Goal: Task Accomplishment & Management: Manage account settings

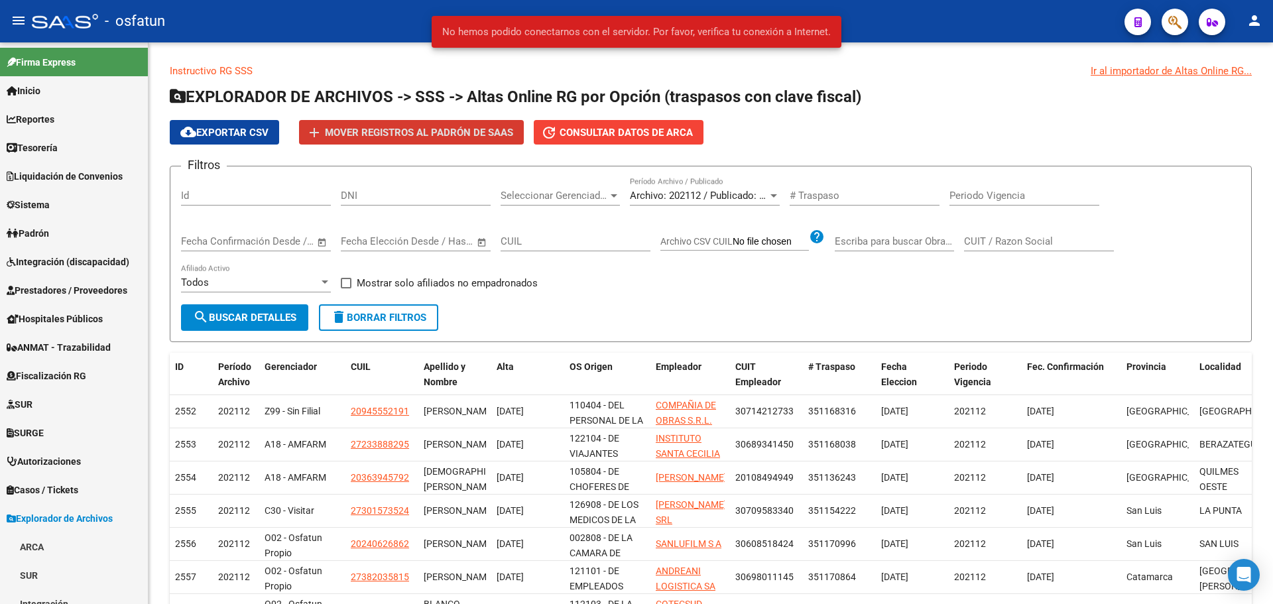
scroll to position [1, 0]
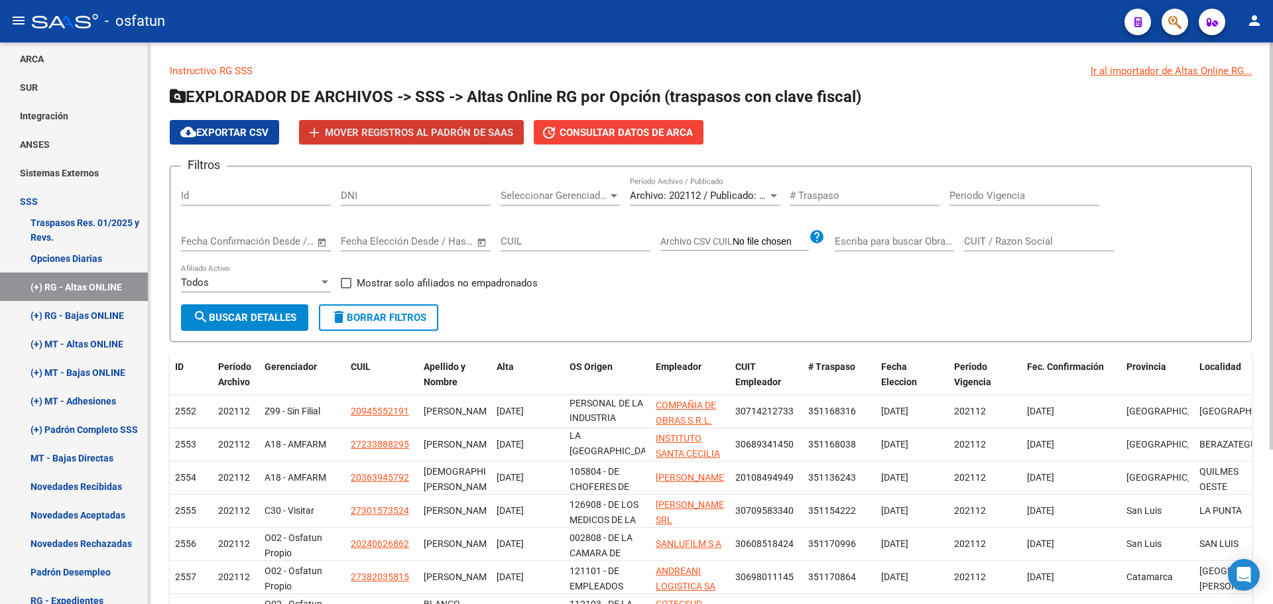
drag, startPoint x: 919, startPoint y: 350, endPoint x: 912, endPoint y: 327, distance: 23.5
click at [913, 334] on div "Instructivo RG SSS Ir al importador de Altas Online RG... EXPLORADOR DE ARCHIVO…" at bounding box center [711, 414] width 1082 height 701
click at [917, 304] on div "Filtros Id DNI Seleccionar Gerenciador Seleccionar Gerenciador Archivo: 202112 …" at bounding box center [710, 240] width 1059 height 127
click at [282, 312] on span "search Buscar Detalles" at bounding box center [244, 318] width 103 height 12
click at [753, 195] on span "Archivo: 202112 / Publicado: 202111" at bounding box center [710, 196] width 161 height 12
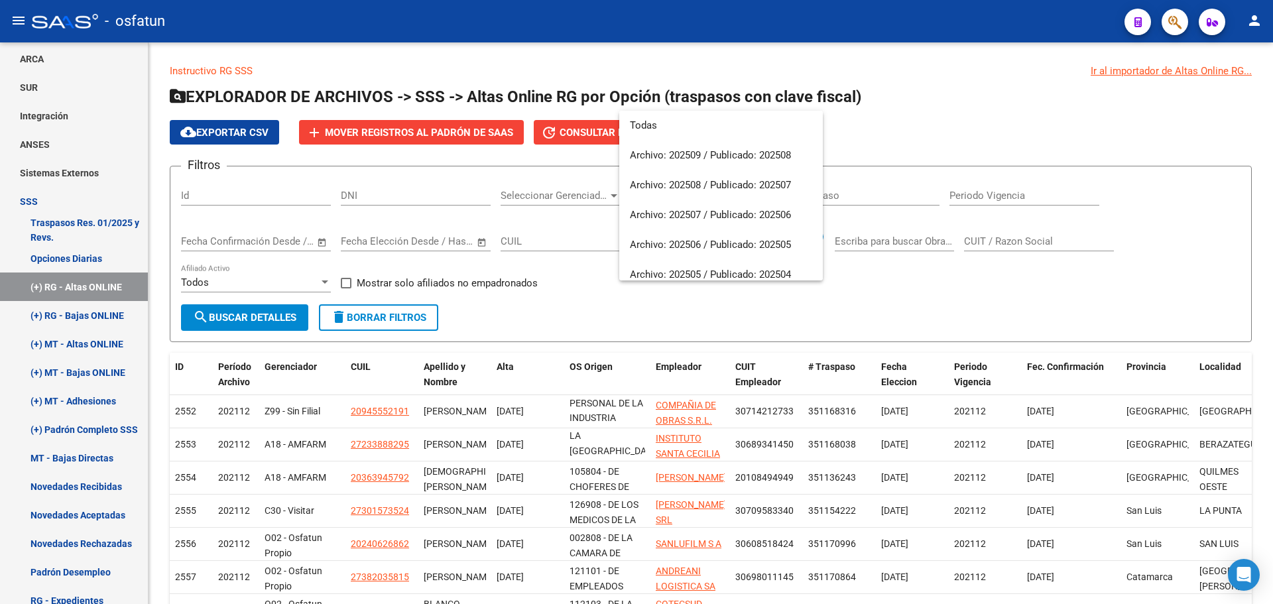
scroll to position [1303, 0]
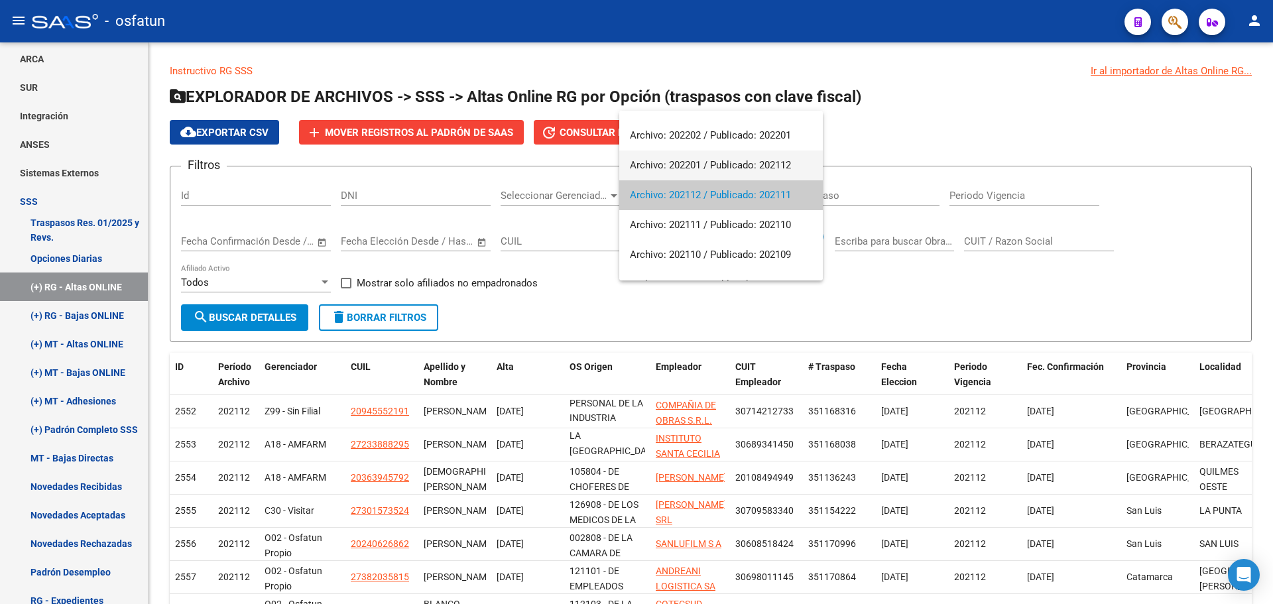
click at [724, 162] on span "Archivo: 202201 / Publicado: 202112" at bounding box center [721, 165] width 182 height 30
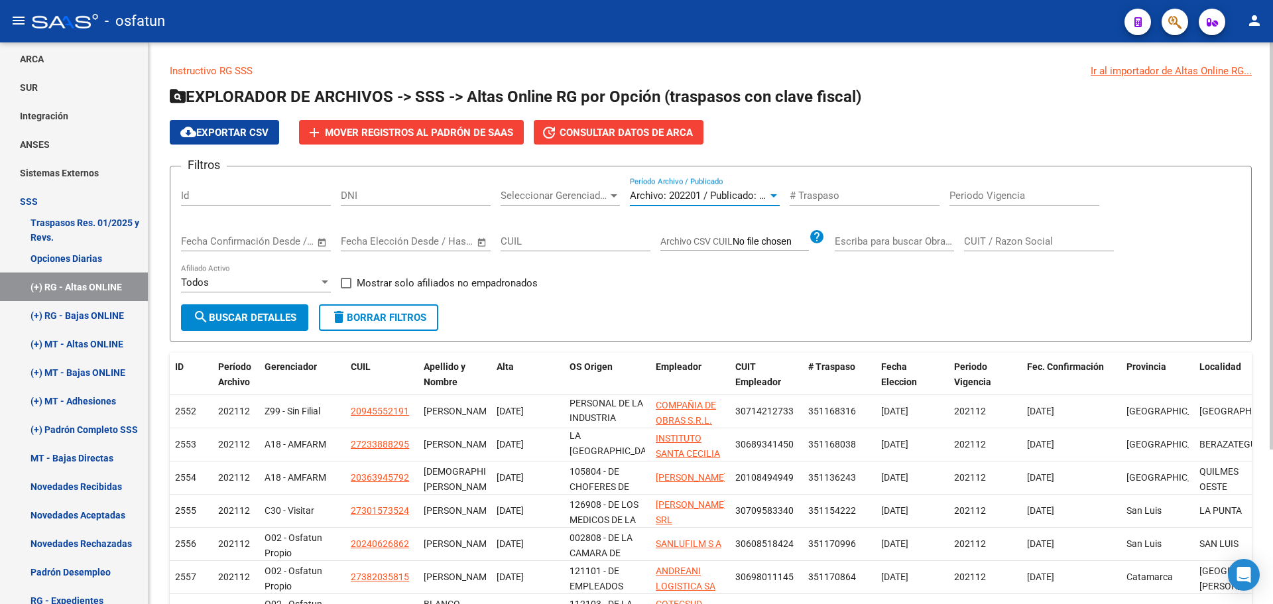
click at [229, 323] on span "search Buscar Detalles" at bounding box center [244, 318] width 103 height 12
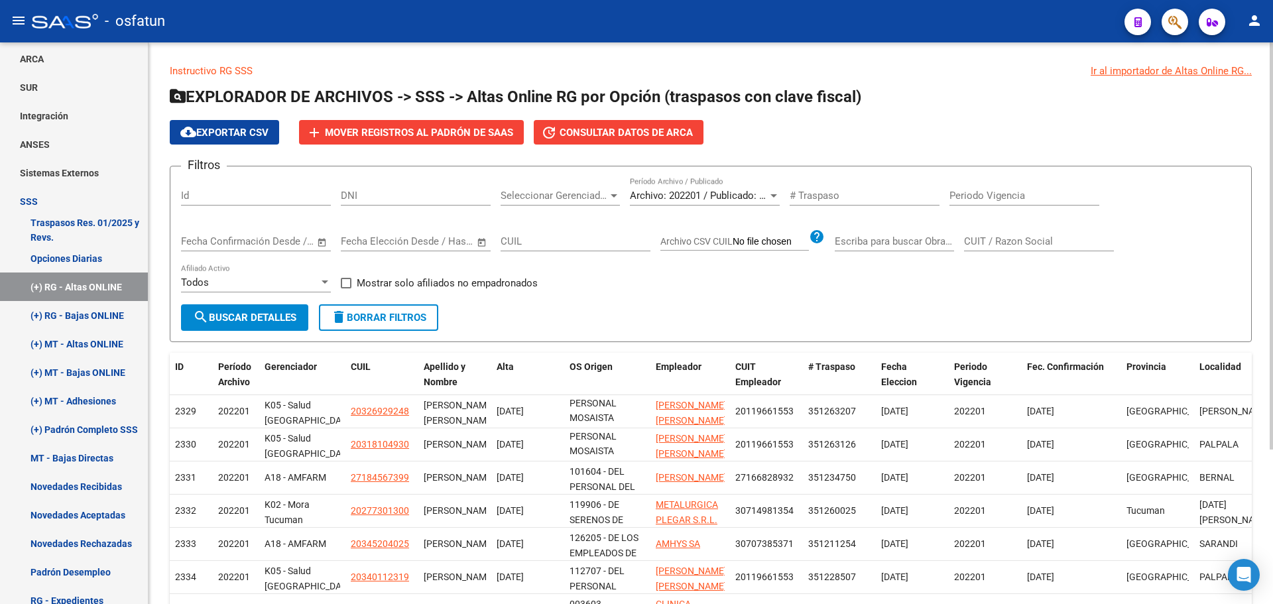
scroll to position [17, 0]
click at [375, 129] on span "Mover registros al PADRÓN de SAAS" at bounding box center [419, 133] width 188 height 12
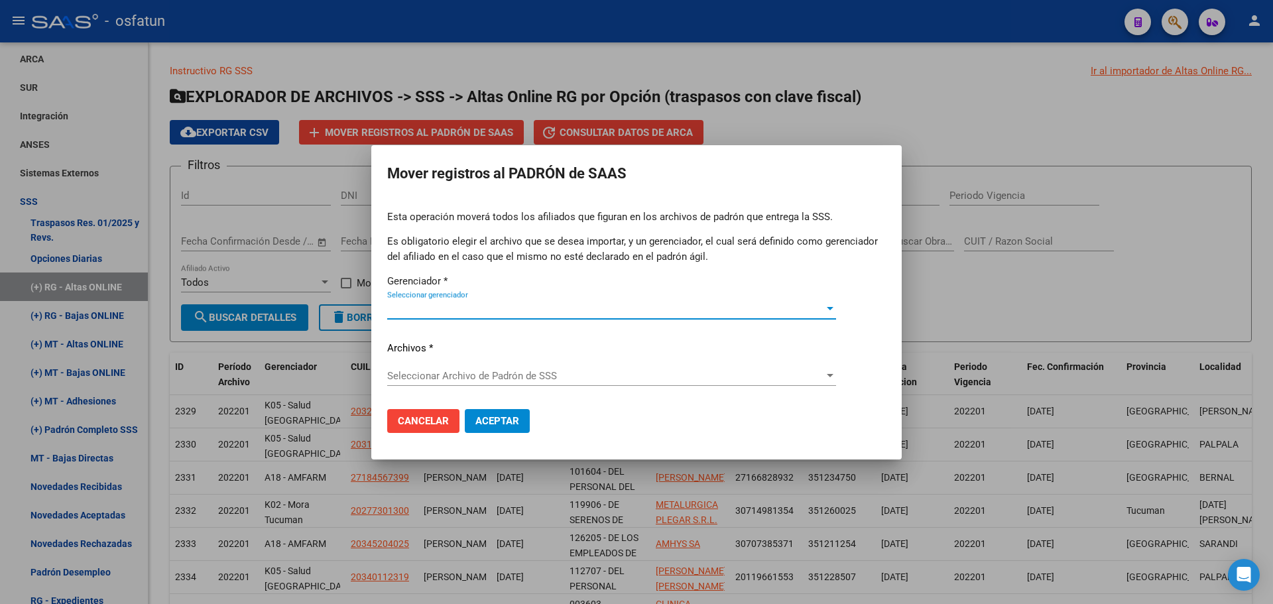
click at [414, 306] on span "Seleccionar gerenciador" at bounding box center [605, 309] width 437 height 12
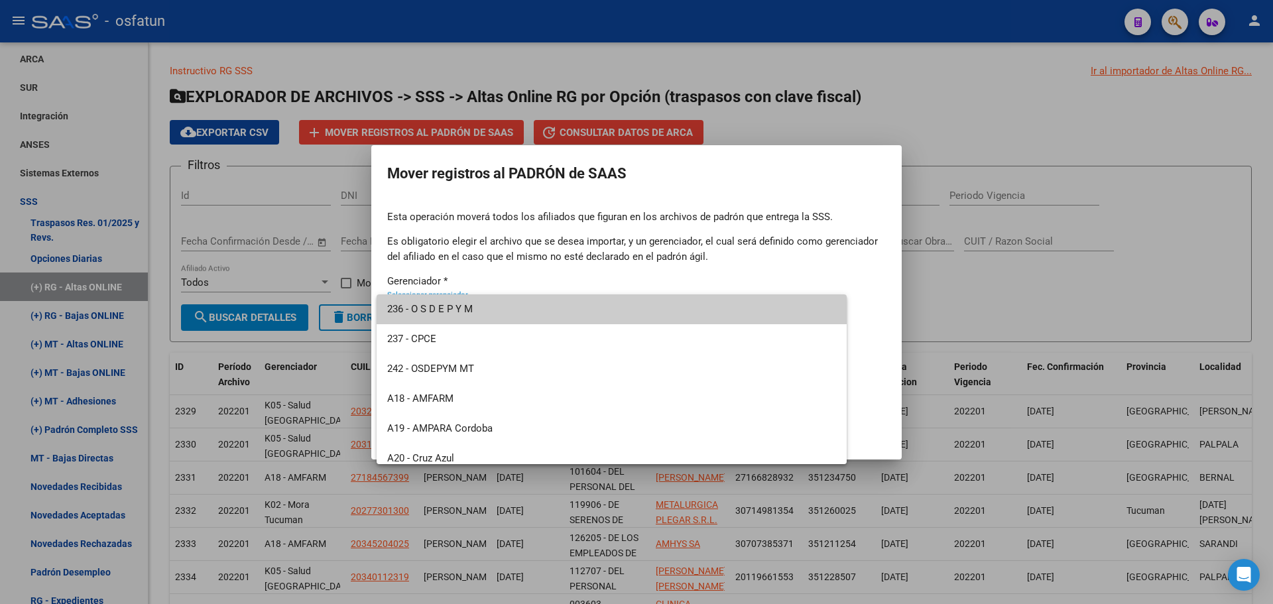
scroll to position [636, 0]
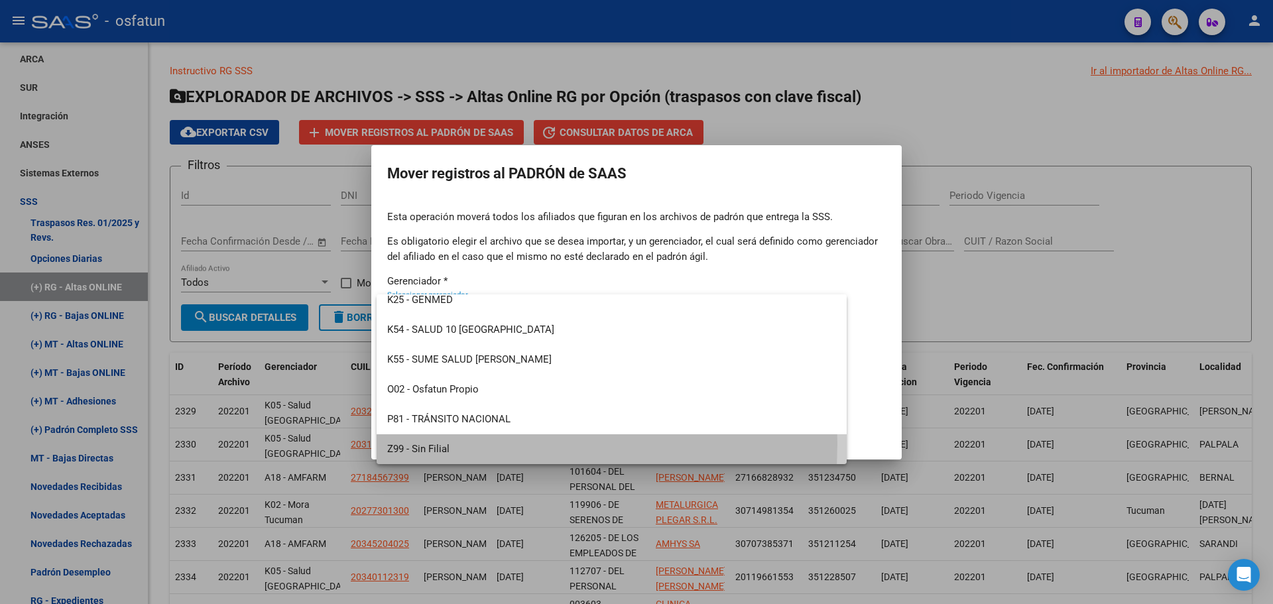
click at [426, 443] on span "Z99 - Sin Filial" at bounding box center [611, 449] width 449 height 30
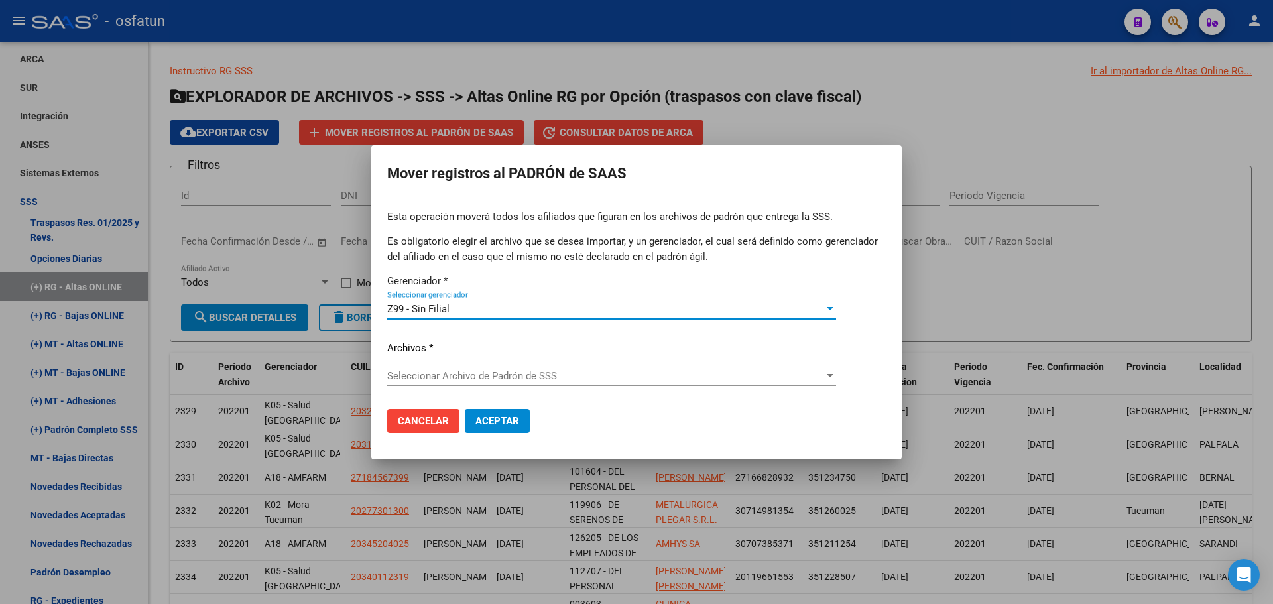
click at [465, 367] on div "Seleccionar Archivo [PERSON_NAME] de SSS Seleccionar Archivo [PERSON_NAME] de S…" at bounding box center [611, 376] width 449 height 20
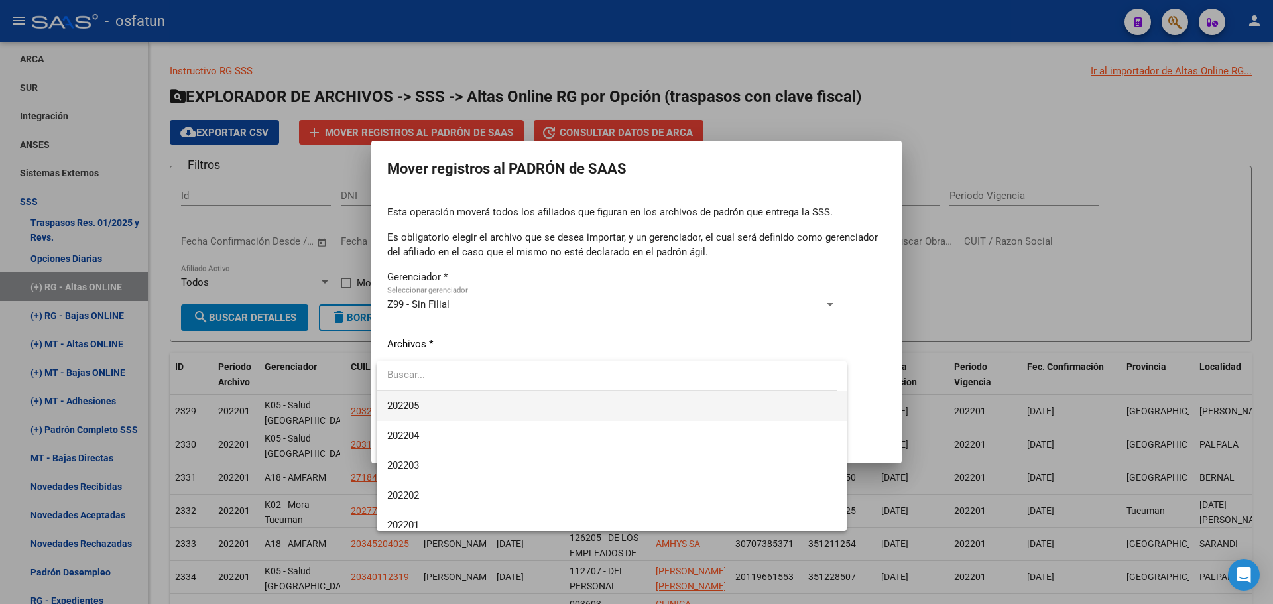
scroll to position [1260, 0]
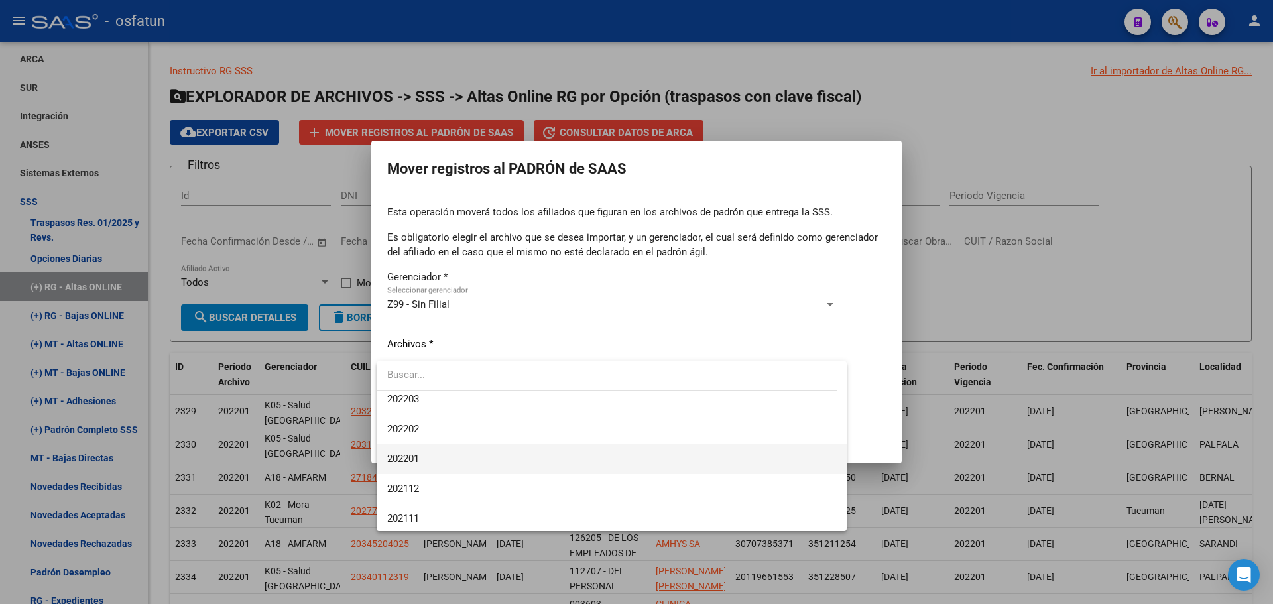
click at [440, 454] on span "202201" at bounding box center [611, 459] width 449 height 30
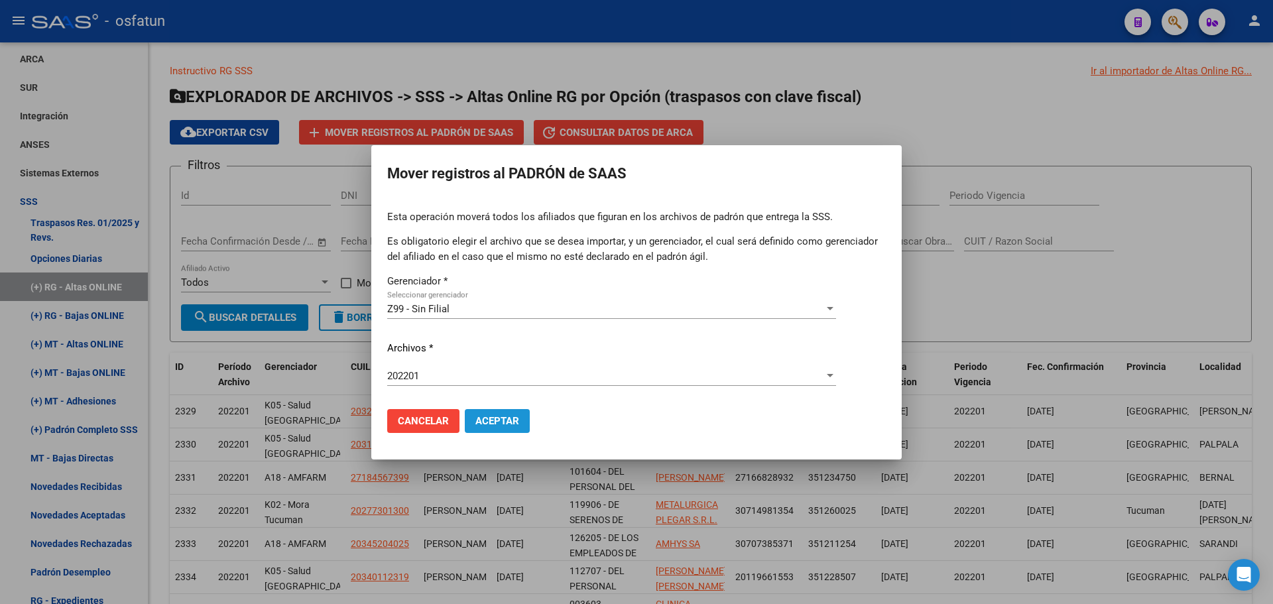
click at [508, 422] on span "Aceptar" at bounding box center [497, 421] width 44 height 12
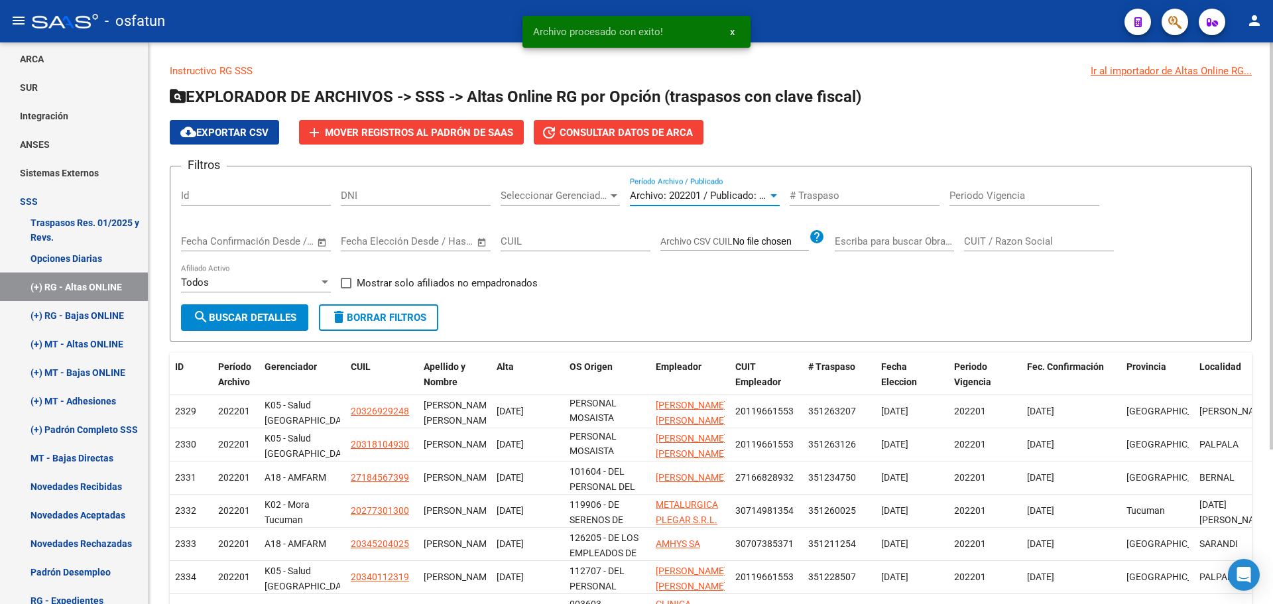
click at [707, 198] on span "Archivo: 202201 / Publicado: 202112" at bounding box center [710, 196] width 161 height 12
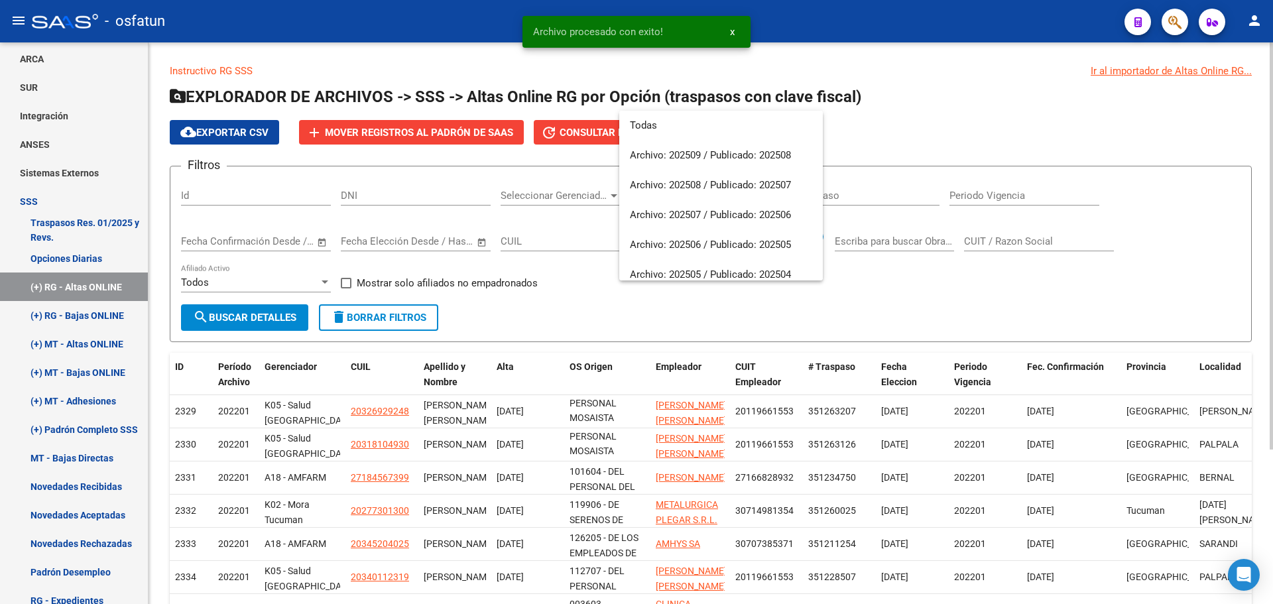
scroll to position [1273, 0]
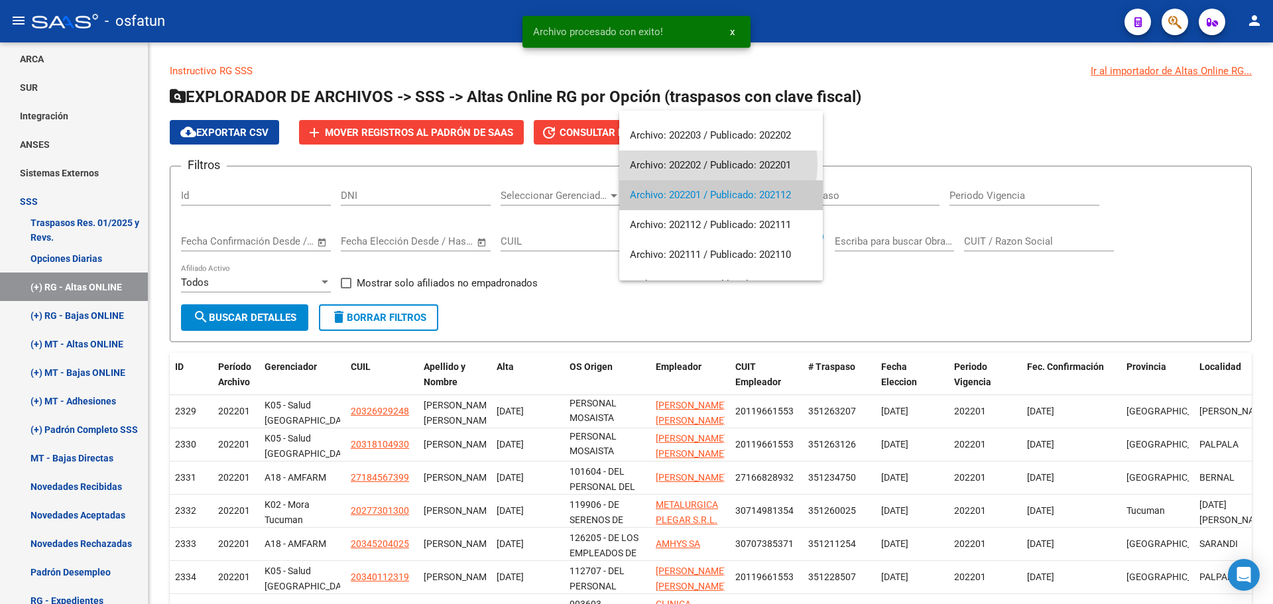
click at [708, 164] on span "Archivo: 202202 / Publicado: 202201" at bounding box center [721, 165] width 182 height 30
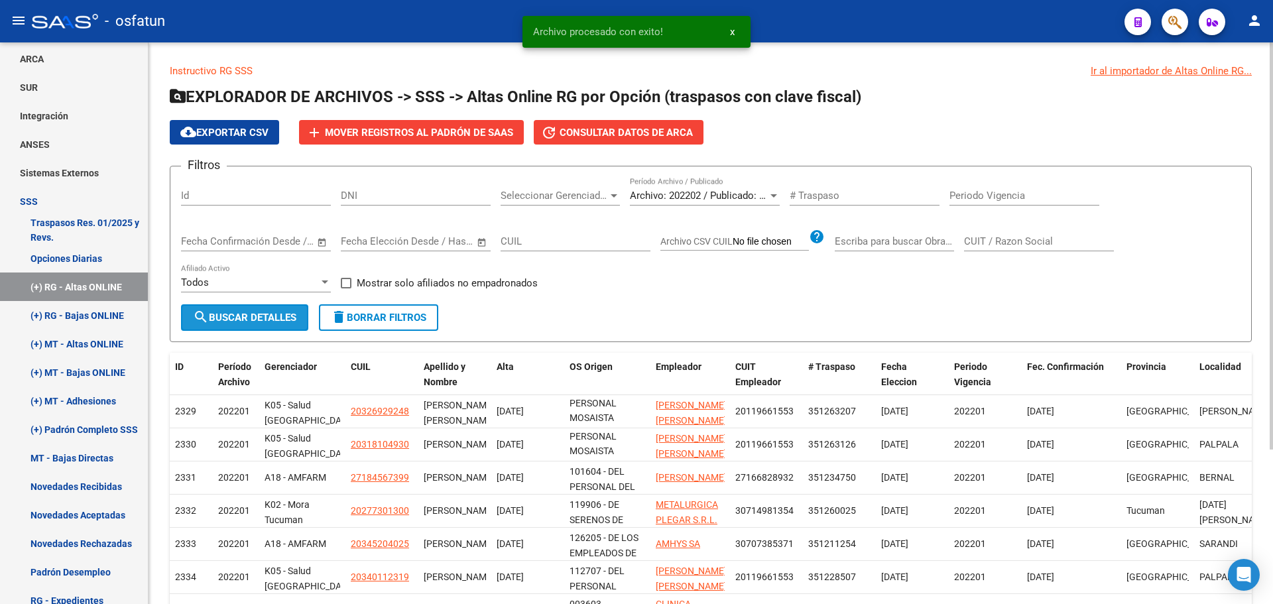
click at [281, 320] on span "search Buscar Detalles" at bounding box center [244, 318] width 103 height 12
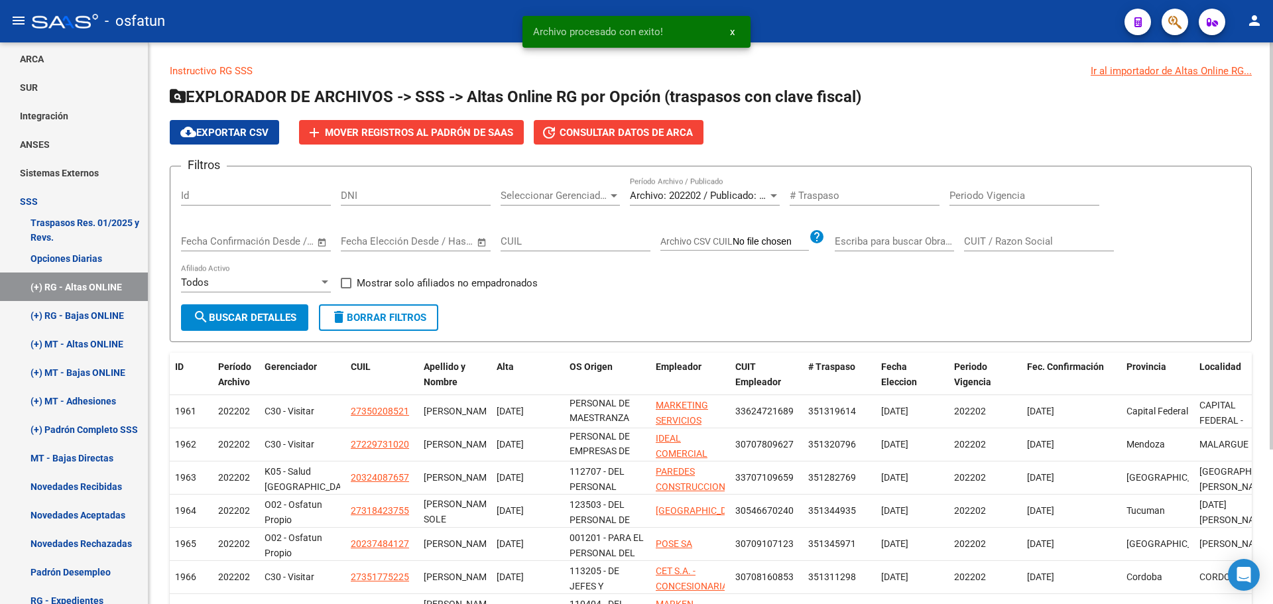
scroll to position [48, 0]
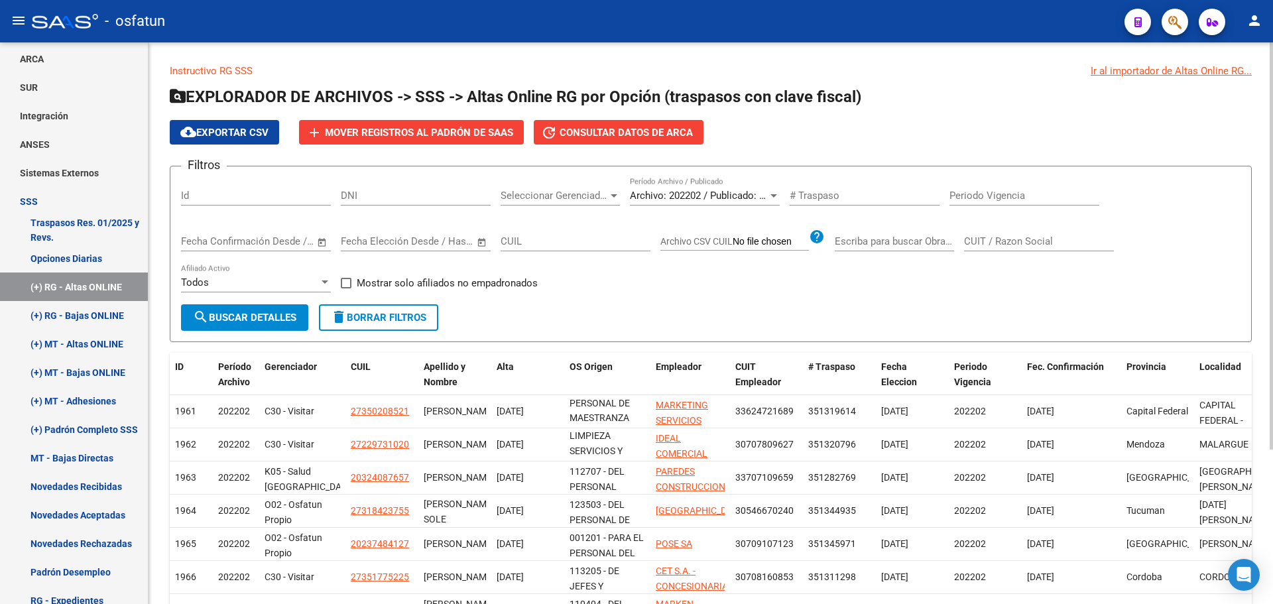
click at [763, 294] on div "Filtros Id DNI Seleccionar Gerenciador Seleccionar Gerenciador Archivo: 202202 …" at bounding box center [710, 240] width 1059 height 127
drag, startPoint x: 758, startPoint y: 297, endPoint x: 772, endPoint y: 298, distance: 13.3
click at [762, 297] on div "Filtros Id DNI Seleccionar Gerenciador Seleccionar Gerenciador Archivo: 202202 …" at bounding box center [710, 240] width 1059 height 127
click at [287, 313] on span "search Buscar Detalles" at bounding box center [244, 318] width 103 height 12
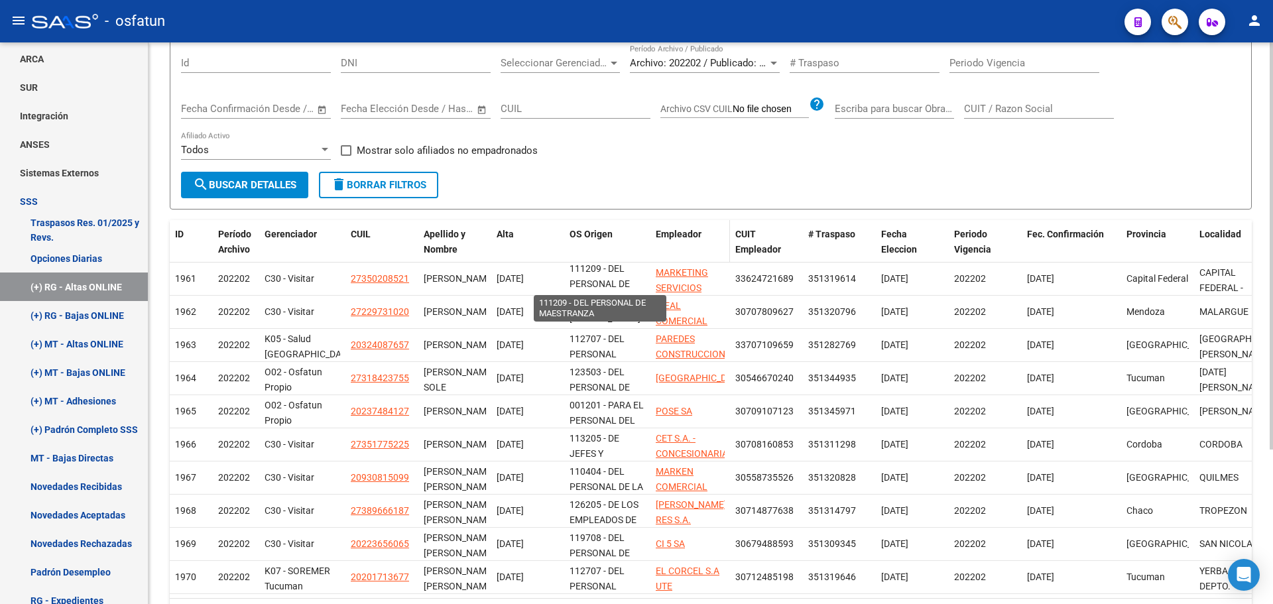
scroll to position [0, 0]
click at [735, 166] on div "Filtros Id DNI Seleccionar Gerenciador Seleccionar Gerenciador Archivo: 202202 …" at bounding box center [710, 107] width 1059 height 127
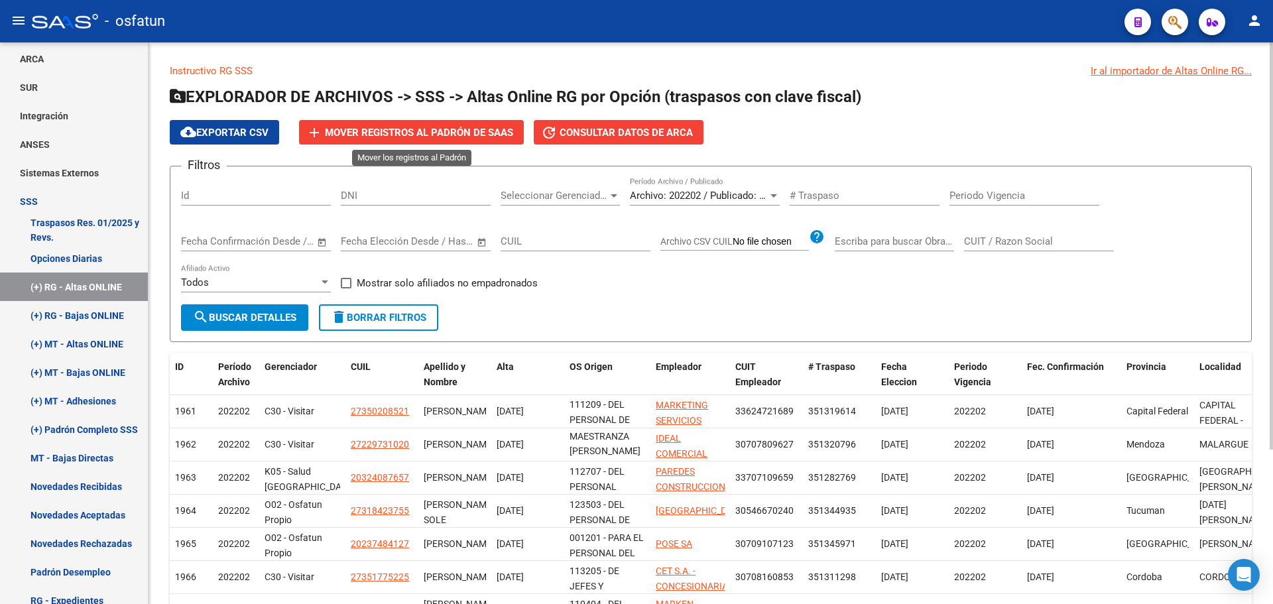
click at [476, 127] on span "Mover registros al PADRÓN de SAAS" at bounding box center [419, 133] width 188 height 12
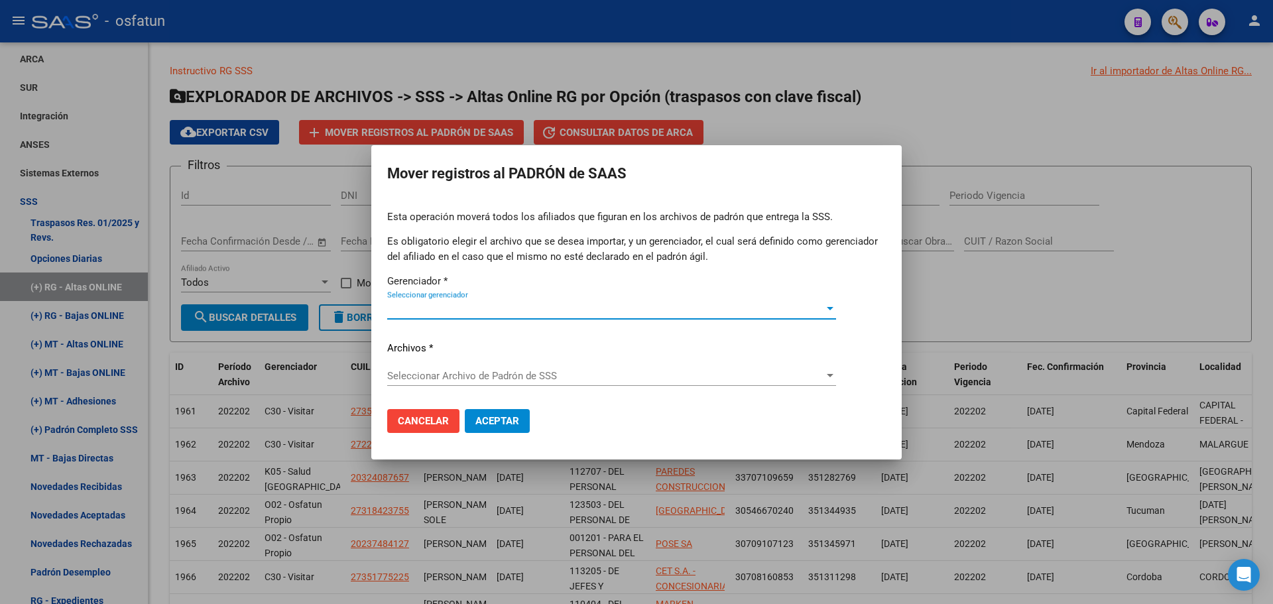
click at [456, 306] on span "Seleccionar gerenciador" at bounding box center [605, 309] width 437 height 12
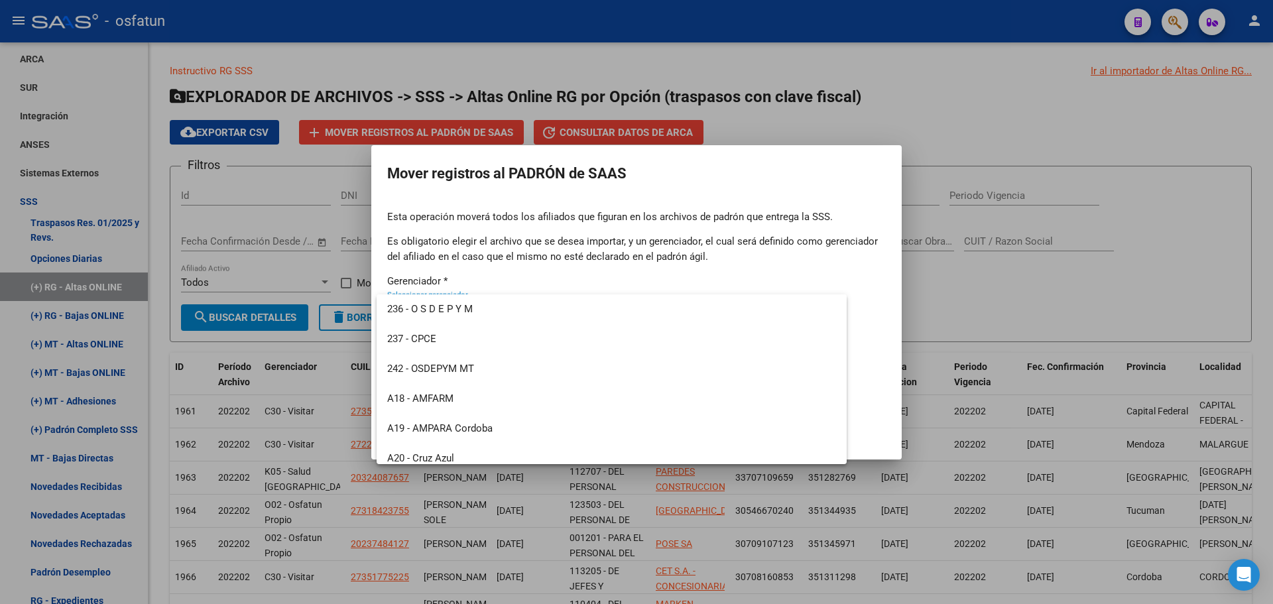
scroll to position [636, 0]
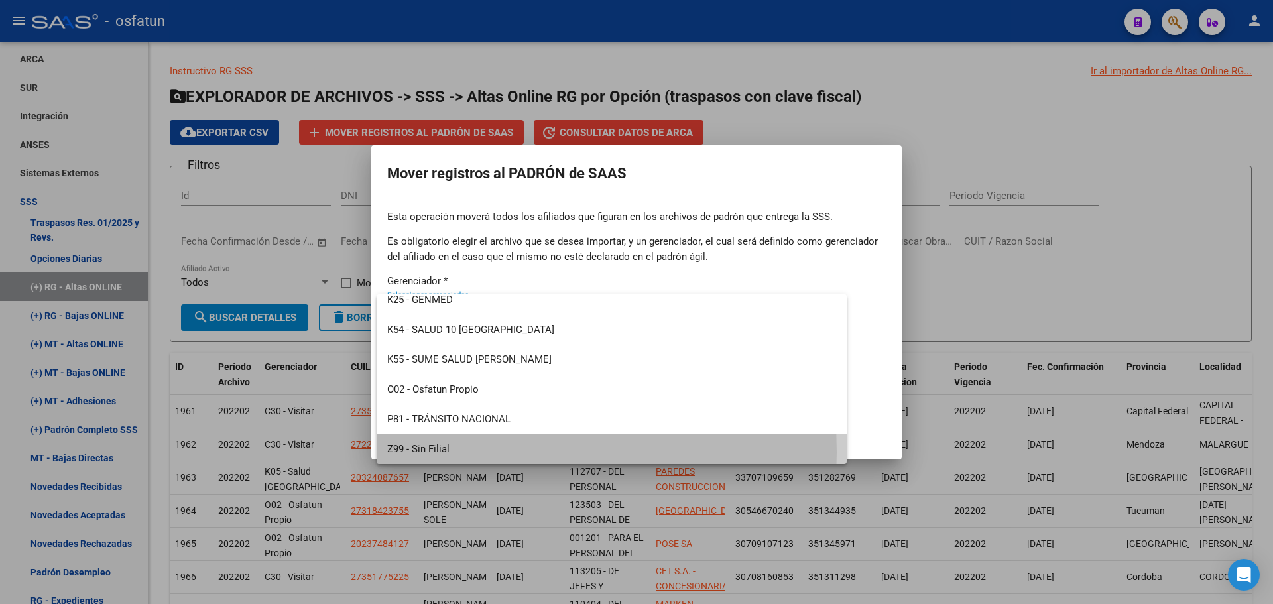
drag, startPoint x: 456, startPoint y: 452, endPoint x: 456, endPoint y: 443, distance: 8.6
click at [456, 451] on span "Z99 - Sin Filial" at bounding box center [611, 449] width 449 height 30
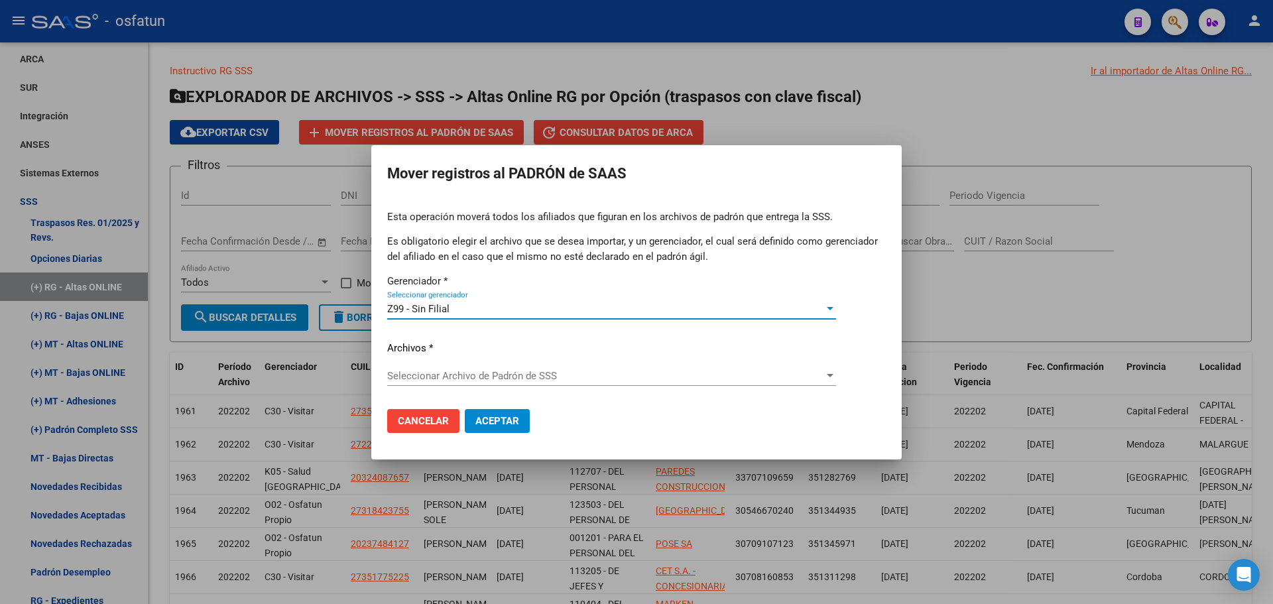
click at [473, 368] on div "Seleccionar Archivo [PERSON_NAME] de SSS Seleccionar Archivo [PERSON_NAME] de S…" at bounding box center [611, 376] width 449 height 20
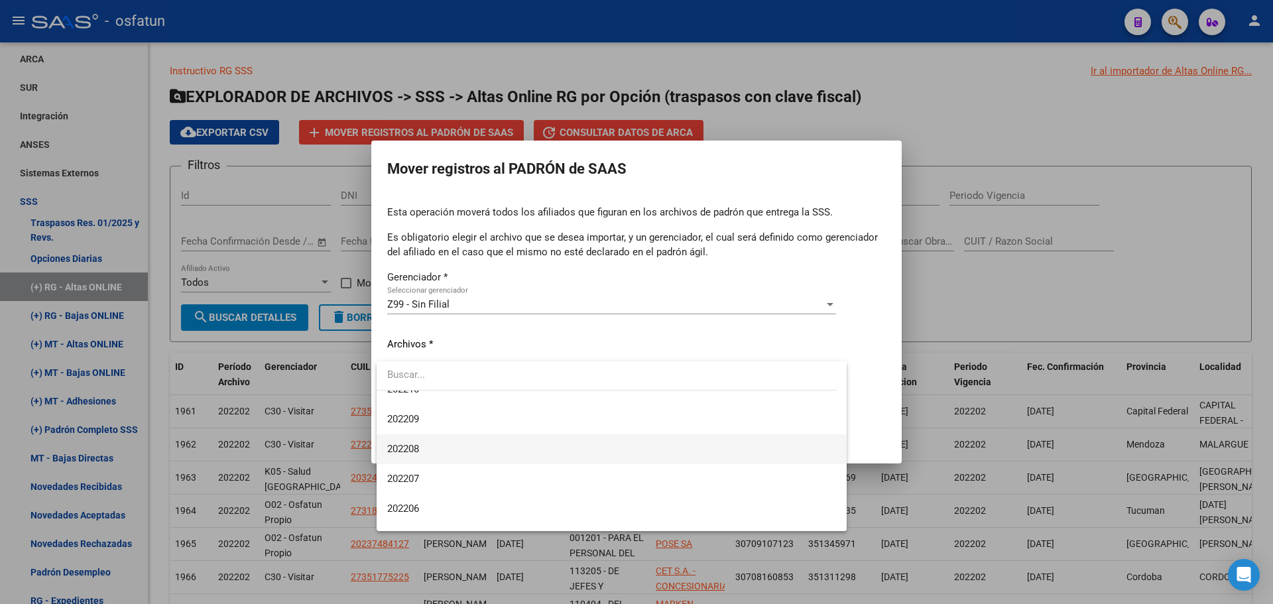
scroll to position [1193, 0]
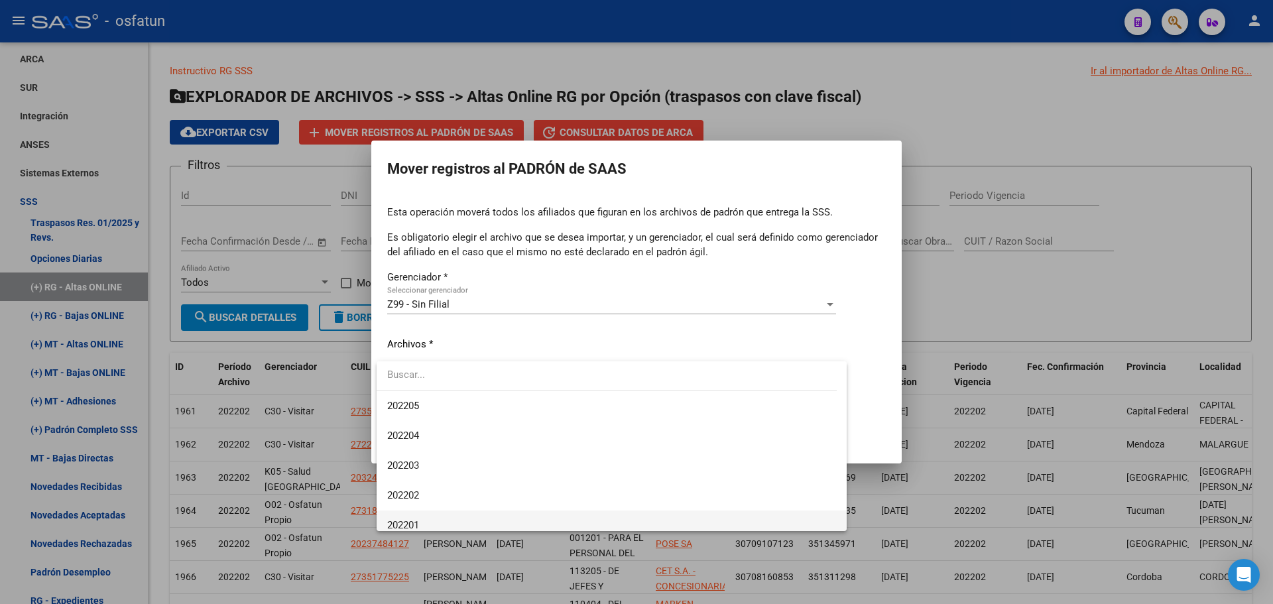
click at [432, 520] on span "202201" at bounding box center [611, 525] width 449 height 30
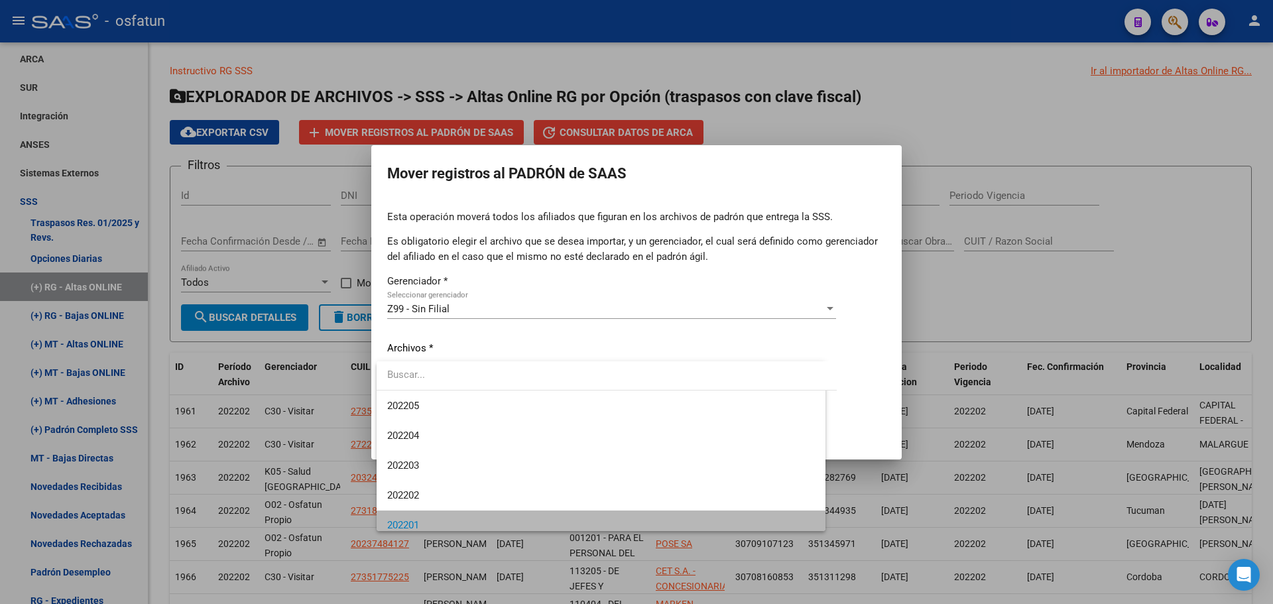
scroll to position [1203, 0]
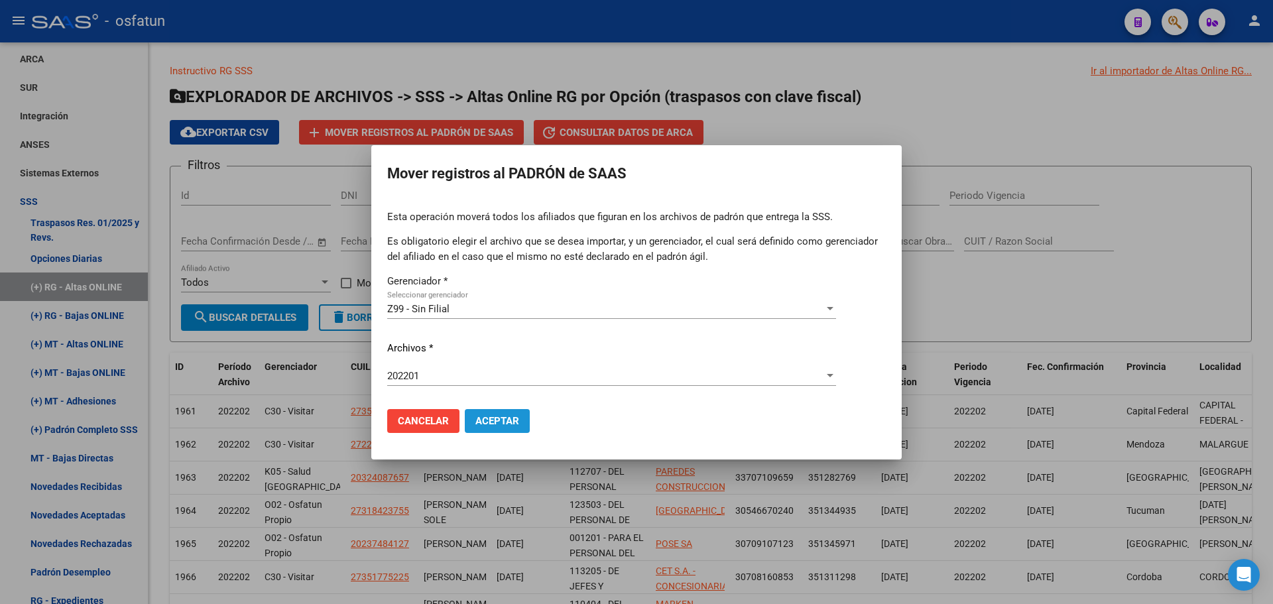
click at [506, 426] on span "Aceptar" at bounding box center [497, 421] width 44 height 12
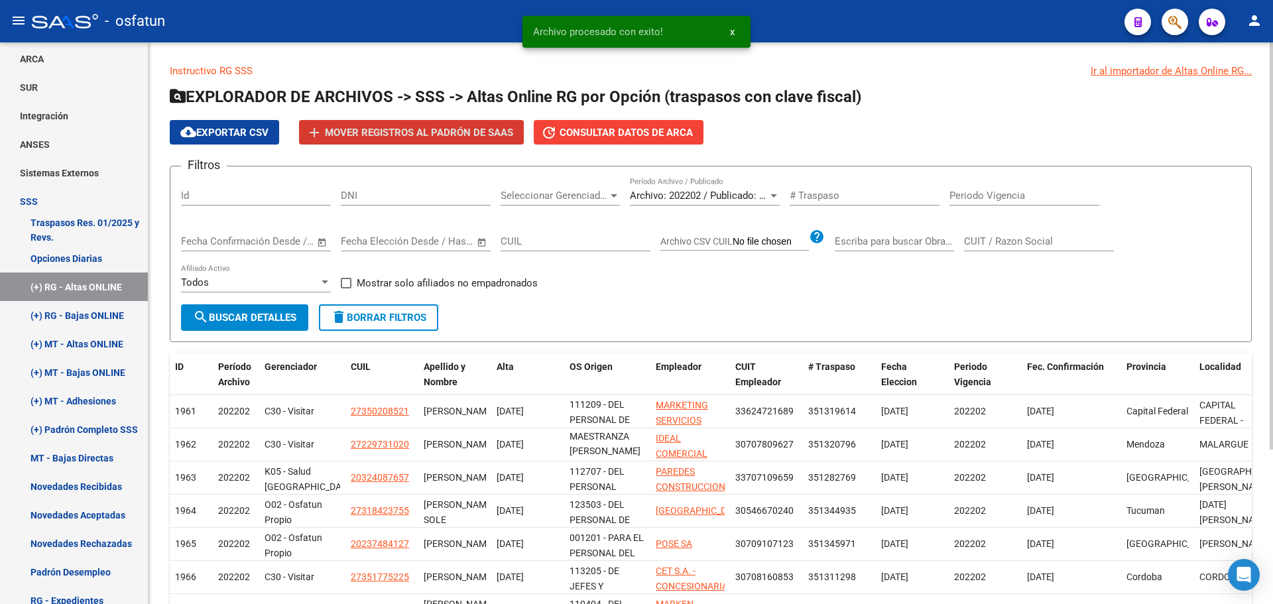
click at [284, 320] on span "search Buscar Detalles" at bounding box center [244, 318] width 103 height 12
click at [427, 131] on span "Mover registros al PADRÓN de SAAS" at bounding box center [419, 133] width 188 height 12
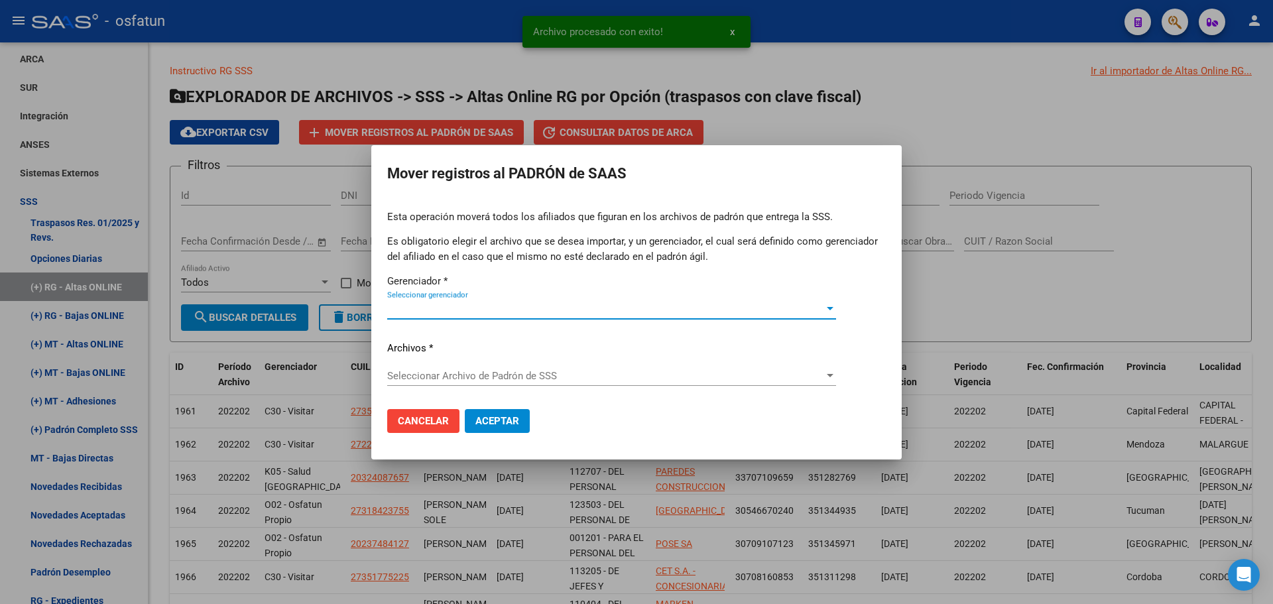
click at [459, 375] on span "Seleccionar Archivo de Padrón de SSS" at bounding box center [605, 376] width 437 height 12
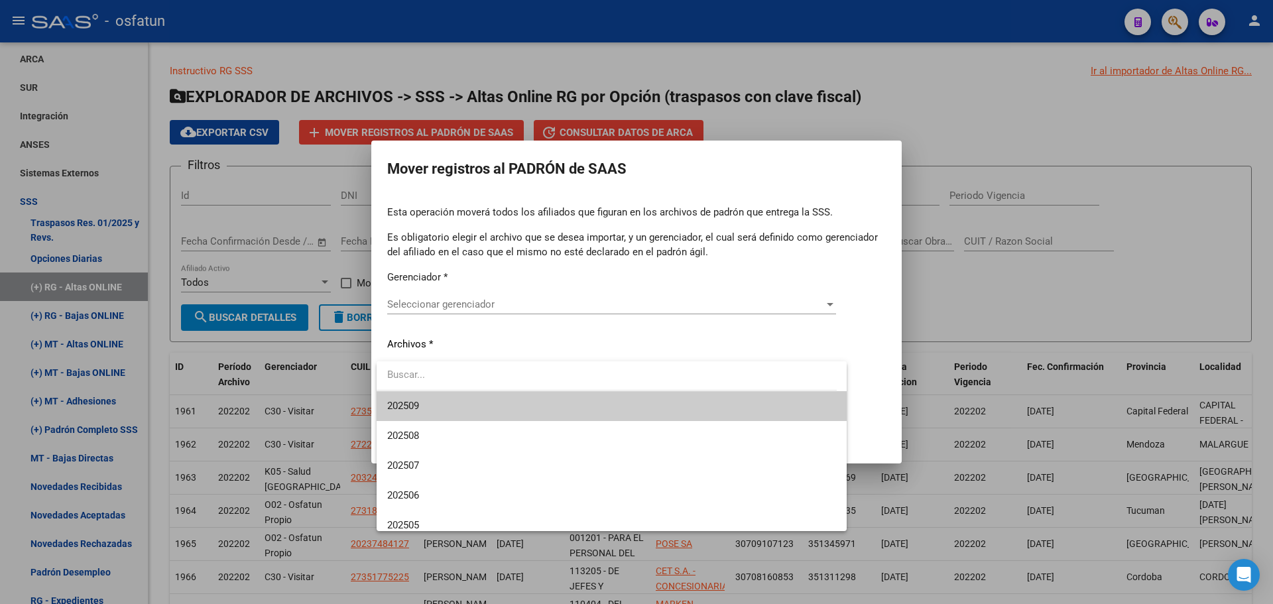
click at [475, 304] on div at bounding box center [636, 302] width 1273 height 604
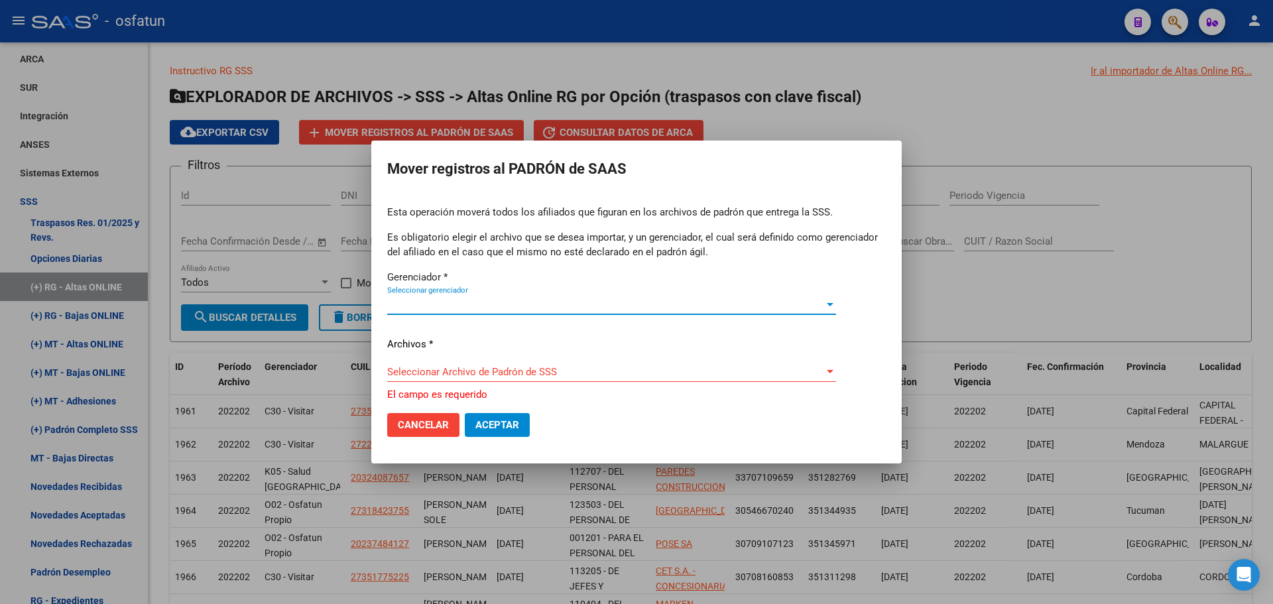
click at [476, 304] on span "Seleccionar gerenciador" at bounding box center [605, 304] width 437 height 12
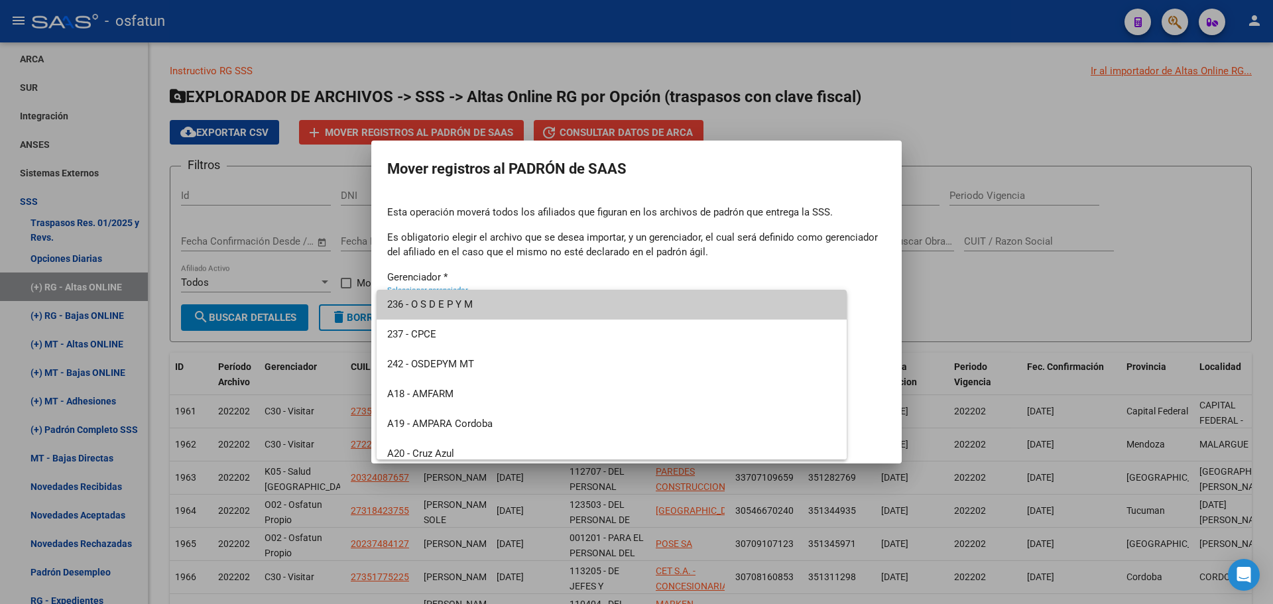
scroll to position [636, 0]
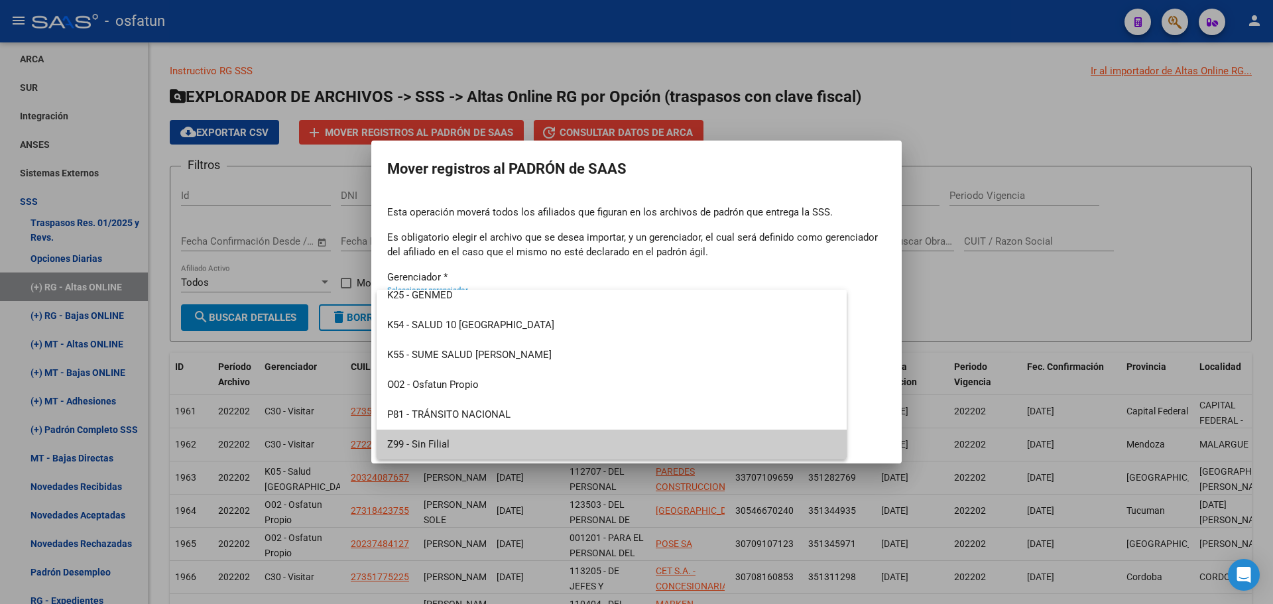
click at [444, 443] on span "Z99 - Sin Filial" at bounding box center [611, 445] width 449 height 30
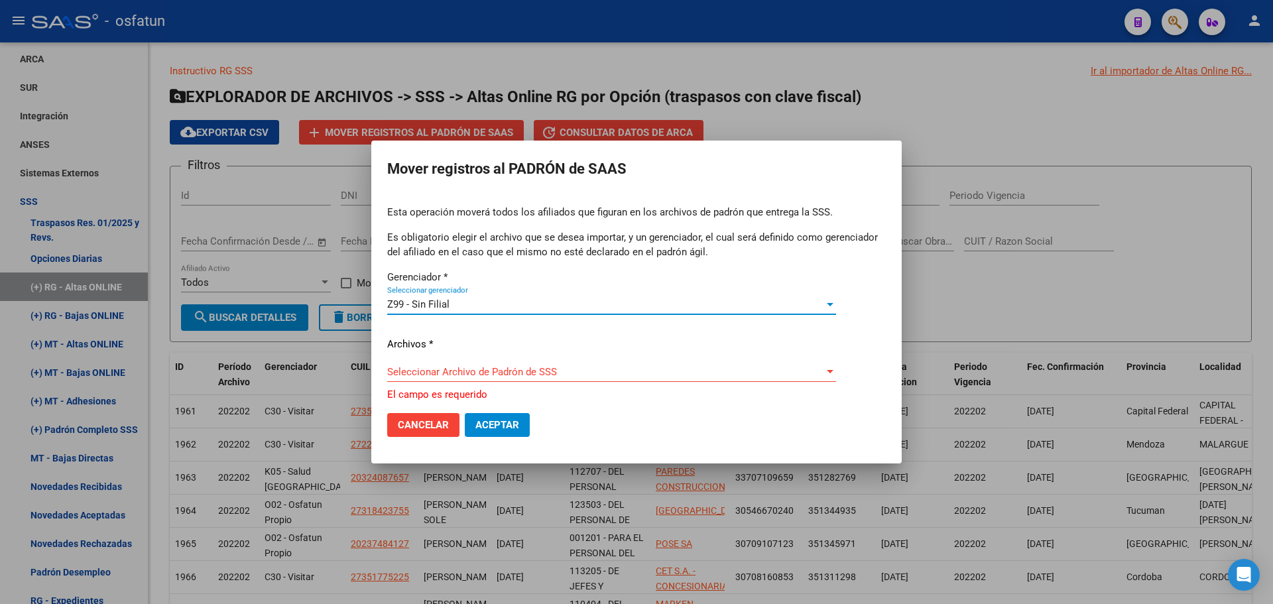
click at [467, 373] on span "Seleccionar Archivo de Padrón de SSS" at bounding box center [605, 372] width 437 height 12
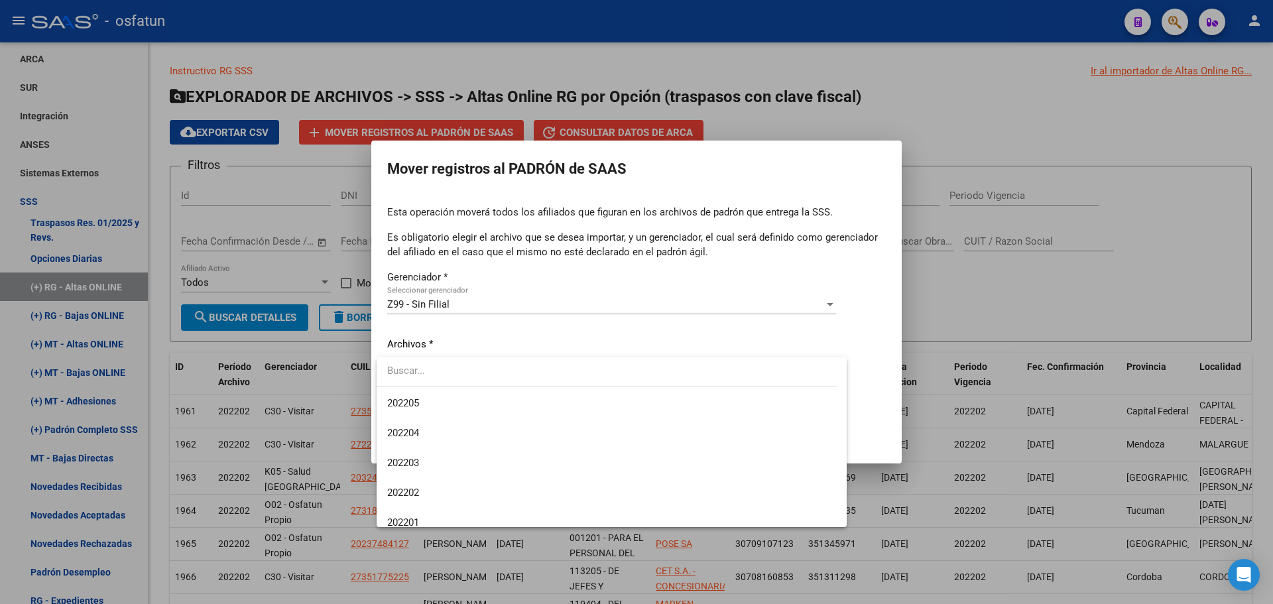
scroll to position [1193, 0]
click at [442, 487] on span "202202" at bounding box center [611, 492] width 449 height 30
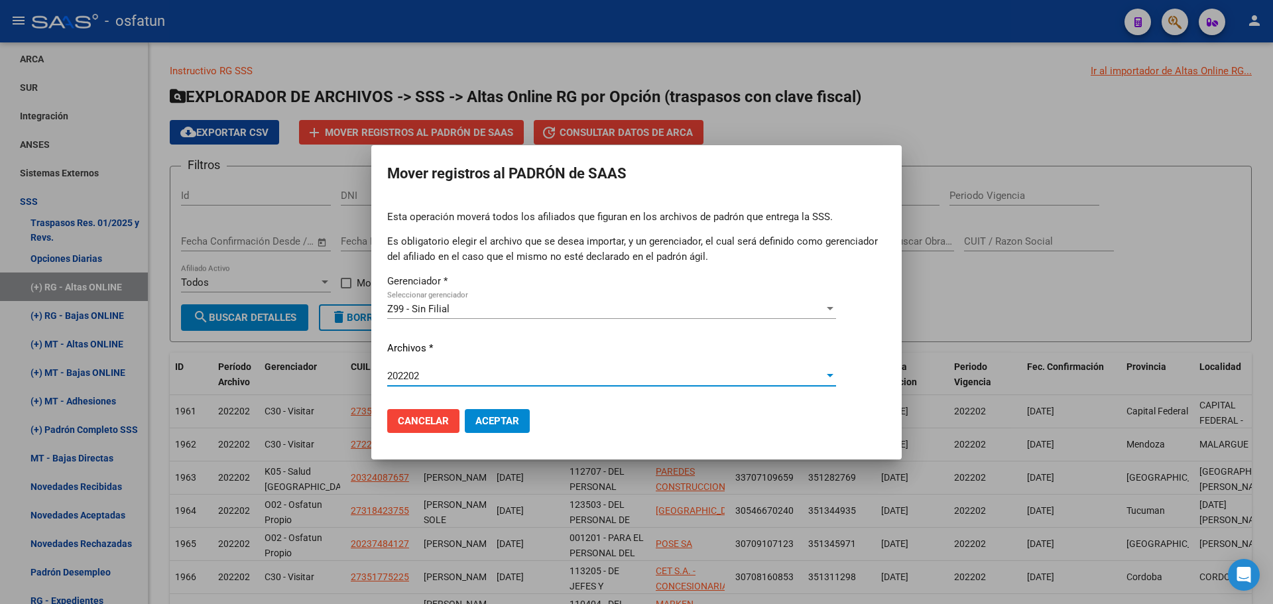
click at [492, 419] on span "Aceptar" at bounding box center [497, 421] width 44 height 12
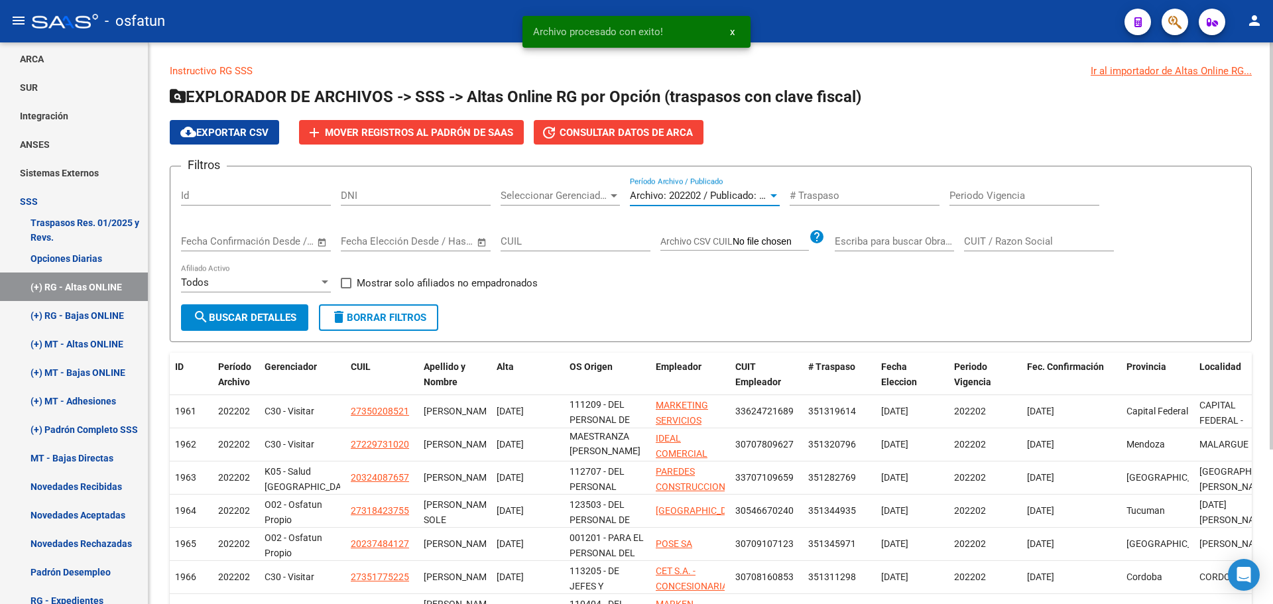
click at [754, 197] on span "Archivo: 202202 / Publicado: 202201" at bounding box center [710, 196] width 161 height 12
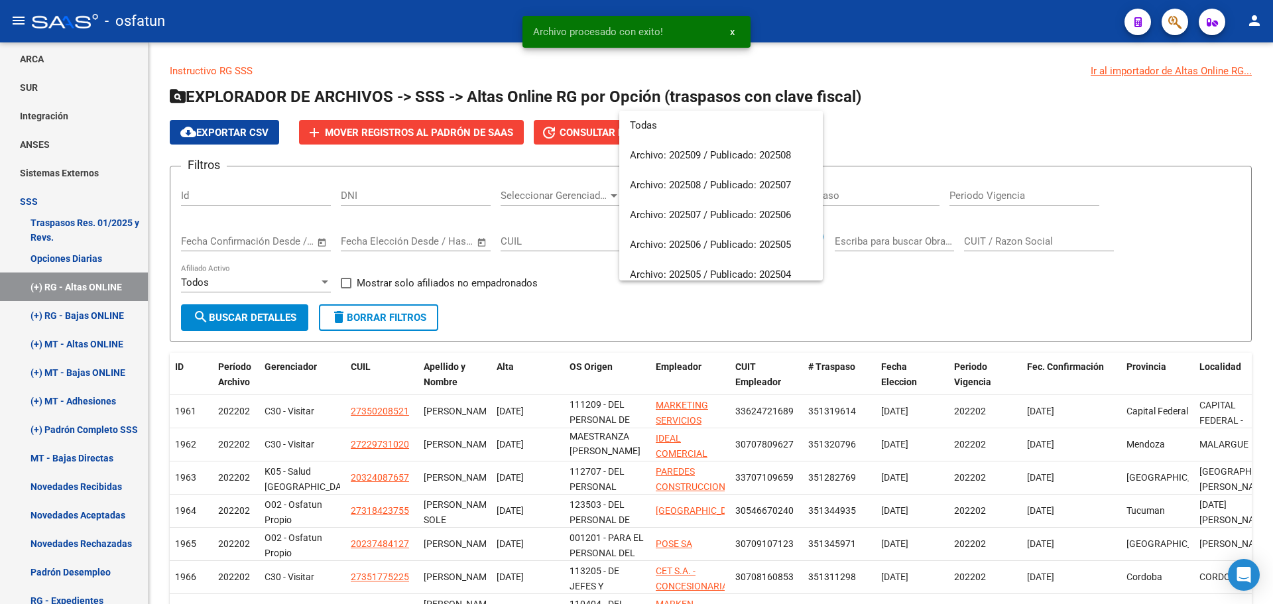
scroll to position [1243, 0]
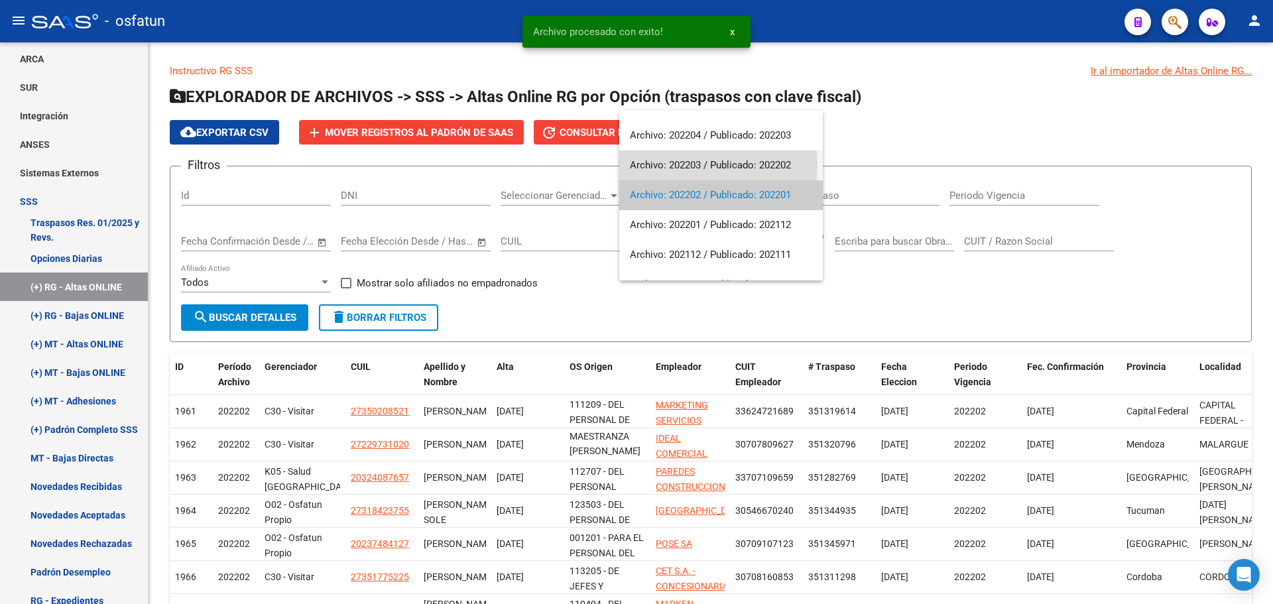
drag, startPoint x: 700, startPoint y: 165, endPoint x: 375, endPoint y: 278, distance: 343.8
click at [699, 165] on span "Archivo: 202203 / Publicado: 202202" at bounding box center [721, 165] width 182 height 30
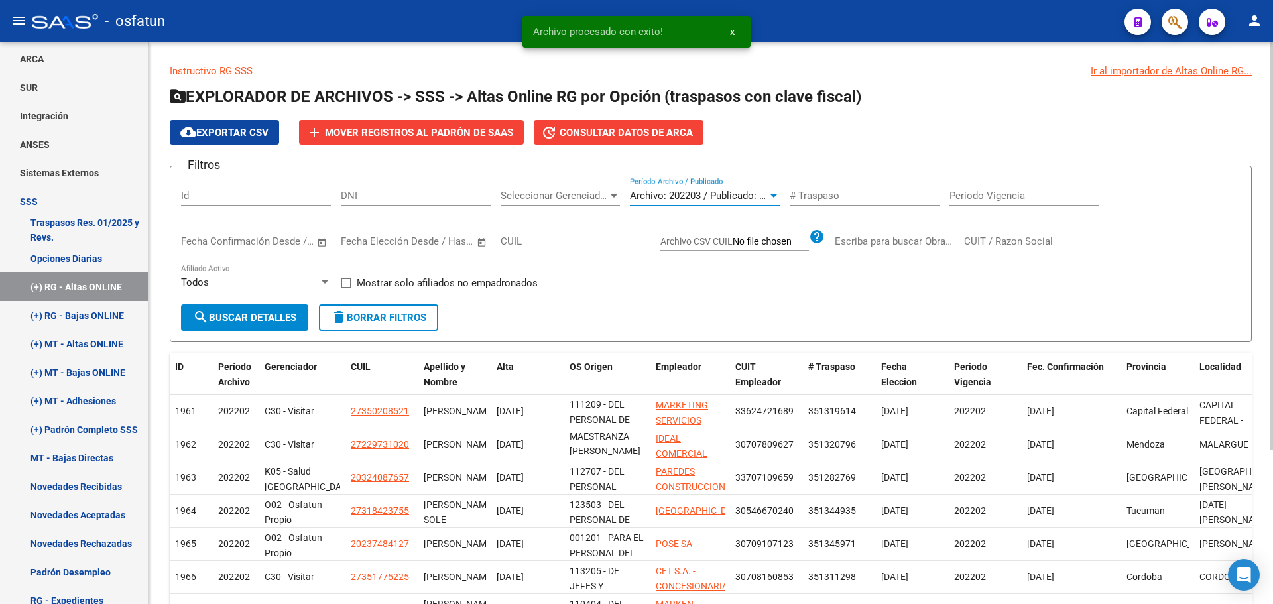
click at [288, 318] on span "search Buscar Detalles" at bounding box center [244, 318] width 103 height 12
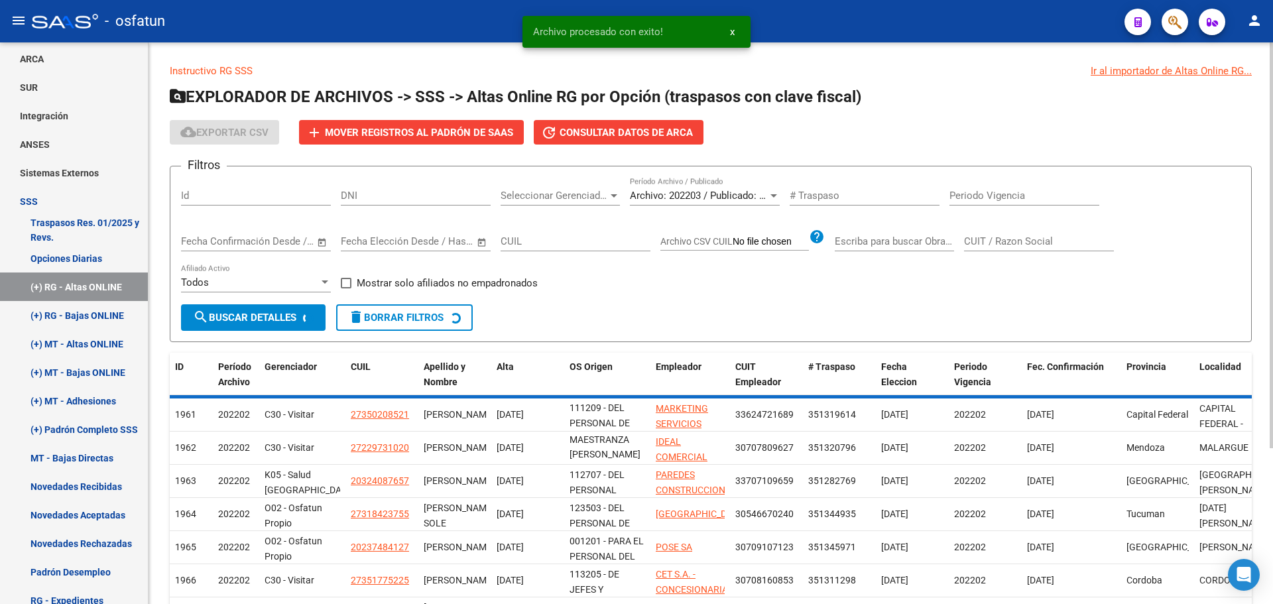
scroll to position [0, 0]
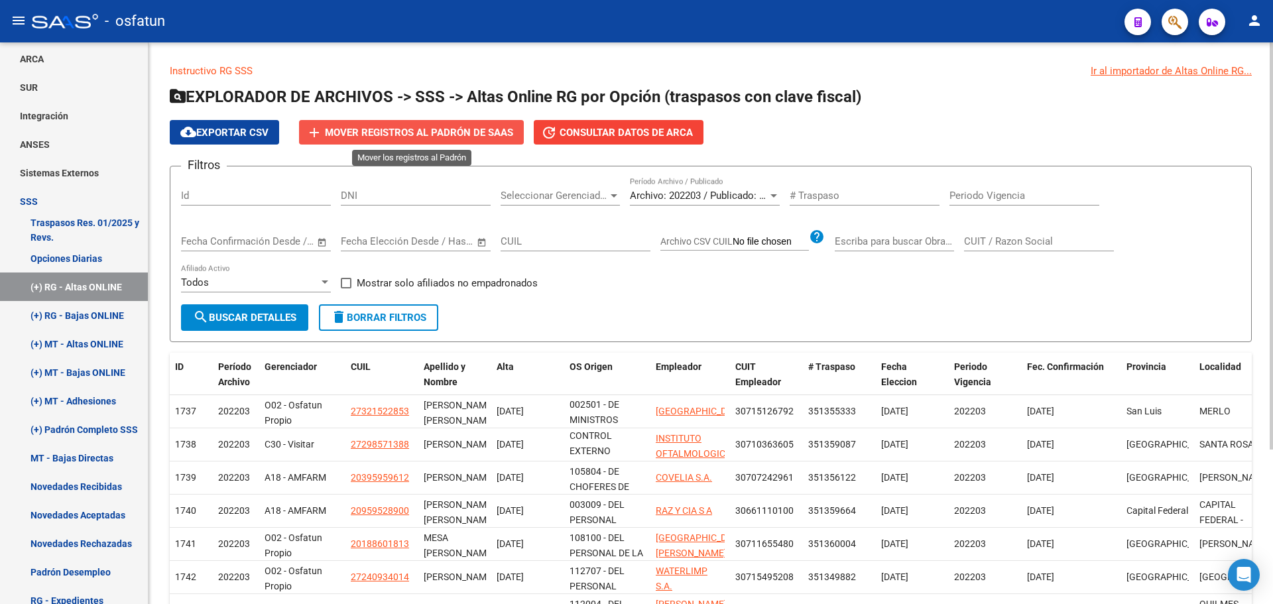
click at [464, 132] on span "Mover registros al PADRÓN de SAAS" at bounding box center [419, 133] width 188 height 12
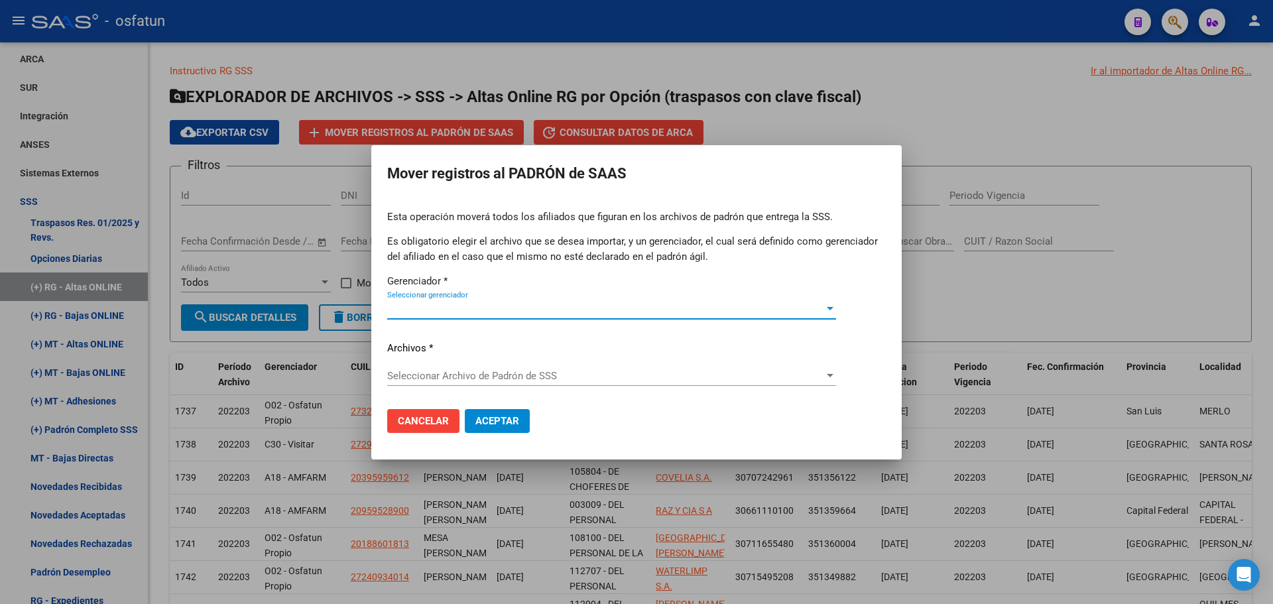
click at [489, 304] on span "Seleccionar gerenciador" at bounding box center [605, 309] width 437 height 12
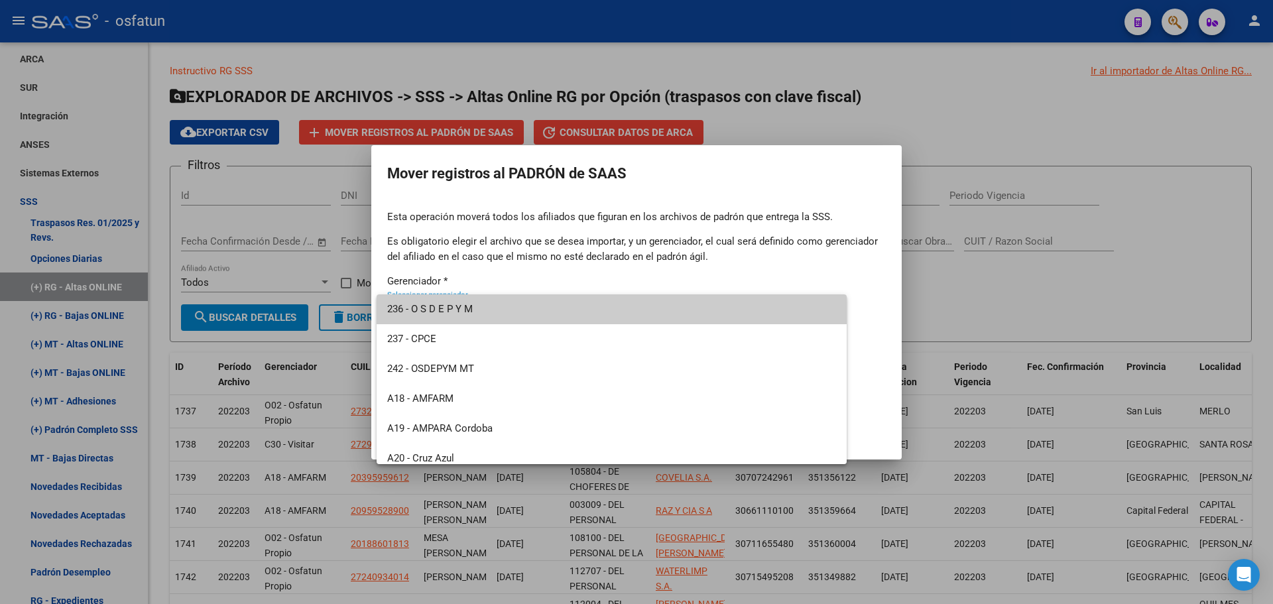
scroll to position [636, 0]
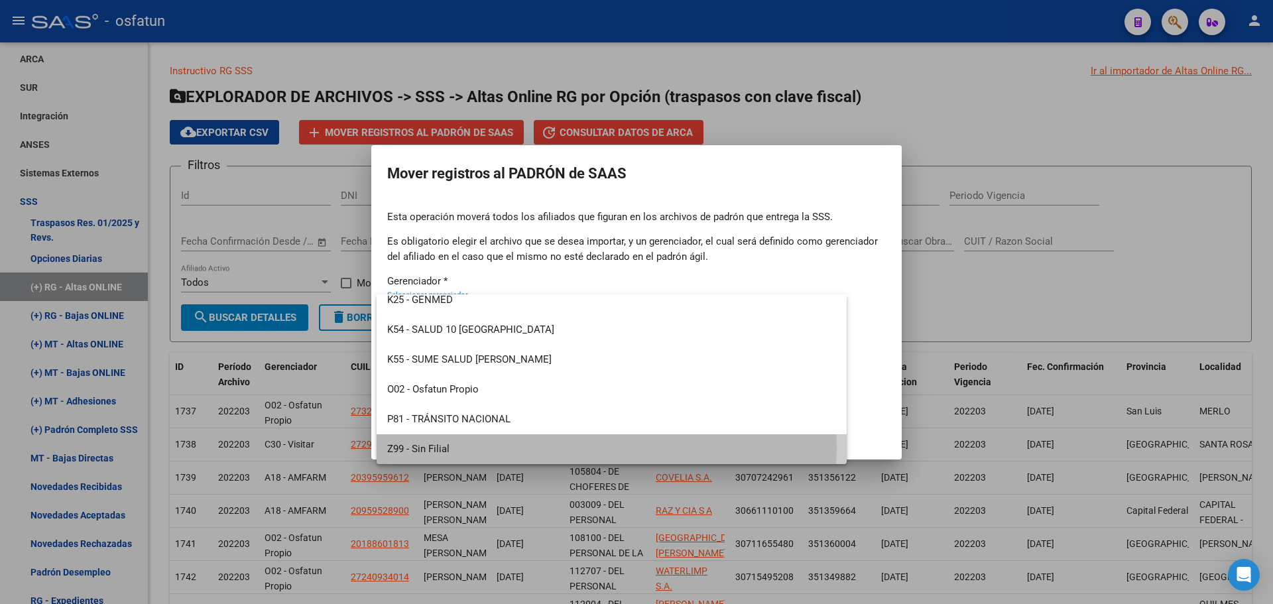
drag, startPoint x: 439, startPoint y: 447, endPoint x: 449, endPoint y: 418, distance: 31.0
click at [440, 445] on span "Z99 - Sin Filial" at bounding box center [611, 449] width 449 height 30
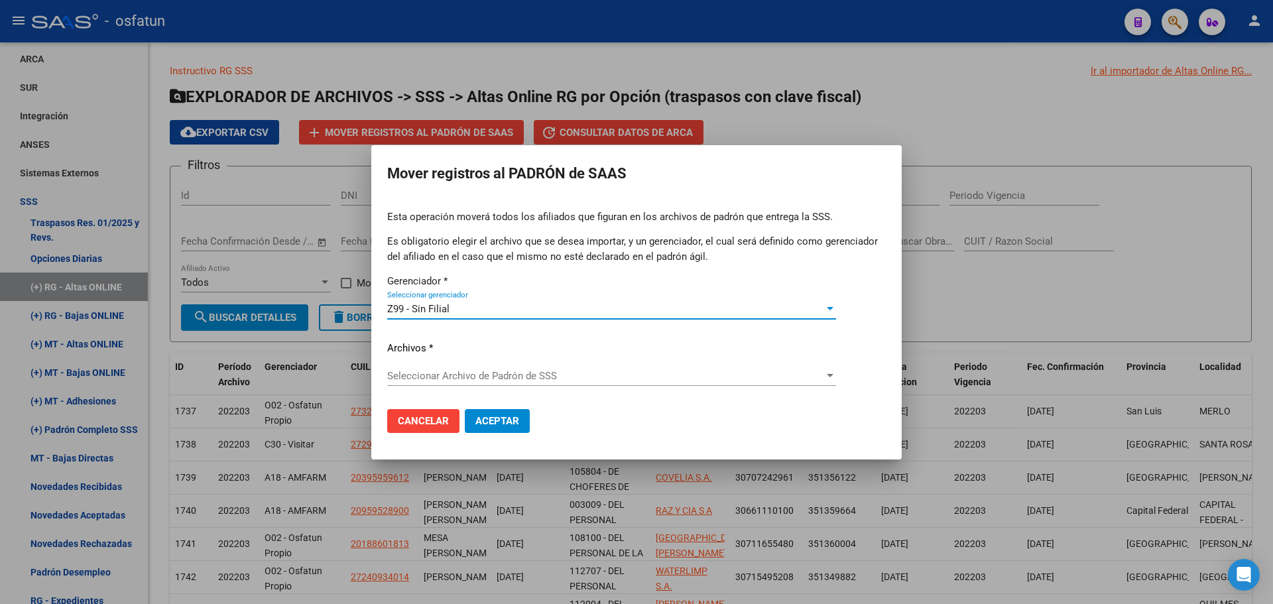
click at [476, 372] on span "Seleccionar Archivo de Padrón de SSS" at bounding box center [605, 376] width 437 height 12
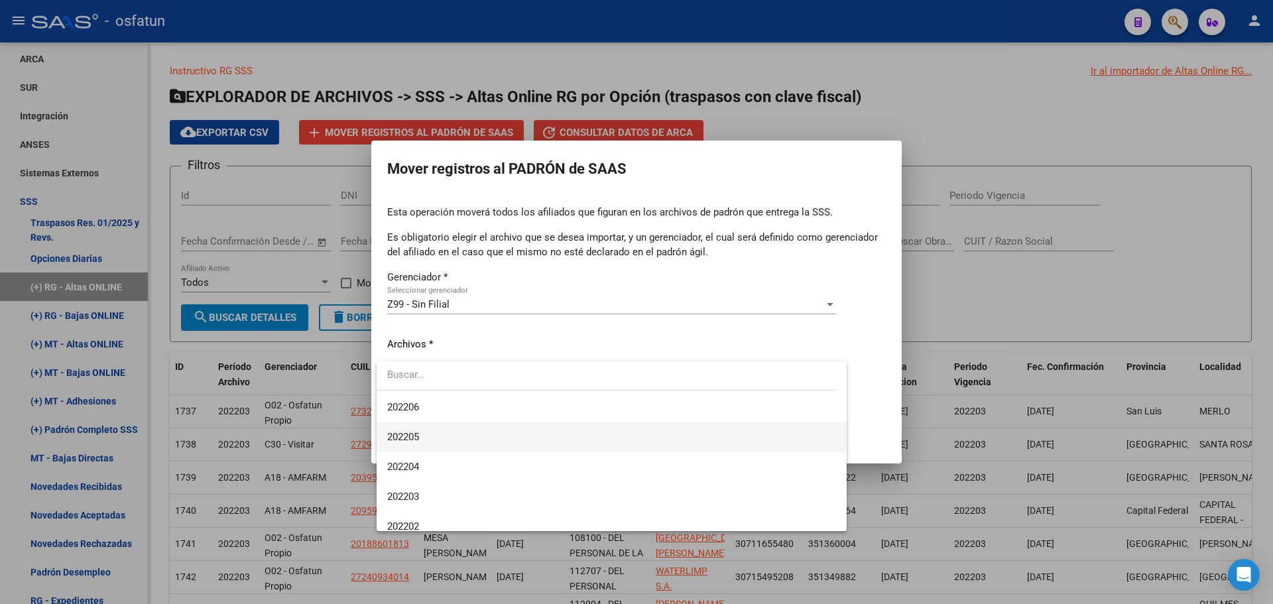
scroll to position [1193, 0]
click at [432, 463] on span "202203" at bounding box center [611, 466] width 449 height 30
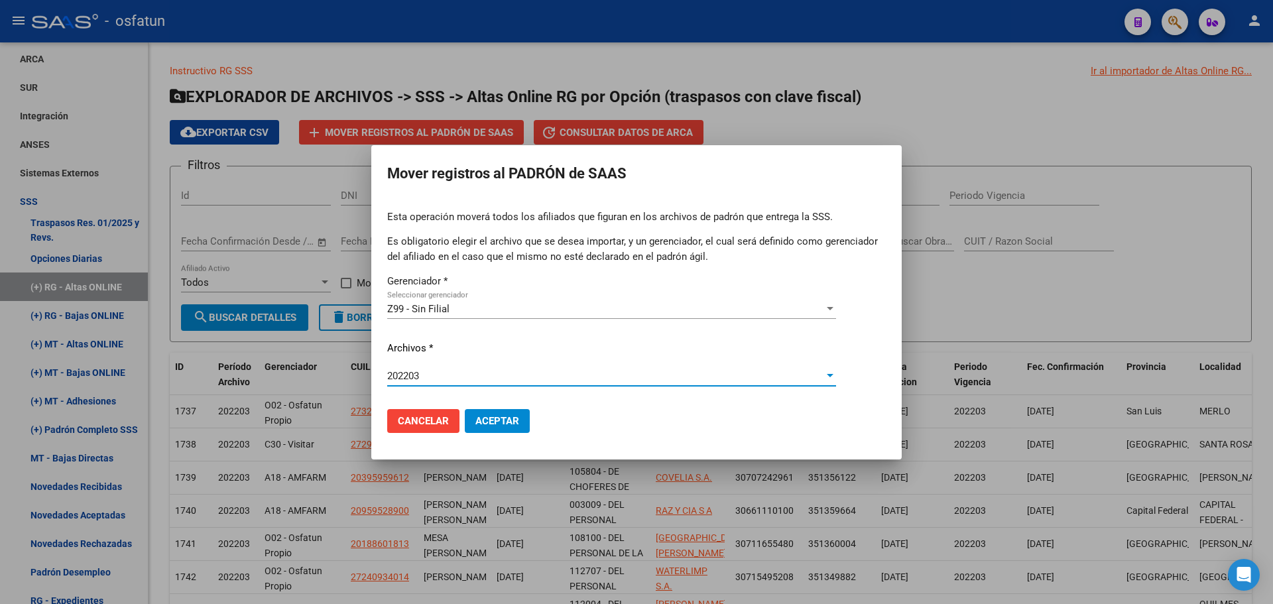
click at [481, 418] on span "Aceptar" at bounding box center [497, 421] width 44 height 12
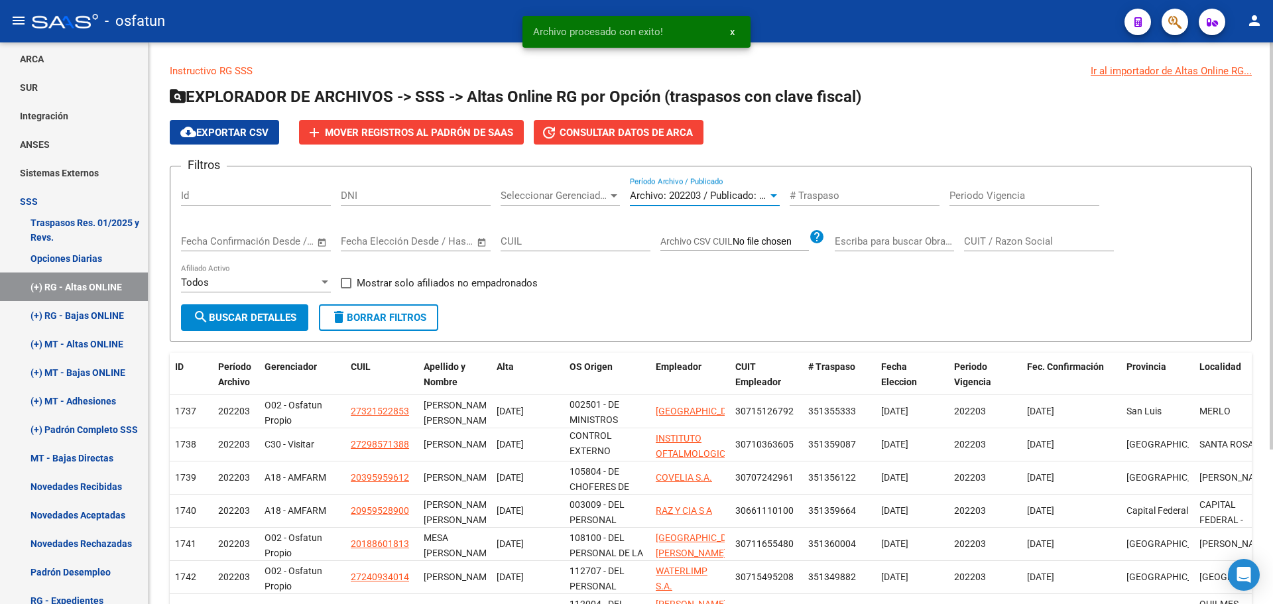
click at [751, 197] on span "Archivo: 202203 / Publicado: 202202" at bounding box center [710, 196] width 161 height 12
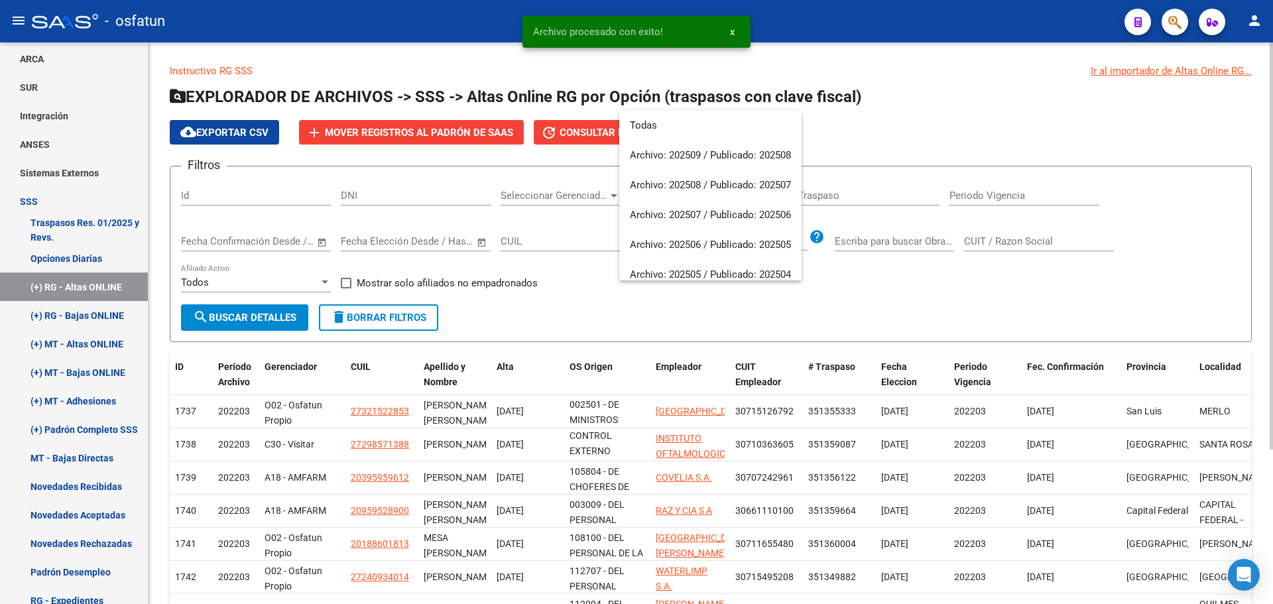
scroll to position [1213, 0]
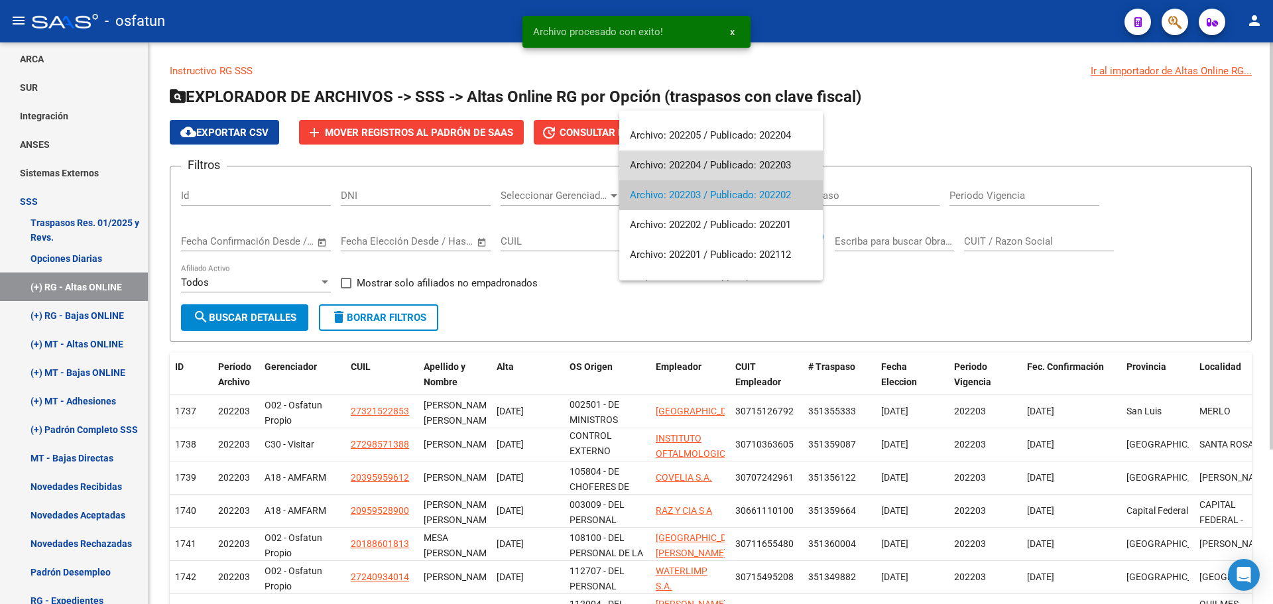
click at [723, 162] on span "Archivo: 202204 / Publicado: 202203" at bounding box center [721, 165] width 182 height 30
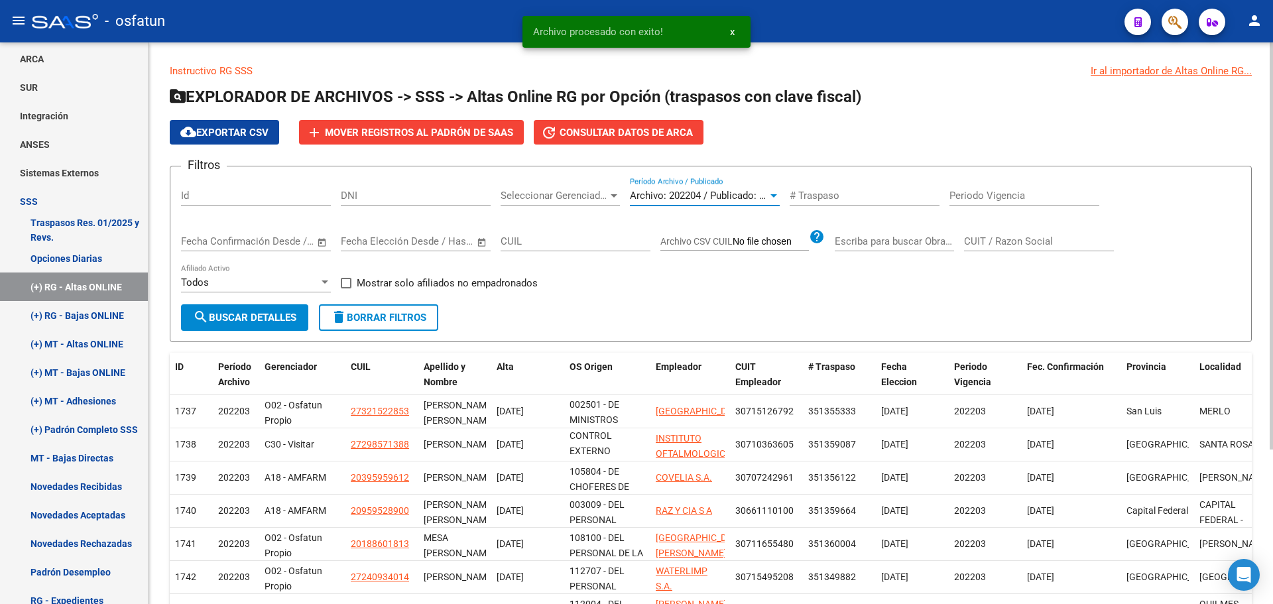
click at [276, 322] on span "search Buscar Detalles" at bounding box center [244, 318] width 103 height 12
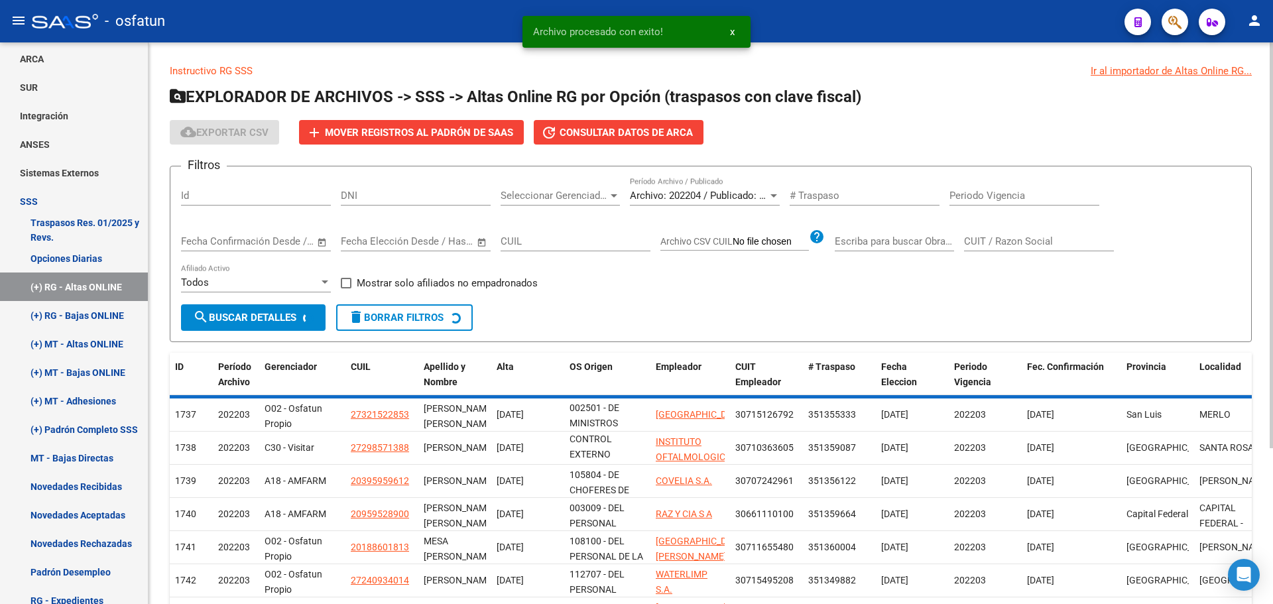
scroll to position [63, 0]
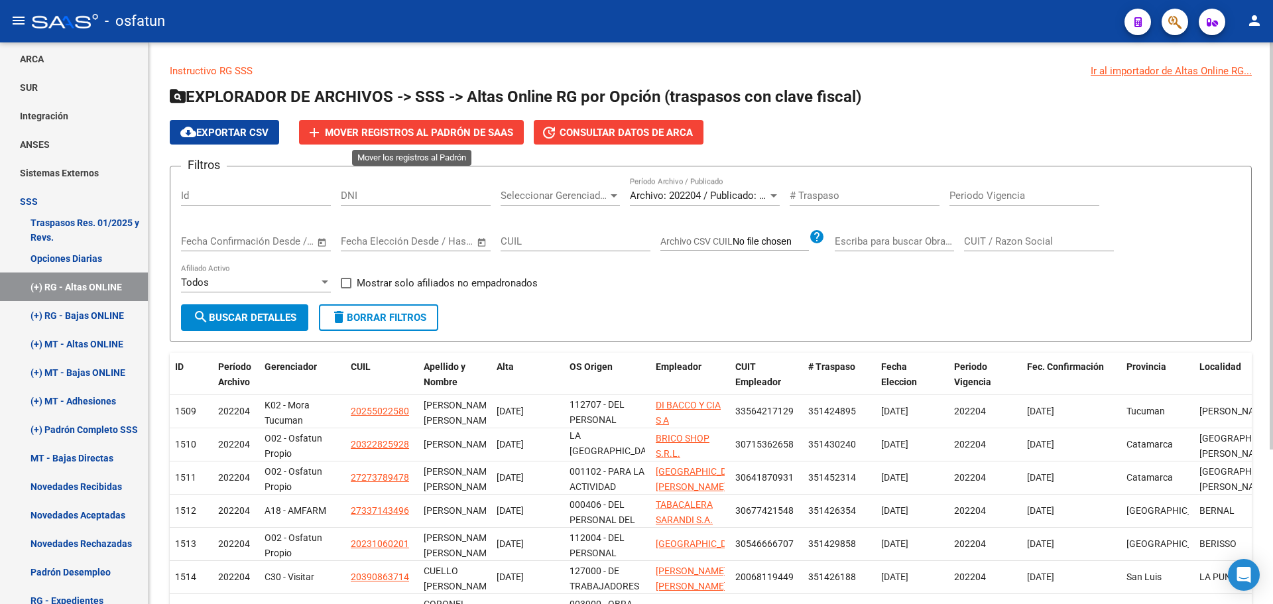
click at [428, 133] on span "Mover registros al PADRÓN de SAAS" at bounding box center [419, 133] width 188 height 12
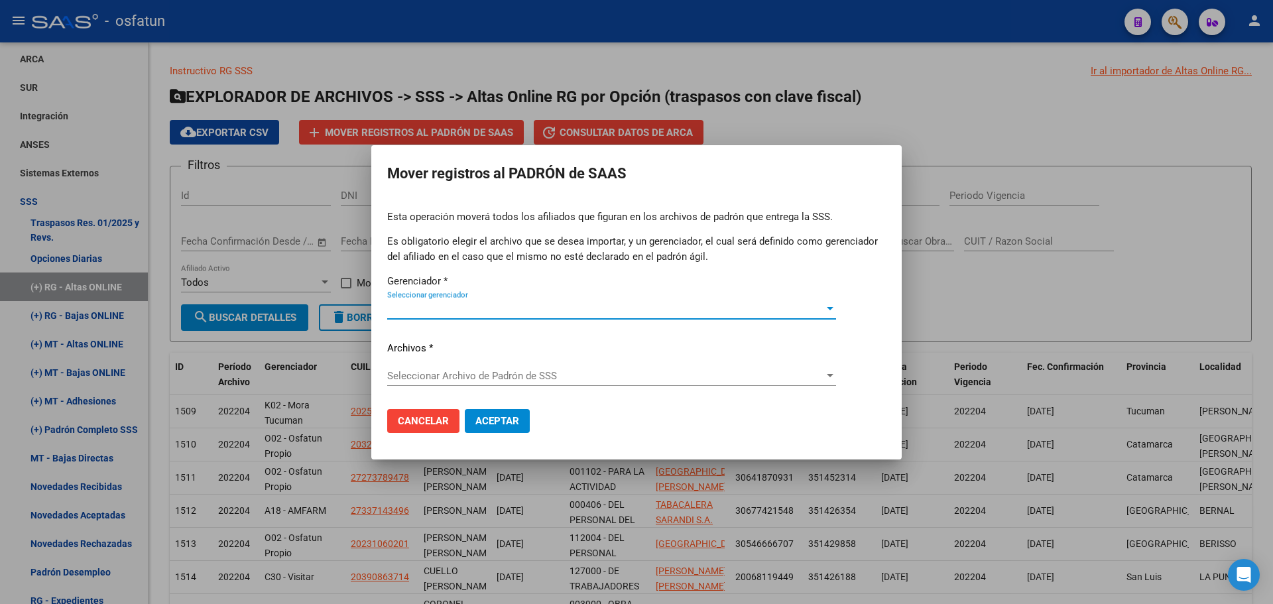
click at [499, 306] on span "Seleccionar gerenciador" at bounding box center [605, 309] width 437 height 12
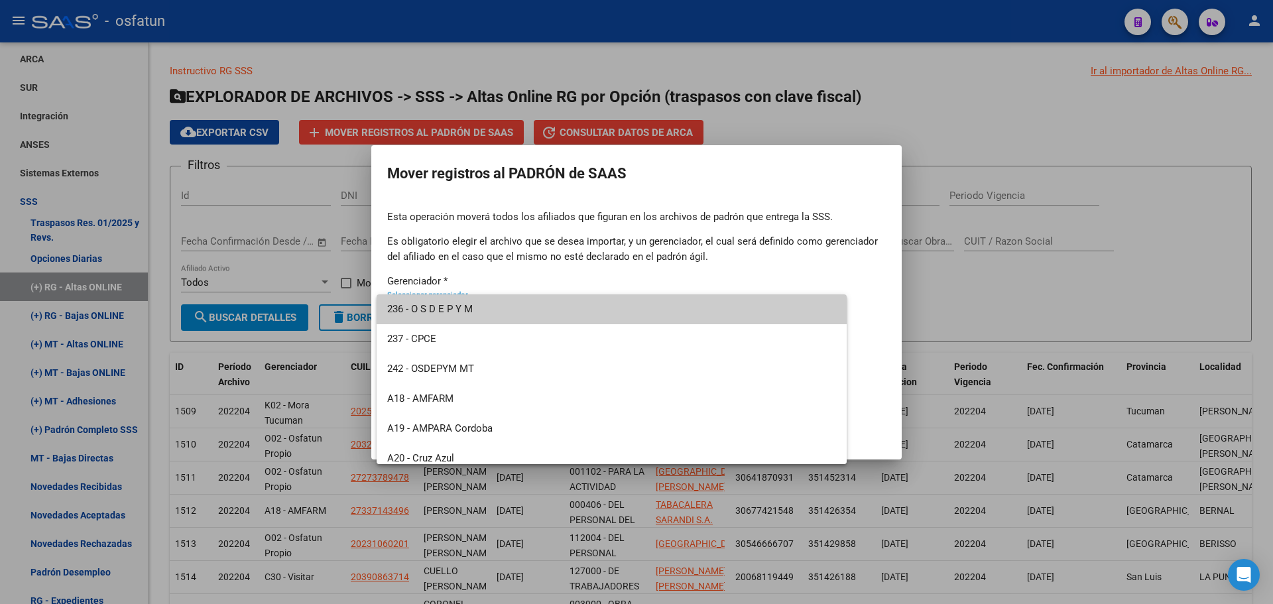
scroll to position [636, 0]
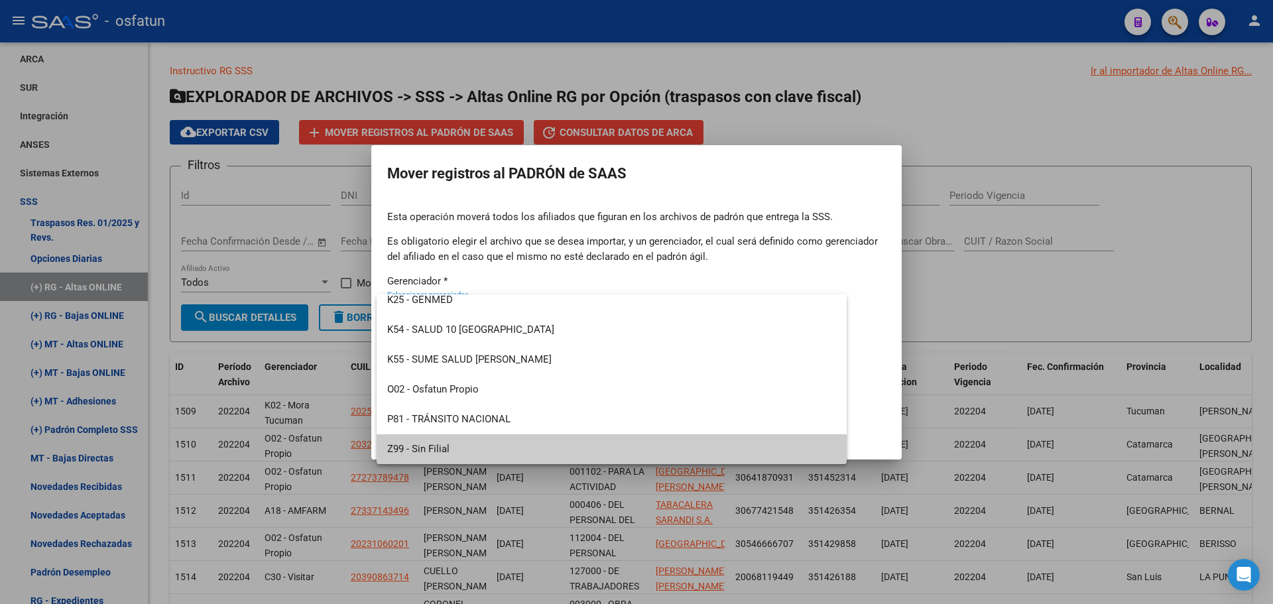
click at [469, 449] on span "Z99 - Sin Filial" at bounding box center [611, 449] width 449 height 30
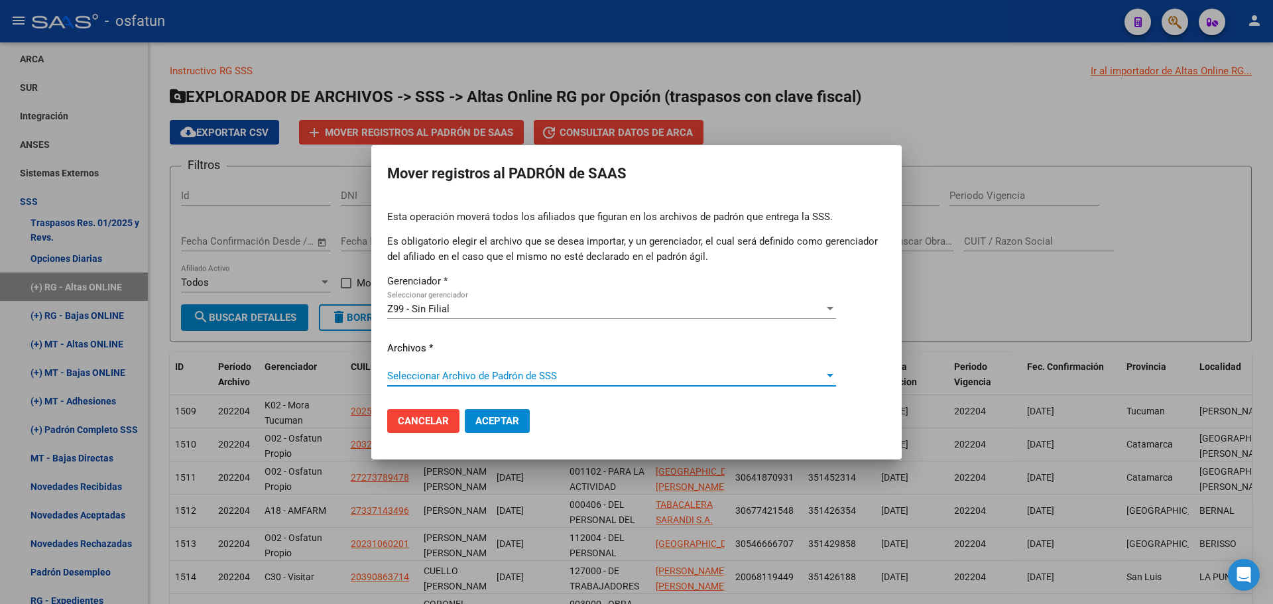
click at [561, 370] on span "Seleccionar Archivo de Padrón de SSS" at bounding box center [605, 376] width 437 height 12
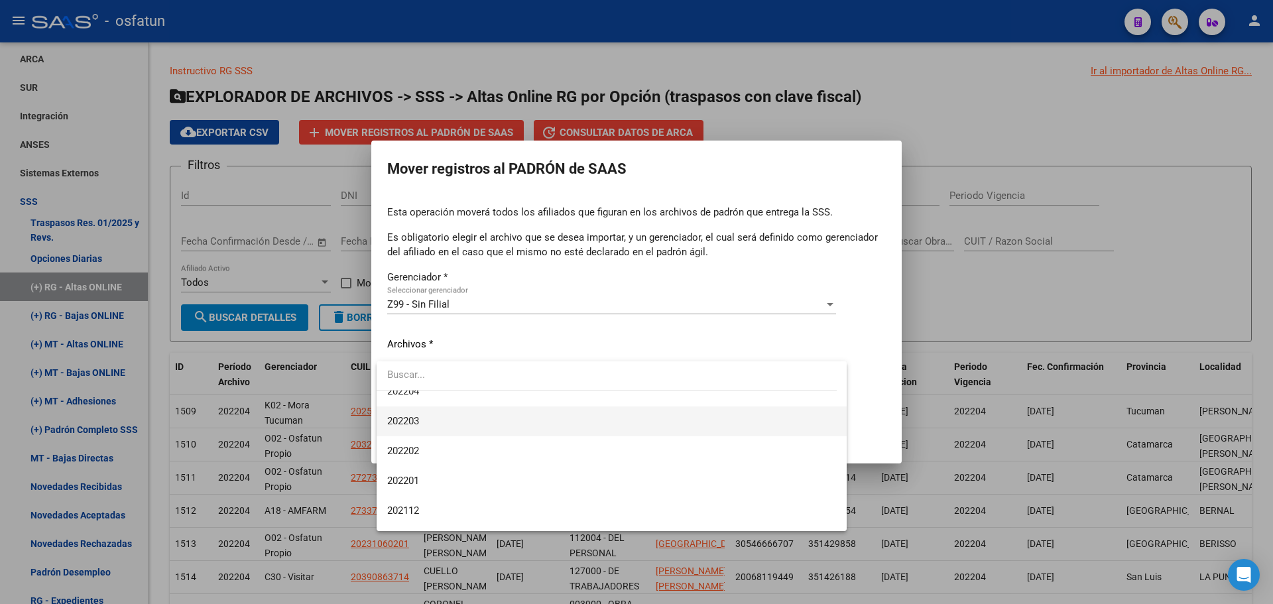
scroll to position [1260, 0]
click at [457, 398] on span "202203" at bounding box center [611, 399] width 449 height 30
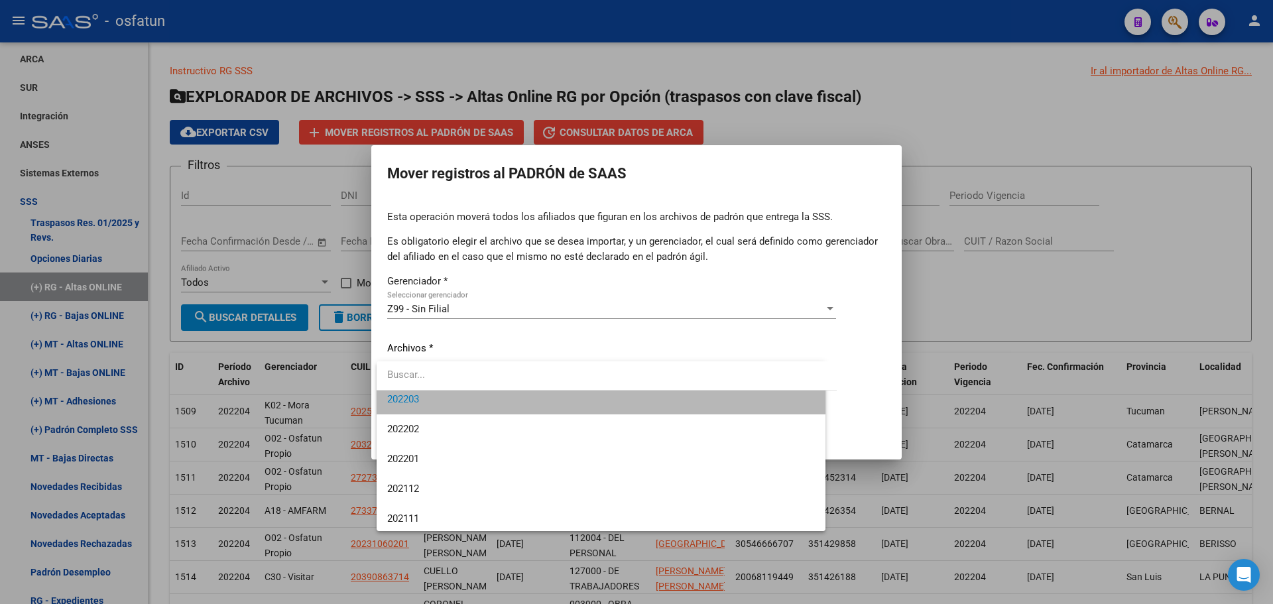
scroll to position [1253, 0]
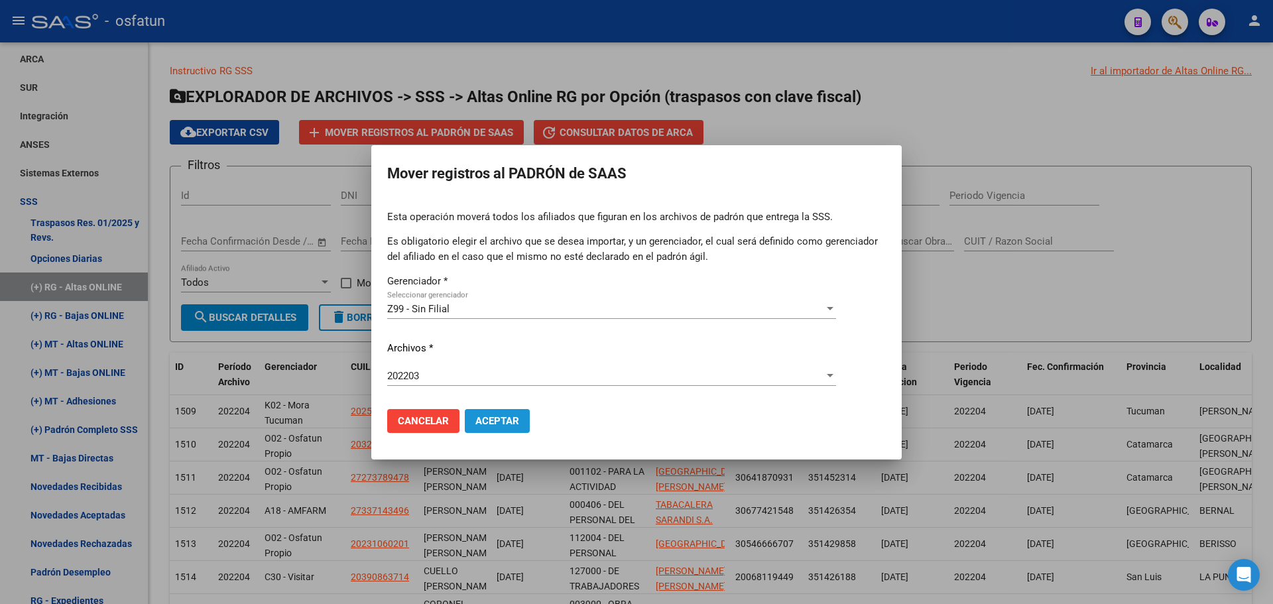
click at [499, 415] on span "Aceptar" at bounding box center [497, 421] width 44 height 12
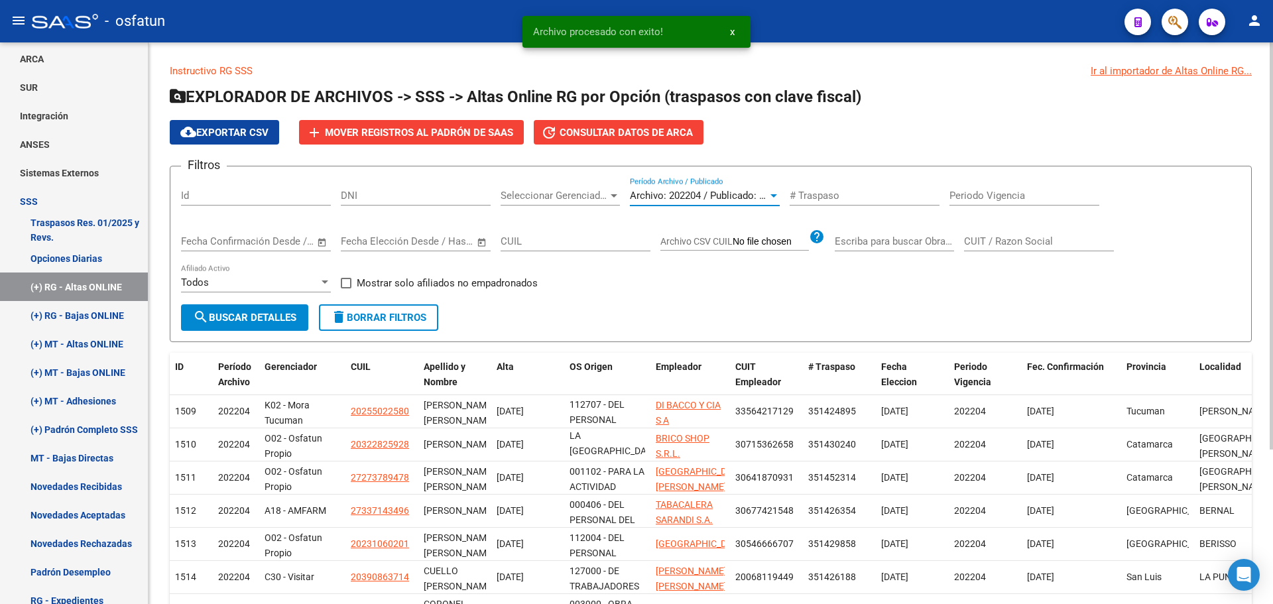
click at [690, 198] on span "Archivo: 202204 / Publicado: 202203" at bounding box center [710, 196] width 161 height 12
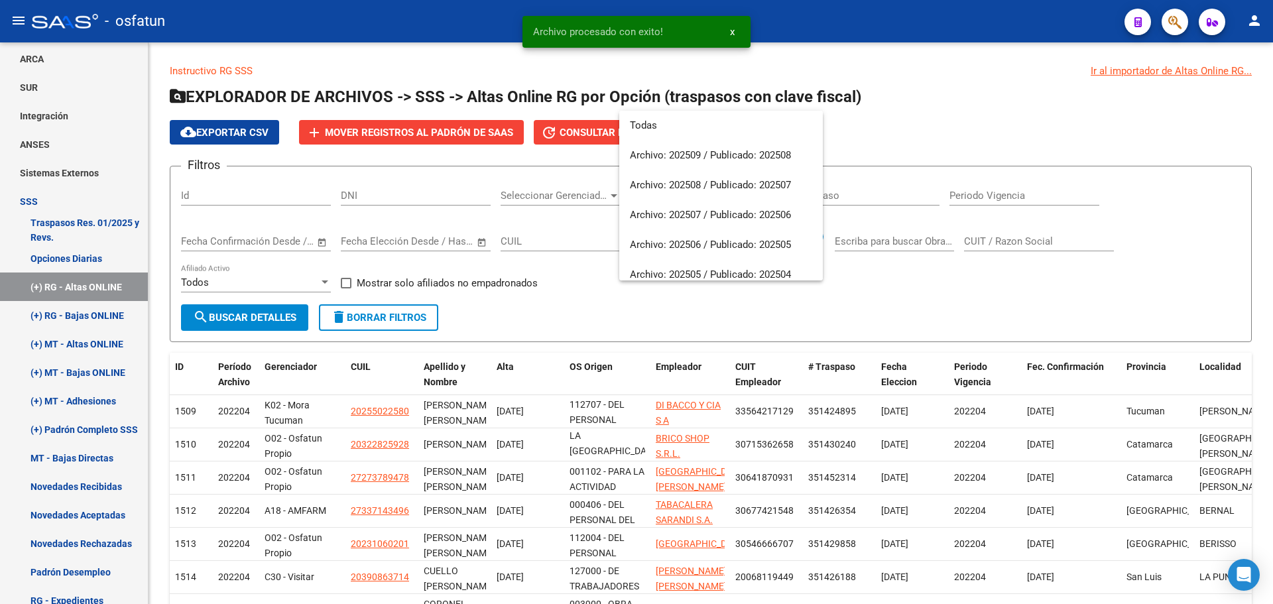
scroll to position [1183, 0]
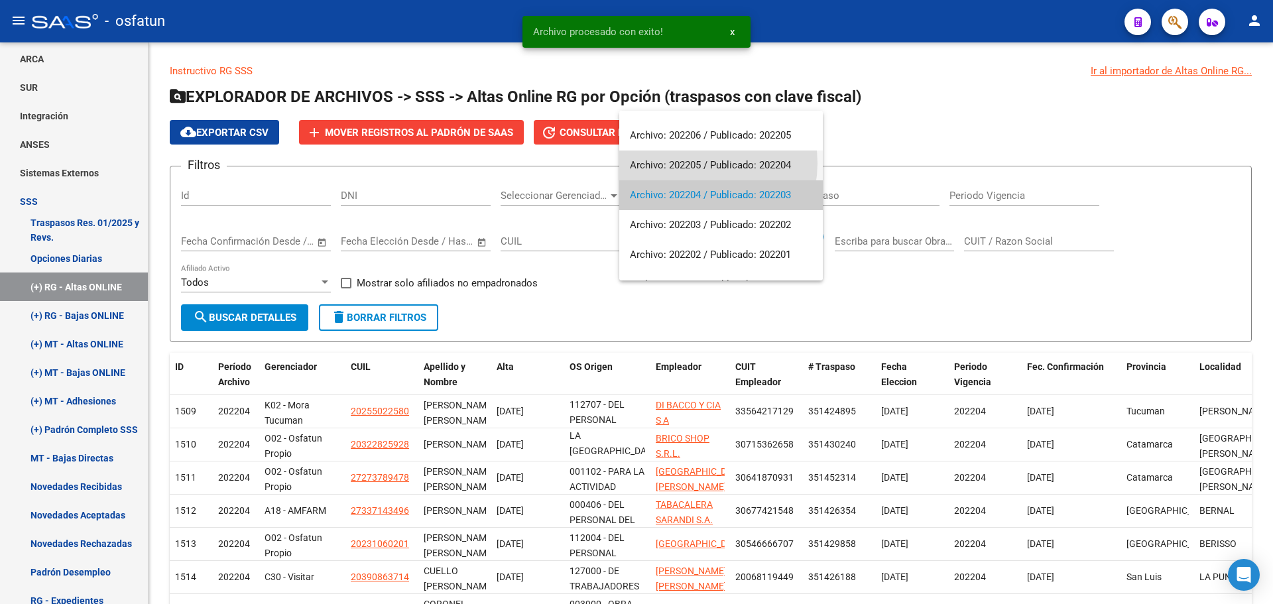
click at [695, 163] on span "Archivo: 202205 / Publicado: 202204" at bounding box center [721, 165] width 182 height 30
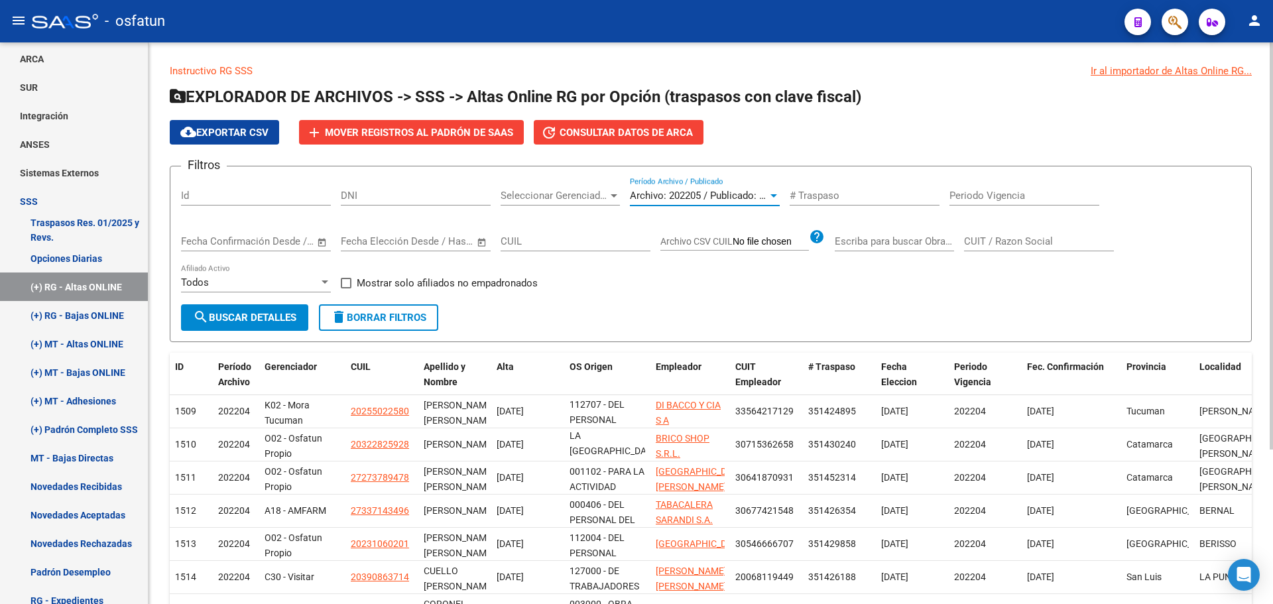
click at [718, 196] on span "Archivo: 202205 / Publicado: 202204" at bounding box center [710, 196] width 161 height 12
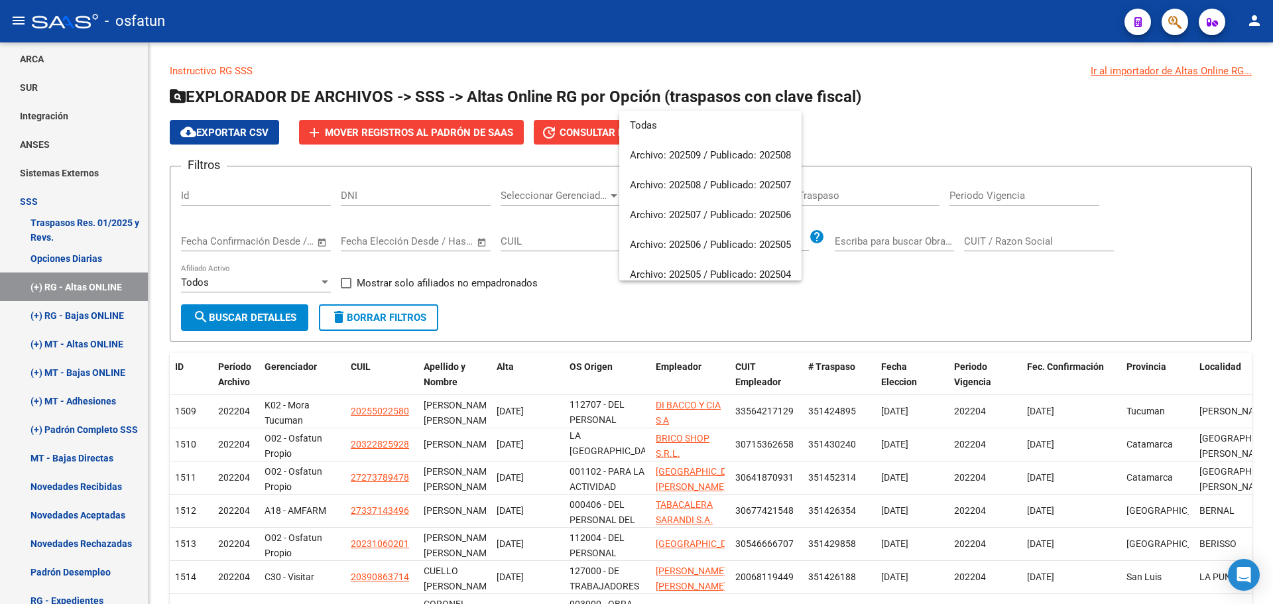
scroll to position [1153, 0]
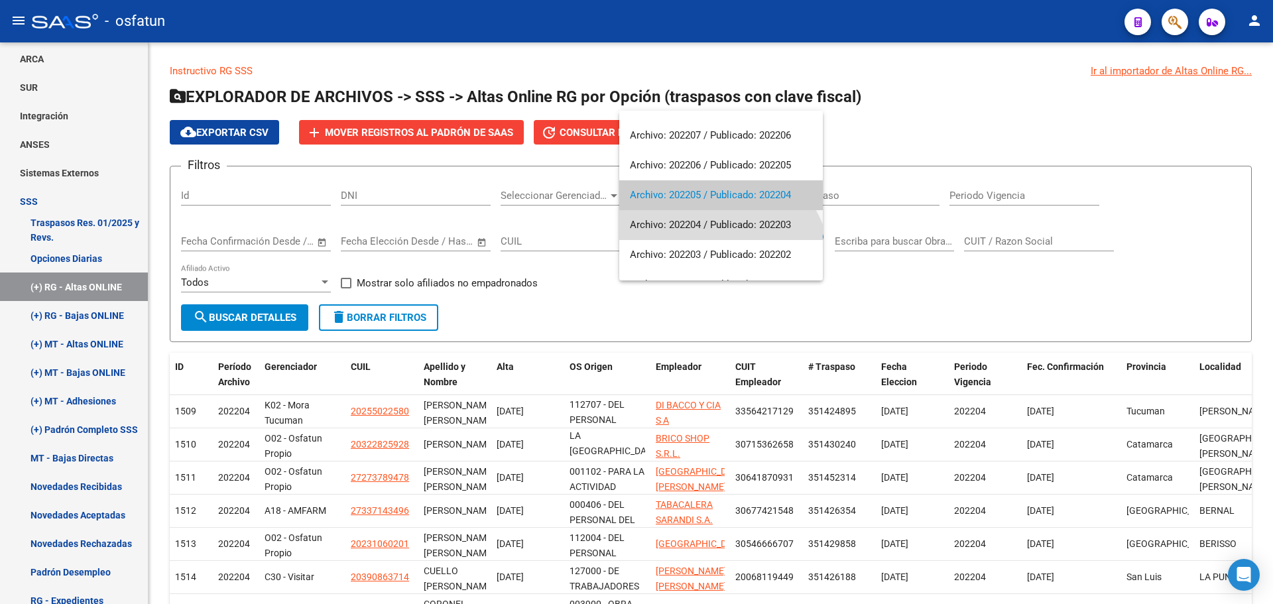
click at [688, 221] on span "Archivo: 202204 / Publicado: 202203" at bounding box center [721, 225] width 182 height 30
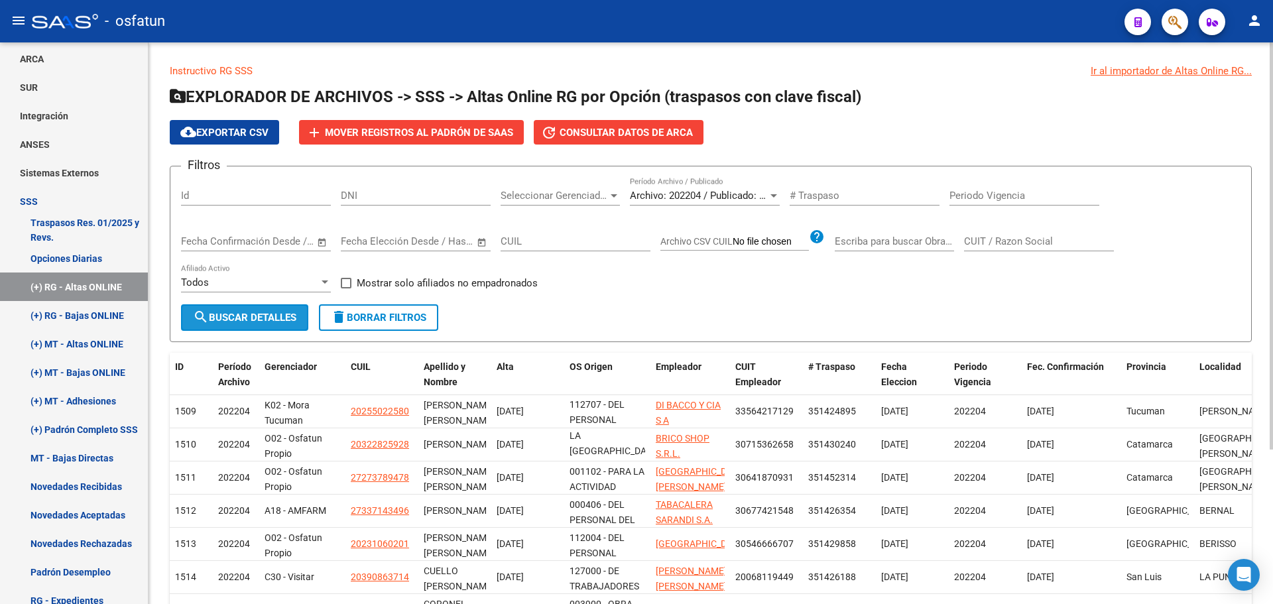
click at [286, 309] on button "search Buscar Detalles" at bounding box center [244, 317] width 127 height 27
click at [414, 139] on button "add Mover registros al PADRÓN de SAAS" at bounding box center [411, 132] width 225 height 25
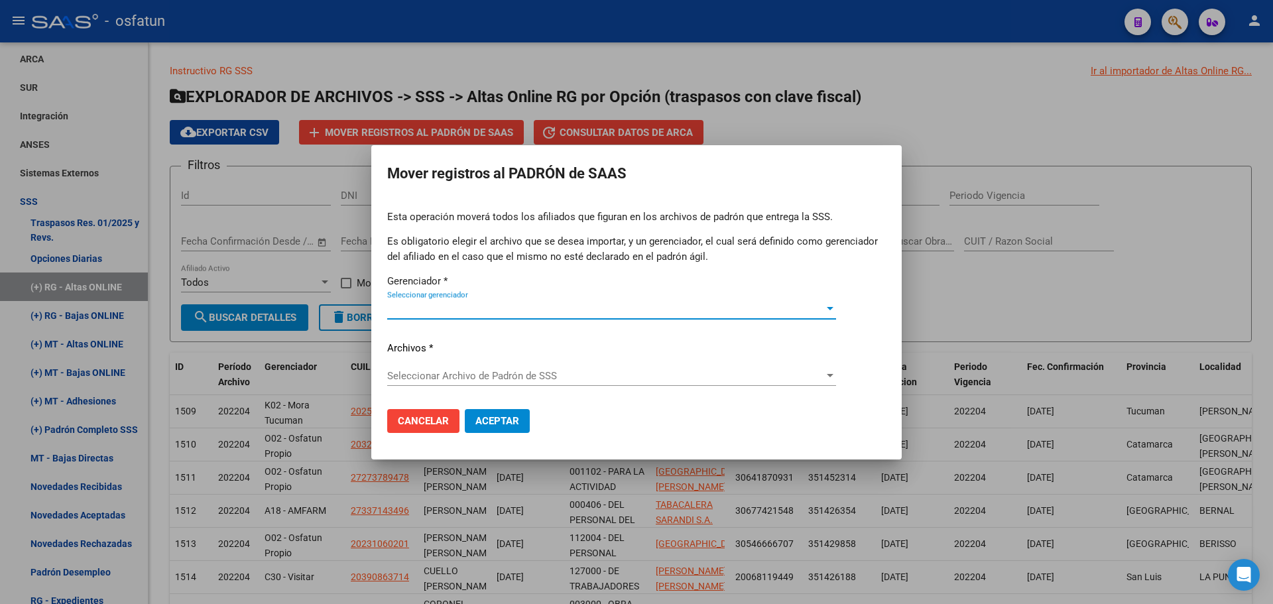
click at [465, 304] on span "Seleccionar gerenciador" at bounding box center [605, 309] width 437 height 12
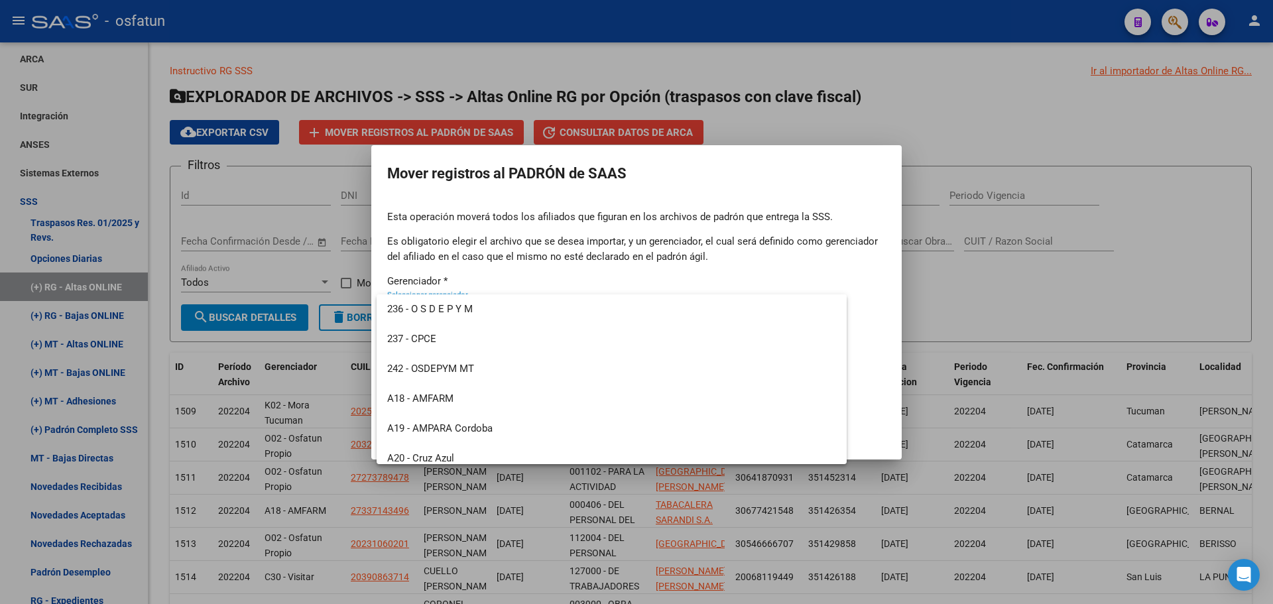
scroll to position [636, 0]
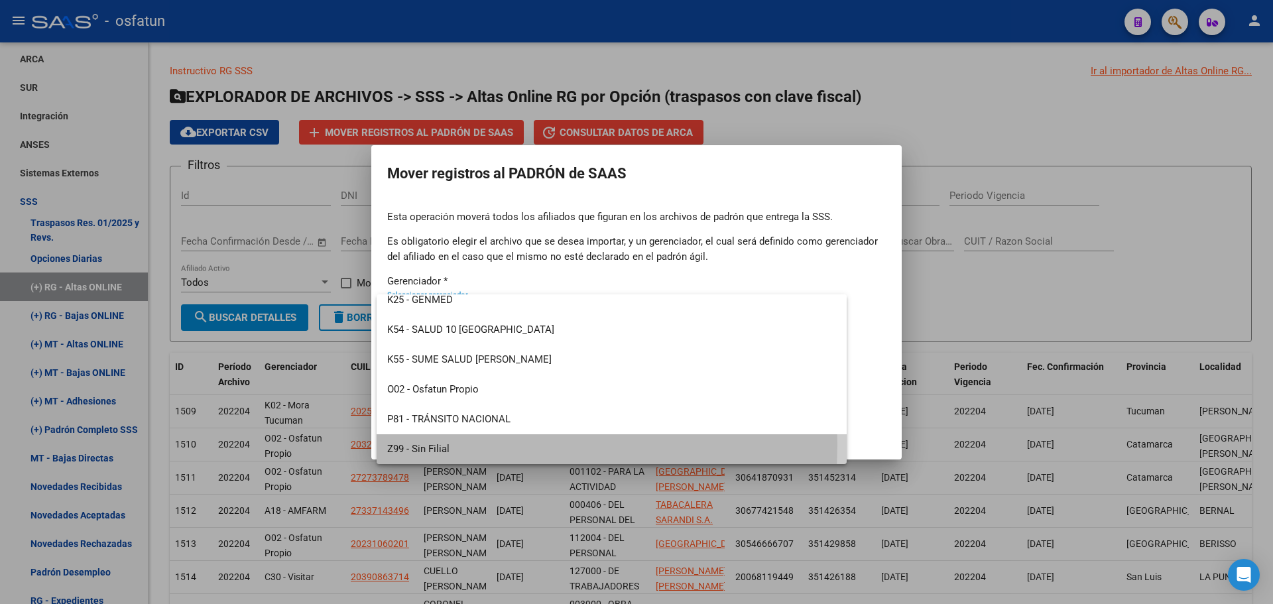
drag, startPoint x: 438, startPoint y: 444, endPoint x: 451, endPoint y: 414, distance: 32.6
click at [438, 443] on span "Z99 - Sin Filial" at bounding box center [611, 449] width 449 height 30
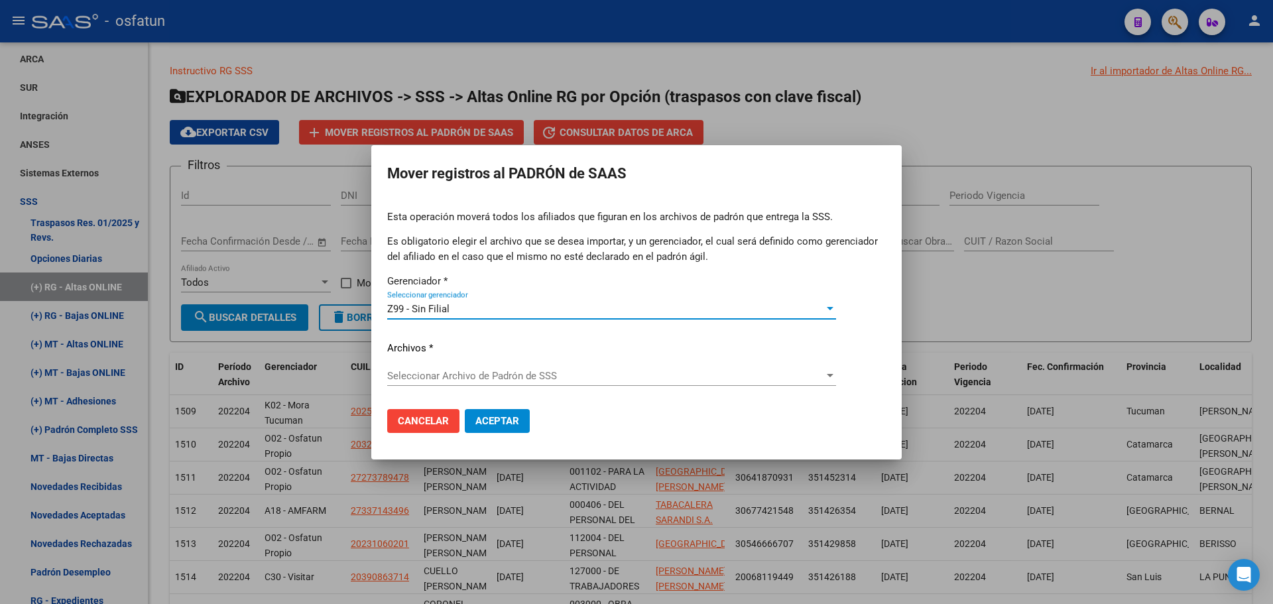
click at [479, 373] on span "Seleccionar Archivo de Padrón de SSS" at bounding box center [605, 376] width 437 height 12
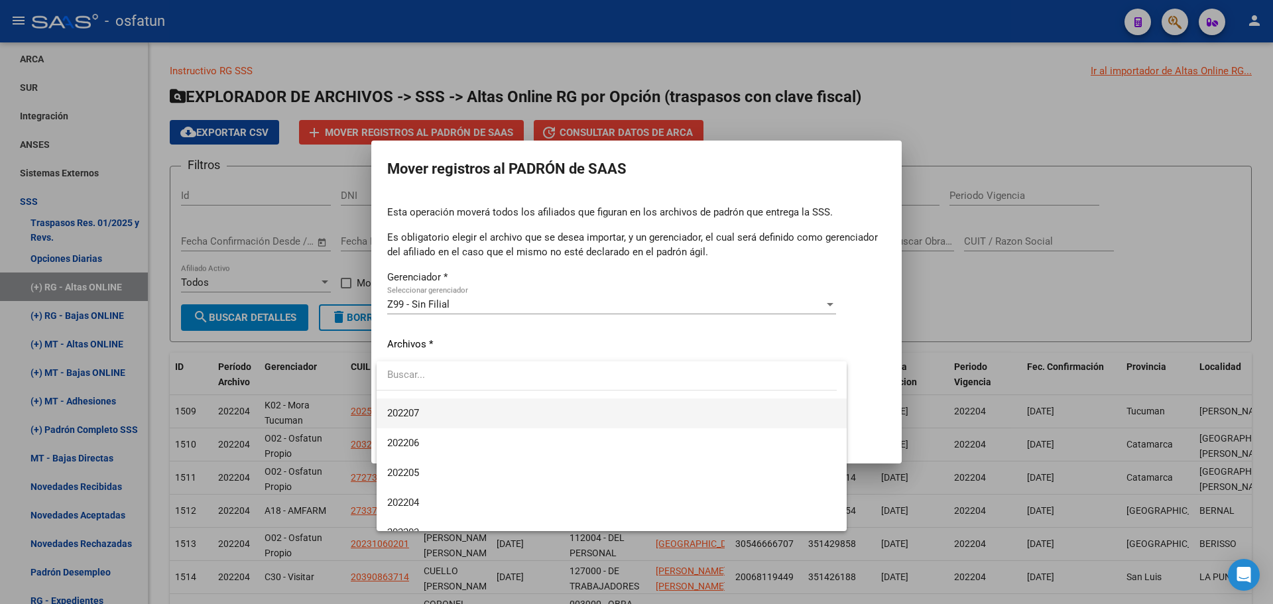
scroll to position [1127, 0]
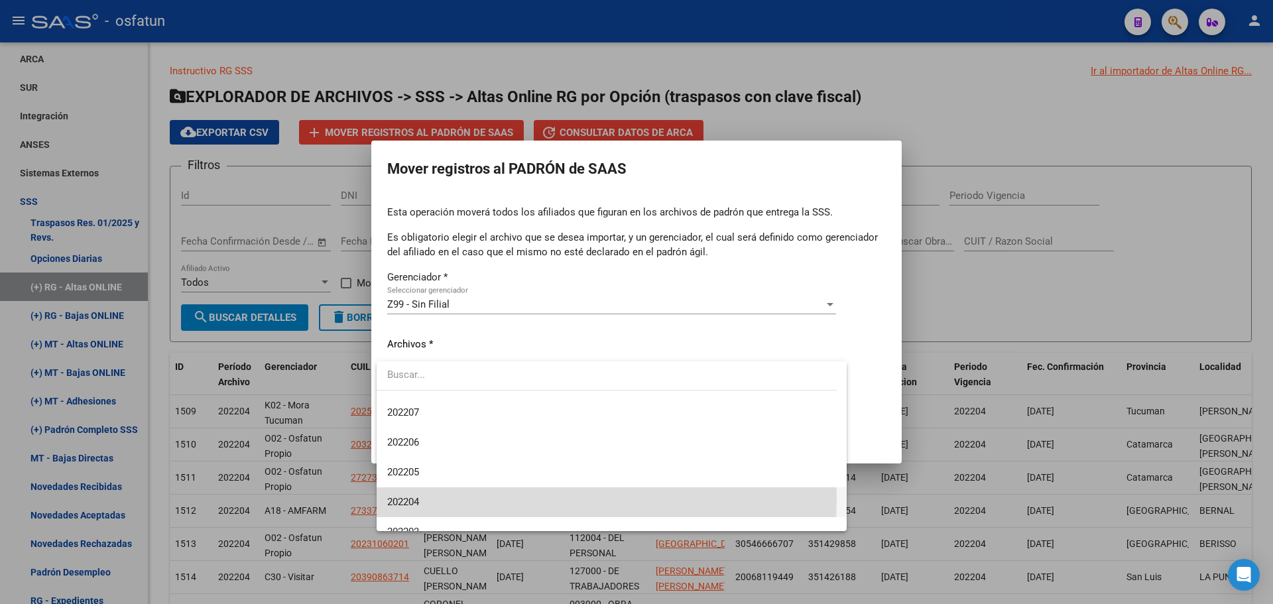
click at [430, 499] on span "202204" at bounding box center [611, 502] width 449 height 30
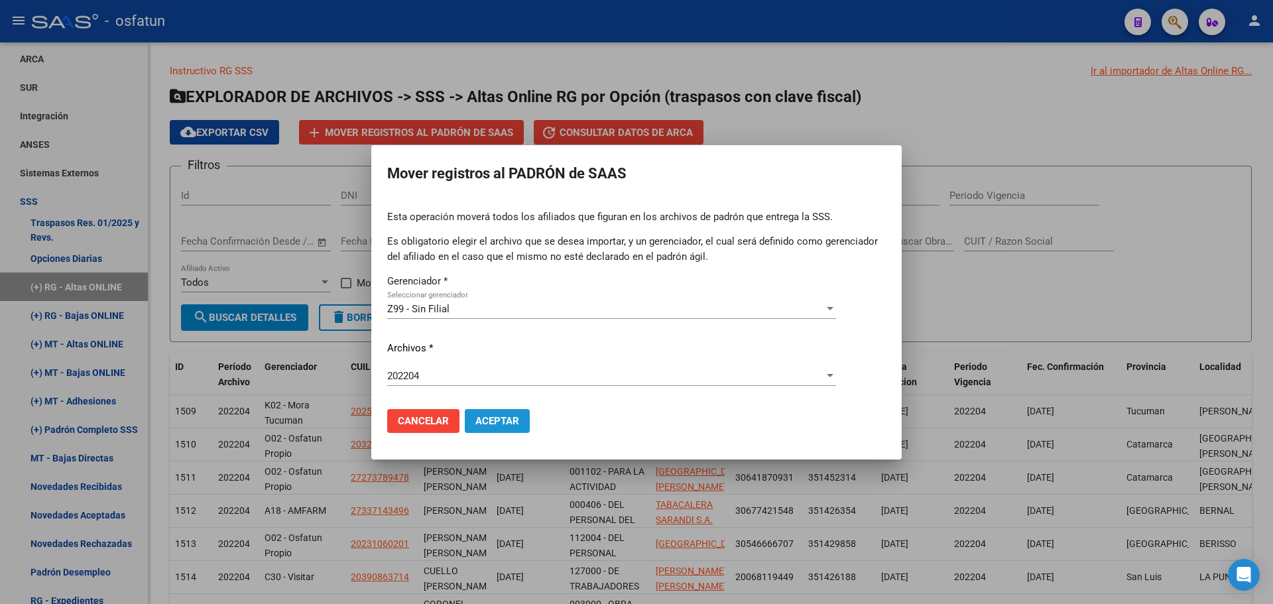
click at [489, 420] on span "Aceptar" at bounding box center [497, 421] width 44 height 12
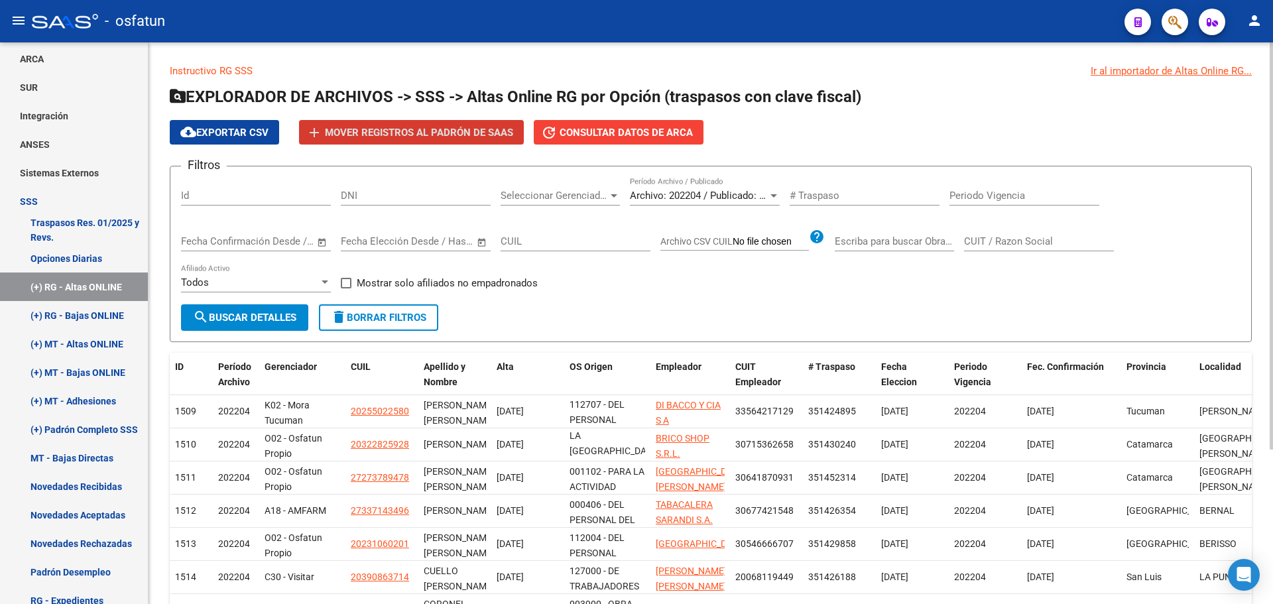
click at [272, 312] on span "search Buscar Detalles" at bounding box center [244, 318] width 103 height 12
click at [423, 137] on span "Mover registros al PADRÓN de SAAS" at bounding box center [419, 133] width 188 height 12
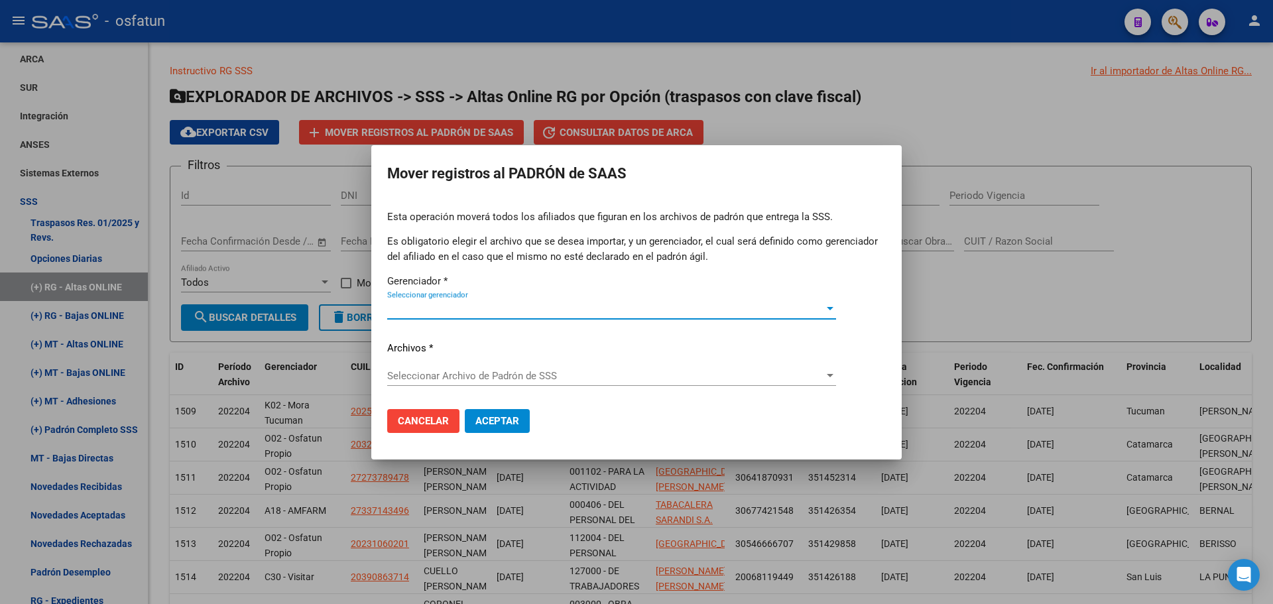
click at [481, 313] on span "Seleccionar gerenciador" at bounding box center [605, 309] width 437 height 12
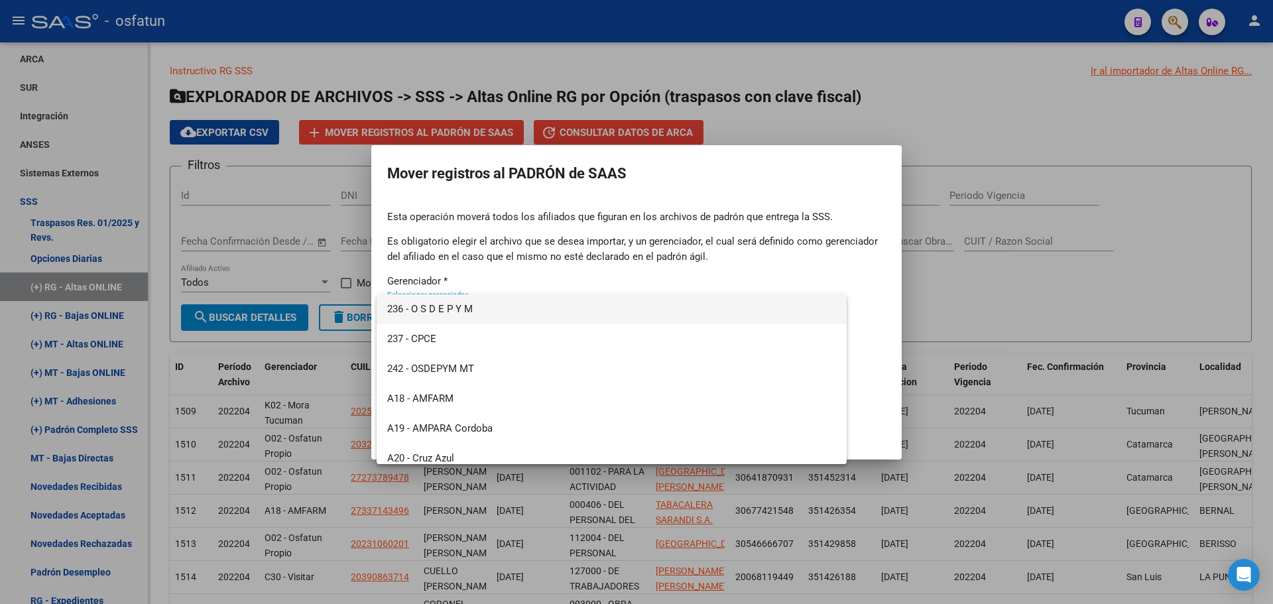
scroll to position [636, 0]
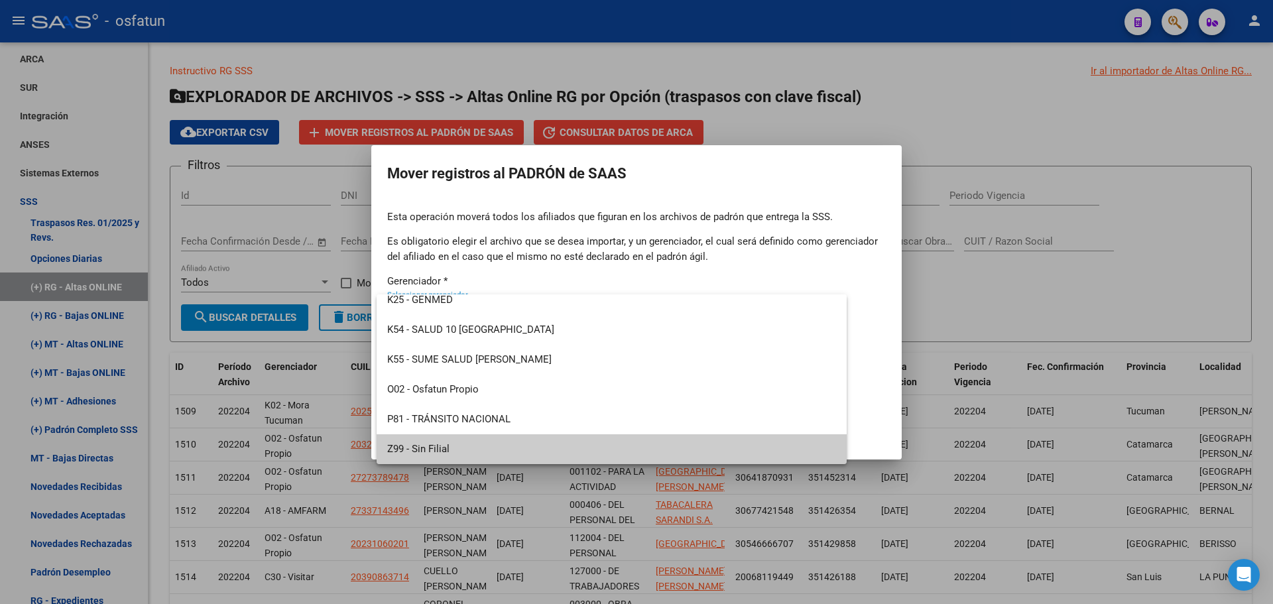
drag, startPoint x: 448, startPoint y: 447, endPoint x: 448, endPoint y: 439, distance: 8.0
click at [448, 443] on span "Z99 - Sin Filial" at bounding box center [611, 449] width 449 height 30
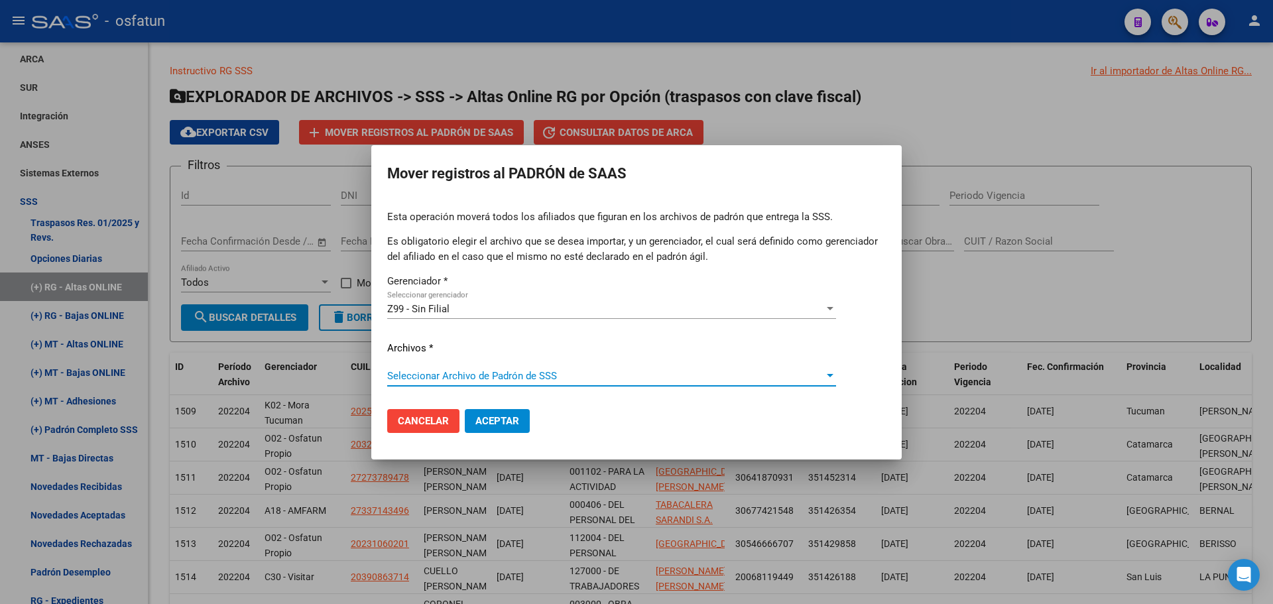
click at [470, 380] on span "Seleccionar Archivo de Padrón de SSS" at bounding box center [605, 376] width 437 height 12
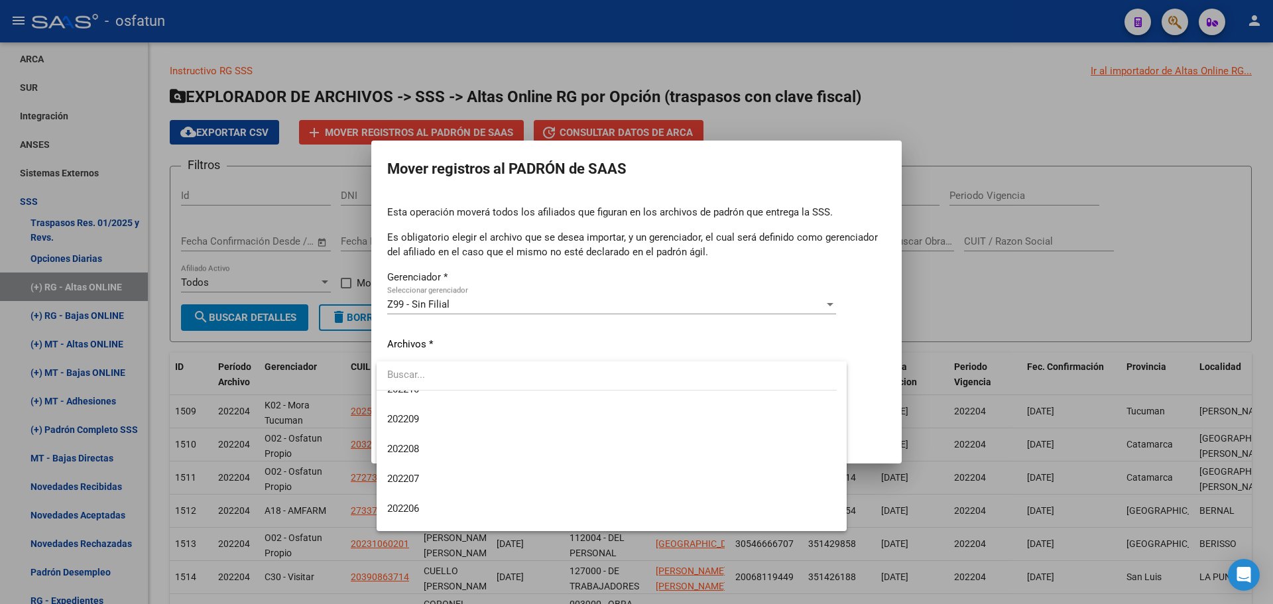
scroll to position [1127, 0]
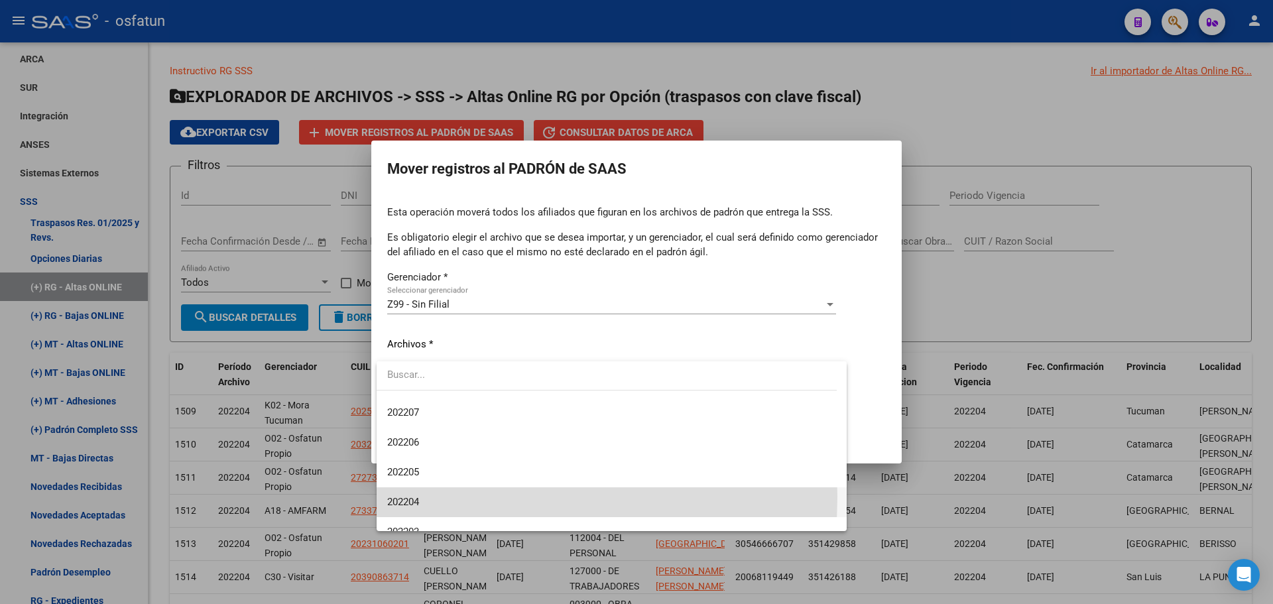
click at [434, 497] on span "202204" at bounding box center [611, 502] width 449 height 30
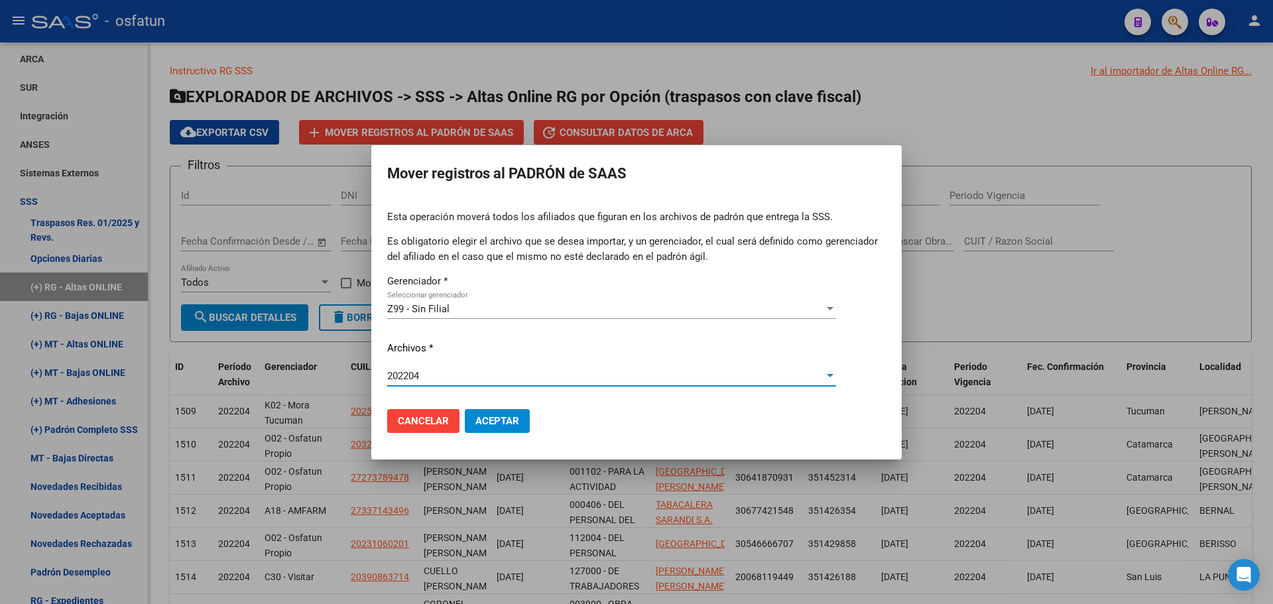
click at [498, 426] on span "Aceptar" at bounding box center [497, 421] width 44 height 12
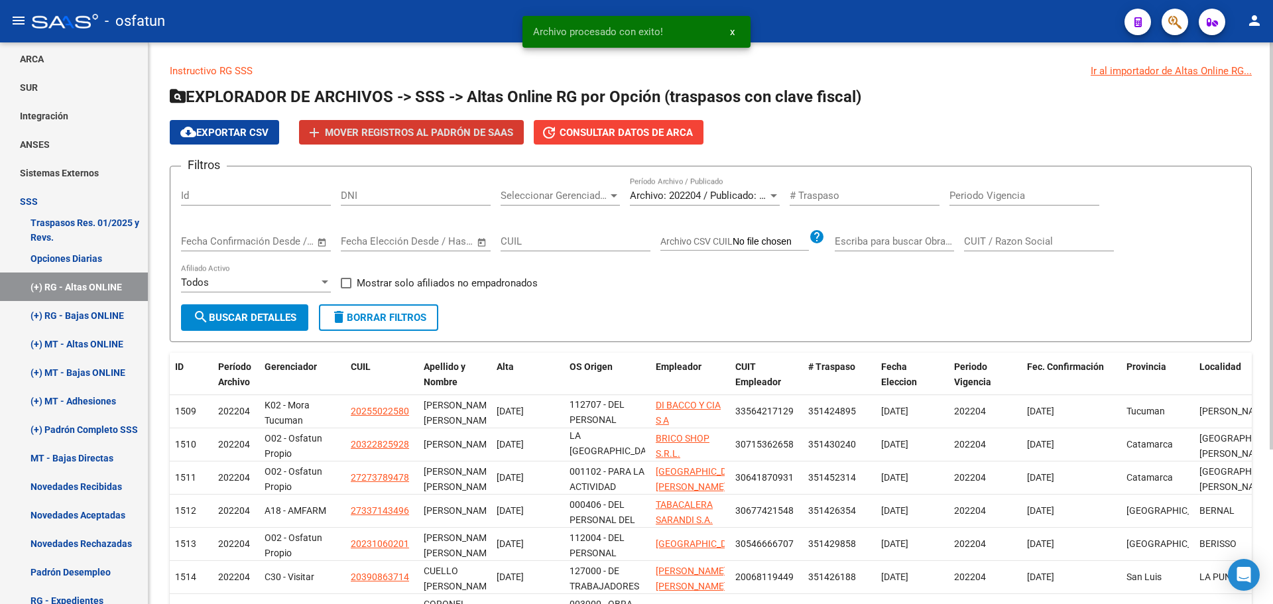
click at [699, 198] on span "Archivo: 202204 / Publicado: 202203" at bounding box center [710, 196] width 161 height 12
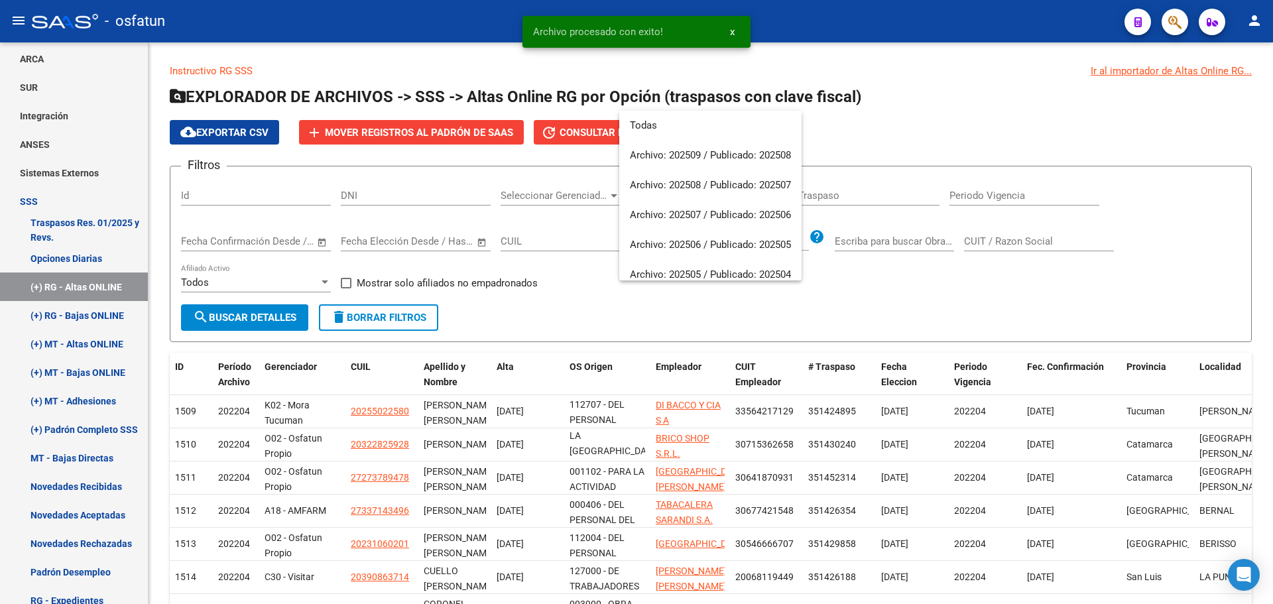
scroll to position [1183, 0]
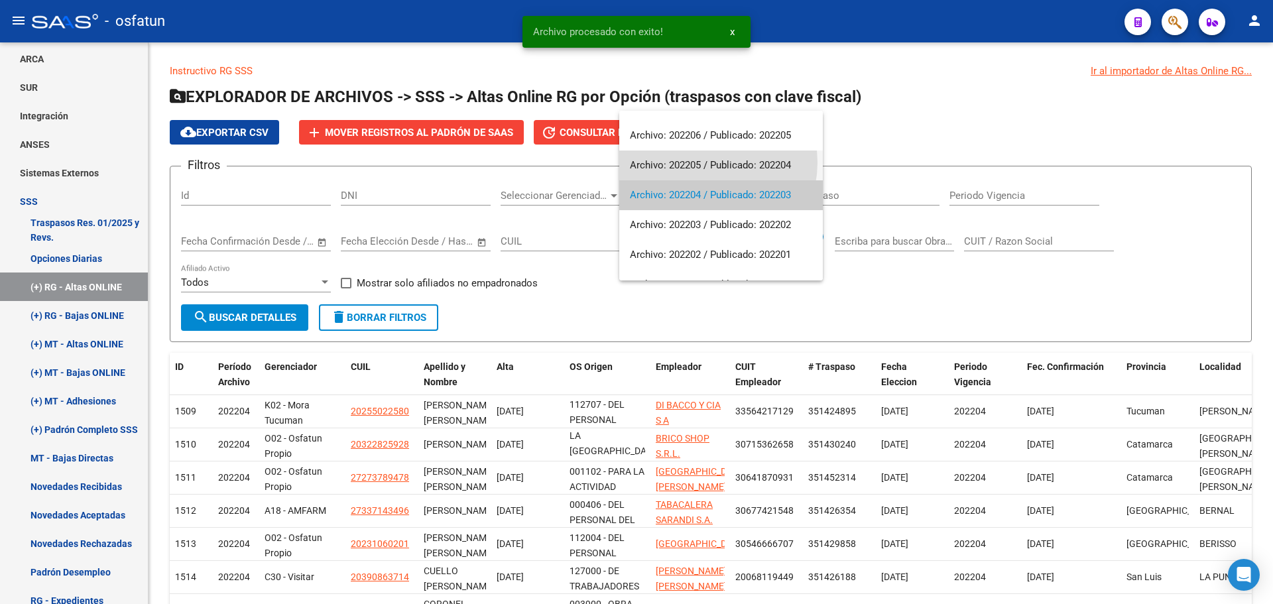
click at [702, 162] on span "Archivo: 202205 / Publicado: 202204" at bounding box center [721, 165] width 182 height 30
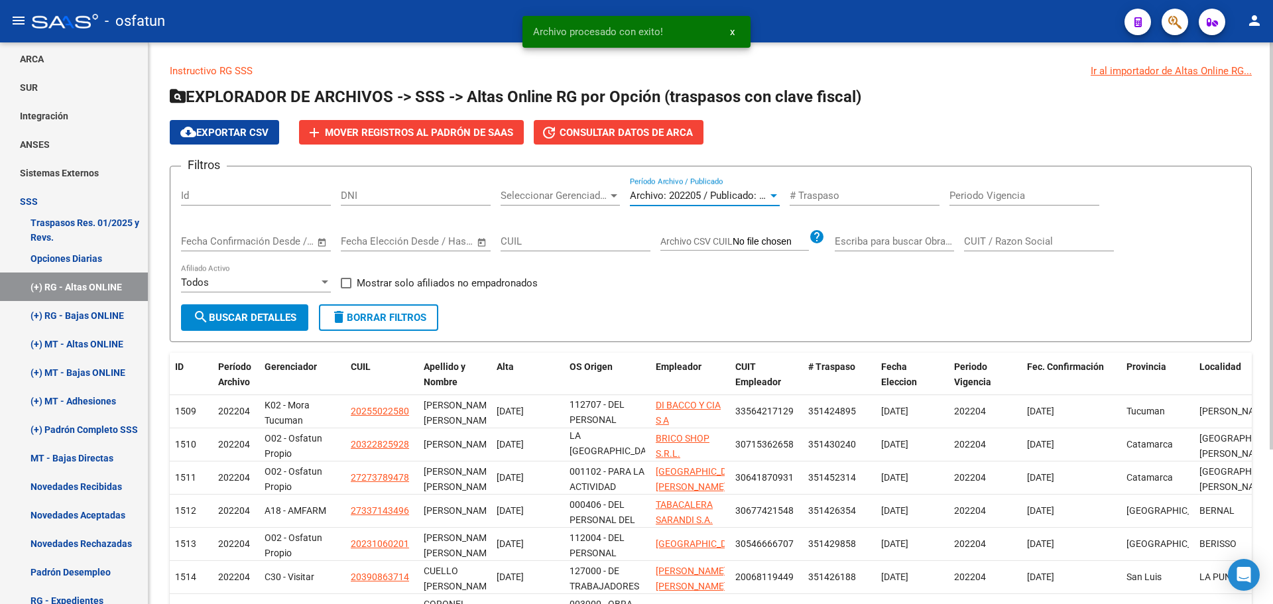
click at [290, 312] on span "search Buscar Detalles" at bounding box center [244, 318] width 103 height 12
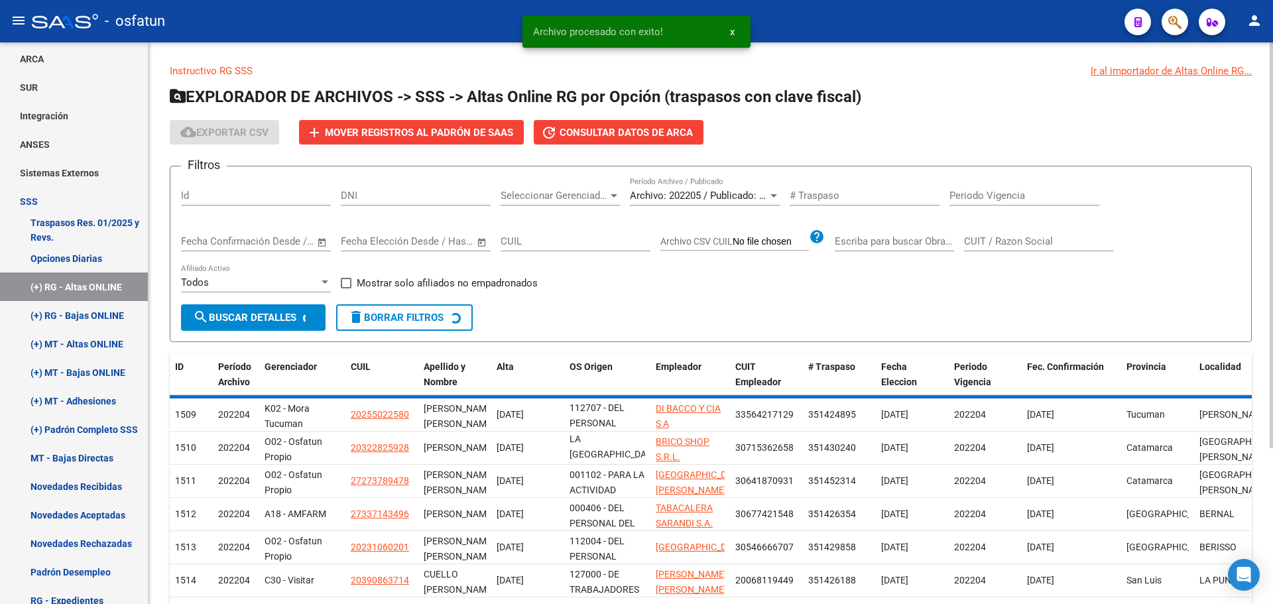
scroll to position [32, 0]
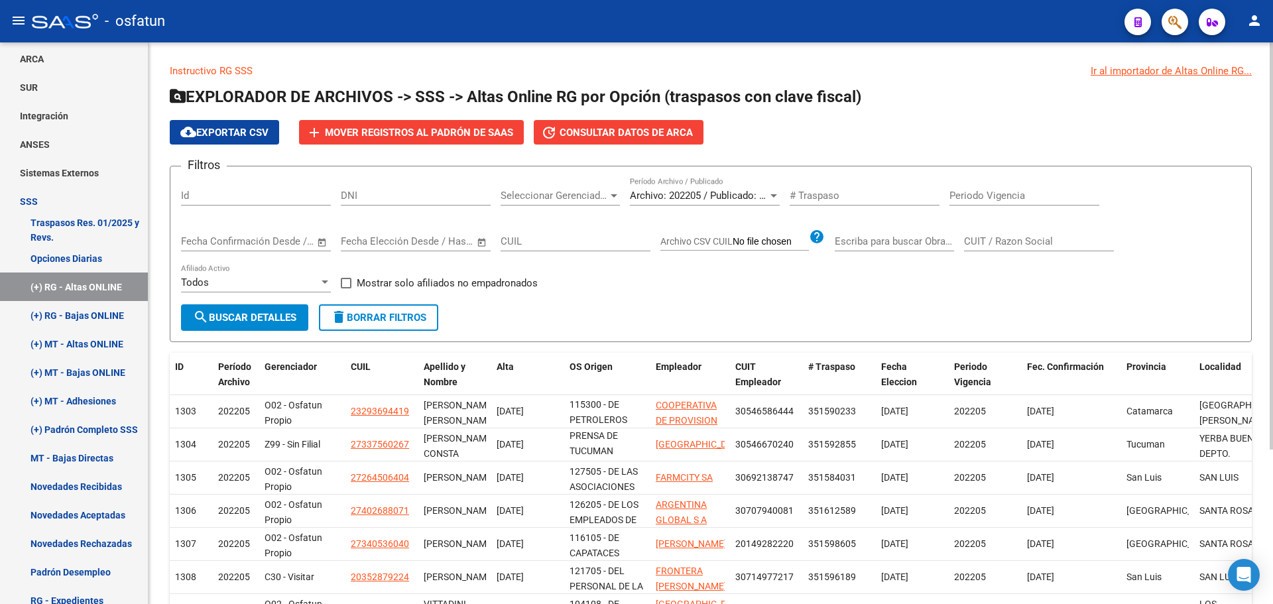
click at [267, 324] on button "search Buscar Detalles" at bounding box center [244, 317] width 127 height 27
click at [459, 125] on button "add Mover registros al PADRÓN de SAAS" at bounding box center [411, 132] width 225 height 25
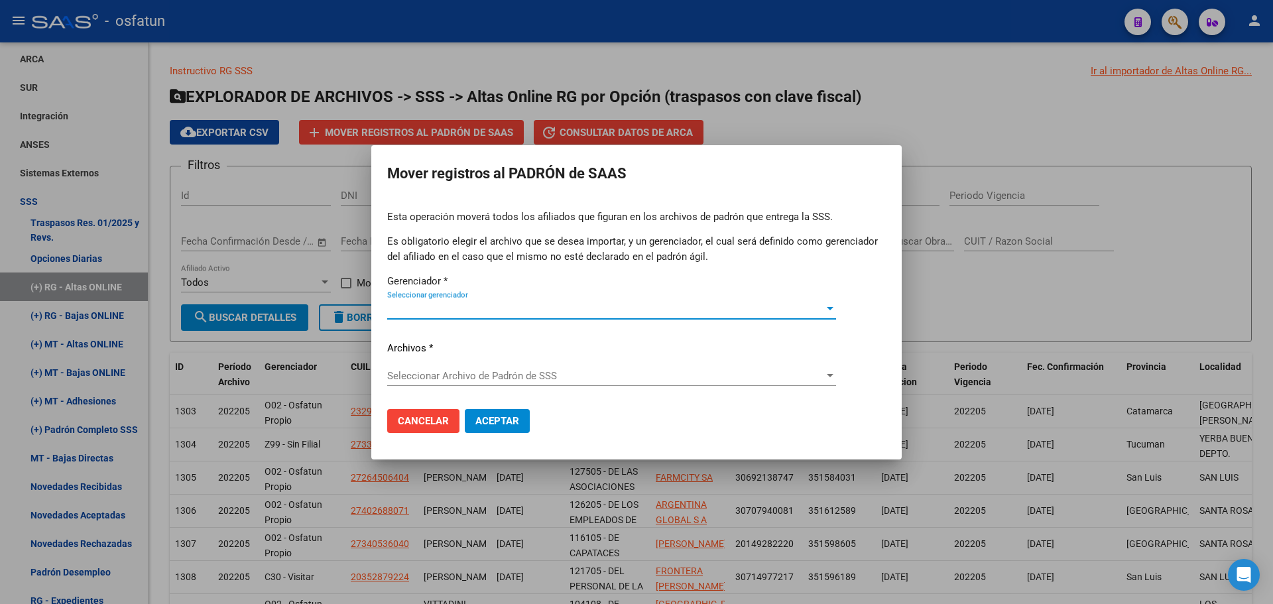
click at [444, 304] on span "Seleccionar gerenciador" at bounding box center [605, 309] width 437 height 12
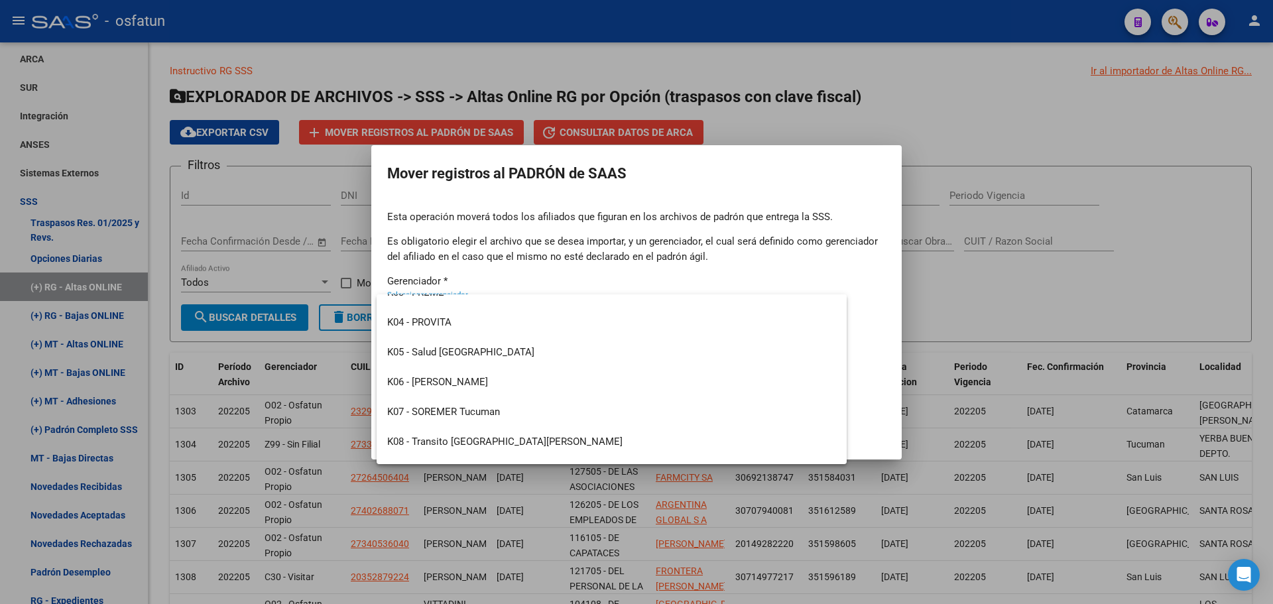
scroll to position [636, 0]
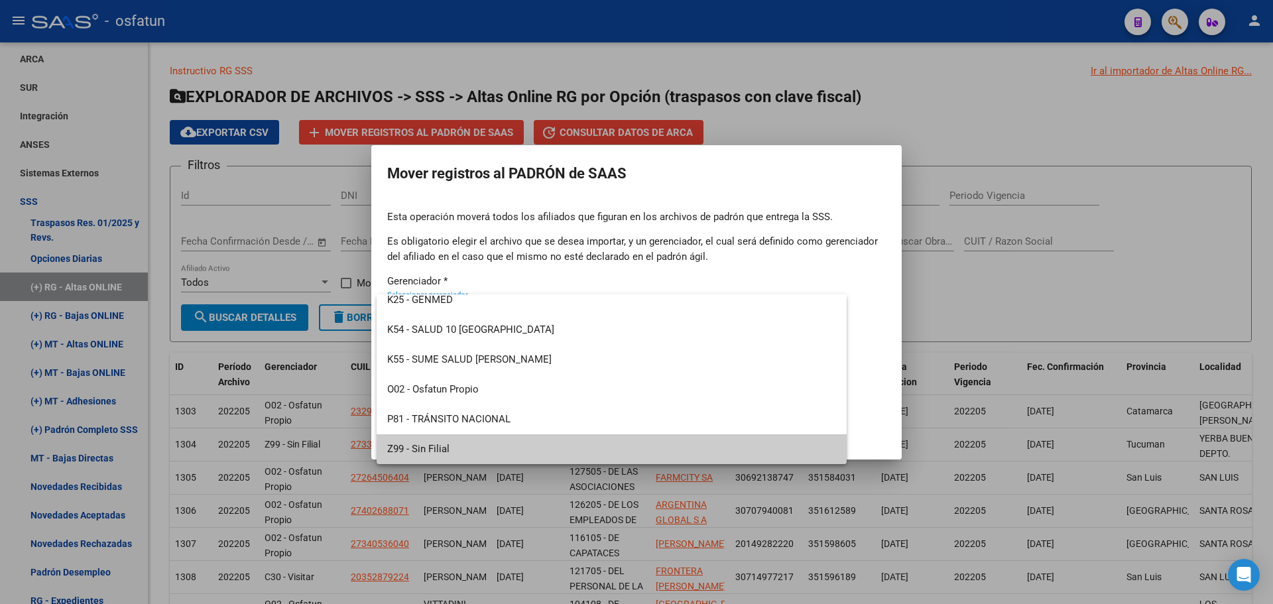
click at [473, 445] on span "Z99 - Sin Filial" at bounding box center [611, 449] width 449 height 30
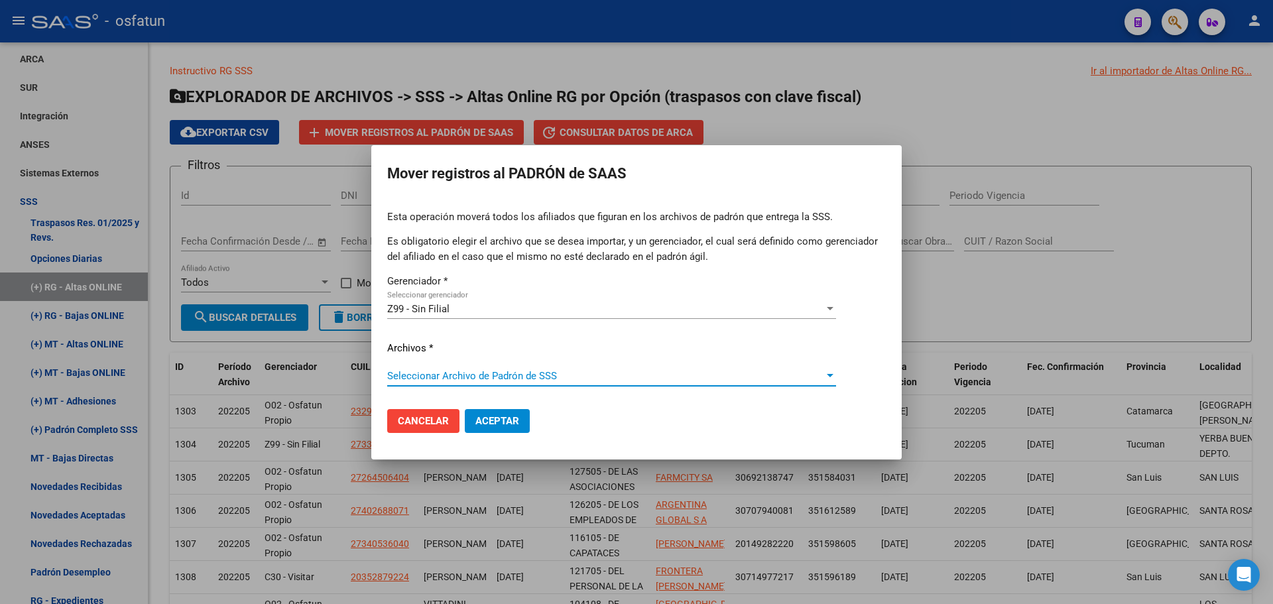
click at [474, 373] on span "Seleccionar Archivo de Padrón de SSS" at bounding box center [605, 376] width 437 height 12
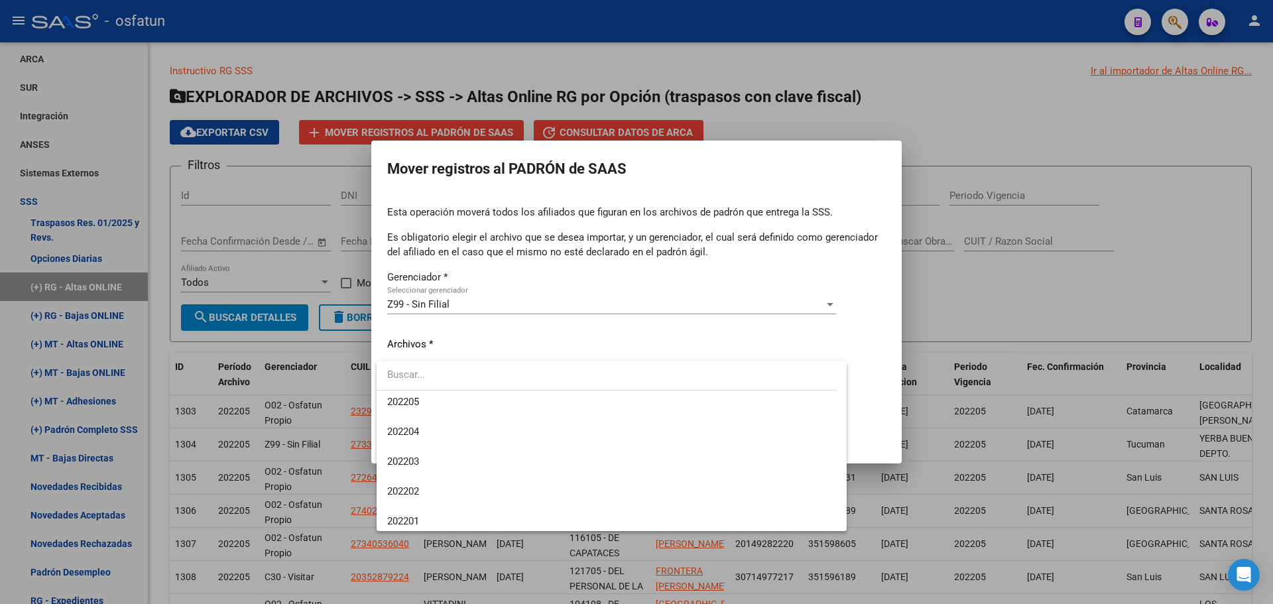
scroll to position [1193, 0]
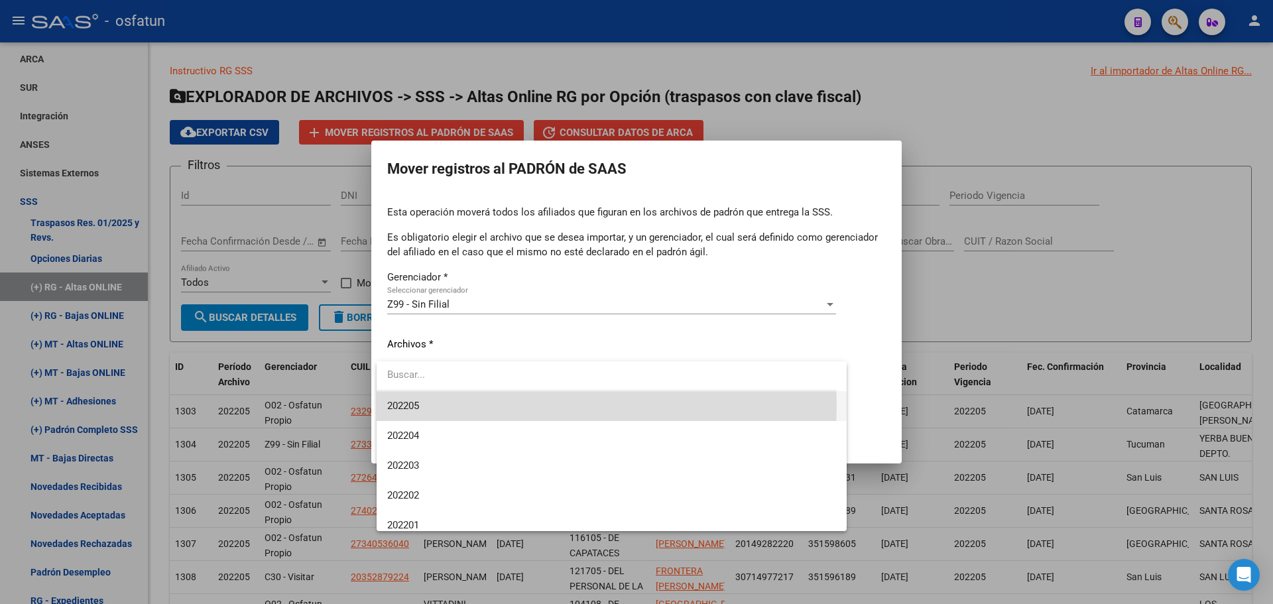
click at [442, 405] on span "202205" at bounding box center [611, 406] width 449 height 30
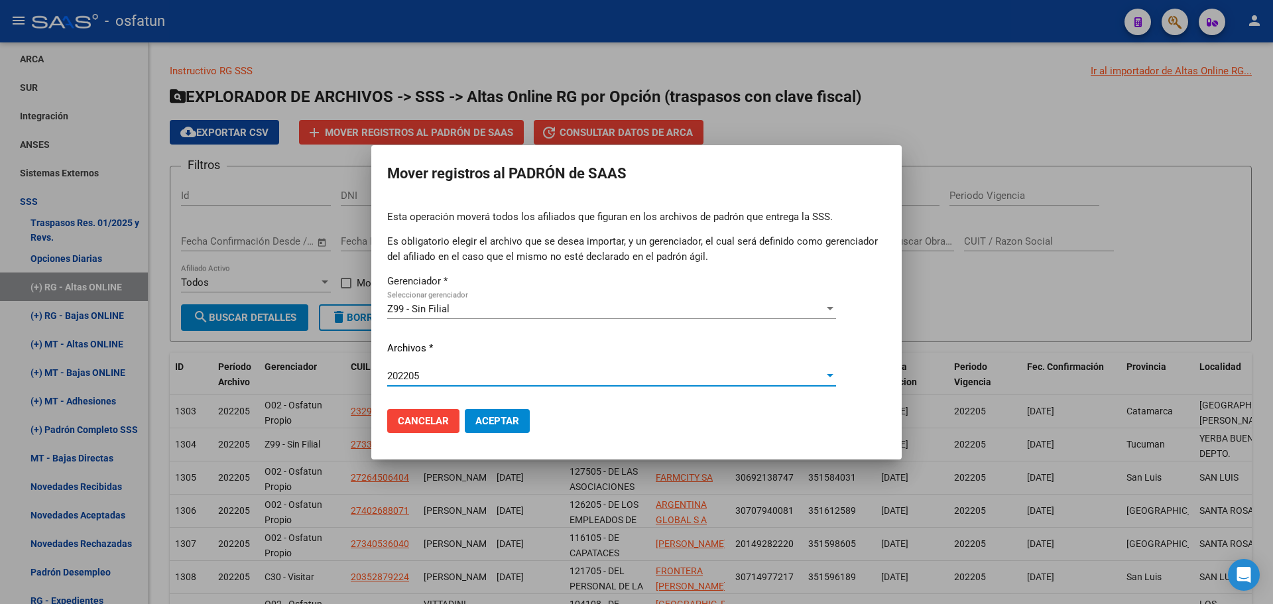
click at [495, 423] on span "Aceptar" at bounding box center [497, 421] width 44 height 12
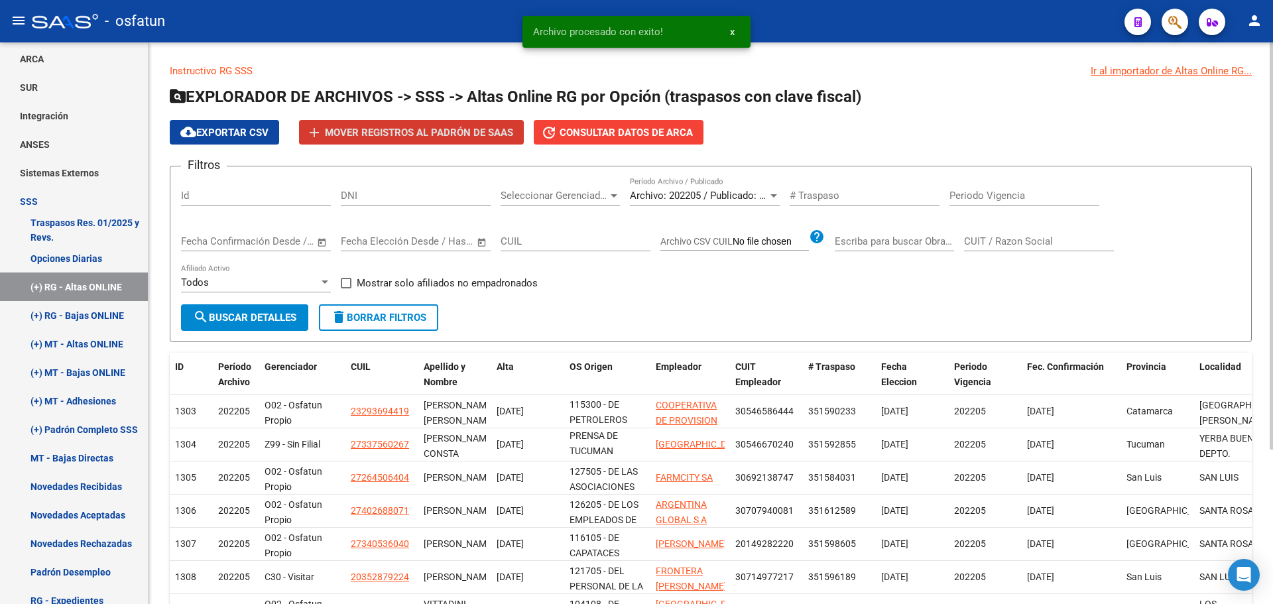
click at [249, 318] on span "search Buscar Detalles" at bounding box center [244, 318] width 103 height 12
click at [277, 311] on button "search Buscar Detalles" at bounding box center [244, 317] width 127 height 27
click at [703, 192] on span "Archivo: 202205 / Publicado: 202204" at bounding box center [710, 196] width 161 height 12
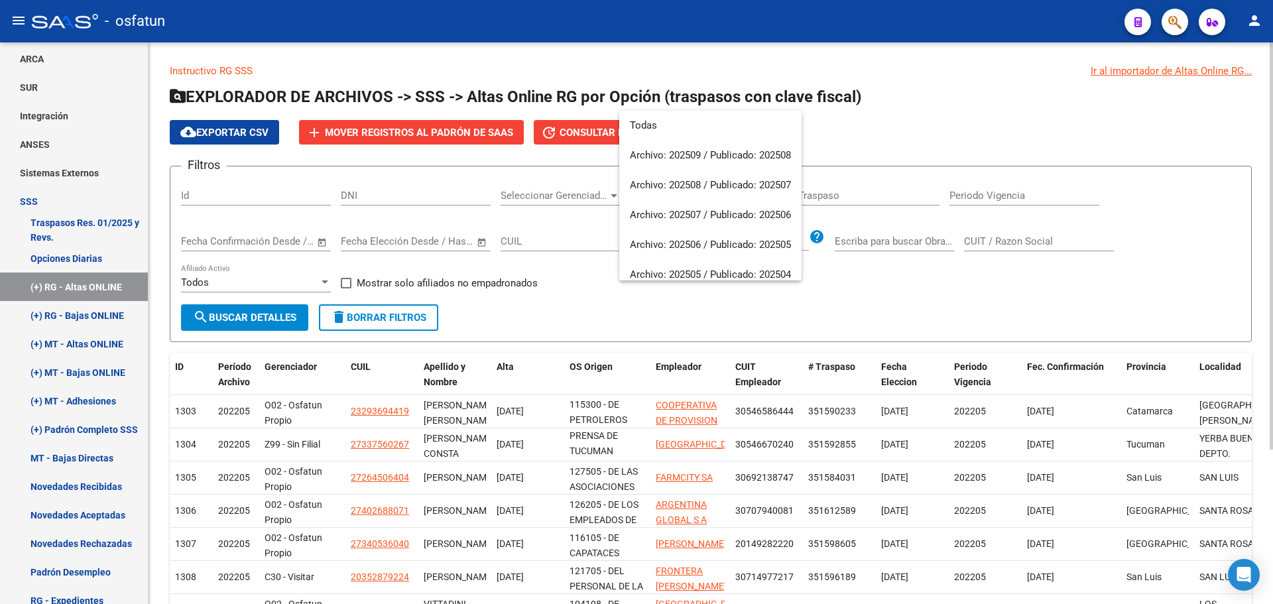
scroll to position [1153, 0]
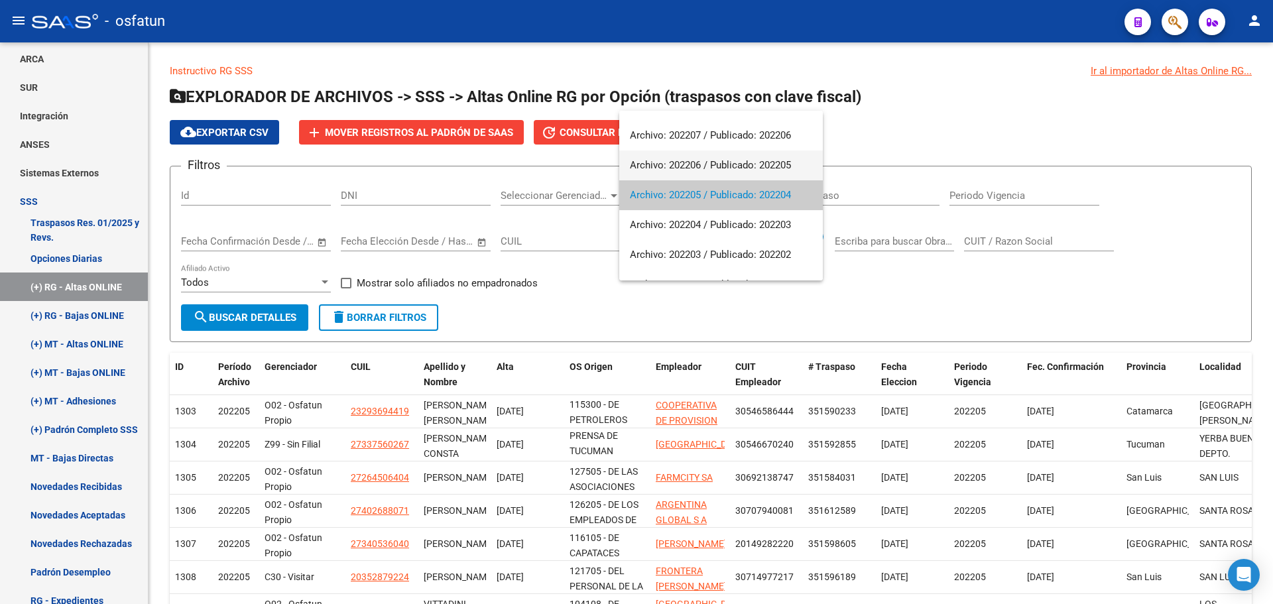
click at [699, 162] on span "Archivo: 202206 / Publicado: 202205" at bounding box center [721, 165] width 182 height 30
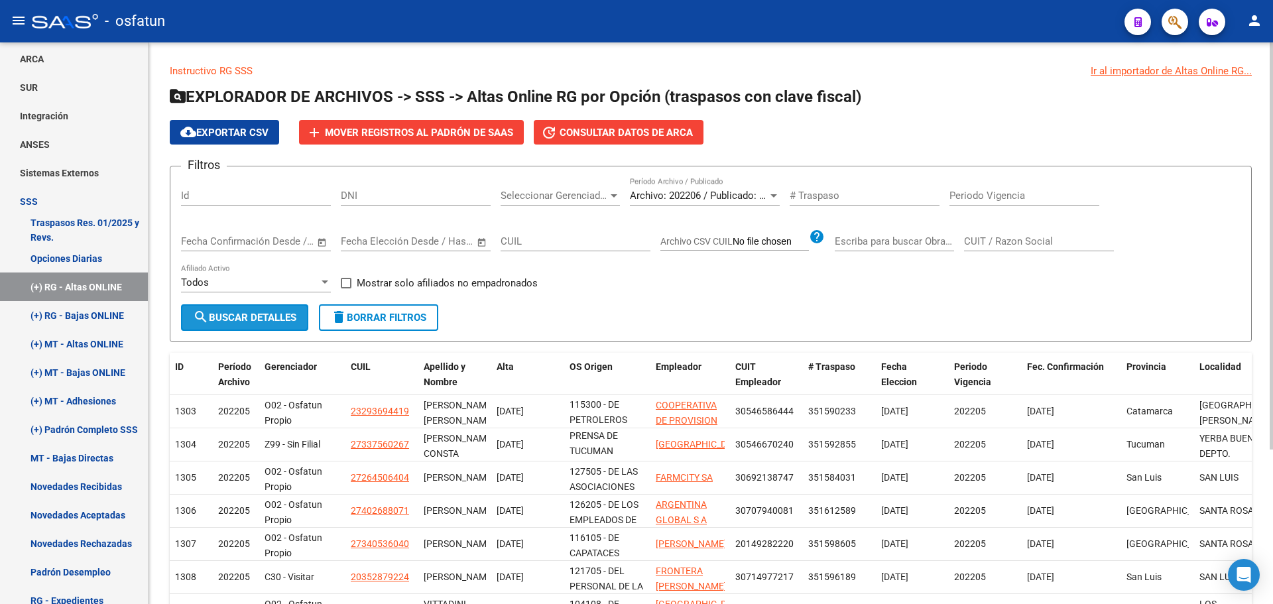
click at [261, 319] on span "search Buscar Detalles" at bounding box center [244, 318] width 103 height 12
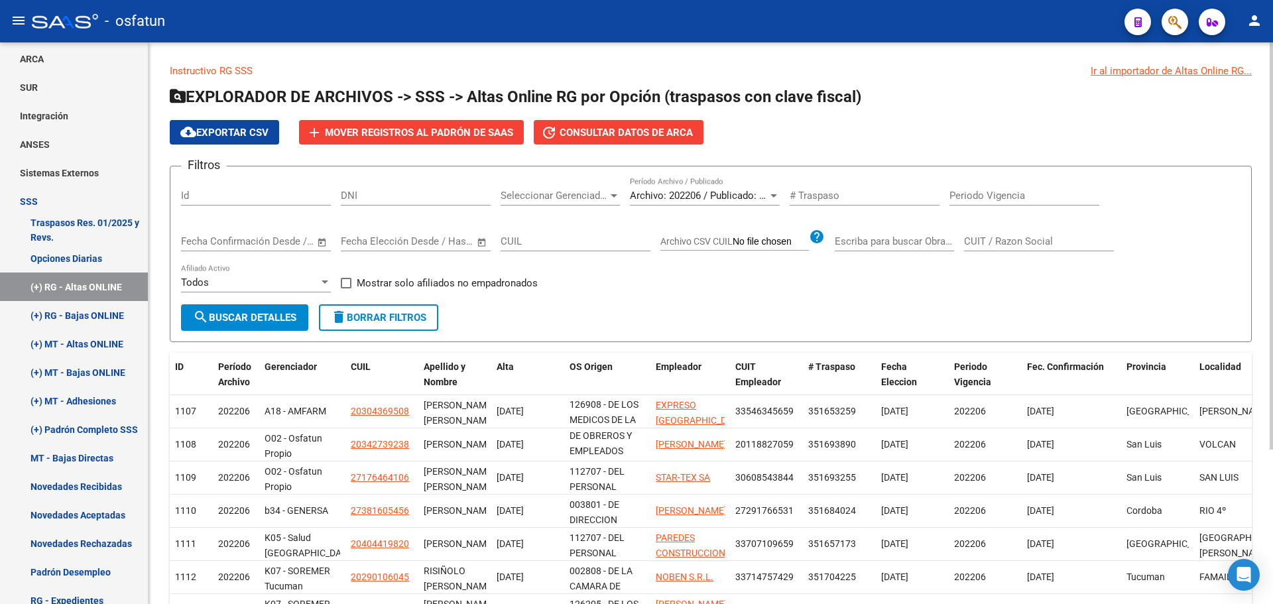
scroll to position [78, 0]
click at [393, 127] on span "Mover registros al PADRÓN de SAAS" at bounding box center [419, 133] width 188 height 12
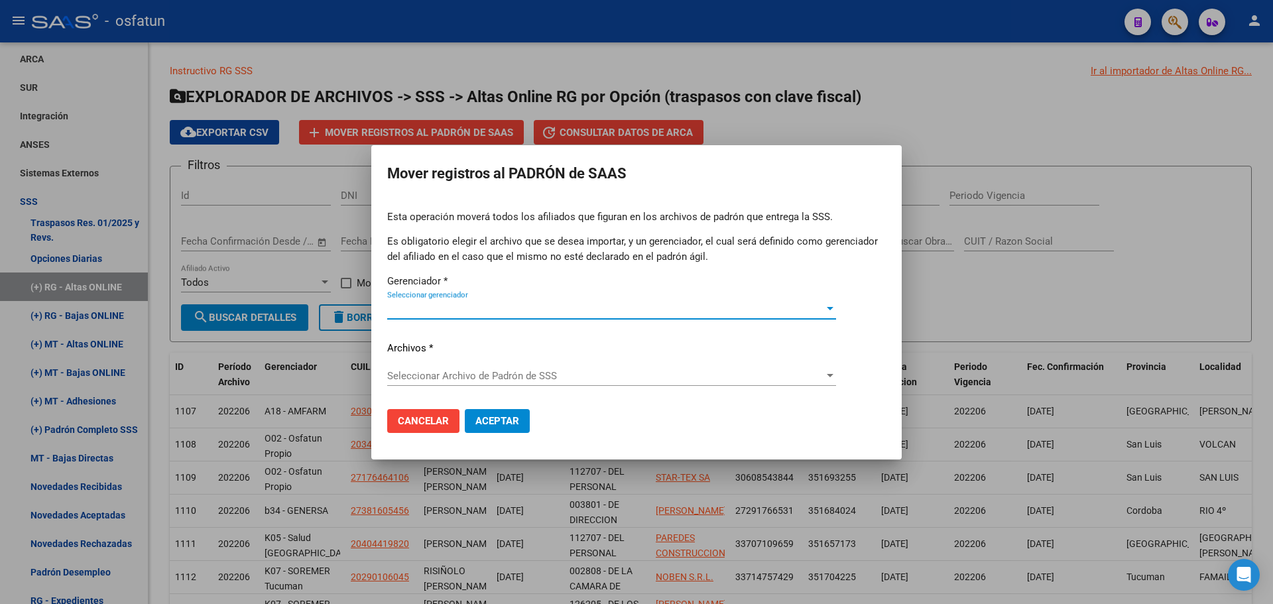
click at [420, 306] on span "Seleccionar gerenciador" at bounding box center [605, 309] width 437 height 12
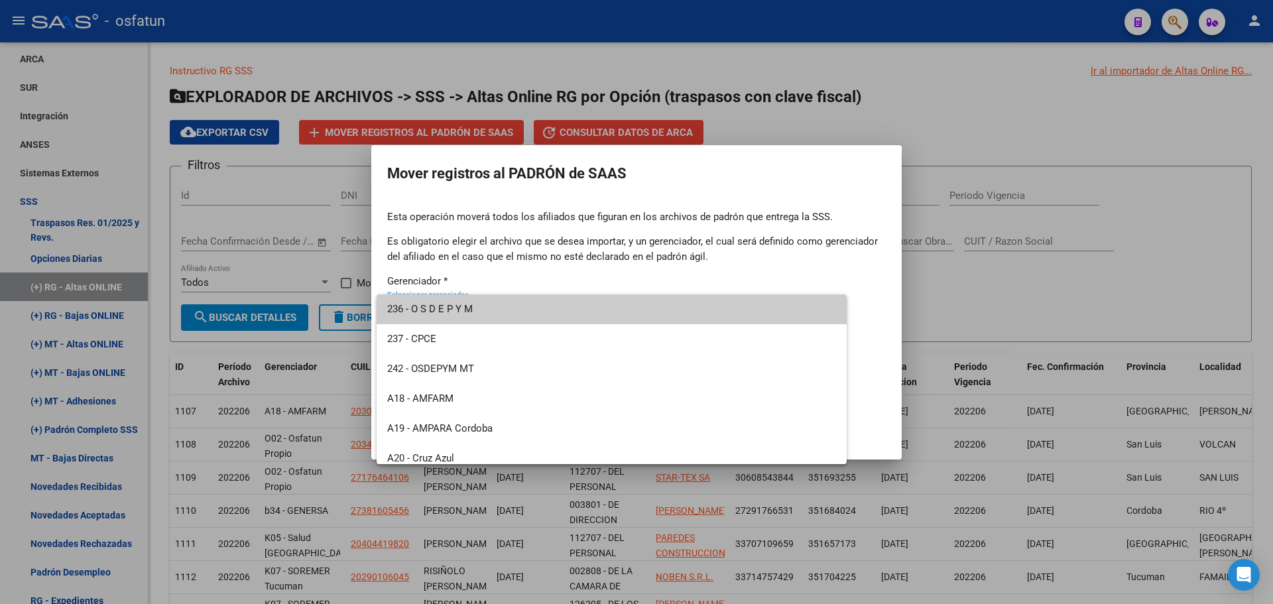
scroll to position [636, 0]
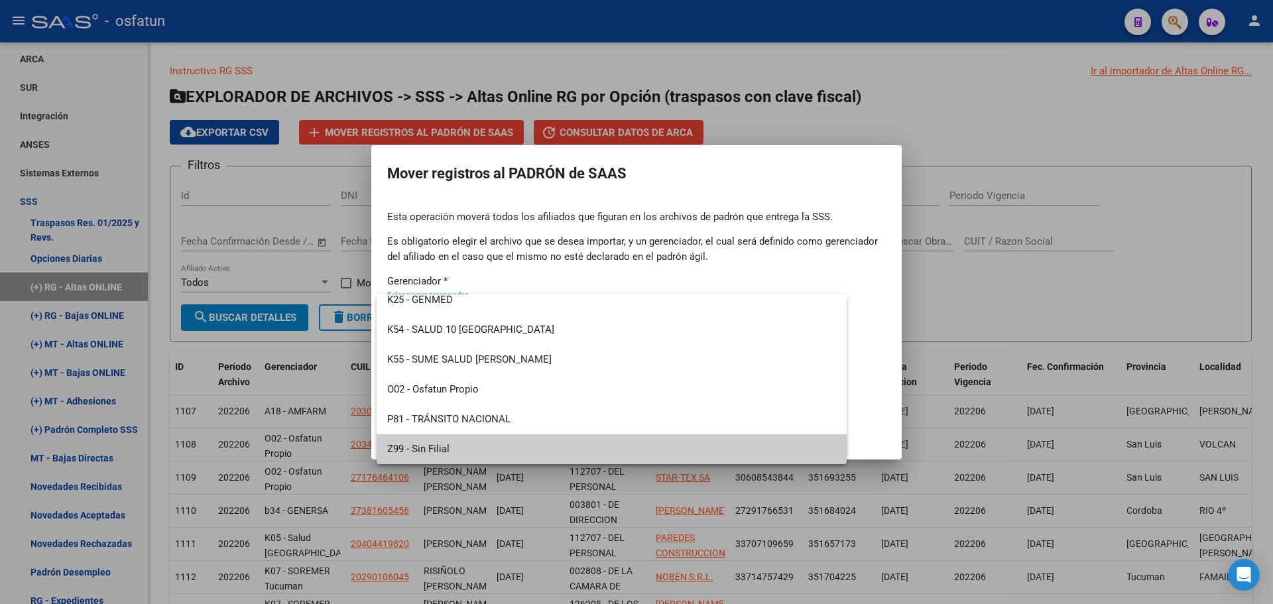
drag, startPoint x: 429, startPoint y: 444, endPoint x: 429, endPoint y: 437, distance: 7.3
click at [429, 443] on span "Z99 - Sin Filial" at bounding box center [611, 449] width 449 height 30
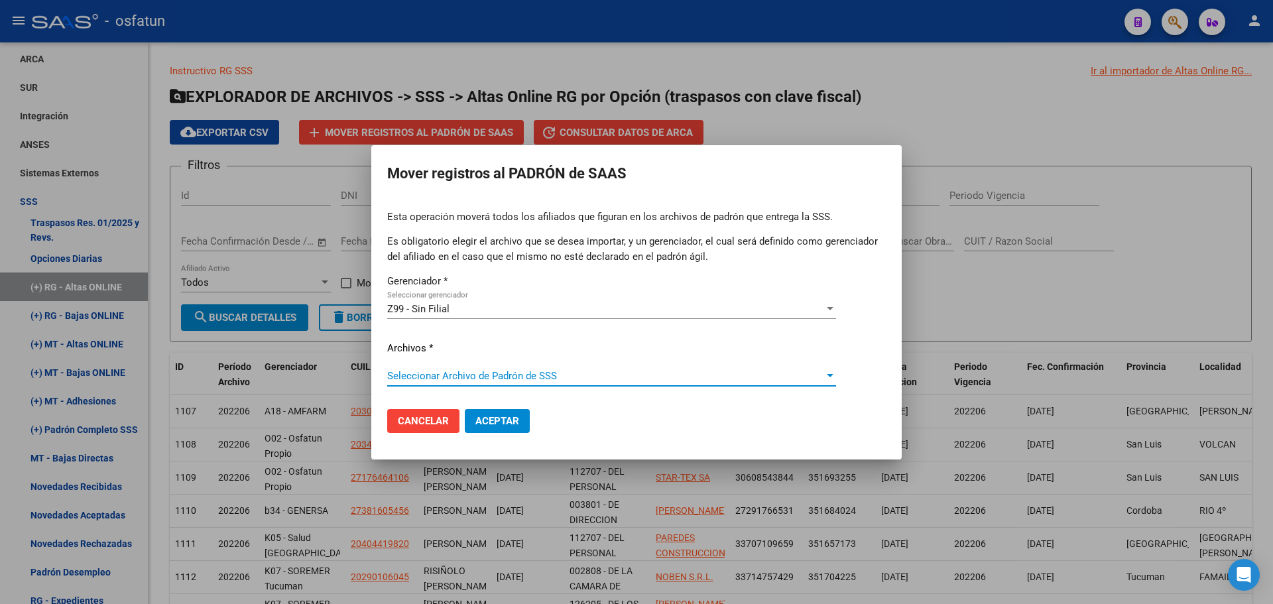
click at [457, 370] on span "Seleccionar Archivo de Padrón de SSS" at bounding box center [605, 376] width 437 height 12
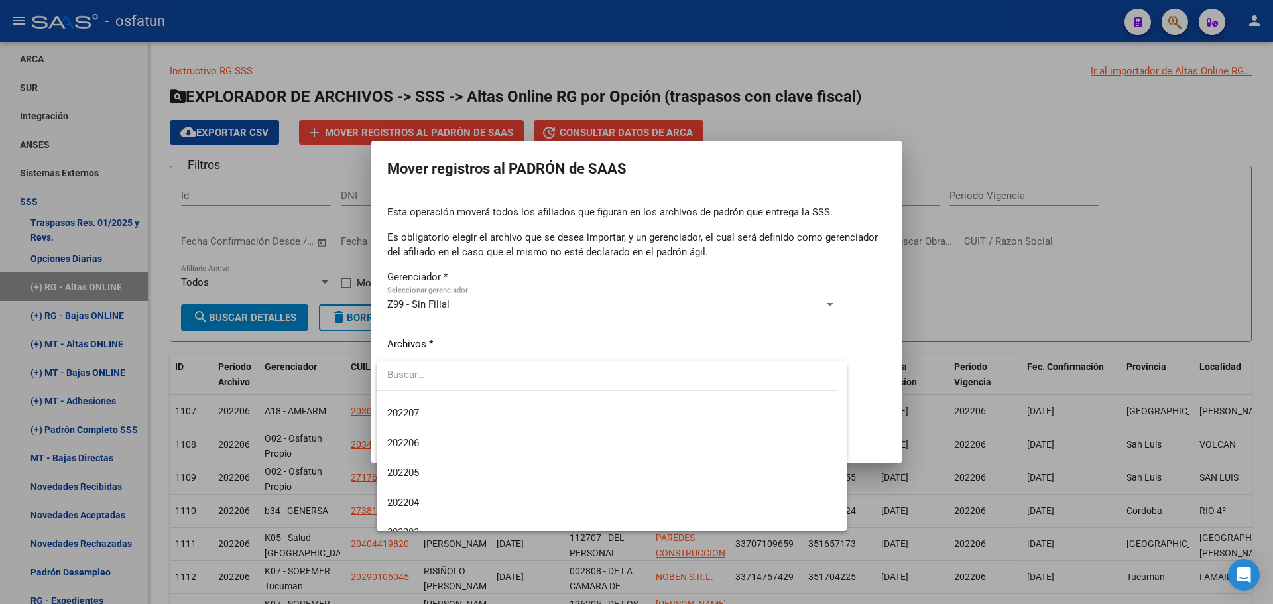
scroll to position [1127, 0]
click at [419, 436] on span "202206" at bounding box center [403, 442] width 32 height 12
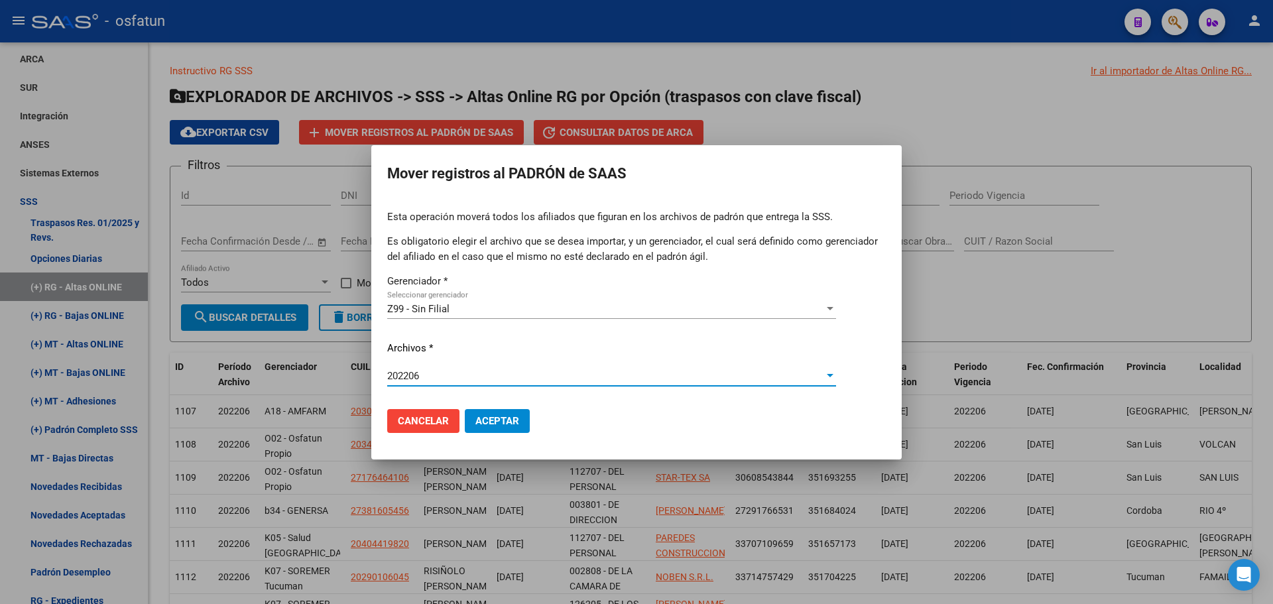
click at [490, 416] on span "Aceptar" at bounding box center [497, 421] width 44 height 12
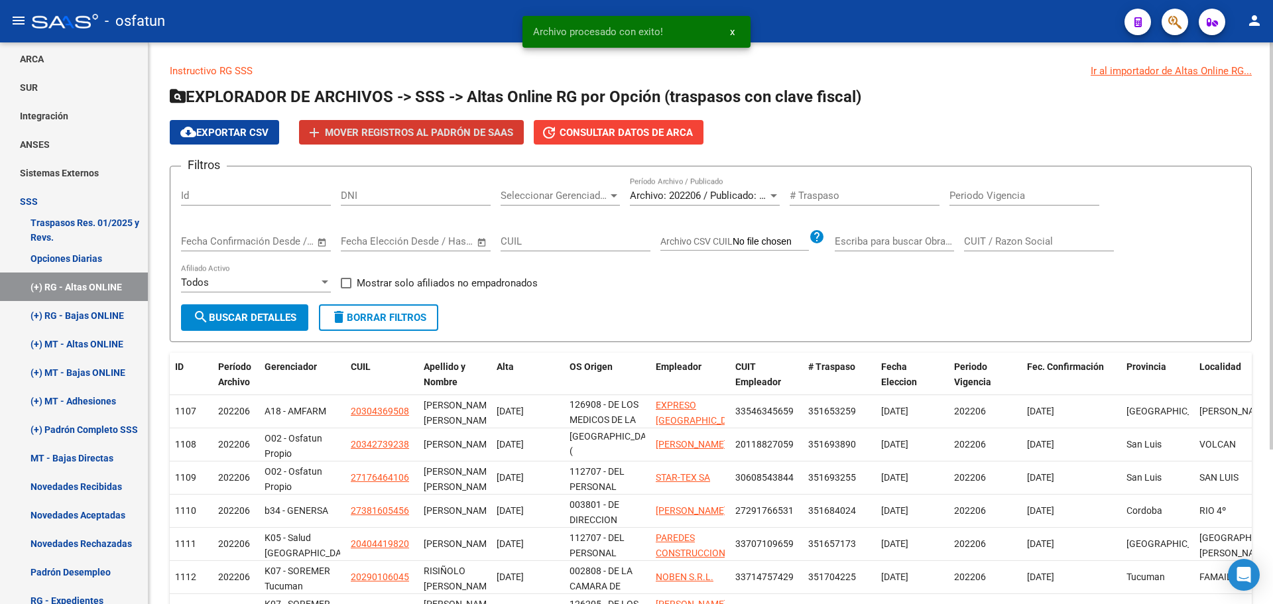
click at [263, 328] on button "search Buscar Detalles" at bounding box center [244, 317] width 127 height 27
click at [408, 113] on app-list-header "EXPLORADOR DE ARCHIVOS -> SSS -> Altas Online RG por Opción (traspasos con clav…" at bounding box center [711, 214] width 1082 height 256
click at [410, 132] on span "Mover registros al PADRÓN de SAAS" at bounding box center [419, 133] width 188 height 12
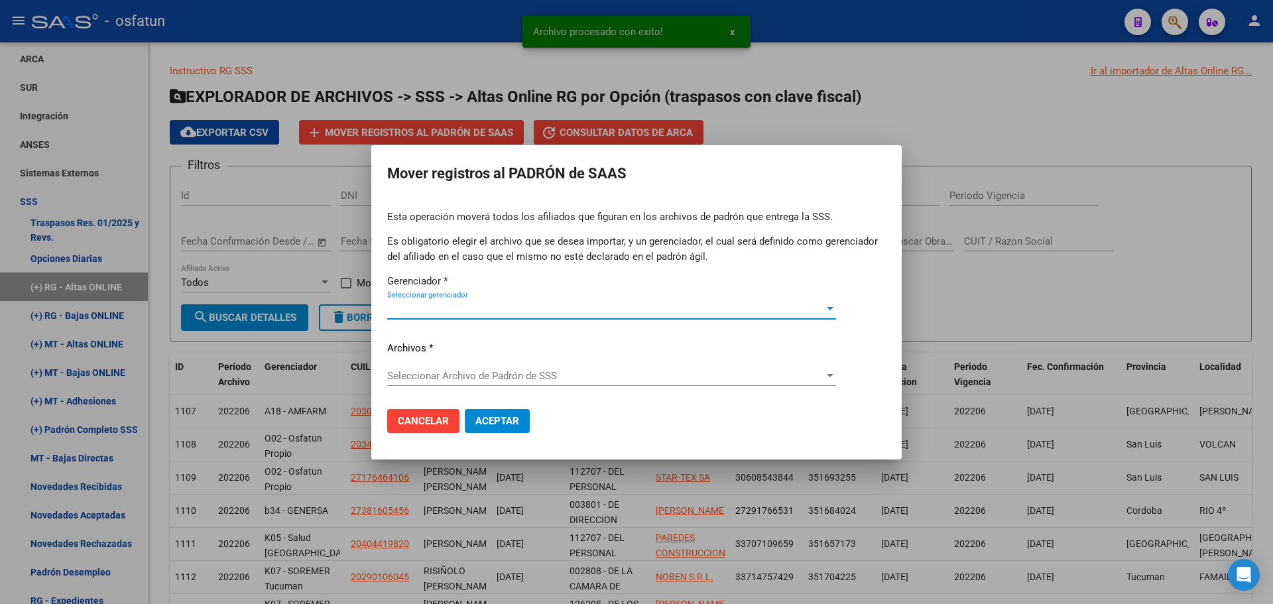
click at [461, 306] on span "Seleccionar gerenciador" at bounding box center [605, 309] width 437 height 12
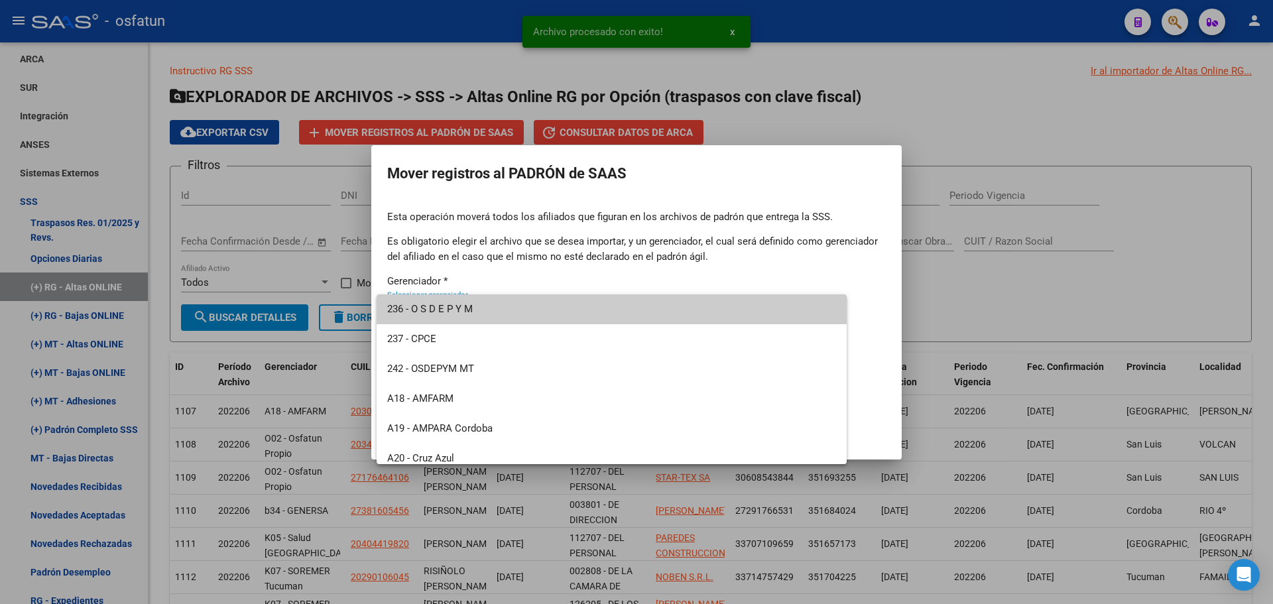
scroll to position [636, 0]
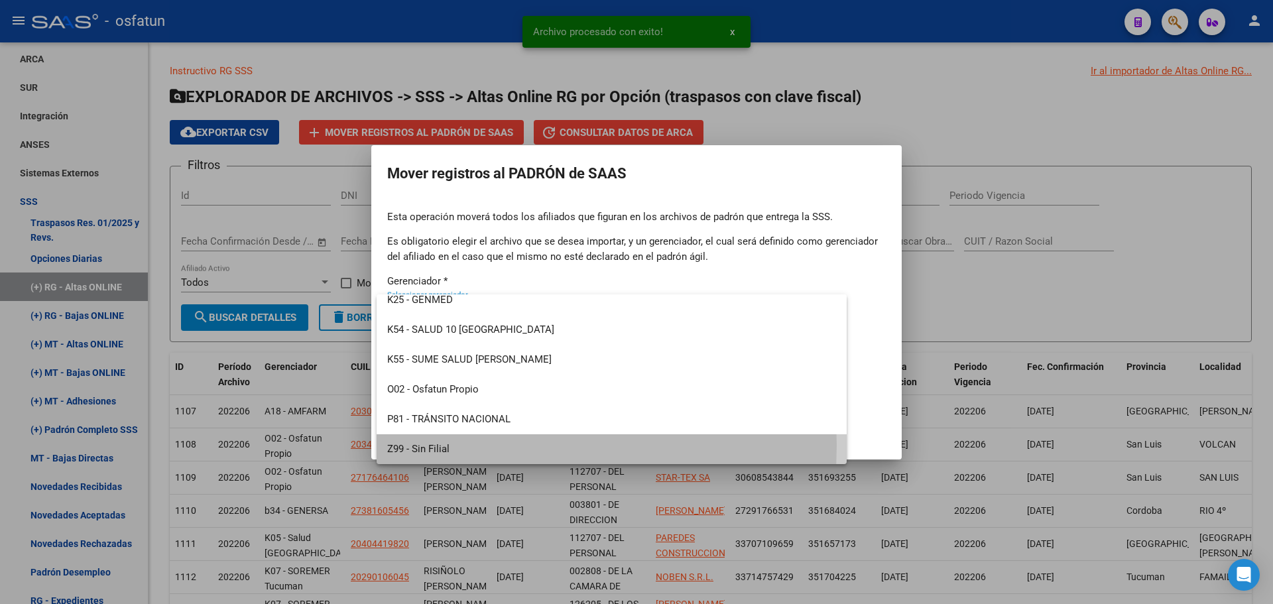
click at [419, 445] on span "Z99 - Sin Filial" at bounding box center [611, 449] width 449 height 30
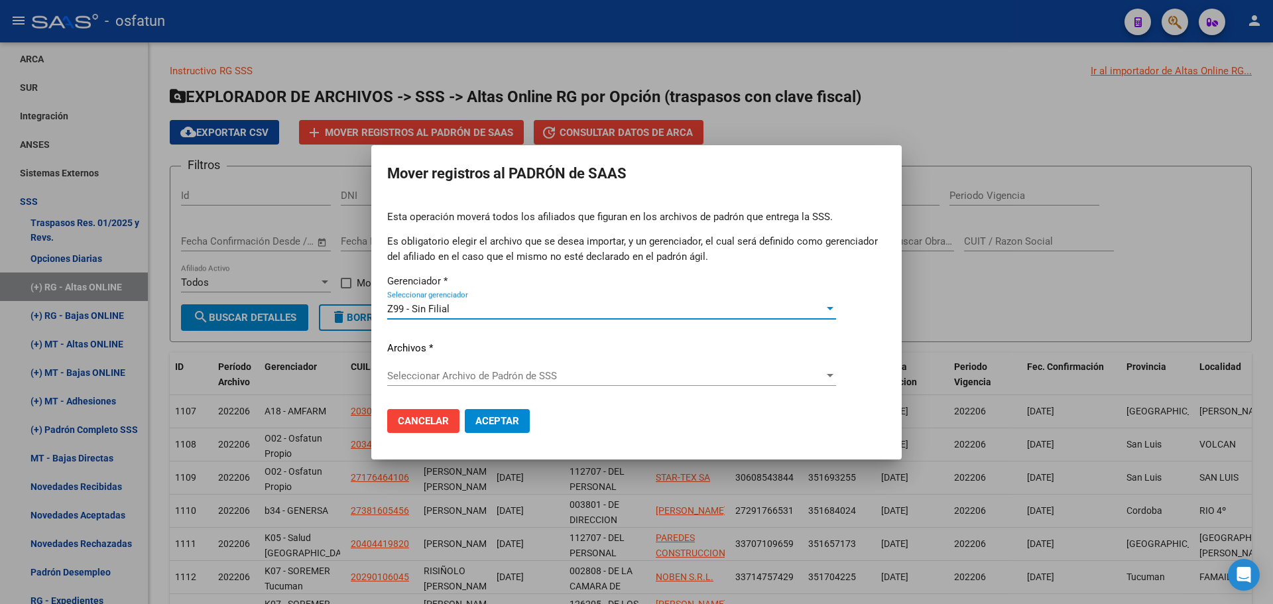
click at [451, 379] on span "Seleccionar Archivo de Padrón de SSS" at bounding box center [605, 376] width 437 height 12
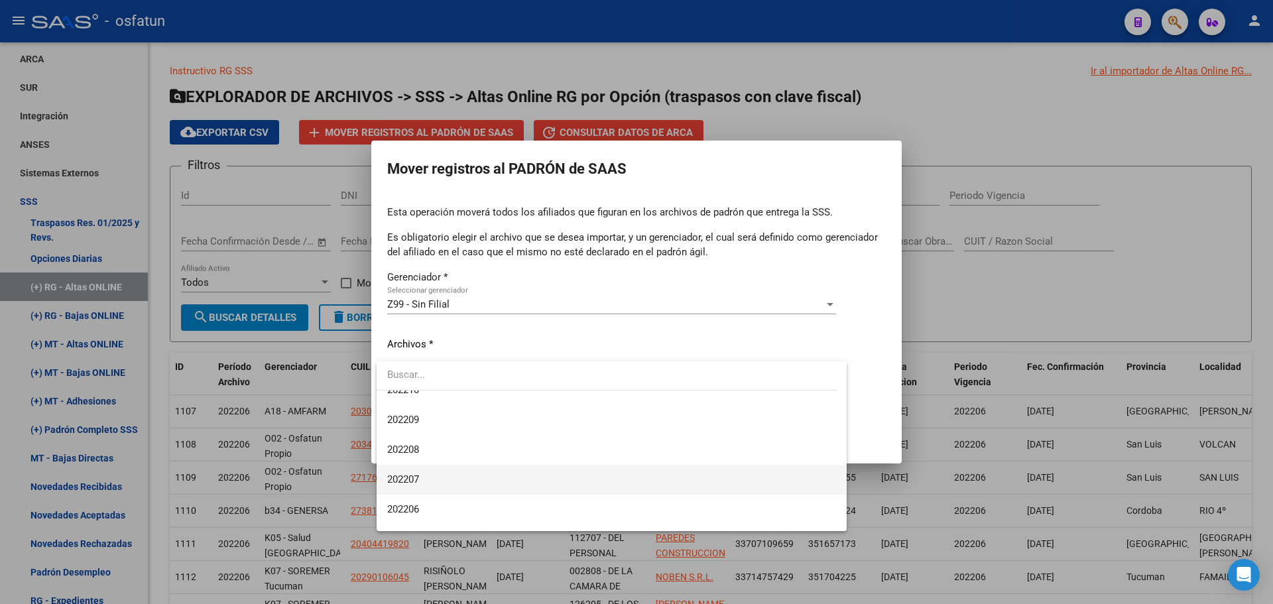
scroll to position [1061, 0]
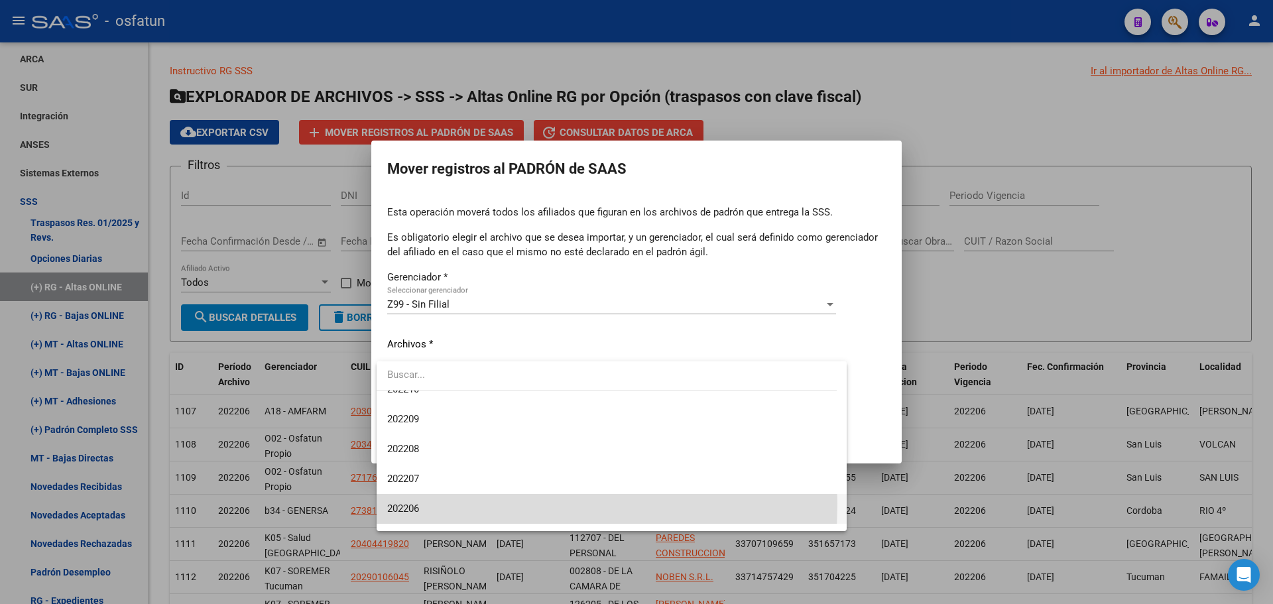
click at [436, 503] on span "202206" at bounding box center [611, 509] width 449 height 30
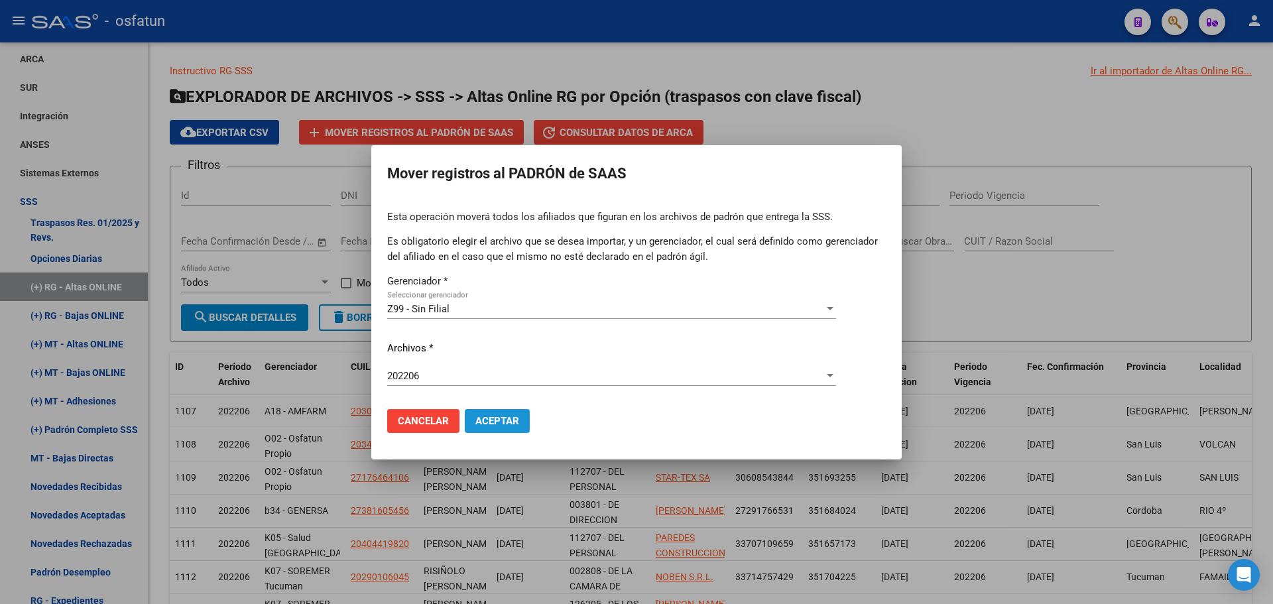
click at [507, 426] on span "Aceptar" at bounding box center [497, 421] width 44 height 12
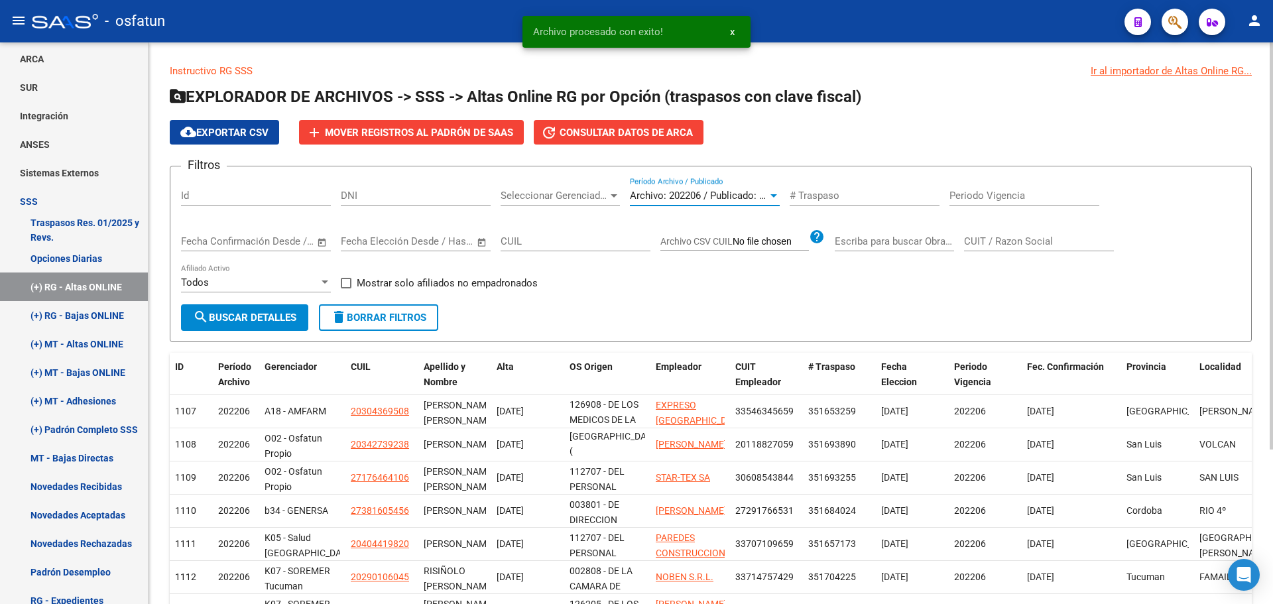
click at [699, 194] on span "Archivo: 202206 / Publicado: 202205" at bounding box center [710, 196] width 161 height 12
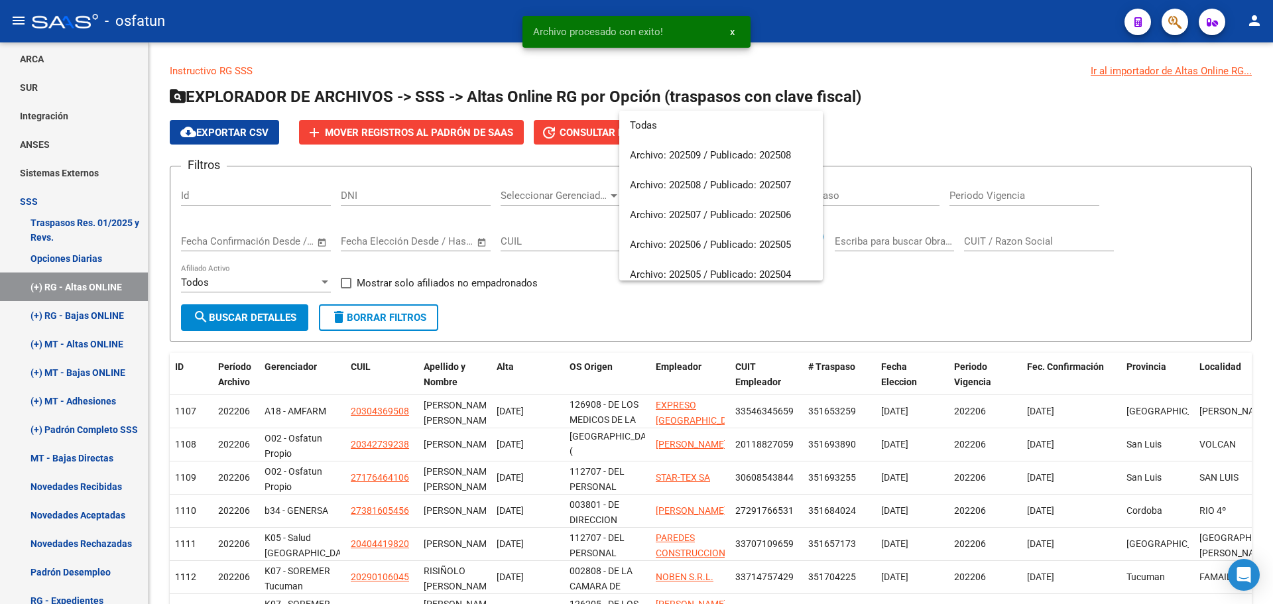
scroll to position [1124, 0]
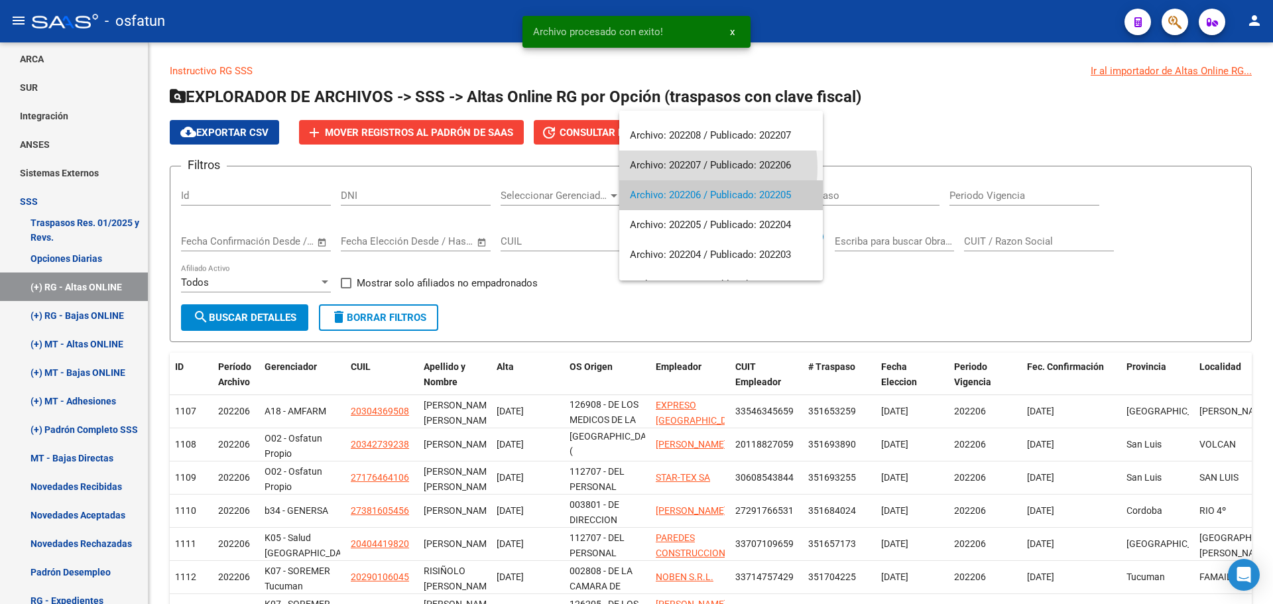
click at [691, 168] on span "Archivo: 202207 / Publicado: 202206" at bounding box center [721, 165] width 182 height 30
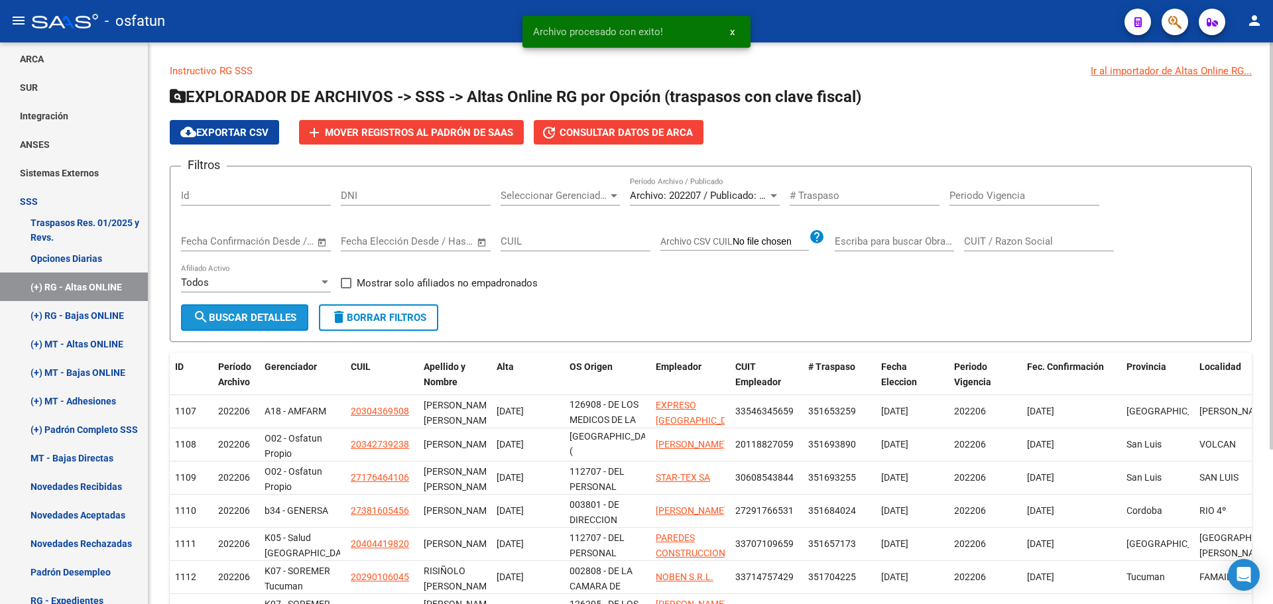
click at [250, 320] on span "search Buscar Detalles" at bounding box center [244, 318] width 103 height 12
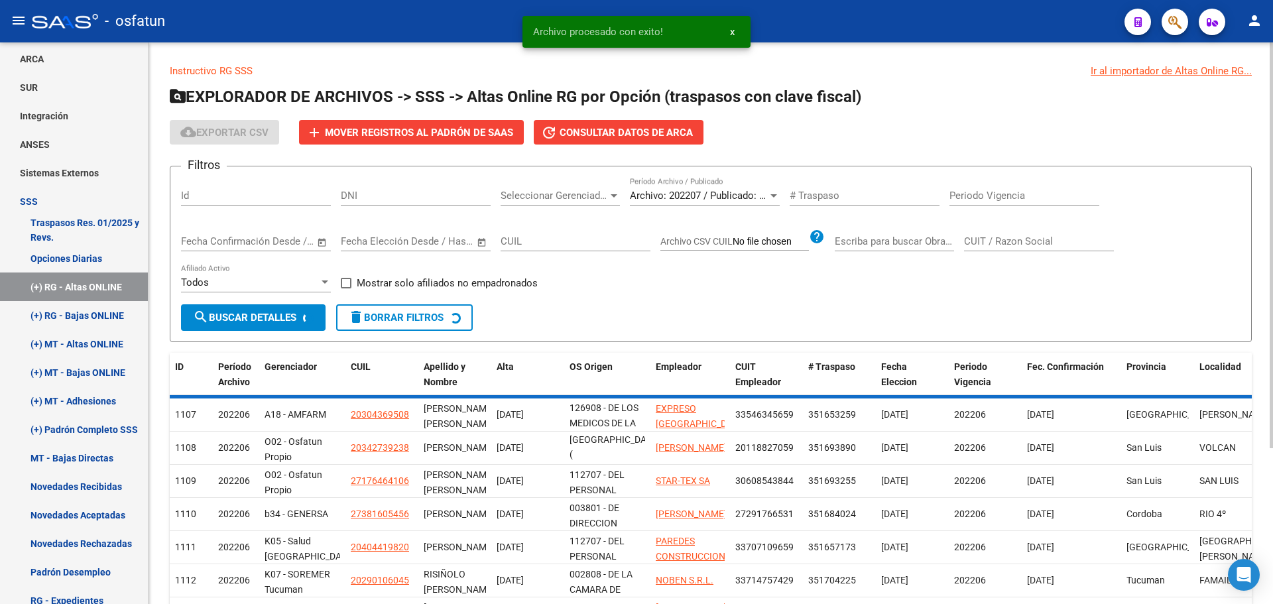
scroll to position [17, 0]
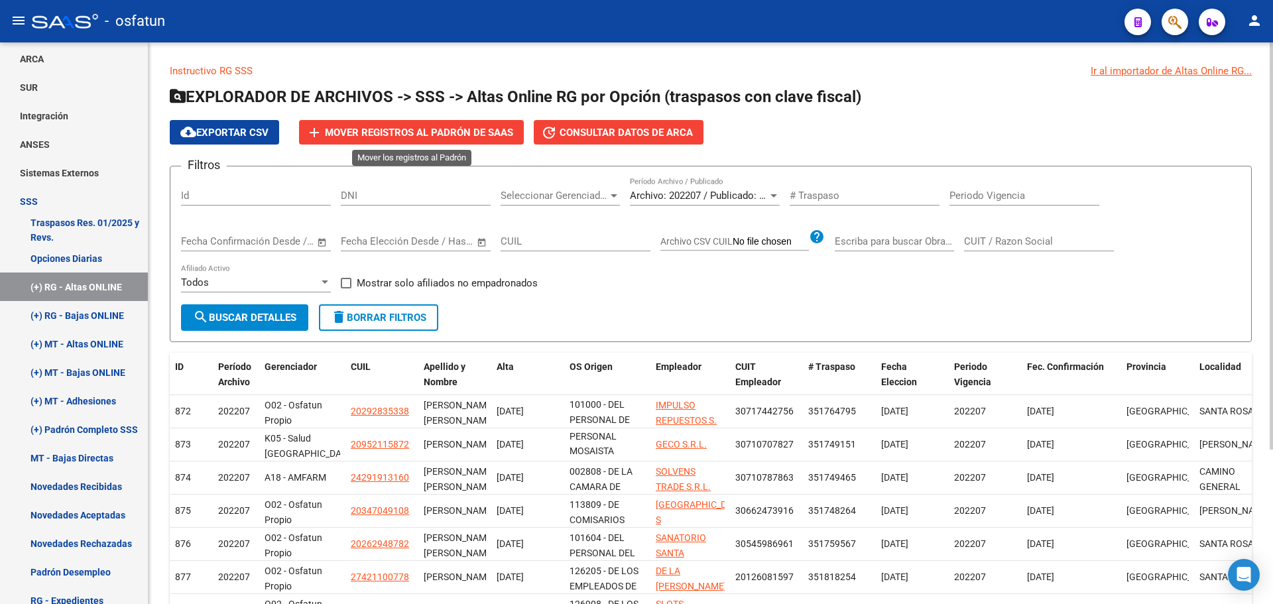
click at [449, 133] on span "Mover registros al PADRÓN de SAAS" at bounding box center [419, 133] width 188 height 12
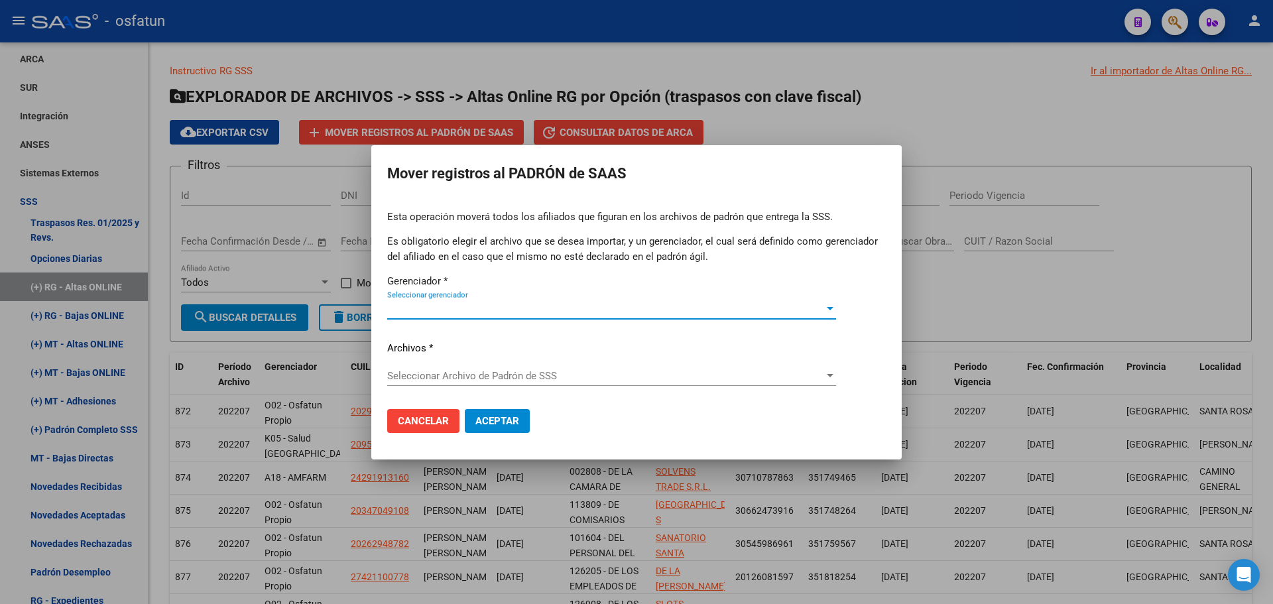
click at [495, 312] on span "Seleccionar gerenciador" at bounding box center [605, 309] width 437 height 12
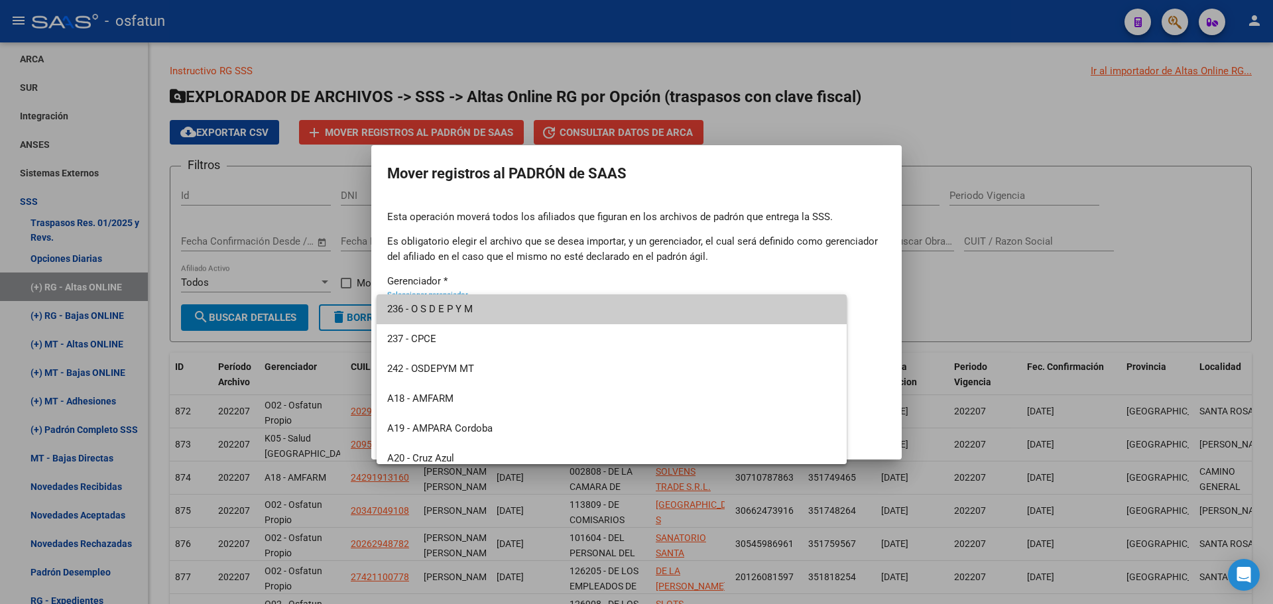
scroll to position [636, 0]
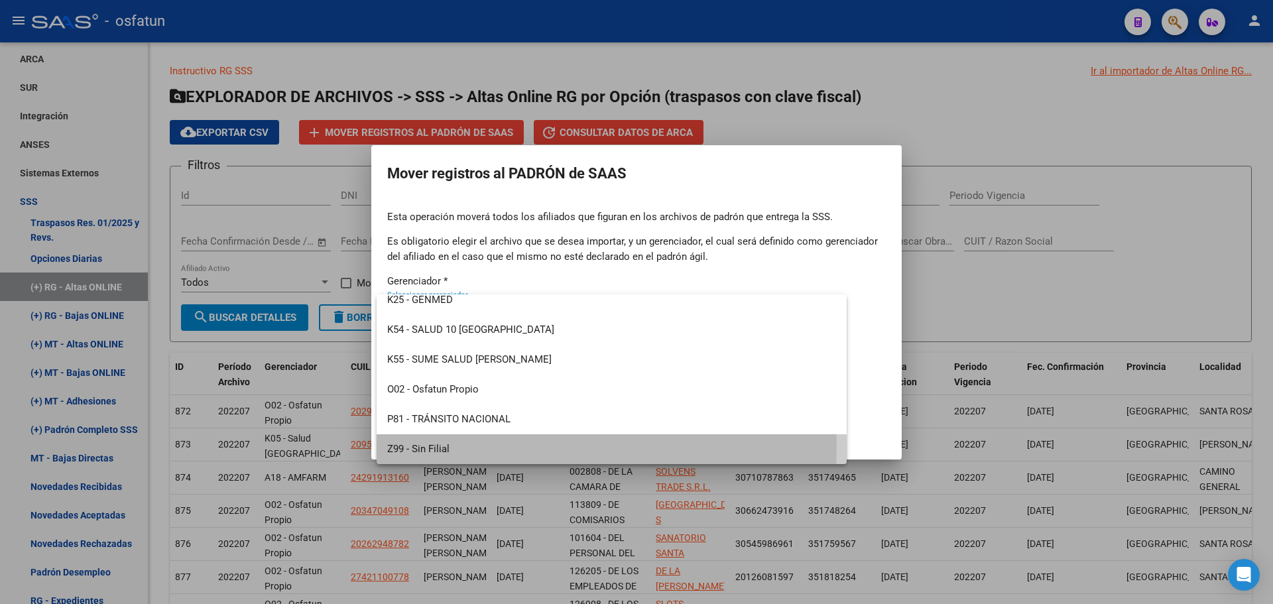
drag, startPoint x: 457, startPoint y: 446, endPoint x: 458, endPoint y: 414, distance: 32.5
click at [457, 443] on span "Z99 - Sin Filial" at bounding box center [611, 449] width 449 height 30
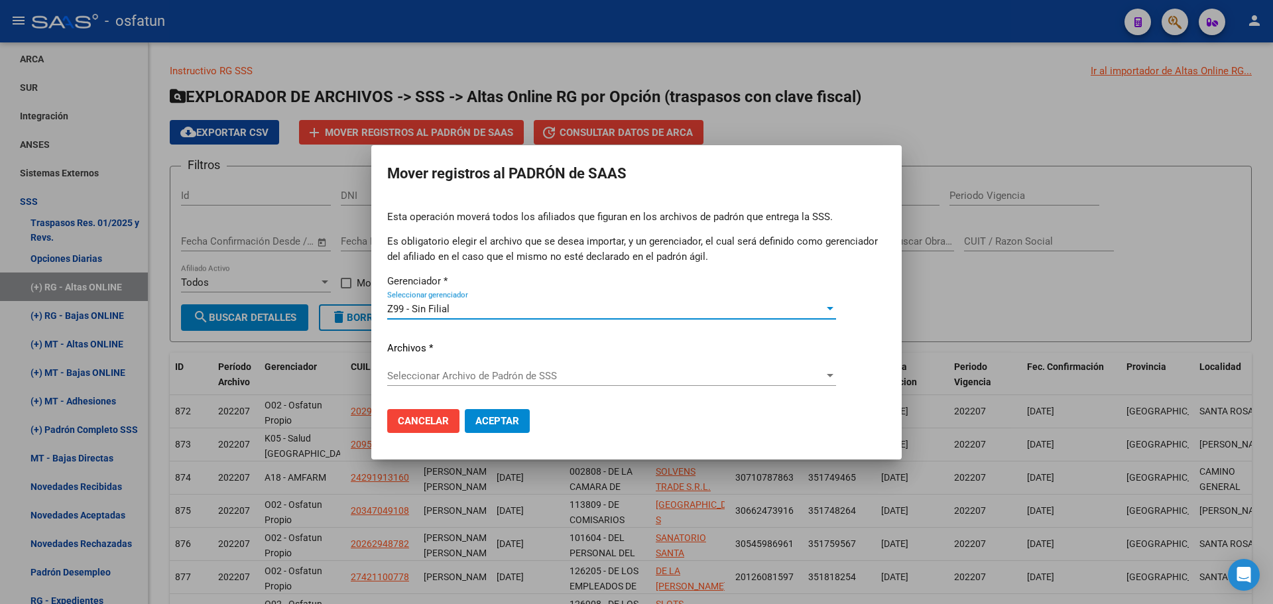
click at [474, 370] on span "Seleccionar Archivo de Padrón de SSS" at bounding box center [605, 376] width 437 height 12
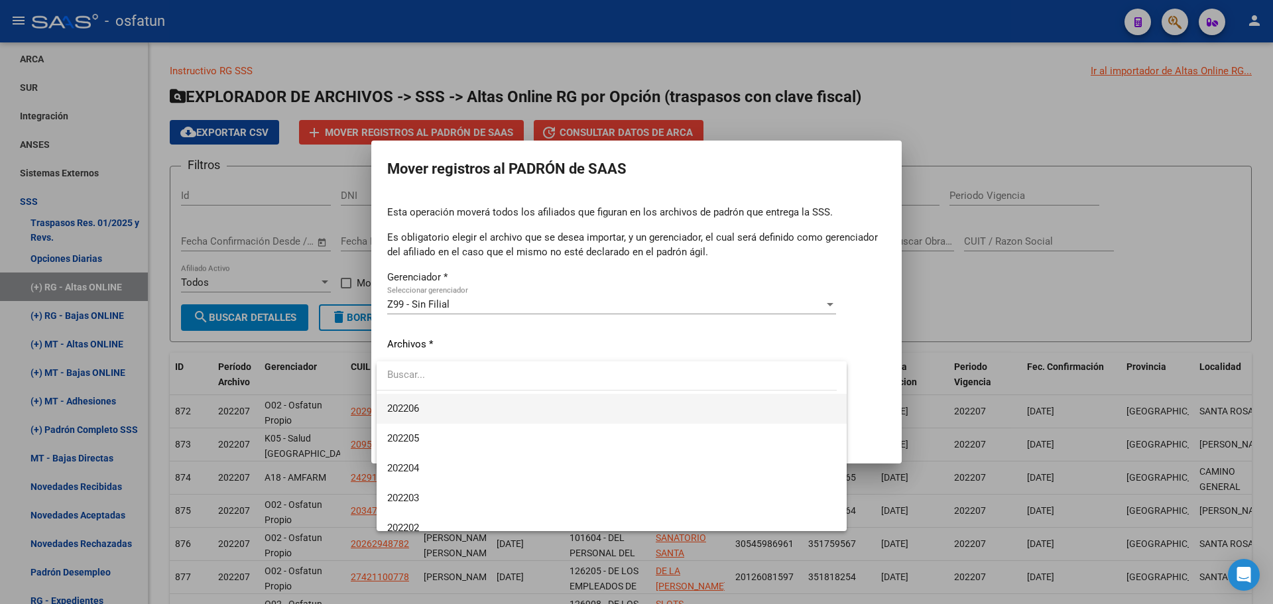
scroll to position [1127, 0]
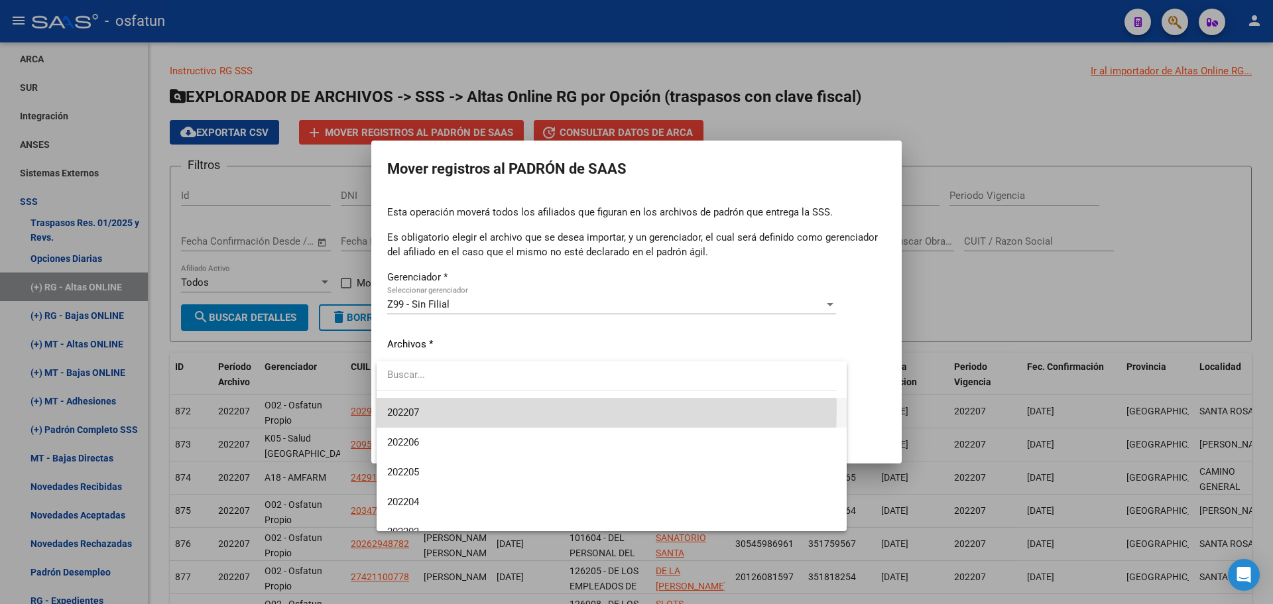
click at [438, 409] on span "202207" at bounding box center [611, 413] width 449 height 30
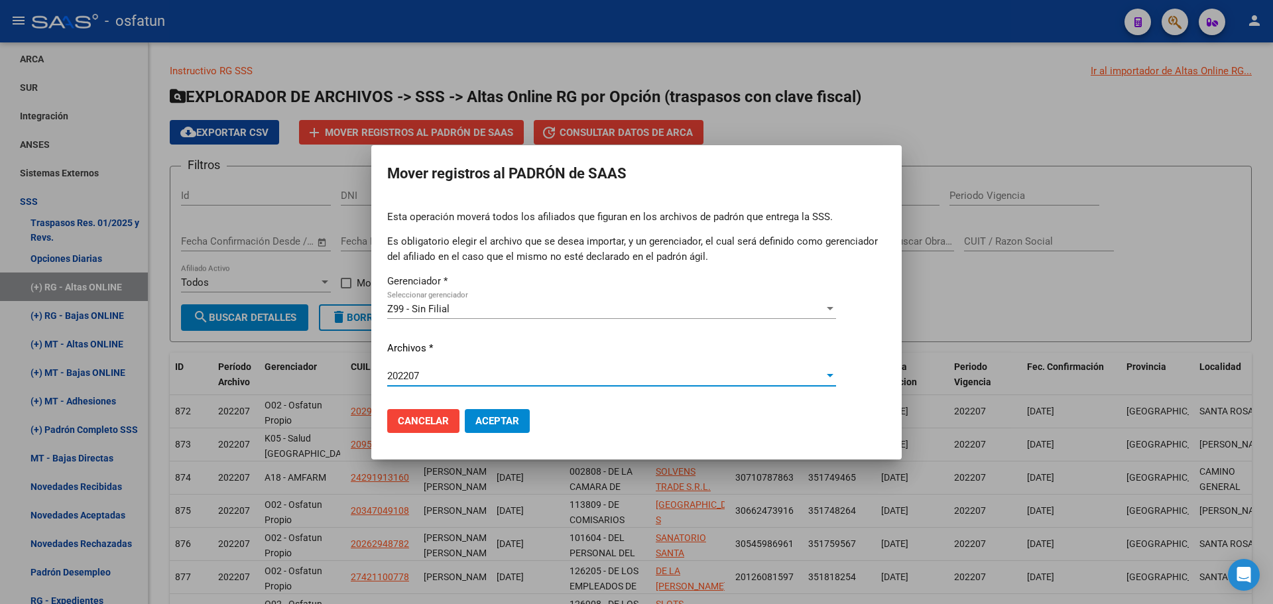
click at [485, 421] on span "Aceptar" at bounding box center [497, 421] width 44 height 12
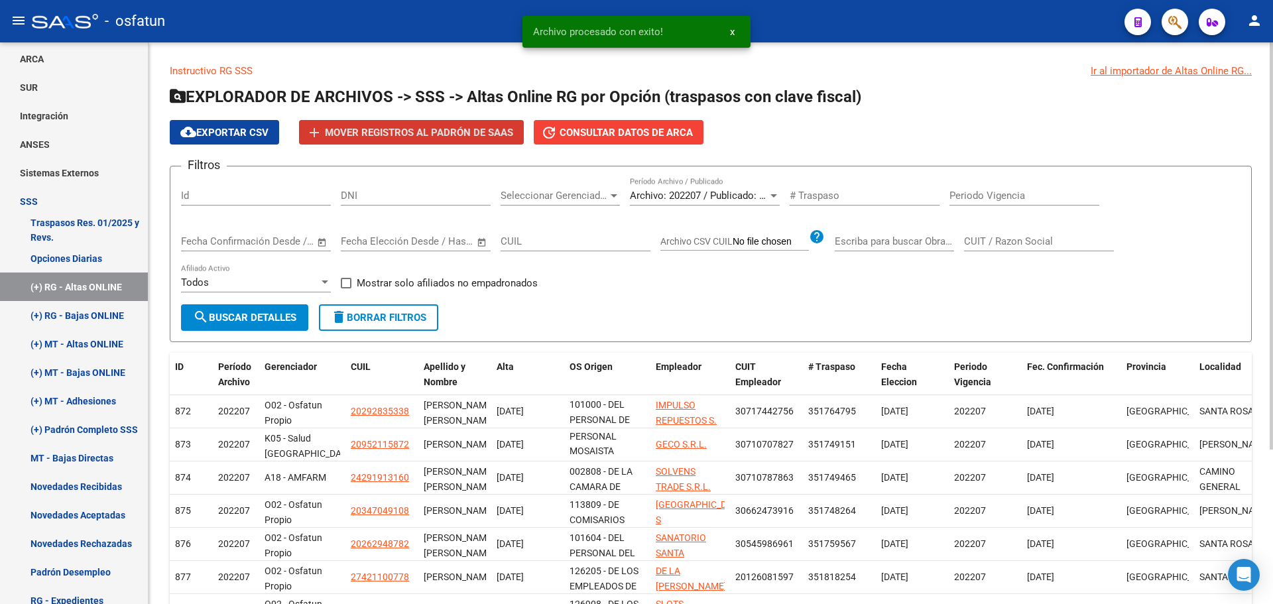
drag, startPoint x: 648, startPoint y: 319, endPoint x: 657, endPoint y: 221, distance: 97.8
click at [648, 316] on form "Filtros Id DNI Seleccionar Gerenciador Seleccionar Gerenciador Archivo: 202207 …" at bounding box center [711, 254] width 1082 height 176
click at [704, 185] on div "Archivo: 202207 / Publicado: 202206 Período Archivo / Publicado" at bounding box center [705, 191] width 150 height 29
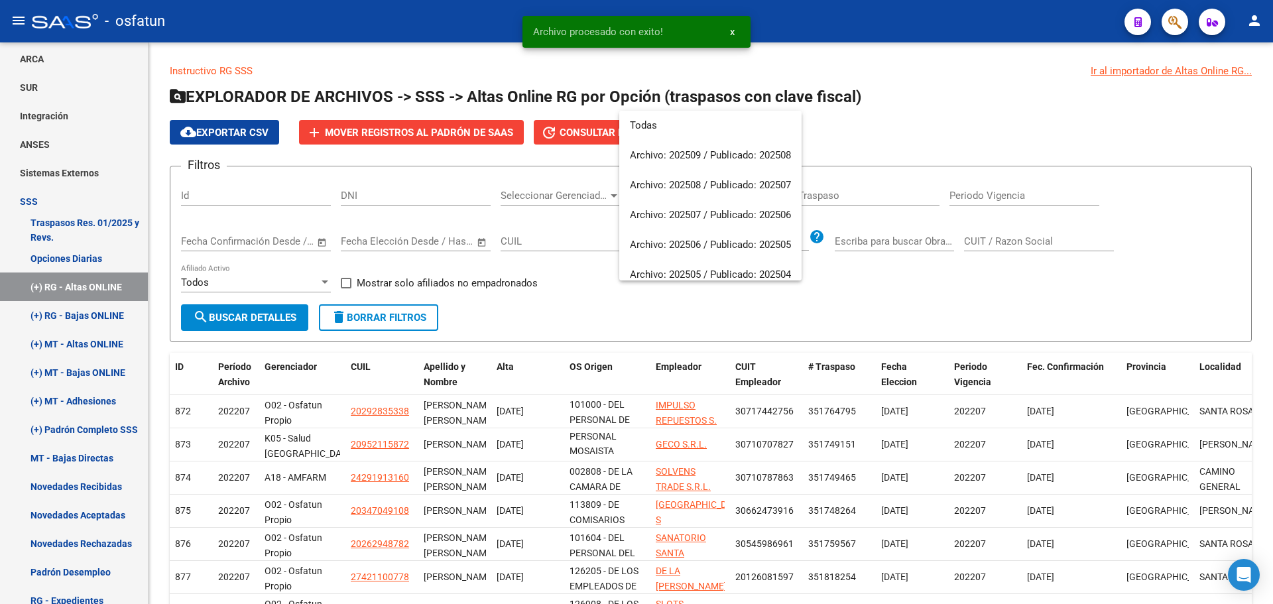
scroll to position [1094, 0]
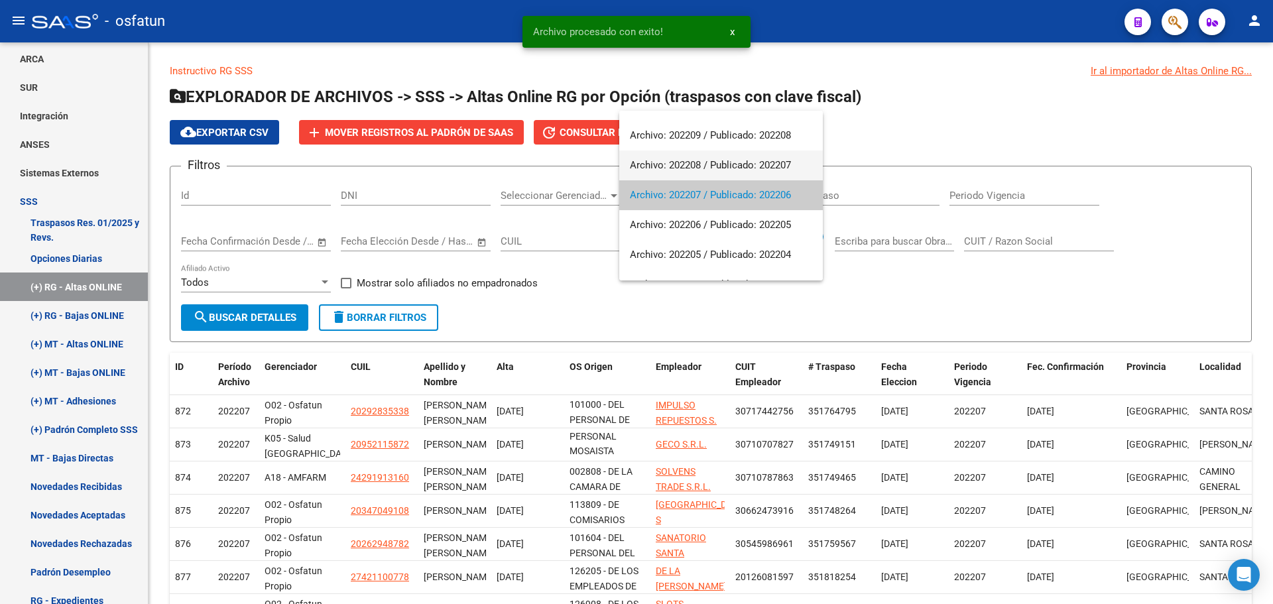
click at [703, 160] on span "Archivo: 202208 / Publicado: 202207" at bounding box center [721, 165] width 182 height 30
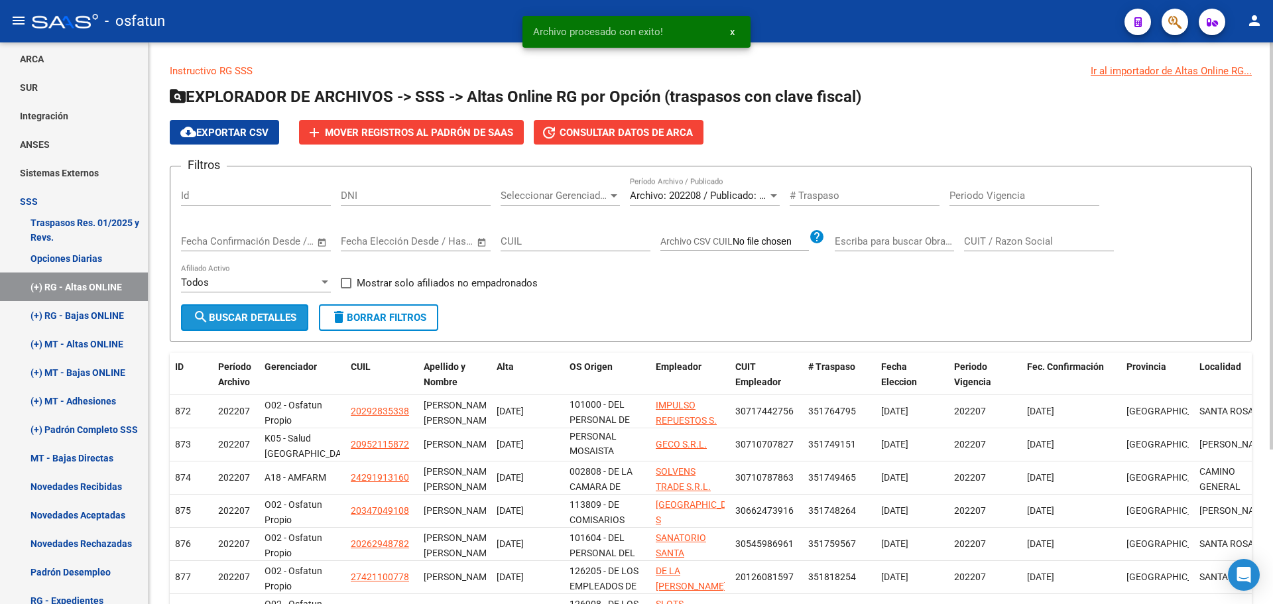
click at [259, 320] on span "search Buscar Detalles" at bounding box center [244, 318] width 103 height 12
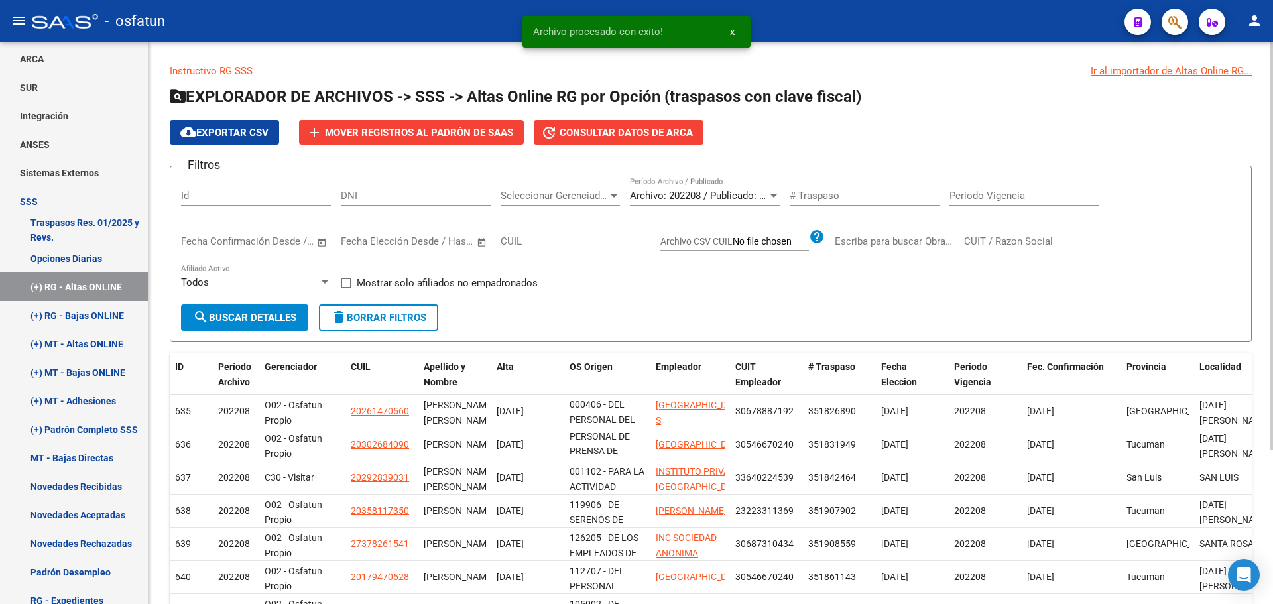
scroll to position [32, 0]
click at [723, 305] on form "Filtros Id DNI Seleccionar Gerenciador Seleccionar Gerenciador Archivo: 202208 …" at bounding box center [711, 254] width 1082 height 176
click at [444, 137] on span "Mover registros al PADRÓN de SAAS" at bounding box center [419, 133] width 188 height 12
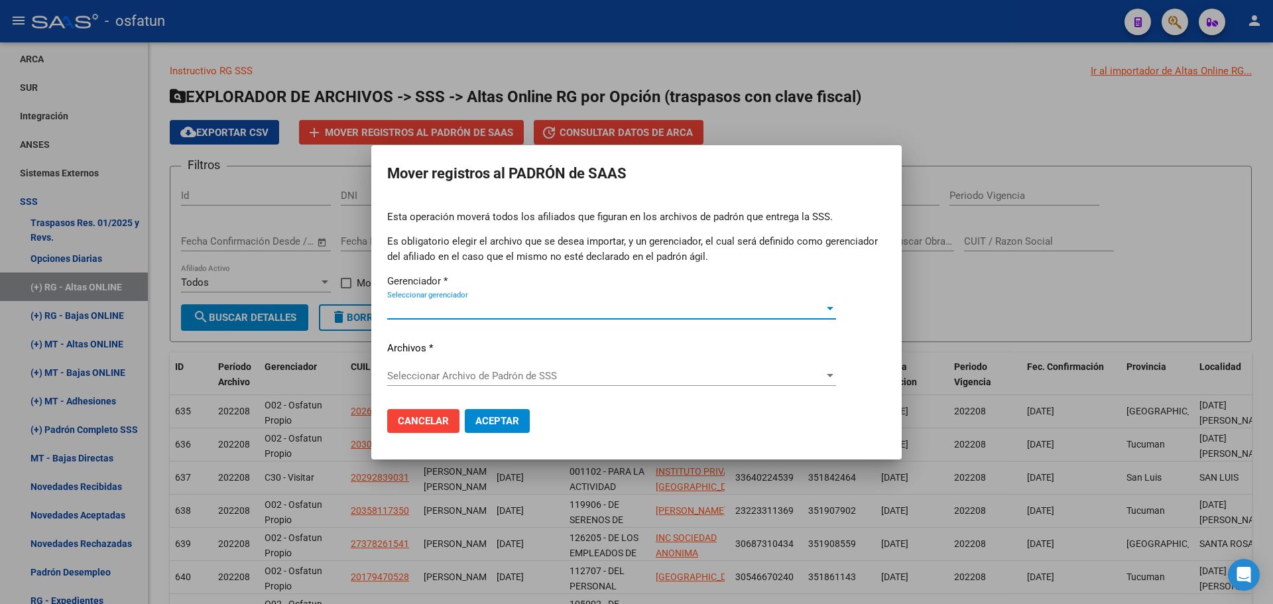
click at [531, 306] on span "Seleccionar gerenciador" at bounding box center [605, 309] width 437 height 12
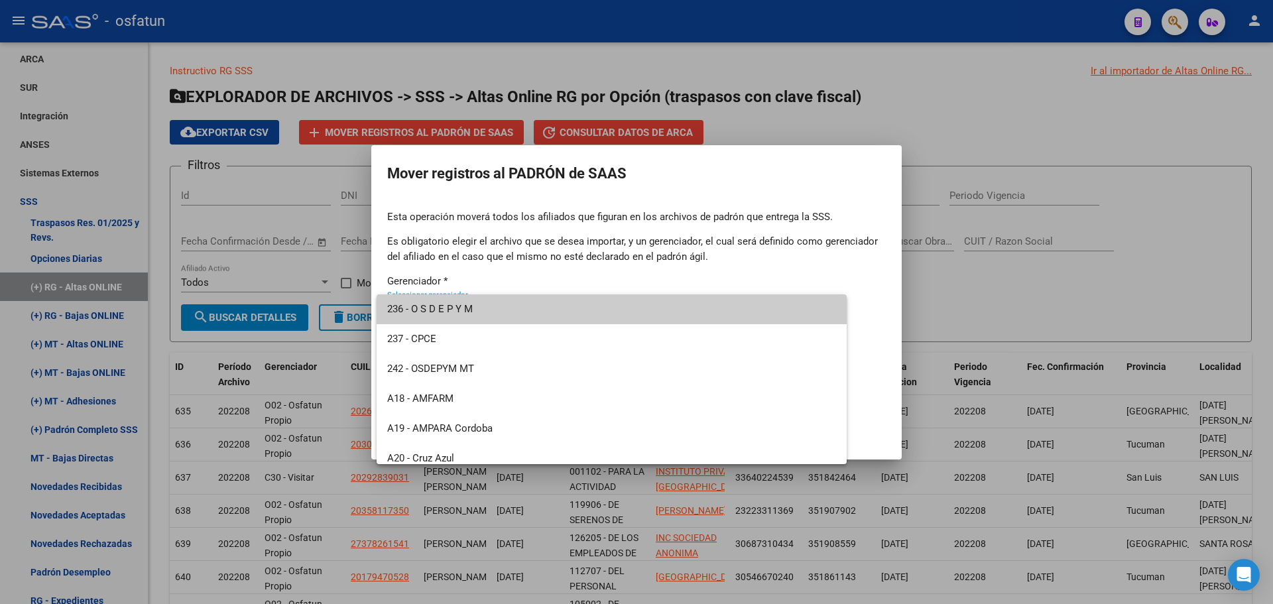
scroll to position [636, 0]
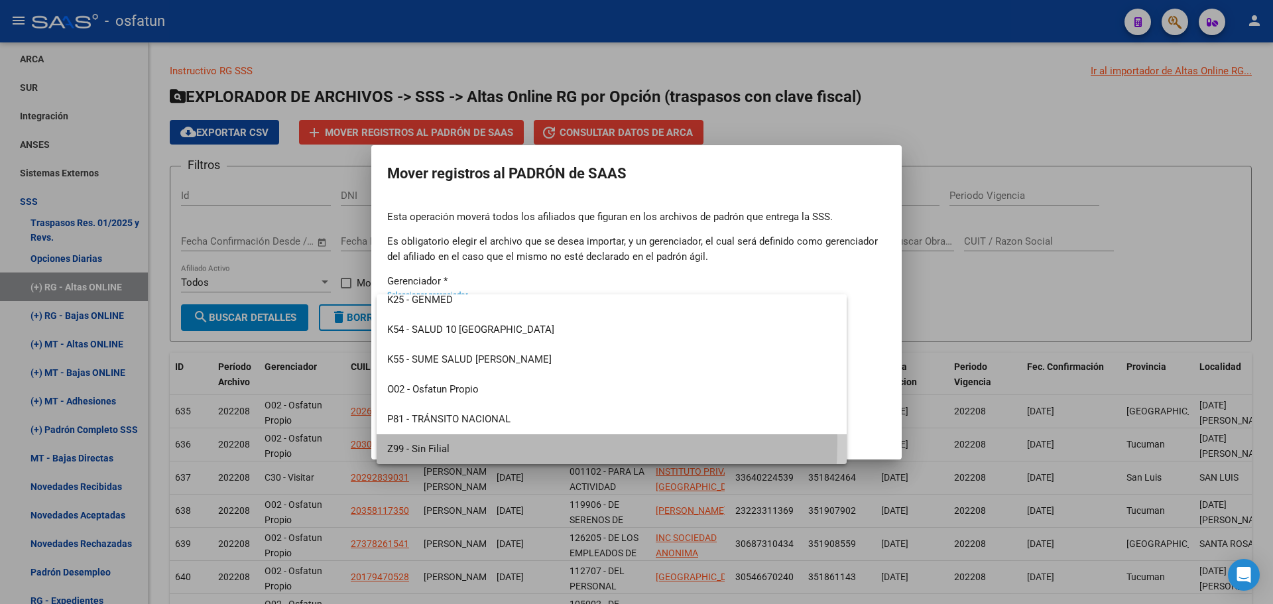
drag, startPoint x: 489, startPoint y: 442, endPoint x: 487, endPoint y: 397, distance: 45.1
click at [489, 440] on span "Z99 - Sin Filial" at bounding box center [611, 449] width 449 height 30
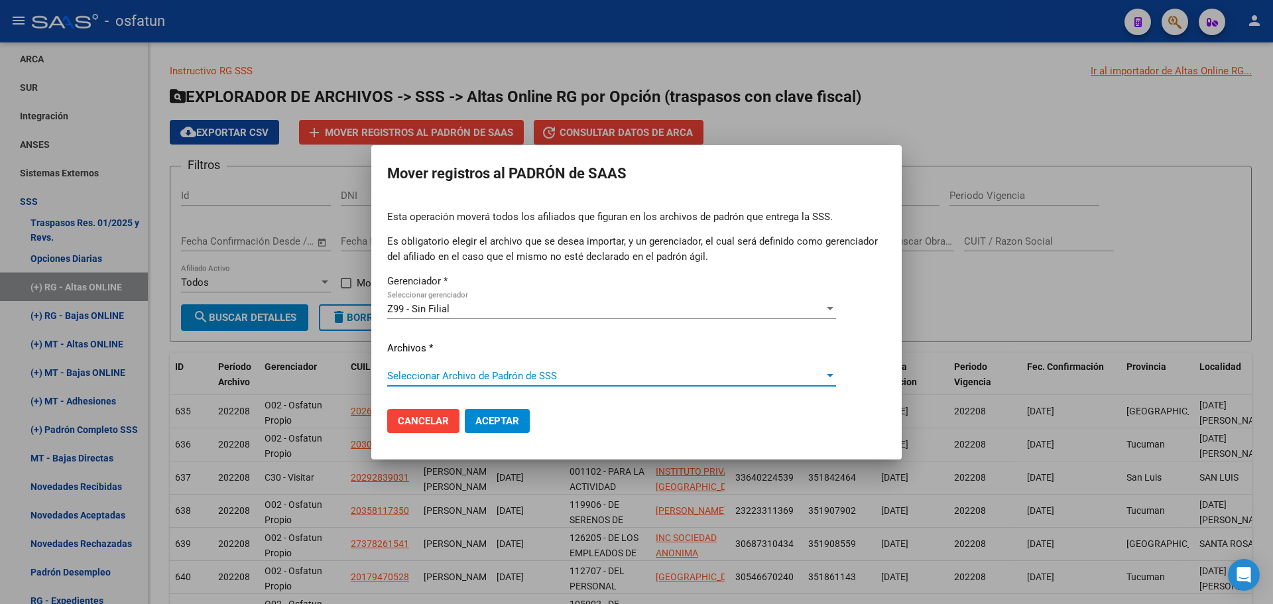
click at [495, 375] on span "Seleccionar Archivo de Padrón de SSS" at bounding box center [605, 376] width 437 height 12
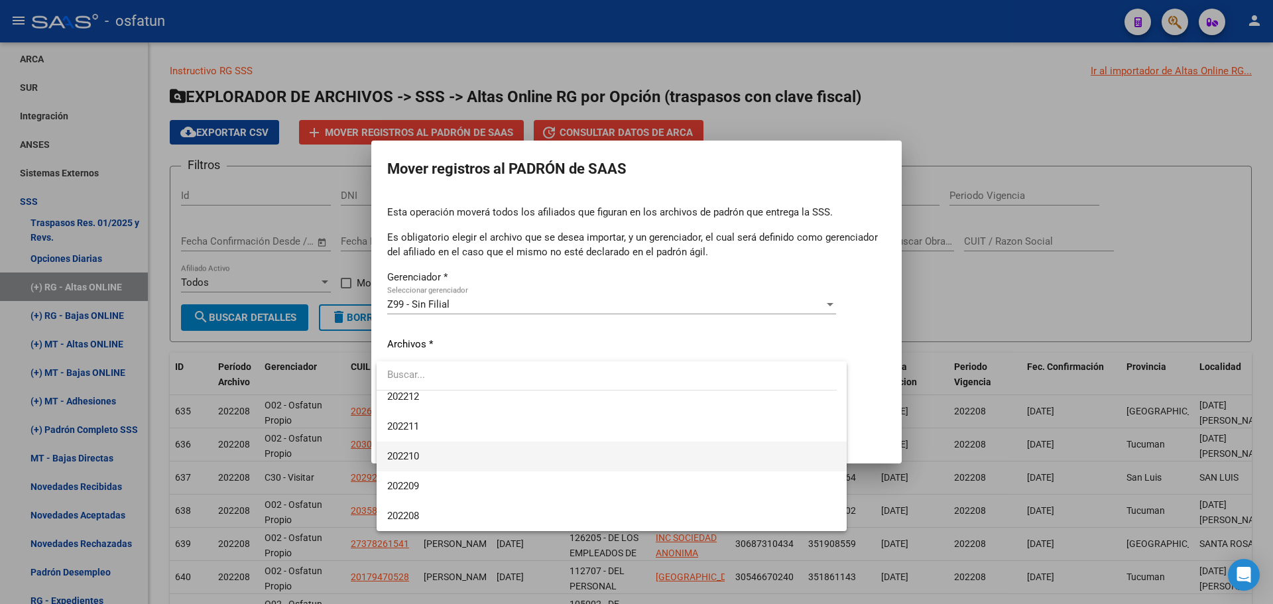
scroll to position [994, 0]
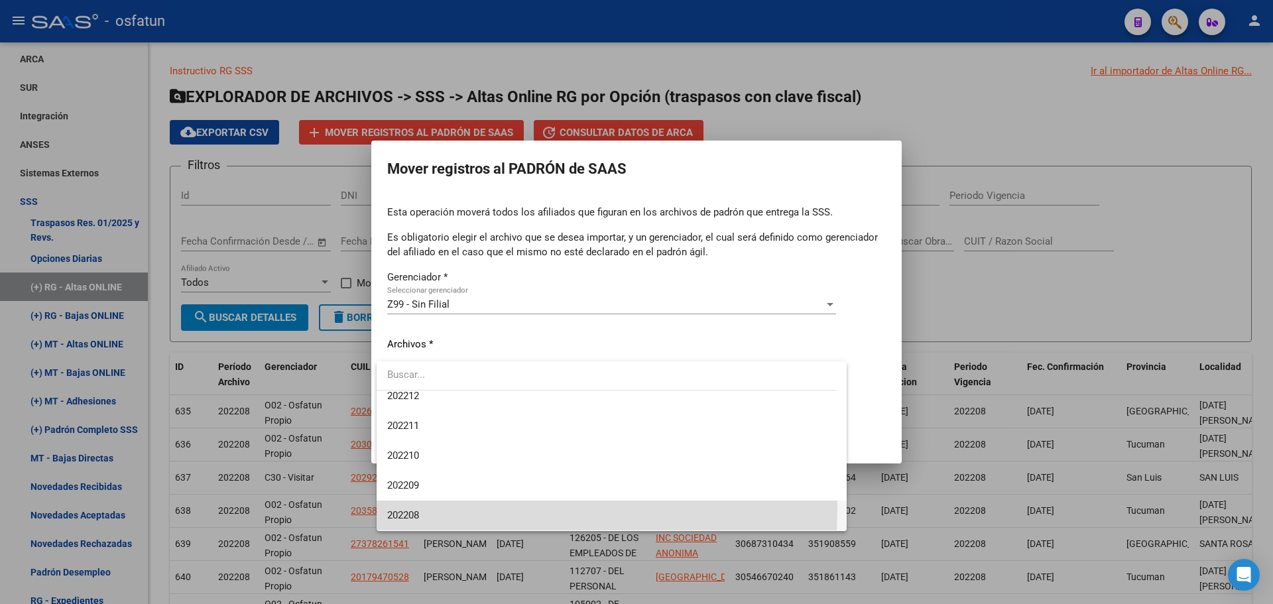
drag, startPoint x: 440, startPoint y: 508, endPoint x: 463, endPoint y: 469, distance: 45.5
click at [440, 506] on span "202208" at bounding box center [611, 515] width 449 height 30
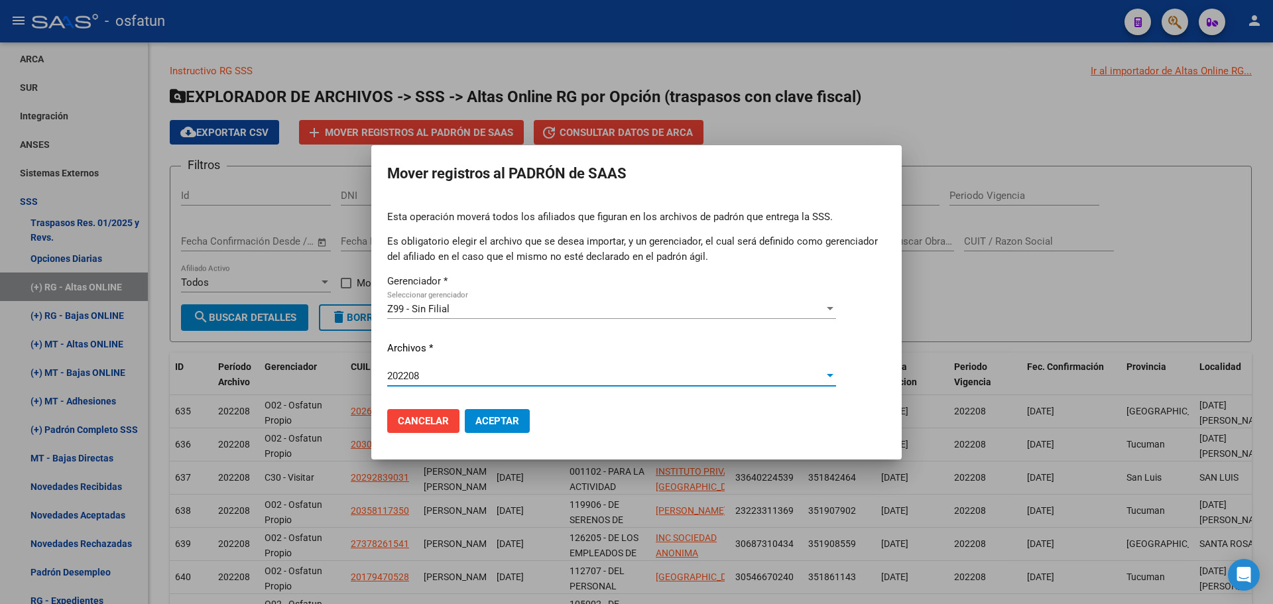
click at [496, 426] on button "Aceptar" at bounding box center [497, 421] width 65 height 24
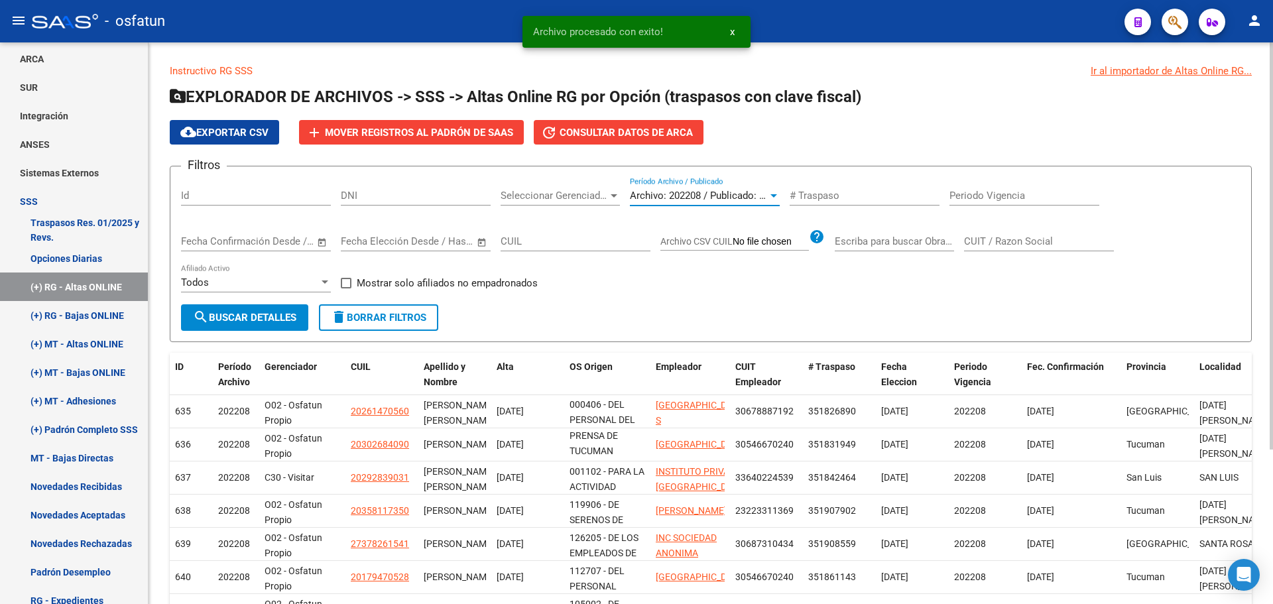
click at [706, 190] on span "Archivo: 202208 / Publicado: 202207" at bounding box center [710, 196] width 161 height 12
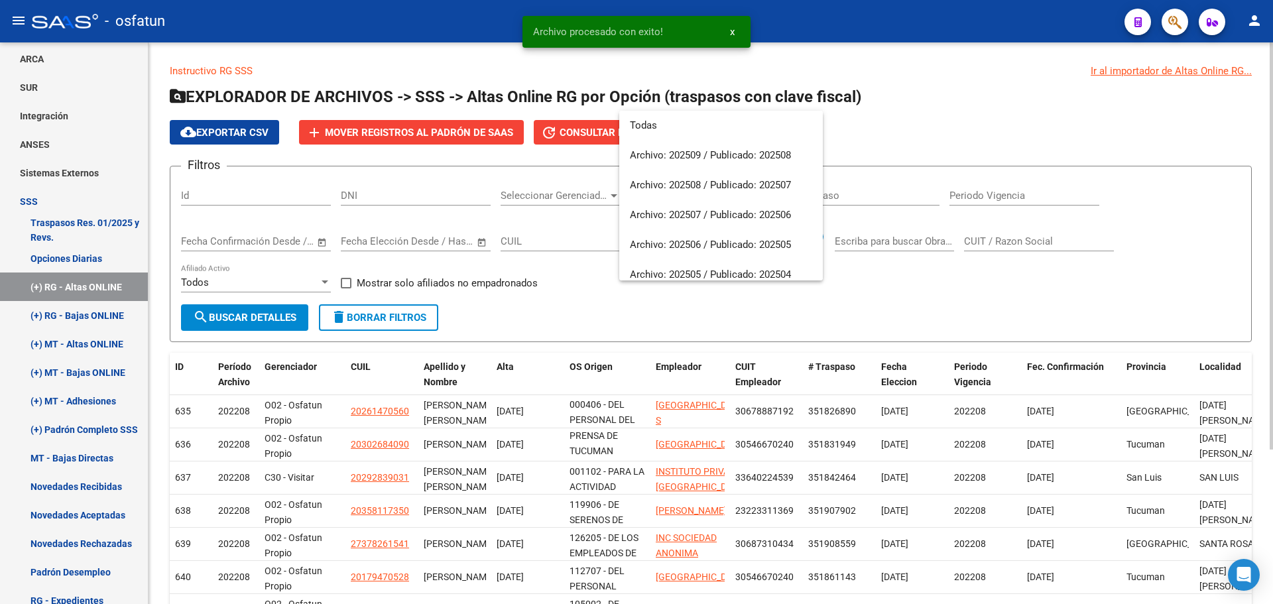
scroll to position [1064, 0]
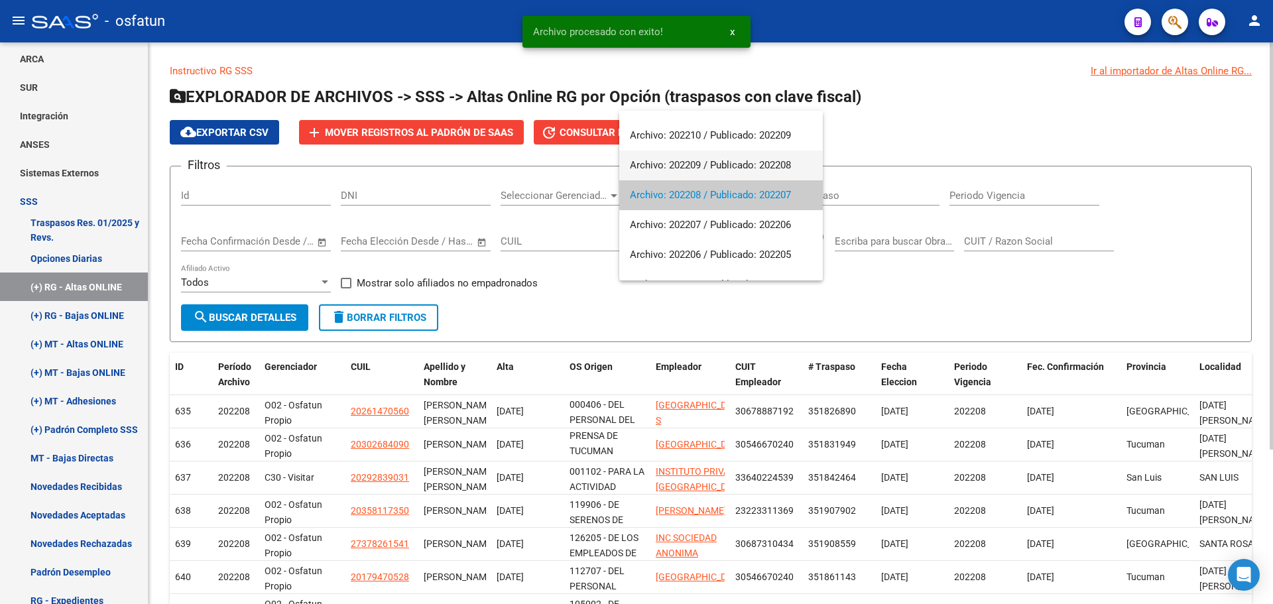
drag, startPoint x: 709, startPoint y: 164, endPoint x: 738, endPoint y: 165, distance: 29.9
click at [707, 164] on span "Archivo: 202209 / Publicado: 202208" at bounding box center [721, 165] width 182 height 30
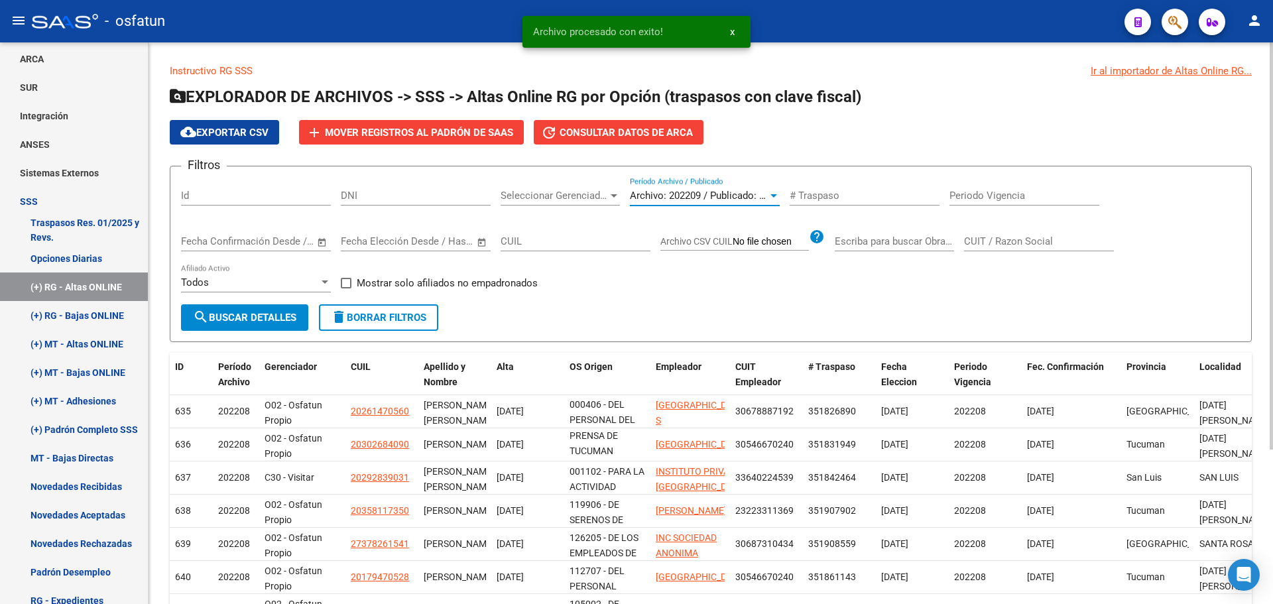
click at [287, 309] on button "search Buscar Detalles" at bounding box center [244, 317] width 127 height 27
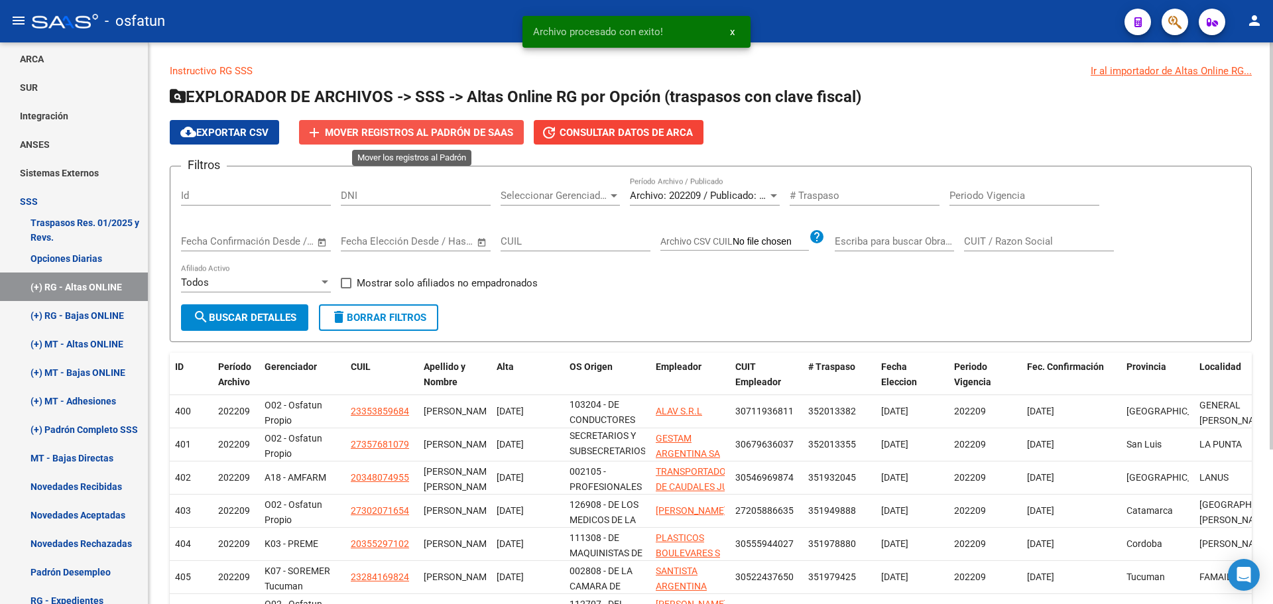
click at [437, 127] on span "Mover registros al PADRÓN de SAAS" at bounding box center [419, 133] width 188 height 12
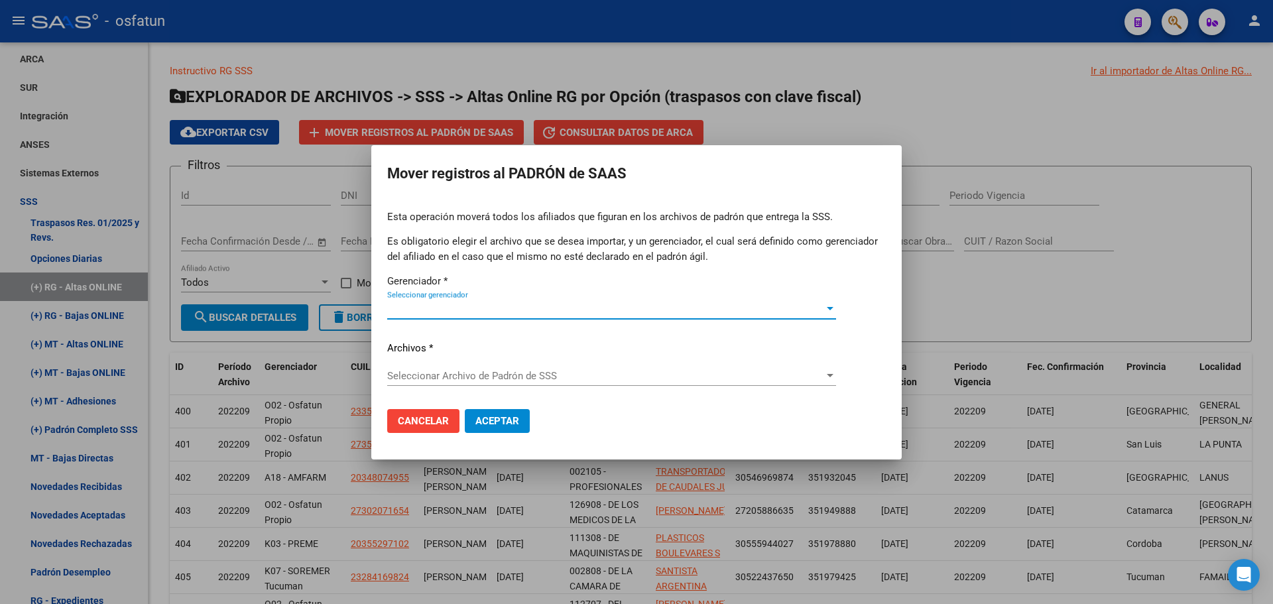
click at [520, 304] on span "Seleccionar gerenciador" at bounding box center [605, 309] width 437 height 12
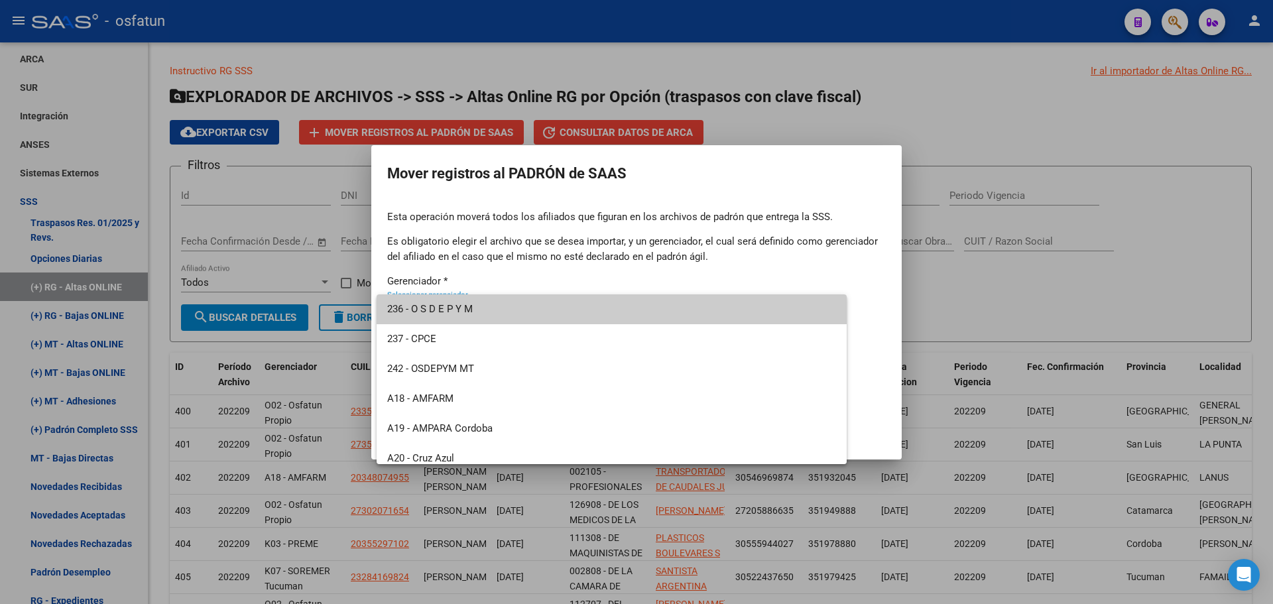
scroll to position [636, 0]
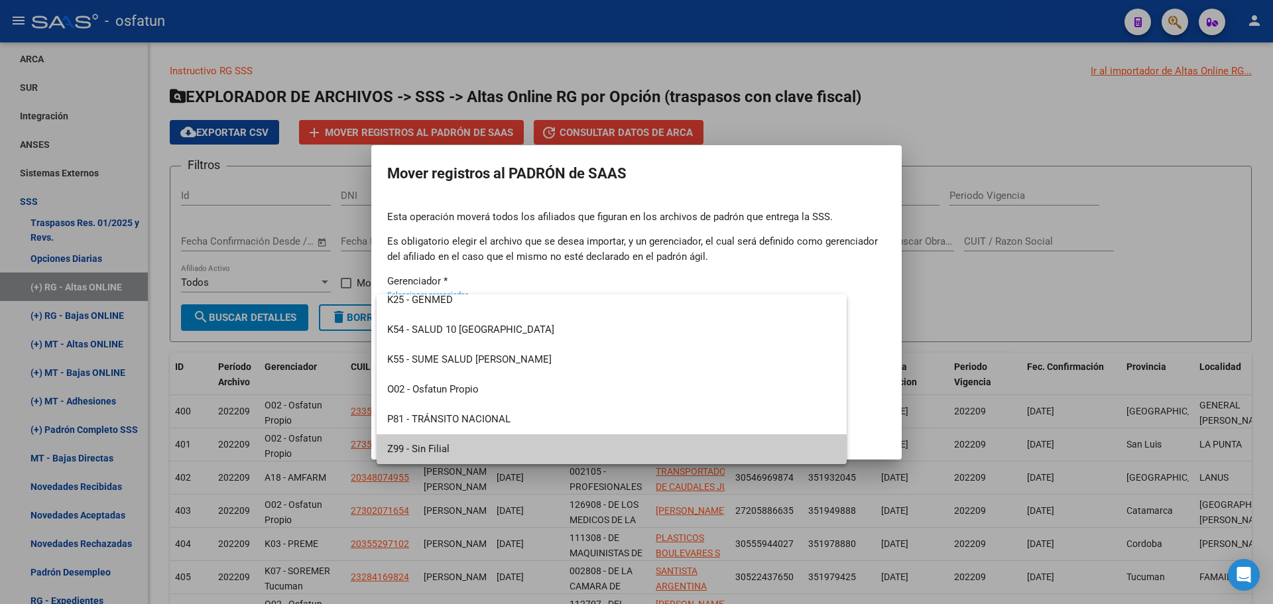
drag, startPoint x: 477, startPoint y: 446, endPoint x: 502, endPoint y: 408, distance: 45.0
click at [478, 445] on span "Z99 - Sin Filial" at bounding box center [611, 449] width 449 height 30
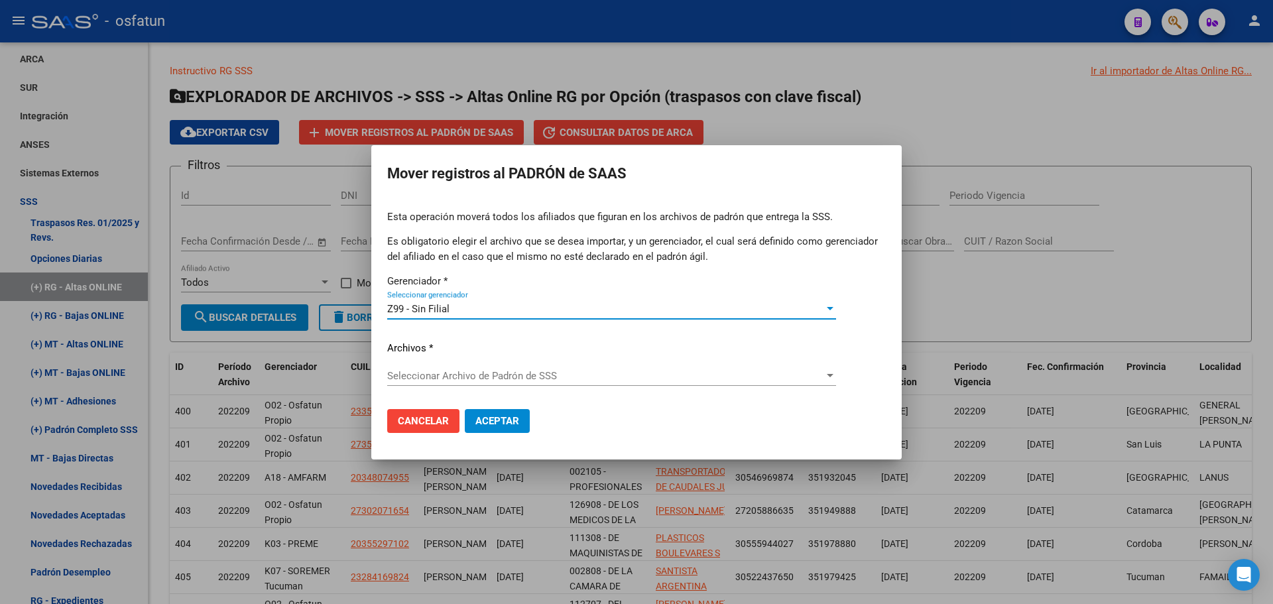
click at [532, 355] on p "Archivos *" at bounding box center [636, 348] width 499 height 15
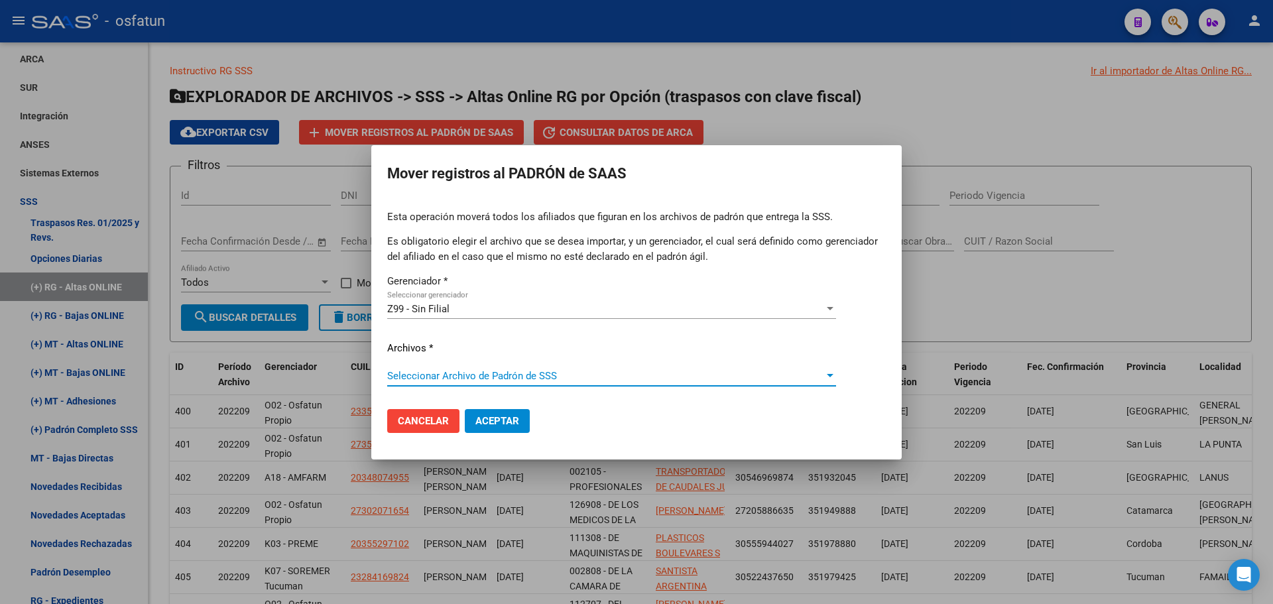
click at [534, 373] on span "Seleccionar Archivo de Padrón de SSS" at bounding box center [605, 376] width 437 height 12
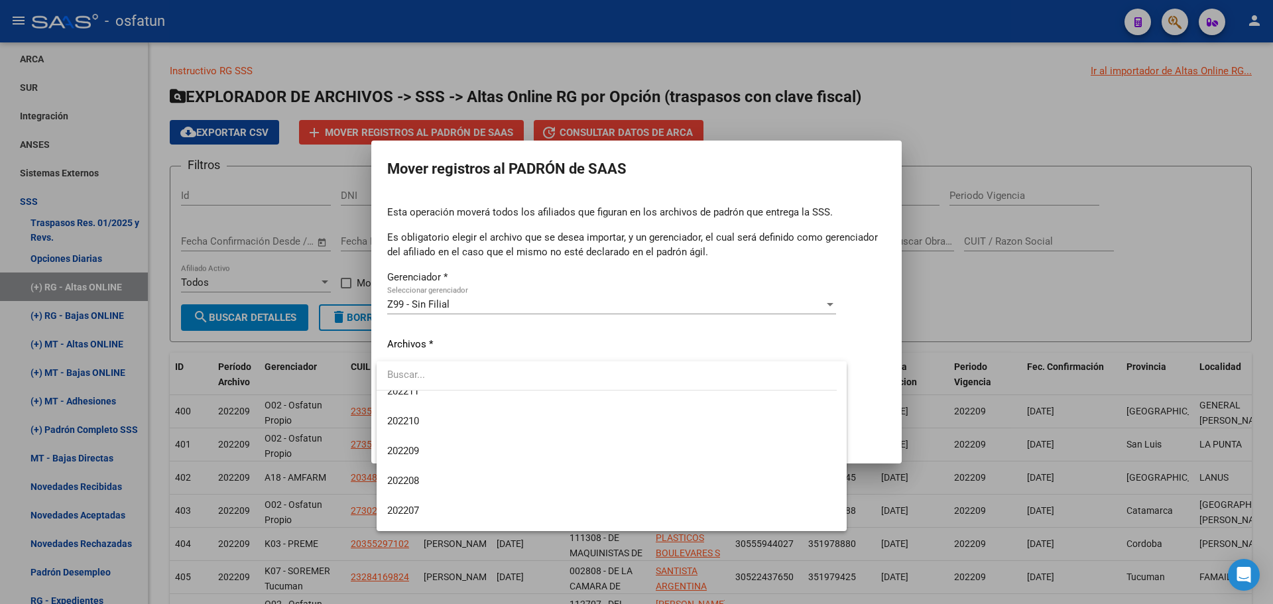
scroll to position [1061, 0]
click at [456, 418] on span "202209" at bounding box center [611, 419] width 449 height 30
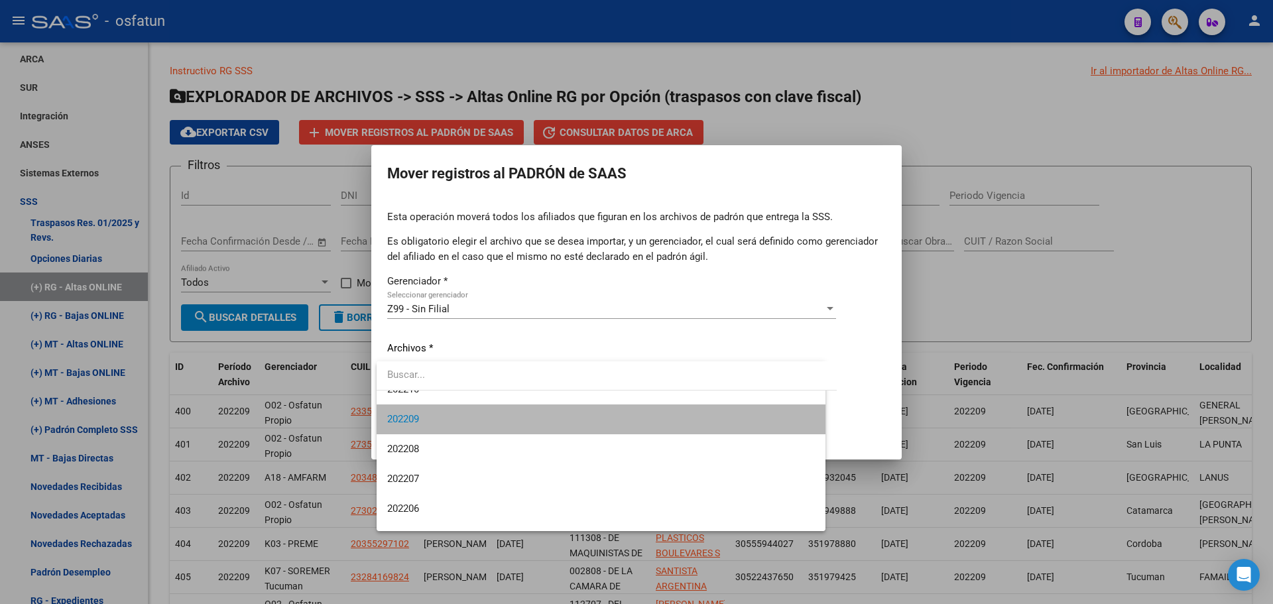
scroll to position [1074, 0]
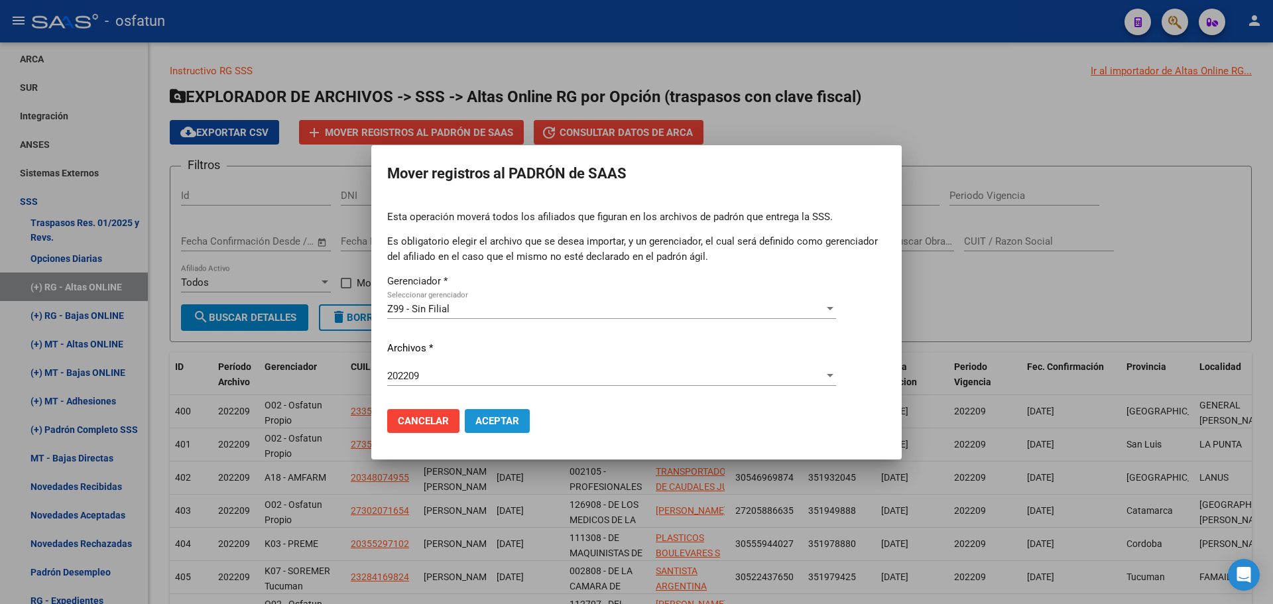
click at [511, 420] on span "Aceptar" at bounding box center [497, 421] width 44 height 12
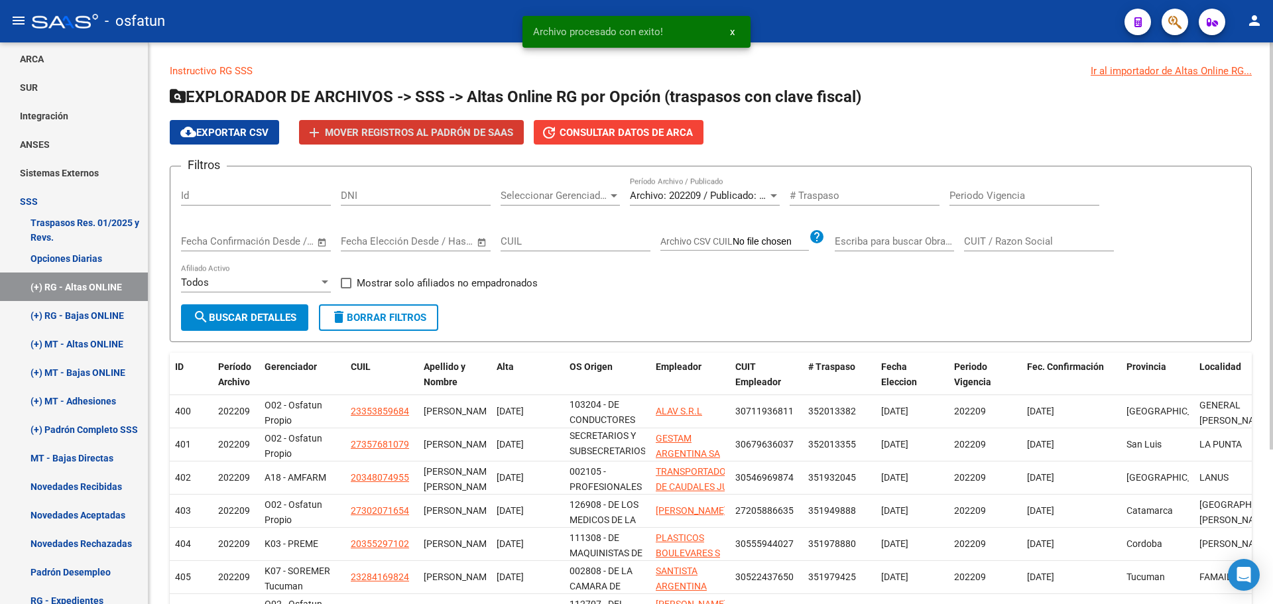
click at [265, 314] on span "search Buscar Detalles" at bounding box center [244, 318] width 103 height 12
click at [694, 191] on span "Archivo: 202209 / Publicado: 202208" at bounding box center [710, 196] width 161 height 12
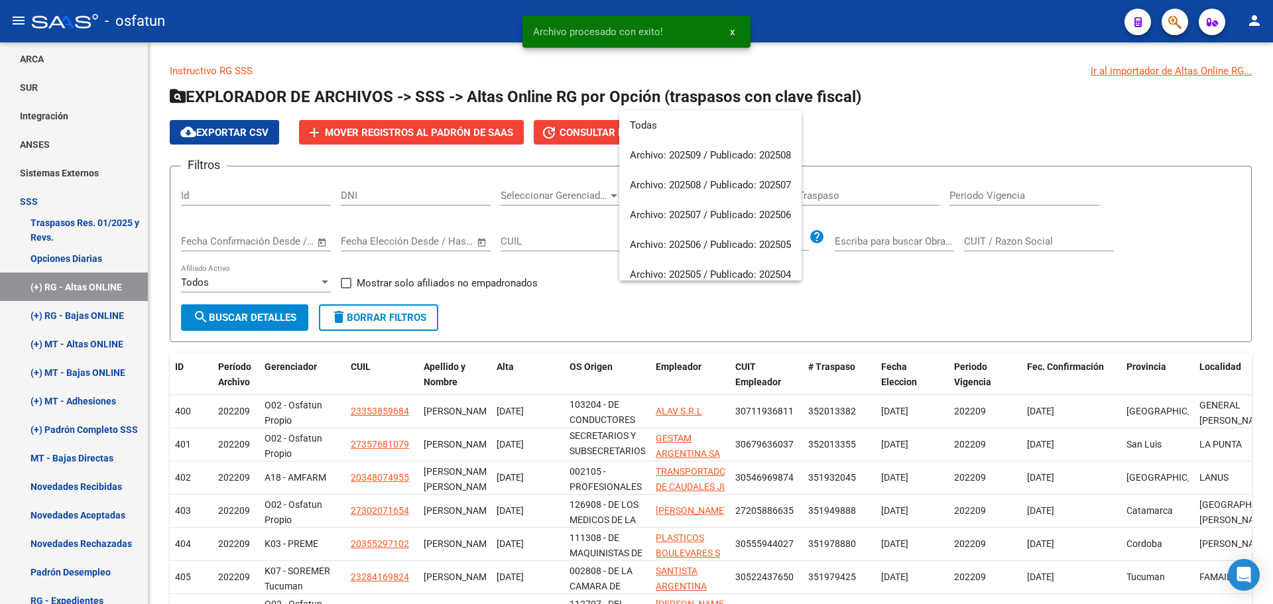
scroll to position [1034, 0]
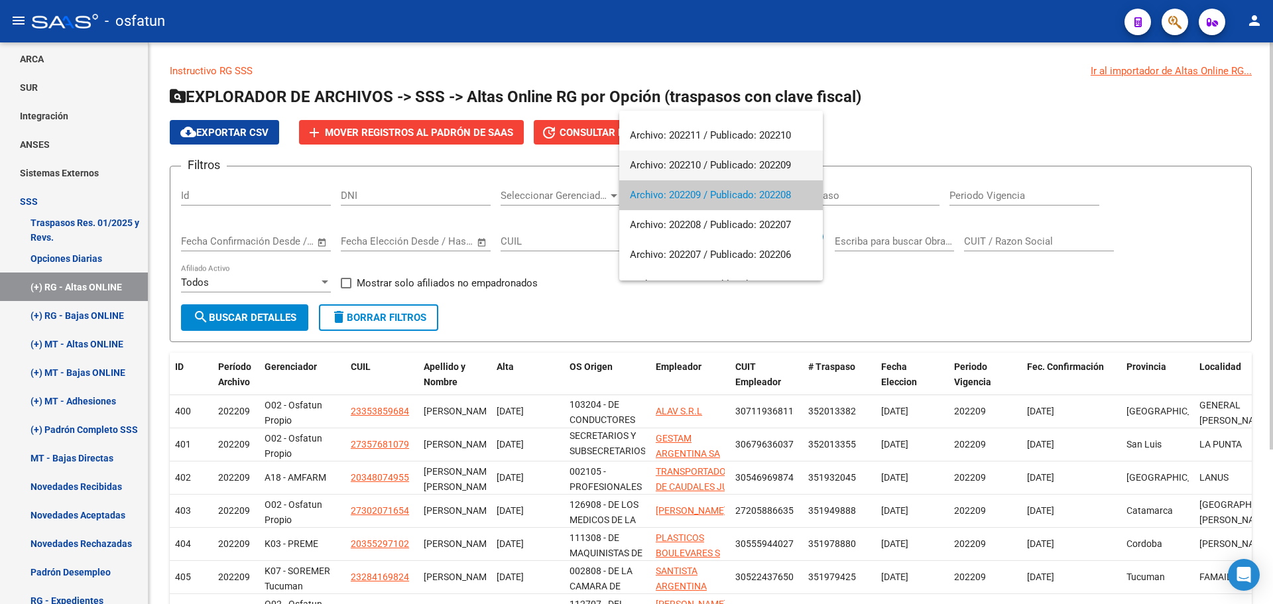
click at [742, 160] on span "Archivo: 202210 / Publicado: 202209" at bounding box center [721, 165] width 182 height 30
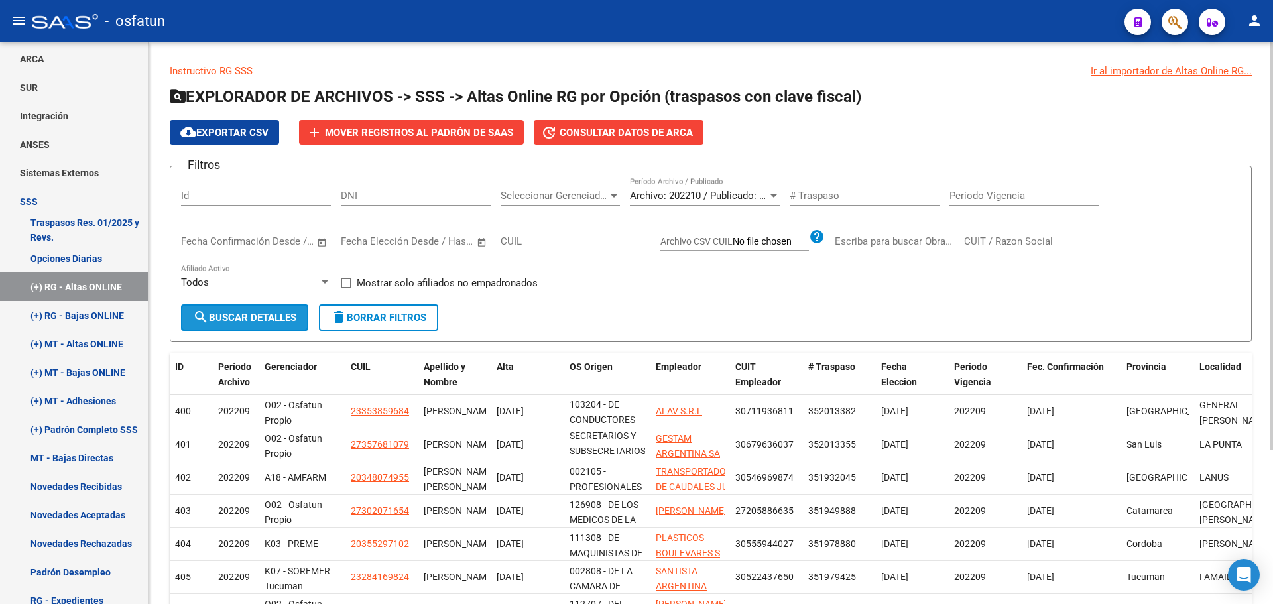
drag, startPoint x: 241, startPoint y: 316, endPoint x: 250, endPoint y: 310, distance: 11.0
click at [242, 315] on span "search Buscar Detalles" at bounding box center [244, 318] width 103 height 12
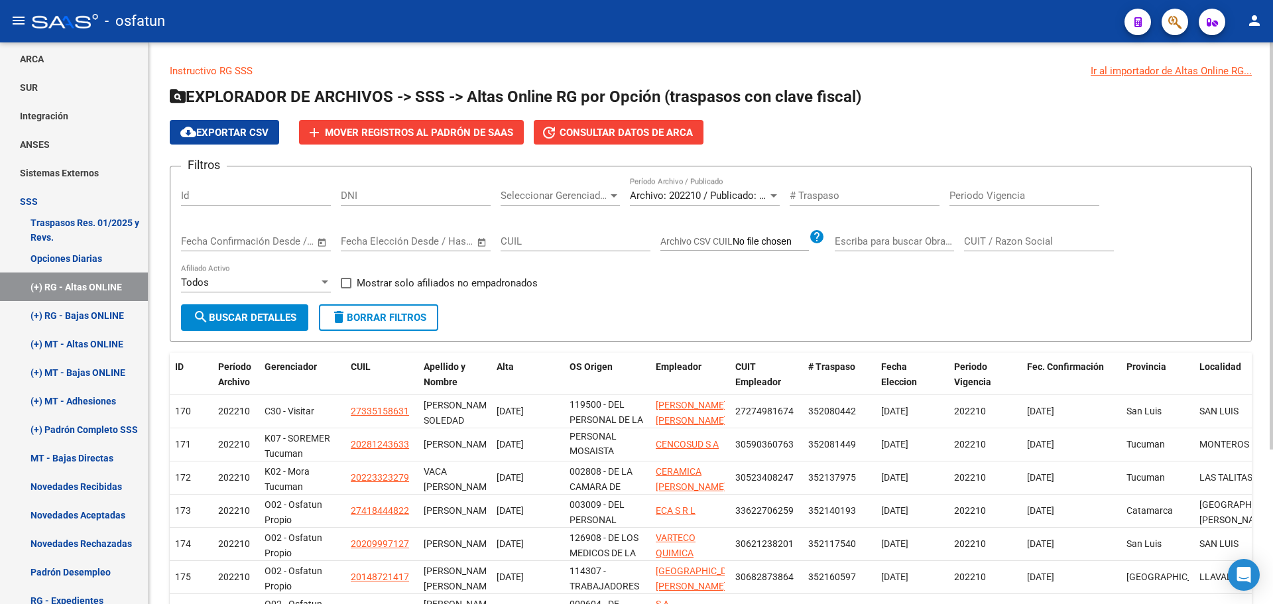
scroll to position [17, 0]
click at [467, 121] on button "add Mover registros al PADRÓN de SAAS" at bounding box center [411, 132] width 225 height 25
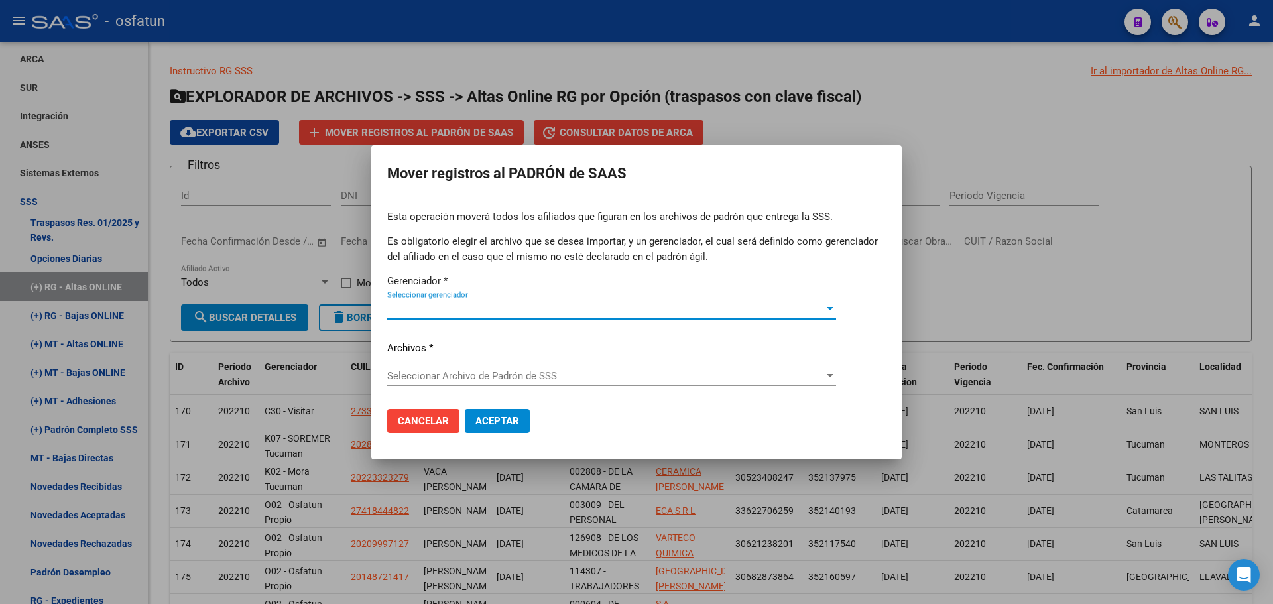
click at [434, 311] on span "Seleccionar gerenciador" at bounding box center [605, 309] width 437 height 12
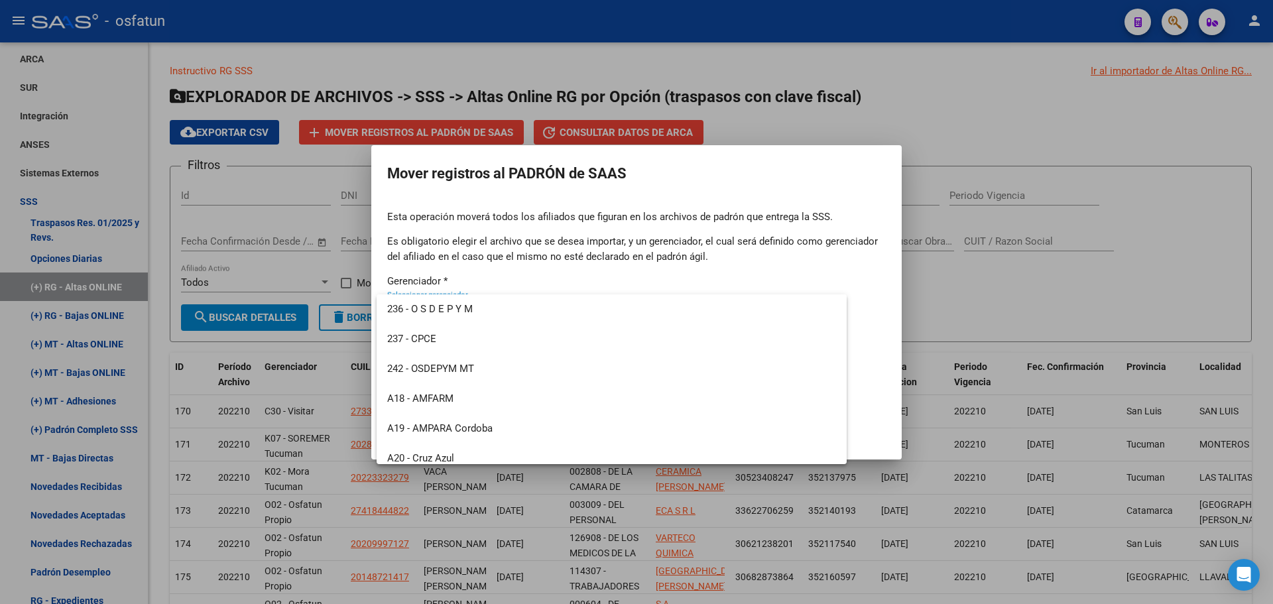
scroll to position [636, 0]
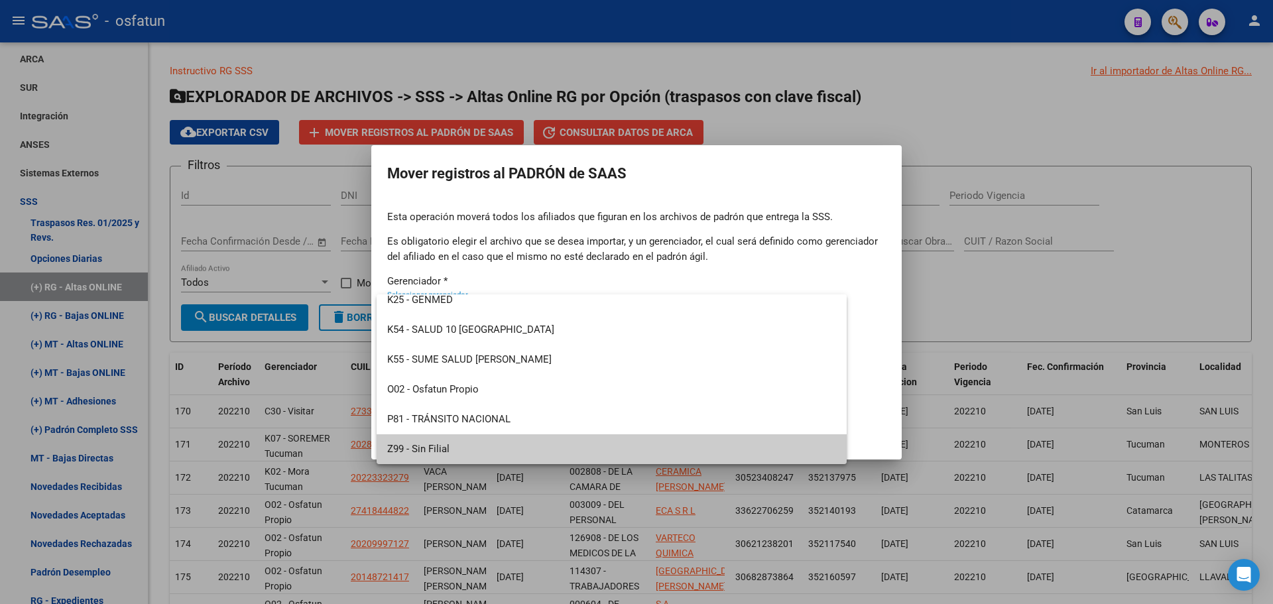
drag, startPoint x: 433, startPoint y: 449, endPoint x: 432, endPoint y: 434, distance: 14.6
click at [432, 447] on span "Z99 - Sin Filial" at bounding box center [611, 449] width 449 height 30
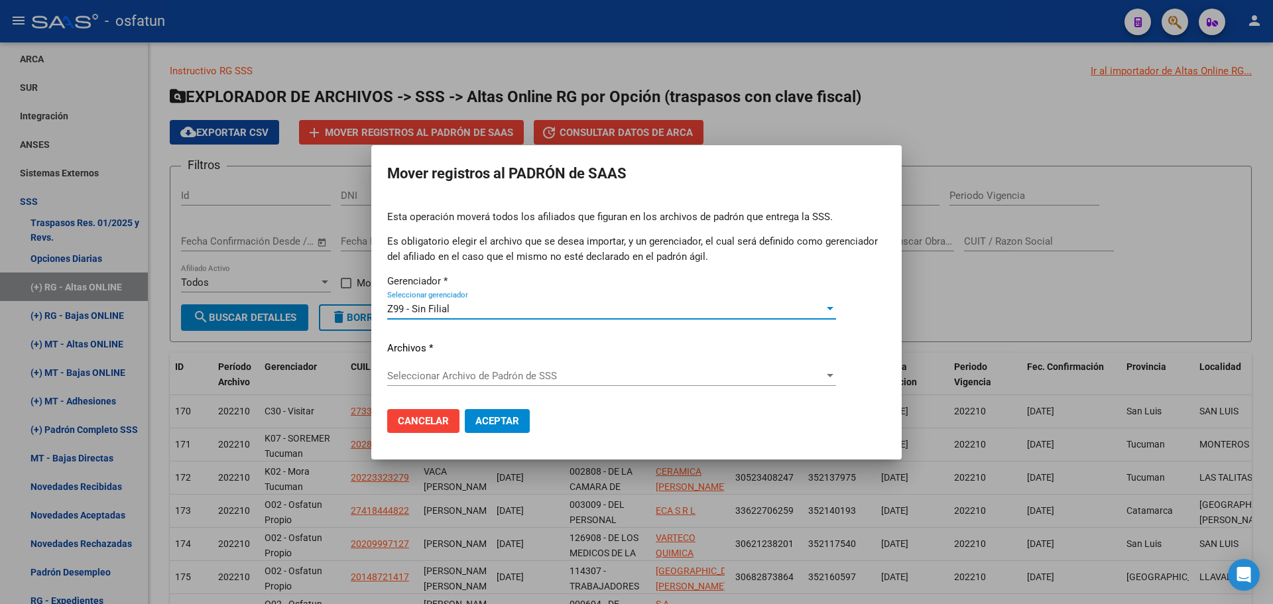
click at [451, 371] on span "Seleccionar Archivo de Padrón de SSS" at bounding box center [605, 376] width 437 height 12
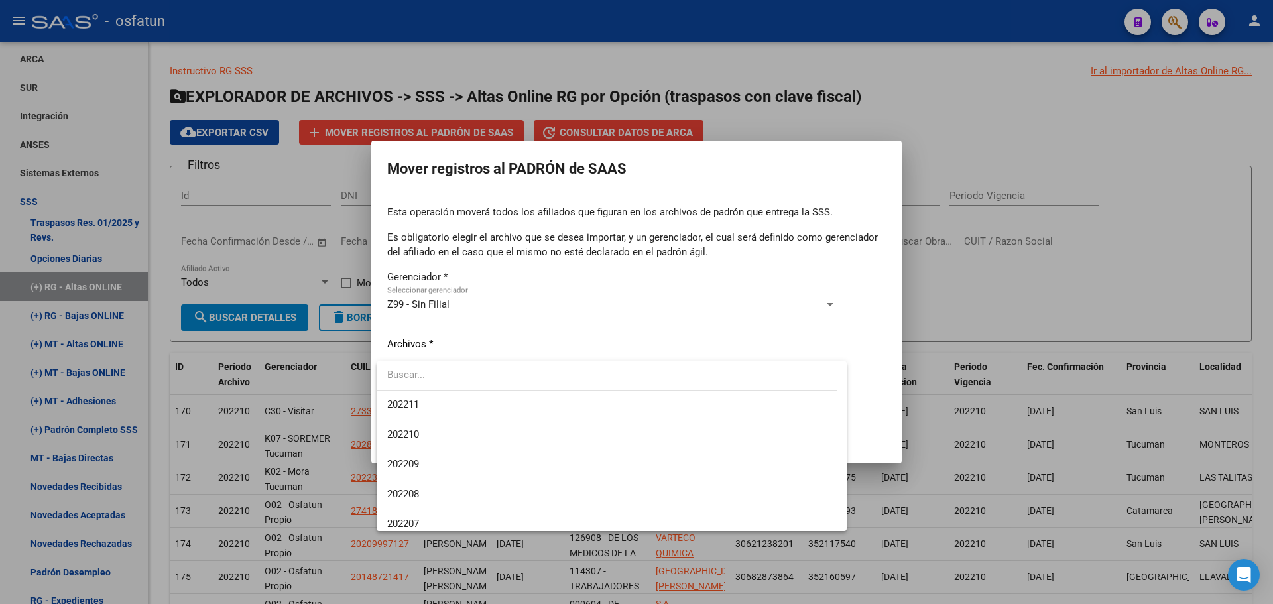
scroll to position [994, 0]
click at [434, 453] on span "202210" at bounding box center [611, 456] width 449 height 30
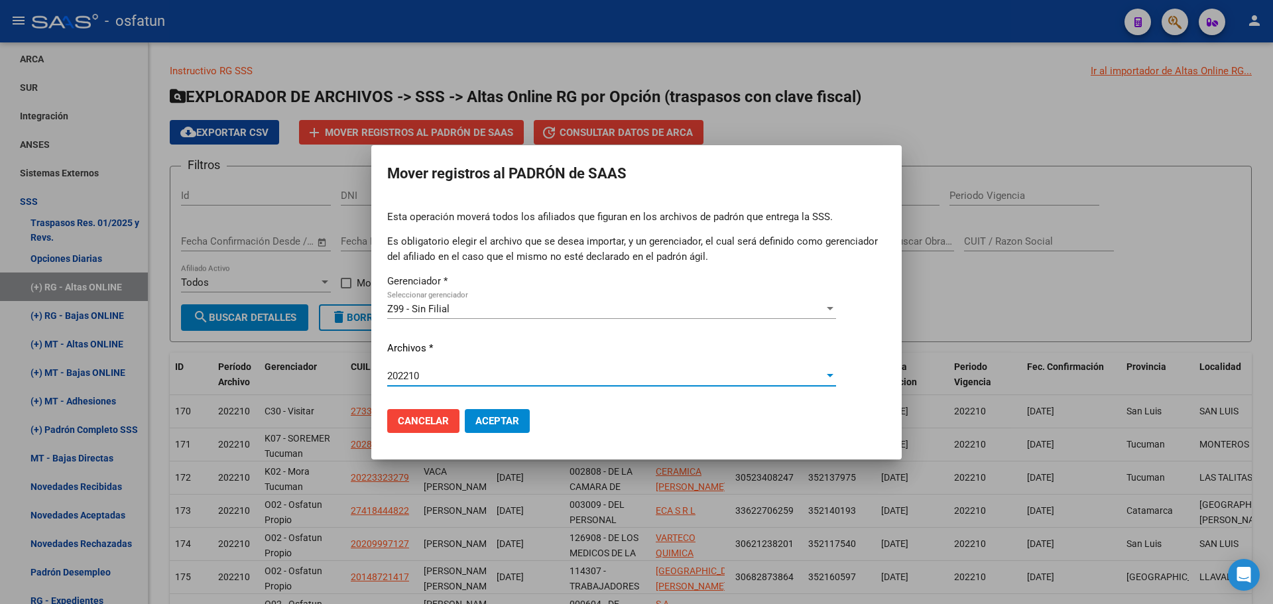
click at [486, 419] on span "Aceptar" at bounding box center [497, 421] width 44 height 12
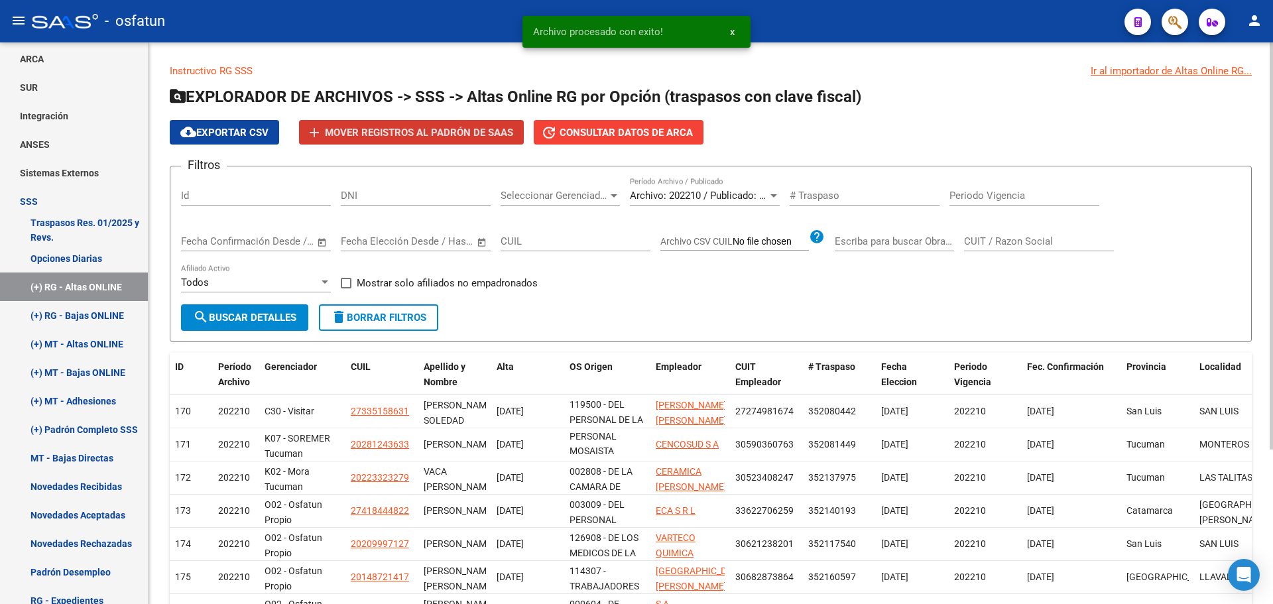
click at [717, 195] on span "Archivo: 202210 / Publicado: 202209" at bounding box center [710, 196] width 161 height 12
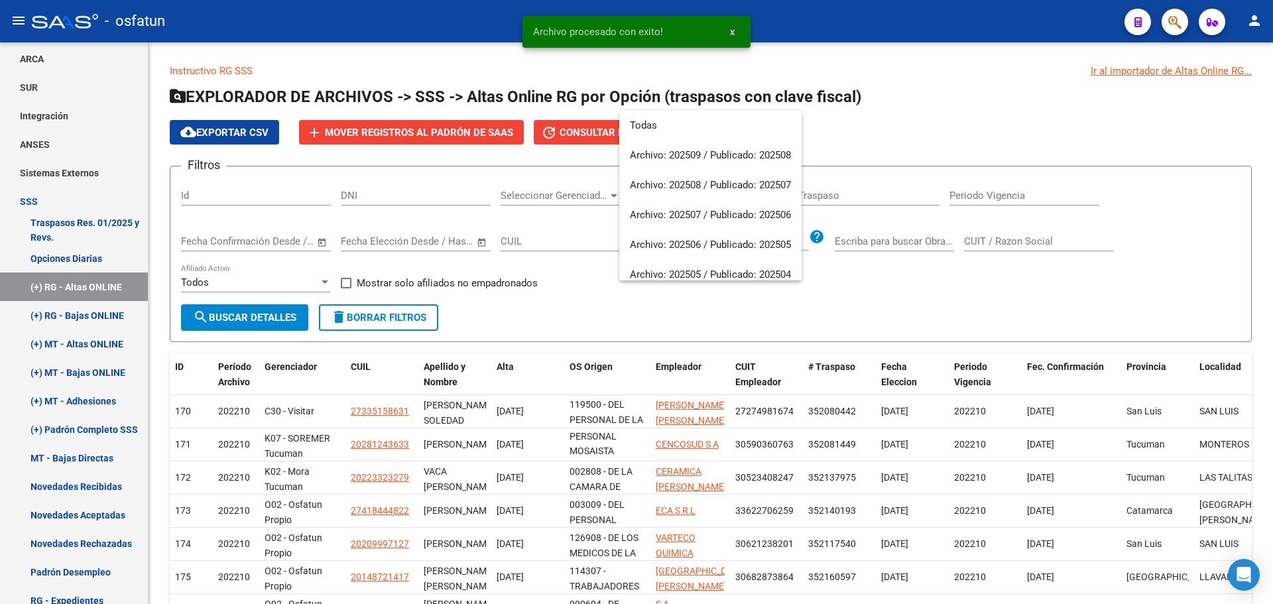
scroll to position [1004, 0]
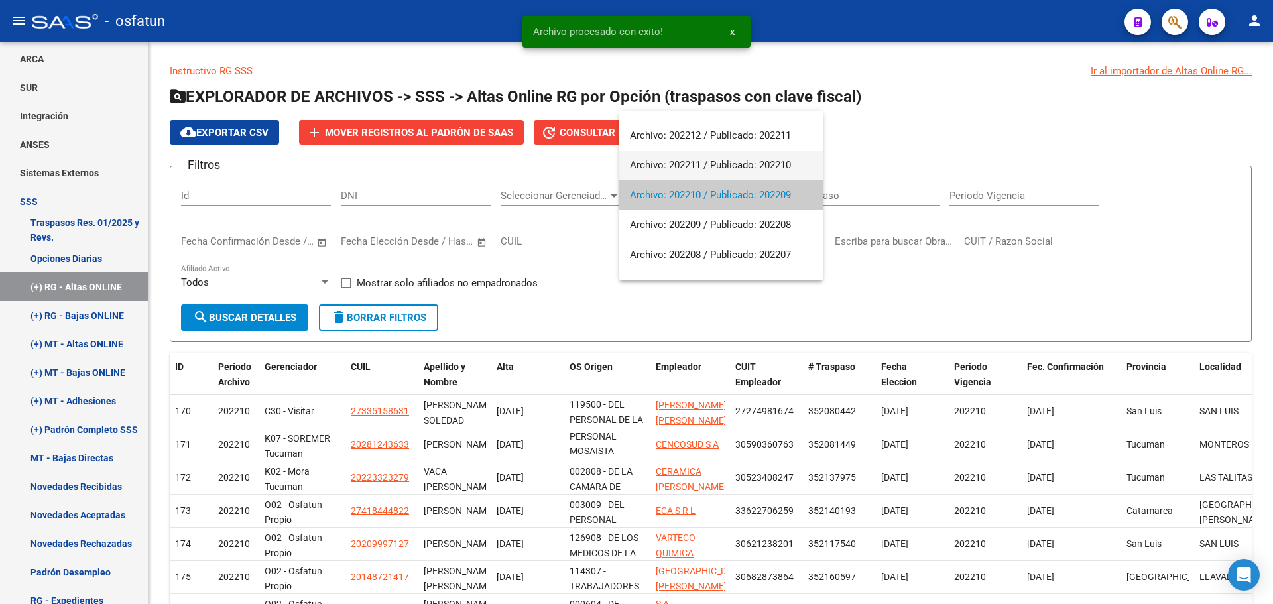
click at [687, 163] on span "Archivo: 202211 / Publicado: 202210" at bounding box center [721, 165] width 182 height 30
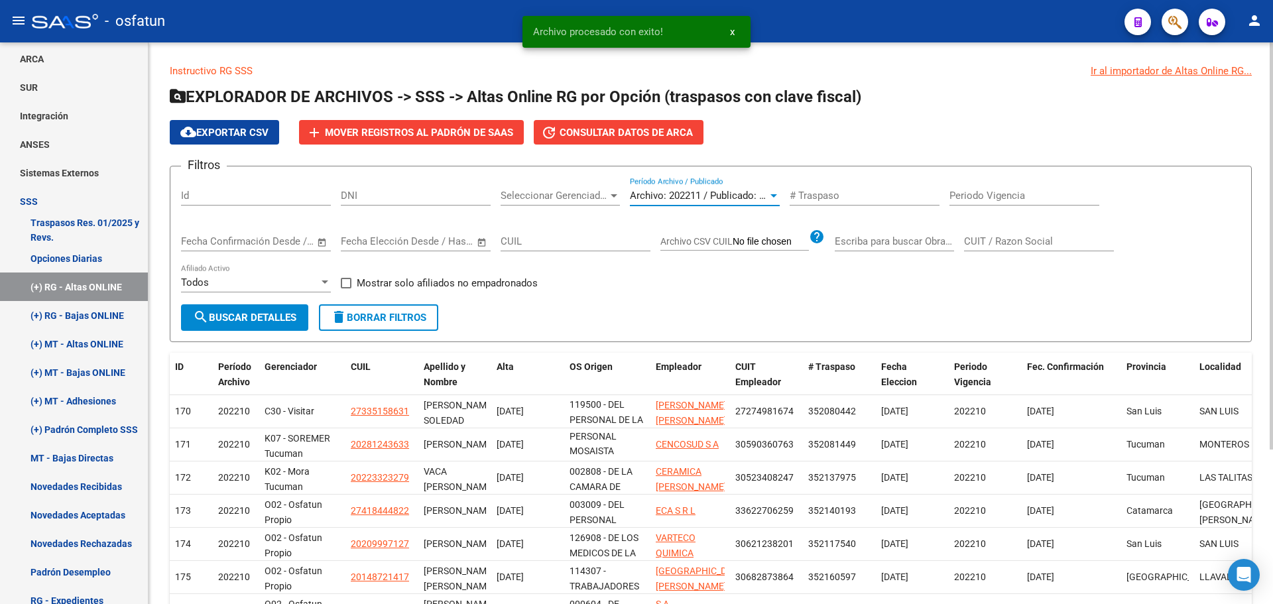
click at [280, 318] on span "search Buscar Detalles" at bounding box center [244, 318] width 103 height 12
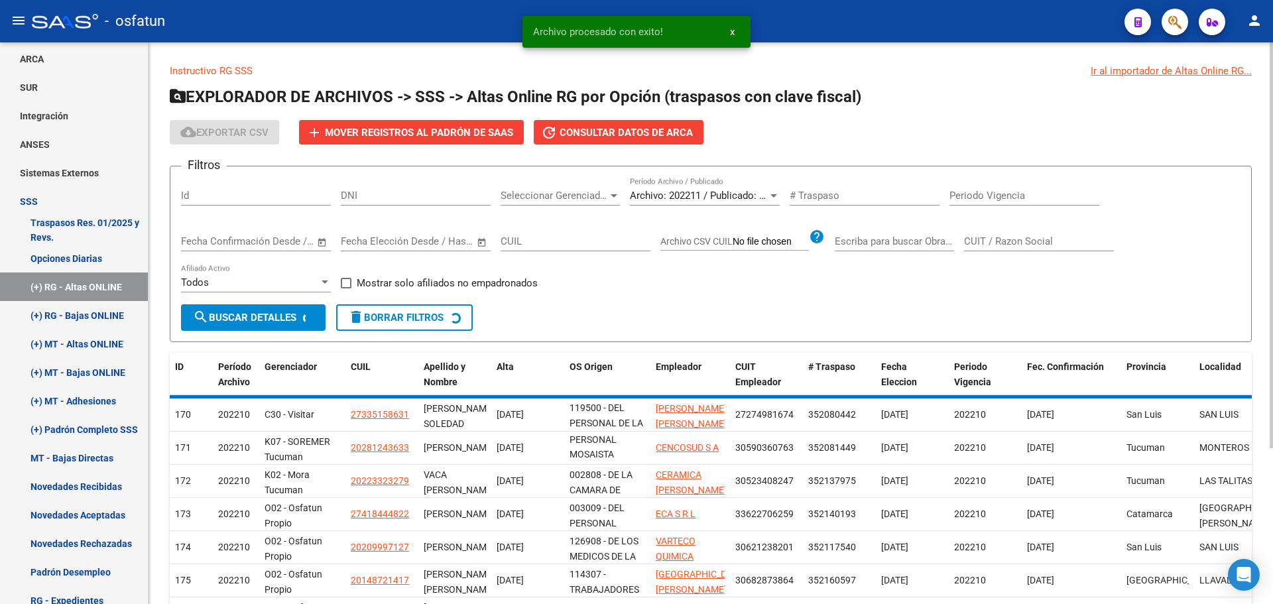
scroll to position [78, 0]
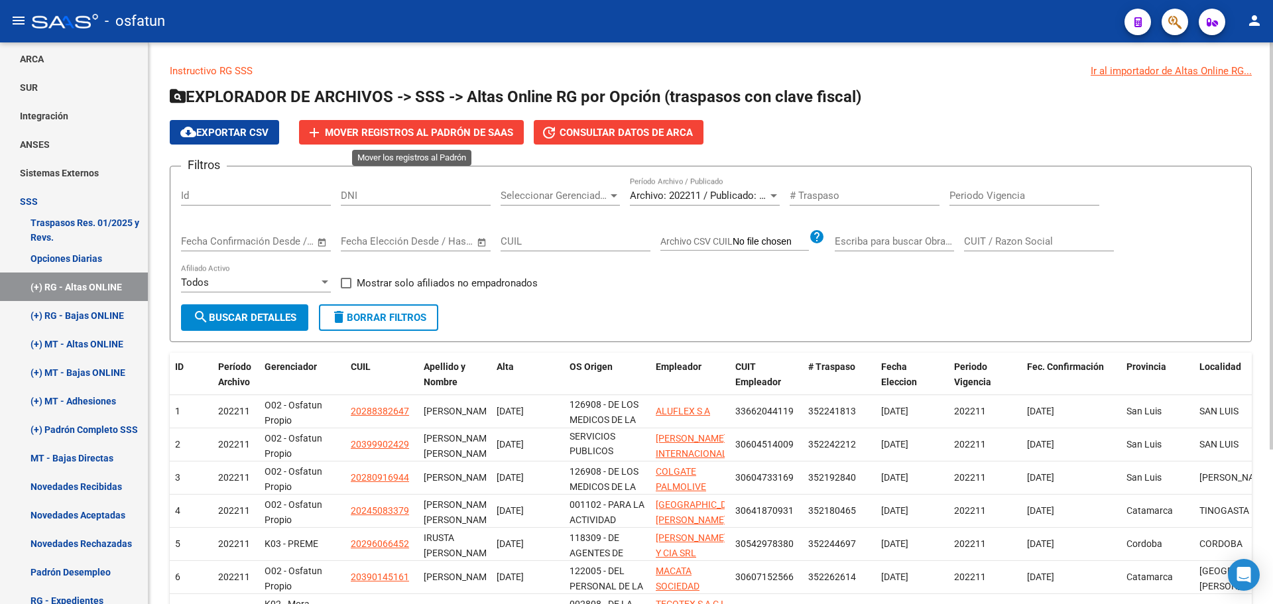
click at [406, 123] on button "add Mover registros al PADRÓN de SAAS" at bounding box center [411, 132] width 225 height 25
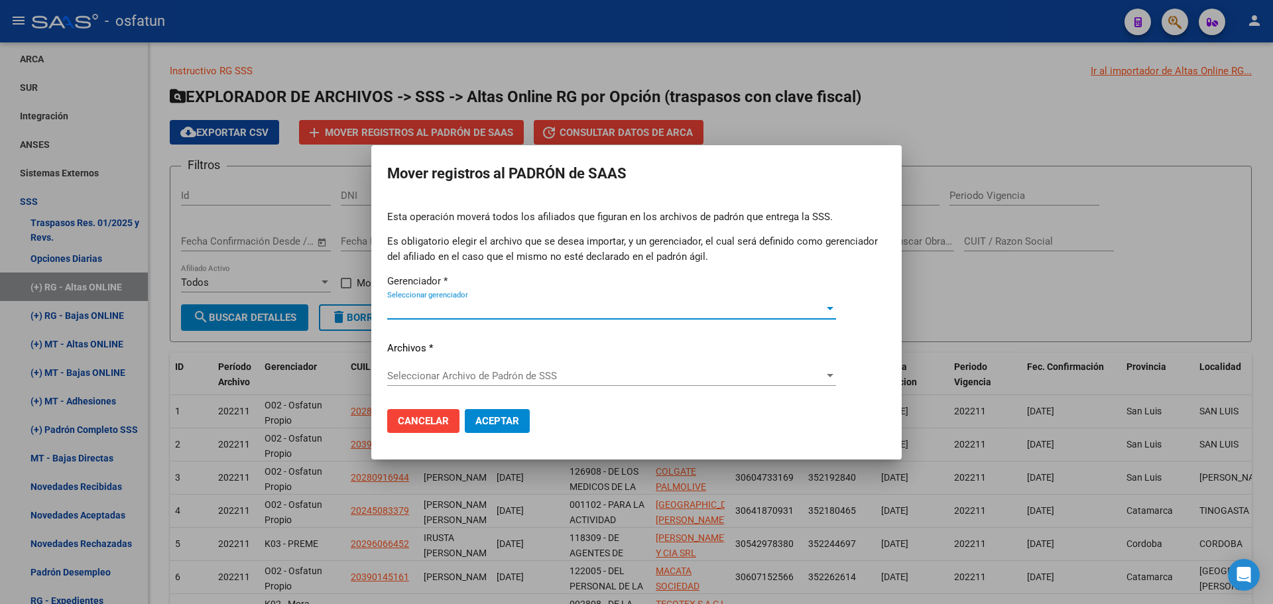
click at [517, 304] on span "Seleccionar gerenciador" at bounding box center [605, 309] width 437 height 12
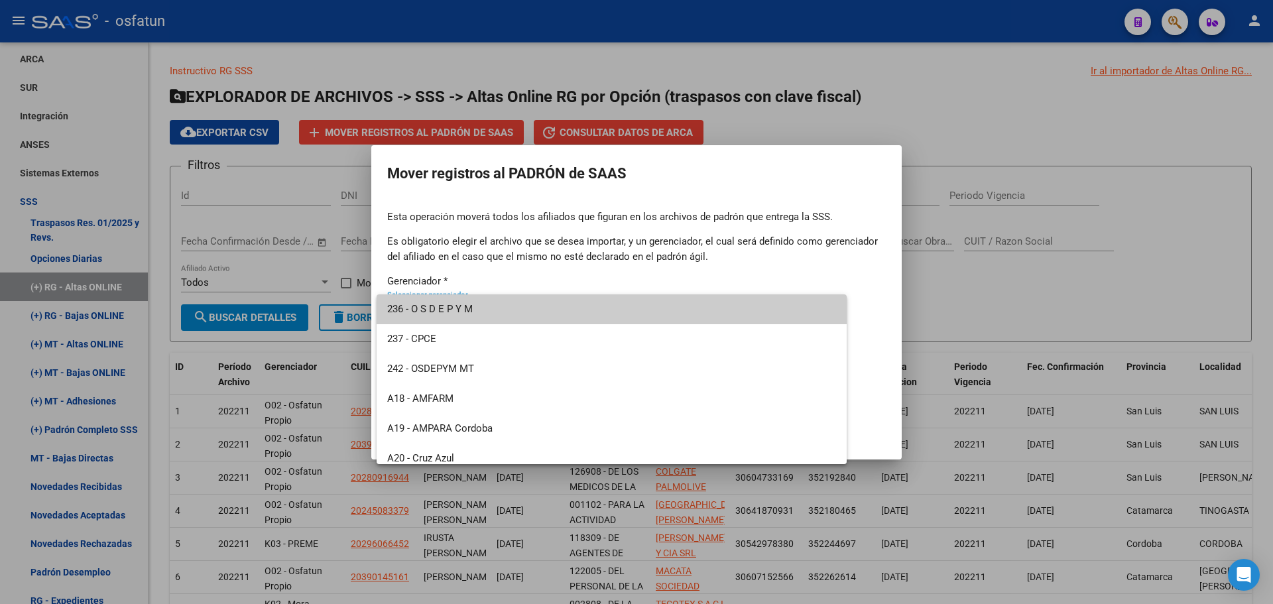
scroll to position [636, 0]
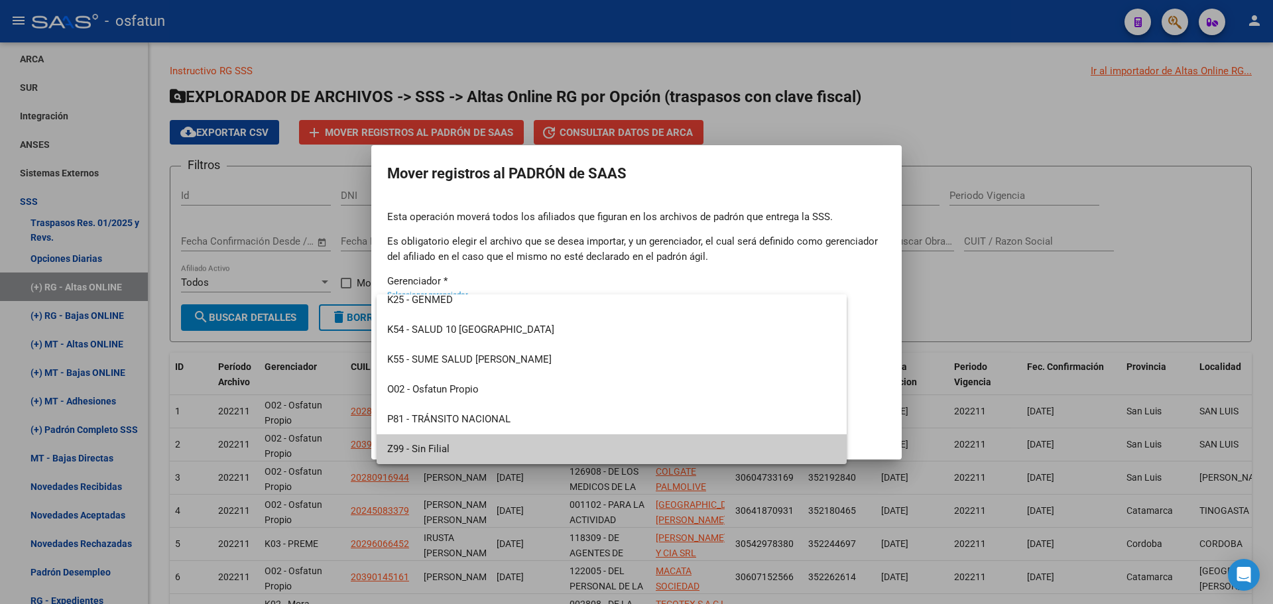
click at [446, 446] on span "Z99 - Sin Filial" at bounding box center [611, 449] width 449 height 30
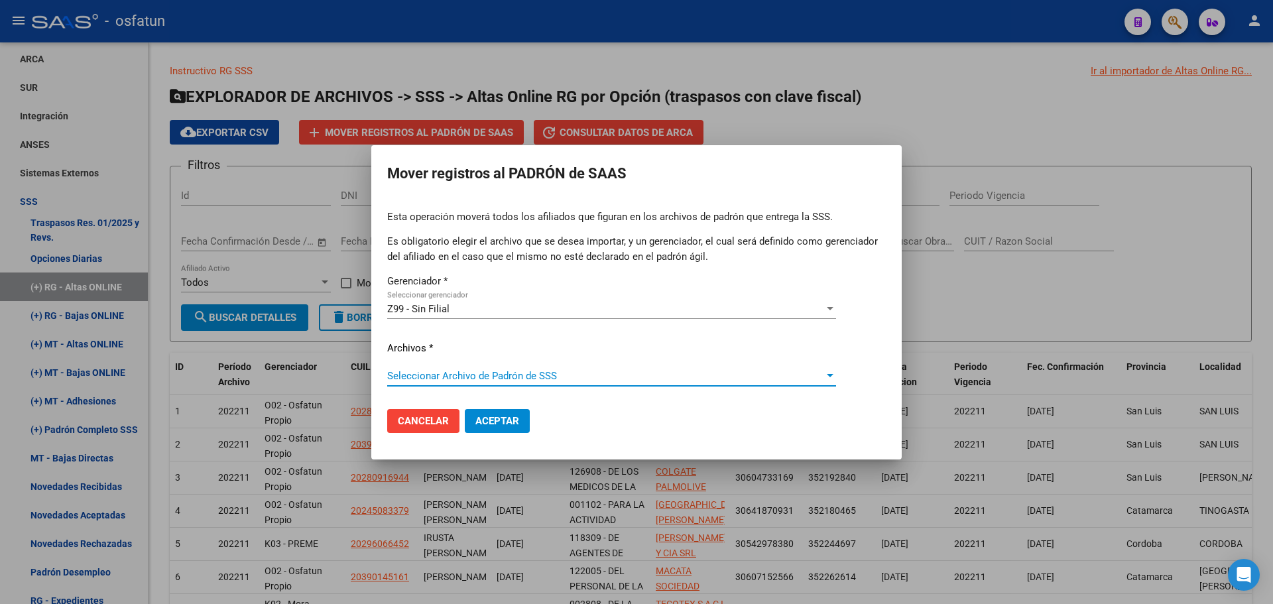
click at [461, 373] on span "Seleccionar Archivo de Padrón de SSS" at bounding box center [605, 376] width 437 height 12
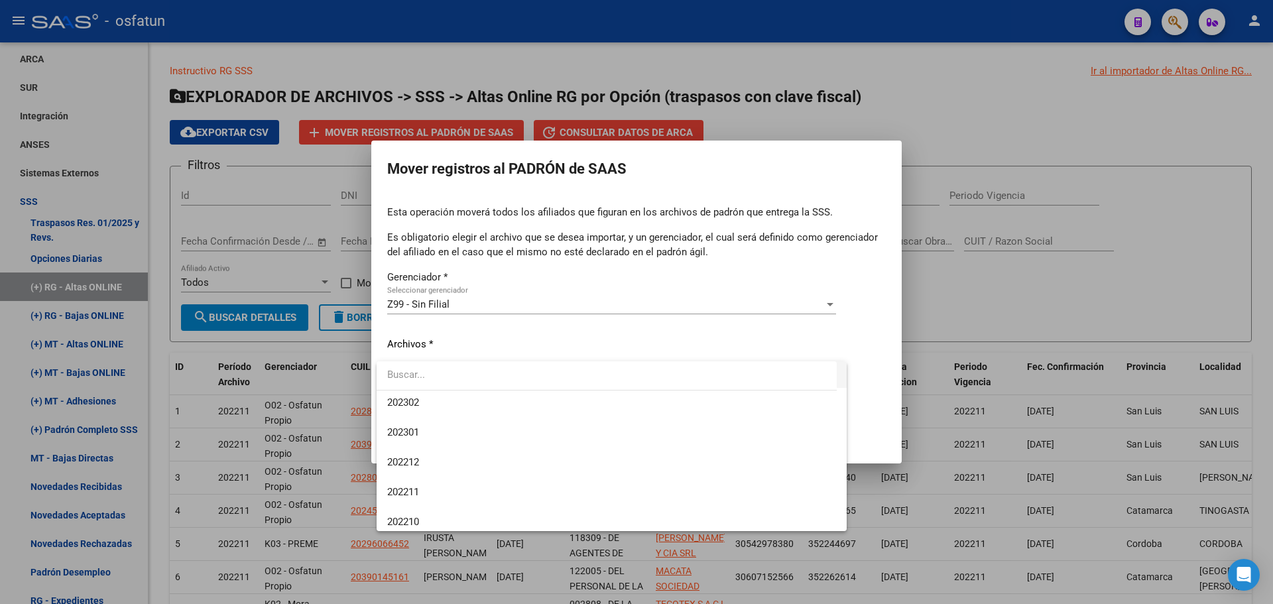
scroll to position [994, 0]
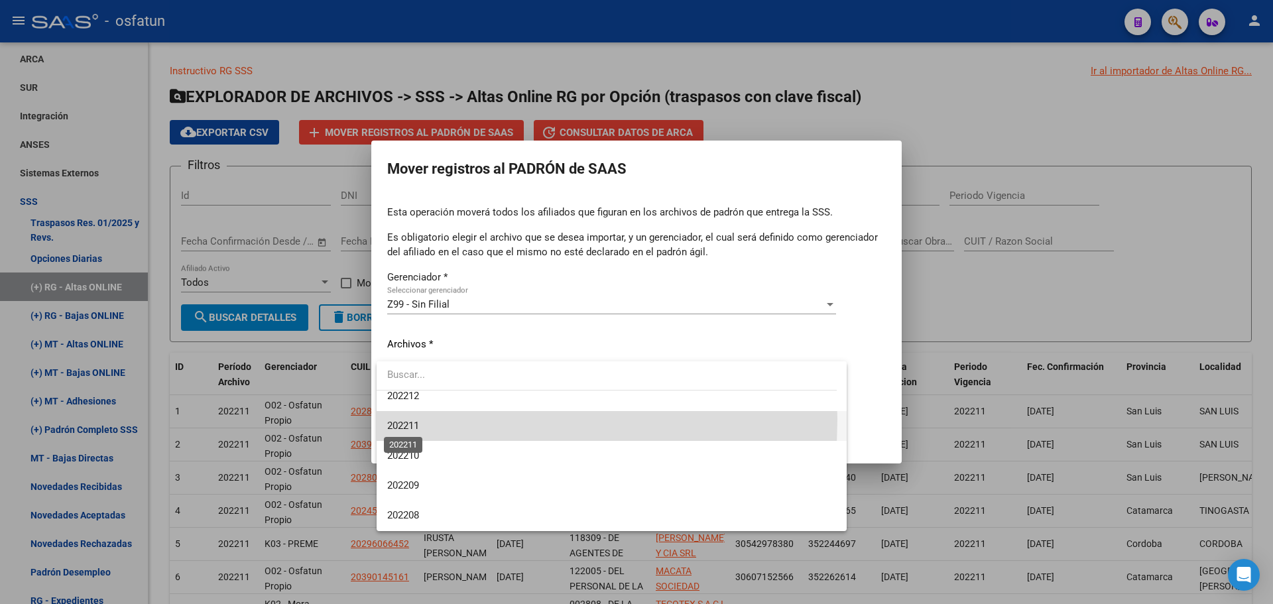
click at [419, 420] on span "202211" at bounding box center [403, 426] width 32 height 12
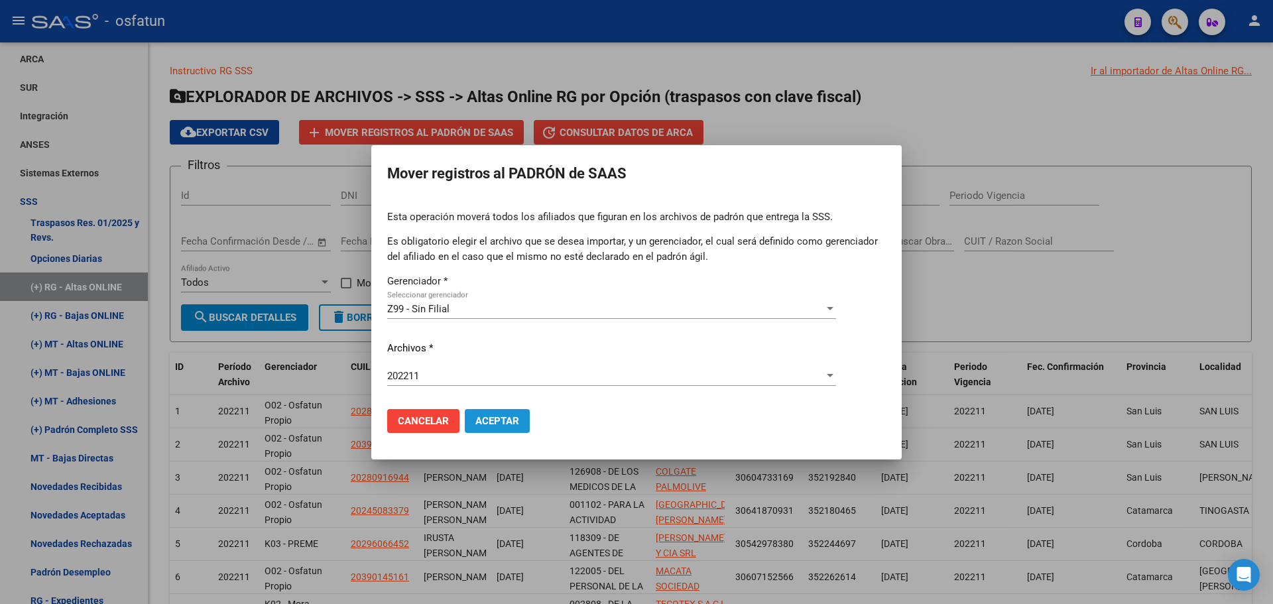
click at [506, 424] on span "Aceptar" at bounding box center [497, 421] width 44 height 12
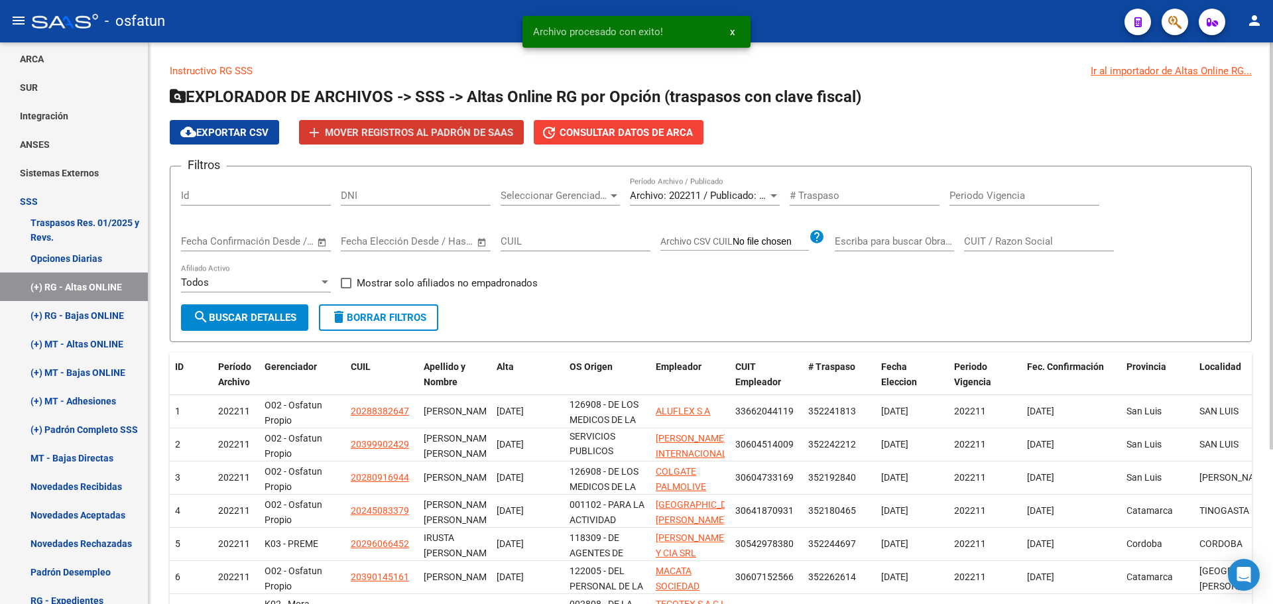
click at [695, 190] on span "Archivo: 202211 / Publicado: 202210" at bounding box center [710, 196] width 161 height 12
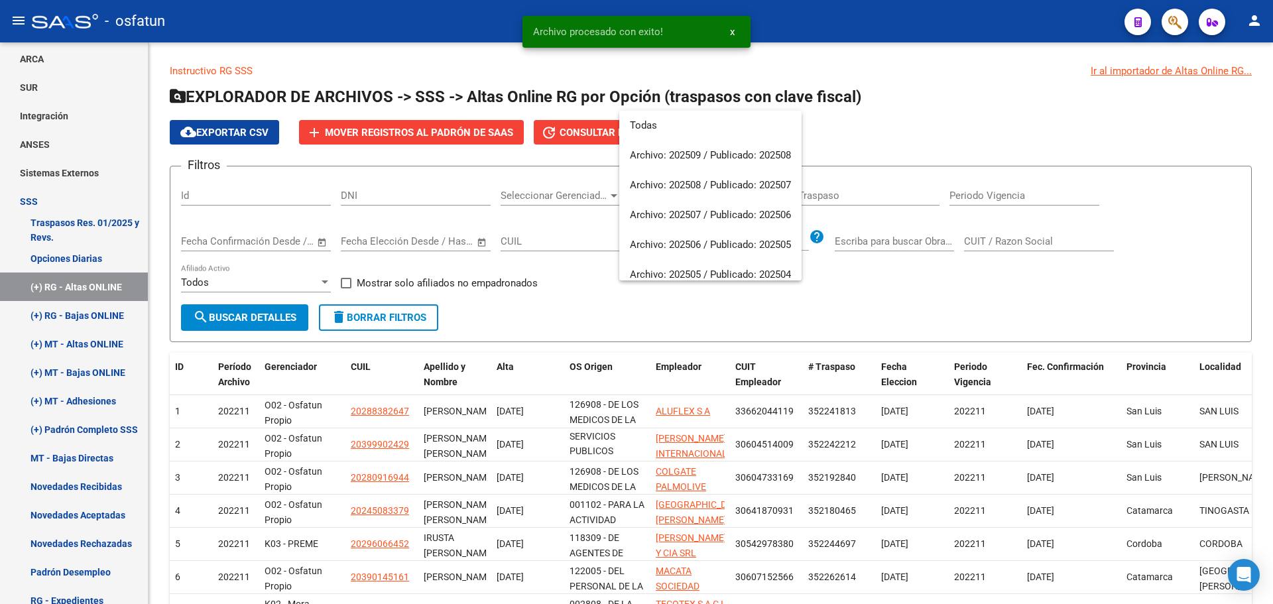
scroll to position [974, 0]
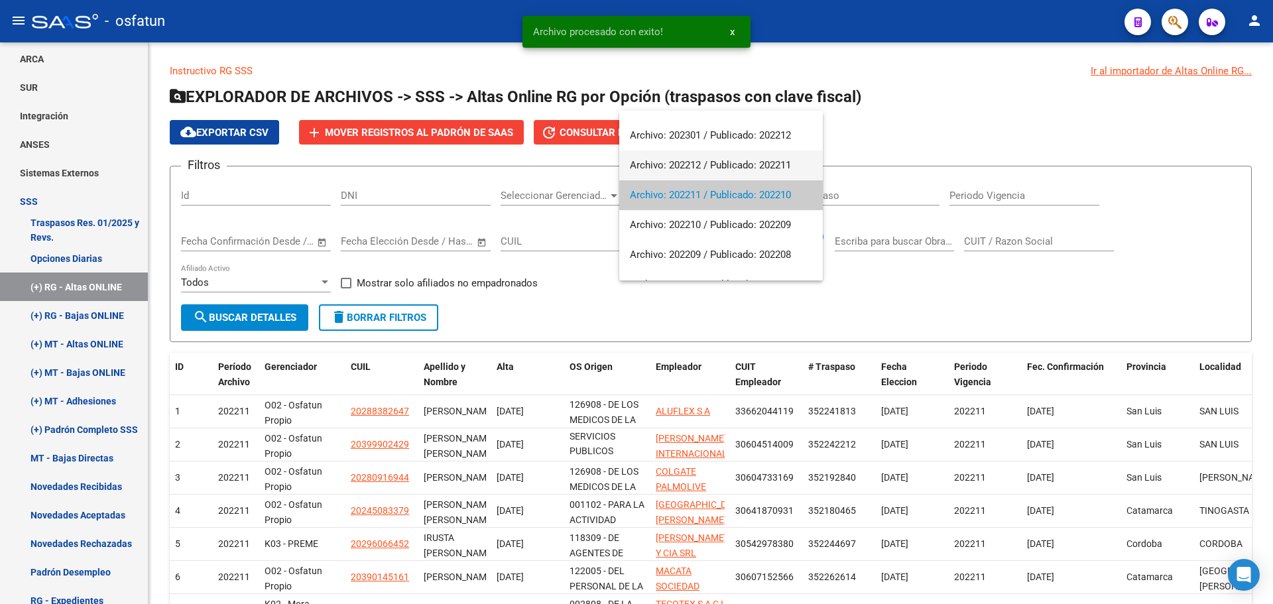
click at [695, 170] on span "Archivo: 202212 / Publicado: 202211" at bounding box center [721, 165] width 182 height 30
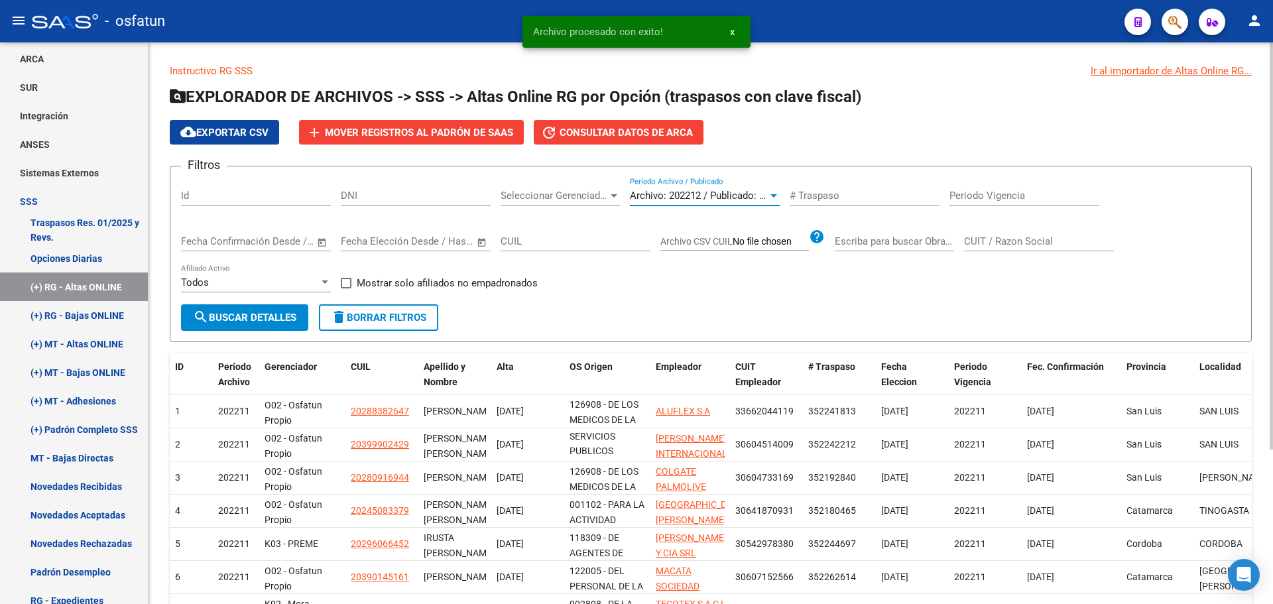
click at [278, 325] on button "search Buscar Detalles" at bounding box center [244, 317] width 127 height 27
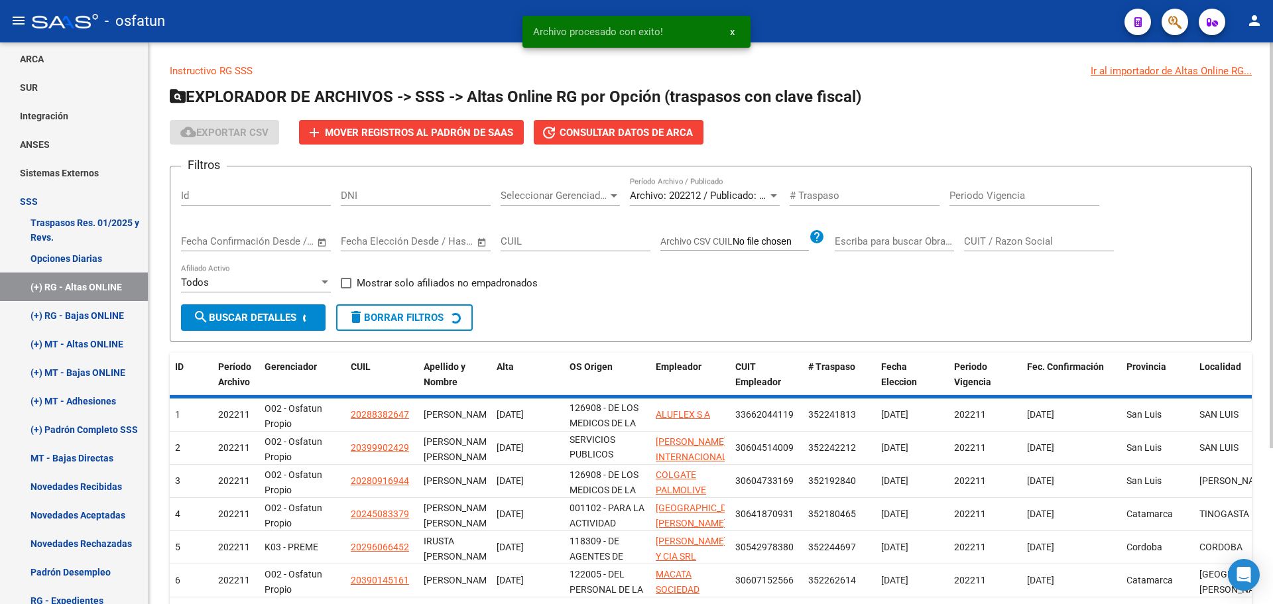
scroll to position [48, 0]
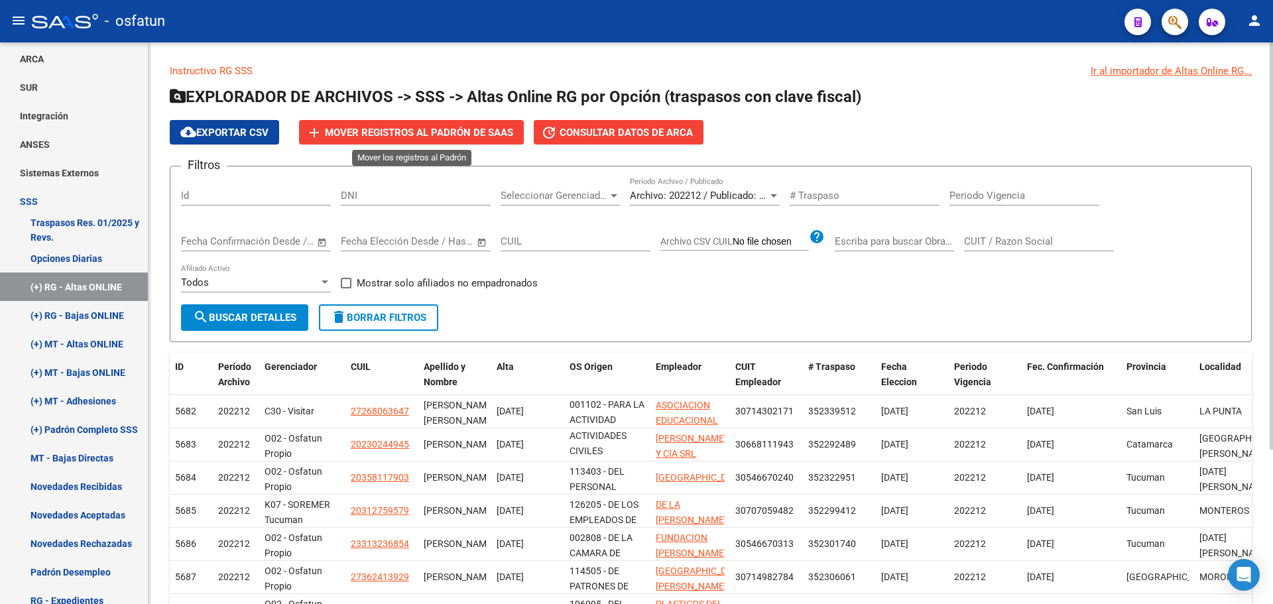
click at [435, 132] on span "Mover registros al PADRÓN de SAAS" at bounding box center [419, 133] width 188 height 12
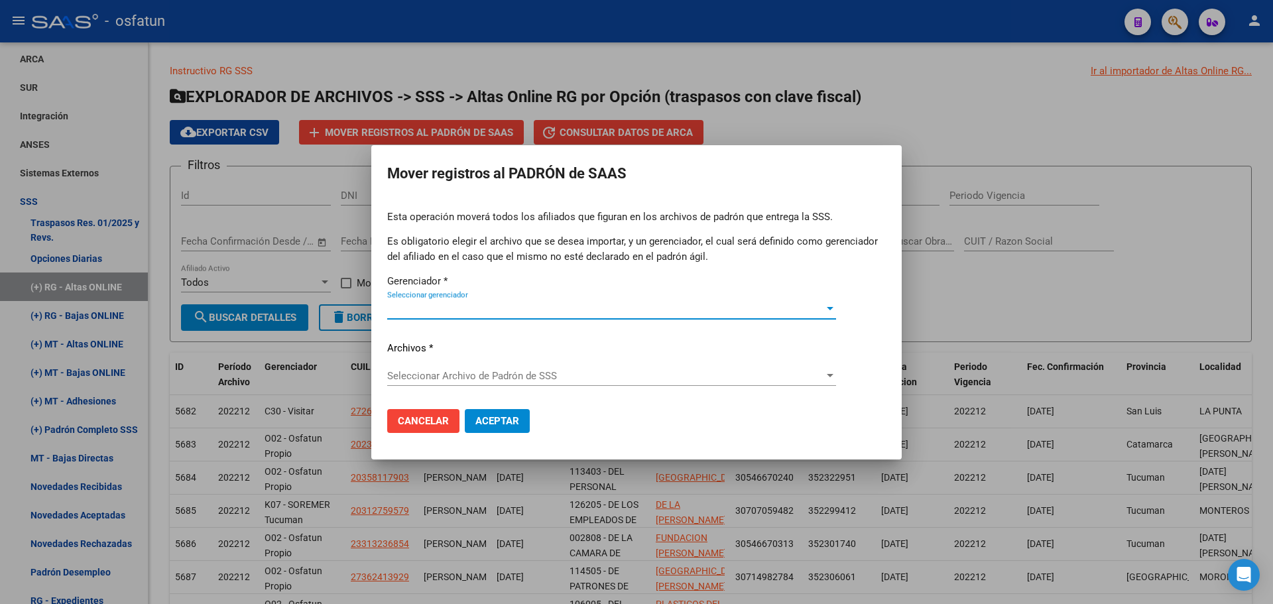
click at [509, 312] on span "Seleccionar gerenciador" at bounding box center [605, 309] width 437 height 12
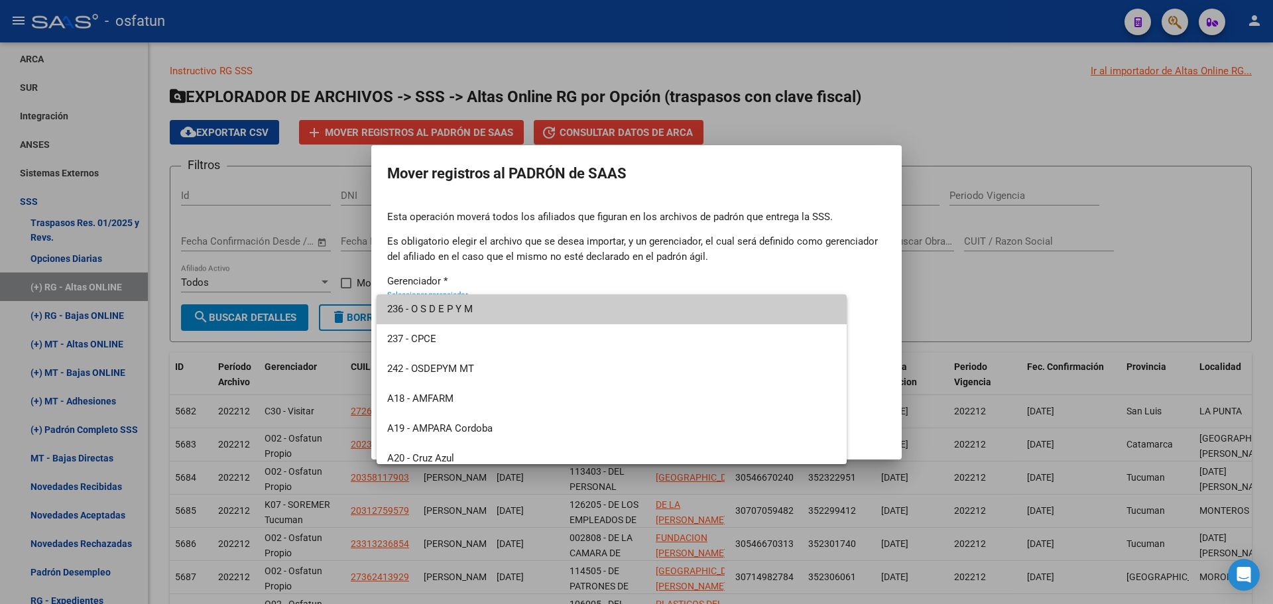
scroll to position [636, 0]
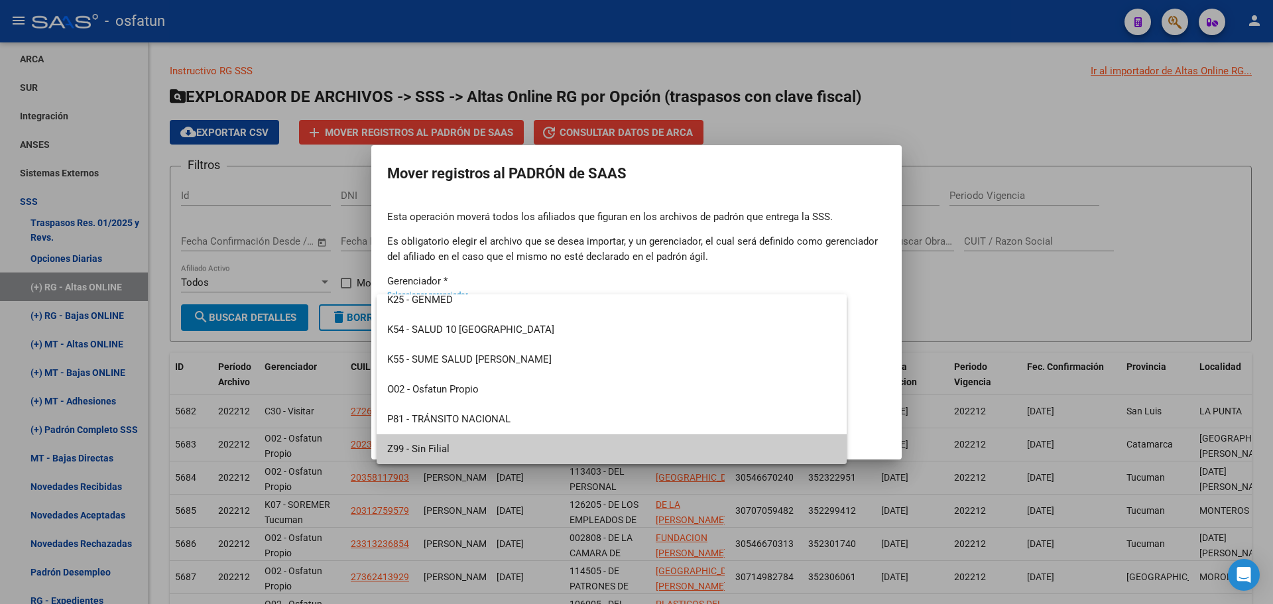
click at [477, 443] on span "Z99 - Sin Filial" at bounding box center [611, 449] width 449 height 30
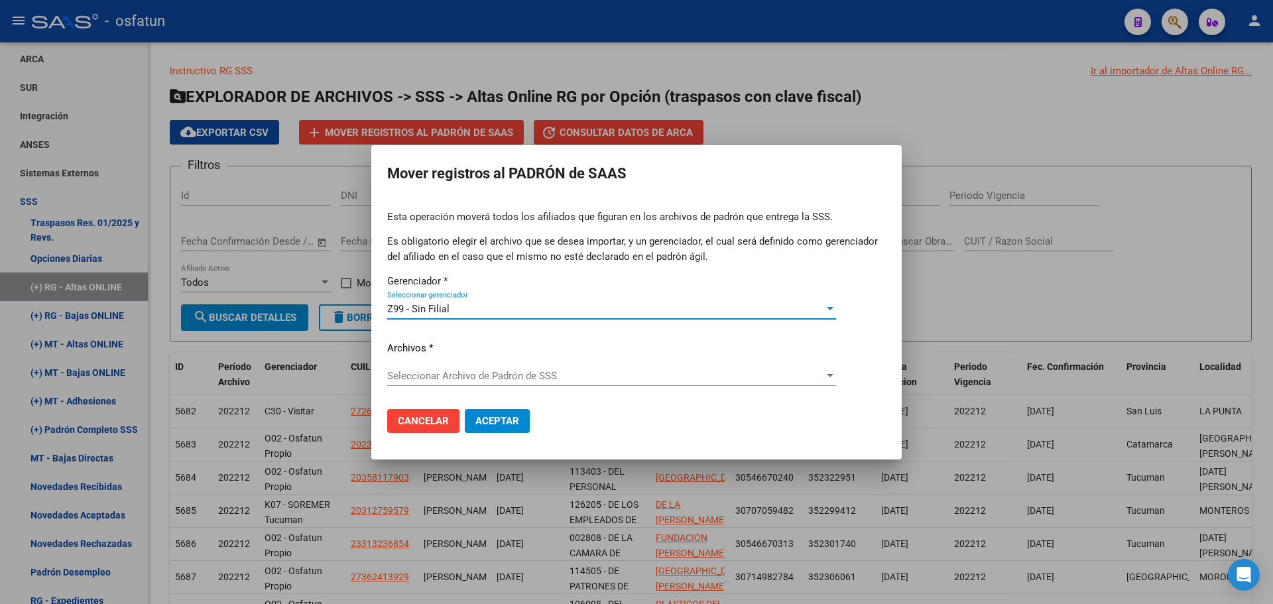
click at [492, 374] on span "Seleccionar Archivo de Padrón de SSS" at bounding box center [605, 376] width 437 height 12
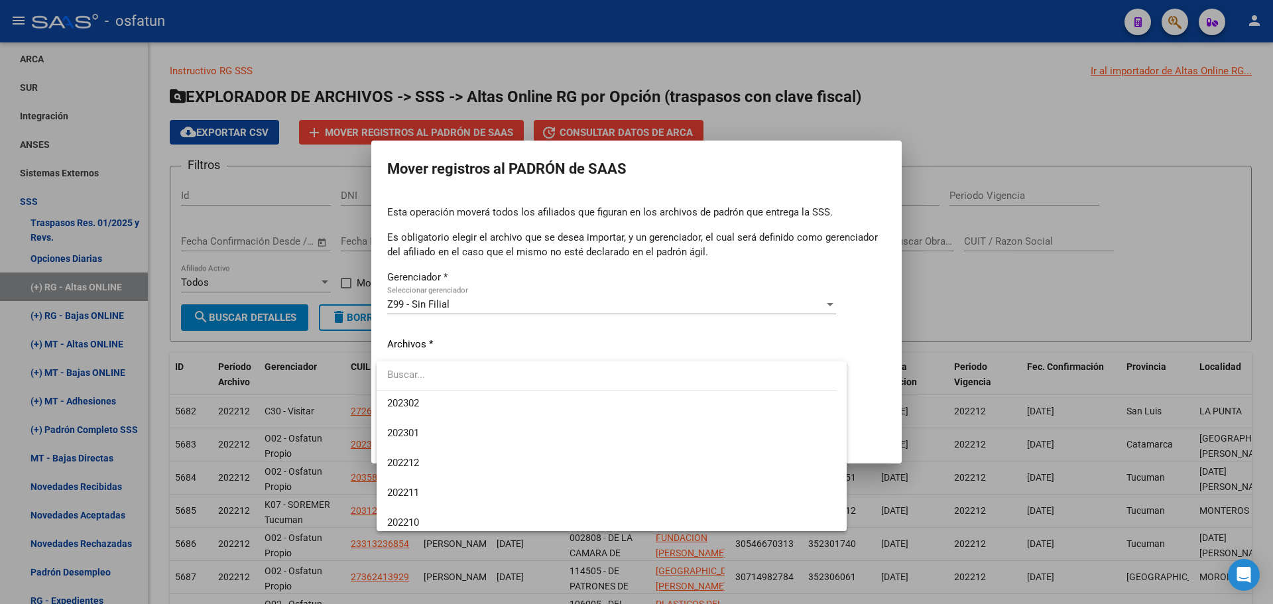
scroll to position [928, 0]
click at [441, 462] on span "202212" at bounding box center [611, 462] width 449 height 30
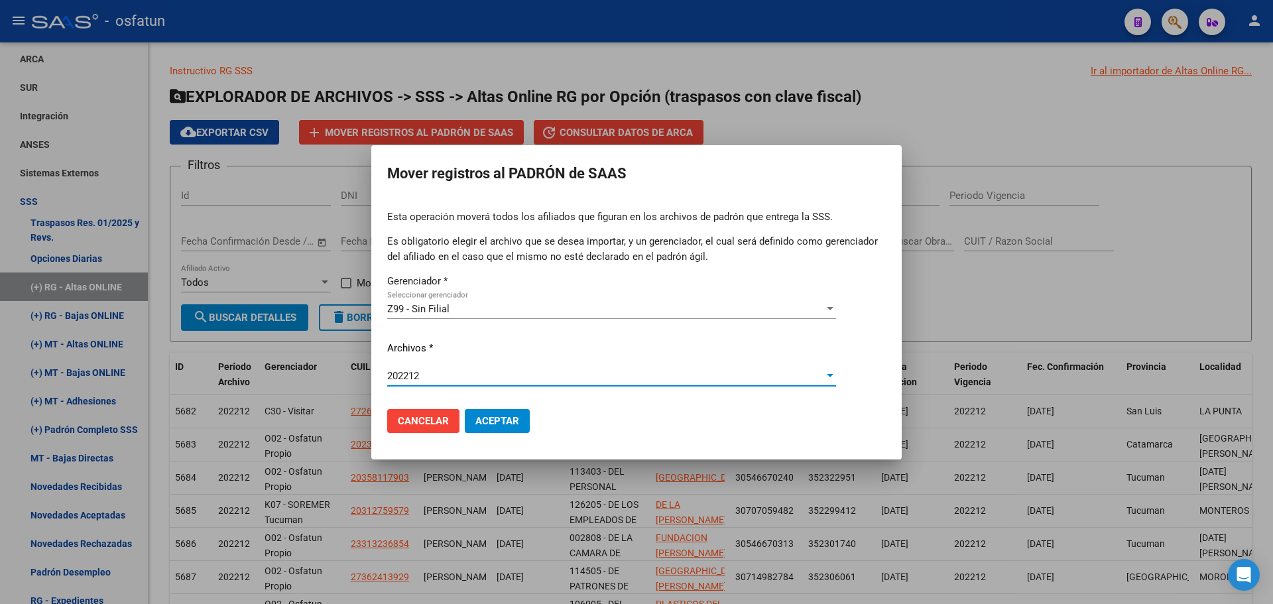
click at [501, 420] on span "Aceptar" at bounding box center [497, 421] width 44 height 12
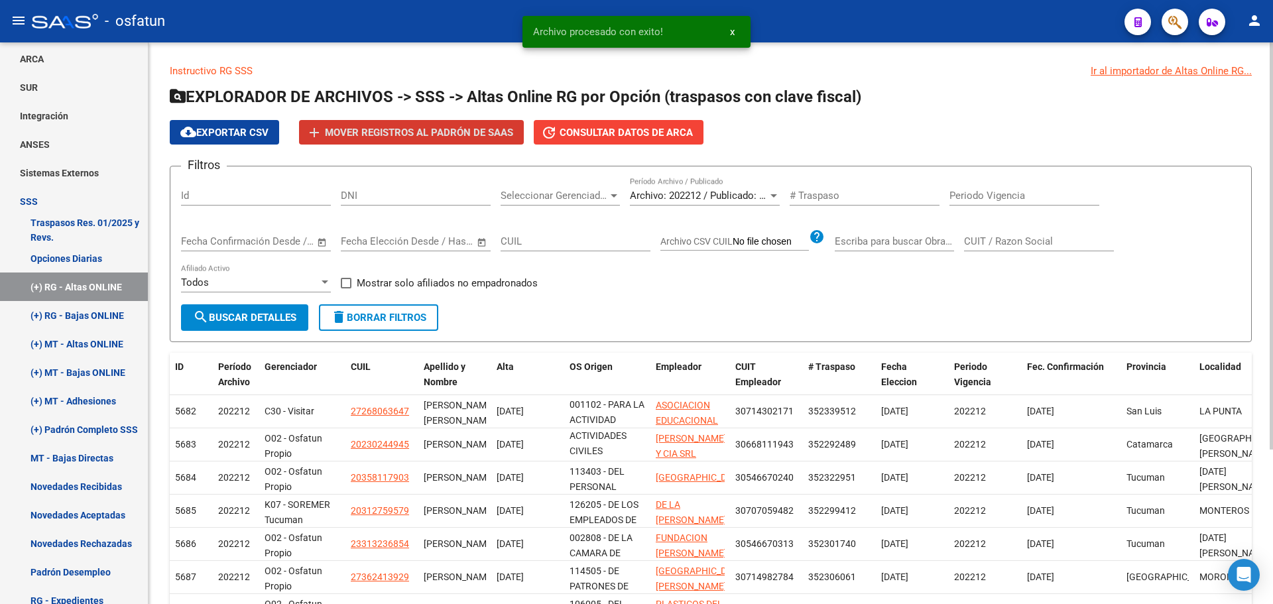
click at [712, 190] on div "Archivo: 202212 / Publicado: 202211 Período Archivo / Publicado" at bounding box center [705, 191] width 150 height 29
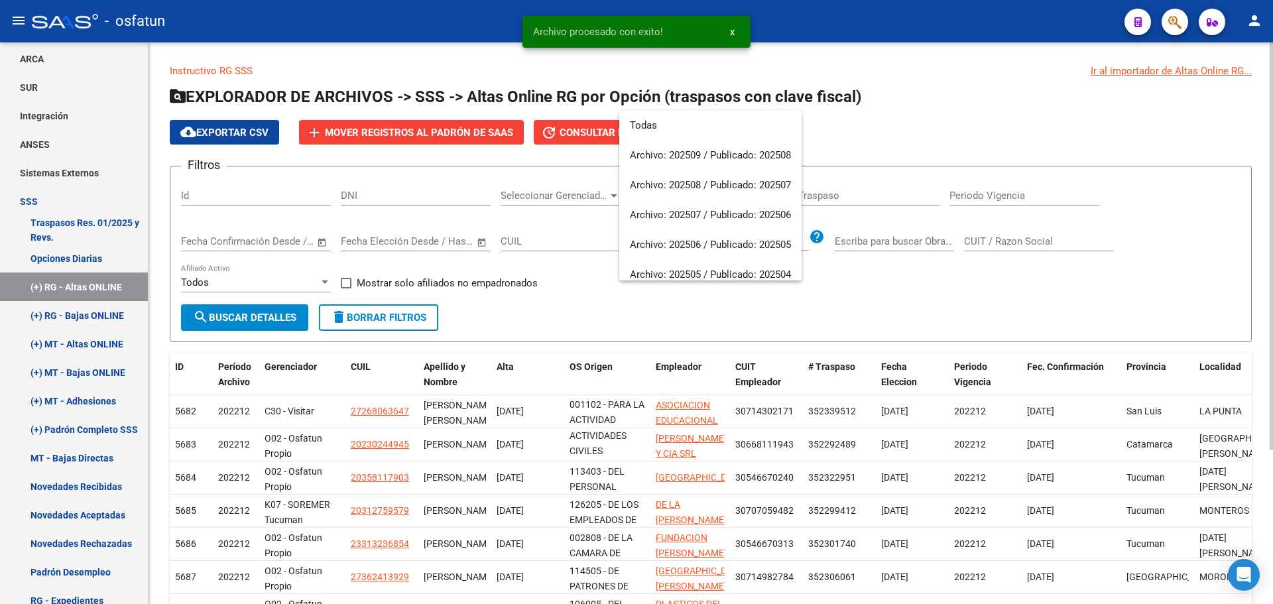
scroll to position [945, 0]
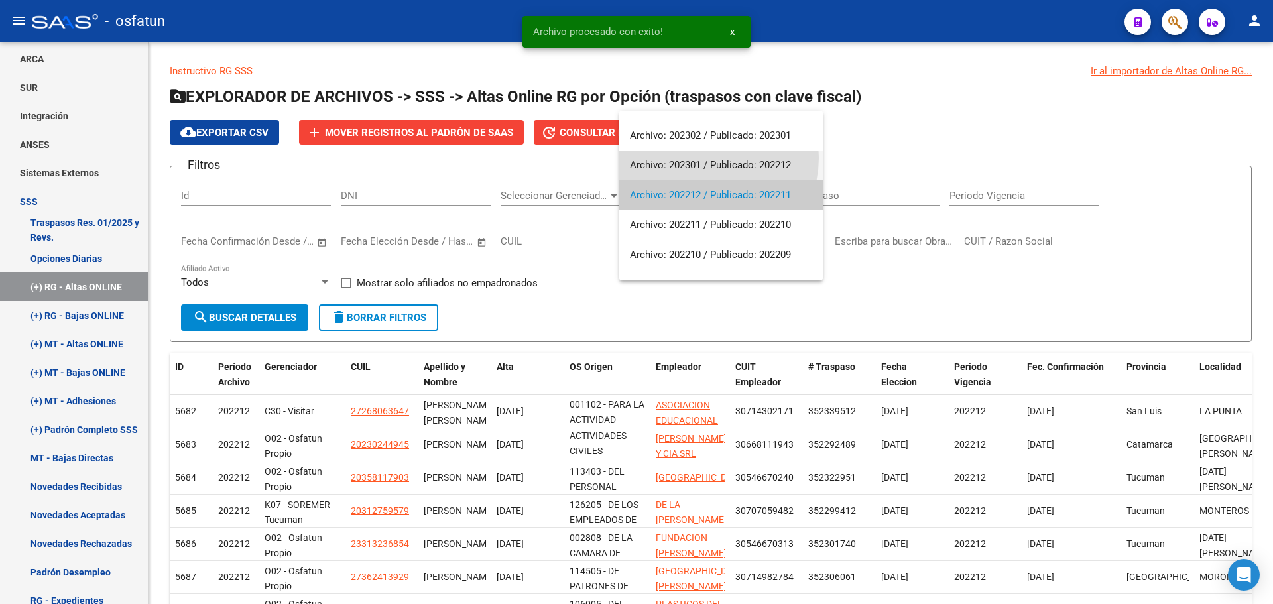
click at [710, 158] on span "Archivo: 202301 / Publicado: 202212" at bounding box center [721, 165] width 182 height 30
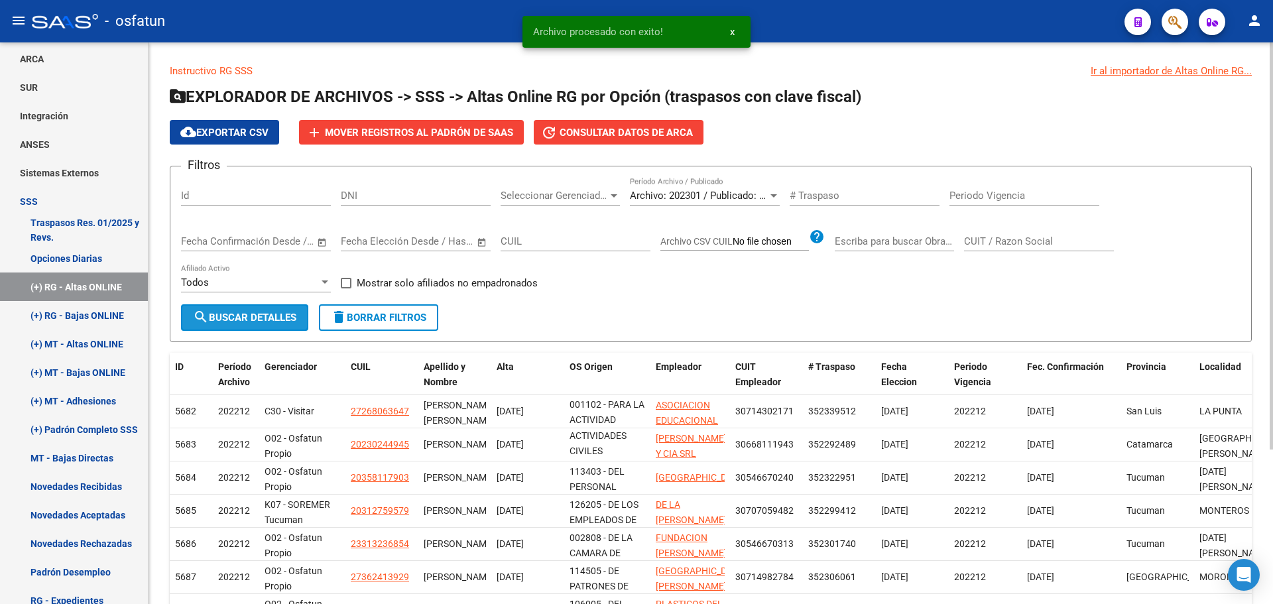
click at [234, 320] on span "search Buscar Detalles" at bounding box center [244, 318] width 103 height 12
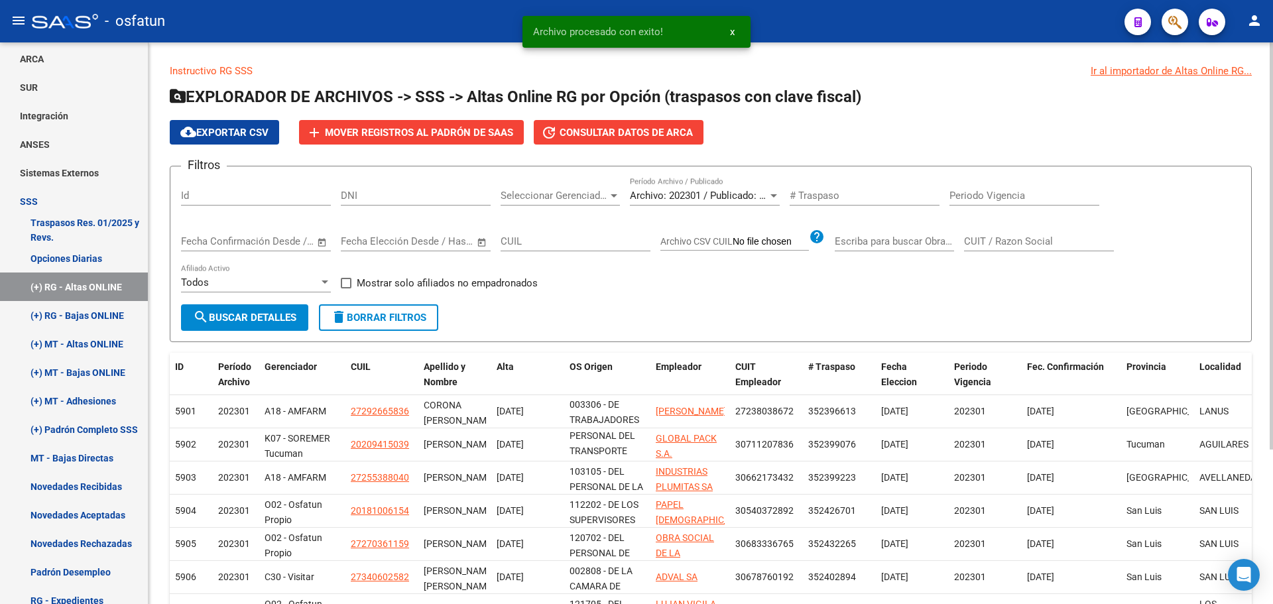
scroll to position [78, 0]
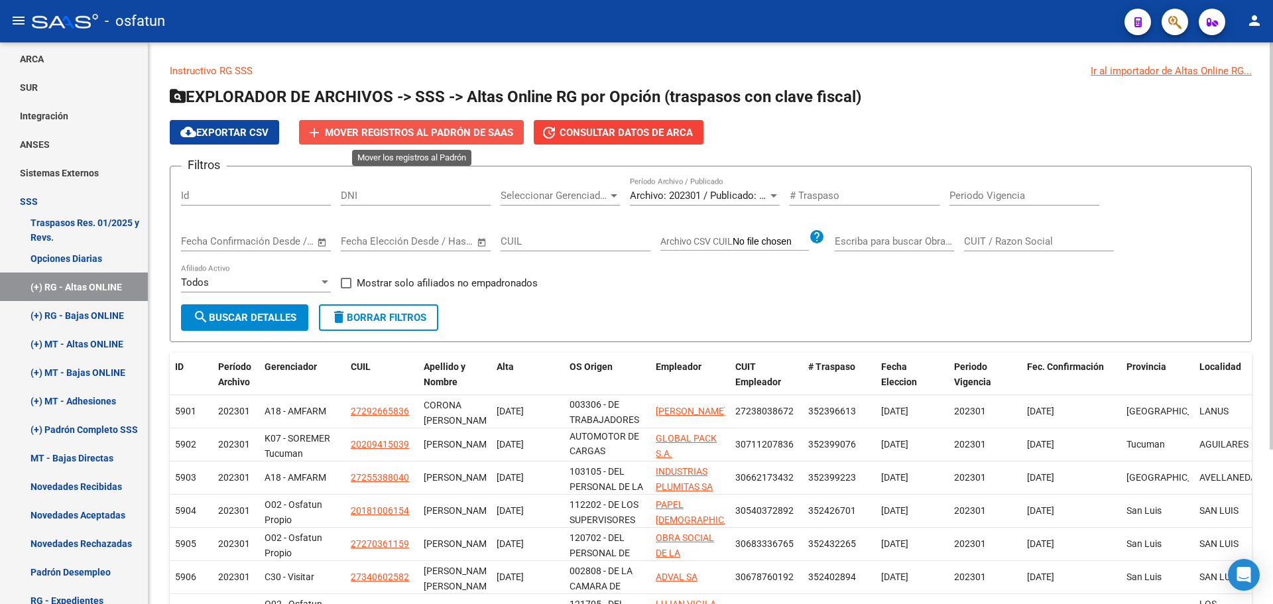
click at [432, 125] on button "add Mover registros al PADRÓN de SAAS" at bounding box center [411, 132] width 225 height 25
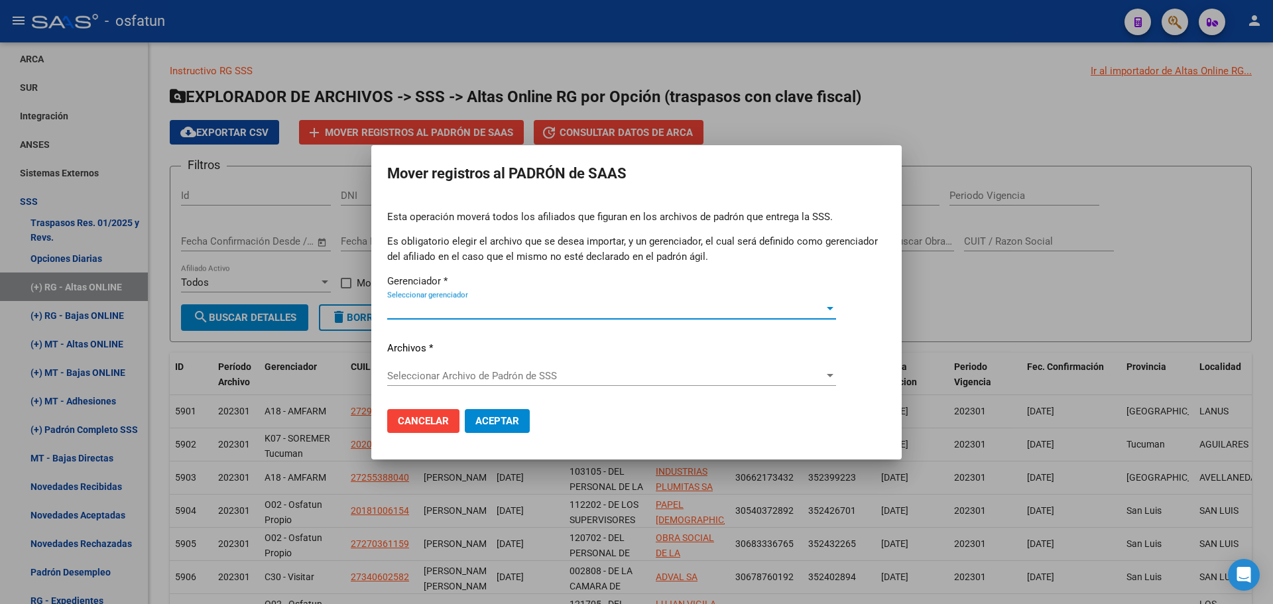
click at [528, 311] on span "Seleccionar gerenciador" at bounding box center [605, 309] width 437 height 12
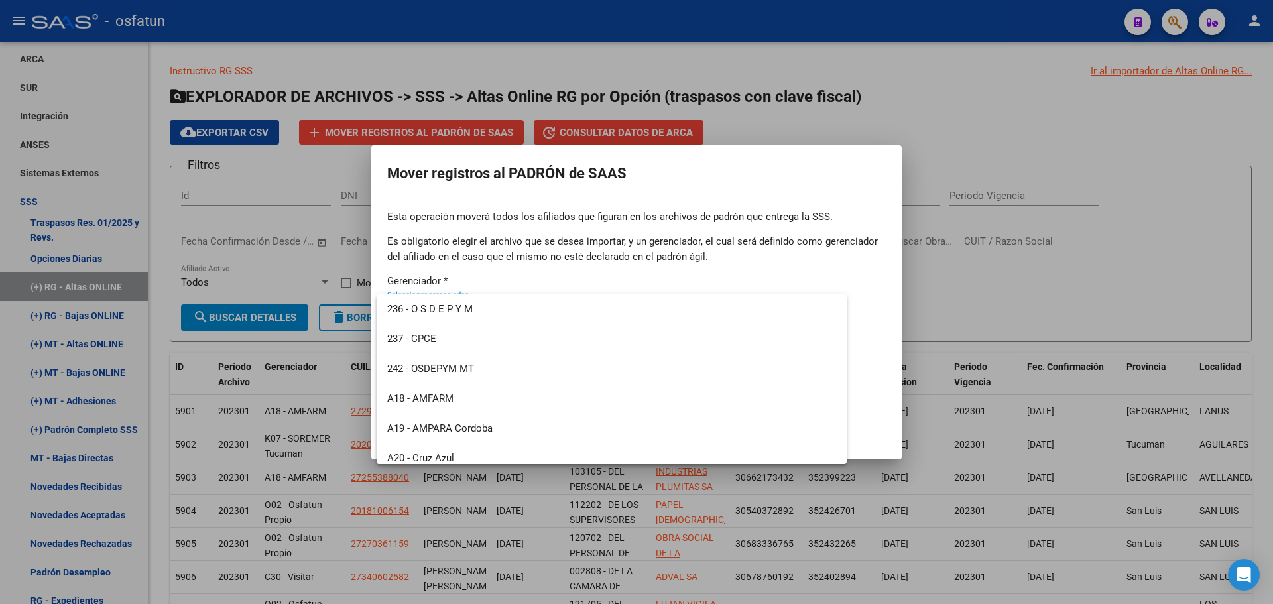
scroll to position [636, 0]
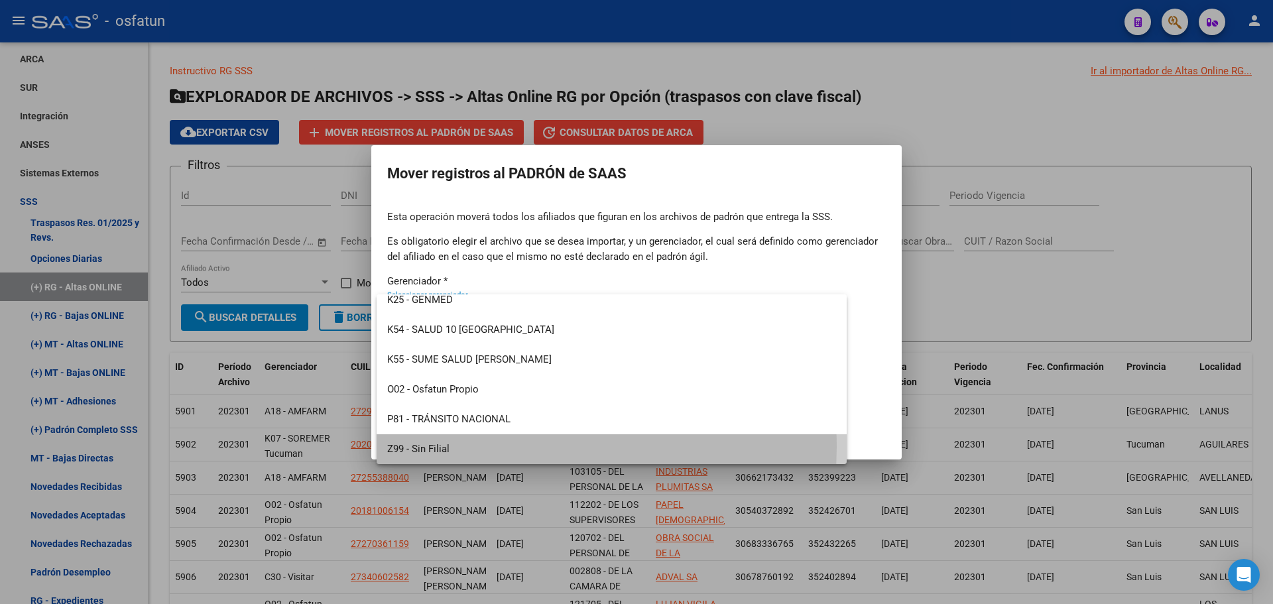
click at [483, 447] on span "Z99 - Sin Filial" at bounding box center [611, 449] width 449 height 30
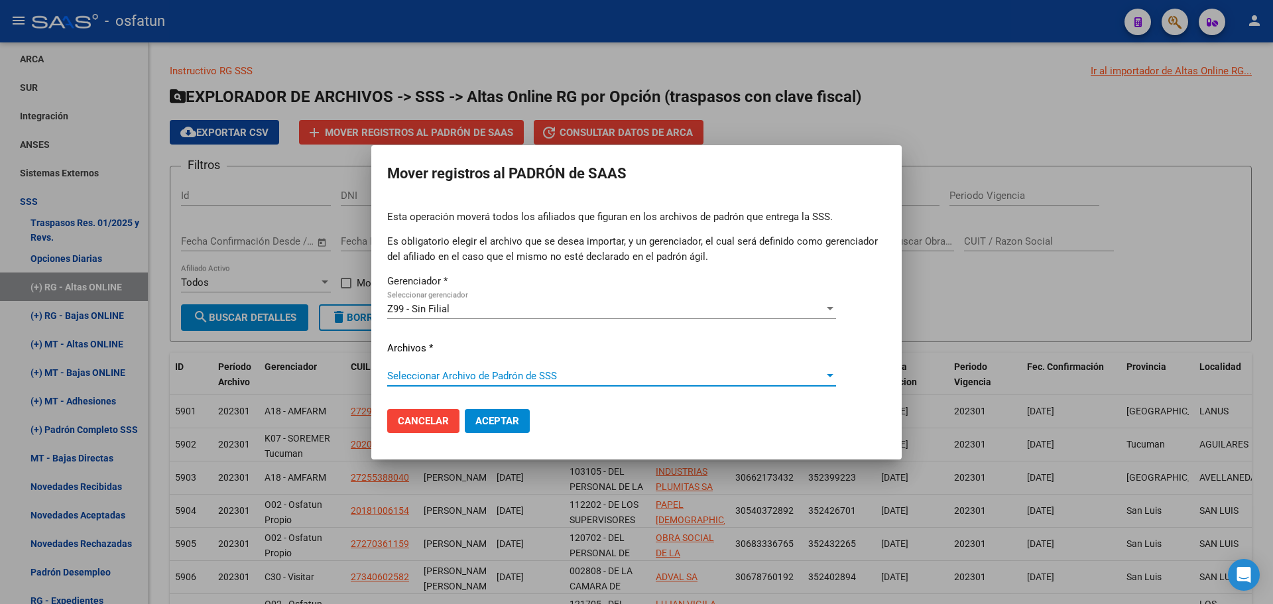
click at [484, 371] on span "Seleccionar Archivo de Padrón de SSS" at bounding box center [605, 376] width 437 height 12
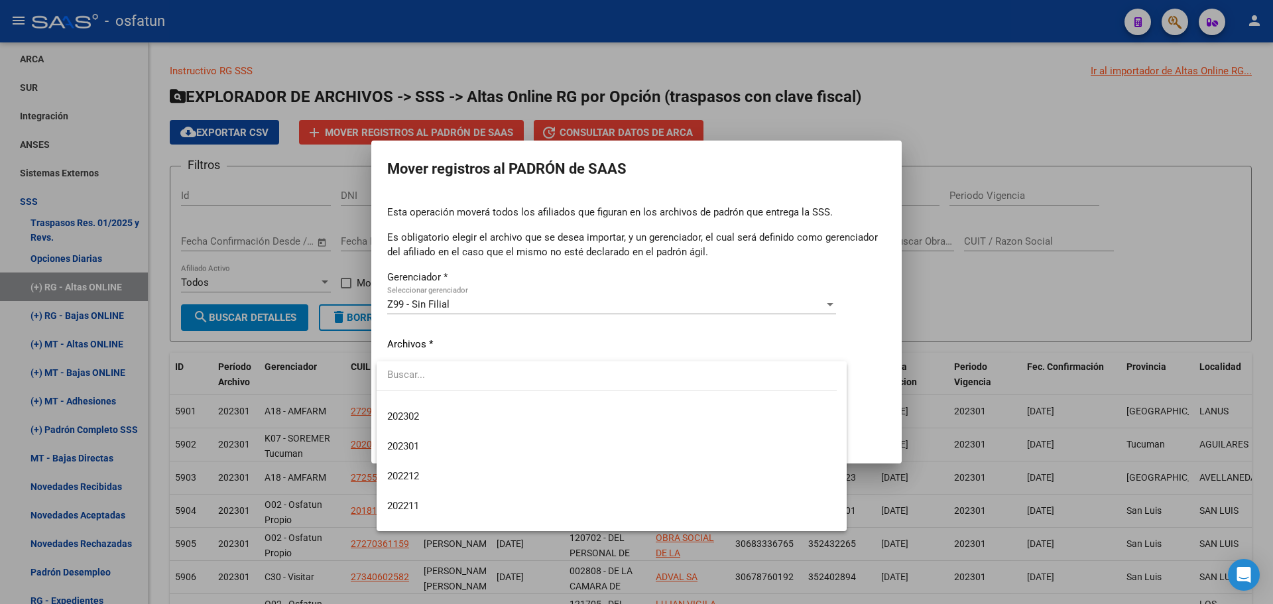
scroll to position [928, 0]
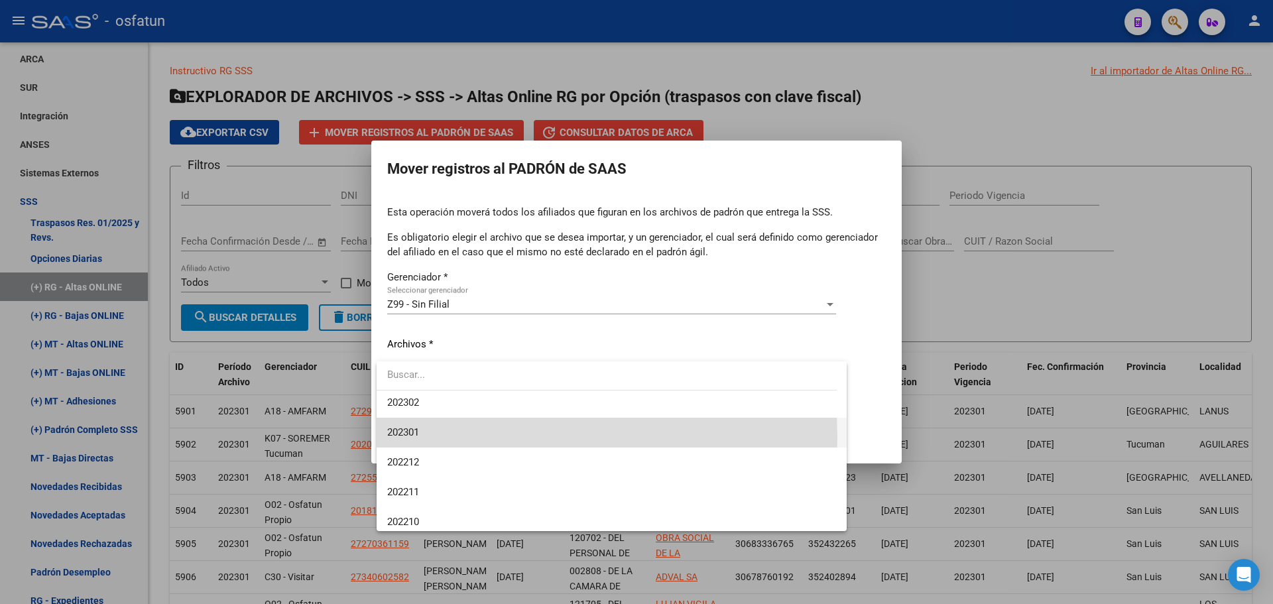
click at [445, 438] on span "202301" at bounding box center [611, 433] width 449 height 30
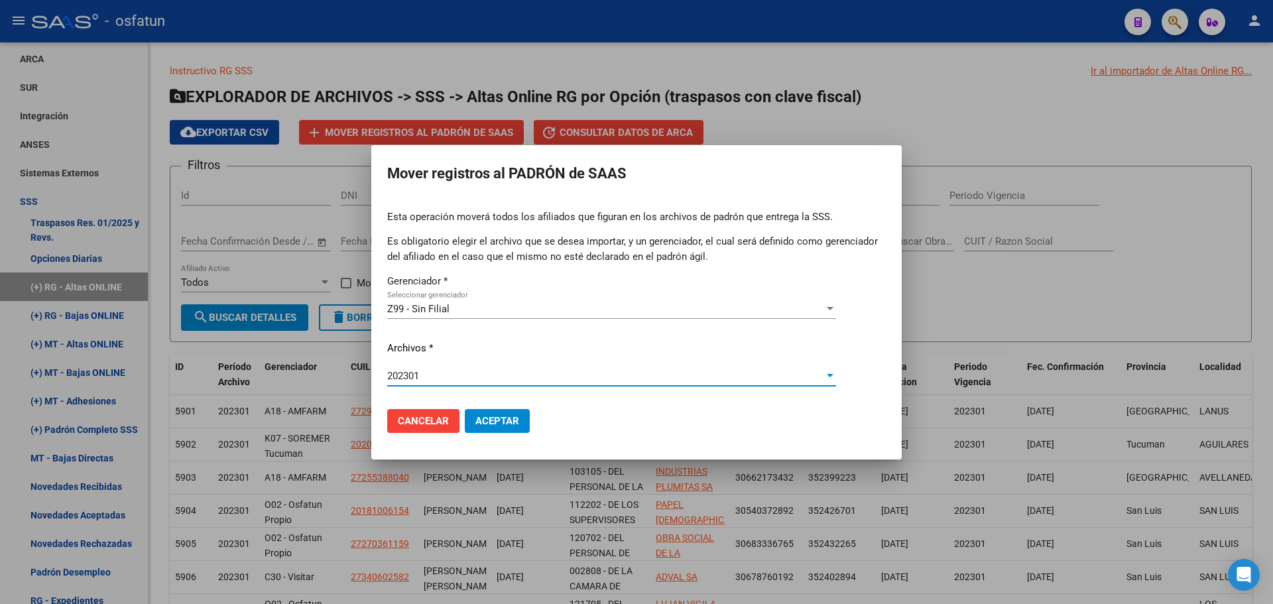
click at [485, 419] on span "Aceptar" at bounding box center [497, 421] width 44 height 12
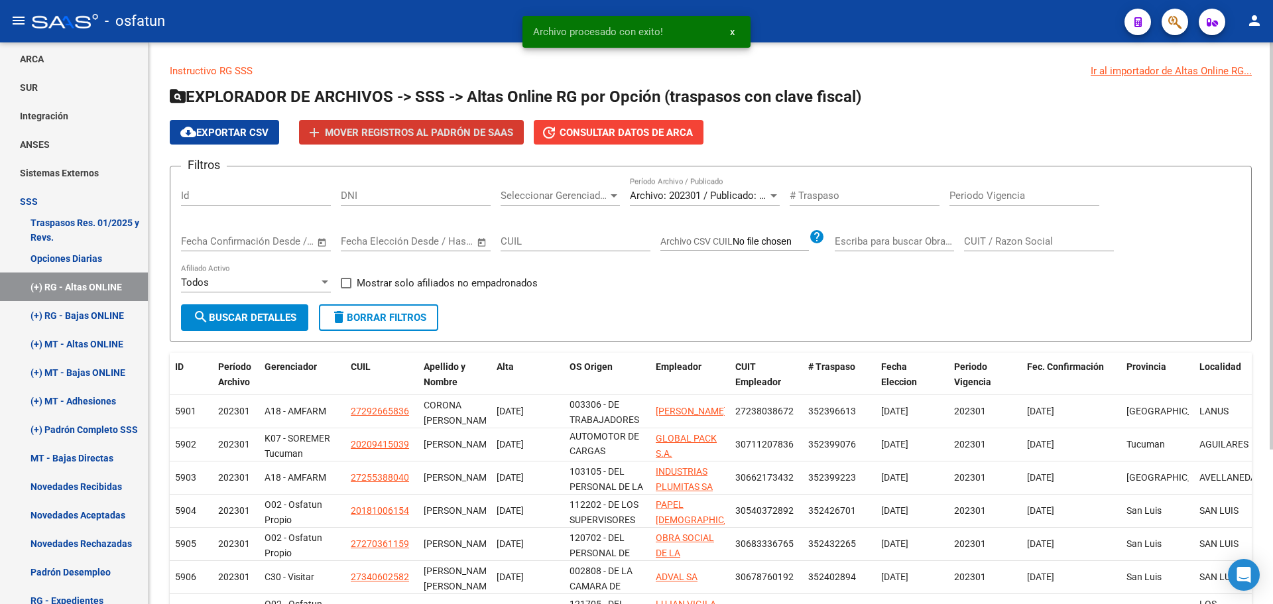
click at [696, 190] on span "Archivo: 202301 / Publicado: 202212" at bounding box center [710, 196] width 161 height 12
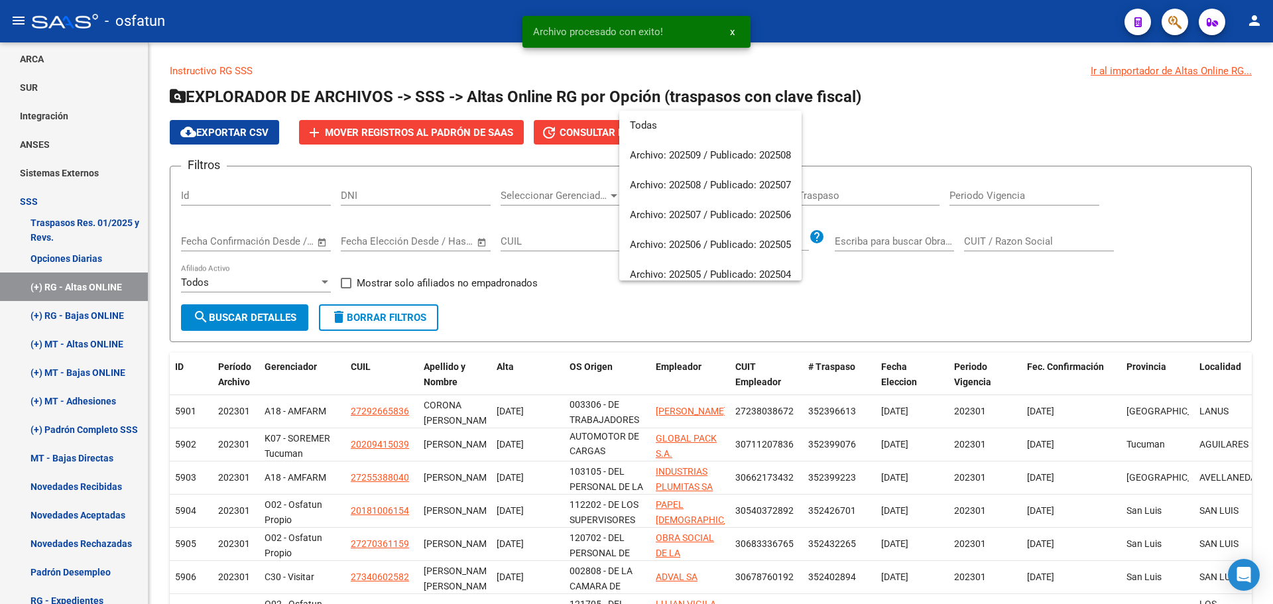
scroll to position [915, 0]
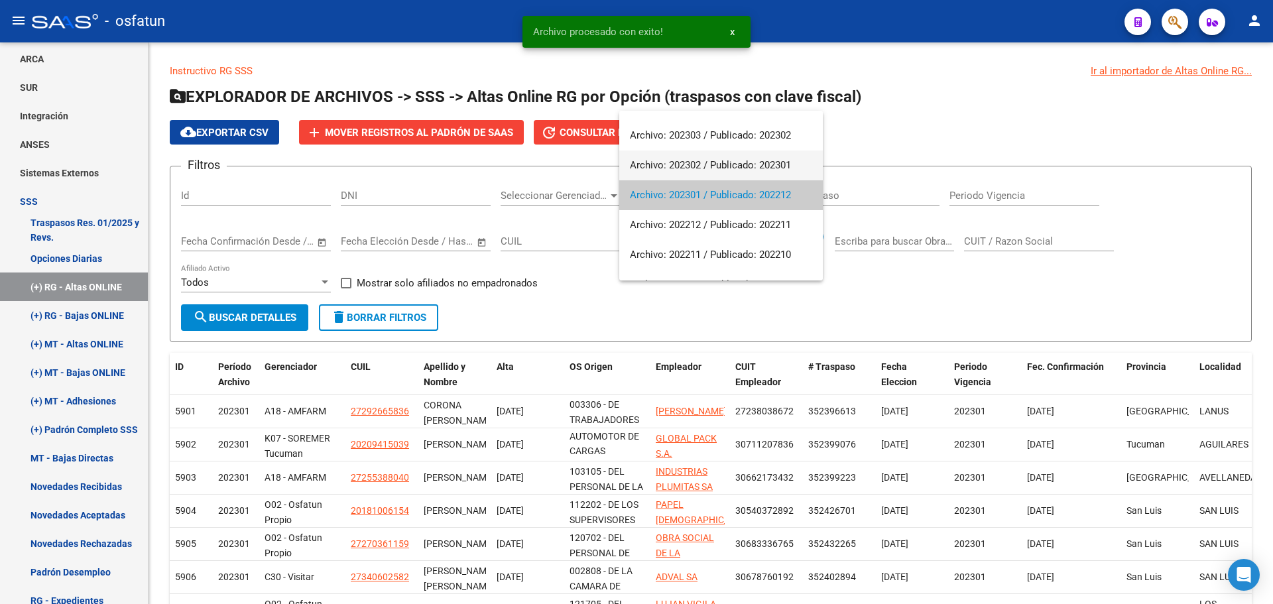
click at [687, 170] on span "Archivo: 202302 / Publicado: 202301" at bounding box center [721, 165] width 182 height 30
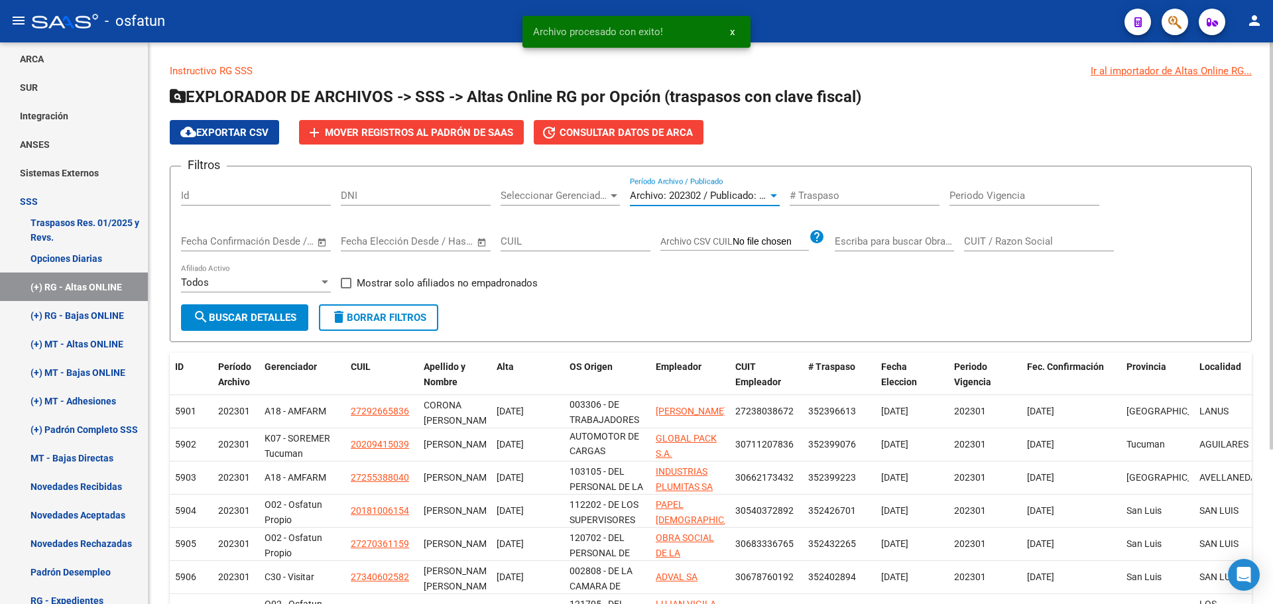
click at [296, 314] on span "search Buscar Detalles" at bounding box center [244, 318] width 103 height 12
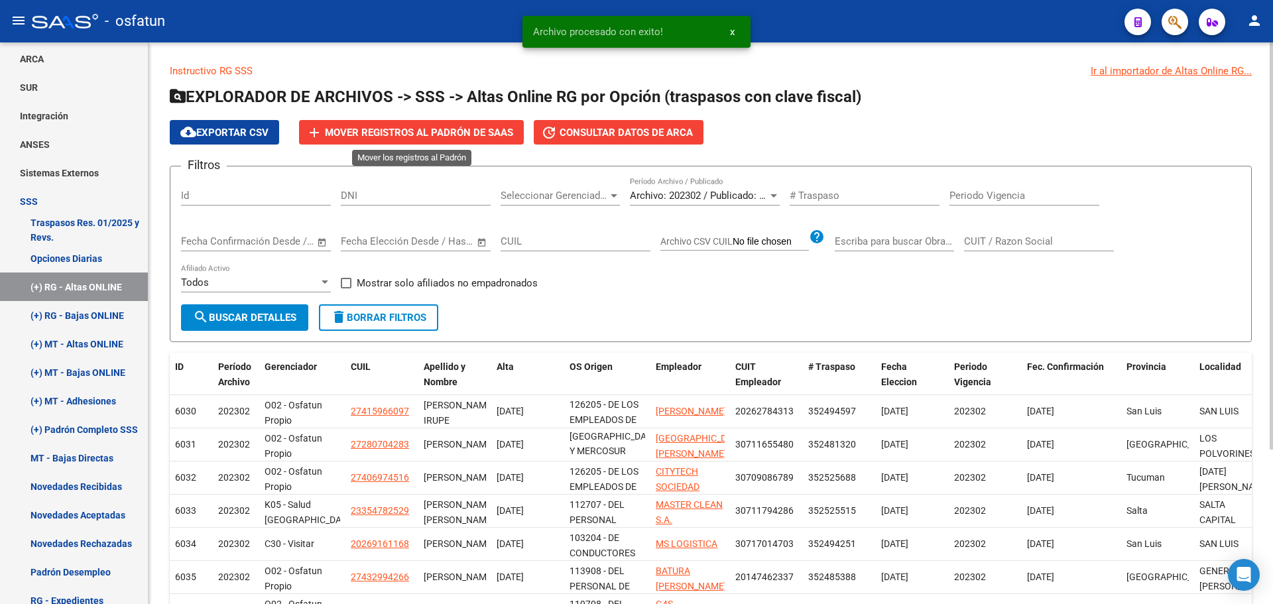
click at [472, 134] on span "Mover registros al PADRÓN de SAAS" at bounding box center [419, 133] width 188 height 12
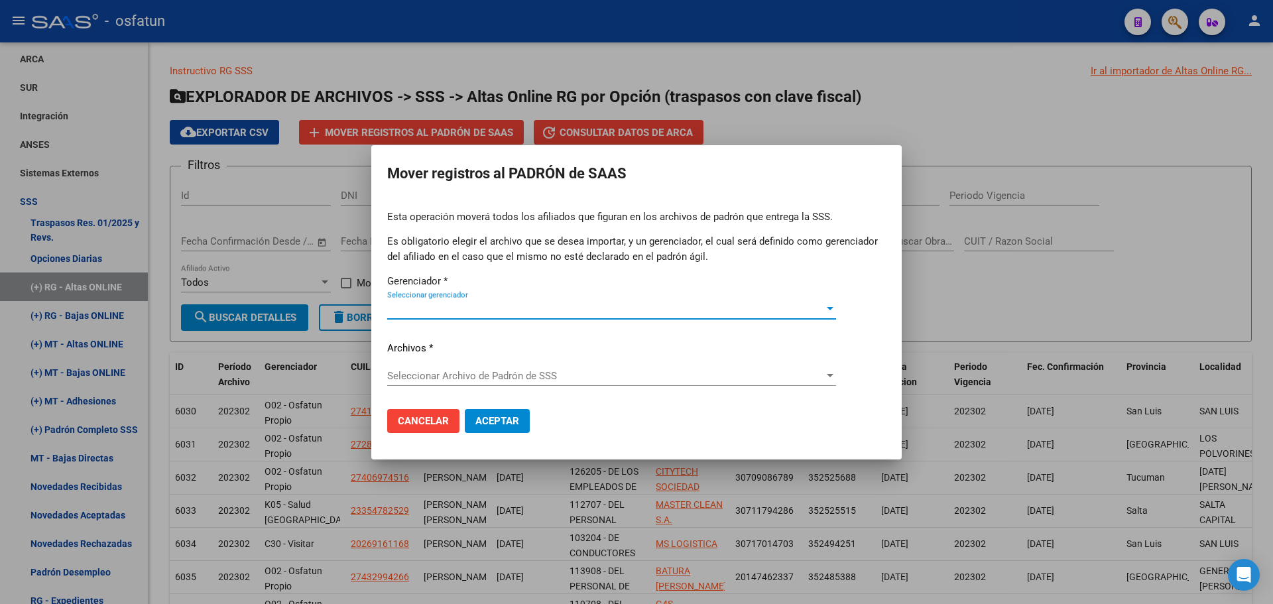
click at [493, 319] on div "Seleccionar gerenciador Seleccionar gerenciador" at bounding box center [611, 315] width 449 height 32
click at [498, 307] on span "Seleccionar gerenciador" at bounding box center [605, 309] width 437 height 12
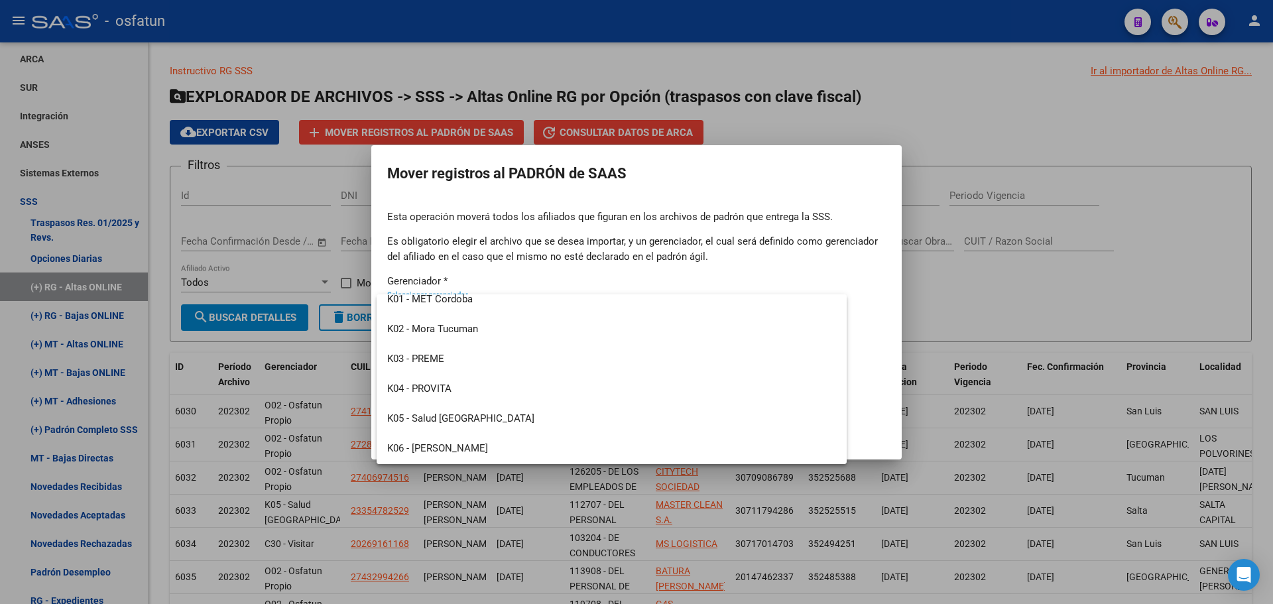
scroll to position [636, 0]
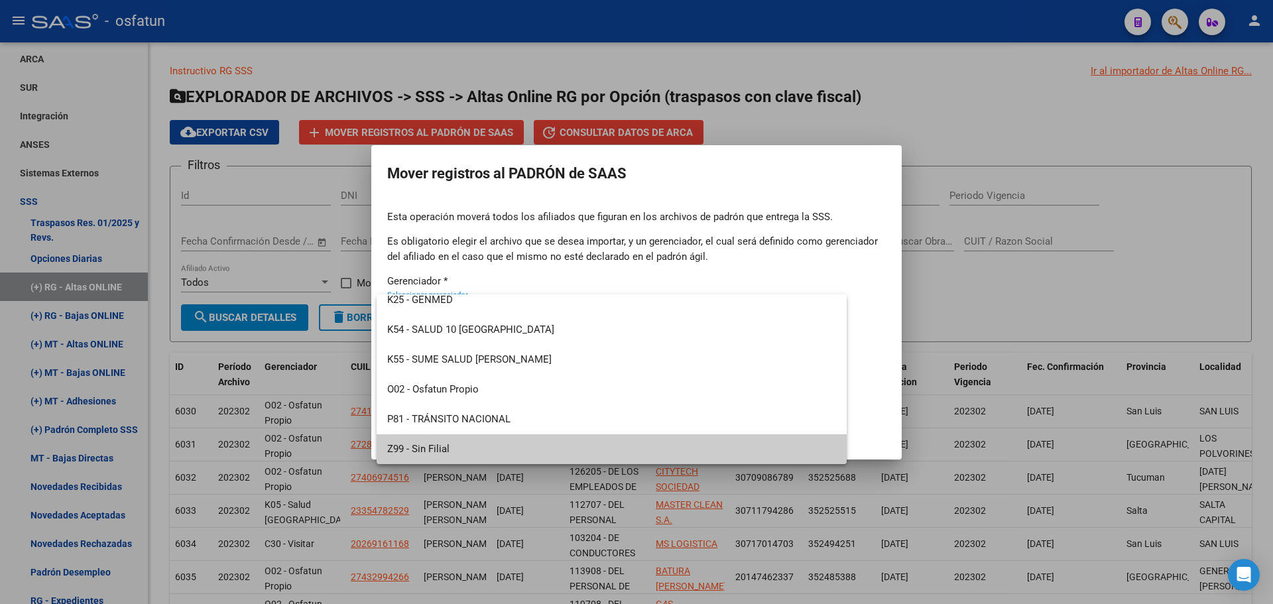
drag, startPoint x: 467, startPoint y: 446, endPoint x: 472, endPoint y: 437, distance: 10.7
click at [467, 445] on span "Z99 - Sin Filial" at bounding box center [611, 449] width 449 height 30
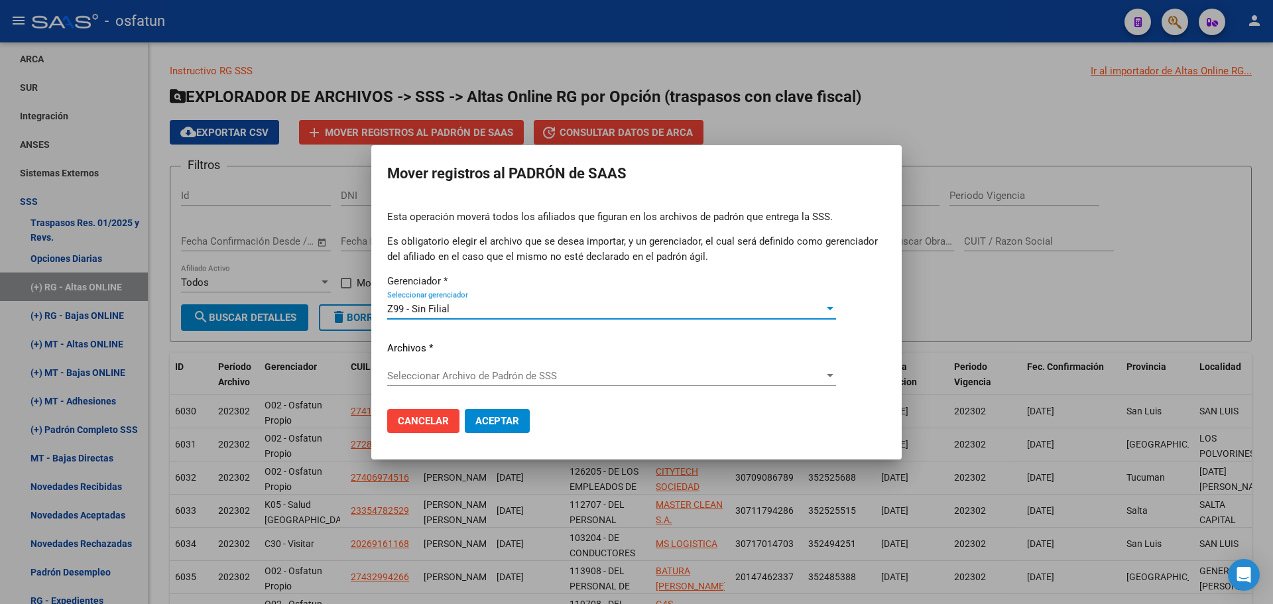
click at [497, 360] on div "Esta operación moverá todos los afiliados que figuran en los archivos [PERSON_N…" at bounding box center [636, 303] width 499 height 189
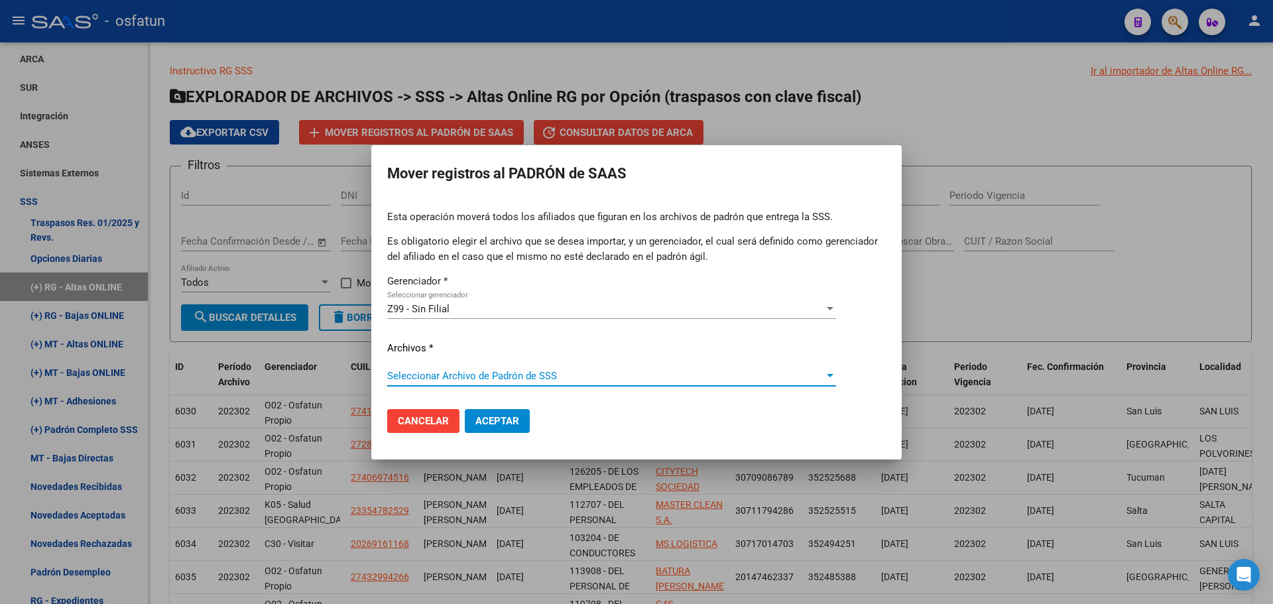
click at [492, 371] on span "Seleccionar Archivo de Padrón de SSS" at bounding box center [605, 376] width 437 height 12
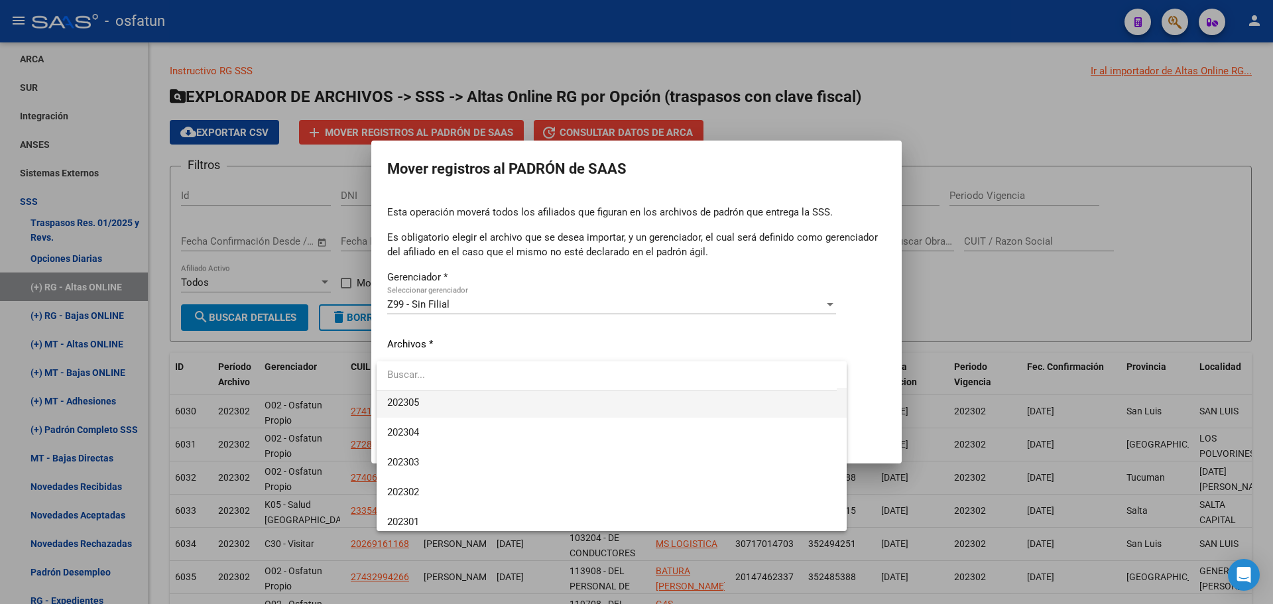
scroll to position [862, 0]
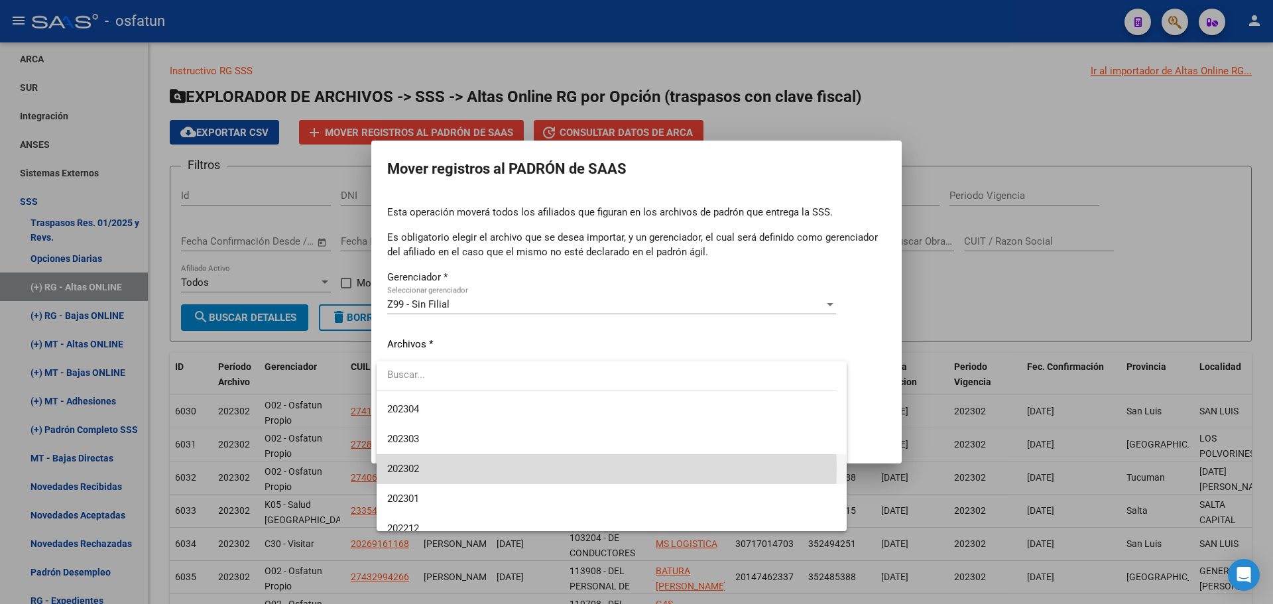
click at [455, 468] on span "202302" at bounding box center [611, 469] width 449 height 30
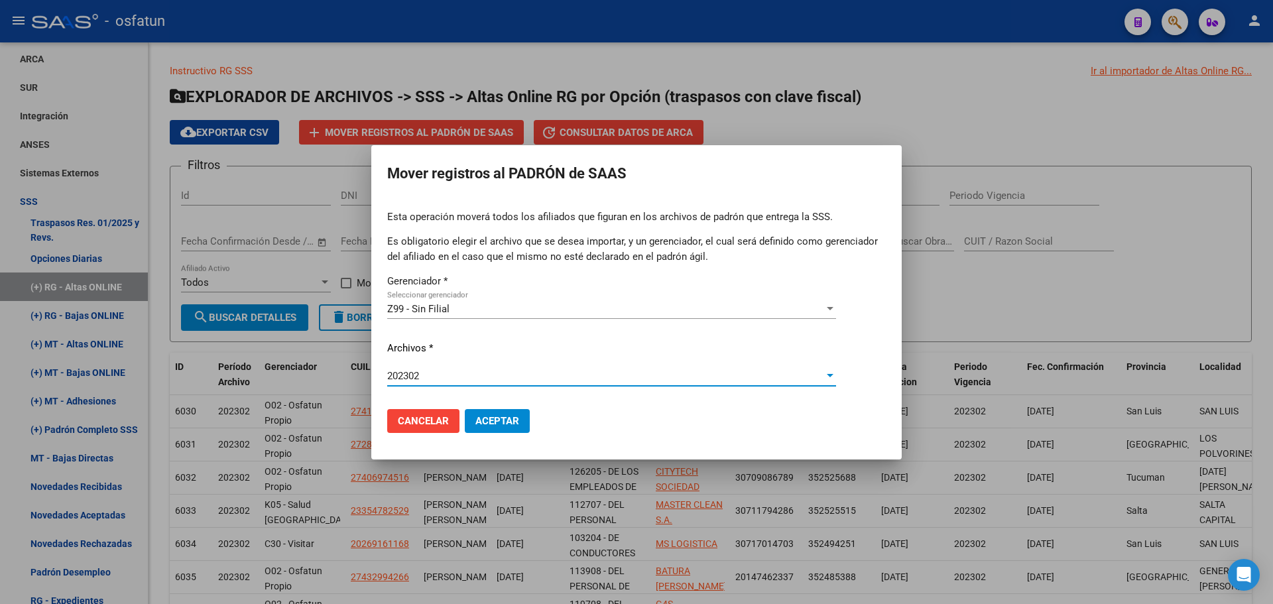
click at [499, 426] on span "Aceptar" at bounding box center [497, 421] width 44 height 12
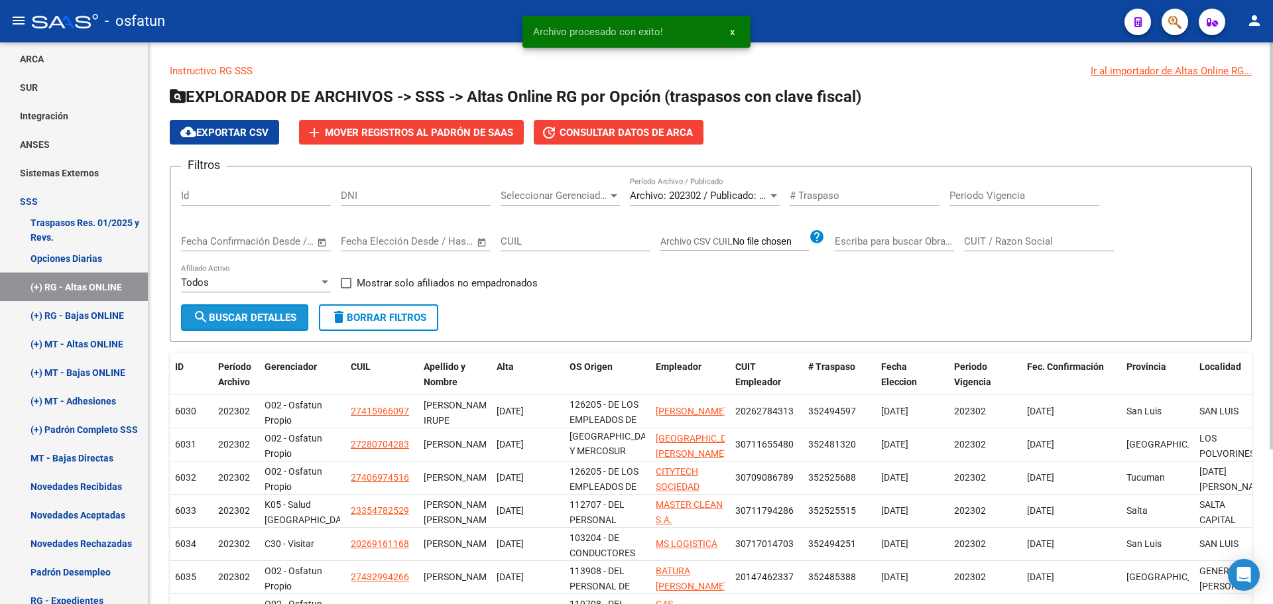
click at [278, 314] on span "search Buscar Detalles" at bounding box center [244, 318] width 103 height 12
click at [685, 196] on span "Archivo: 202302 / Publicado: 202301" at bounding box center [710, 196] width 161 height 12
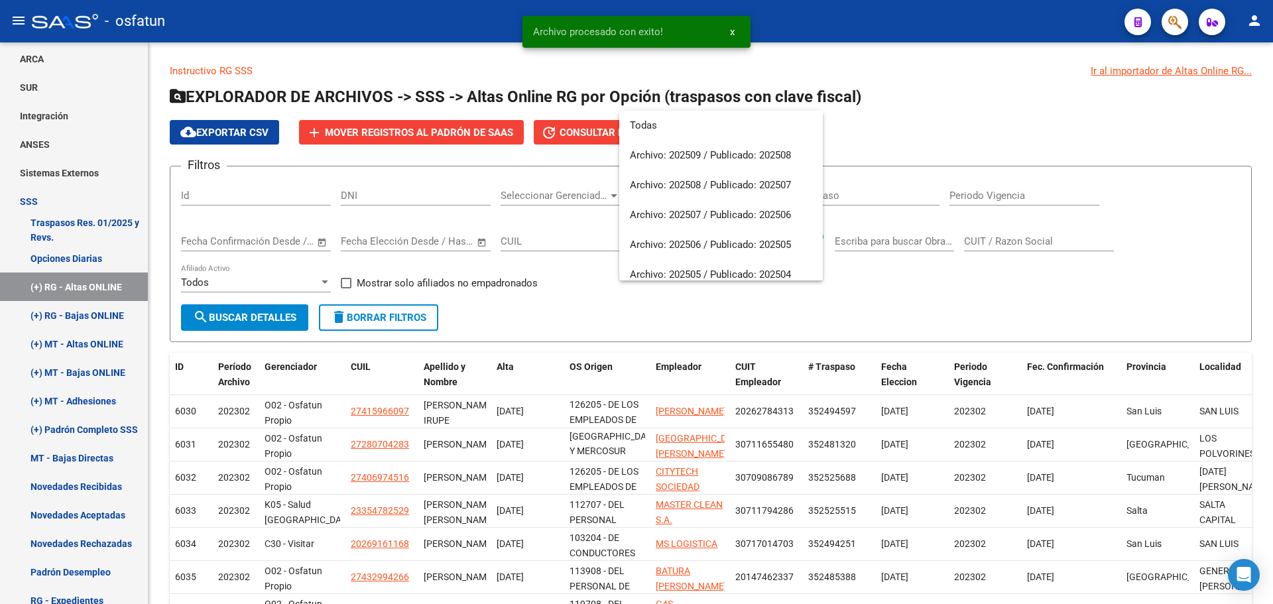
scroll to position [885, 0]
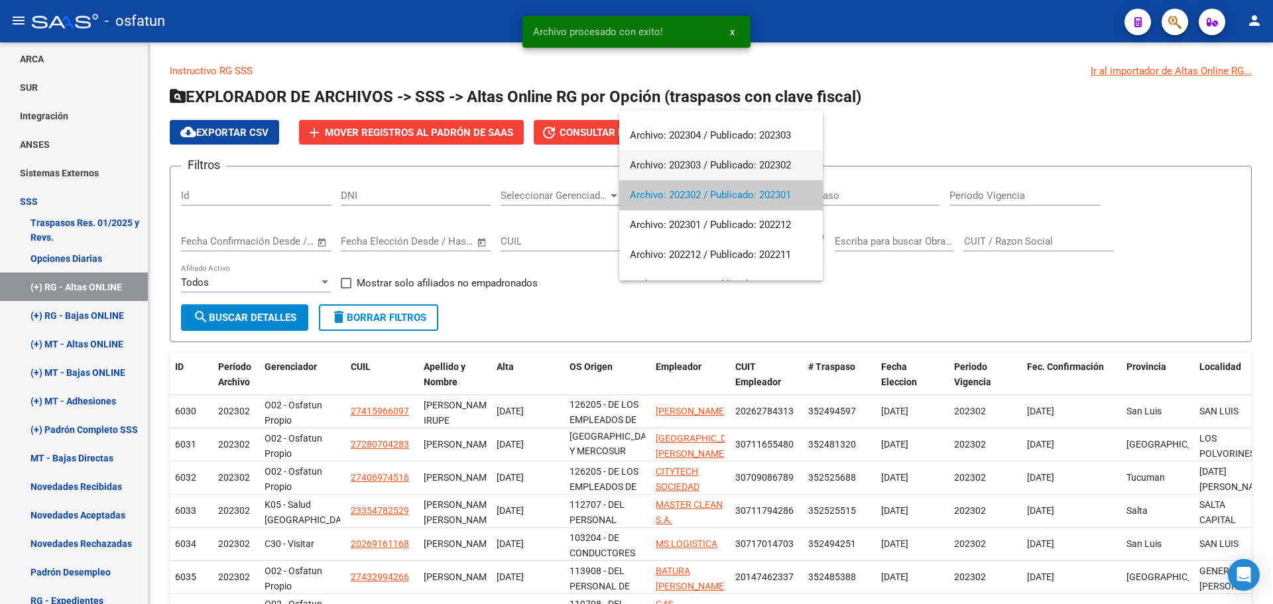
click at [703, 169] on span "Archivo: 202303 / Publicado: 202302" at bounding box center [721, 165] width 182 height 30
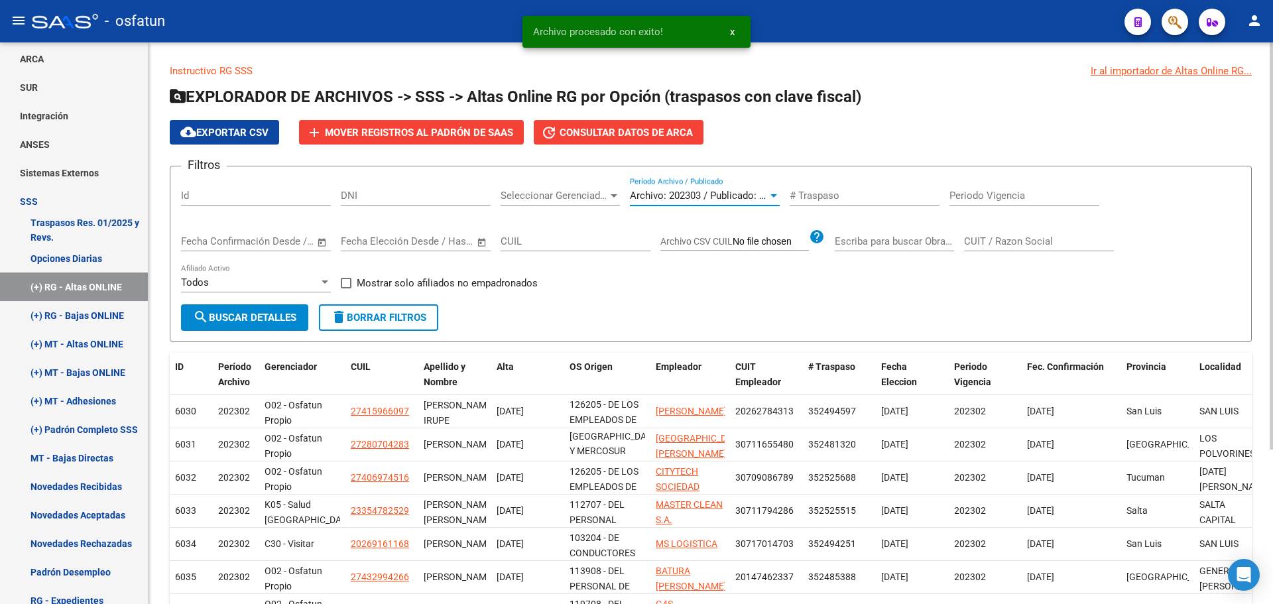
click at [276, 319] on span "search Buscar Detalles" at bounding box center [244, 318] width 103 height 12
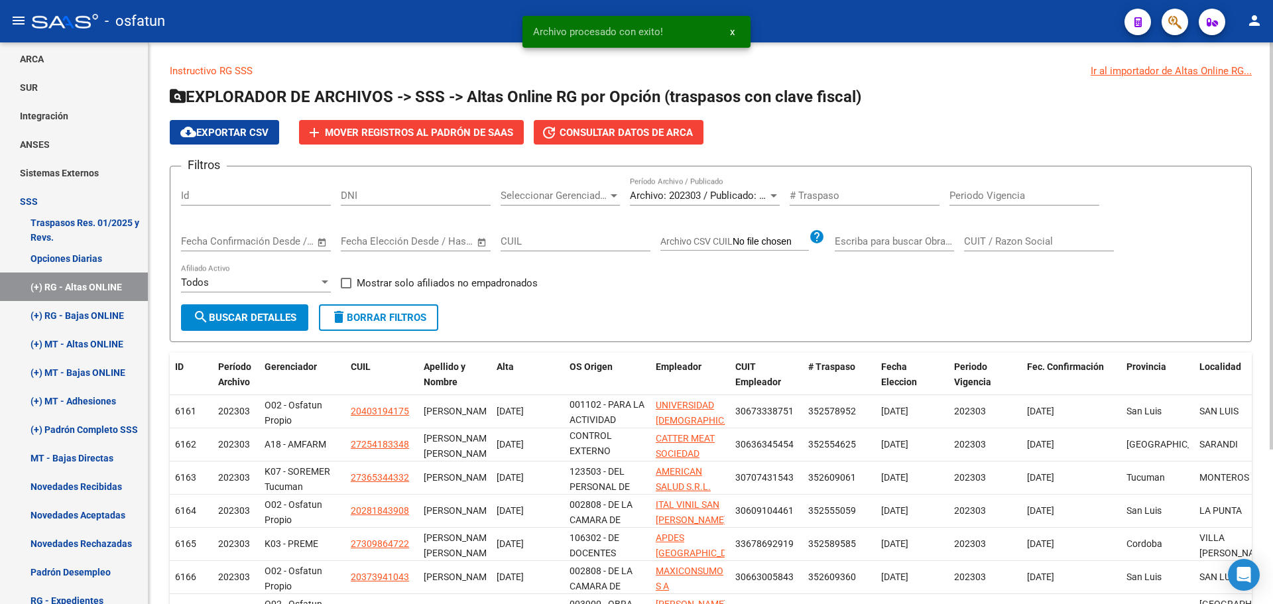
scroll to position [48, 0]
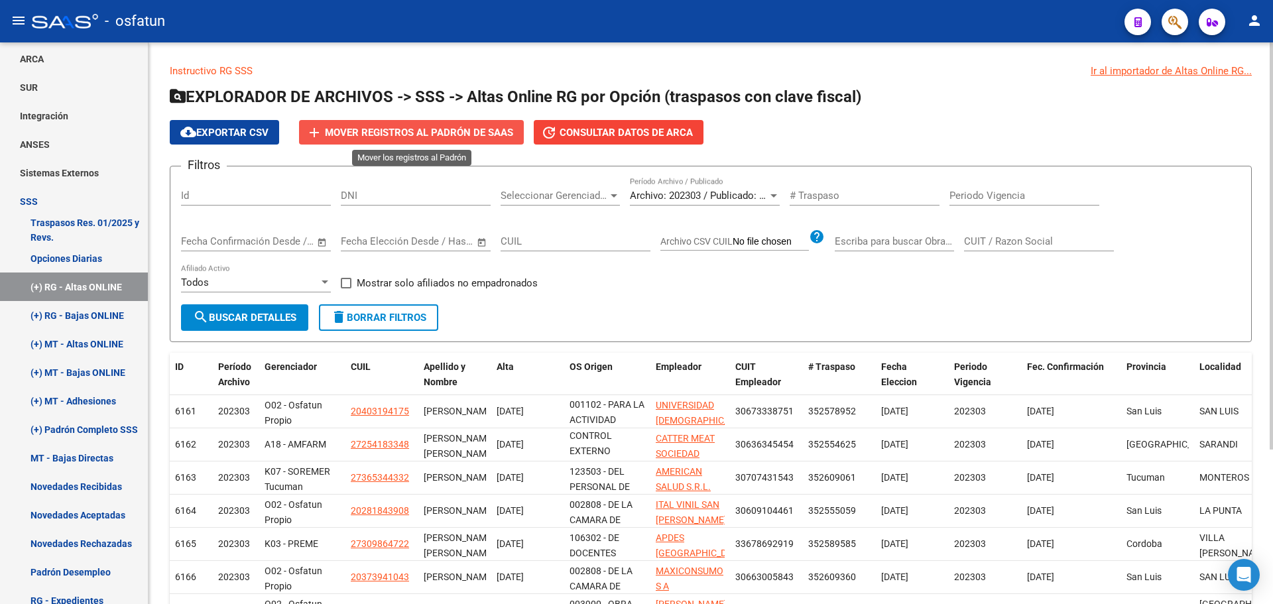
click at [400, 138] on span "Mover registros al PADRÓN de SAAS" at bounding box center [419, 133] width 188 height 12
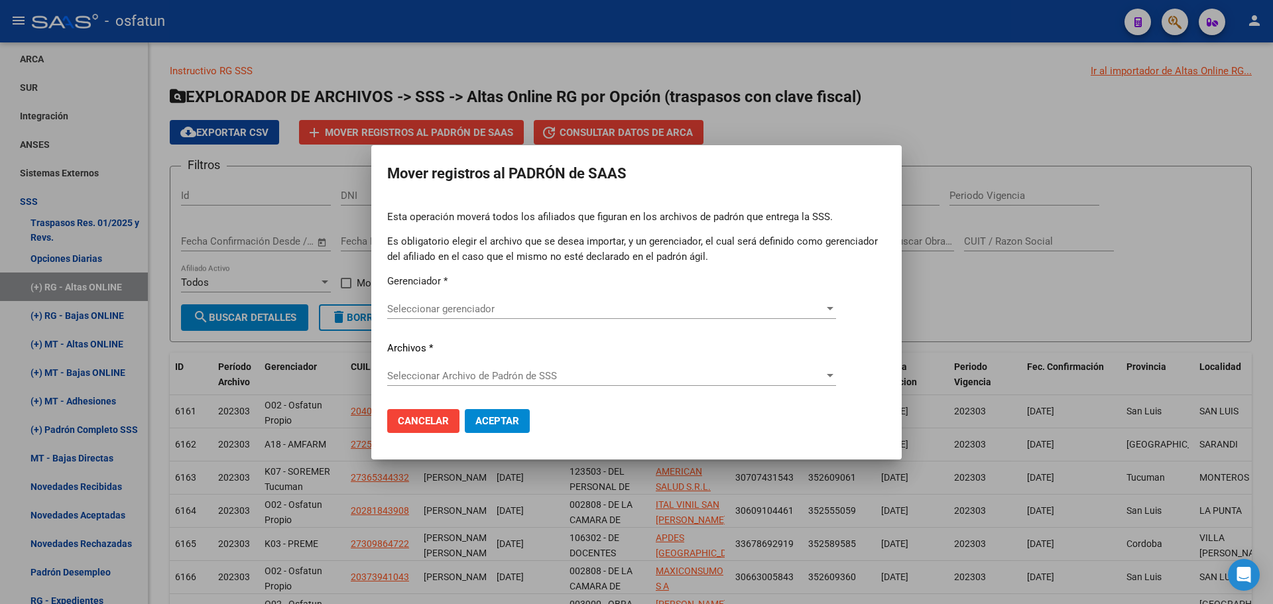
click at [401, 299] on div "Seleccionar gerenciador Seleccionar gerenciador" at bounding box center [611, 309] width 449 height 20
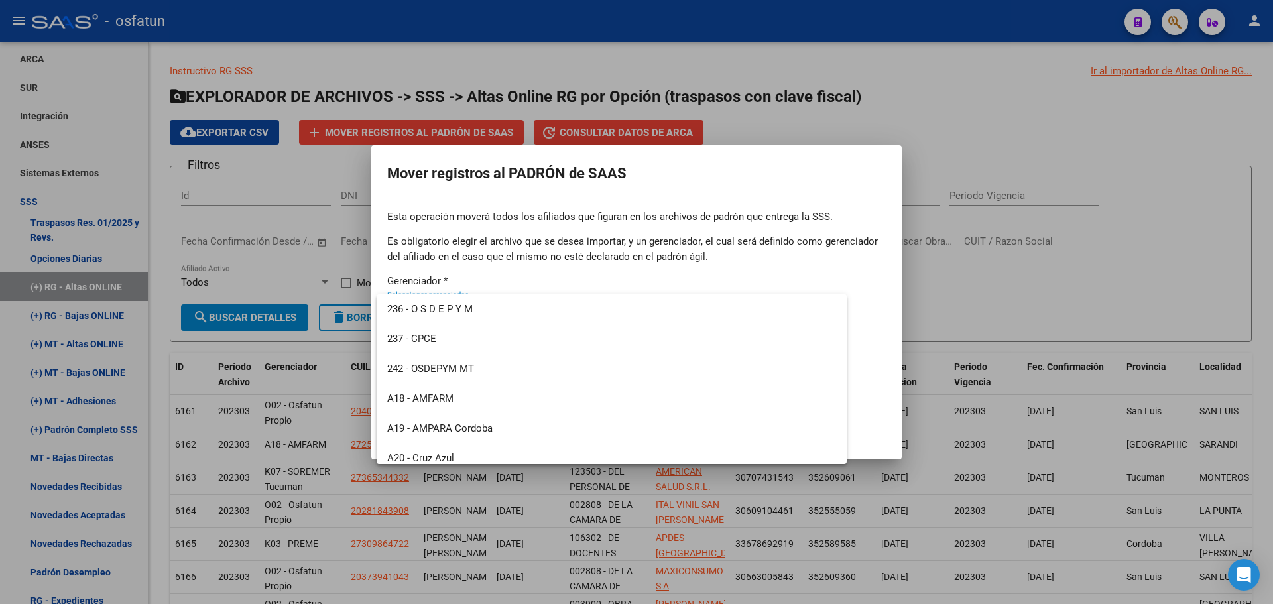
scroll to position [636, 0]
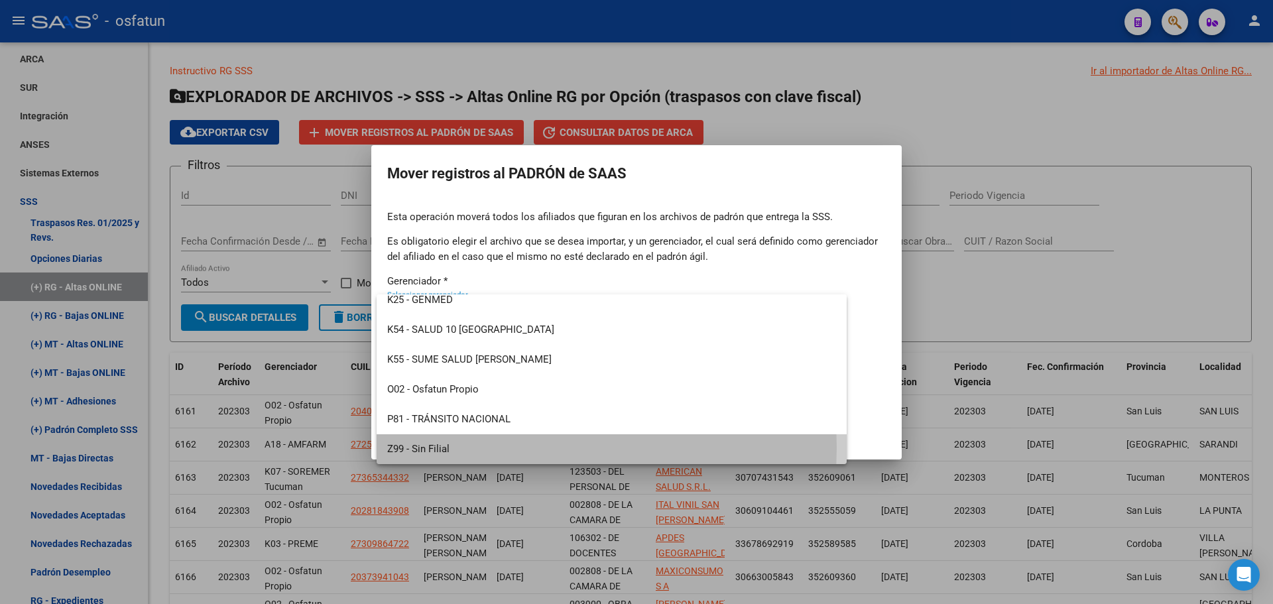
click at [430, 447] on span "Z99 - Sin Filial" at bounding box center [611, 449] width 449 height 30
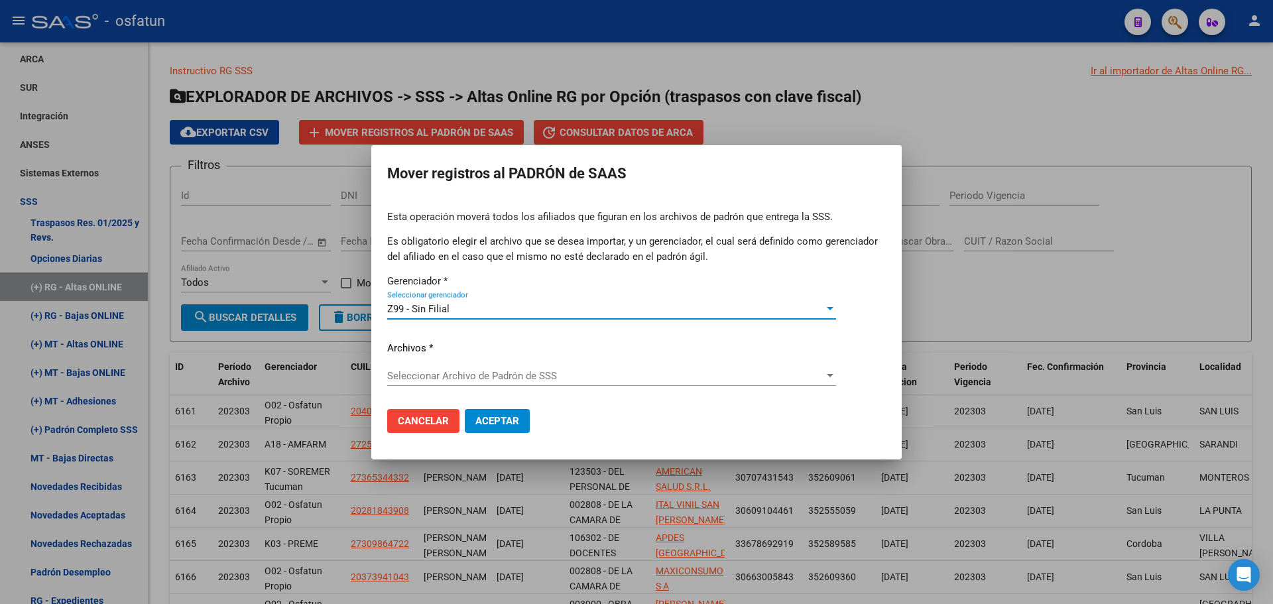
click at [467, 370] on span "Seleccionar Archivo de Padrón de SSS" at bounding box center [605, 376] width 437 height 12
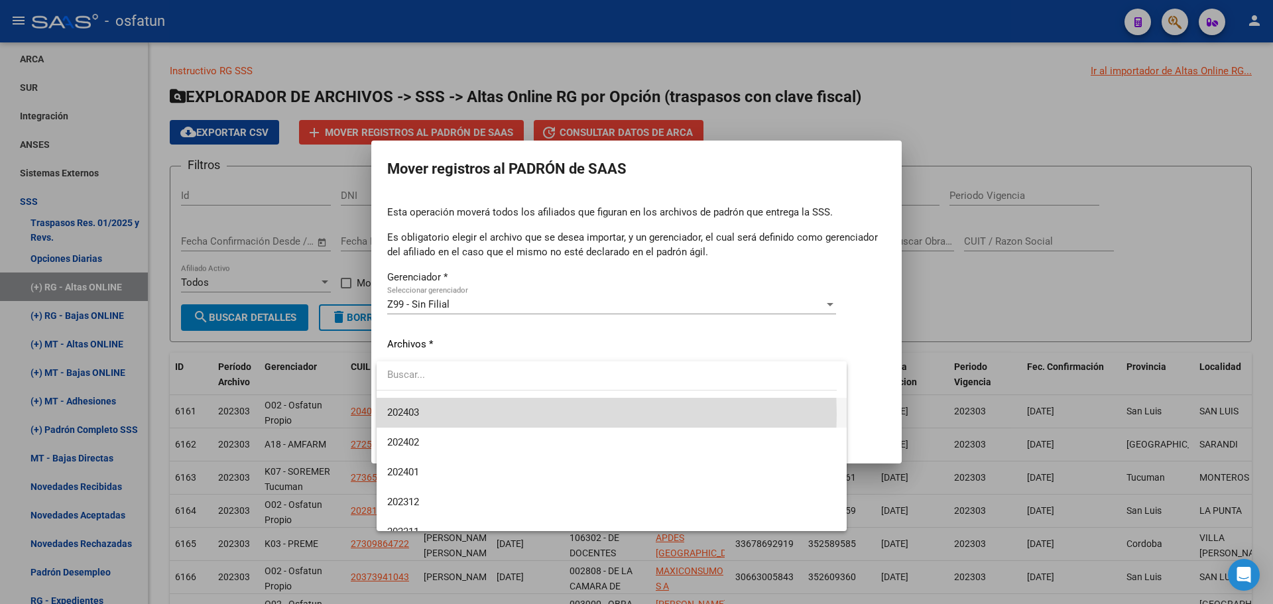
click at [430, 414] on span "202403" at bounding box center [611, 413] width 449 height 30
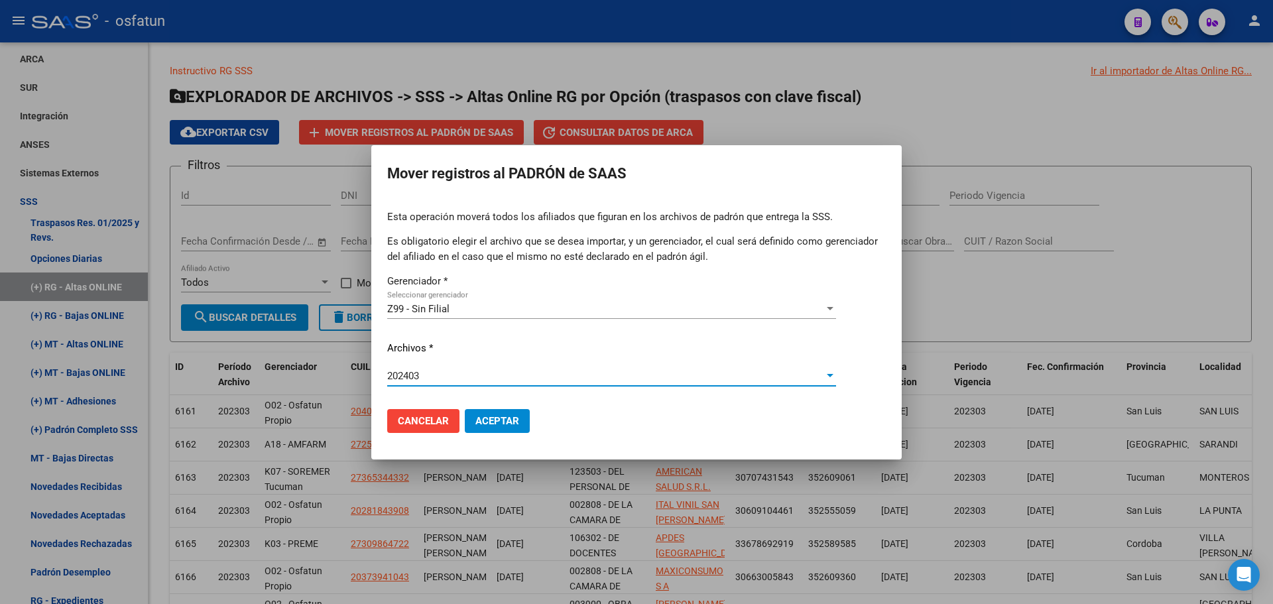
click at [442, 377] on div "202403" at bounding box center [605, 376] width 437 height 12
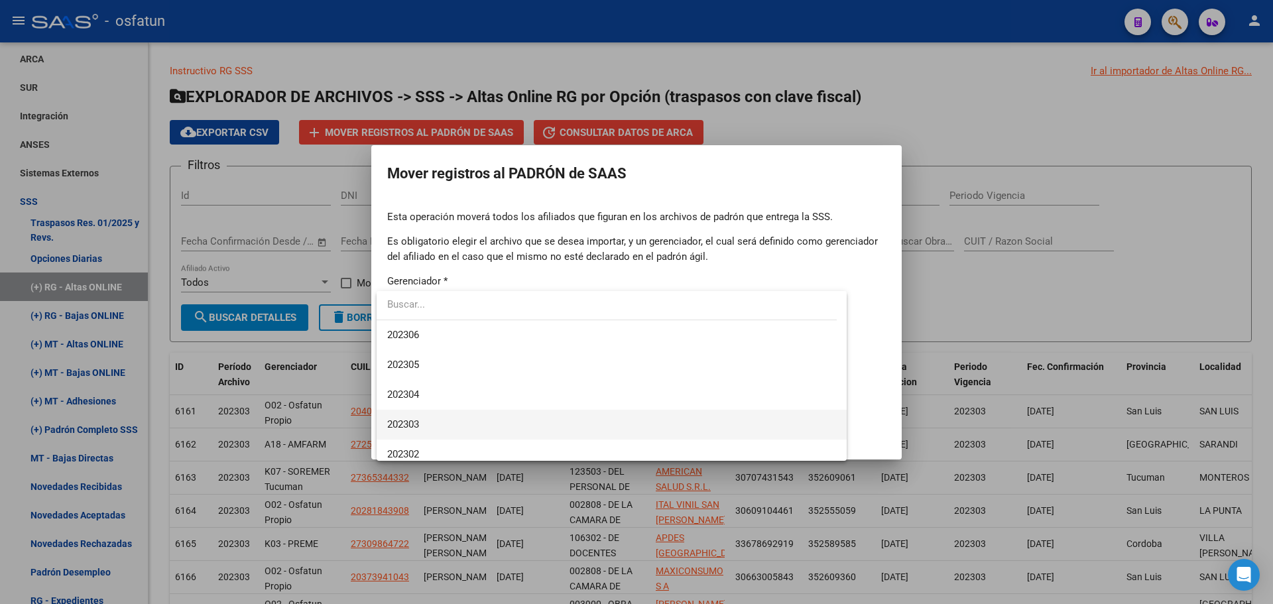
scroll to position [829, 0]
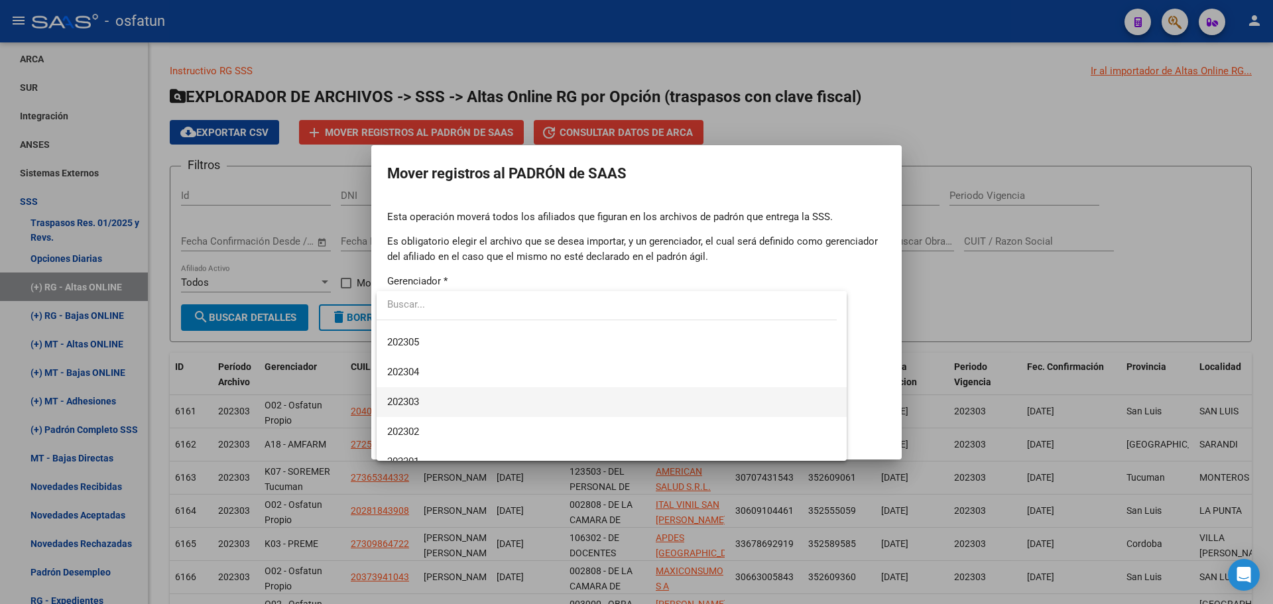
click at [430, 392] on span "202303" at bounding box center [611, 402] width 449 height 30
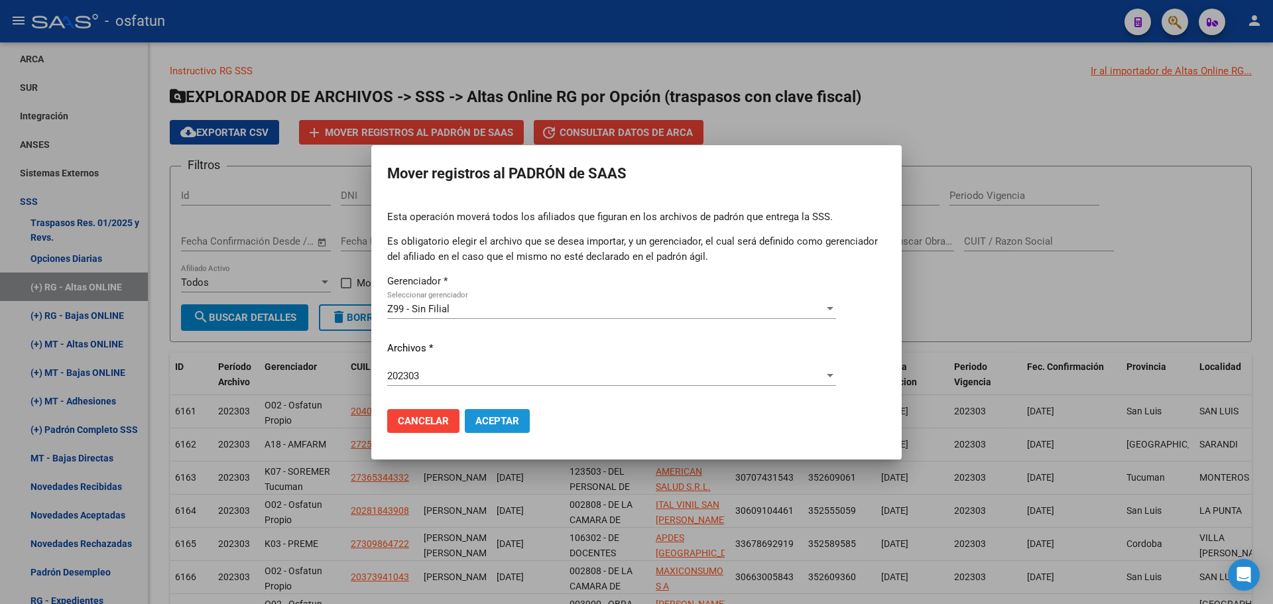
click at [497, 424] on span "Aceptar" at bounding box center [497, 421] width 44 height 12
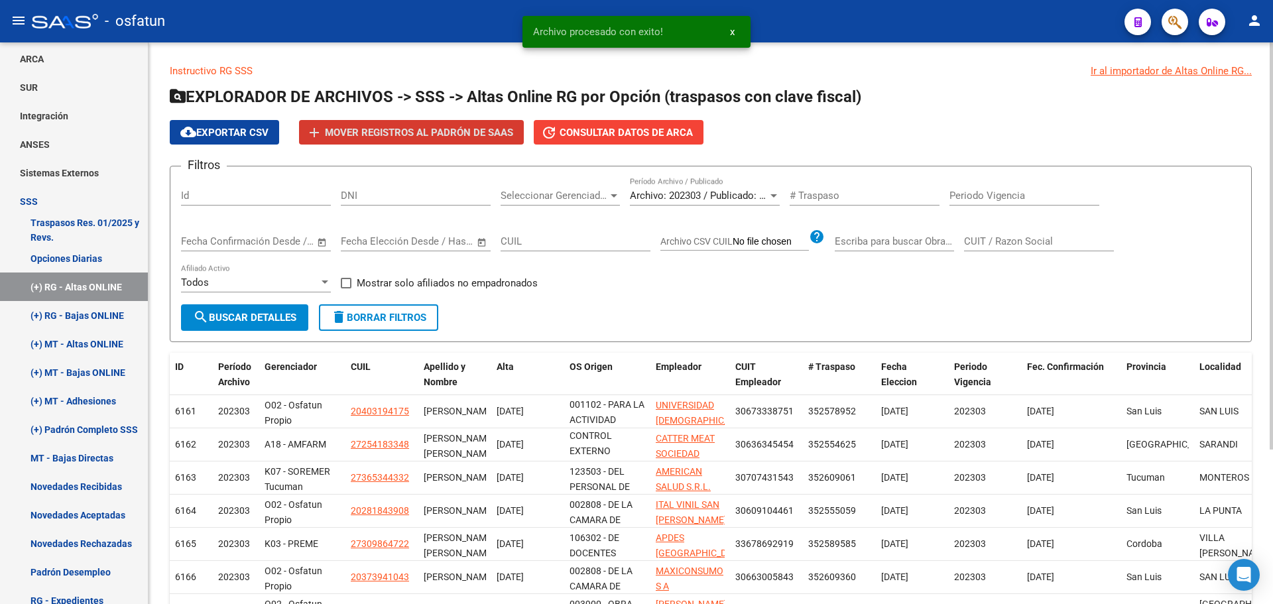
click at [697, 193] on span "Archivo: 202303 / Publicado: 202302" at bounding box center [710, 196] width 161 height 12
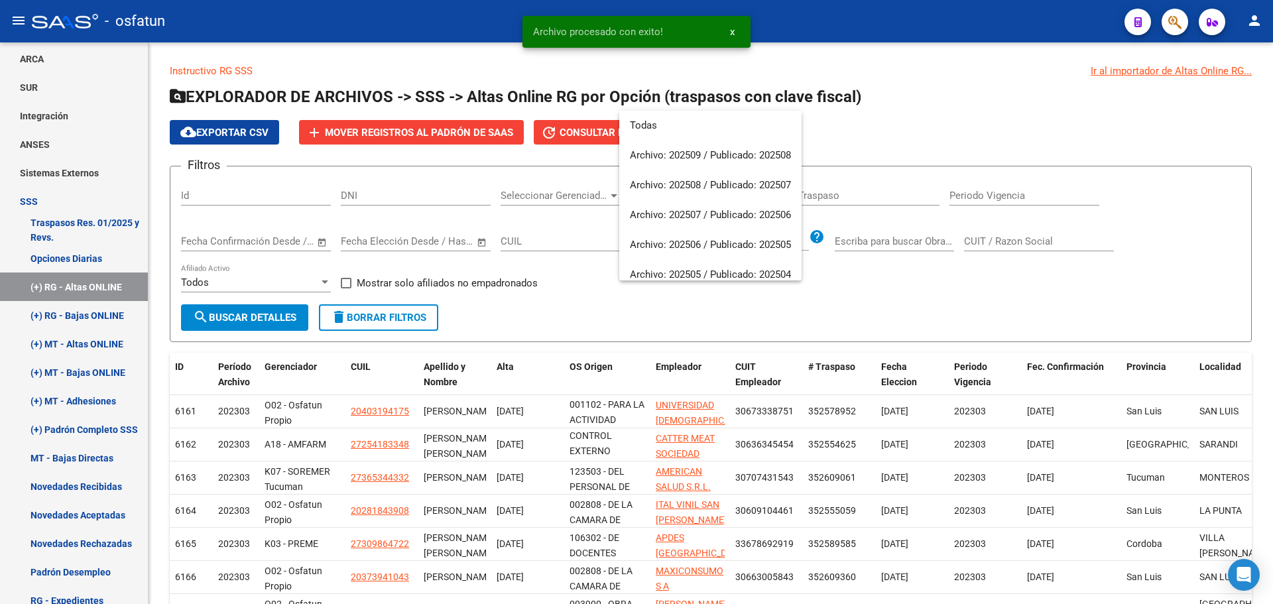
scroll to position [855, 0]
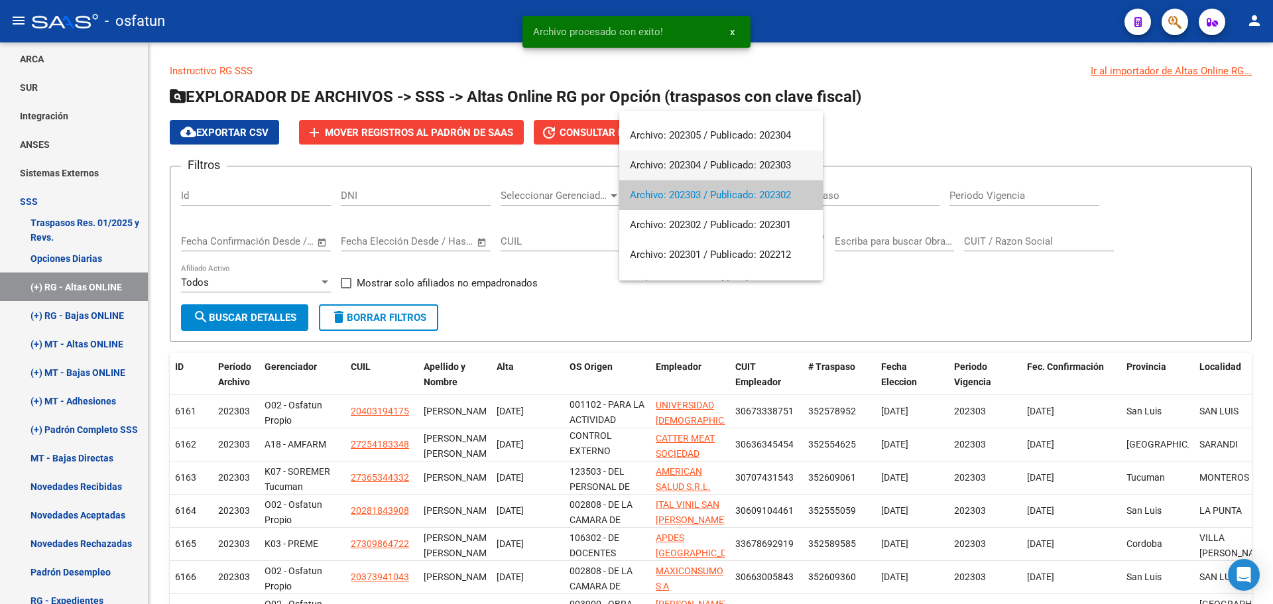
click at [681, 171] on span "Archivo: 202304 / Publicado: 202303" at bounding box center [721, 165] width 182 height 30
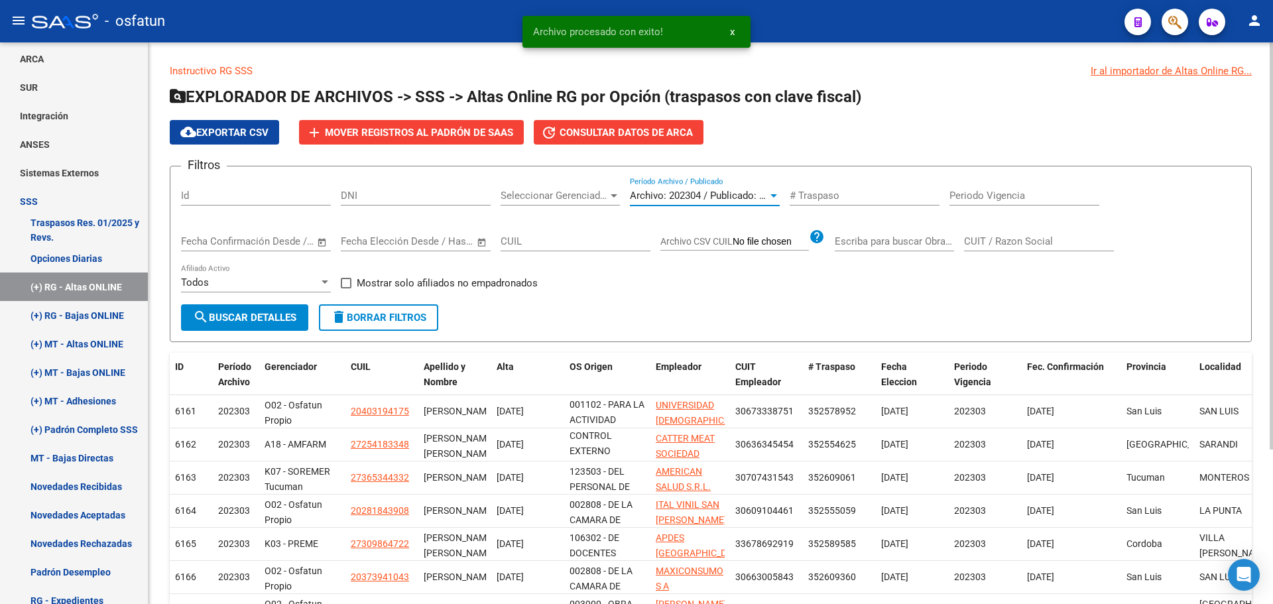
click at [245, 323] on button "search Buscar Detalles" at bounding box center [244, 317] width 127 height 27
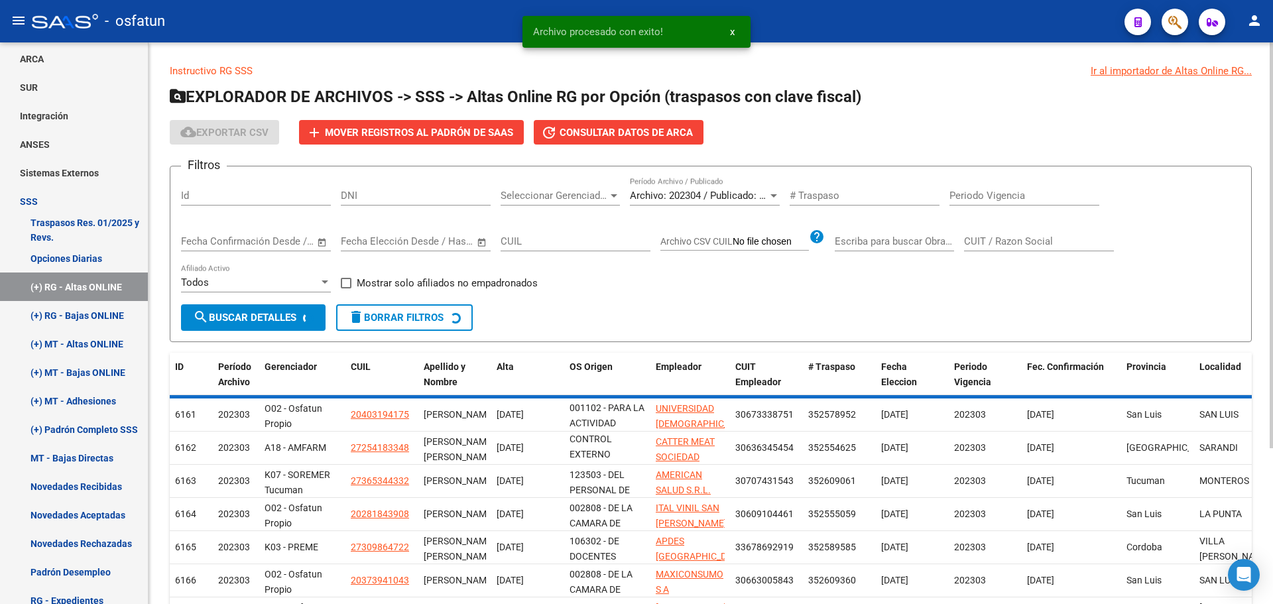
scroll to position [17, 0]
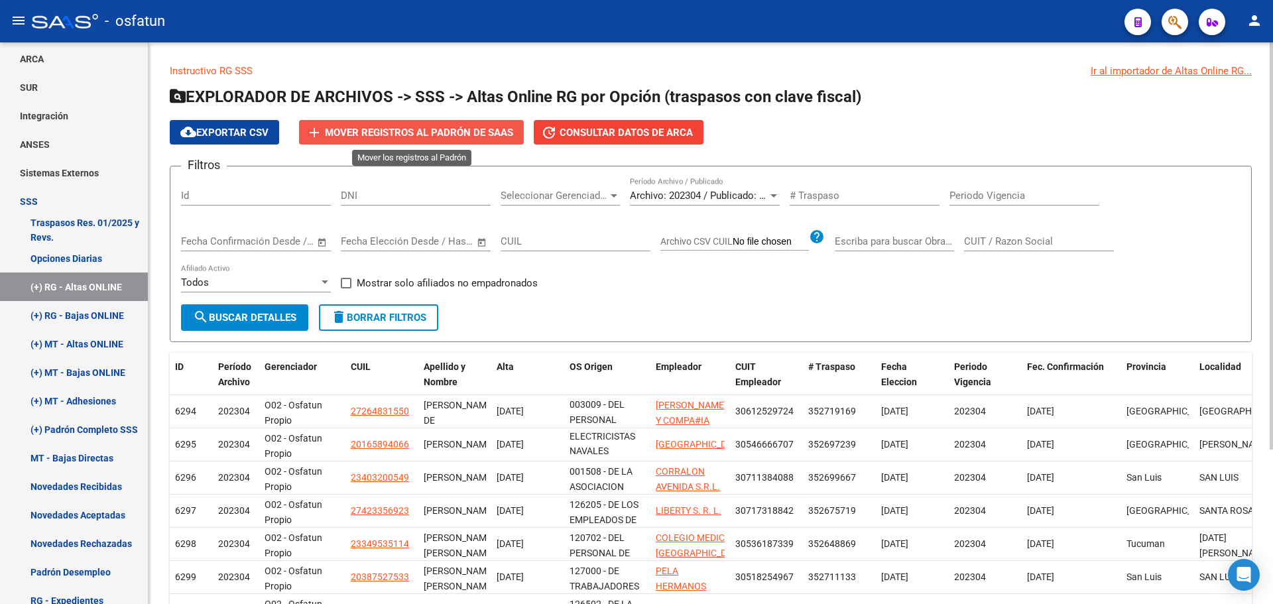
click at [428, 142] on button "add Mover registros al PADRÓN de SAAS" at bounding box center [411, 132] width 225 height 25
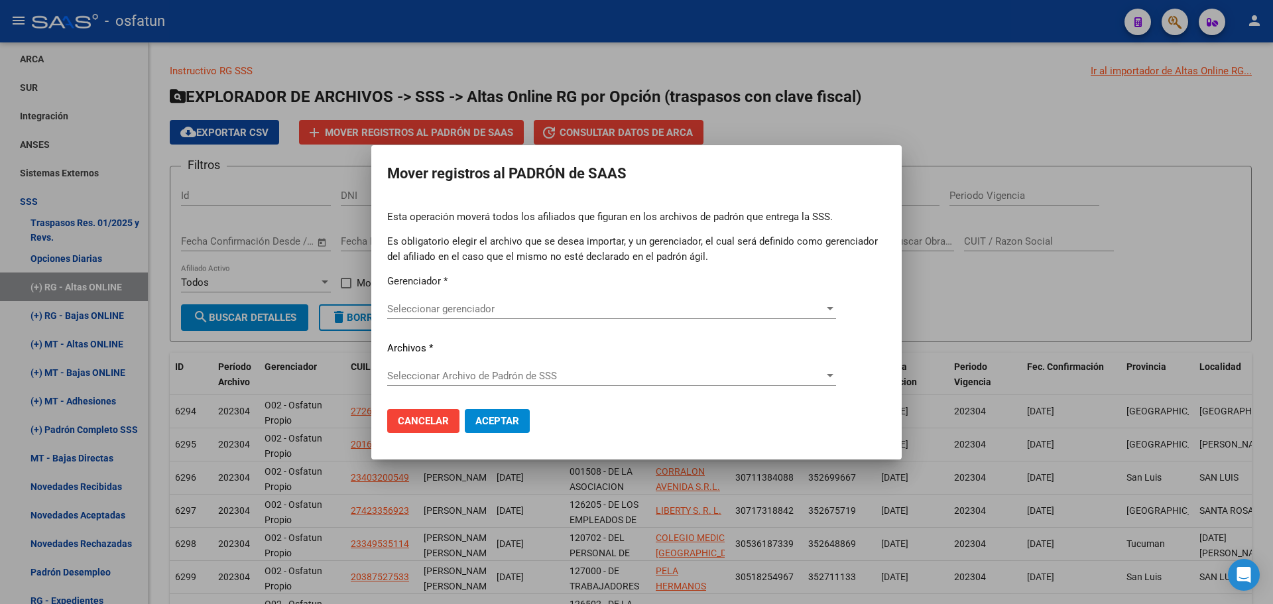
click at [532, 316] on div "Seleccionar gerenciador Seleccionar gerenciador" at bounding box center [611, 309] width 449 height 20
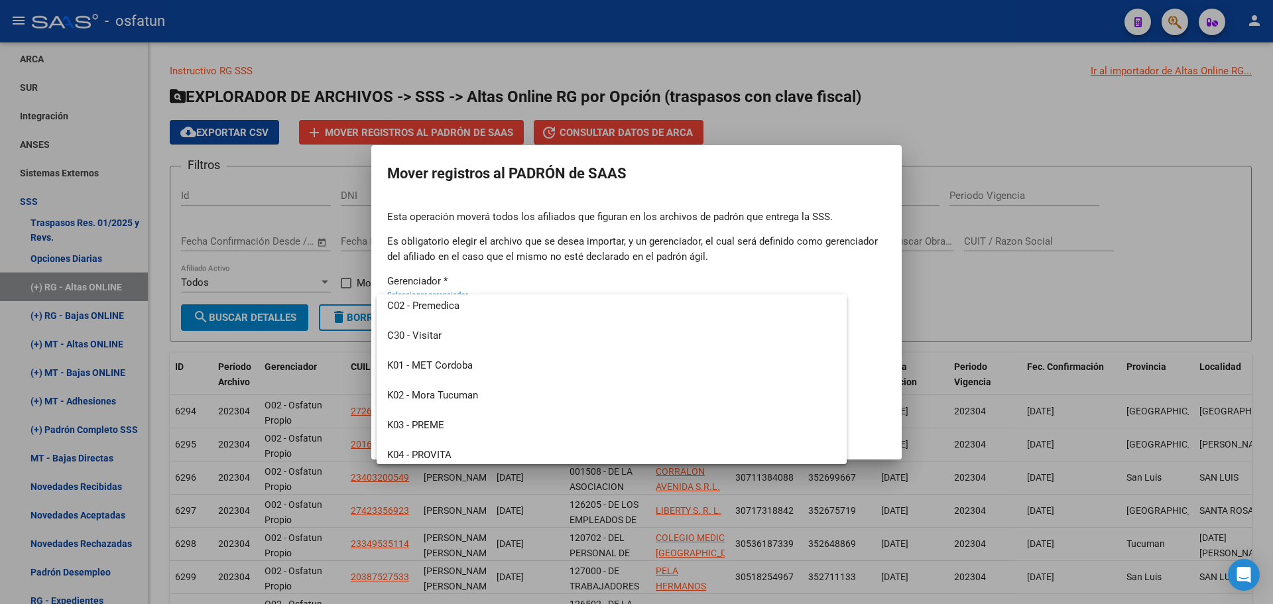
scroll to position [636, 0]
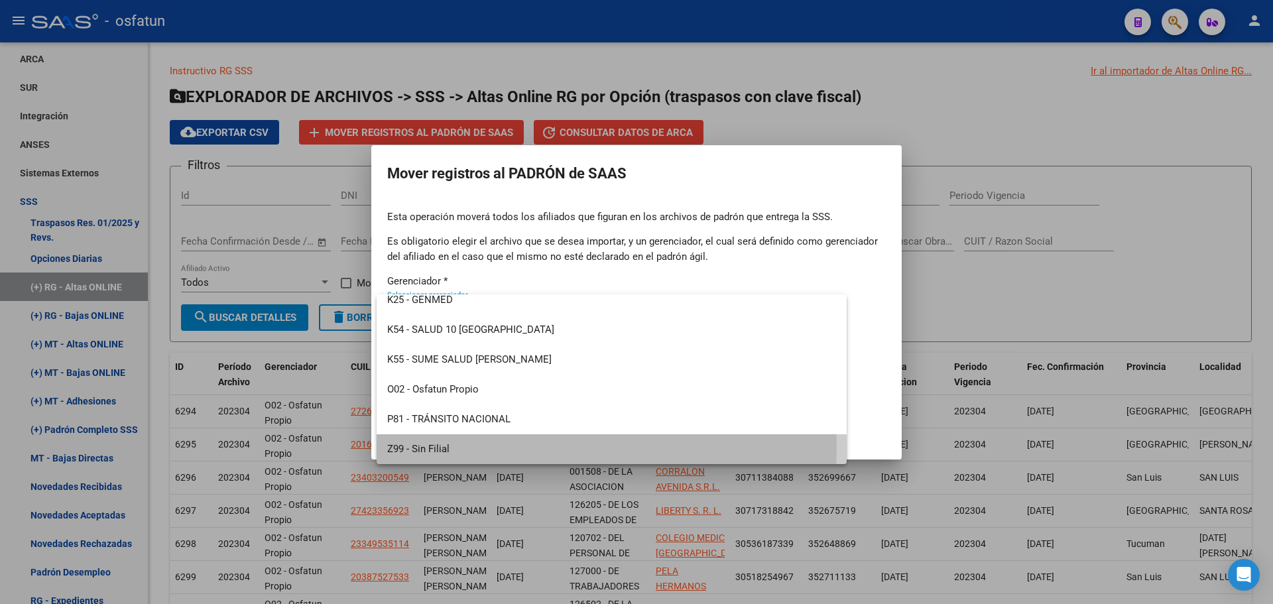
drag, startPoint x: 465, startPoint y: 447, endPoint x: 464, endPoint y: 433, distance: 14.6
click at [464, 446] on span "Z99 - Sin Filial" at bounding box center [611, 449] width 449 height 30
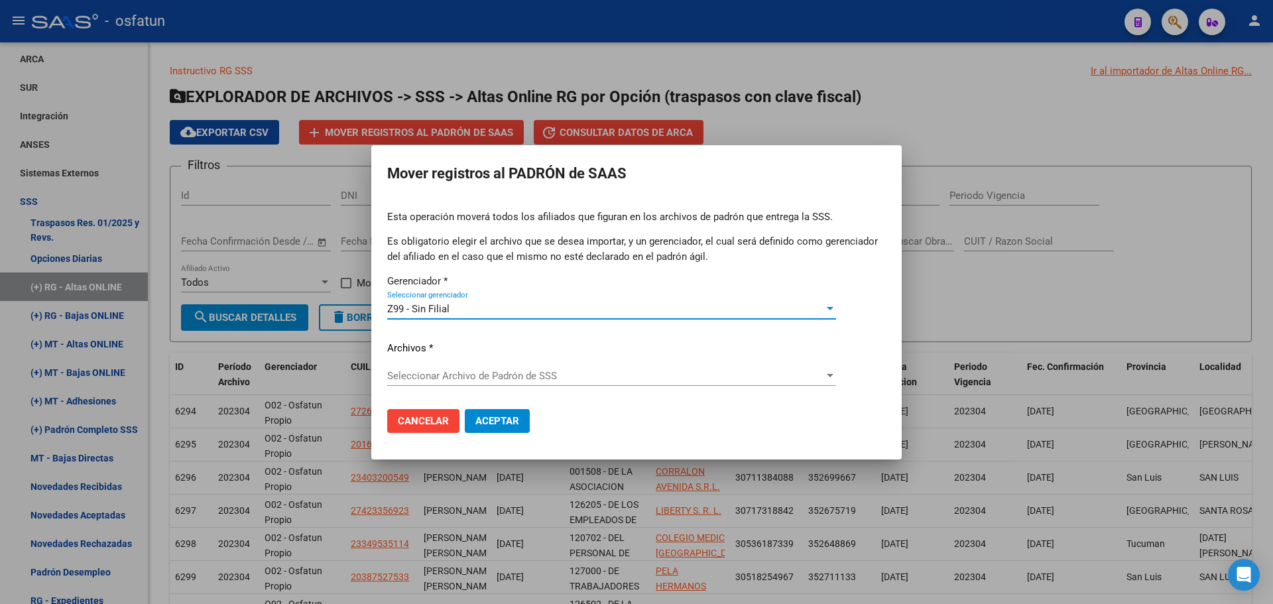
click at [479, 375] on span "Seleccionar Archivo de Padrón de SSS" at bounding box center [605, 376] width 437 height 12
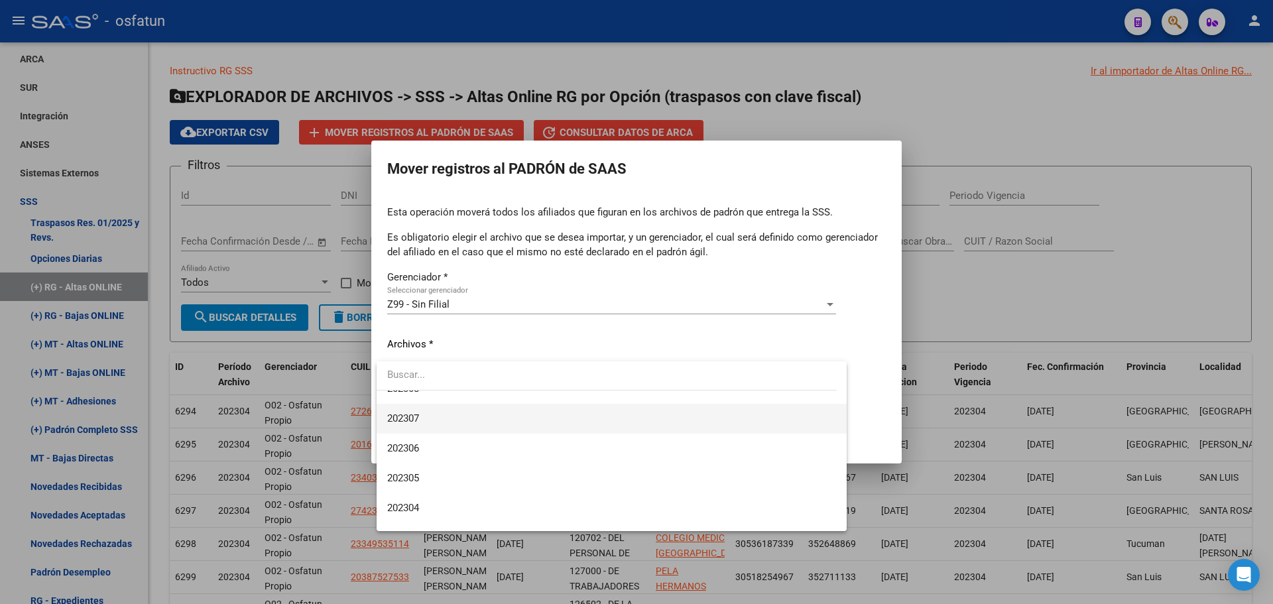
scroll to position [795, 0]
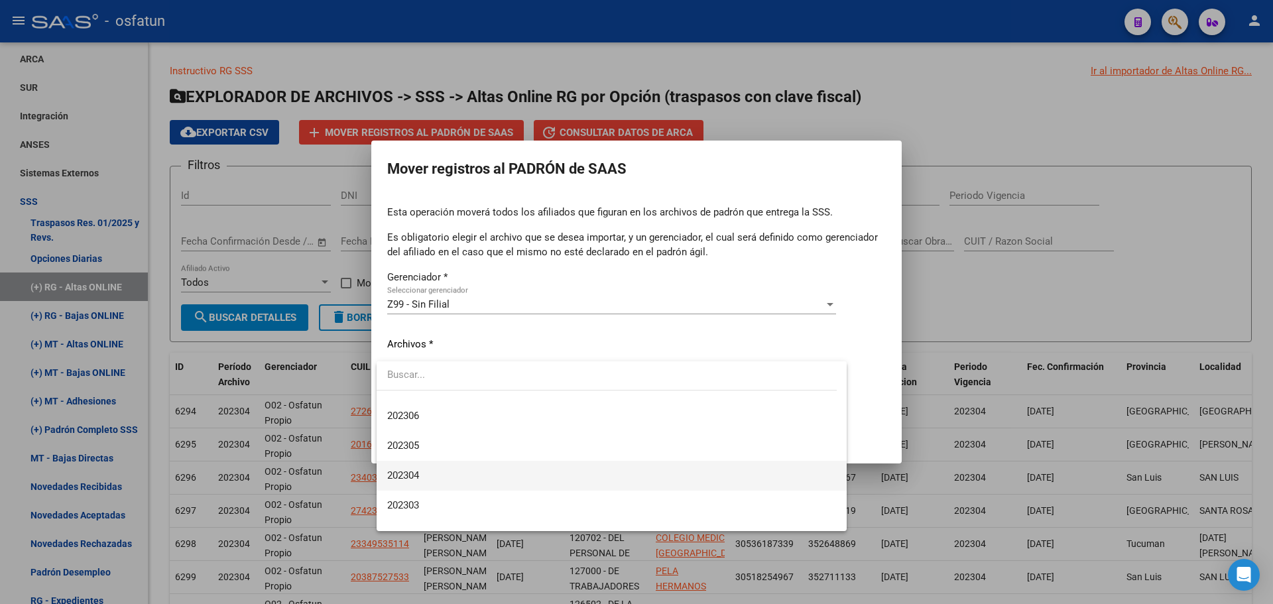
drag, startPoint x: 447, startPoint y: 477, endPoint x: 456, endPoint y: 469, distance: 12.2
click at [447, 476] on span "202304" at bounding box center [611, 476] width 449 height 30
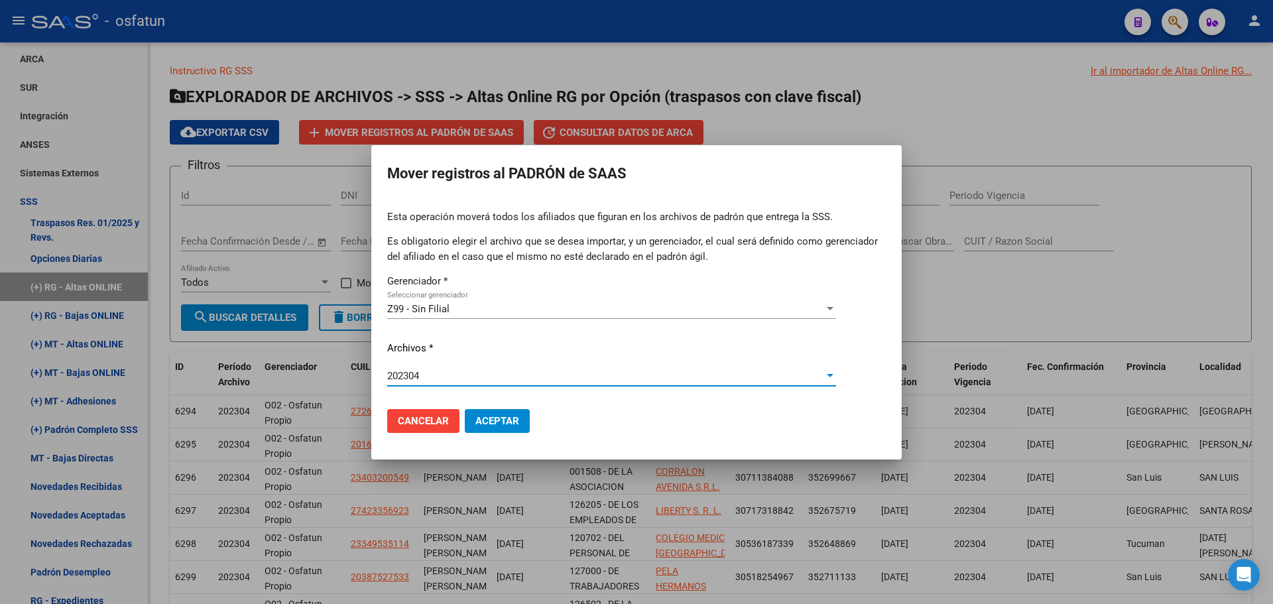
click at [502, 424] on span "Aceptar" at bounding box center [497, 421] width 44 height 12
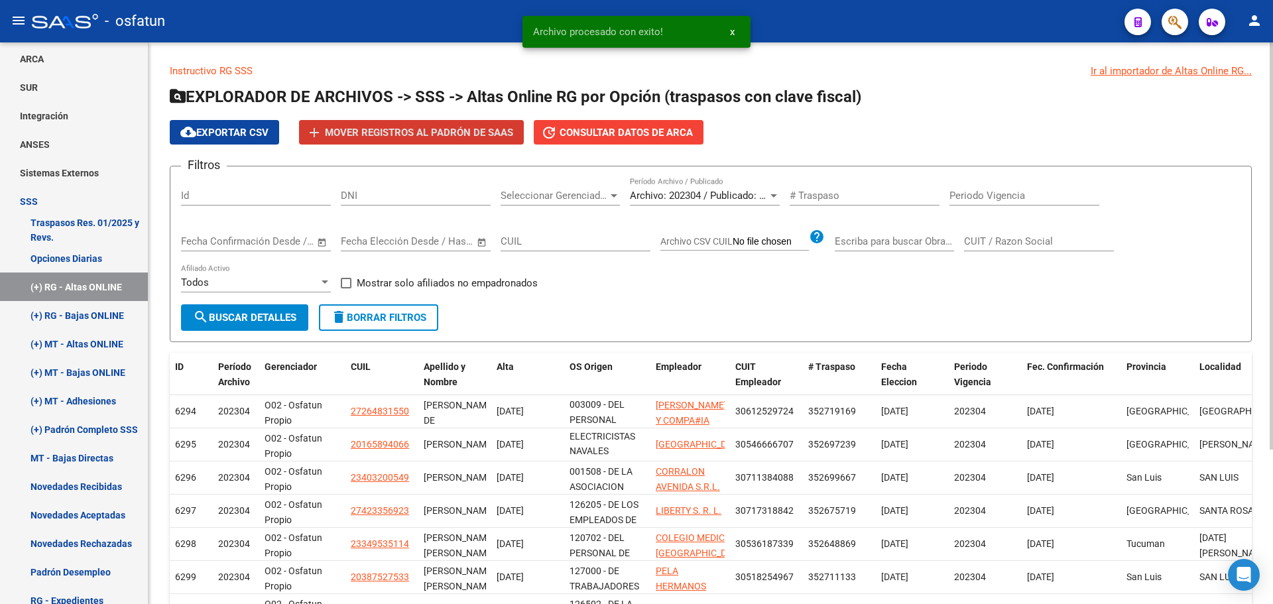
click at [695, 196] on span "Archivo: 202304 / Publicado: 202303" at bounding box center [710, 196] width 161 height 12
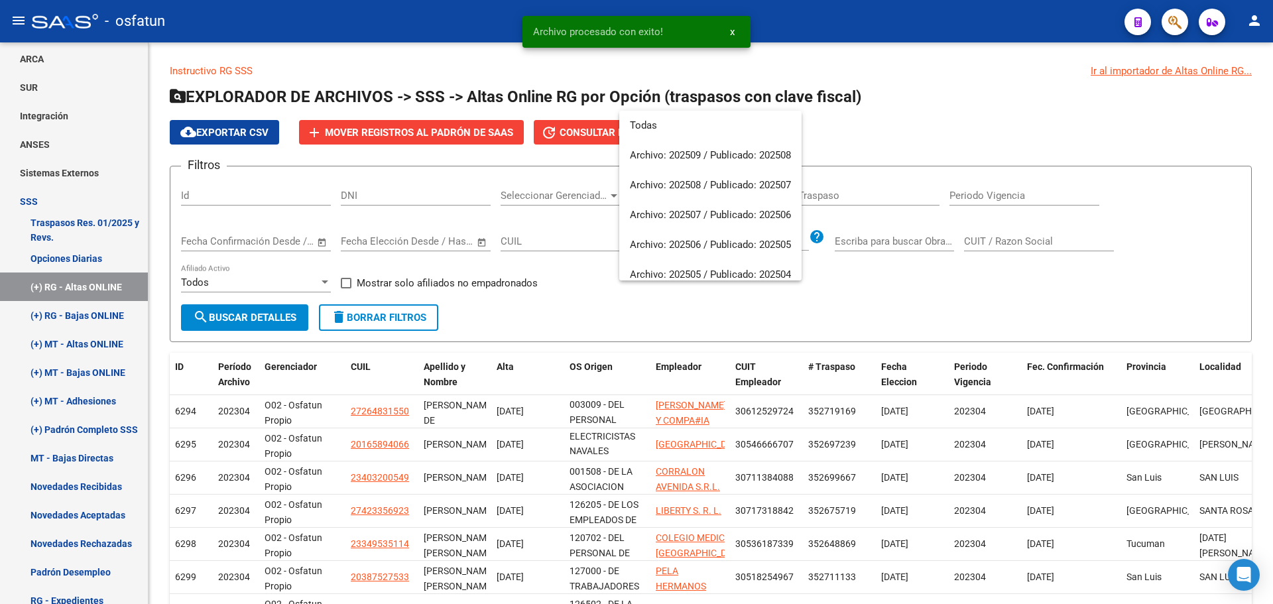
scroll to position [825, 0]
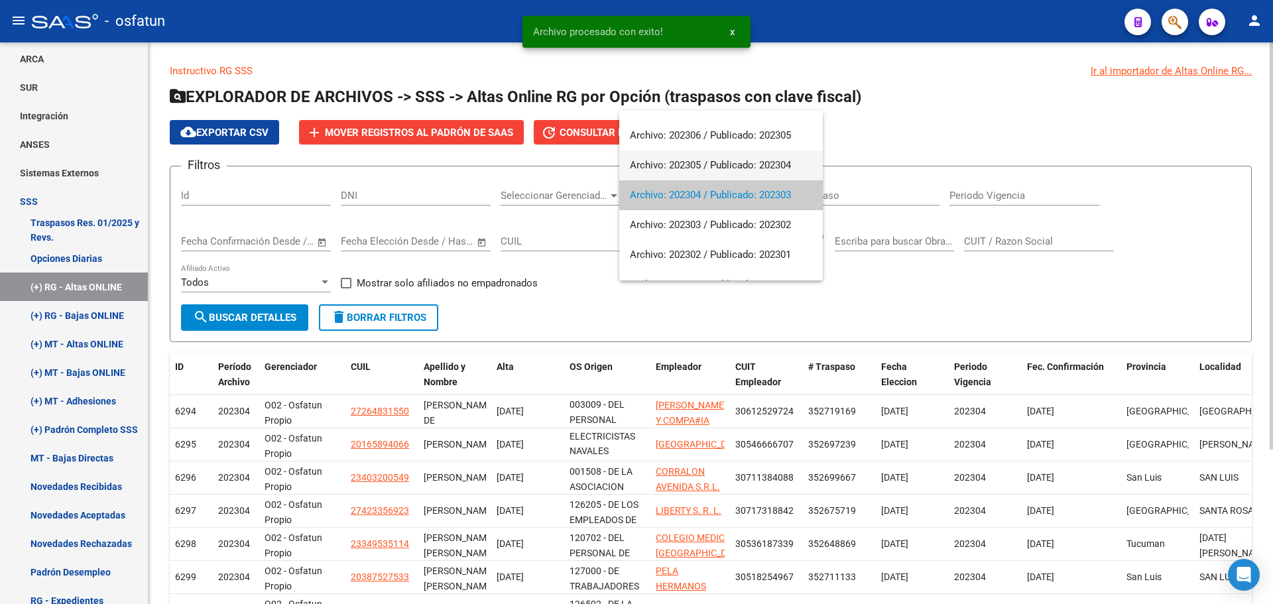
click at [685, 168] on span "Archivo: 202305 / Publicado: 202304" at bounding box center [721, 165] width 182 height 30
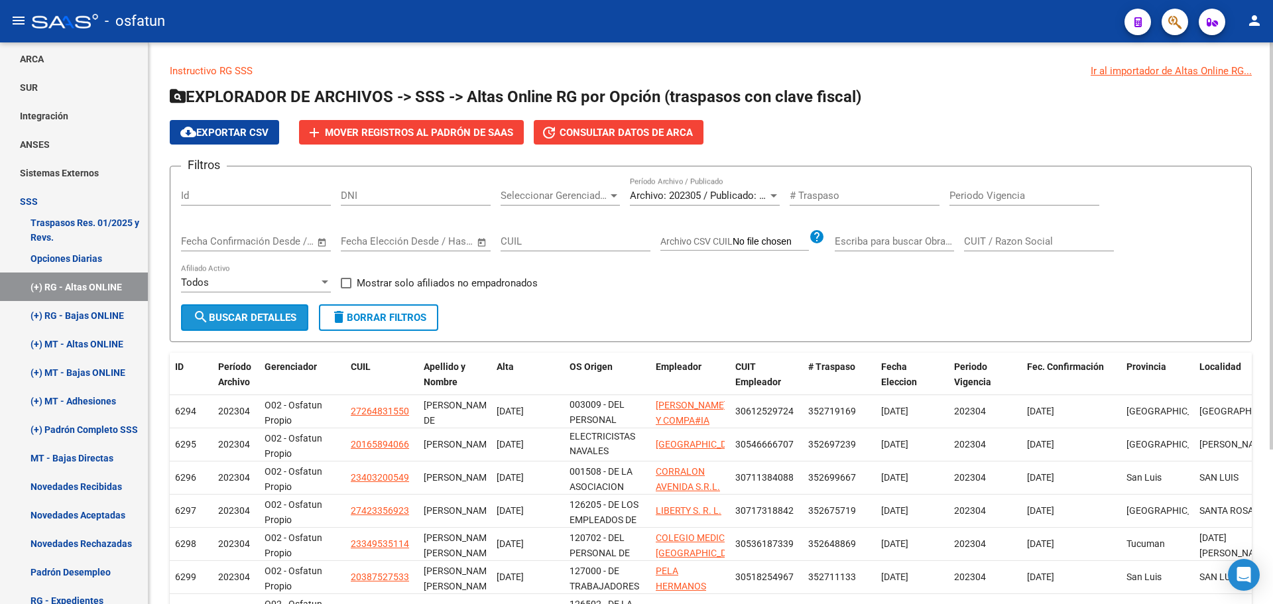
click at [261, 322] on span "search Buscar Detalles" at bounding box center [244, 318] width 103 height 12
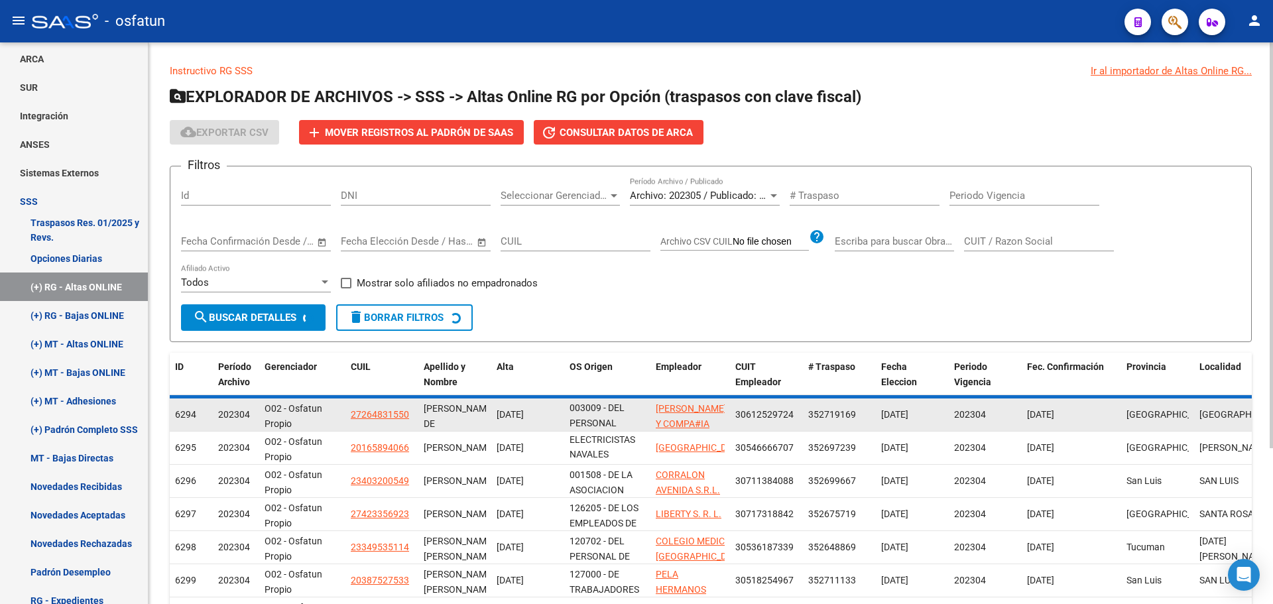
scroll to position [32, 0]
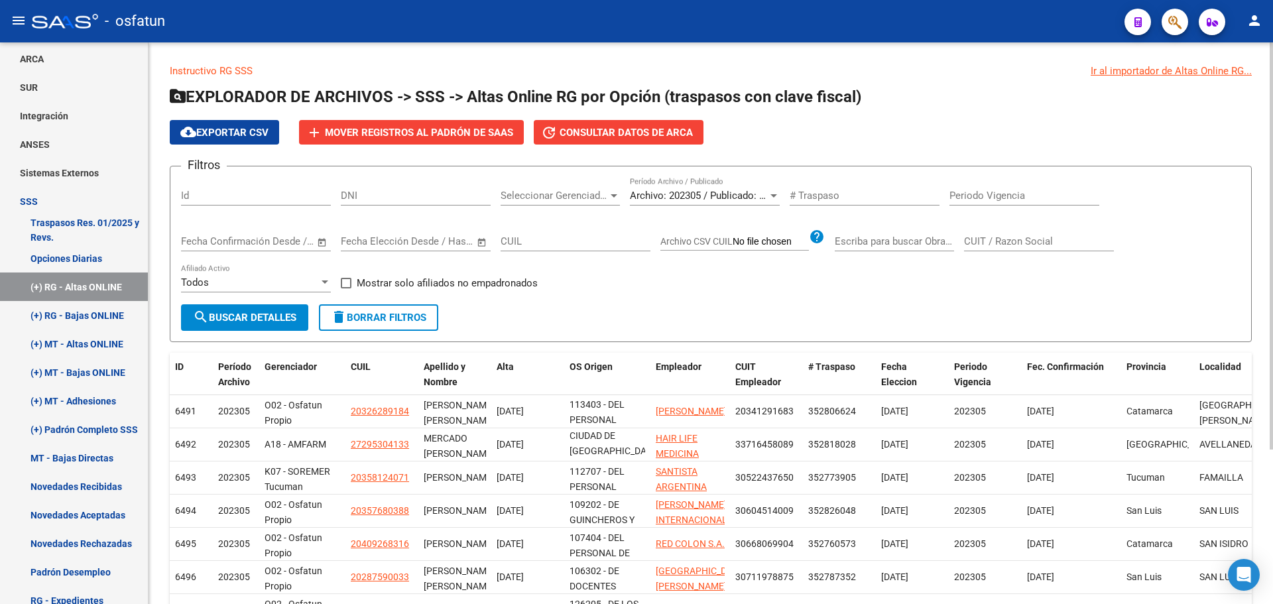
drag, startPoint x: 951, startPoint y: 313, endPoint x: 927, endPoint y: 304, distance: 25.6
click at [951, 313] on form "Filtros Id DNI Seleccionar Gerenciador Seleccionar Gerenciador Archivo: 202305 …" at bounding box center [711, 254] width 1082 height 176
click at [742, 199] on span "Archivo: 202305 / Publicado: 202304" at bounding box center [710, 196] width 161 height 12
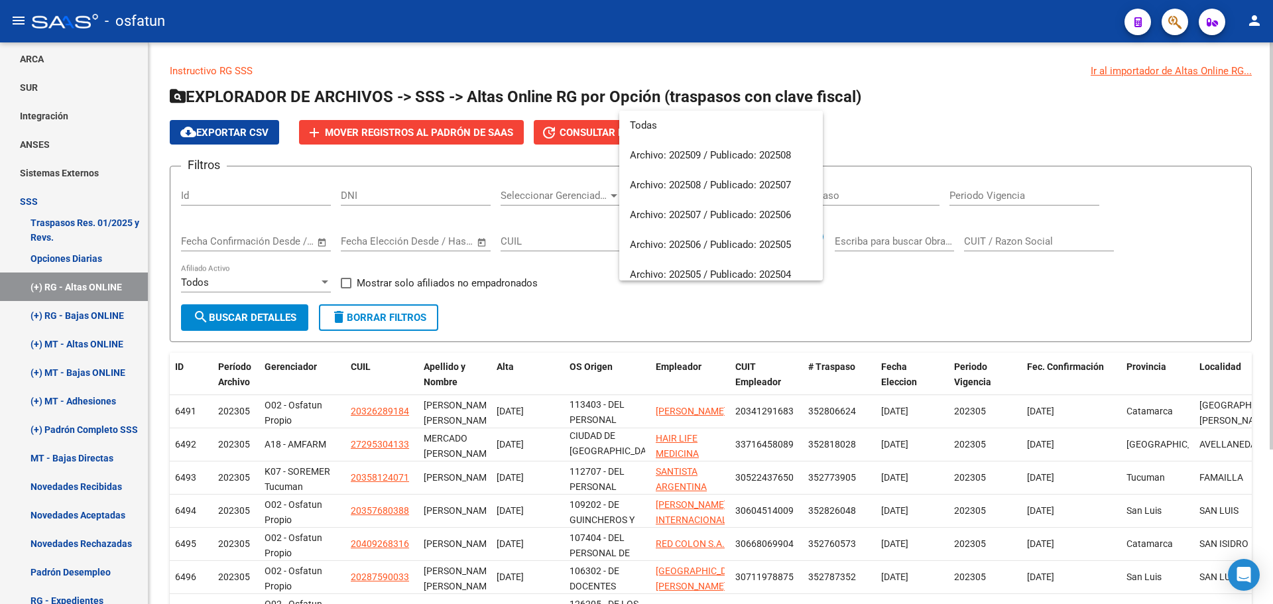
scroll to position [795, 0]
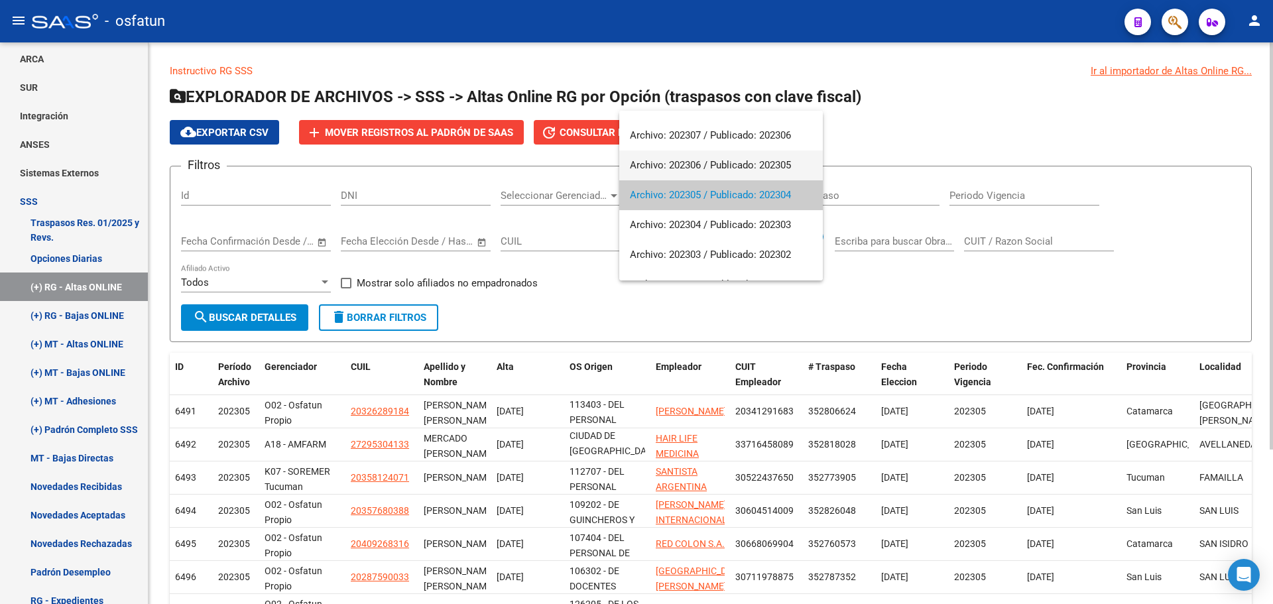
click at [735, 162] on span "Archivo: 202306 / Publicado: 202305" at bounding box center [721, 165] width 182 height 30
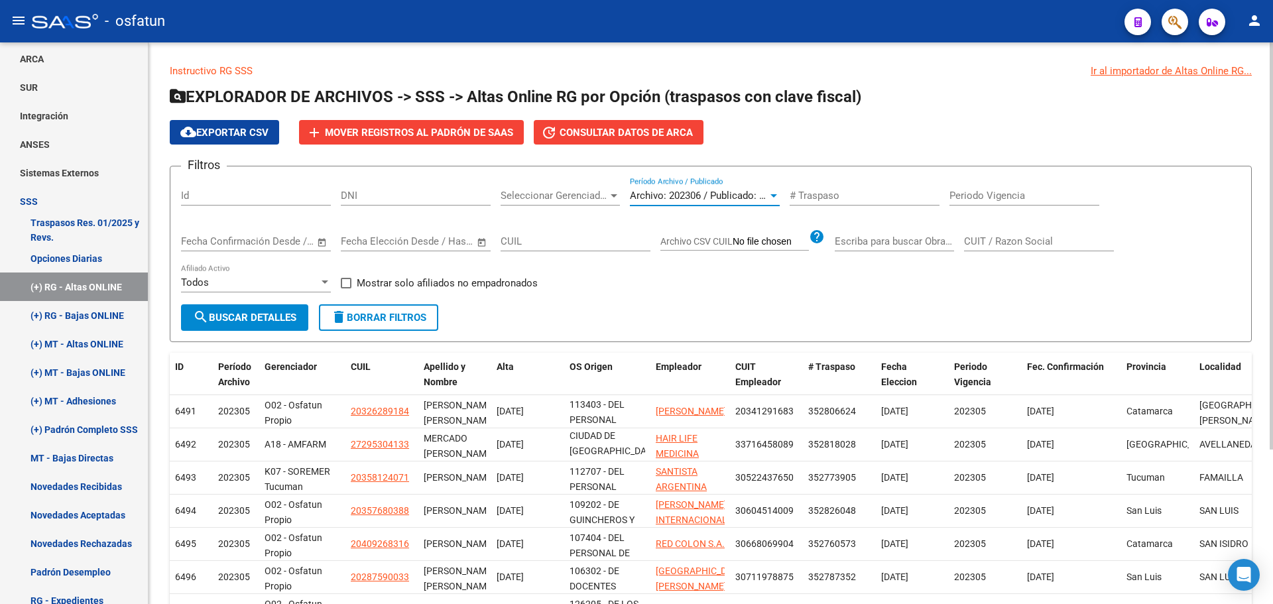
click at [280, 318] on span "search Buscar Detalles" at bounding box center [244, 318] width 103 height 12
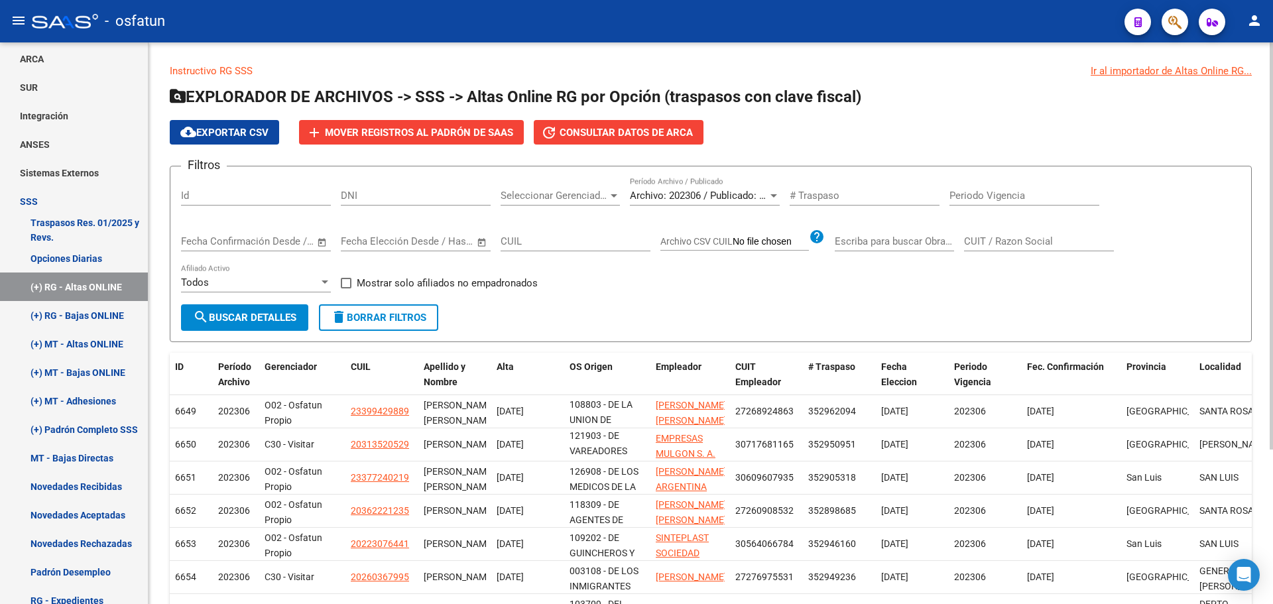
scroll to position [3, 0]
click at [270, 313] on span "search Buscar Detalles" at bounding box center [244, 318] width 103 height 12
click at [458, 143] on button "add Mover registros al PADRÓN de SAAS" at bounding box center [411, 132] width 225 height 25
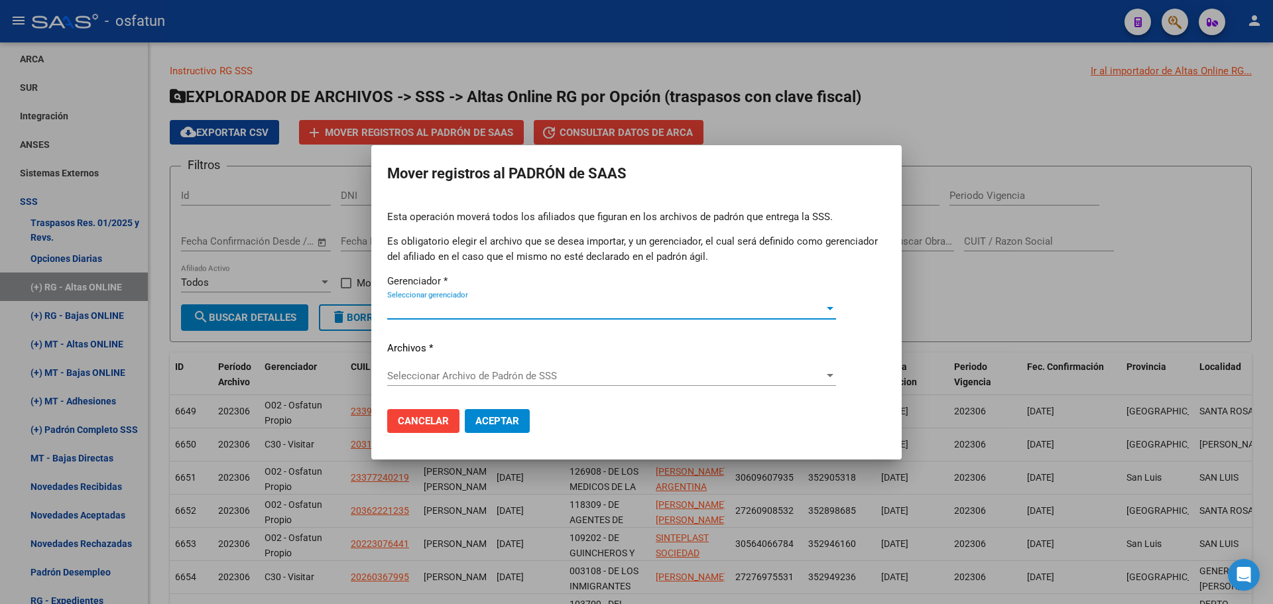
click at [558, 314] on span "Seleccionar gerenciador" at bounding box center [605, 309] width 437 height 12
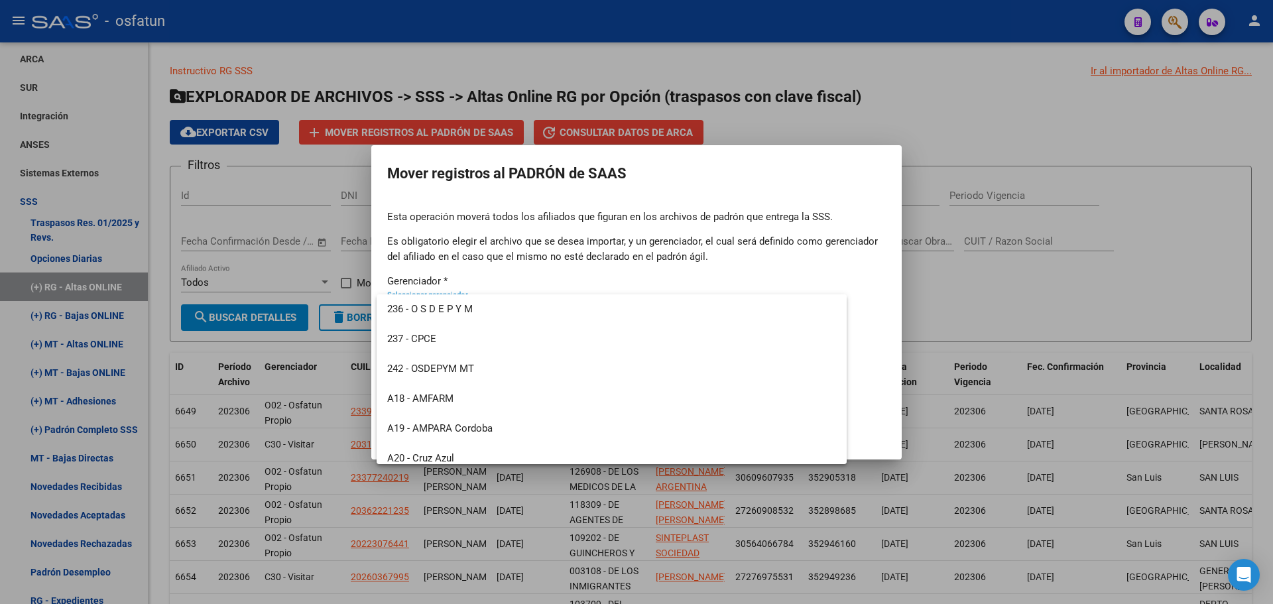
scroll to position [636, 0]
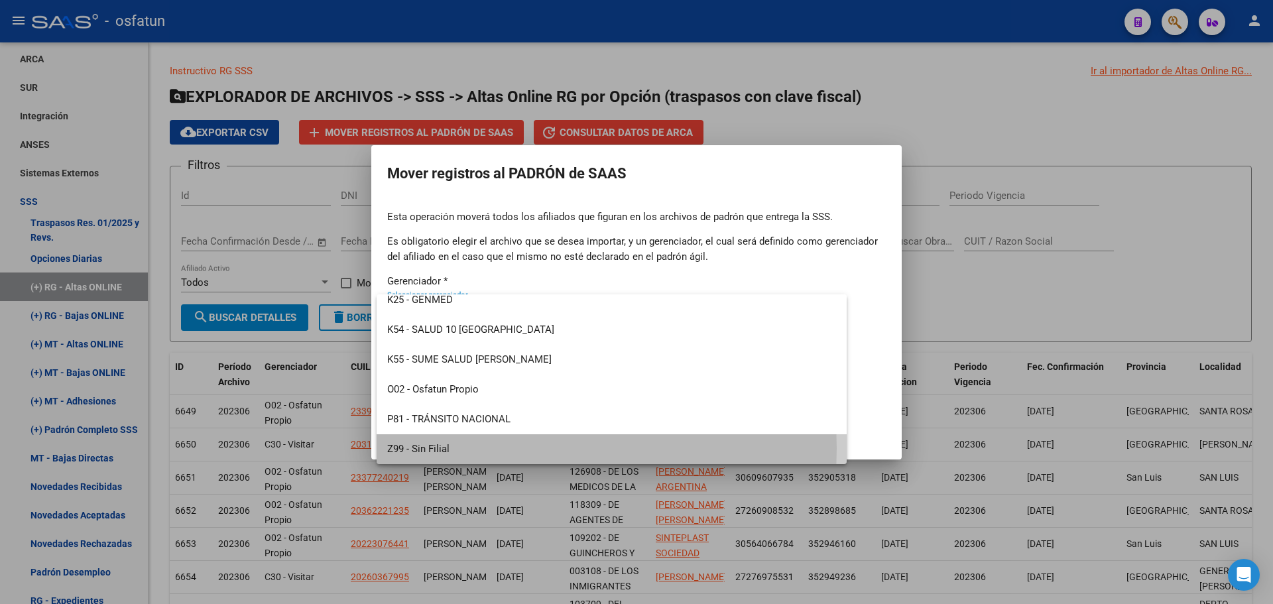
drag, startPoint x: 449, startPoint y: 448, endPoint x: 483, endPoint y: 405, distance: 54.4
click at [449, 446] on span "Z99 - Sin Filial" at bounding box center [611, 449] width 449 height 30
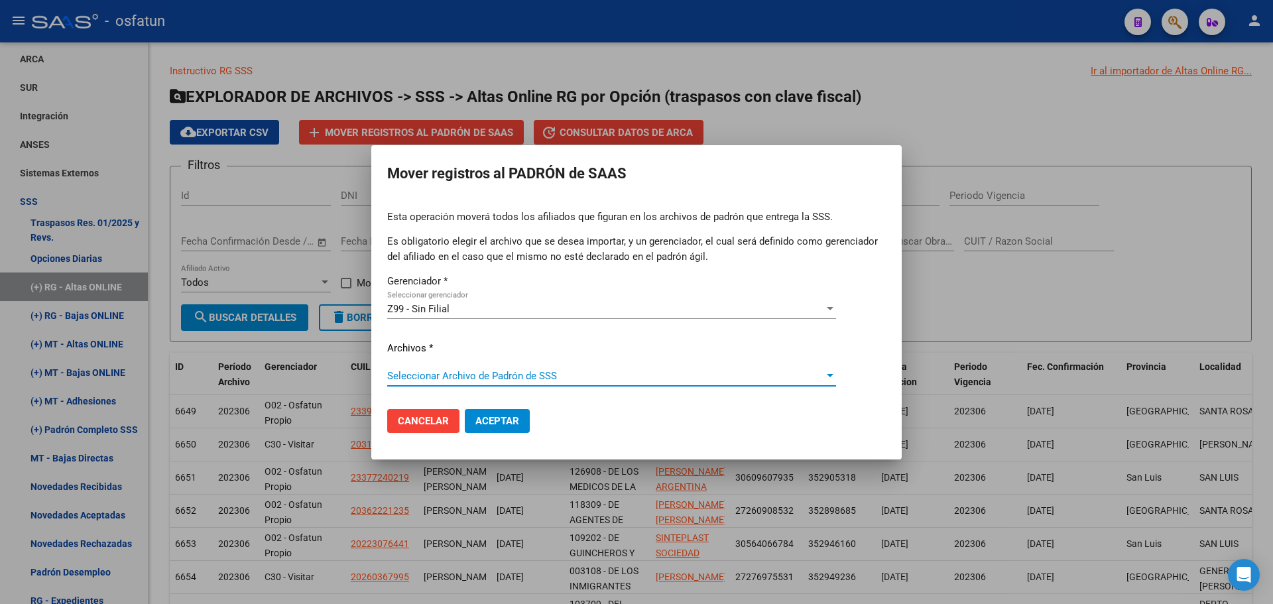
click at [497, 375] on span "Seleccionar Archivo de Padrón de SSS" at bounding box center [605, 376] width 437 height 12
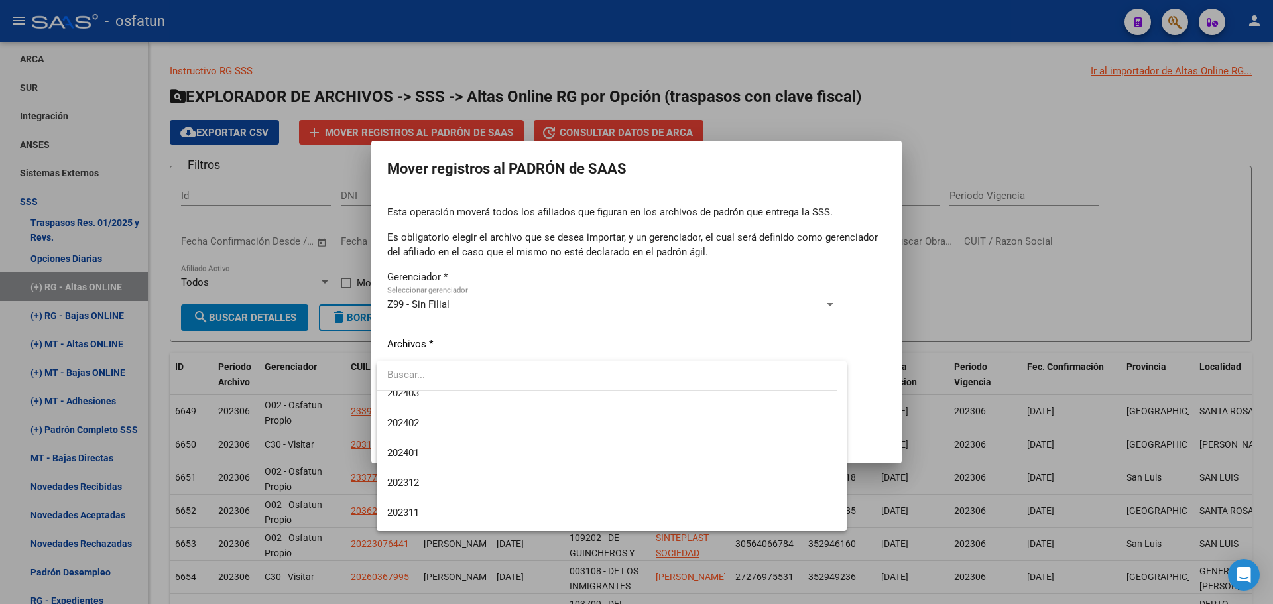
scroll to position [663, 0]
click at [1000, 298] on div at bounding box center [636, 302] width 1273 height 604
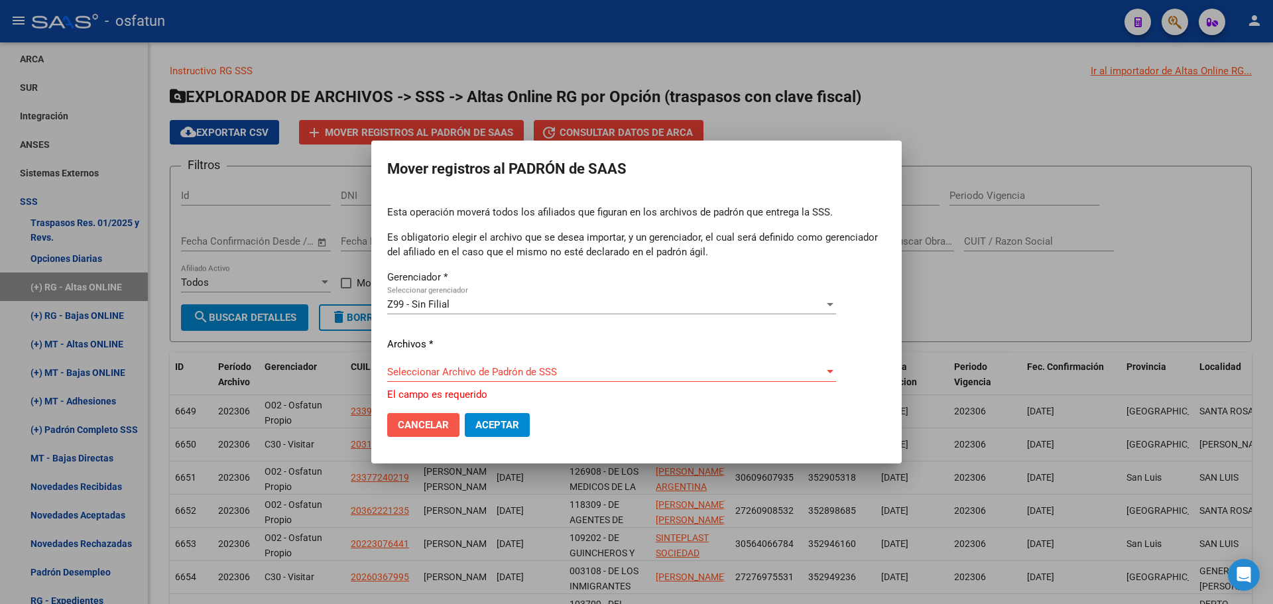
click at [428, 426] on span "Cancelar" at bounding box center [423, 425] width 51 height 12
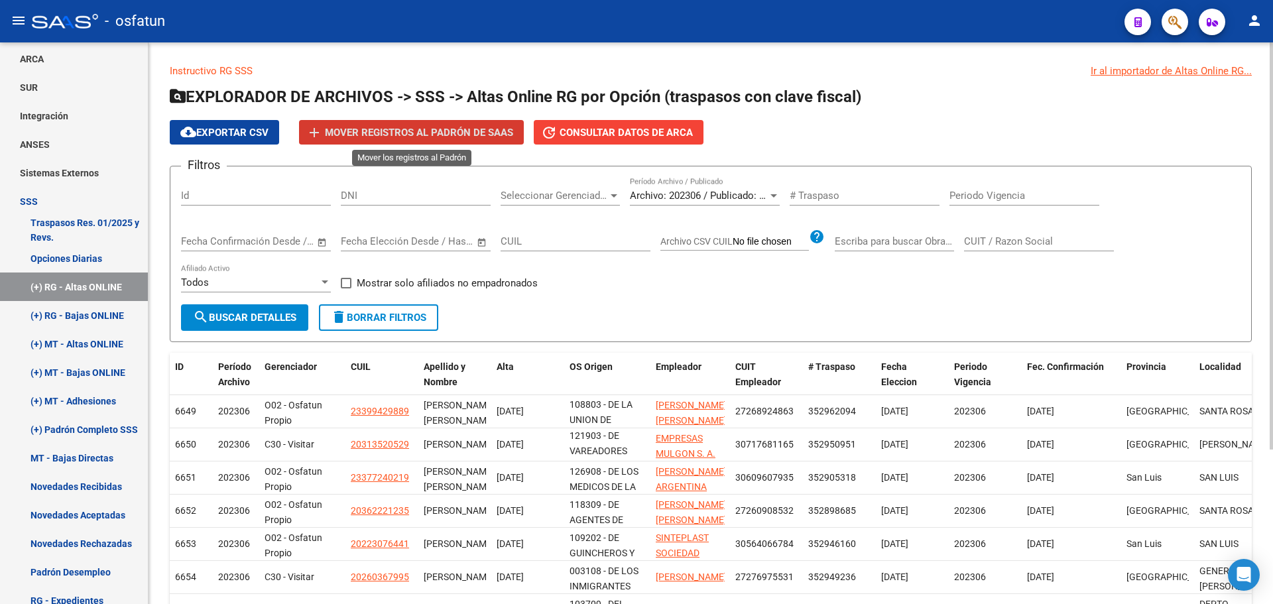
click at [426, 137] on span "Mover registros al PADRÓN de SAAS" at bounding box center [419, 133] width 188 height 12
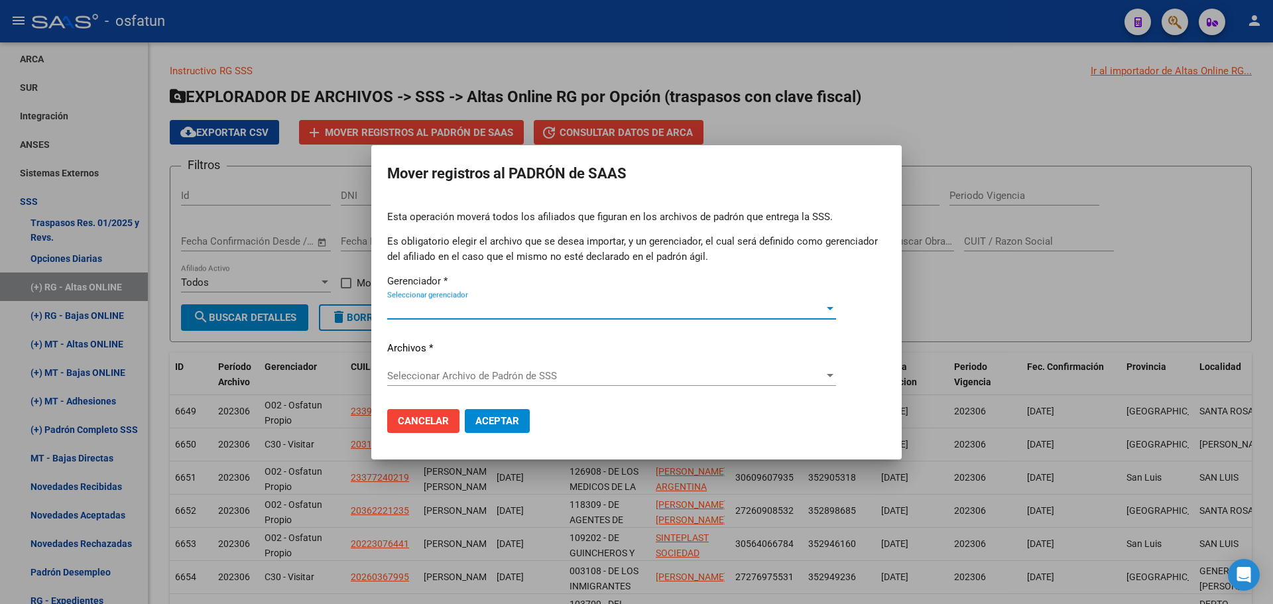
click at [463, 303] on div "Seleccionar gerenciador Seleccionar gerenciador" at bounding box center [611, 309] width 449 height 20
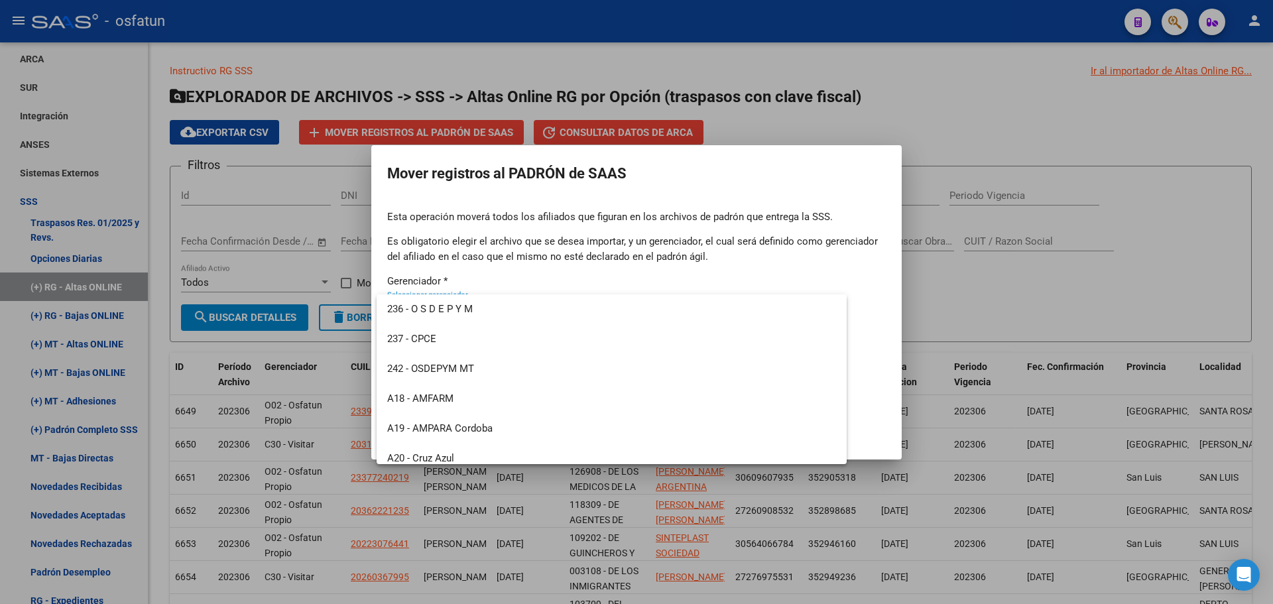
scroll to position [636, 0]
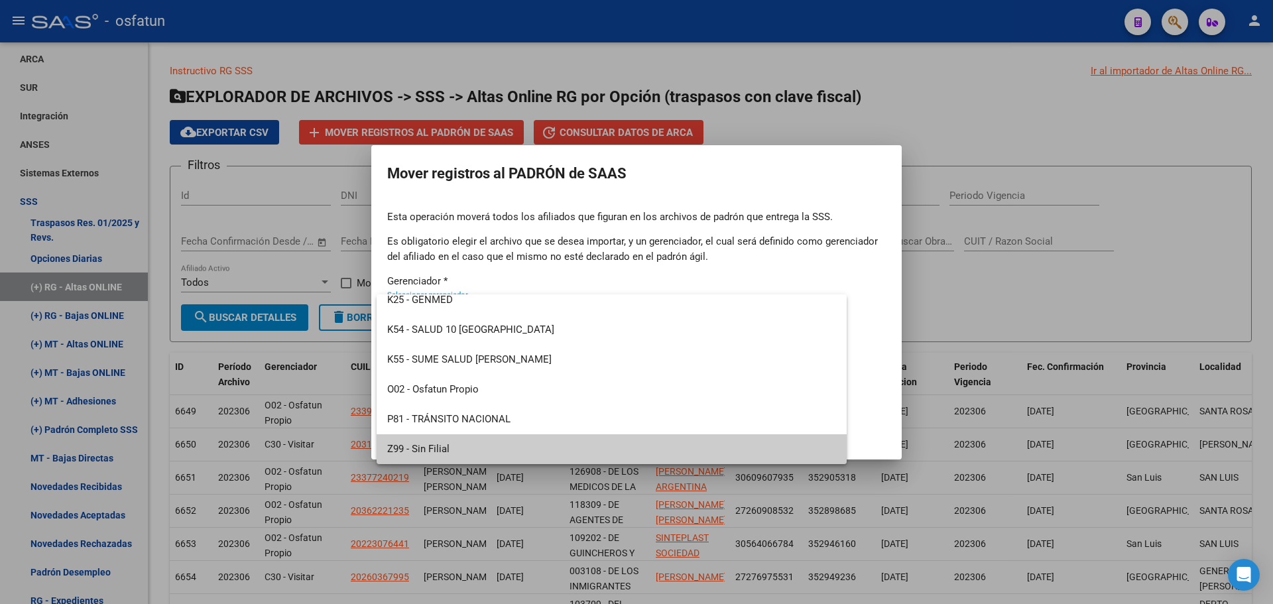
click at [434, 453] on span "Z99 - Sin Filial" at bounding box center [611, 449] width 449 height 30
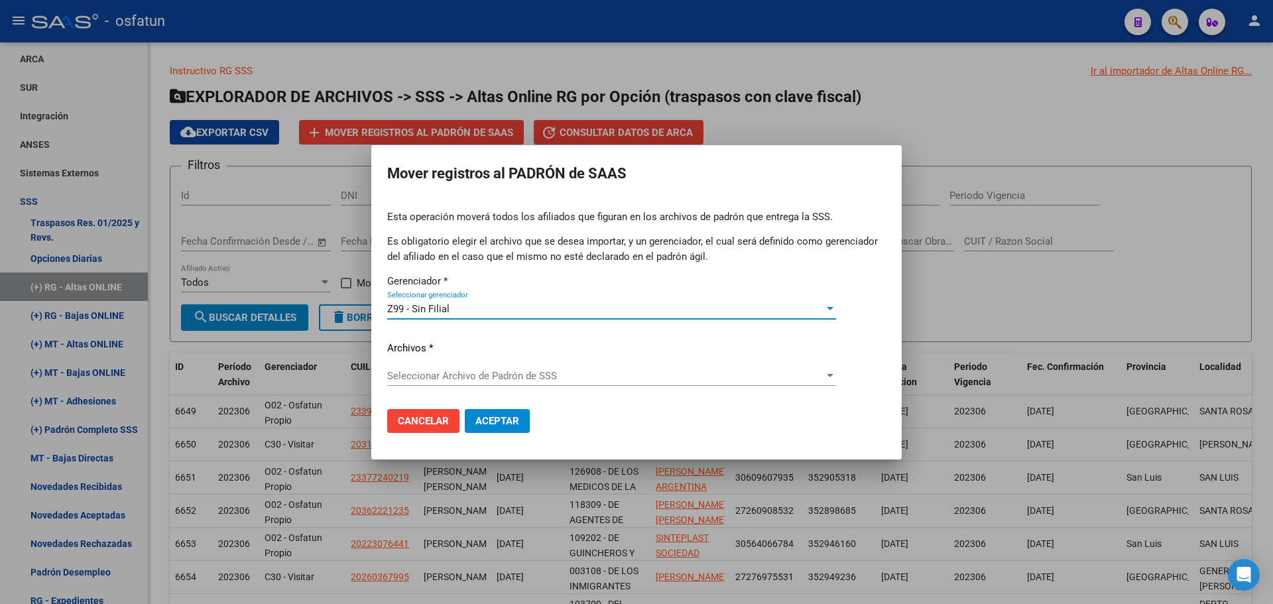
click at [451, 374] on span "Seleccionar Archivo de Padrón de SSS" at bounding box center [605, 376] width 437 height 12
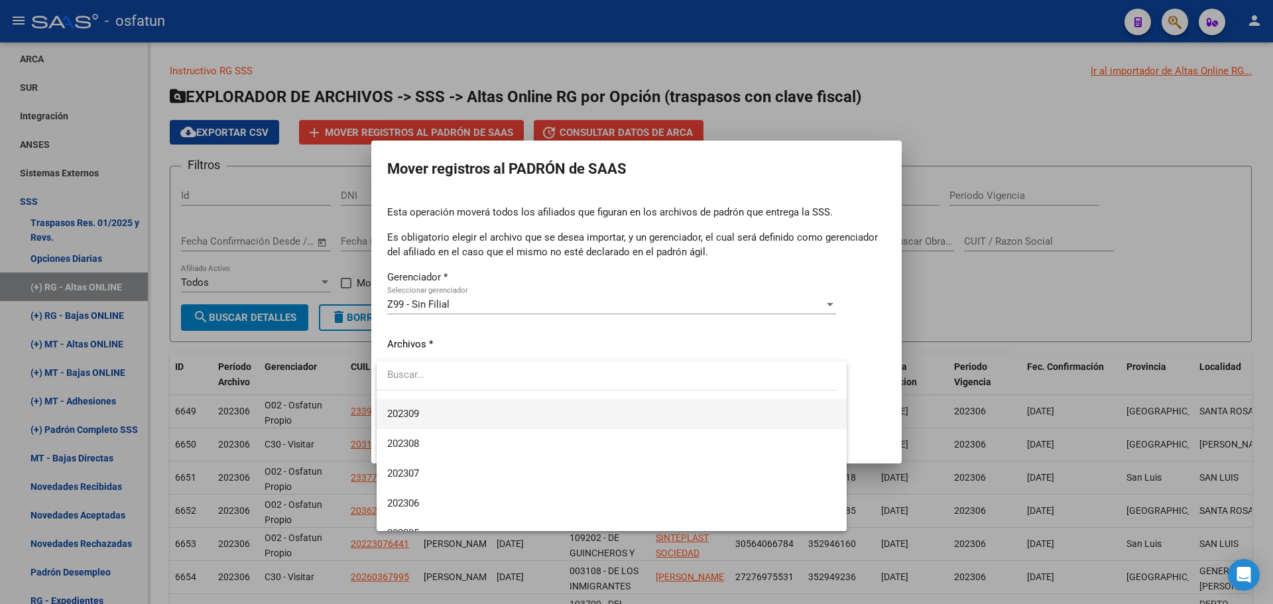
scroll to position [729, 0]
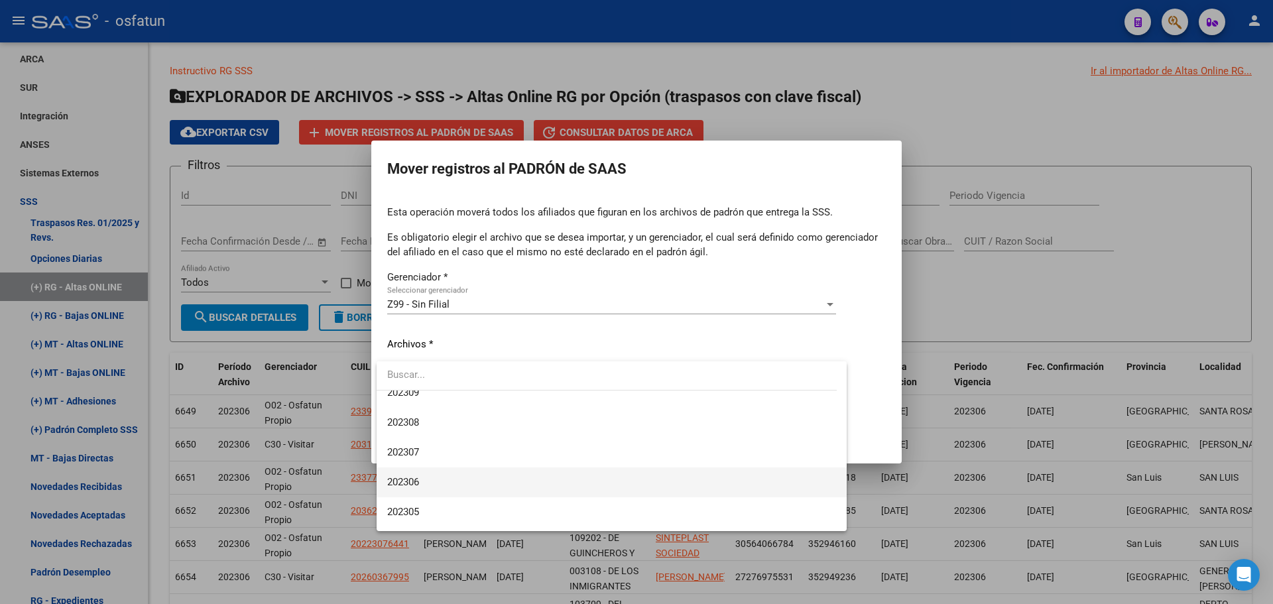
click at [430, 477] on span "202306" at bounding box center [611, 482] width 449 height 30
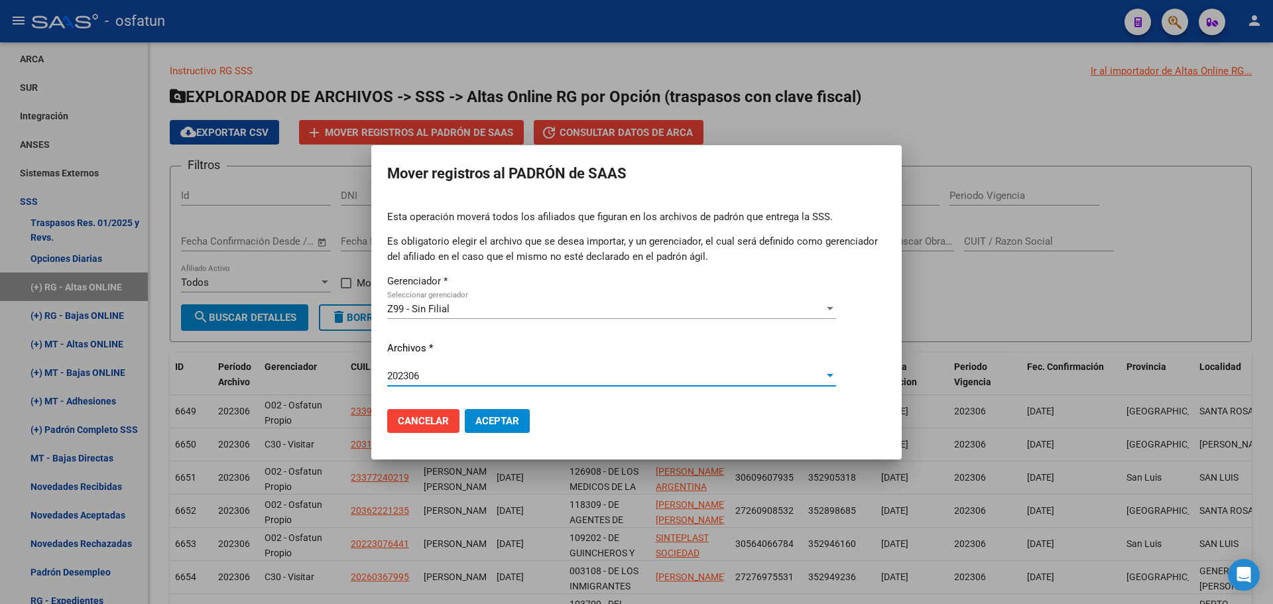
click at [494, 422] on span "Aceptar" at bounding box center [497, 421] width 44 height 12
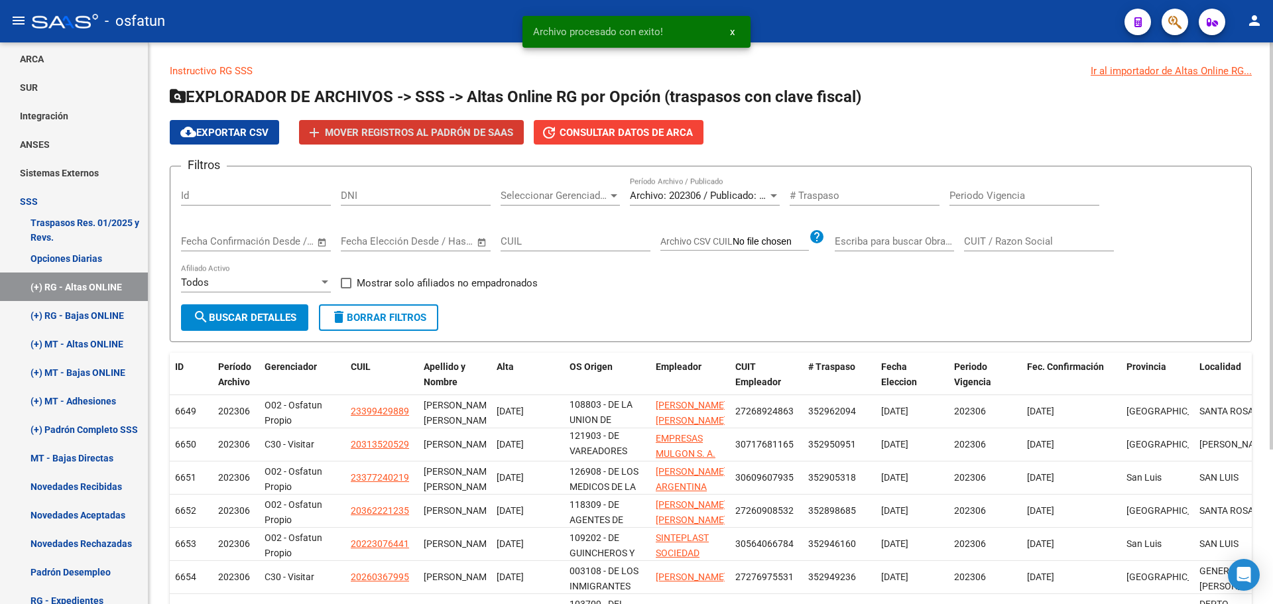
click at [703, 200] on span "Archivo: 202306 / Publicado: 202305" at bounding box center [710, 196] width 161 height 12
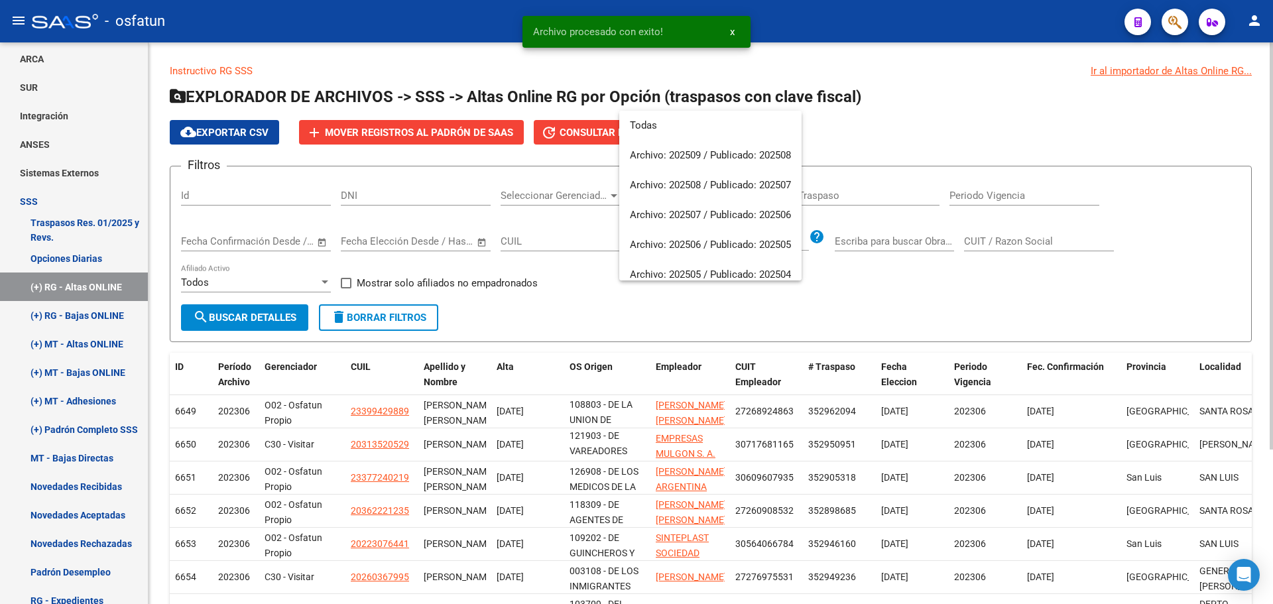
scroll to position [766, 0]
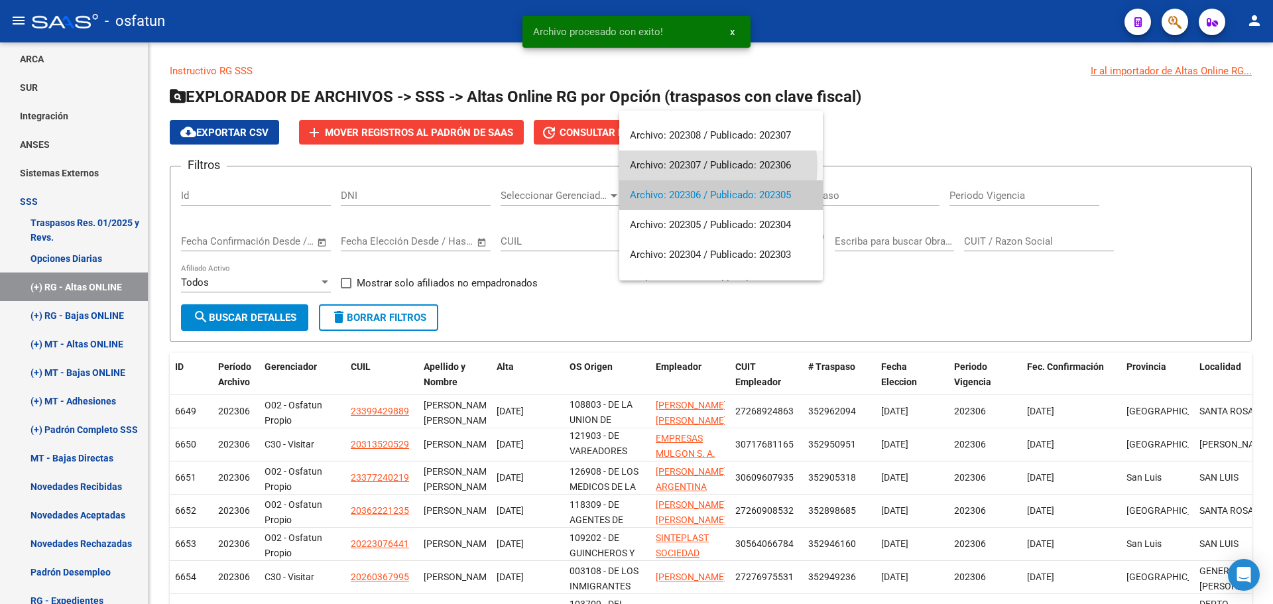
click at [709, 166] on span "Archivo: 202307 / Publicado: 202306" at bounding box center [721, 165] width 182 height 30
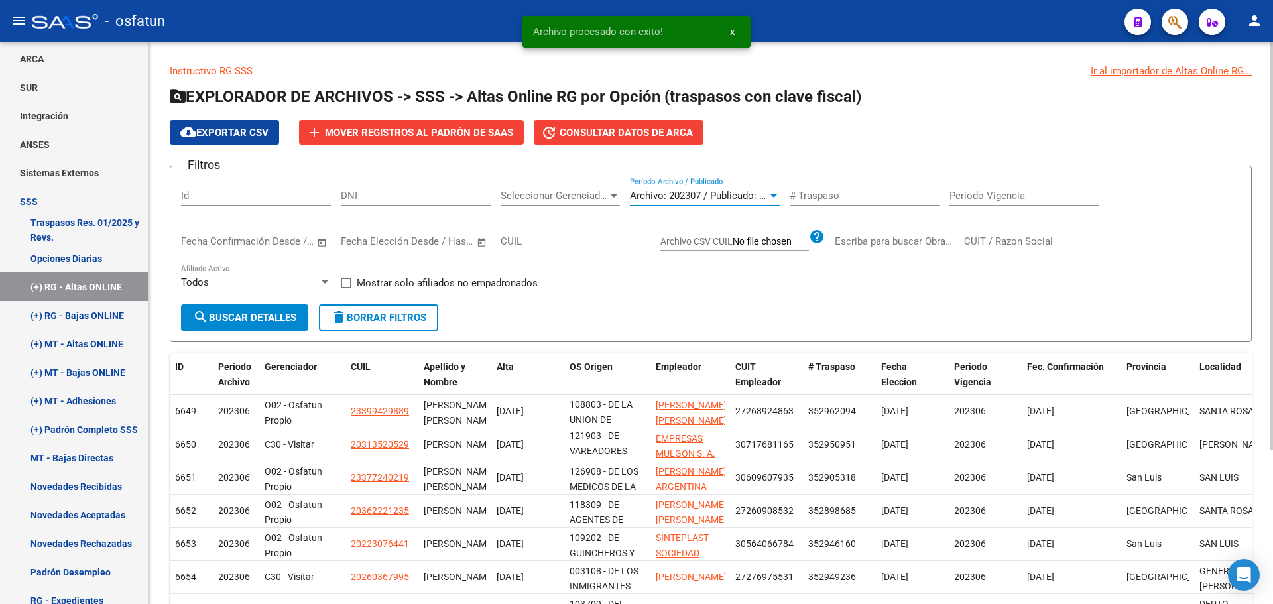
click at [270, 322] on span "search Buscar Detalles" at bounding box center [244, 318] width 103 height 12
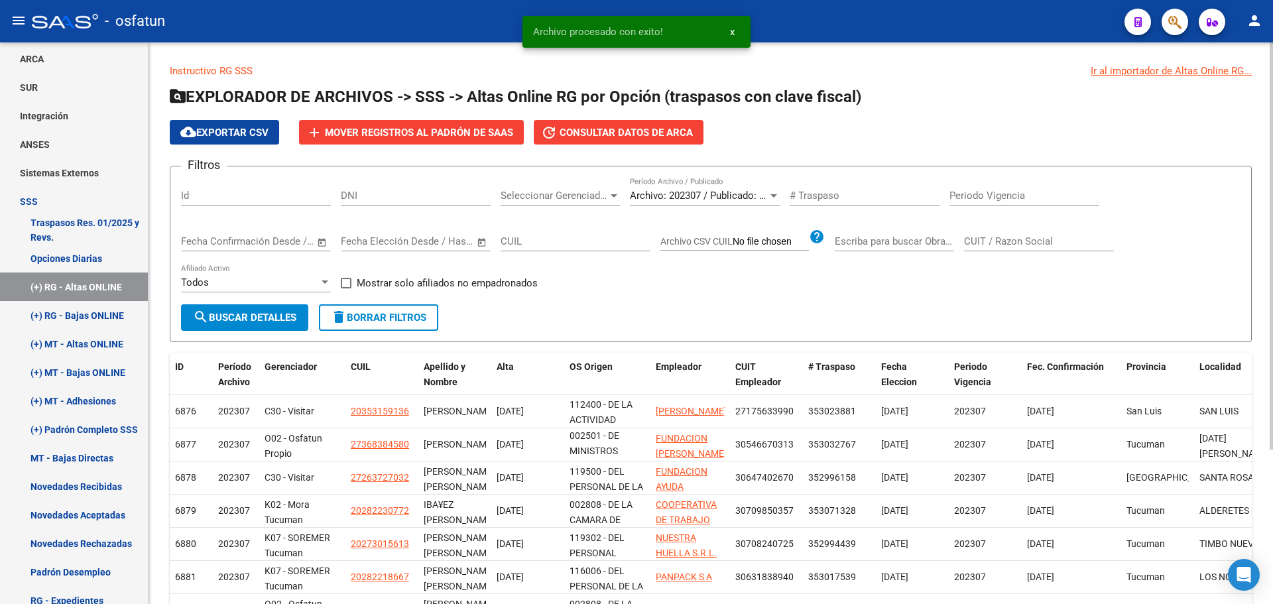
scroll to position [32, 0]
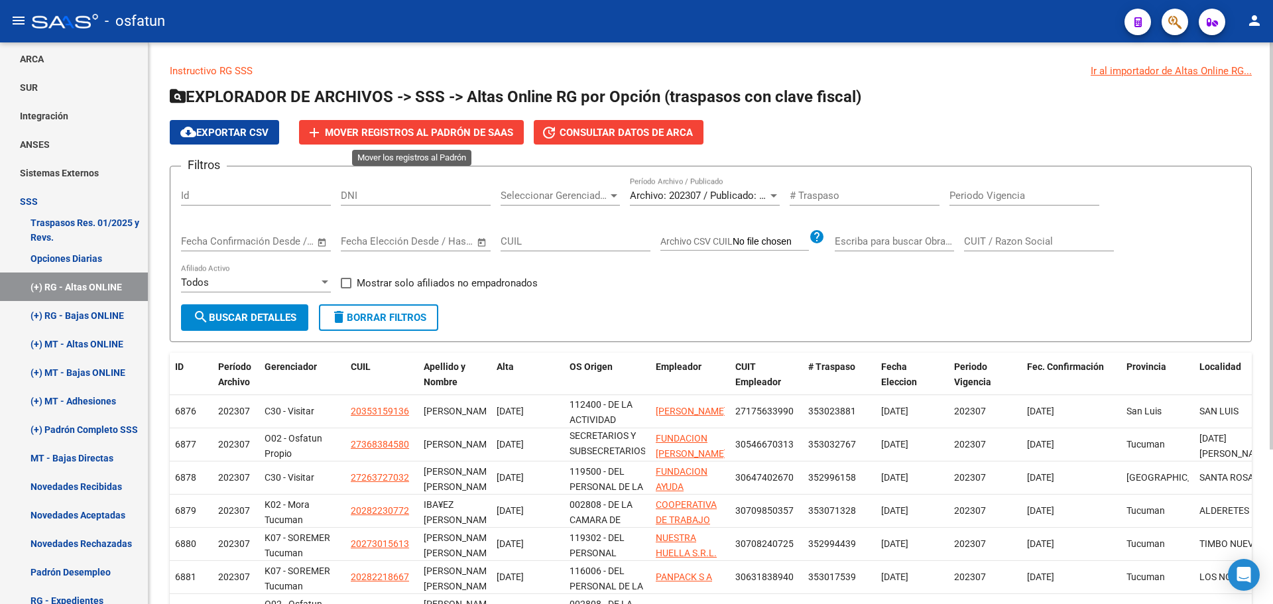
click at [435, 131] on span "Mover registros al PADRÓN de SAAS" at bounding box center [419, 133] width 188 height 12
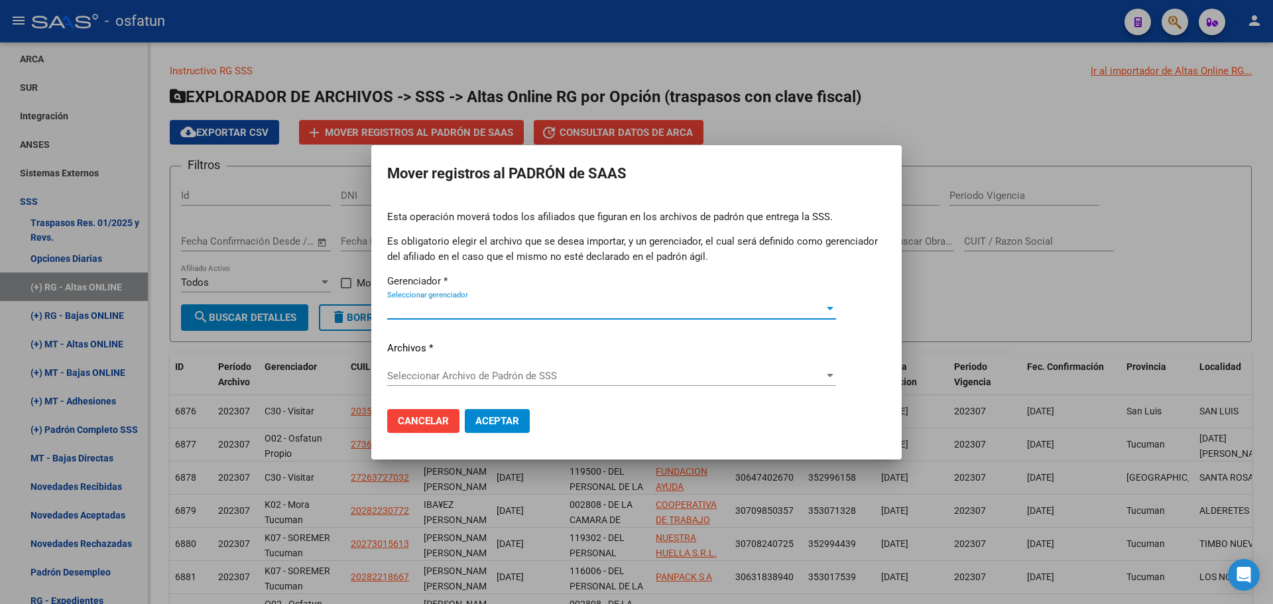
click at [455, 300] on div "Seleccionar gerenciador Seleccionar gerenciador" at bounding box center [611, 309] width 449 height 20
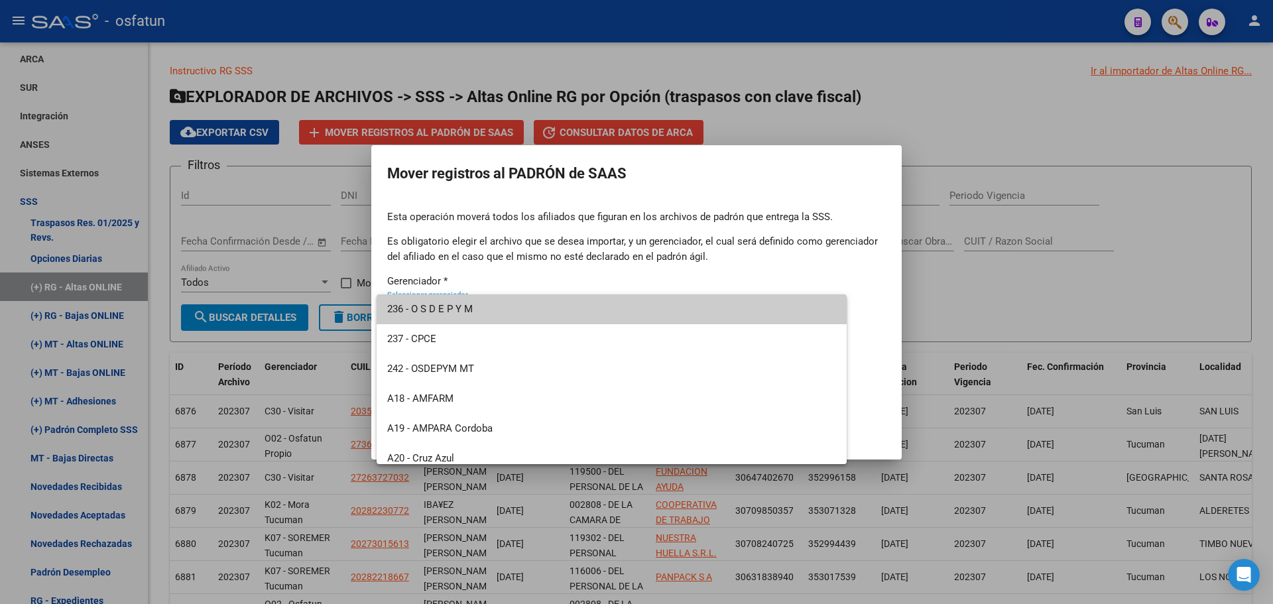
scroll to position [636, 0]
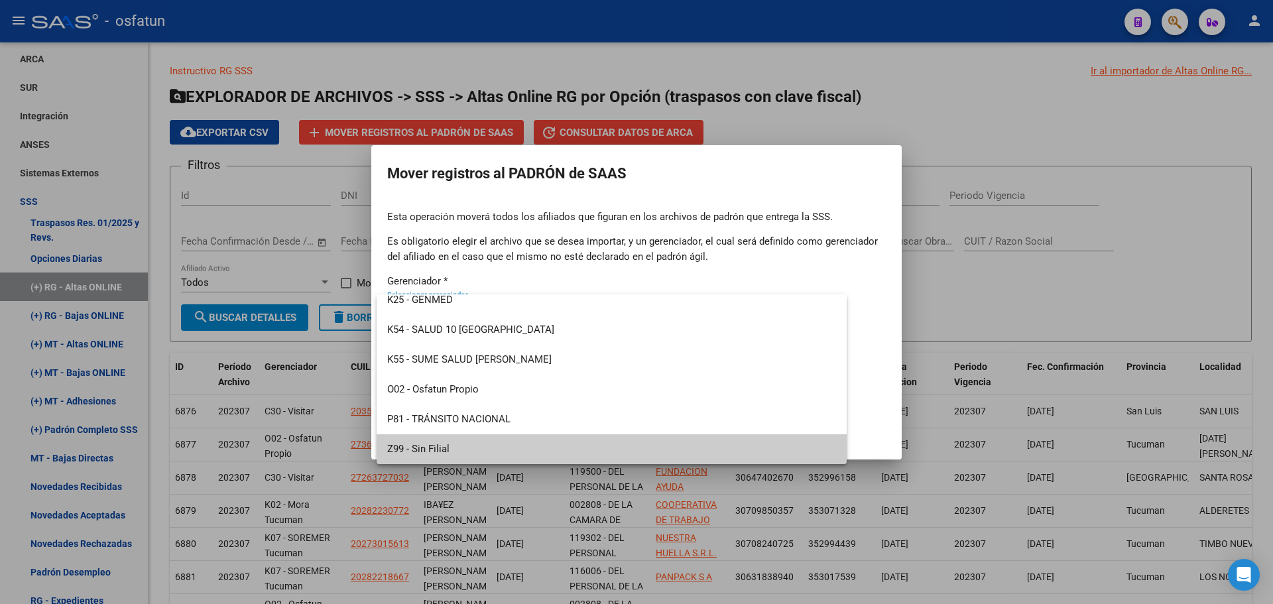
drag, startPoint x: 451, startPoint y: 454, endPoint x: 461, endPoint y: 413, distance: 42.3
click at [451, 453] on span "Z99 - Sin Filial" at bounding box center [611, 449] width 449 height 30
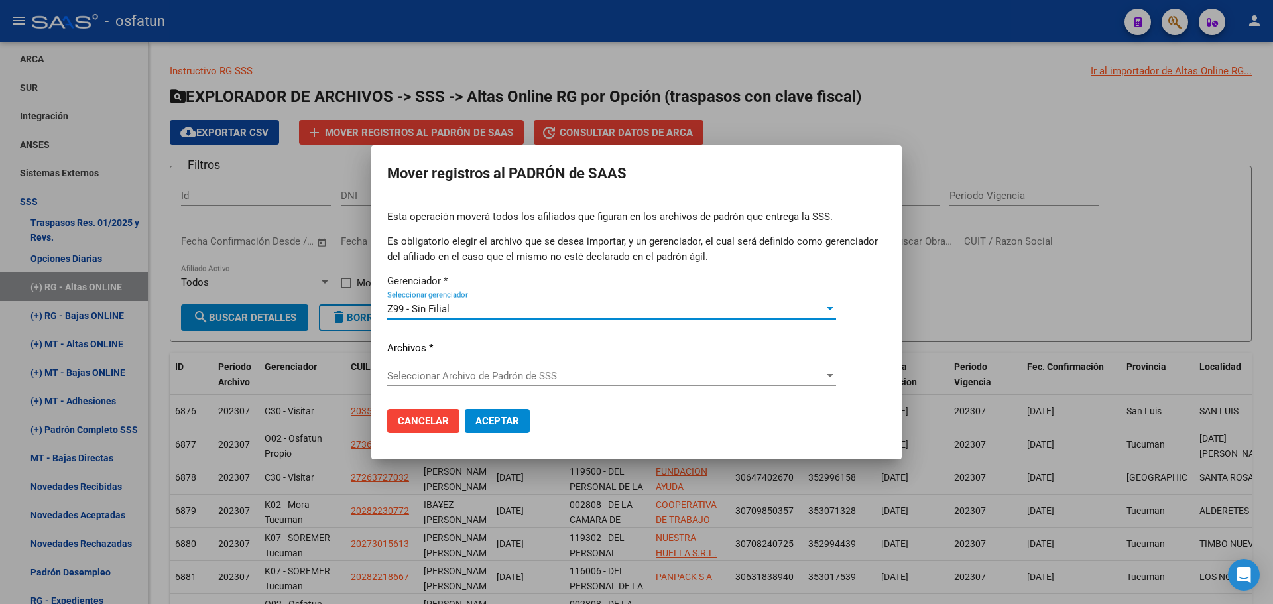
click at [481, 369] on div "Seleccionar Archivo [PERSON_NAME] de SSS Seleccionar Archivo [PERSON_NAME] de S…" at bounding box center [611, 376] width 449 height 20
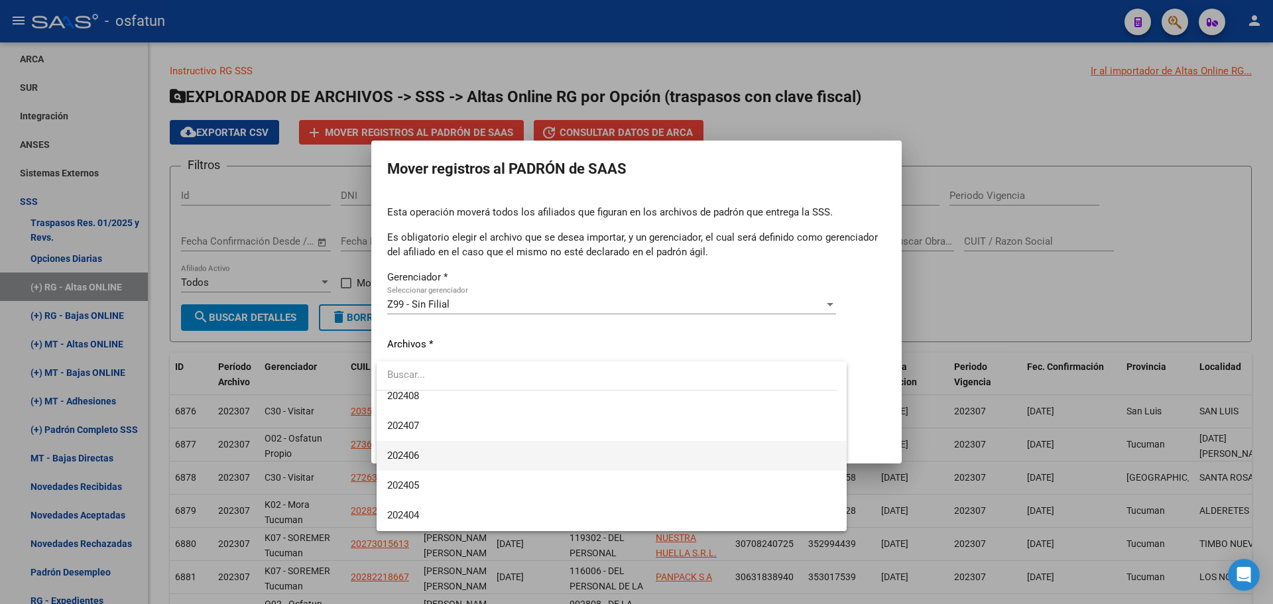
scroll to position [663, 0]
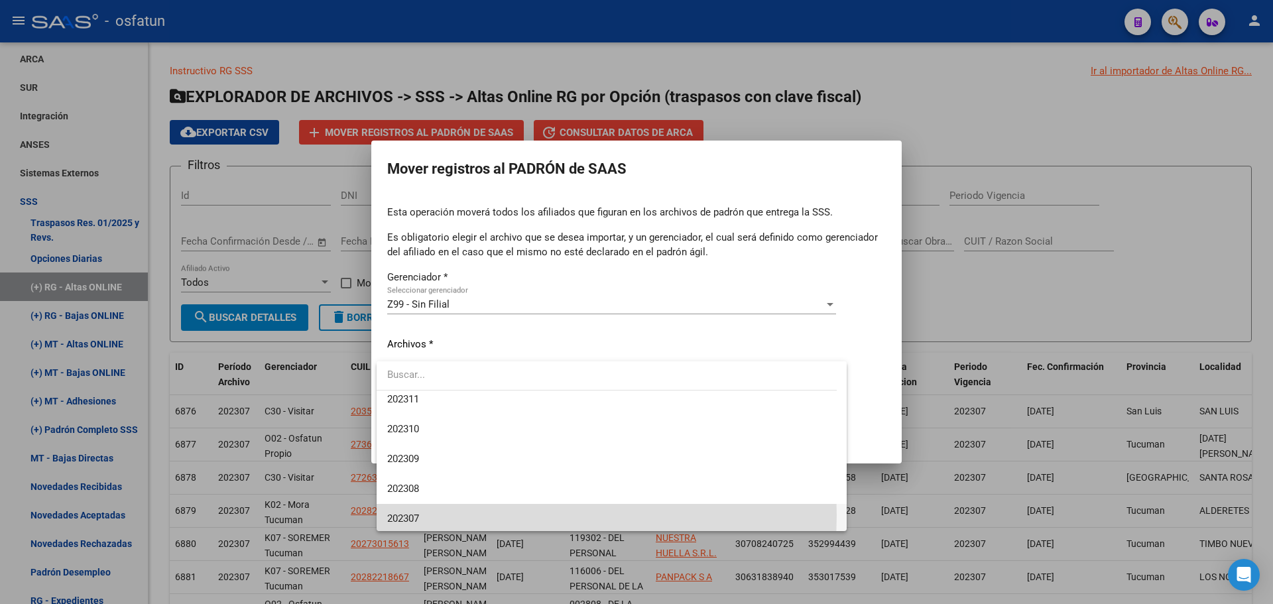
click at [424, 515] on span "202307" at bounding box center [611, 519] width 449 height 30
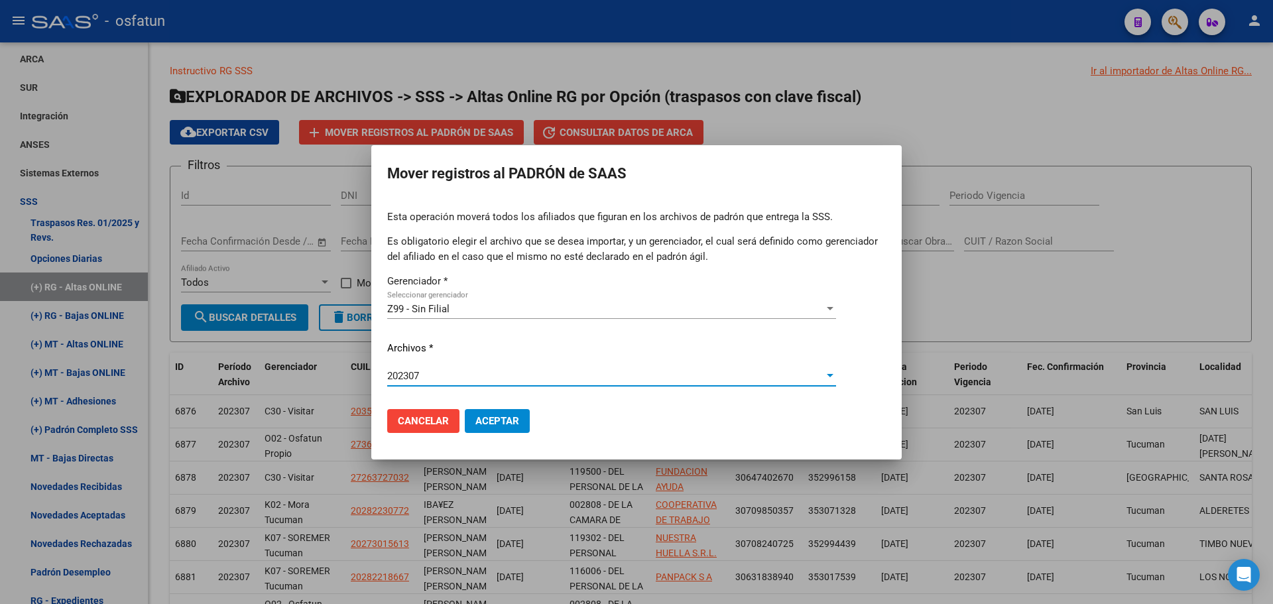
click at [496, 419] on span "Aceptar" at bounding box center [497, 421] width 44 height 12
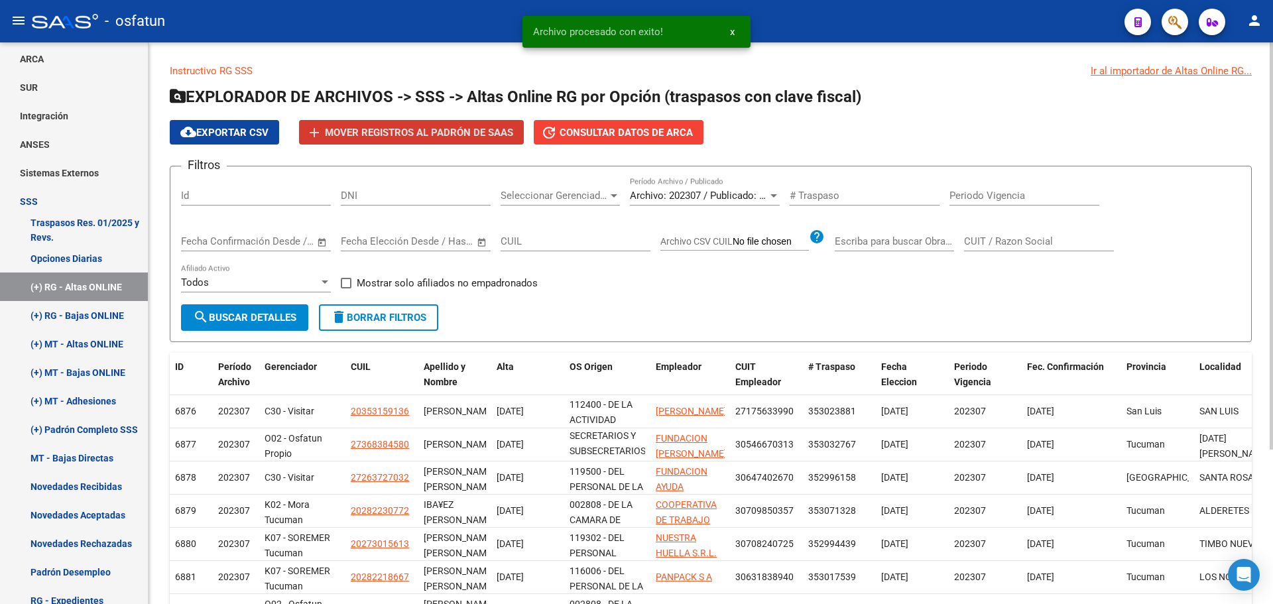
click at [719, 194] on span "Archivo: 202307 / Publicado: 202306" at bounding box center [710, 196] width 161 height 12
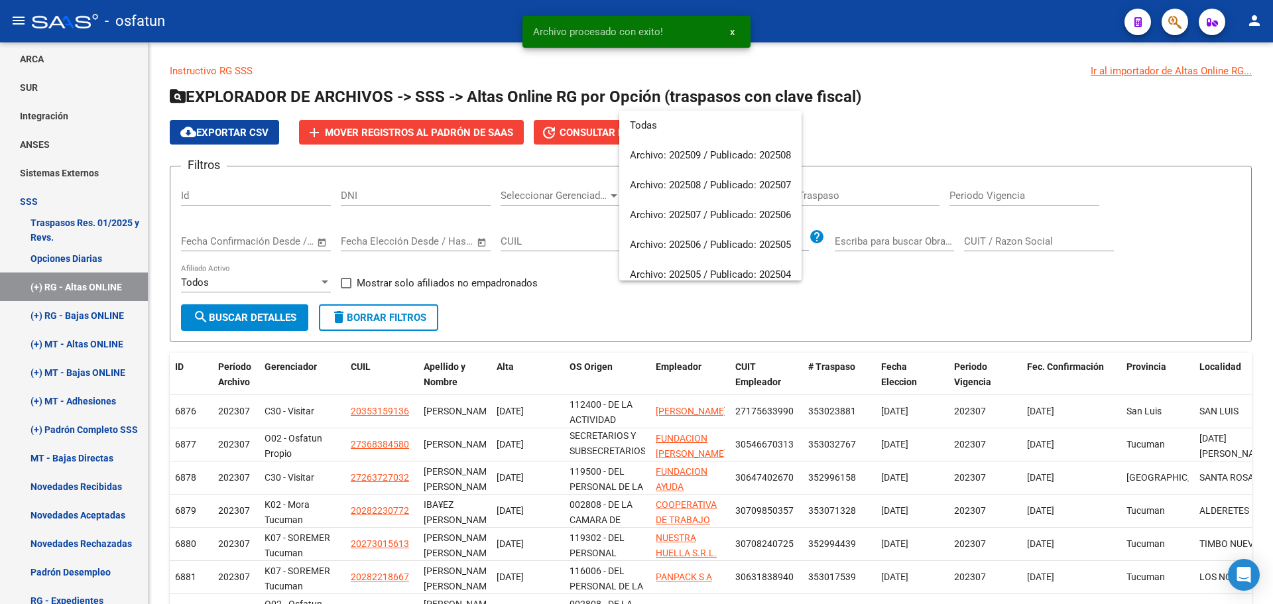
scroll to position [736, 0]
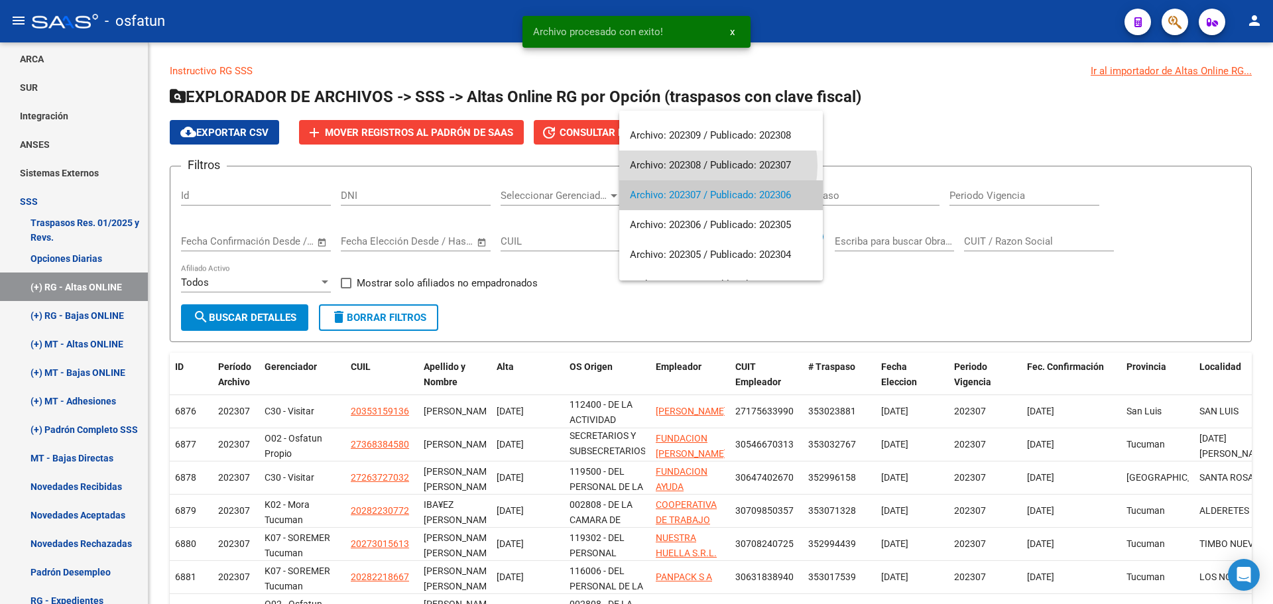
click at [715, 166] on span "Archivo: 202308 / Publicado: 202307" at bounding box center [721, 165] width 182 height 30
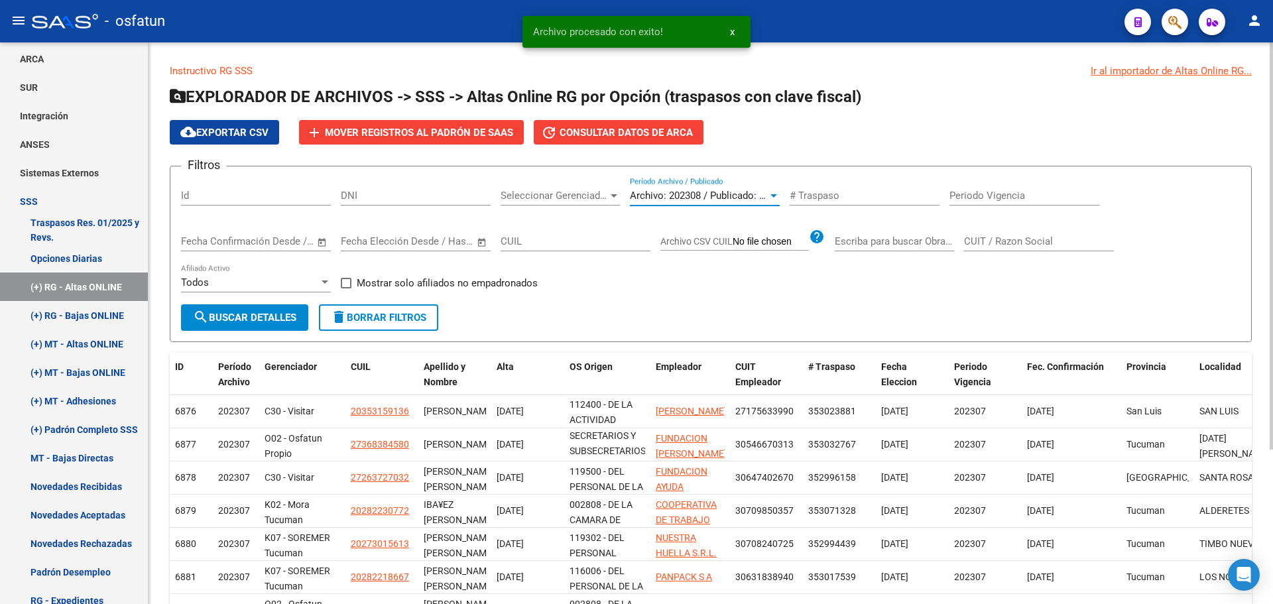
click at [288, 318] on span "search Buscar Detalles" at bounding box center [244, 318] width 103 height 12
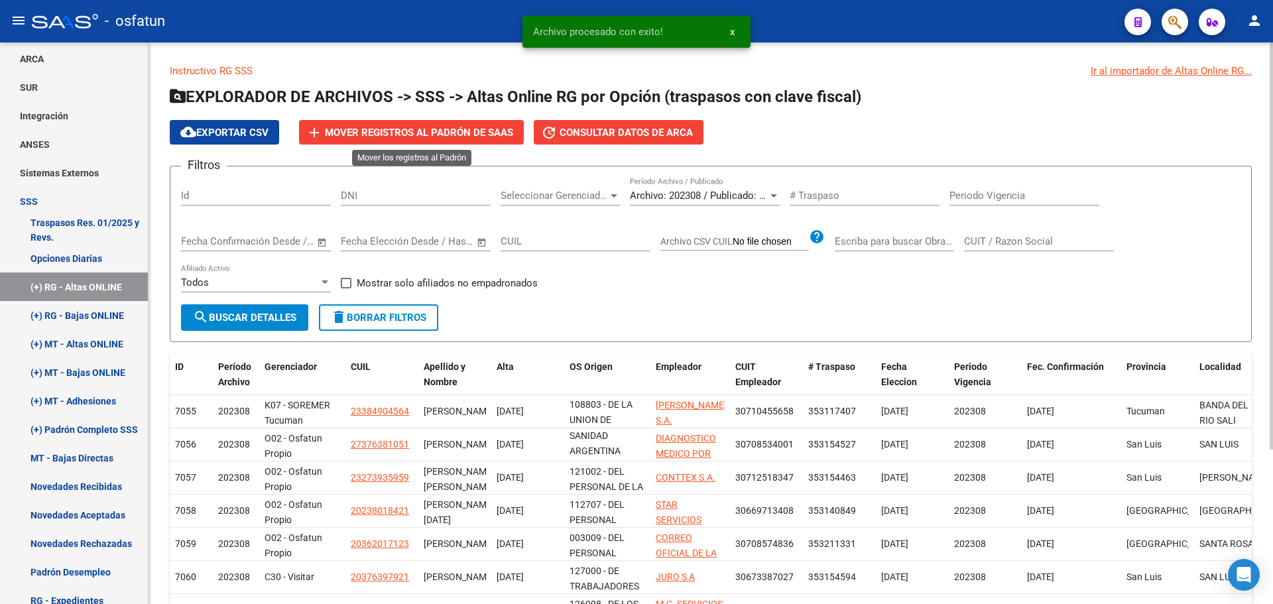
click at [489, 124] on button "add Mover registros al PADRÓN de SAAS" at bounding box center [411, 132] width 225 height 25
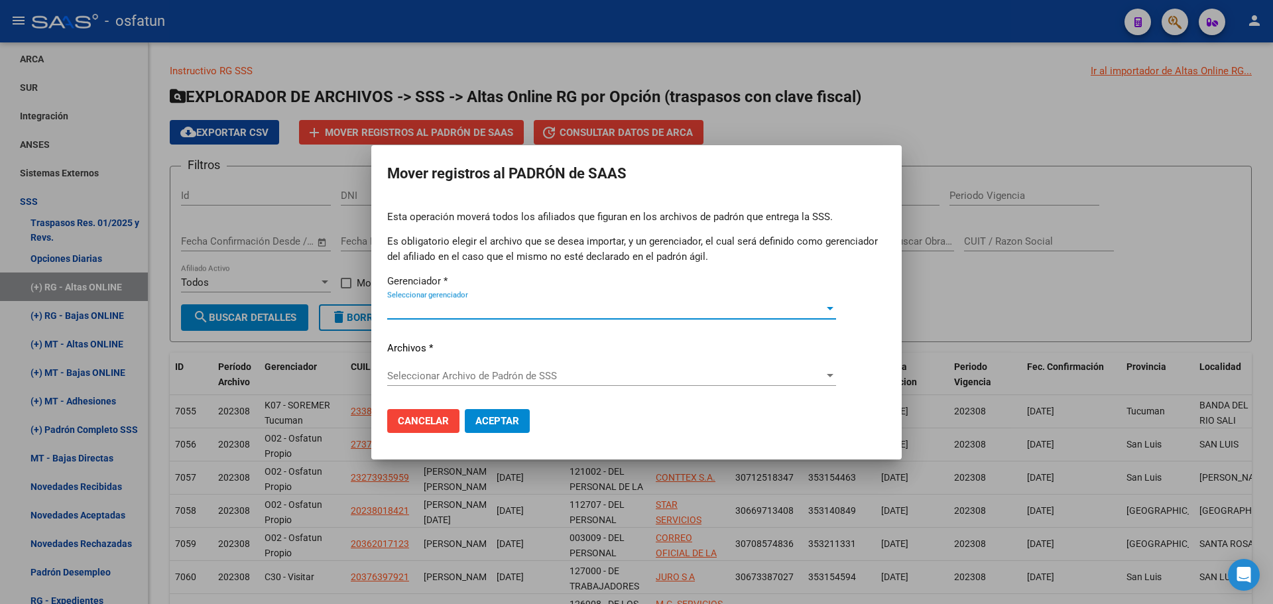
click at [552, 310] on span "Seleccionar gerenciador" at bounding box center [605, 309] width 437 height 12
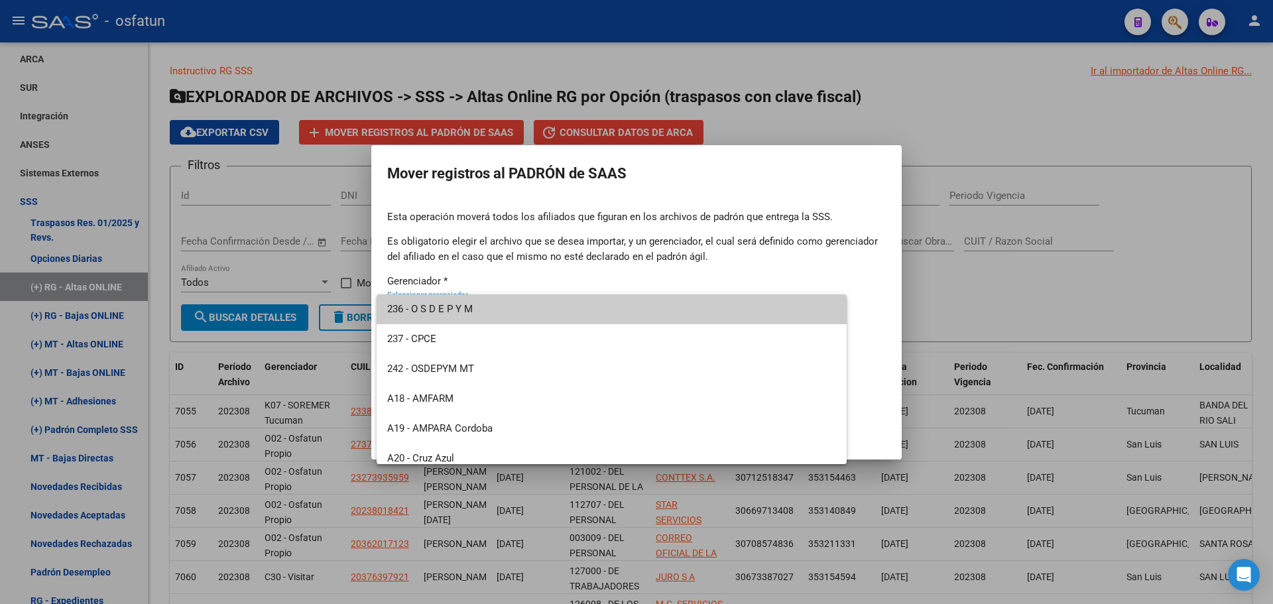
scroll to position [636, 0]
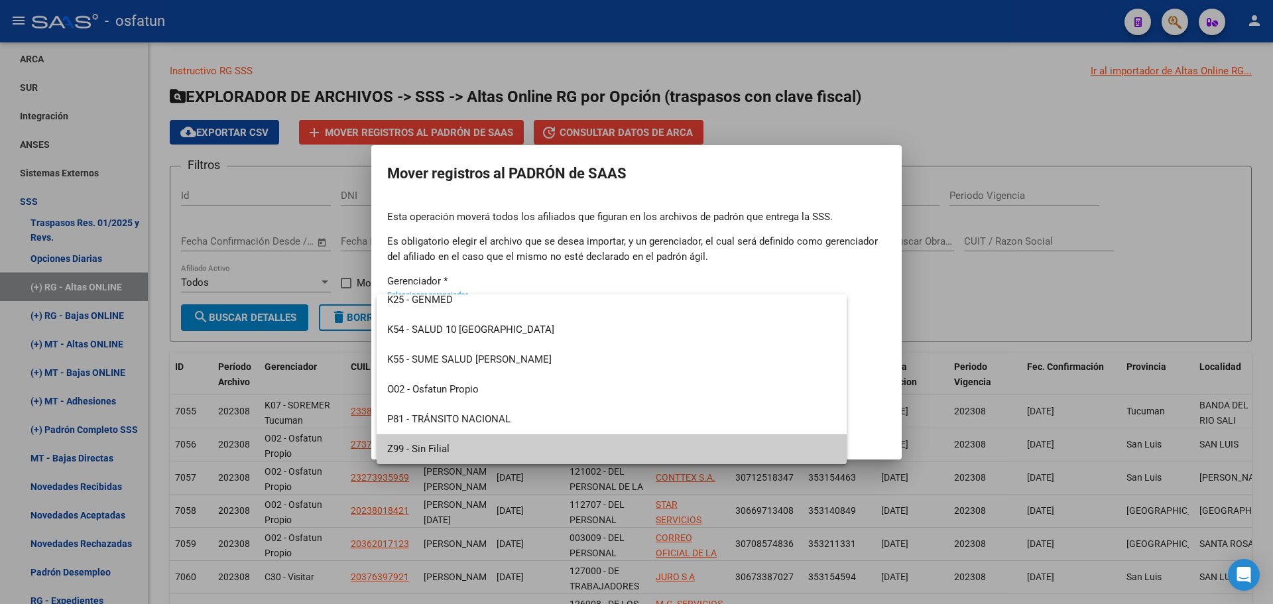
click at [468, 447] on span "Z99 - Sin Filial" at bounding box center [611, 449] width 449 height 30
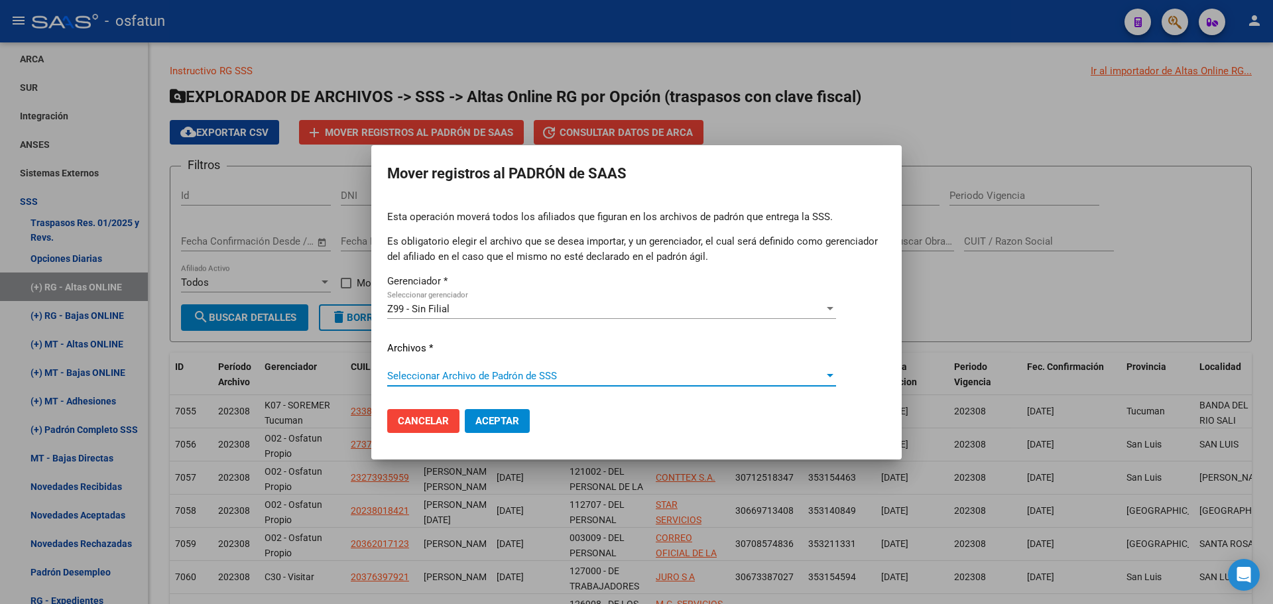
click at [506, 373] on span "Seleccionar Archivo de Padrón de SSS" at bounding box center [605, 376] width 437 height 12
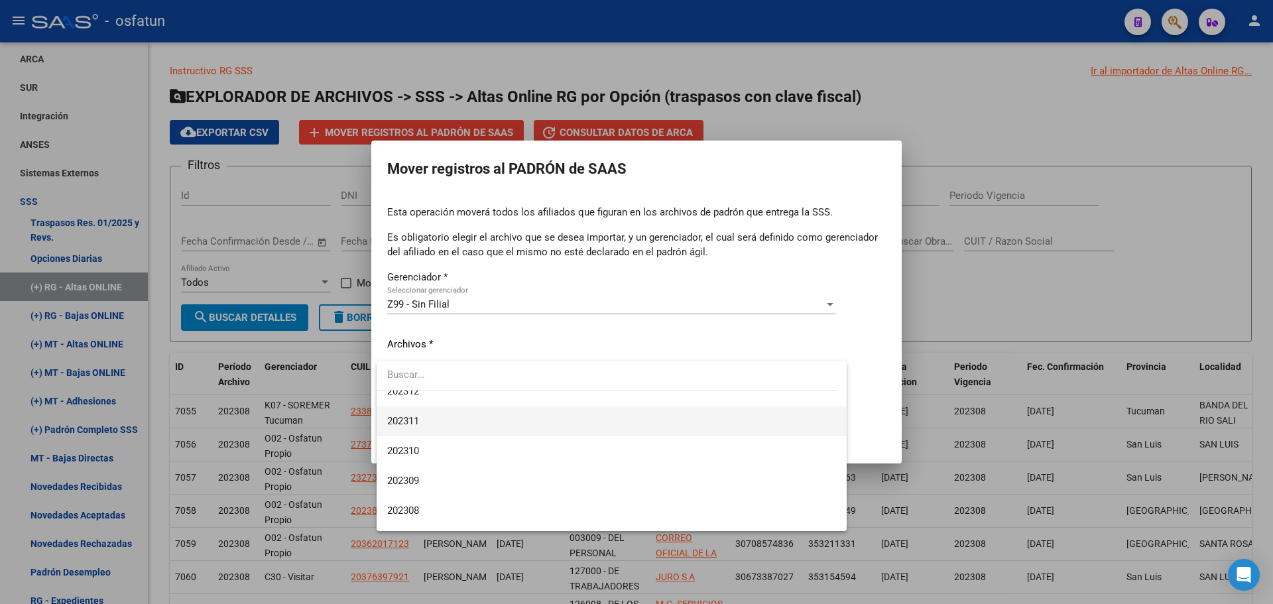
scroll to position [663, 0]
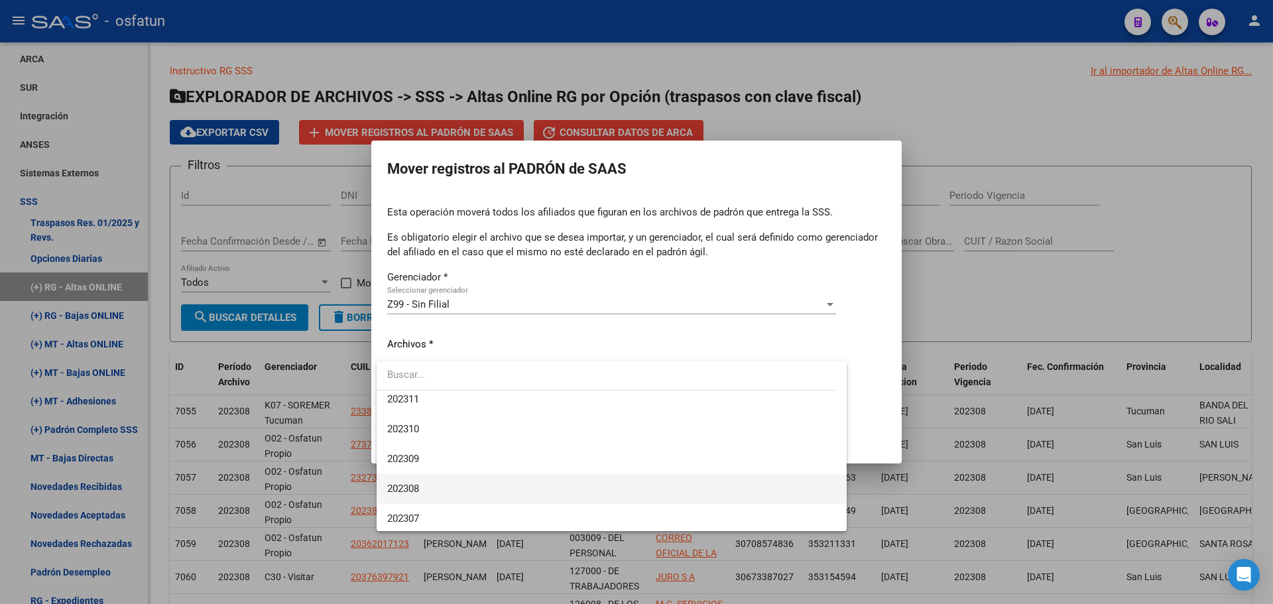
click at [437, 491] on span "202308" at bounding box center [611, 489] width 449 height 30
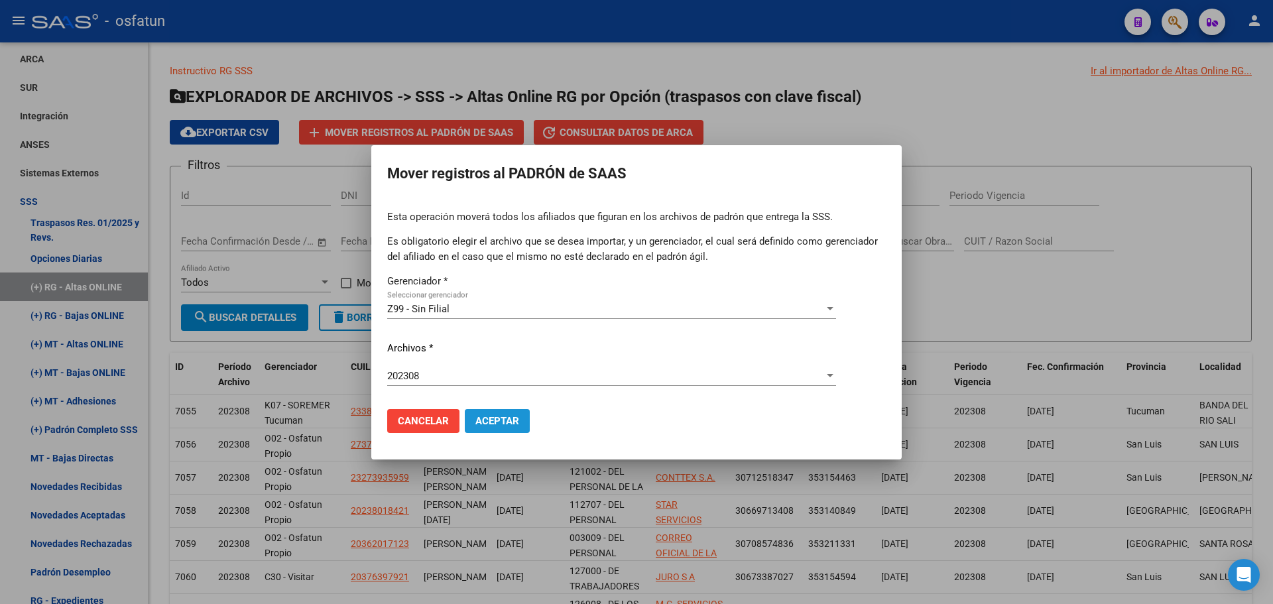
click at [503, 416] on span "Aceptar" at bounding box center [497, 421] width 44 height 12
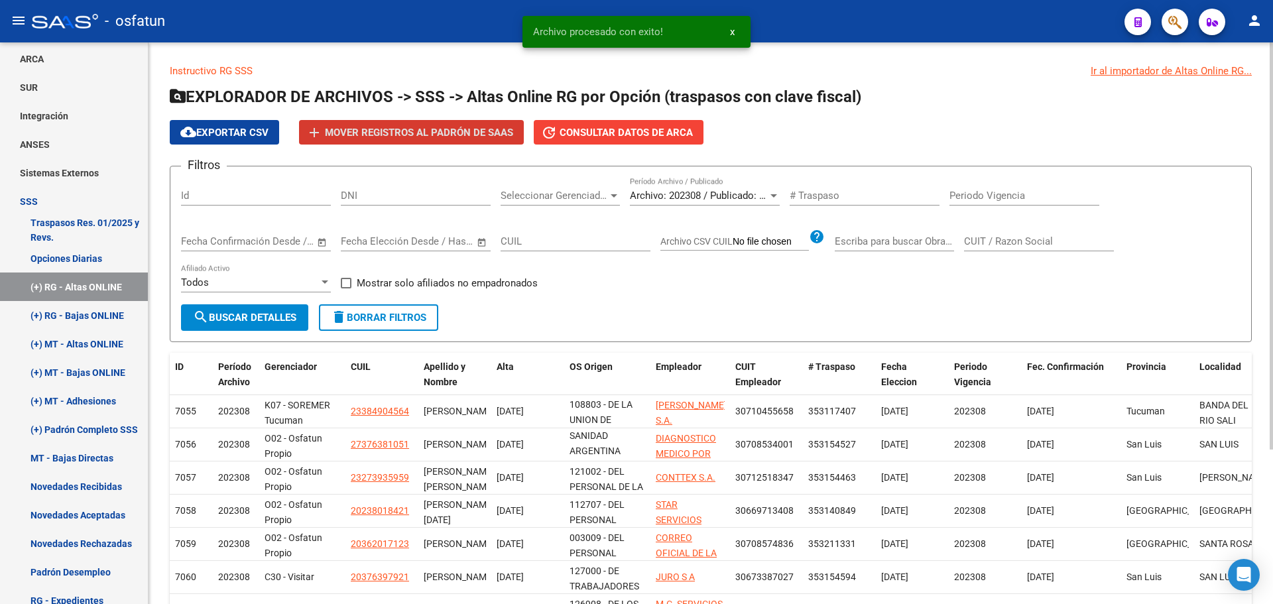
click at [724, 194] on span "Archivo: 202308 / Publicado: 202307" at bounding box center [710, 196] width 161 height 12
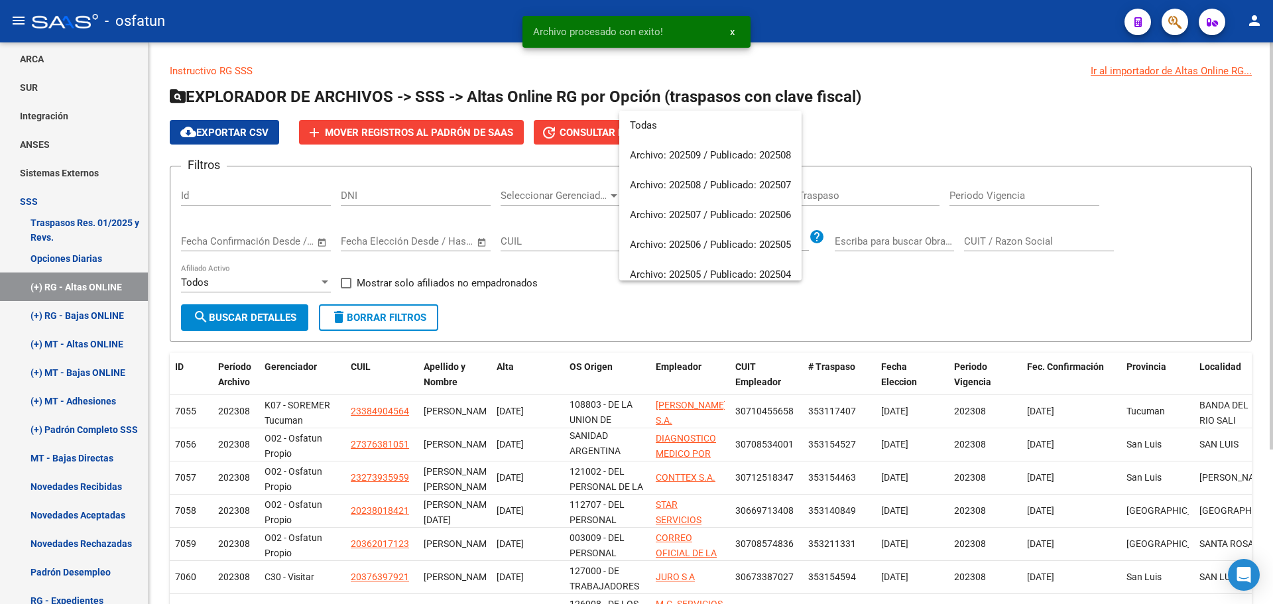
scroll to position [706, 0]
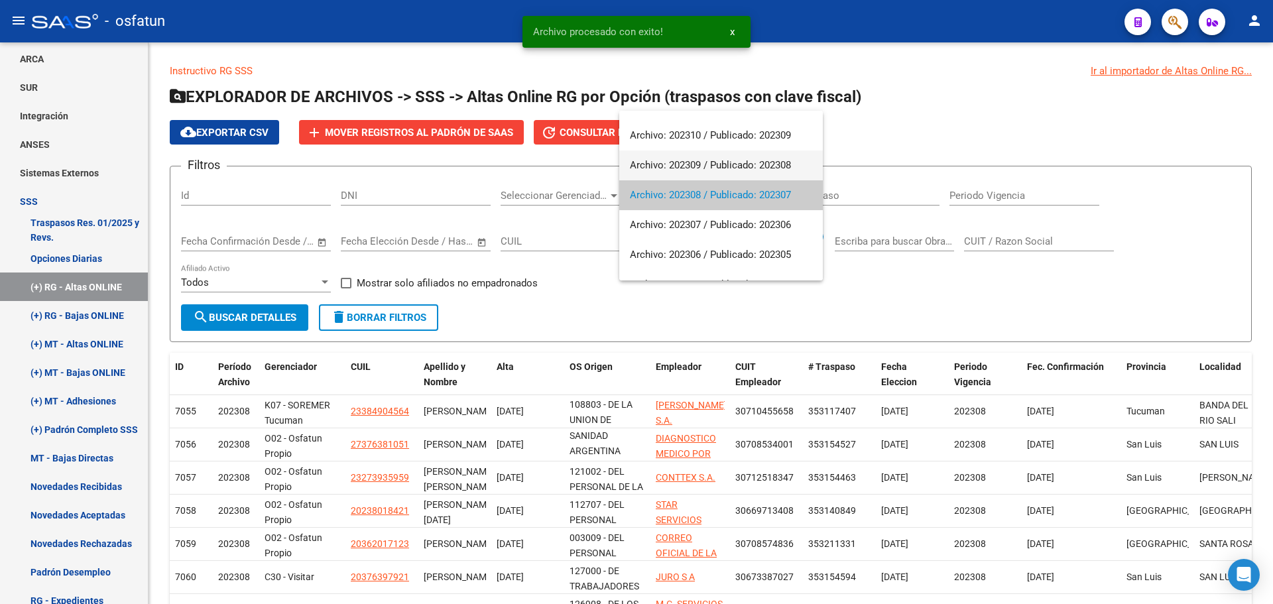
click at [711, 166] on span "Archivo: 202309 / Publicado: 202308" at bounding box center [721, 165] width 182 height 30
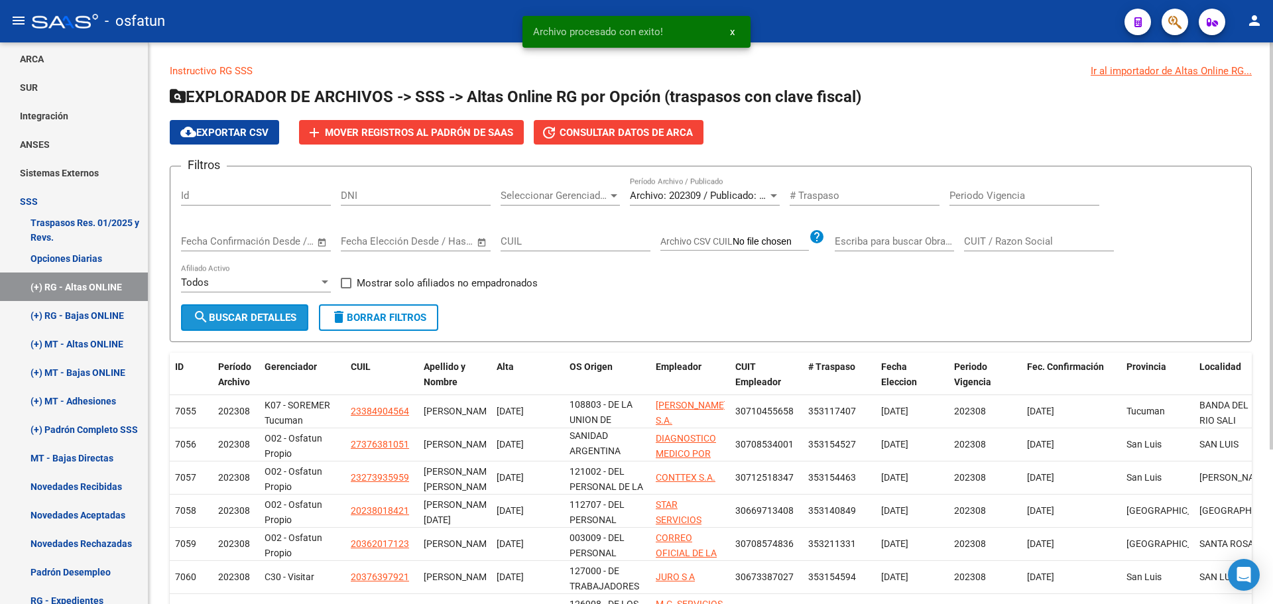
click at [296, 313] on span "search Buscar Detalles" at bounding box center [244, 318] width 103 height 12
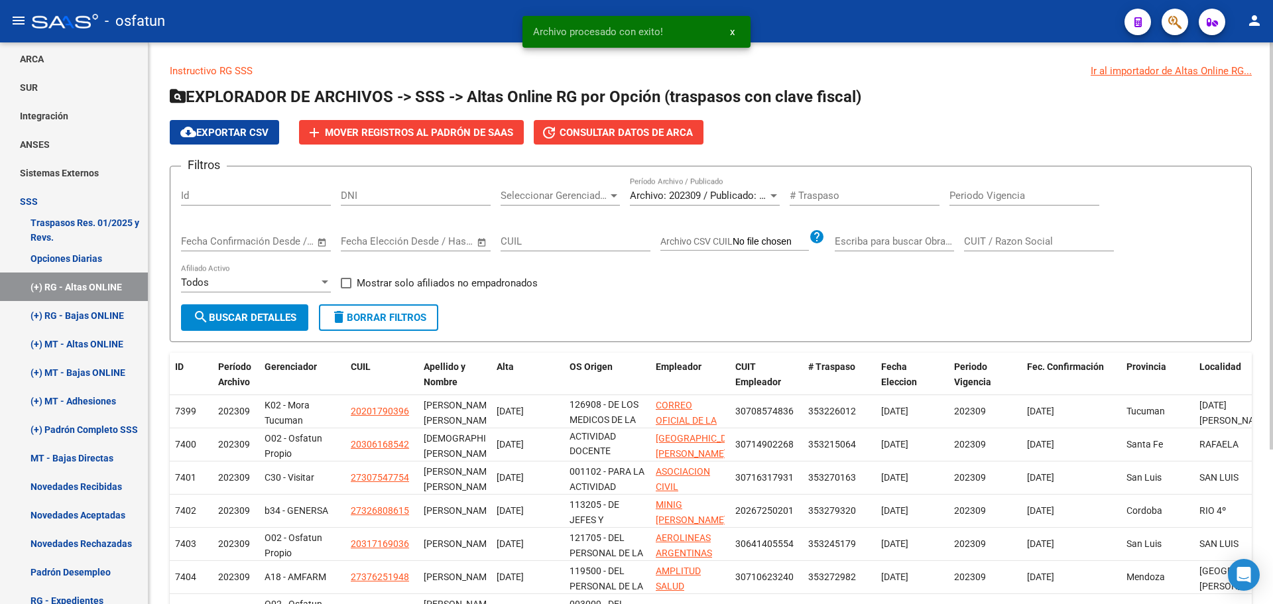
scroll to position [17, 0]
click at [459, 133] on span "Mover registros al PADRÓN de SAAS" at bounding box center [419, 133] width 188 height 12
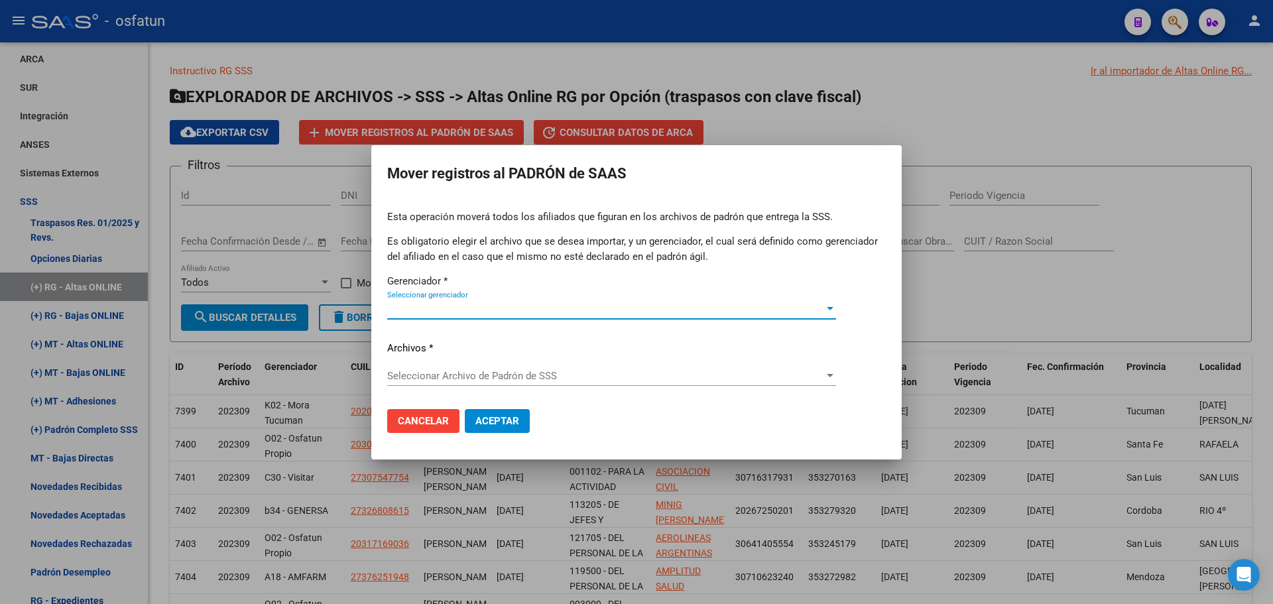
click at [453, 306] on span "Seleccionar gerenciador" at bounding box center [605, 309] width 437 height 12
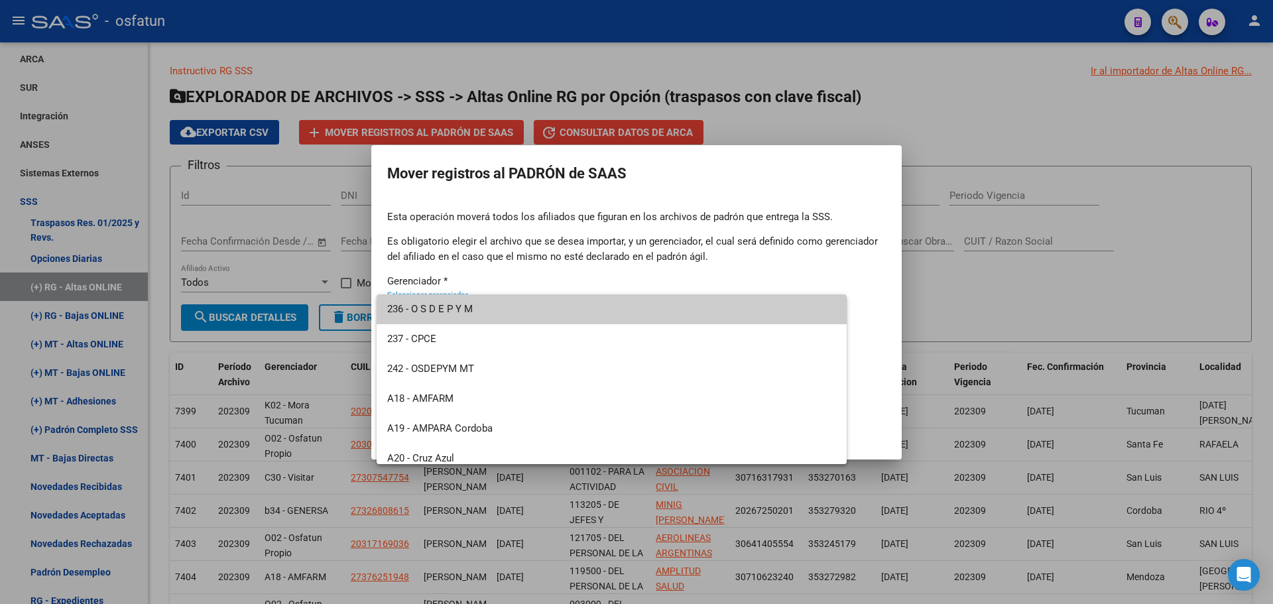
scroll to position [636, 0]
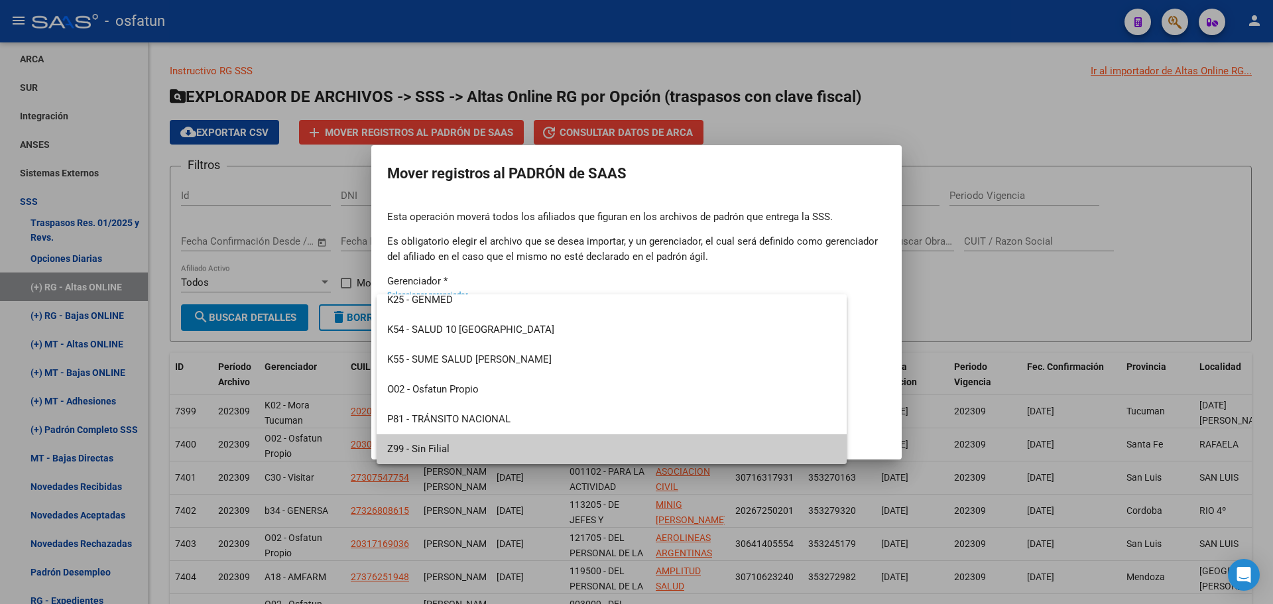
click at [450, 442] on span "Z99 - Sin Filial" at bounding box center [611, 449] width 449 height 30
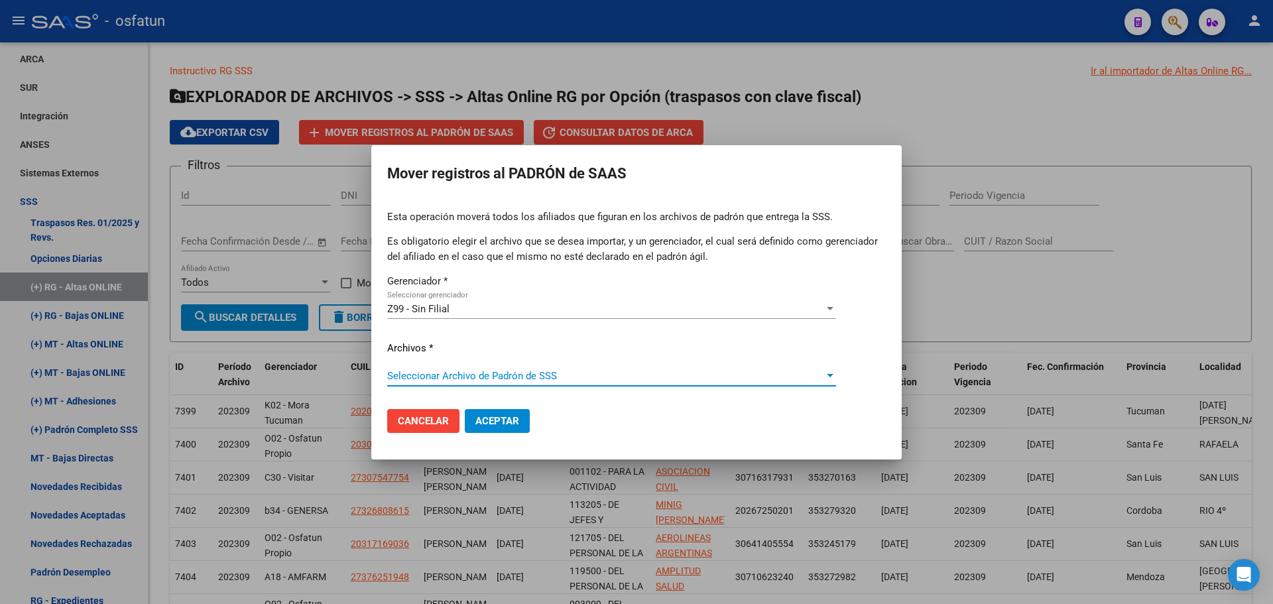
click at [466, 373] on span "Seleccionar Archivo de Padrón de SSS" at bounding box center [605, 376] width 437 height 12
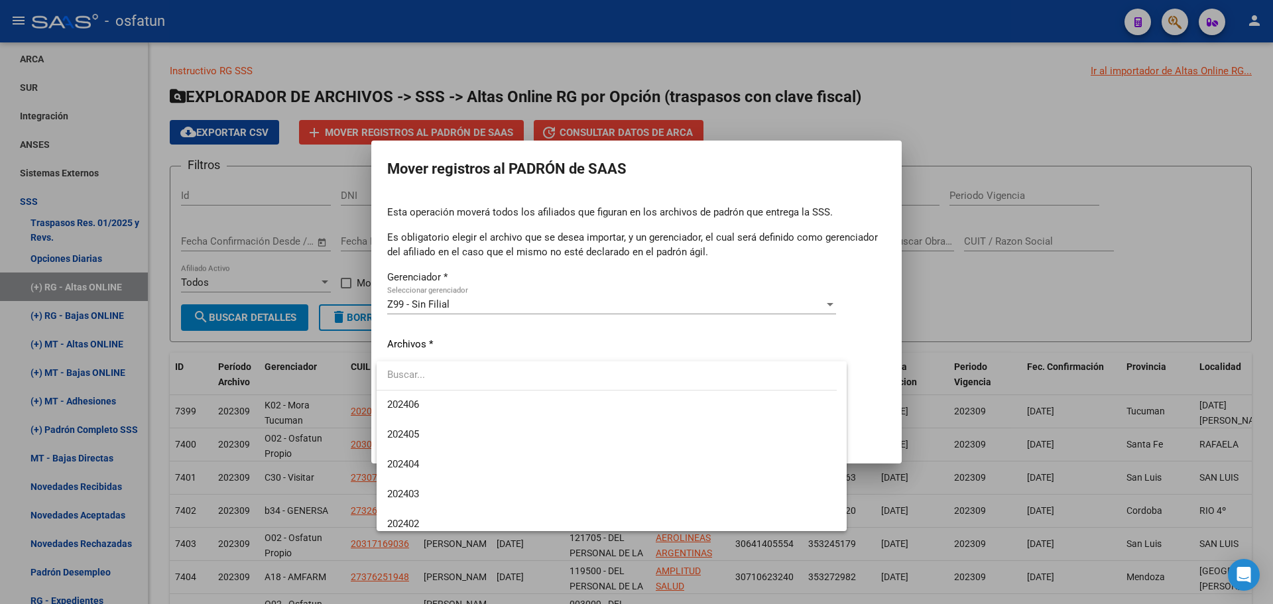
scroll to position [663, 0]
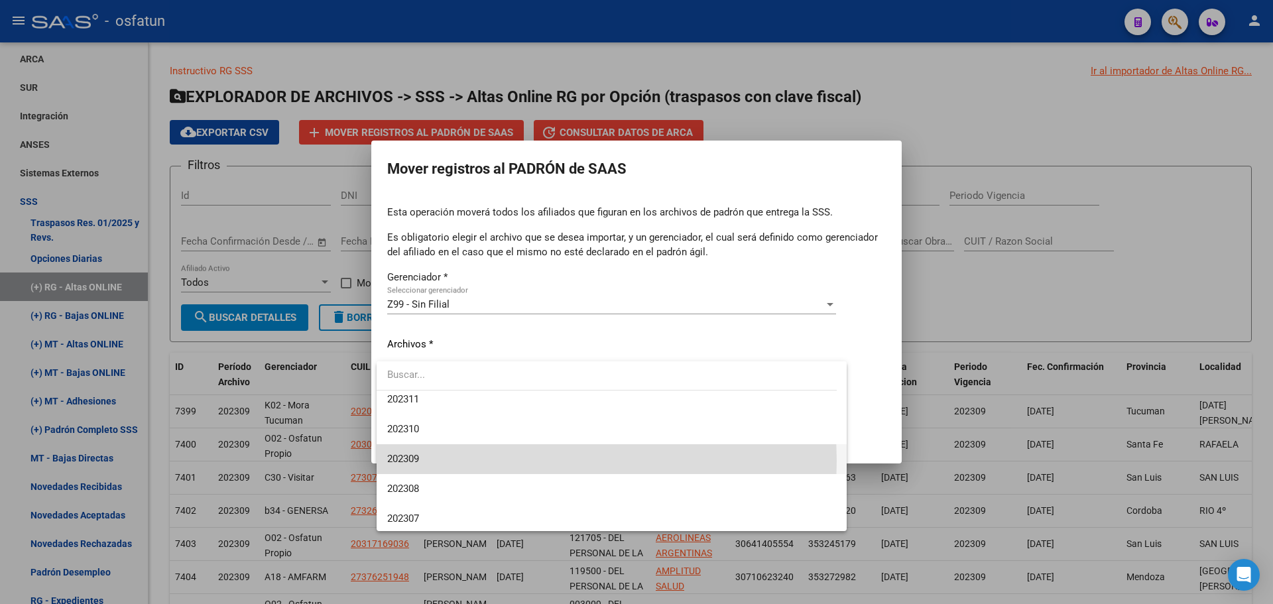
click at [438, 461] on span "202309" at bounding box center [611, 459] width 449 height 30
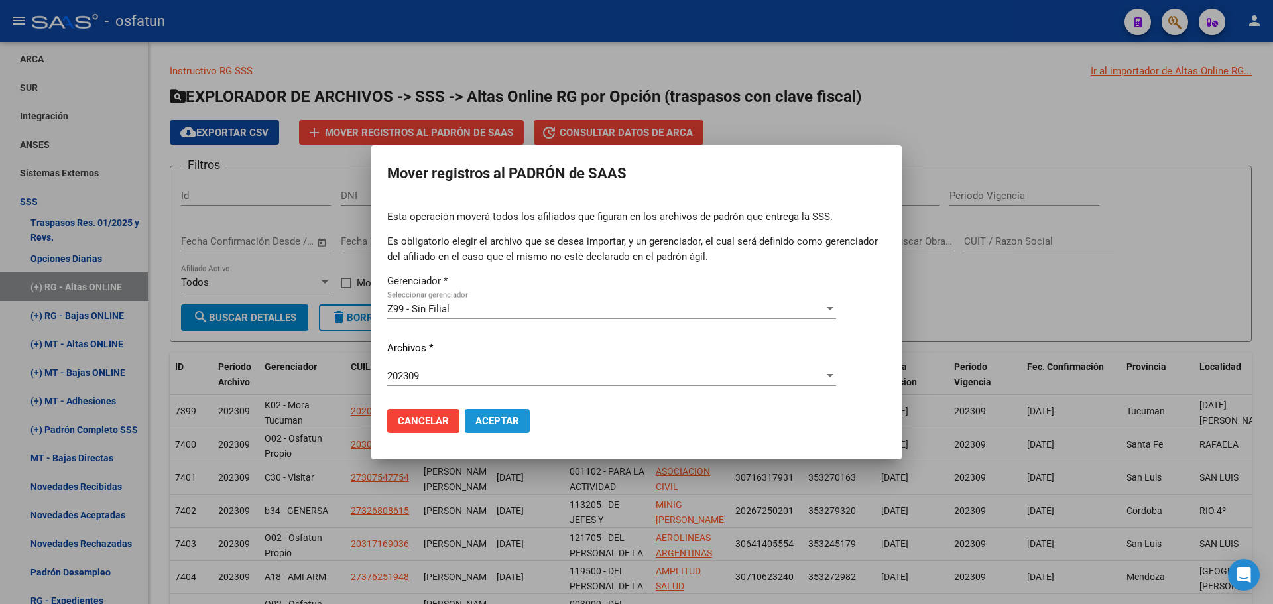
click at [497, 423] on span "Aceptar" at bounding box center [497, 421] width 44 height 12
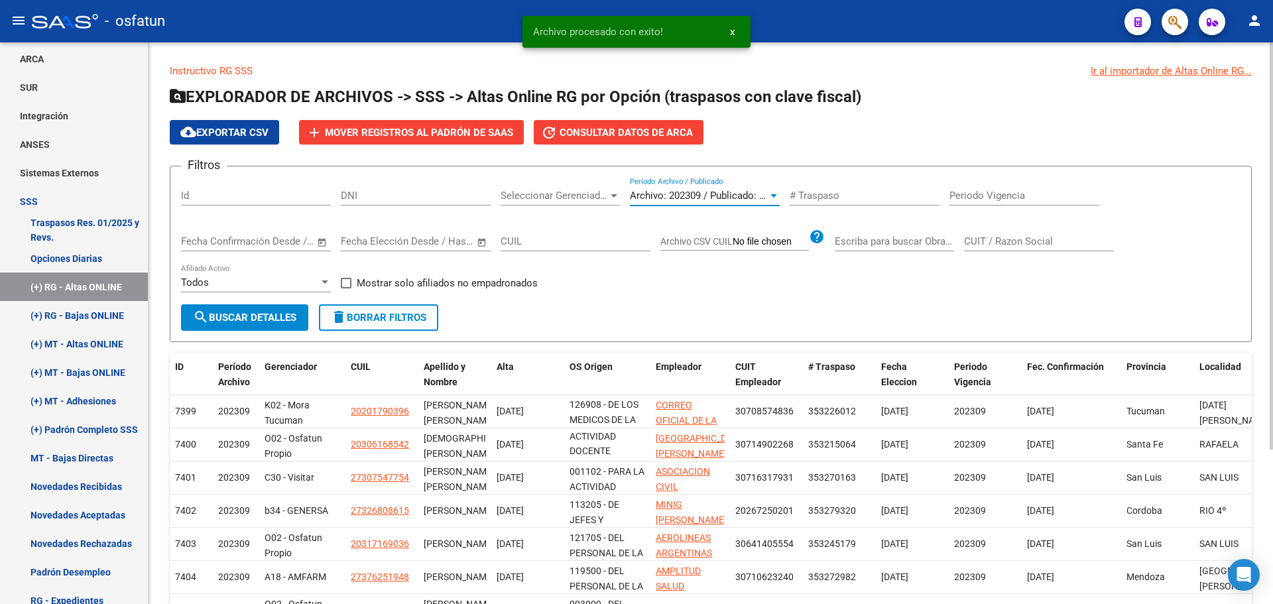
click at [698, 196] on span "Archivo: 202309 / Publicado: 202308" at bounding box center [710, 196] width 161 height 12
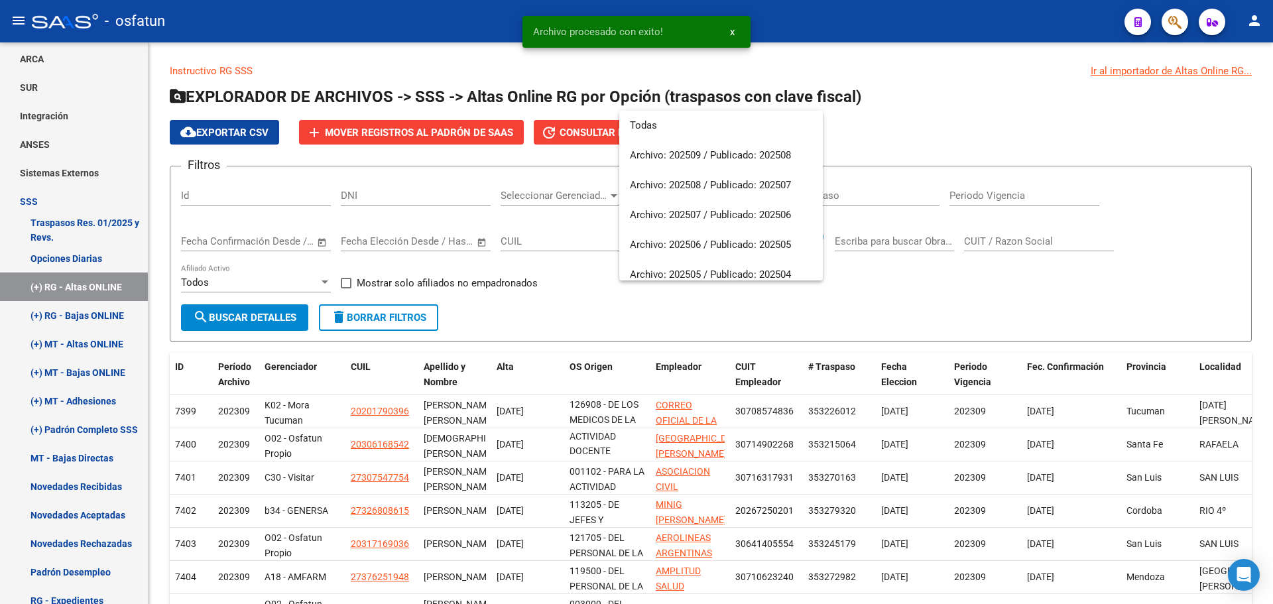
scroll to position [676, 0]
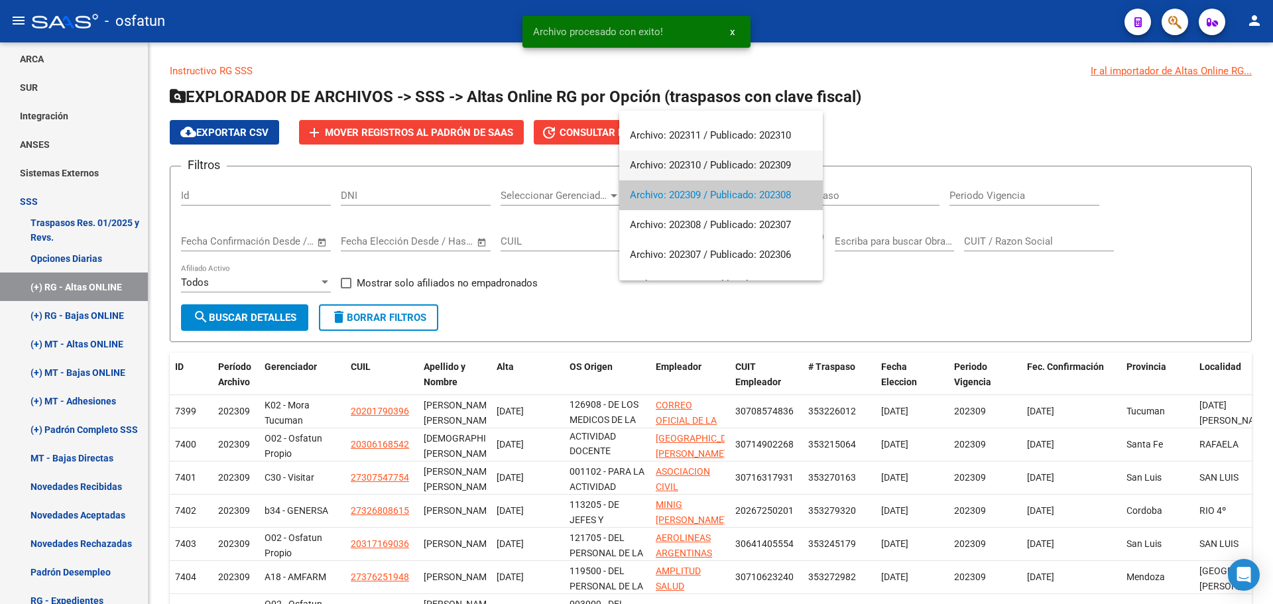
click at [697, 164] on span "Archivo: 202310 / Publicado: 202309" at bounding box center [721, 165] width 182 height 30
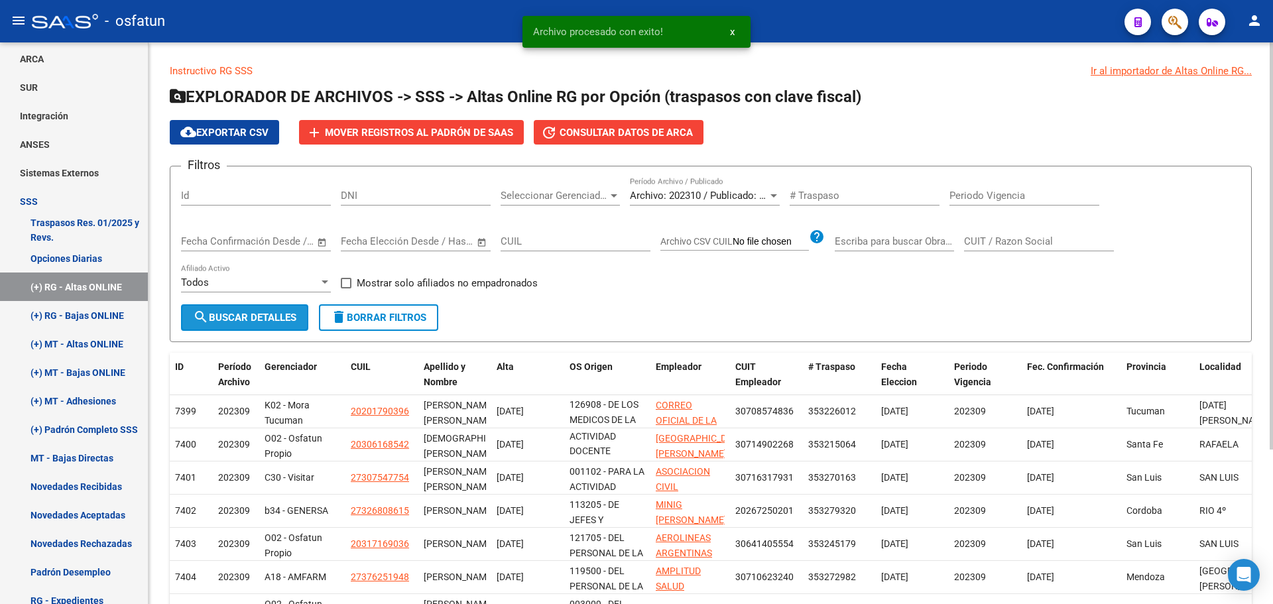
click at [280, 314] on span "search Buscar Detalles" at bounding box center [244, 318] width 103 height 12
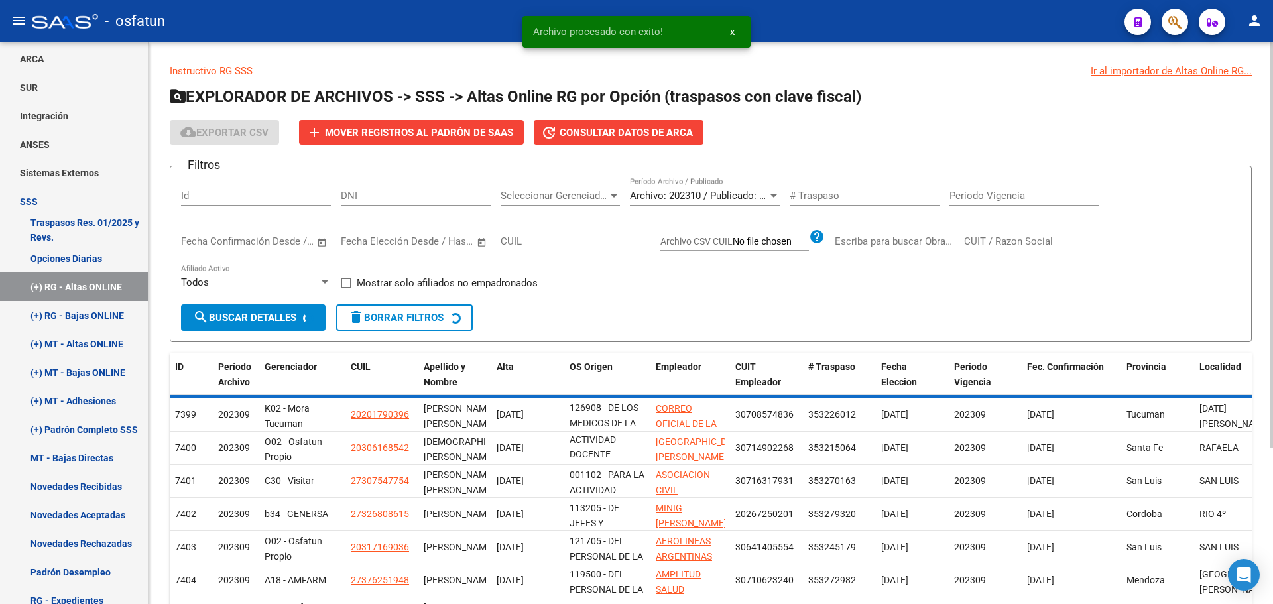
scroll to position [32, 0]
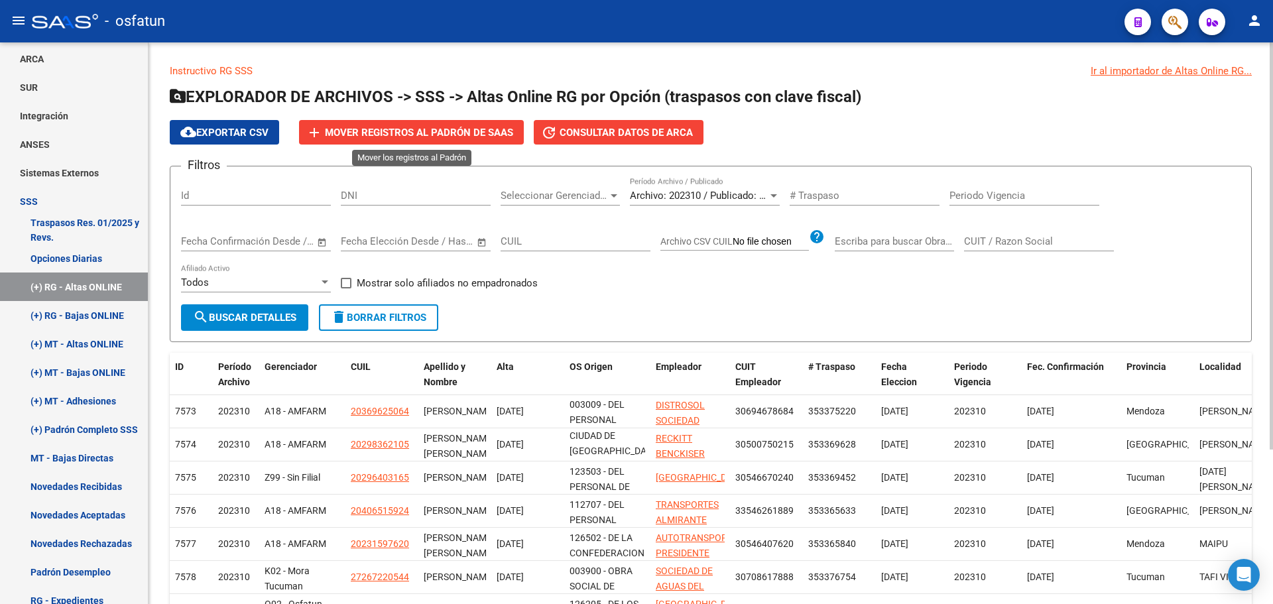
click at [461, 137] on span "Mover registros al PADRÓN de SAAS" at bounding box center [419, 133] width 188 height 12
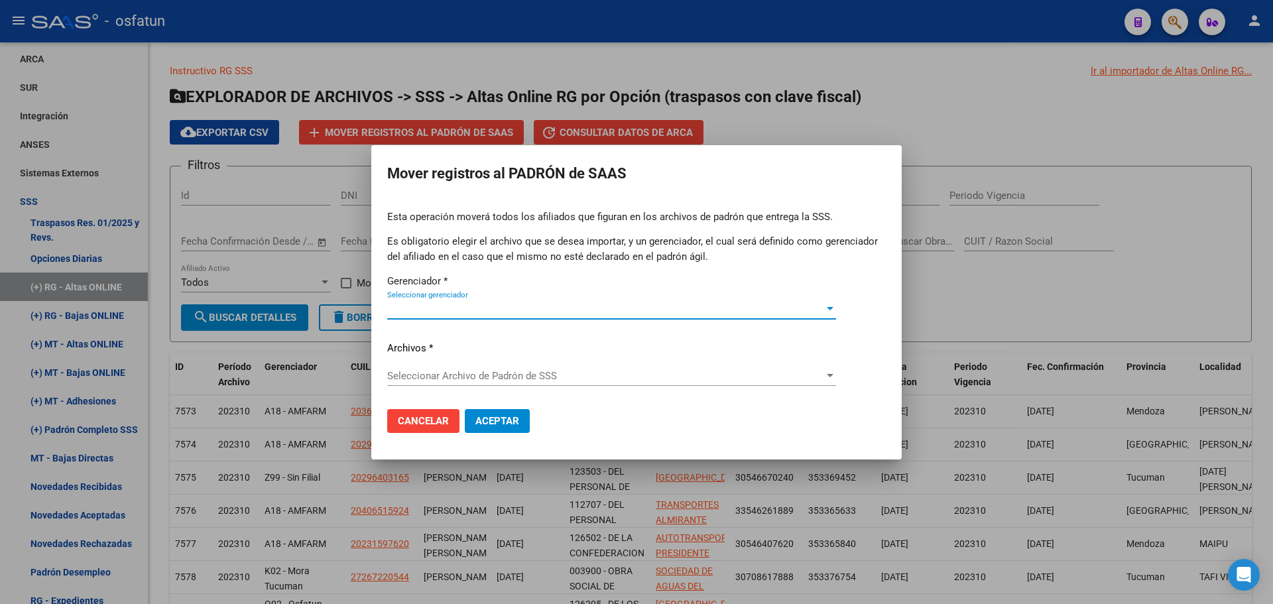
click at [450, 313] on span "Seleccionar gerenciador" at bounding box center [605, 309] width 437 height 12
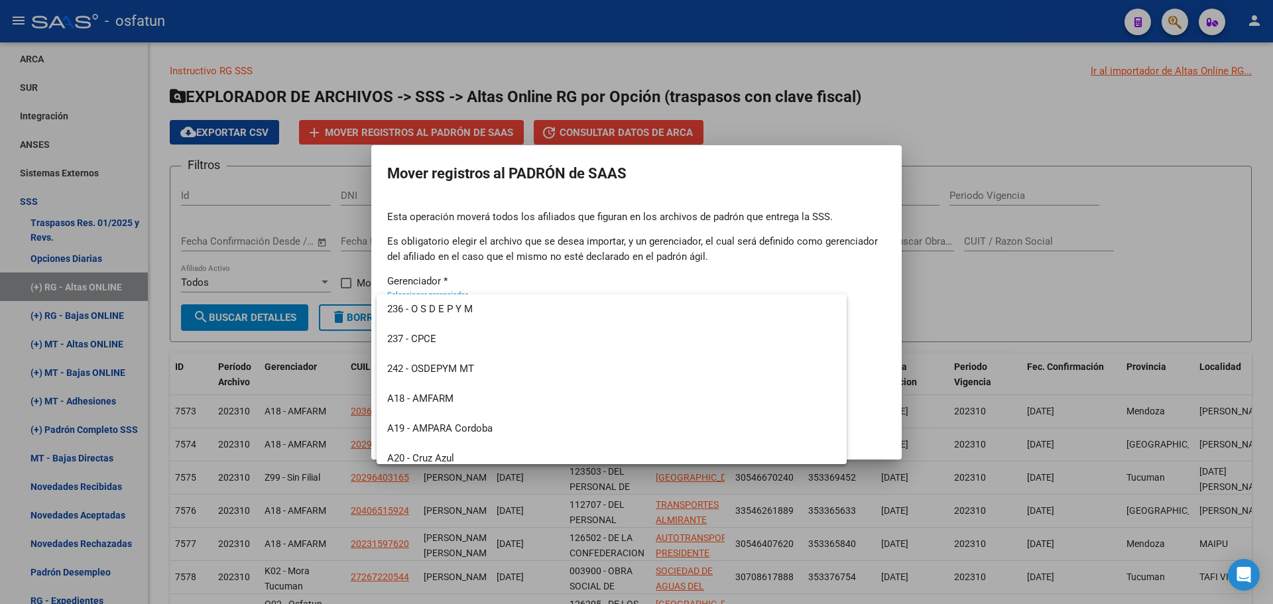
scroll to position [636, 0]
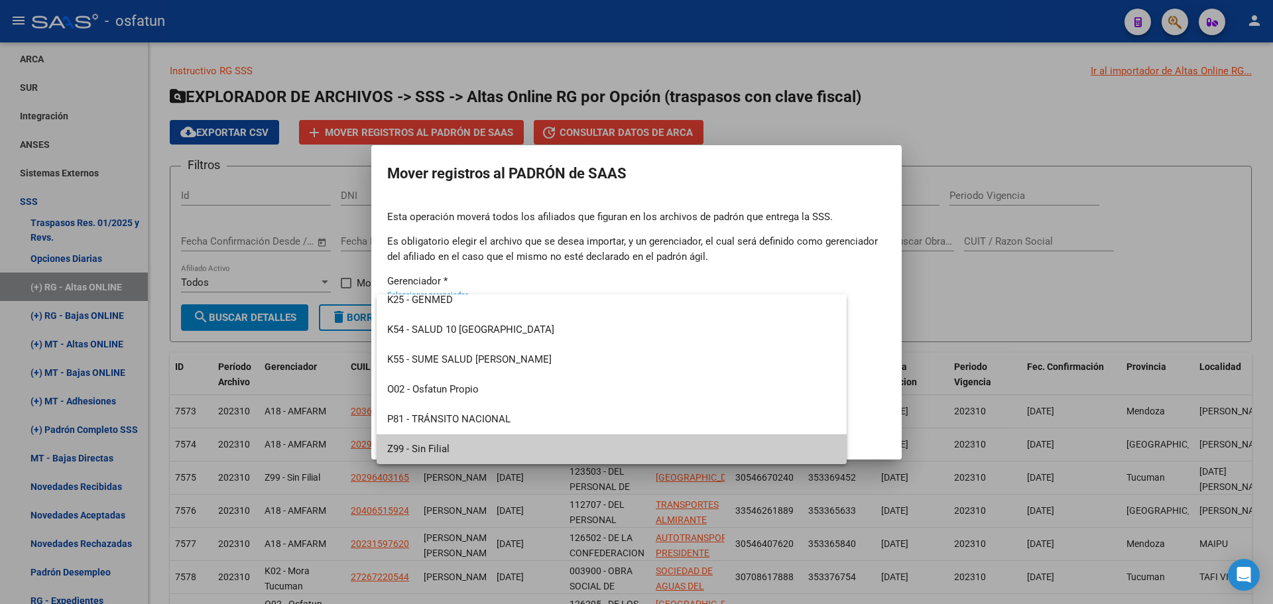
drag, startPoint x: 434, startPoint y: 449, endPoint x: 436, endPoint y: 430, distance: 19.3
click at [434, 447] on span "Z99 - Sin Filial" at bounding box center [611, 449] width 449 height 30
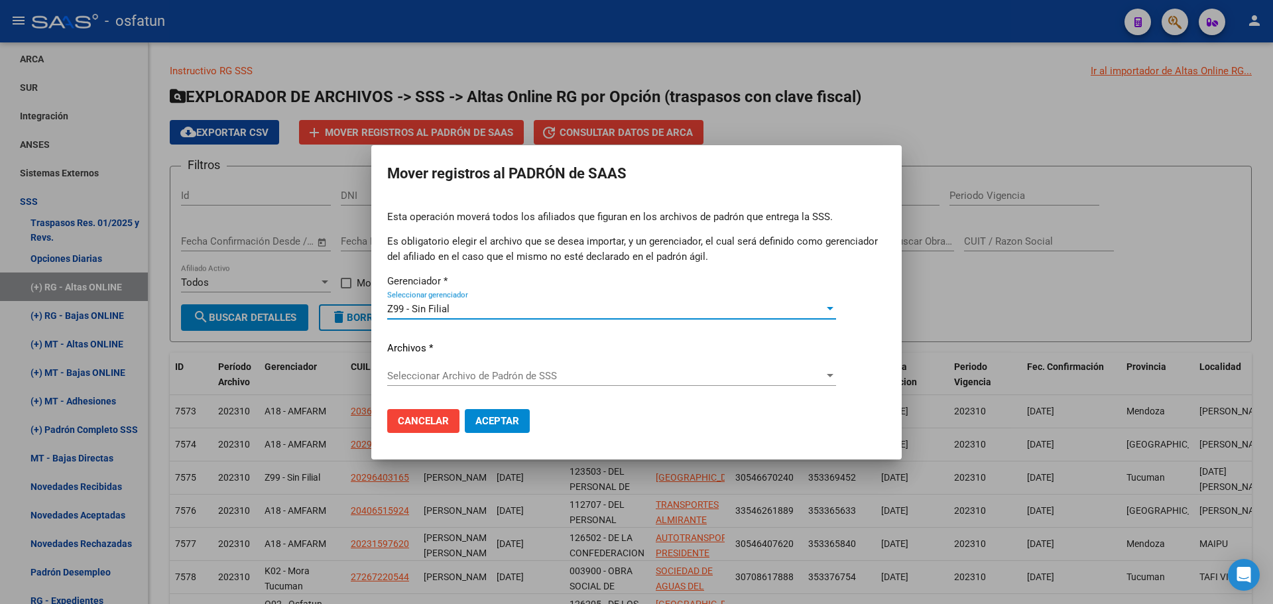
click at [456, 362] on div "Esta operación moverá todos los afiliados que figuran en los archivos [PERSON_N…" at bounding box center [636, 303] width 499 height 189
click at [457, 375] on span "Seleccionar Archivo de Padrón de SSS" at bounding box center [605, 376] width 437 height 12
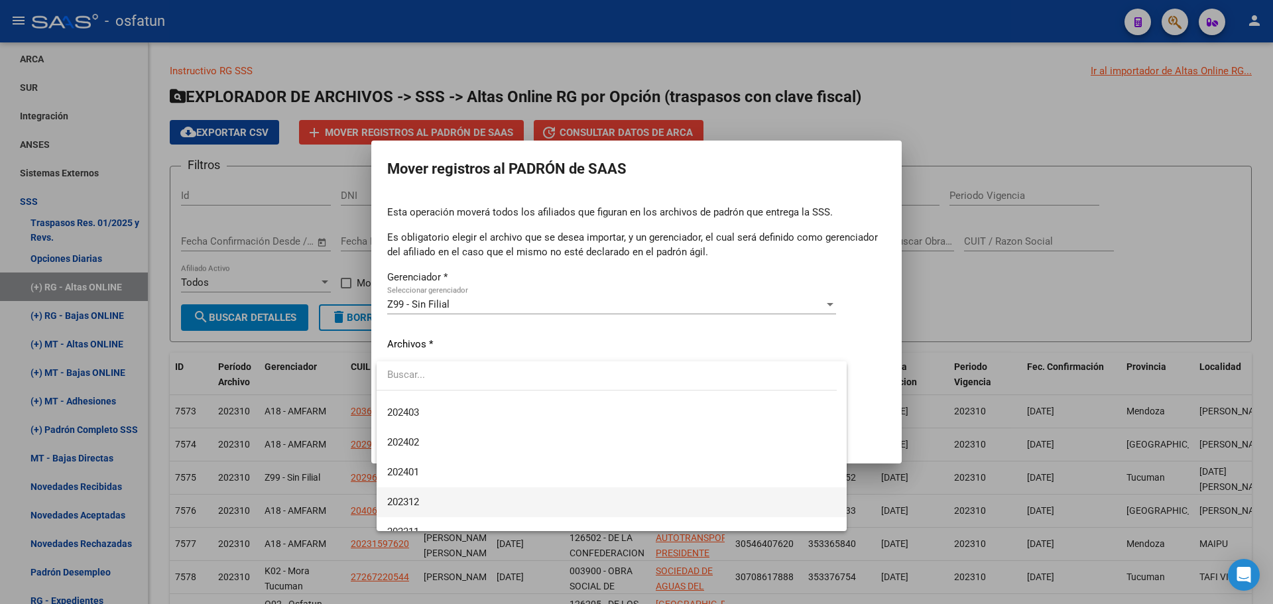
scroll to position [597, 0]
click at [430, 489] on span "202310" at bounding box center [611, 496] width 449 height 30
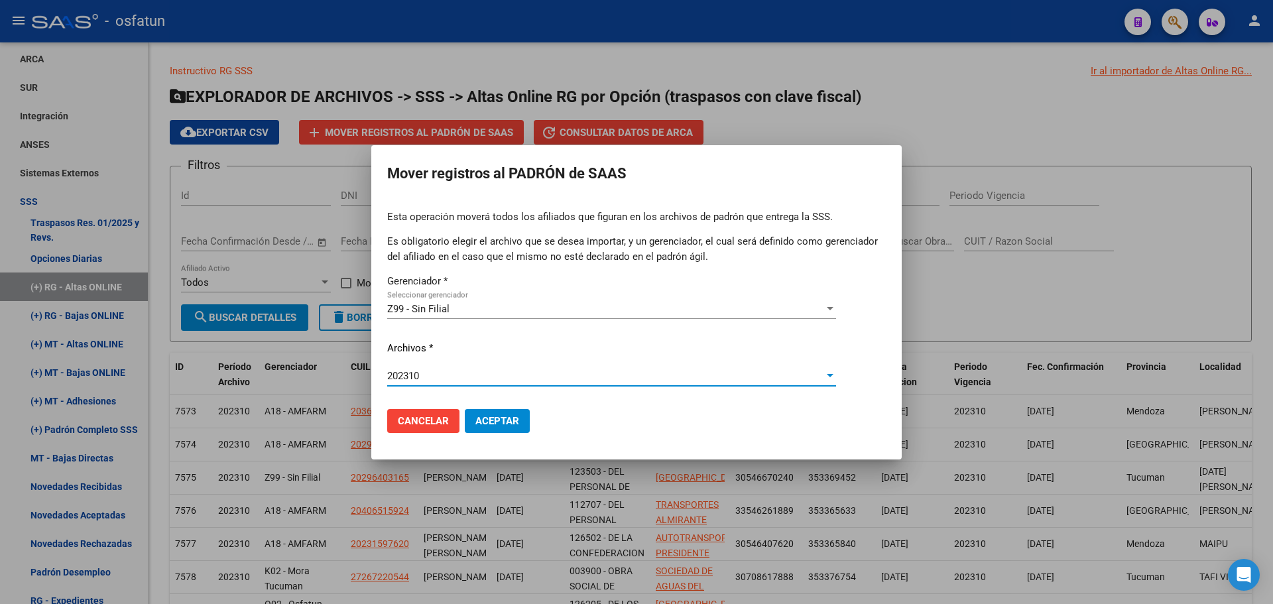
click at [488, 413] on button "Aceptar" at bounding box center [497, 421] width 65 height 24
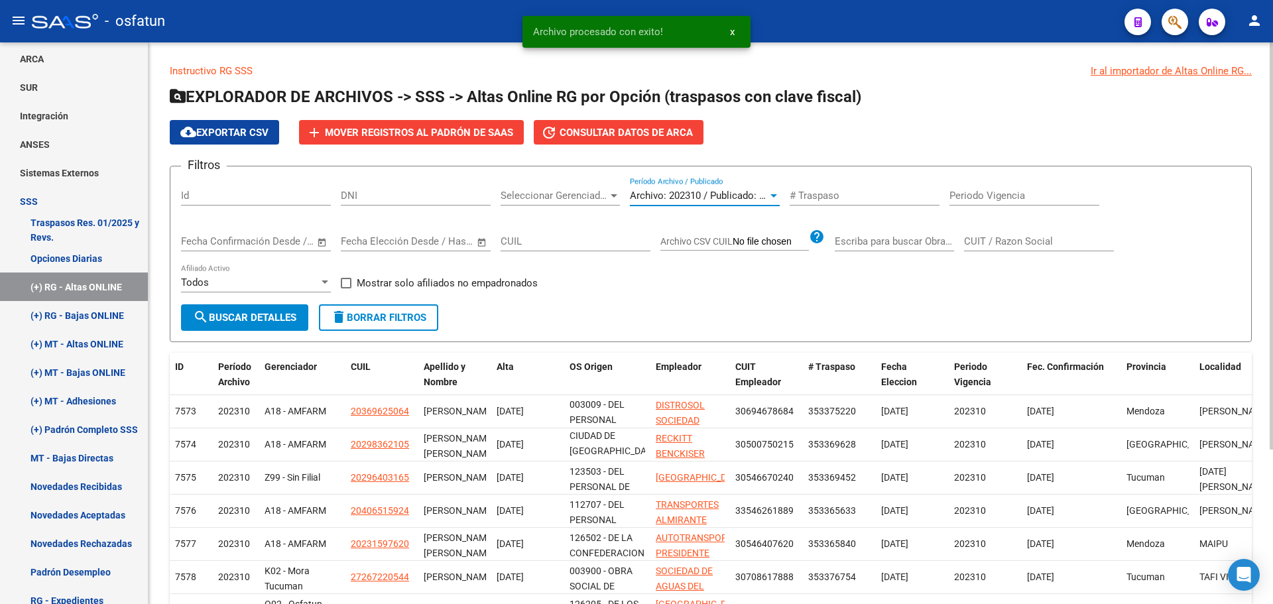
click at [709, 197] on span "Archivo: 202310 / Publicado: 202309" at bounding box center [710, 196] width 161 height 12
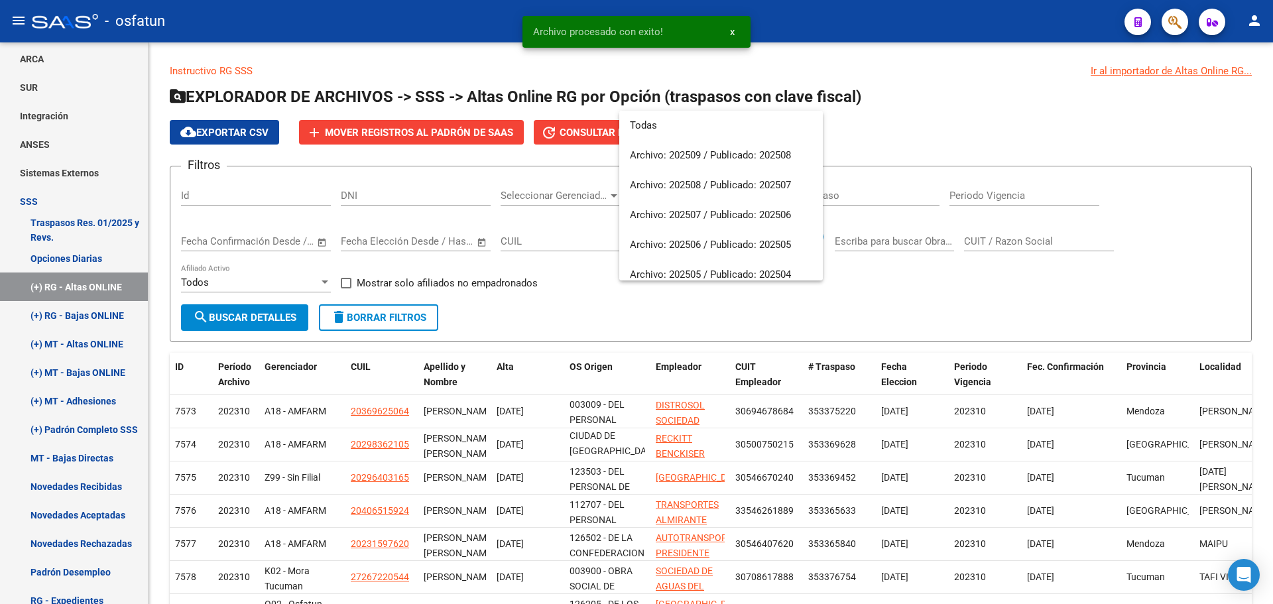
scroll to position [646, 0]
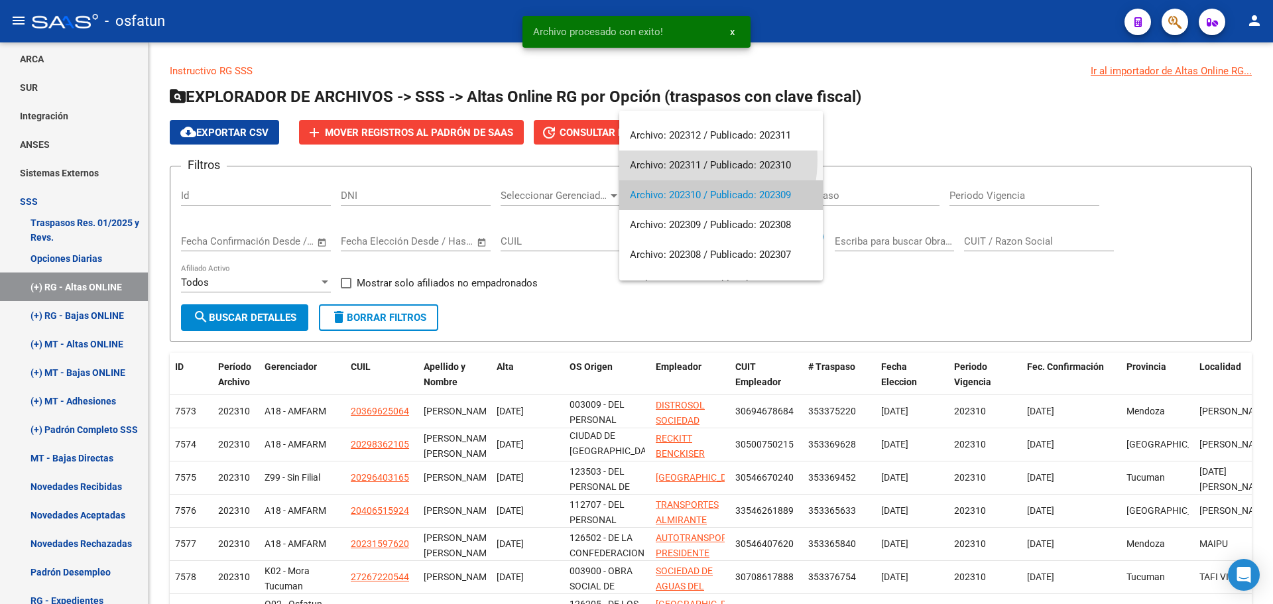
click at [674, 159] on span "Archivo: 202311 / Publicado: 202310" at bounding box center [721, 165] width 182 height 30
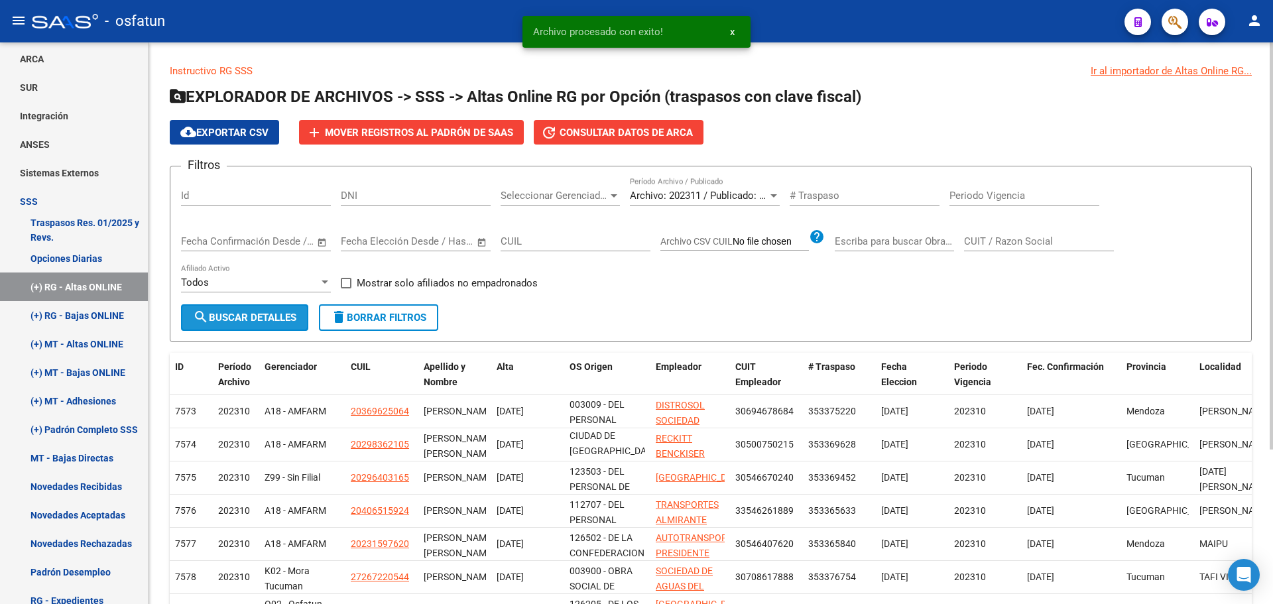
click at [267, 314] on span "search Buscar Detalles" at bounding box center [244, 318] width 103 height 12
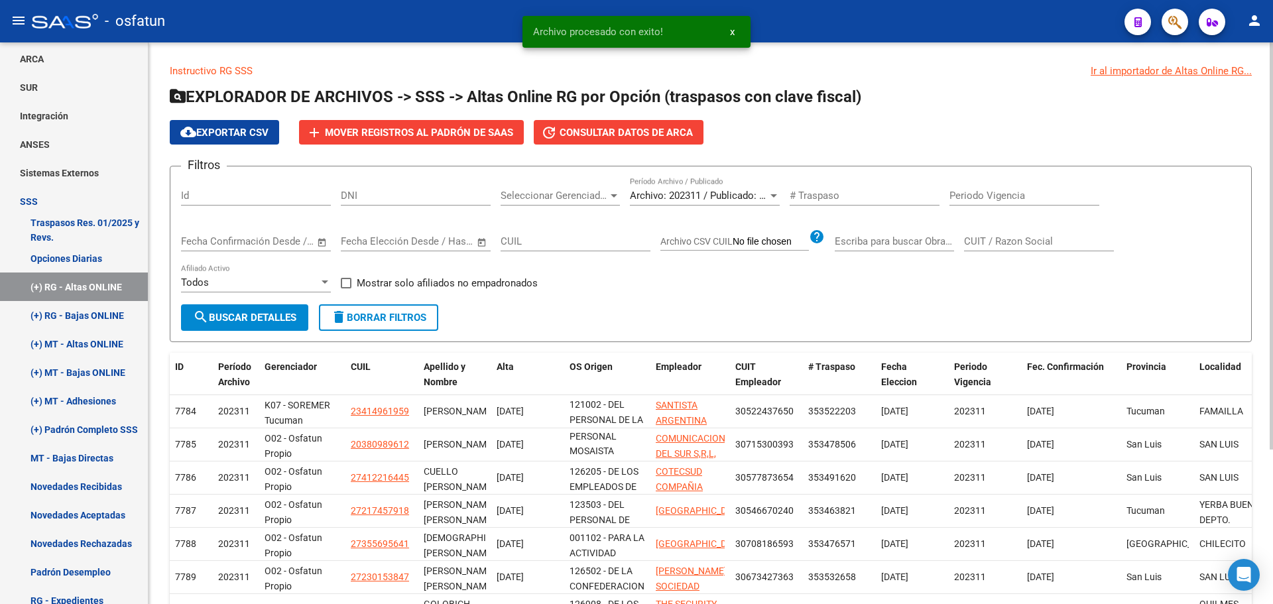
scroll to position [17, 0]
click at [386, 131] on span "Mover registros al PADRÓN de SAAS" at bounding box center [419, 133] width 188 height 12
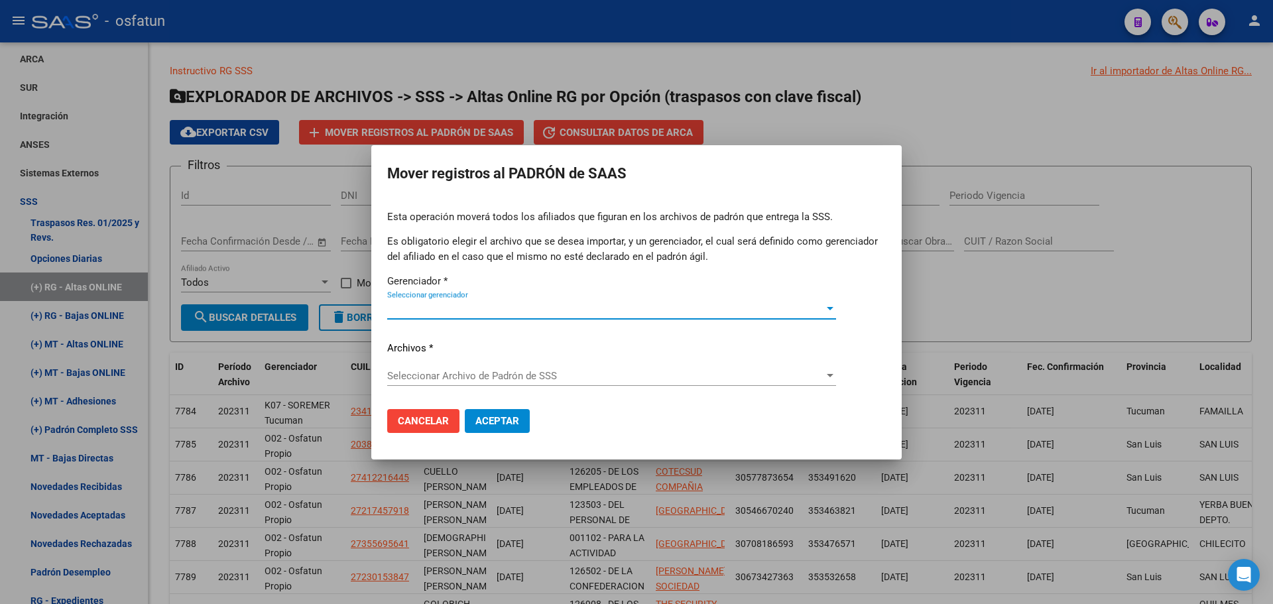
click at [482, 308] on span "Seleccionar gerenciador" at bounding box center [605, 309] width 437 height 12
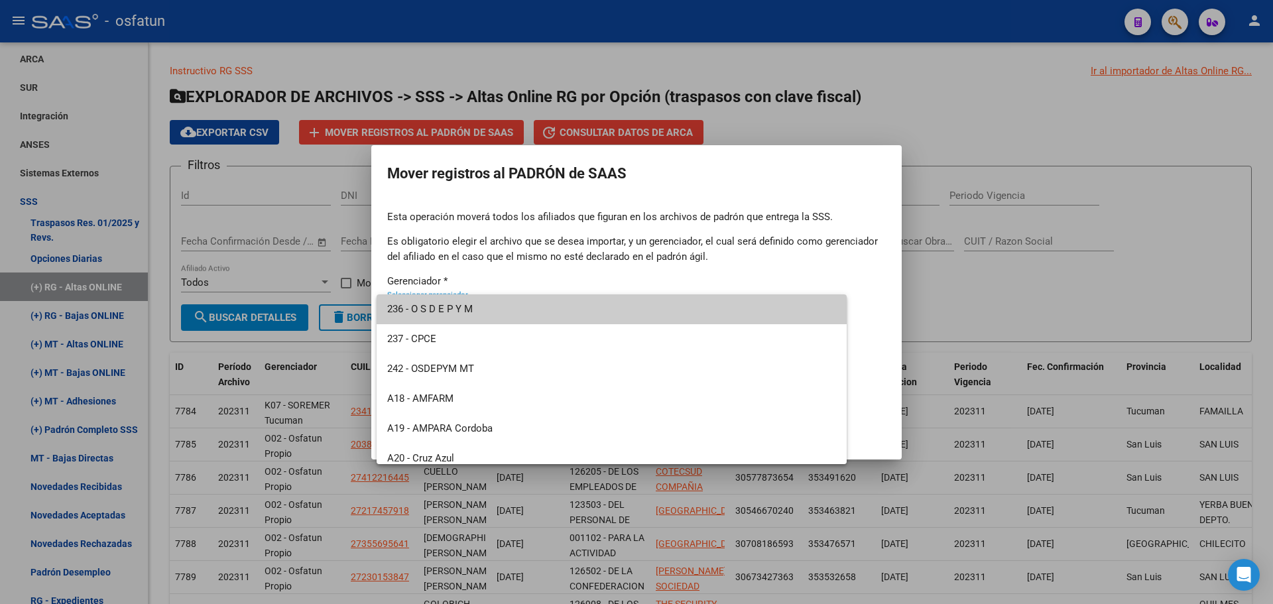
scroll to position [636, 0]
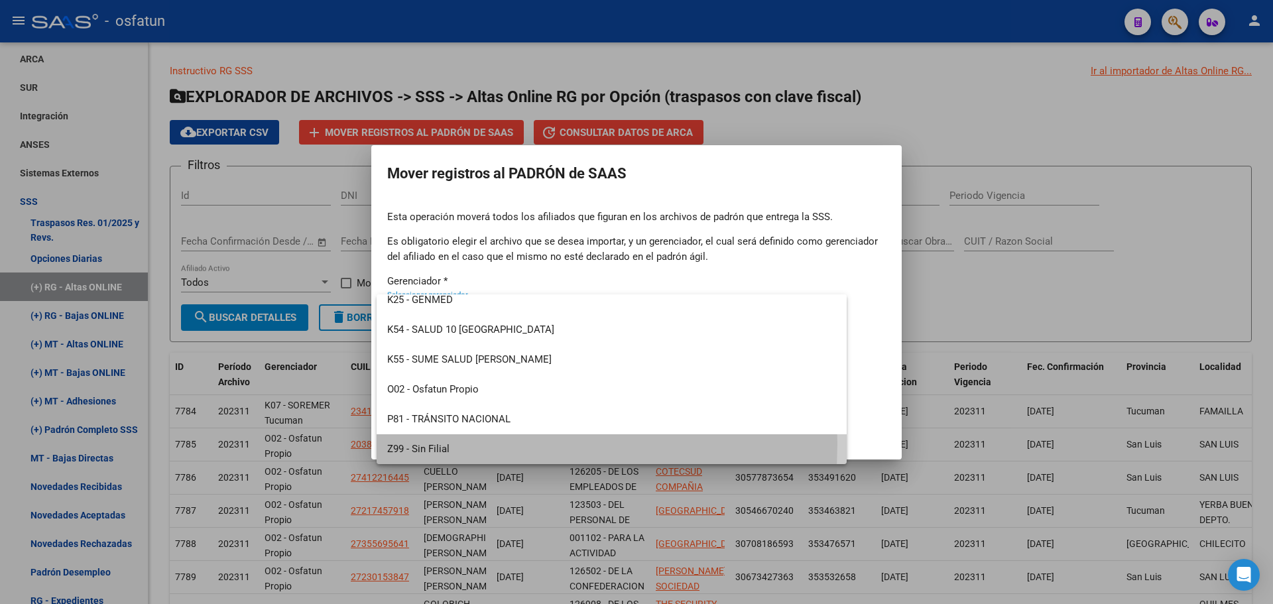
click at [441, 443] on span "Z99 - Sin Filial" at bounding box center [611, 449] width 449 height 30
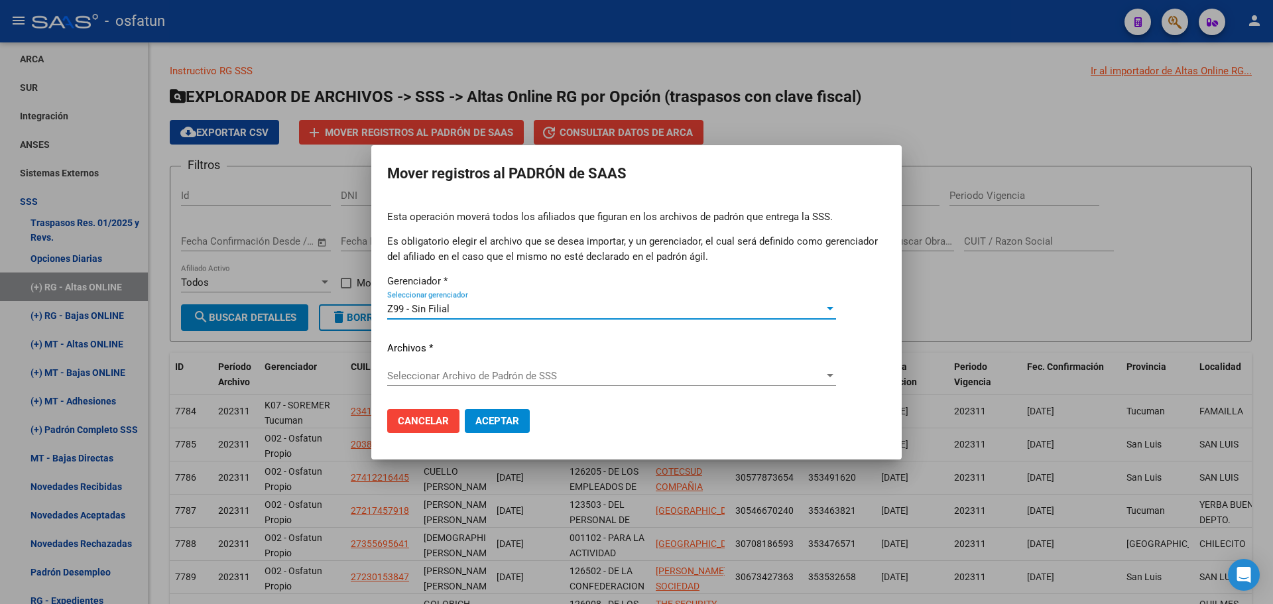
click at [465, 371] on span "Seleccionar Archivo de Padrón de SSS" at bounding box center [605, 376] width 437 height 12
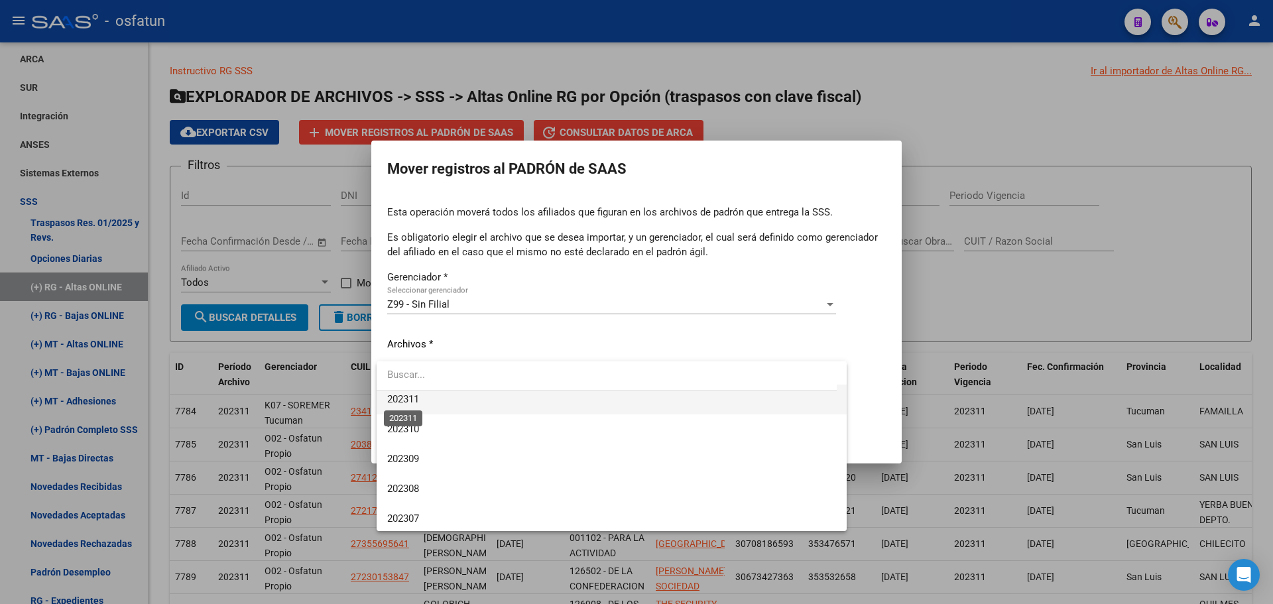
click at [418, 399] on span "202311" at bounding box center [403, 399] width 32 height 12
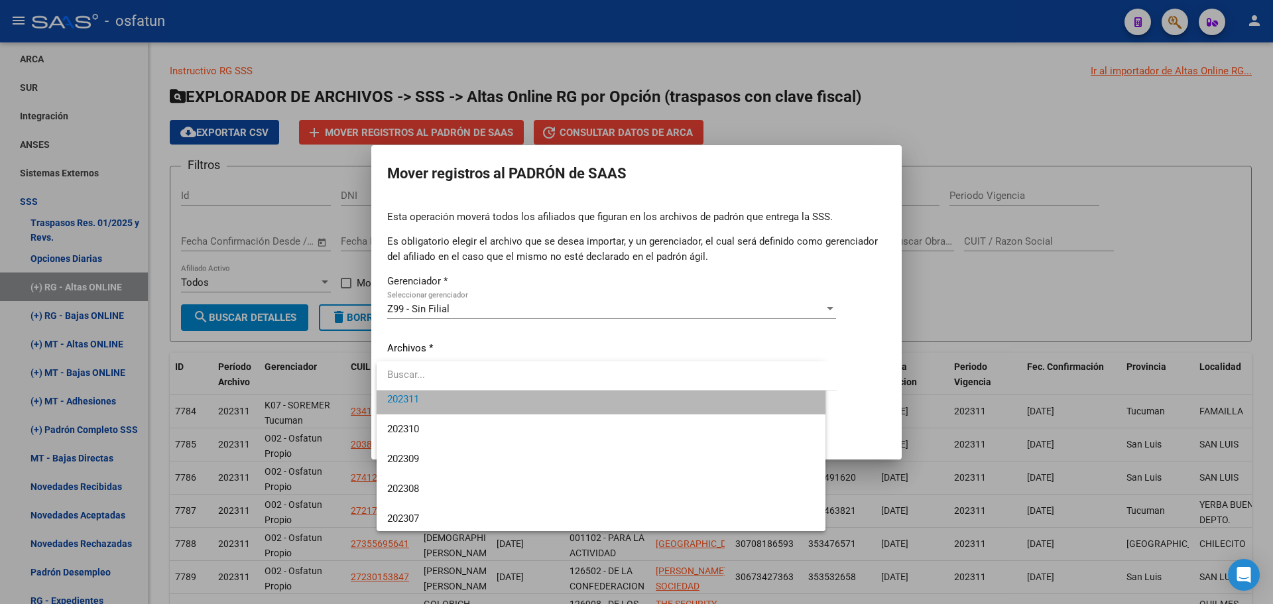
scroll to position [656, 0]
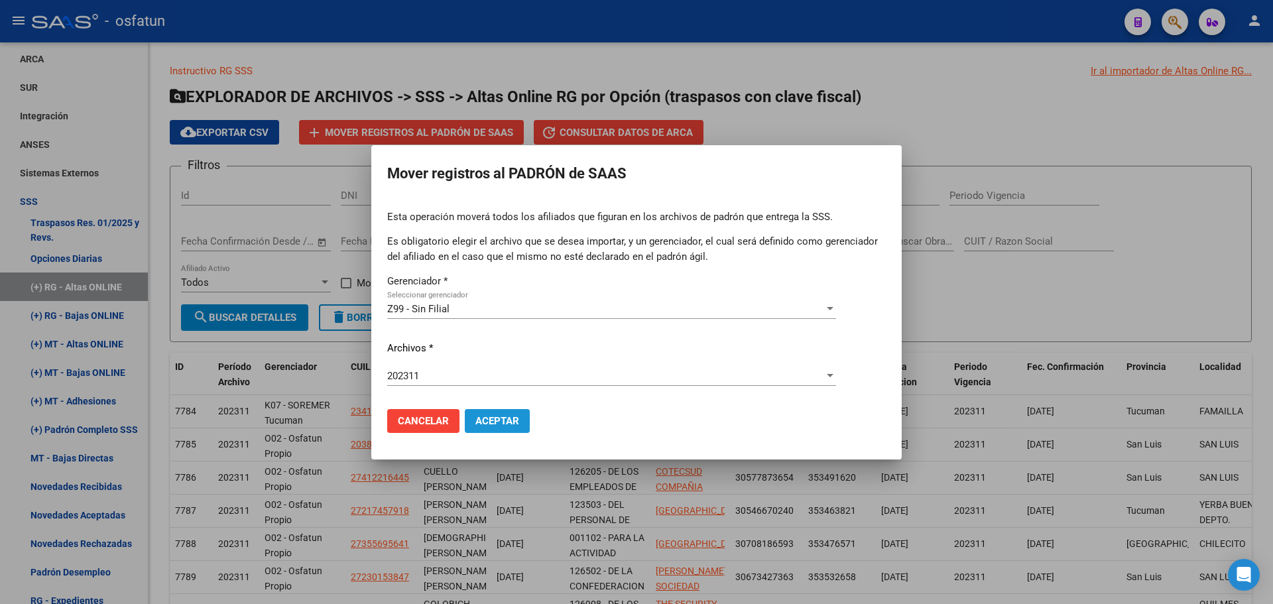
click at [488, 418] on span "Aceptar" at bounding box center [497, 421] width 44 height 12
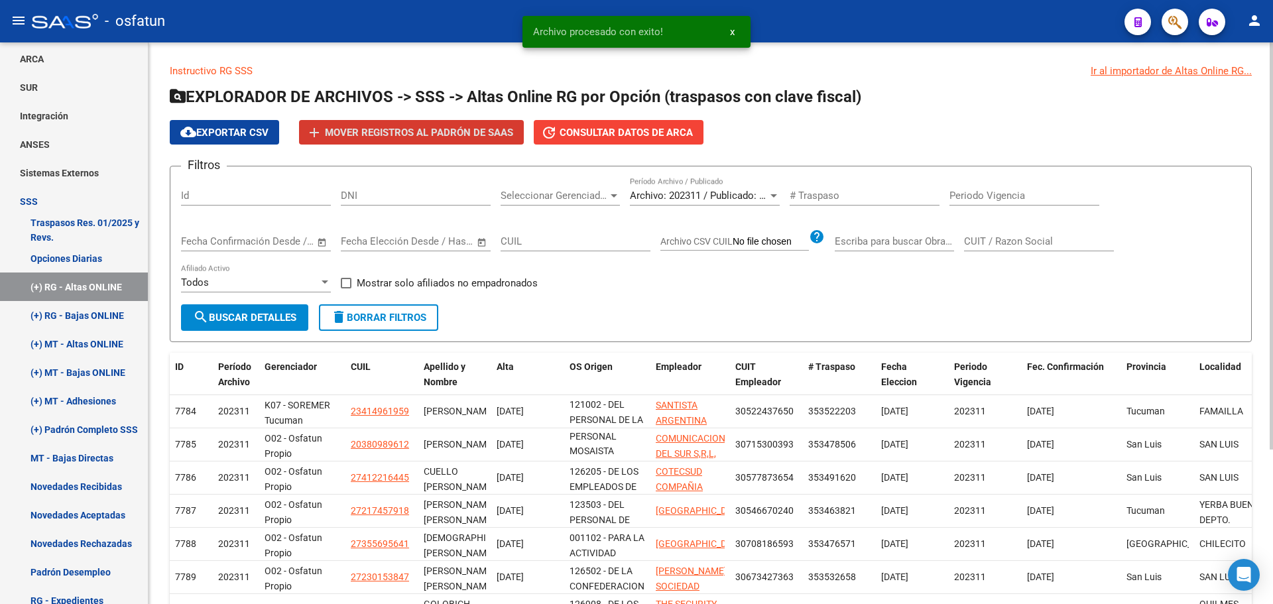
click at [699, 188] on div "Archivo: 202311 / Publicado: 202310 Período Archivo / Publicado" at bounding box center [705, 191] width 150 height 29
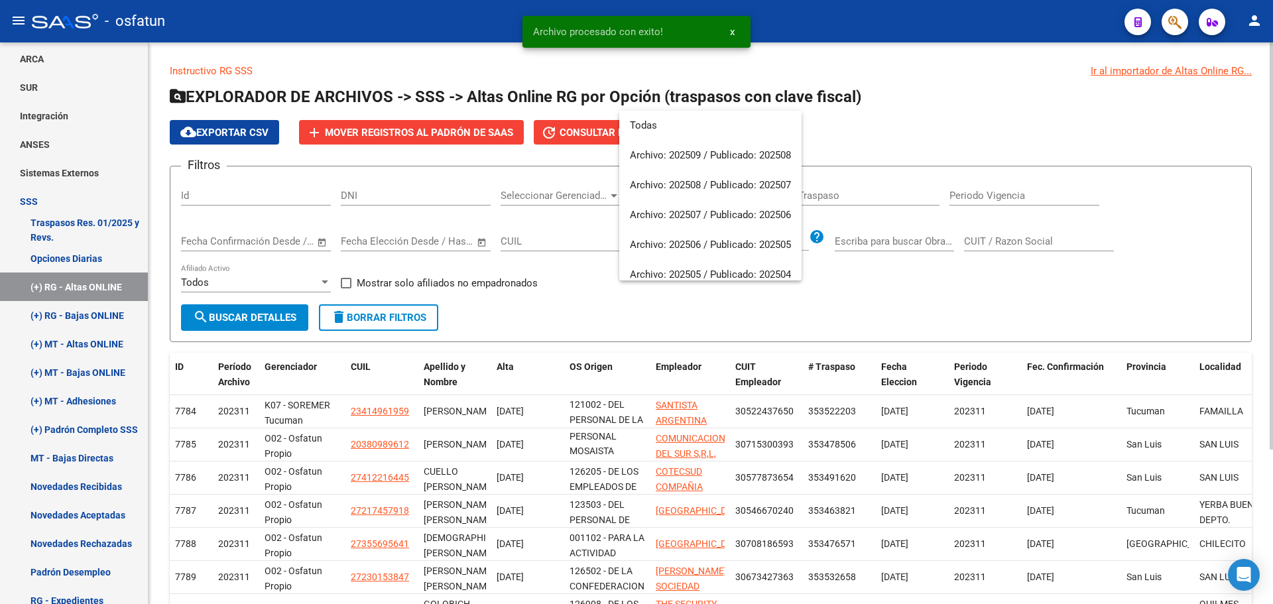
scroll to position [617, 0]
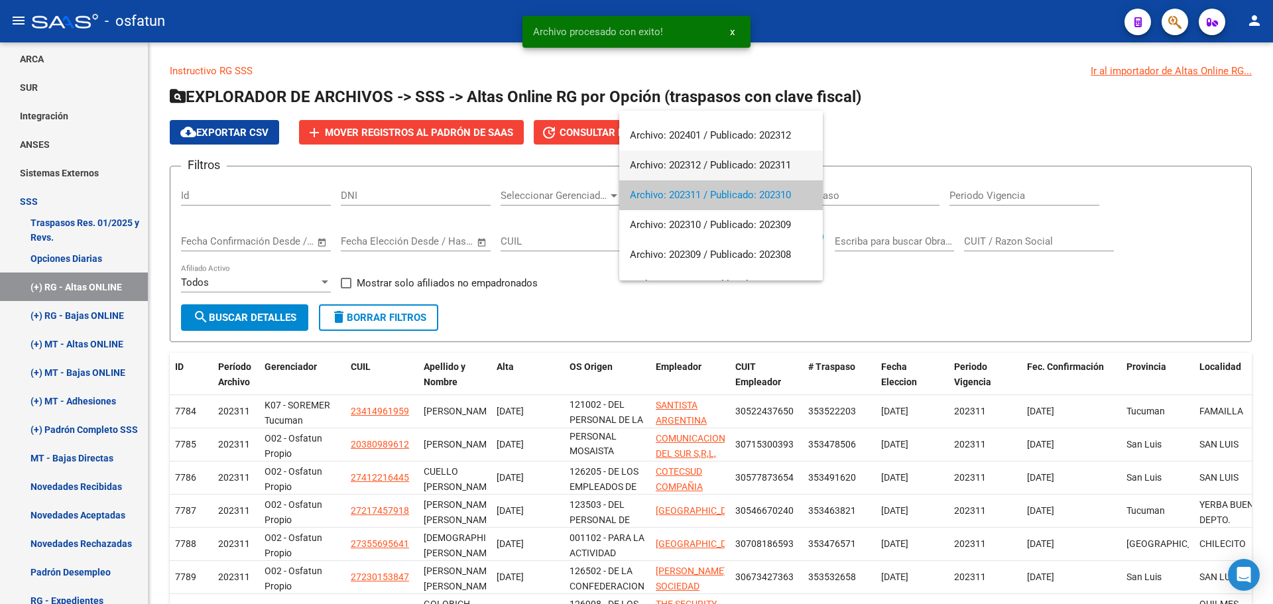
click at [706, 161] on span "Archivo: 202312 / Publicado: 202311" at bounding box center [721, 165] width 182 height 30
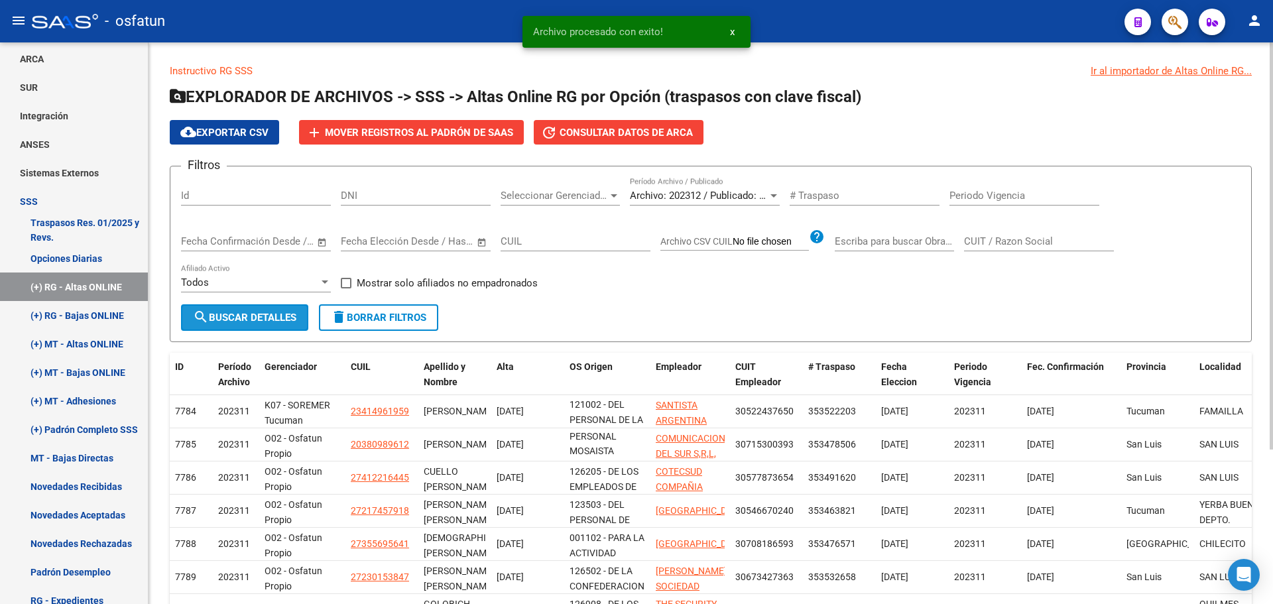
drag, startPoint x: 270, startPoint y: 319, endPoint x: 262, endPoint y: 316, distance: 8.4
click at [267, 318] on span "search Buscar Detalles" at bounding box center [244, 318] width 103 height 12
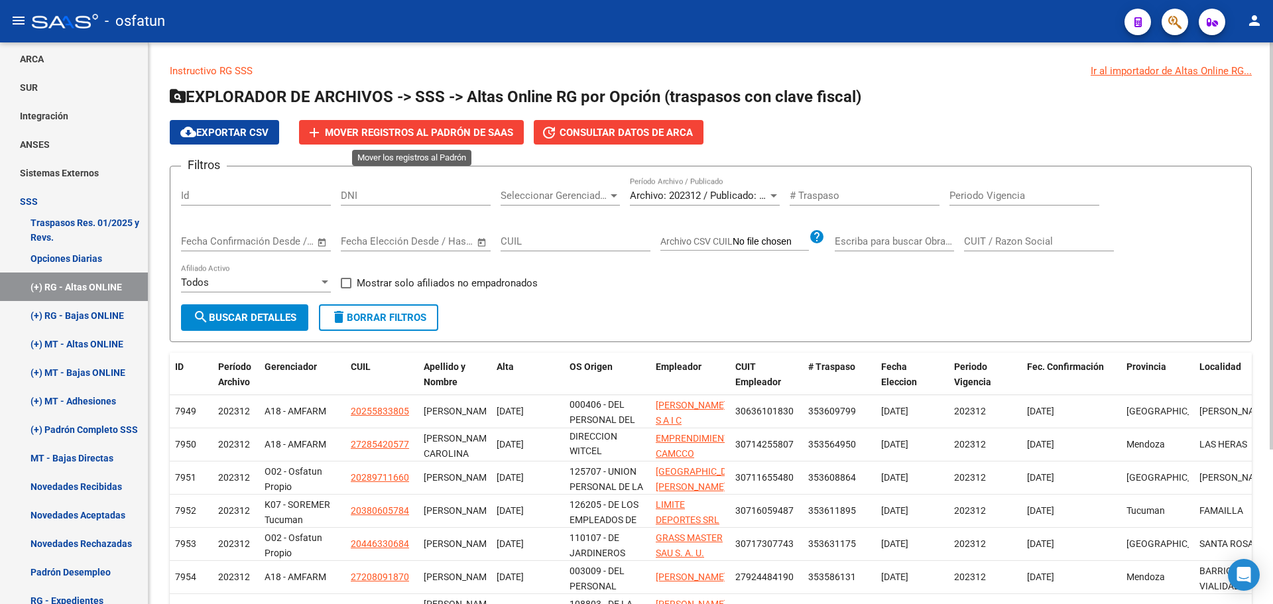
click at [416, 127] on span "Mover registros al PADRÓN de SAAS" at bounding box center [419, 133] width 188 height 12
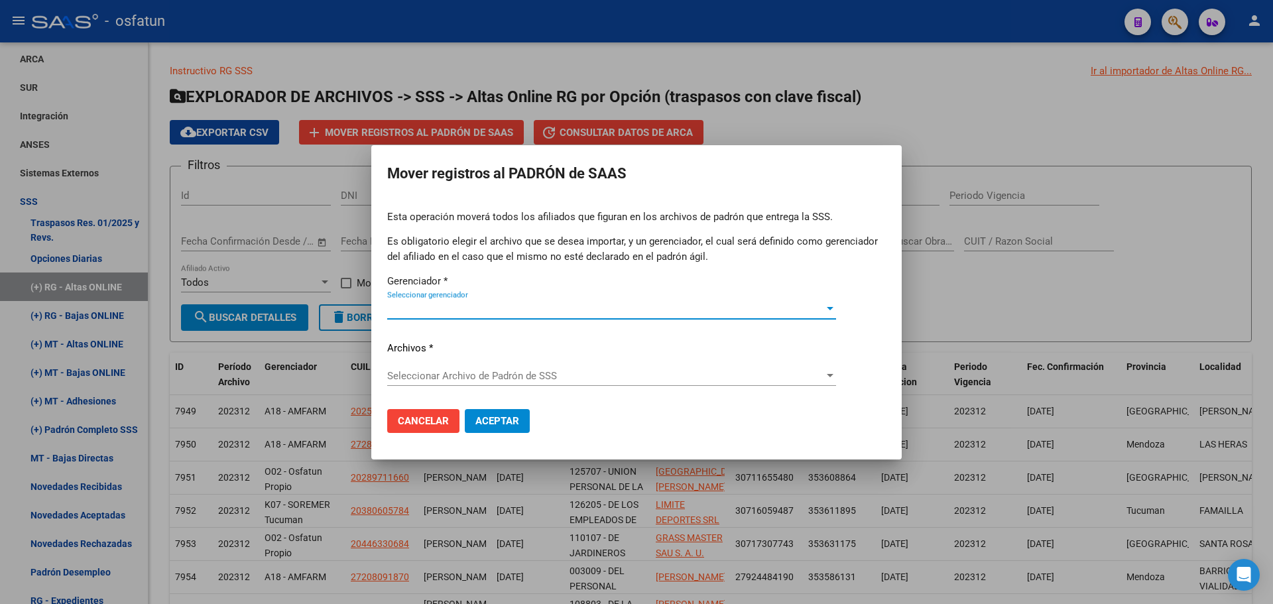
click at [478, 315] on div "Seleccionar gerenciador Seleccionar gerenciador" at bounding box center [611, 309] width 449 height 20
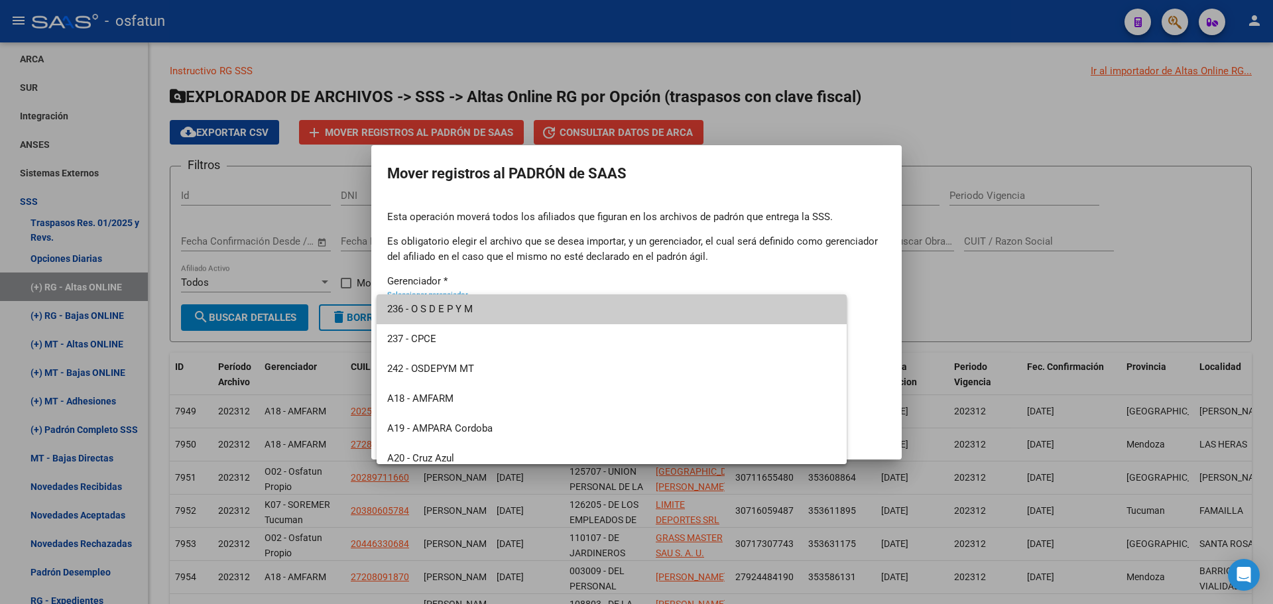
scroll to position [636, 0]
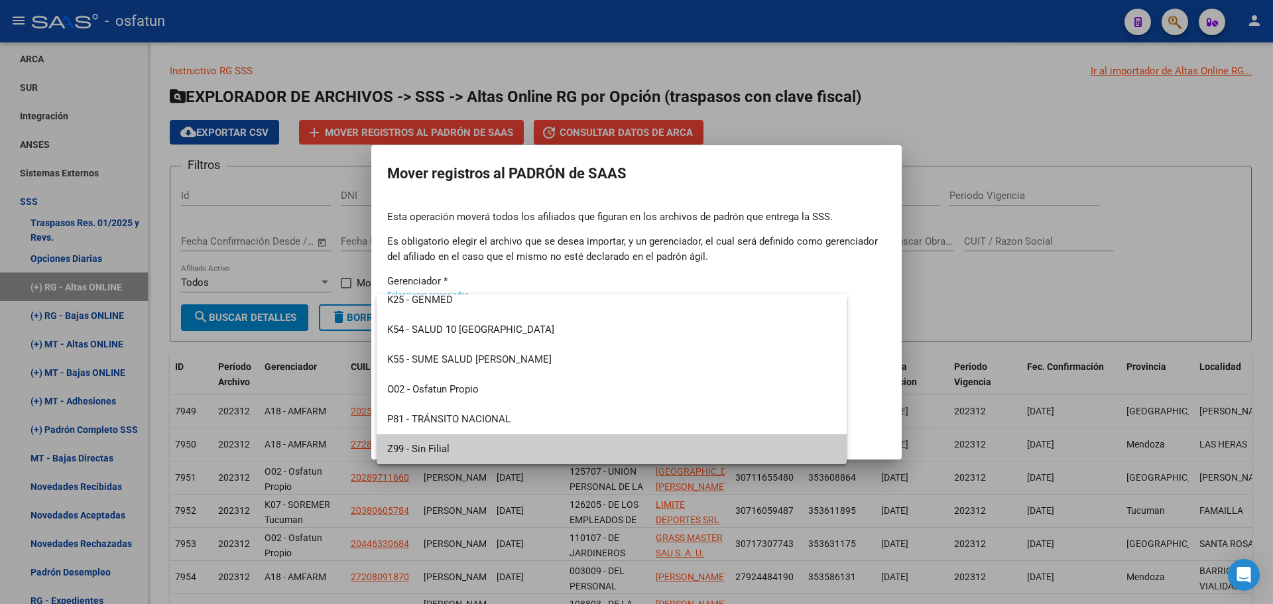
click at [451, 443] on span "Z99 - Sin Filial" at bounding box center [611, 449] width 449 height 30
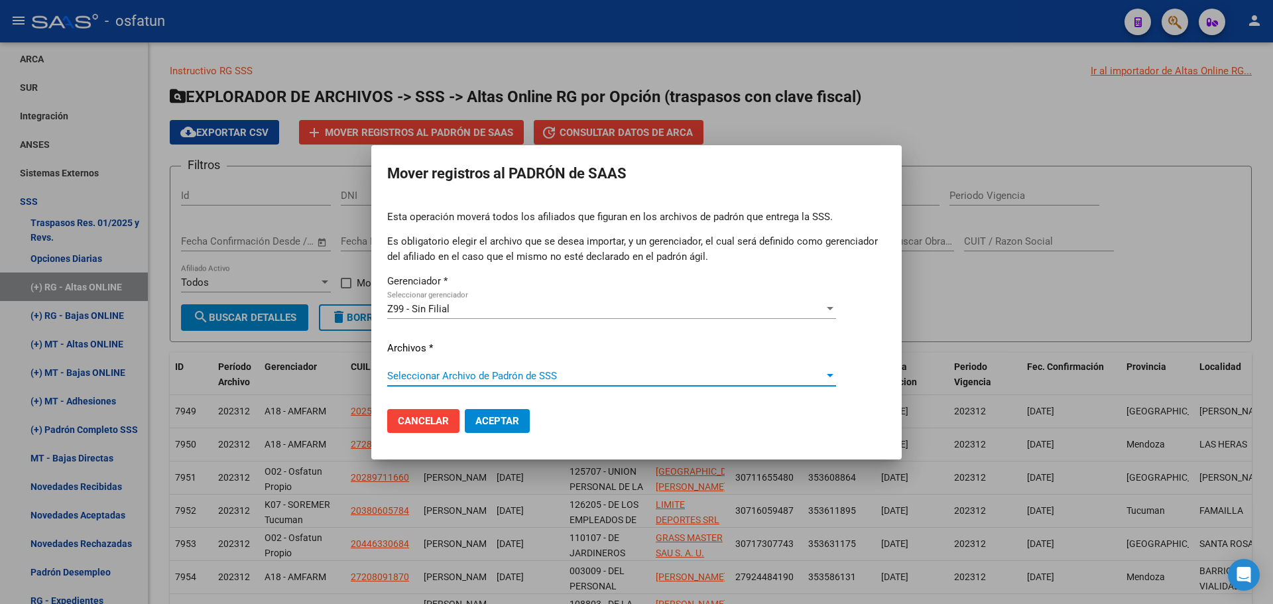
click at [469, 370] on span "Seleccionar Archivo de Padrón de SSS" at bounding box center [605, 376] width 437 height 12
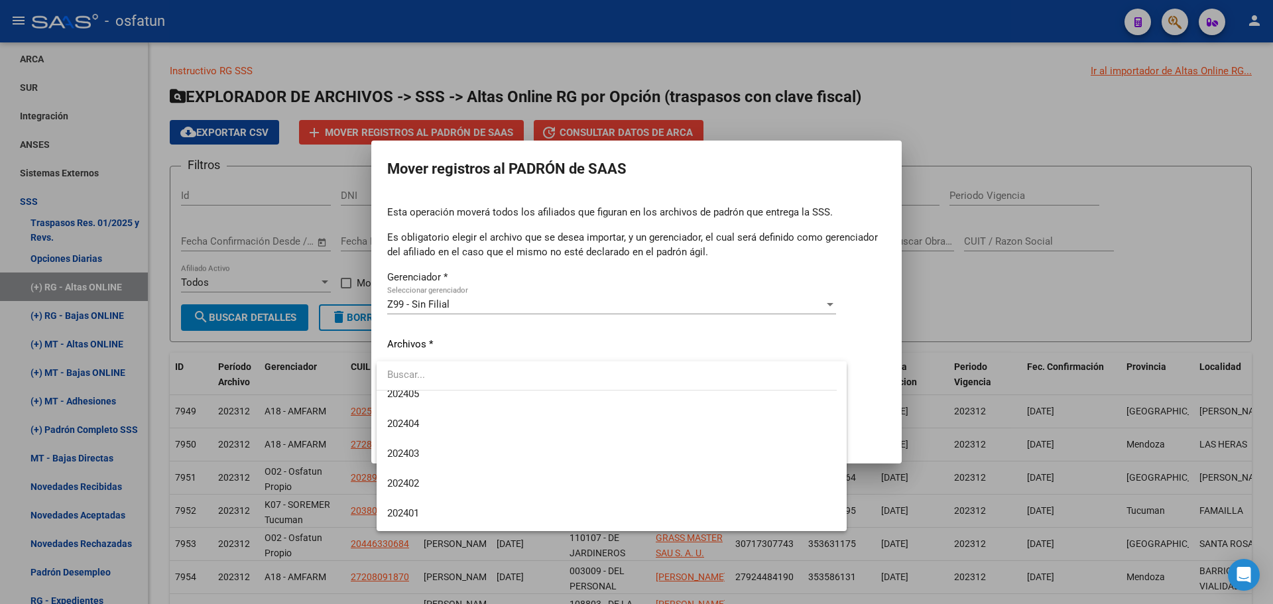
scroll to position [530, 0]
click at [437, 502] on span "202312" at bounding box center [611, 502] width 449 height 30
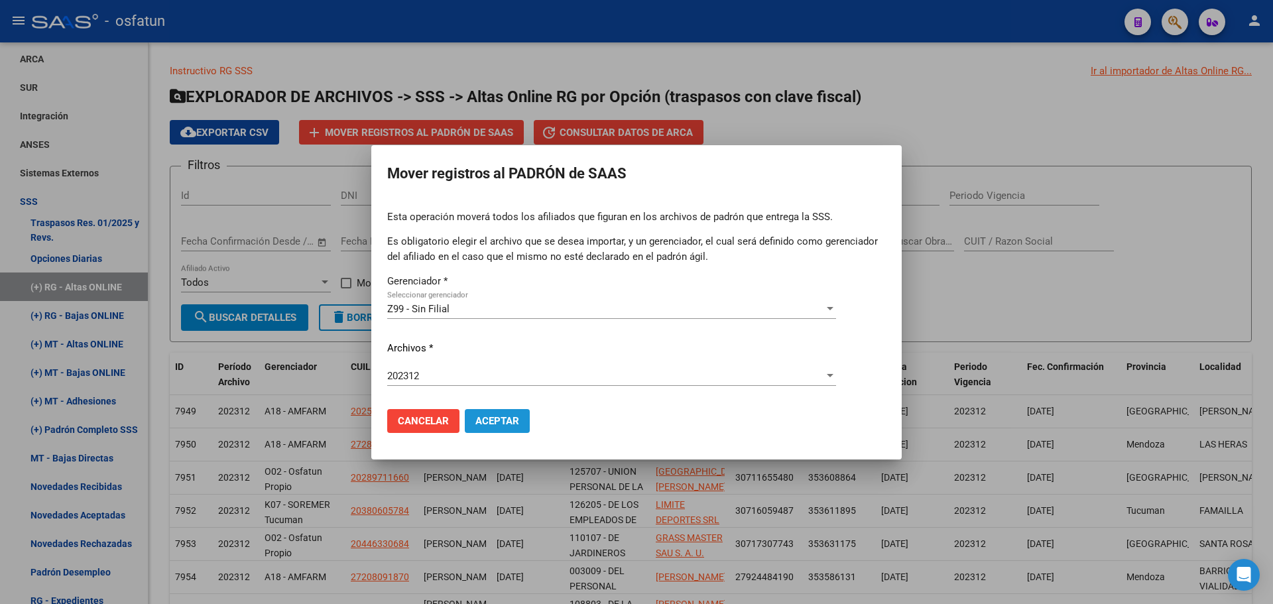
click at [489, 419] on span "Aceptar" at bounding box center [497, 421] width 44 height 12
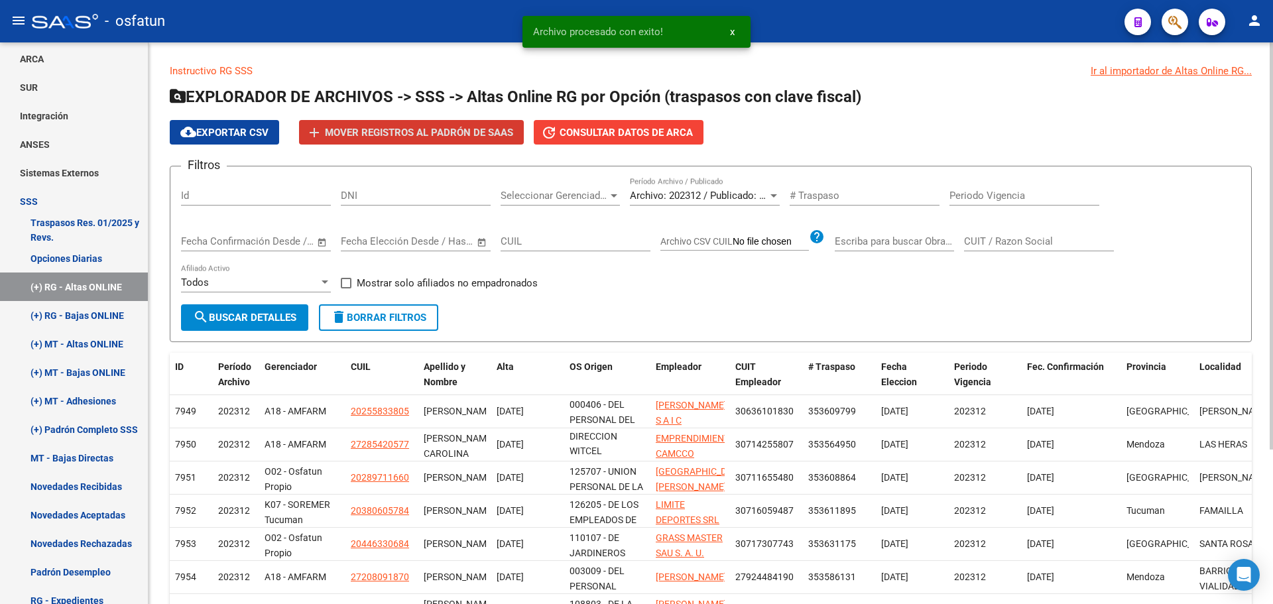
drag, startPoint x: 701, startPoint y: 282, endPoint x: 705, endPoint y: 201, distance: 81.6
click at [701, 280] on div "Filtros Id DNI Seleccionar Gerenciador Seleccionar Gerenciador Archivo: 202312 …" at bounding box center [710, 240] width 1059 height 127
click at [705, 198] on span "Archivo: 202312 / Publicado: 202311" at bounding box center [710, 196] width 161 height 12
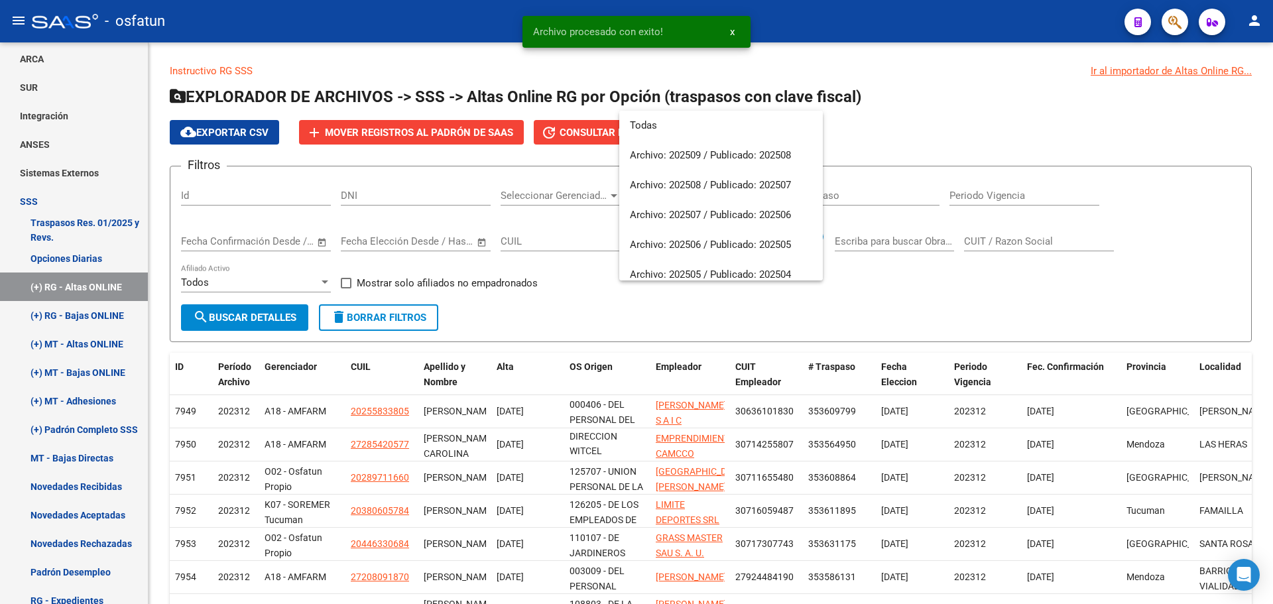
scroll to position [587, 0]
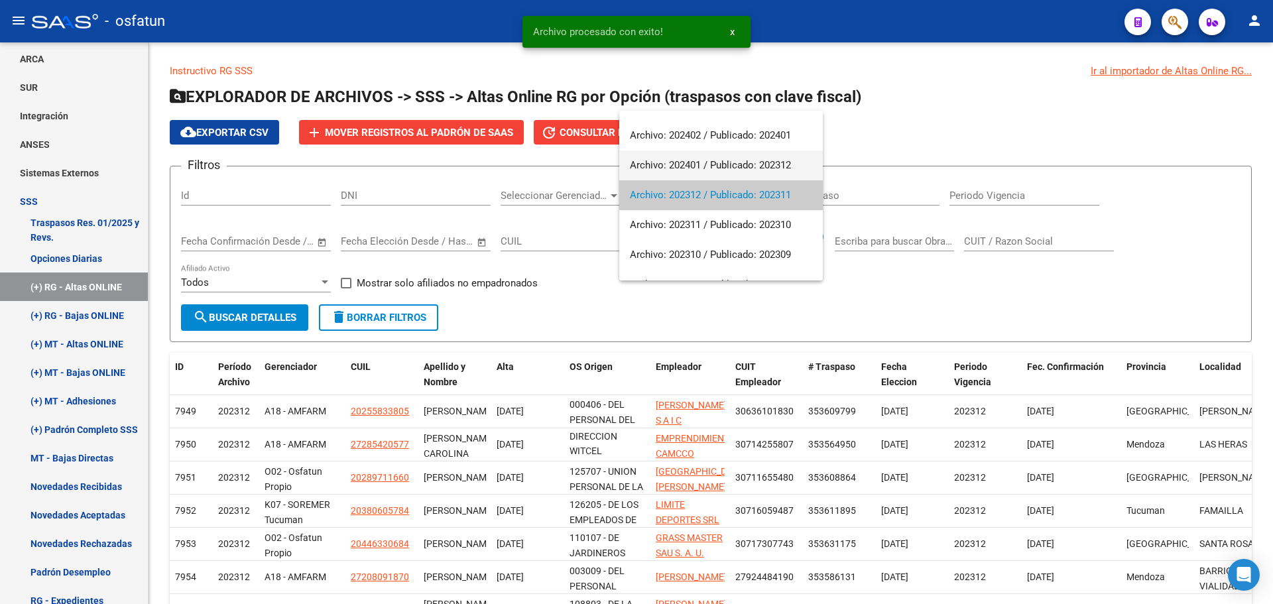
click at [701, 170] on span "Archivo: 202401 / Publicado: 202312" at bounding box center [721, 165] width 182 height 30
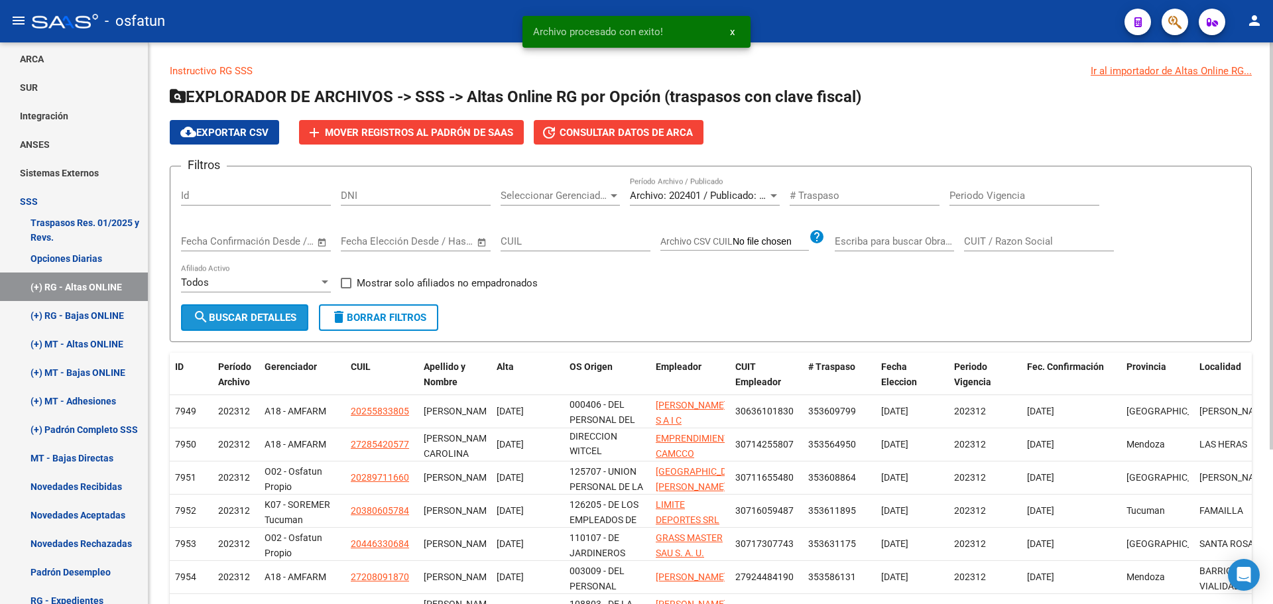
click at [284, 313] on span "search Buscar Detalles" at bounding box center [244, 318] width 103 height 12
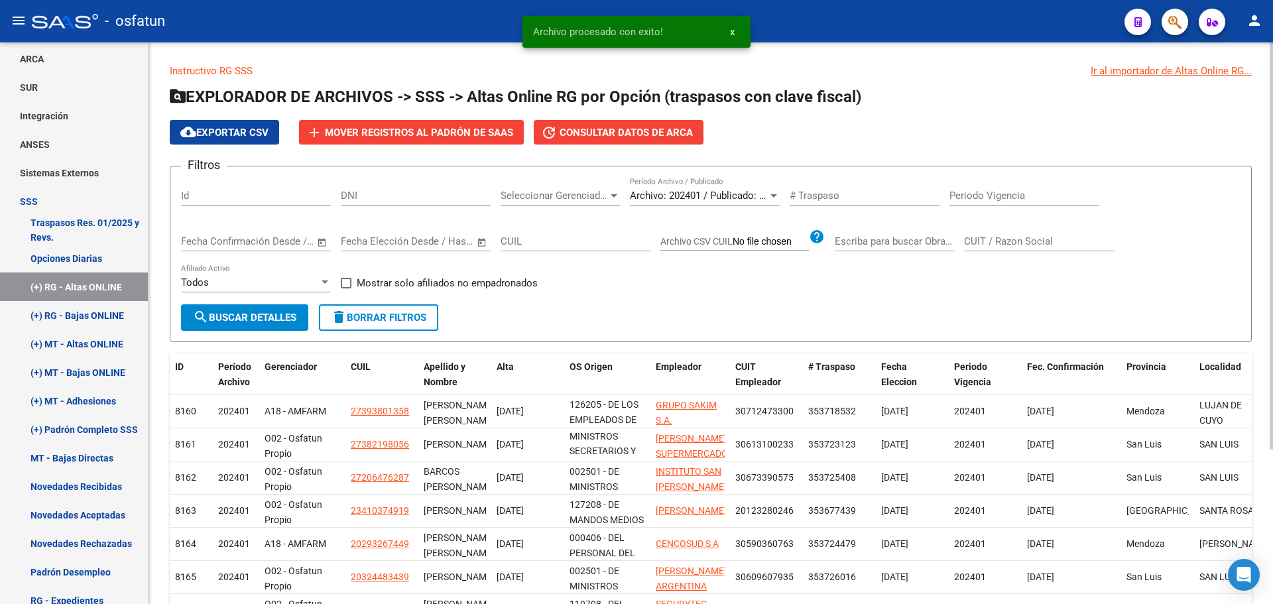
scroll to position [32, 0]
click at [395, 127] on span "Mover registros al PADRÓN de SAAS" at bounding box center [419, 133] width 188 height 12
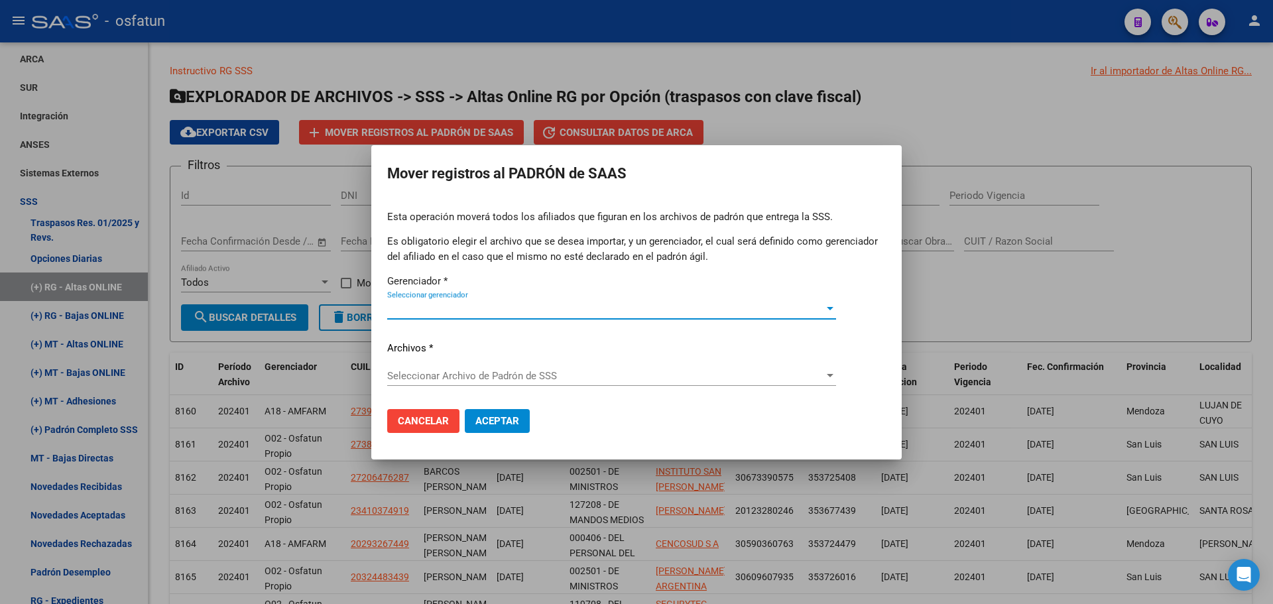
click at [484, 308] on span "Seleccionar gerenciador" at bounding box center [605, 309] width 437 height 12
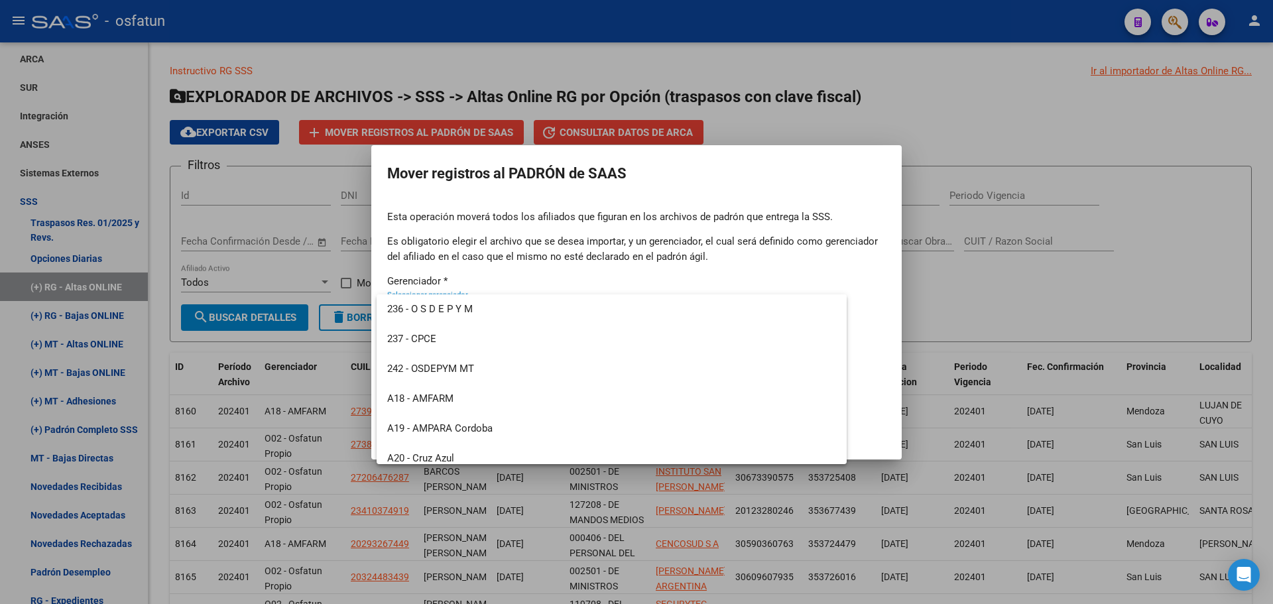
scroll to position [636, 0]
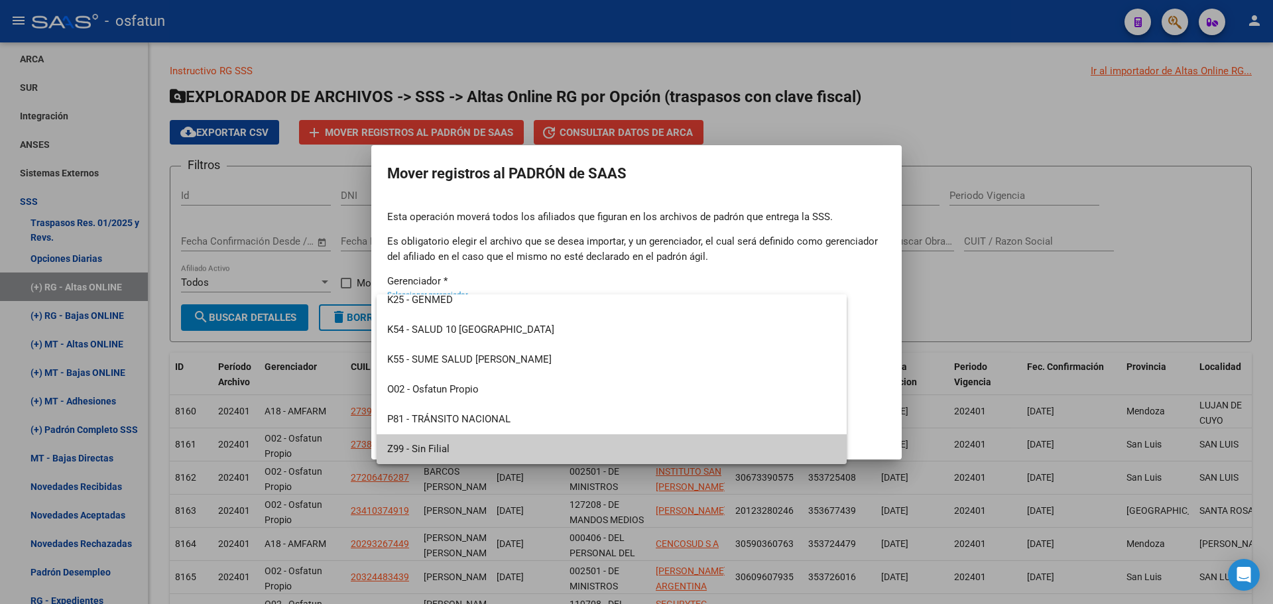
drag, startPoint x: 432, startPoint y: 453, endPoint x: 430, endPoint y: 446, distance: 7.8
click at [430, 446] on span "Z99 - Sin Filial" at bounding box center [611, 449] width 449 height 30
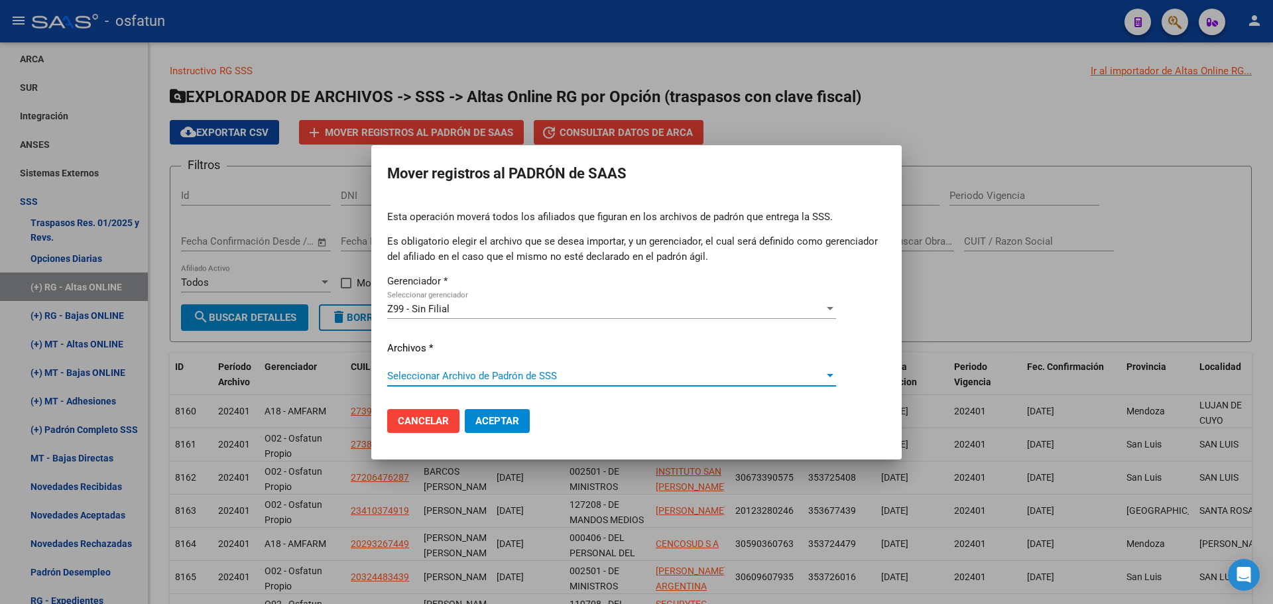
click at [436, 373] on span "Seleccionar Archivo de Padrón de SSS" at bounding box center [605, 376] width 437 height 12
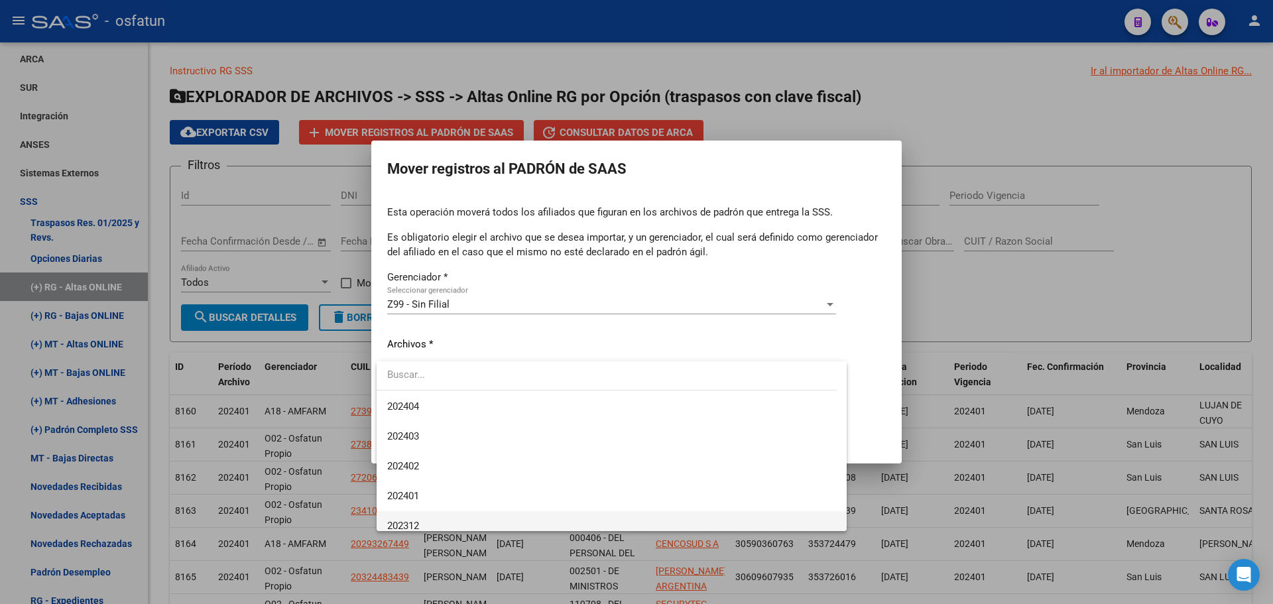
scroll to position [530, 0]
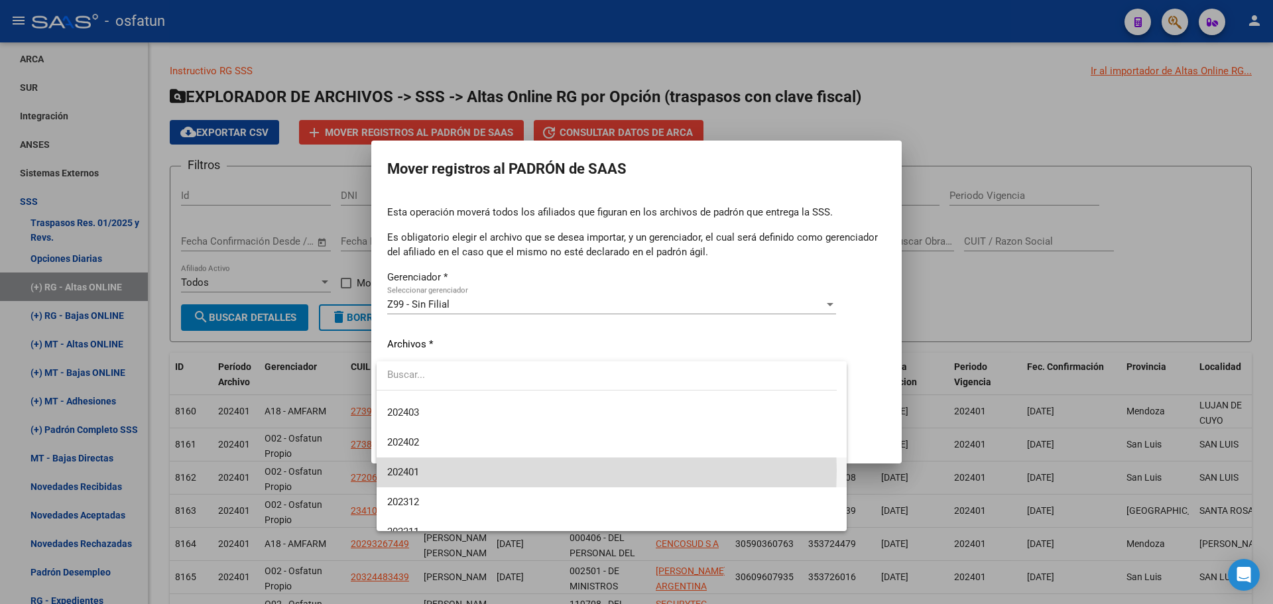
click at [422, 471] on span "202401" at bounding box center [611, 472] width 449 height 30
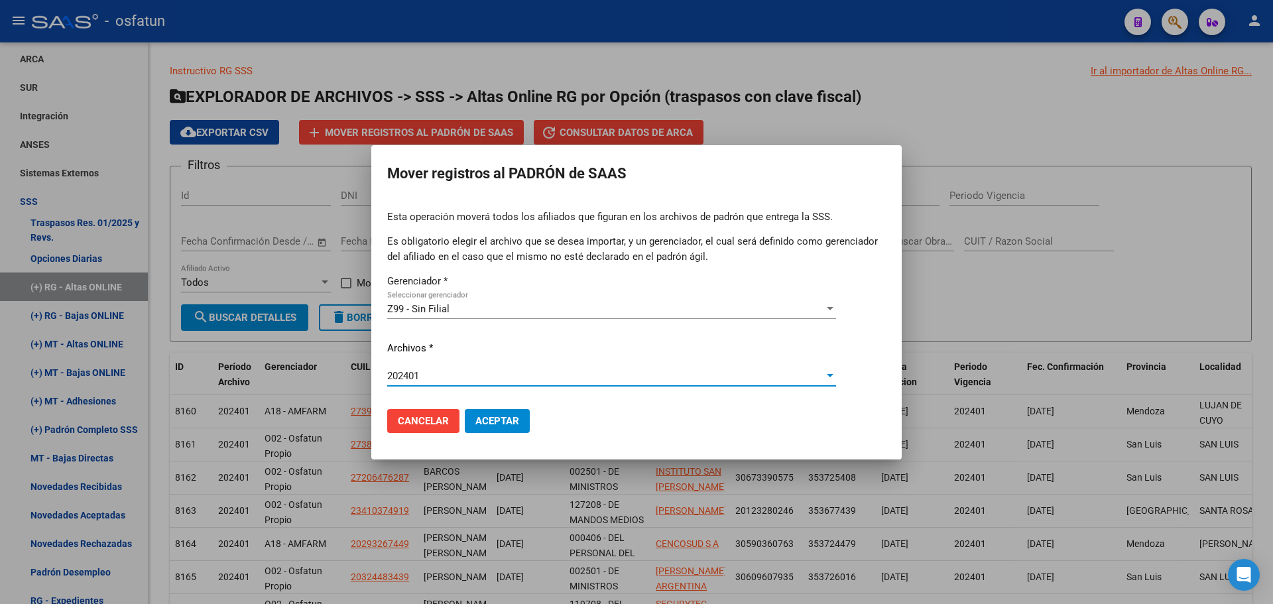
click at [498, 422] on span "Aceptar" at bounding box center [497, 421] width 44 height 12
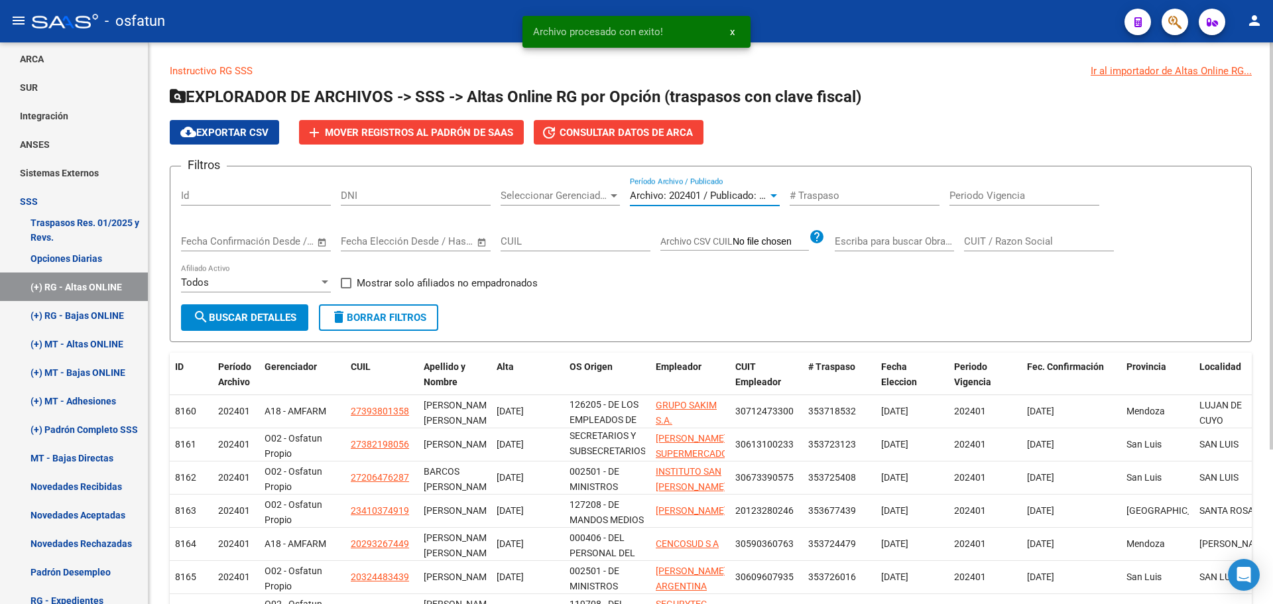
click at [721, 194] on span "Archivo: 202401 / Publicado: 202312" at bounding box center [710, 196] width 161 height 12
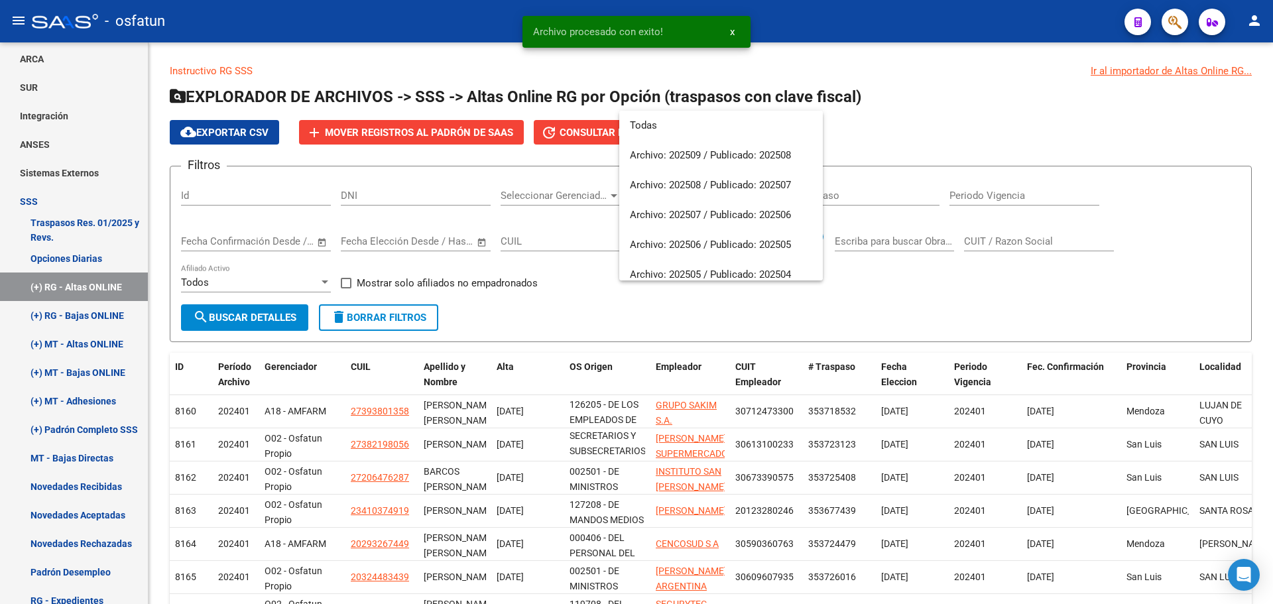
scroll to position [557, 0]
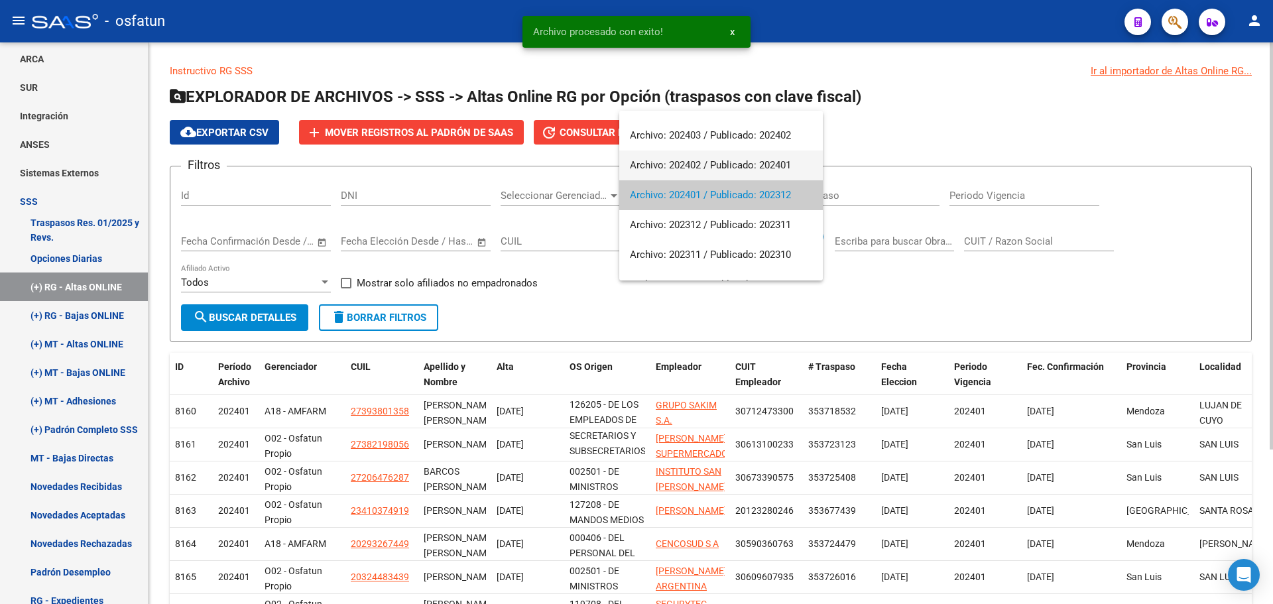
click at [700, 175] on span "Archivo: 202402 / Publicado: 202401" at bounding box center [721, 165] width 182 height 30
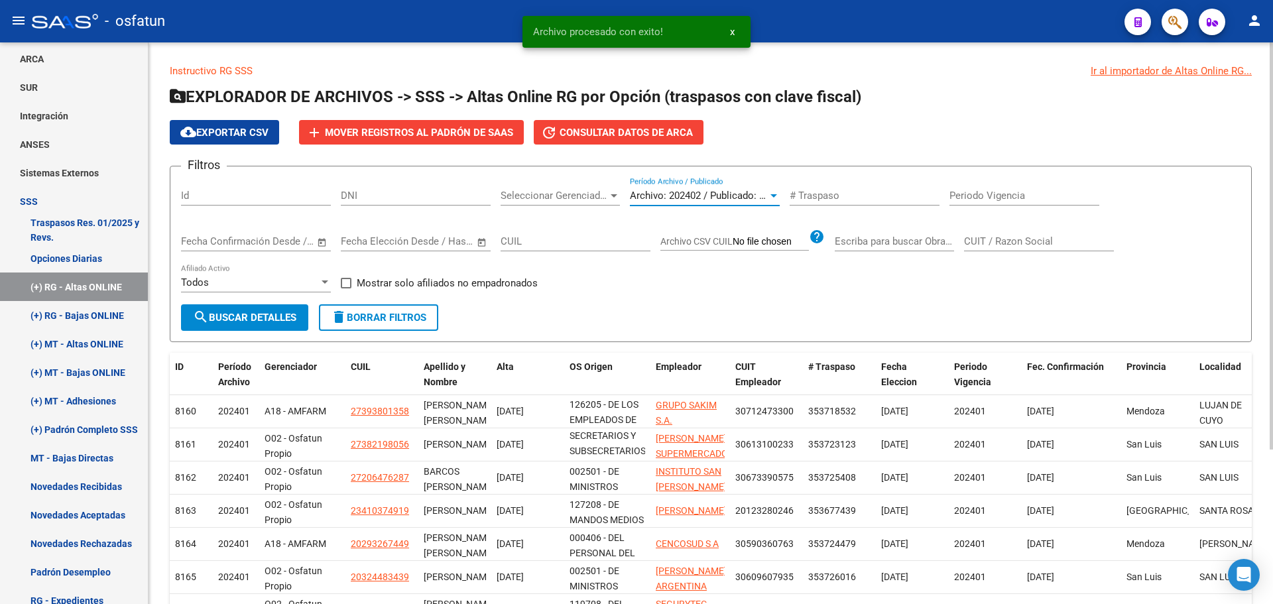
click at [278, 314] on span "search Buscar Detalles" at bounding box center [244, 318] width 103 height 12
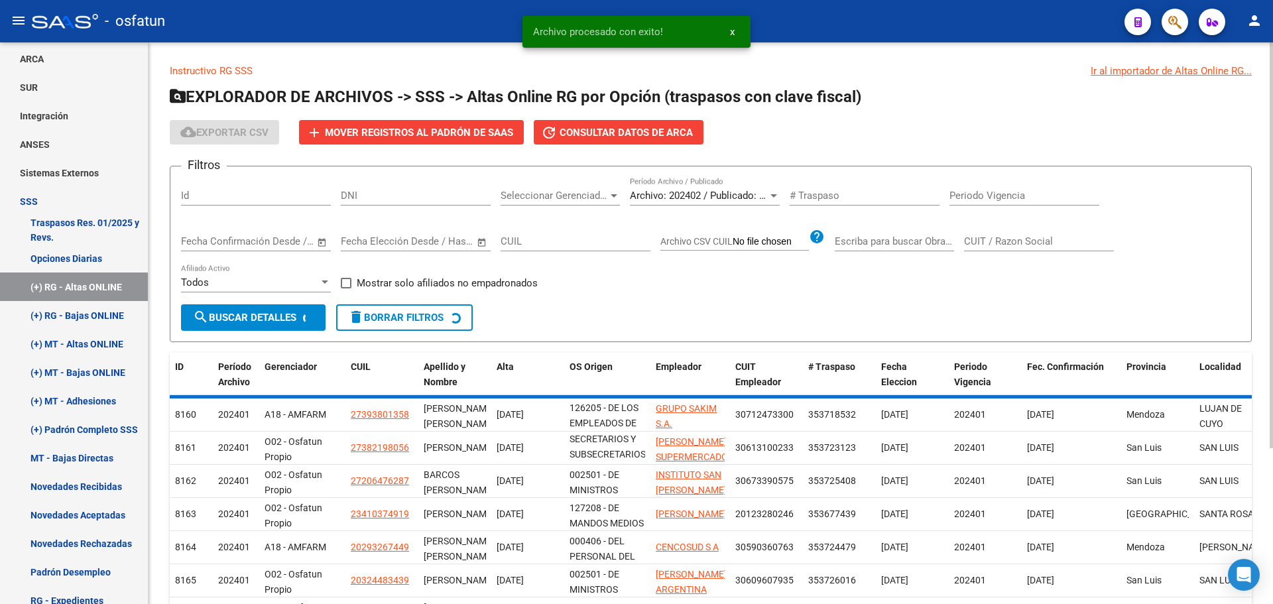
scroll to position [78, 0]
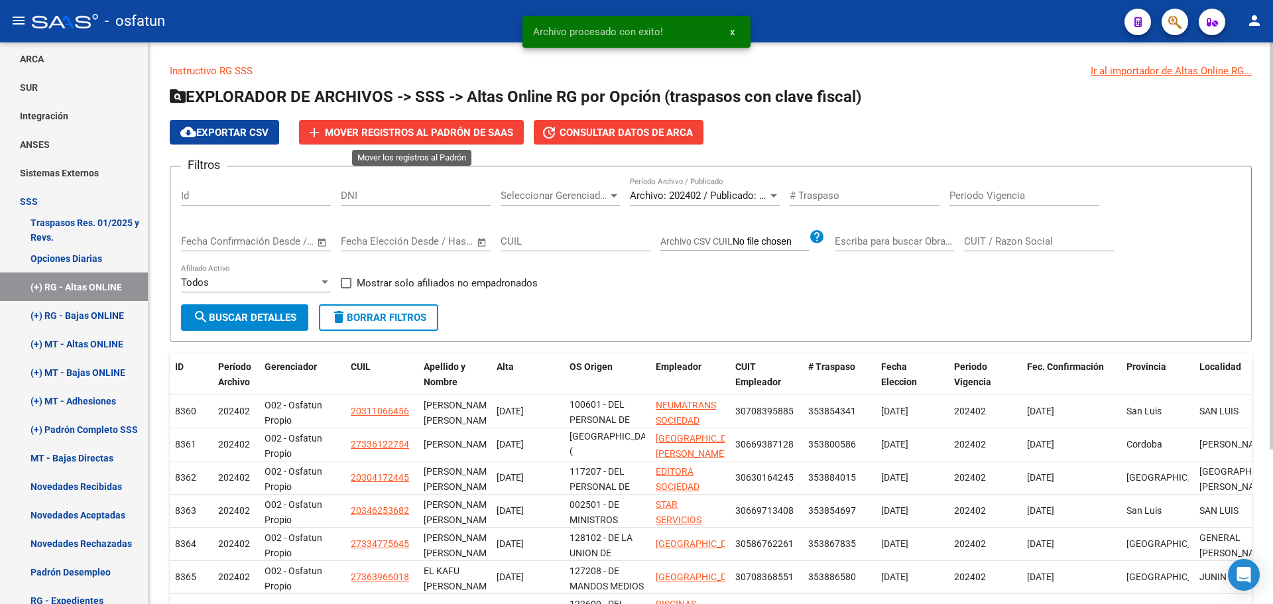
click at [412, 131] on span "Mover registros al PADRÓN de SAAS" at bounding box center [419, 133] width 188 height 12
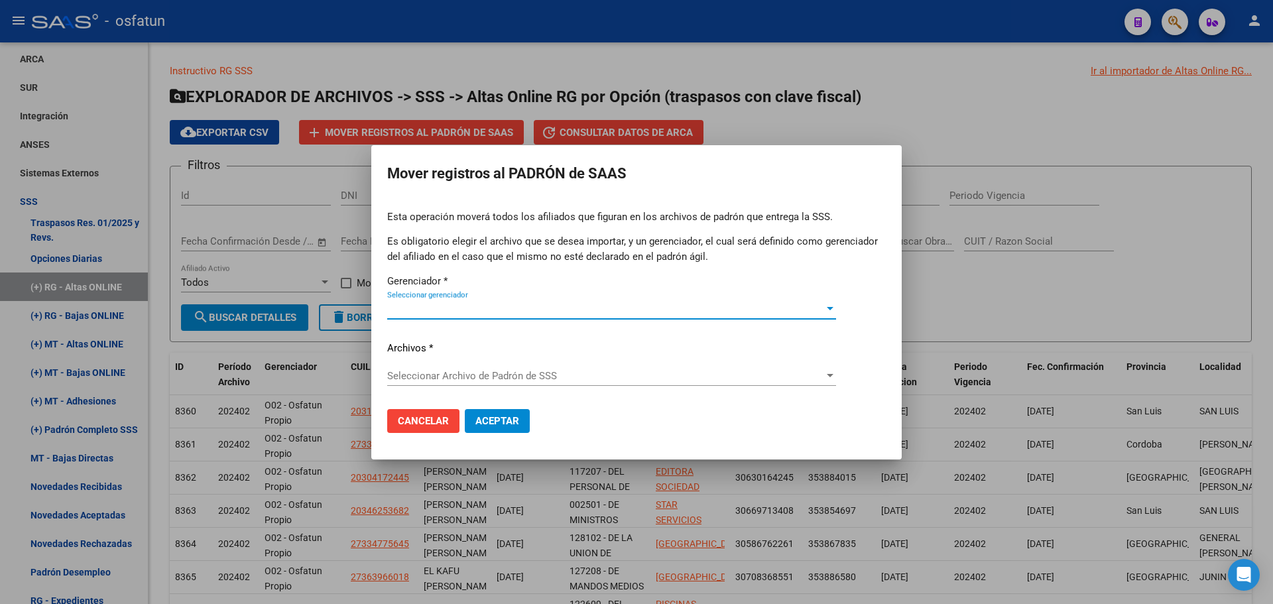
click at [441, 307] on span "Seleccionar gerenciador" at bounding box center [605, 309] width 437 height 12
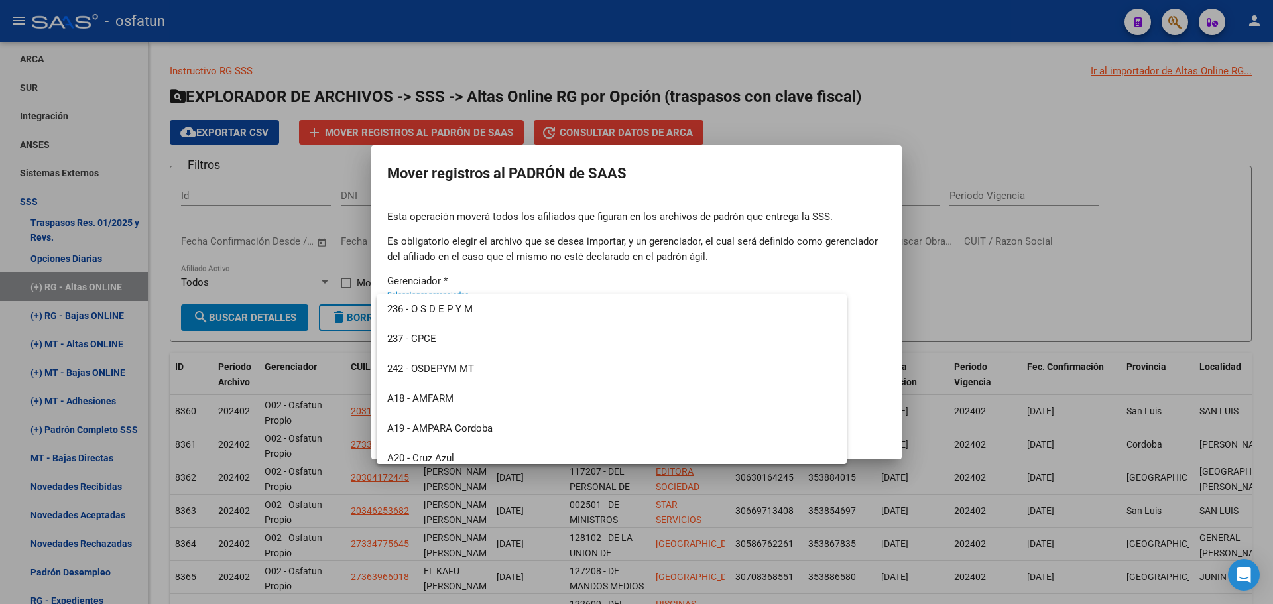
scroll to position [636, 0]
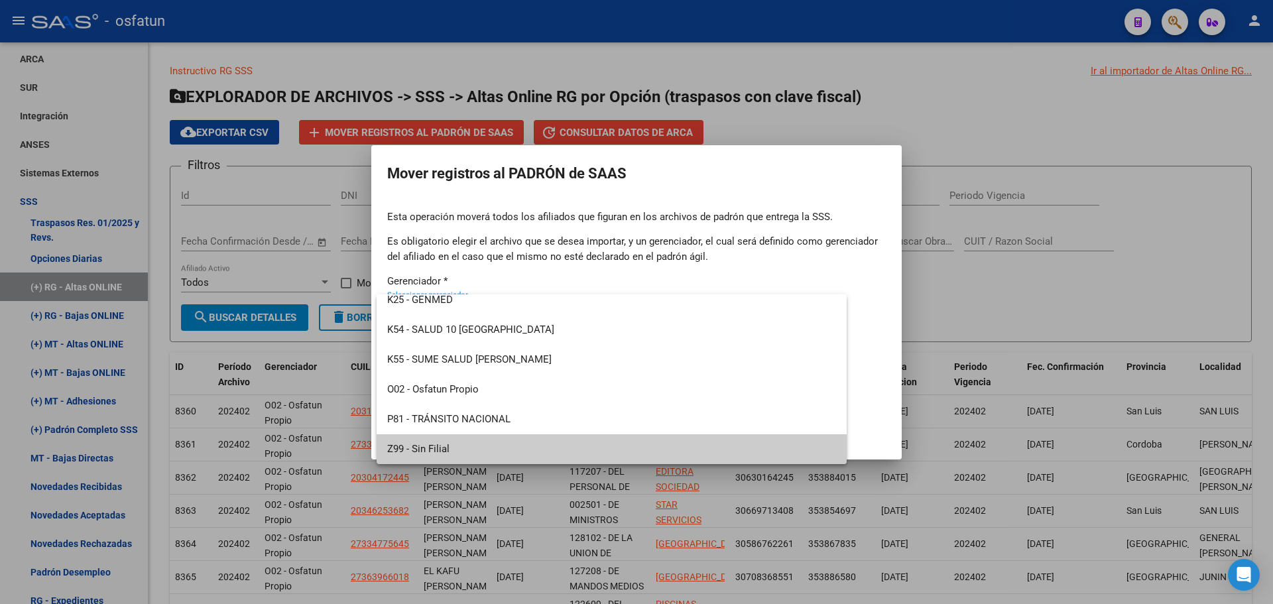
click at [428, 438] on span "Z99 - Sin Filial" at bounding box center [611, 449] width 449 height 30
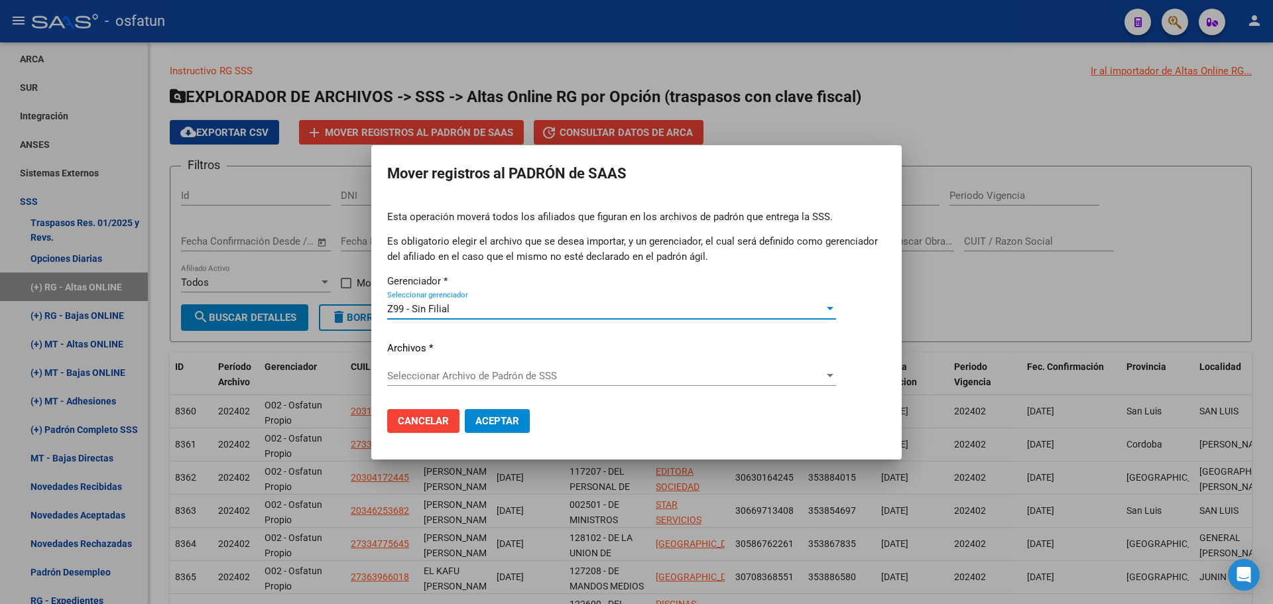
click at [445, 371] on span "Seleccionar Archivo de Padrón de SSS" at bounding box center [605, 376] width 437 height 12
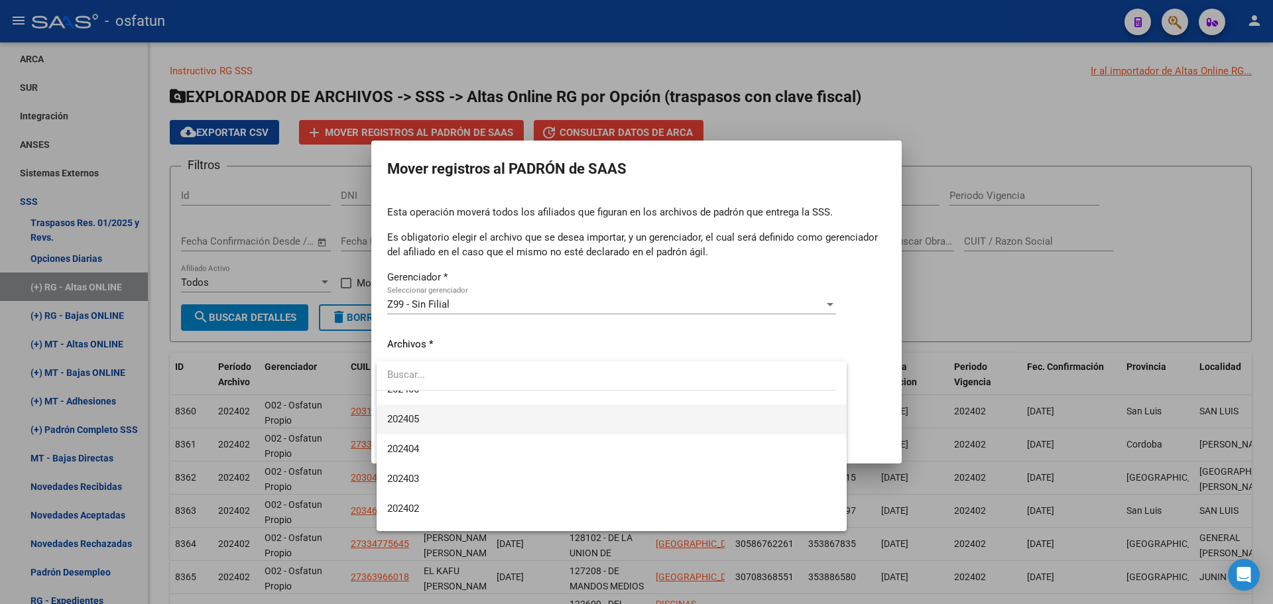
scroll to position [530, 0]
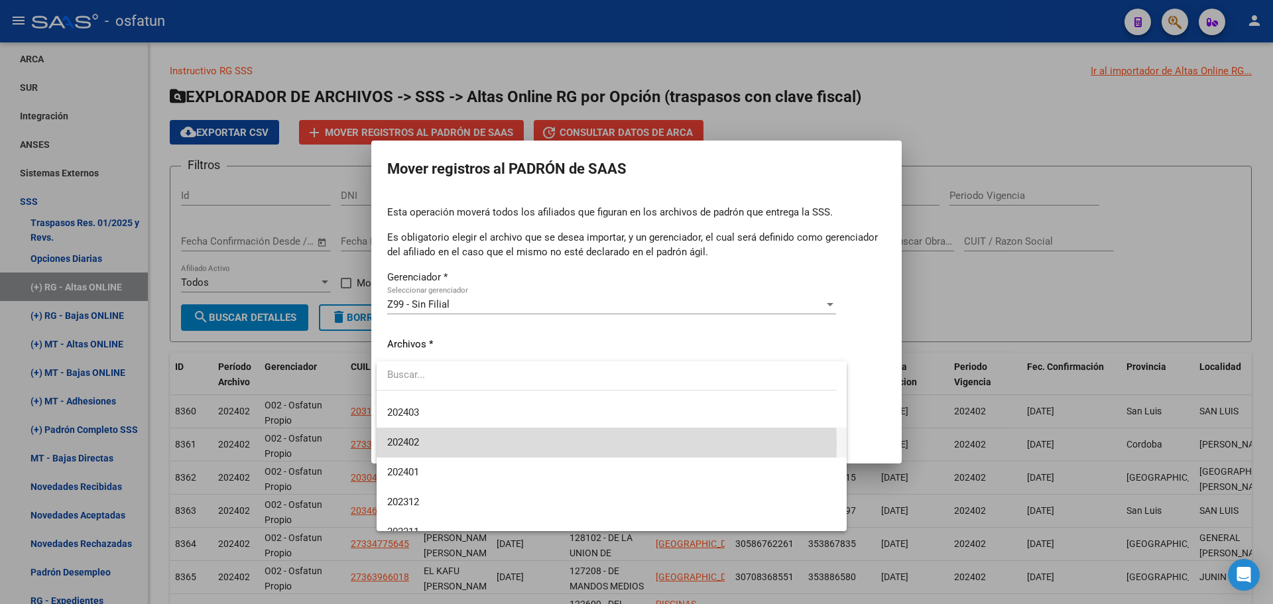
click at [422, 444] on span "202402" at bounding box center [611, 443] width 449 height 30
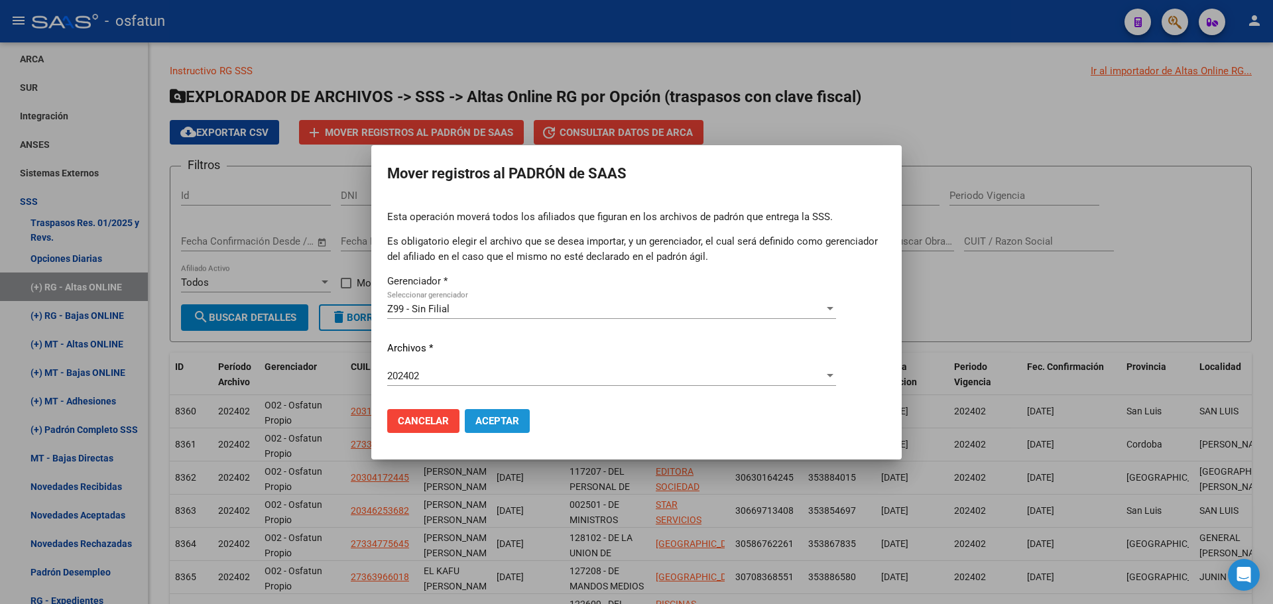
click at [486, 415] on span "Aceptar" at bounding box center [497, 421] width 44 height 12
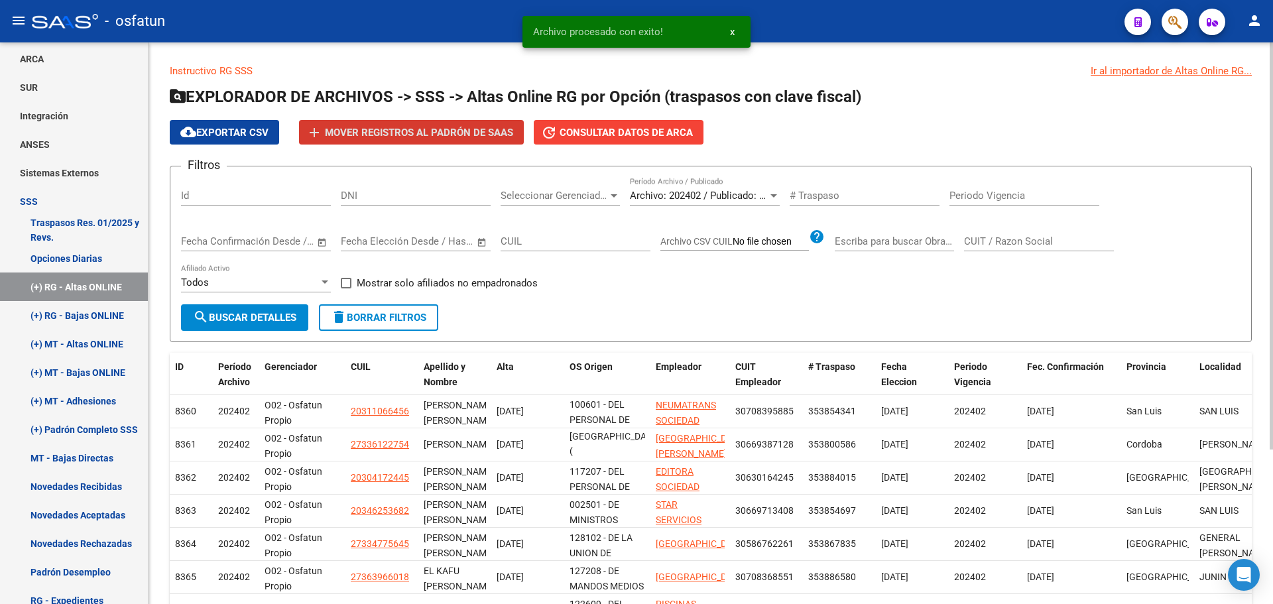
click at [705, 196] on span "Archivo: 202402 / Publicado: 202401" at bounding box center [710, 196] width 161 height 12
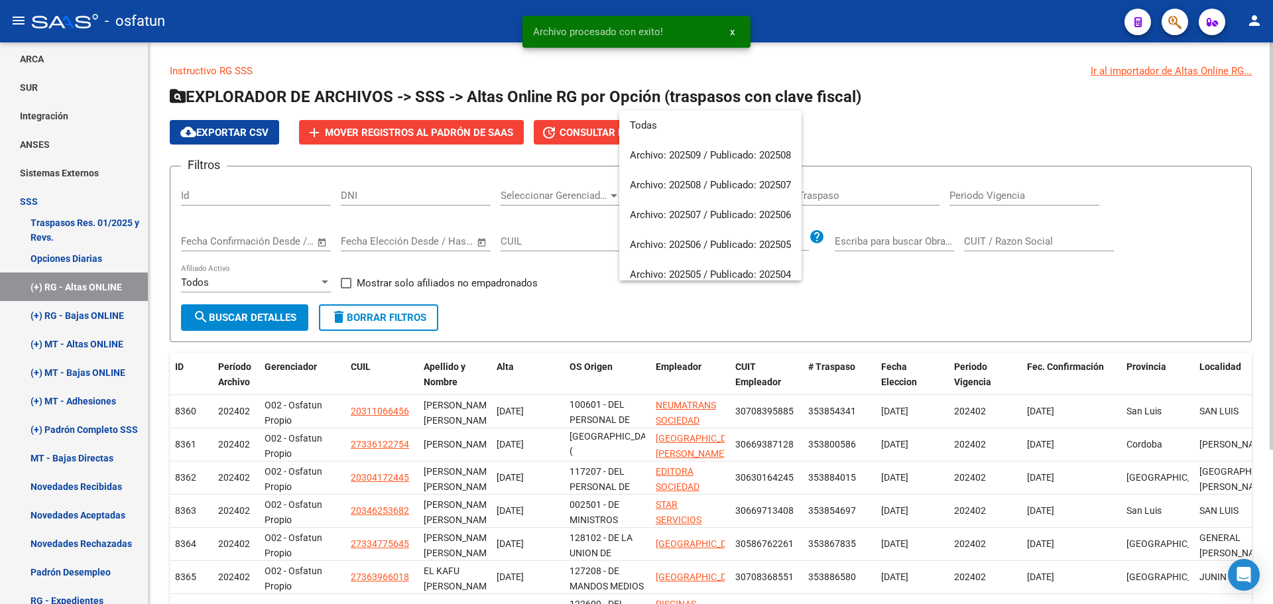
scroll to position [527, 0]
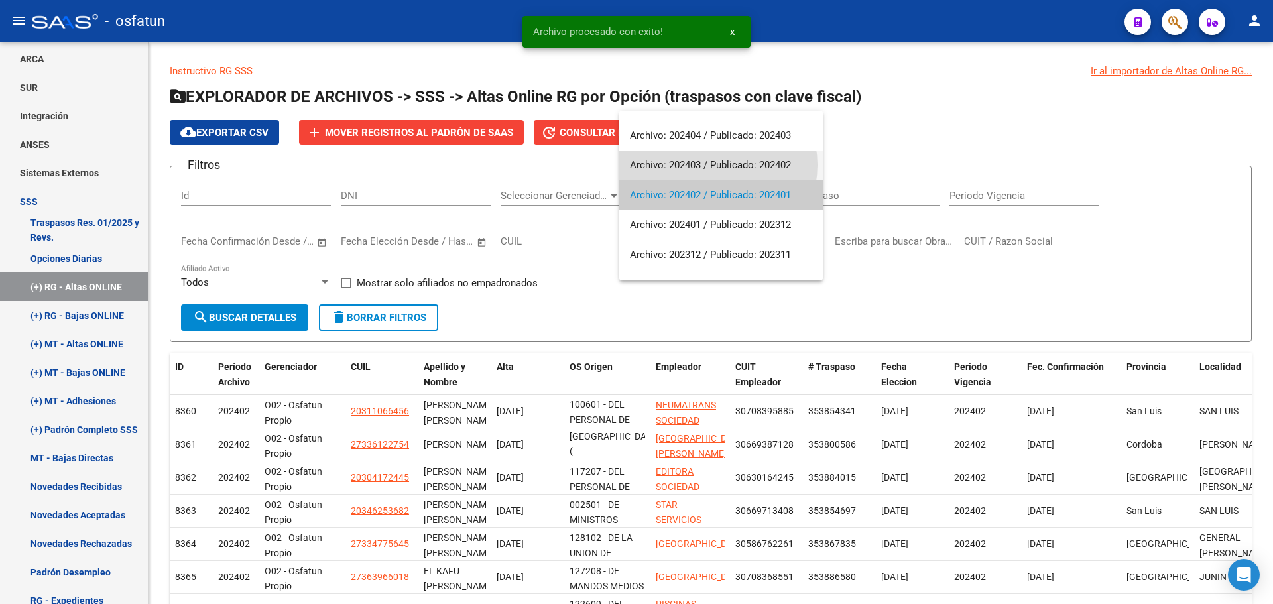
click at [717, 165] on span "Archivo: 202403 / Publicado: 202402" at bounding box center [721, 165] width 182 height 30
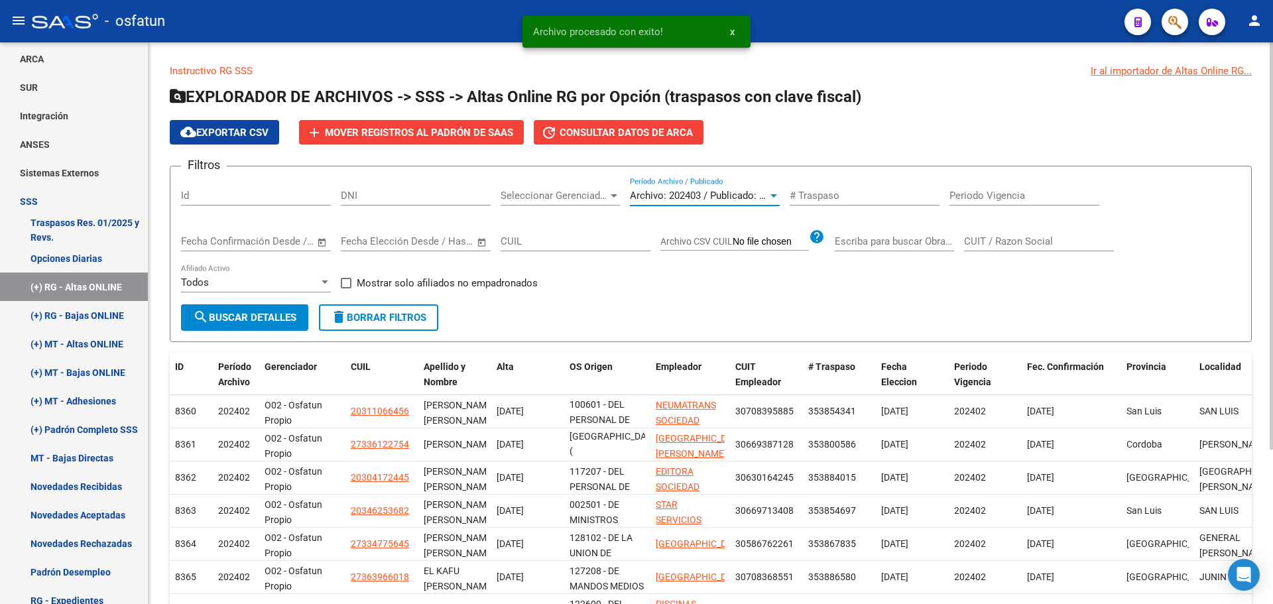
click at [286, 315] on span "search Buscar Detalles" at bounding box center [244, 318] width 103 height 12
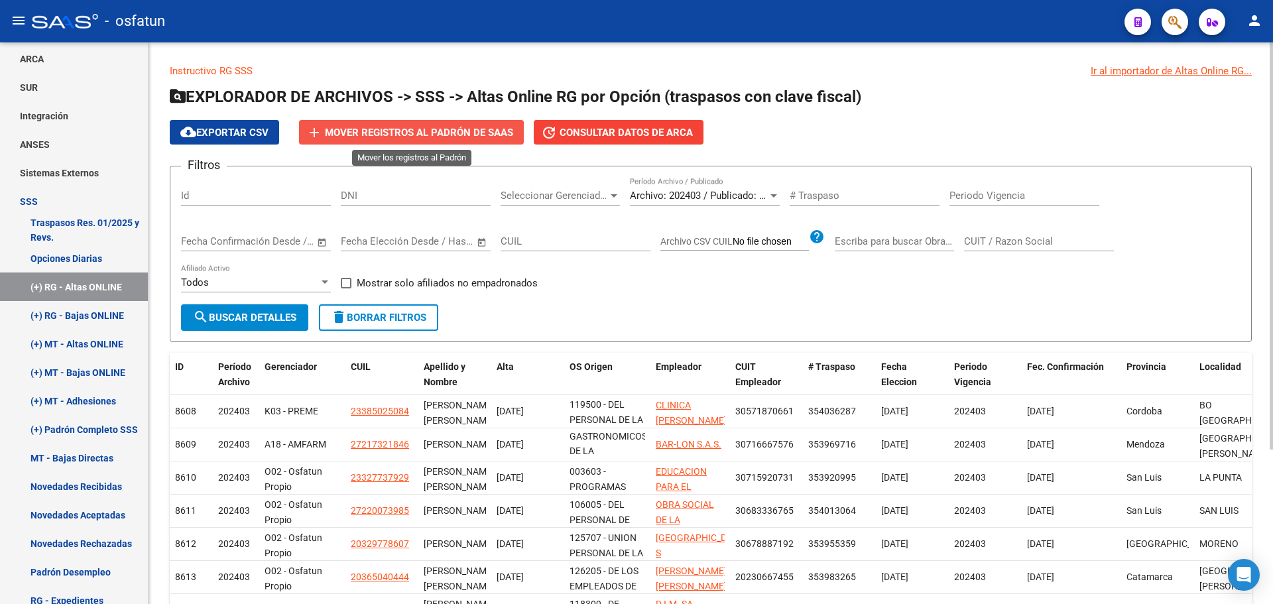
click at [422, 133] on span "Mover registros al PADRÓN de SAAS" at bounding box center [419, 133] width 188 height 12
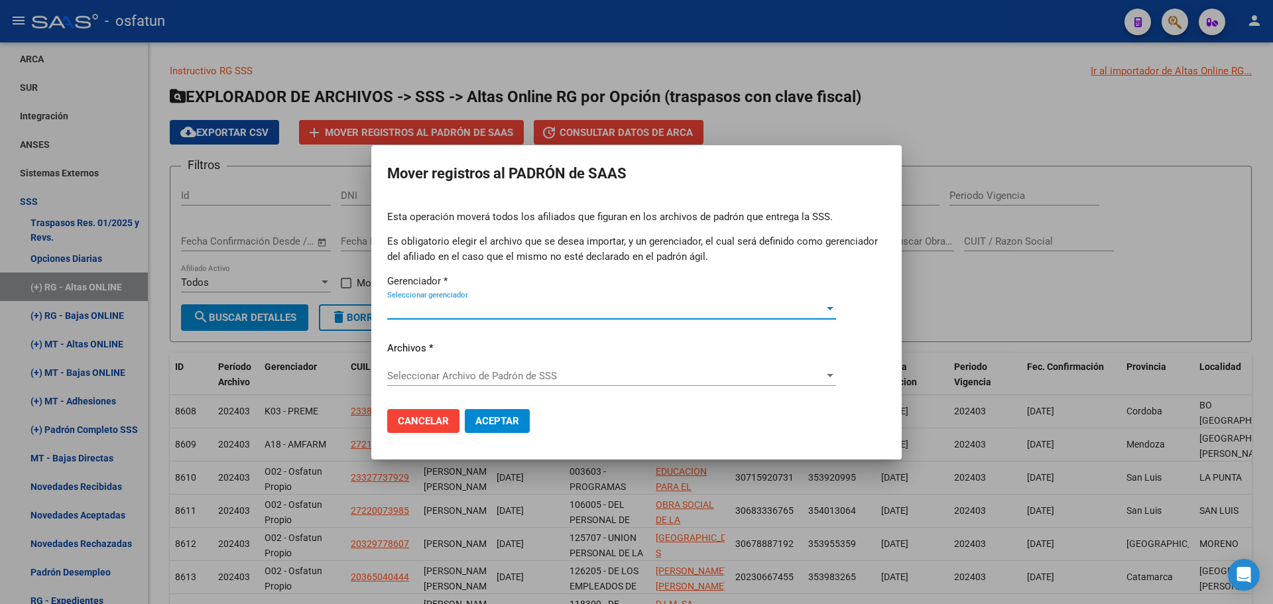
click at [491, 312] on span "Seleccionar gerenciador" at bounding box center [605, 309] width 437 height 12
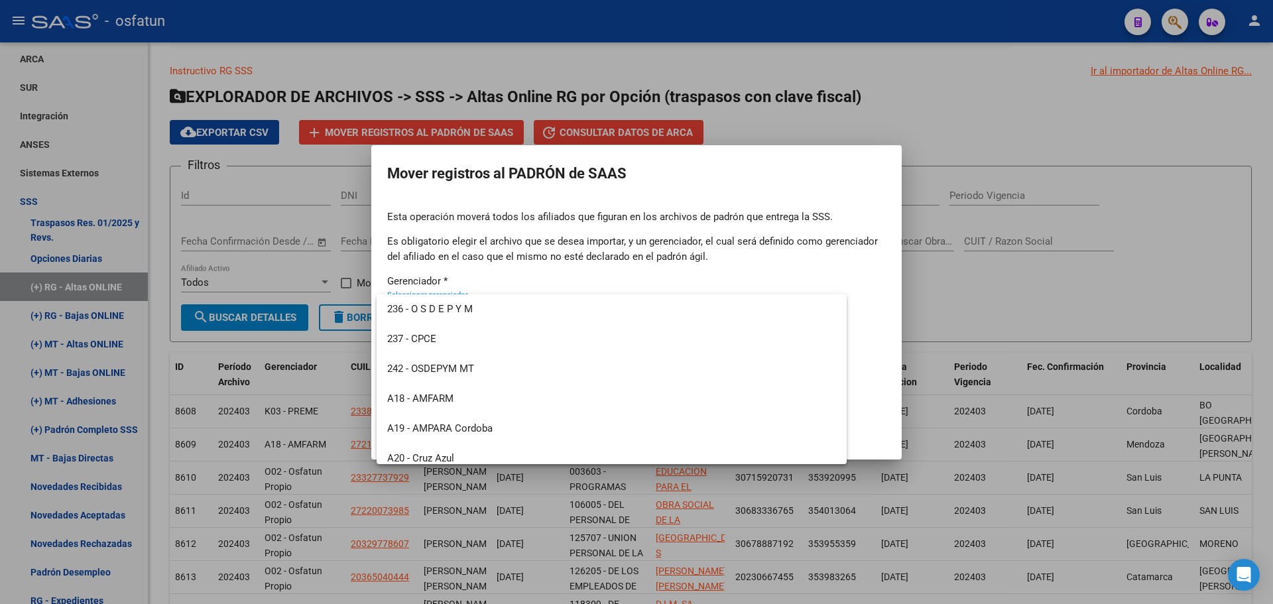
scroll to position [636, 0]
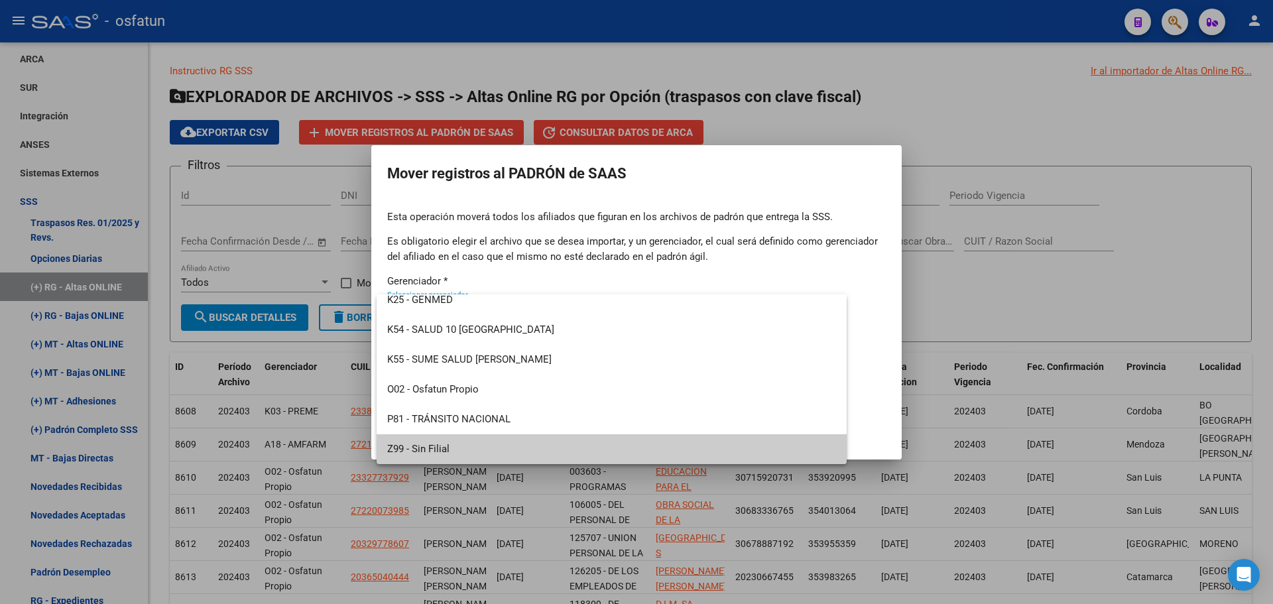
click at [450, 451] on span "Z99 - Sin Filial" at bounding box center [611, 449] width 449 height 30
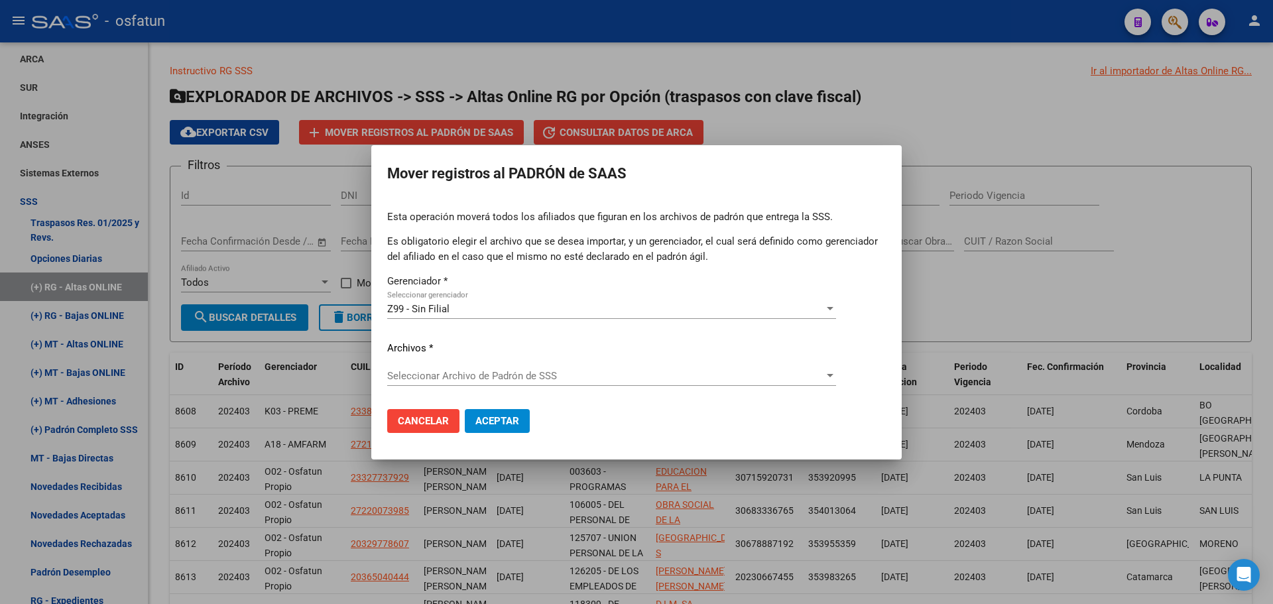
click at [467, 364] on div "Esta operación moverá todos los afiliados que figuran en los archivos [PERSON_N…" at bounding box center [636, 303] width 499 height 189
click at [467, 379] on span "Seleccionar Archivo de Padrón de SSS" at bounding box center [605, 376] width 437 height 12
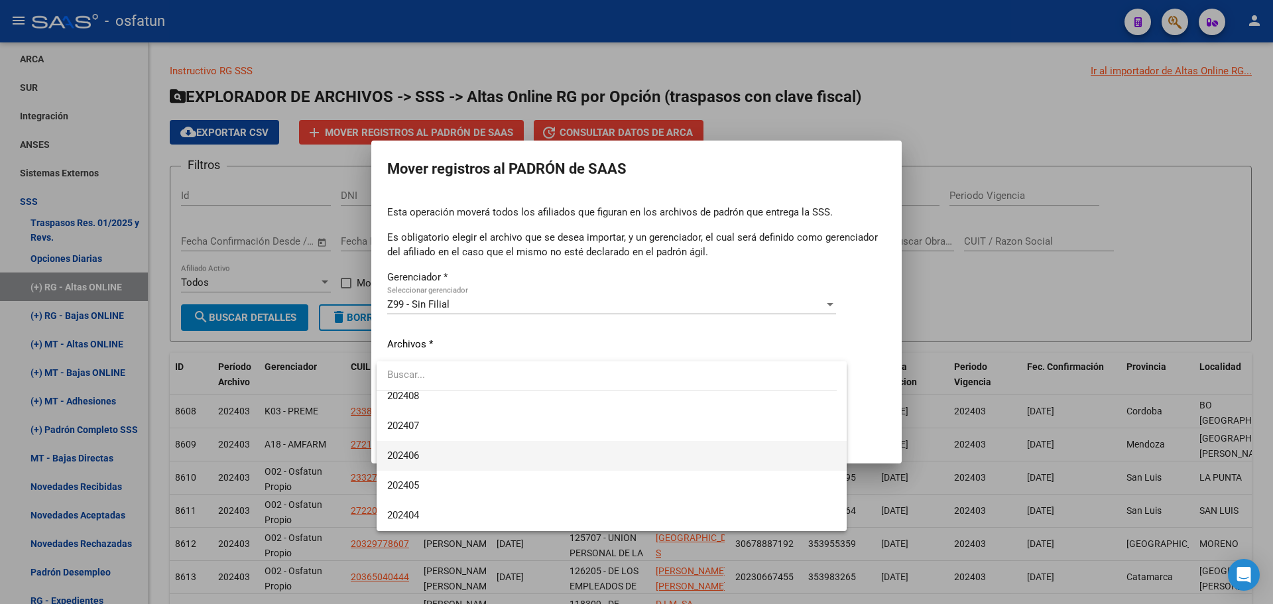
scroll to position [464, 0]
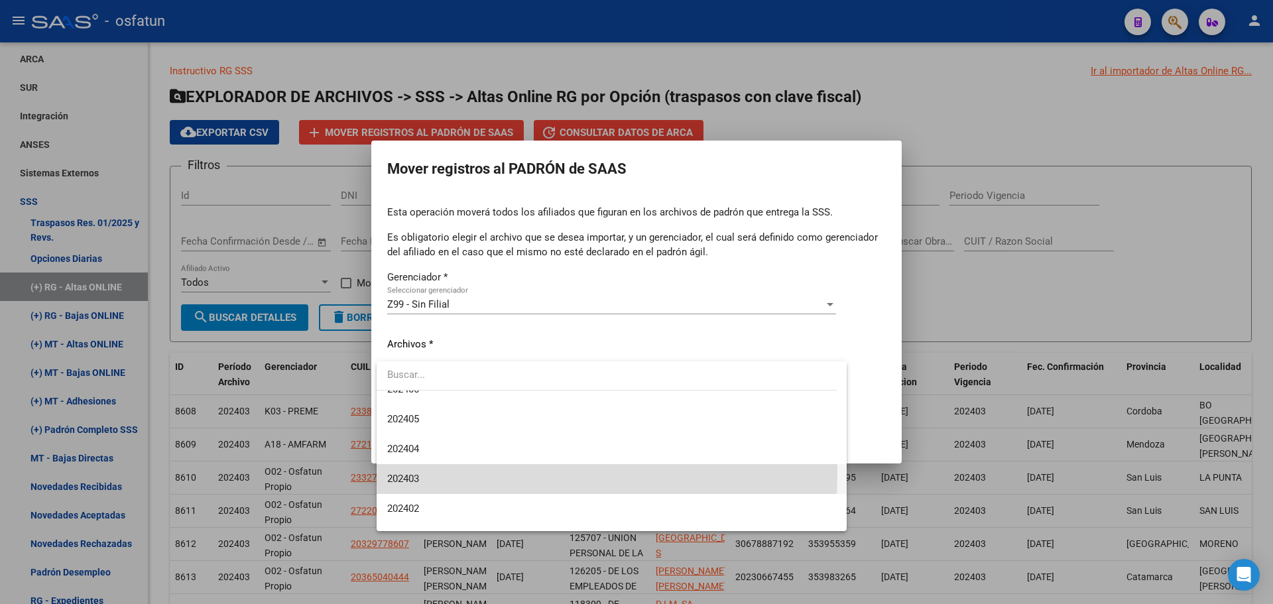
click at [438, 472] on span "202403" at bounding box center [611, 479] width 449 height 30
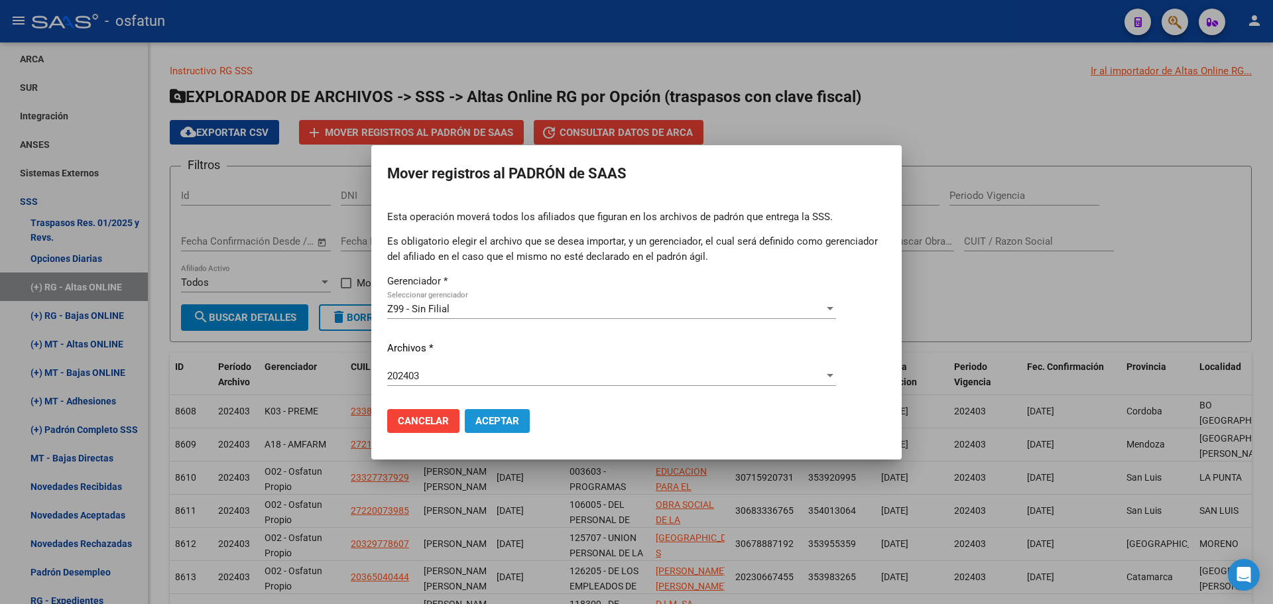
click at [477, 424] on span "Aceptar" at bounding box center [497, 421] width 44 height 12
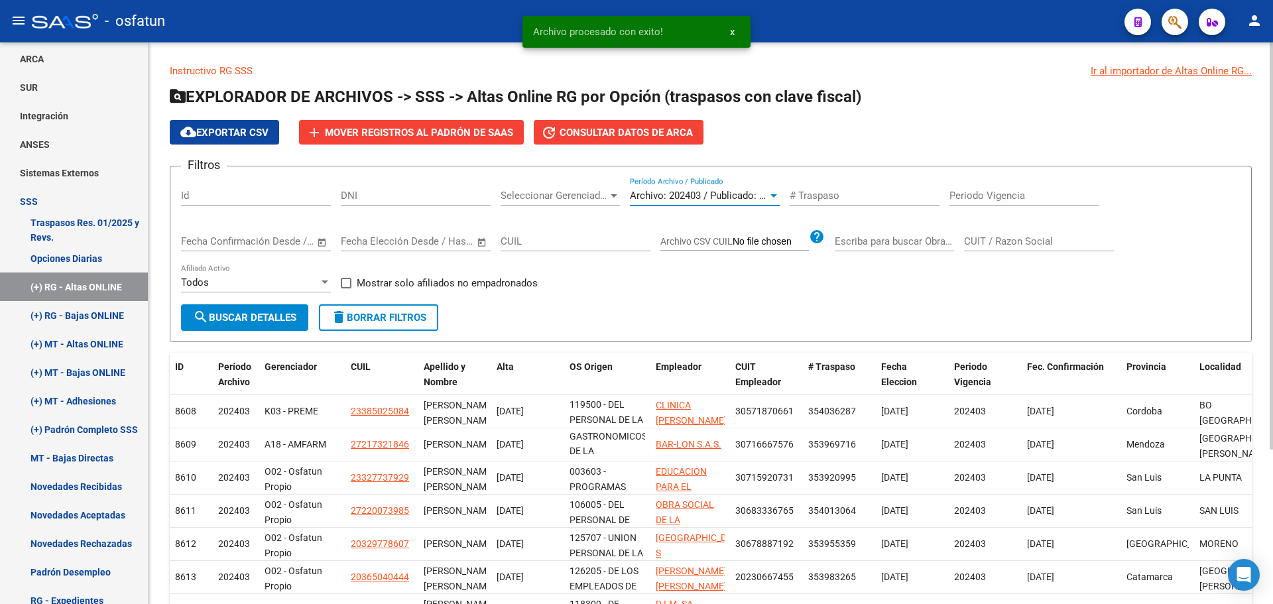
click at [684, 196] on span "Archivo: 202403 / Publicado: 202402" at bounding box center [710, 196] width 161 height 12
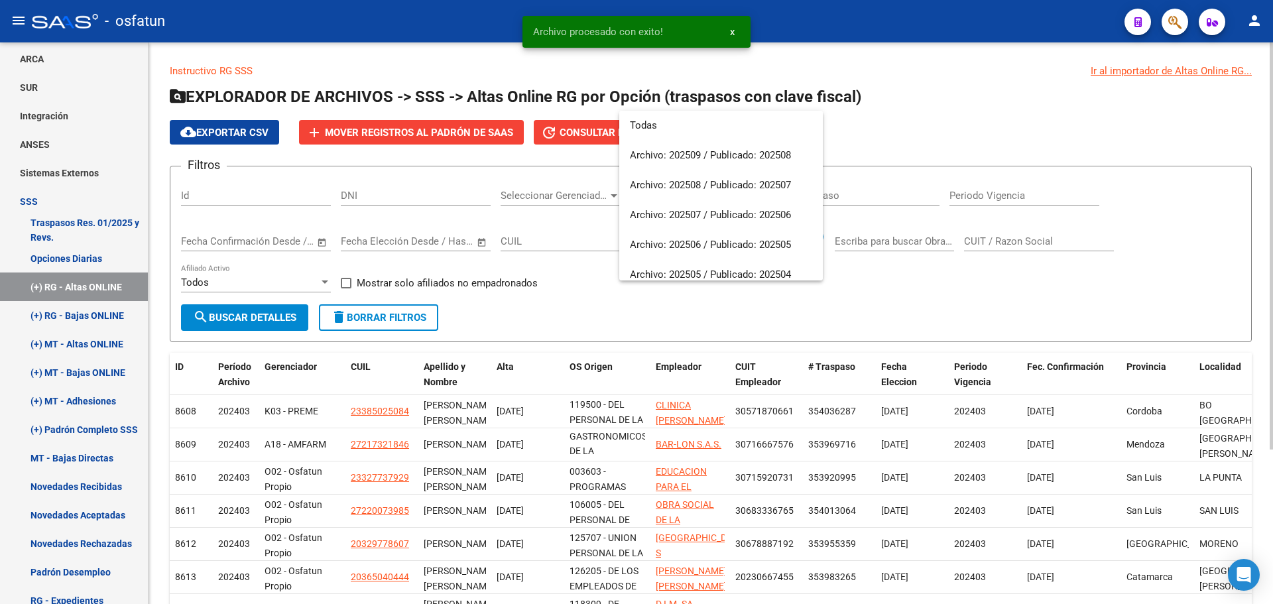
scroll to position [497, 0]
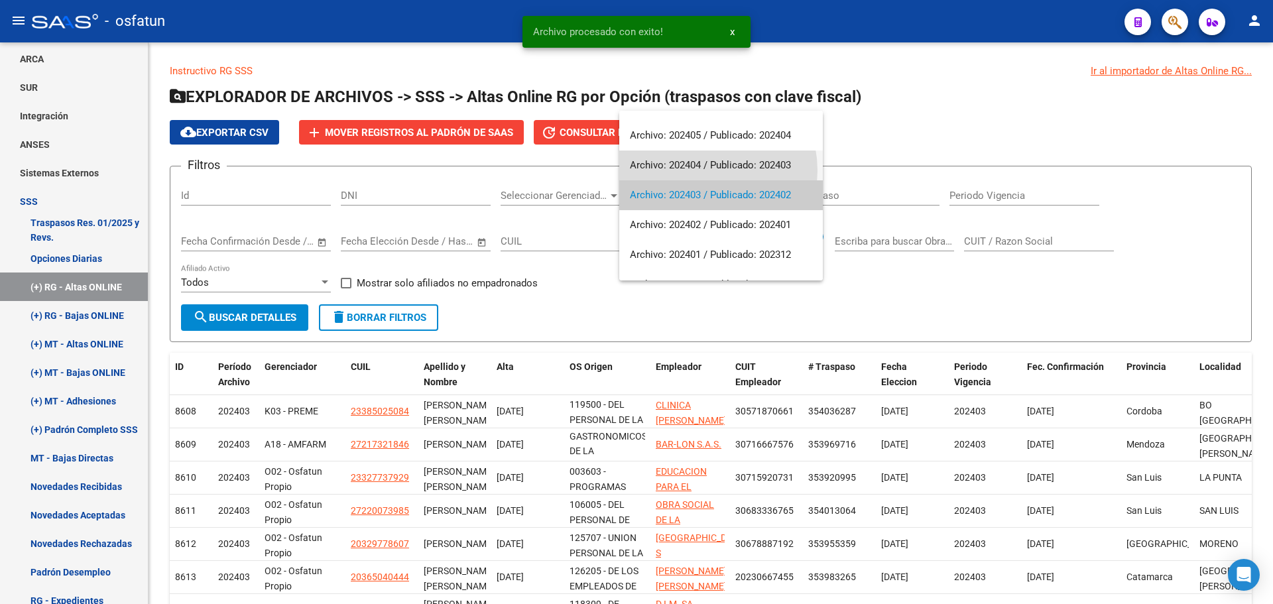
click at [697, 170] on span "Archivo: 202404 / Publicado: 202403" at bounding box center [721, 165] width 182 height 30
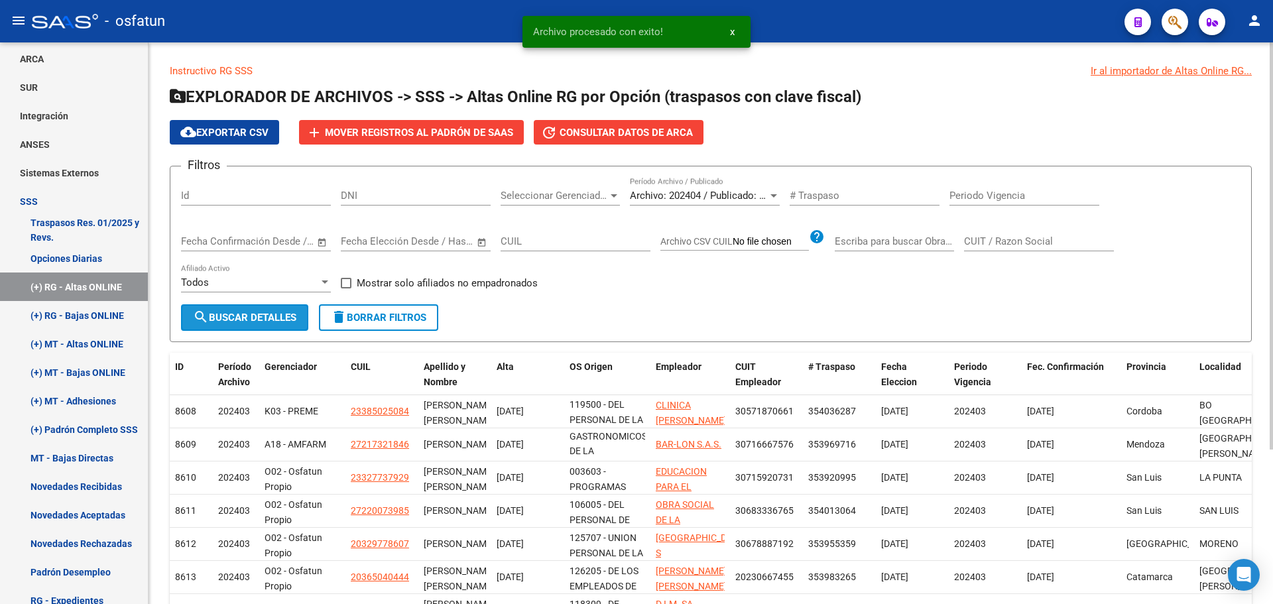
click at [282, 322] on span "search Buscar Detalles" at bounding box center [244, 318] width 103 height 12
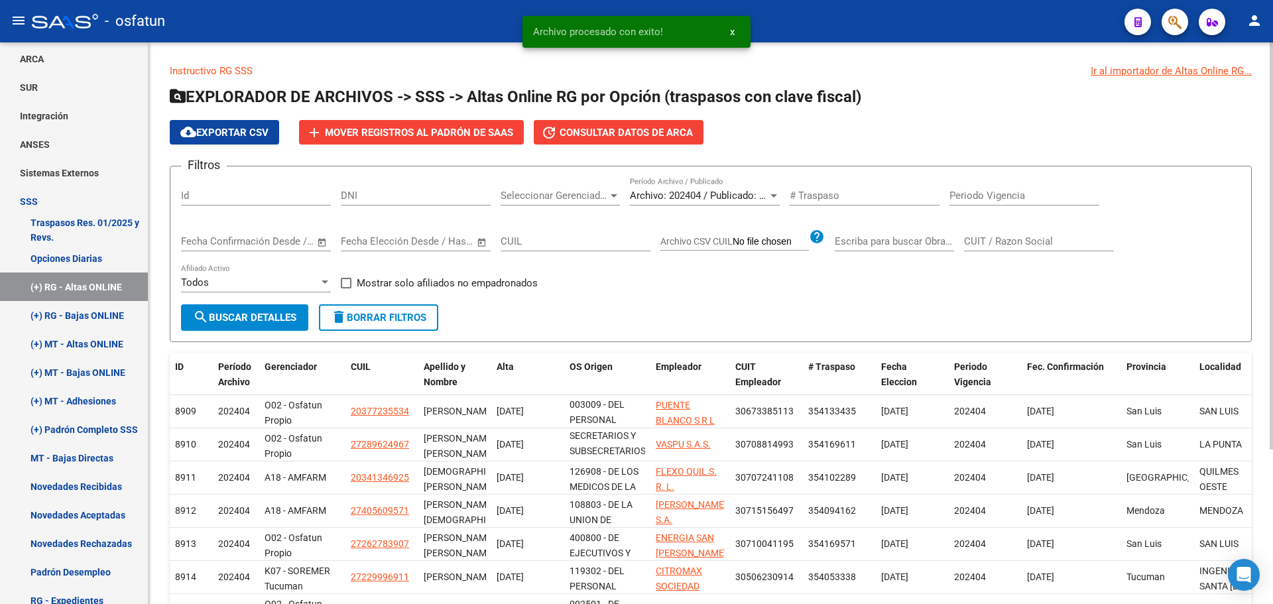
scroll to position [32, 0]
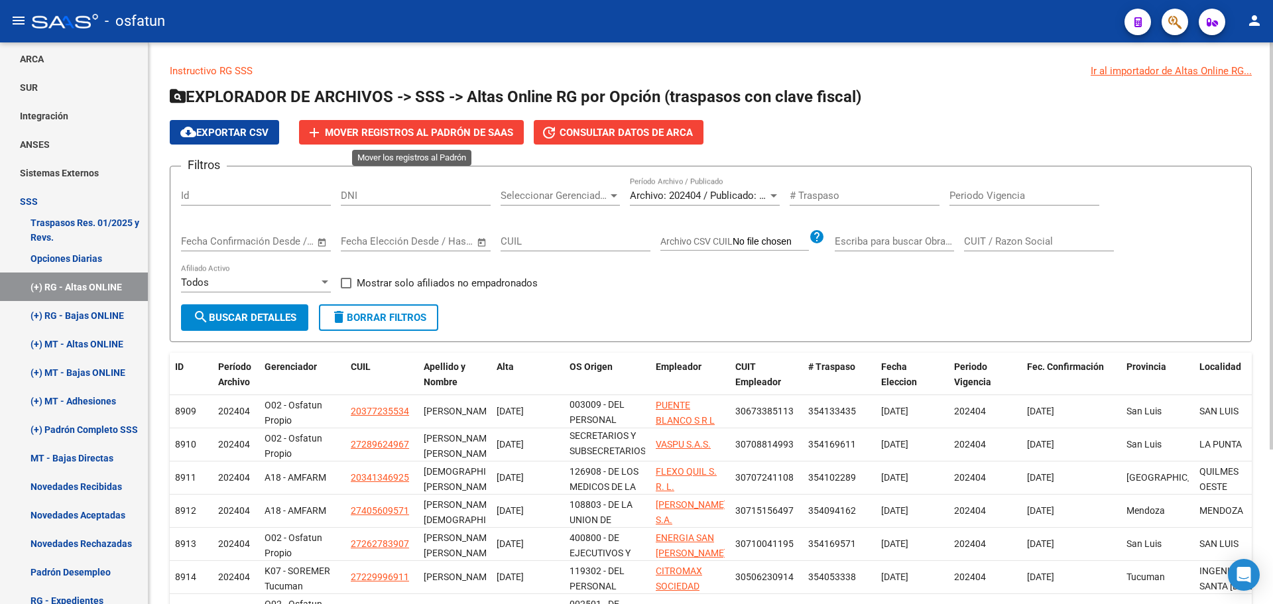
click at [392, 133] on span "Mover registros al PADRÓN de SAAS" at bounding box center [419, 133] width 188 height 12
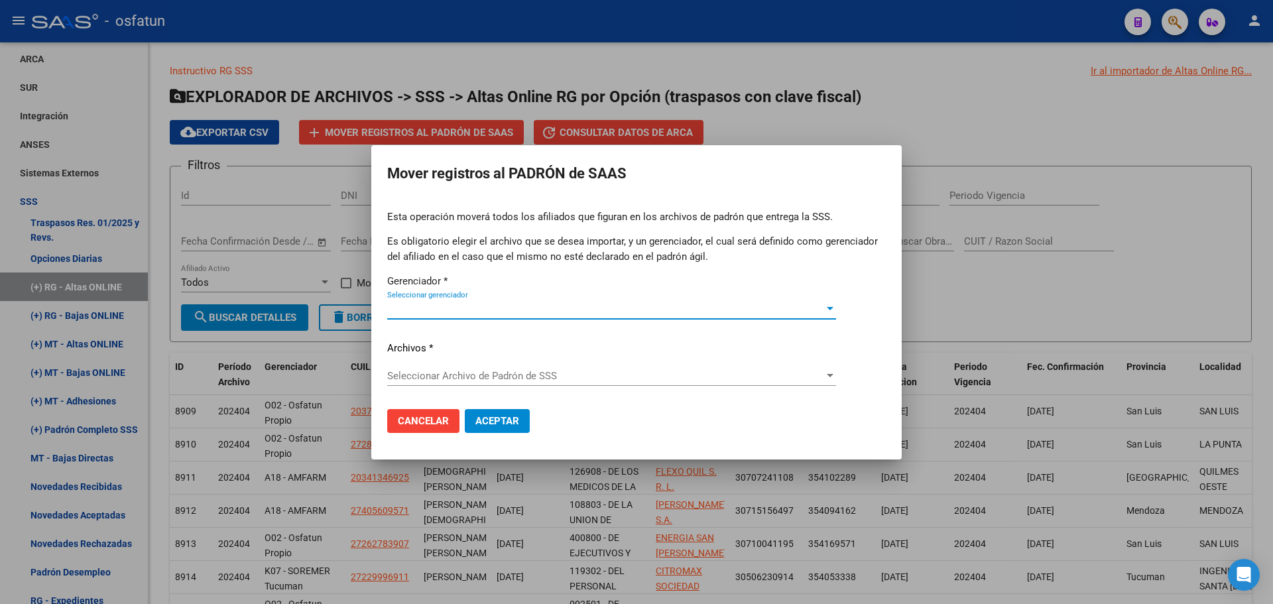
click at [473, 306] on span "Seleccionar gerenciador" at bounding box center [605, 309] width 437 height 12
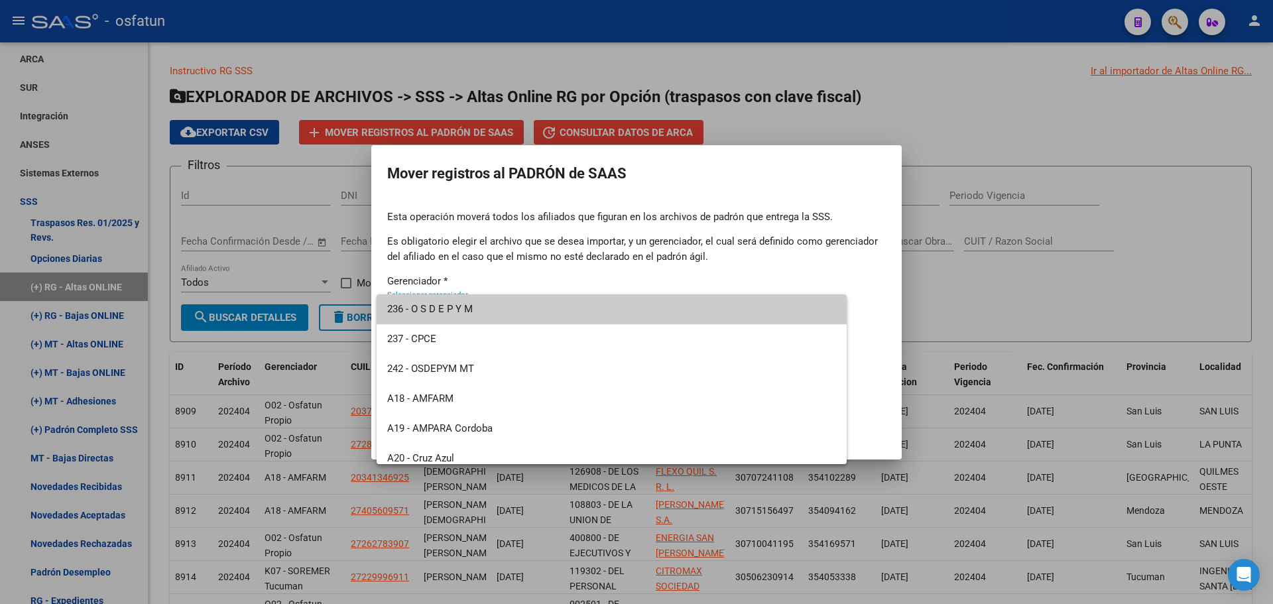
scroll to position [636, 0]
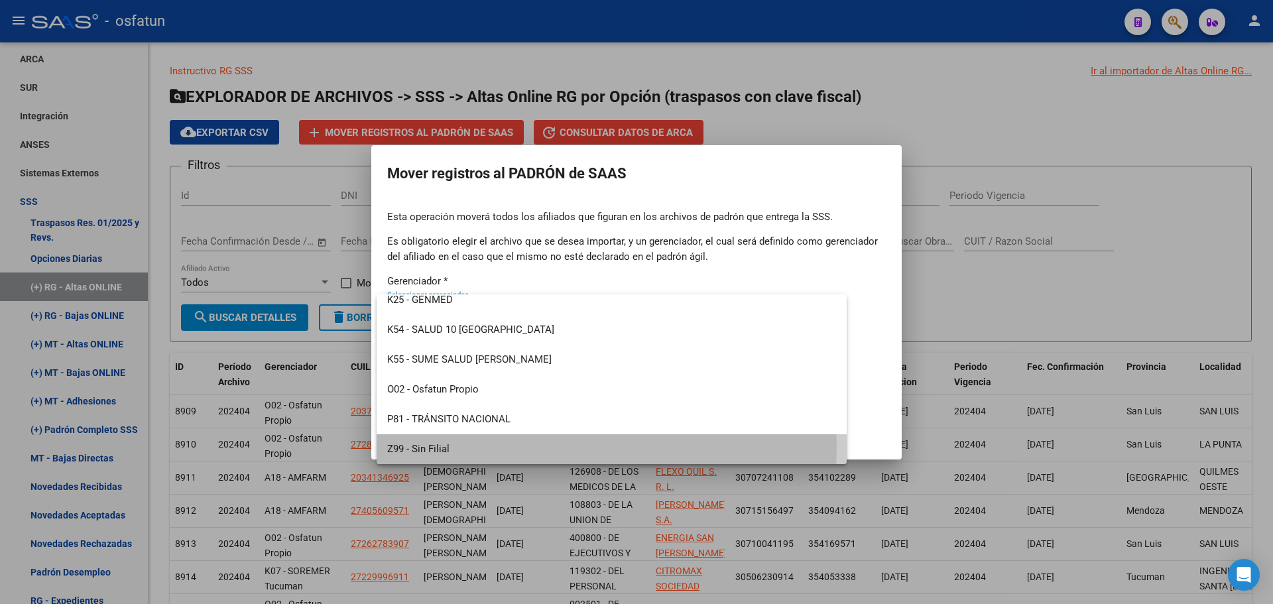
drag, startPoint x: 435, startPoint y: 446, endPoint x: 455, endPoint y: 398, distance: 52.3
click at [435, 445] on span "Z99 - Sin Filial" at bounding box center [611, 449] width 449 height 30
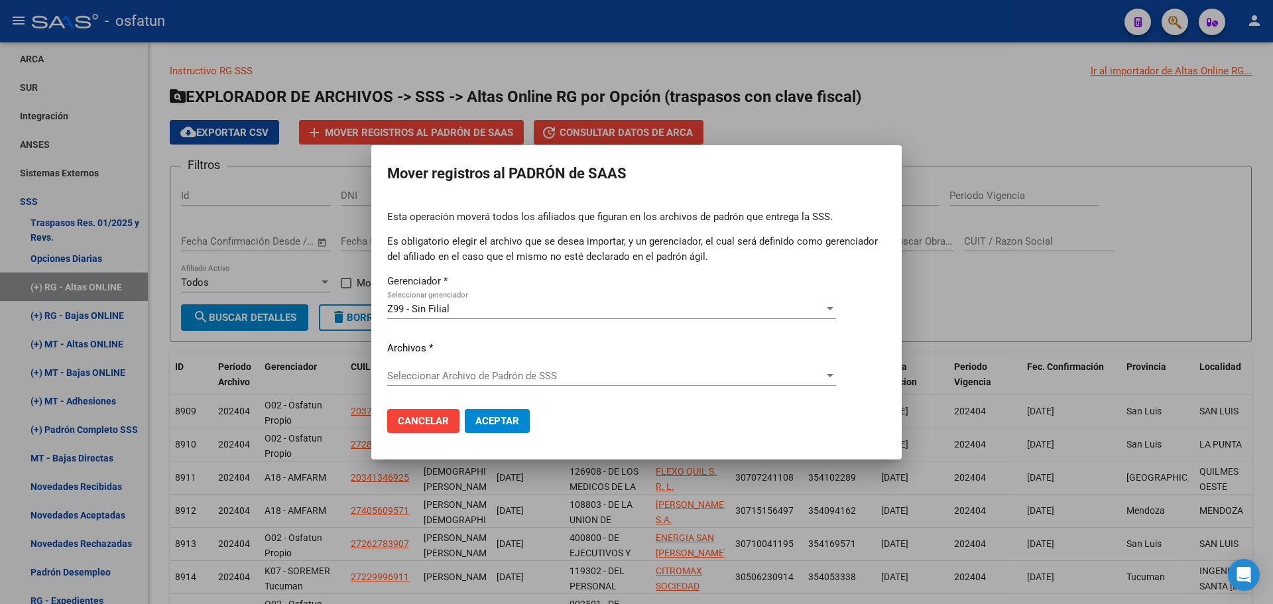
click at [469, 359] on div "Esta operación moverá todos los afiliados que figuran en los archivos [PERSON_N…" at bounding box center [636, 303] width 499 height 189
click at [470, 373] on span "Seleccionar Archivo de Padrón de SSS" at bounding box center [605, 376] width 437 height 12
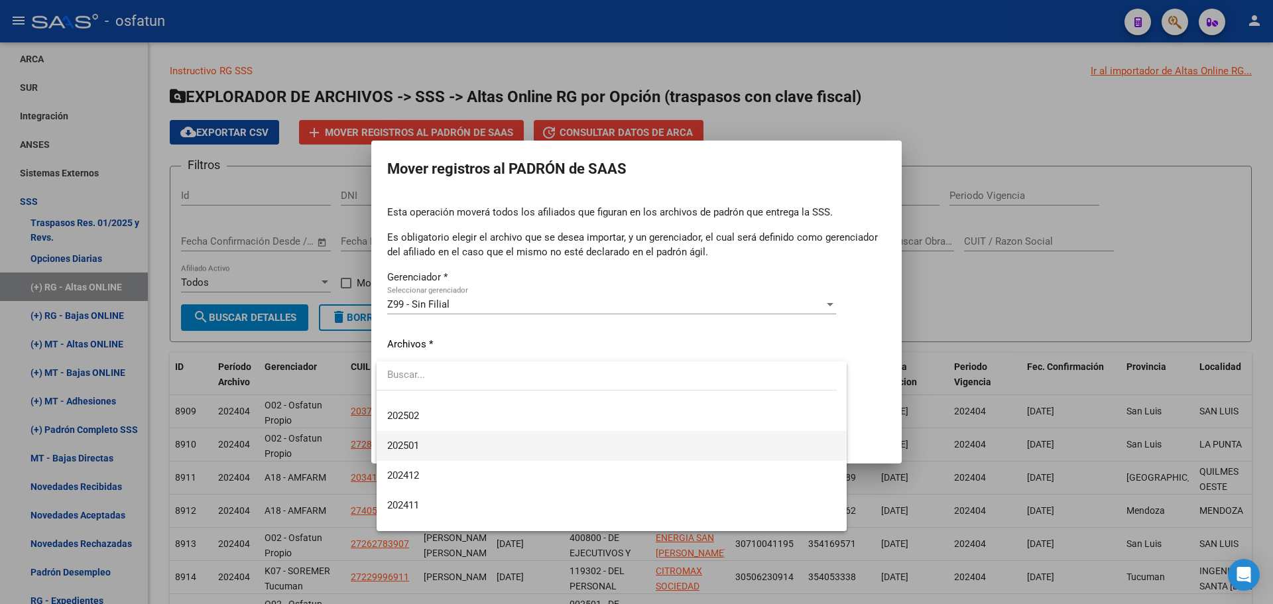
scroll to position [133, 0]
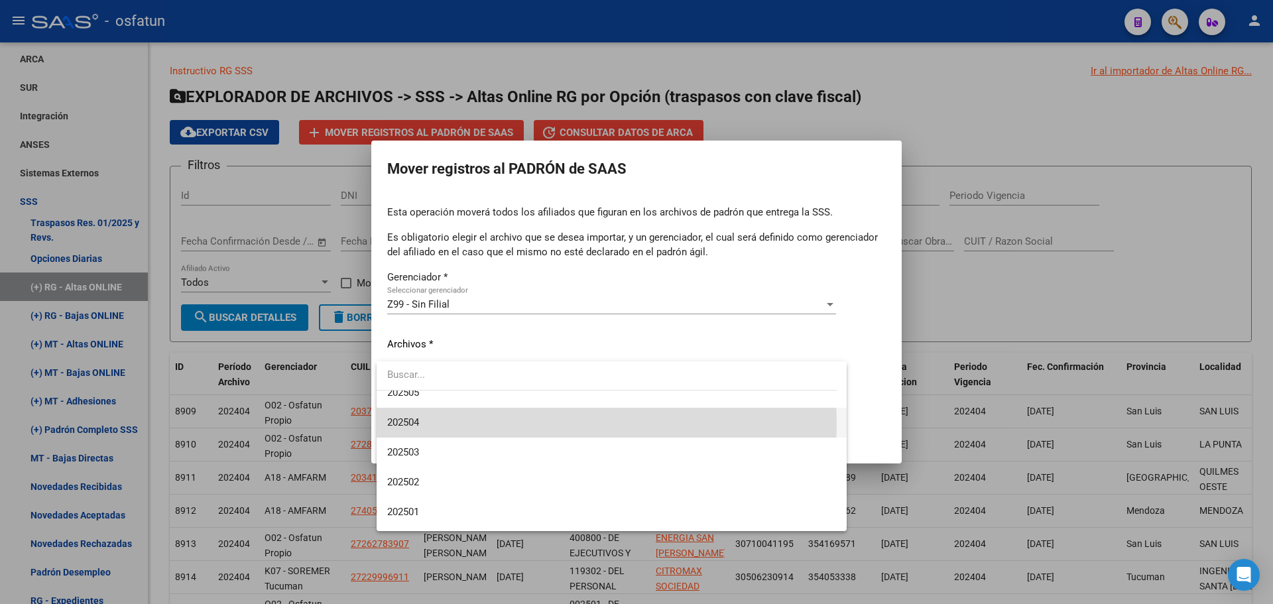
click at [438, 423] on span "202504" at bounding box center [611, 423] width 449 height 30
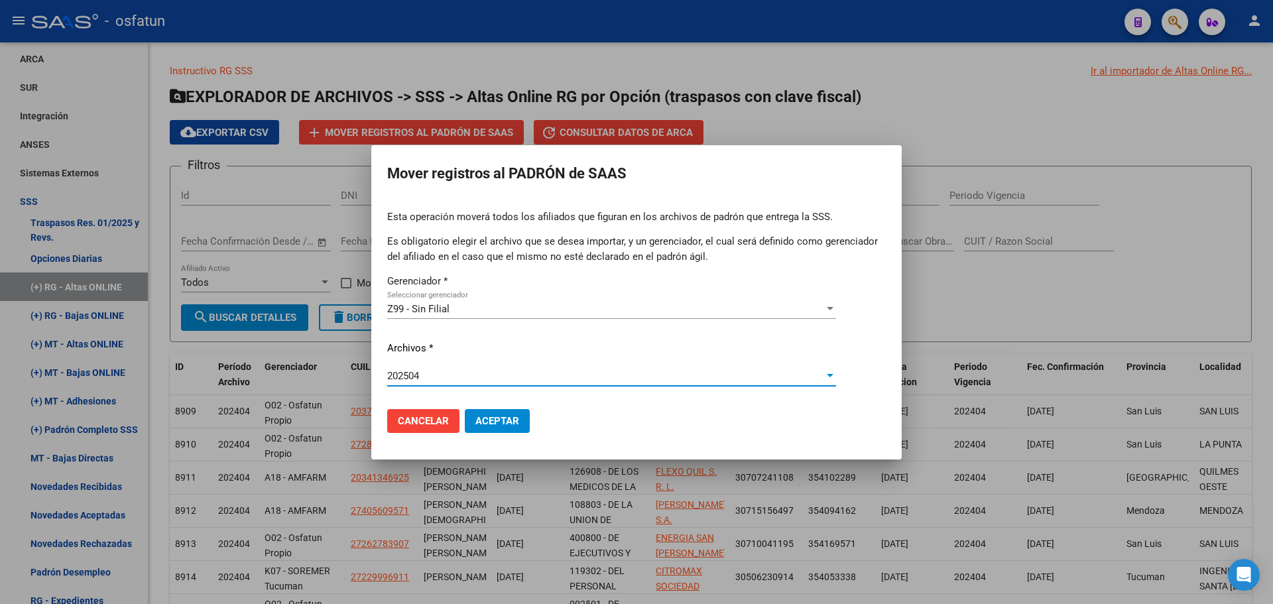
click at [470, 386] on div "202504 Seleccionar Archivo [PERSON_NAME] de SSS" at bounding box center [611, 382] width 449 height 32
click at [467, 377] on div "202504" at bounding box center [605, 376] width 437 height 12
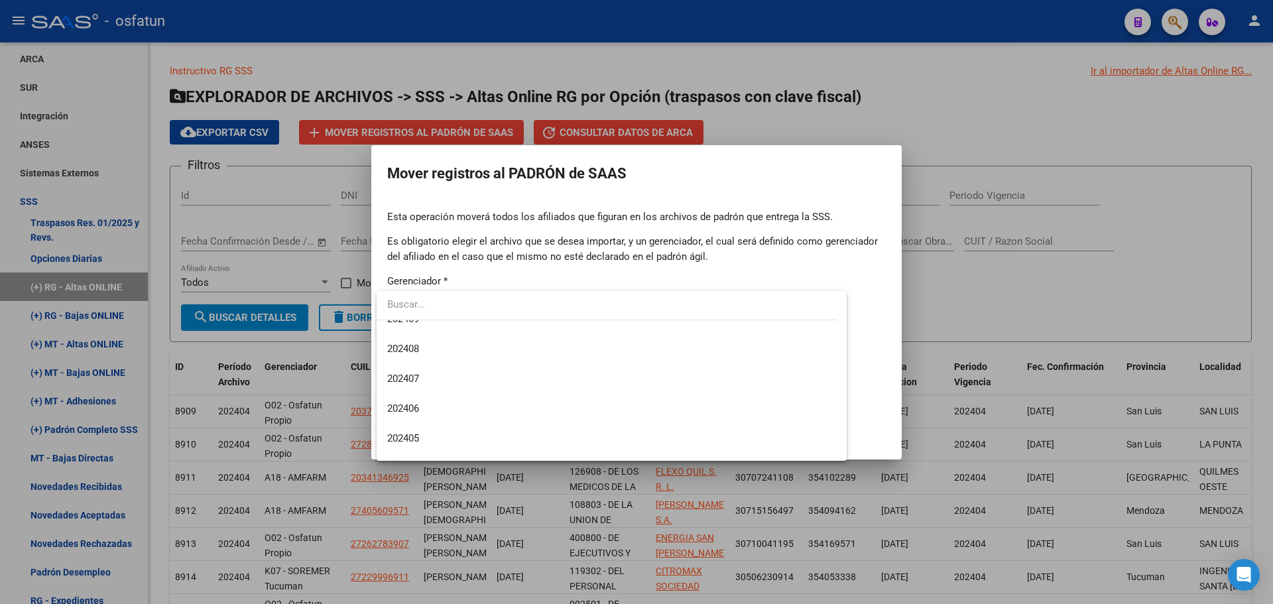
scroll to position [441, 0]
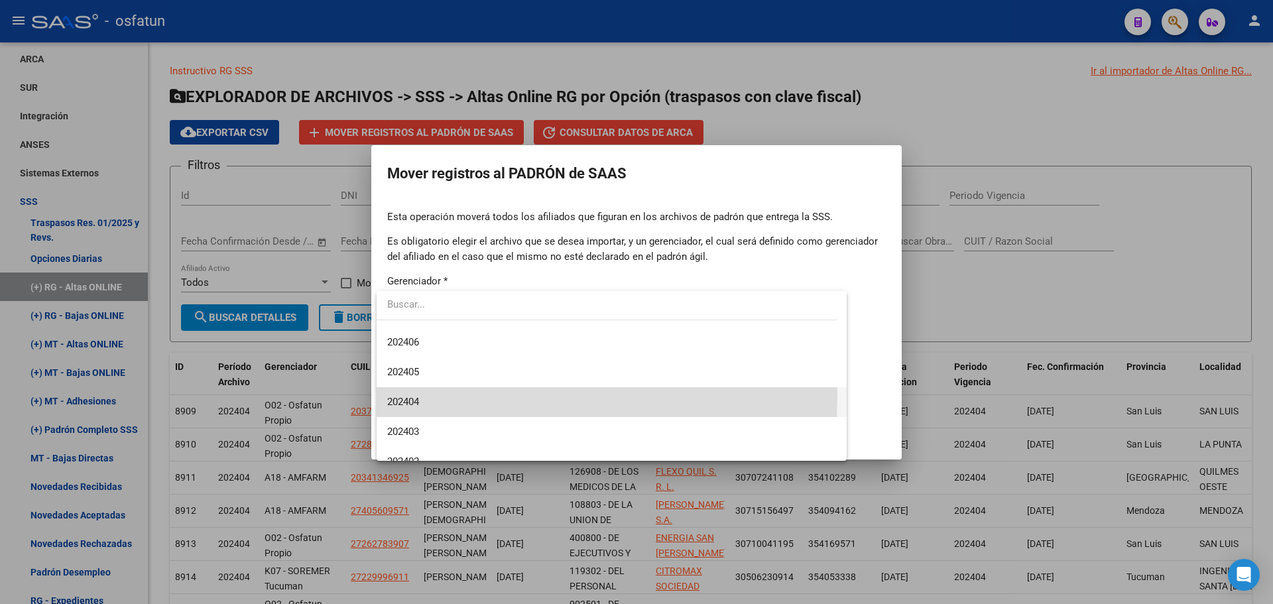
click at [445, 396] on span "202404" at bounding box center [611, 402] width 449 height 30
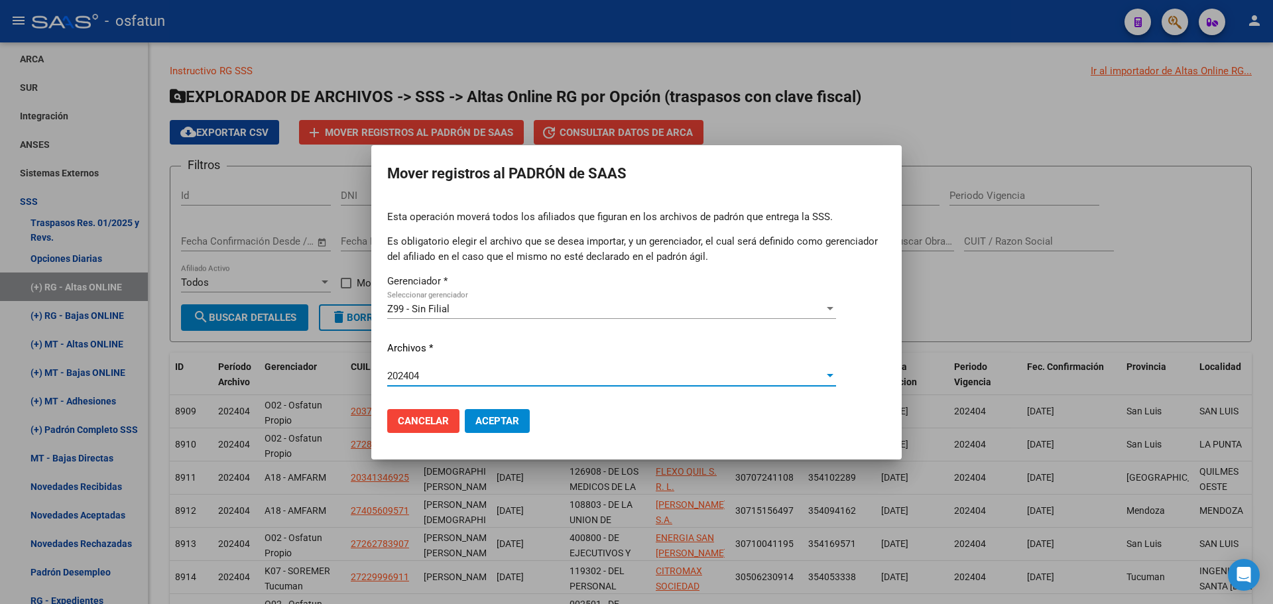
click at [485, 426] on button "Aceptar" at bounding box center [497, 421] width 65 height 24
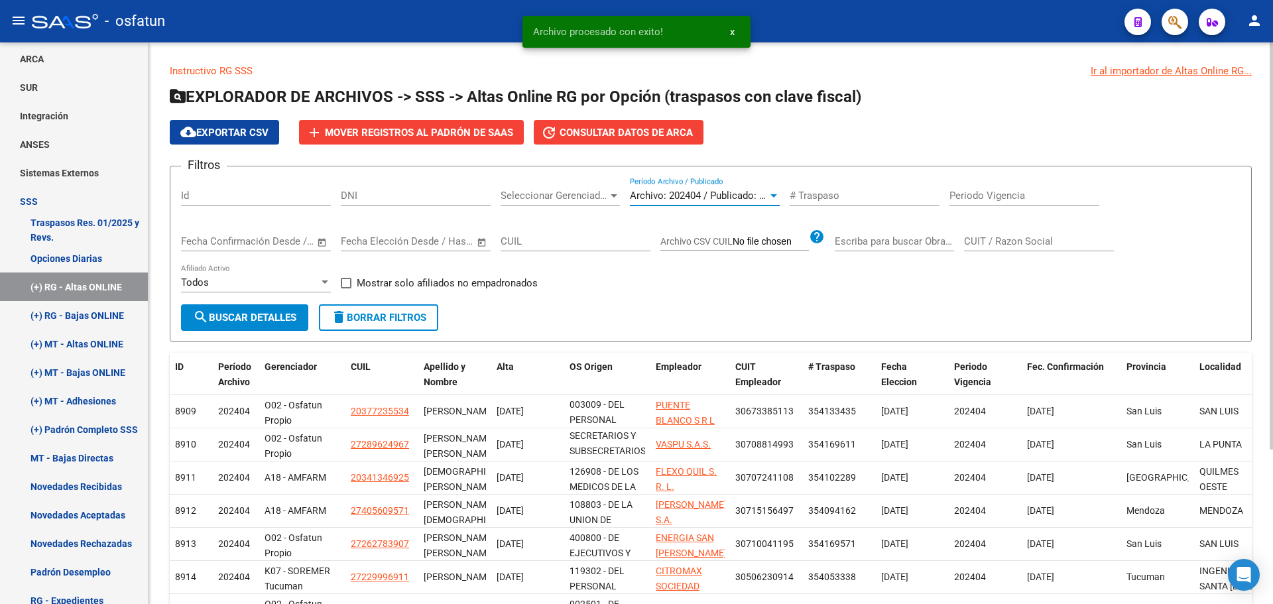
click at [718, 196] on span "Archivo: 202404 / Publicado: 202403" at bounding box center [710, 196] width 161 height 12
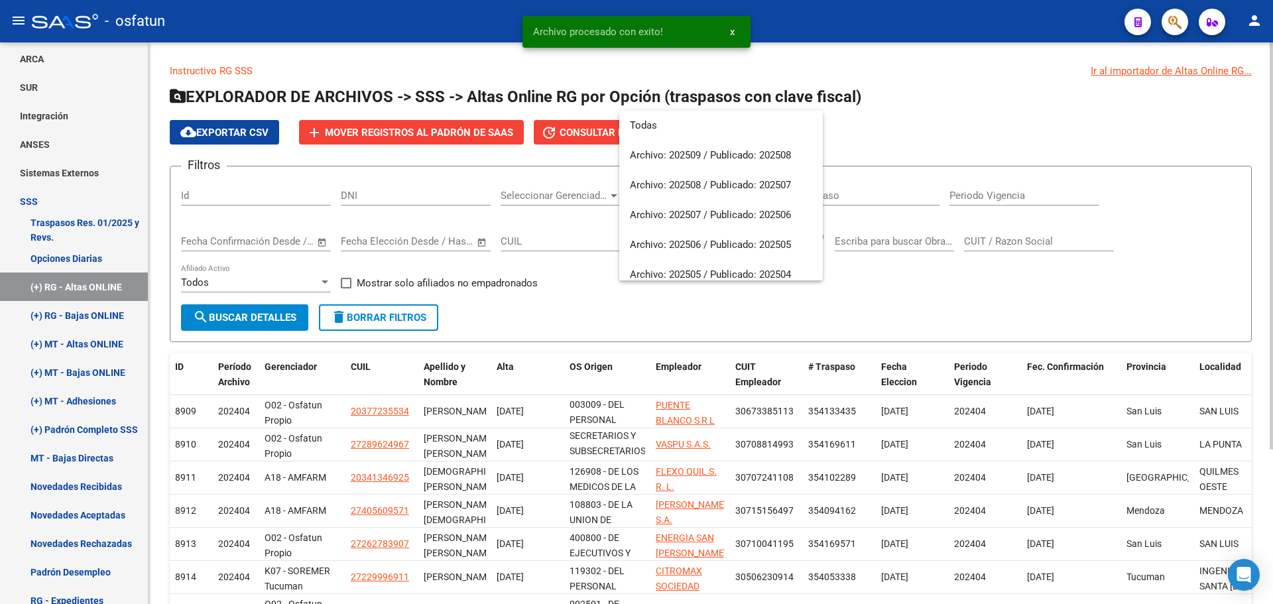
scroll to position [467, 0]
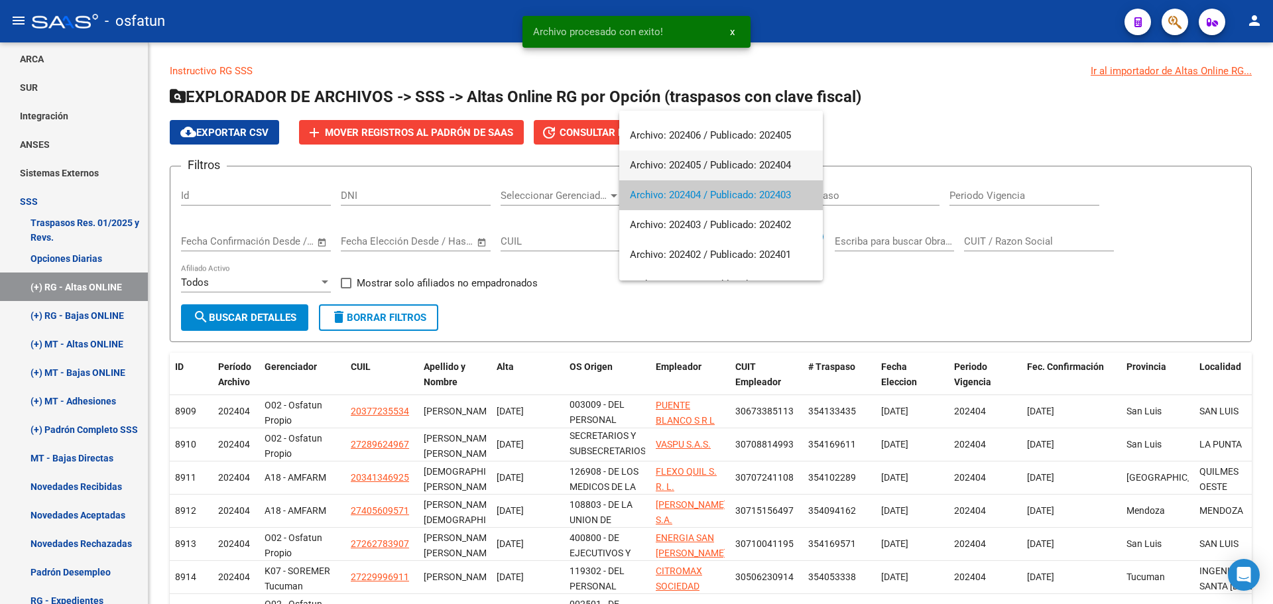
click at [717, 168] on span "Archivo: 202405 / Publicado: 202404" at bounding box center [721, 165] width 182 height 30
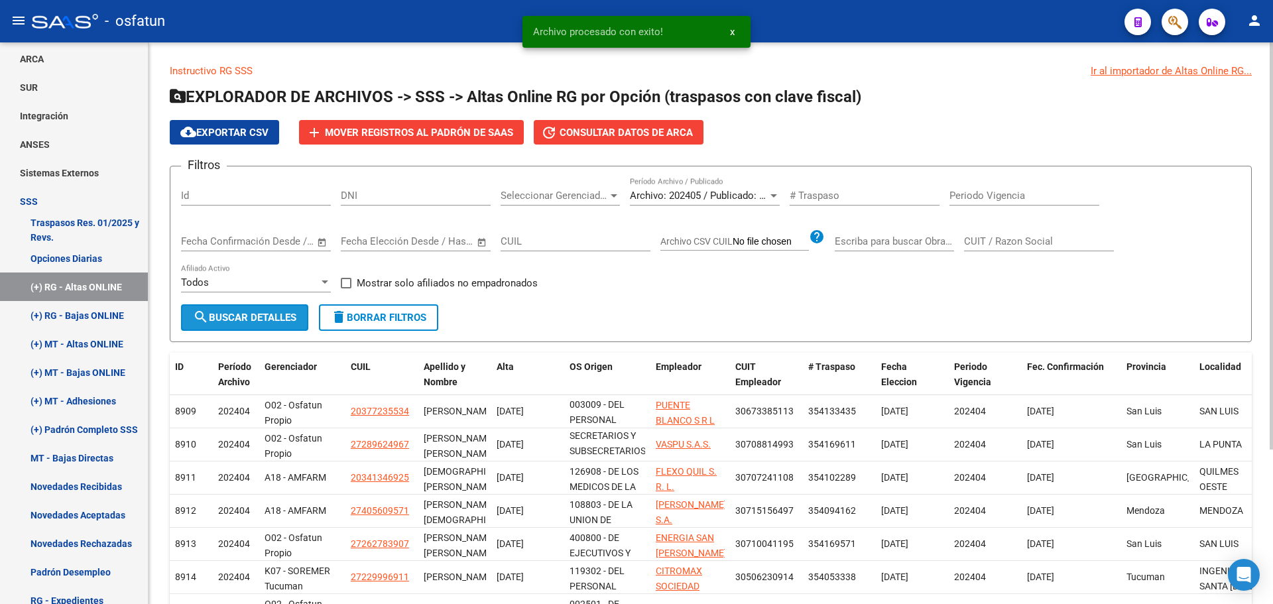
click at [248, 314] on span "search Buscar Detalles" at bounding box center [244, 318] width 103 height 12
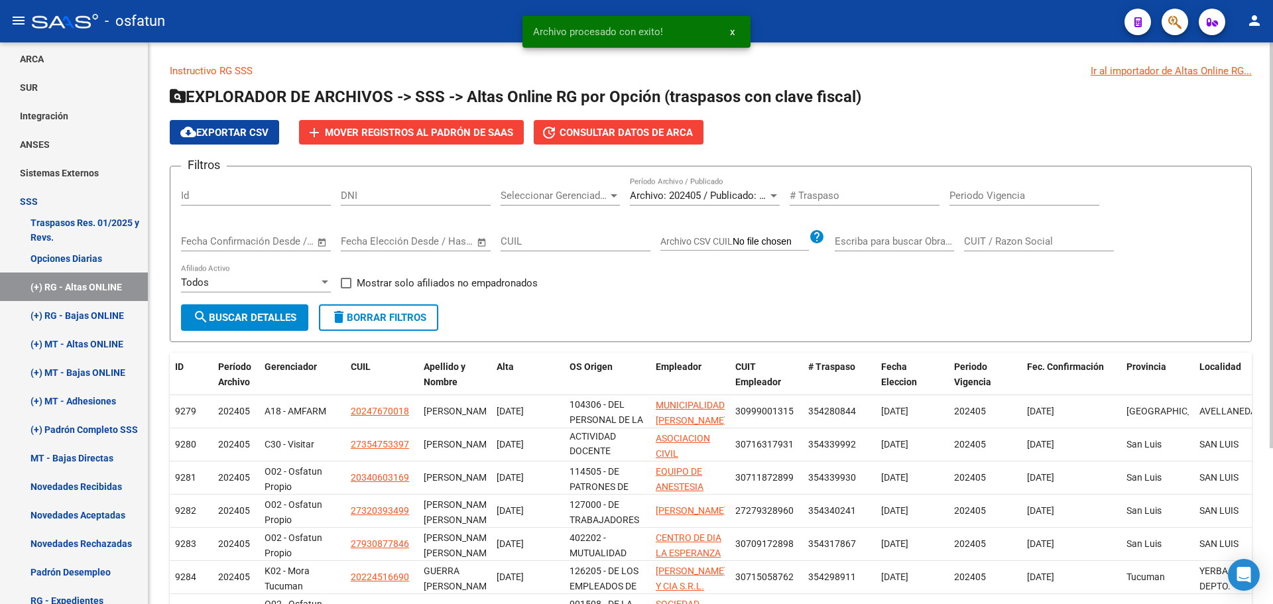
scroll to position [17, 0]
click at [384, 131] on span "Mover registros al PADRÓN de SAAS" at bounding box center [419, 133] width 188 height 12
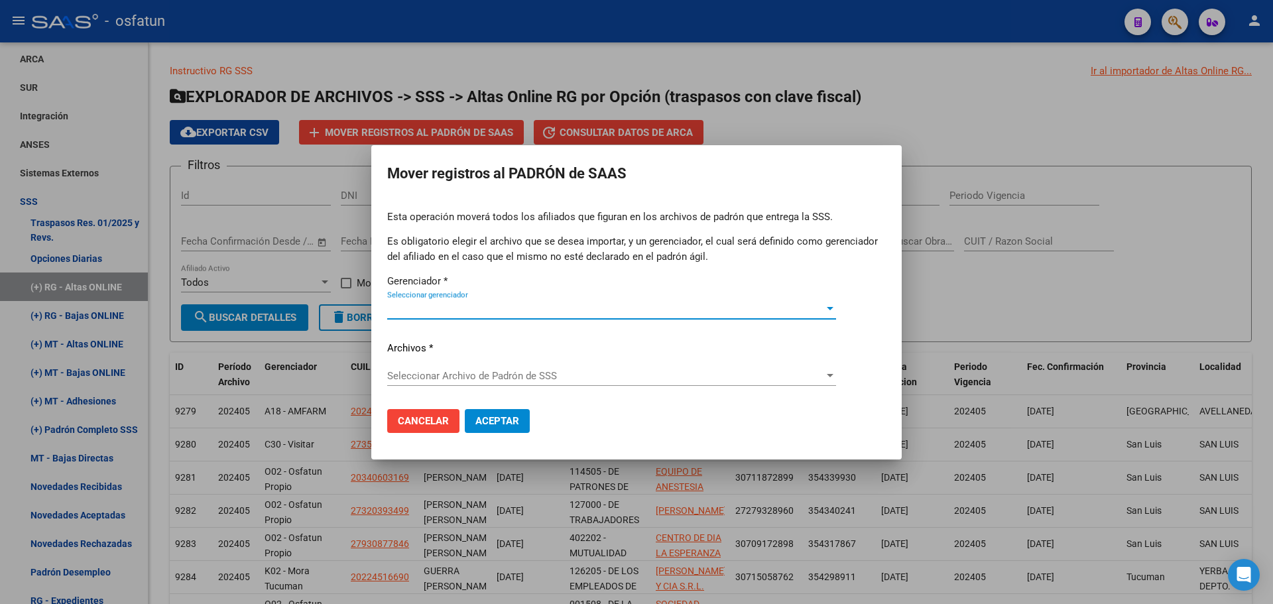
click at [532, 310] on span "Seleccionar gerenciador" at bounding box center [605, 309] width 437 height 12
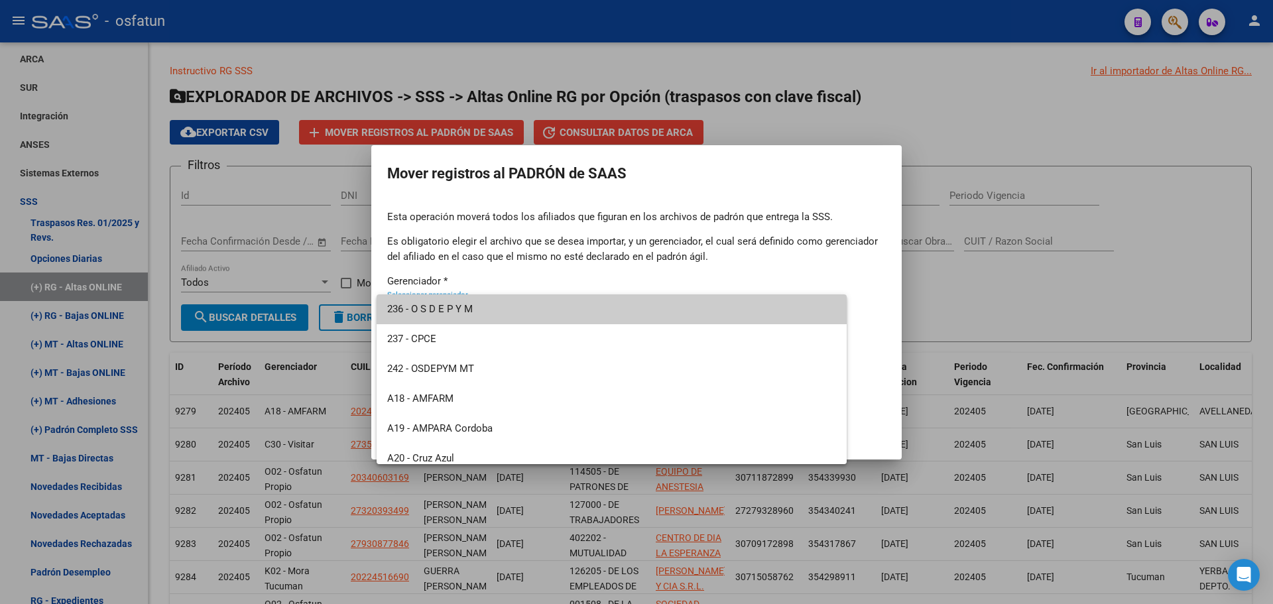
scroll to position [636, 0]
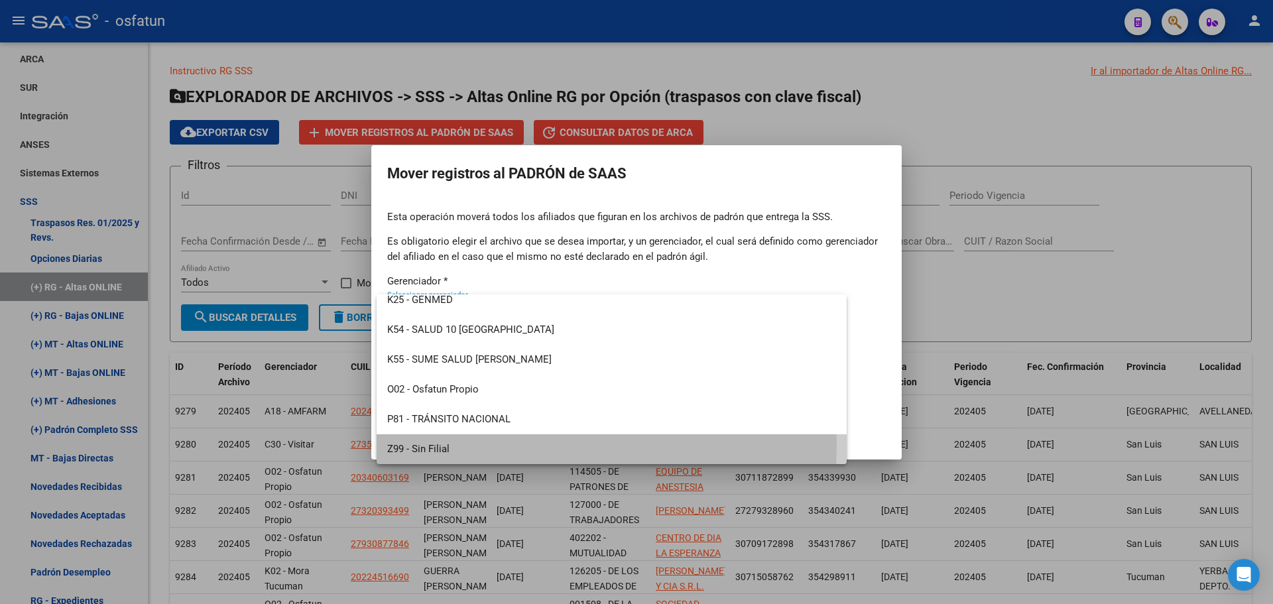
click at [460, 446] on span "Z99 - Sin Filial" at bounding box center [611, 449] width 449 height 30
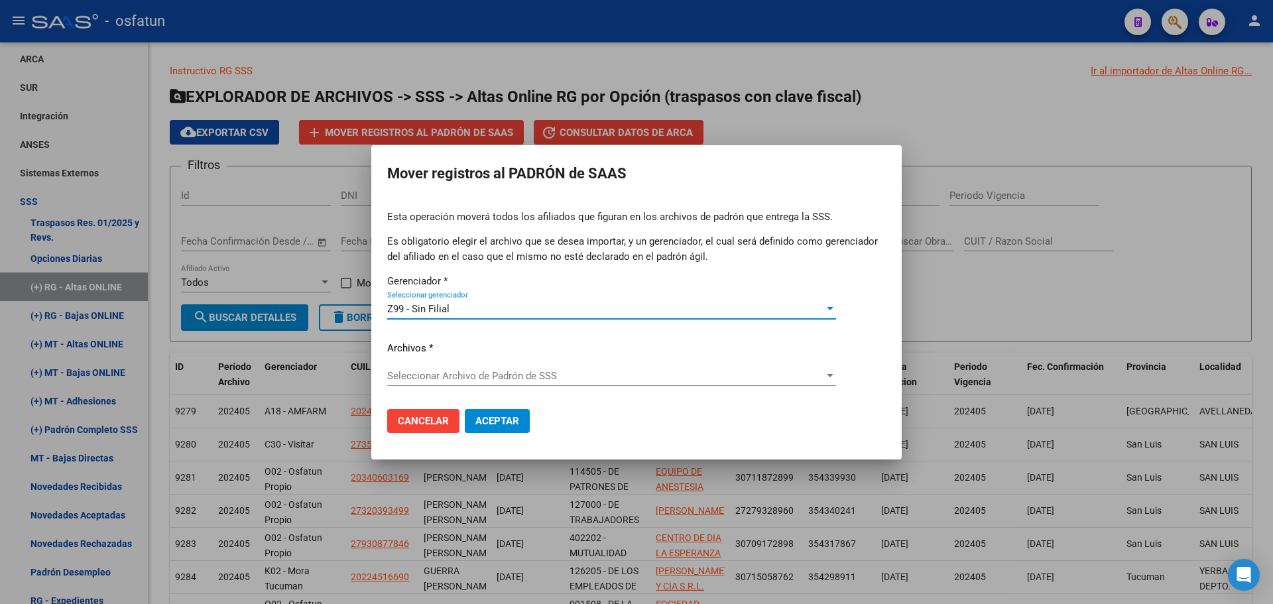
click at [475, 373] on span "Seleccionar Archivo de Padrón de SSS" at bounding box center [605, 376] width 437 height 12
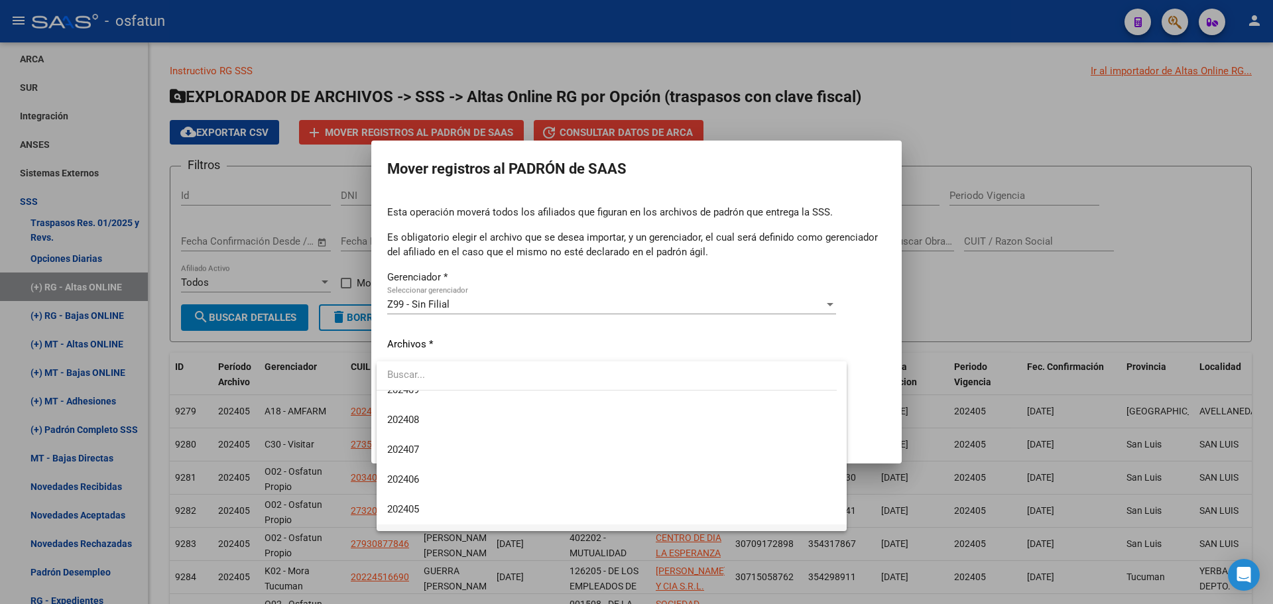
scroll to position [398, 0]
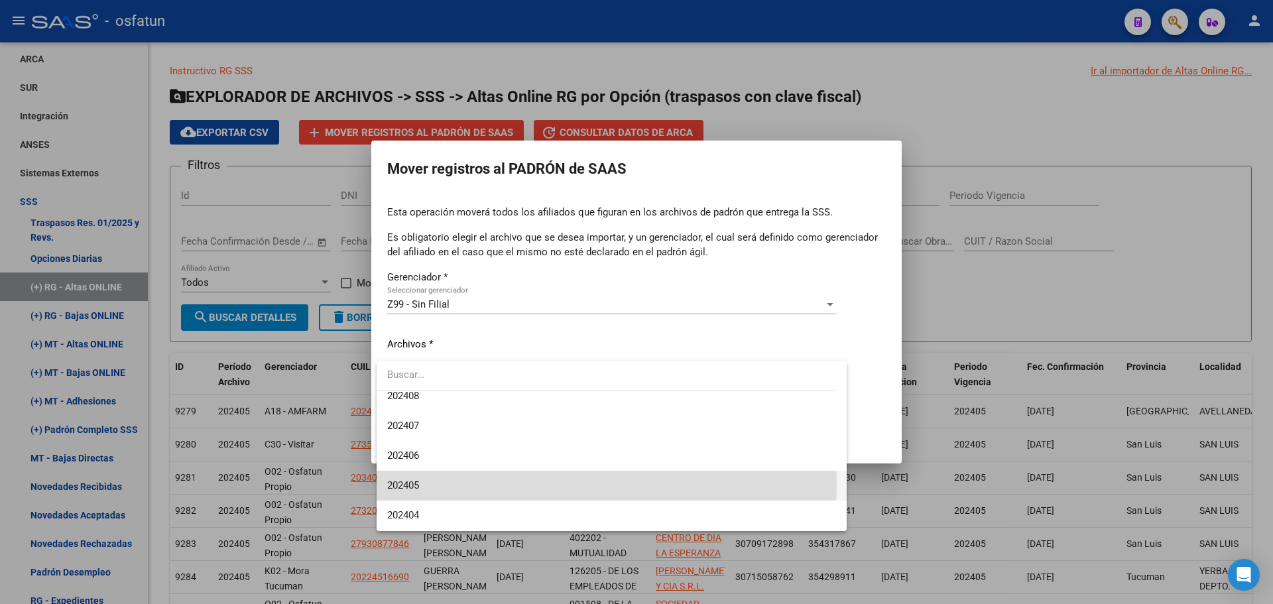
click at [432, 484] on span "202405" at bounding box center [611, 486] width 449 height 30
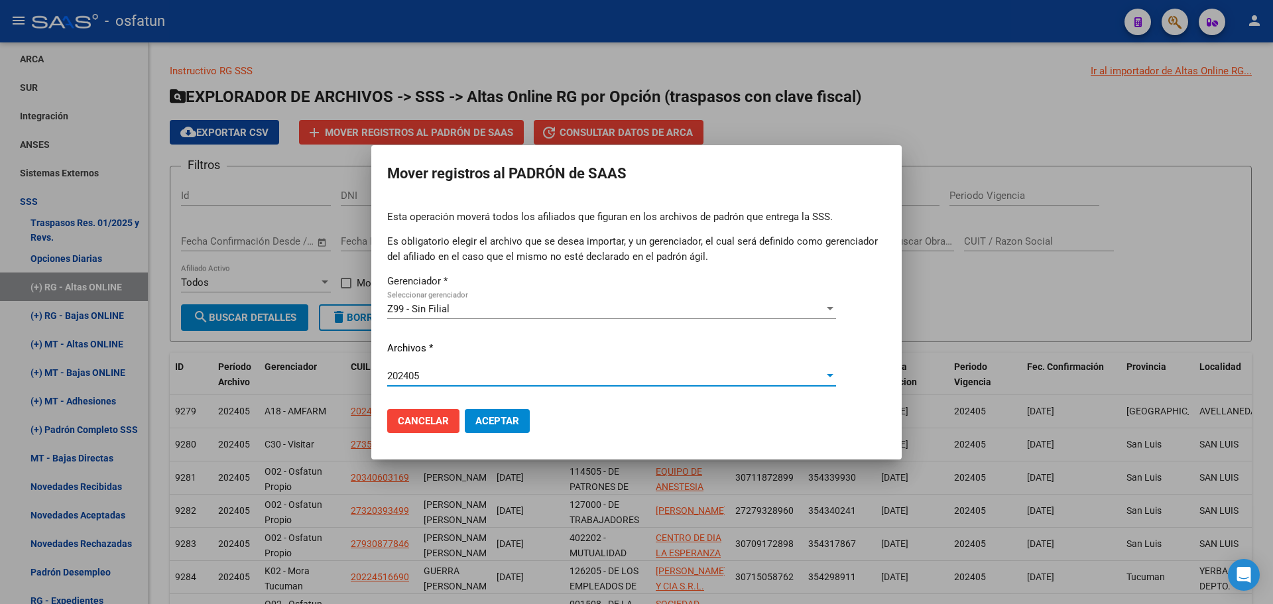
click at [499, 421] on span "Aceptar" at bounding box center [497, 421] width 44 height 12
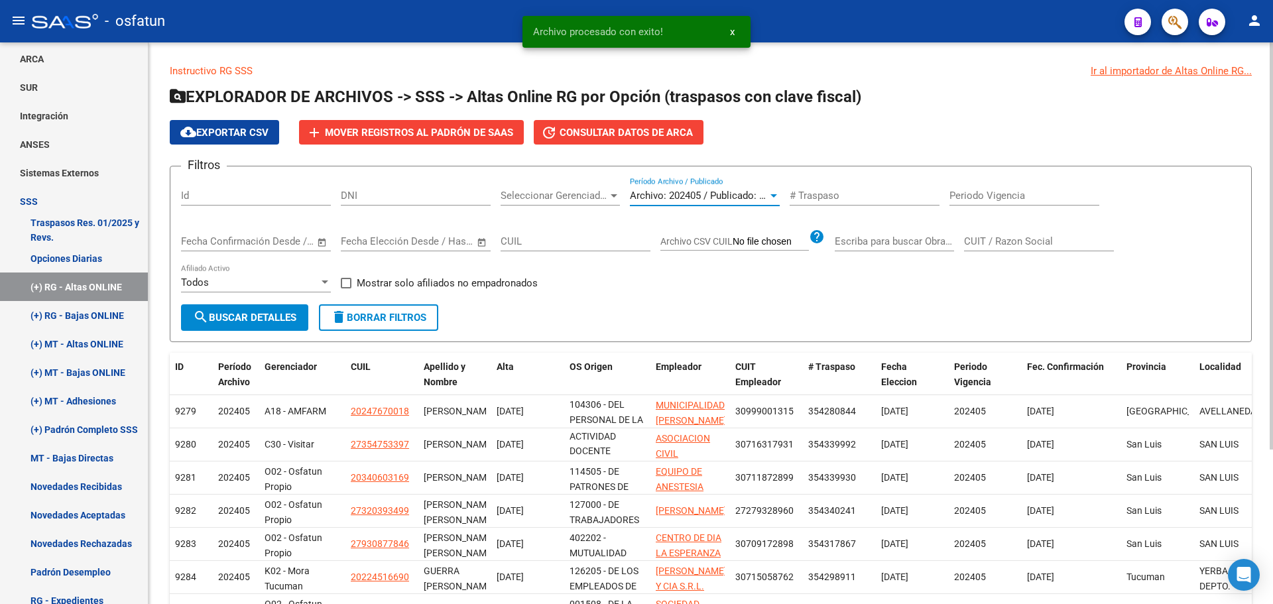
click at [699, 190] on span "Archivo: 202405 / Publicado: 202404" at bounding box center [710, 196] width 161 height 12
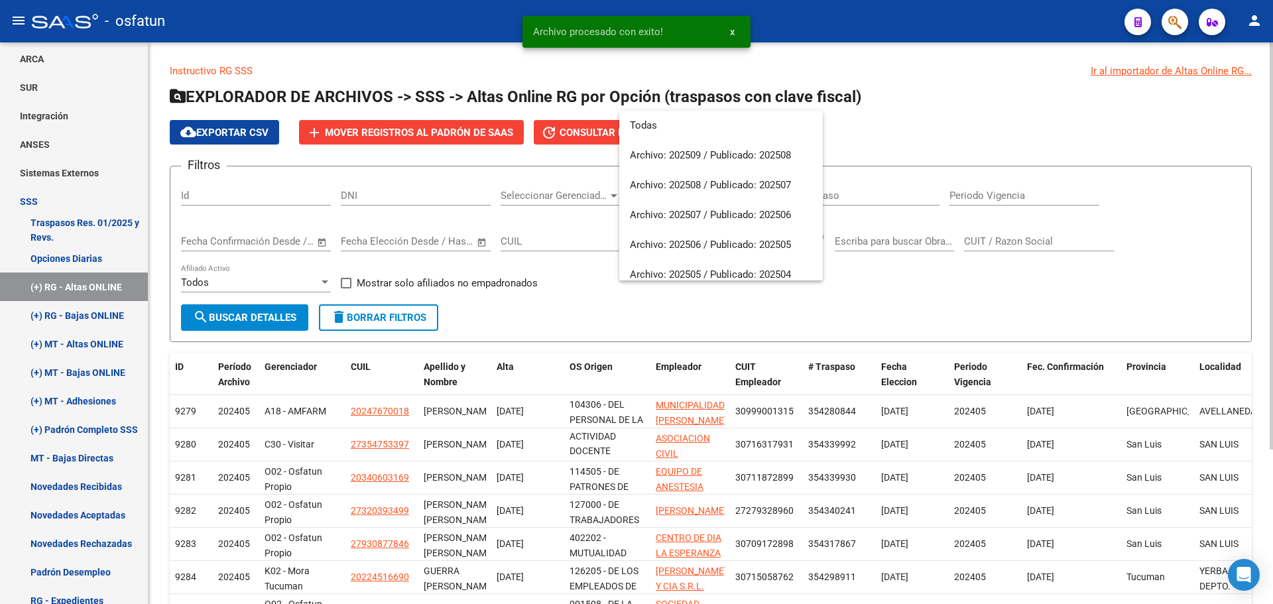
scroll to position [438, 0]
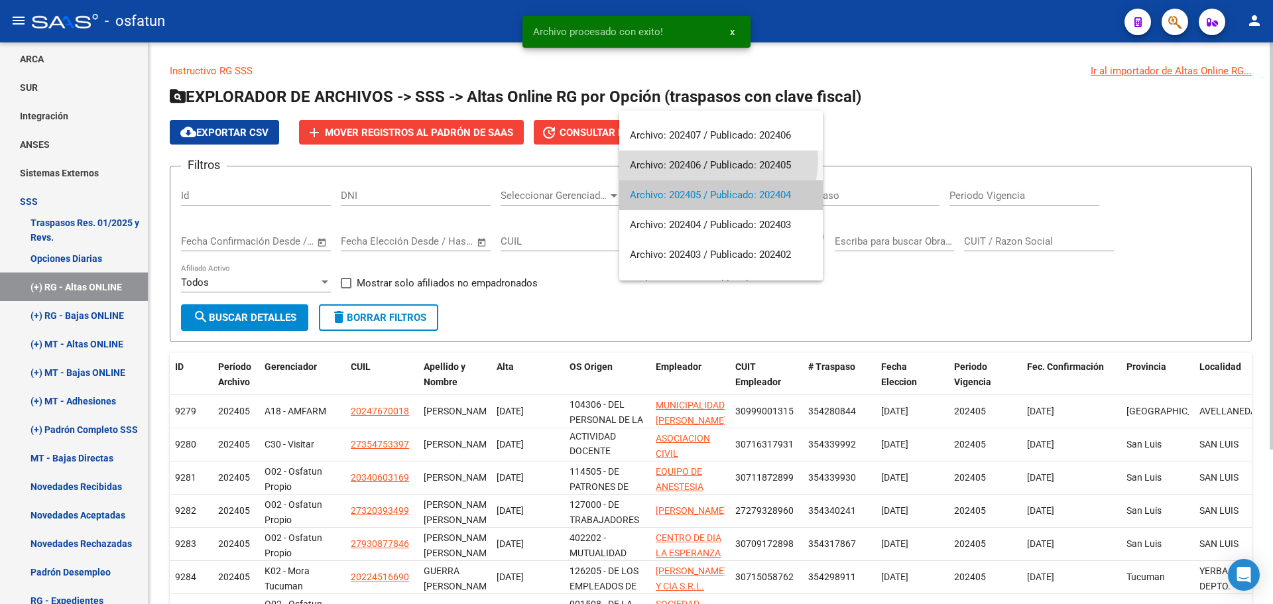
click at [715, 159] on span "Archivo: 202406 / Publicado: 202405" at bounding box center [721, 165] width 182 height 30
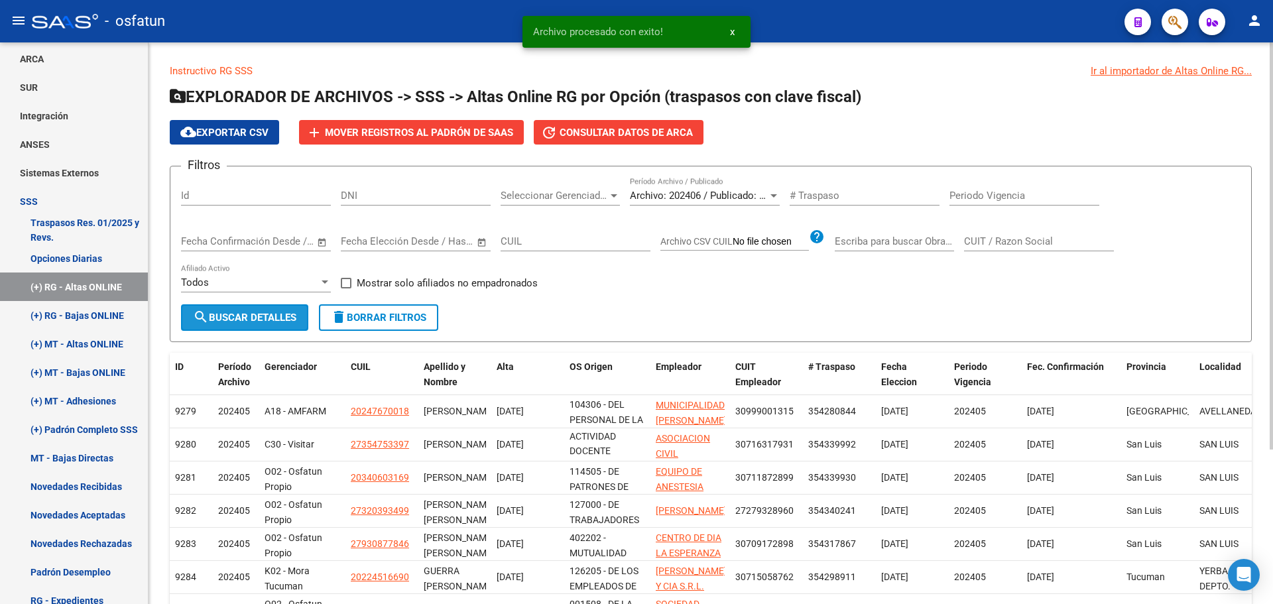
click at [258, 325] on button "search Buscar Detalles" at bounding box center [244, 317] width 127 height 27
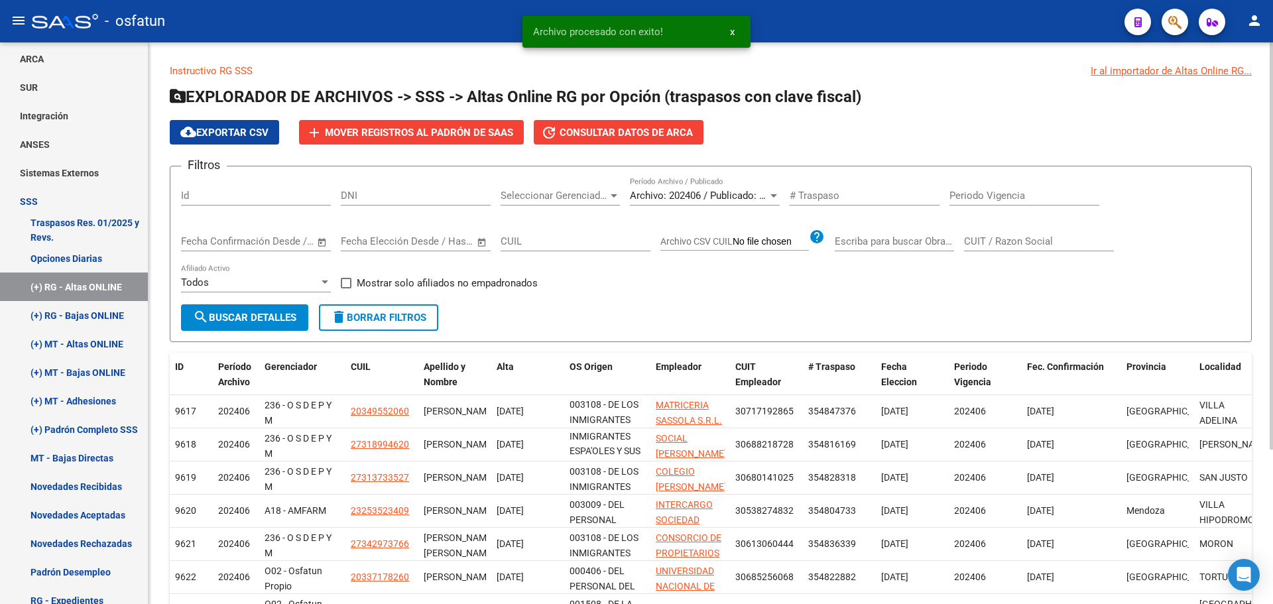
scroll to position [78, 0]
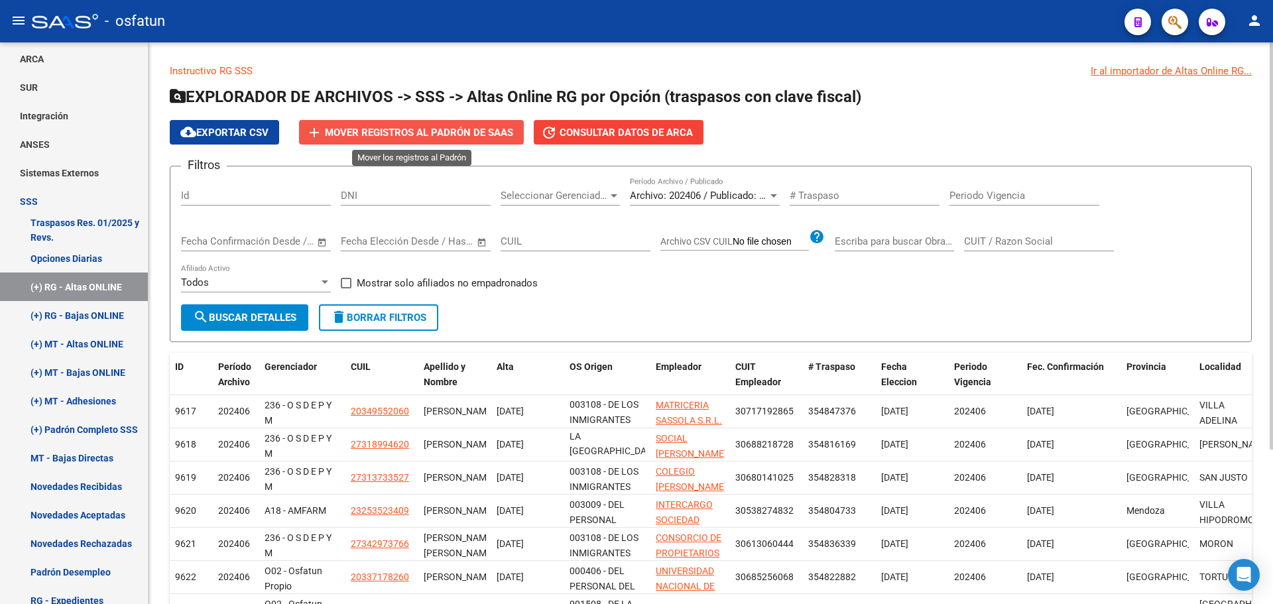
click at [440, 129] on span "Mover registros al PADRÓN de SAAS" at bounding box center [419, 133] width 188 height 12
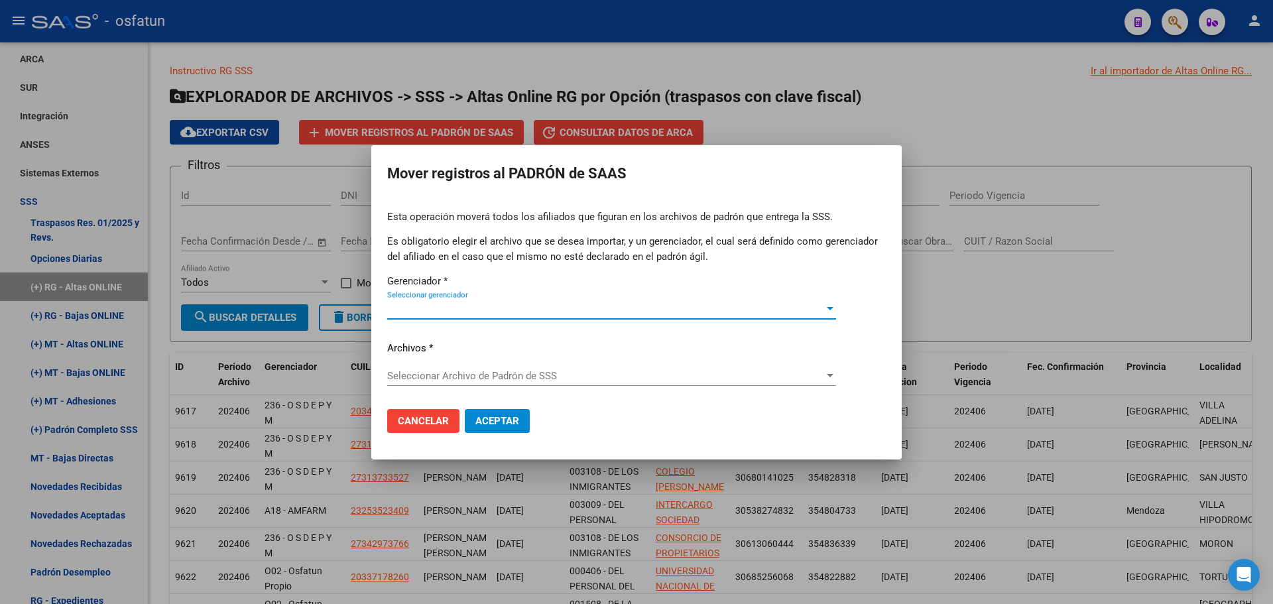
click at [520, 309] on span "Seleccionar gerenciador" at bounding box center [605, 309] width 437 height 12
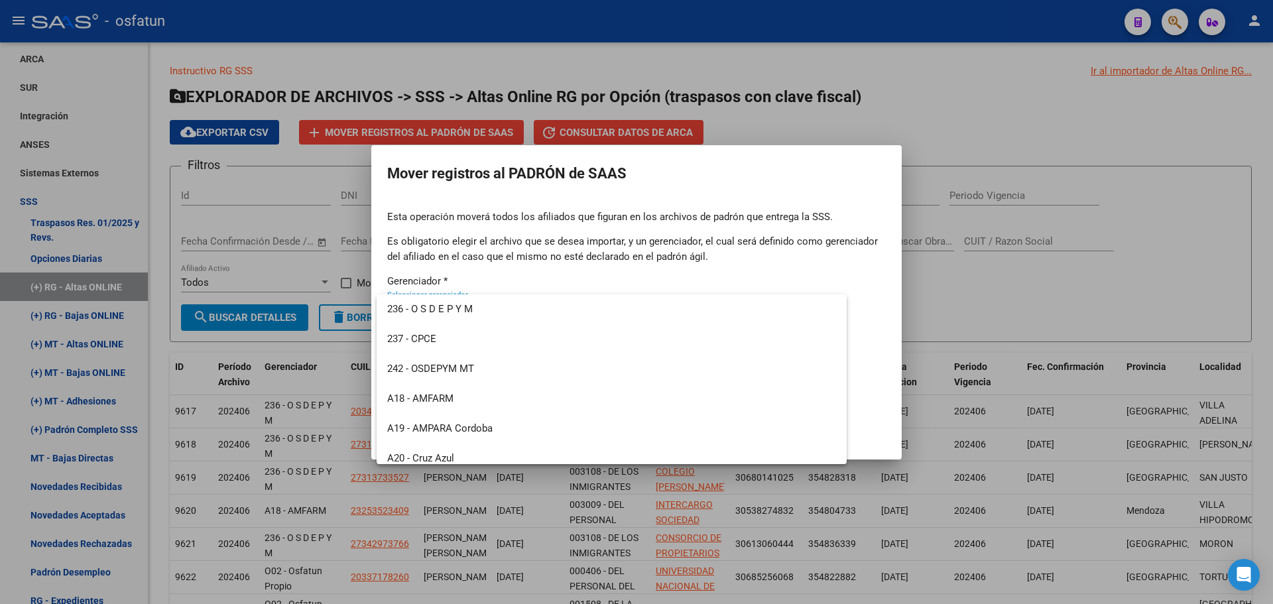
scroll to position [636, 0]
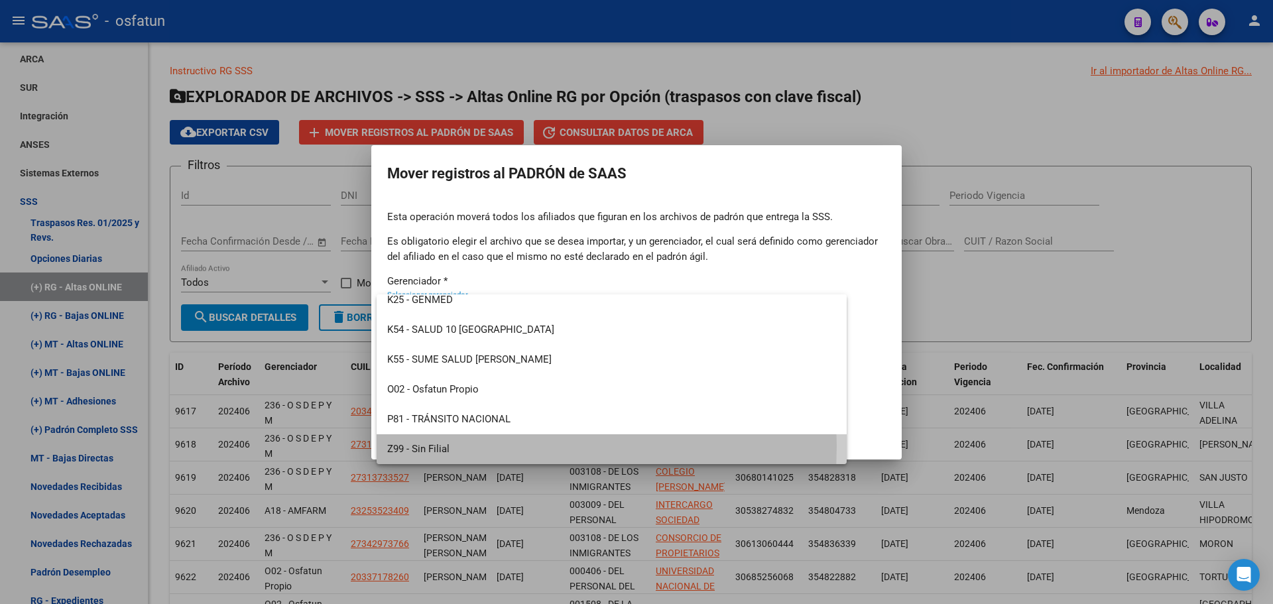
click at [467, 445] on span "Z99 - Sin Filial" at bounding box center [611, 449] width 449 height 30
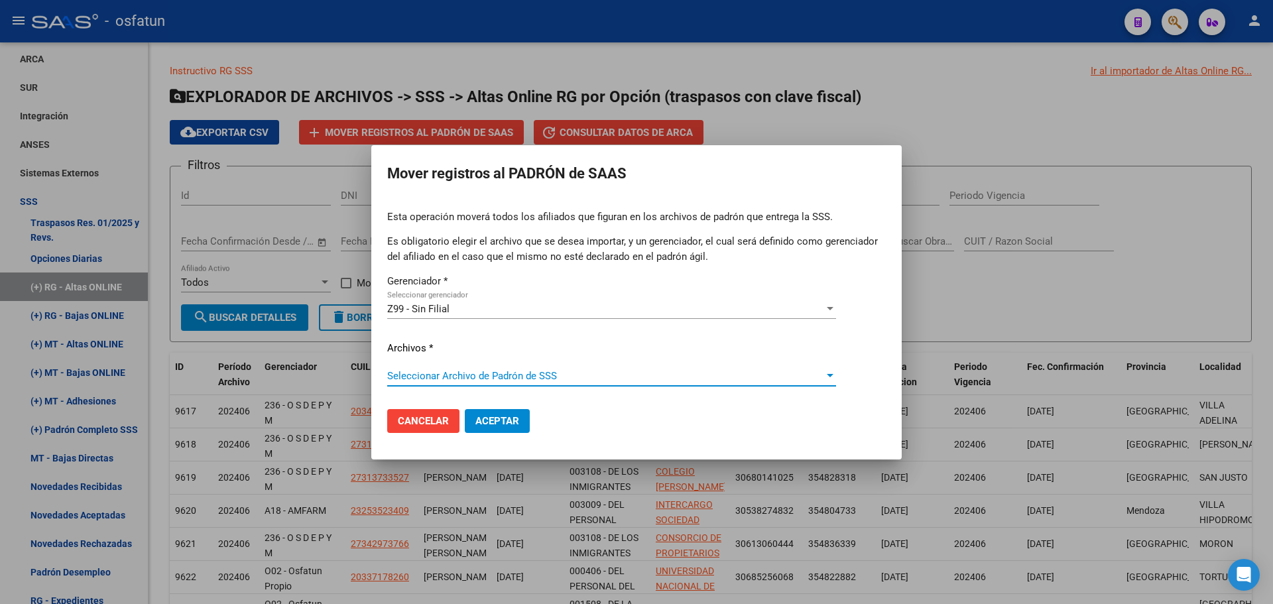
click at [479, 377] on span "Seleccionar Archivo de Padrón de SSS" at bounding box center [605, 376] width 437 height 12
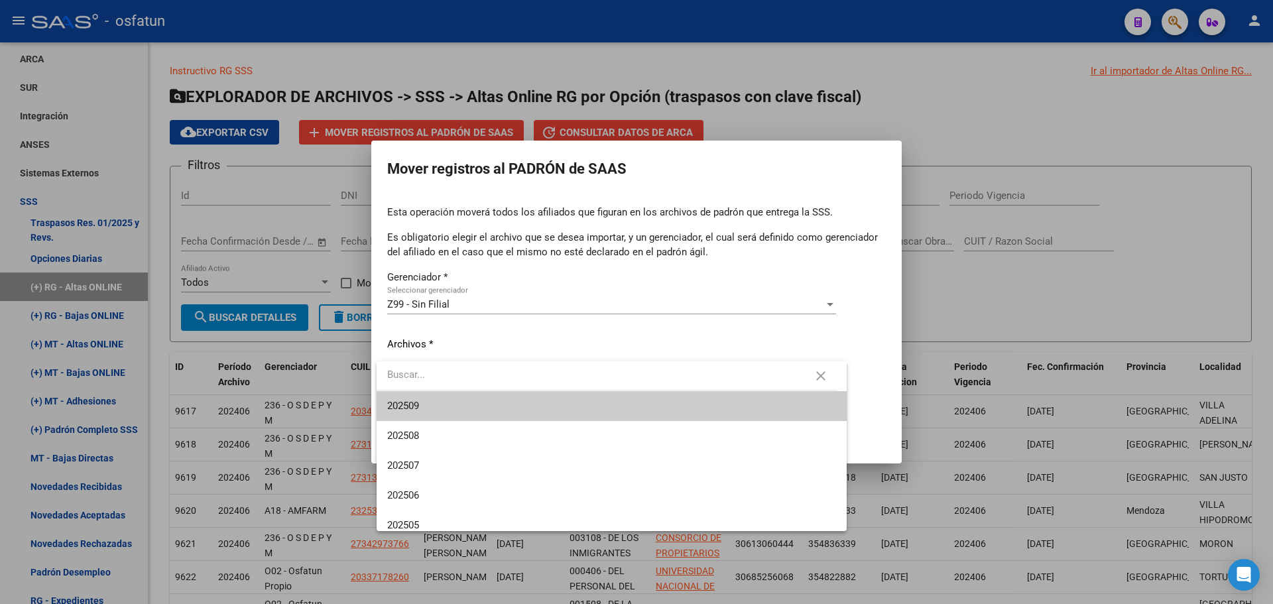
type input "z"
click at [479, 381] on input "z" at bounding box center [607, 375] width 460 height 30
drag, startPoint x: 479, startPoint y: 381, endPoint x: 370, endPoint y: 386, distance: 109.5
click at [370, 386] on div "Mover registros al [PERSON_NAME] Esta operación moverá todos los afiliados que …" at bounding box center [636, 302] width 1273 height 604
click at [956, 300] on div at bounding box center [636, 302] width 1273 height 604
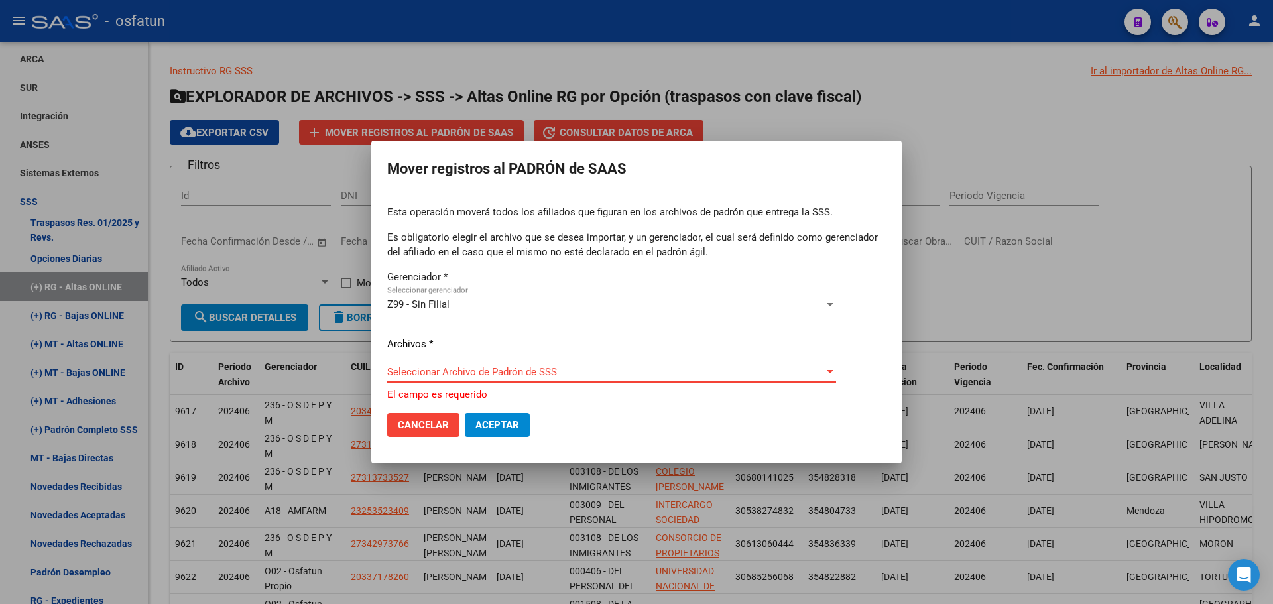
click at [505, 376] on span "Seleccionar Archivo de Padrón de SSS" at bounding box center [605, 372] width 437 height 12
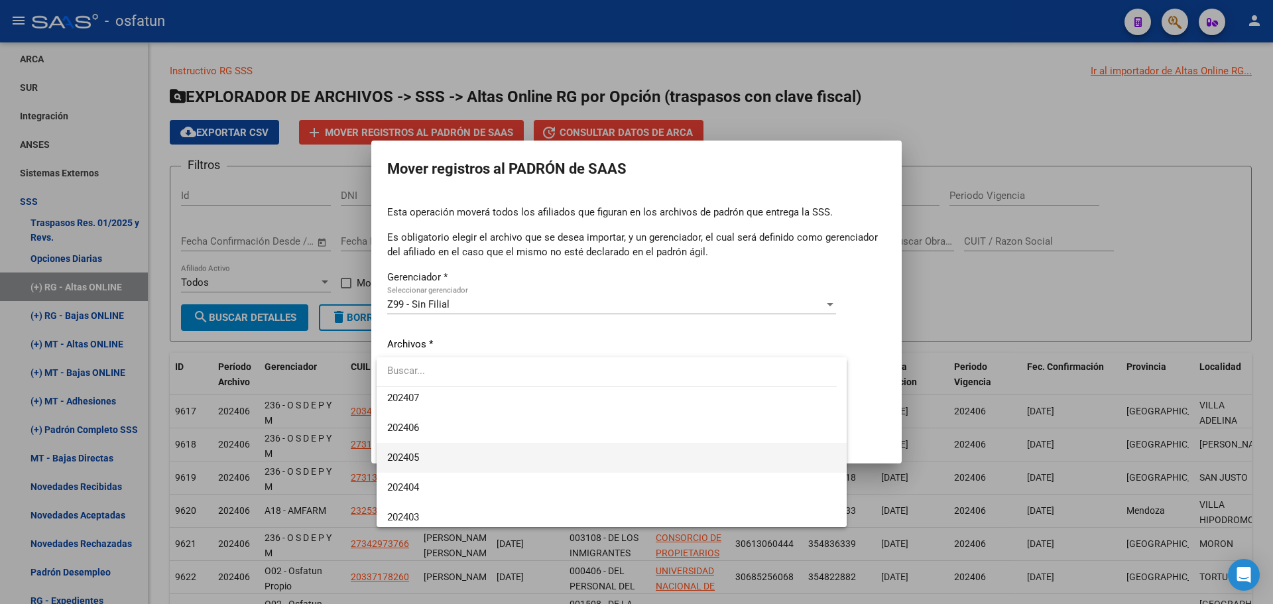
scroll to position [398, 0]
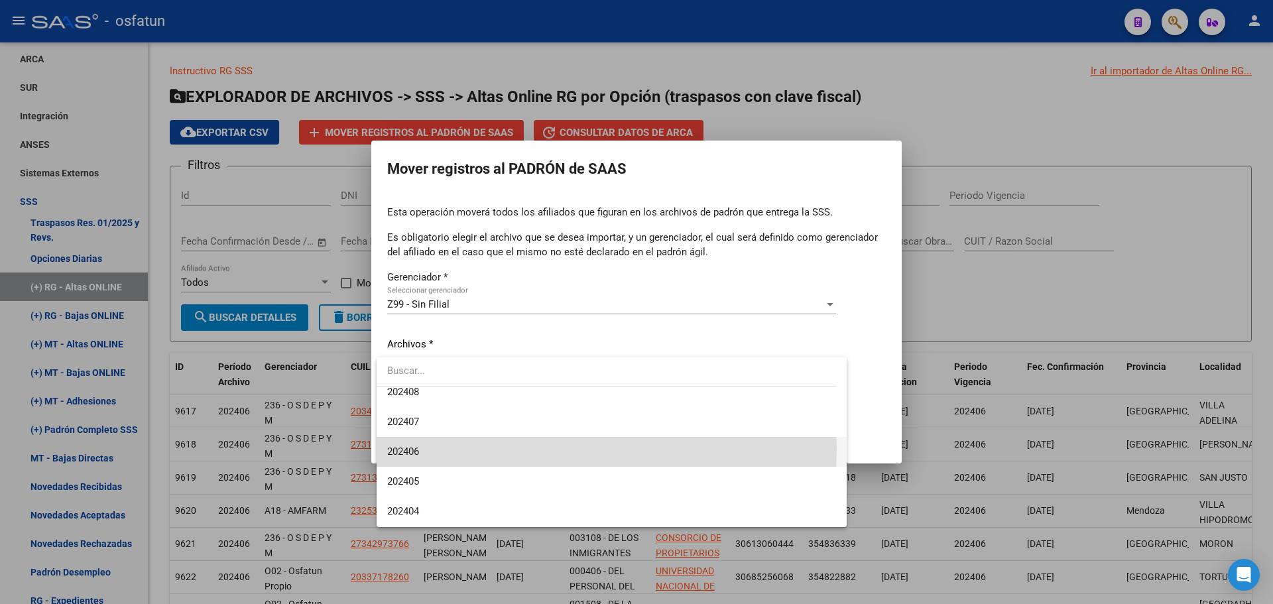
click at [449, 448] on span "202406" at bounding box center [611, 452] width 449 height 30
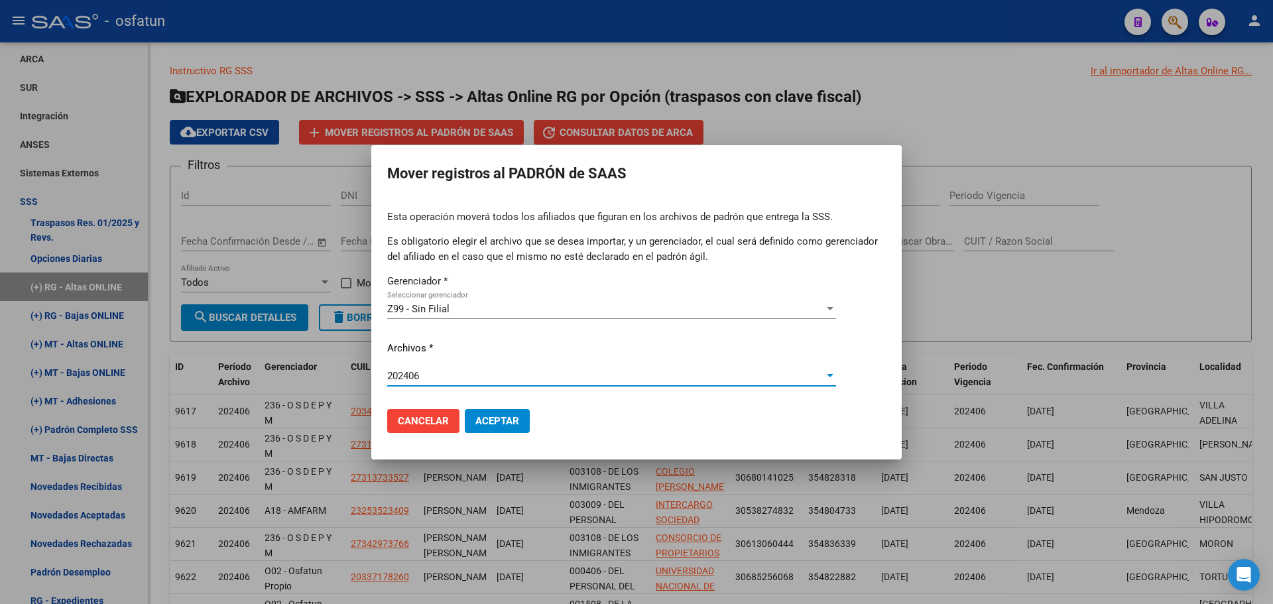
click at [486, 416] on span "Aceptar" at bounding box center [497, 421] width 44 height 12
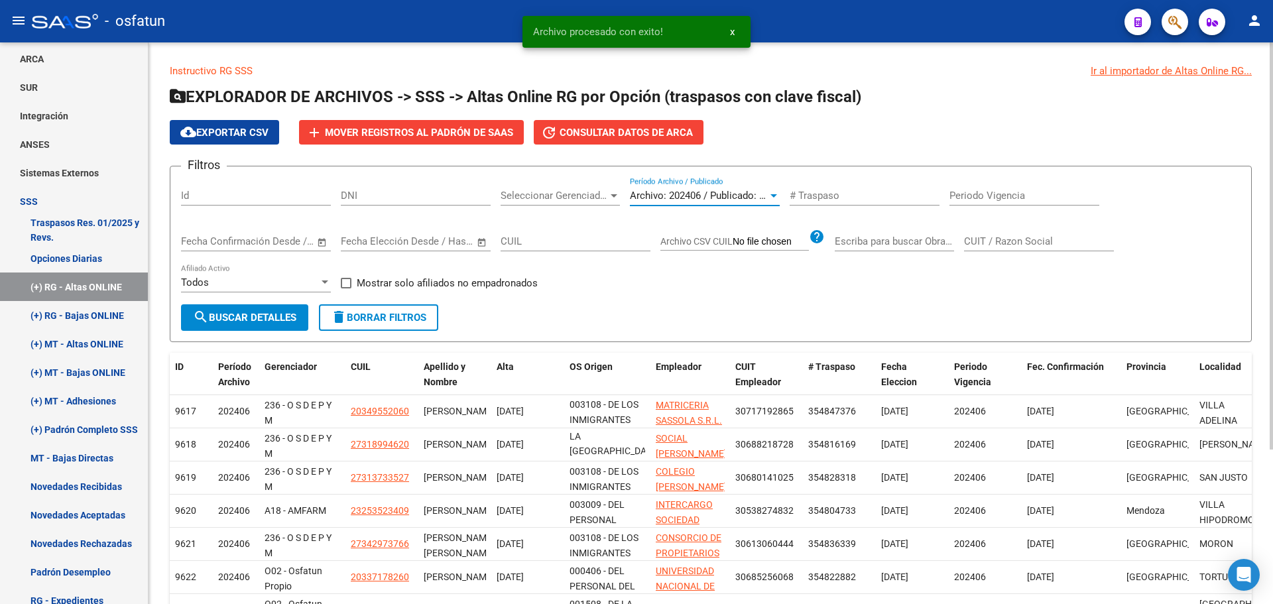
click at [678, 194] on span "Archivo: 202406 / Publicado: 202405" at bounding box center [710, 196] width 161 height 12
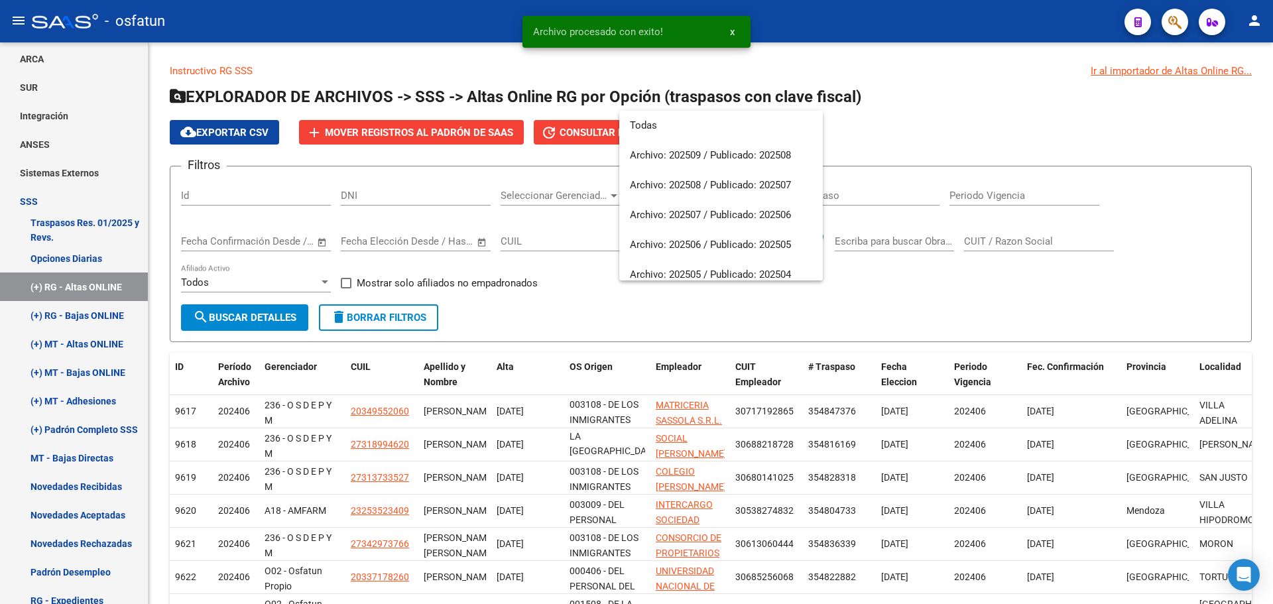
scroll to position [408, 0]
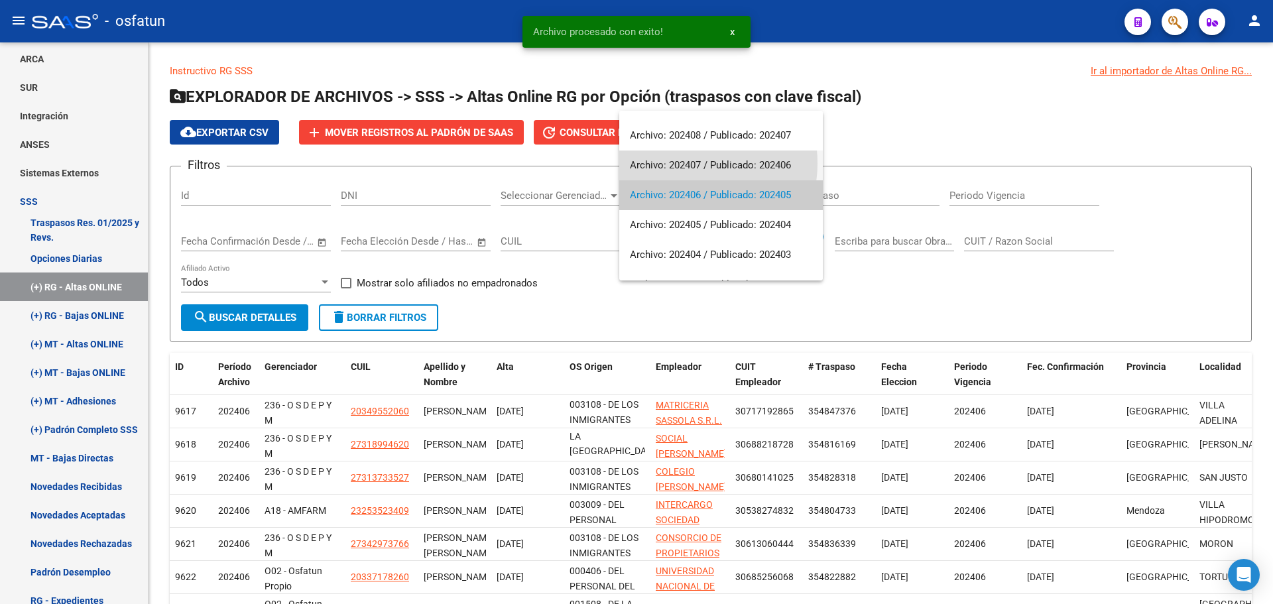
click at [688, 163] on span "Archivo: 202407 / Publicado: 202406" at bounding box center [721, 165] width 182 height 30
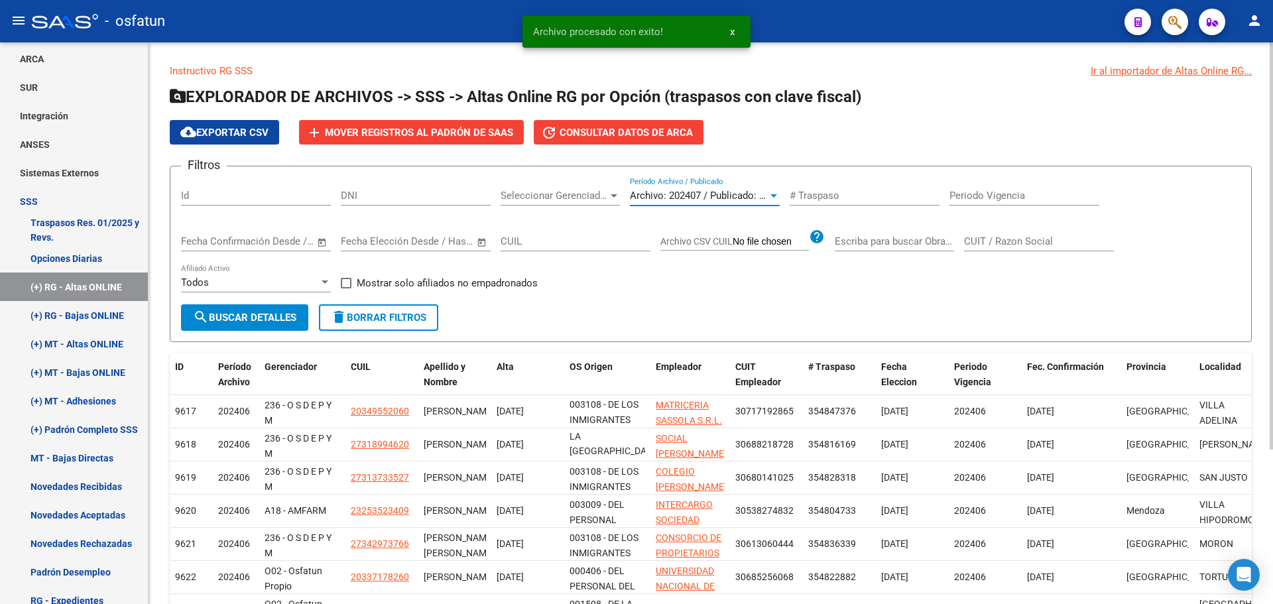
click at [276, 318] on span "search Buscar Detalles" at bounding box center [244, 318] width 103 height 12
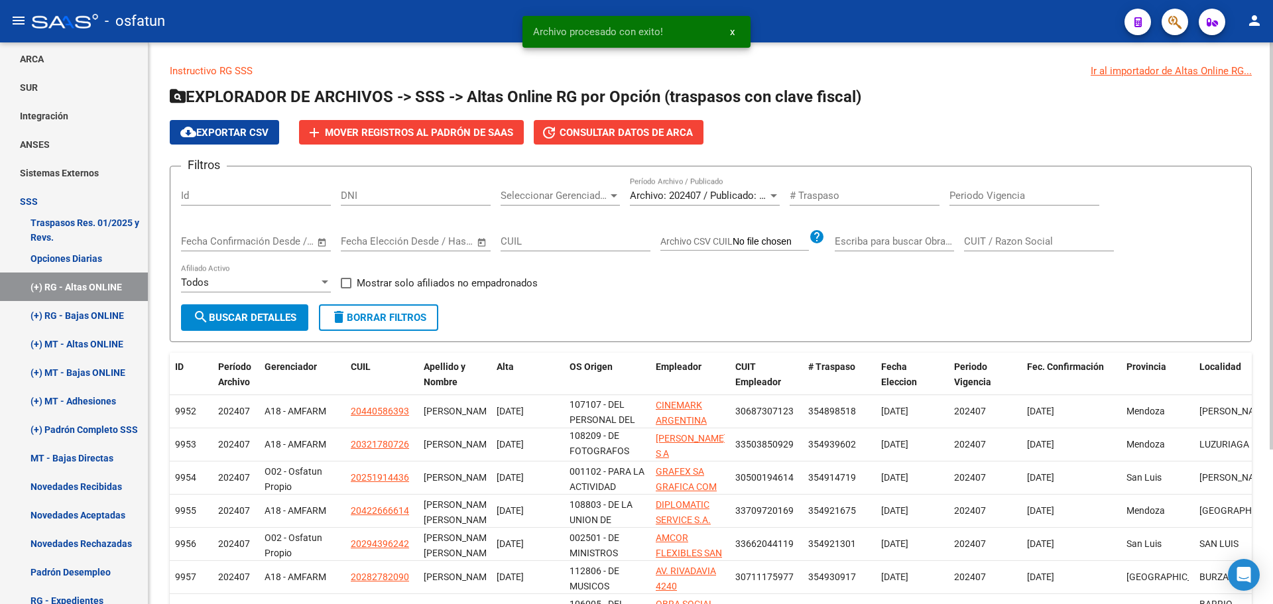
scroll to position [3, 0]
click at [413, 125] on button "add Mover registros al PADRÓN de SAAS" at bounding box center [411, 132] width 225 height 25
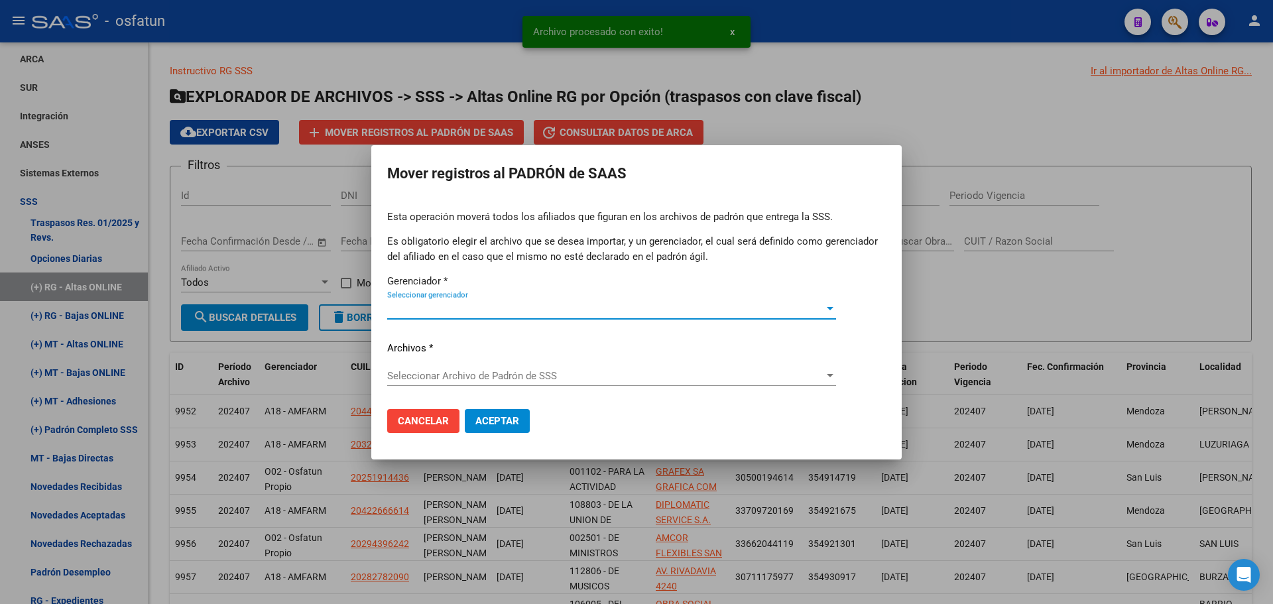
click at [488, 310] on span "Seleccionar gerenciador" at bounding box center [605, 309] width 437 height 12
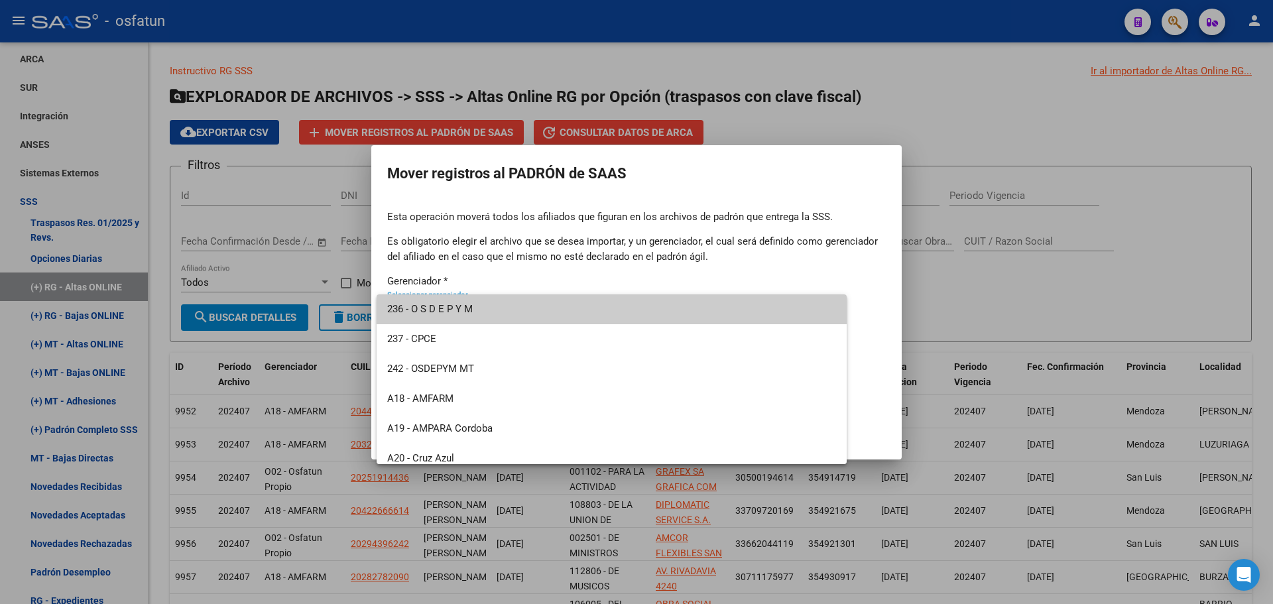
scroll to position [636, 0]
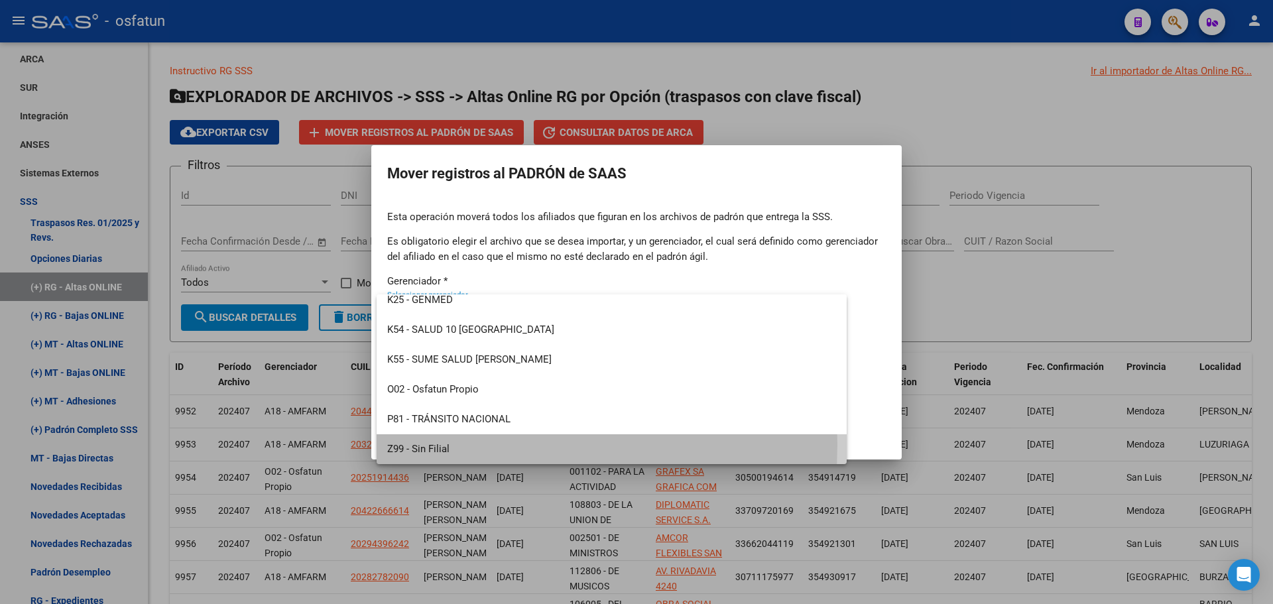
drag, startPoint x: 453, startPoint y: 445, endPoint x: 449, endPoint y: 384, distance: 61.1
click at [451, 438] on span "Z99 - Sin Filial" at bounding box center [611, 449] width 449 height 30
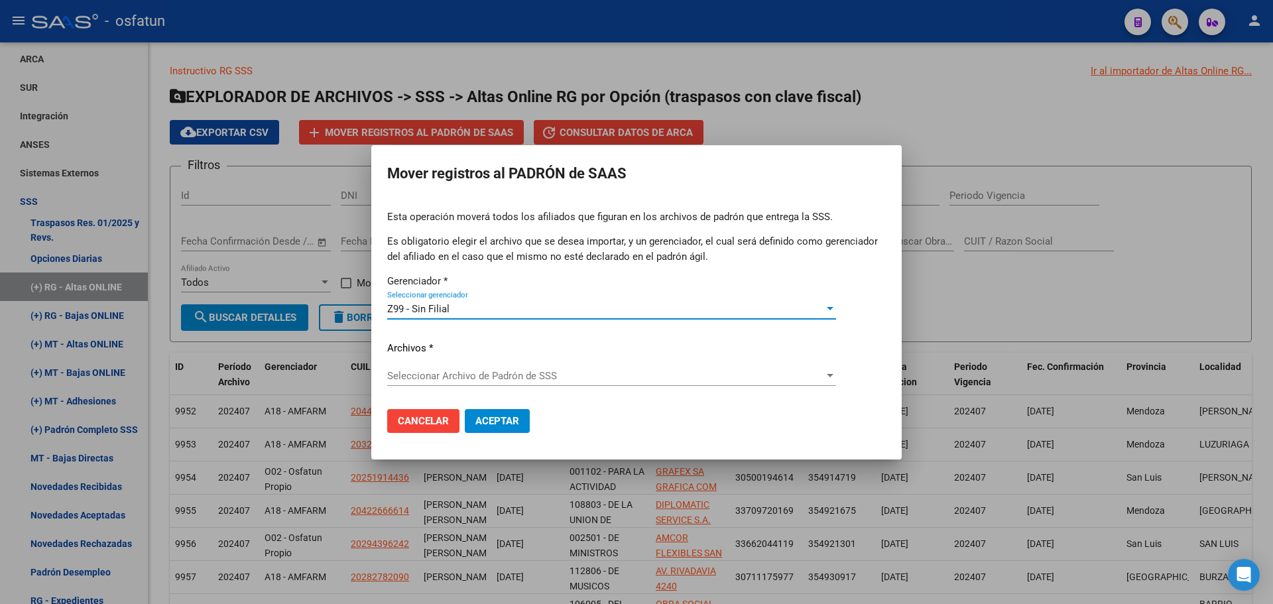
click at [459, 367] on div "Seleccionar Archivo [PERSON_NAME] de SSS Seleccionar Archivo [PERSON_NAME] de S…" at bounding box center [611, 376] width 449 height 20
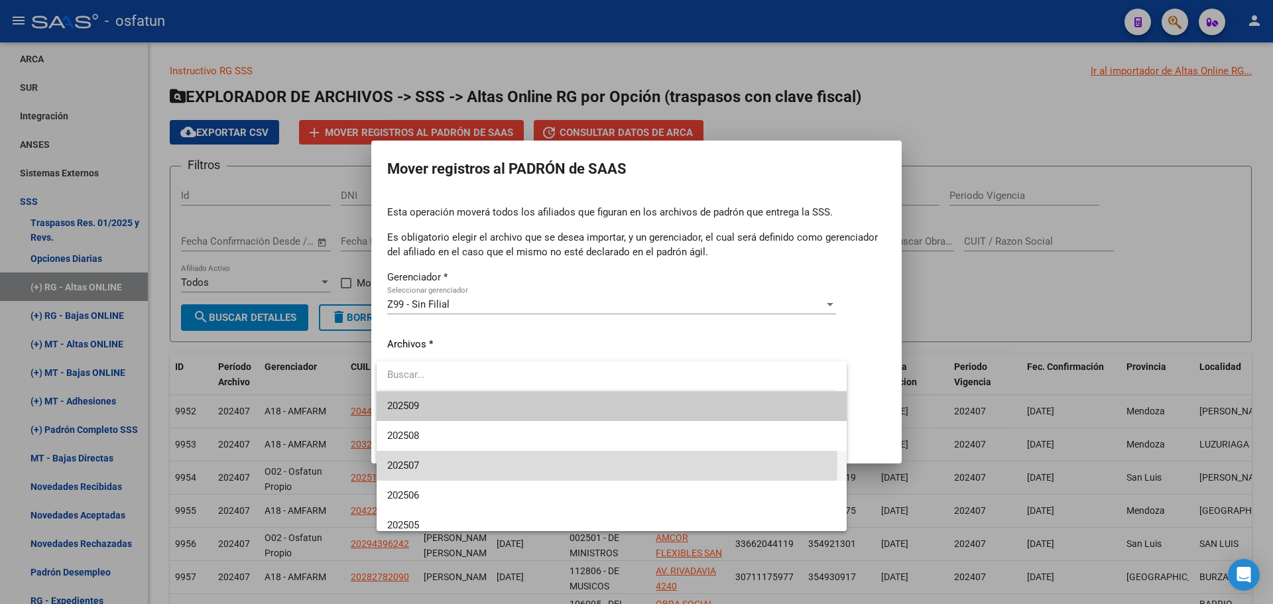
click at [436, 460] on span "202507" at bounding box center [611, 466] width 449 height 30
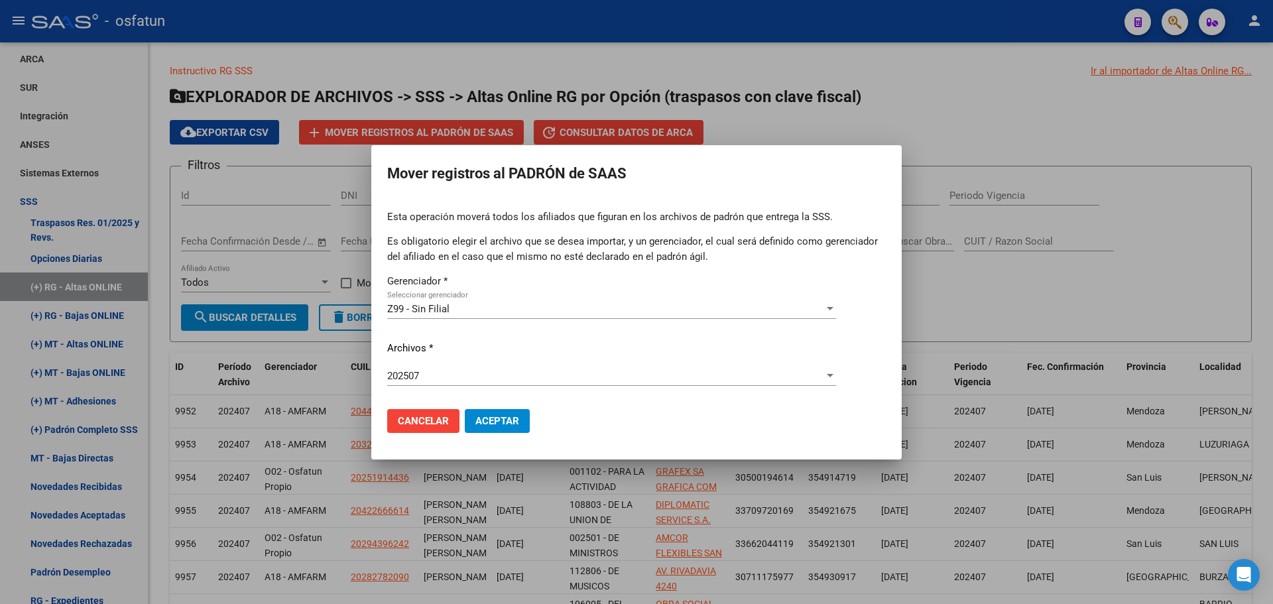
click at [448, 369] on div "202507 Seleccionar Archivo [PERSON_NAME] de SSS" at bounding box center [611, 376] width 449 height 20
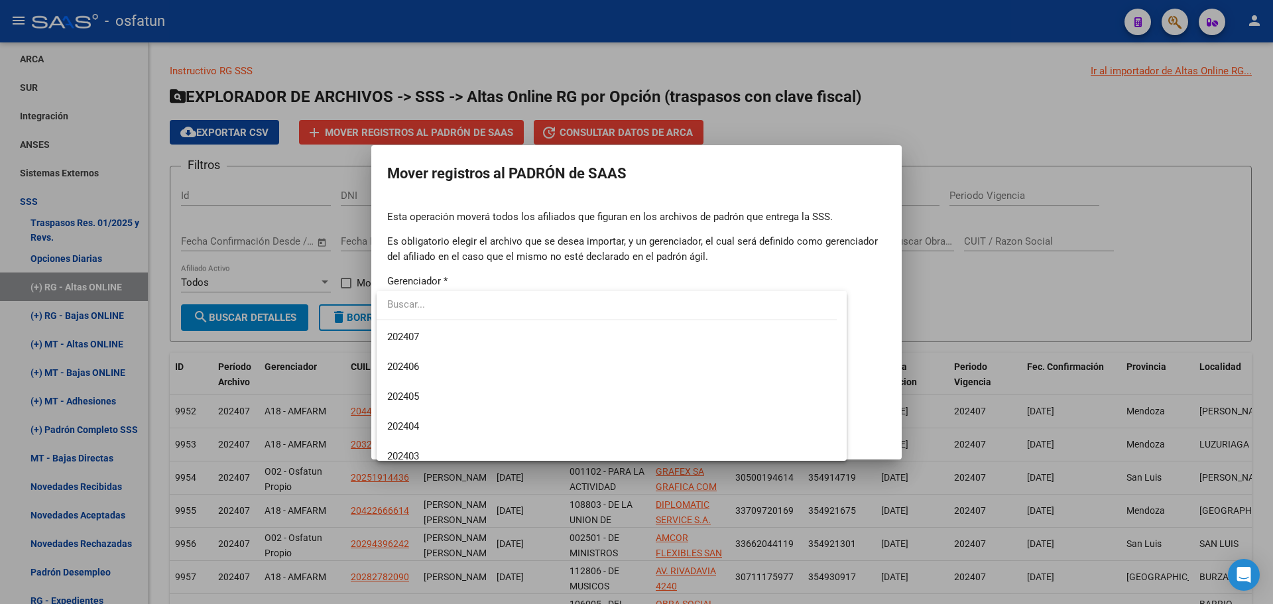
scroll to position [418, 0]
click at [443, 339] on span "202407" at bounding box center [611, 336] width 449 height 30
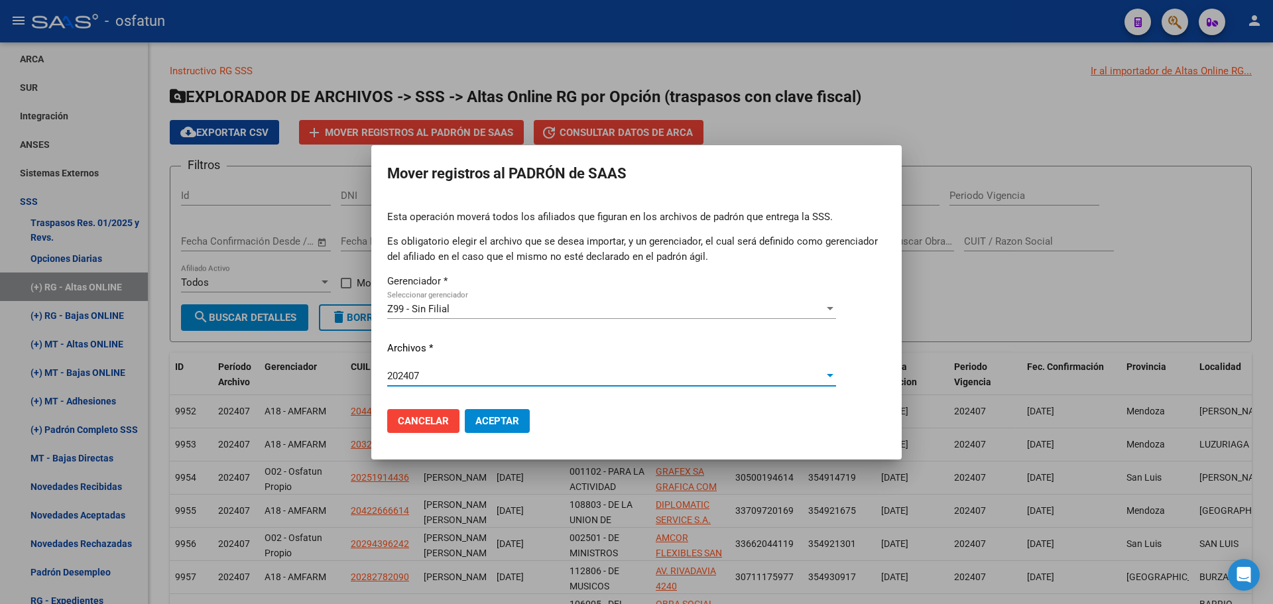
click at [488, 423] on span "Aceptar" at bounding box center [497, 421] width 44 height 12
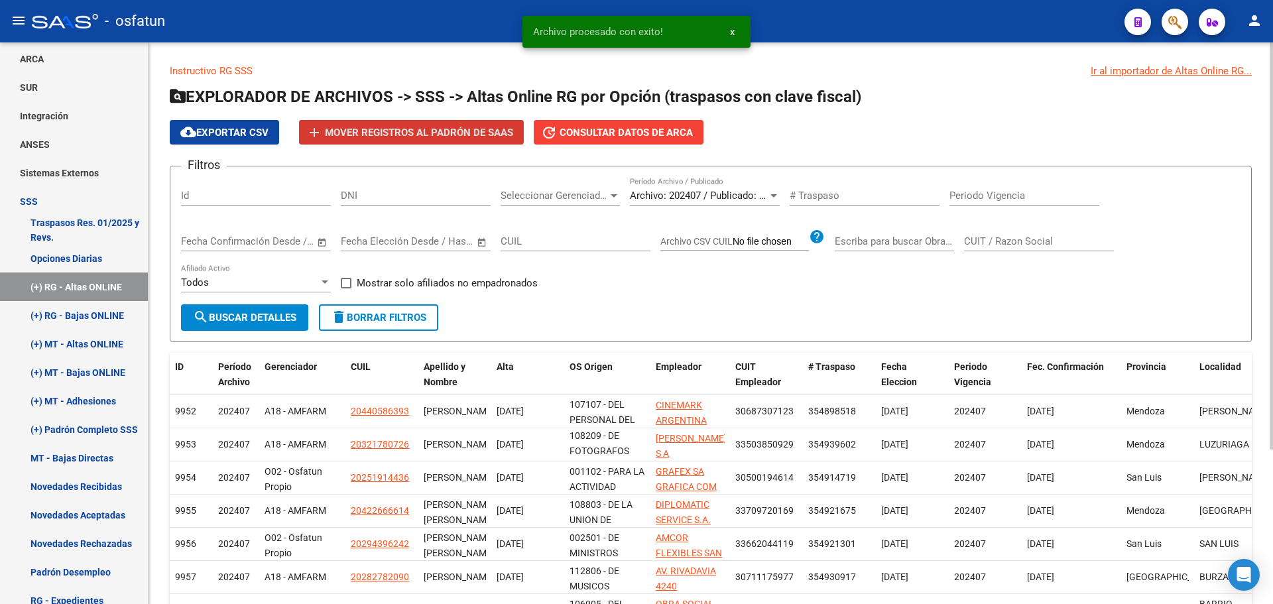
click at [656, 196] on span "Archivo: 202407 / Publicado: 202406" at bounding box center [710, 196] width 161 height 12
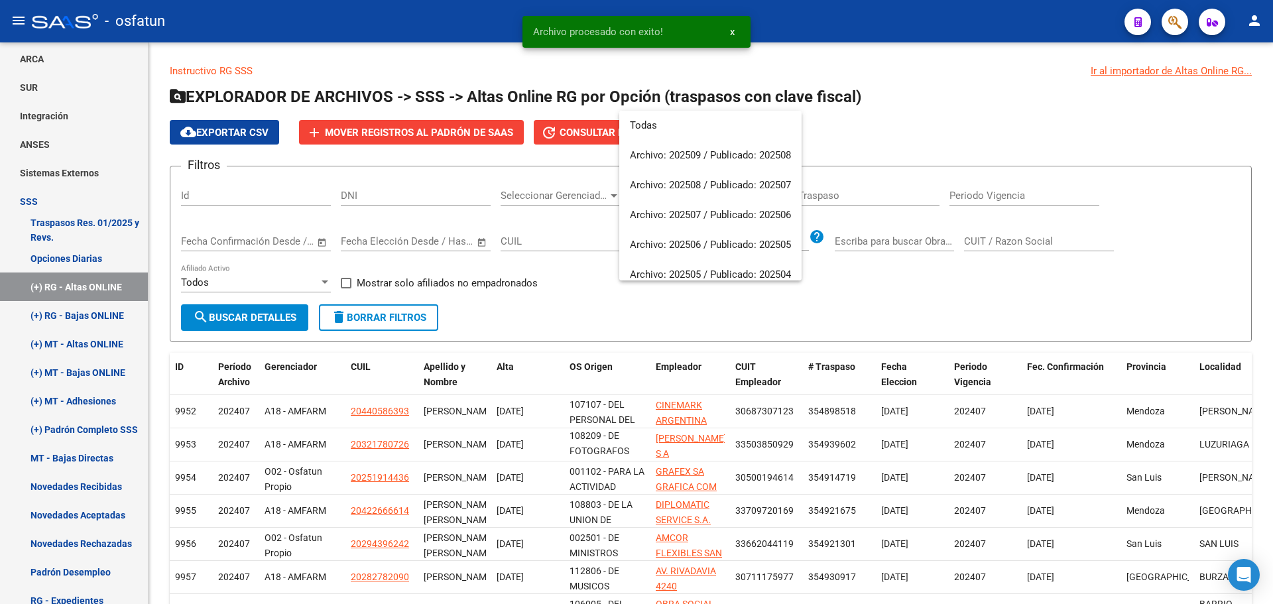
scroll to position [378, 0]
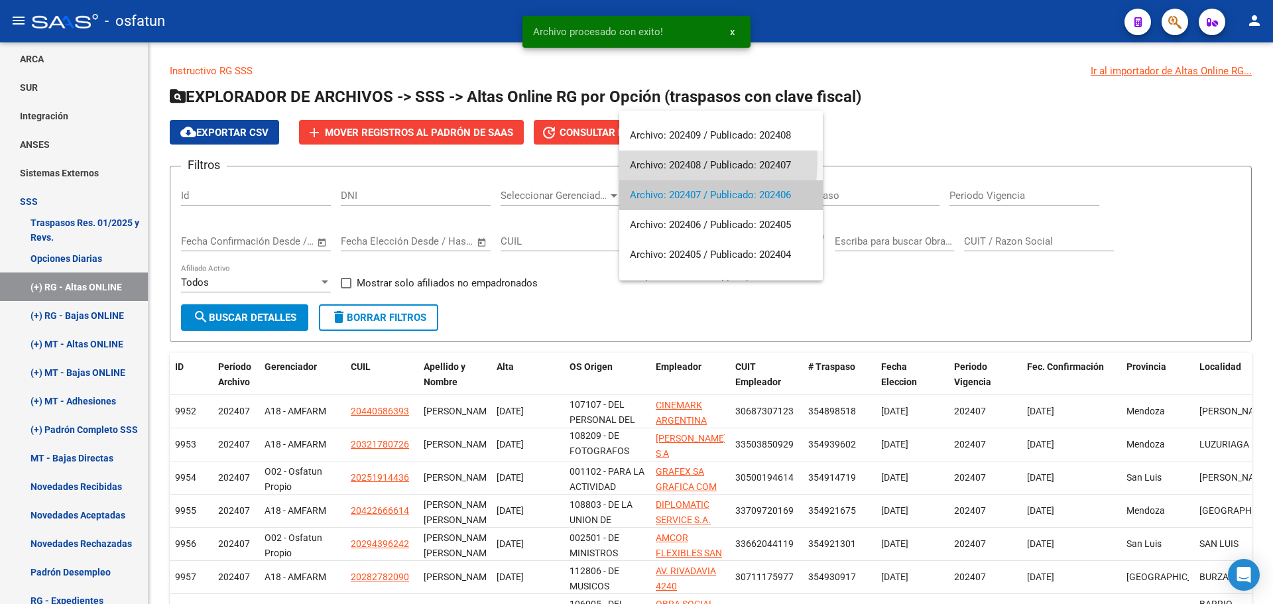
click at [672, 162] on span "Archivo: 202408 / Publicado: 202407" at bounding box center [721, 165] width 182 height 30
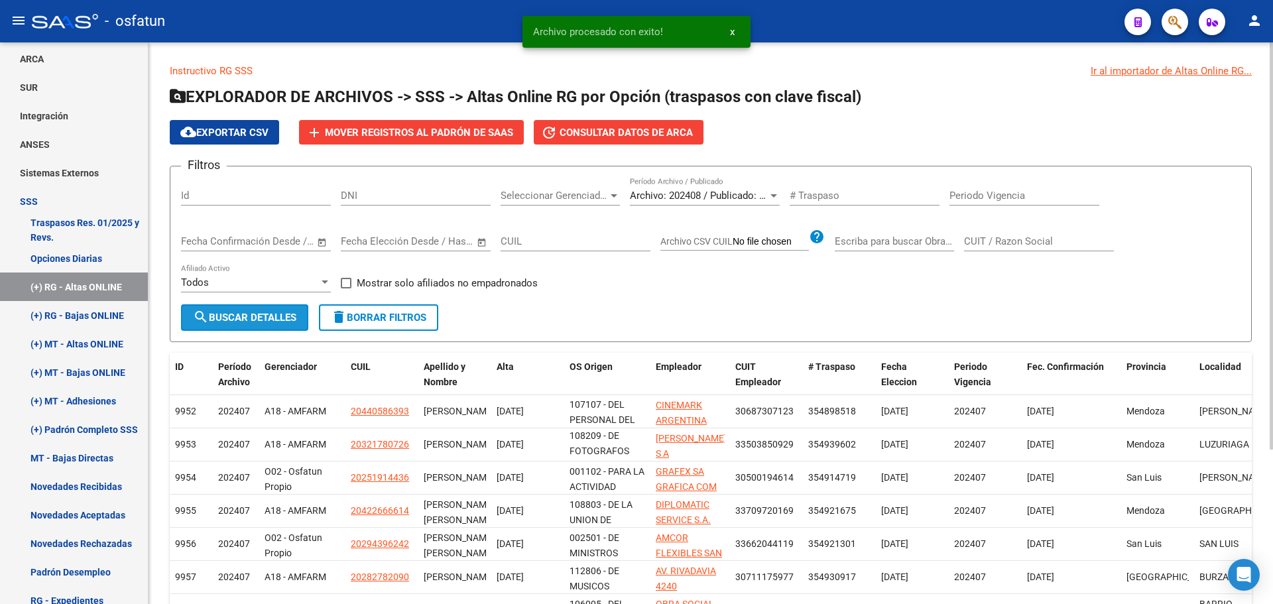
click at [262, 321] on span "search Buscar Detalles" at bounding box center [244, 318] width 103 height 12
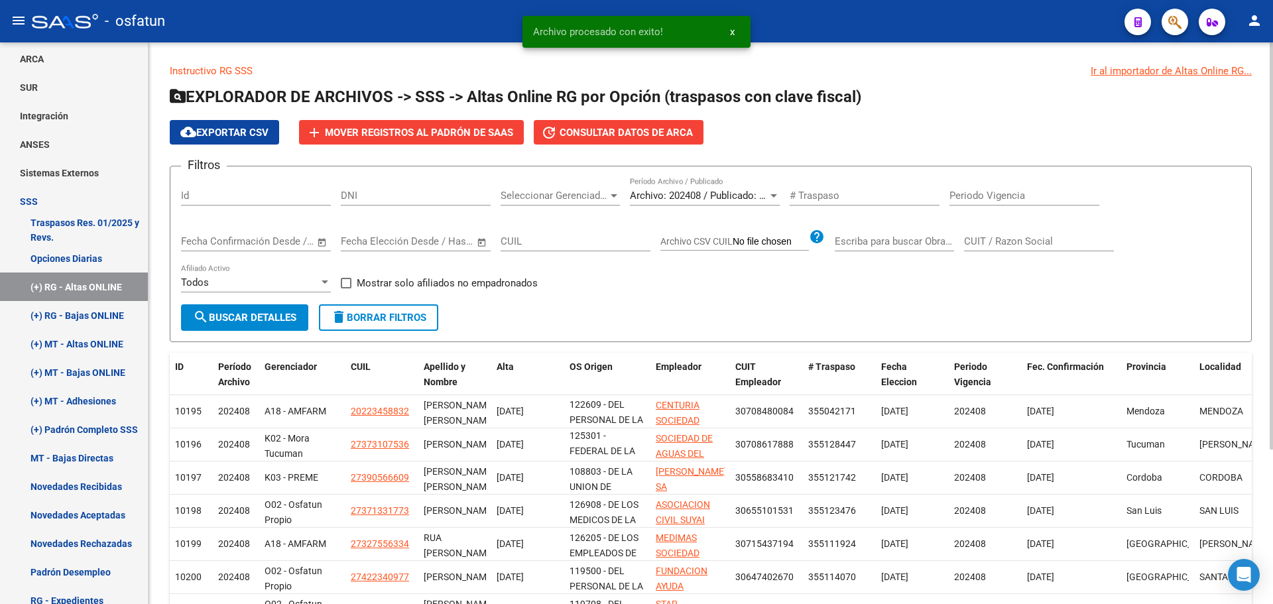
scroll to position [78, 0]
click at [442, 125] on button "add Mover registros al PADRÓN de SAAS" at bounding box center [411, 132] width 225 height 25
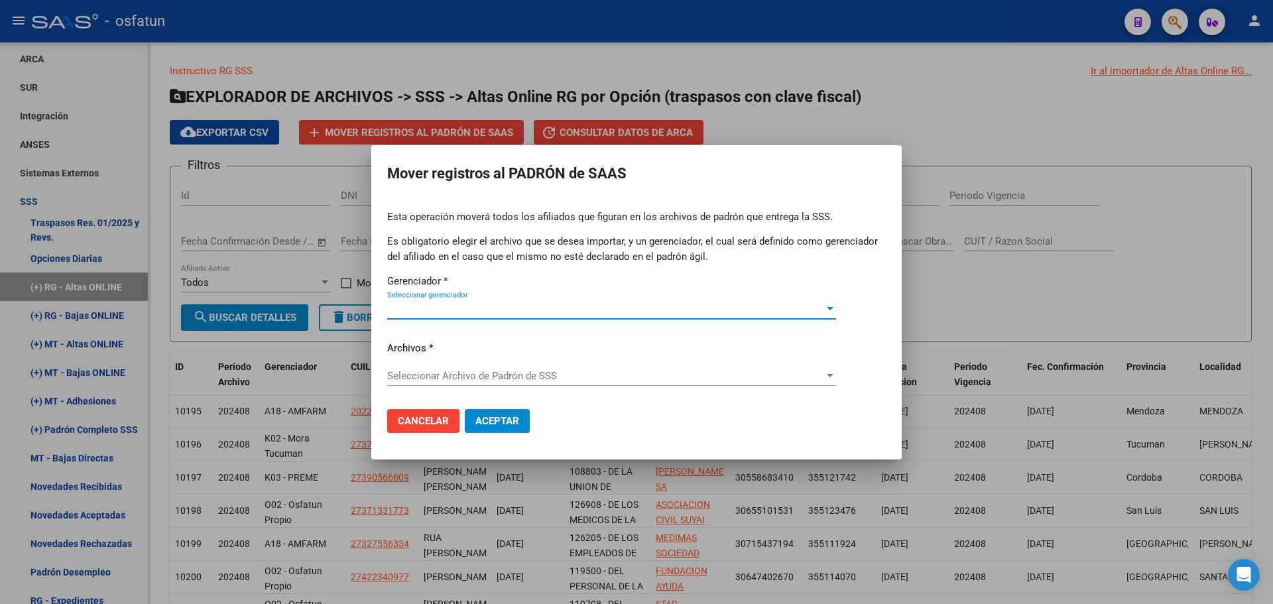
click at [461, 309] on span "Seleccionar gerenciador" at bounding box center [605, 309] width 437 height 12
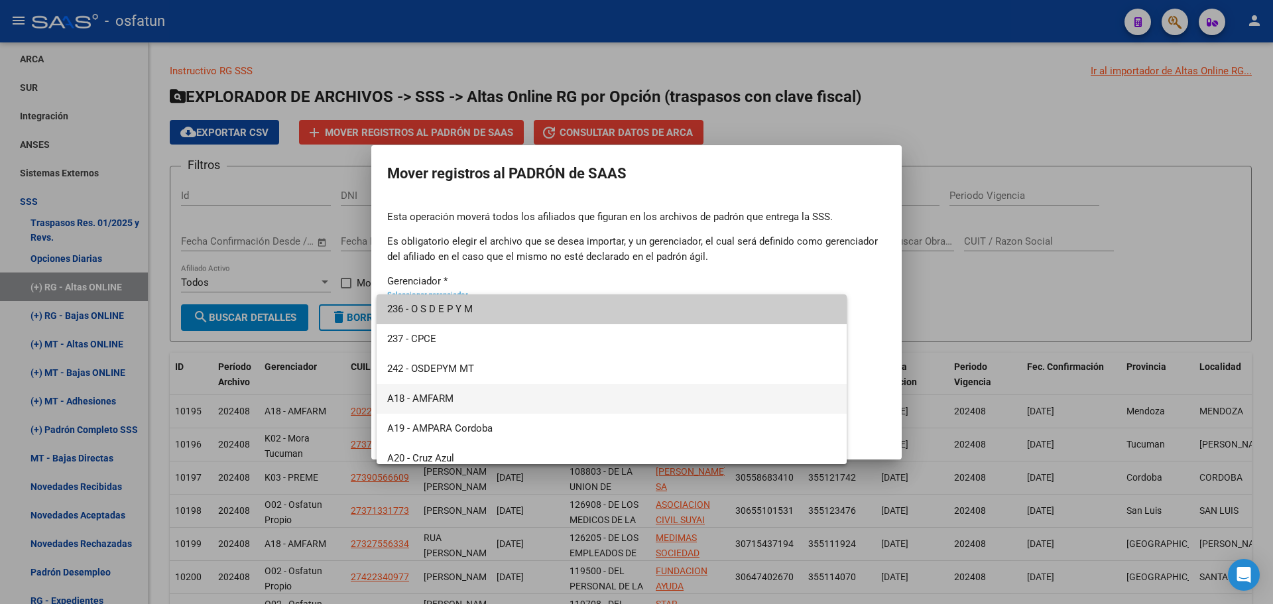
scroll to position [636, 0]
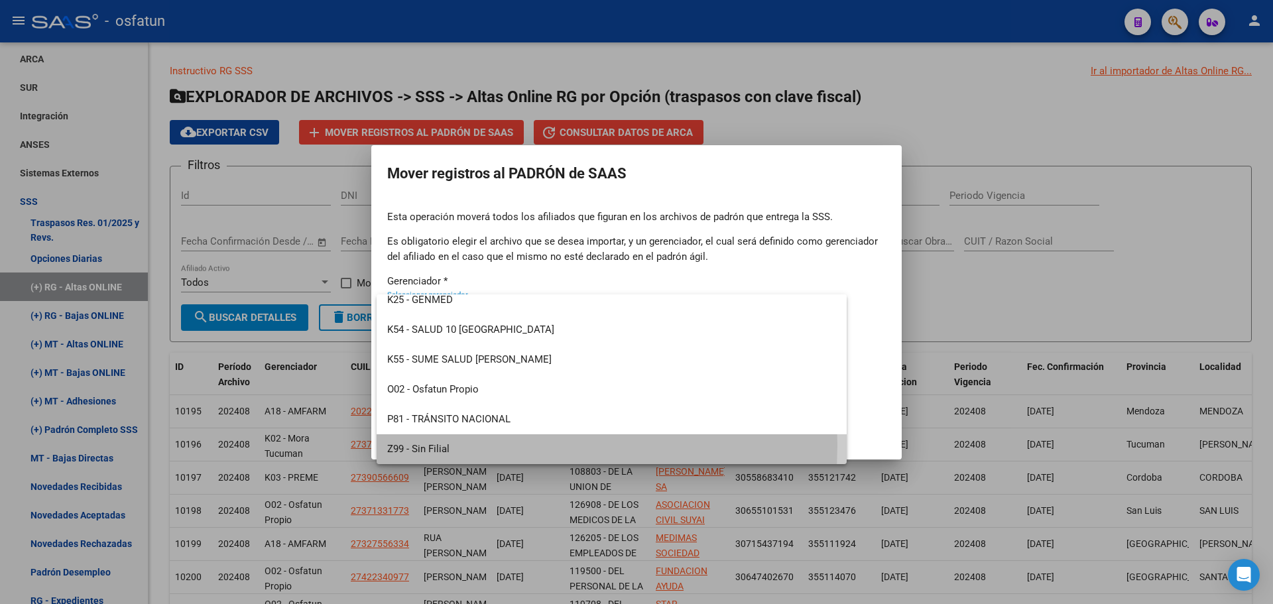
click at [465, 445] on span "Z99 - Sin Filial" at bounding box center [611, 449] width 449 height 30
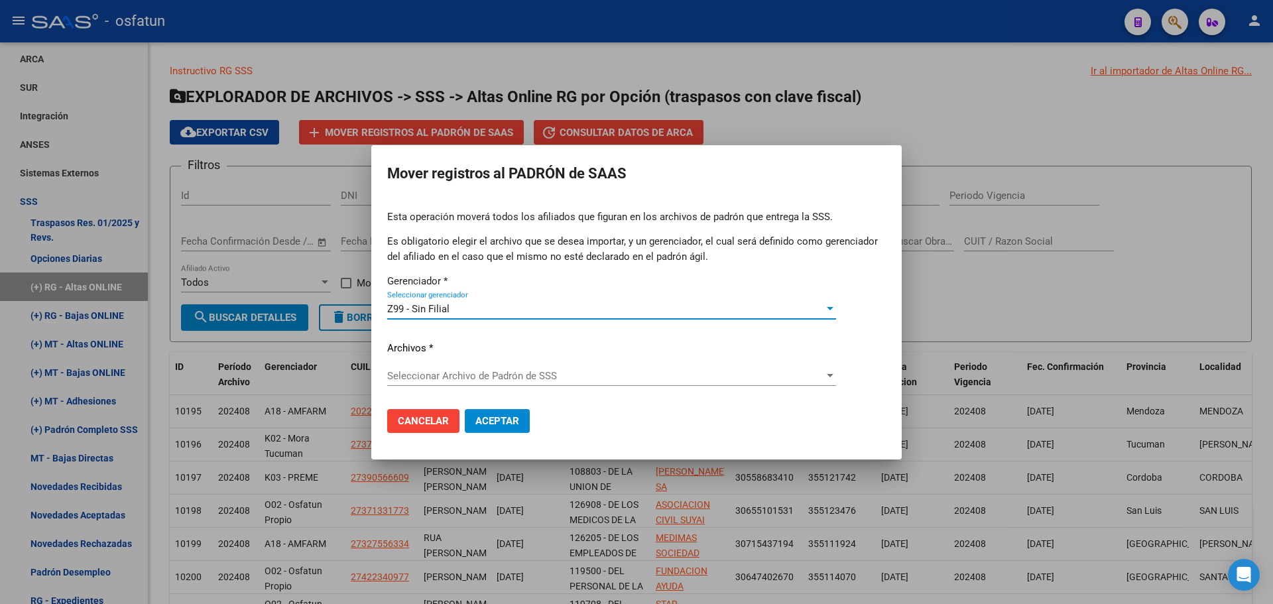
click at [448, 371] on span "Seleccionar Archivo de Padrón de SSS" at bounding box center [605, 376] width 437 height 12
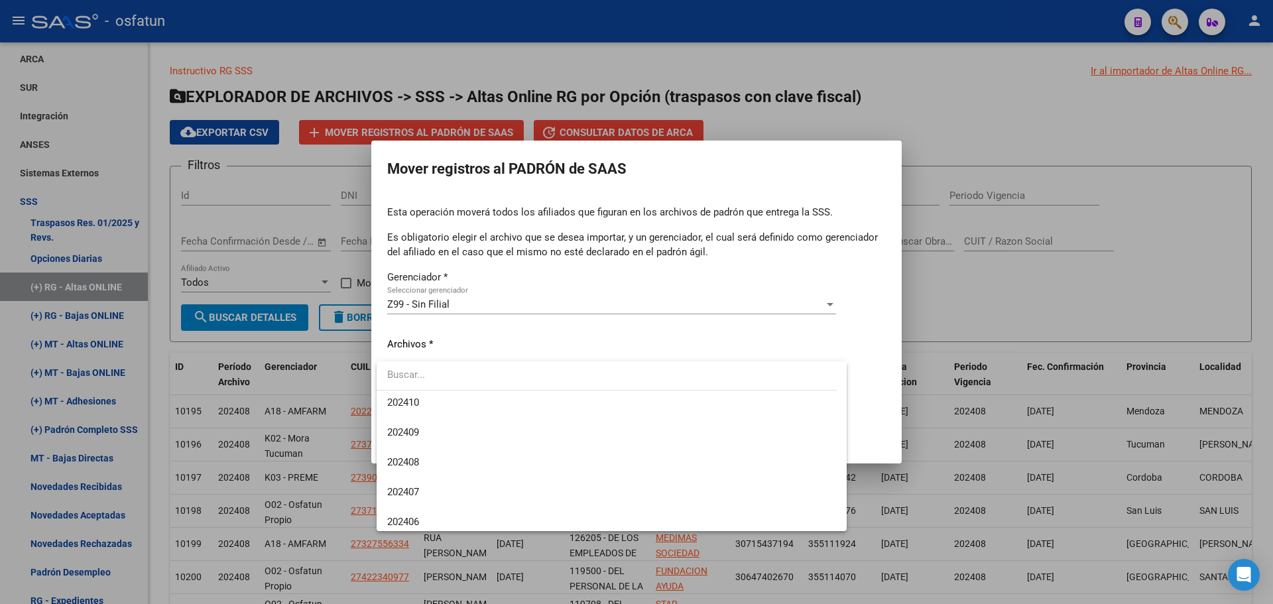
scroll to position [398, 0]
click at [412, 393] on span "202408" at bounding box center [403, 396] width 32 height 12
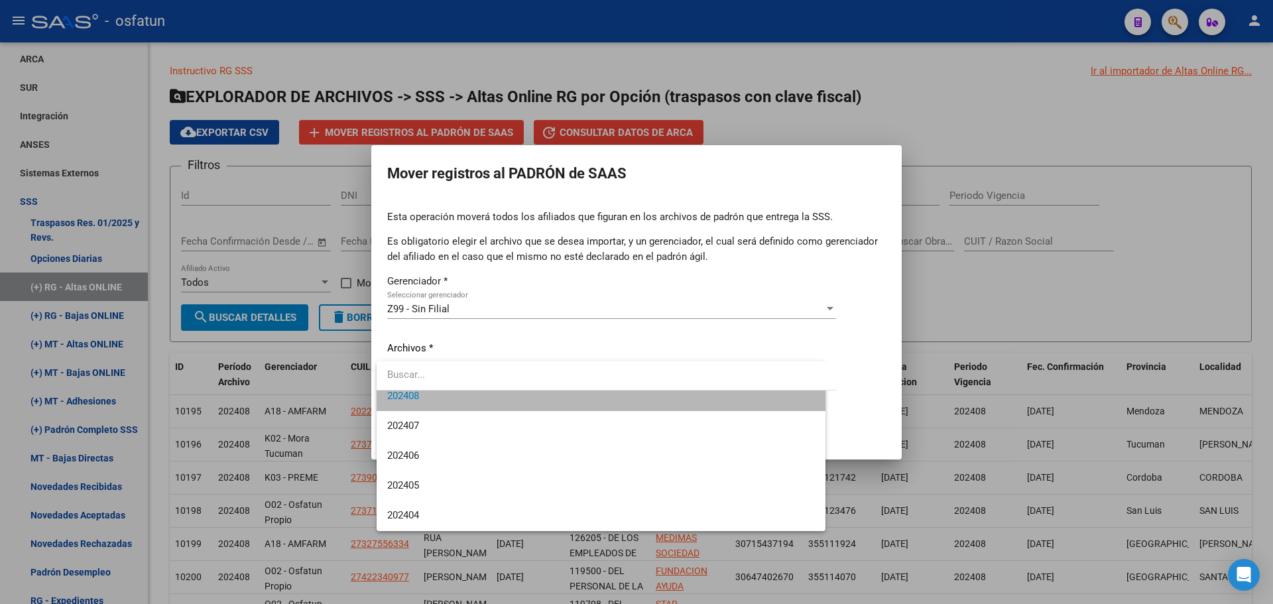
scroll to position [388, 0]
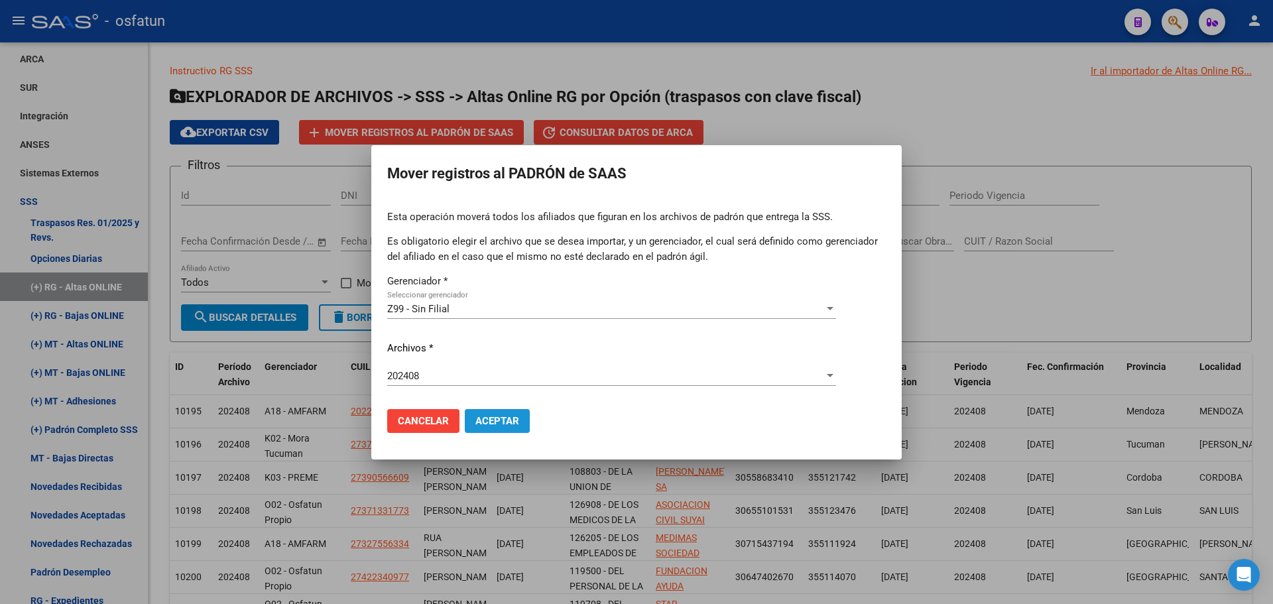
click at [495, 417] on span "Aceptar" at bounding box center [497, 421] width 44 height 12
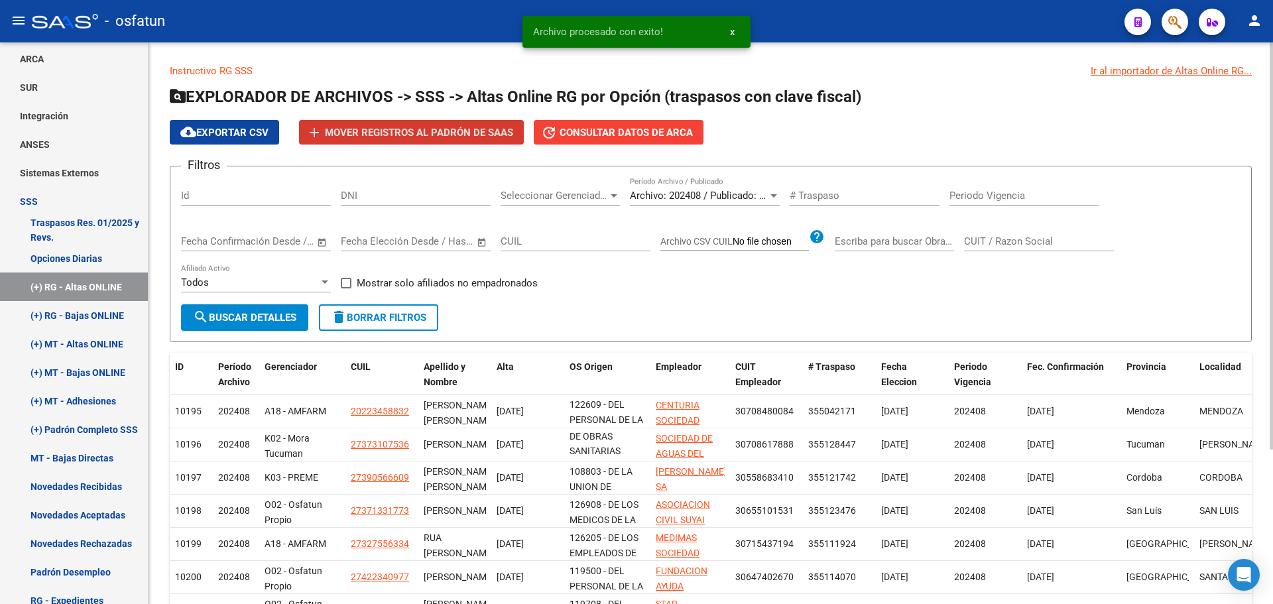
click at [697, 193] on span "Archivo: 202408 / Publicado: 202407" at bounding box center [710, 196] width 161 height 12
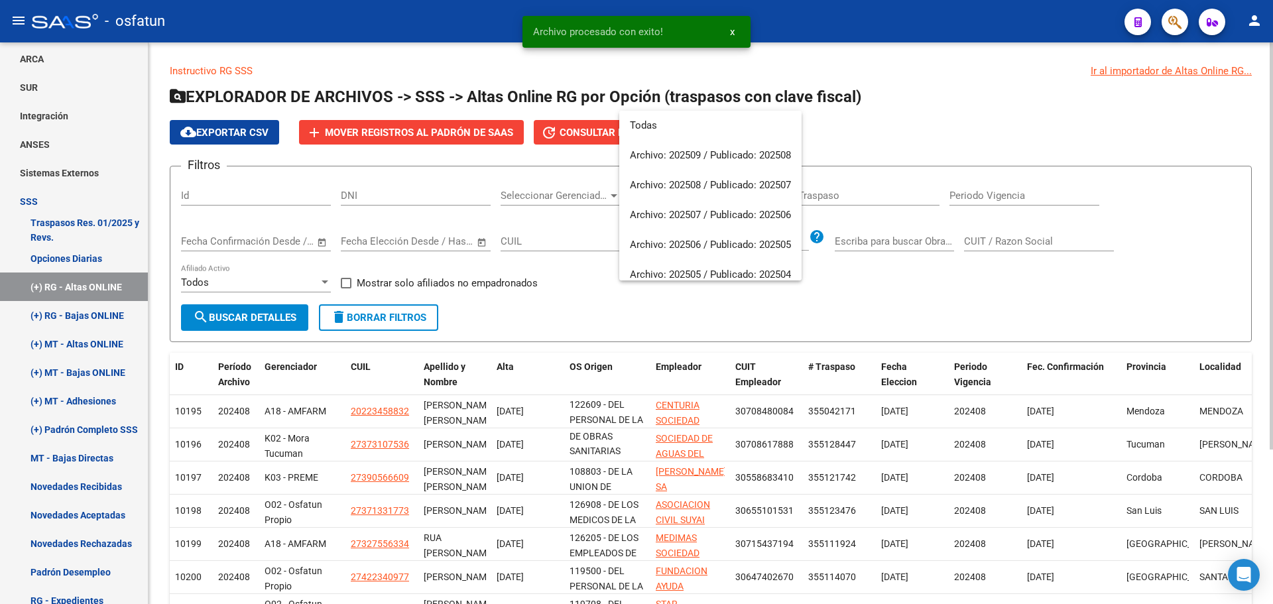
scroll to position [348, 0]
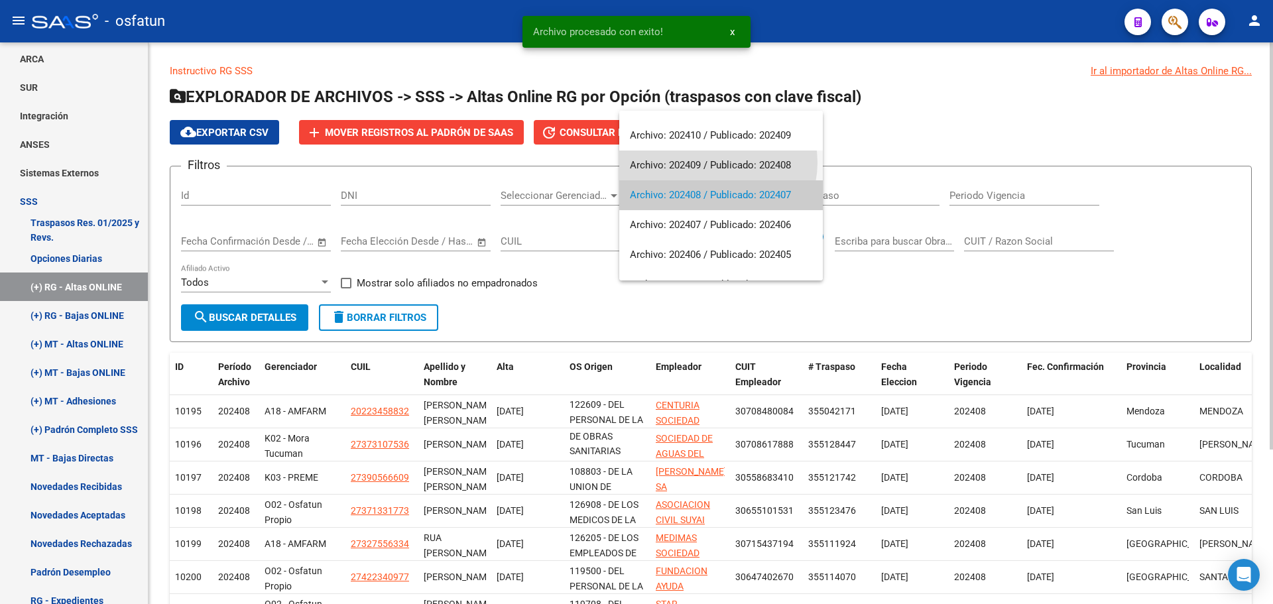
drag, startPoint x: 713, startPoint y: 162, endPoint x: 565, endPoint y: 241, distance: 167.6
click at [713, 162] on span "Archivo: 202409 / Publicado: 202408" at bounding box center [721, 165] width 182 height 30
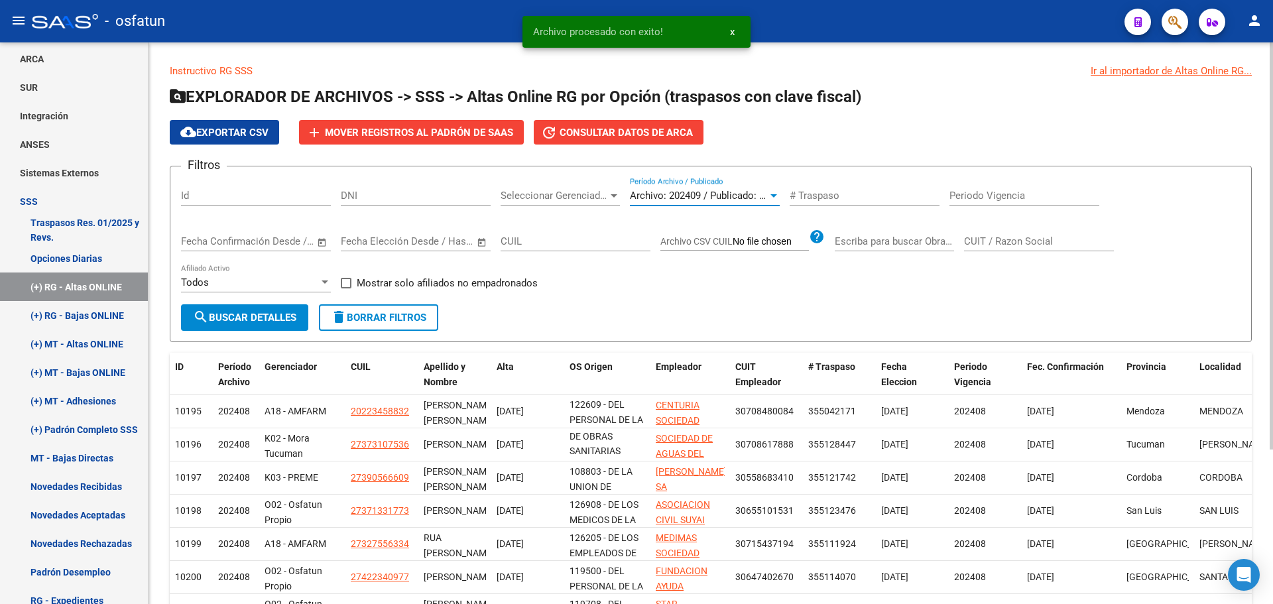
click at [276, 312] on span "search Buscar Detalles" at bounding box center [244, 318] width 103 height 12
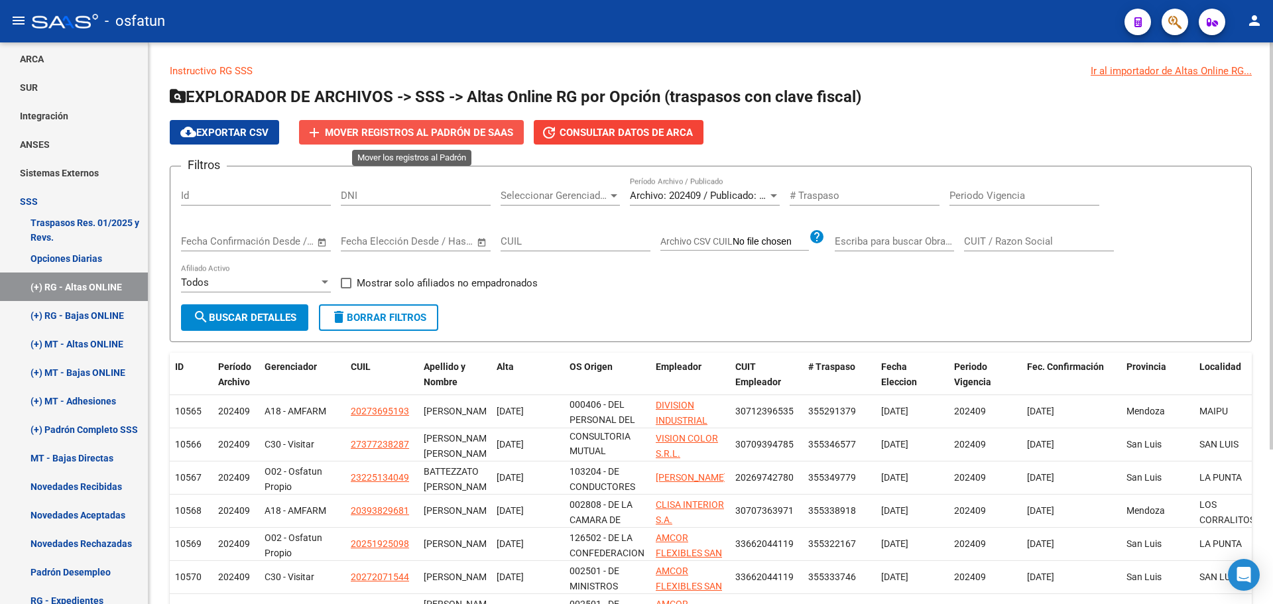
click at [420, 134] on span "Mover registros al PADRÓN de SAAS" at bounding box center [419, 133] width 188 height 12
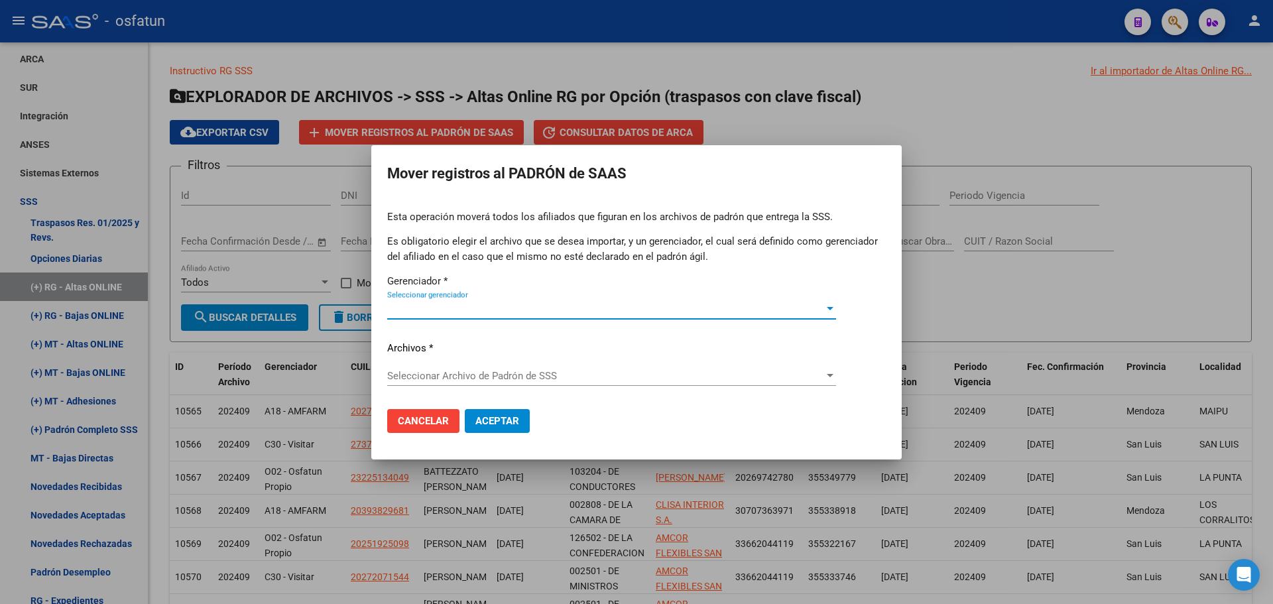
click at [530, 312] on span "Seleccionar gerenciador" at bounding box center [605, 309] width 437 height 12
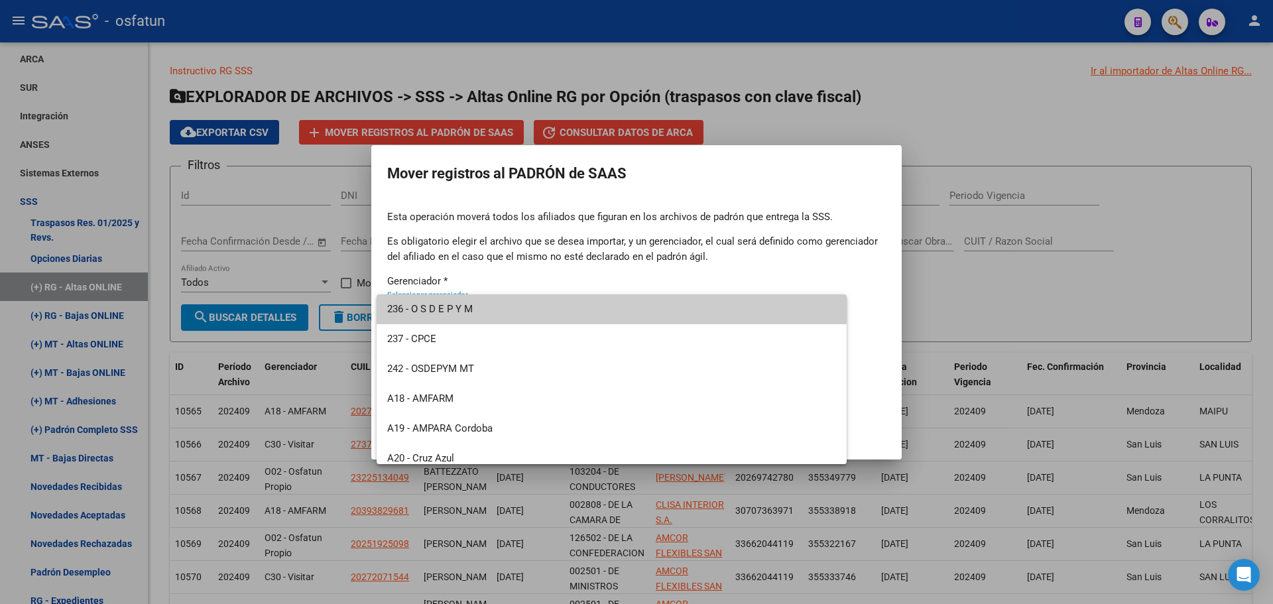
scroll to position [636, 0]
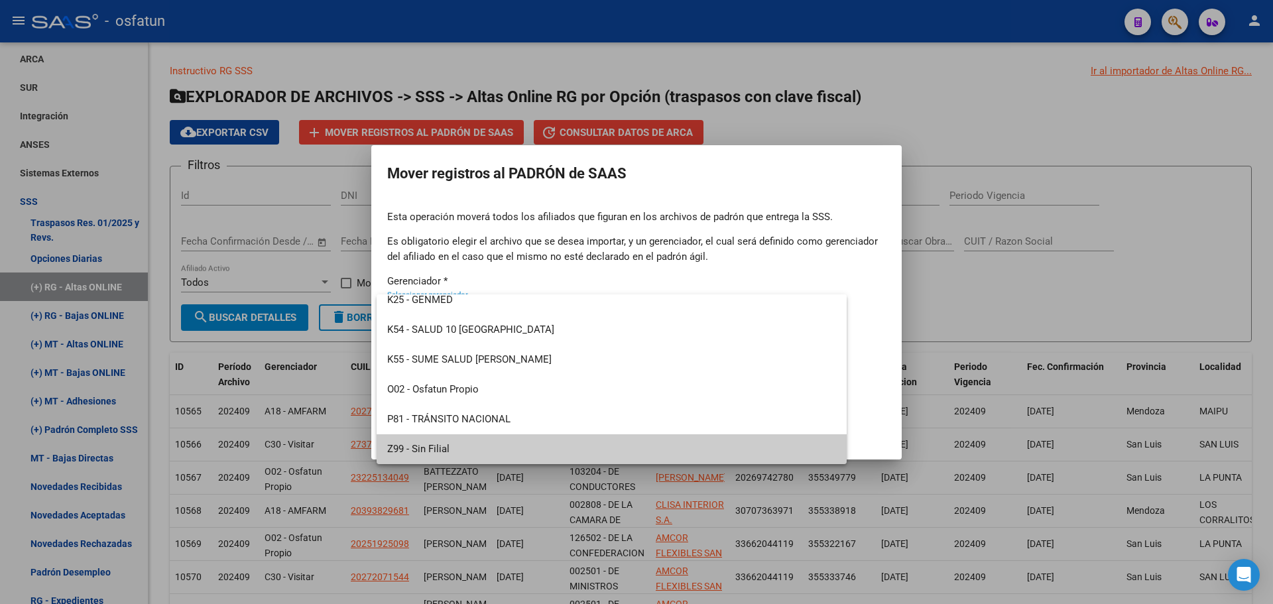
click at [473, 441] on span "Z99 - Sin Filial" at bounding box center [611, 449] width 449 height 30
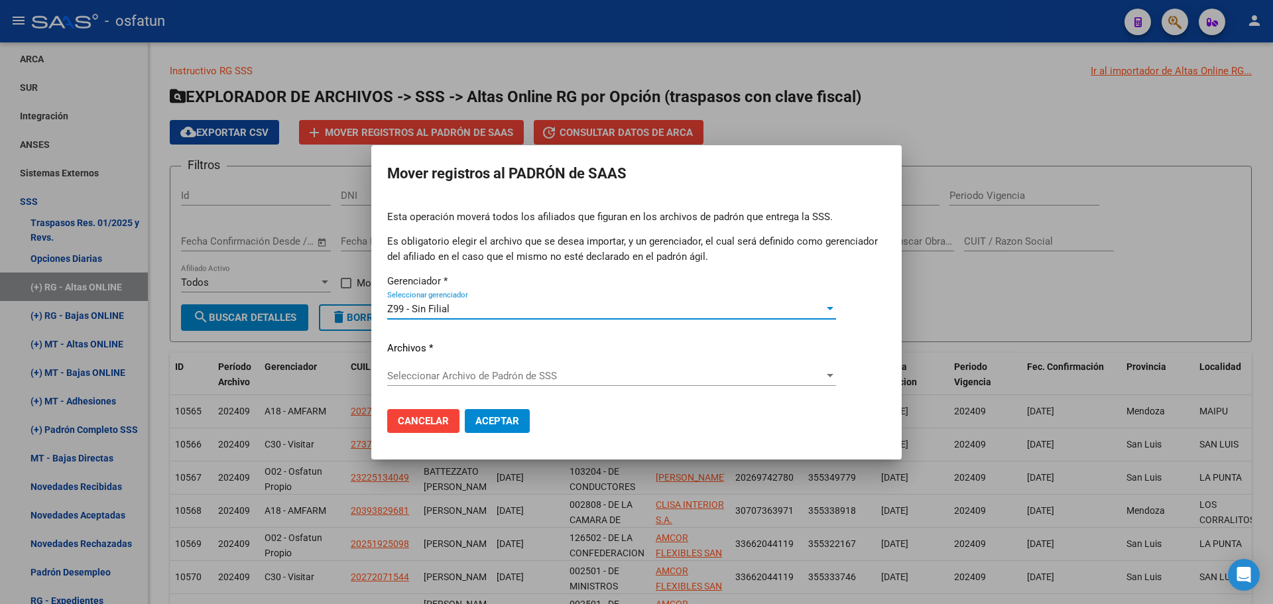
click at [502, 369] on div "Seleccionar Archivo [PERSON_NAME] de SSS Seleccionar Archivo [PERSON_NAME] de S…" at bounding box center [611, 376] width 449 height 20
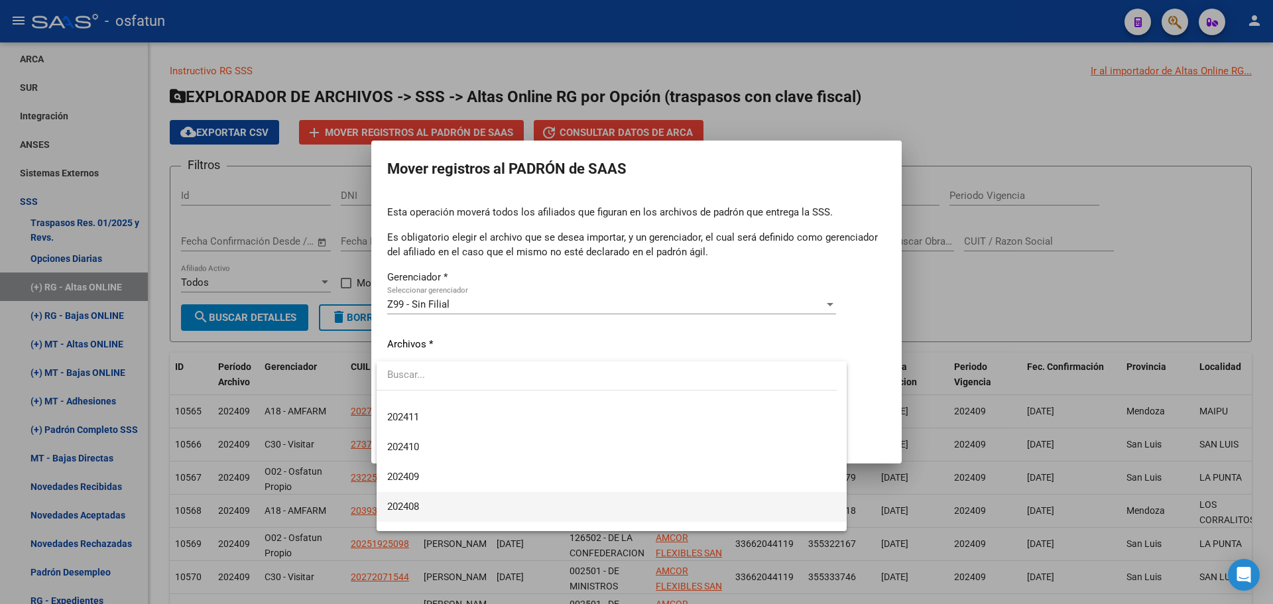
scroll to position [331, 0]
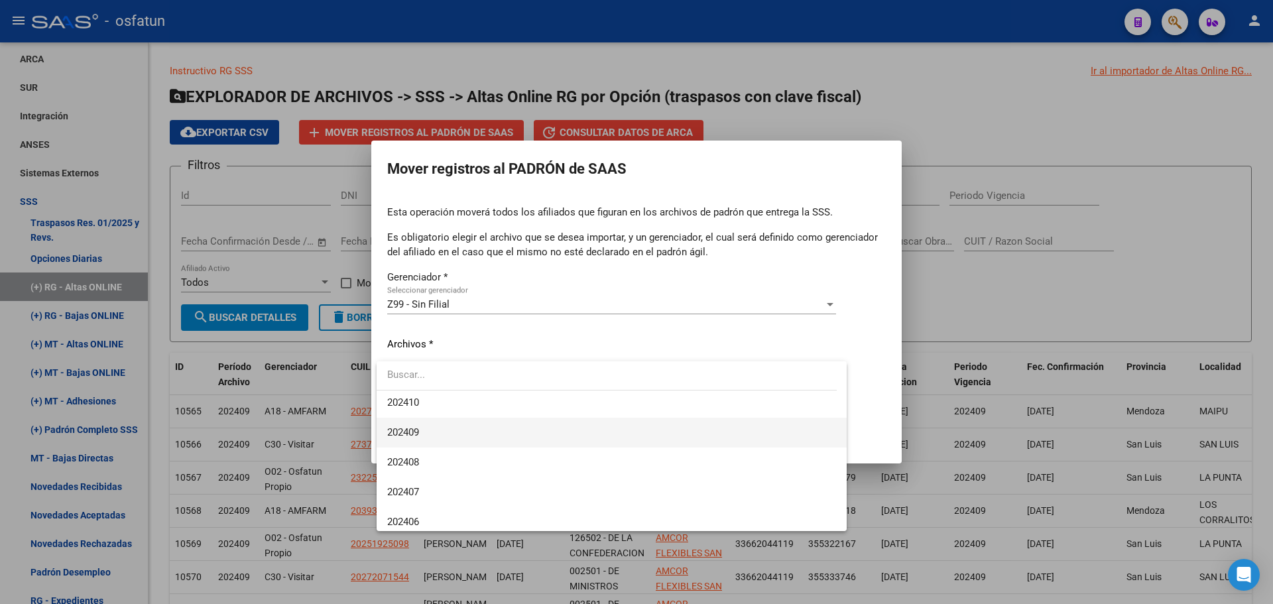
click at [430, 427] on span "202409" at bounding box center [611, 433] width 449 height 30
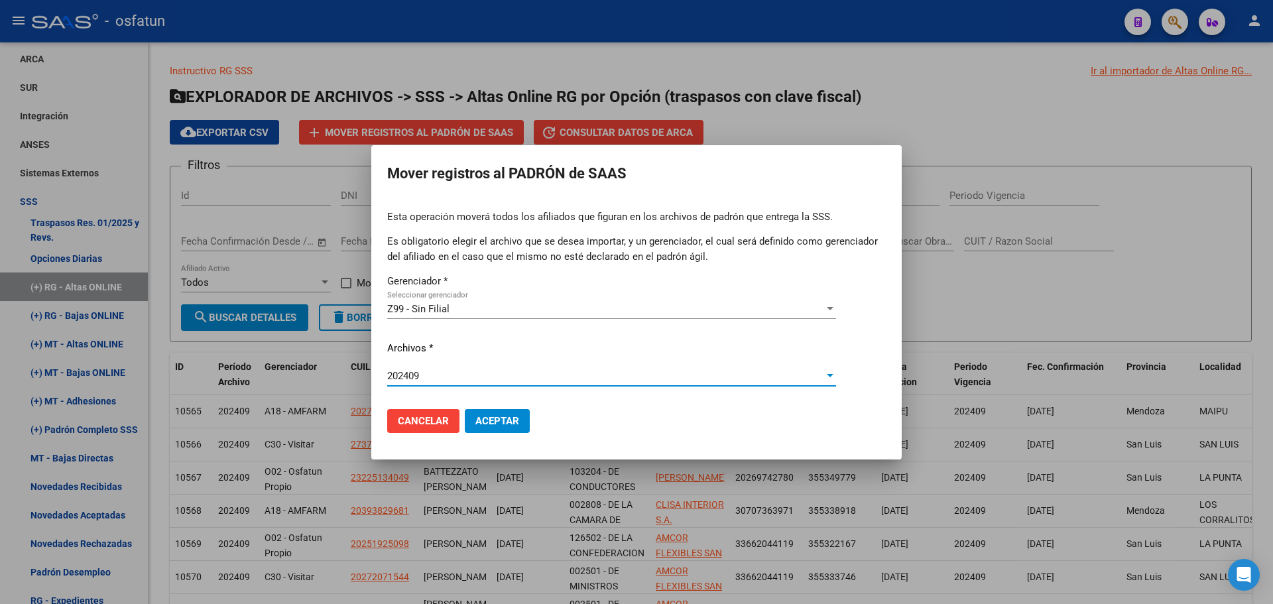
click at [488, 417] on span "Aceptar" at bounding box center [497, 421] width 44 height 12
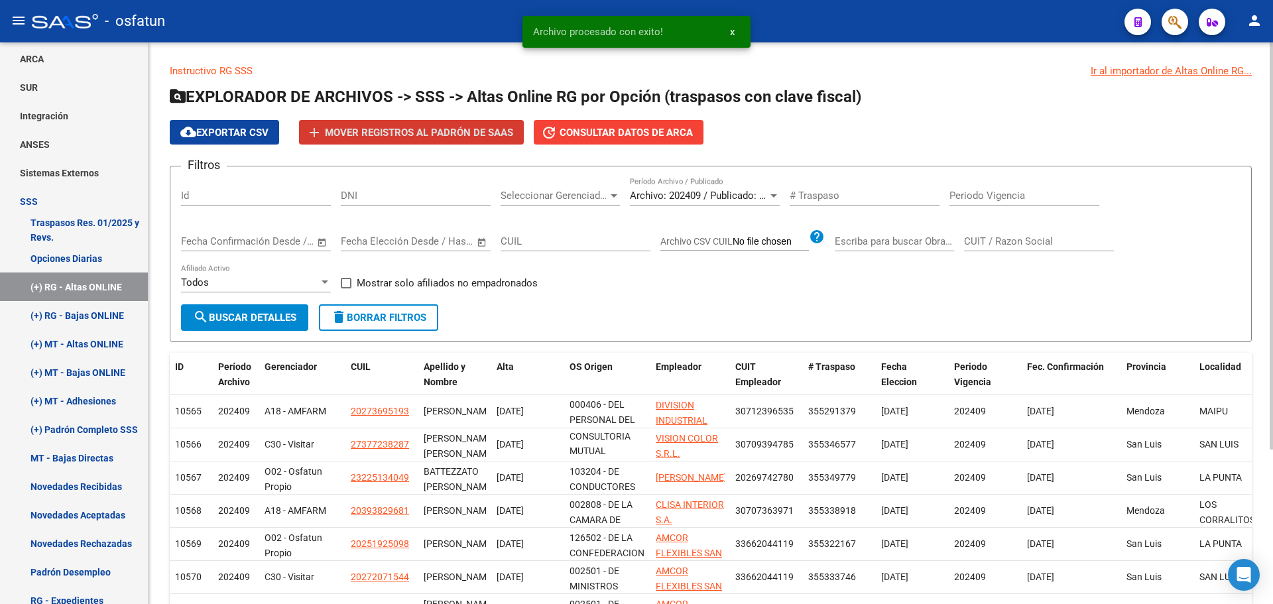
click at [706, 198] on span "Archivo: 202409 / Publicado: 202408" at bounding box center [710, 196] width 161 height 12
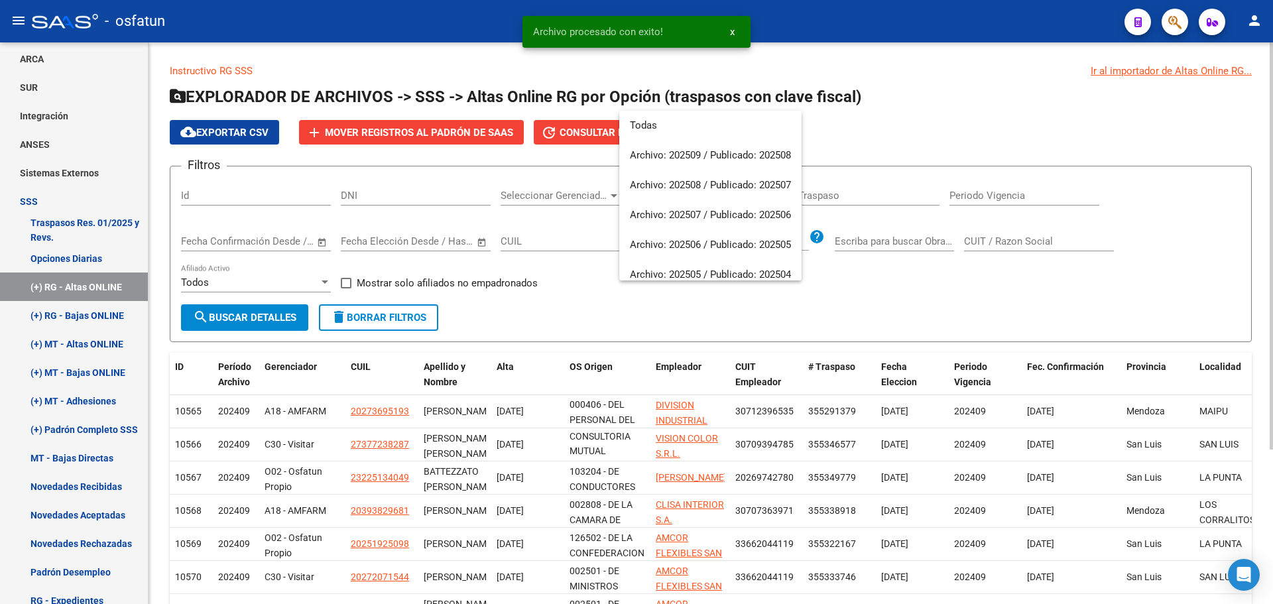
scroll to position [318, 0]
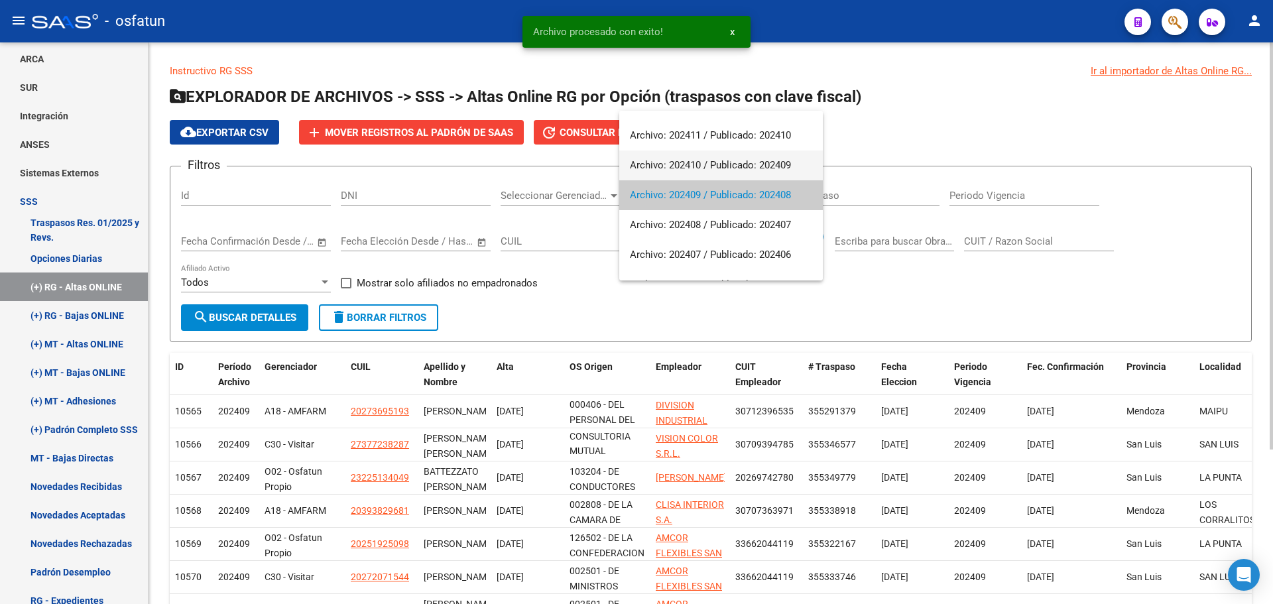
click at [705, 168] on span "Archivo: 202410 / Publicado: 202409" at bounding box center [721, 165] width 182 height 30
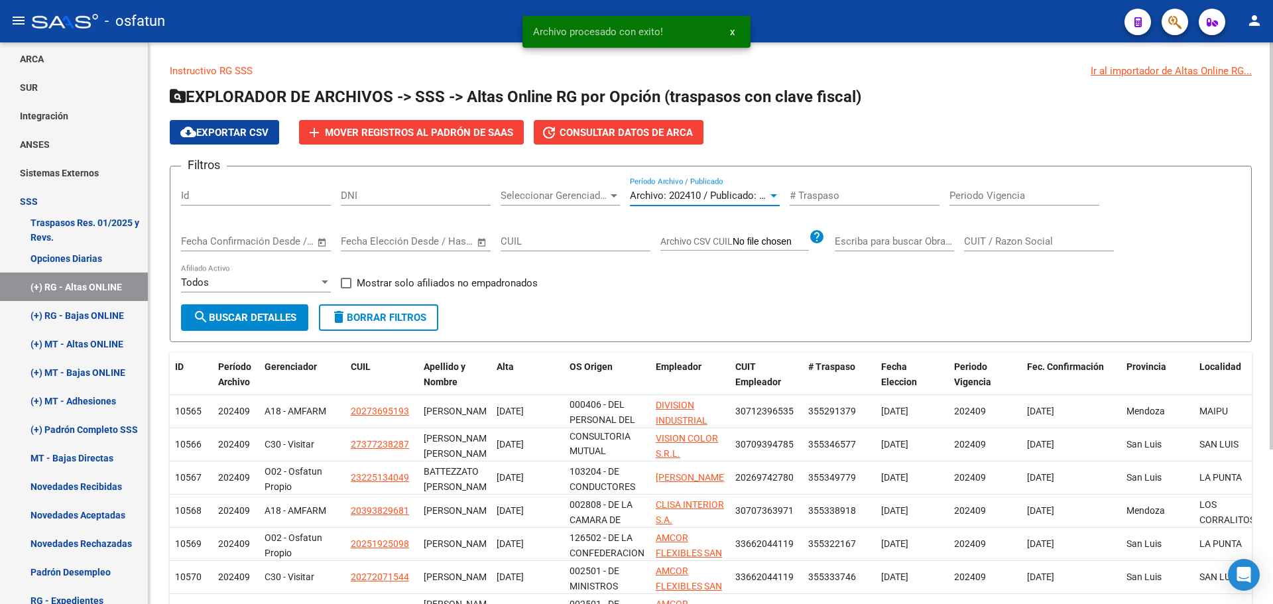
click at [268, 321] on span "search Buscar Detalles" at bounding box center [244, 318] width 103 height 12
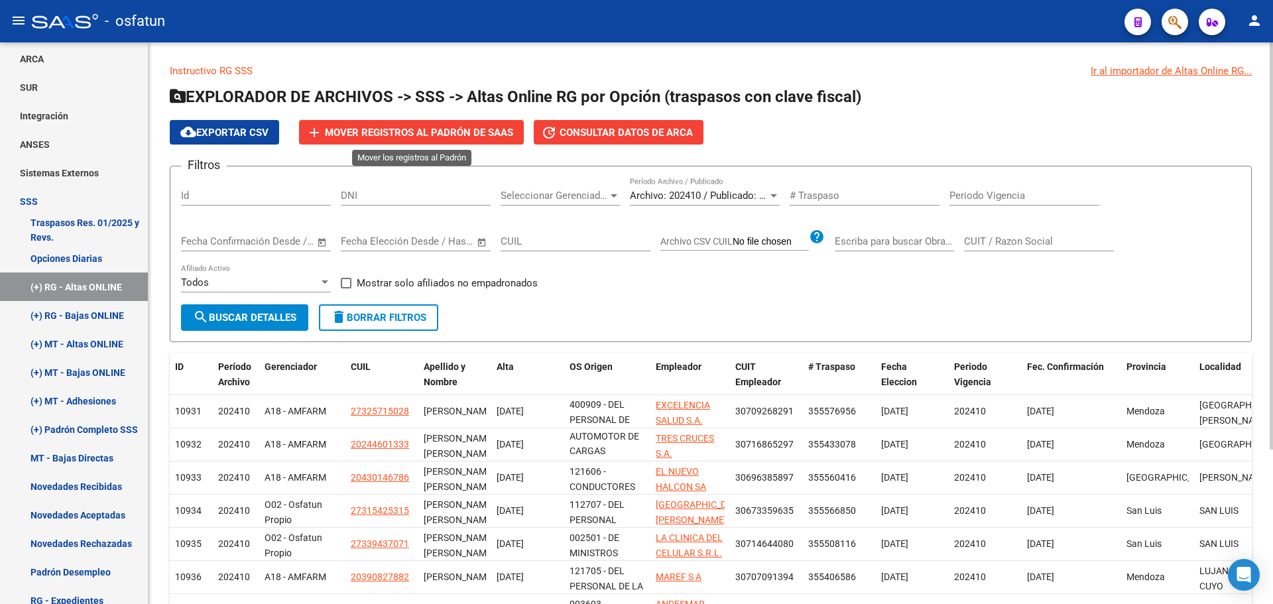
click at [384, 133] on span "Mover registros al PADRÓN de SAAS" at bounding box center [419, 133] width 188 height 12
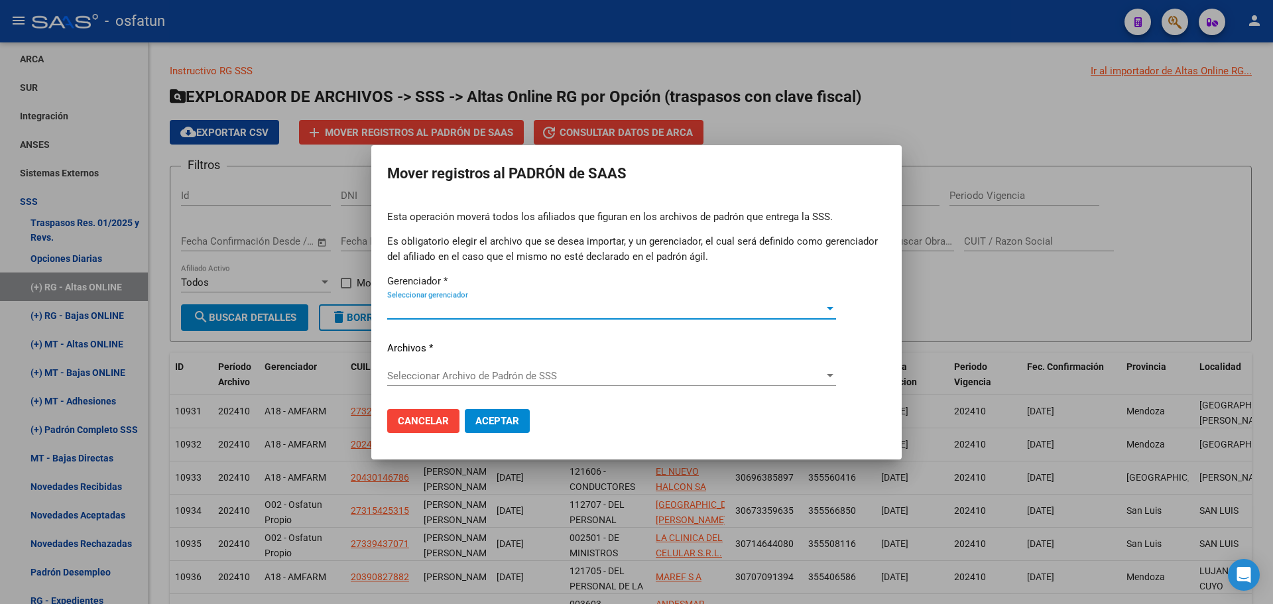
click at [461, 312] on span "Seleccionar gerenciador" at bounding box center [605, 309] width 437 height 12
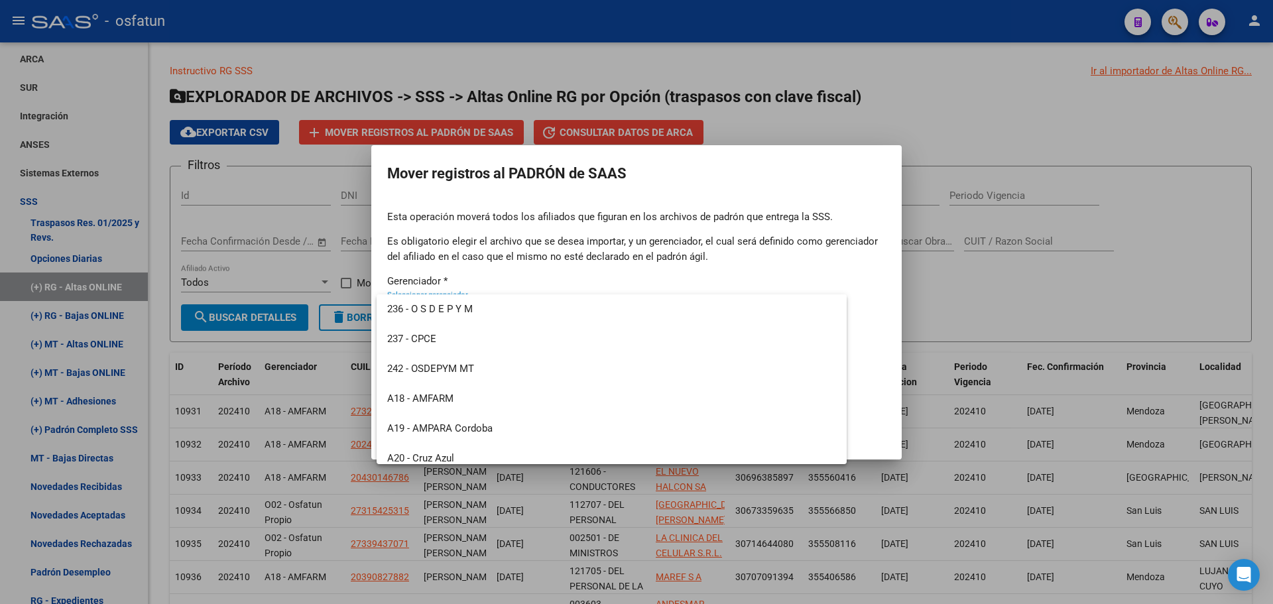
scroll to position [636, 0]
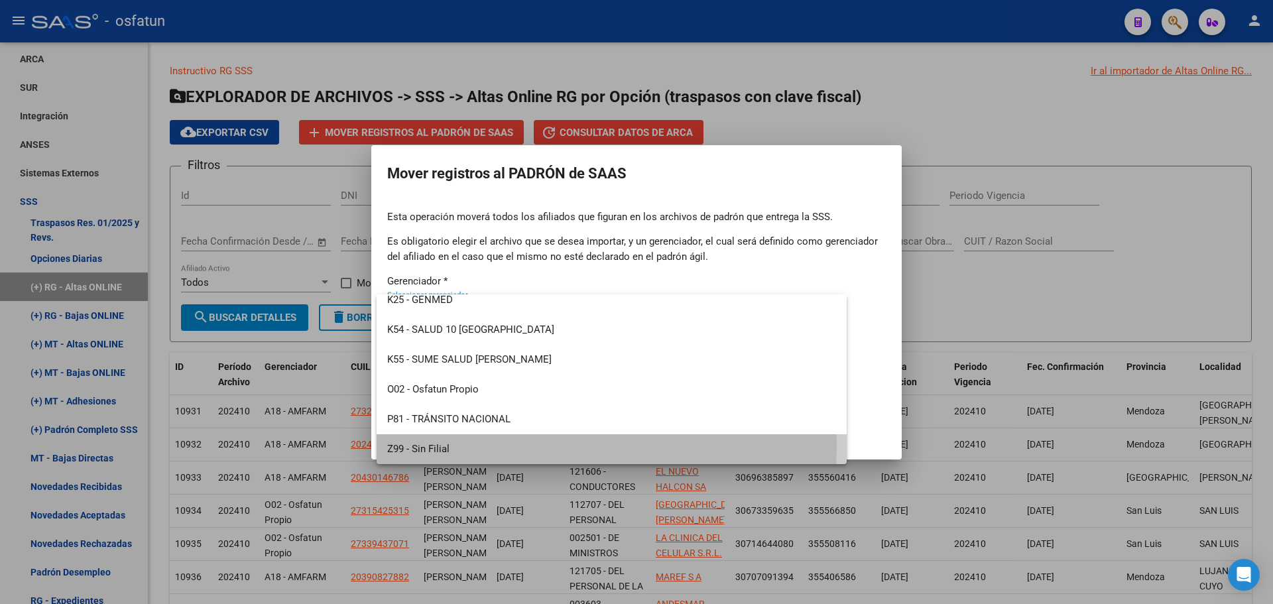
drag, startPoint x: 438, startPoint y: 445, endPoint x: 438, endPoint y: 431, distance: 14.6
click at [438, 445] on span "Z99 - Sin Filial" at bounding box center [611, 449] width 449 height 30
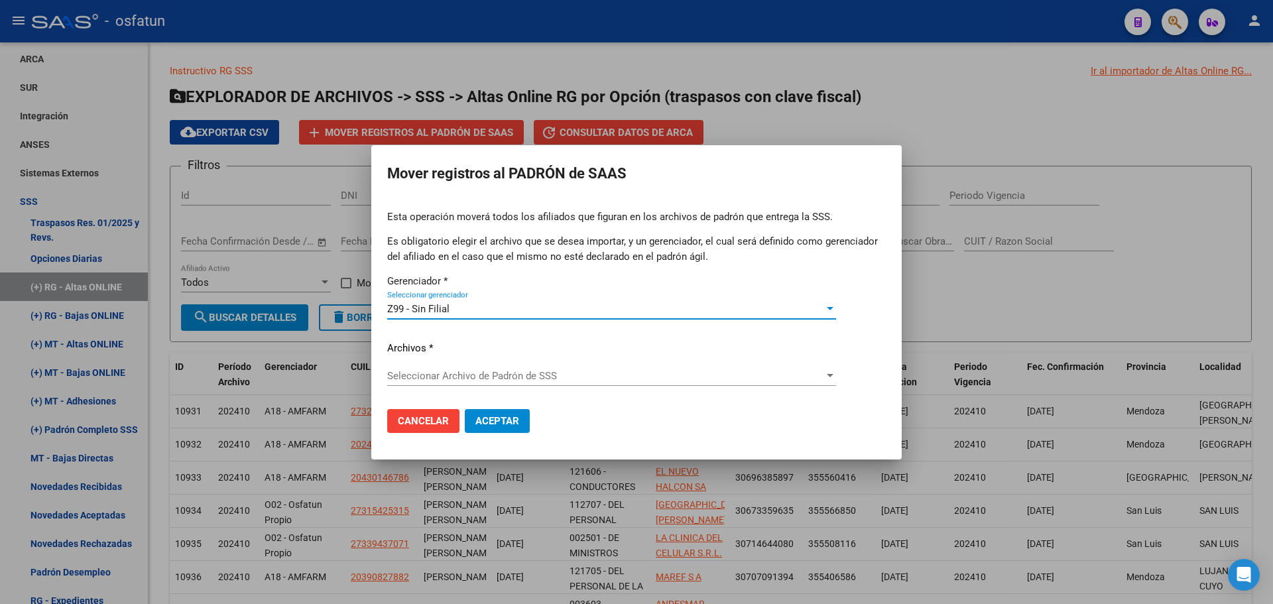
click at [462, 373] on span "Seleccionar Archivo de Padrón de SSS" at bounding box center [605, 376] width 437 height 12
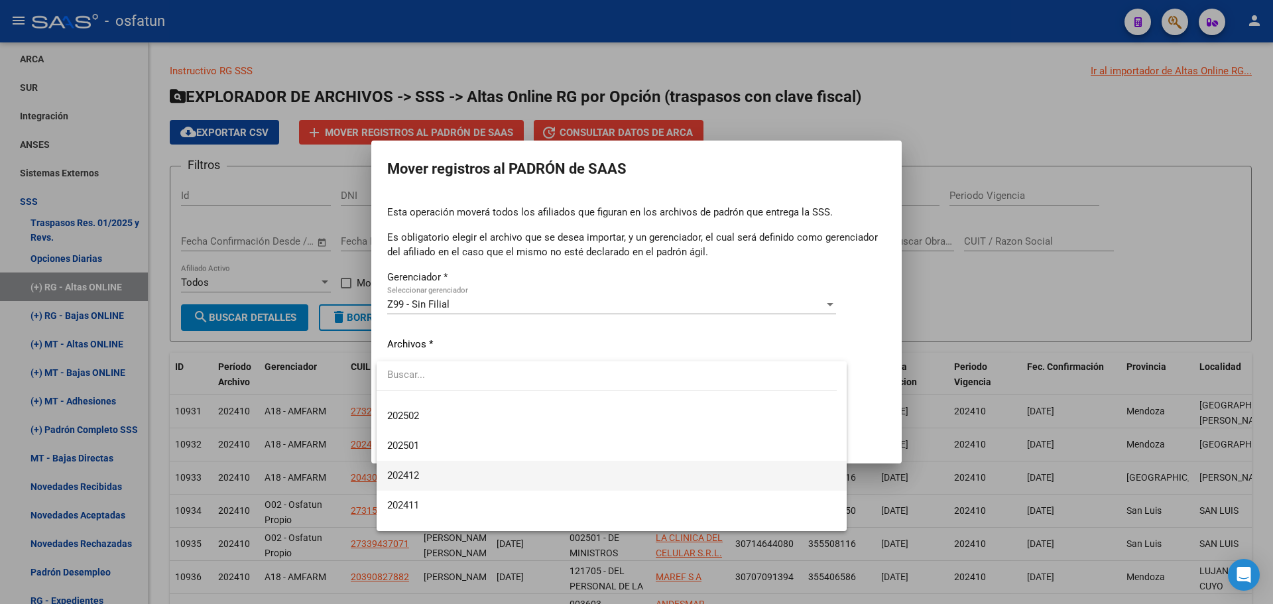
scroll to position [265, 0]
click at [438, 467] on span "202410" at bounding box center [611, 469] width 449 height 30
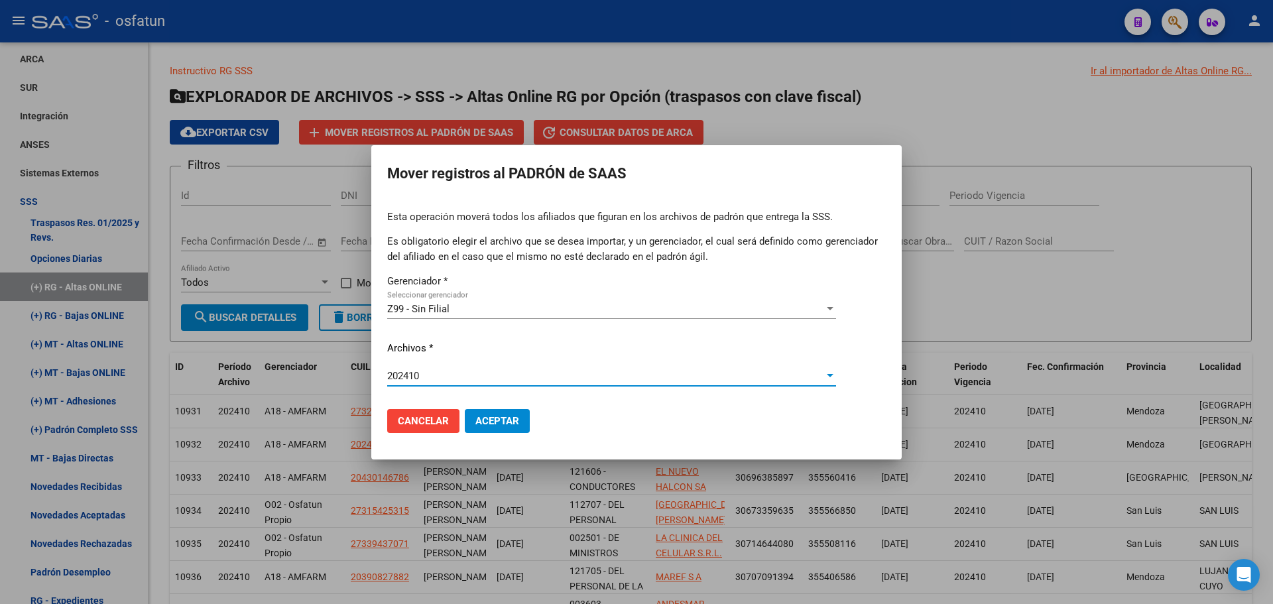
click at [498, 420] on span "Aceptar" at bounding box center [497, 421] width 44 height 12
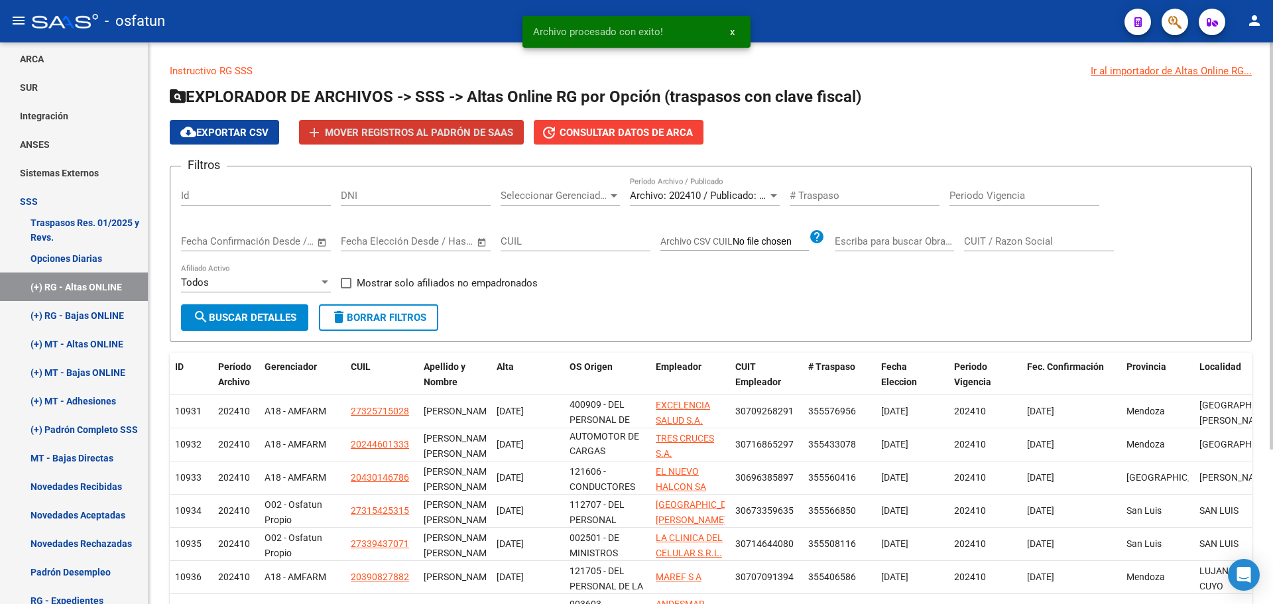
click at [673, 188] on div "Archivo: 202410 / Publicado: 202409 Período Archivo / Publicado" at bounding box center [705, 191] width 150 height 29
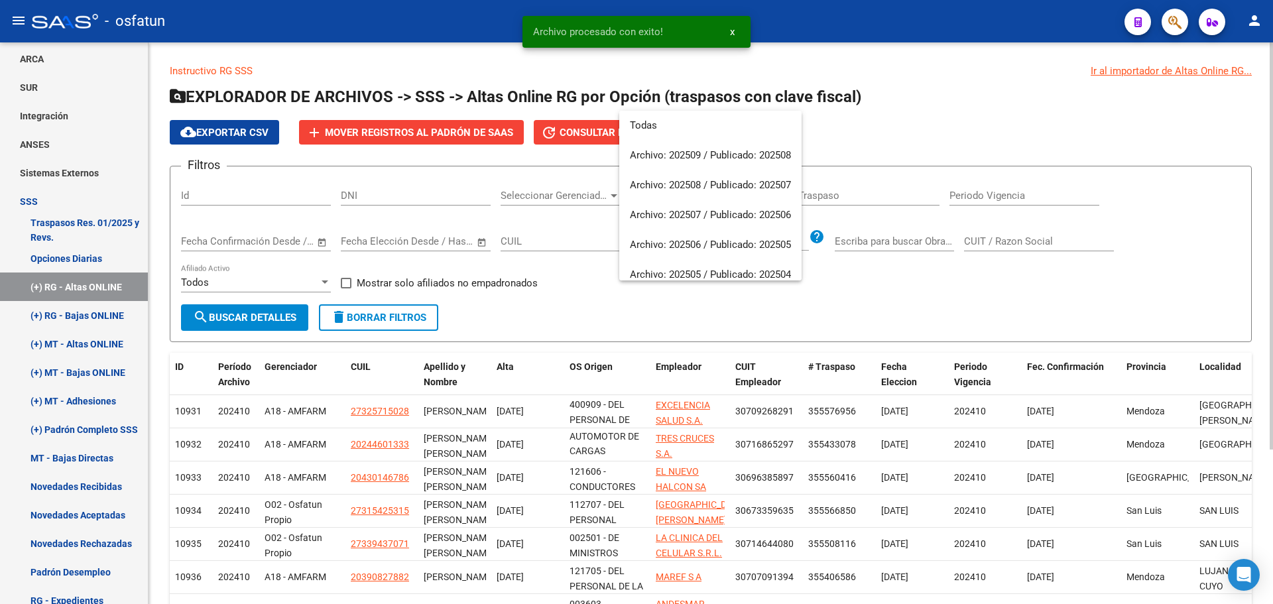
scroll to position [288, 0]
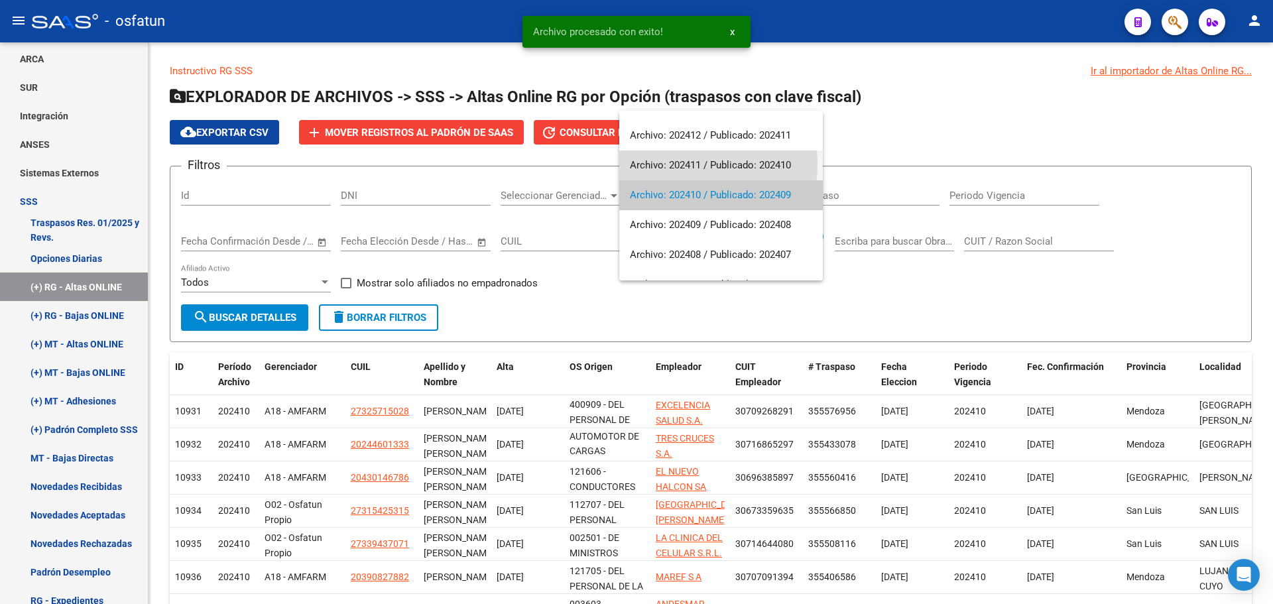
click at [687, 164] on span "Archivo: 202411 / Publicado: 202410" at bounding box center [721, 165] width 182 height 30
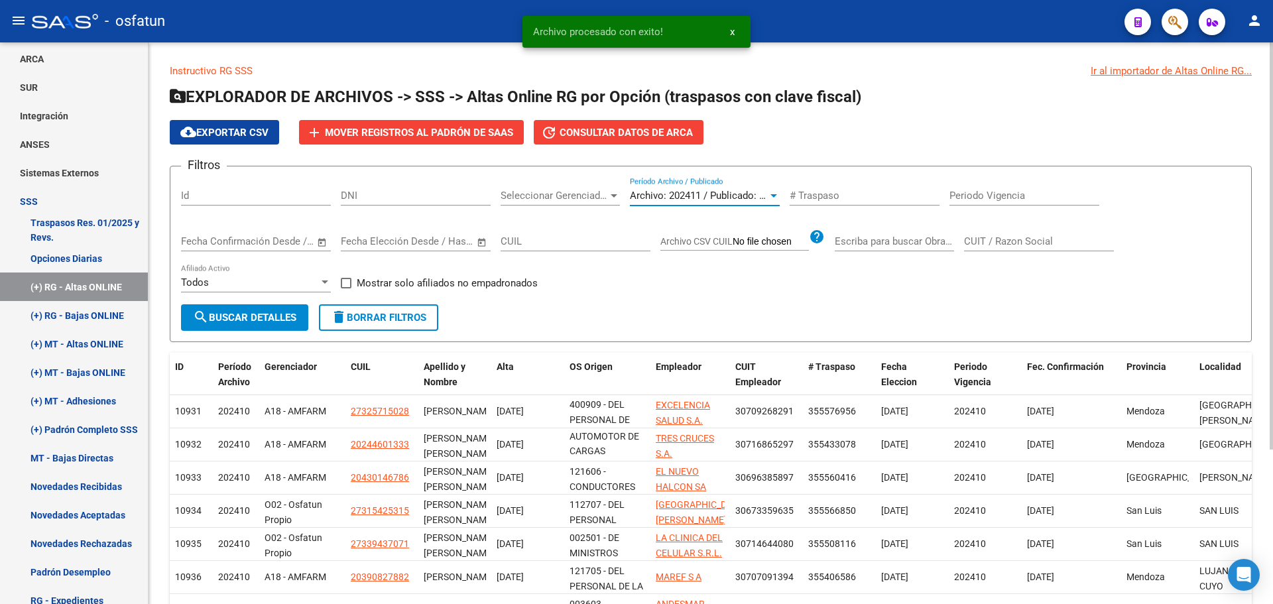
click at [278, 316] on span "search Buscar Detalles" at bounding box center [244, 318] width 103 height 12
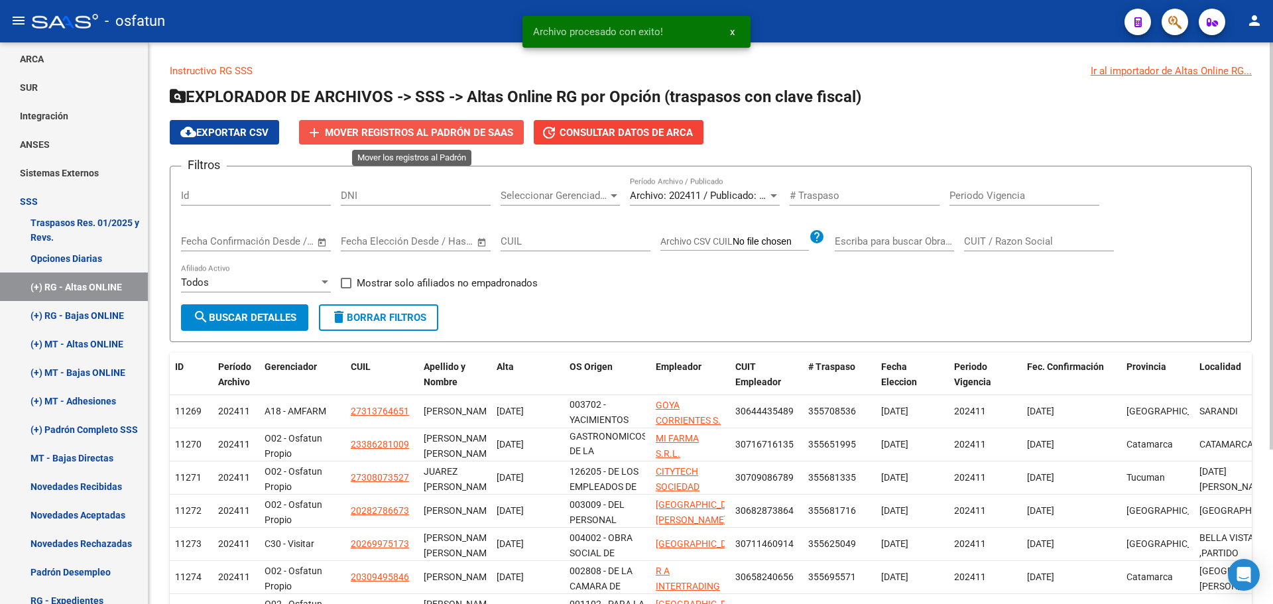
click at [404, 131] on span "Mover registros al PADRÓN de SAAS" at bounding box center [419, 133] width 188 height 12
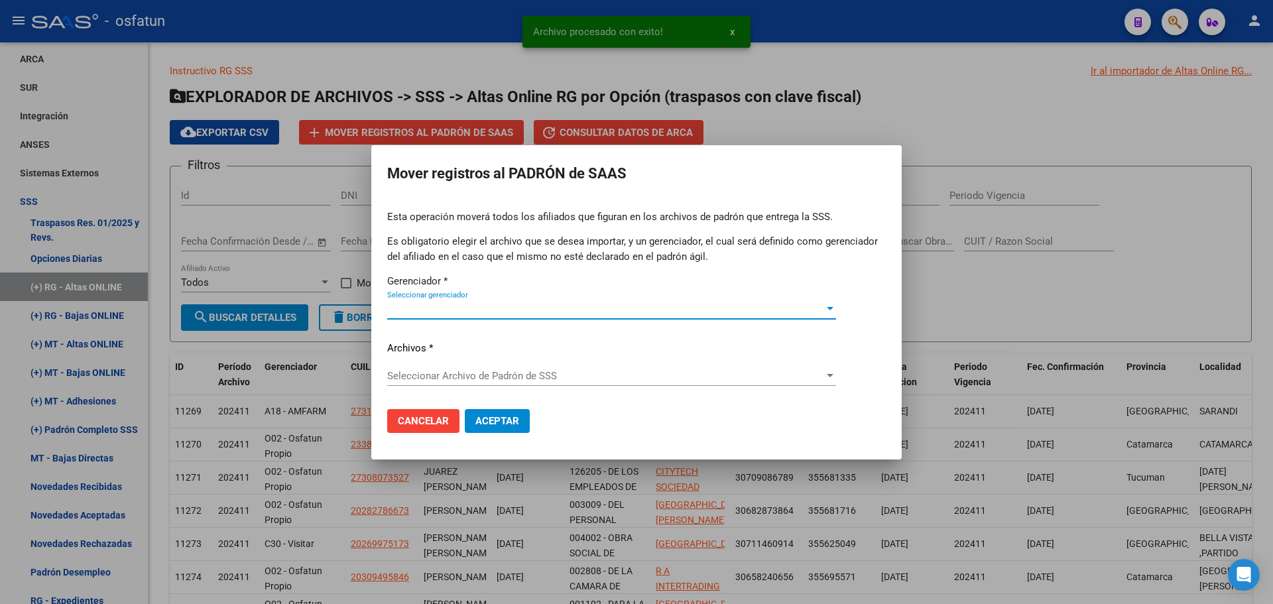
click at [455, 313] on span "Seleccionar gerenciador" at bounding box center [605, 309] width 437 height 12
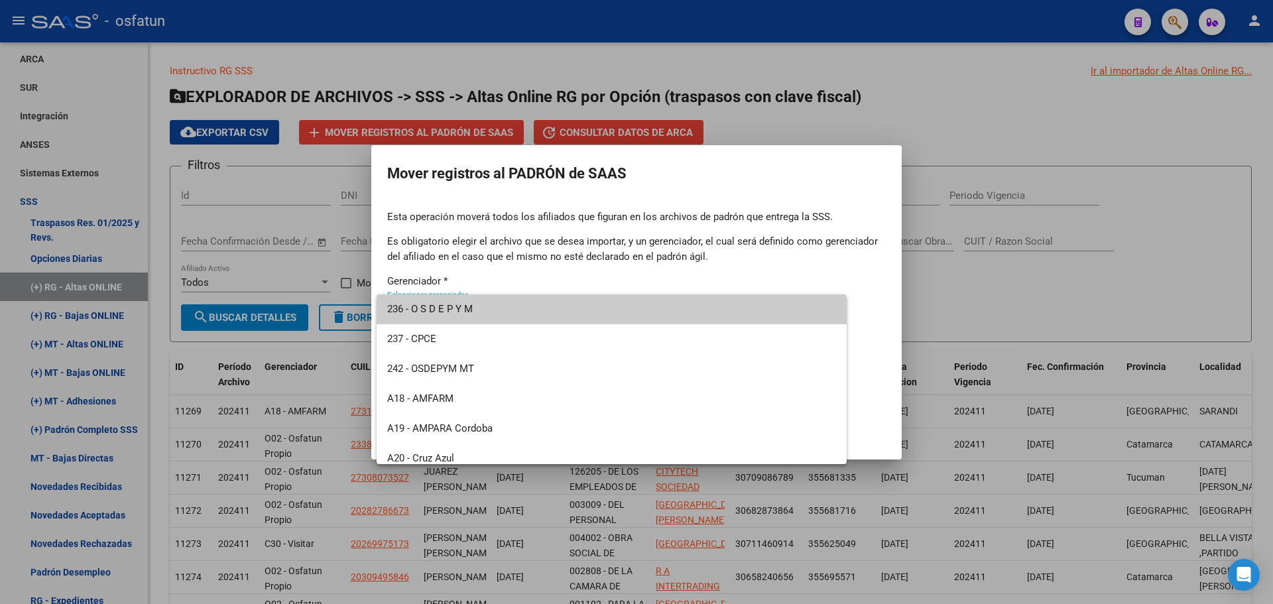
scroll to position [636, 0]
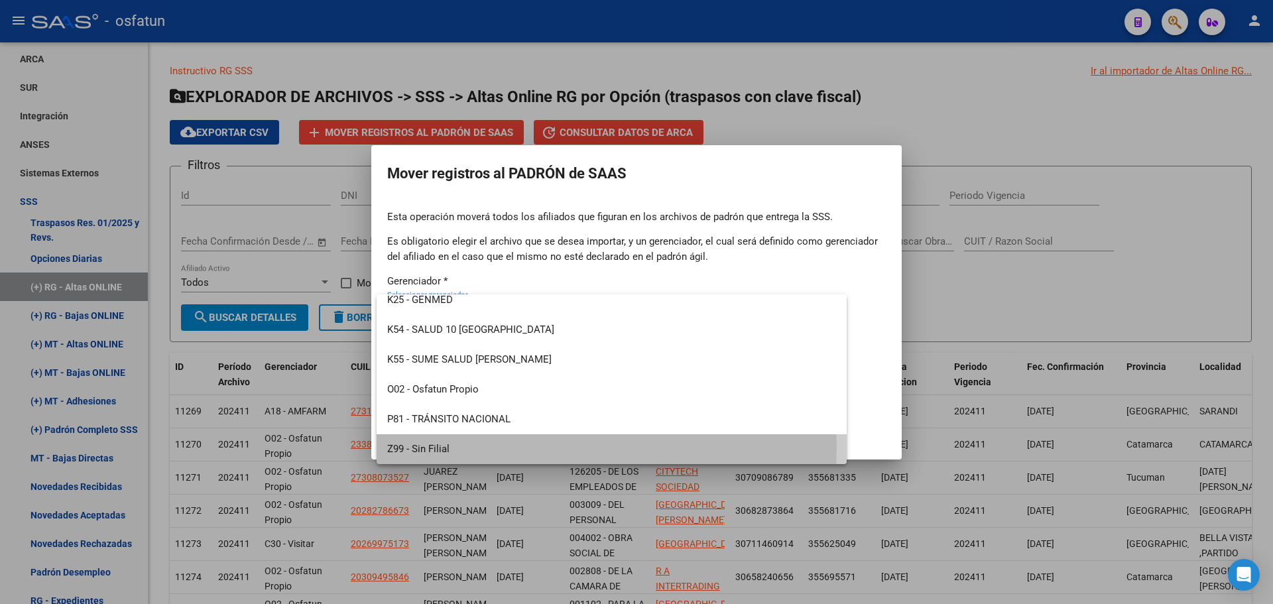
click at [454, 446] on span "Z99 - Sin Filial" at bounding box center [611, 449] width 449 height 30
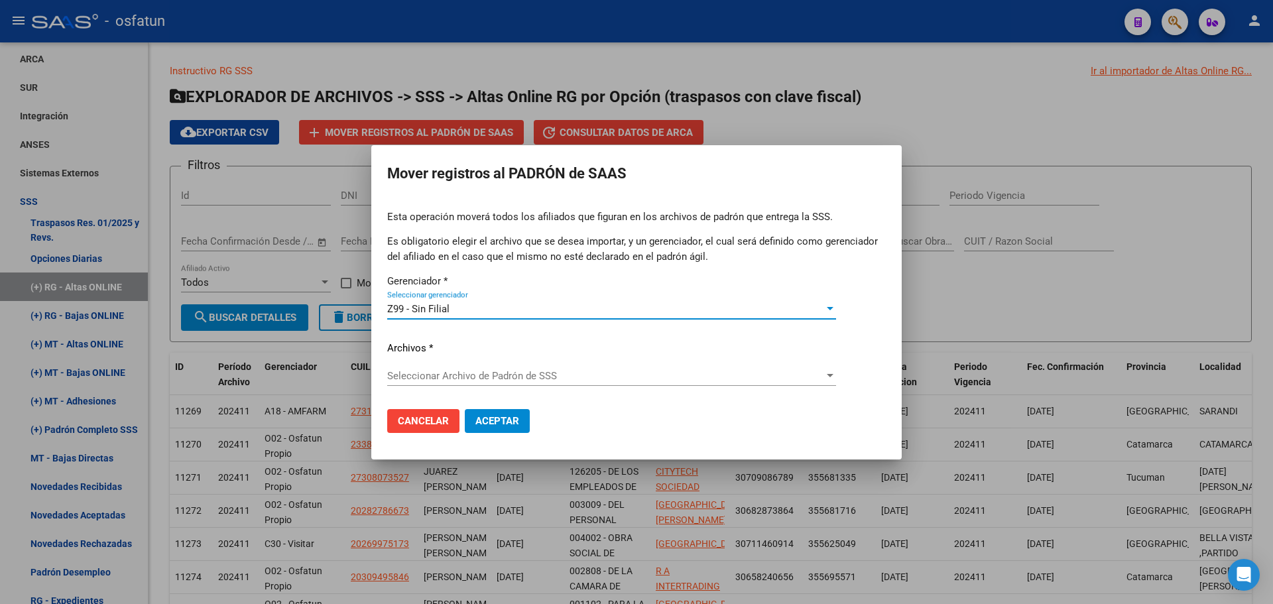
click at [475, 374] on span "Seleccionar Archivo de Padrón de SSS" at bounding box center [605, 376] width 437 height 12
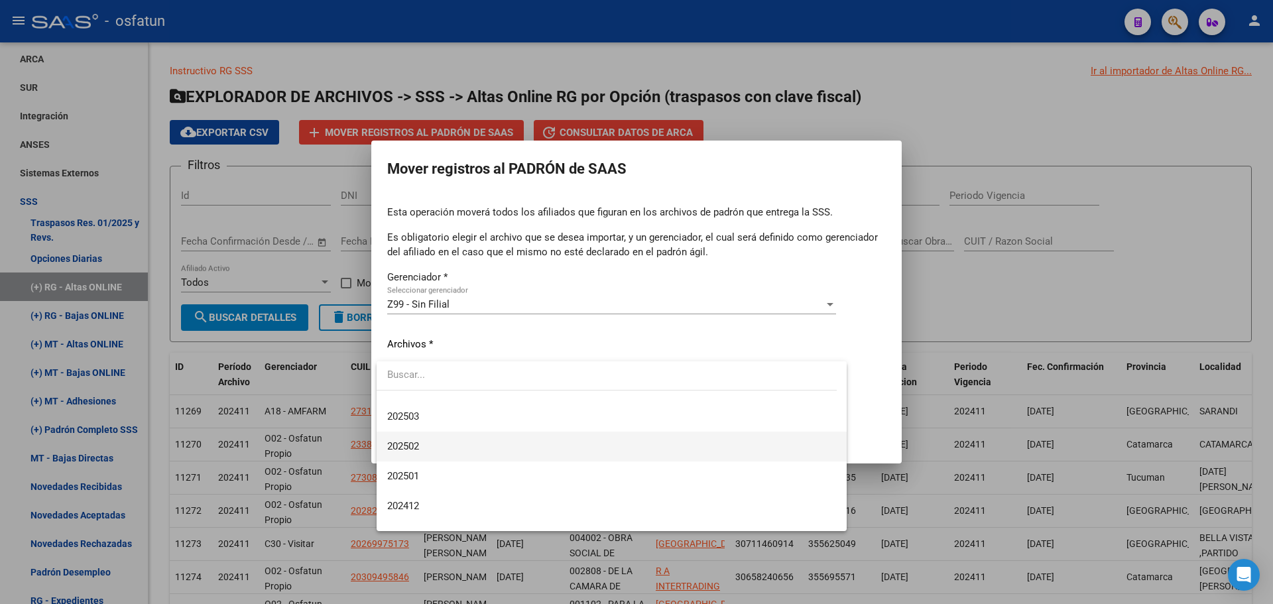
scroll to position [199, 0]
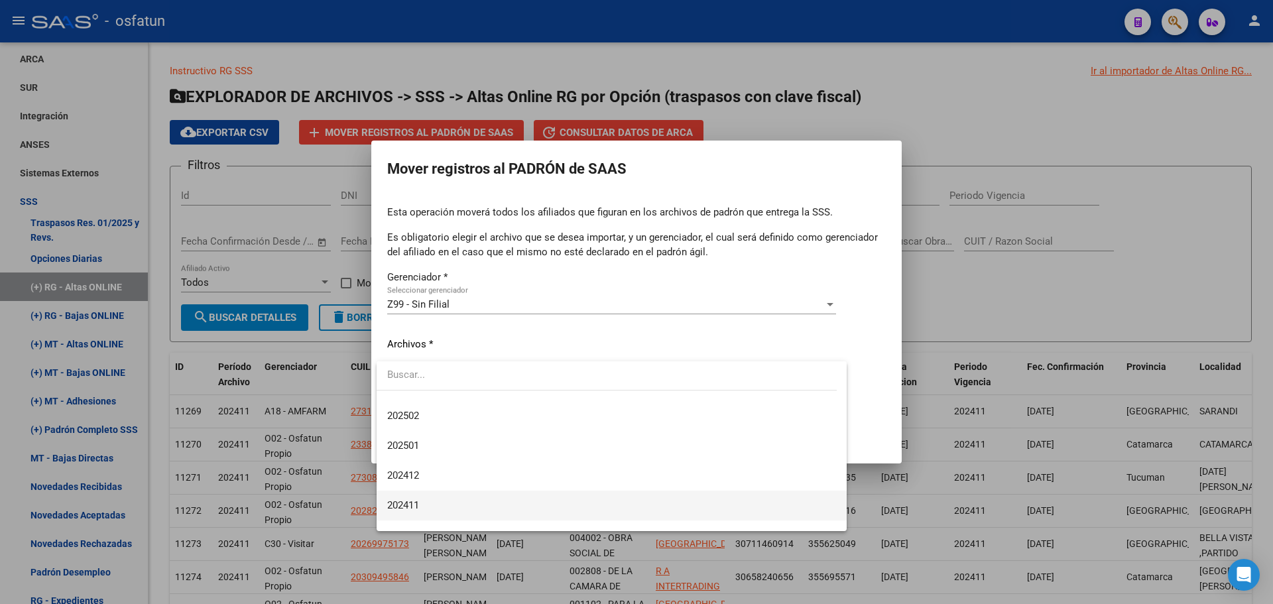
click at [433, 495] on span "202411" at bounding box center [611, 506] width 449 height 30
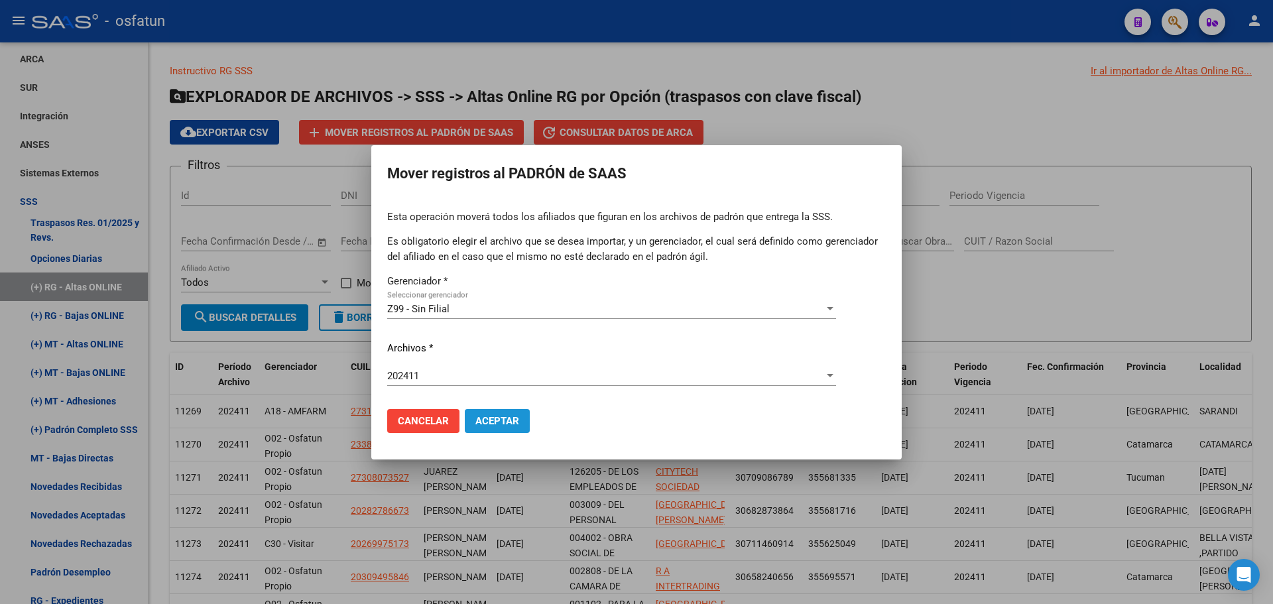
click at [486, 421] on span "Aceptar" at bounding box center [497, 421] width 44 height 12
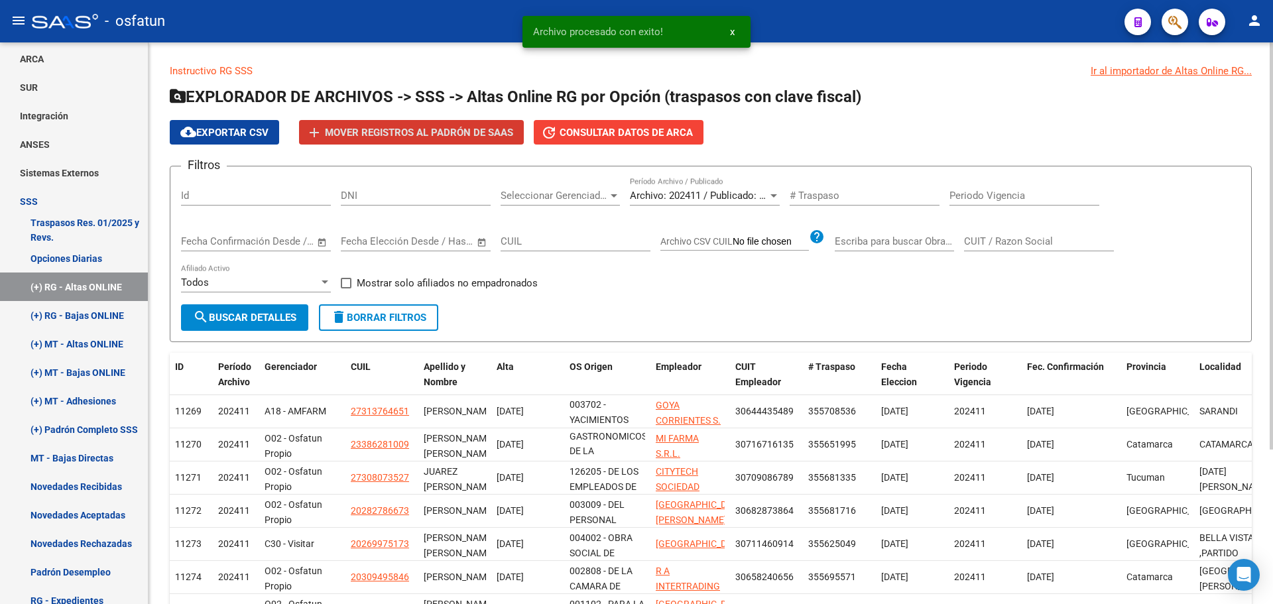
click at [723, 196] on span "Archivo: 202411 / Publicado: 202410" at bounding box center [710, 196] width 161 height 12
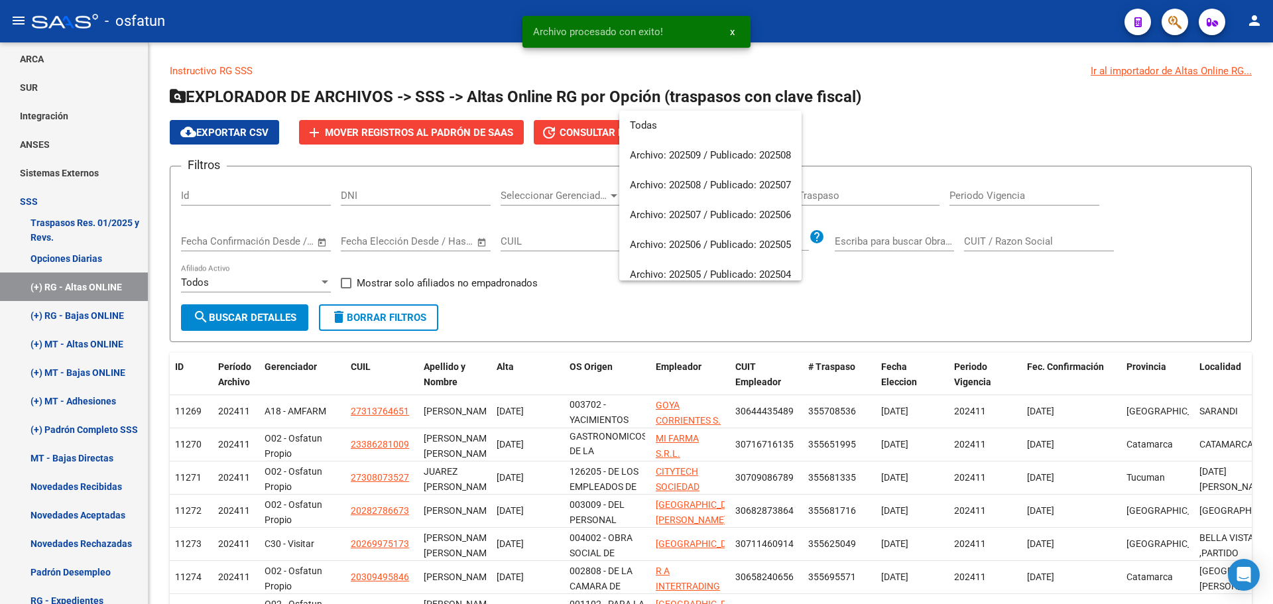
scroll to position [259, 0]
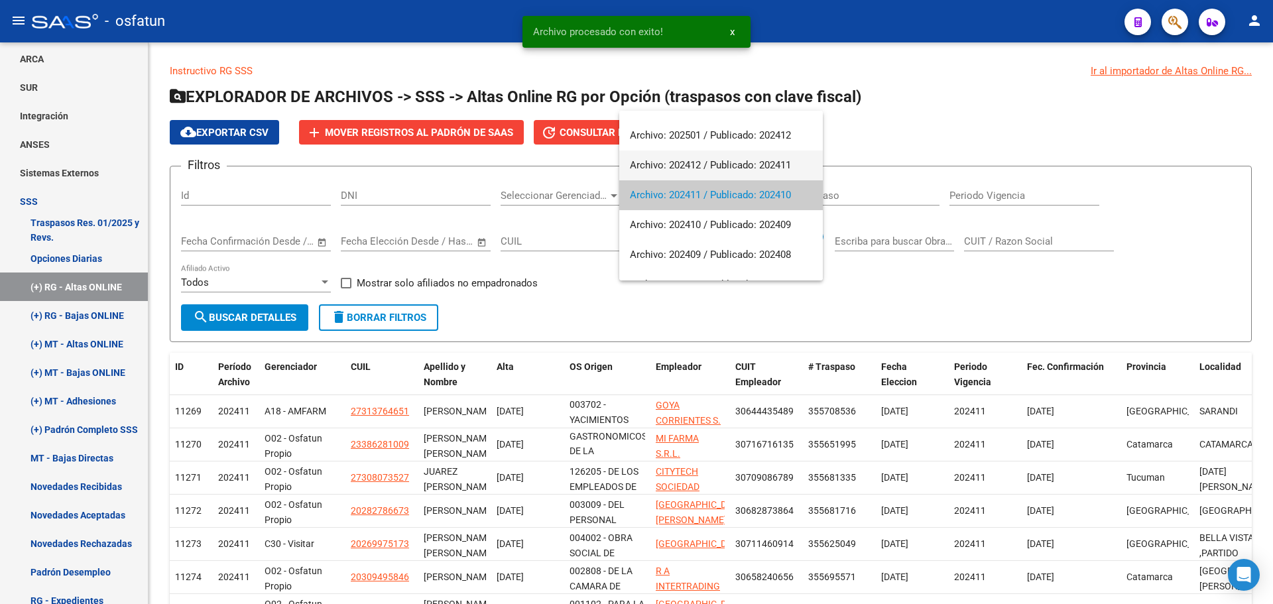
click at [701, 164] on span "Archivo: 202412 / Publicado: 202411" at bounding box center [721, 165] width 182 height 30
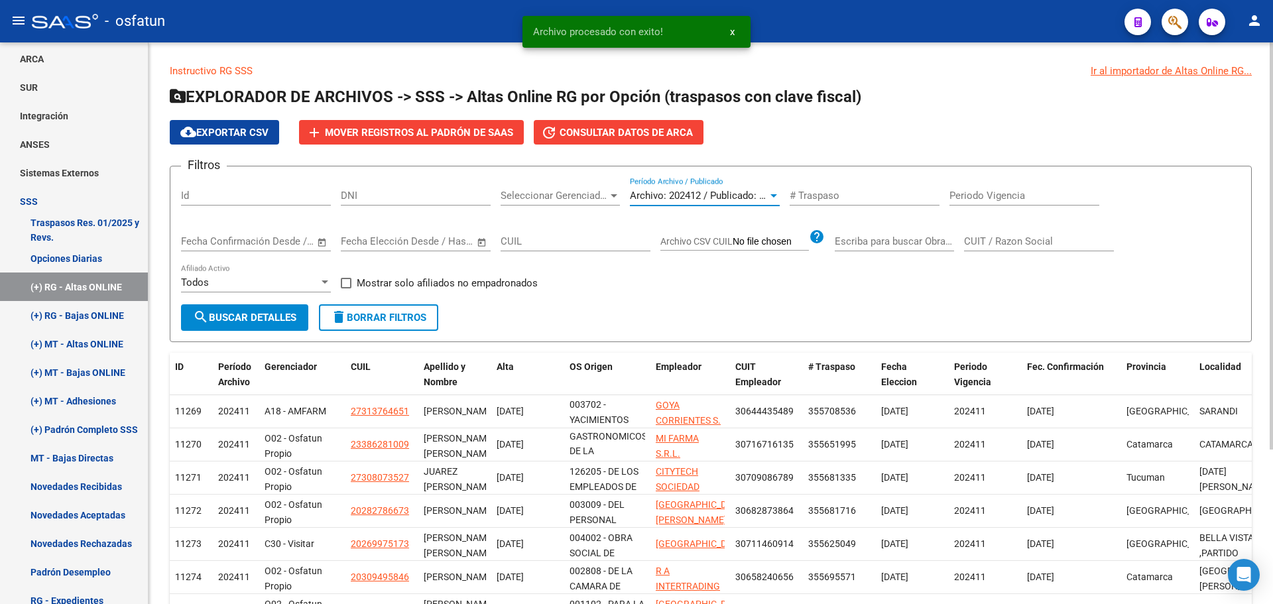
click at [277, 329] on button "search Buscar Detalles" at bounding box center [244, 317] width 127 height 27
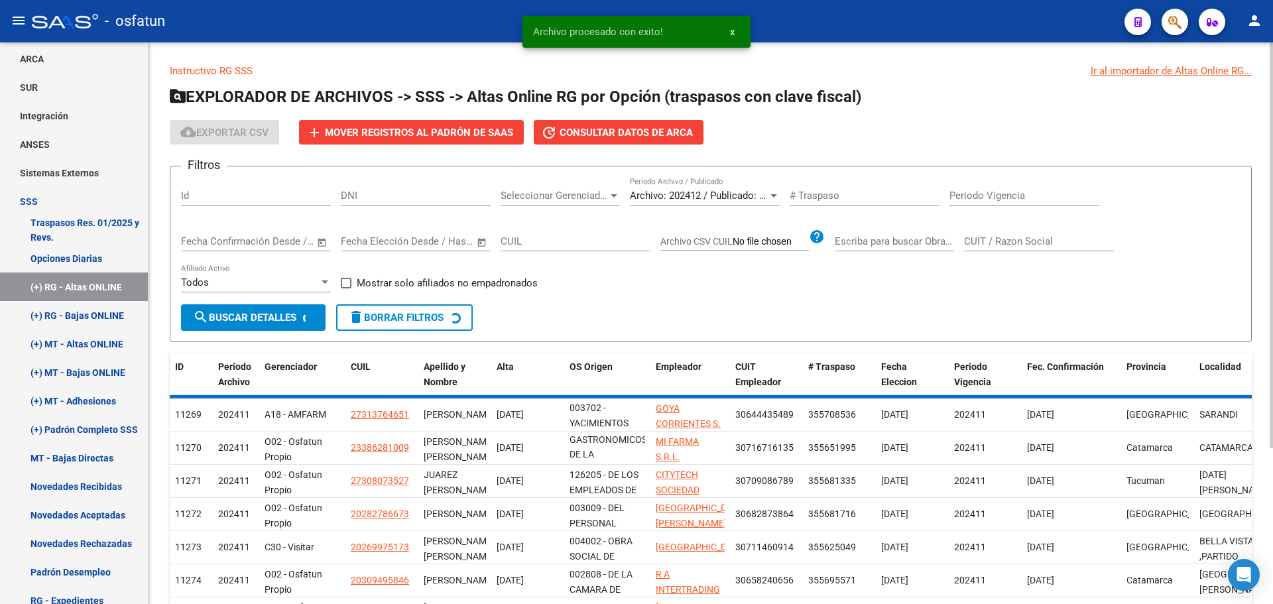
scroll to position [48, 0]
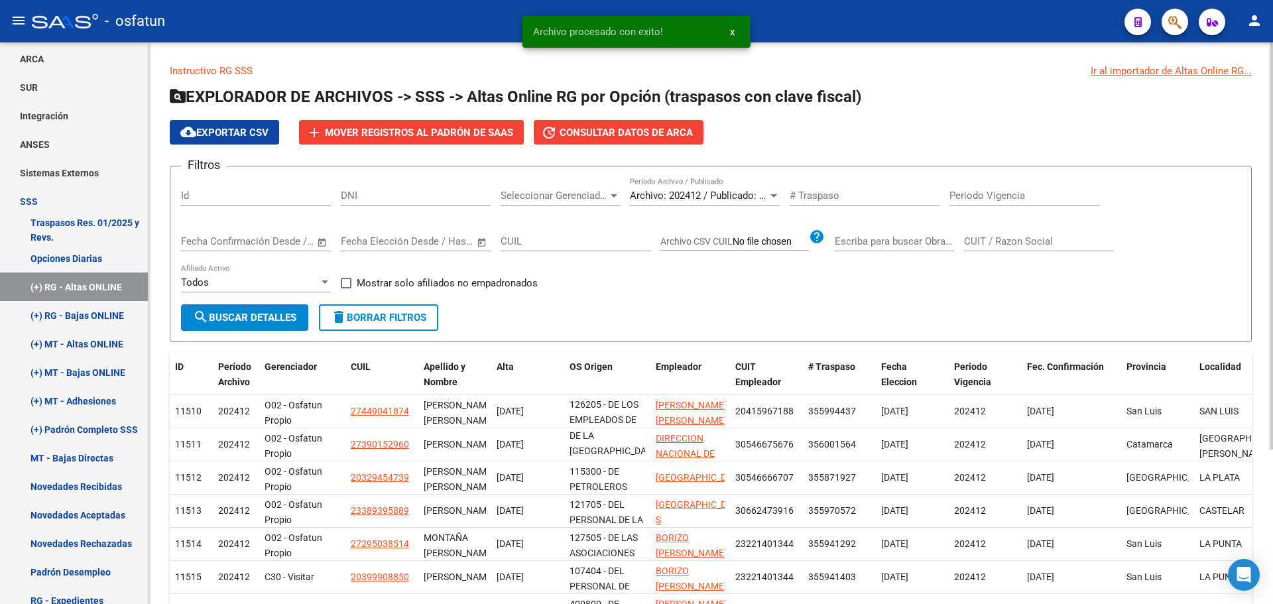
click at [417, 141] on button "add Mover registros al PADRÓN de SAAS" at bounding box center [411, 132] width 225 height 25
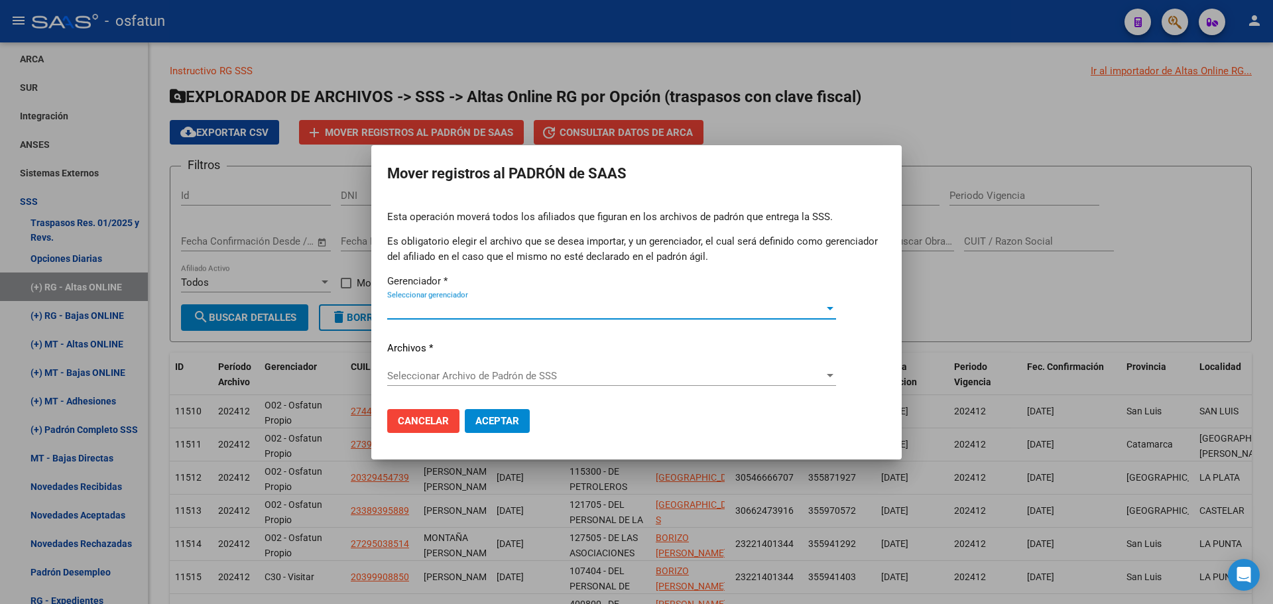
click at [484, 308] on span "Seleccionar gerenciador" at bounding box center [605, 309] width 437 height 12
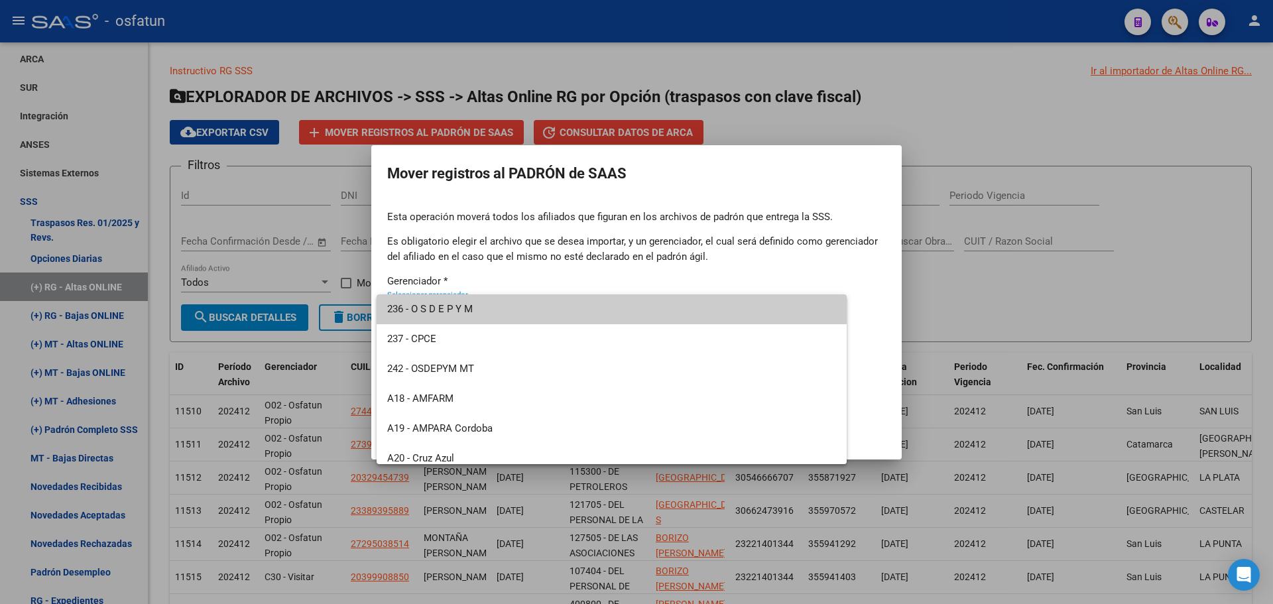
scroll to position [636, 0]
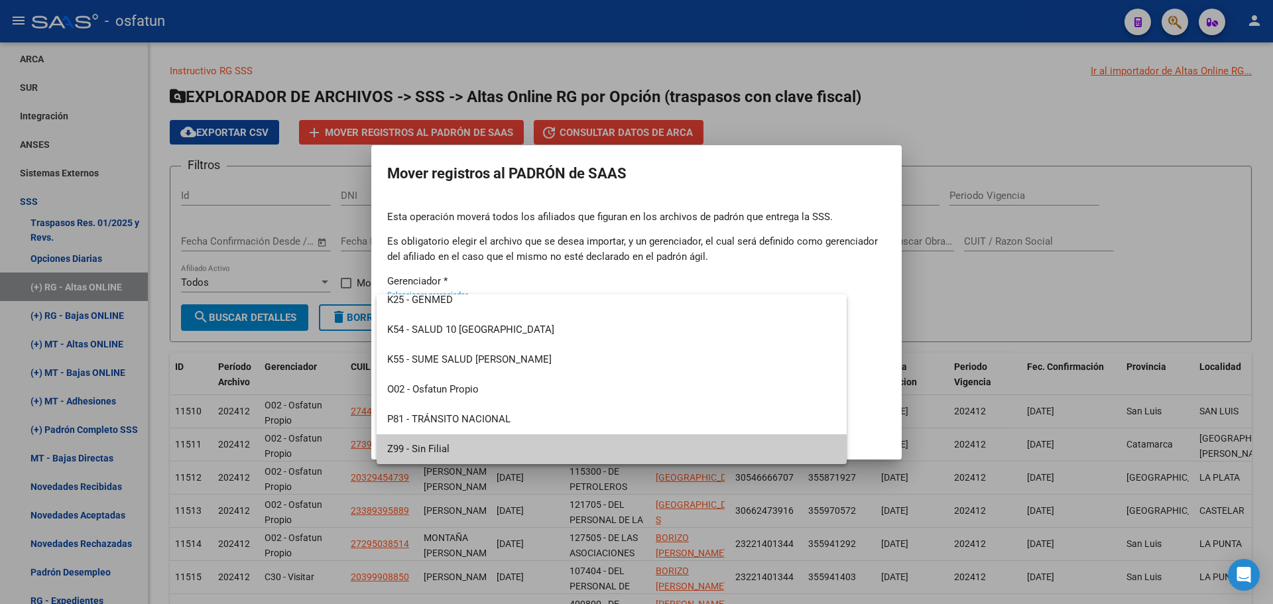
click at [440, 449] on span "Z99 - Sin Filial" at bounding box center [611, 449] width 449 height 30
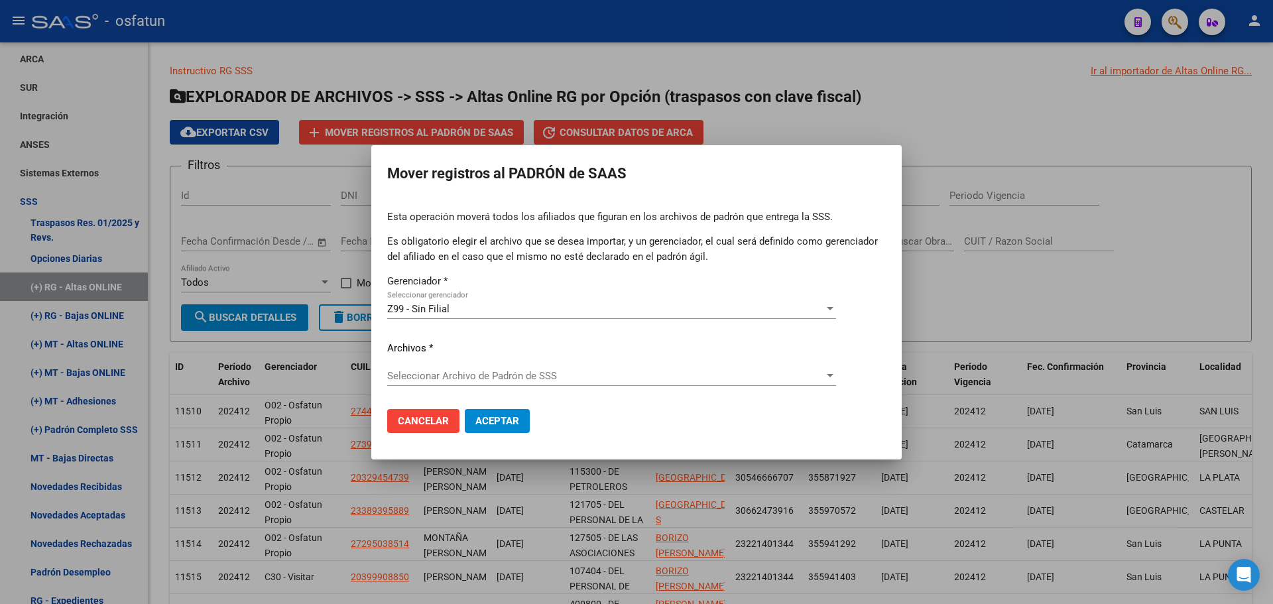
click at [463, 368] on div "Seleccionar Archivo [PERSON_NAME] de SSS Seleccionar Archivo [PERSON_NAME] de S…" at bounding box center [611, 376] width 449 height 20
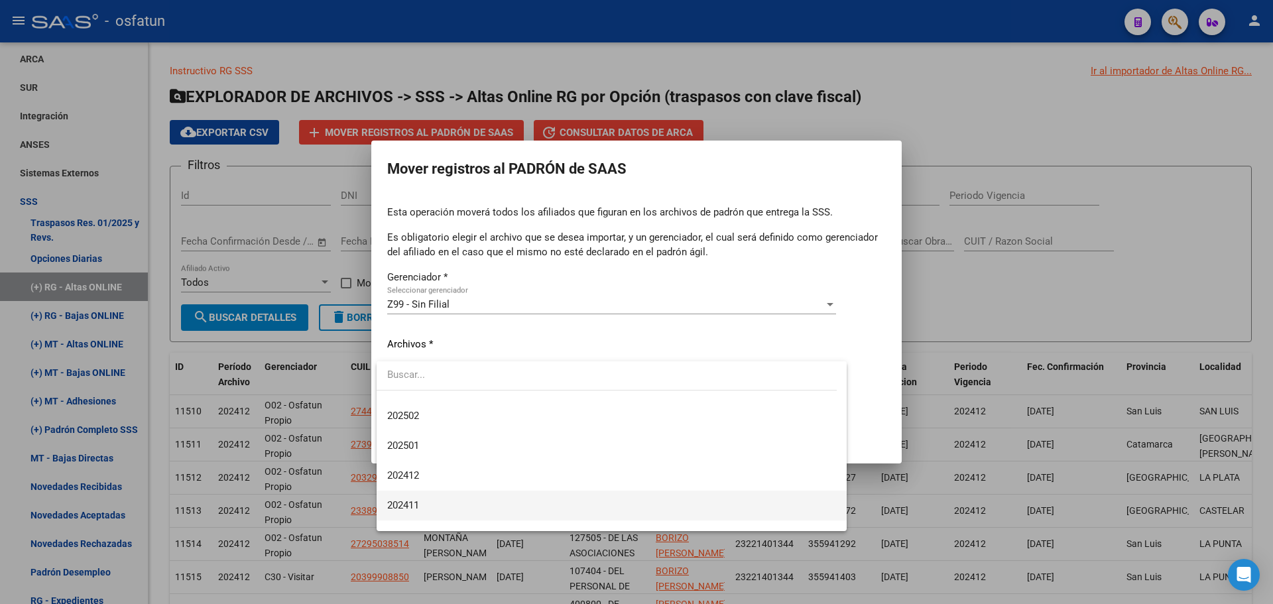
scroll to position [265, 0]
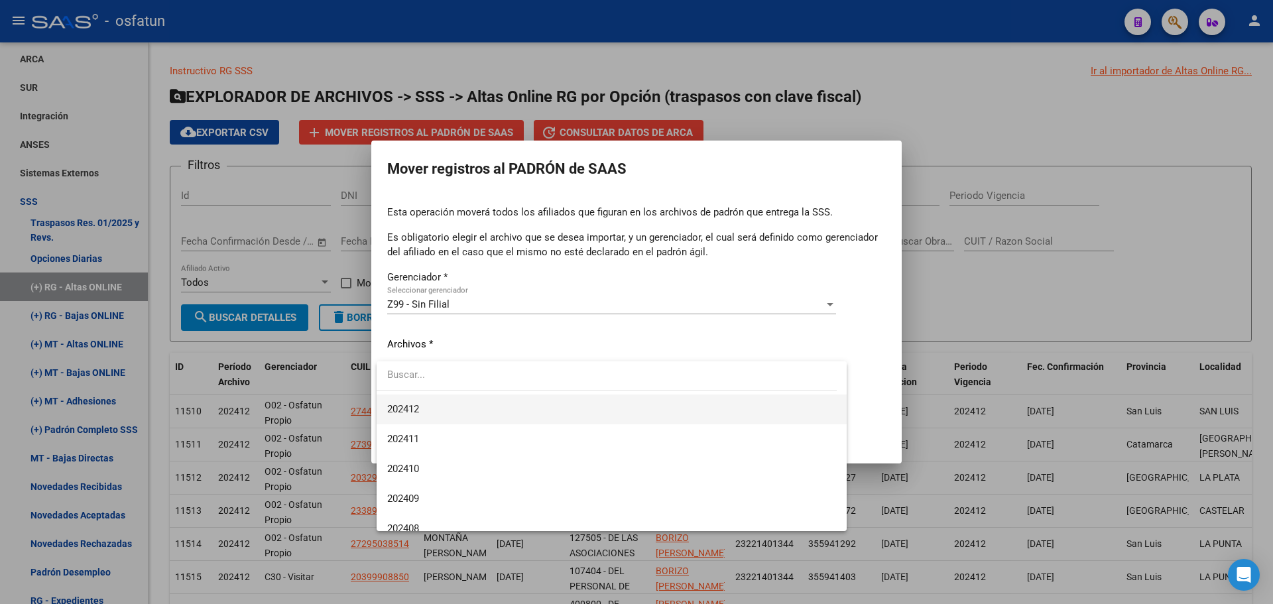
click at [437, 411] on span "202412" at bounding box center [611, 409] width 449 height 30
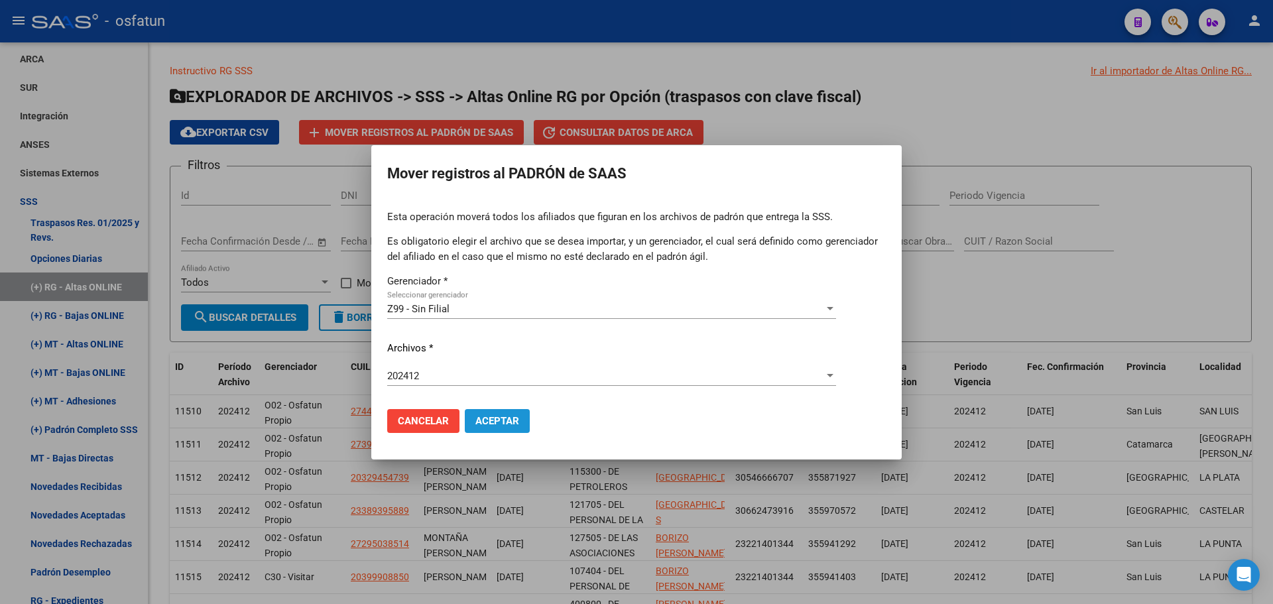
click at [488, 418] on span "Aceptar" at bounding box center [497, 421] width 44 height 12
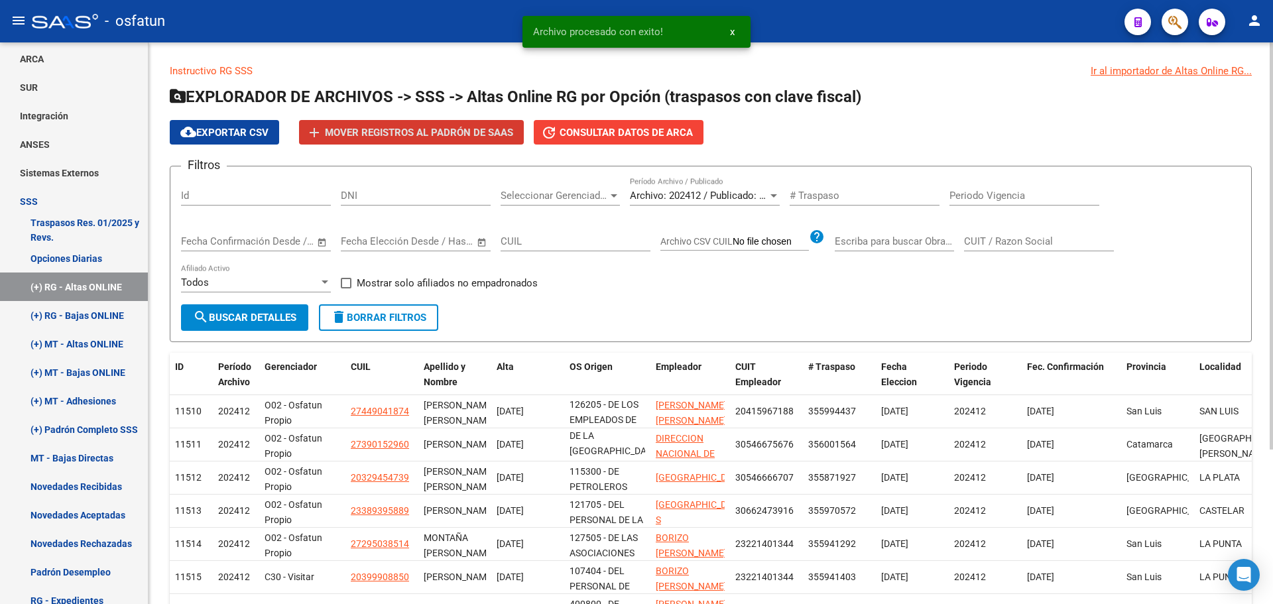
click at [736, 192] on span "Archivo: 202412 / Publicado: 202411" at bounding box center [710, 196] width 161 height 12
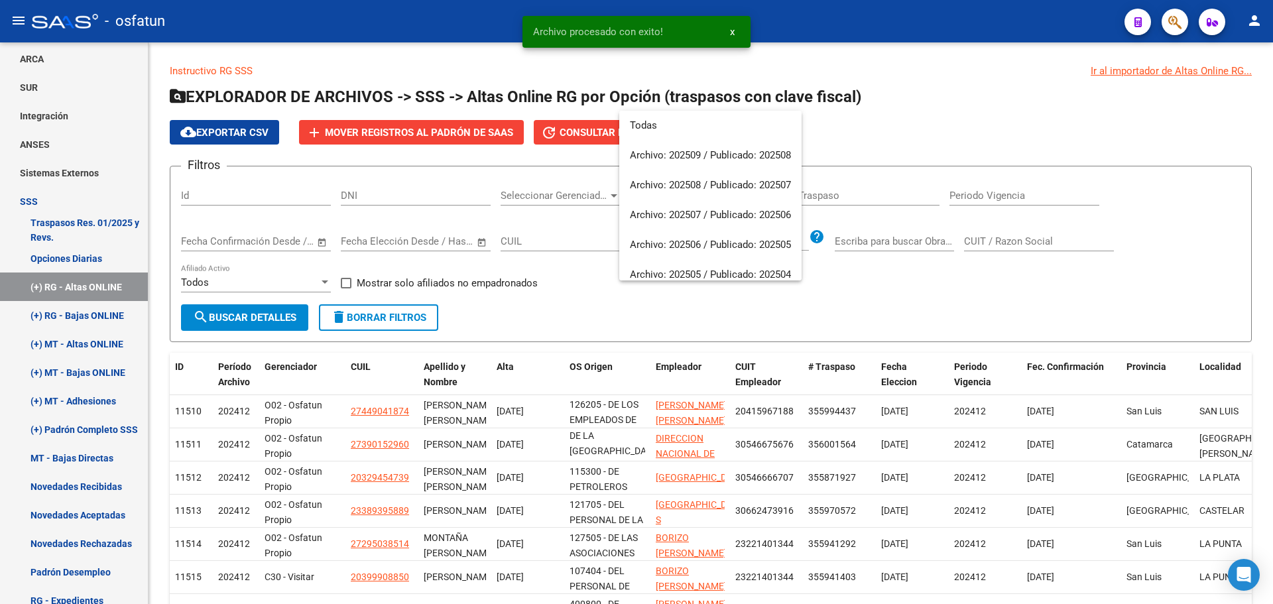
scroll to position [229, 0]
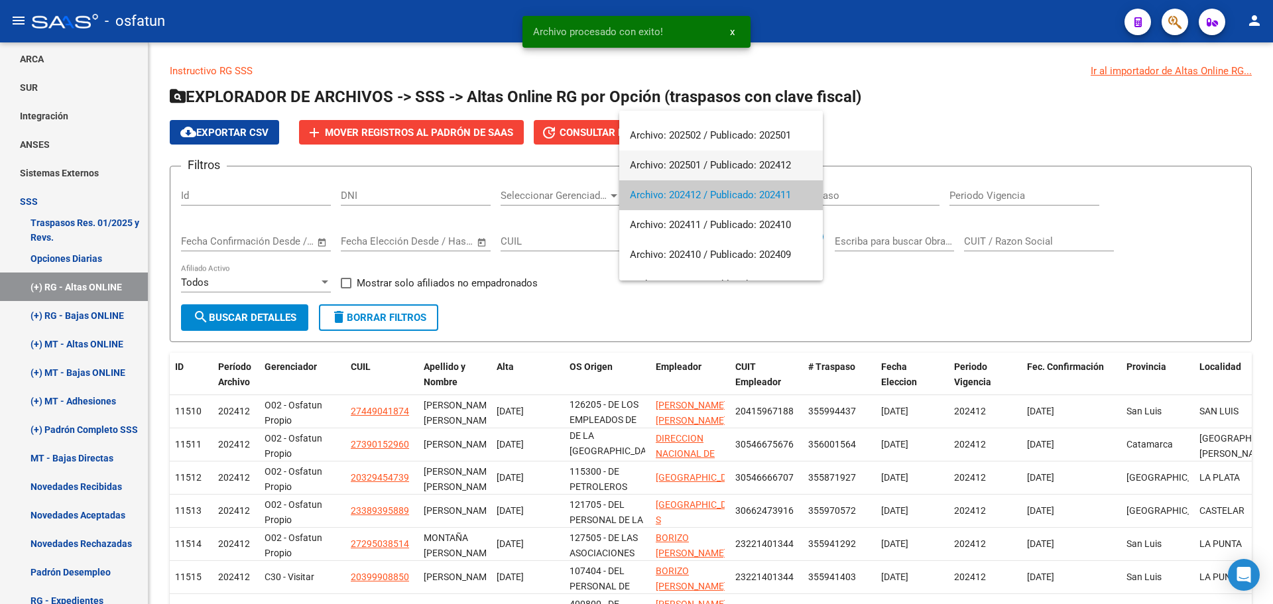
click at [701, 162] on span "Archivo: 202501 / Publicado: 202412" at bounding box center [721, 165] width 182 height 30
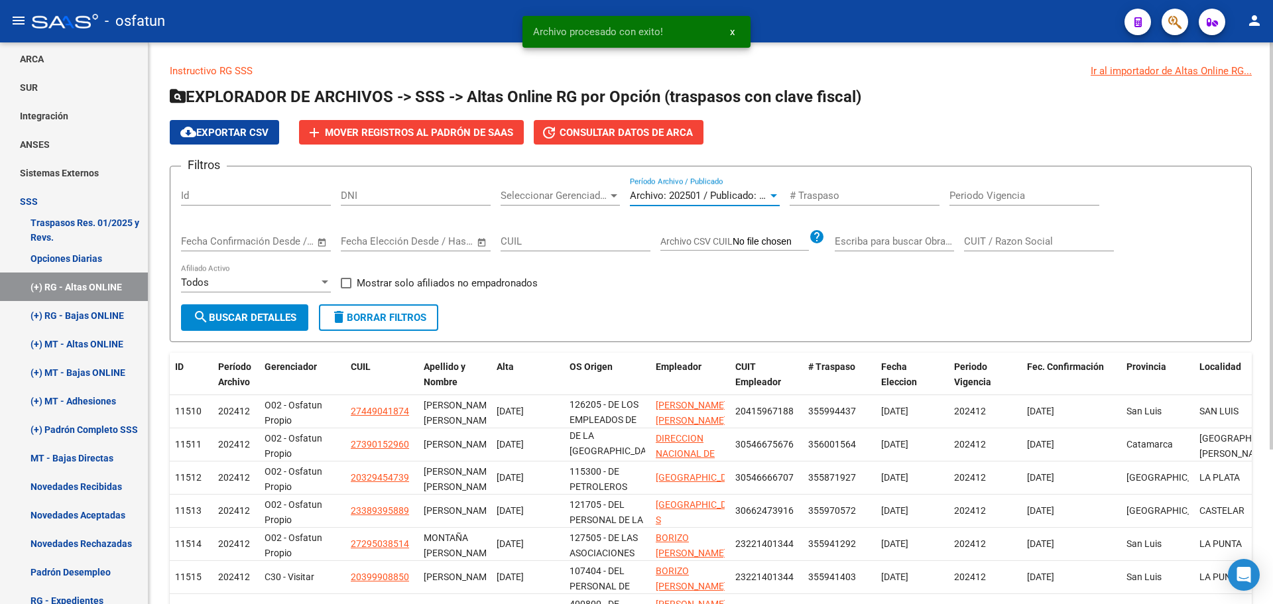
click at [251, 316] on span "search Buscar Detalles" at bounding box center [244, 318] width 103 height 12
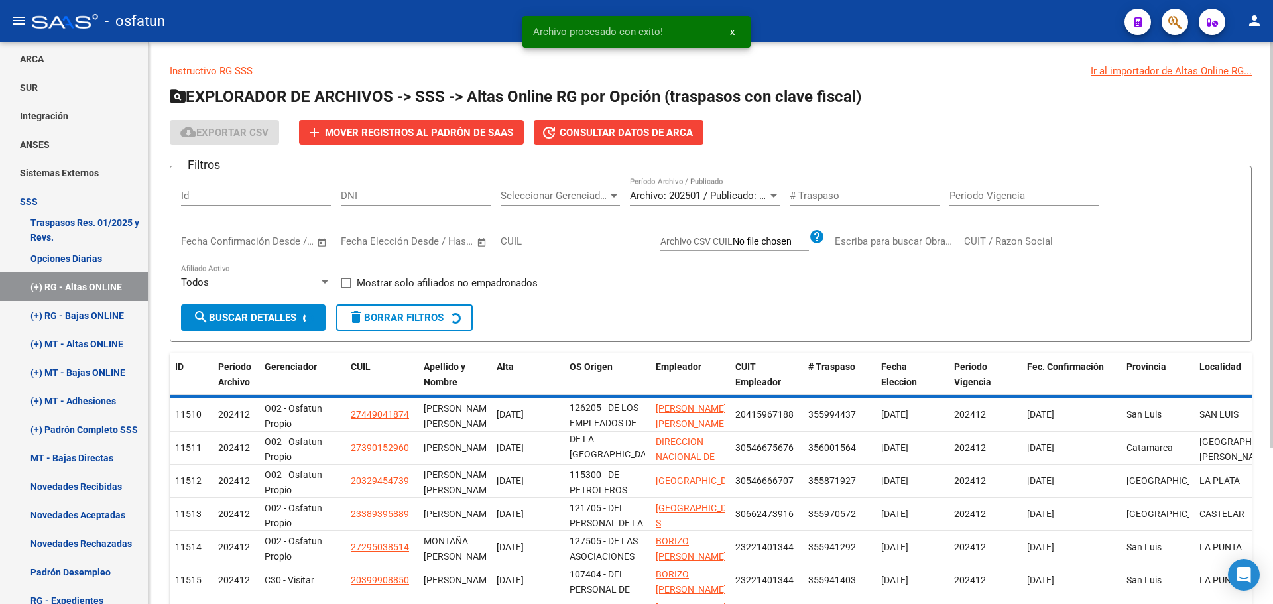
scroll to position [32, 0]
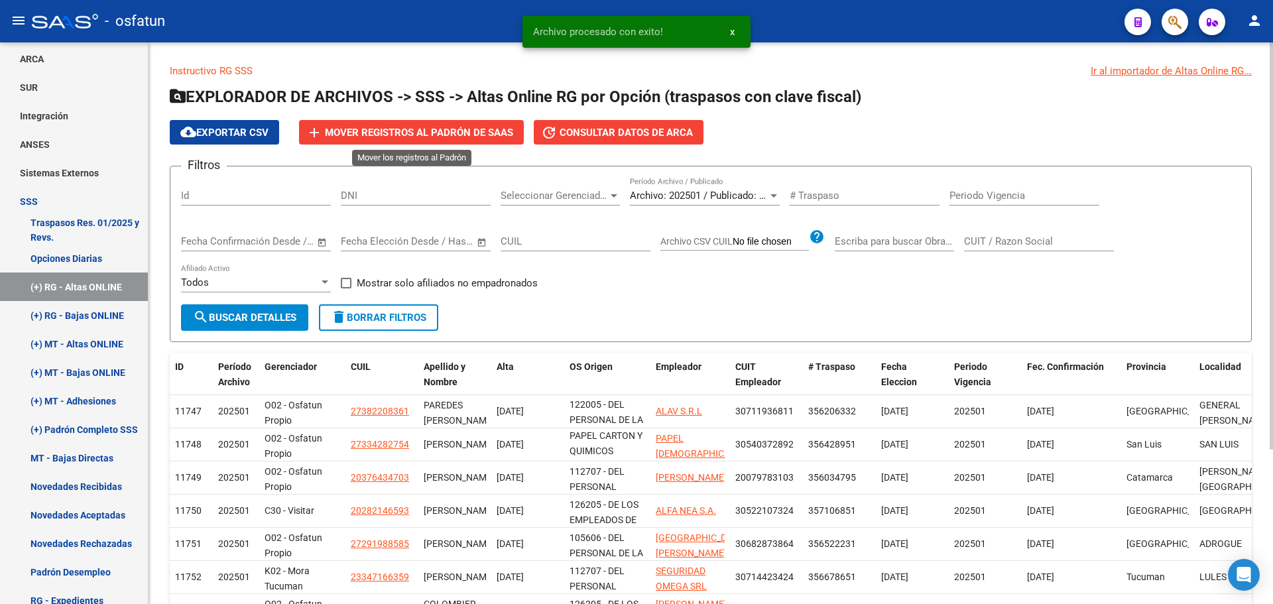
click at [422, 132] on span "Mover registros al PADRÓN de SAAS" at bounding box center [419, 133] width 188 height 12
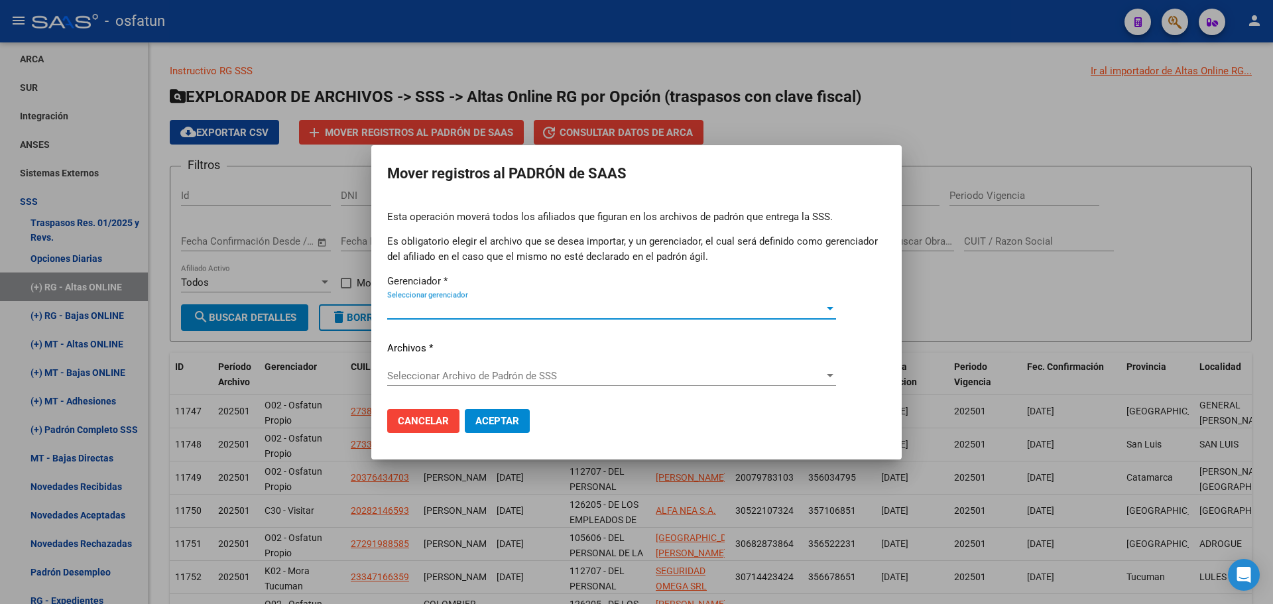
click at [482, 312] on span "Seleccionar gerenciador" at bounding box center [605, 309] width 437 height 12
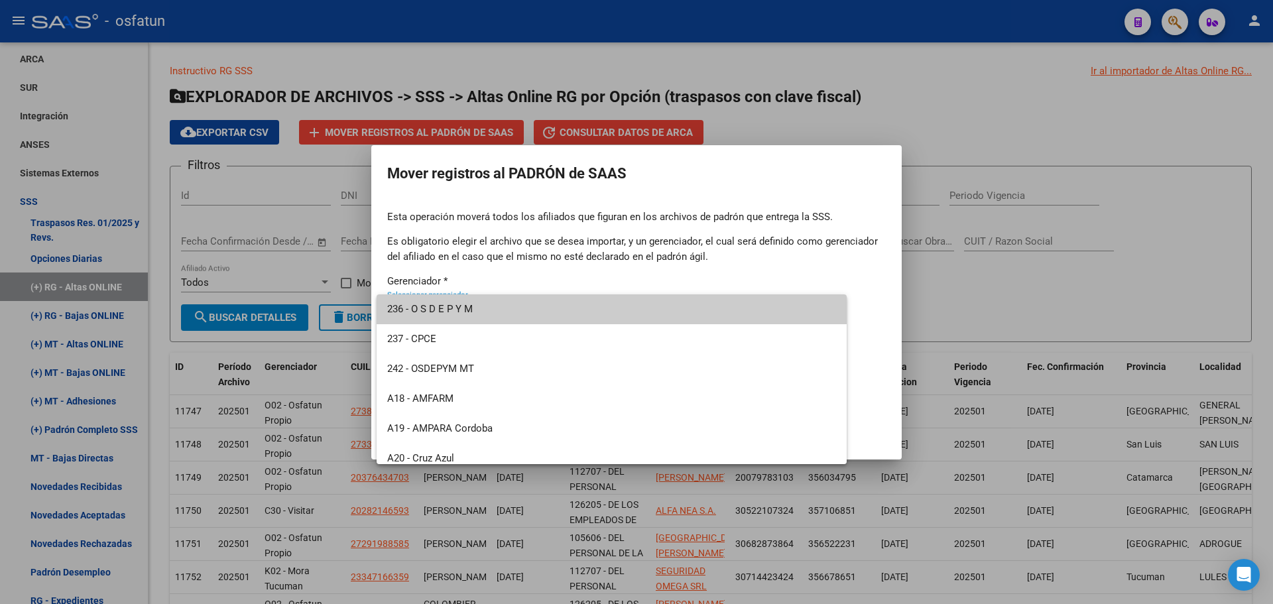
scroll to position [636, 0]
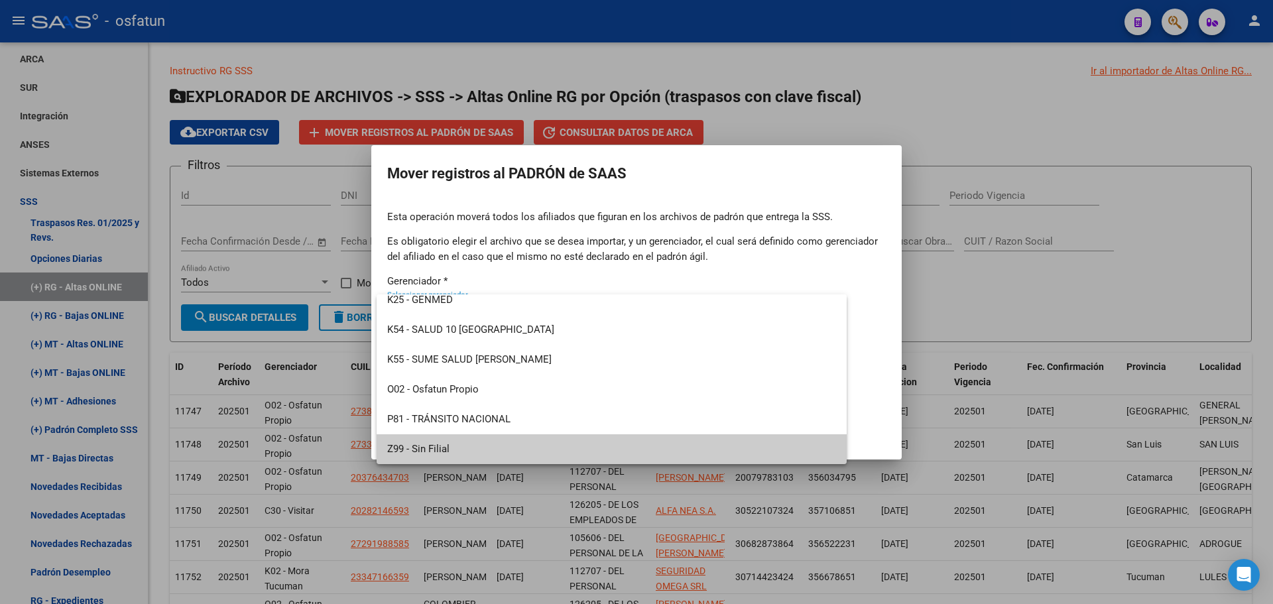
click at [447, 445] on span "Z99 - Sin Filial" at bounding box center [611, 449] width 449 height 30
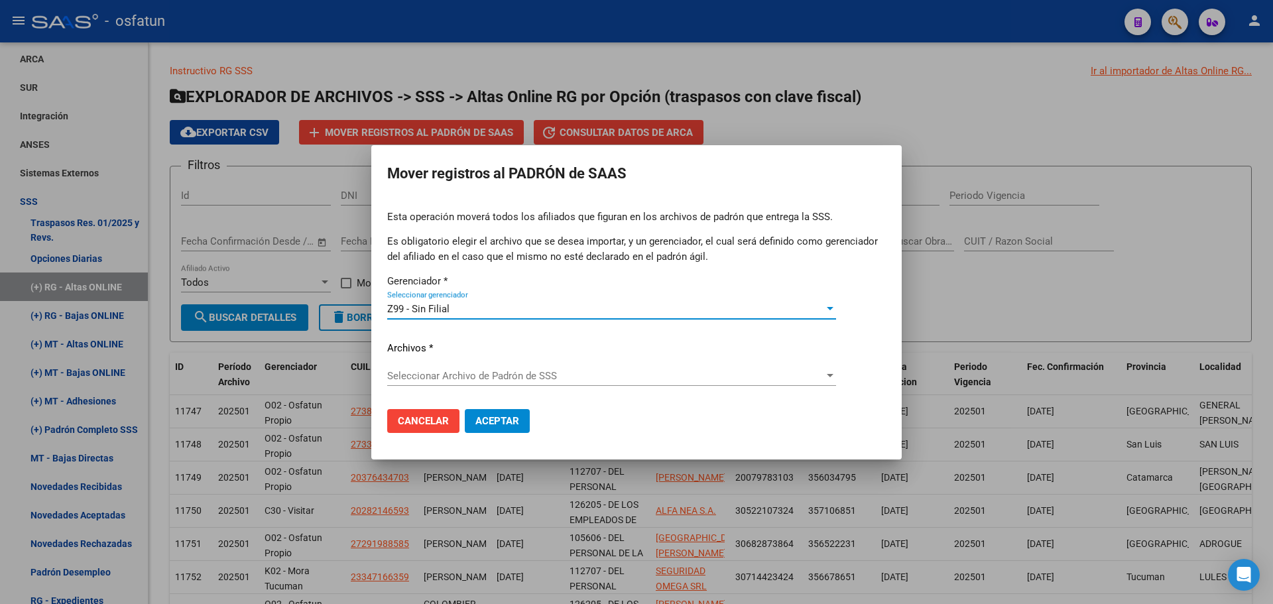
click at [465, 365] on div "Esta operación moverá todos los afiliados que figuran en los archivos [PERSON_N…" at bounding box center [636, 303] width 499 height 189
click at [465, 377] on span "Seleccionar Archivo de Padrón de SSS" at bounding box center [605, 376] width 437 height 12
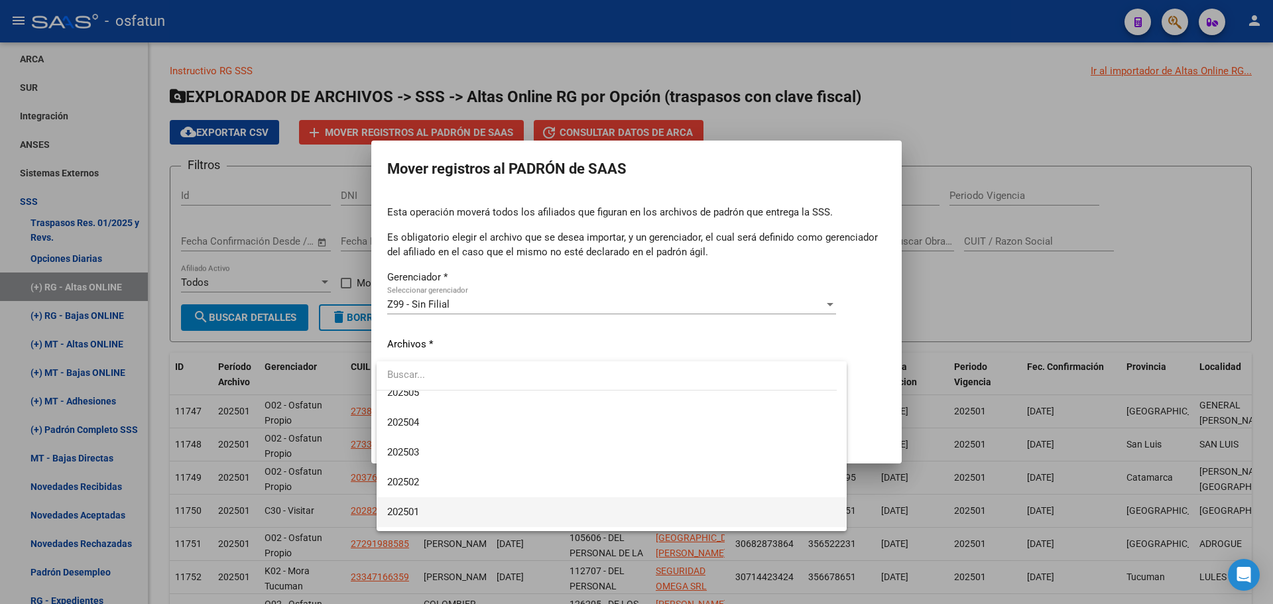
click at [431, 504] on span "202501" at bounding box center [611, 512] width 449 height 30
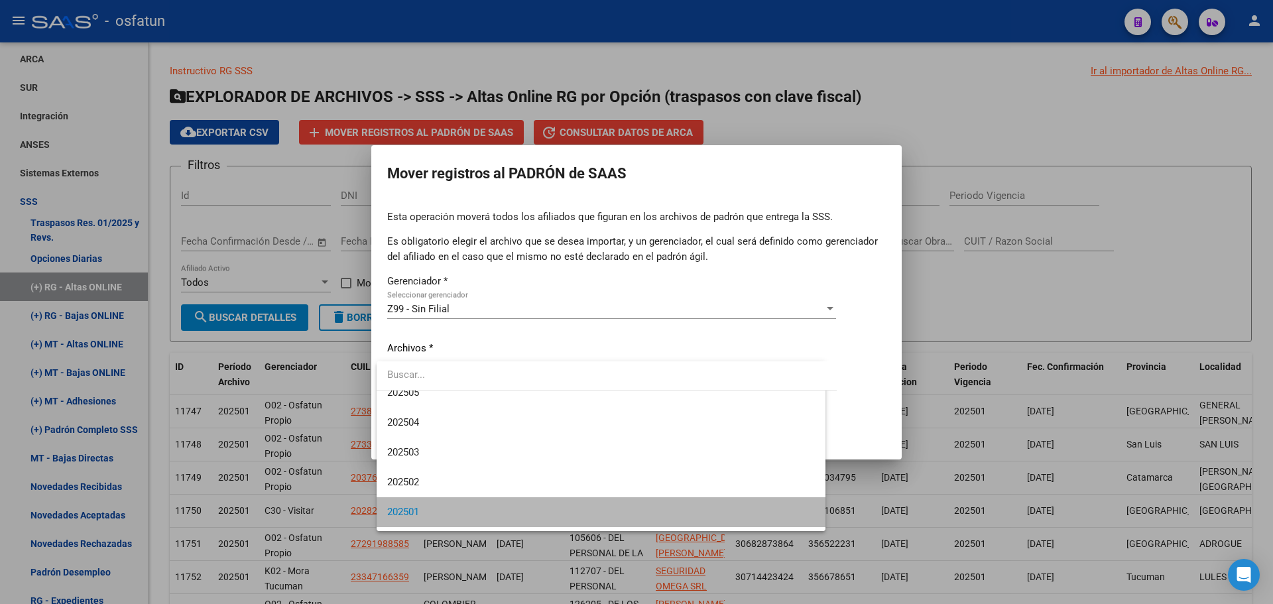
scroll to position [129, 0]
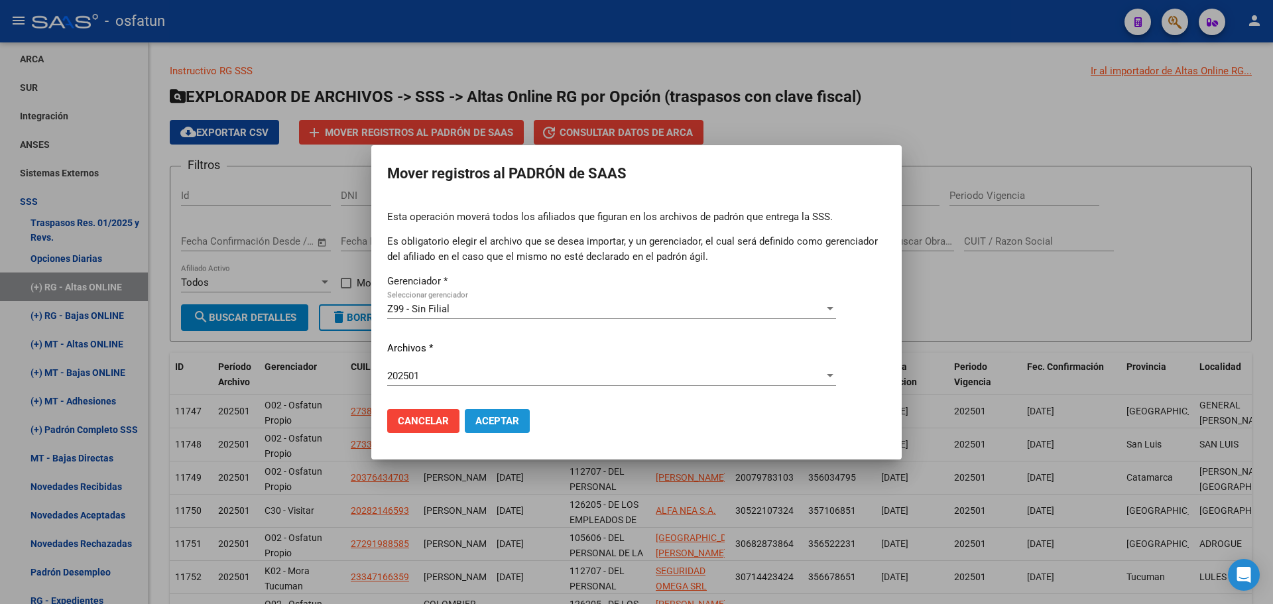
click at [507, 419] on span "Aceptar" at bounding box center [497, 421] width 44 height 12
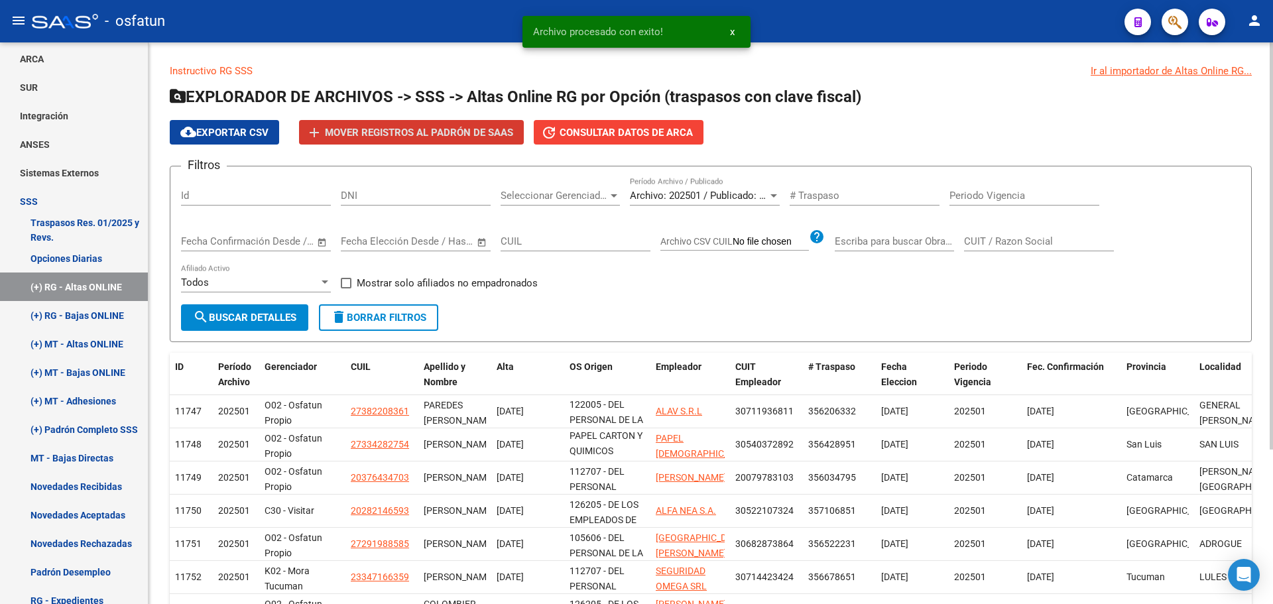
click at [684, 194] on span "Archivo: 202501 / Publicado: 202412" at bounding box center [710, 196] width 161 height 12
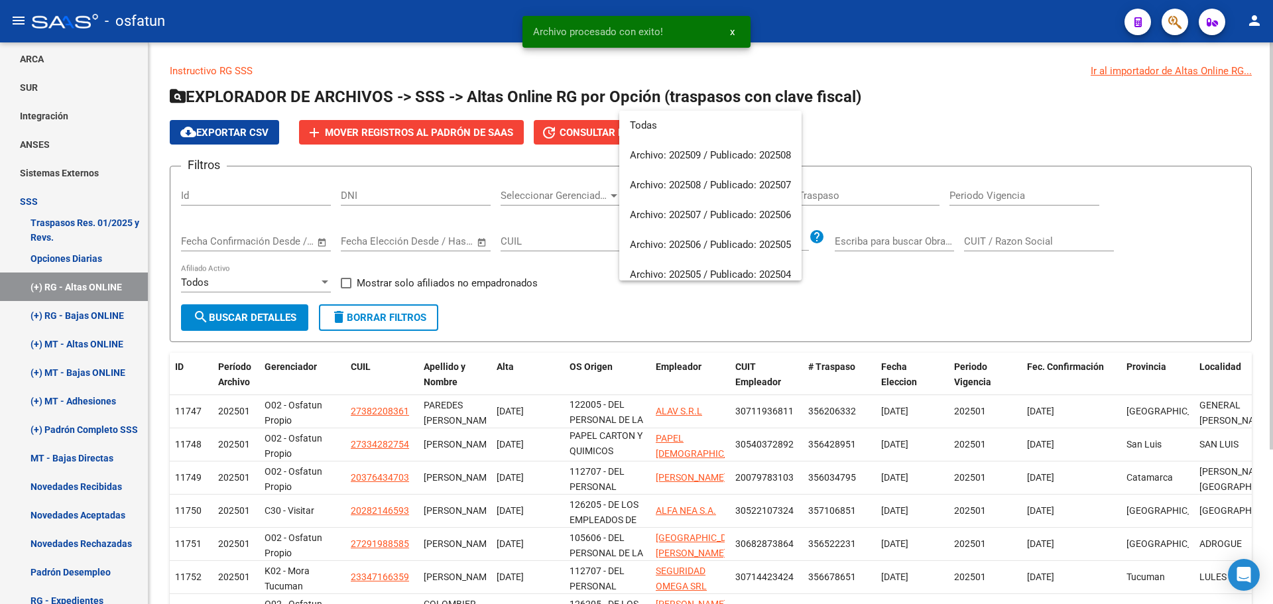
scroll to position [199, 0]
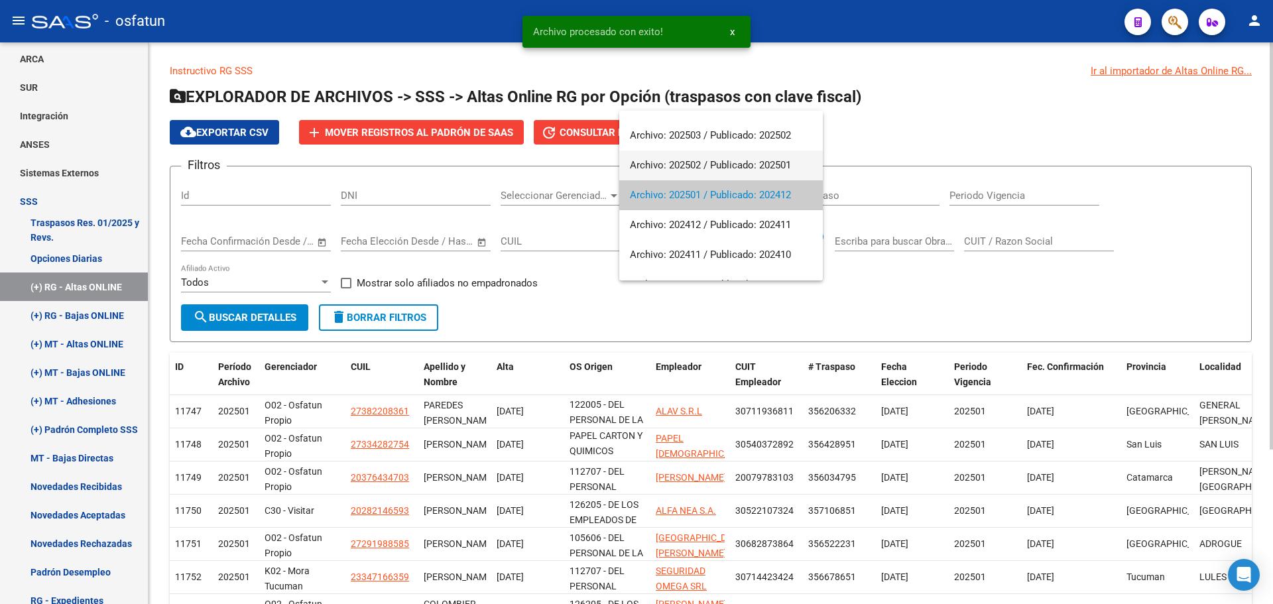
drag, startPoint x: 694, startPoint y: 168, endPoint x: 701, endPoint y: 162, distance: 8.5
click at [694, 166] on span "Archivo: 202502 / Publicado: 202501" at bounding box center [721, 165] width 182 height 30
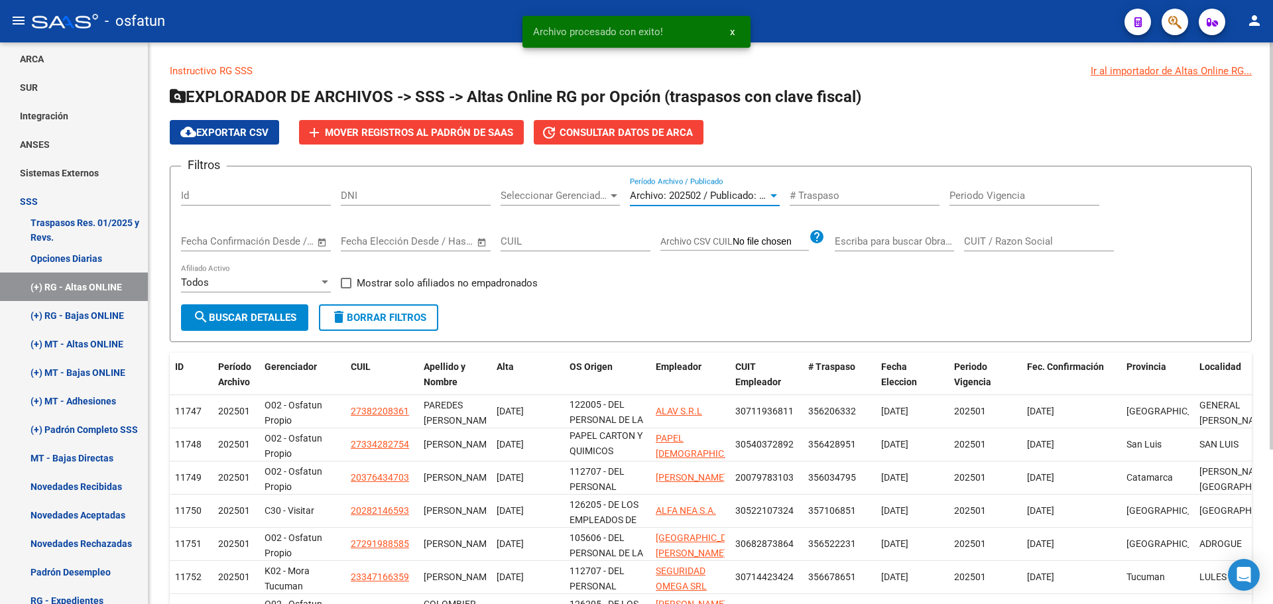
click at [274, 313] on span "search Buscar Detalles" at bounding box center [244, 318] width 103 height 12
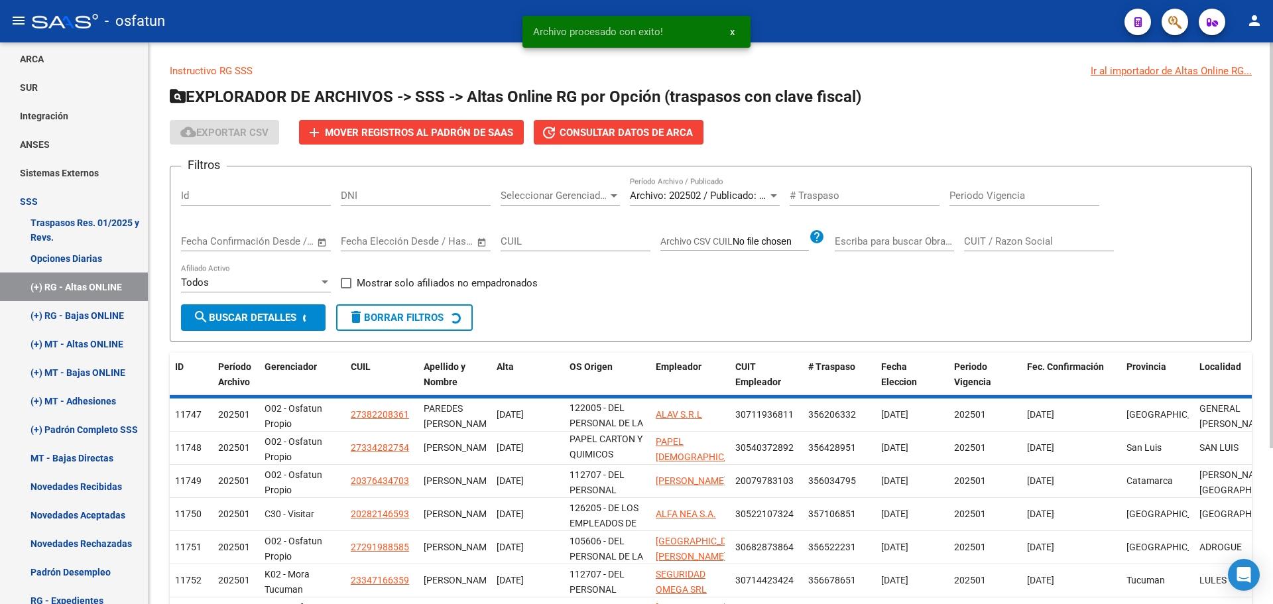
scroll to position [78, 0]
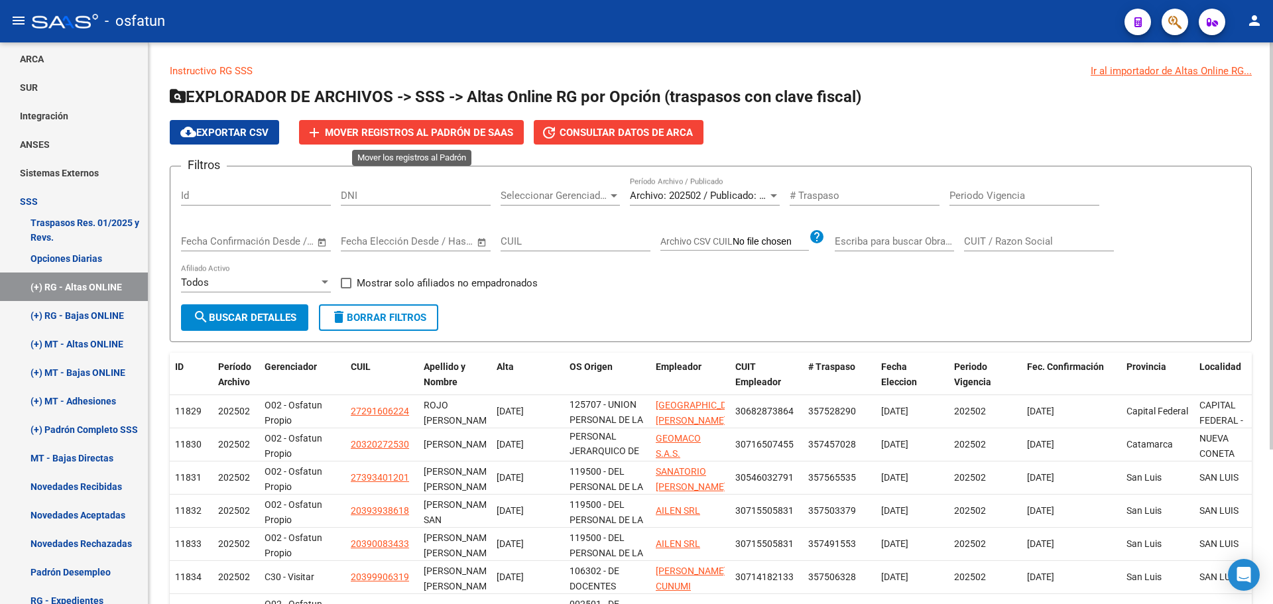
click at [379, 131] on span "Mover registros al PADRÓN de SAAS" at bounding box center [419, 133] width 188 height 12
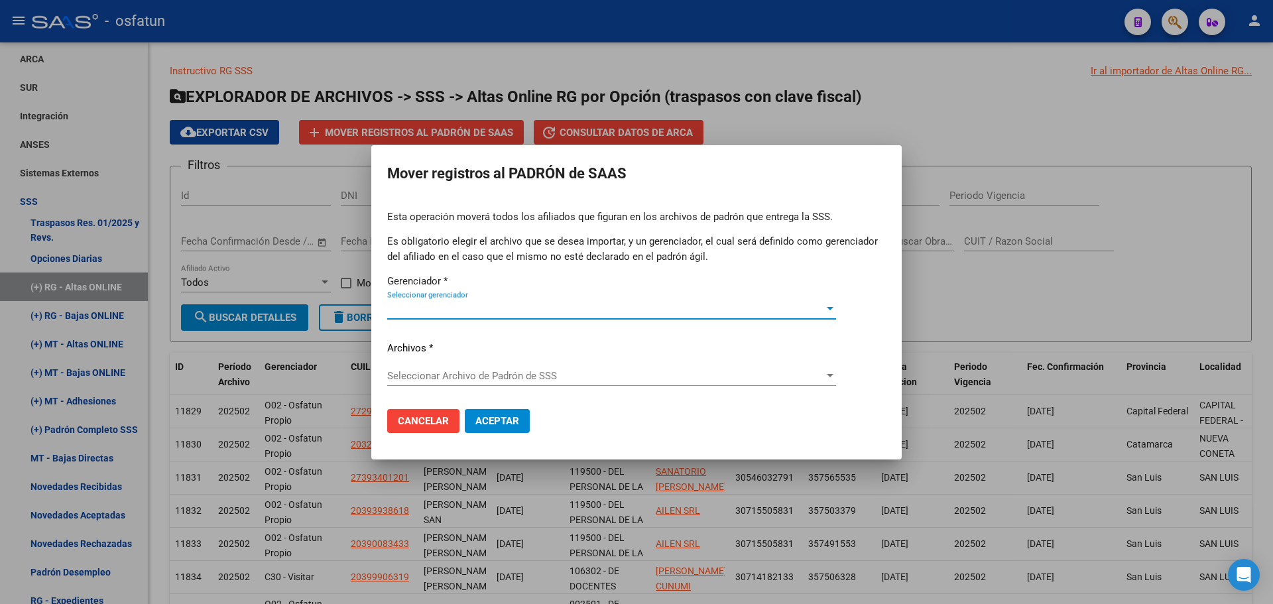
click at [406, 307] on span "Seleccionar gerenciador" at bounding box center [605, 309] width 437 height 12
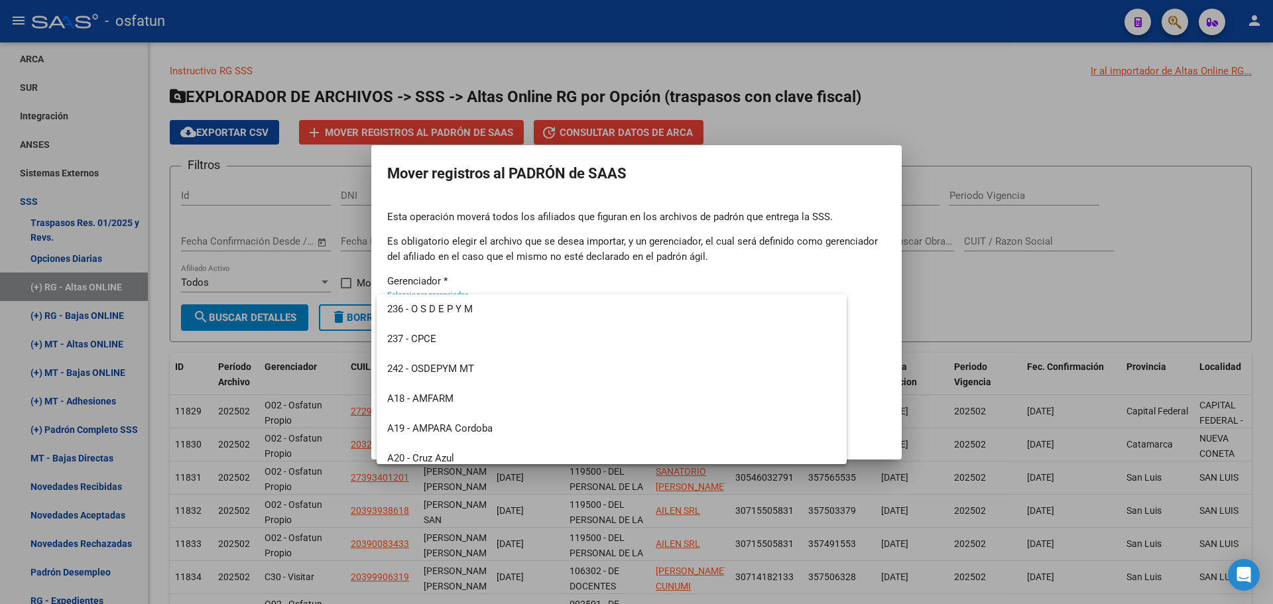
scroll to position [636, 0]
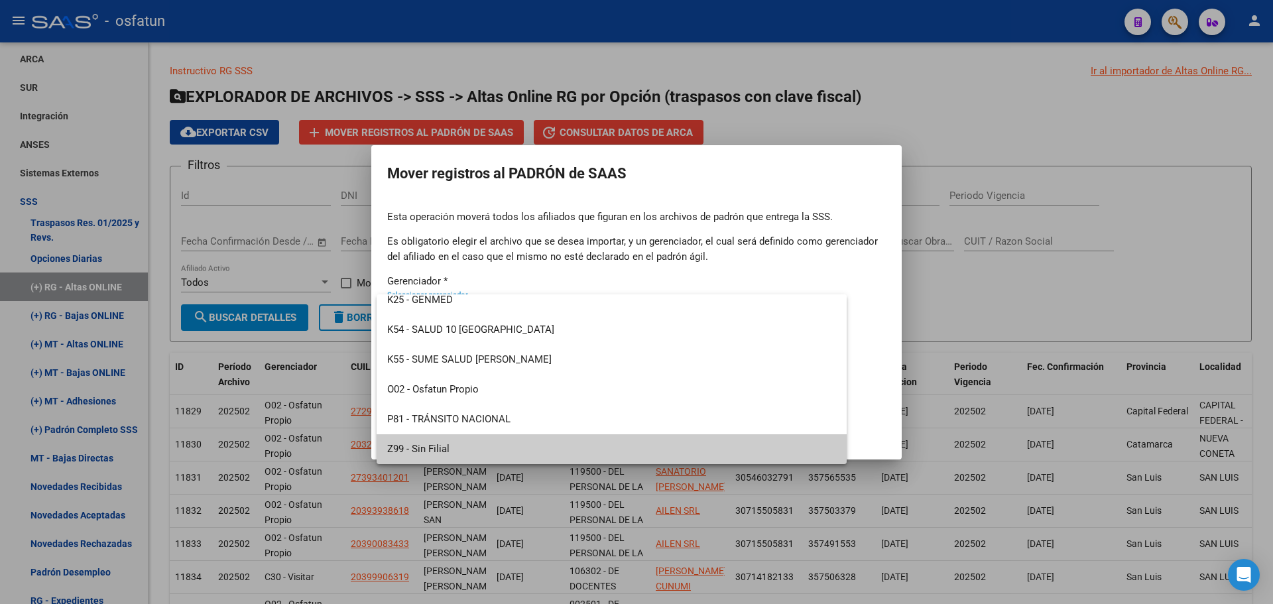
click at [420, 446] on span "Z99 - Sin Filial" at bounding box center [611, 449] width 449 height 30
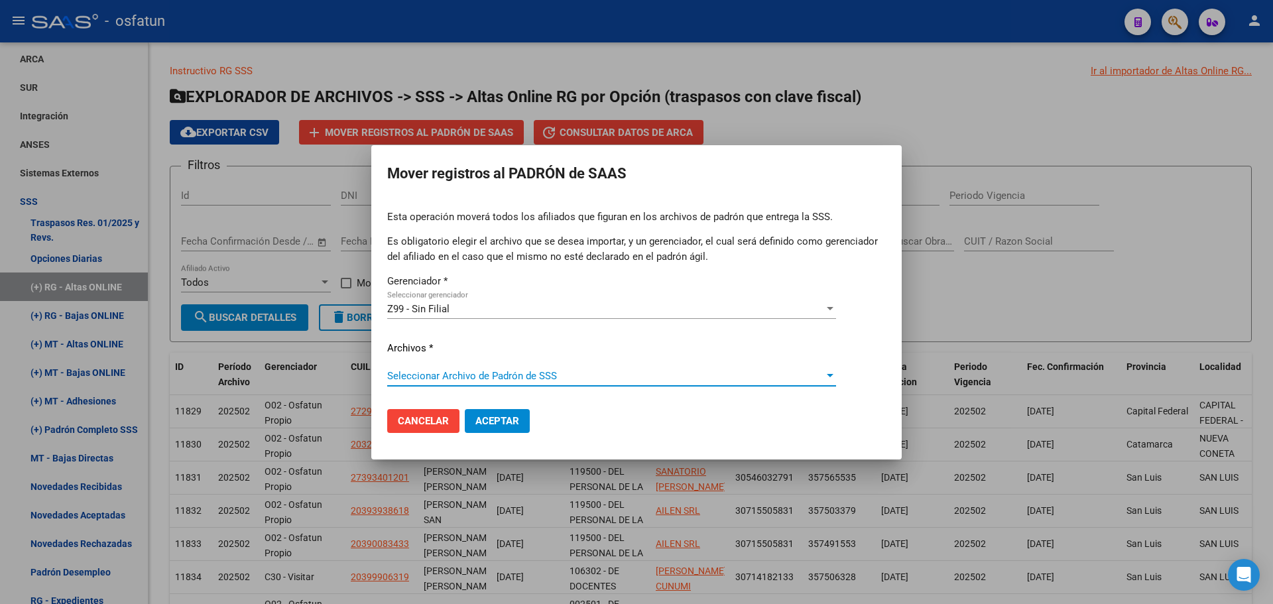
click at [445, 372] on span "Seleccionar Archivo de Padrón de SSS" at bounding box center [605, 376] width 437 height 12
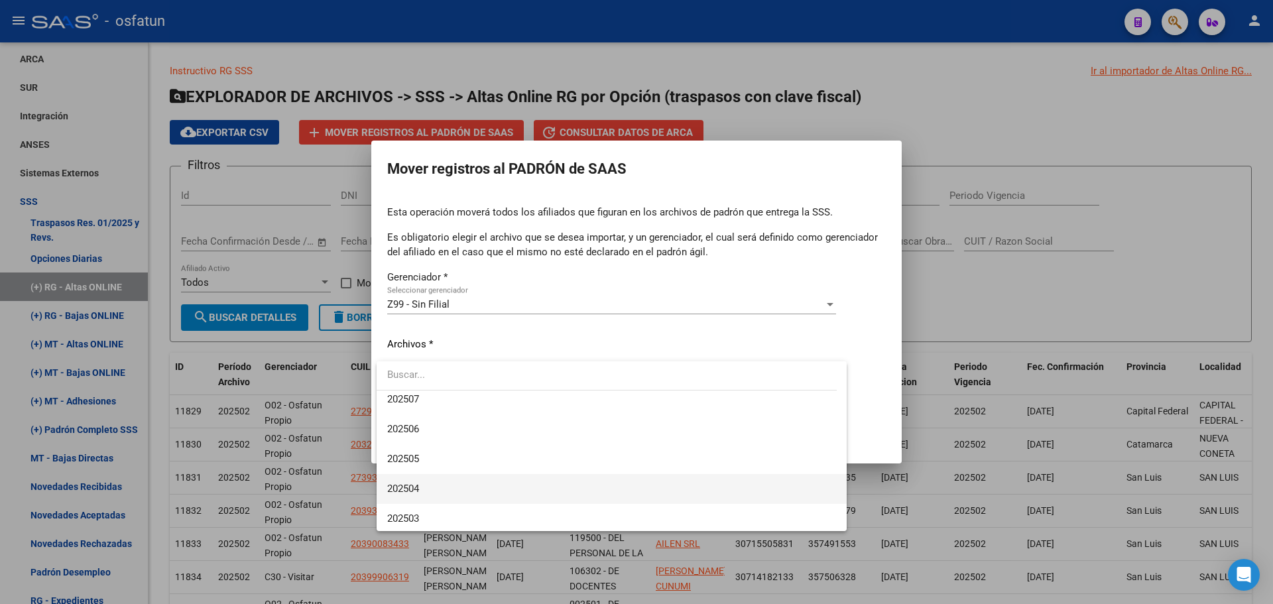
scroll to position [133, 0]
click at [428, 482] on span "202502" at bounding box center [611, 482] width 449 height 30
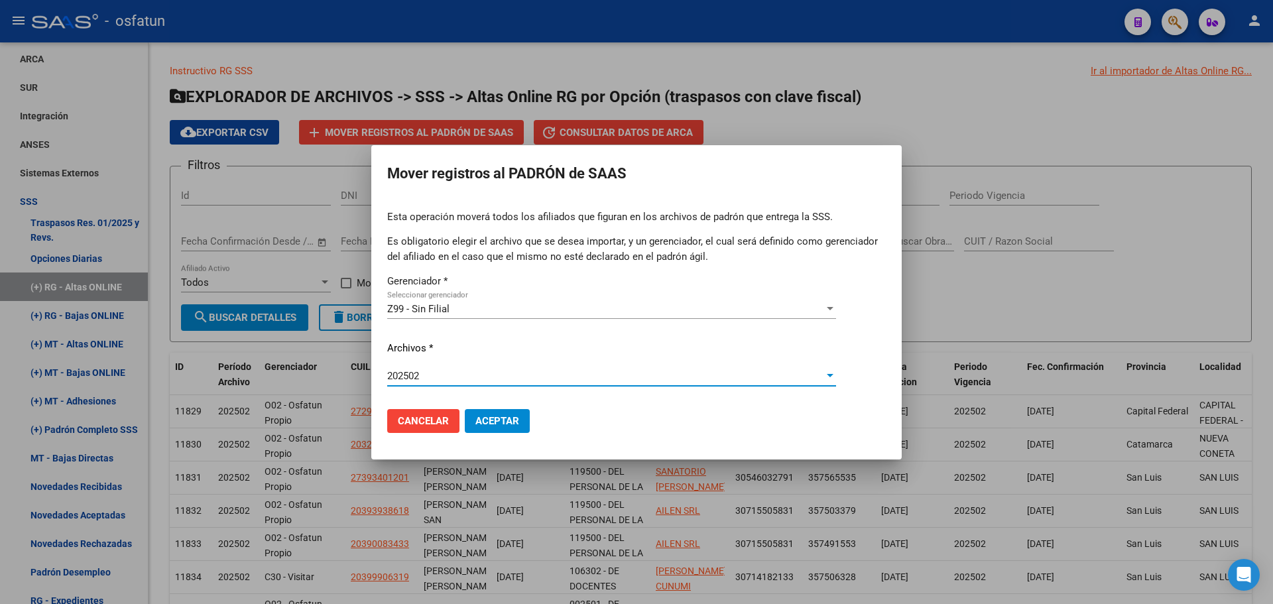
click at [502, 418] on span "Aceptar" at bounding box center [497, 421] width 44 height 12
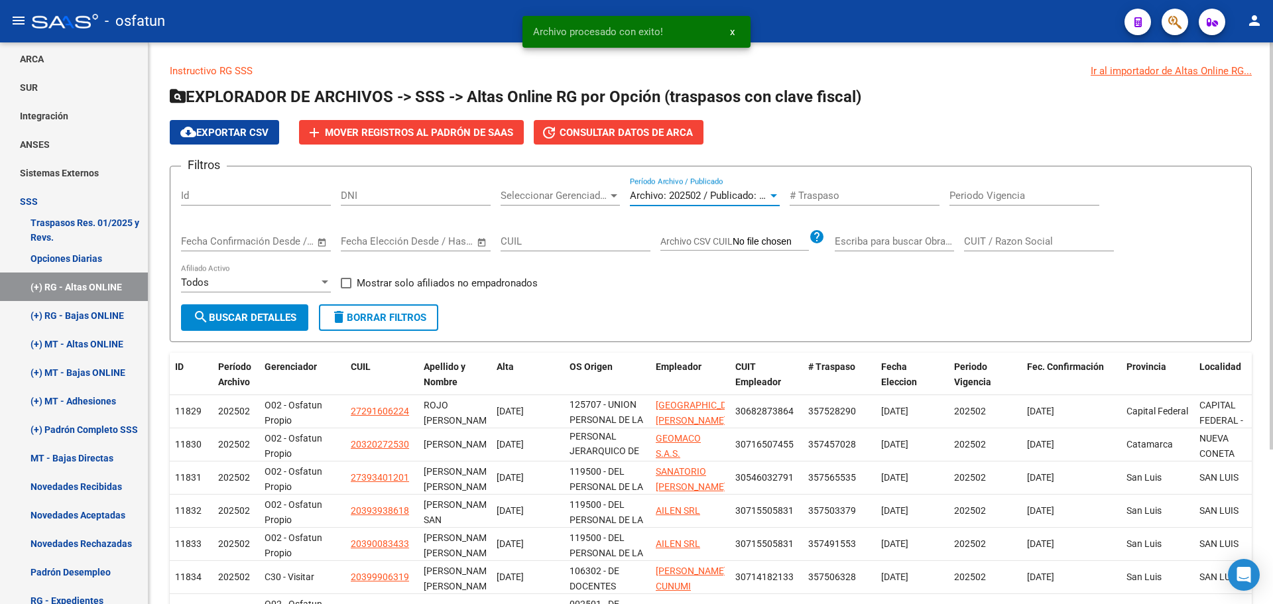
click at [704, 192] on span "Archivo: 202502 / Publicado: 202501" at bounding box center [710, 196] width 161 height 12
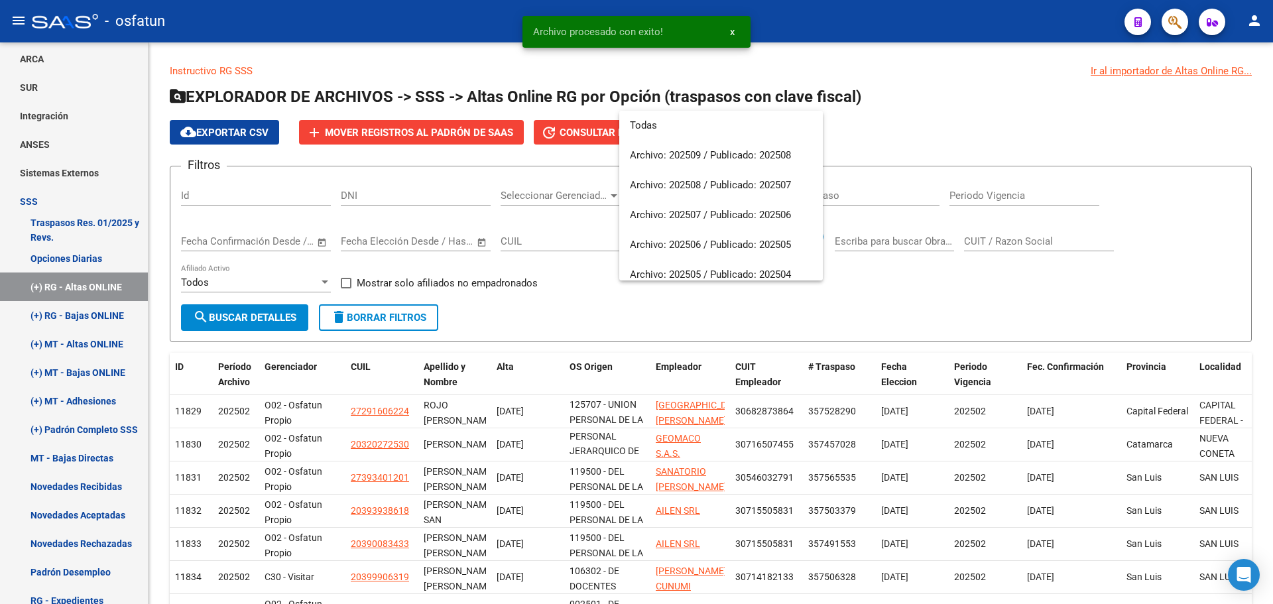
scroll to position [169, 0]
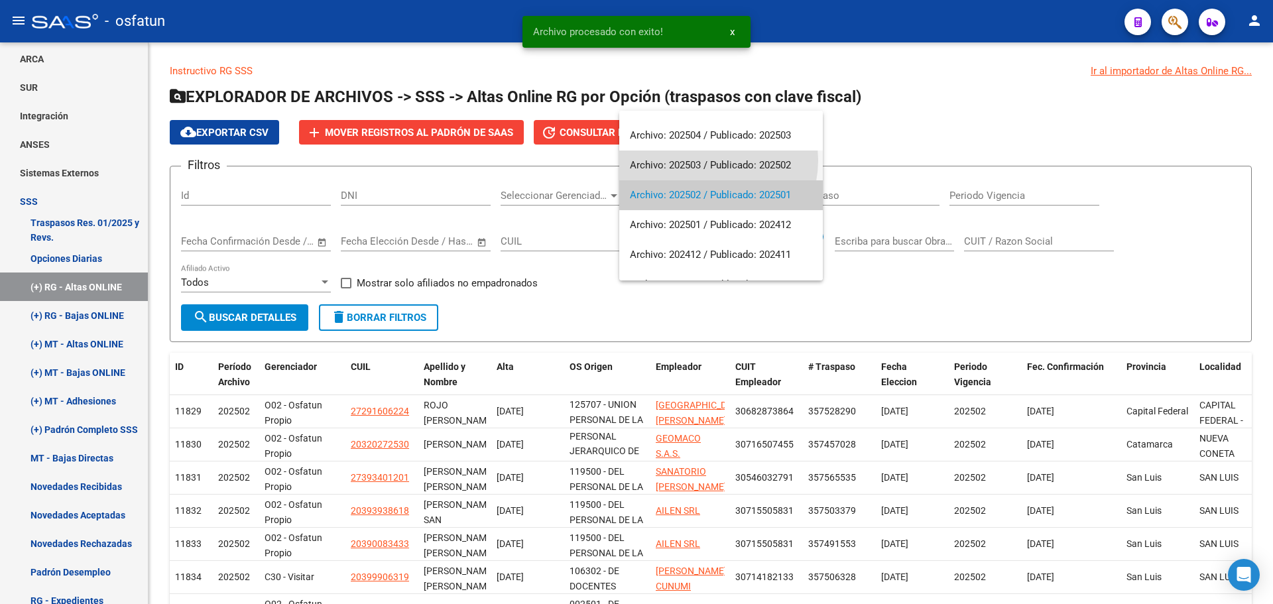
click at [709, 160] on span "Archivo: 202503 / Publicado: 202502" at bounding box center [721, 165] width 182 height 30
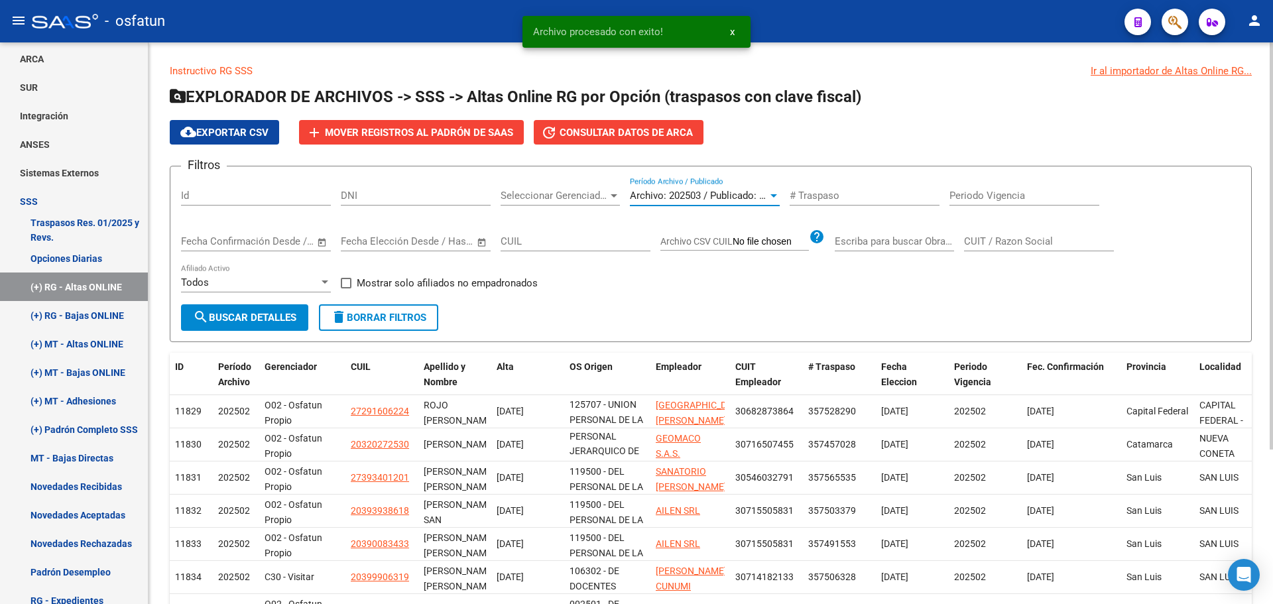
click at [287, 317] on span "search Buscar Detalles" at bounding box center [244, 318] width 103 height 12
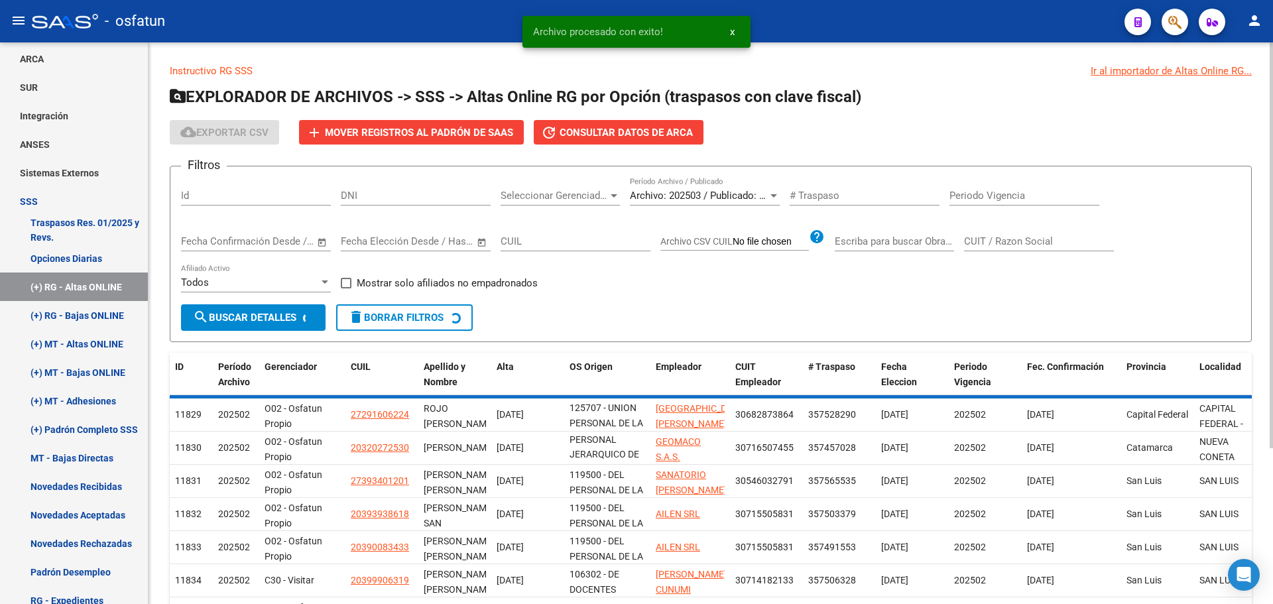
scroll to position [48, 0]
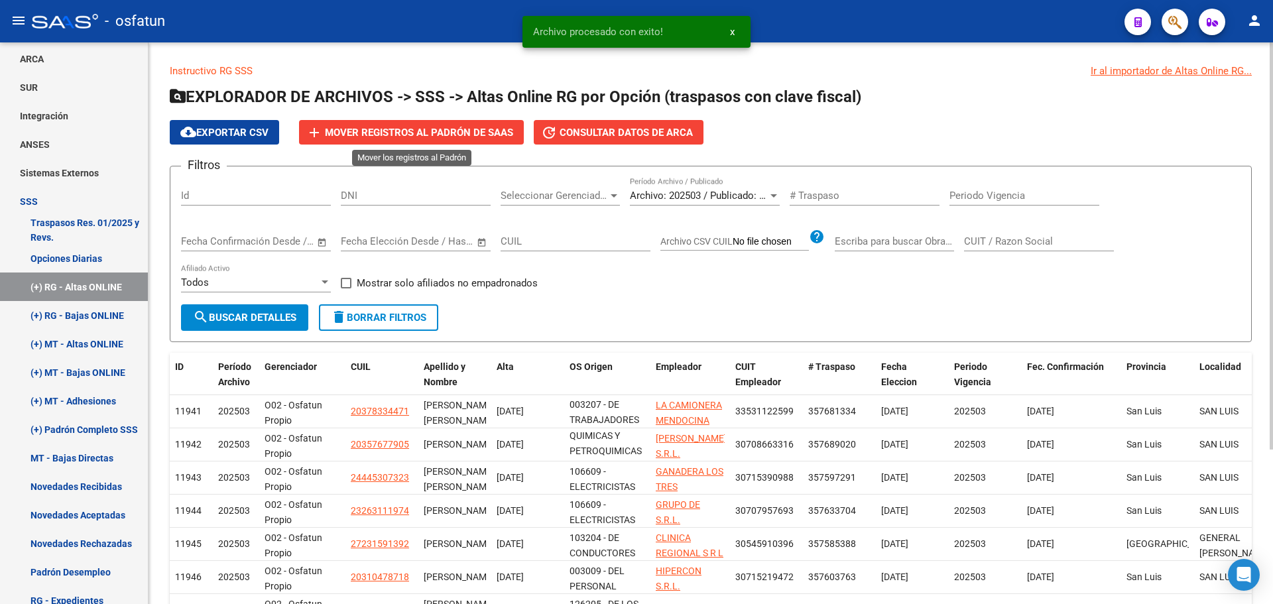
click at [385, 131] on span "Mover registros al PADRÓN de SAAS" at bounding box center [419, 133] width 188 height 12
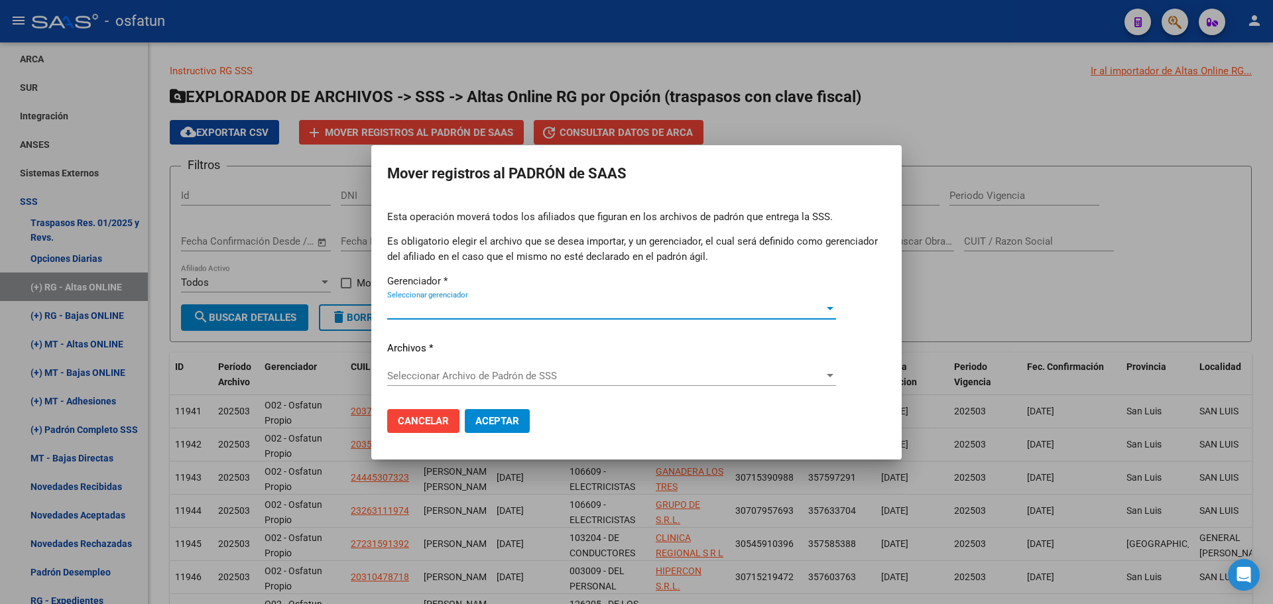
click at [457, 310] on span "Seleccionar gerenciador" at bounding box center [605, 309] width 437 height 12
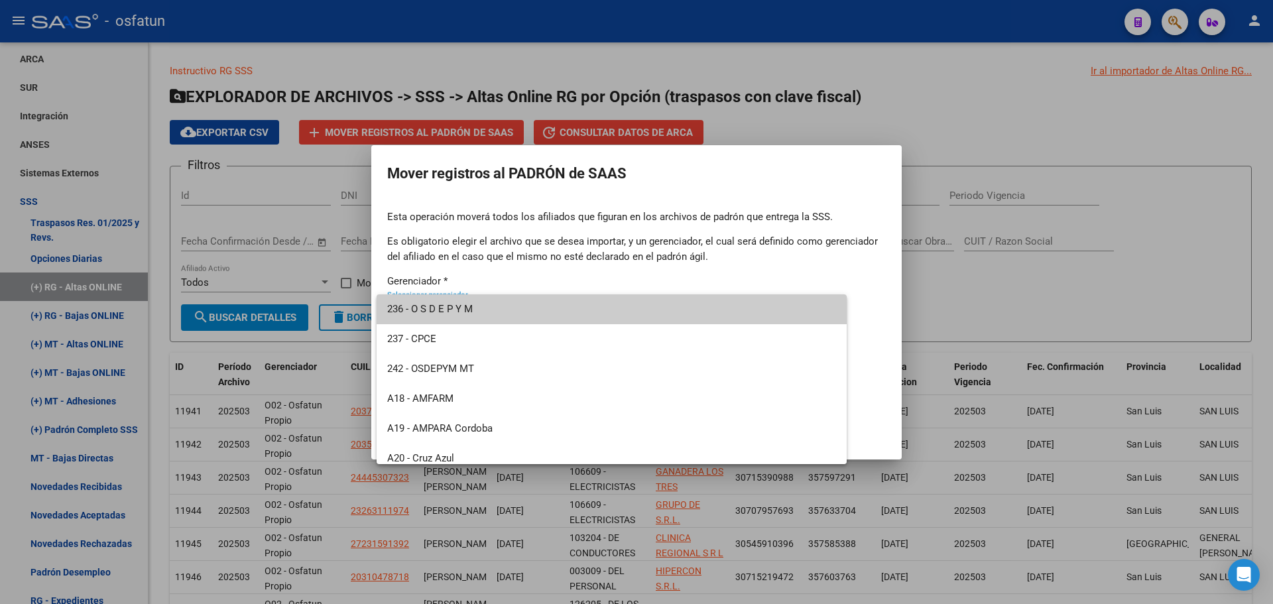
scroll to position [636, 0]
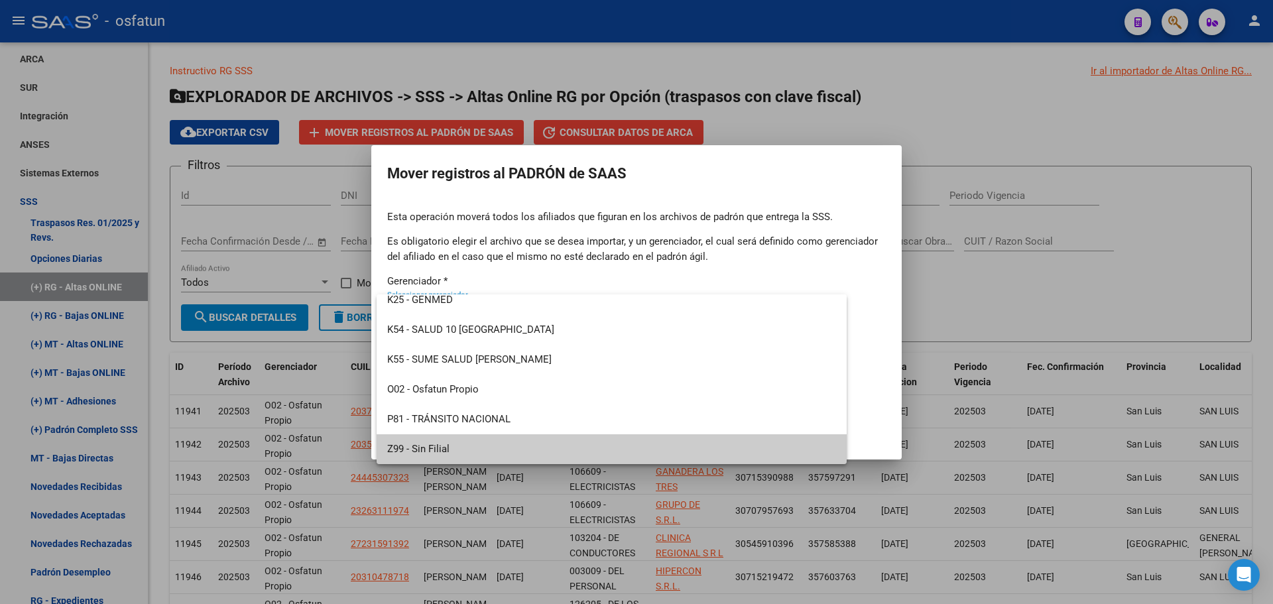
click at [443, 451] on span "Z99 - Sin Filial" at bounding box center [611, 449] width 449 height 30
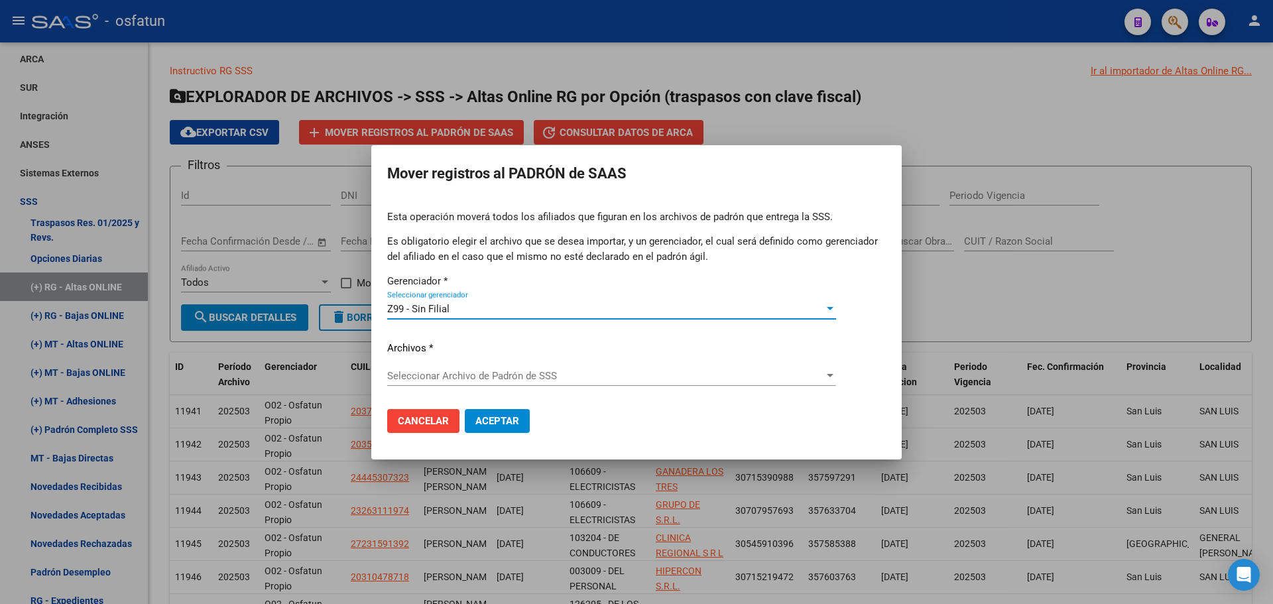
click at [468, 378] on span "Seleccionar Archivo de Padrón de SSS" at bounding box center [605, 376] width 437 height 12
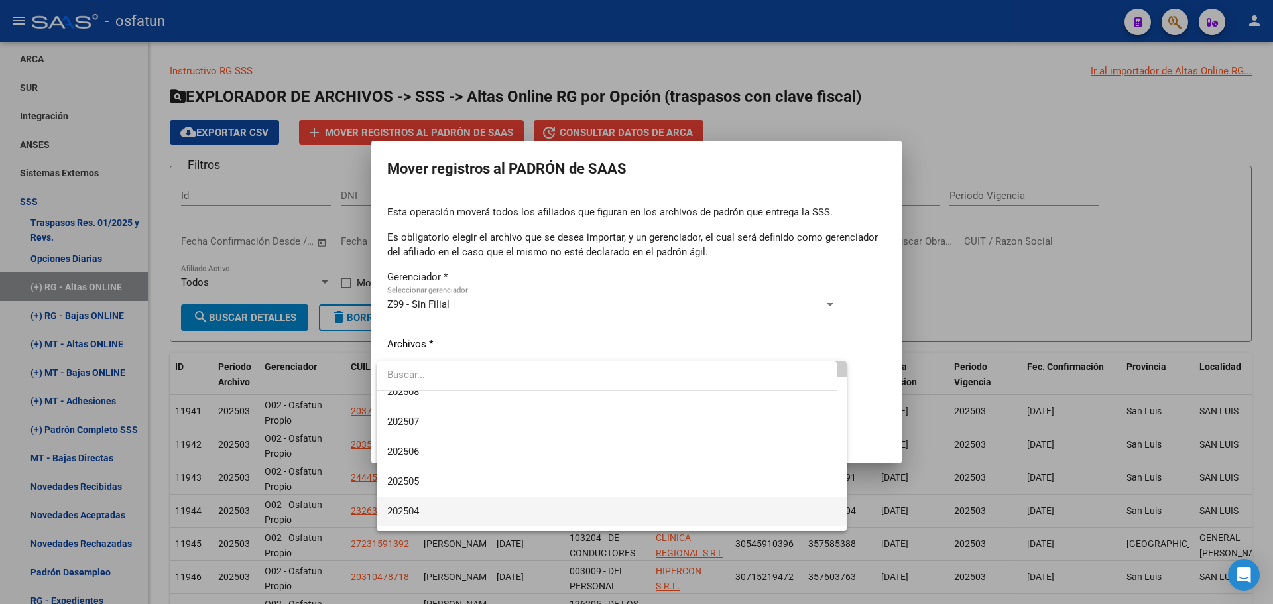
scroll to position [66, 0]
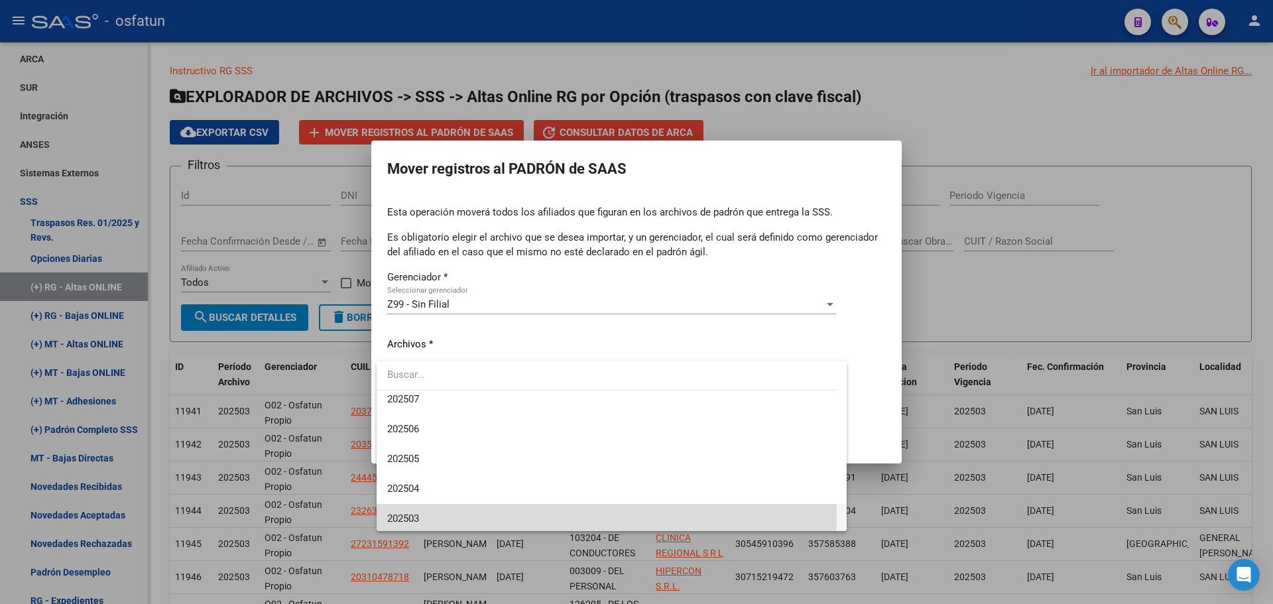
drag, startPoint x: 428, startPoint y: 517, endPoint x: 434, endPoint y: 498, distance: 20.1
click at [428, 516] on span "202503" at bounding box center [611, 519] width 449 height 30
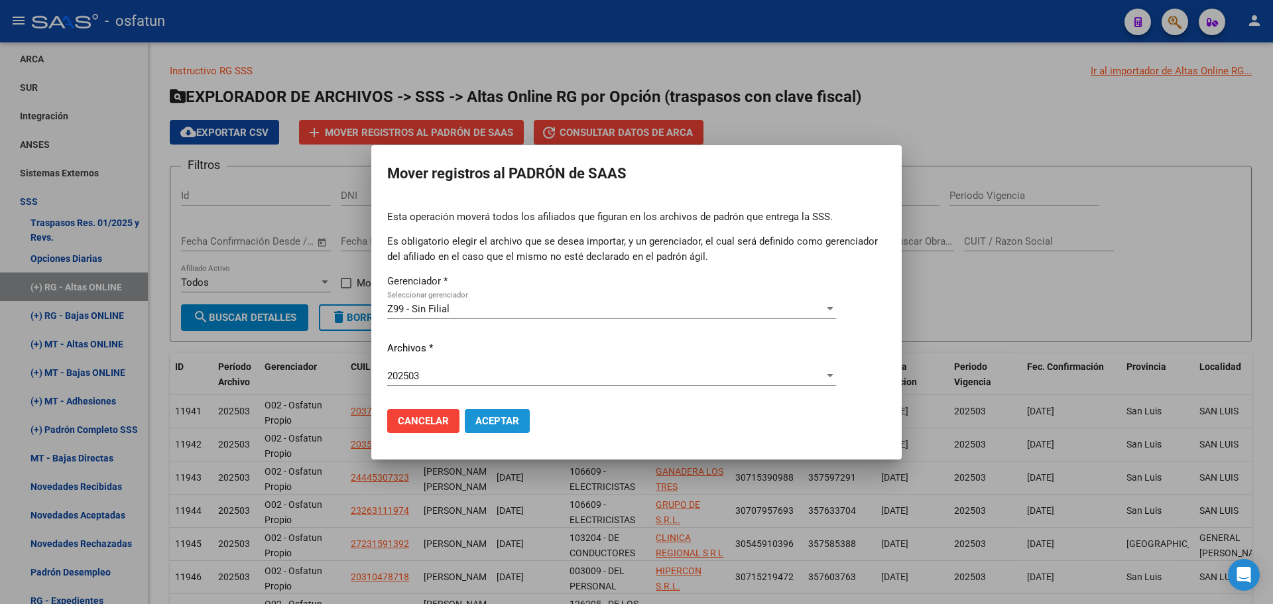
click at [497, 416] on span "Aceptar" at bounding box center [497, 421] width 44 height 12
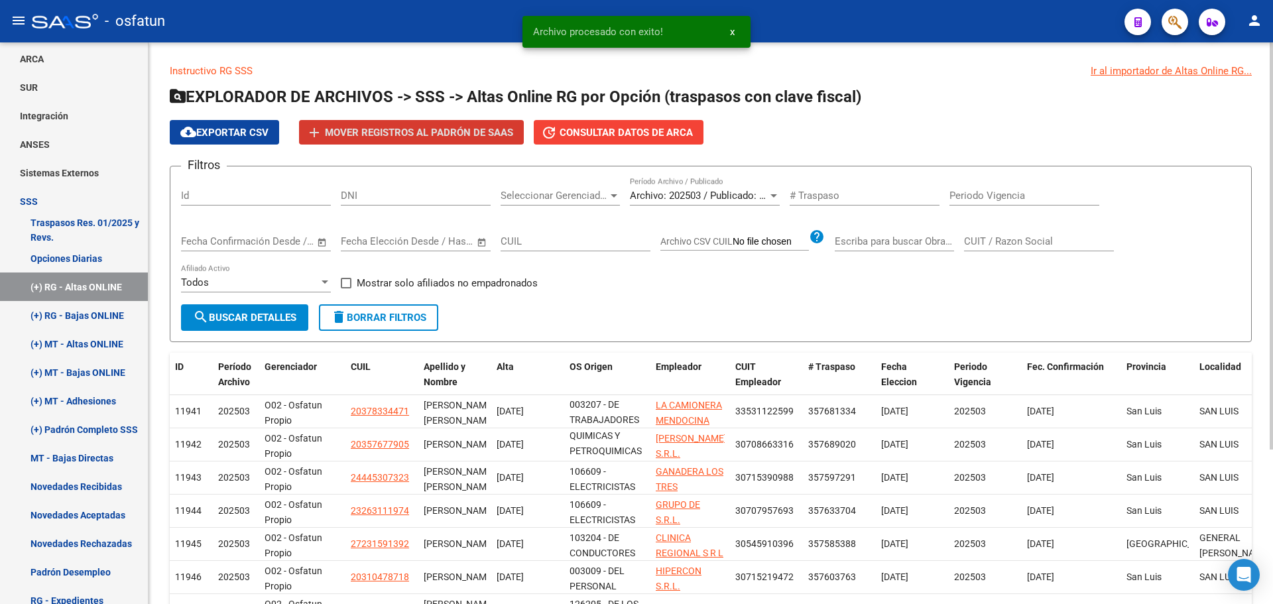
click at [666, 194] on span "Archivo: 202503 / Publicado: 202502" at bounding box center [710, 196] width 161 height 12
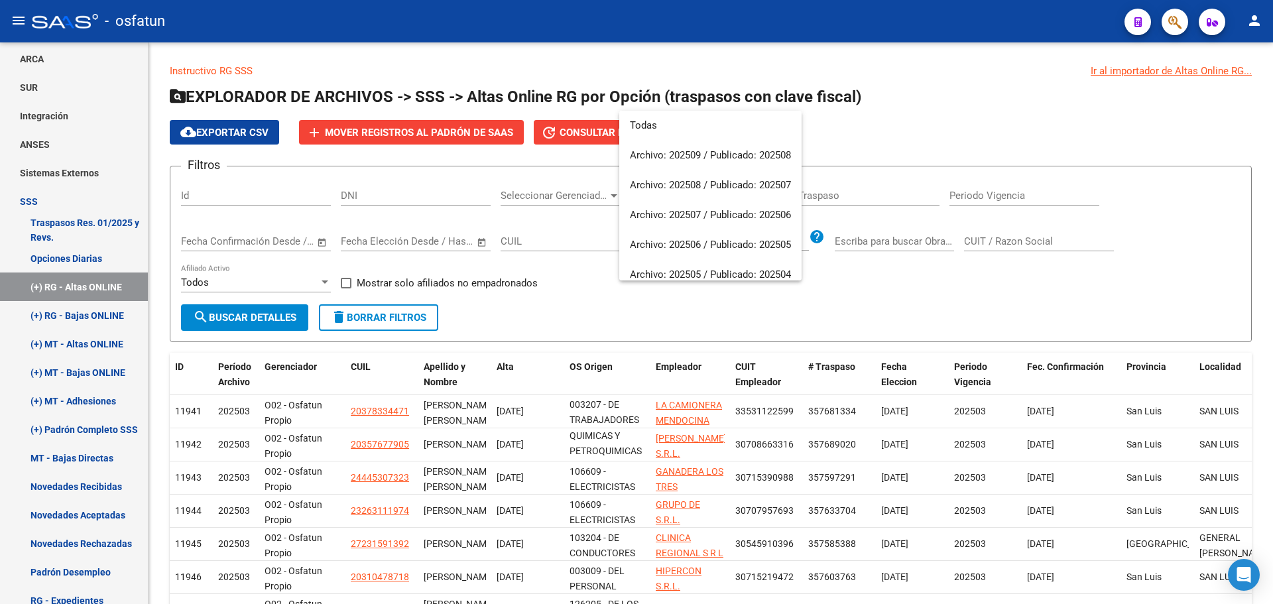
scroll to position [139, 0]
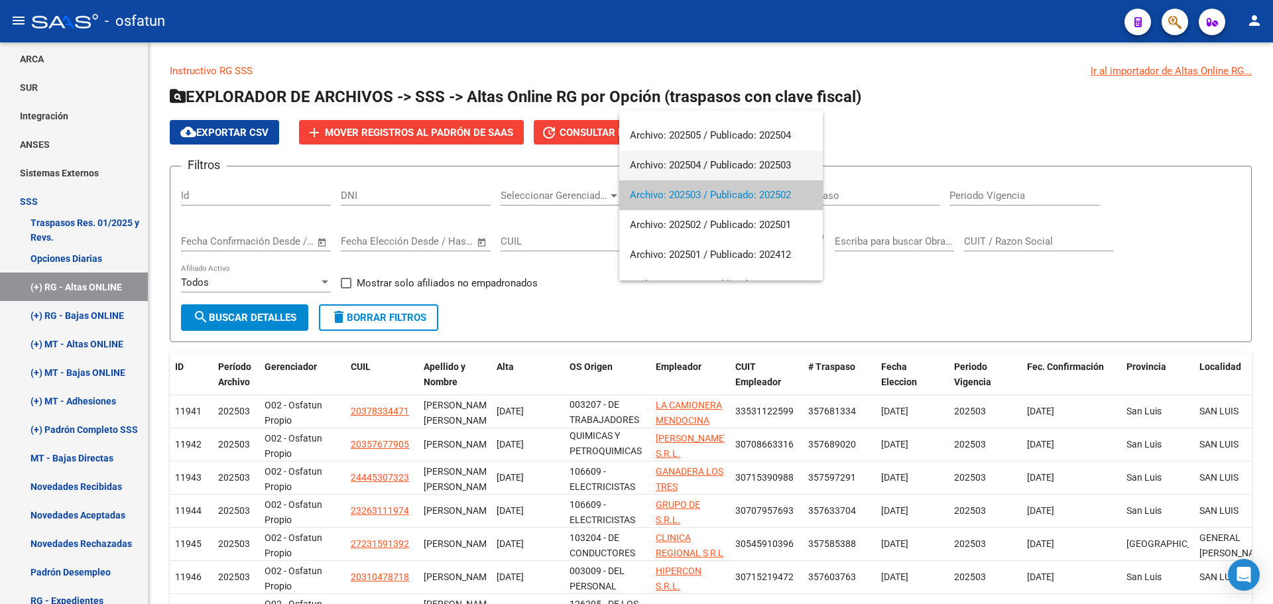
click at [706, 160] on span "Archivo: 202504 / Publicado: 202503" at bounding box center [721, 165] width 182 height 30
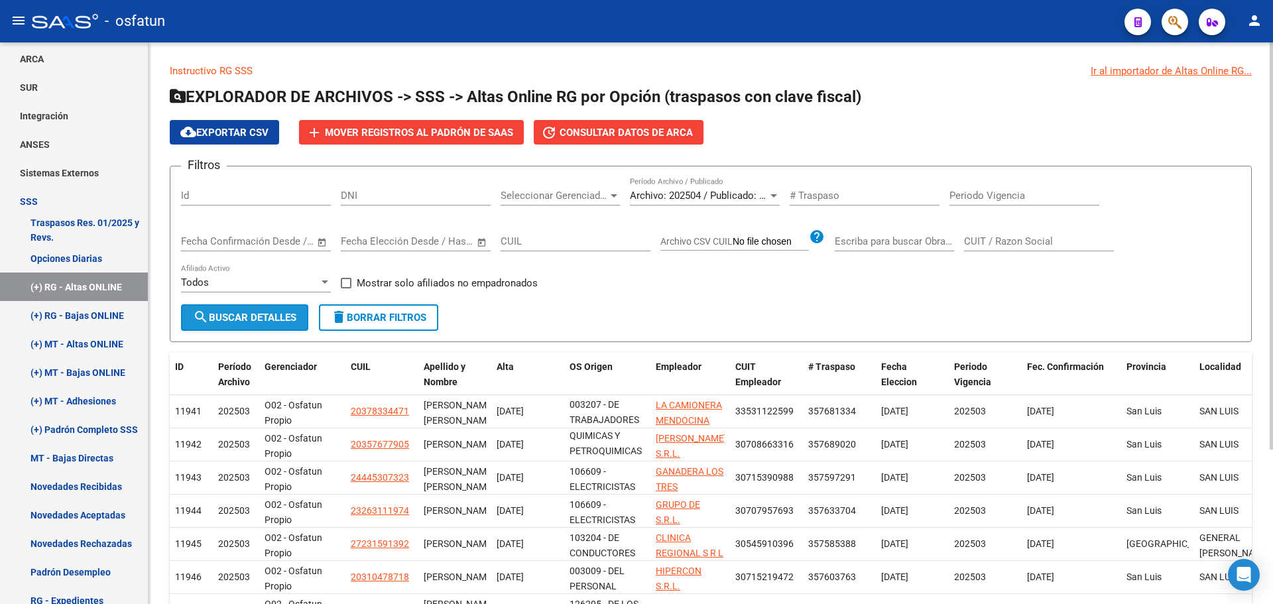
click at [246, 316] on span "search Buscar Detalles" at bounding box center [244, 318] width 103 height 12
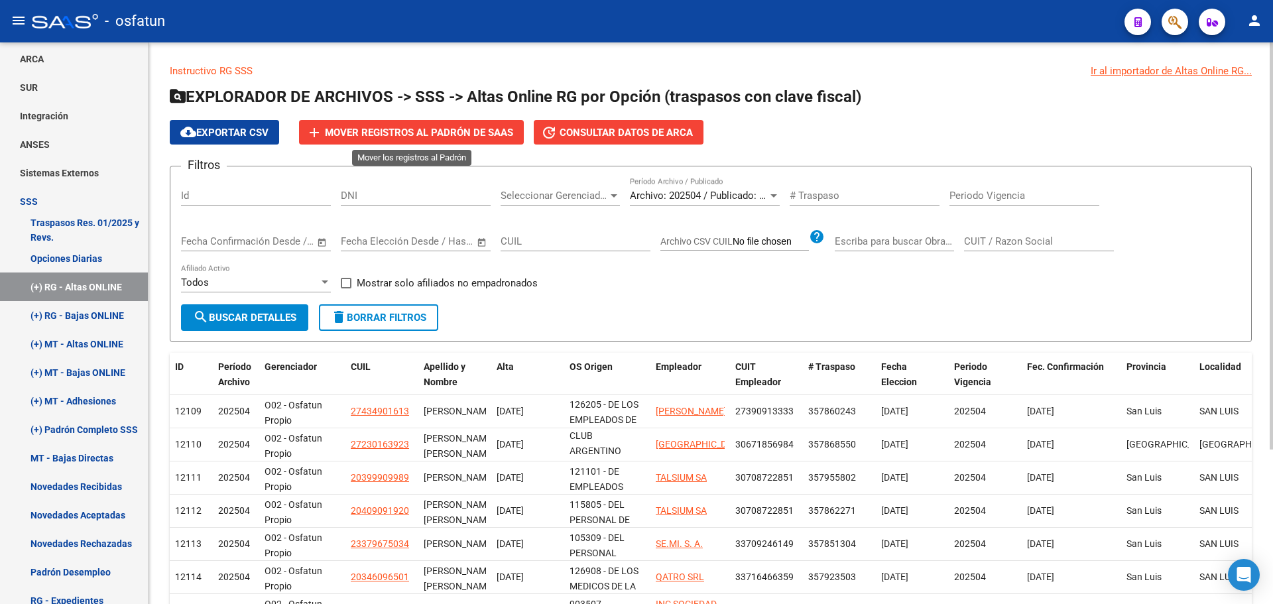
click at [396, 126] on span "add Mover registros al PADRÓN de SAAS" at bounding box center [412, 132] width 204 height 12
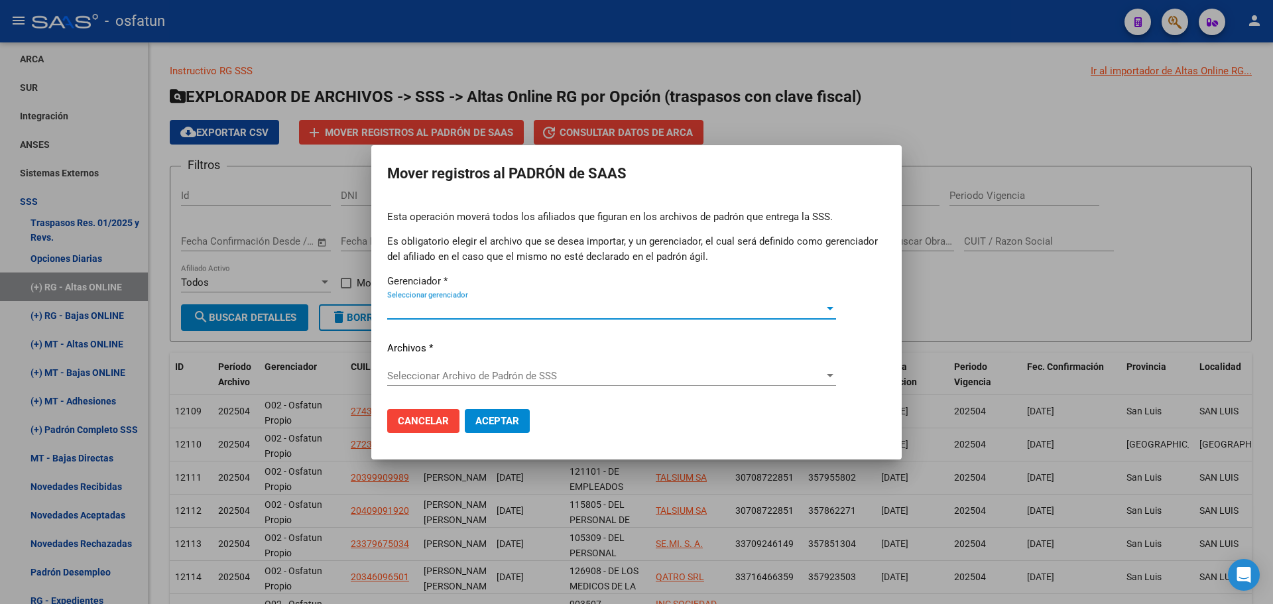
click at [401, 306] on span "Seleccionar gerenciador" at bounding box center [605, 309] width 437 height 12
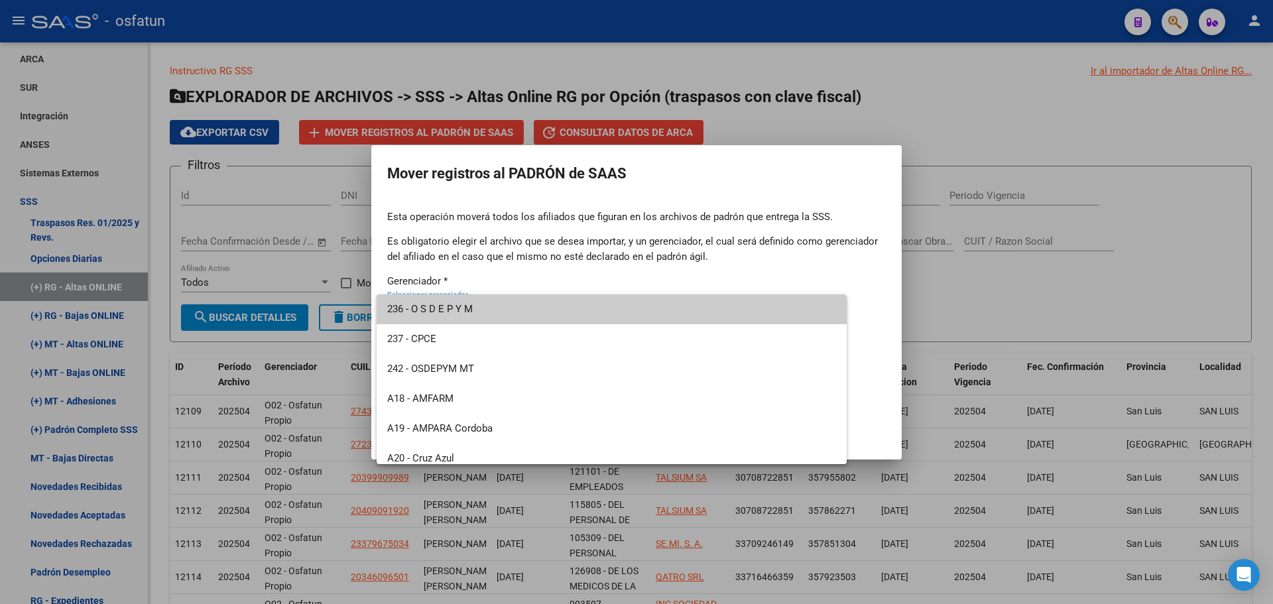
scroll to position [636, 0]
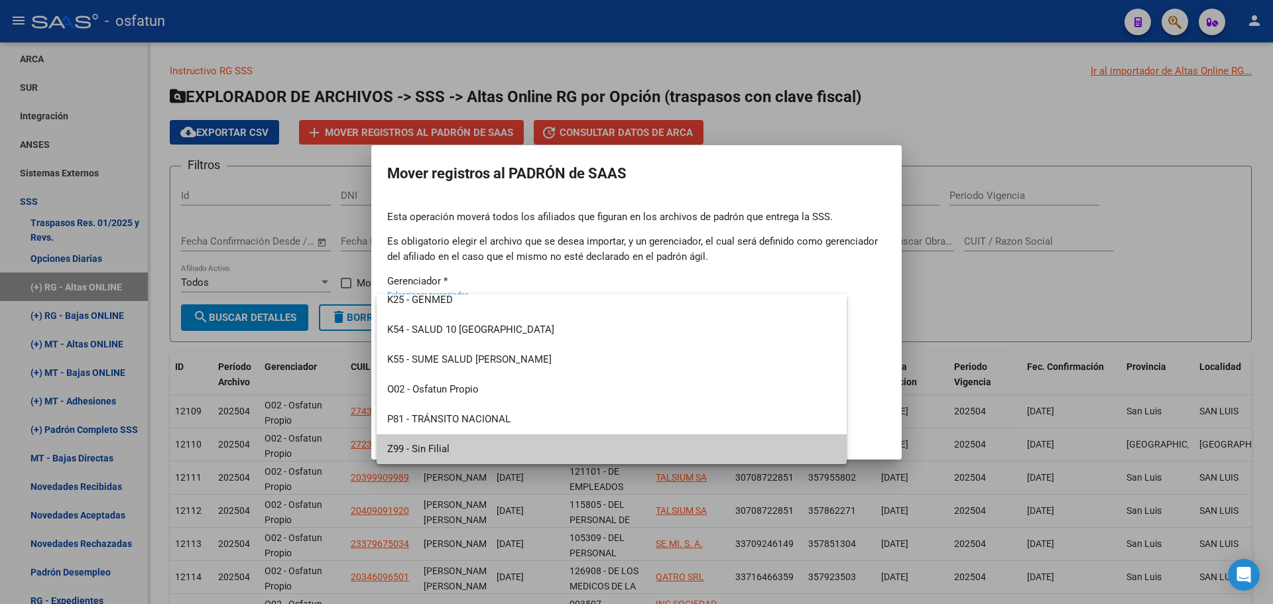
click at [440, 448] on span "Z99 - Sin Filial" at bounding box center [611, 449] width 449 height 30
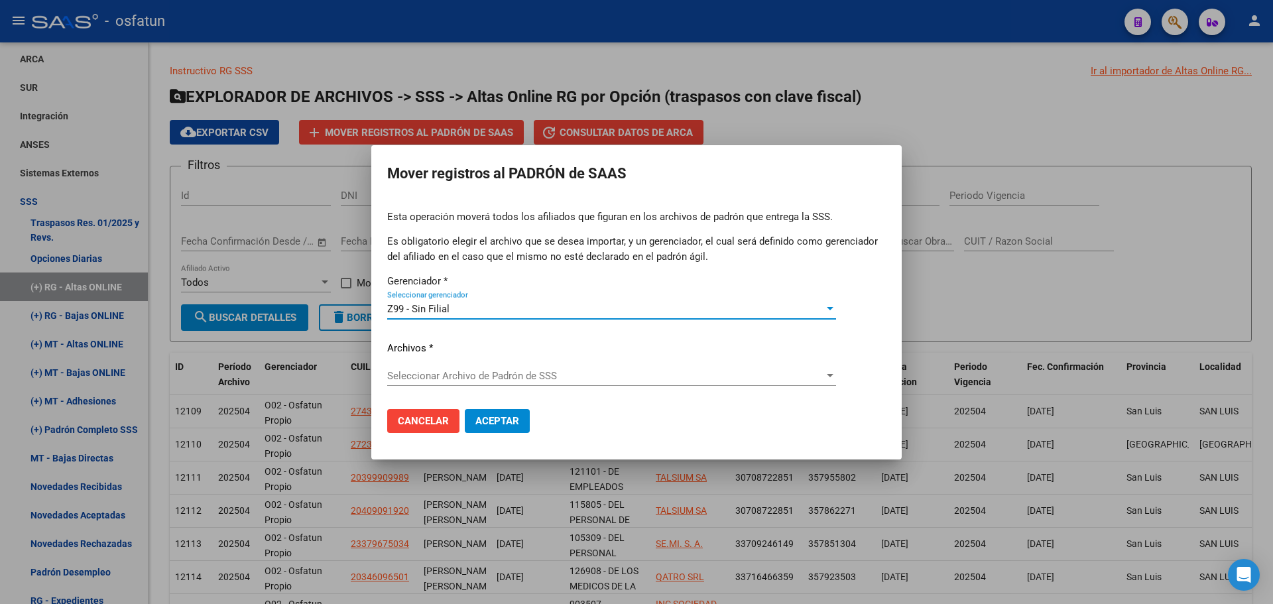
click at [455, 368] on div "Seleccionar Archivo [PERSON_NAME] de SSS Seleccionar Archivo [PERSON_NAME] de S…" at bounding box center [611, 376] width 449 height 20
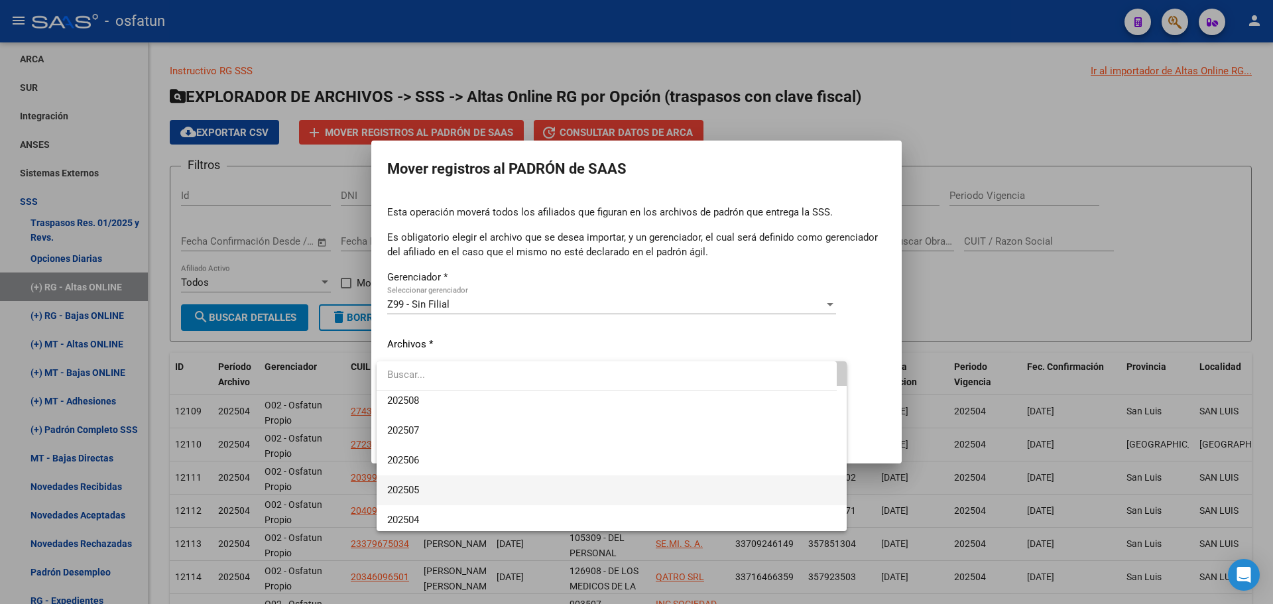
scroll to position [66, 0]
click at [436, 480] on span "202504" at bounding box center [611, 489] width 449 height 30
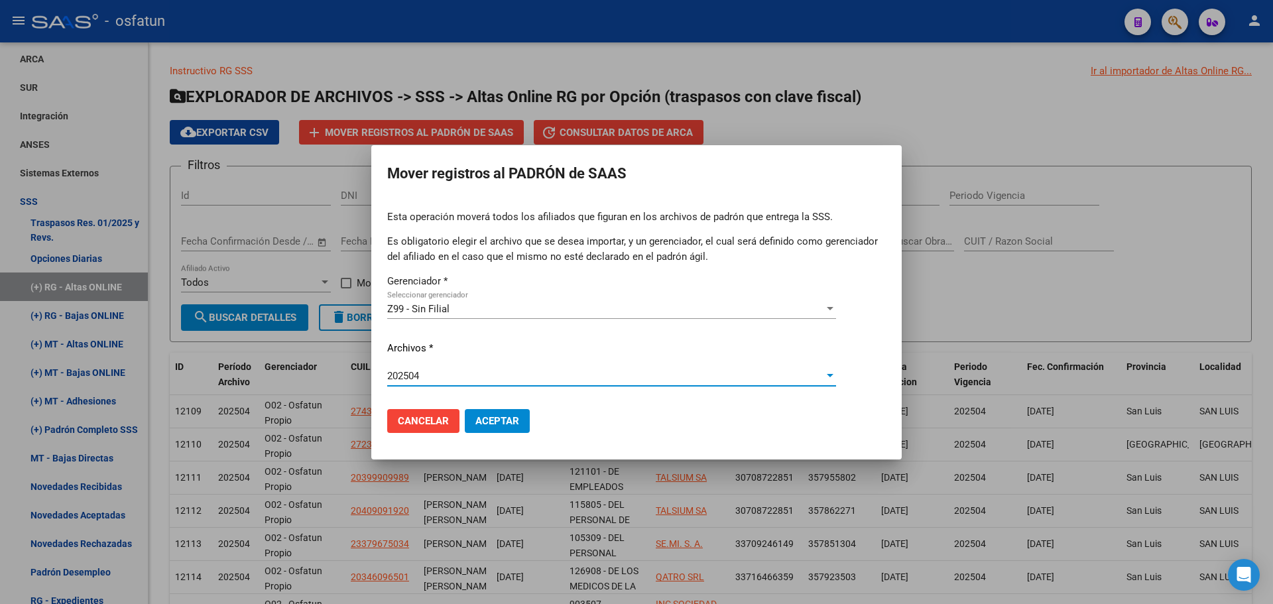
click at [506, 423] on span "Aceptar" at bounding box center [497, 421] width 44 height 12
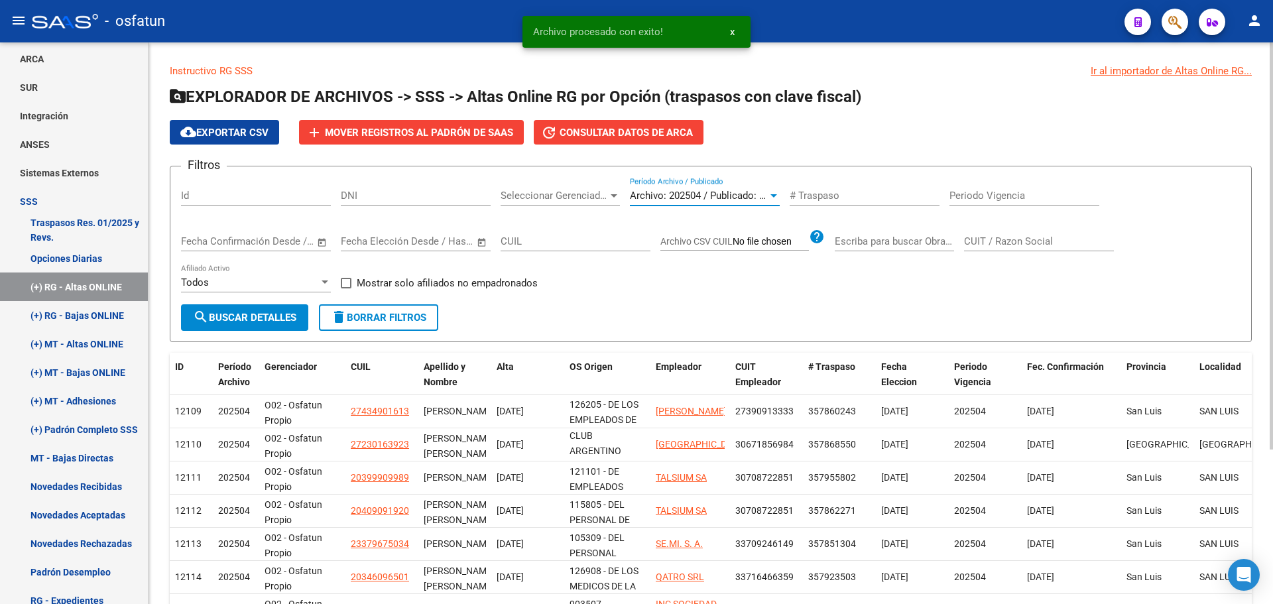
click at [703, 195] on span "Archivo: 202504 / Publicado: 202503" at bounding box center [710, 196] width 161 height 12
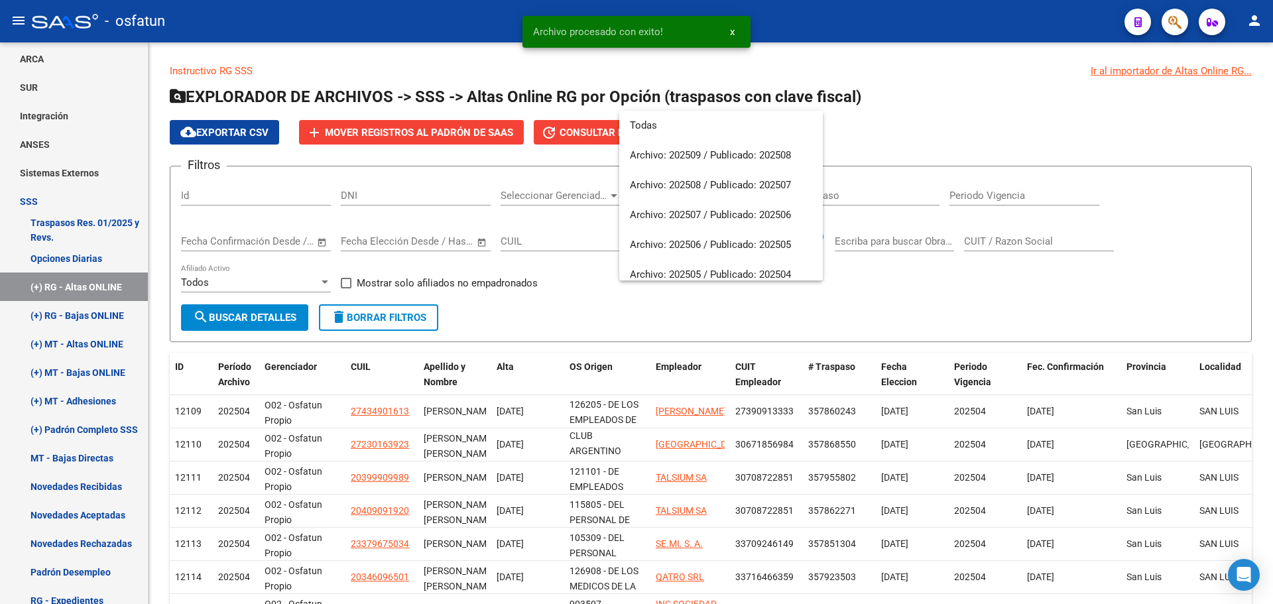
scroll to position [109, 0]
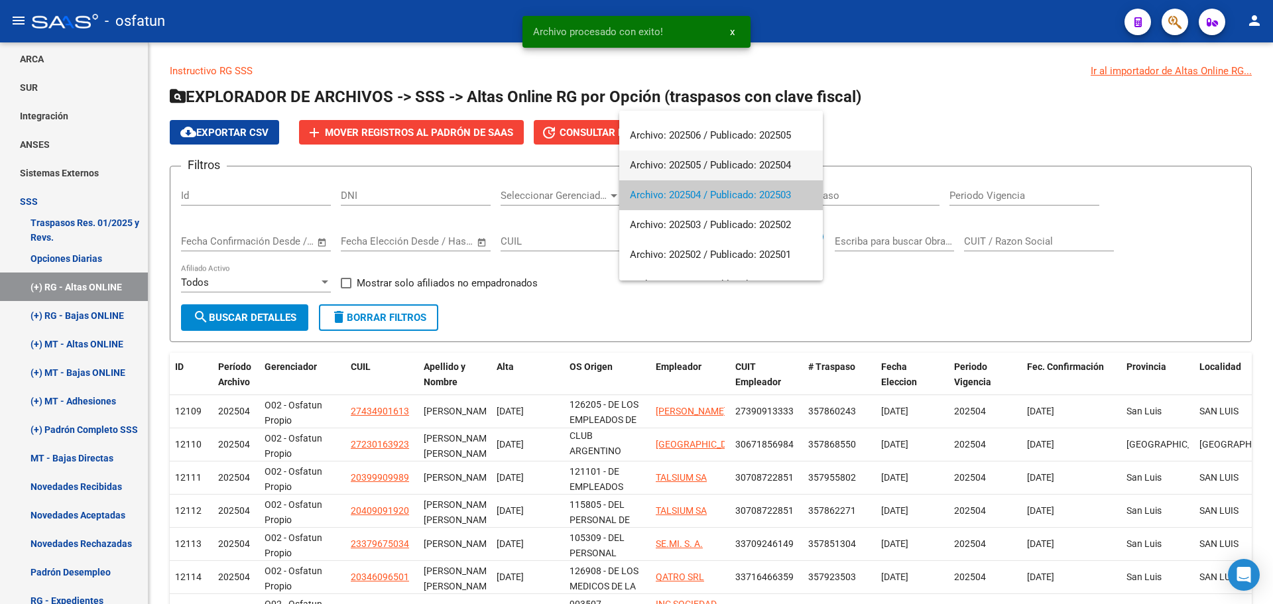
click at [710, 167] on span "Archivo: 202505 / Publicado: 202504" at bounding box center [721, 165] width 182 height 30
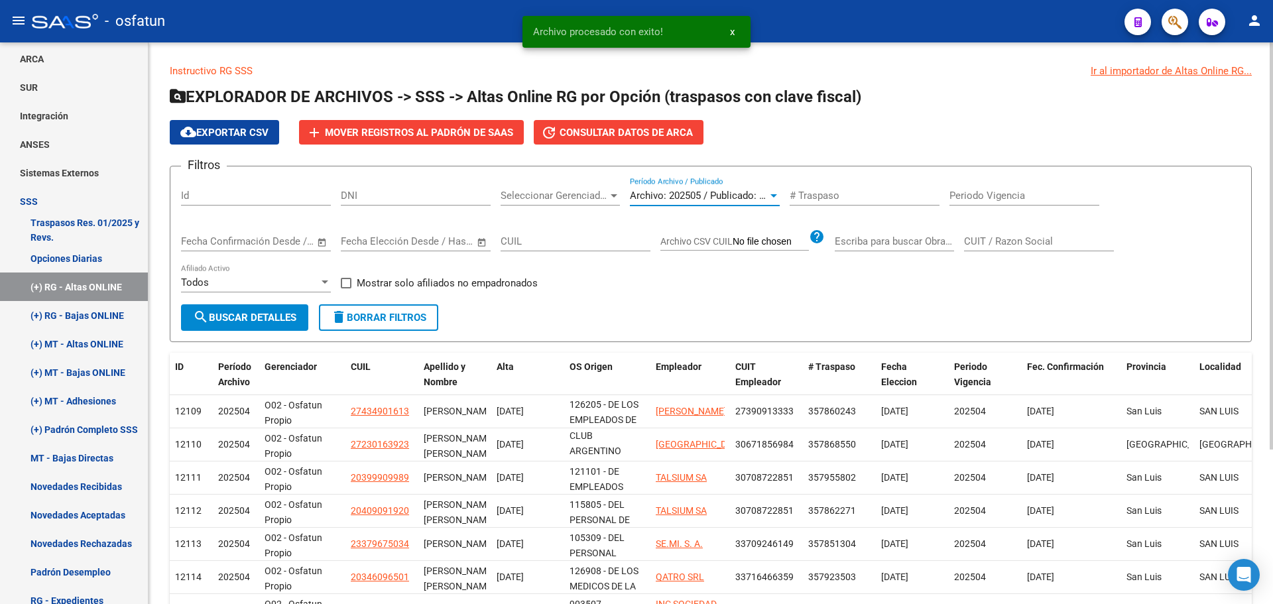
click at [251, 318] on span "search Buscar Detalles" at bounding box center [244, 318] width 103 height 12
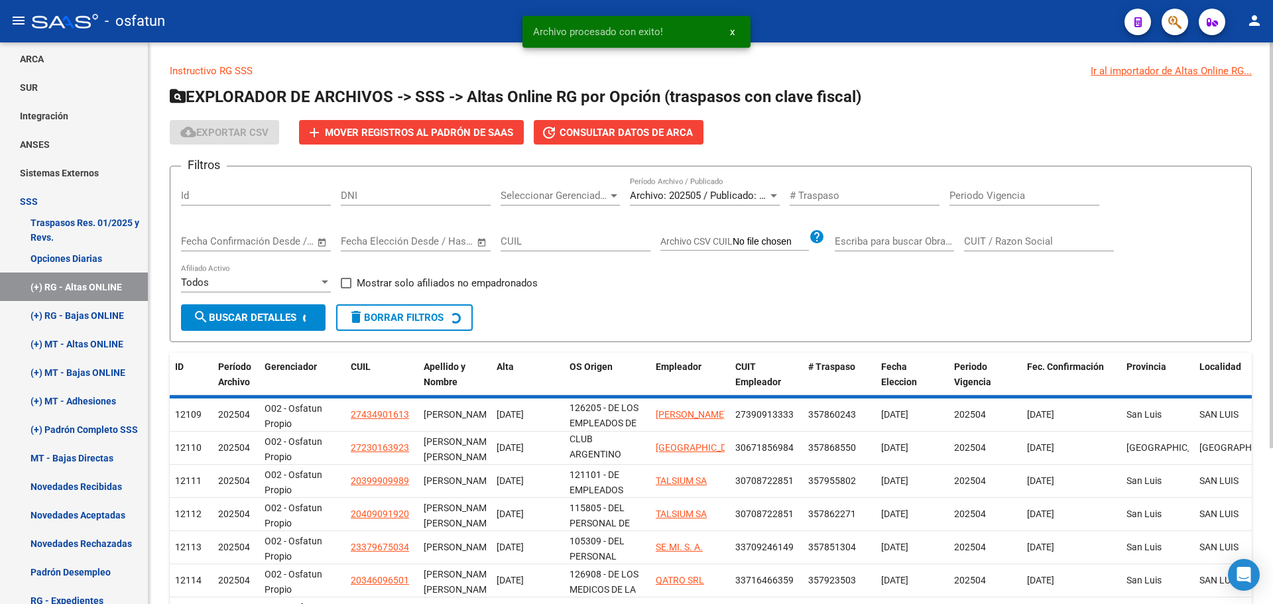
scroll to position [32, 0]
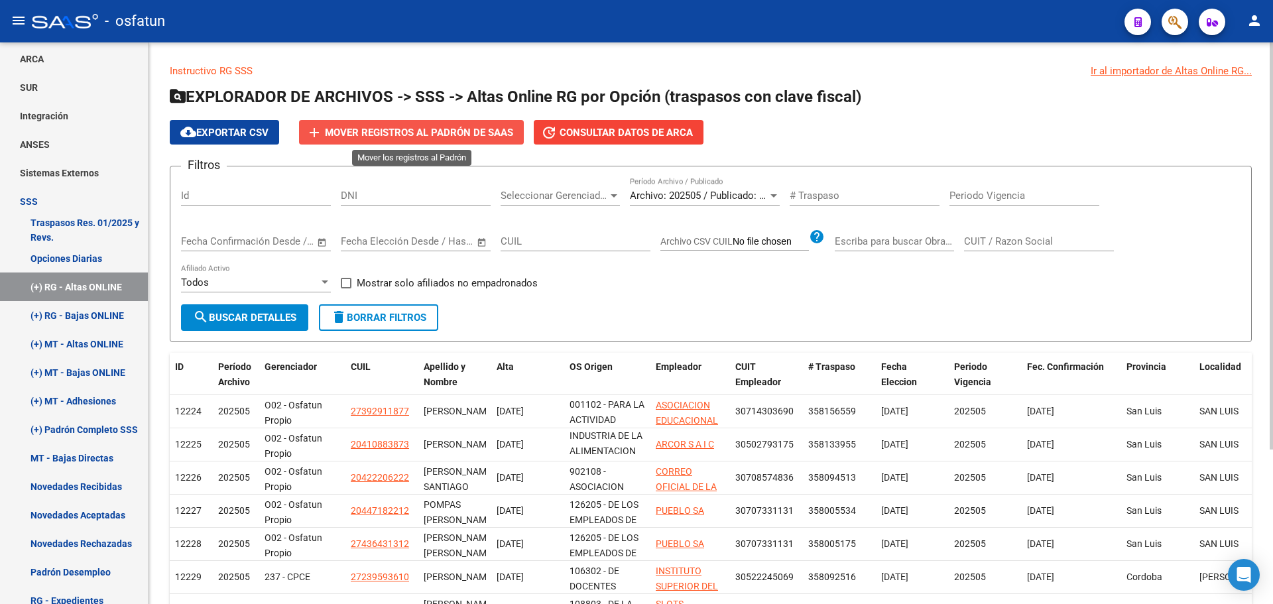
click at [469, 135] on span "Mover registros al PADRÓN de SAAS" at bounding box center [419, 133] width 188 height 12
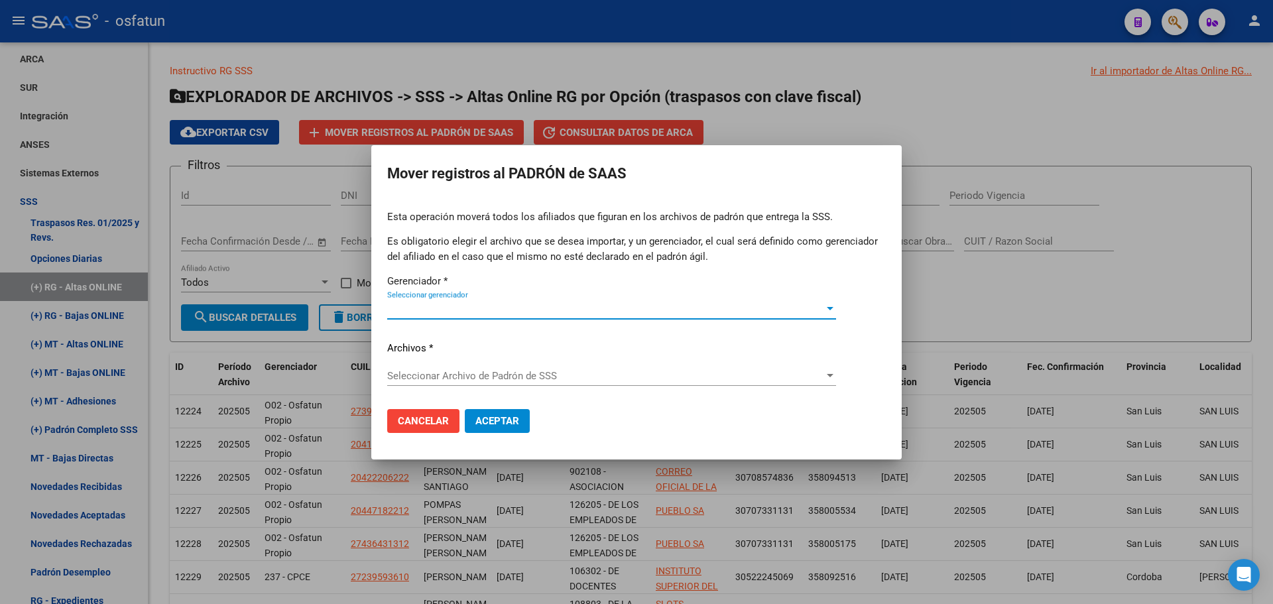
click at [508, 308] on span "Seleccionar gerenciador" at bounding box center [605, 309] width 437 height 12
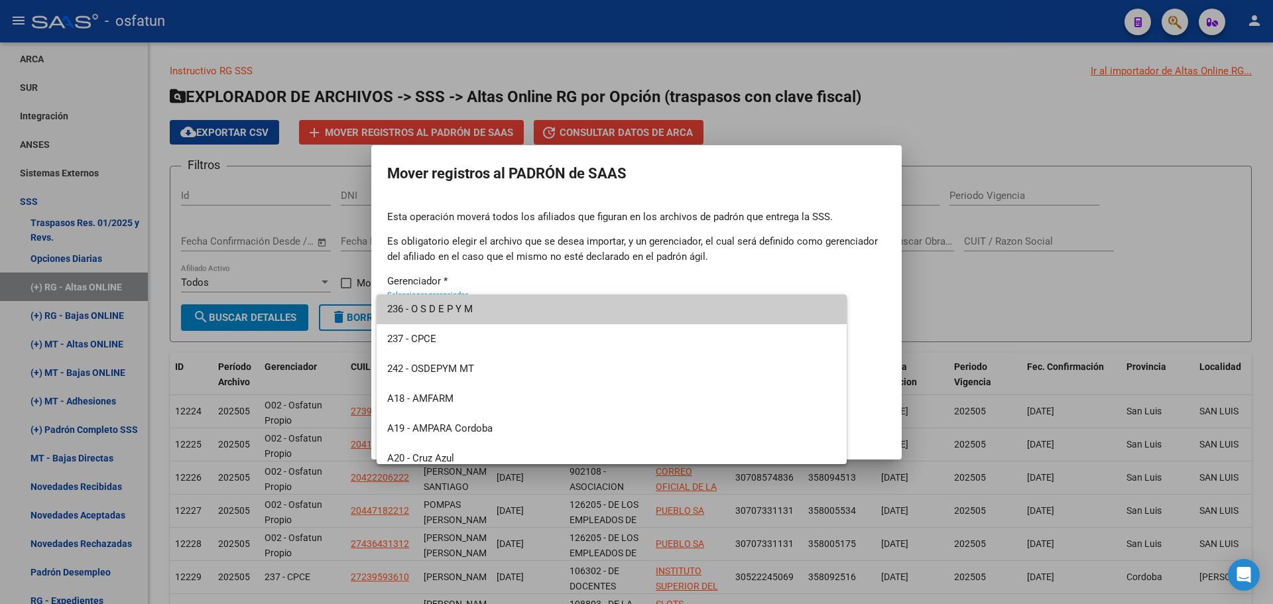
scroll to position [636, 0]
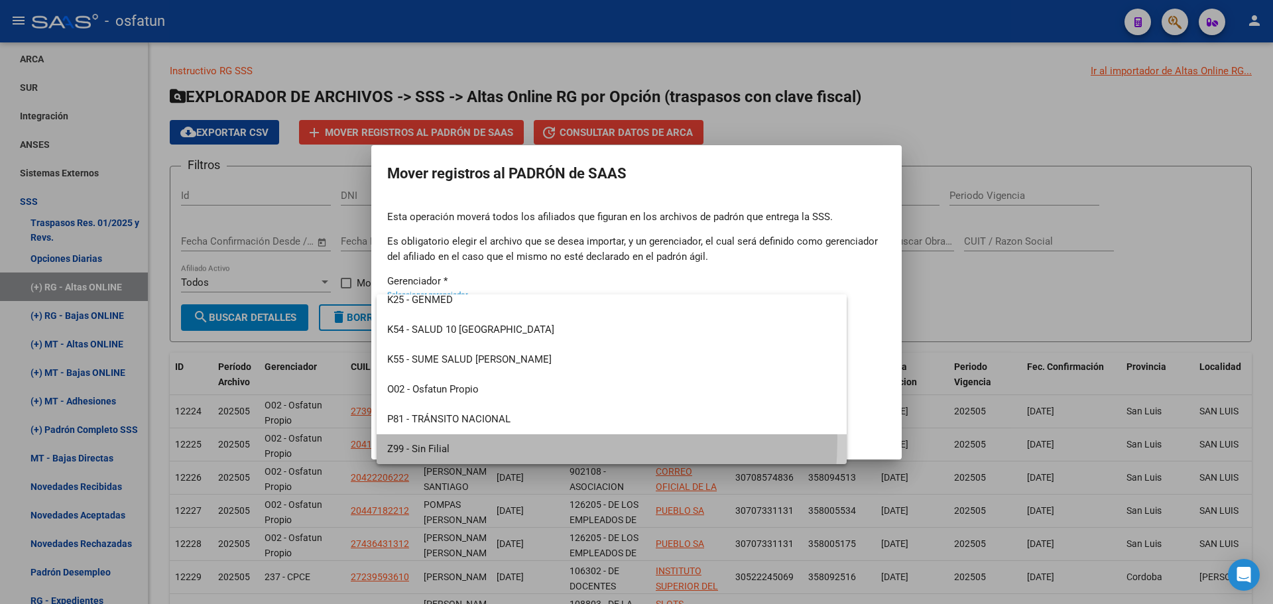
click at [463, 438] on span "Z99 - Sin Filial" at bounding box center [611, 449] width 449 height 30
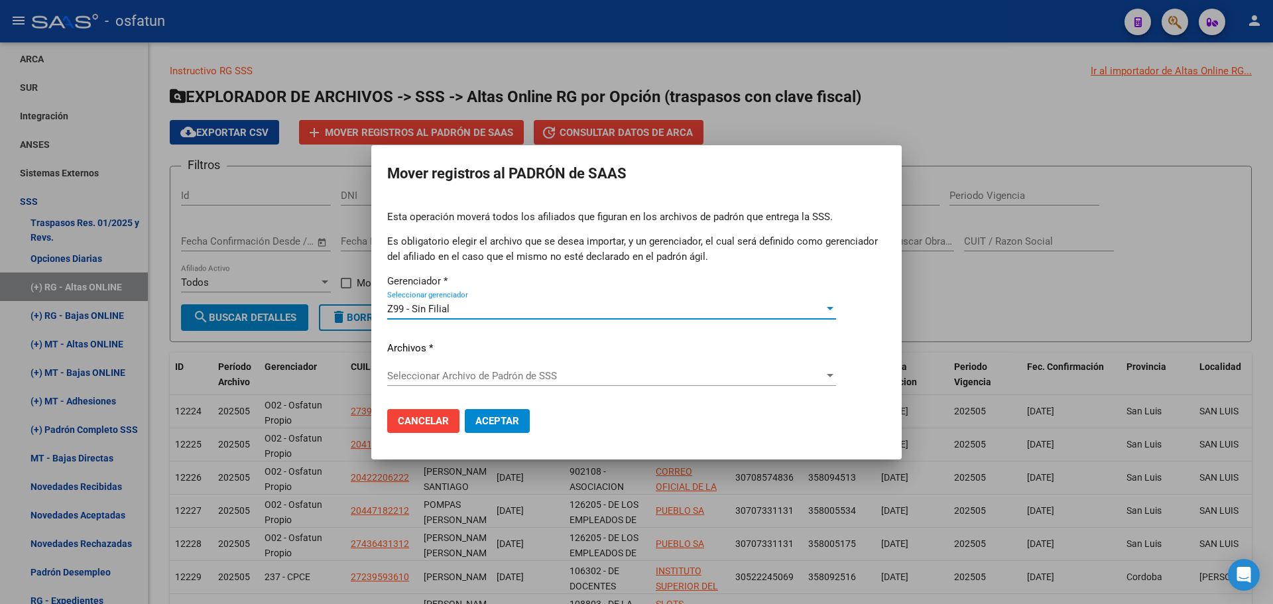
click at [485, 366] on div "Seleccionar Archivo [PERSON_NAME] de SSS Seleccionar Archivo [PERSON_NAME] de S…" at bounding box center [611, 376] width 449 height 20
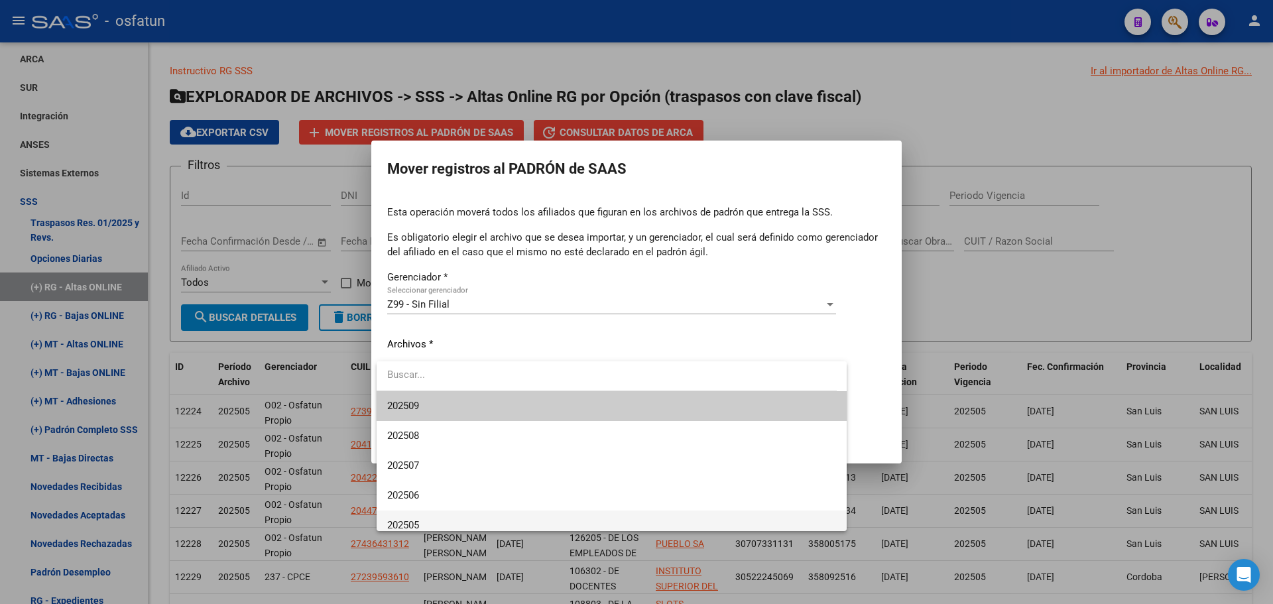
click at [430, 522] on span "202505" at bounding box center [611, 525] width 449 height 30
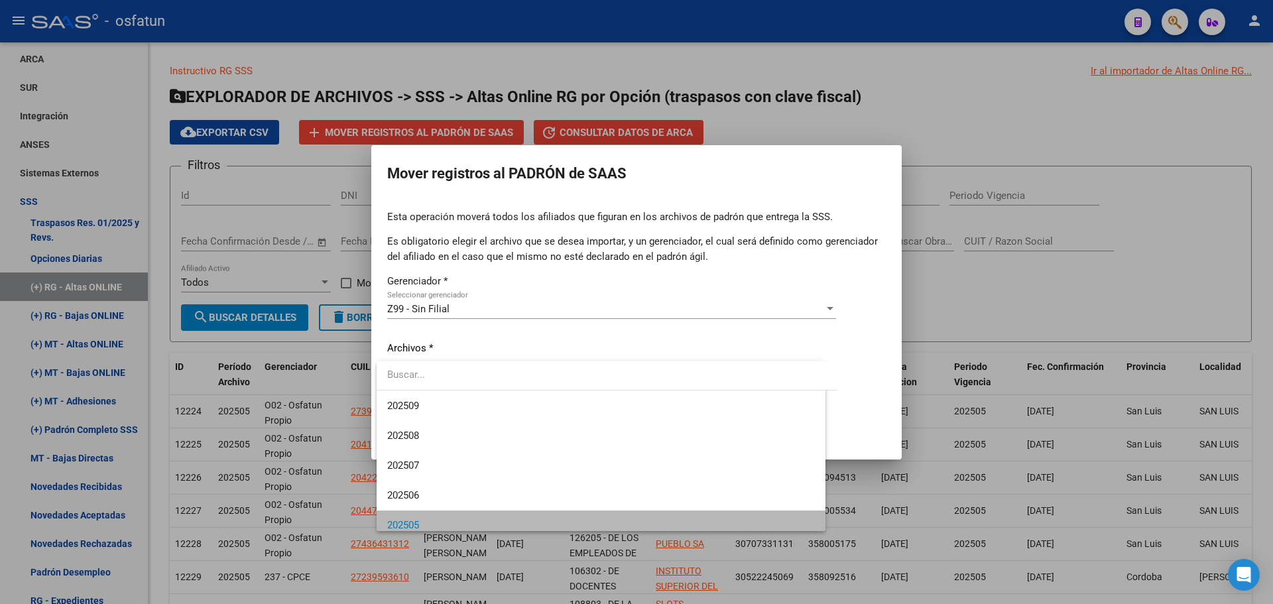
scroll to position [9, 0]
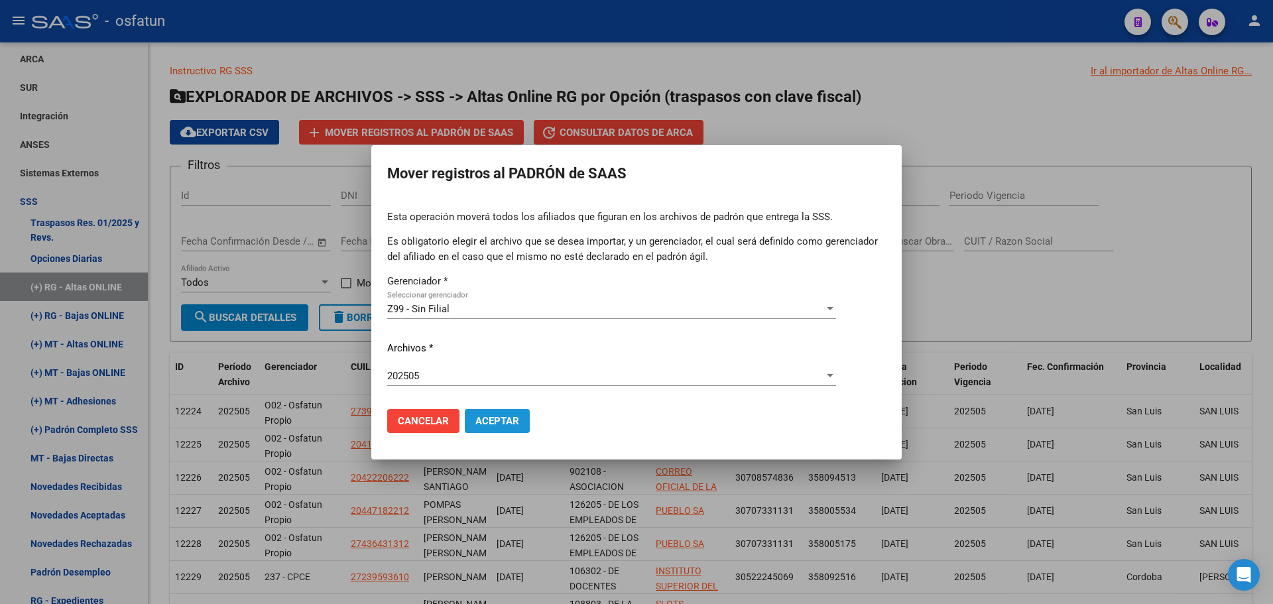
click at [502, 414] on button "Aceptar" at bounding box center [497, 421] width 65 height 24
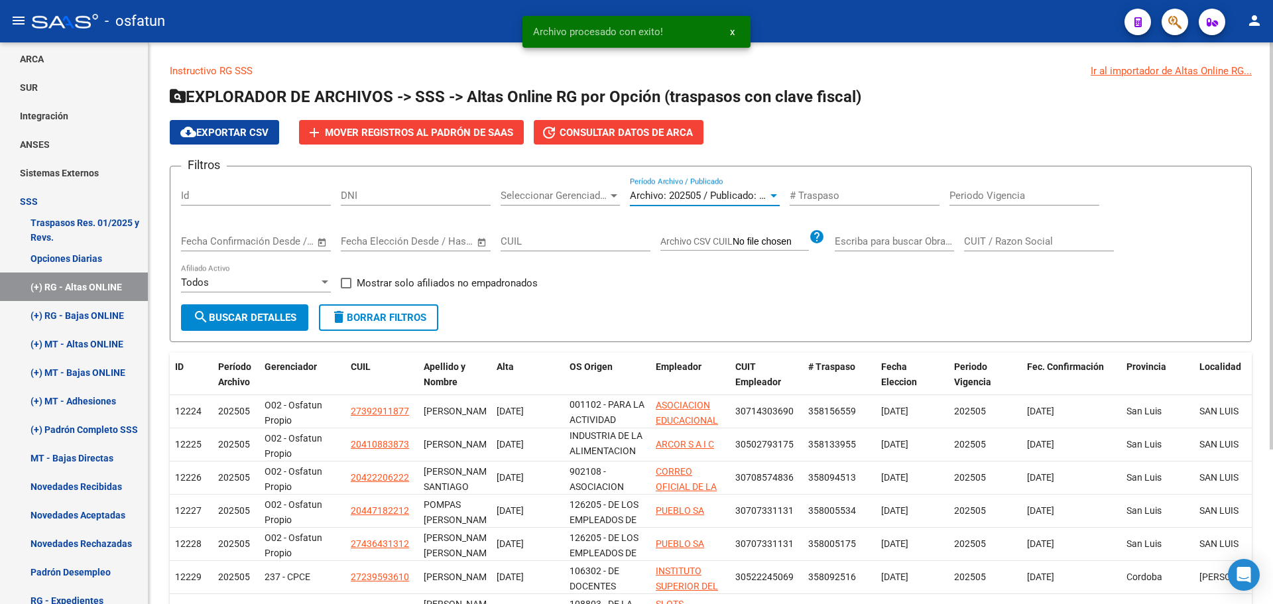
click at [674, 195] on span "Archivo: 202505 / Publicado: 202504" at bounding box center [710, 196] width 161 height 12
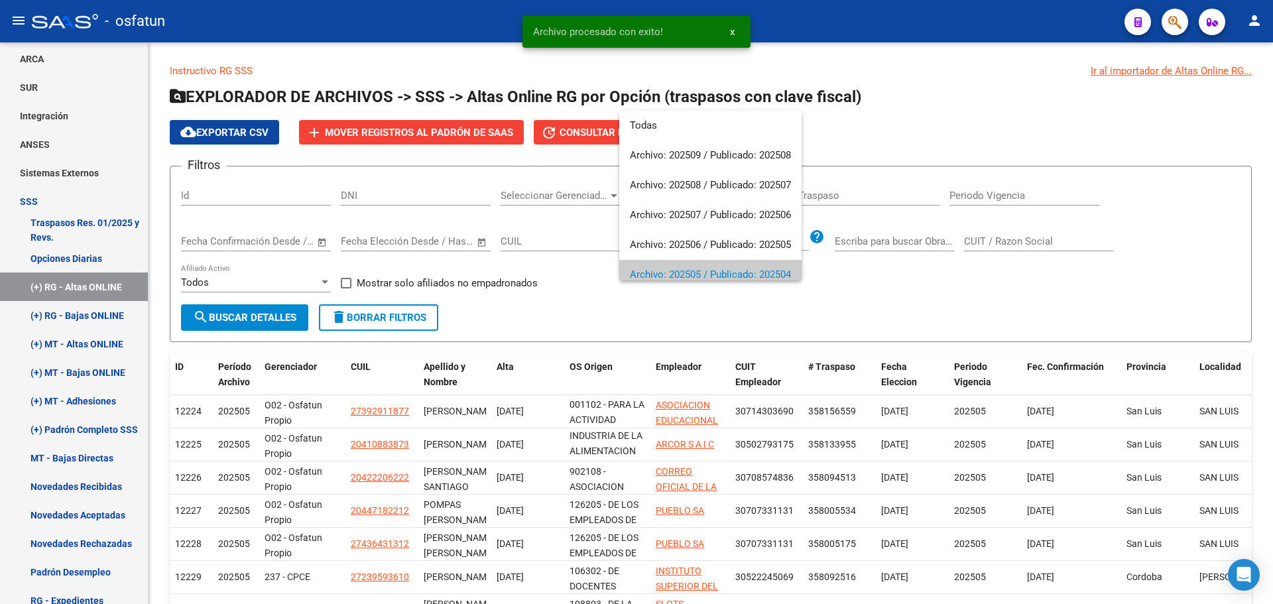
scroll to position [80, 0]
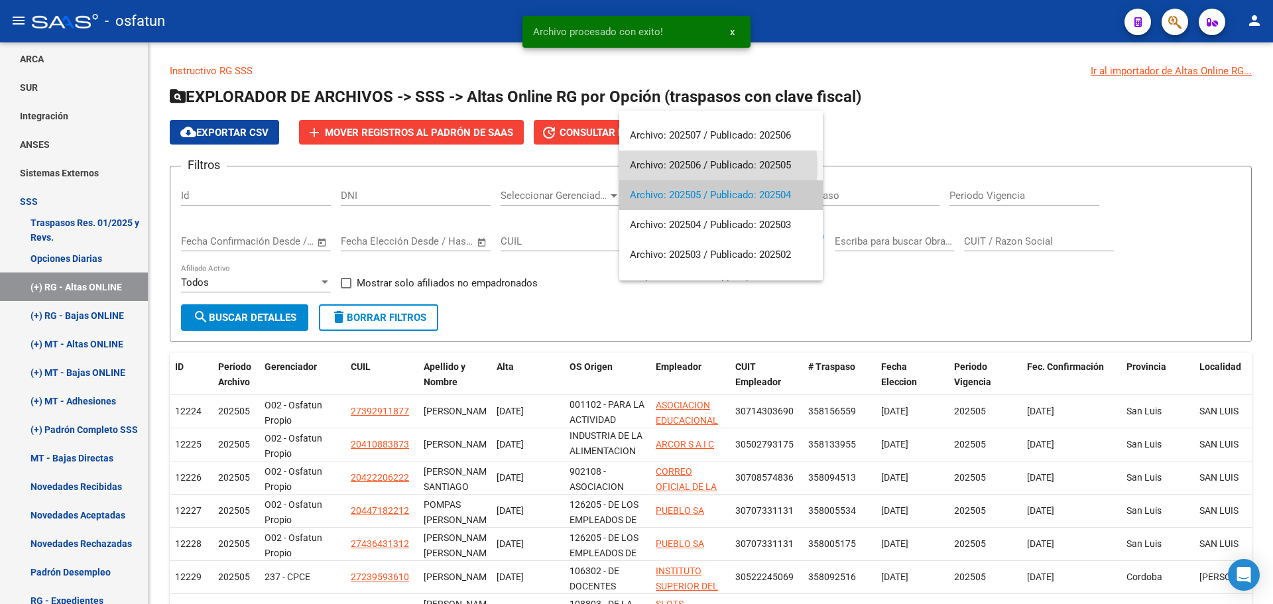
drag, startPoint x: 687, startPoint y: 167, endPoint x: 537, endPoint y: 233, distance: 164.2
click at [687, 167] on span "Archivo: 202506 / Publicado: 202505" at bounding box center [721, 165] width 182 height 30
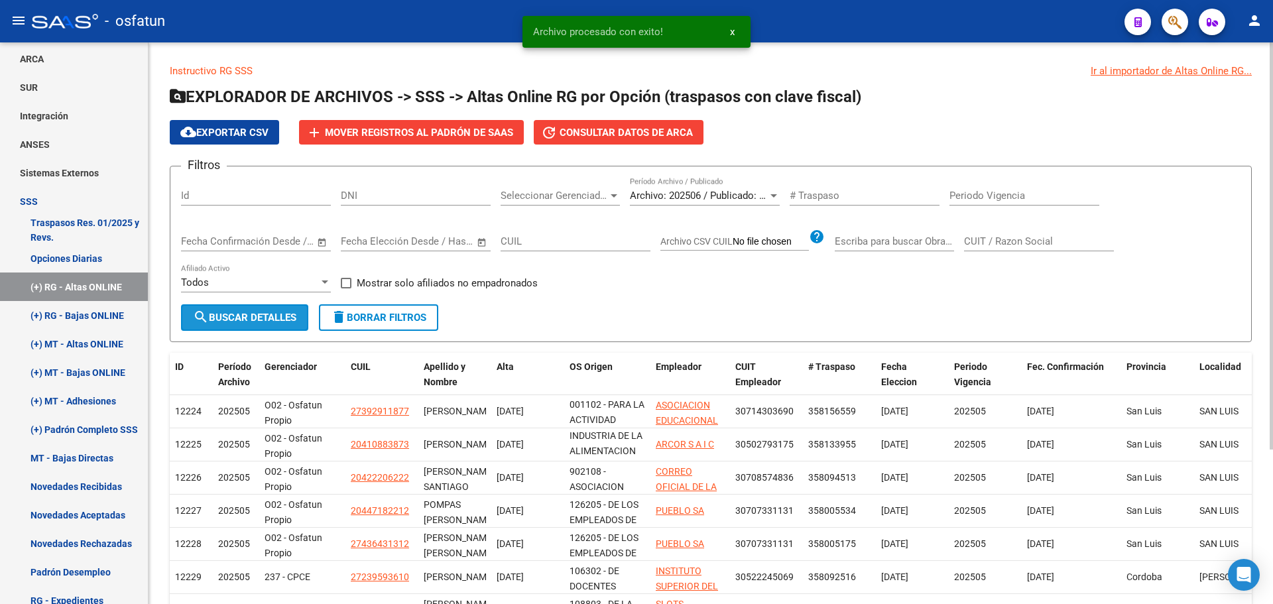
click at [285, 318] on span "search Buscar Detalles" at bounding box center [244, 318] width 103 height 12
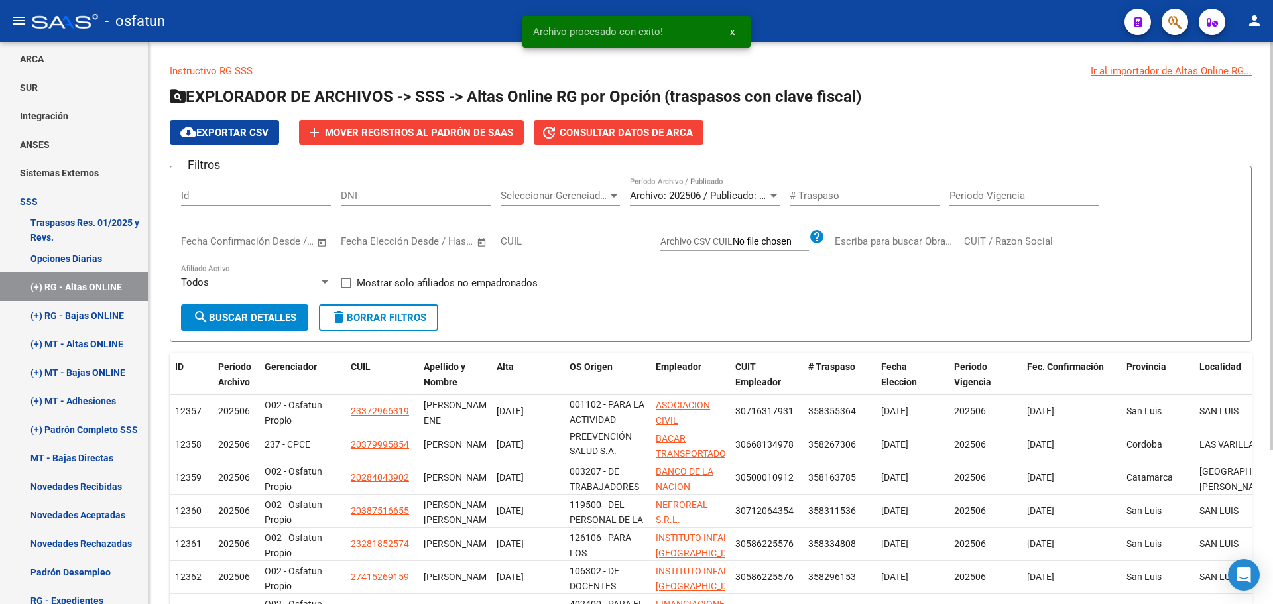
scroll to position [17, 0]
click at [377, 131] on span "Mover registros al PADRÓN de SAAS" at bounding box center [419, 133] width 188 height 12
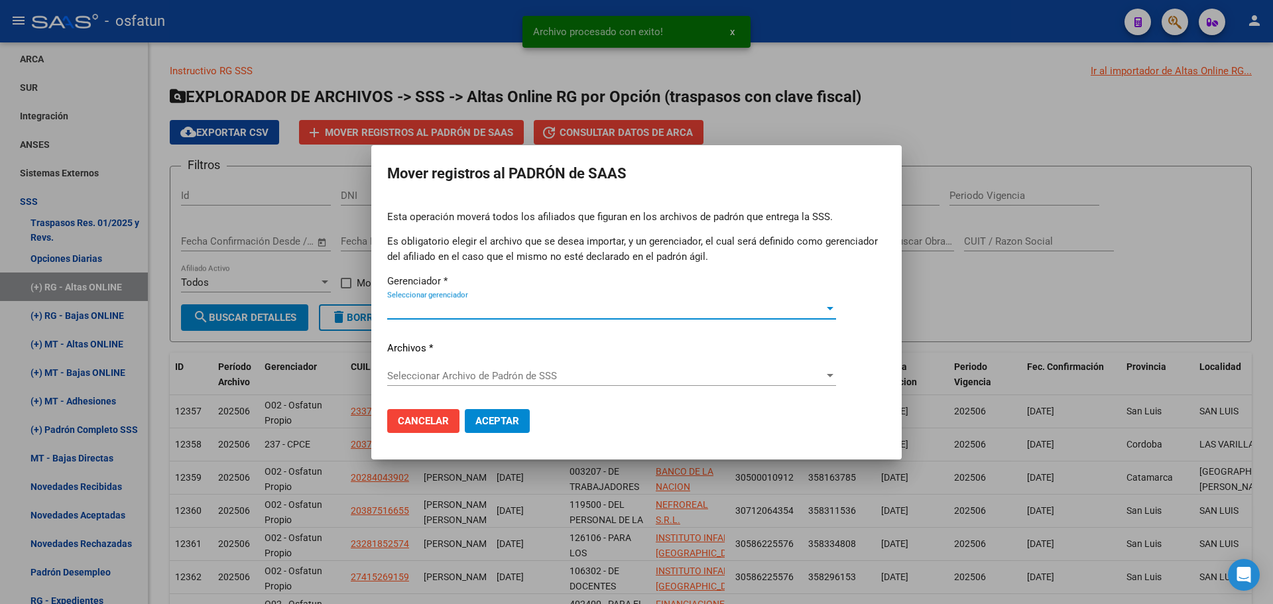
click at [504, 314] on span "Seleccionar gerenciador" at bounding box center [605, 309] width 437 height 12
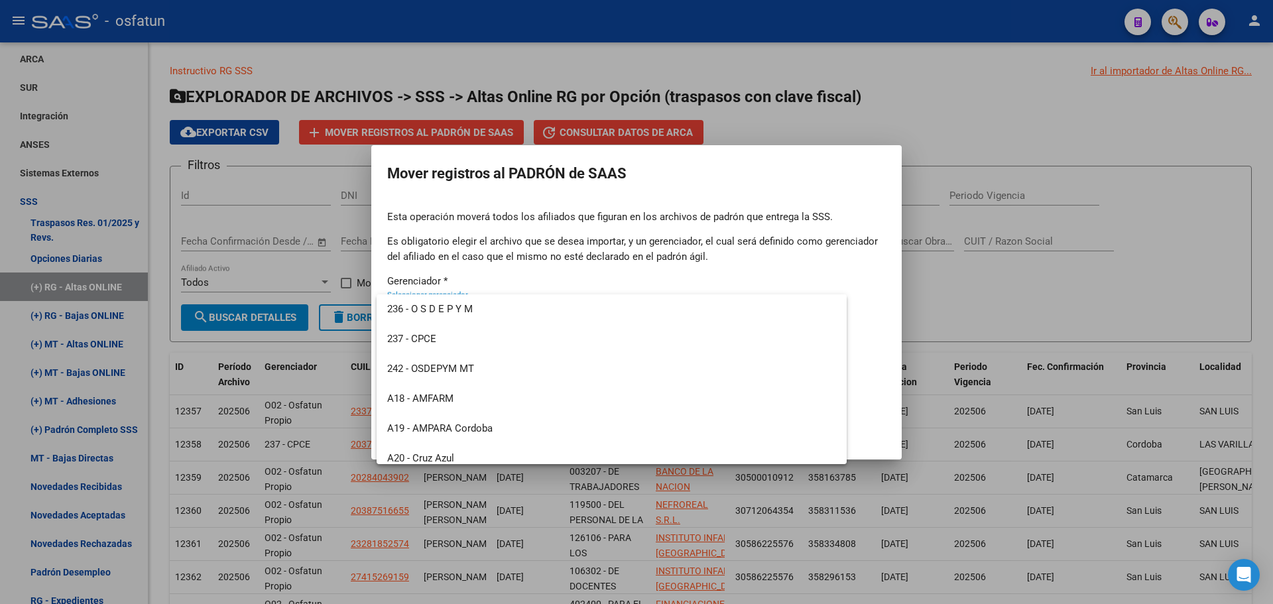
scroll to position [636, 0]
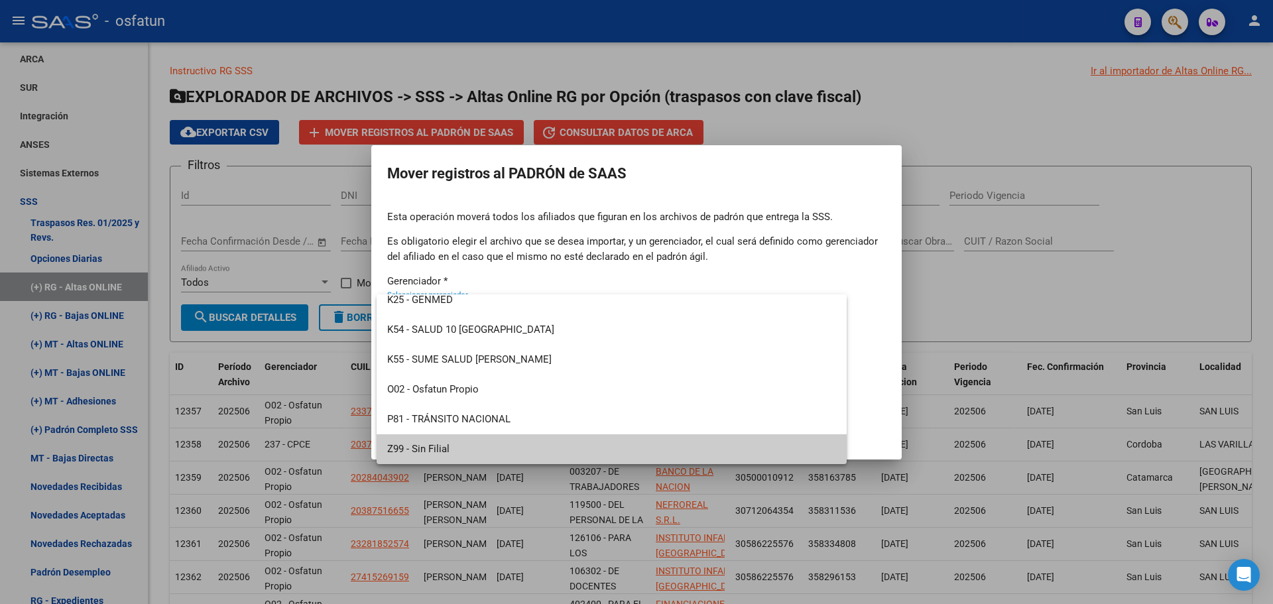
click at [461, 444] on span "Z99 - Sin Filial" at bounding box center [611, 449] width 449 height 30
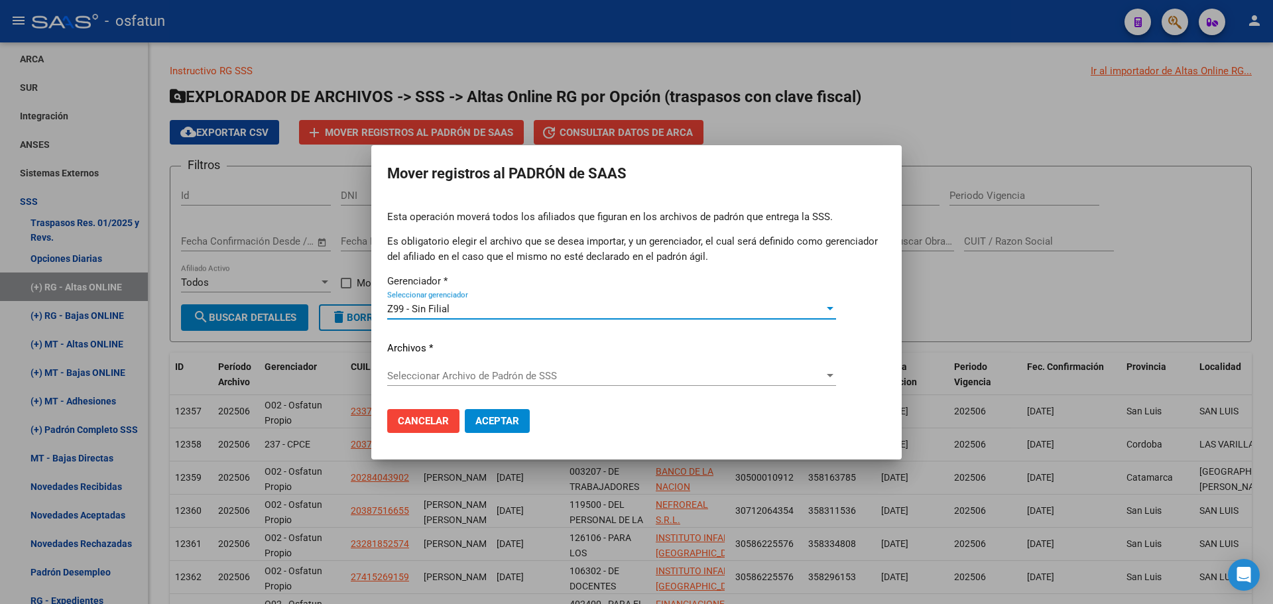
click at [480, 379] on span "Seleccionar Archivo de Padrón de SSS" at bounding box center [605, 376] width 437 height 12
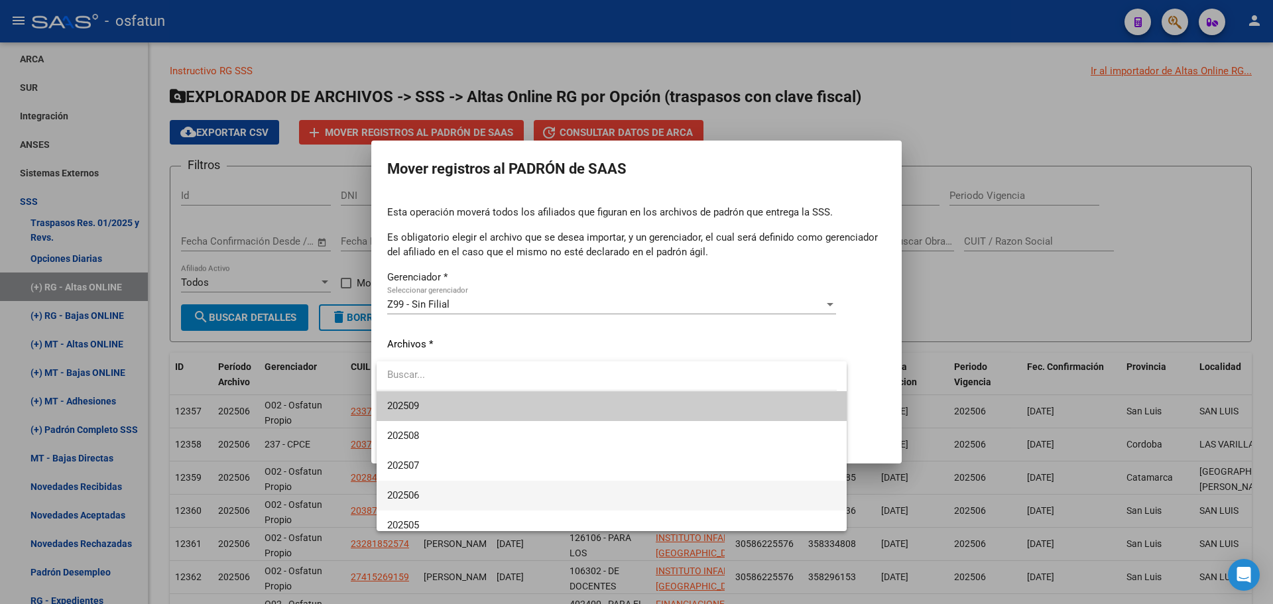
click at [473, 490] on span "202506" at bounding box center [611, 496] width 449 height 30
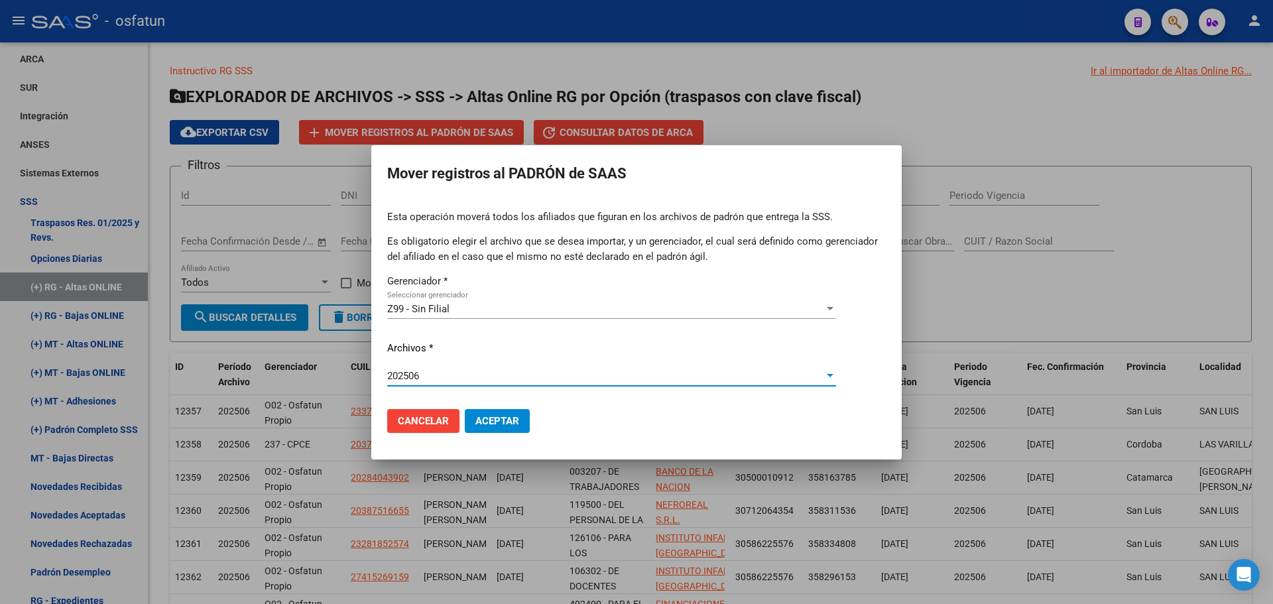
click at [505, 419] on span "Aceptar" at bounding box center [497, 421] width 44 height 12
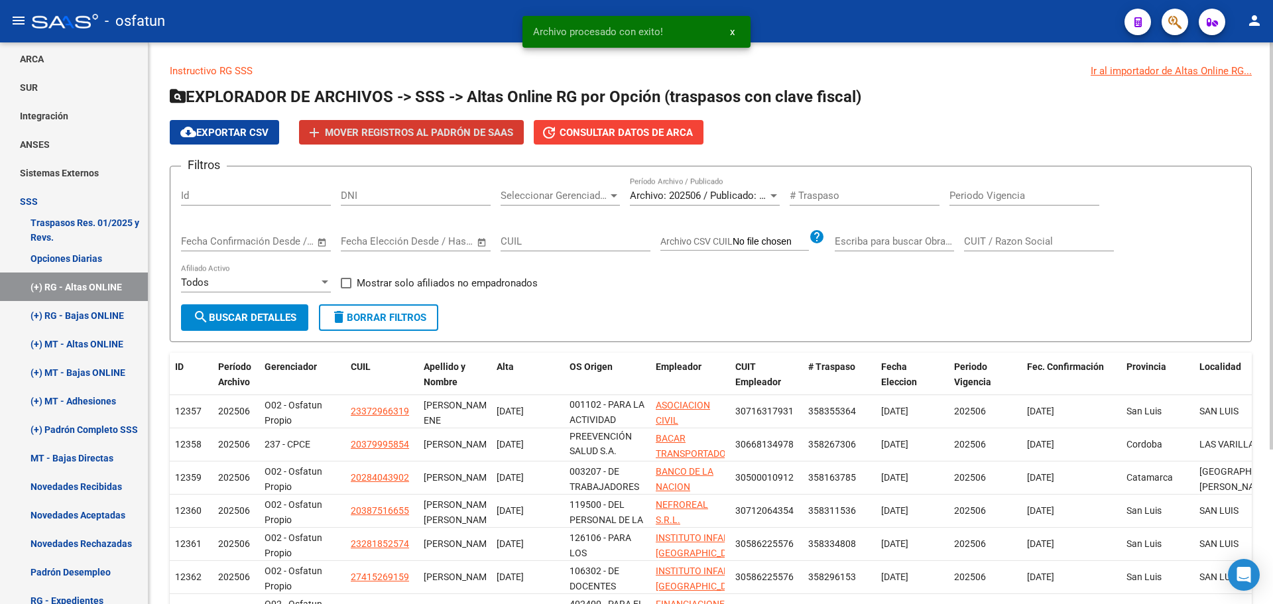
click at [703, 195] on span "Archivo: 202506 / Publicado: 202505" at bounding box center [710, 196] width 161 height 12
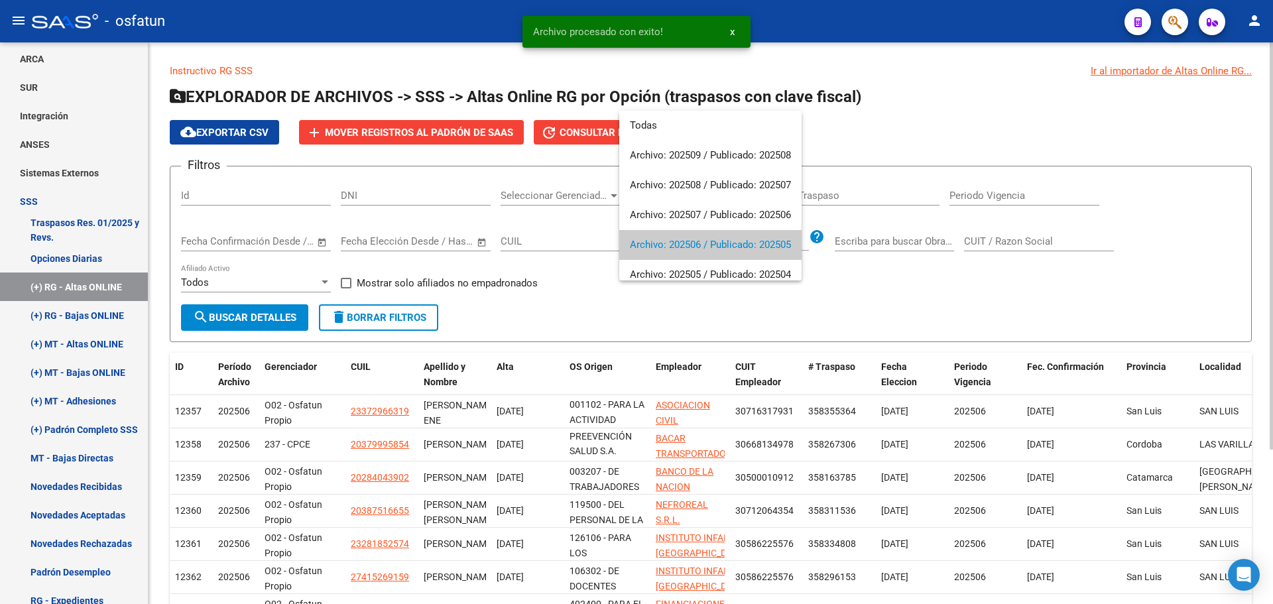
scroll to position [50, 0]
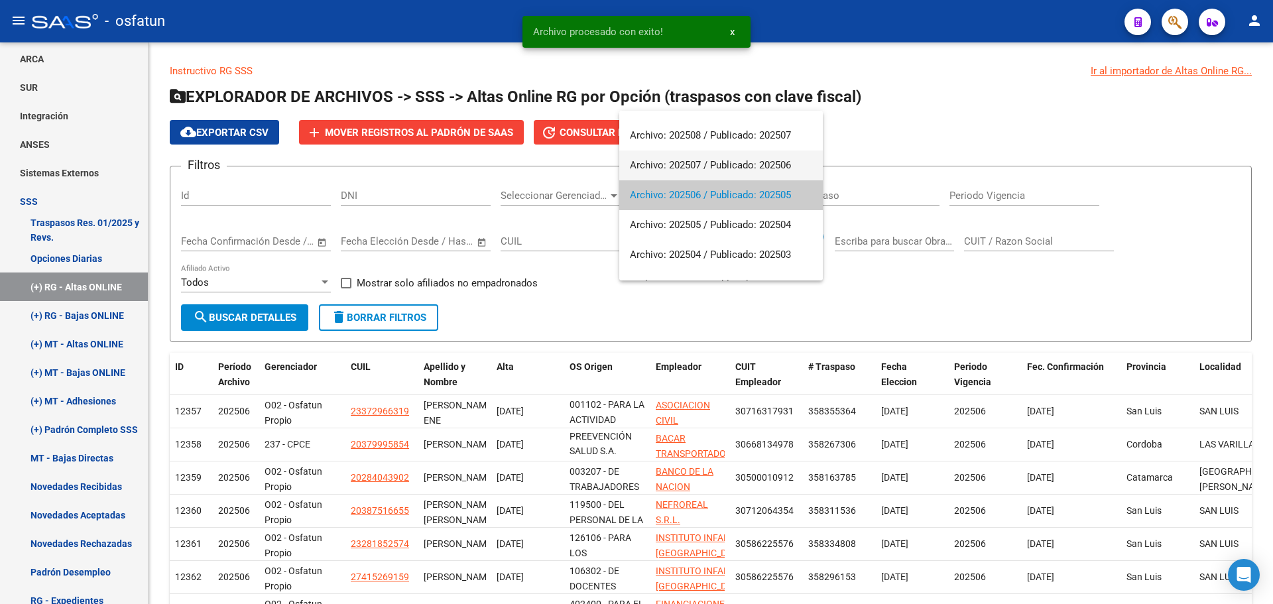
click at [709, 168] on span "Archivo: 202507 / Publicado: 202506" at bounding box center [721, 165] width 182 height 30
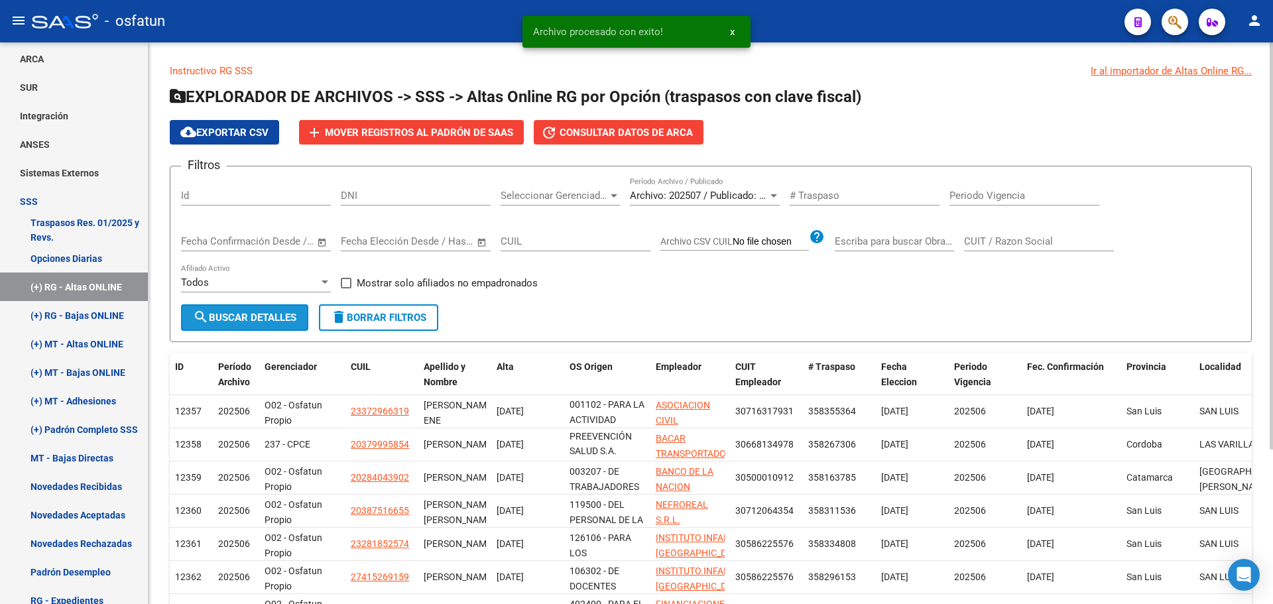
click at [292, 320] on span "search Buscar Detalles" at bounding box center [244, 318] width 103 height 12
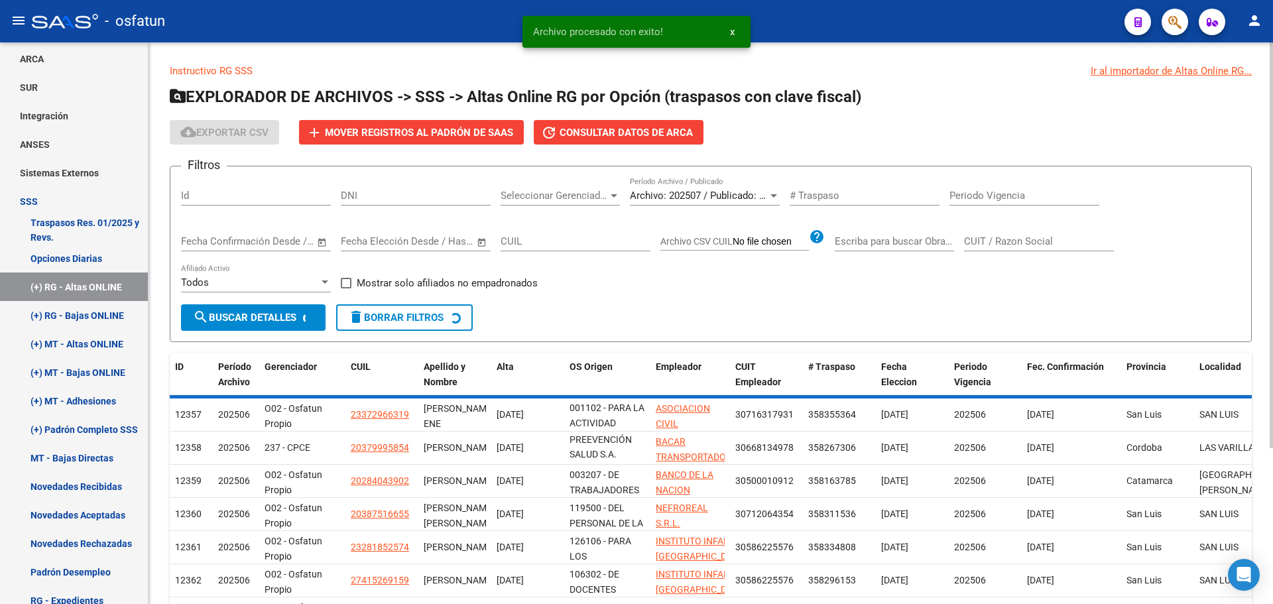
scroll to position [78, 0]
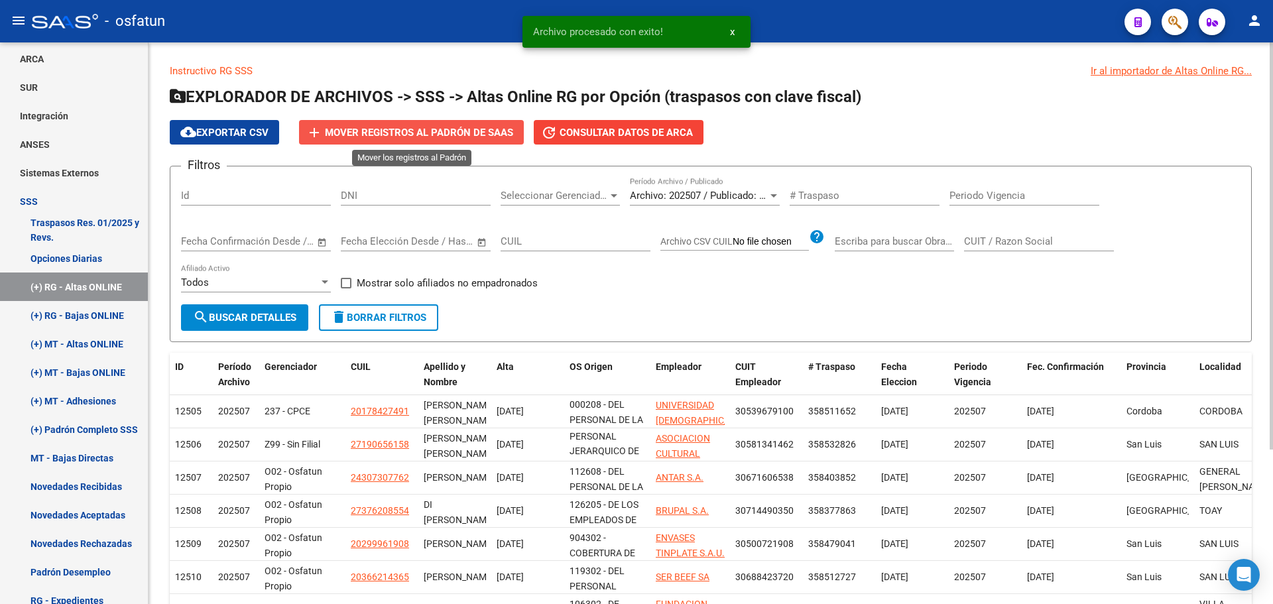
click at [426, 134] on span "Mover registros al PADRÓN de SAAS" at bounding box center [419, 133] width 188 height 12
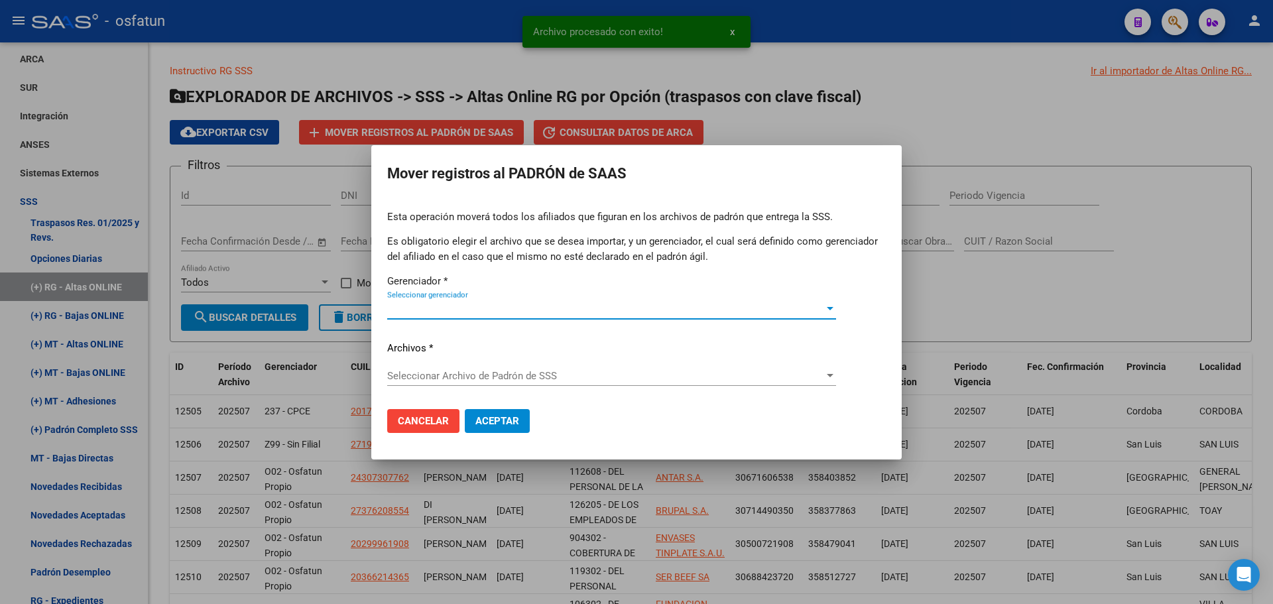
click at [428, 310] on span "Seleccionar gerenciador" at bounding box center [605, 309] width 437 height 12
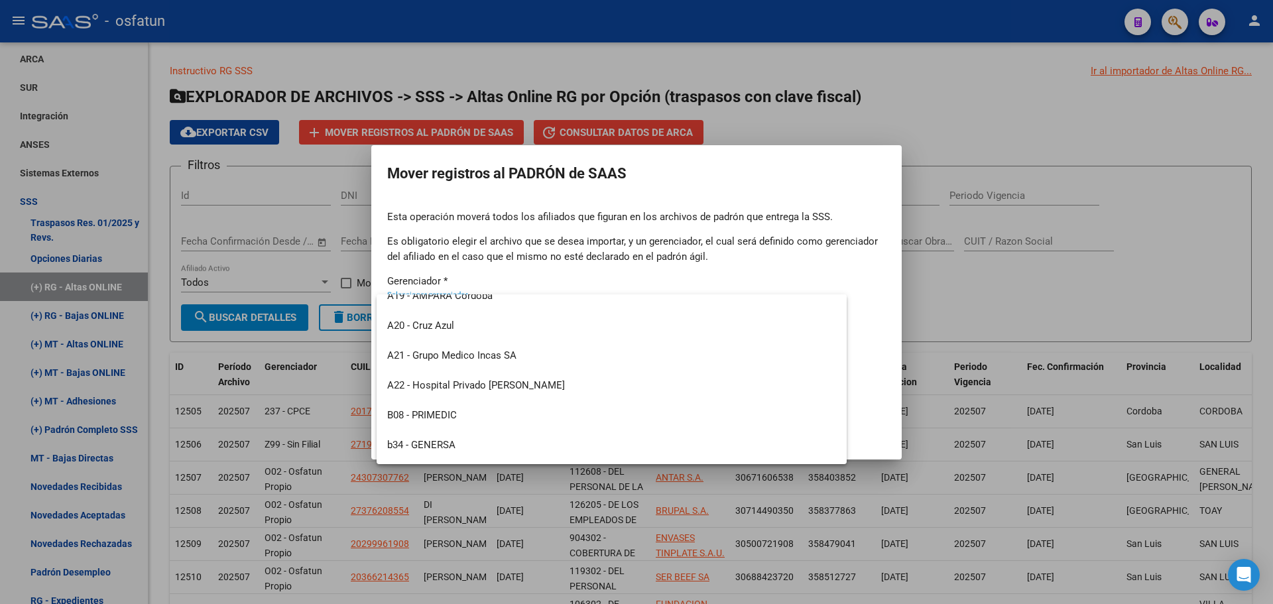
scroll to position [636, 0]
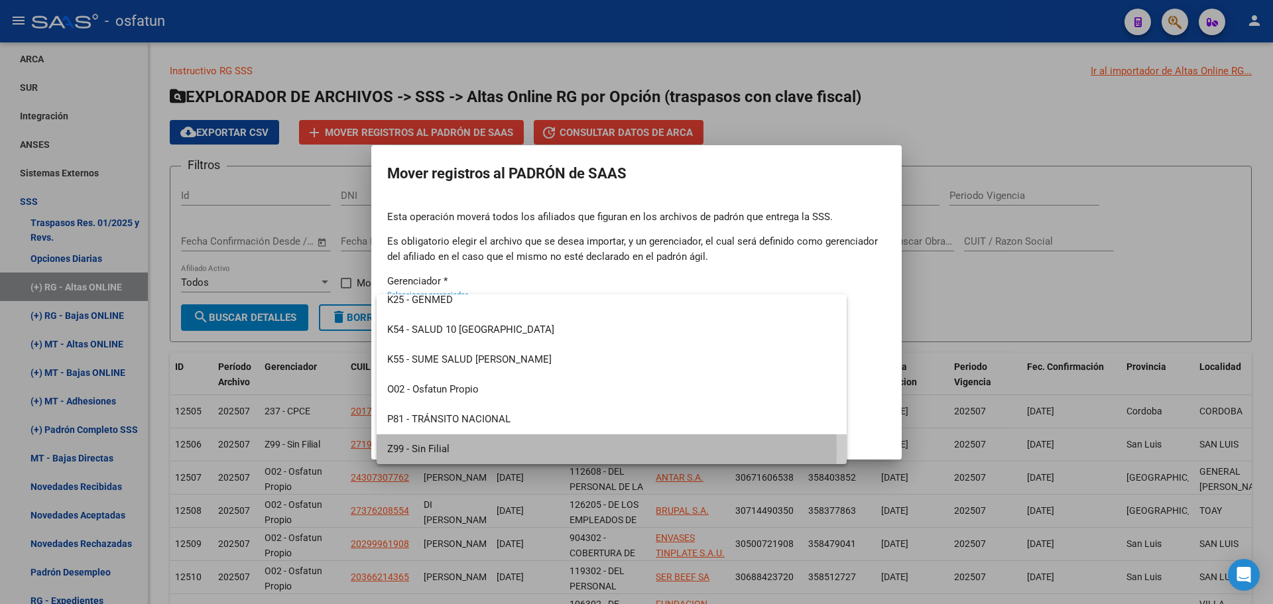
drag, startPoint x: 452, startPoint y: 449, endPoint x: 455, endPoint y: 431, distance: 18.9
click at [452, 448] on span "Z99 - Sin Filial" at bounding box center [611, 449] width 449 height 30
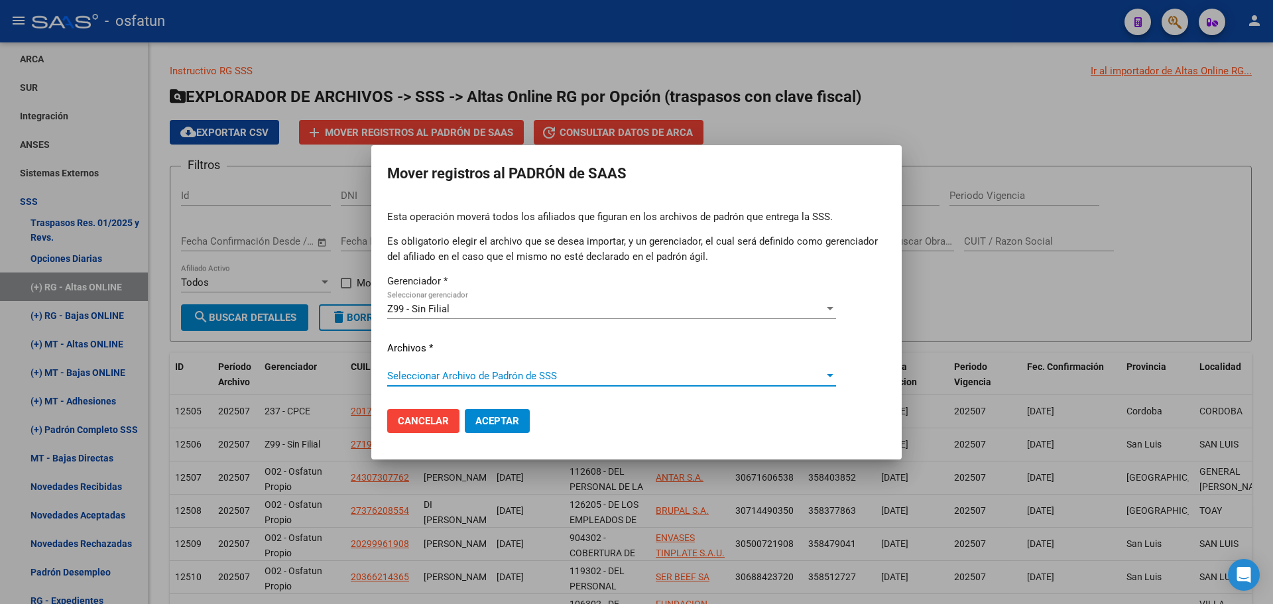
click at [471, 377] on span "Seleccionar Archivo de Padrón de SSS" at bounding box center [605, 376] width 437 height 12
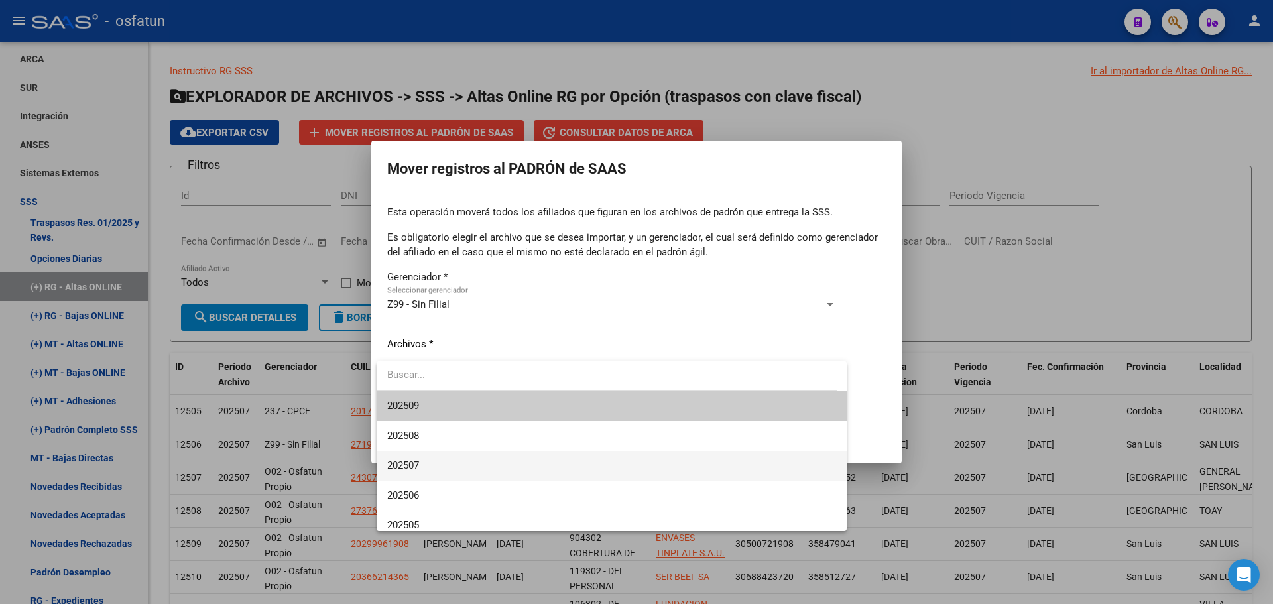
click at [443, 461] on span "202507" at bounding box center [611, 466] width 449 height 30
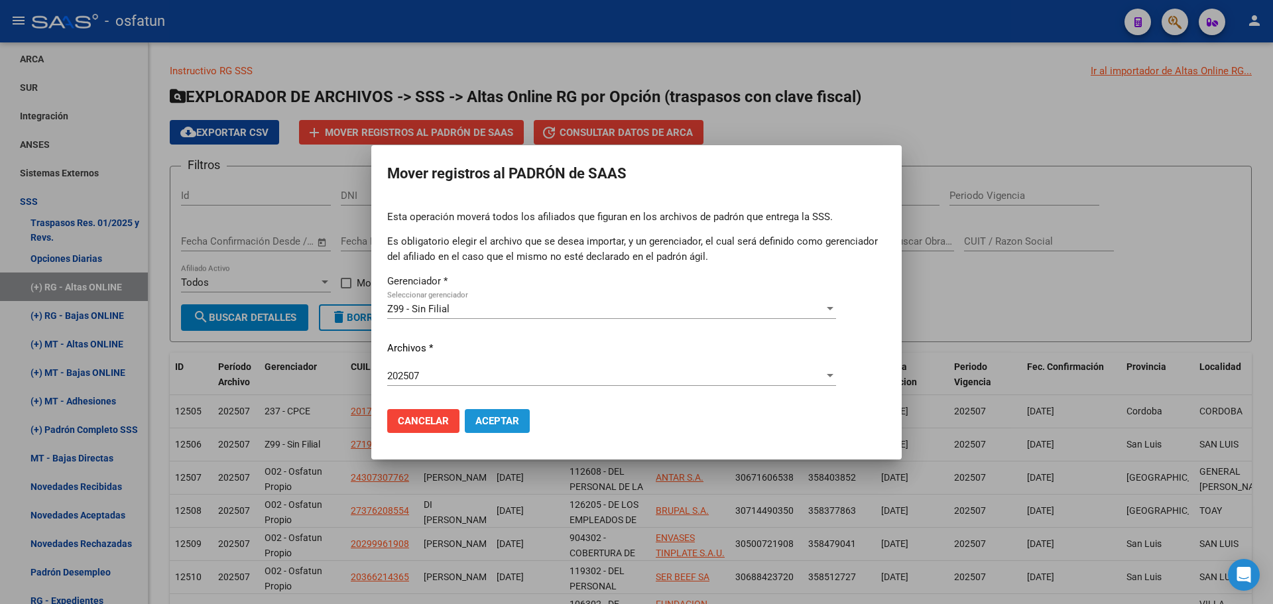
click at [510, 420] on span "Aceptar" at bounding box center [497, 421] width 44 height 12
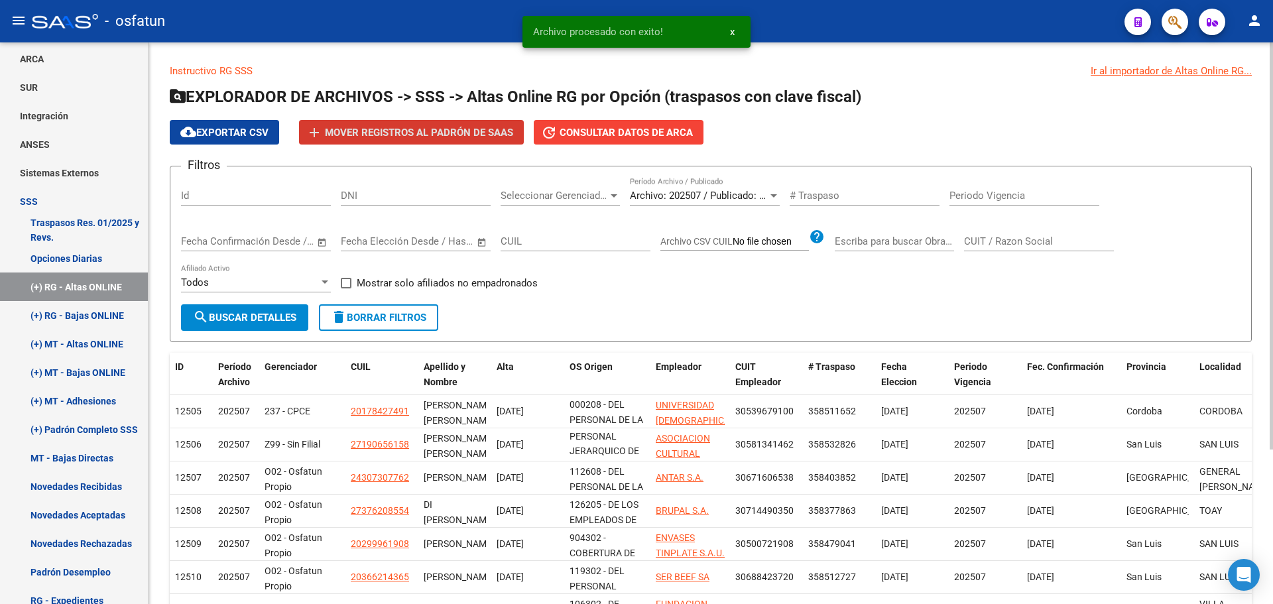
click at [692, 202] on div "Archivo: 202507 / Publicado: 202506 Período Archivo / Publicado" at bounding box center [705, 191] width 150 height 29
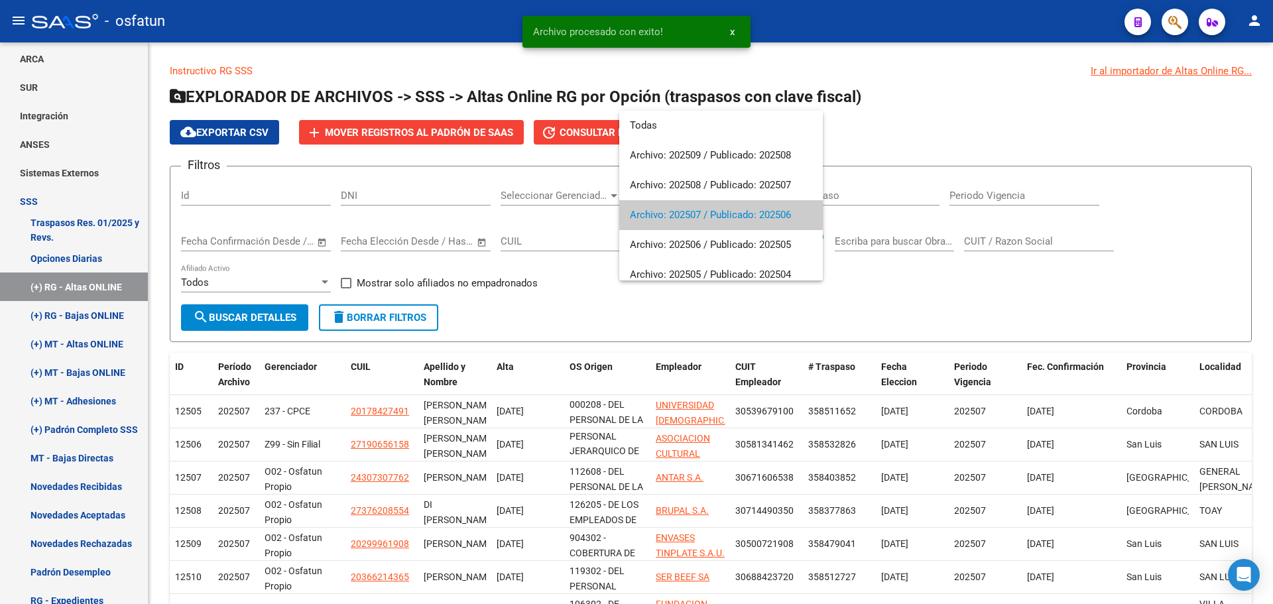
scroll to position [20, 0]
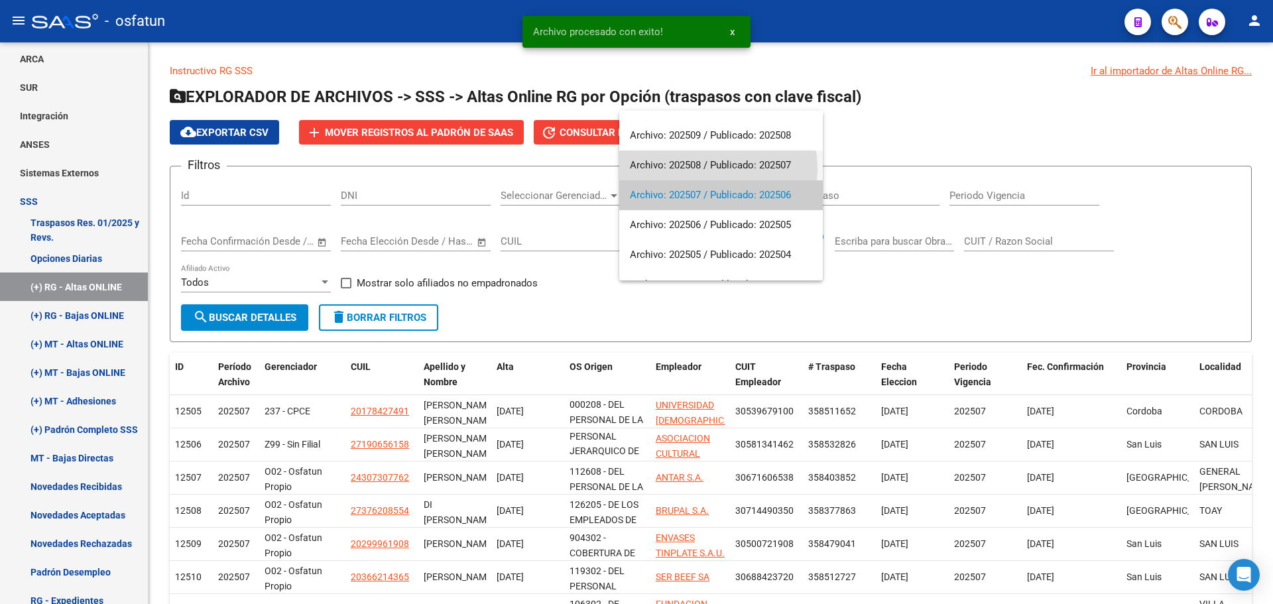
click at [695, 169] on span "Archivo: 202508 / Publicado: 202507" at bounding box center [721, 165] width 182 height 30
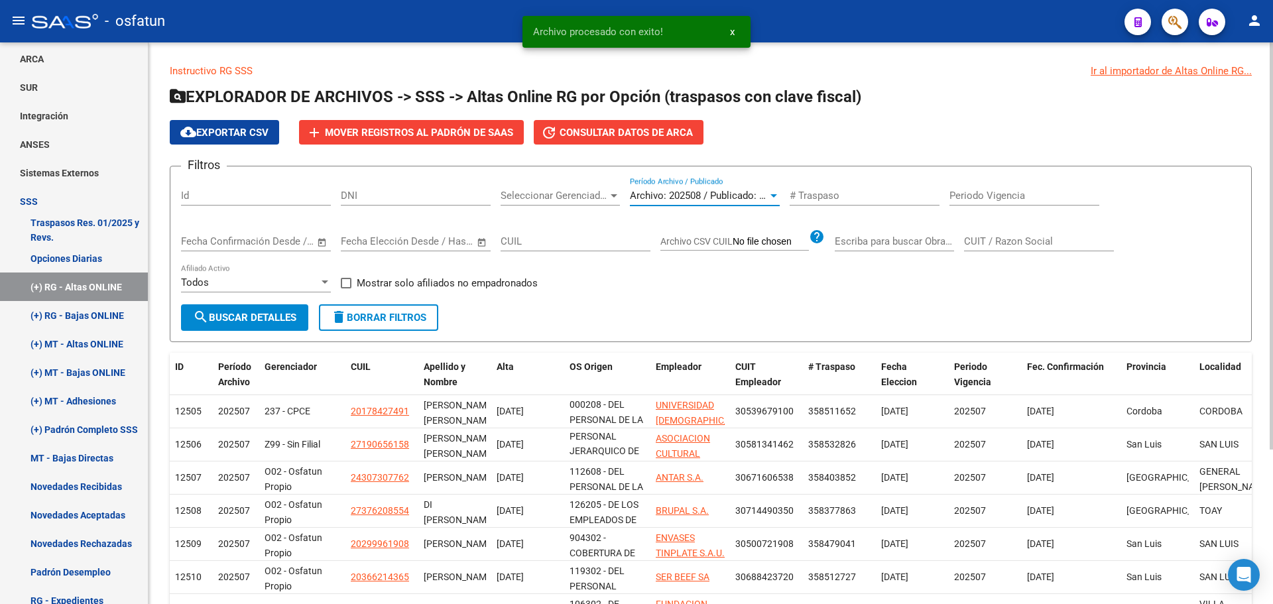
click at [269, 324] on button "search Buscar Detalles" at bounding box center [244, 317] width 127 height 27
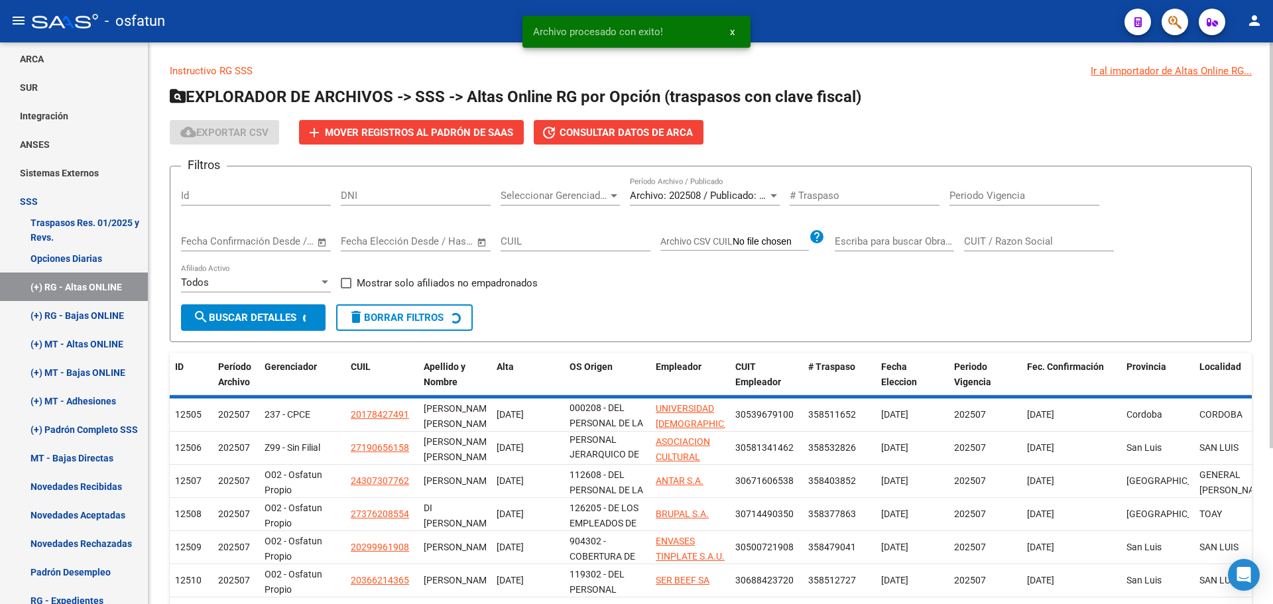
scroll to position [48, 0]
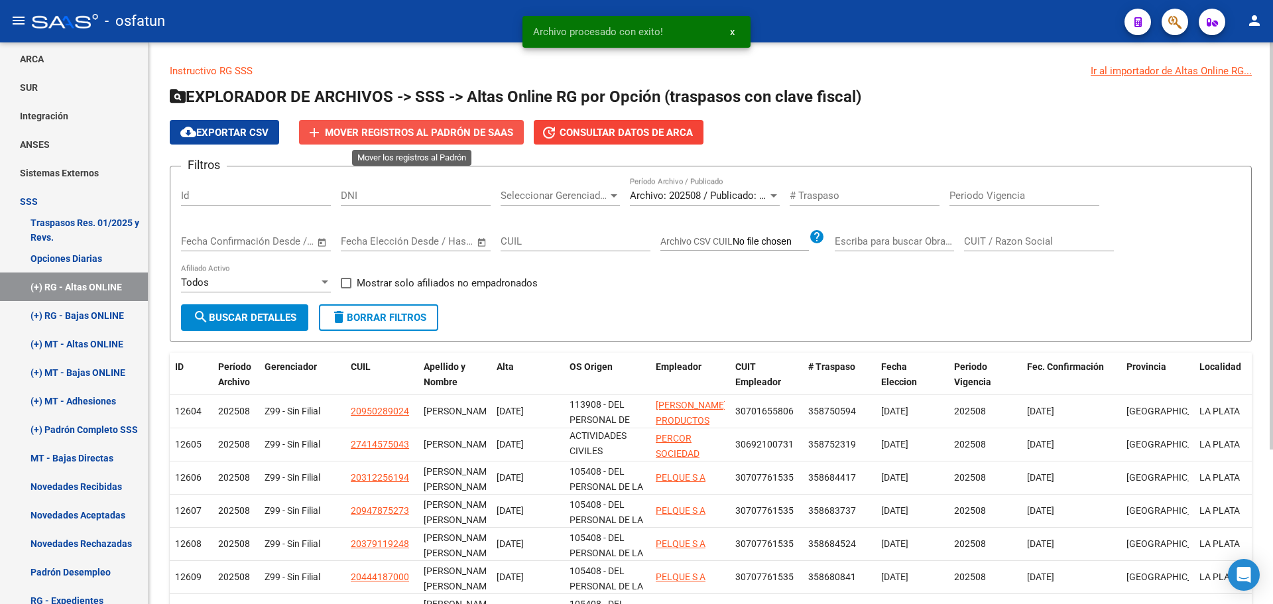
click at [430, 128] on span "Mover registros al PADRÓN de SAAS" at bounding box center [419, 133] width 188 height 12
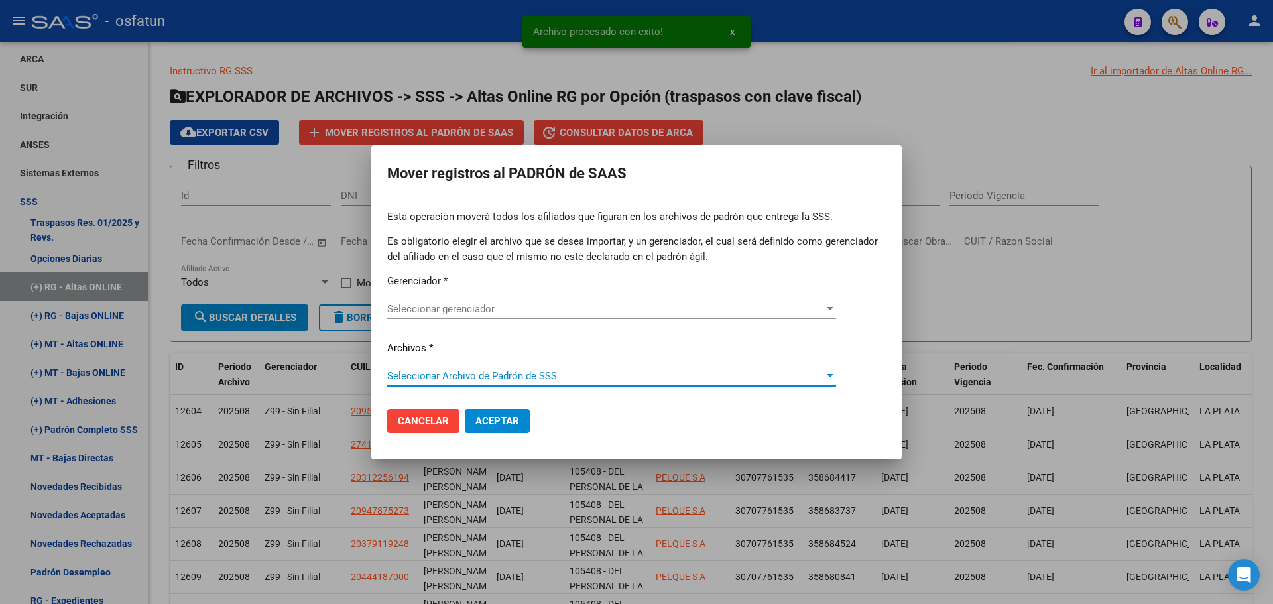
click at [475, 371] on span "Seleccionar Archivo de Padrón de SSS" at bounding box center [605, 376] width 437 height 12
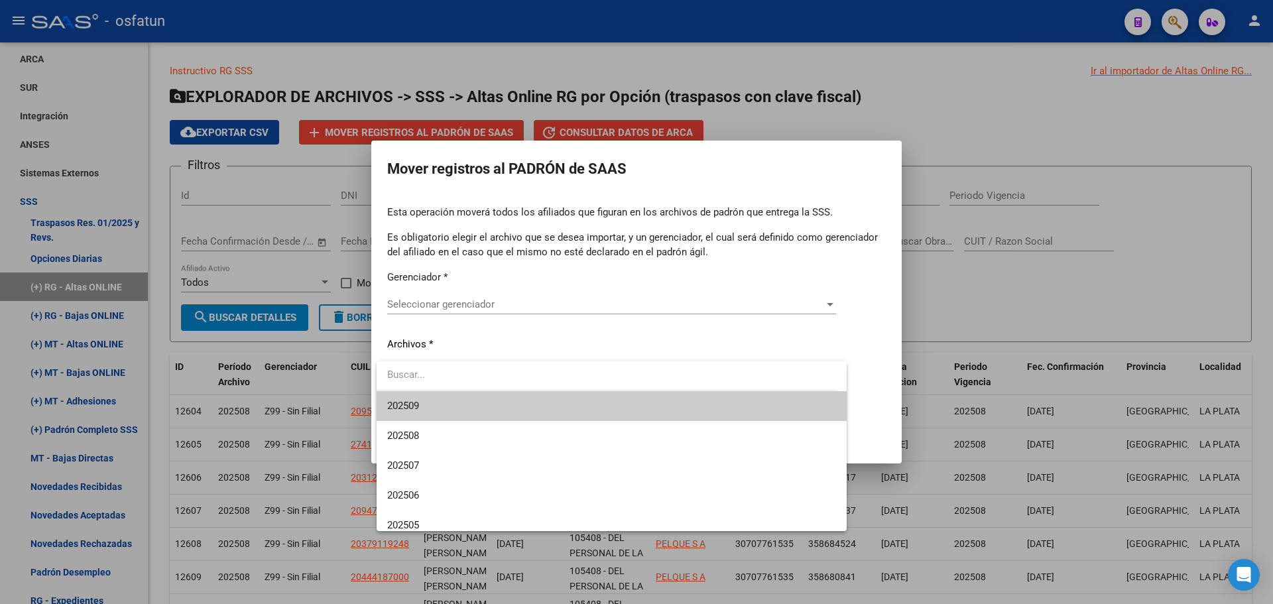
click at [456, 300] on div at bounding box center [636, 302] width 1273 height 604
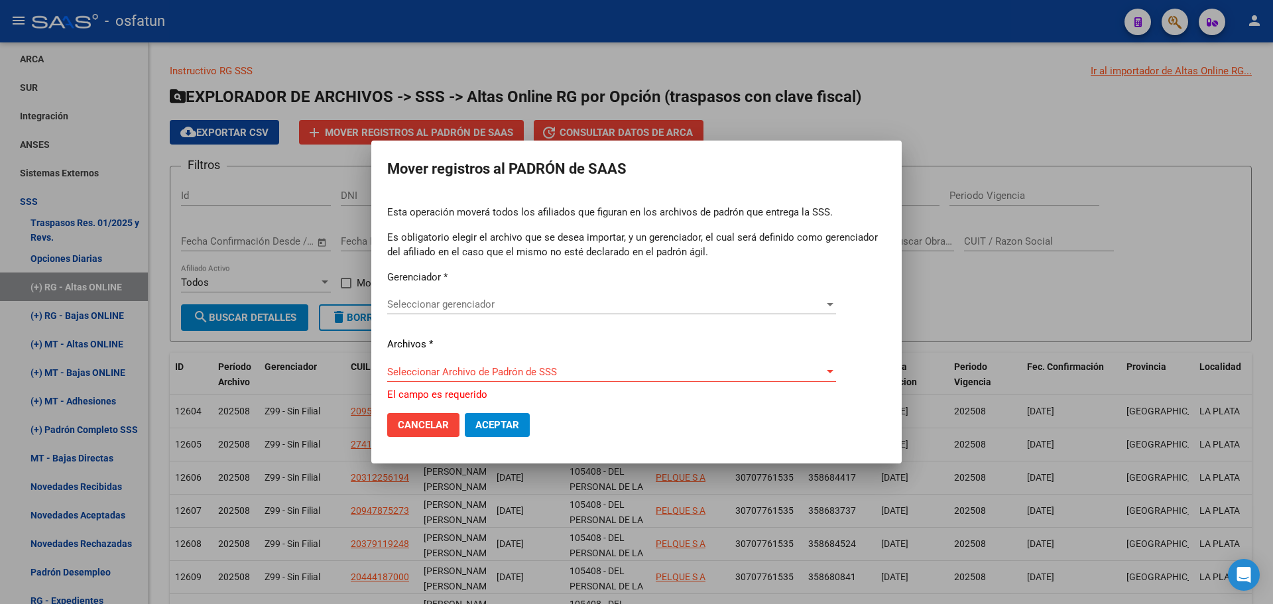
click at [457, 303] on span "Seleccionar gerenciador" at bounding box center [605, 304] width 437 height 12
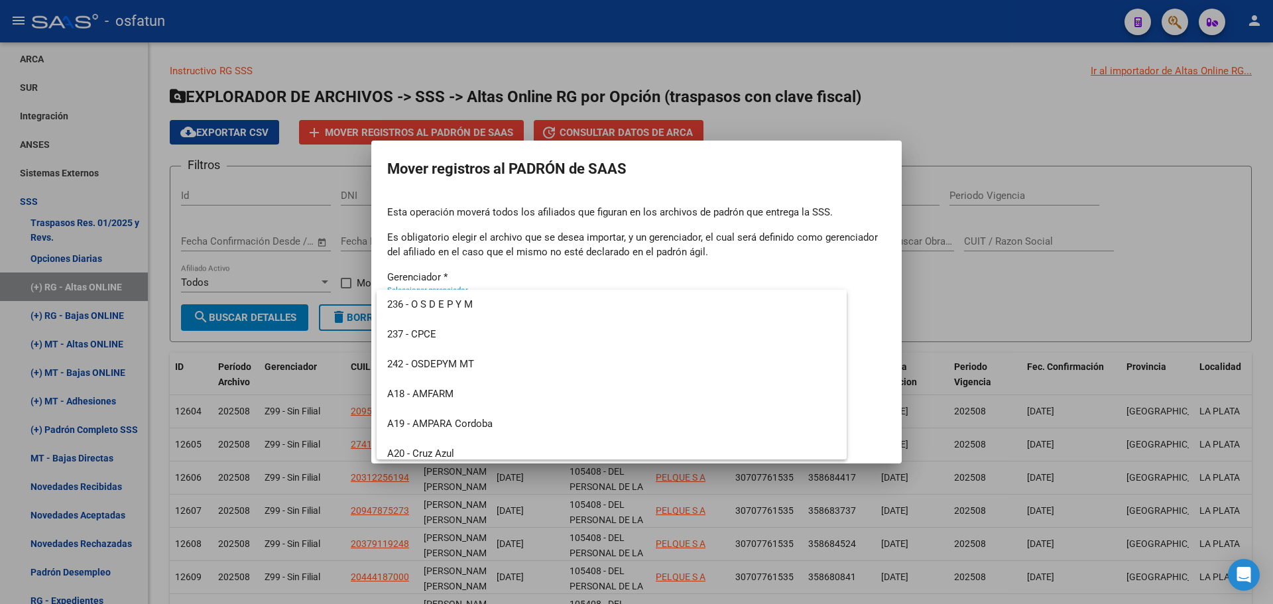
scroll to position [636, 0]
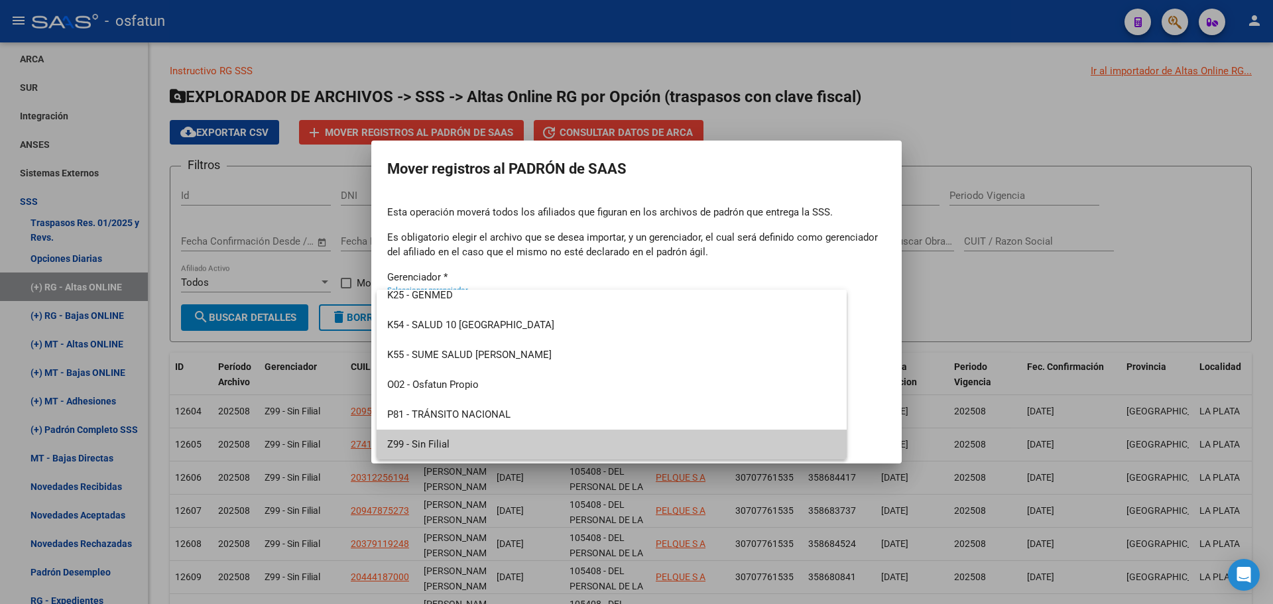
click at [443, 437] on span "Z99 - Sin Filial" at bounding box center [611, 445] width 449 height 30
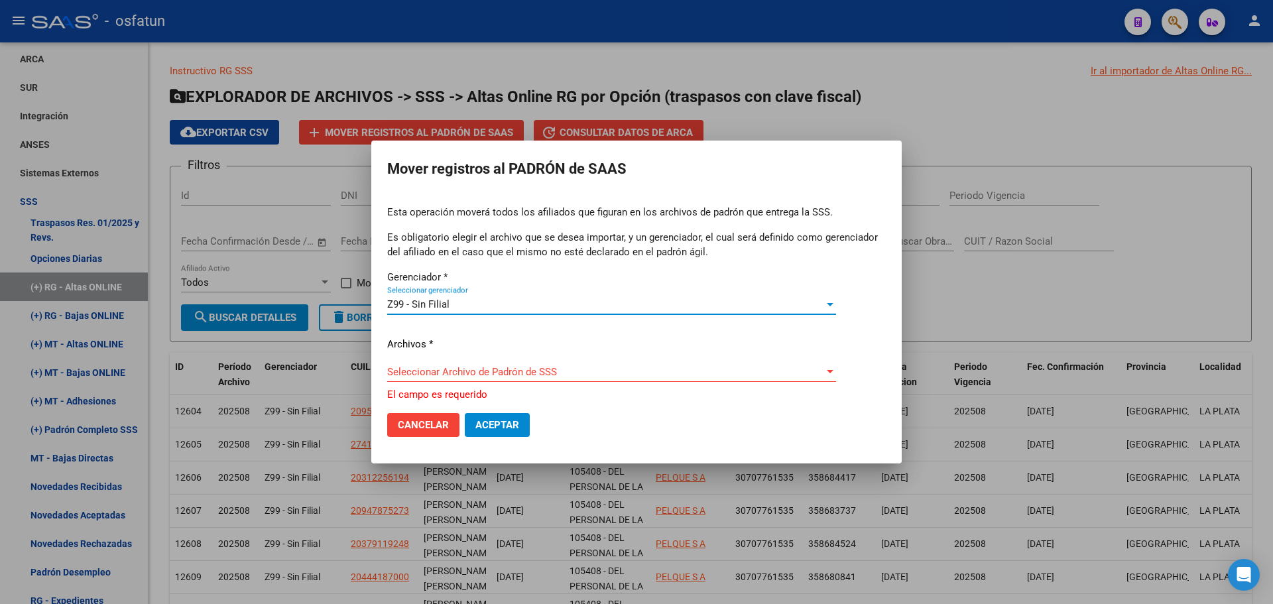
click at [461, 375] on span "Seleccionar Archivo de Padrón de SSS" at bounding box center [605, 372] width 437 height 12
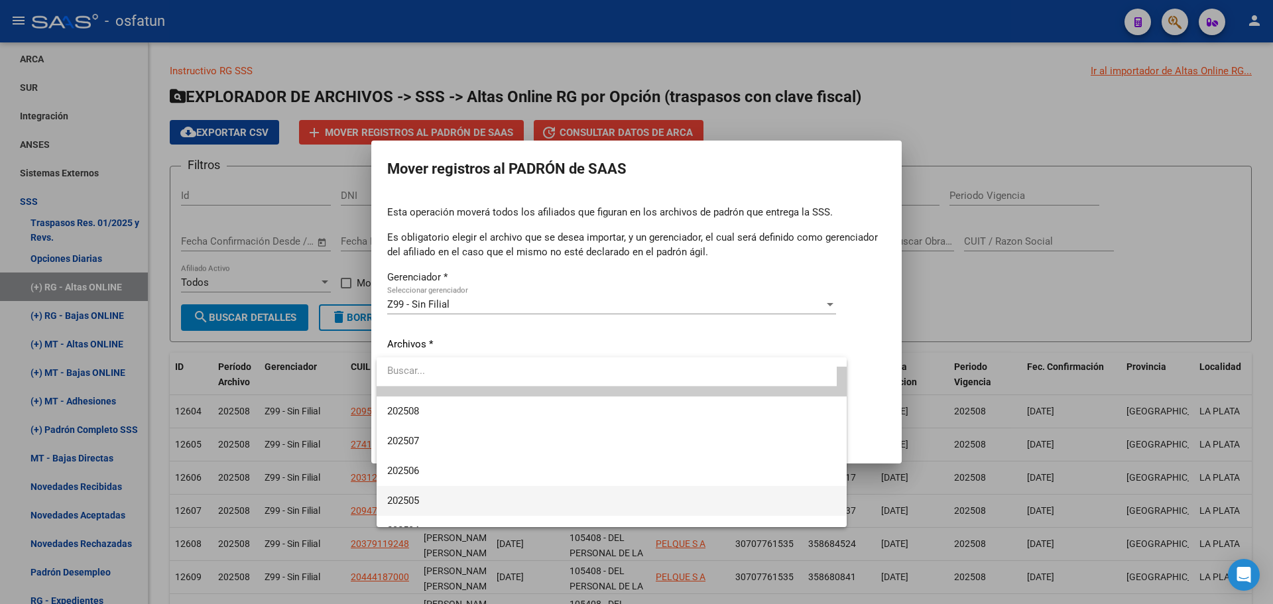
scroll to position [0, 0]
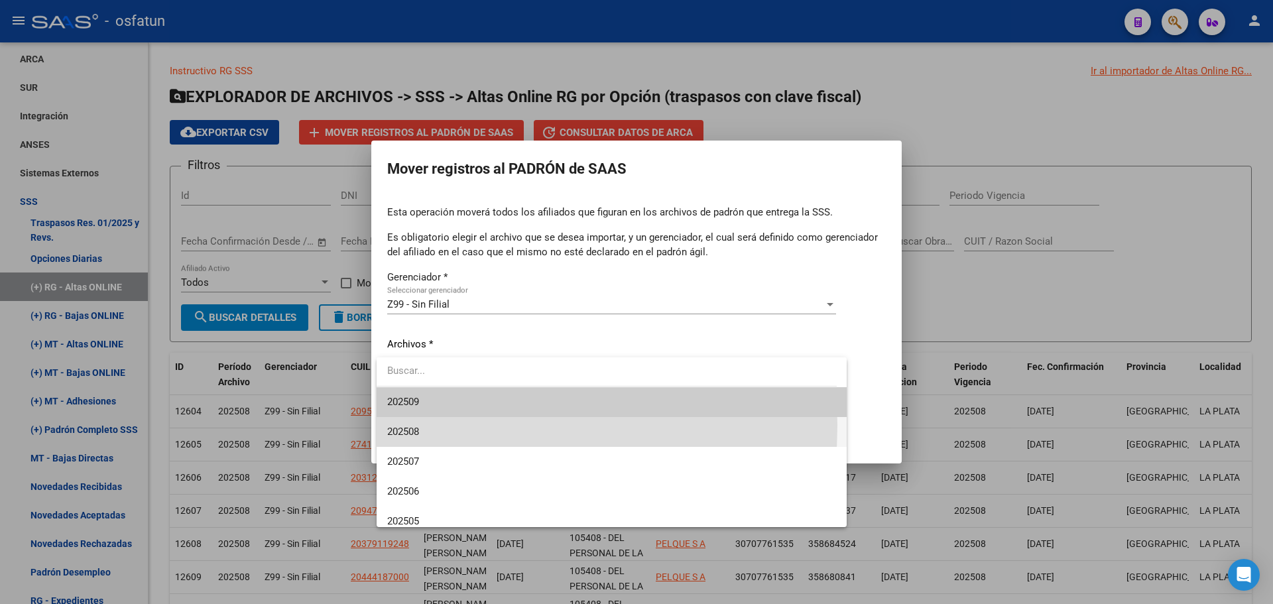
click at [428, 425] on span "202508" at bounding box center [611, 432] width 449 height 30
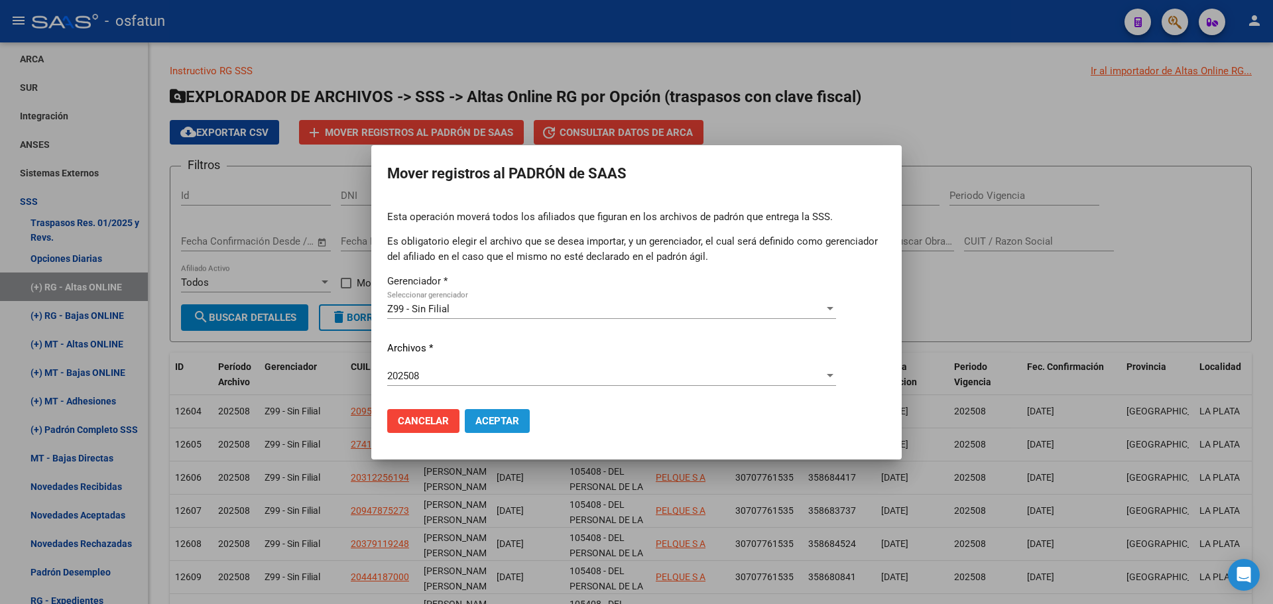
click at [487, 414] on button "Aceptar" at bounding box center [497, 421] width 65 height 24
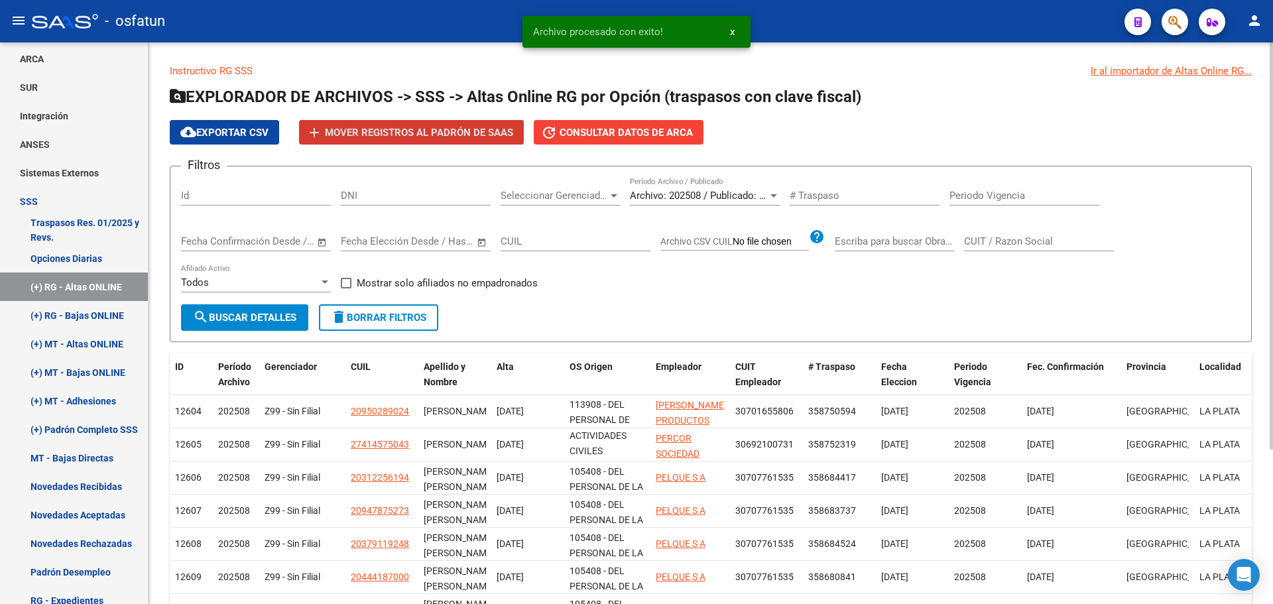
click at [707, 320] on form "Filtros Id DNI Seleccionar Gerenciador Seleccionar Gerenciador Archivo: 202508 …" at bounding box center [711, 254] width 1082 height 176
click at [709, 322] on form "Filtros Id DNI Seleccionar Gerenciador Seleccionar Gerenciador Archivo: 202508 …" at bounding box center [711, 254] width 1082 height 176
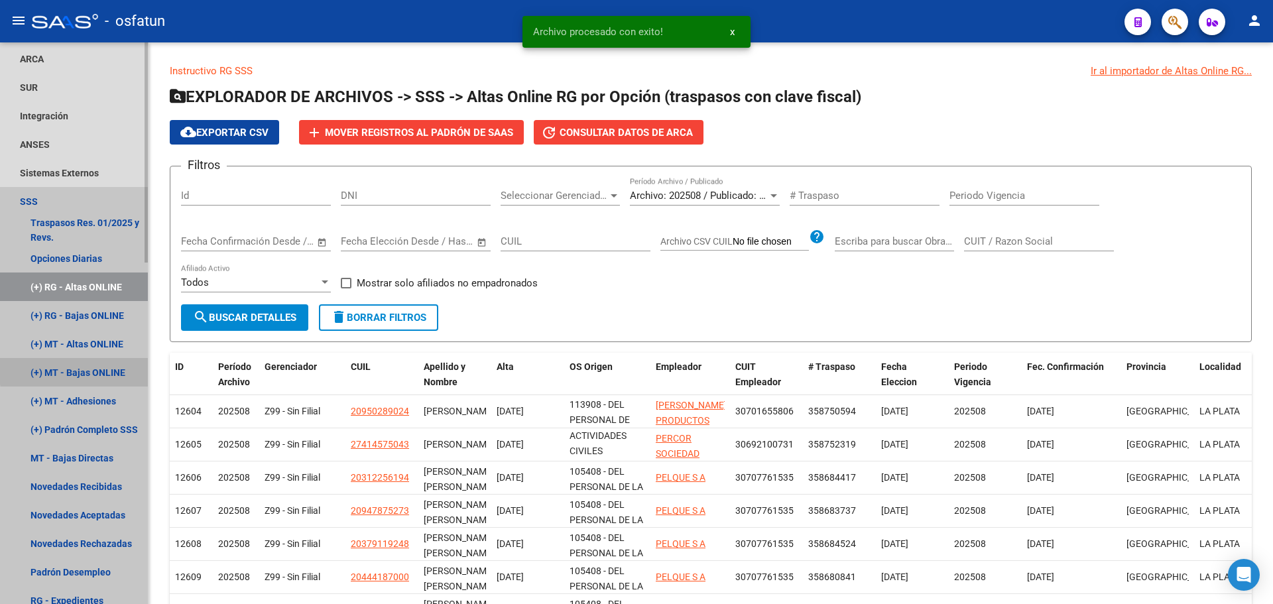
click at [110, 368] on link "(+) MT - Bajas ONLINE" at bounding box center [74, 372] width 148 height 29
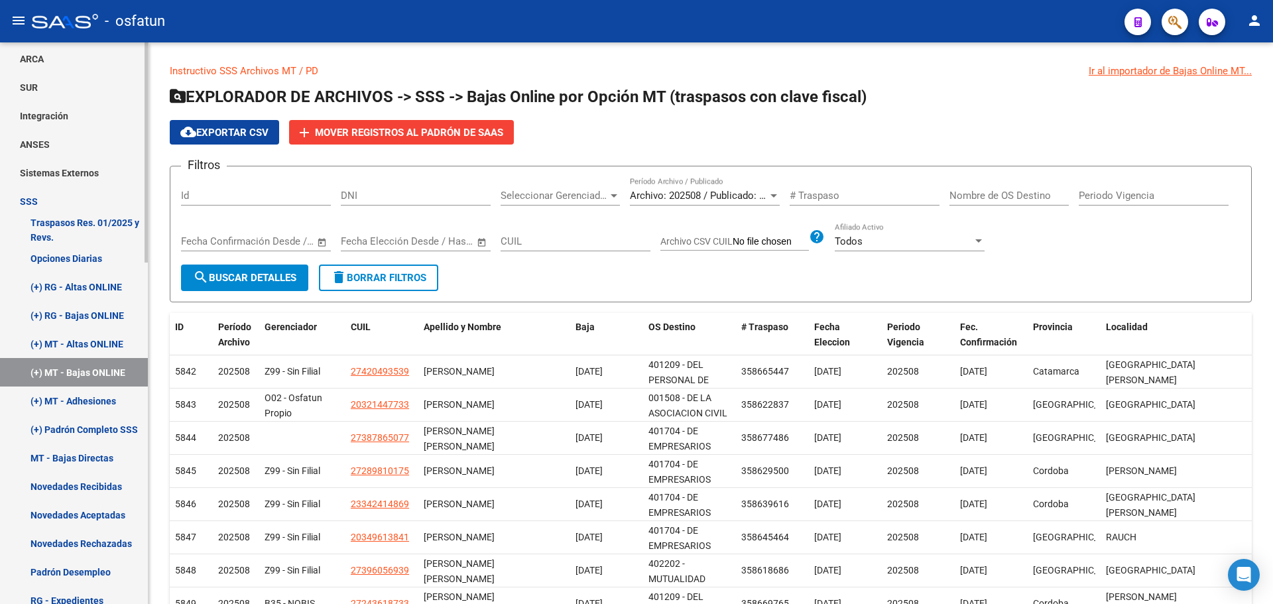
click at [111, 342] on link "(+) MT - Altas ONLINE" at bounding box center [74, 343] width 148 height 29
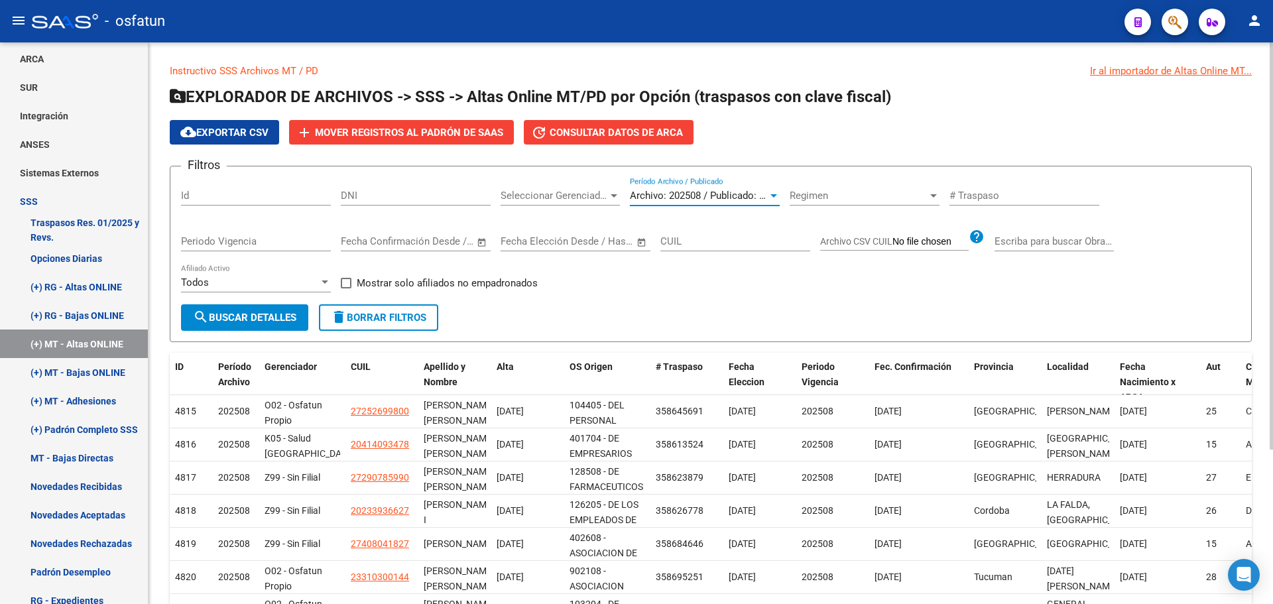
click at [674, 199] on span "Archivo: 202508 / Publicado: 202507" at bounding box center [710, 196] width 161 height 12
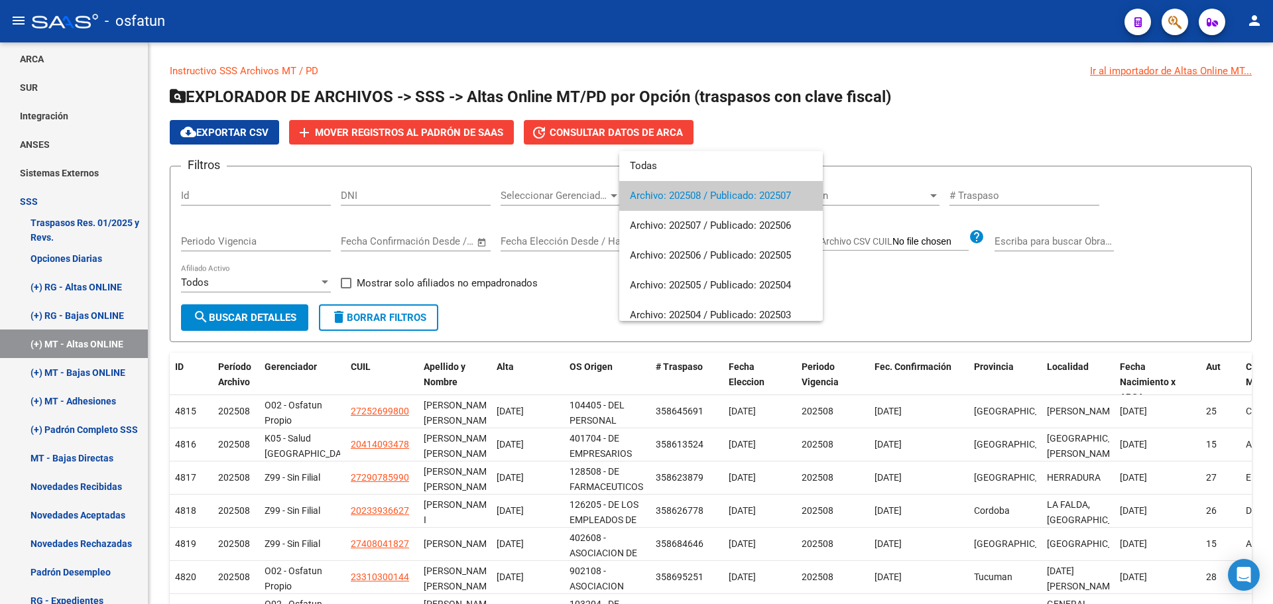
click at [928, 299] on div at bounding box center [636, 302] width 1273 height 604
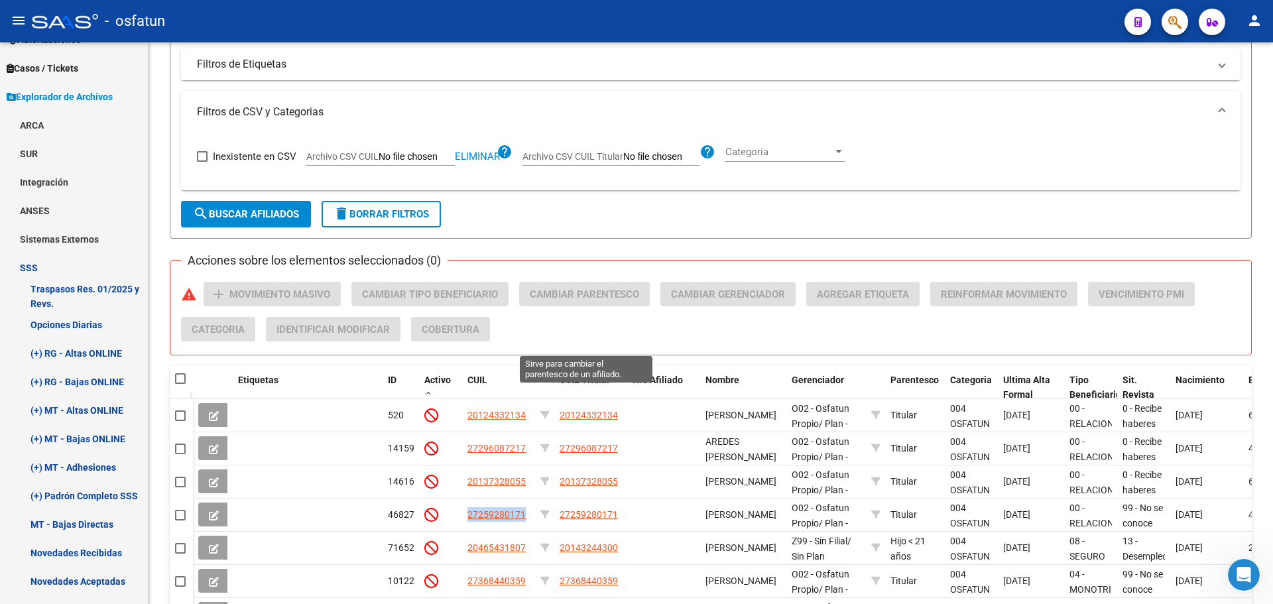
scroll to position [274, 0]
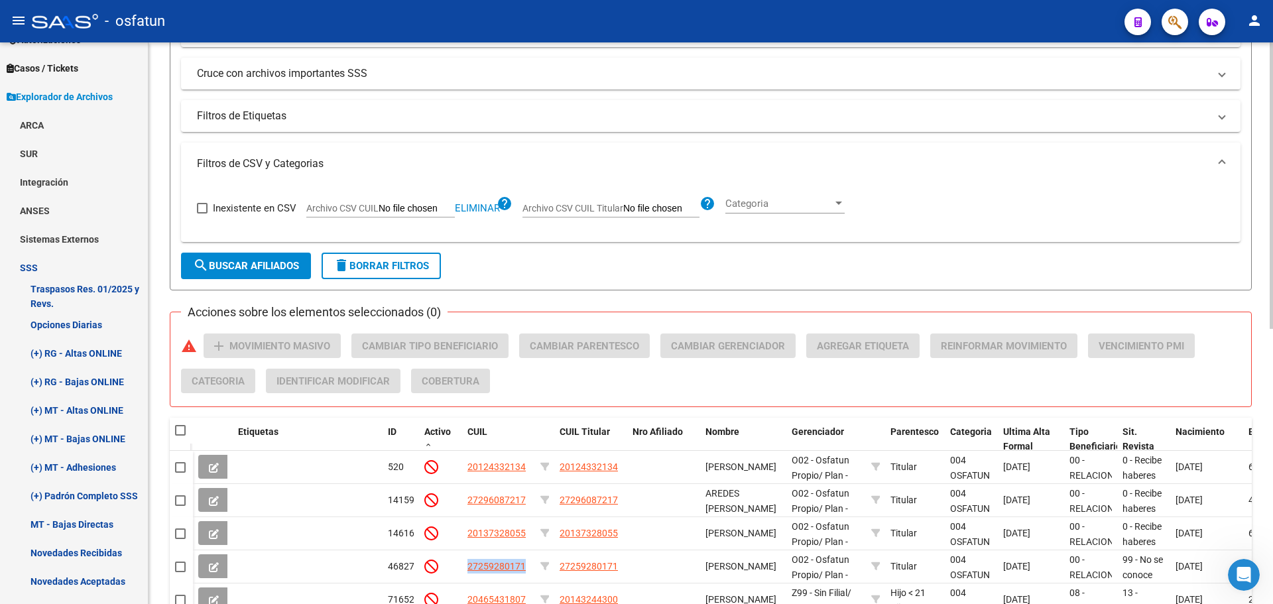
click at [247, 266] on span "search Buscar Afiliados" at bounding box center [246, 266] width 106 height 12
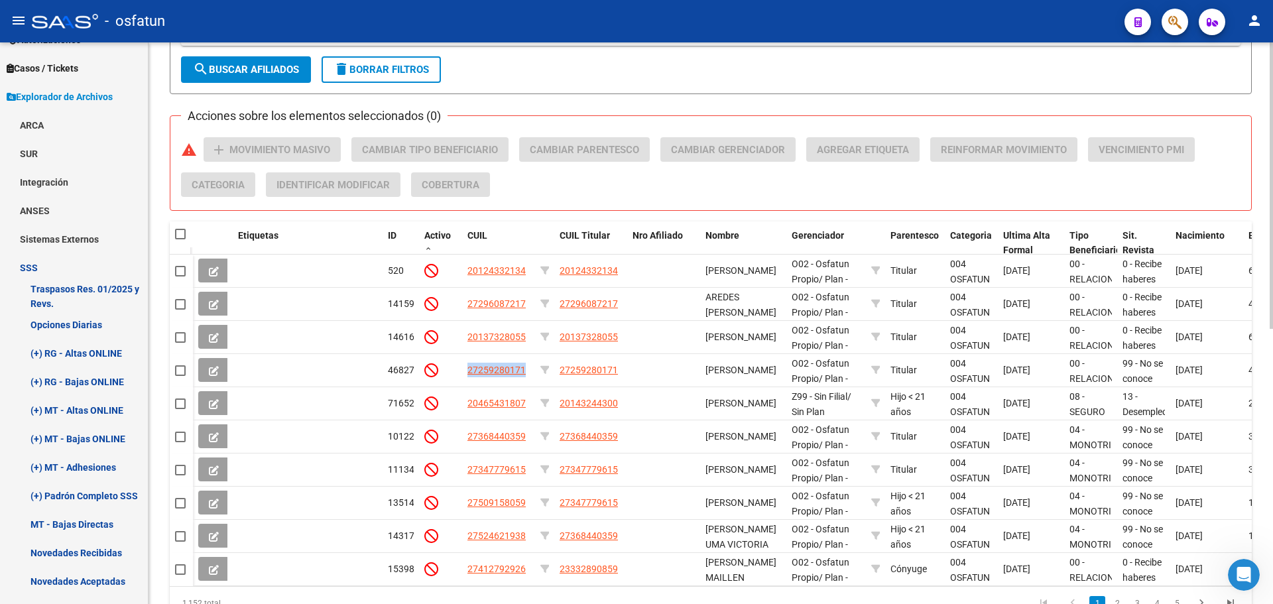
scroll to position [473, 0]
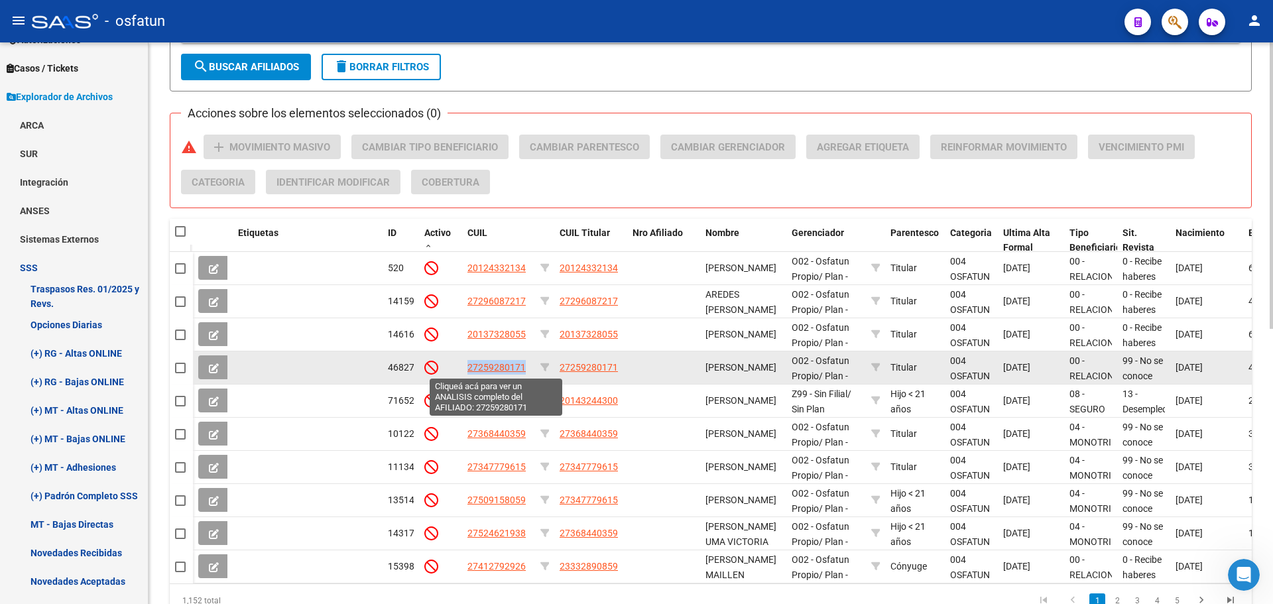
click at [506, 367] on span "27259280171" at bounding box center [496, 367] width 58 height 11
type textarea "27259280171"
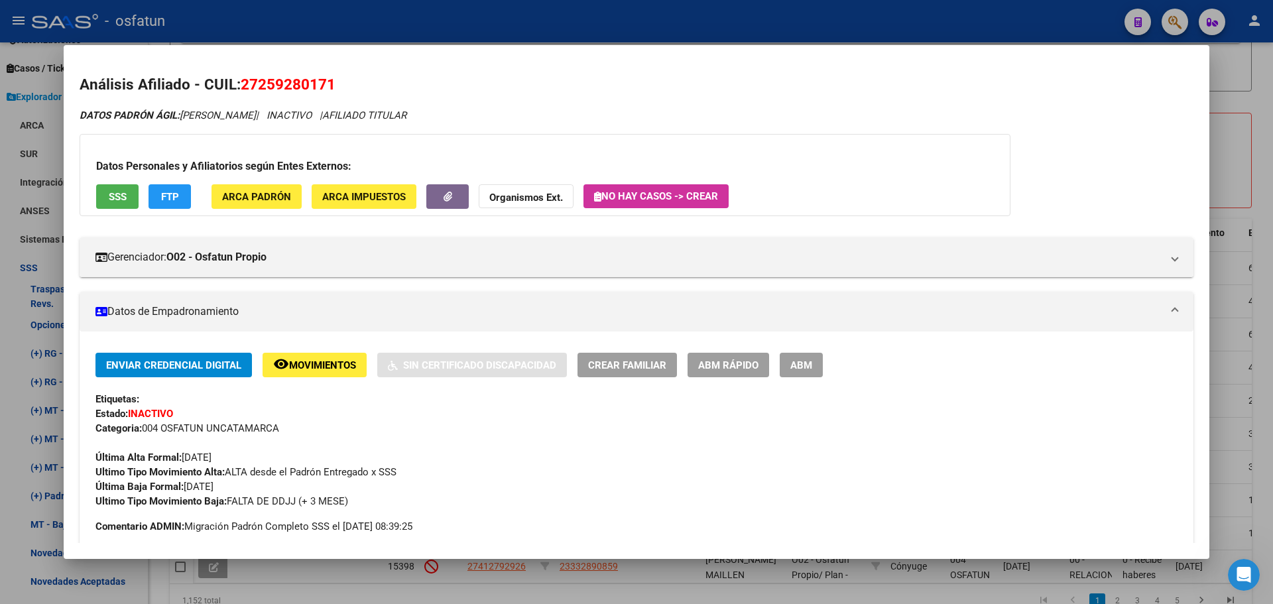
click at [1243, 111] on div at bounding box center [636, 302] width 1273 height 604
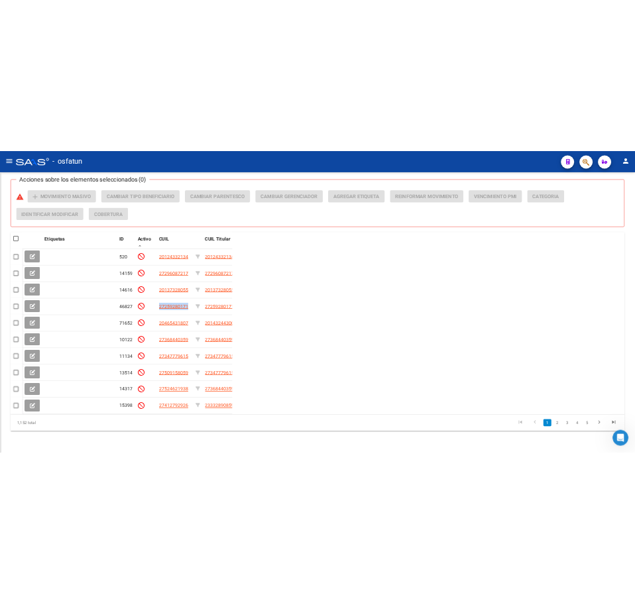
scroll to position [740, 0]
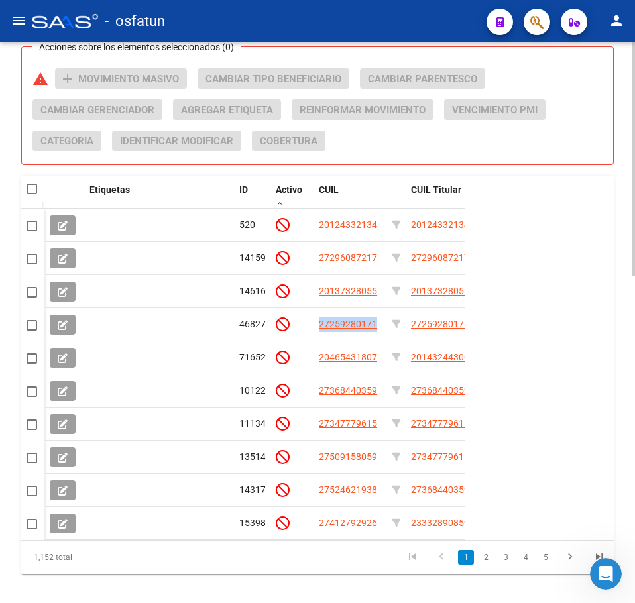
click at [581, 292] on div "Etiquetas ID Activo CUIL CUIL Titular Nro Afiliado Nombre Gerenciador Parentesc…" at bounding box center [317, 375] width 593 height 398
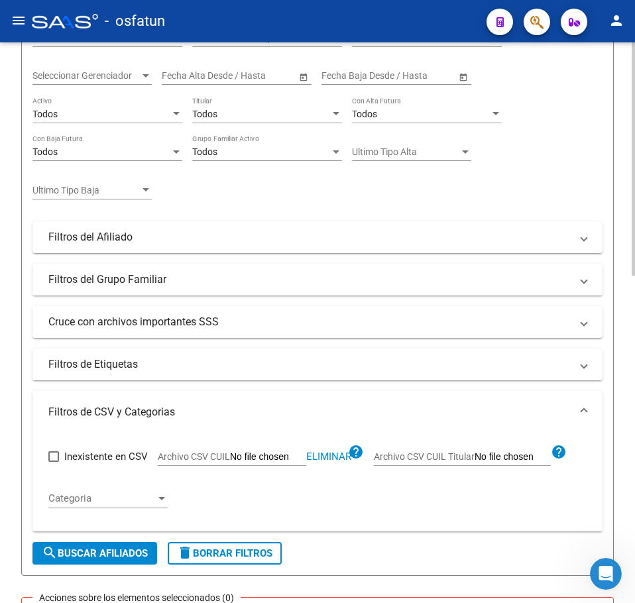
scroll to position [189, 0]
click at [314, 511] on div "Inexistente en CSV Archivo CSV CUIL Eliminar help Archivo CSV CUIL Titular help…" at bounding box center [317, 478] width 538 height 88
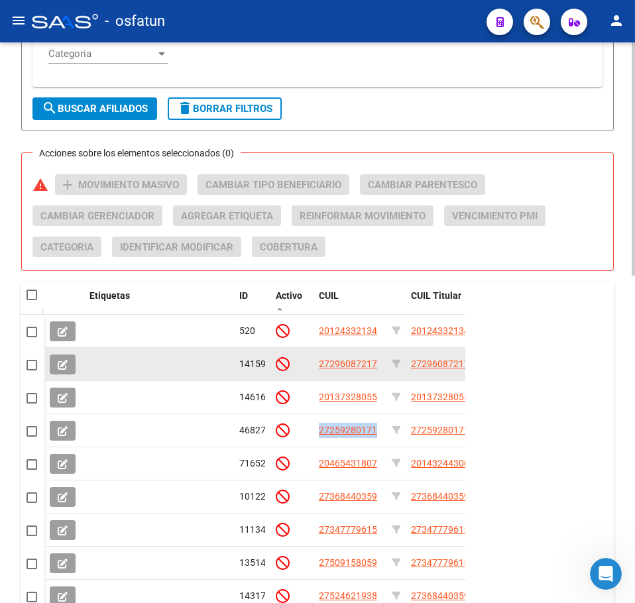
scroll to position [653, 0]
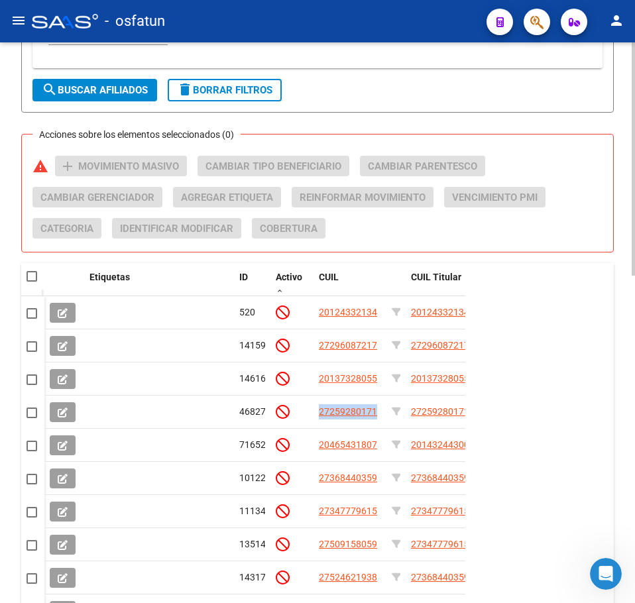
click at [32, 278] on mat-checkbox at bounding box center [32, 276] width 11 height 13
click at [27, 280] on span at bounding box center [32, 276] width 11 height 11
click at [31, 282] on input "checkbox" at bounding box center [31, 282] width 1 height 1
checkbox input "true"
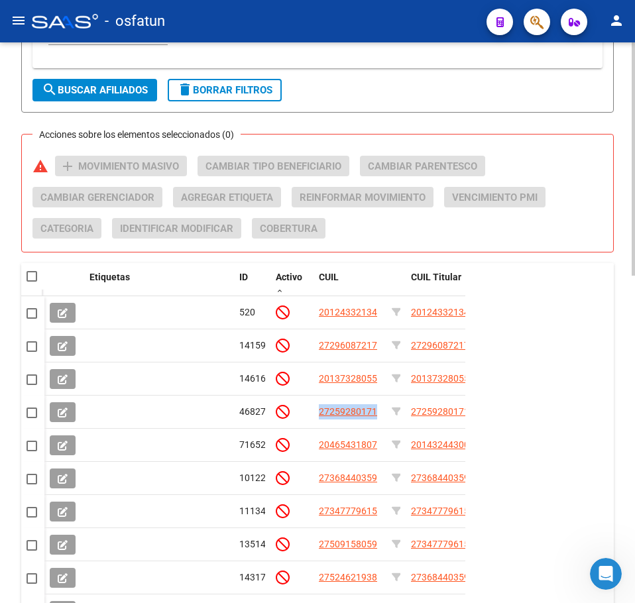
checkbox input "true"
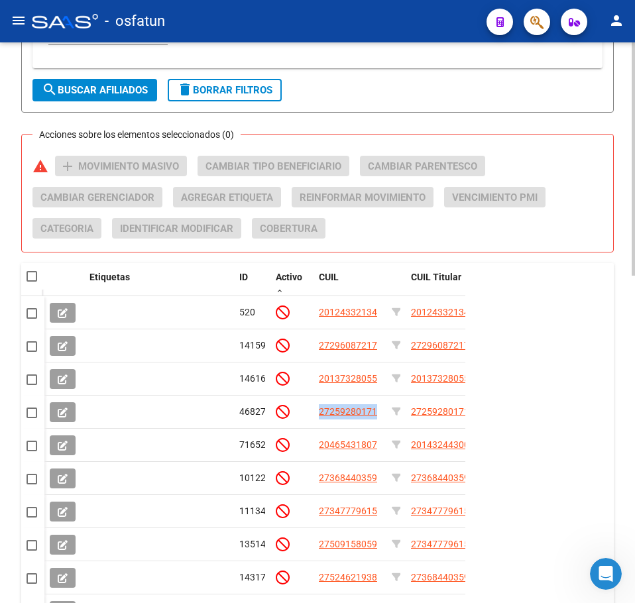
checkbox input "true"
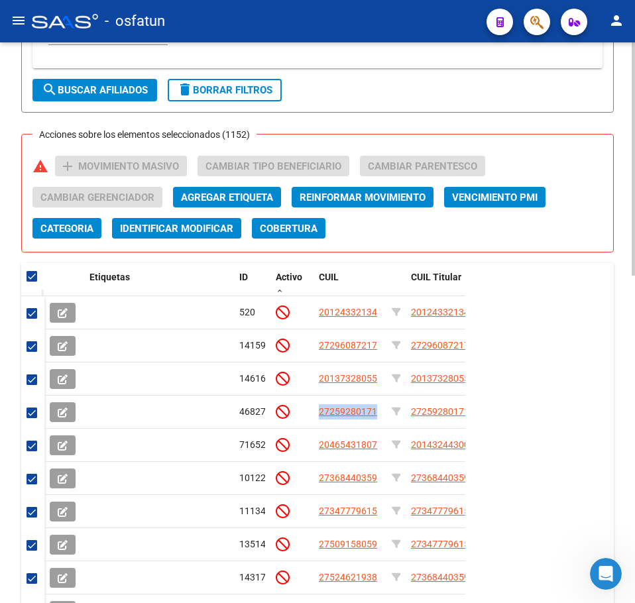
click at [72, 233] on span "Categoria" at bounding box center [66, 229] width 53 height 12
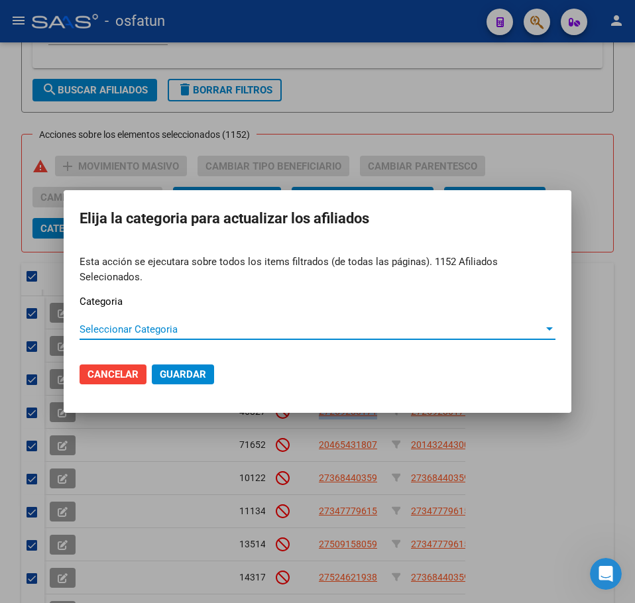
click at [119, 333] on span "Seleccionar Categoria" at bounding box center [312, 329] width 464 height 12
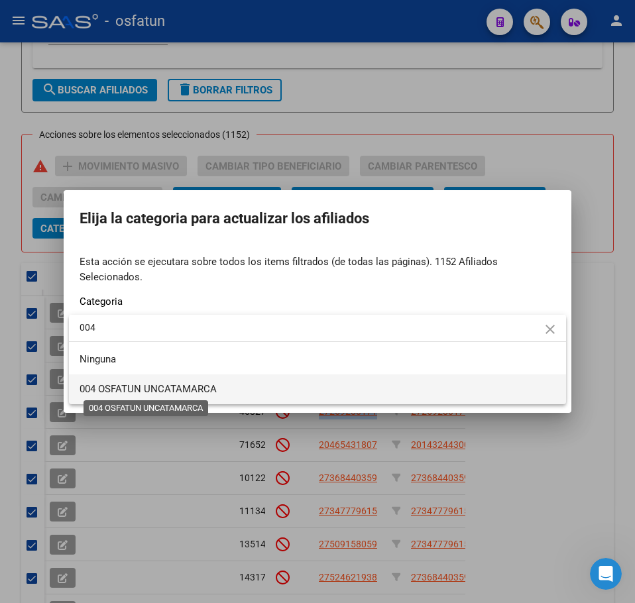
type input "004"
click at [175, 391] on span "004 OSFATUN UNCATAMARCA" at bounding box center [148, 389] width 137 height 12
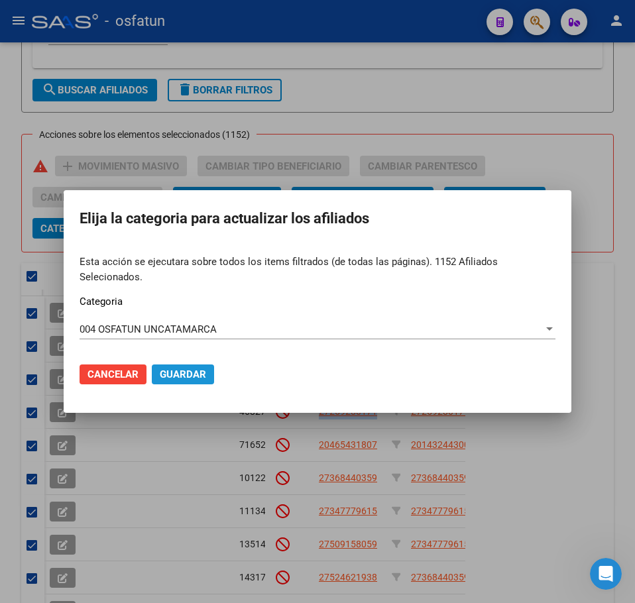
click at [200, 371] on span "Guardar" at bounding box center [183, 375] width 46 height 12
checkbox input "false"
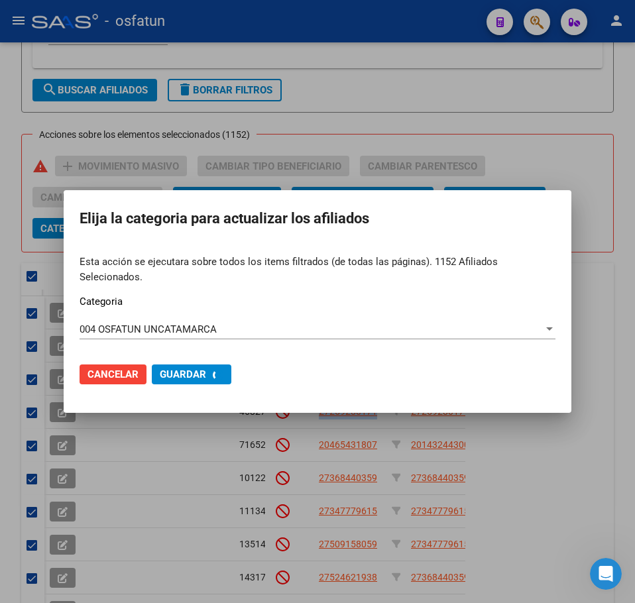
checkbox input "false"
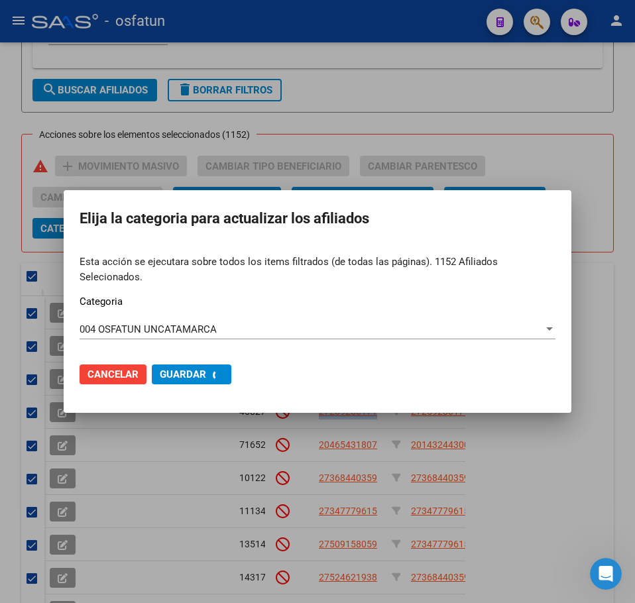
checkbox input "false"
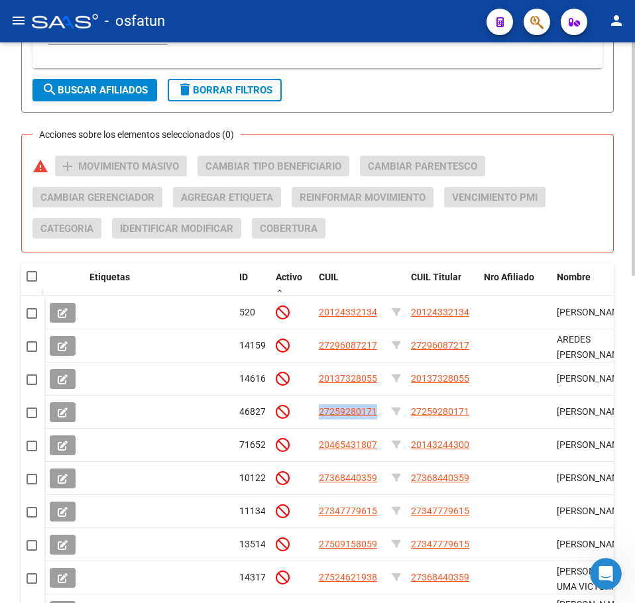
click at [621, 109] on div "PADRON -> Afiliados Empadronados (alt+a) add Crear Afiliado file_download Expor…" at bounding box center [317, 57] width 635 height 1336
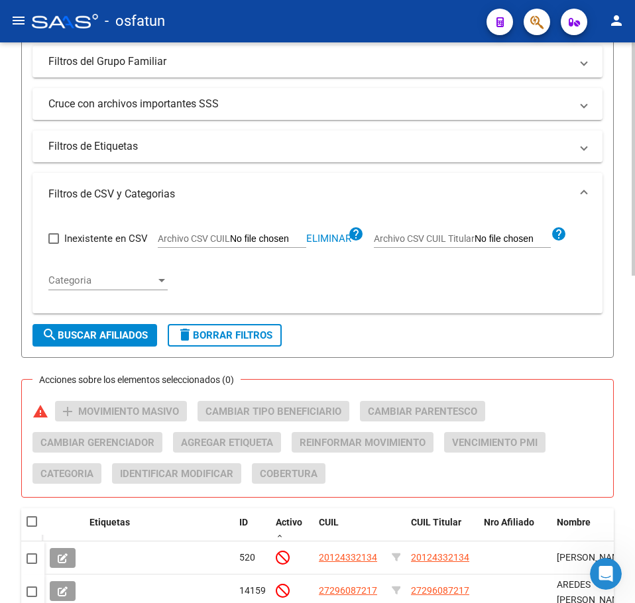
scroll to position [388, 0]
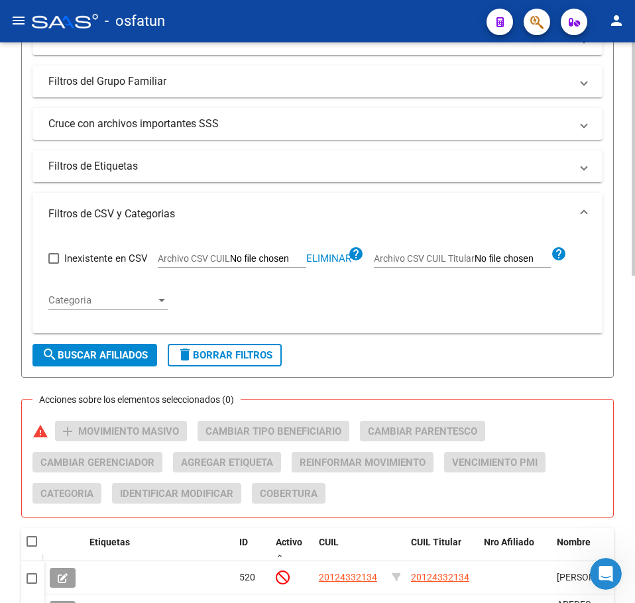
drag, startPoint x: 342, startPoint y: 251, endPoint x: 288, endPoint y: 252, distance: 54.4
click at [339, 251] on app-file-filter "Archivo CSV CUIL Eliminar help" at bounding box center [261, 256] width 206 height 20
drag, startPoint x: 331, startPoint y: 258, endPoint x: 261, endPoint y: 258, distance: 70.9
click at [327, 258] on span "Eliminar" at bounding box center [328, 259] width 45 height 12
click at [255, 259] on input "Archivo CSV CUIL" at bounding box center [268, 259] width 76 height 12
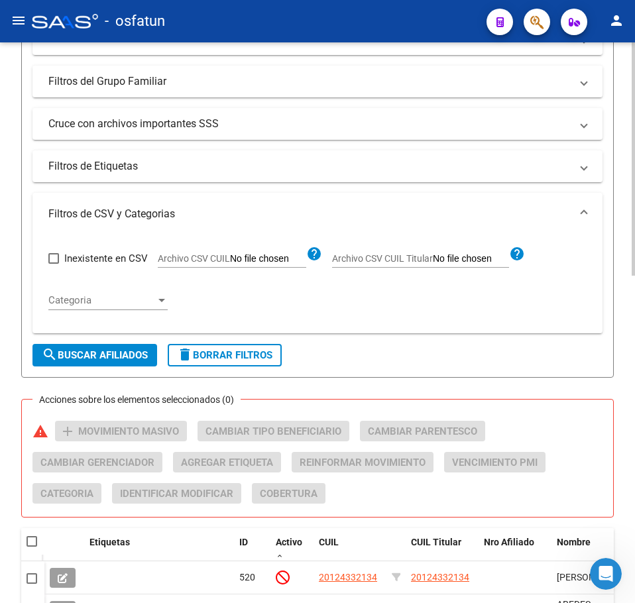
type input "C:\fakepath\Filtro.csv"
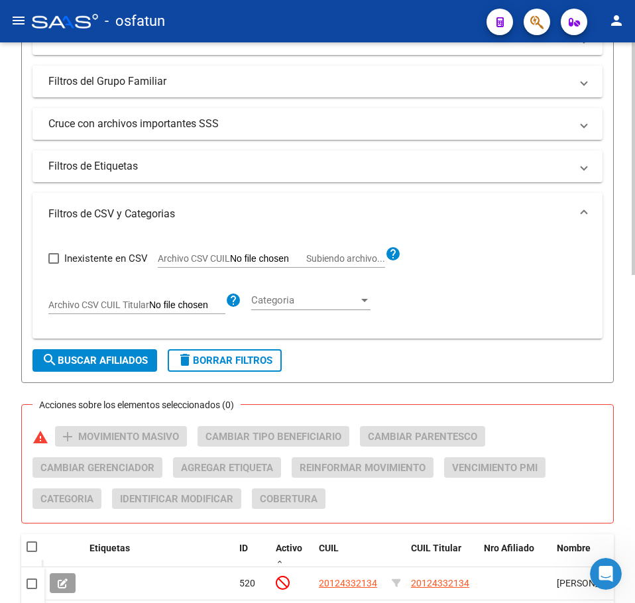
click at [113, 355] on span "search Buscar Afiliados" at bounding box center [95, 361] width 106 height 12
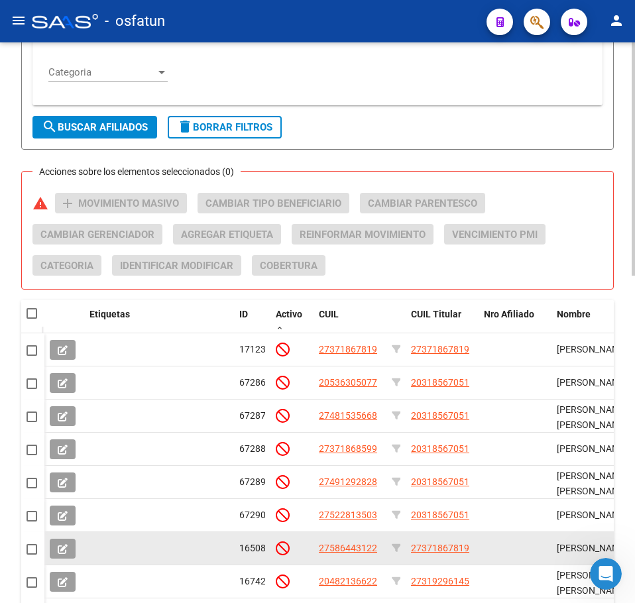
scroll to position [786, 0]
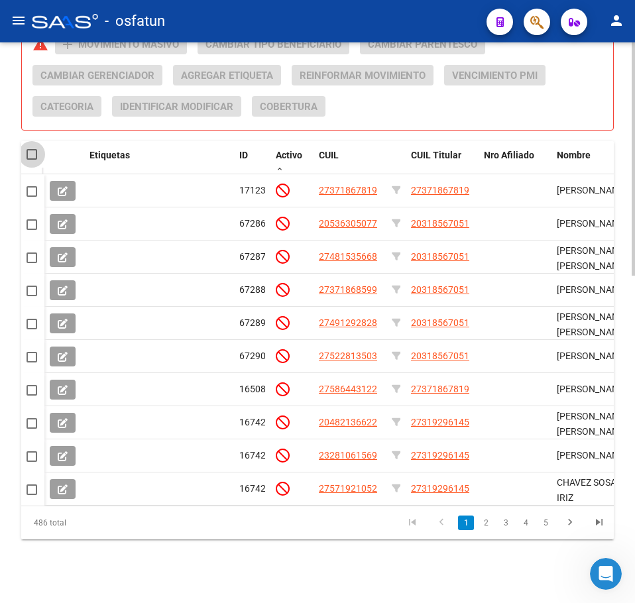
click at [28, 149] on span at bounding box center [32, 154] width 11 height 11
click at [31, 160] on input "checkbox" at bounding box center [31, 160] width 1 height 1
checkbox input "true"
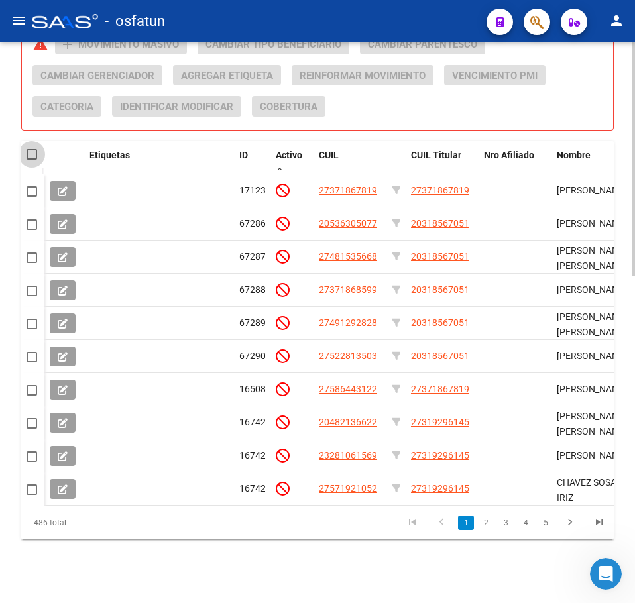
checkbox input "true"
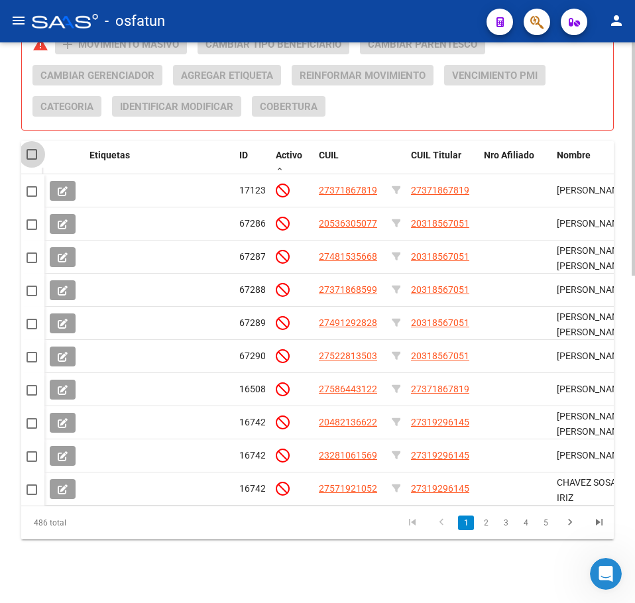
checkbox input "true"
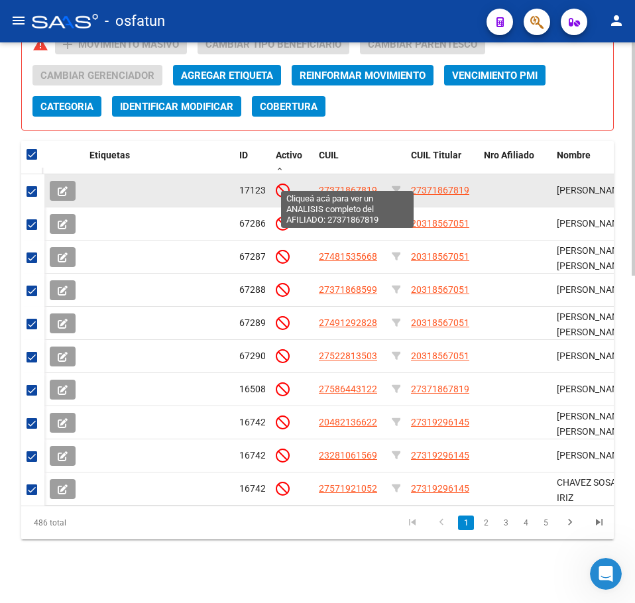
click at [353, 185] on span "27371867819" at bounding box center [348, 190] width 58 height 11
copy span "6"
type textarea "27371867819"
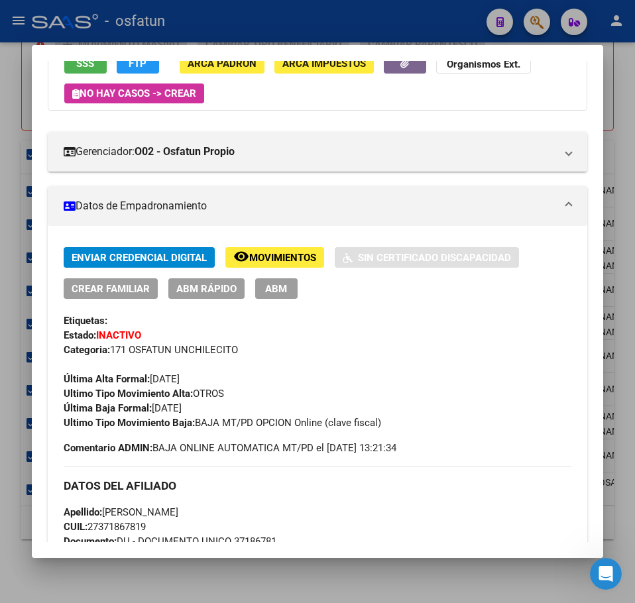
scroll to position [133, 0]
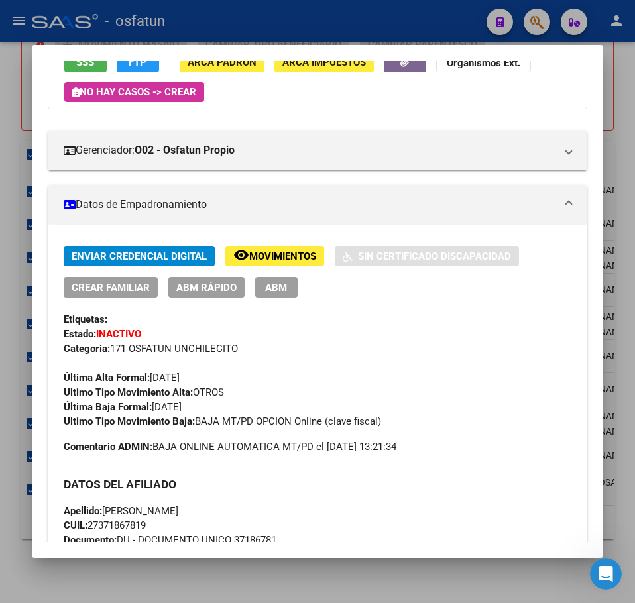
click at [620, 91] on div at bounding box center [317, 301] width 635 height 603
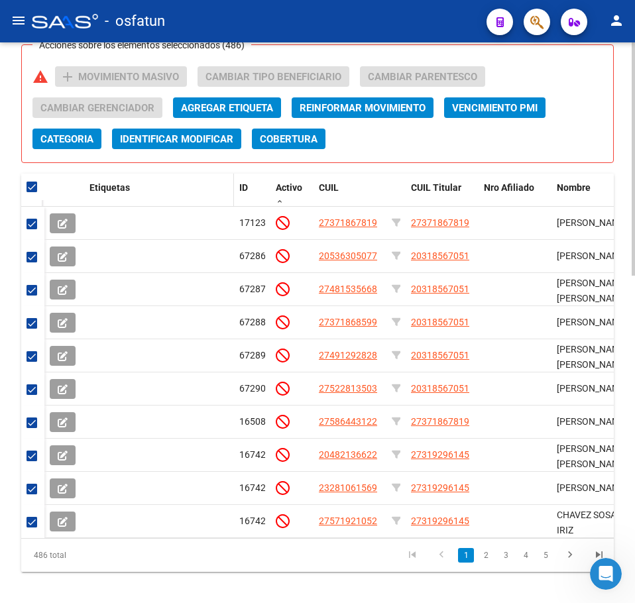
scroll to position [719, 0]
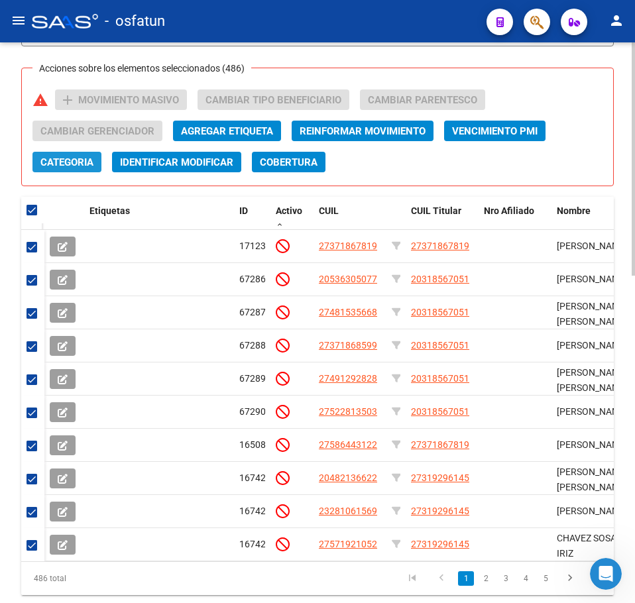
click at [74, 160] on span "Categoria" at bounding box center [66, 162] width 53 height 12
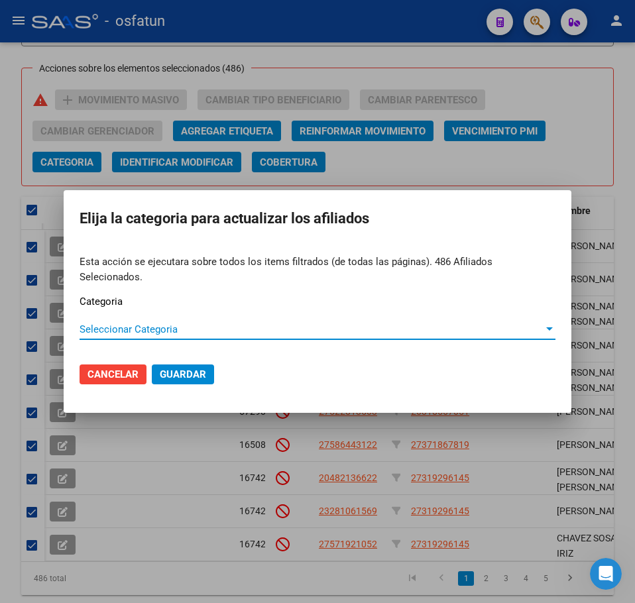
click at [169, 323] on span "Seleccionar Categoria" at bounding box center [312, 329] width 464 height 12
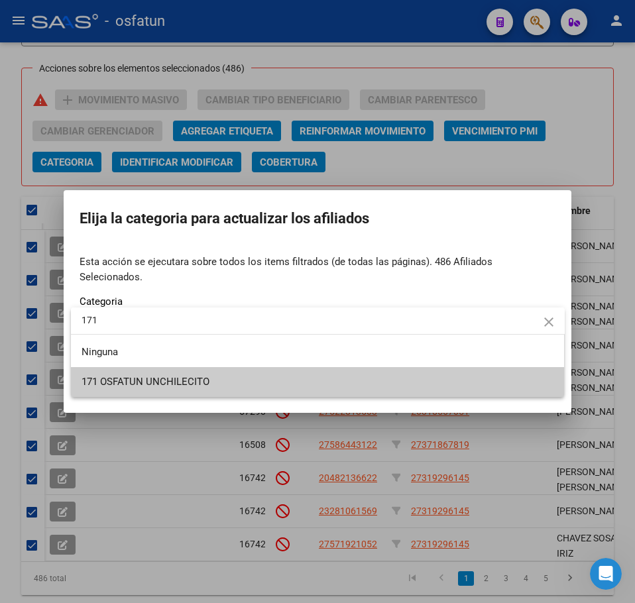
type input "171"
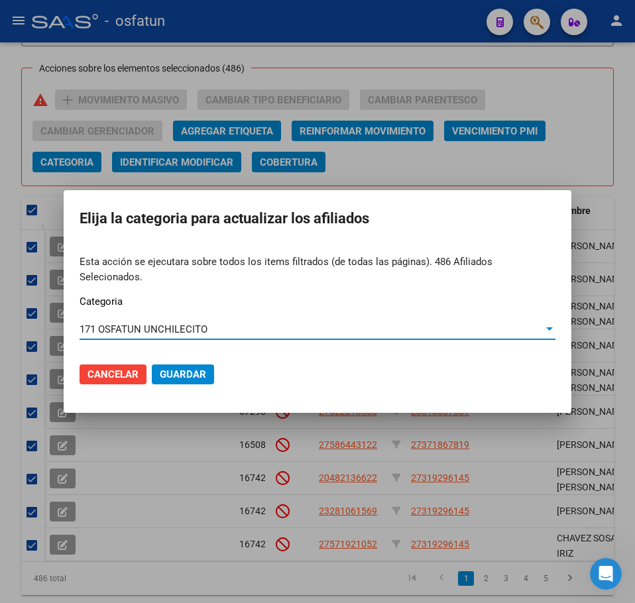
click at [171, 369] on span "Guardar" at bounding box center [183, 375] width 46 height 12
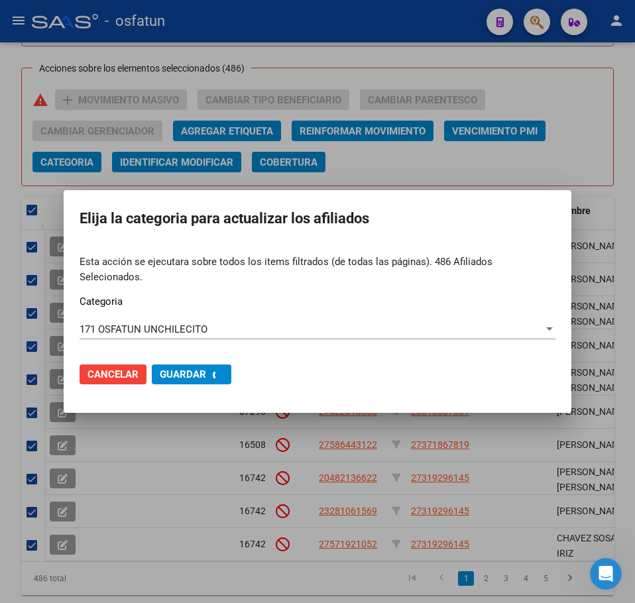
checkbox input "false"
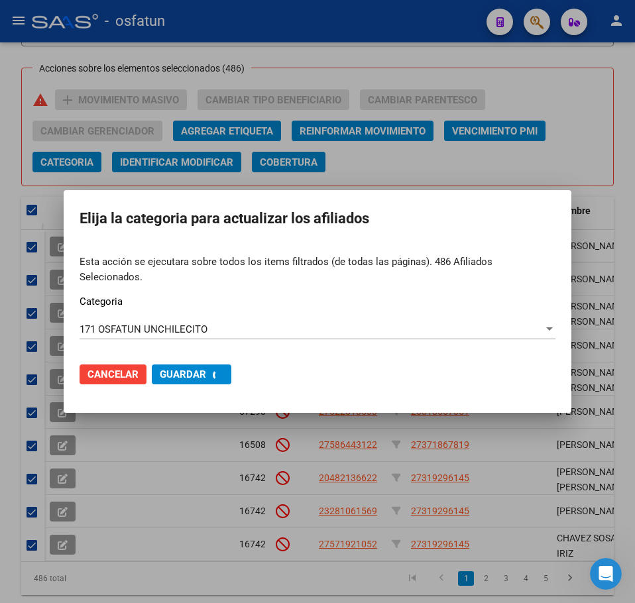
checkbox input "false"
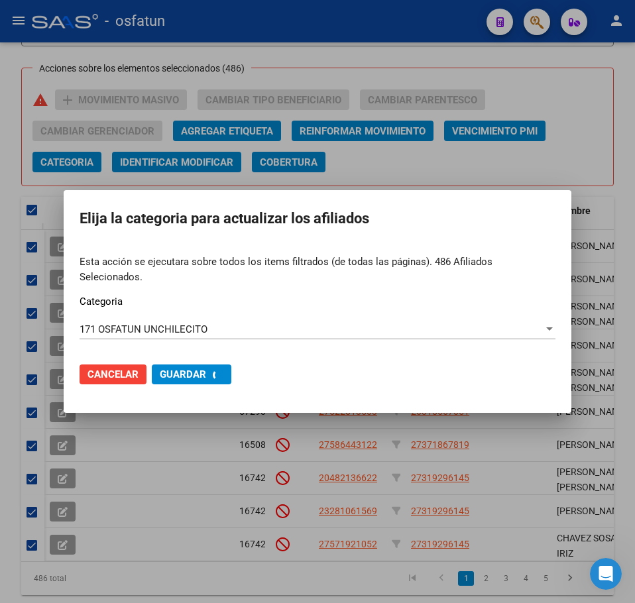
checkbox input "false"
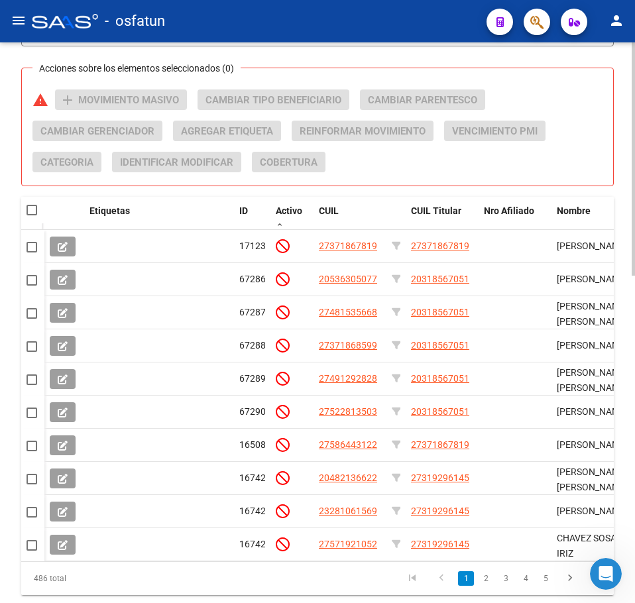
drag, startPoint x: 577, startPoint y: 146, endPoint x: 570, endPoint y: 145, distance: 7.4
click at [573, 145] on div "Acciones sobre los elementos seleccionados (0) warning add Movimiento Masivo Ca…" at bounding box center [322, 135] width 581 height 93
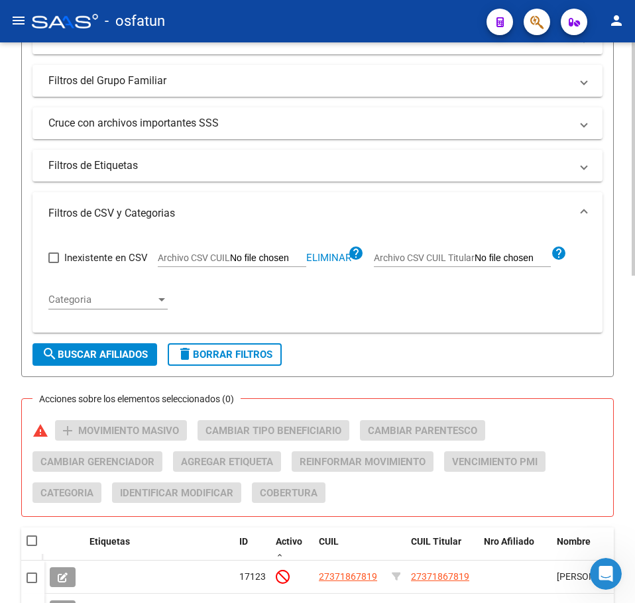
scroll to position [388, 0]
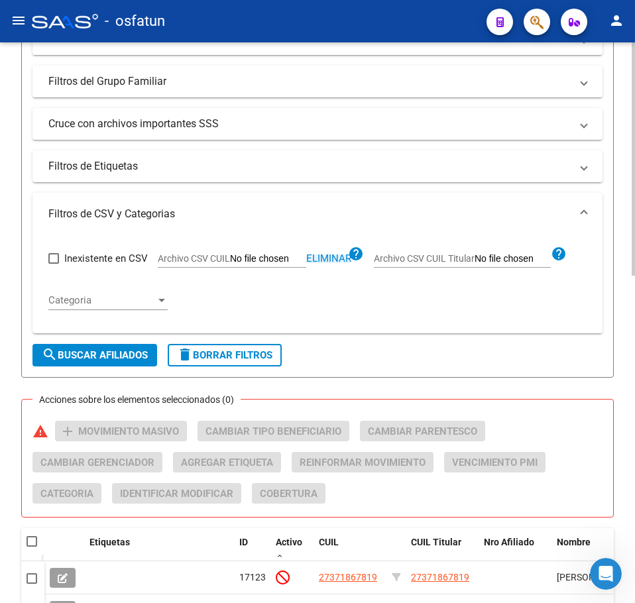
click at [325, 257] on span "Eliminar" at bounding box center [328, 259] width 45 height 12
click at [272, 261] on input "Archivo CSV CUIL" at bounding box center [268, 259] width 76 height 12
type input "C:\fakepath\Filtro.csv"
click at [100, 357] on span "search Buscar Afiliados" at bounding box center [95, 355] width 106 height 12
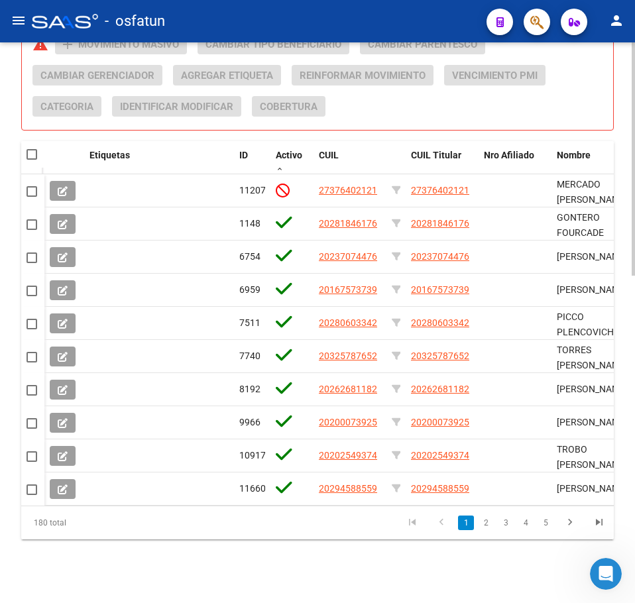
drag, startPoint x: 33, startPoint y: 145, endPoint x: 21, endPoint y: 144, distance: 12.7
click at [30, 149] on span at bounding box center [32, 154] width 11 height 11
click at [31, 160] on input "checkbox" at bounding box center [31, 160] width 1 height 1
checkbox input "true"
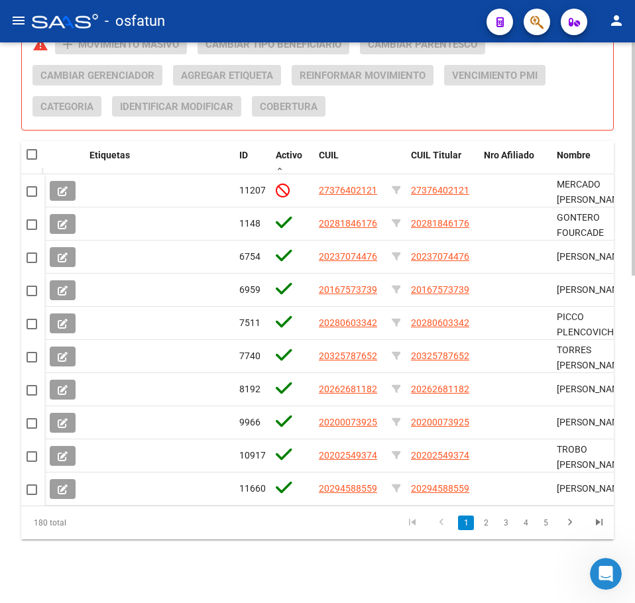
checkbox input "true"
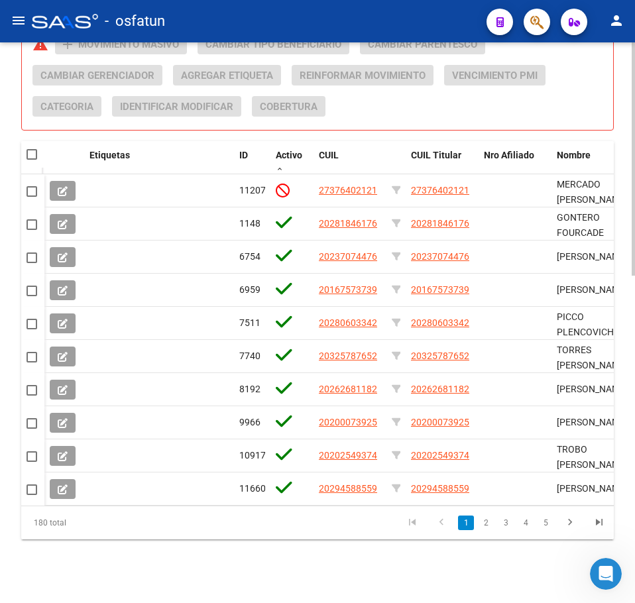
checkbox input "true"
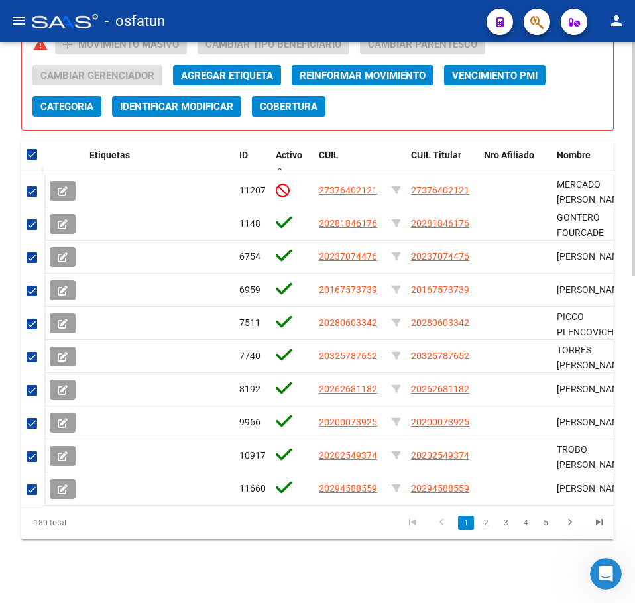
click at [78, 101] on span "Categoria" at bounding box center [66, 107] width 53 height 12
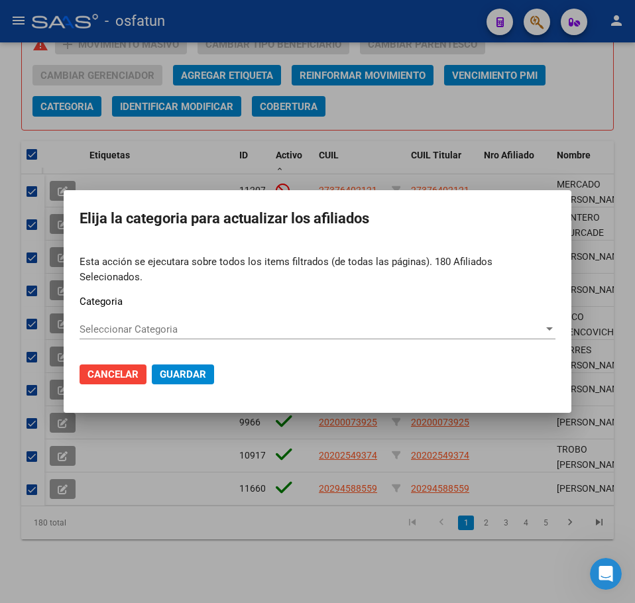
click at [123, 337] on div "Seleccionar Categoria Seleccionar Categoria" at bounding box center [318, 336] width 476 height 32
click at [126, 327] on span "Seleccionar Categoria" at bounding box center [312, 329] width 464 height 12
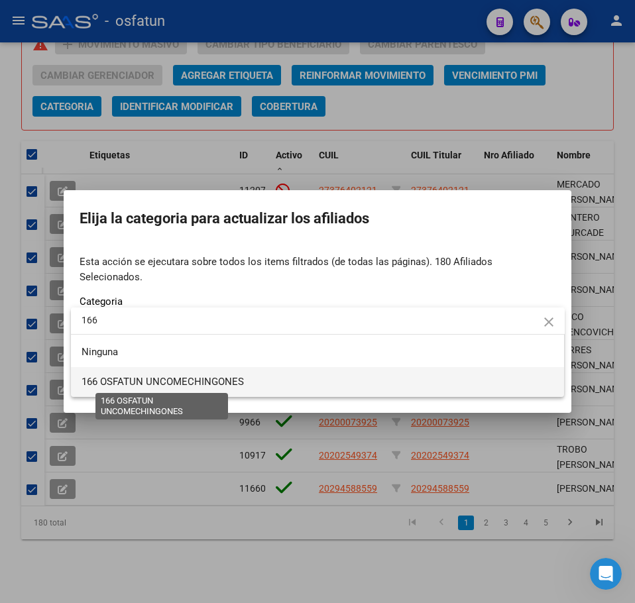
type input "166"
click at [227, 378] on span "166 OSFATUN UNCOMECHINGONES" at bounding box center [163, 382] width 162 height 12
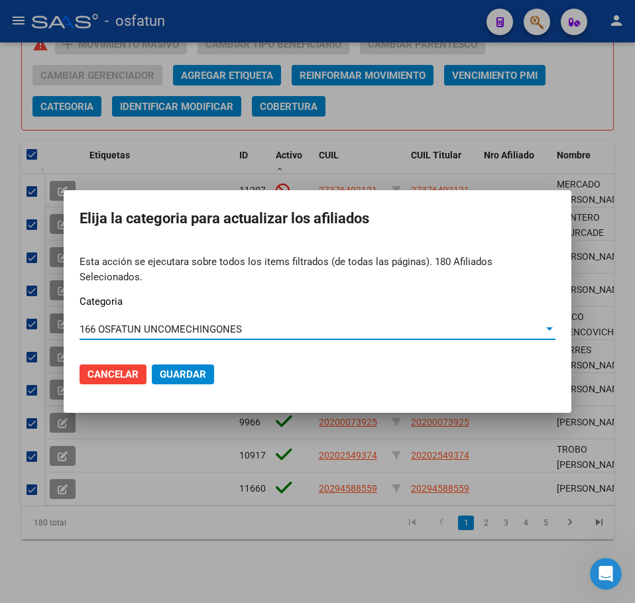
click at [190, 369] on span "Guardar" at bounding box center [183, 375] width 46 height 12
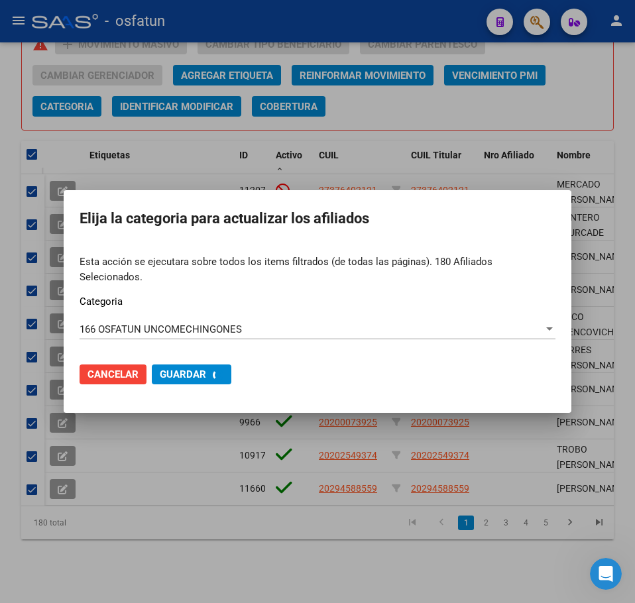
checkbox input "false"
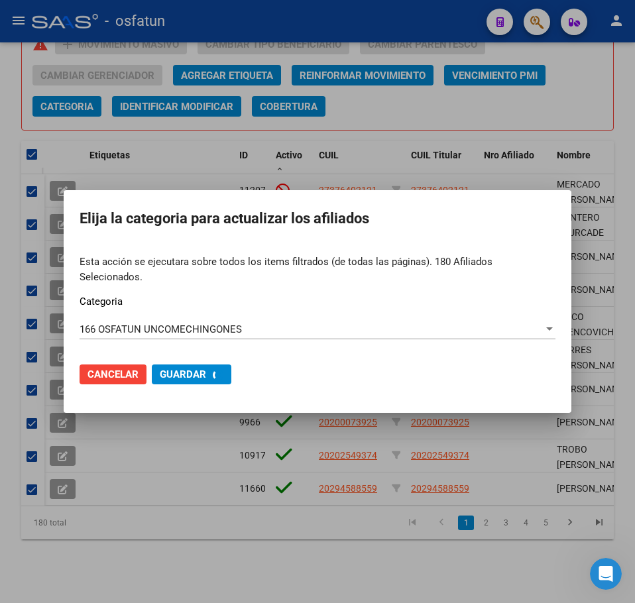
checkbox input "false"
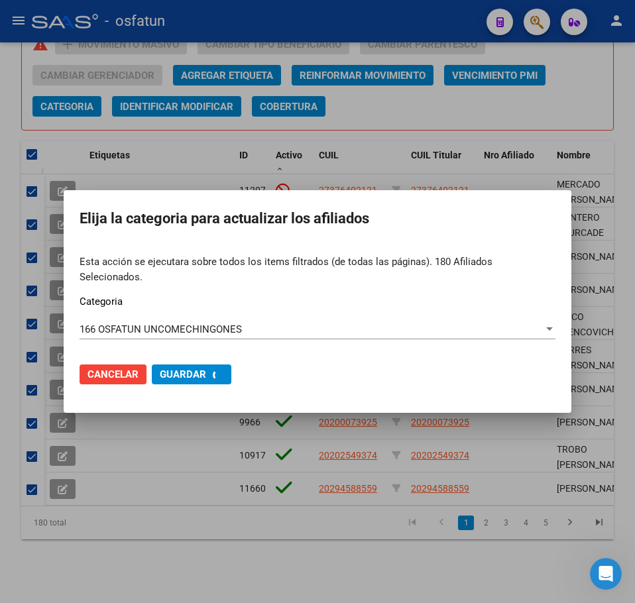
checkbox input "false"
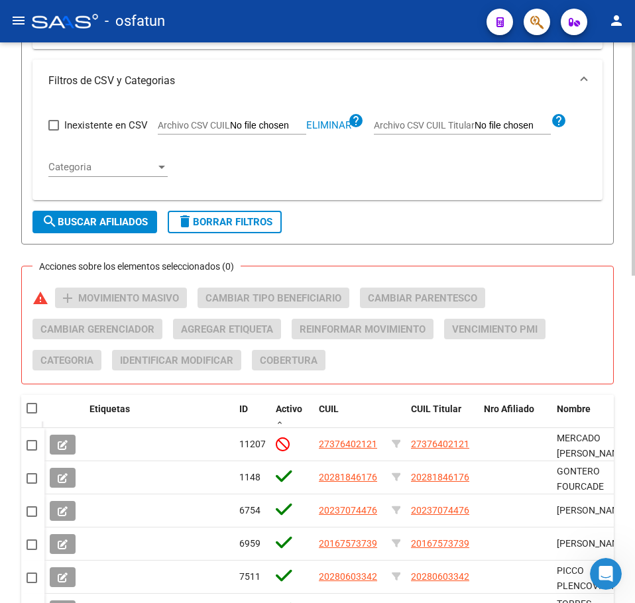
scroll to position [520, 0]
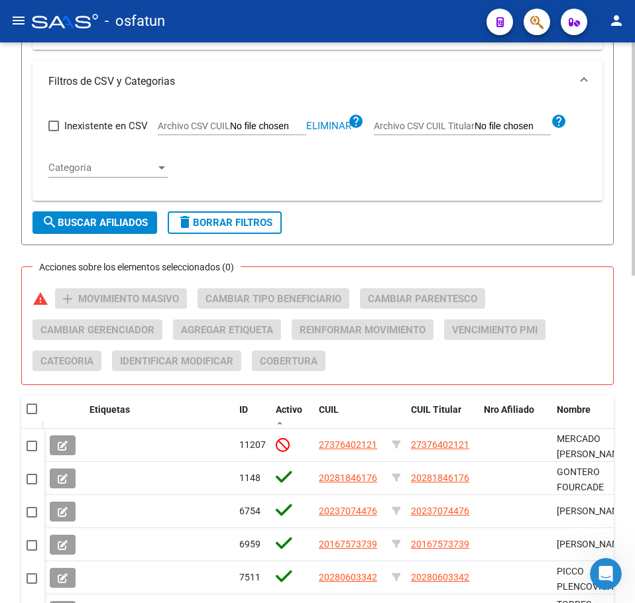
click at [336, 125] on span "Eliminar" at bounding box center [328, 126] width 45 height 12
click at [237, 126] on input "Archivo CSV CUIL" at bounding box center [268, 127] width 76 height 12
type input "C:\fakepath\Filtro.csv"
click at [113, 219] on span "search Buscar Afiliados" at bounding box center [95, 223] width 106 height 12
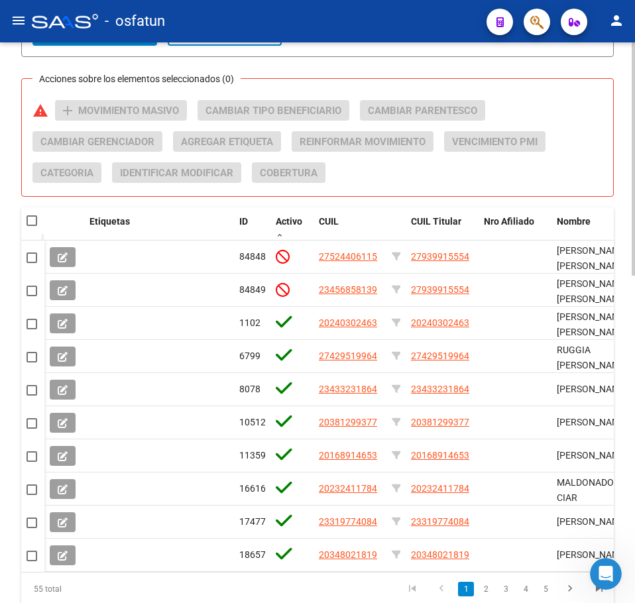
scroll to position [719, 0]
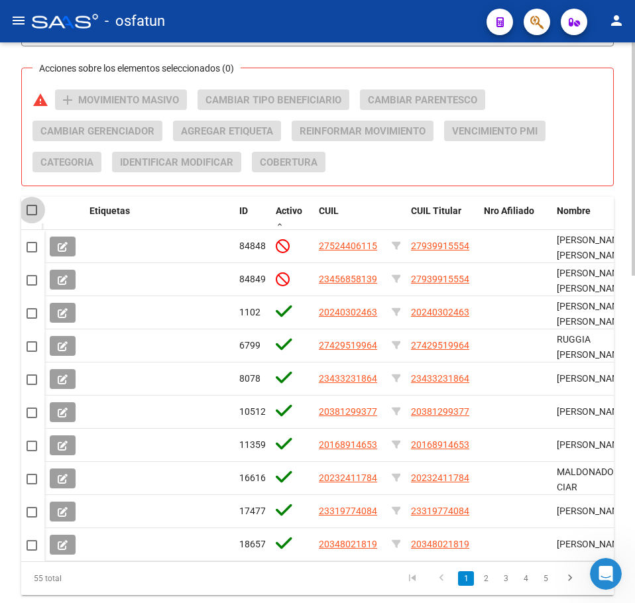
click at [32, 211] on span at bounding box center [32, 210] width 11 height 11
click at [32, 215] on input "checkbox" at bounding box center [31, 215] width 1 height 1
checkbox input "true"
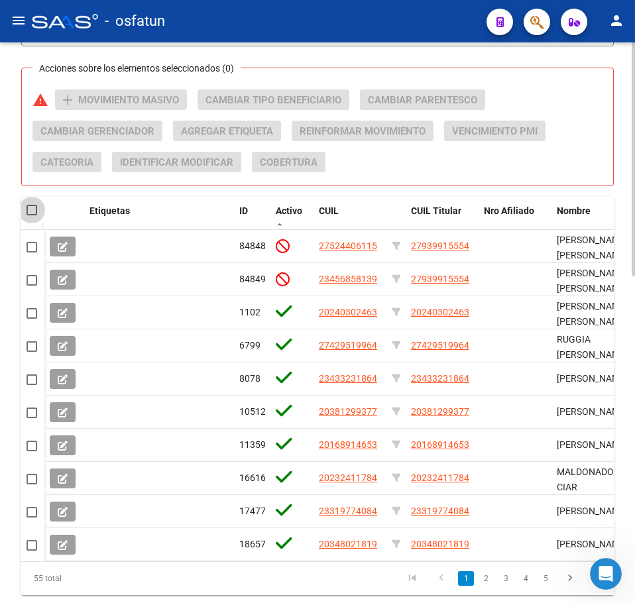
checkbox input "true"
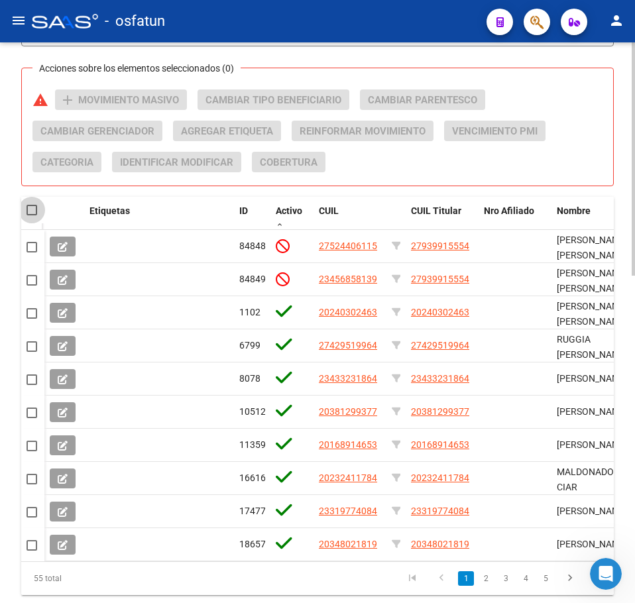
checkbox input "true"
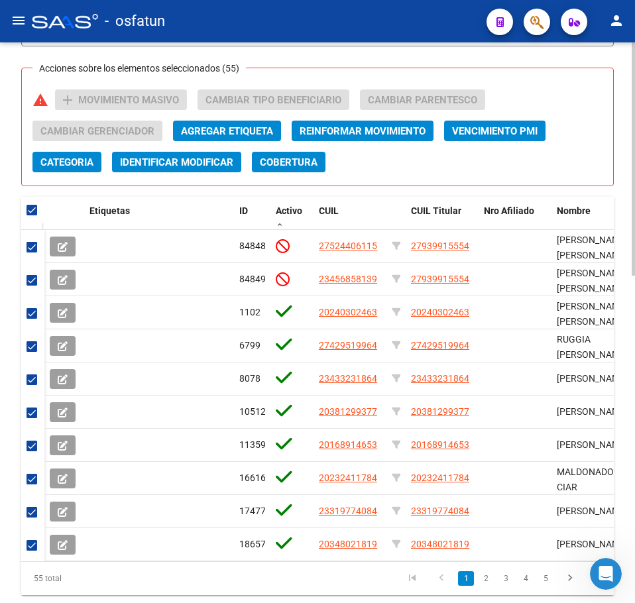
click at [60, 160] on span "Categoria" at bounding box center [66, 162] width 53 height 12
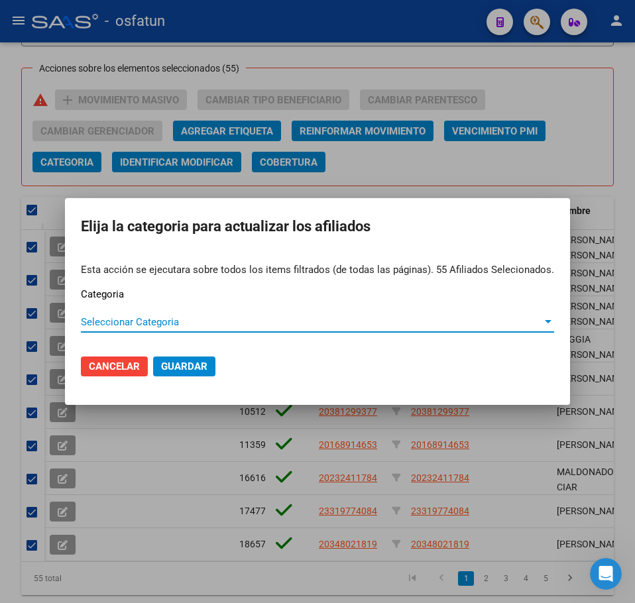
click at [101, 327] on span "Seleccionar Categoria" at bounding box center [311, 322] width 461 height 12
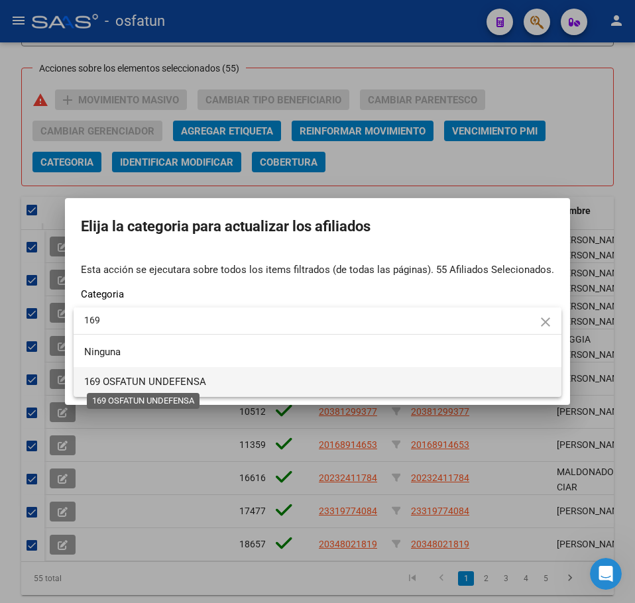
type input "169"
click at [190, 384] on span "169 OSFATUN UNDEFENSA" at bounding box center [145, 382] width 122 height 12
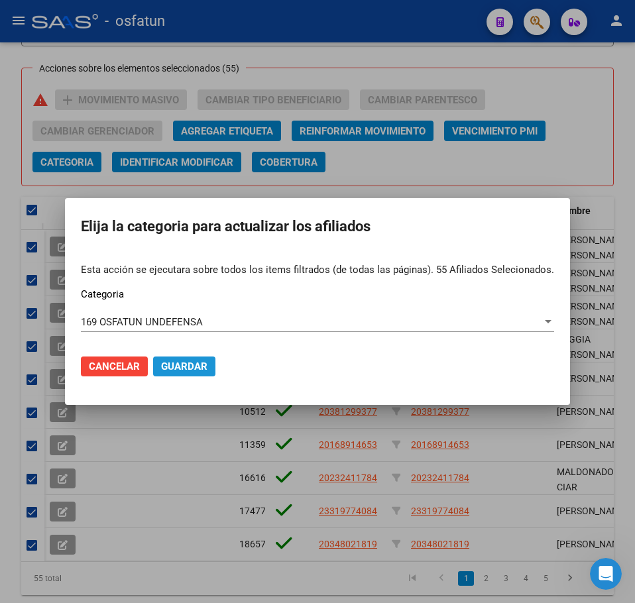
drag, startPoint x: 198, startPoint y: 364, endPoint x: 183, endPoint y: 365, distance: 14.6
click at [196, 363] on span "Guardar" at bounding box center [184, 367] width 46 height 12
checkbox input "false"
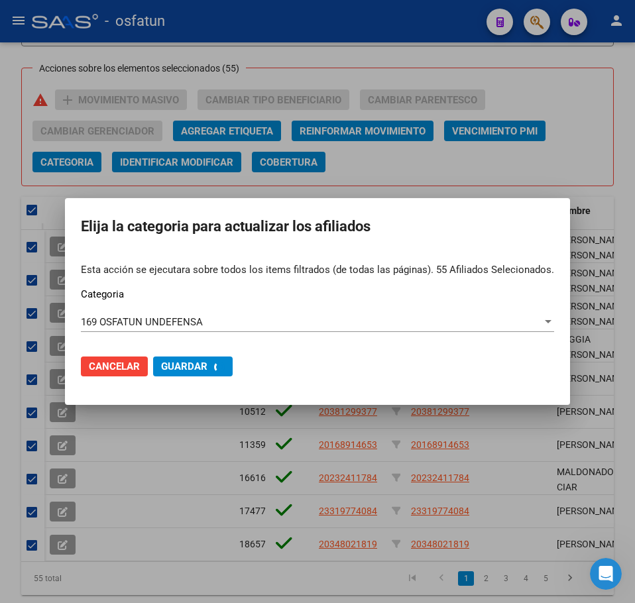
checkbox input "false"
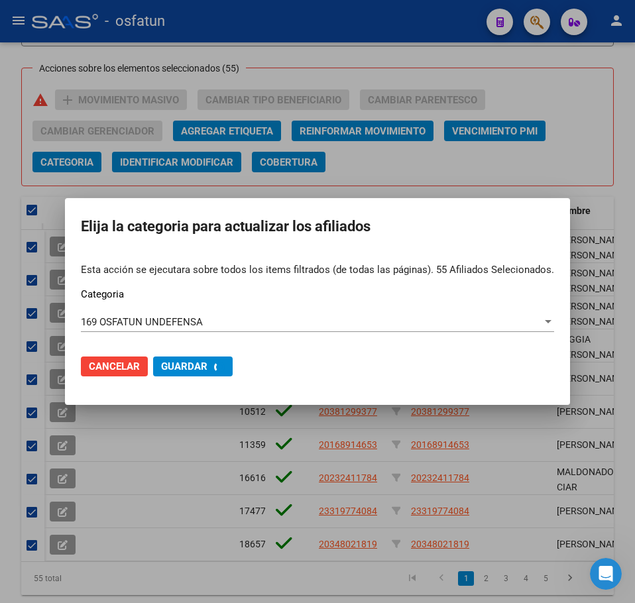
checkbox input "false"
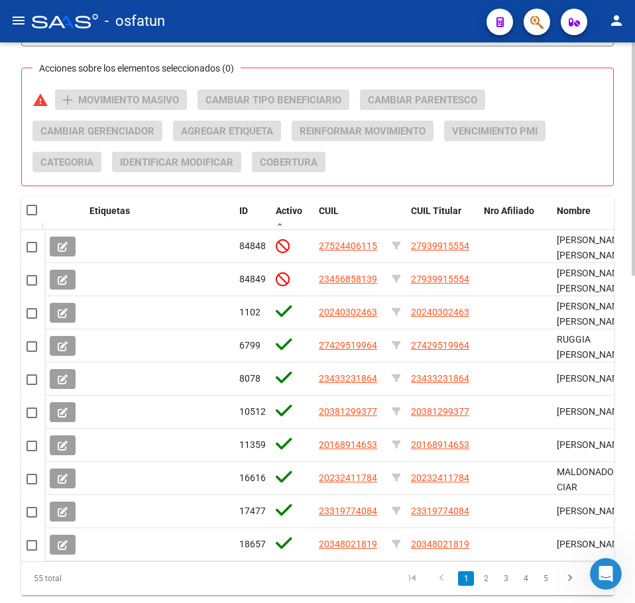
click at [595, 113] on div "Acciones sobre los elementos seleccionados (0) warning add Movimiento Masivo Ca…" at bounding box center [322, 135] width 581 height 93
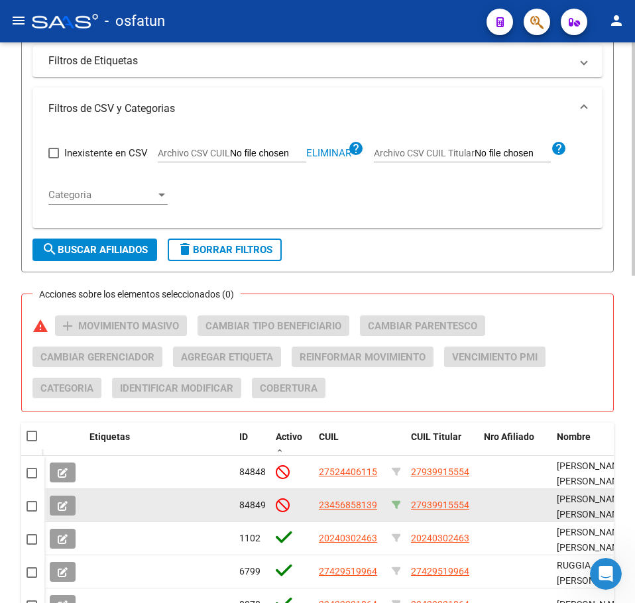
scroll to position [454, 0]
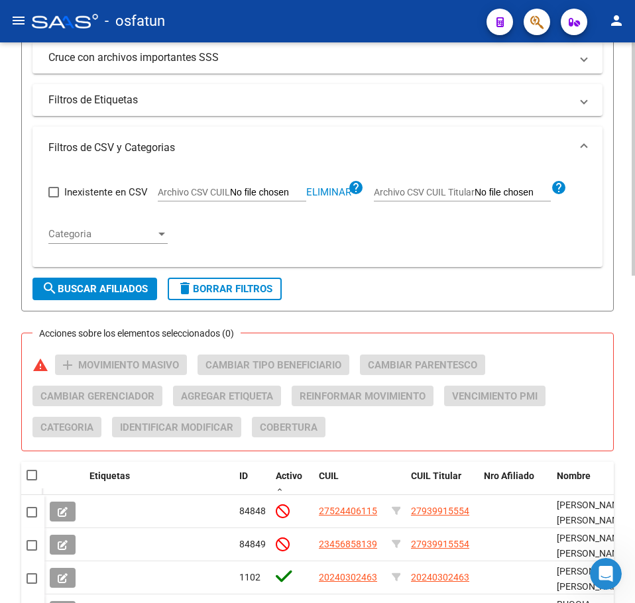
drag, startPoint x: 337, startPoint y: 192, endPoint x: 322, endPoint y: 192, distance: 15.9
click at [337, 192] on span "Eliminar" at bounding box center [328, 192] width 45 height 12
click at [294, 192] on input "Archivo CSV CUIL" at bounding box center [268, 193] width 76 height 12
type input "C:\fakepath\Filtro.csv"
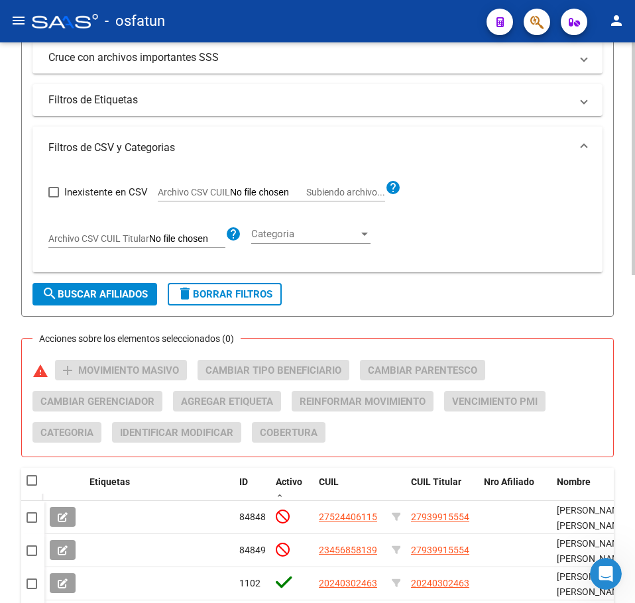
click at [109, 288] on span "search Buscar Afiliados" at bounding box center [95, 294] width 106 height 12
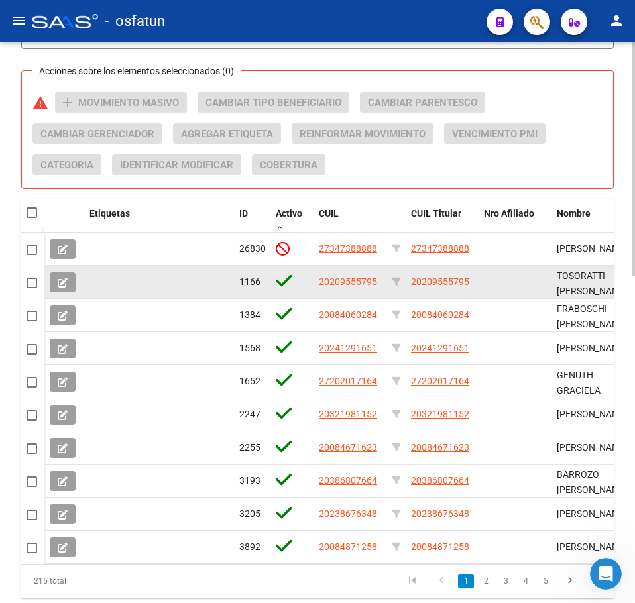
scroll to position [719, 0]
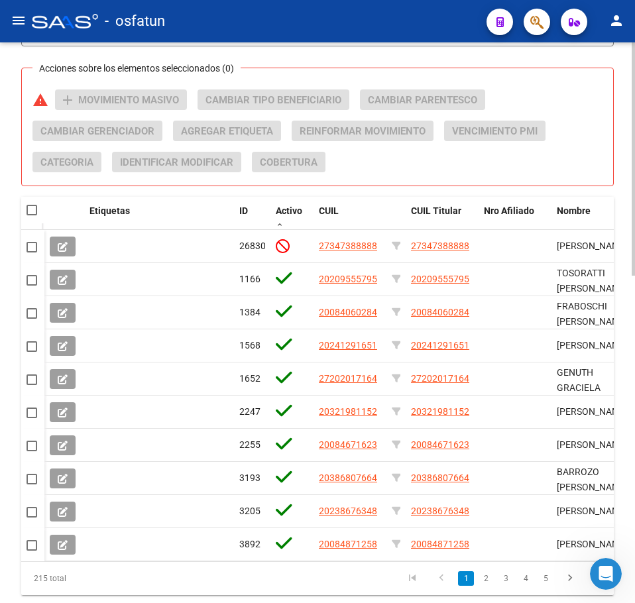
click at [30, 209] on span at bounding box center [32, 210] width 11 height 11
click at [31, 215] on input "checkbox" at bounding box center [31, 215] width 1 height 1
checkbox input "true"
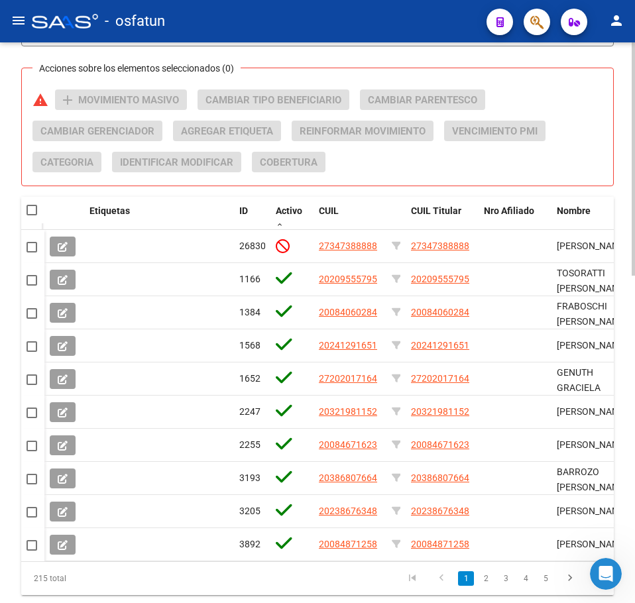
checkbox input "true"
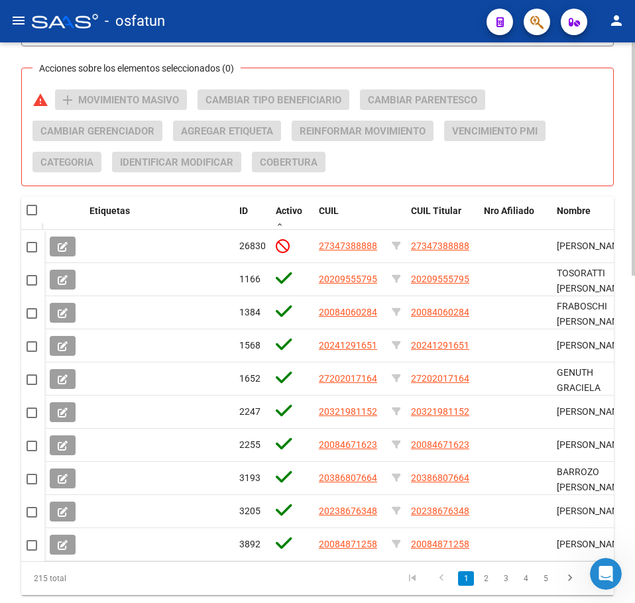
checkbox input "true"
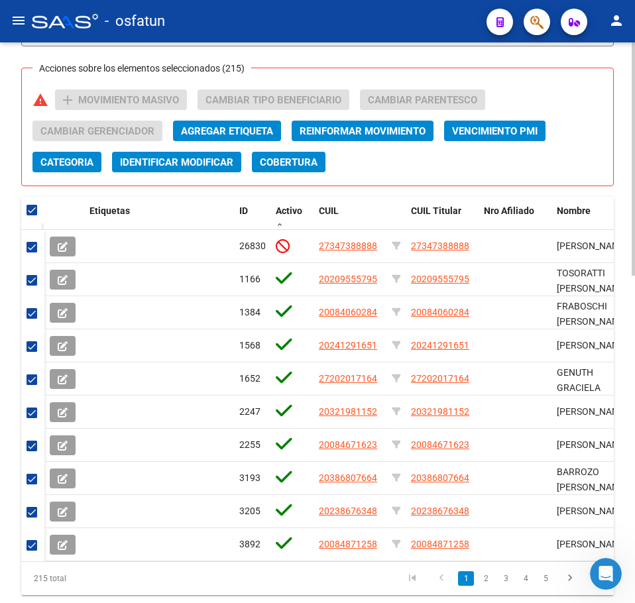
click at [70, 163] on span "Categoria" at bounding box center [66, 162] width 53 height 12
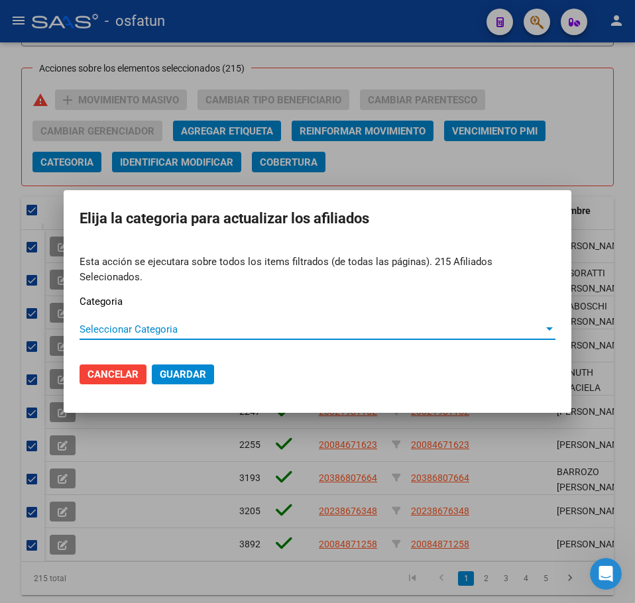
click at [126, 328] on div "Seleccionar Categoria Seleccionar Categoria" at bounding box center [318, 330] width 476 height 20
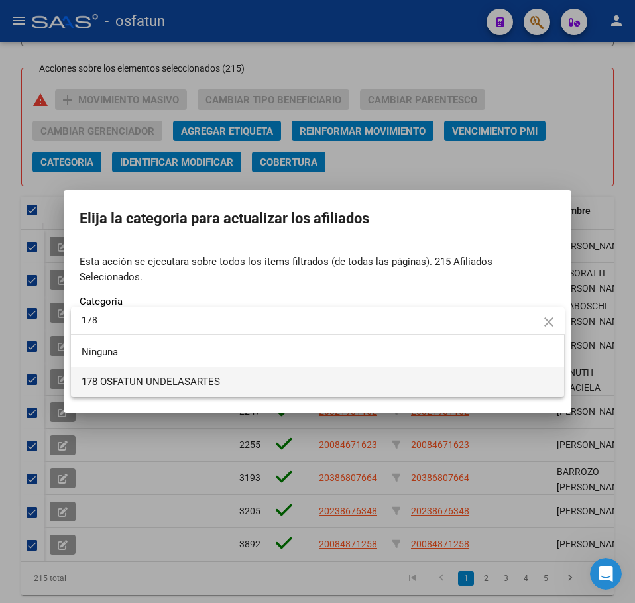
type input "178"
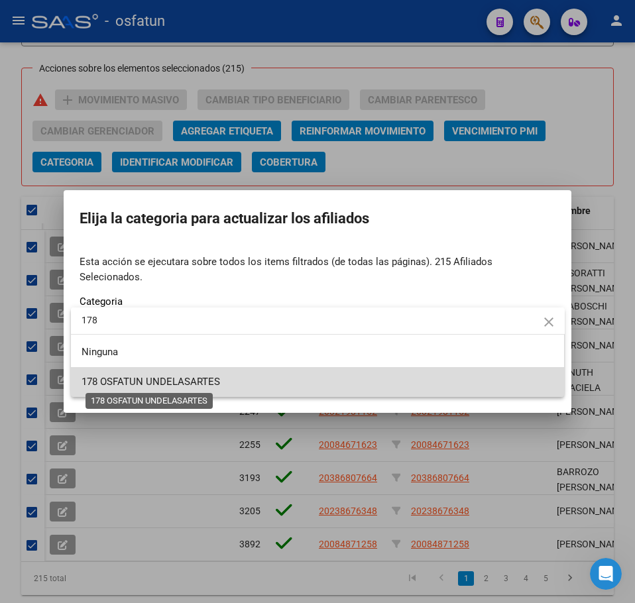
drag, startPoint x: 180, startPoint y: 379, endPoint x: 187, endPoint y: 382, distance: 7.7
click at [180, 379] on span "178 OSFATUN UNDELASARTES" at bounding box center [151, 382] width 139 height 12
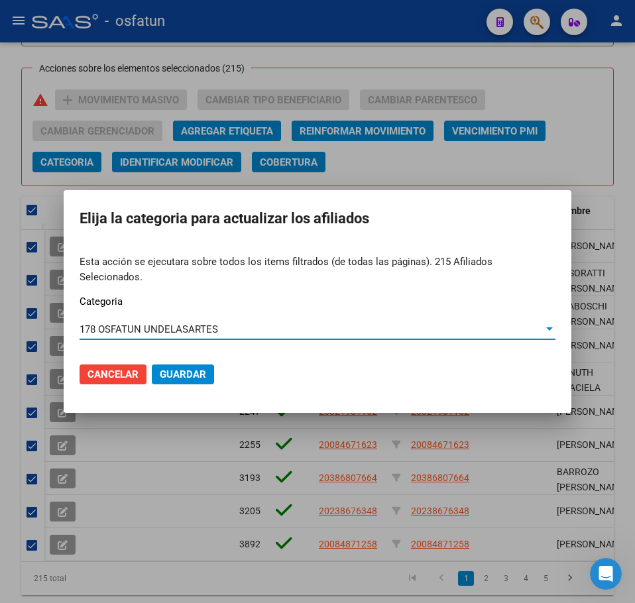
click at [189, 369] on span "Guardar" at bounding box center [183, 375] width 46 height 12
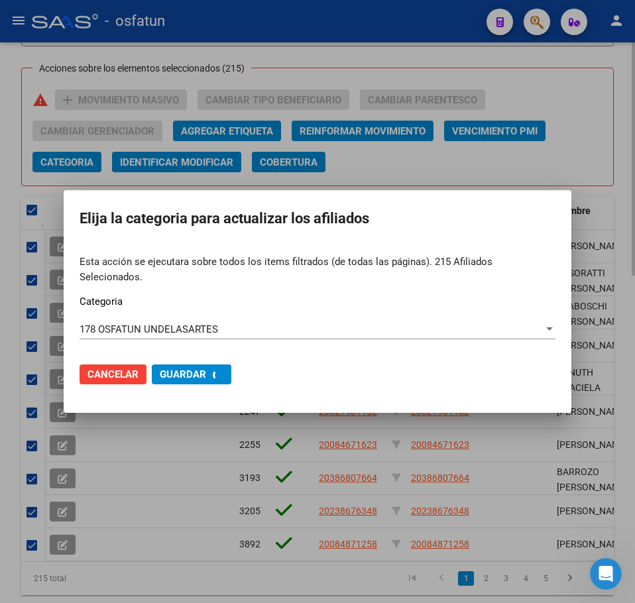
checkbox input "false"
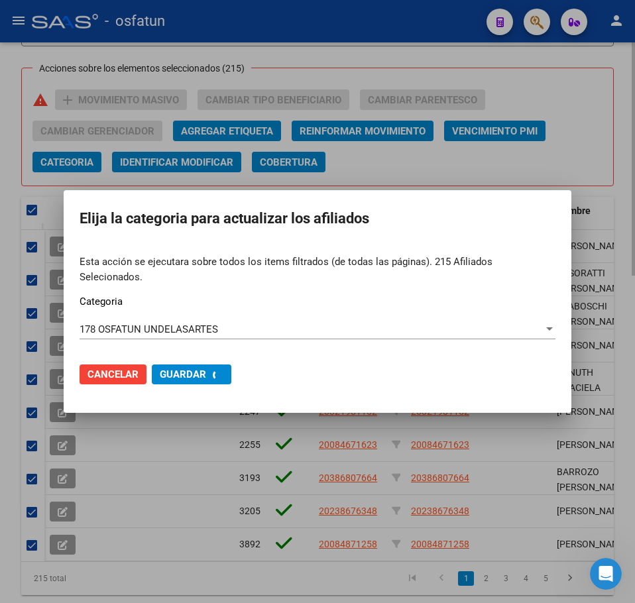
checkbox input "false"
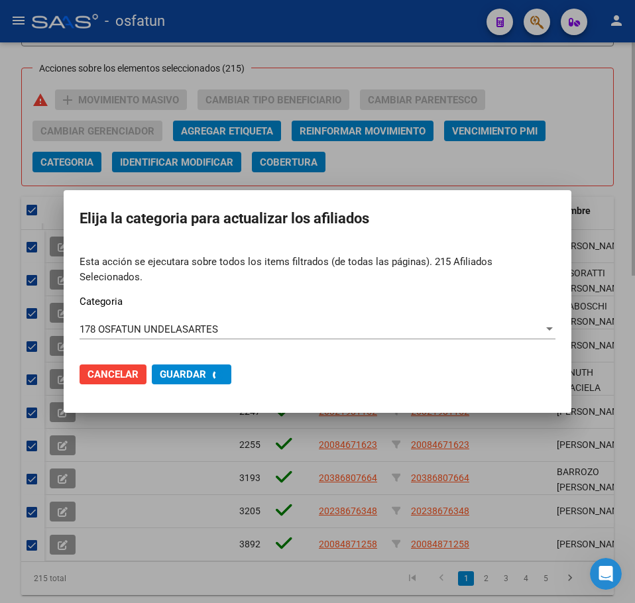
checkbox input "false"
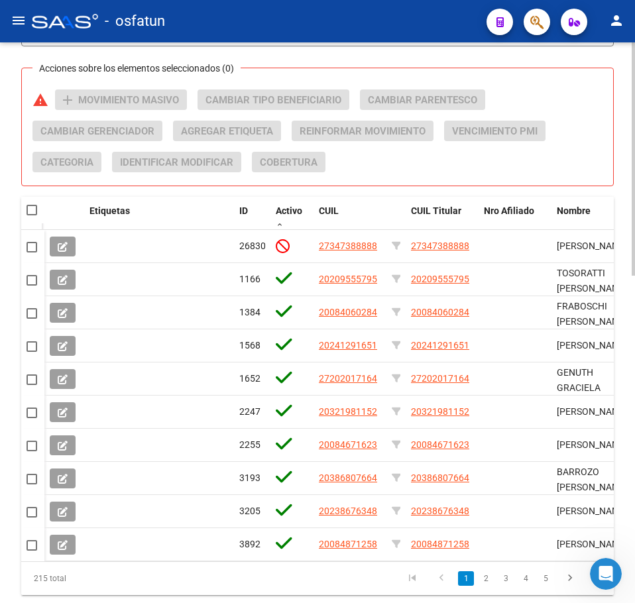
click at [599, 113] on div "Acciones sobre los elementos seleccionados (0) warning add Movimiento Masivo Ca…" at bounding box center [322, 135] width 581 height 93
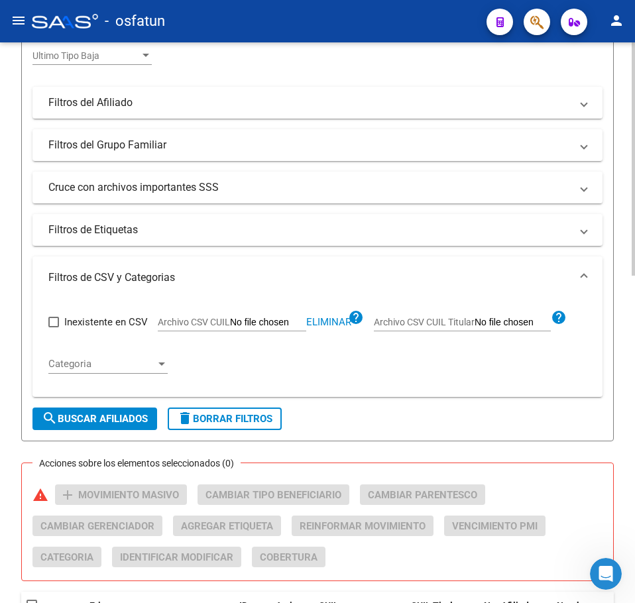
scroll to position [322, 0]
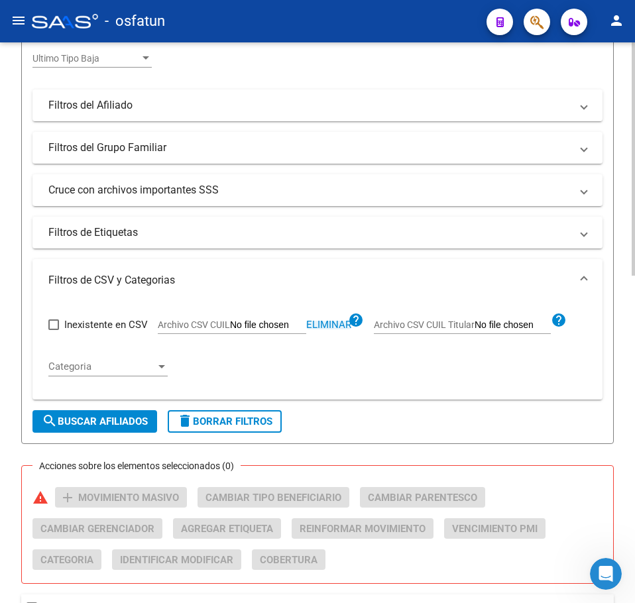
click at [320, 322] on span "Eliminar" at bounding box center [328, 325] width 45 height 12
click at [262, 325] on input "Archivo CSV CUIL" at bounding box center [268, 326] width 76 height 12
type input "C:\fakepath\Filtro.csv"
click at [119, 421] on span "search Buscar Afiliados" at bounding box center [95, 422] width 106 height 12
click at [425, 398] on div "Inexistente en CSV Archivo CSV CUIL Eliminar help Archivo CSV CUIL Titular help…" at bounding box center [317, 351] width 570 height 98
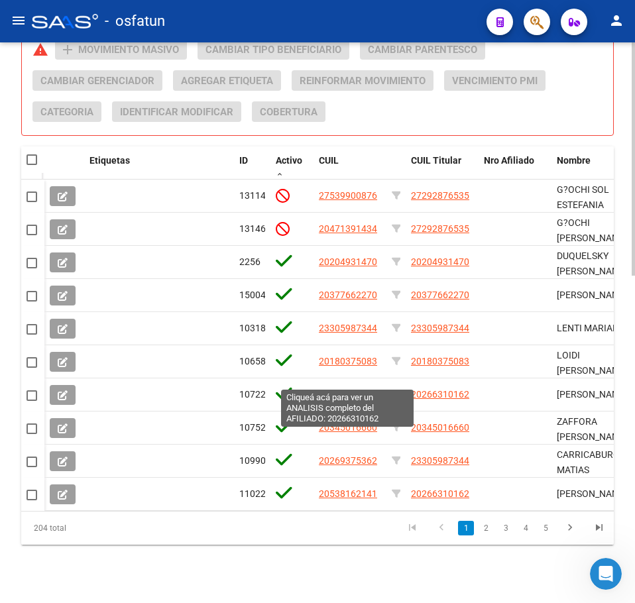
scroll to position [786, 0]
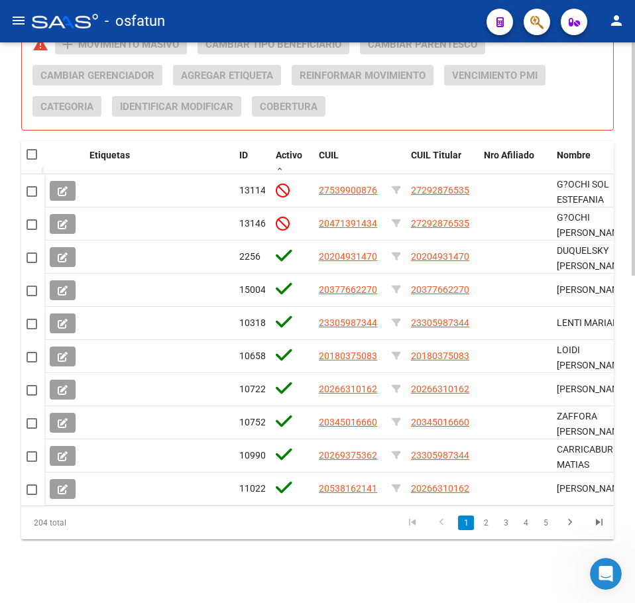
click at [32, 149] on span at bounding box center [32, 154] width 11 height 11
click at [32, 160] on input "checkbox" at bounding box center [31, 160] width 1 height 1
checkbox input "true"
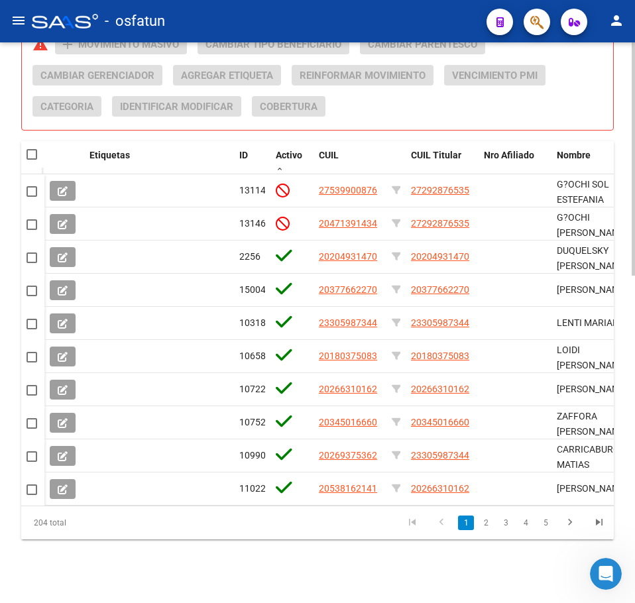
checkbox input "true"
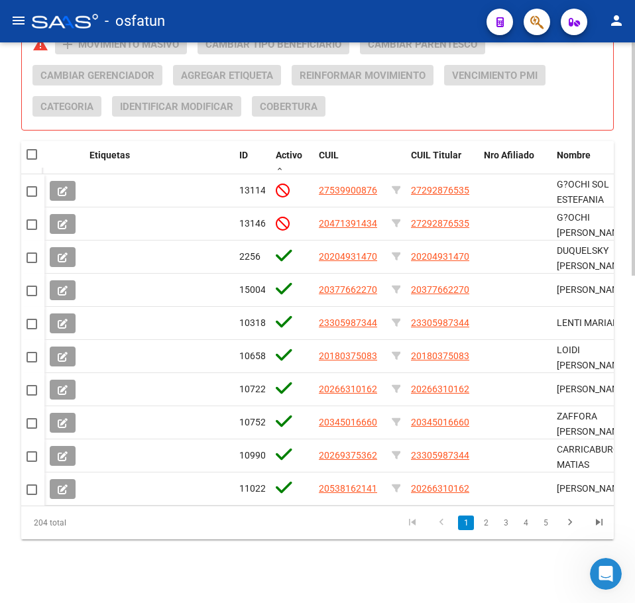
checkbox input "true"
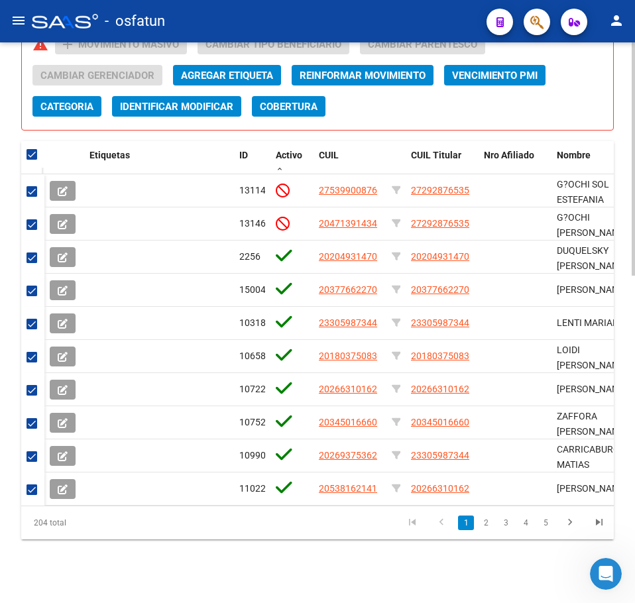
click at [78, 101] on span "Categoria" at bounding box center [66, 107] width 53 height 12
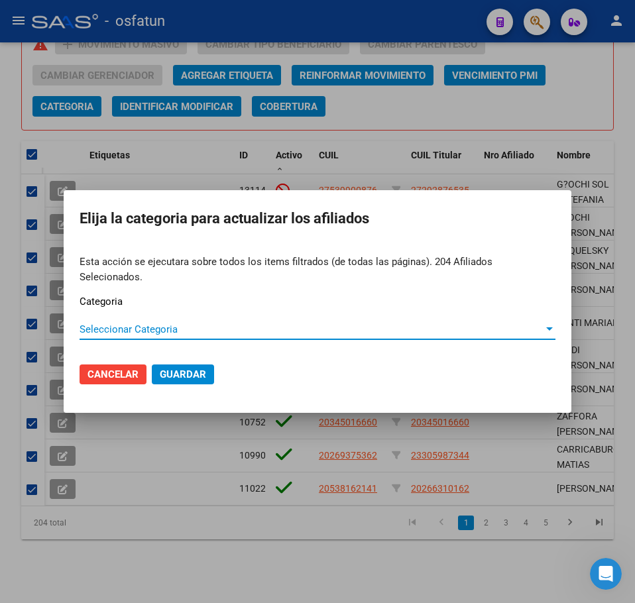
click at [204, 325] on span "Seleccionar Categoria" at bounding box center [312, 329] width 464 height 12
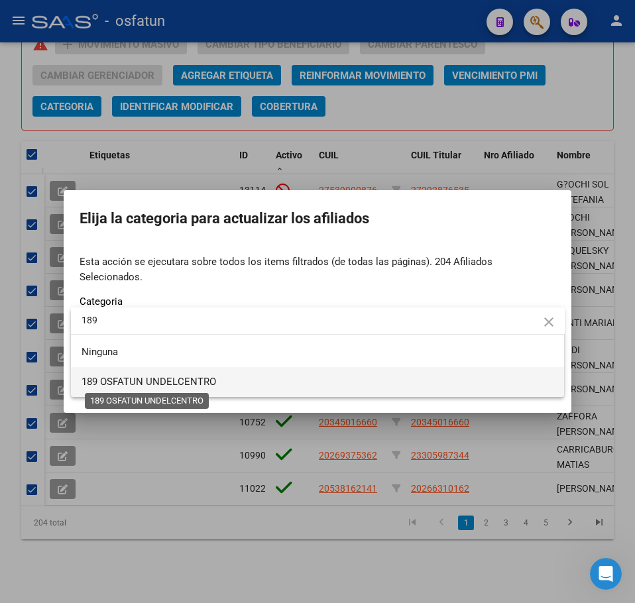
type input "189"
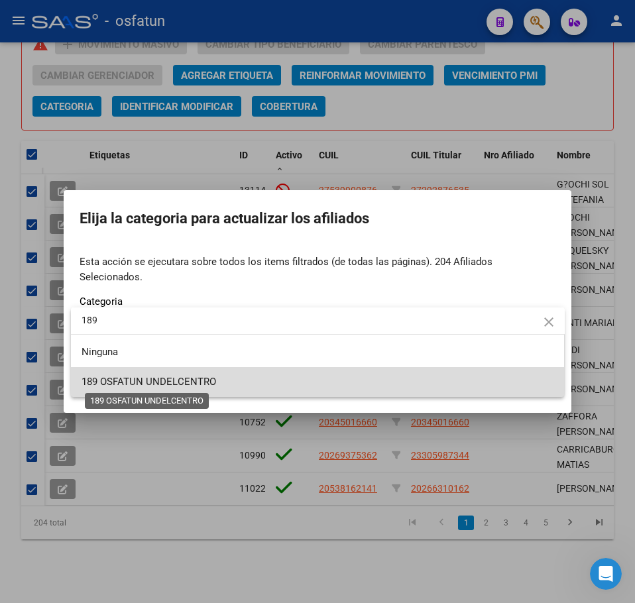
click at [201, 383] on span "189 OSFATUN UNDELCENTRO" at bounding box center [149, 382] width 135 height 12
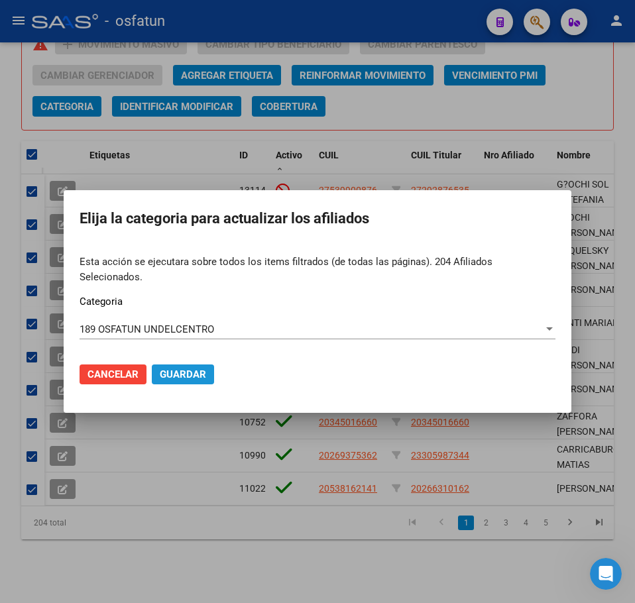
click at [205, 369] on span "Guardar" at bounding box center [183, 375] width 46 height 12
checkbox input "false"
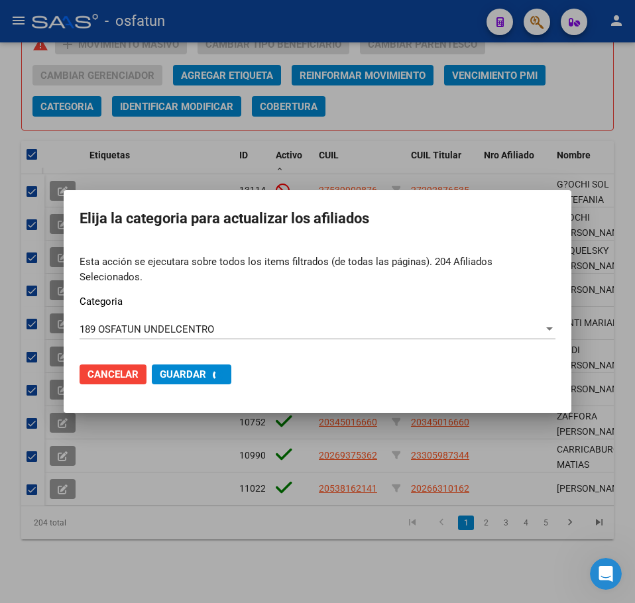
checkbox input "false"
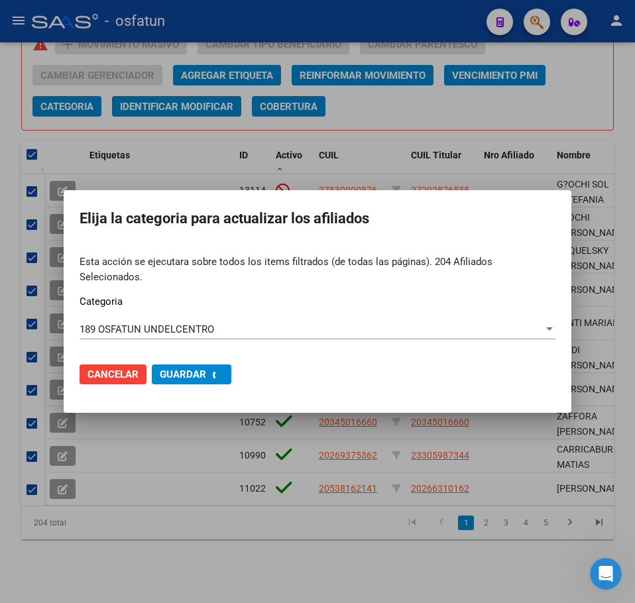
checkbox input "false"
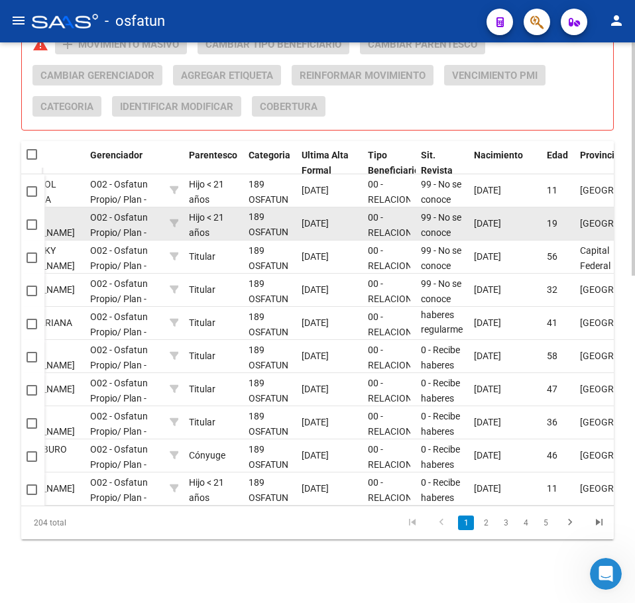
scroll to position [17, 0]
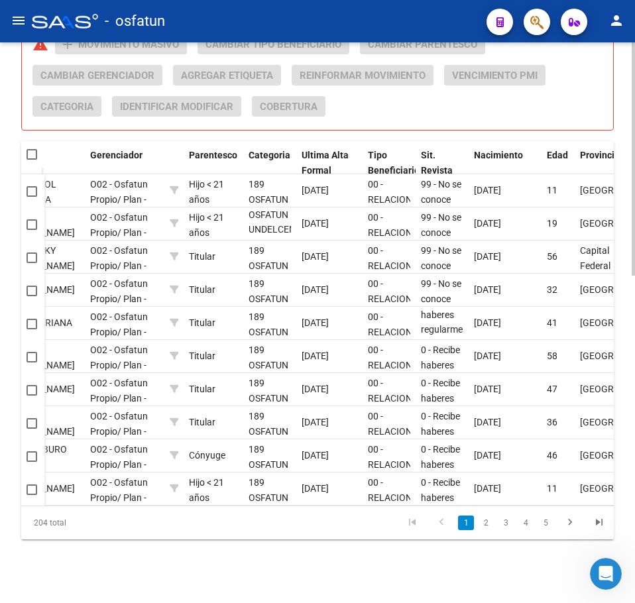
click at [582, 100] on div "Acciones sobre los elementos seleccionados (0) warning add Movimiento Masivo Ca…" at bounding box center [322, 80] width 581 height 93
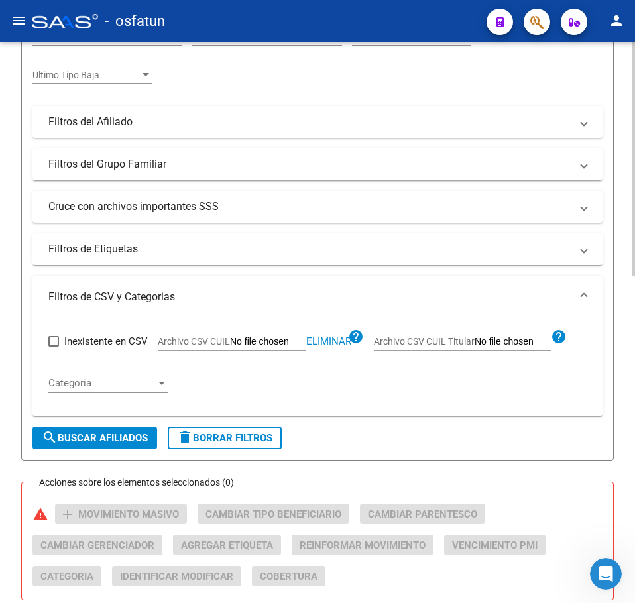
scroll to position [123, 0]
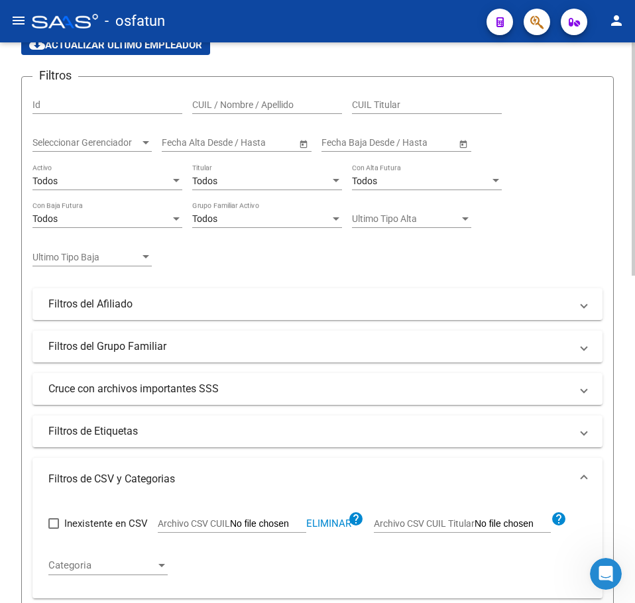
click at [326, 526] on span "Eliminar" at bounding box center [328, 524] width 45 height 12
click at [282, 526] on input "Archivo CSV CUIL" at bounding box center [268, 524] width 76 height 12
type input "C:\fakepath\Filtro.csv"
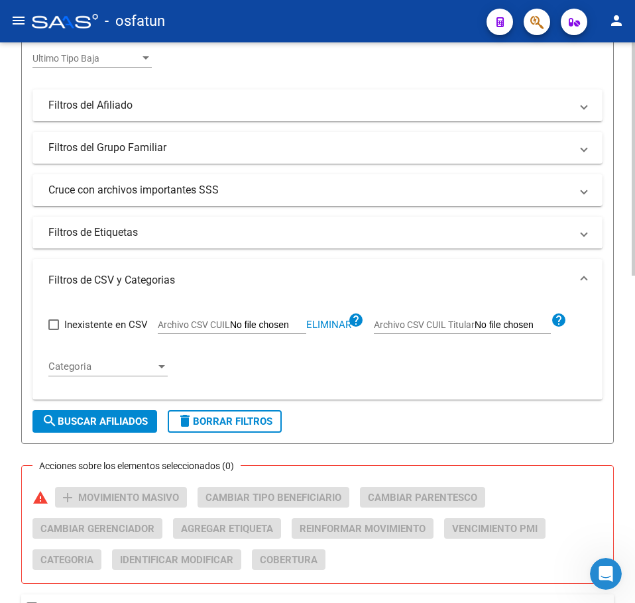
scroll to position [388, 0]
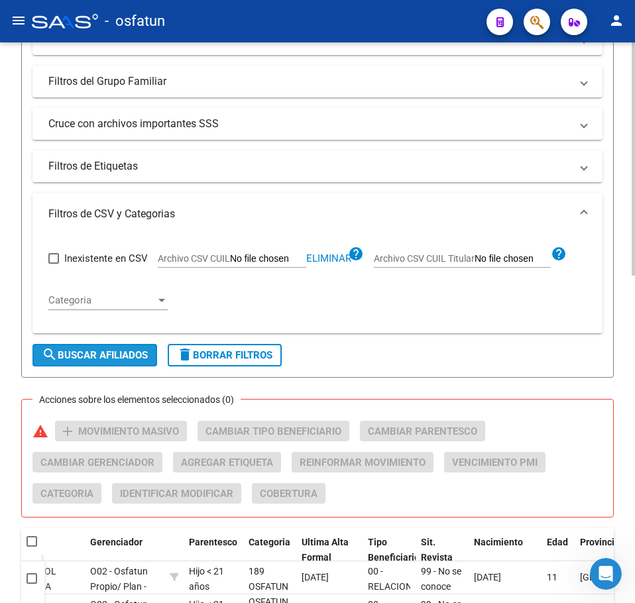
click at [111, 357] on span "search Buscar Afiliados" at bounding box center [95, 355] width 106 height 12
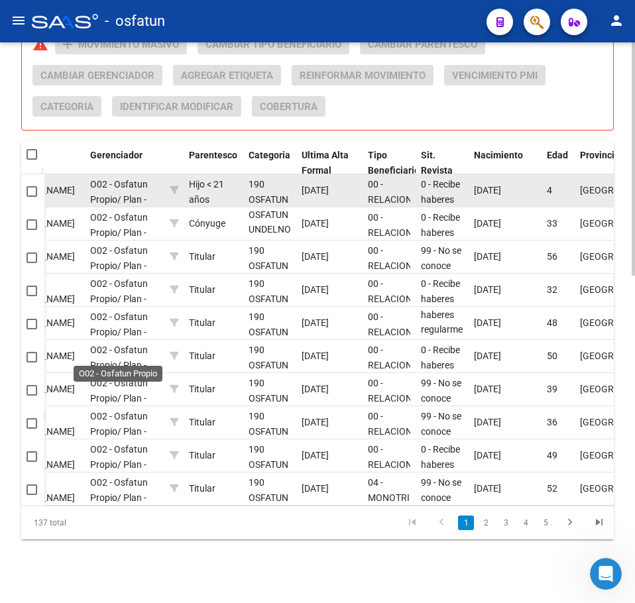
scroll to position [786, 0]
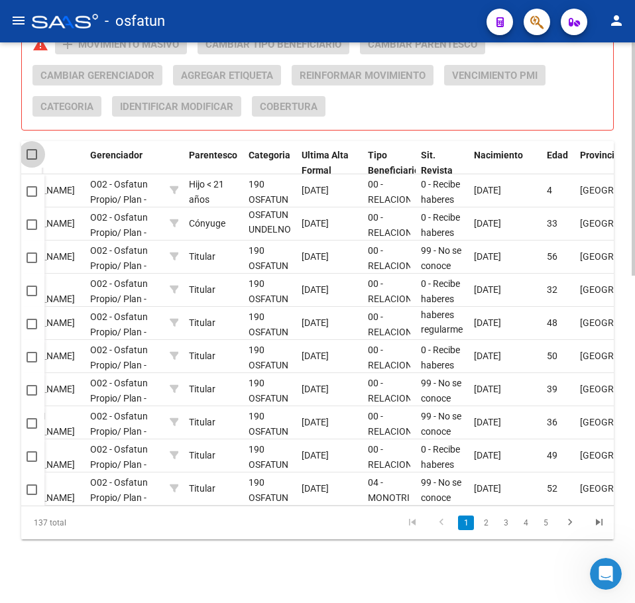
click at [32, 149] on span at bounding box center [32, 154] width 11 height 11
click at [32, 160] on input "checkbox" at bounding box center [31, 160] width 1 height 1
checkbox input "true"
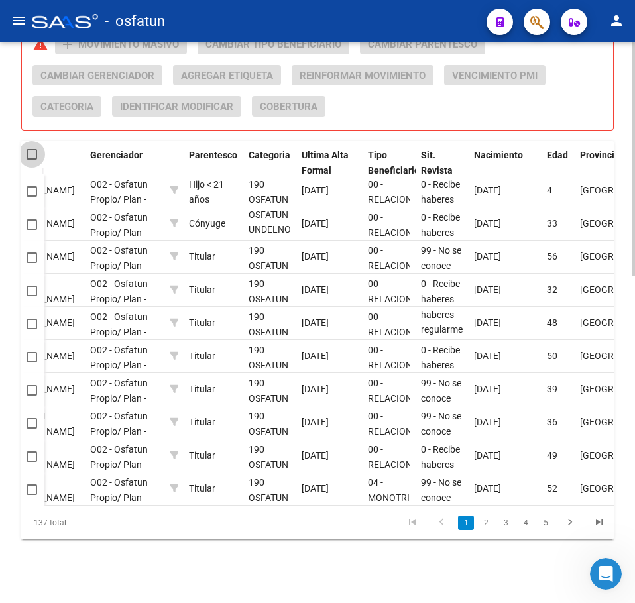
checkbox input "true"
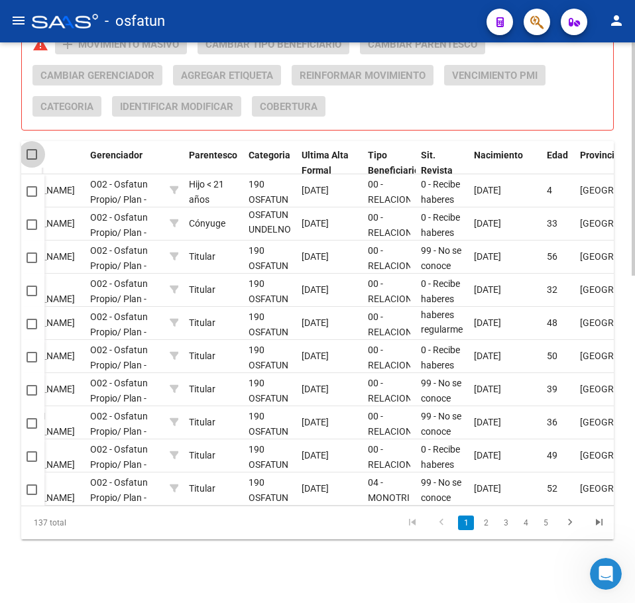
checkbox input "true"
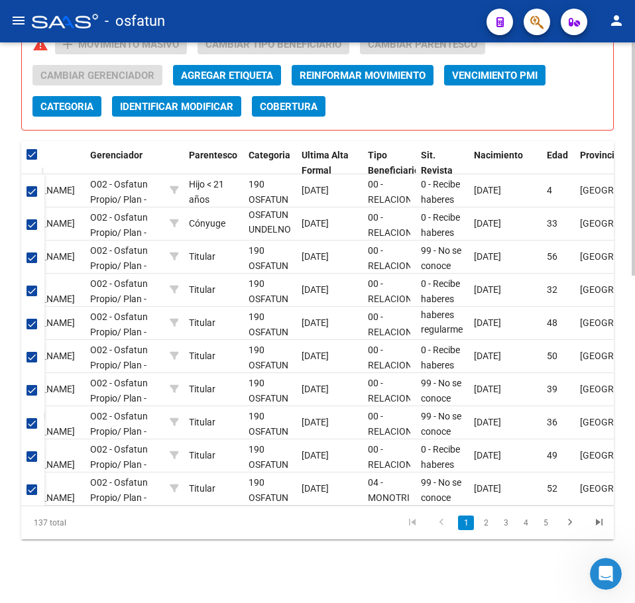
click at [65, 101] on span "Categoria" at bounding box center [66, 107] width 53 height 12
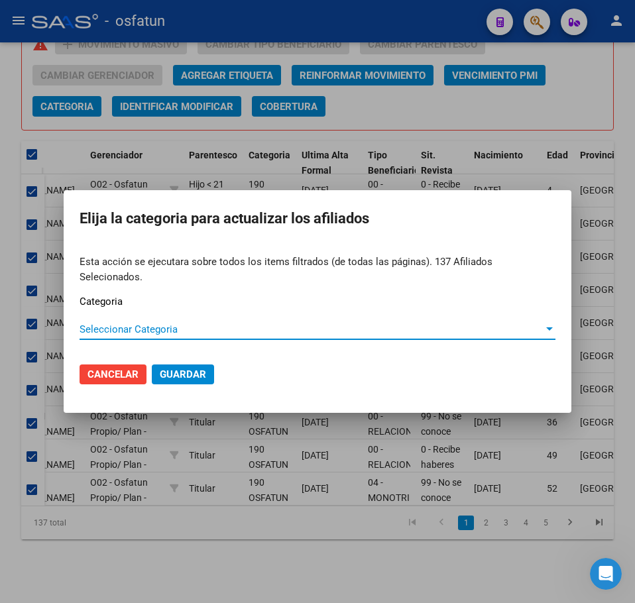
click at [153, 328] on div "Seleccionar Categoria Seleccionar Categoria" at bounding box center [318, 330] width 476 height 20
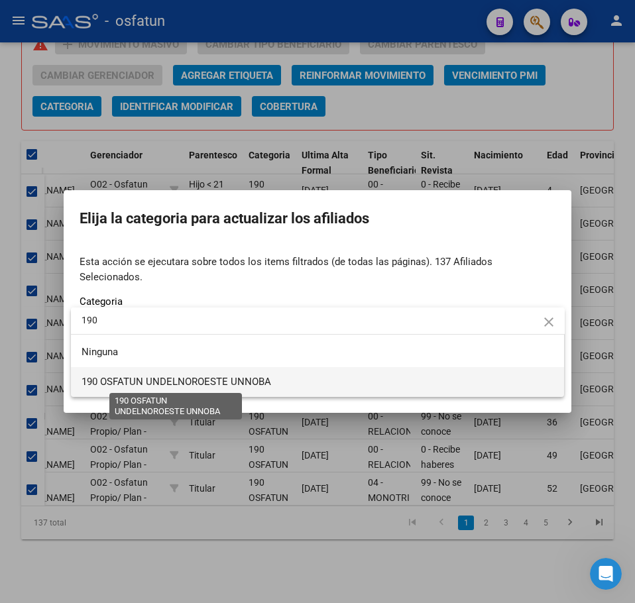
type input "190"
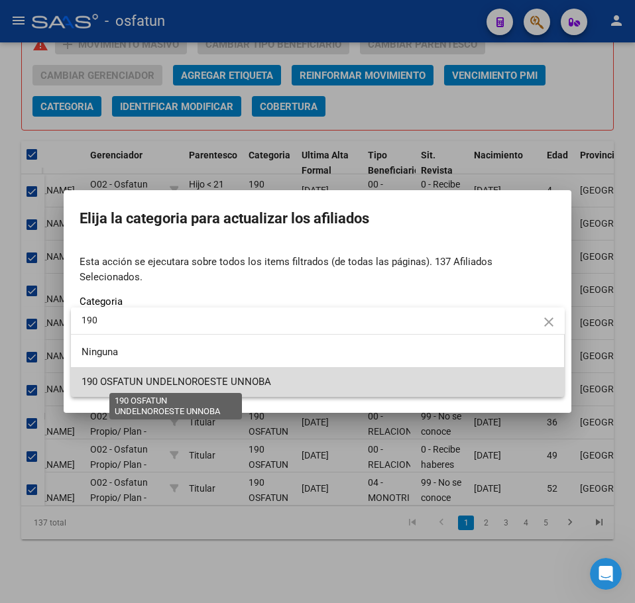
drag, startPoint x: 247, startPoint y: 382, endPoint x: 232, endPoint y: 380, distance: 15.4
click at [246, 381] on span "190 OSFATUN UNDELNOROESTE UNNOBA" at bounding box center [177, 382] width 190 height 12
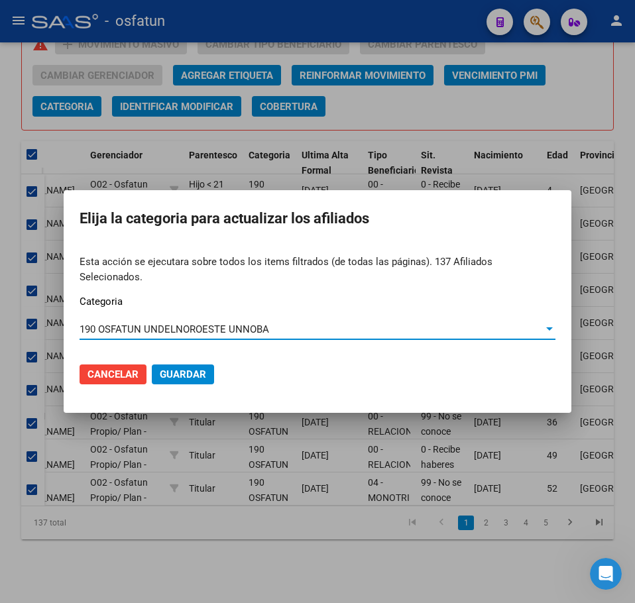
click at [176, 369] on span "Guardar" at bounding box center [183, 375] width 46 height 12
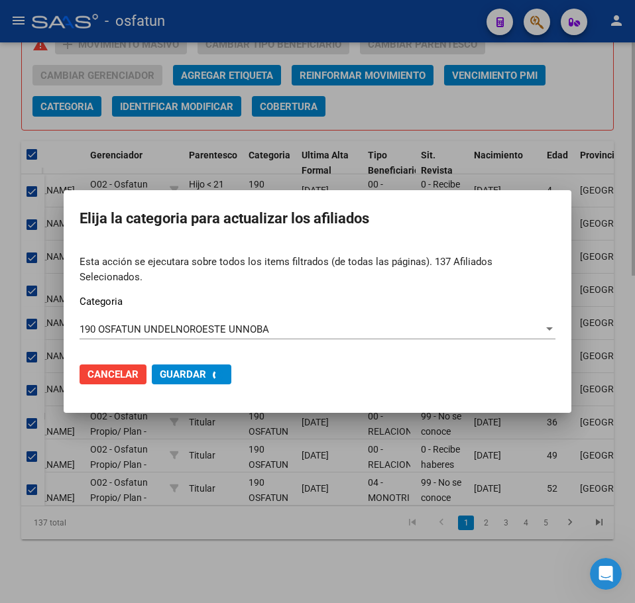
checkbox input "false"
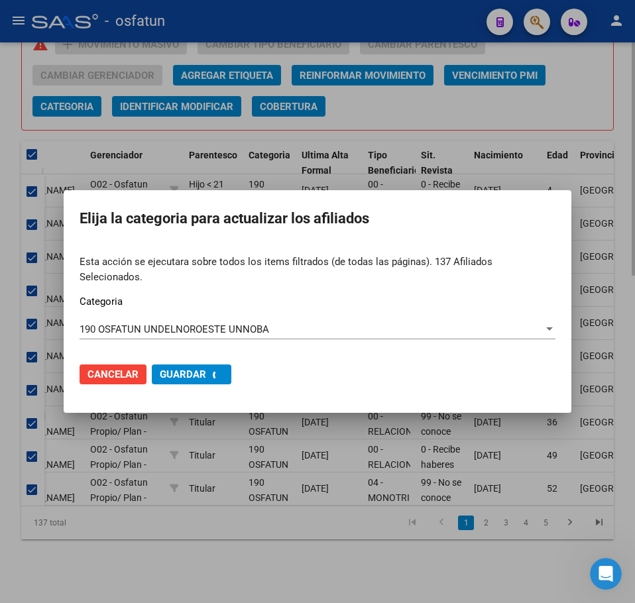
checkbox input "false"
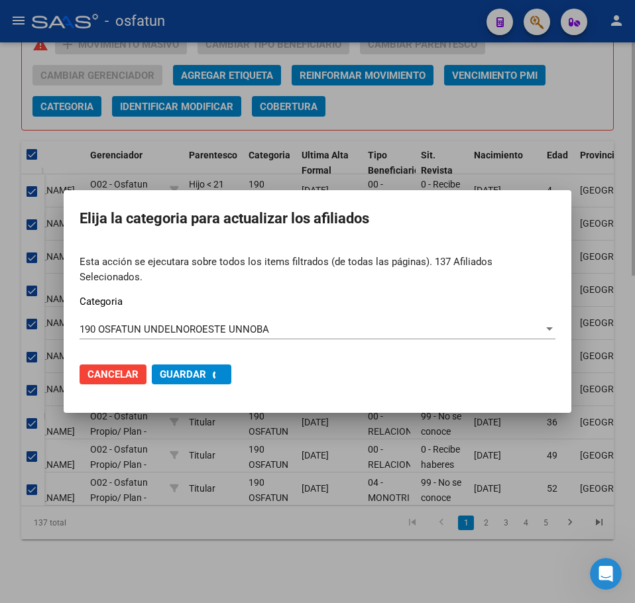
checkbox input "false"
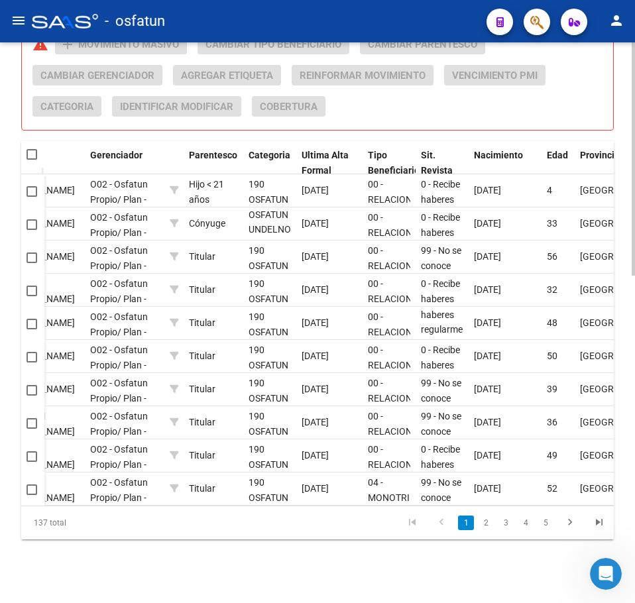
click at [611, 114] on div "Acciones sobre los elementos seleccionados (0) warning add Movimiento Masivo Ca…" at bounding box center [322, 80] width 581 height 93
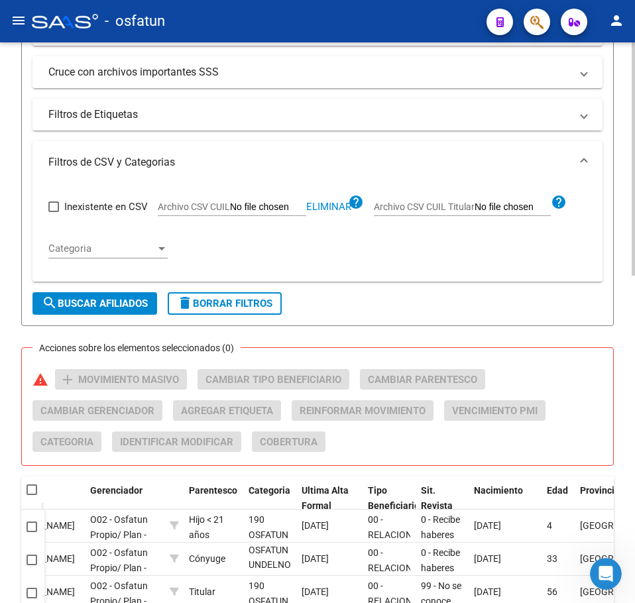
scroll to position [322, 0]
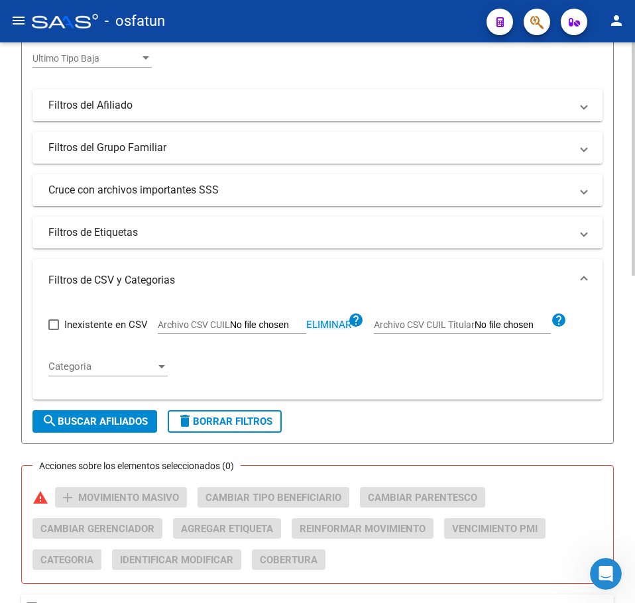
drag, startPoint x: 339, startPoint y: 320, endPoint x: 278, endPoint y: 320, distance: 61.0
click at [339, 320] on span "Eliminar" at bounding box center [328, 325] width 45 height 12
click at [267, 325] on input "Archivo CSV CUIL" at bounding box center [268, 326] width 76 height 12
type input "C:\fakepath\Filtro.csv"
drag, startPoint x: 115, startPoint y: 426, endPoint x: 103, endPoint y: 419, distance: 14.2
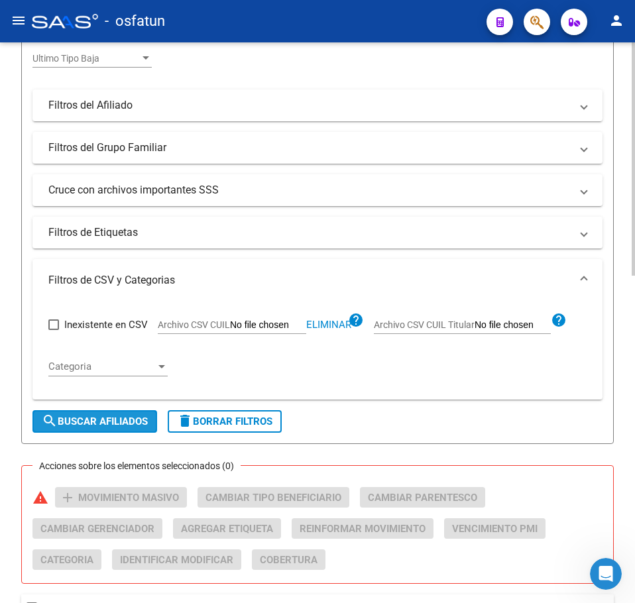
click at [115, 426] on span "search Buscar Afiliados" at bounding box center [95, 422] width 106 height 12
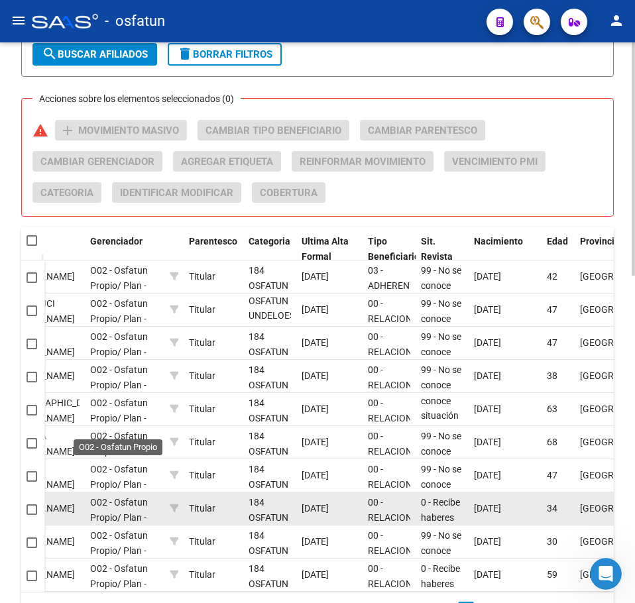
scroll to position [786, 0]
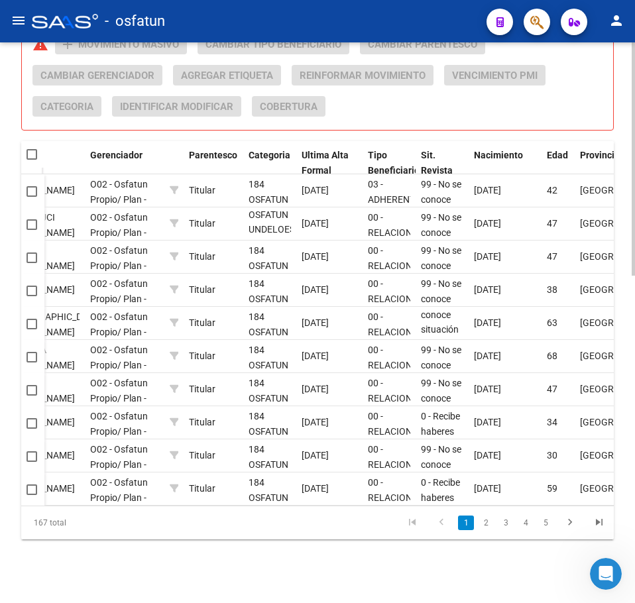
click at [30, 149] on span at bounding box center [32, 154] width 11 height 11
click at [31, 160] on input "checkbox" at bounding box center [31, 160] width 1 height 1
checkbox input "true"
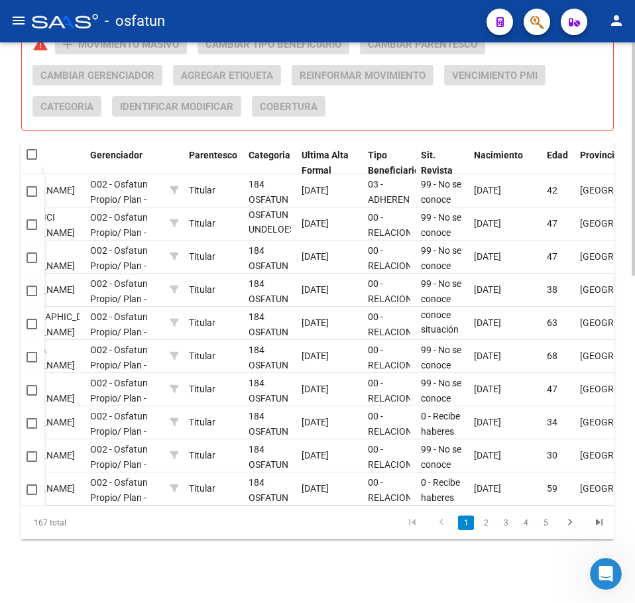
checkbox input "true"
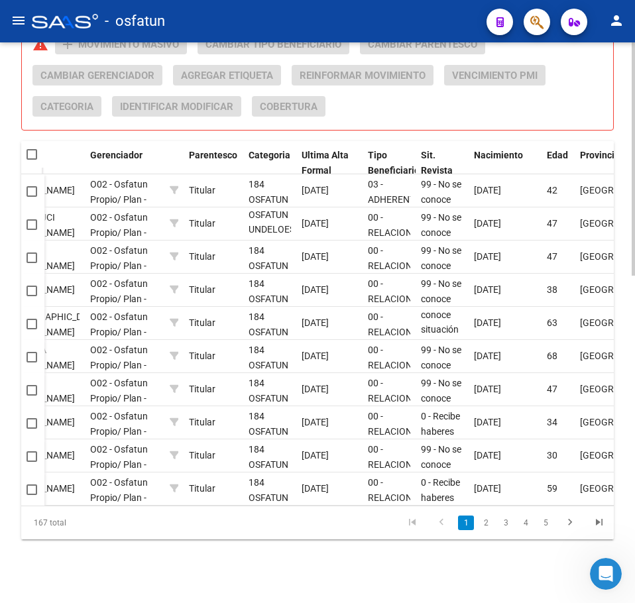
checkbox input "true"
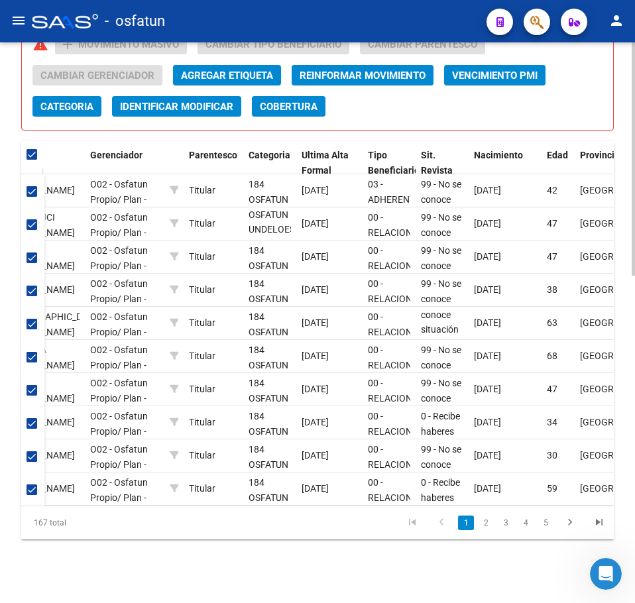
click at [70, 101] on span "Categoria" at bounding box center [66, 107] width 53 height 12
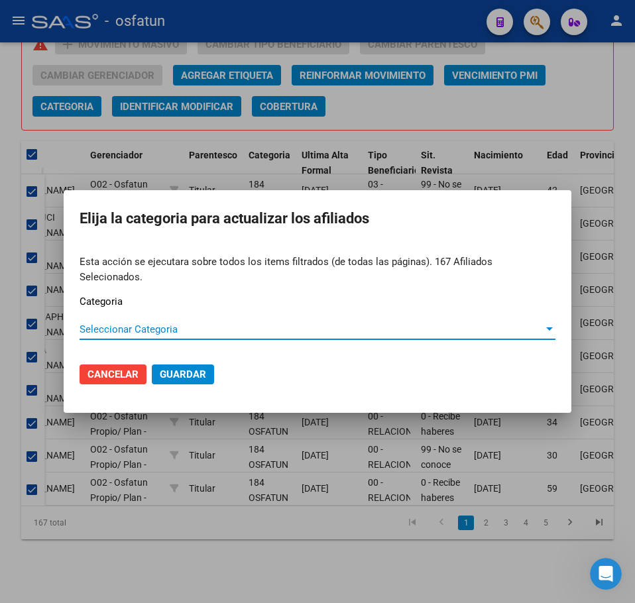
click at [108, 325] on span "Seleccionar Categoria" at bounding box center [312, 329] width 464 height 12
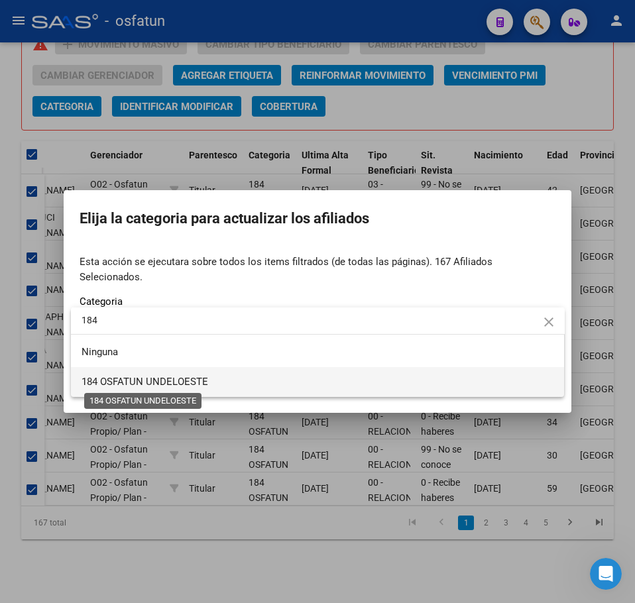
type input "184"
click at [145, 383] on span "184 OSFATUN UNDELOESTE" at bounding box center [145, 382] width 127 height 12
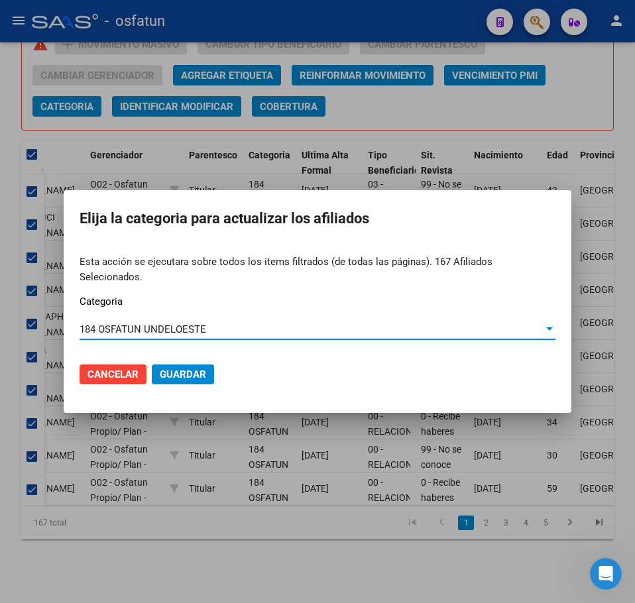
click at [179, 369] on span "Guardar" at bounding box center [183, 375] width 46 height 12
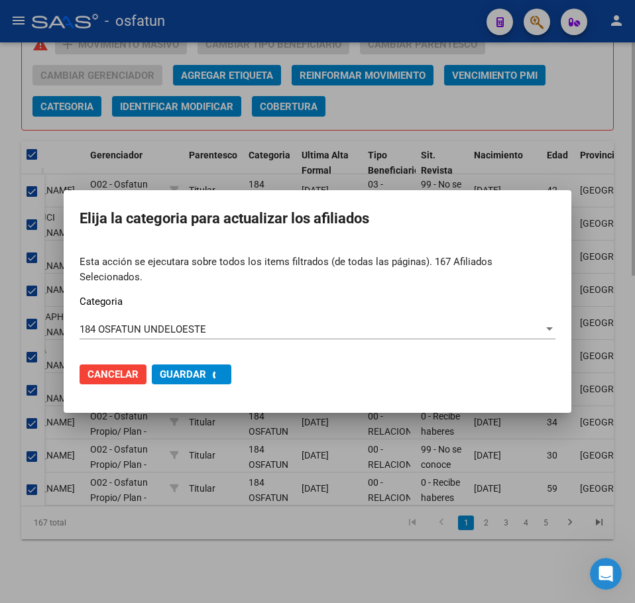
checkbox input "false"
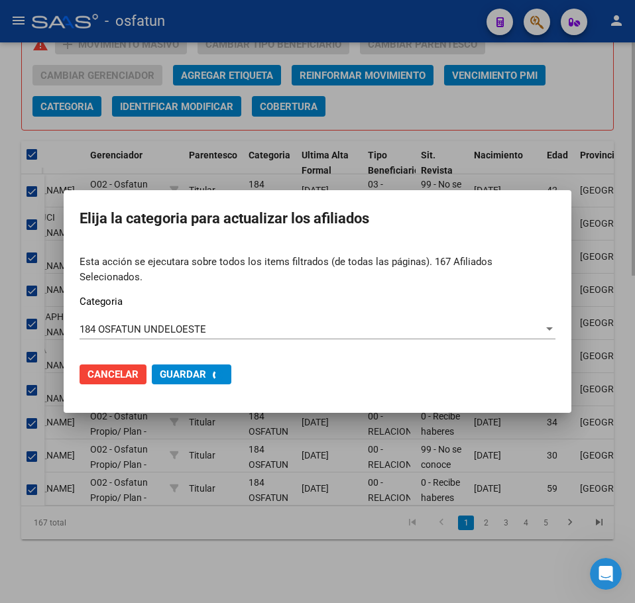
checkbox input "false"
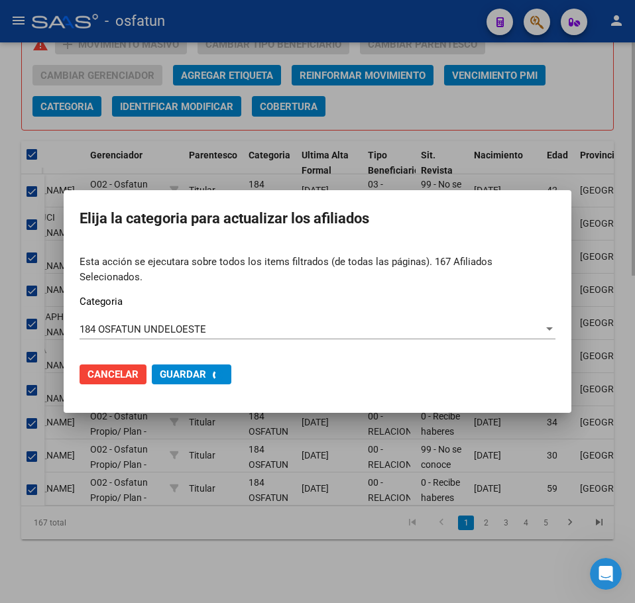
checkbox input "false"
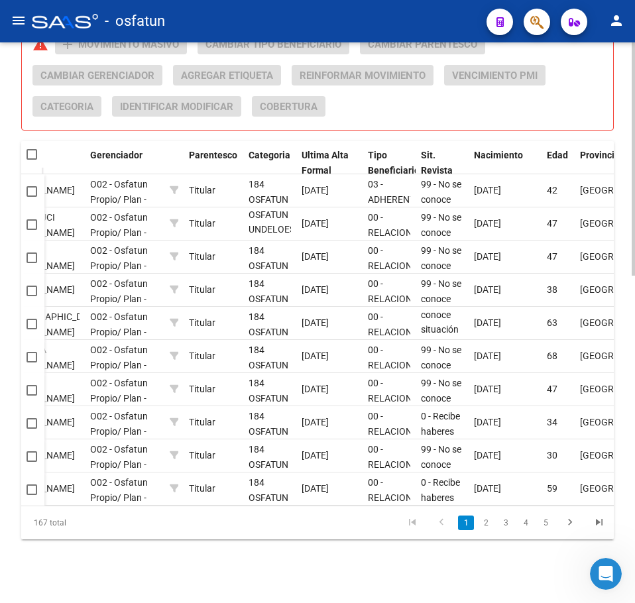
click at [595, 110] on div "Acciones sobre los elementos seleccionados (0) warning add Movimiento Masivo Ca…" at bounding box center [322, 80] width 581 height 93
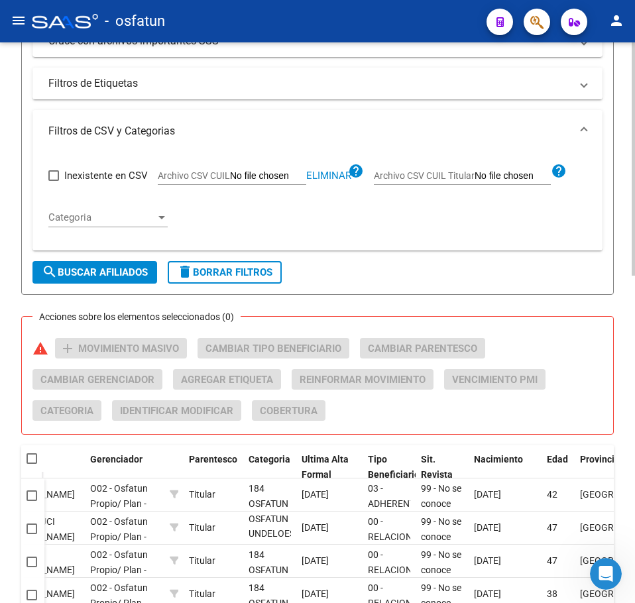
scroll to position [454, 0]
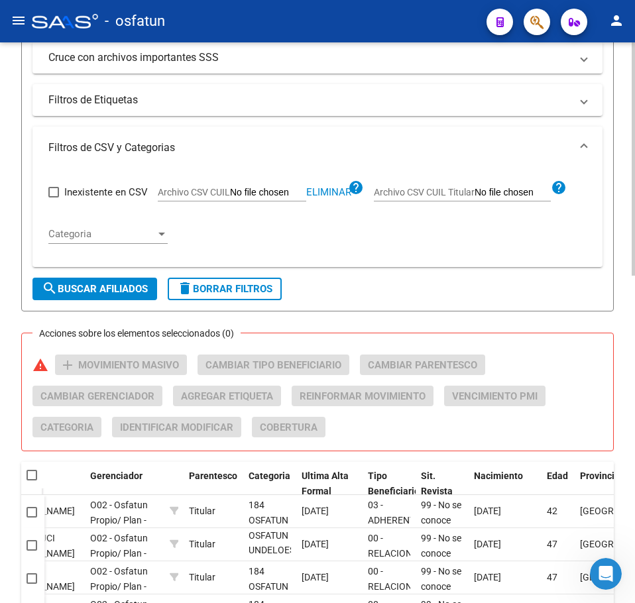
click at [325, 192] on span "Eliminar" at bounding box center [328, 192] width 45 height 12
click at [268, 197] on input "Archivo CSV CUIL" at bounding box center [268, 193] width 76 height 12
type input "C:\fakepath\Filtro.csv"
click at [96, 302] on form "Filtros Id CUIL / Nombre / Apellido CUIL Titular Seleccionar Gerenciador Selecc…" at bounding box center [317, 28] width 593 height 567
click at [106, 289] on span "search Buscar Afiliados" at bounding box center [95, 289] width 106 height 12
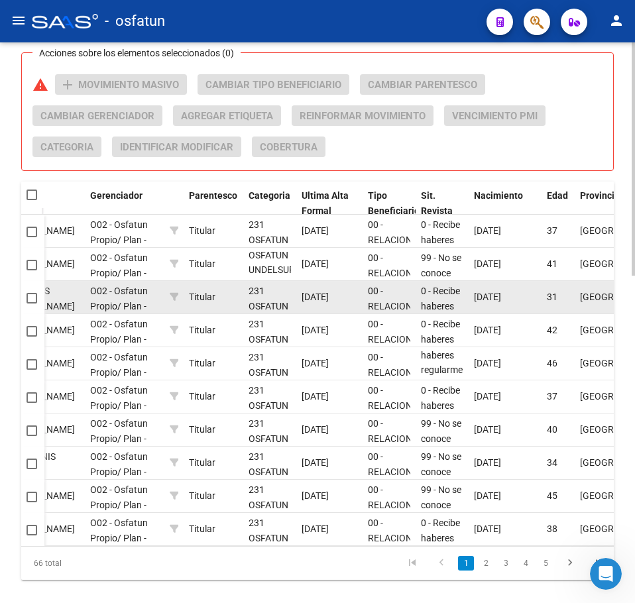
scroll to position [786, 0]
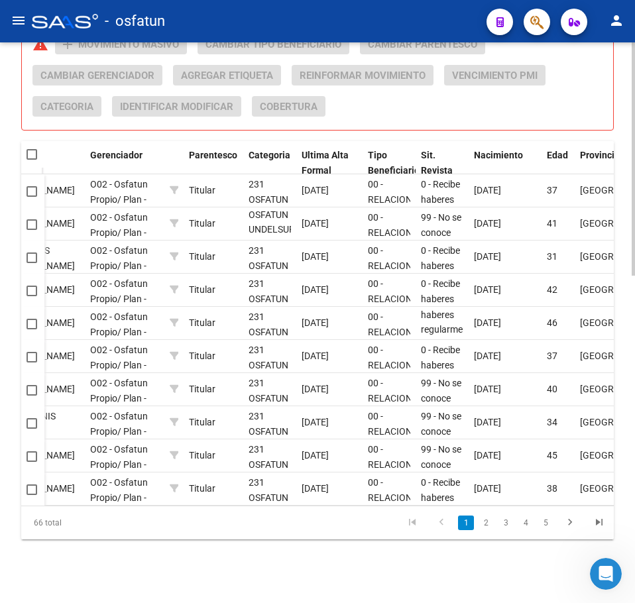
click at [29, 149] on span at bounding box center [32, 154] width 11 height 11
click at [31, 160] on input "checkbox" at bounding box center [31, 160] width 1 height 1
checkbox input "true"
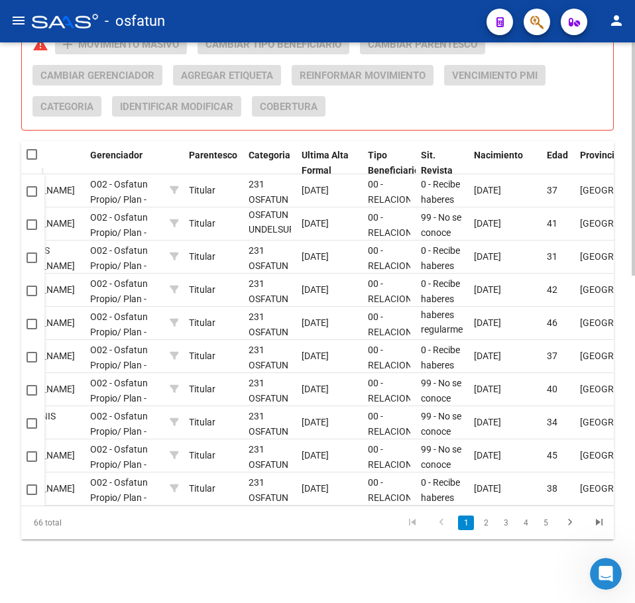
checkbox input "true"
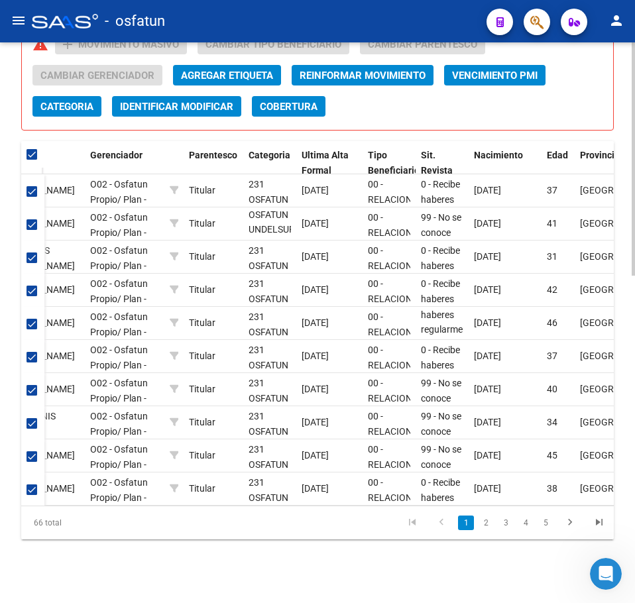
click at [77, 101] on span "Categoria" at bounding box center [66, 107] width 53 height 12
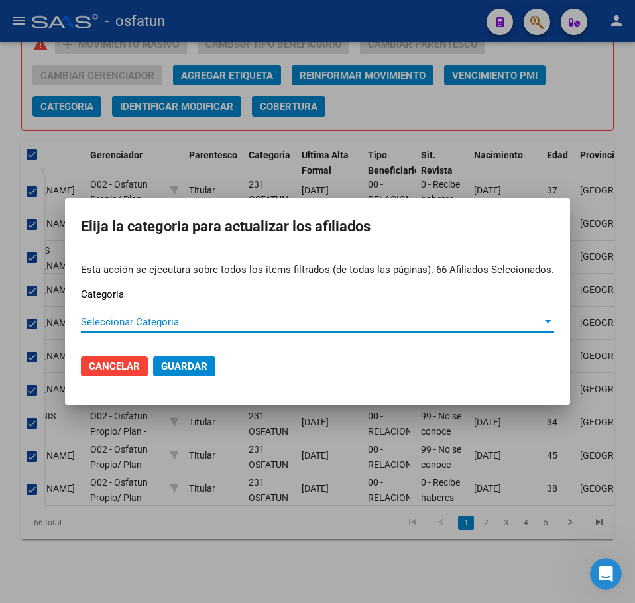
click at [128, 318] on span "Seleccionar Categoria" at bounding box center [311, 322] width 461 height 12
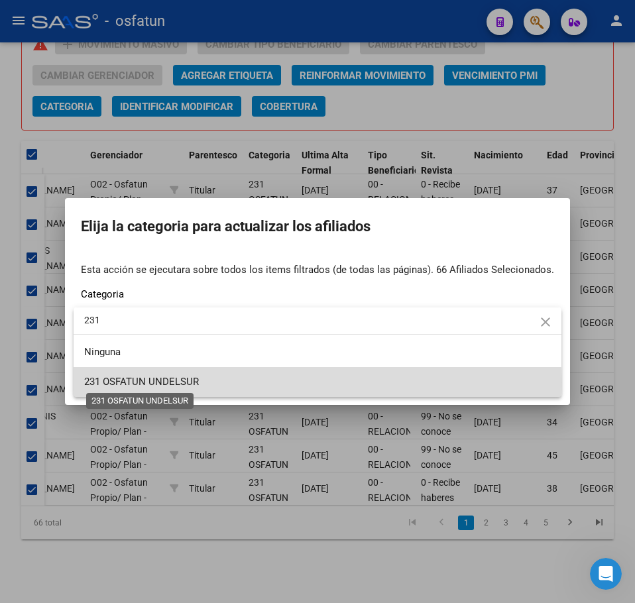
click at [168, 382] on span "231 OSFATUN UNDELSUR" at bounding box center [141, 382] width 115 height 12
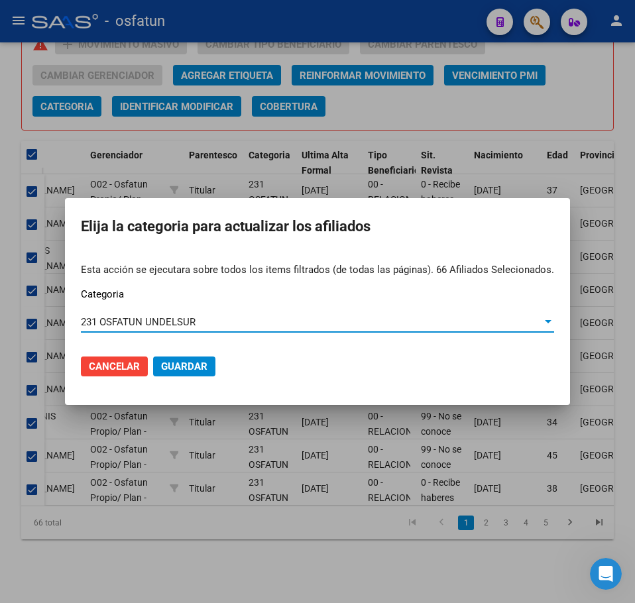
click at [192, 367] on span "Guardar" at bounding box center [184, 367] width 46 height 12
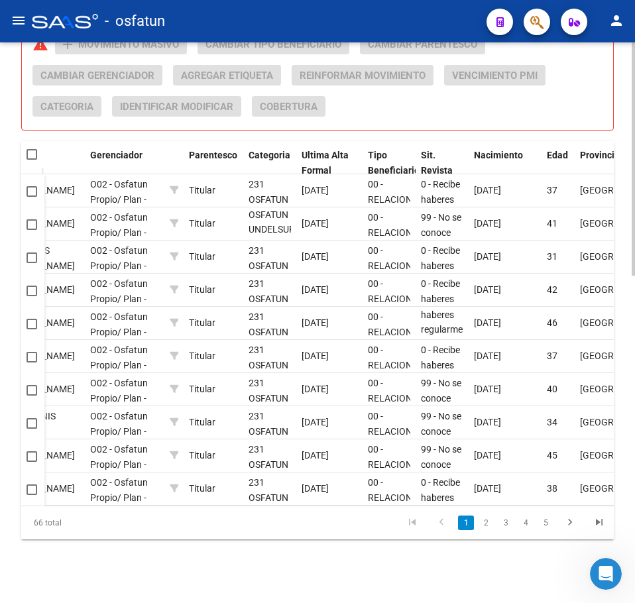
click at [609, 101] on div "Acciones sobre los elementos seleccionados (0) warning add Movimiento Masivo Ca…" at bounding box center [322, 80] width 581 height 93
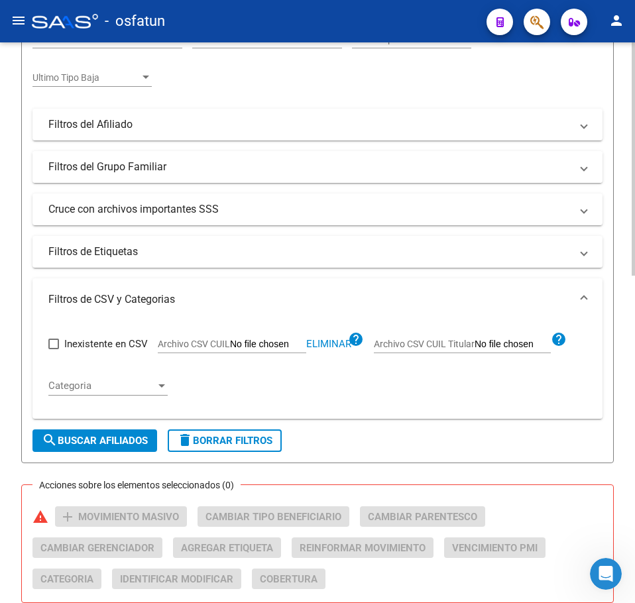
scroll to position [255, 0]
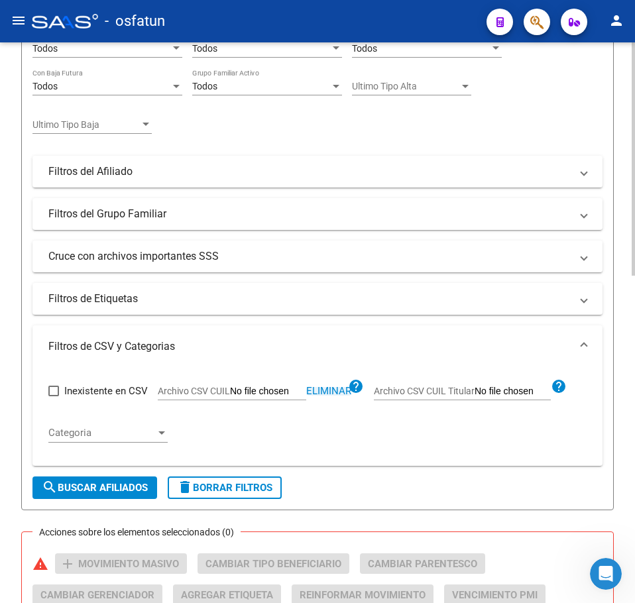
drag, startPoint x: 338, startPoint y: 392, endPoint x: 288, endPoint y: 389, distance: 50.5
click at [335, 391] on span "Eliminar" at bounding box center [328, 391] width 45 height 12
click at [274, 394] on input "Archivo CSV CUIL" at bounding box center [268, 392] width 76 height 12
click at [93, 488] on span "search Buscar Afiliados" at bounding box center [95, 488] width 106 height 12
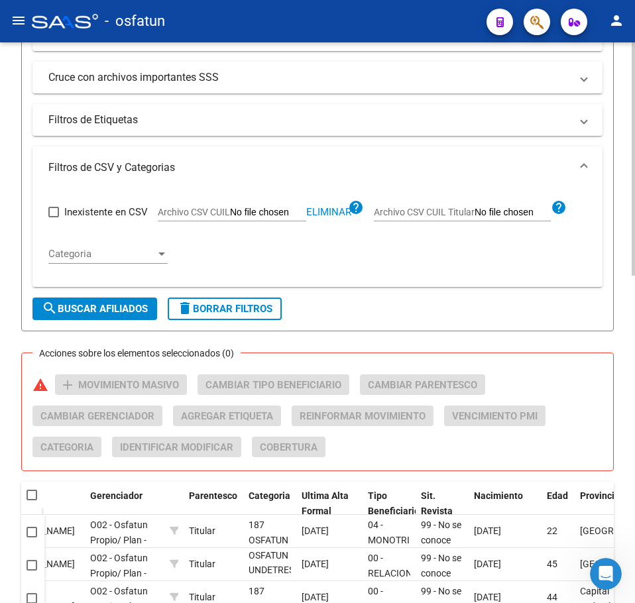
scroll to position [653, 0]
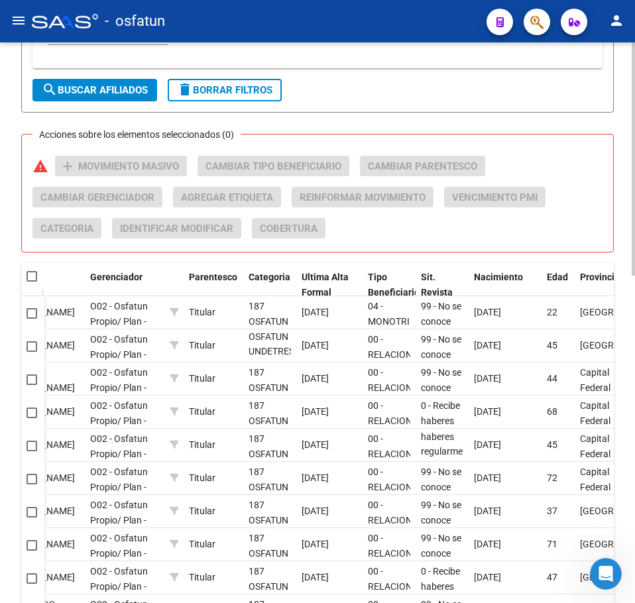
click at [31, 270] on mat-checkbox at bounding box center [32, 276] width 11 height 13
click at [33, 280] on span at bounding box center [32, 276] width 11 height 11
click at [32, 282] on input "checkbox" at bounding box center [31, 282] width 1 height 1
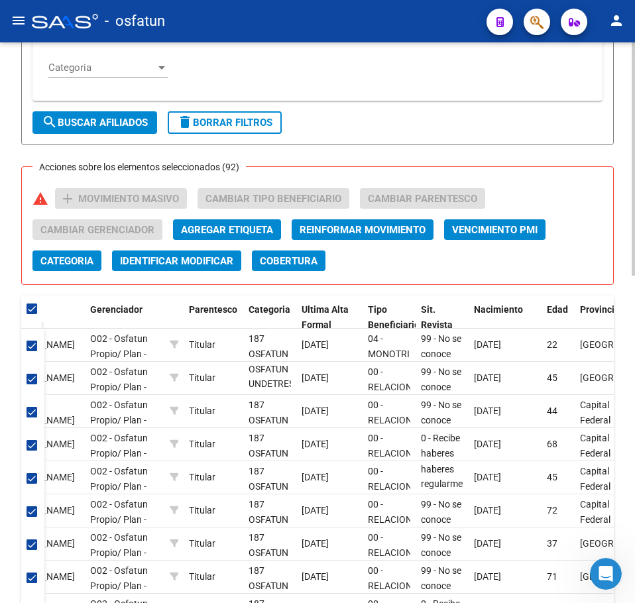
scroll to position [587, 0]
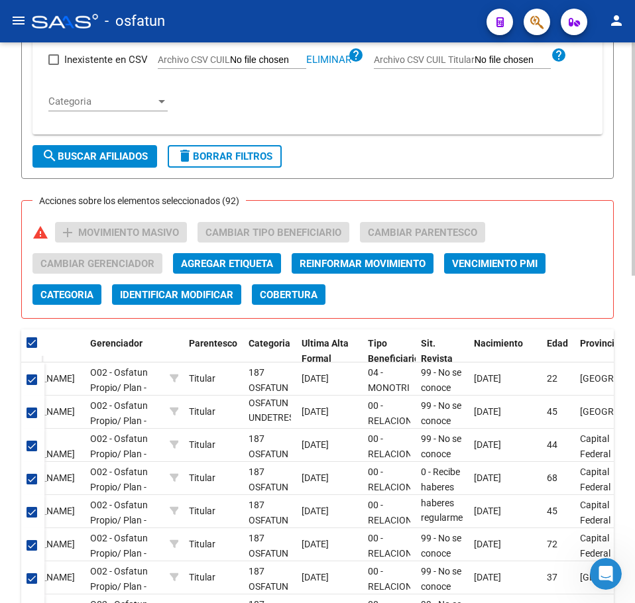
click at [59, 294] on span "Categoria" at bounding box center [66, 295] width 53 height 12
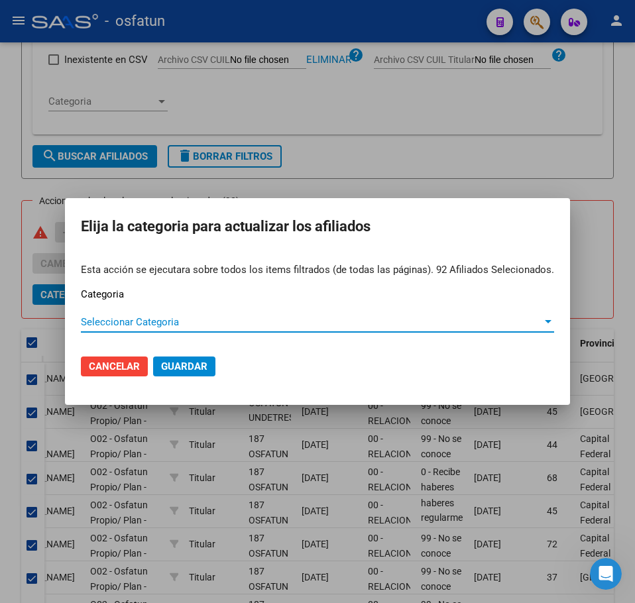
click at [119, 320] on span "Seleccionar Categoria" at bounding box center [311, 322] width 461 height 12
click at [127, 320] on div "Ninguna" at bounding box center [311, 322] width 461 height 12
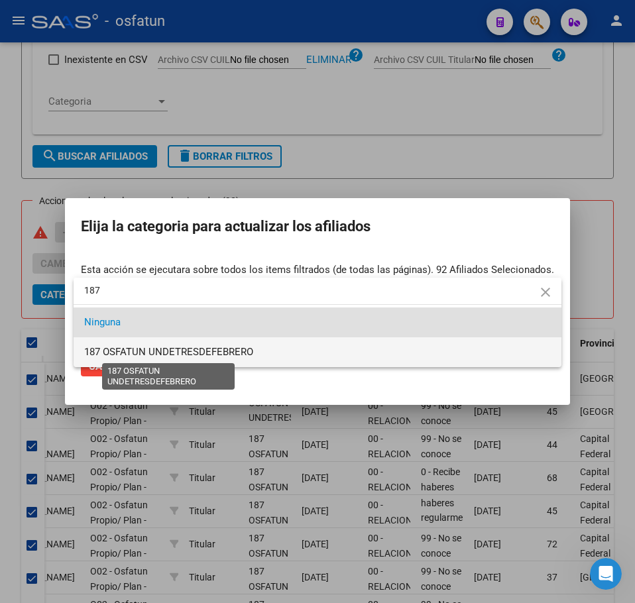
click at [161, 348] on span "187 OSFATUN UNDETRESDEFEBRERO" at bounding box center [168, 352] width 169 height 12
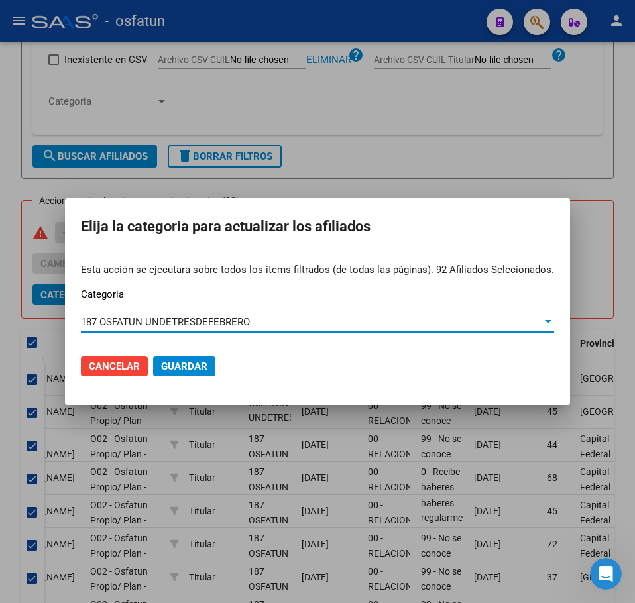
click at [182, 363] on span "Guardar" at bounding box center [184, 367] width 46 height 12
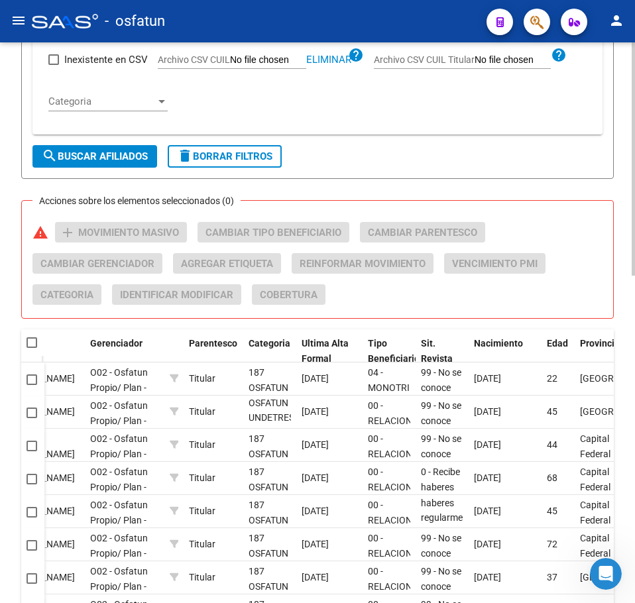
click at [573, 118] on div "Inexistente en CSV Archivo CSV CUIL Eliminar help Archivo CSV CUIL Titular help…" at bounding box center [317, 80] width 538 height 88
drag, startPoint x: 333, startPoint y: 60, endPoint x: 308, endPoint y: 60, distance: 24.5
click at [326, 60] on span "Eliminar" at bounding box center [328, 60] width 45 height 12
click at [285, 62] on input "Archivo CSV CUIL" at bounding box center [268, 60] width 76 height 12
click at [117, 152] on span "search Buscar Afiliados" at bounding box center [95, 156] width 106 height 12
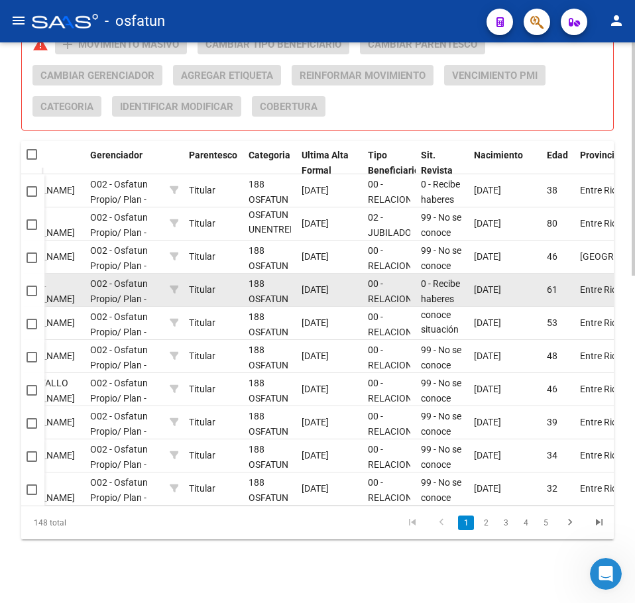
scroll to position [786, 0]
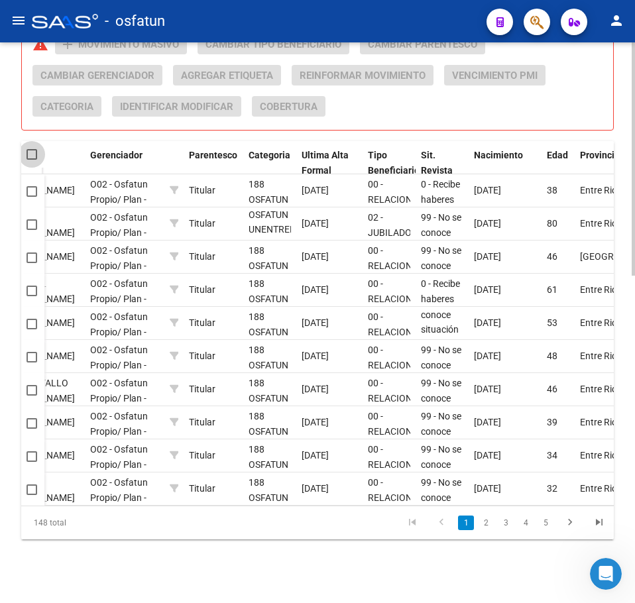
click at [34, 149] on span at bounding box center [32, 154] width 11 height 11
click at [32, 160] on input "checkbox" at bounding box center [31, 160] width 1 height 1
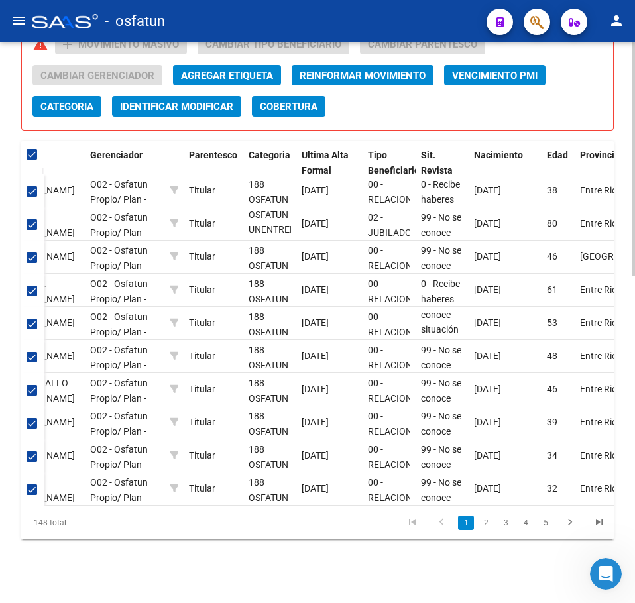
click at [76, 101] on span "Categoria" at bounding box center [66, 107] width 53 height 12
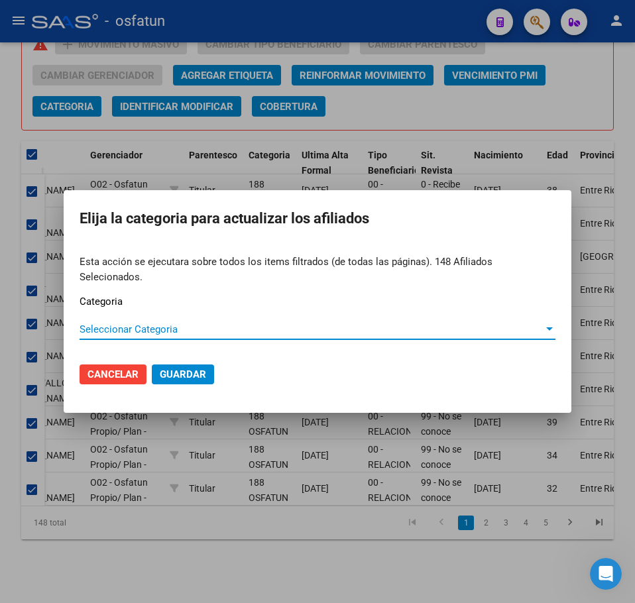
click at [154, 329] on div "Seleccionar Categoria Seleccionar Categoria" at bounding box center [318, 330] width 476 height 20
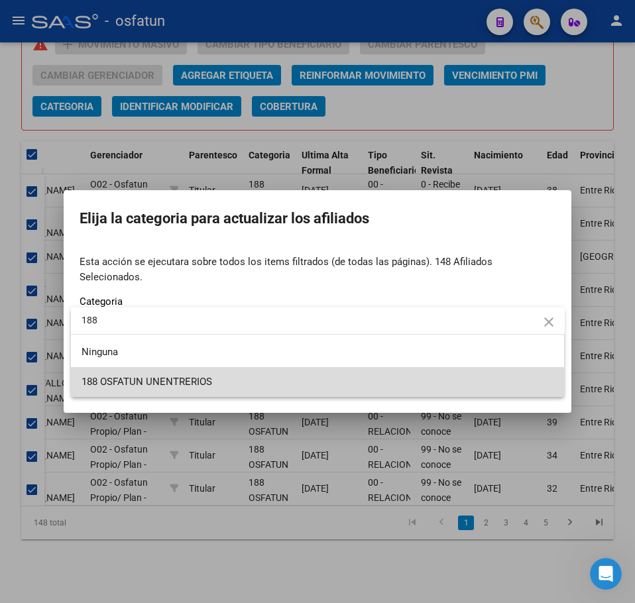
click at [169, 373] on span "188 OSFATUN UNENTRERIOS" at bounding box center [318, 382] width 473 height 30
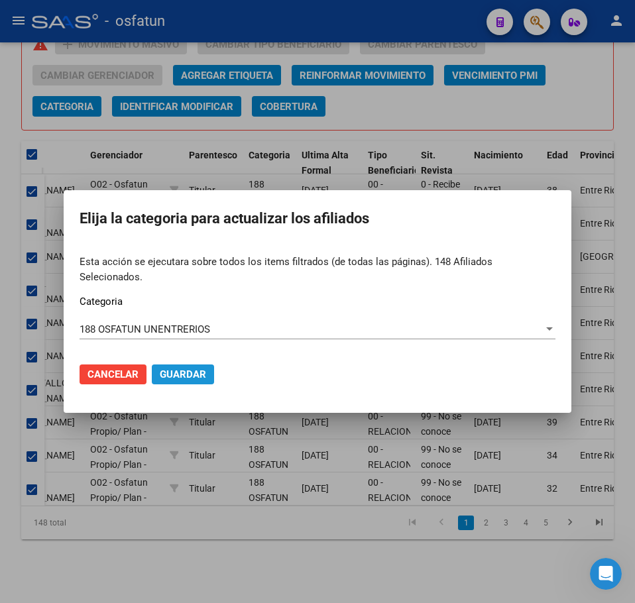
click at [187, 369] on span "Guardar" at bounding box center [183, 375] width 46 height 12
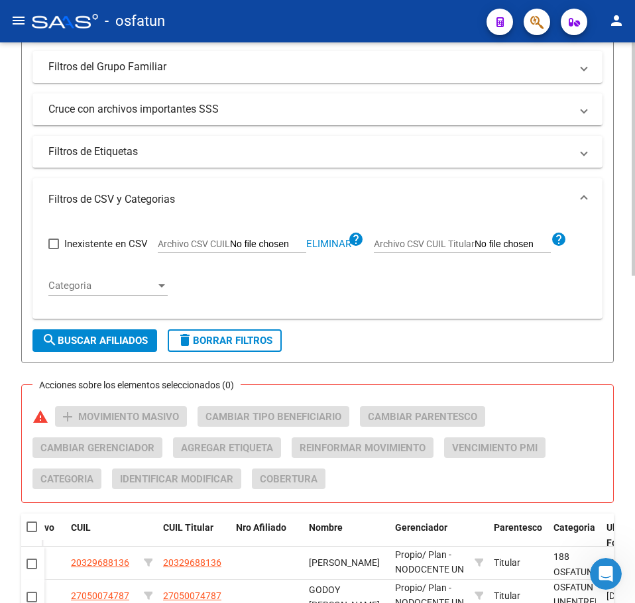
scroll to position [404, 0]
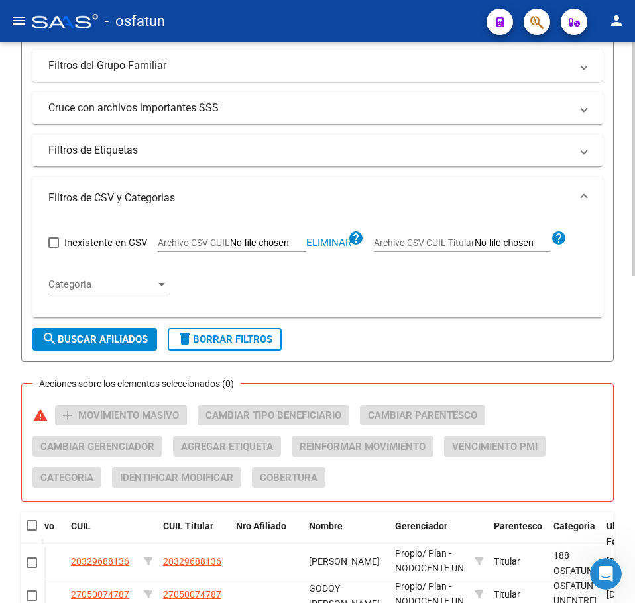
click at [635, 241] on html "menu - osfatun person Firma Express Inicio Instructivos Contacto OS Reportes Ta…" at bounding box center [317, 301] width 635 height 603
click at [508, 290] on div "Inexistente en CSV Archivo CSV CUIL Eliminar help Archivo CSV CUIL Titular help…" at bounding box center [317, 263] width 538 height 88
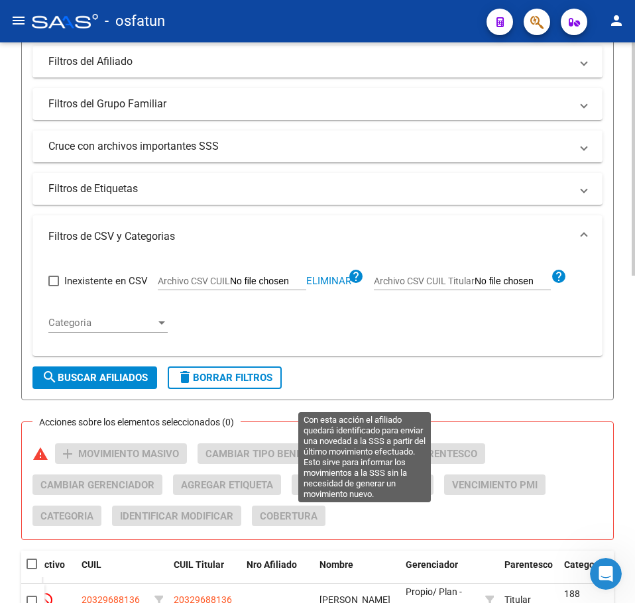
scroll to position [189, 0]
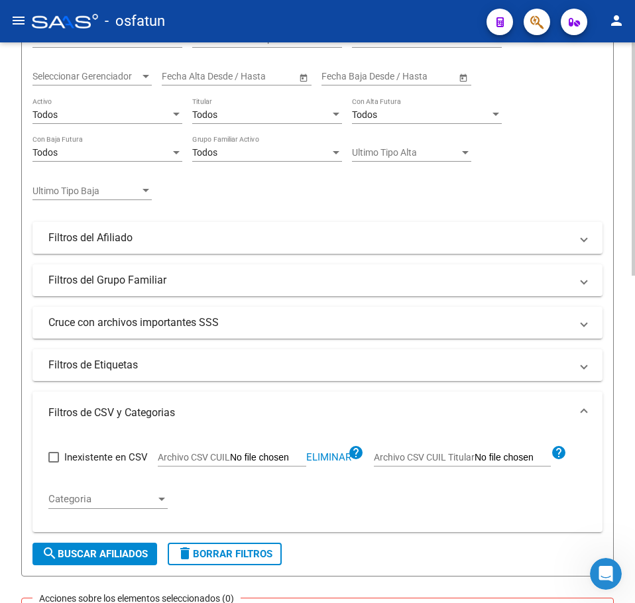
click at [335, 461] on span "Eliminar" at bounding box center [328, 457] width 45 height 12
click at [597, 129] on div "Filtros Id CUIL / Nombre / Apellido CUIL Titular Seleccionar Gerenciador Selecc…" at bounding box center [317, 201] width 570 height 360
click at [282, 457] on input "Archivo CSV CUIL" at bounding box center [268, 458] width 76 height 12
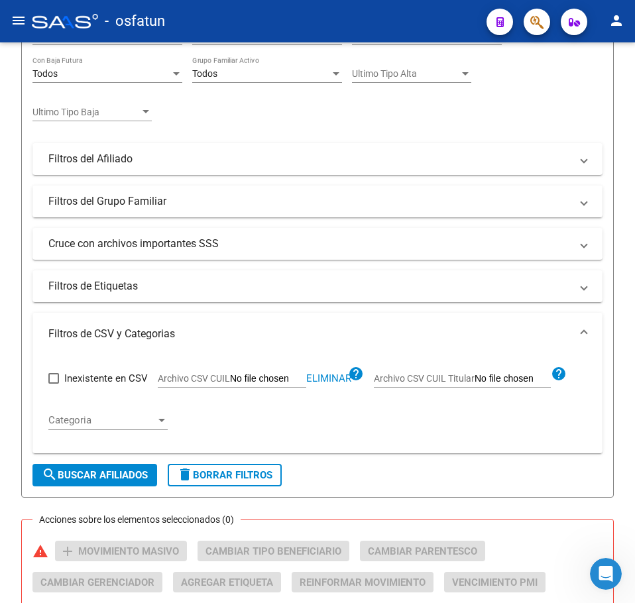
scroll to position [454, 0]
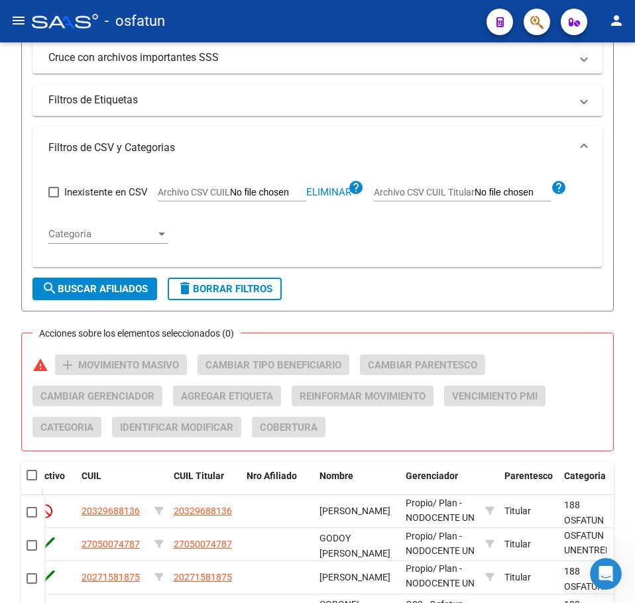
click at [109, 292] on span "search Buscar Afiliados" at bounding box center [95, 289] width 106 height 12
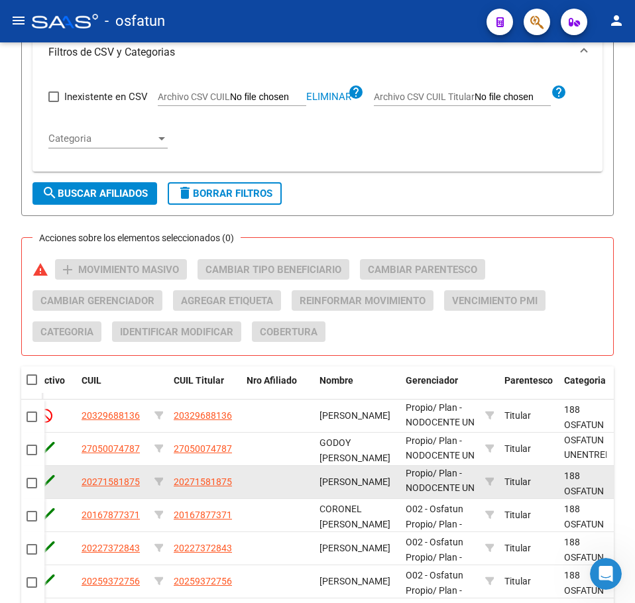
scroll to position [719, 0]
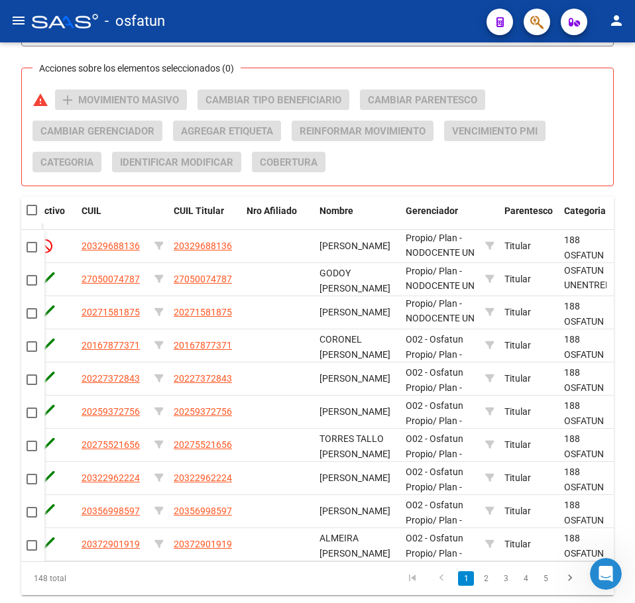
drag, startPoint x: 31, startPoint y: 211, endPoint x: 18, endPoint y: 206, distance: 14.5
click at [30, 210] on span at bounding box center [32, 210] width 11 height 11
click at [31, 215] on input "checkbox" at bounding box center [31, 215] width 1 height 1
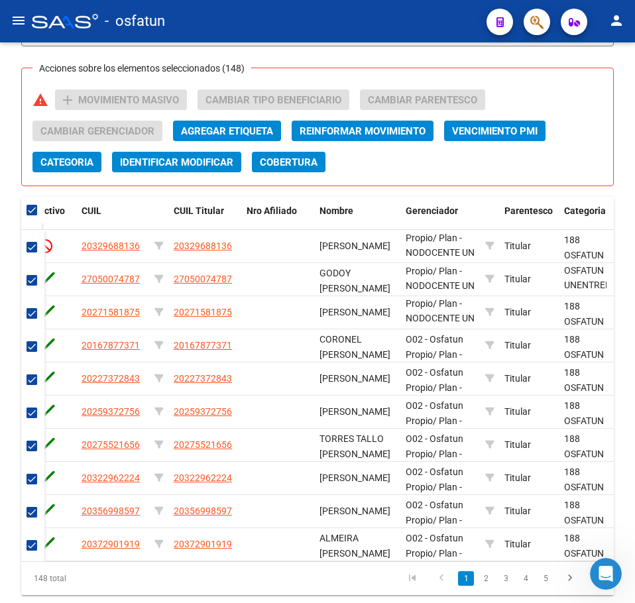
click at [79, 166] on span "Categoria" at bounding box center [66, 162] width 53 height 12
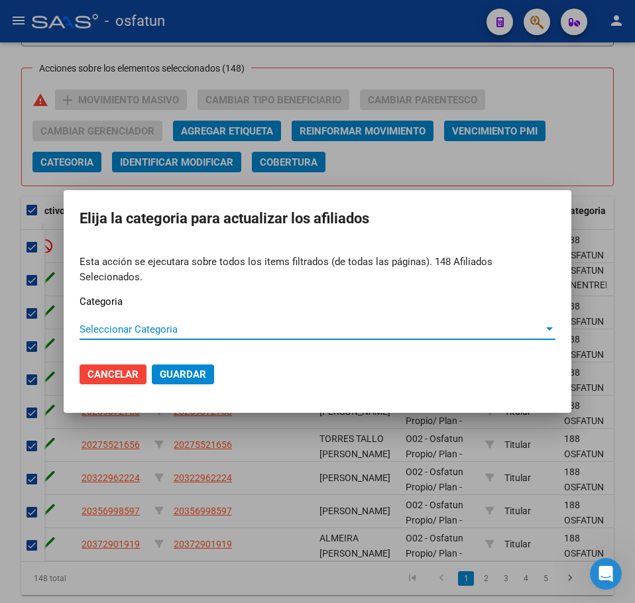
click at [170, 323] on span "Seleccionar Categoria" at bounding box center [312, 329] width 464 height 12
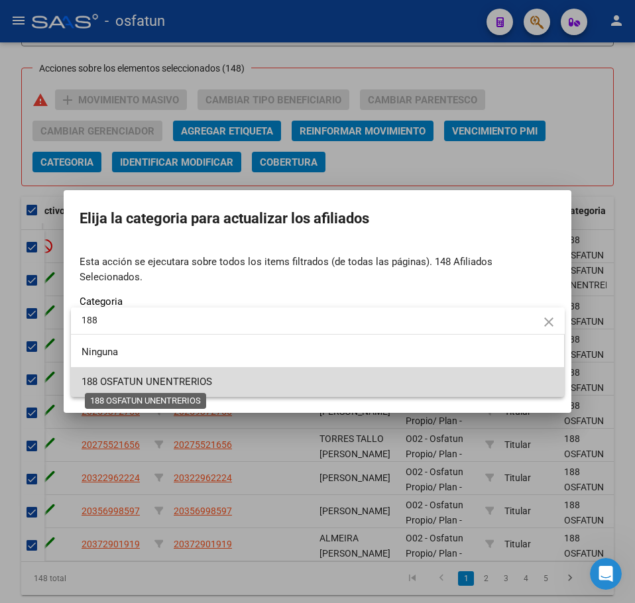
click at [182, 386] on span "188 OSFATUN UNENTRERIOS" at bounding box center [147, 382] width 131 height 12
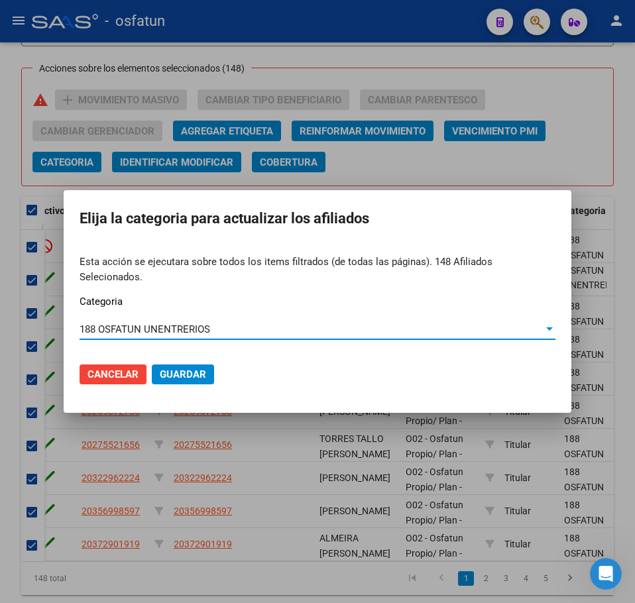
click at [184, 371] on span "Guardar" at bounding box center [183, 375] width 46 height 12
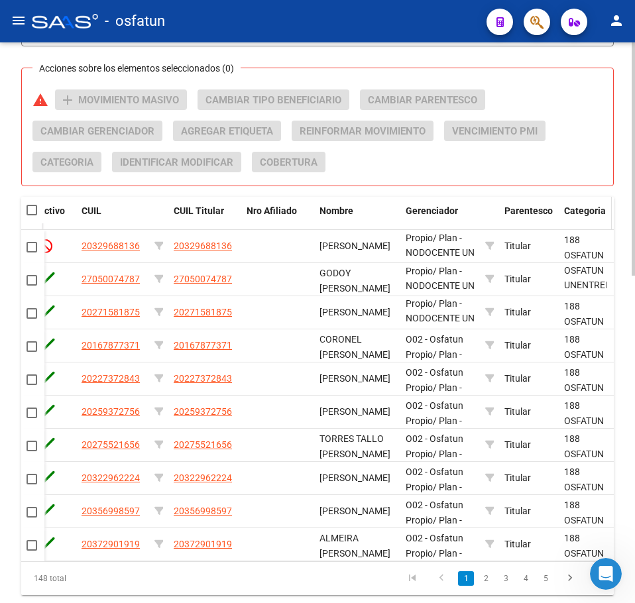
drag, startPoint x: 599, startPoint y: 108, endPoint x: 566, endPoint y: 198, distance: 95.4
click at [599, 109] on div "Acciones sobre los elementos seleccionados (0) warning add Movimiento Masivo Ca…" at bounding box center [322, 135] width 581 height 93
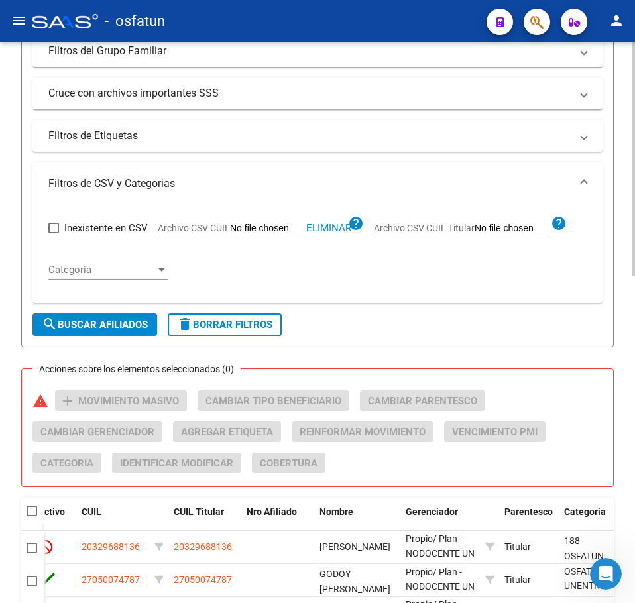
scroll to position [255, 0]
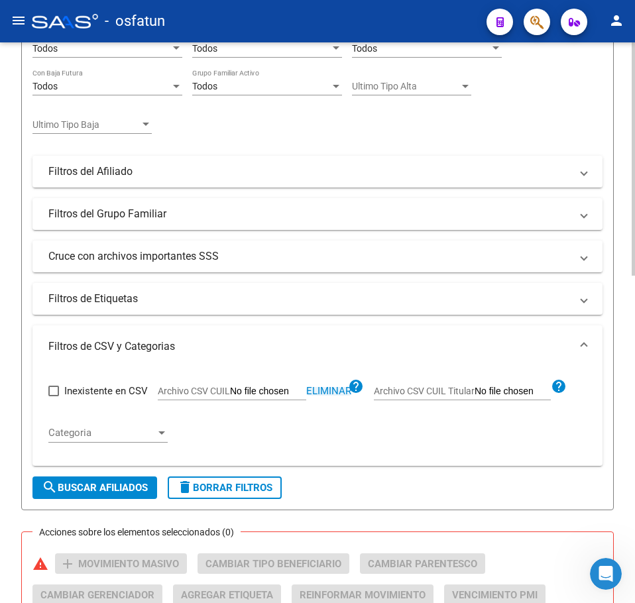
drag, startPoint x: 331, startPoint y: 390, endPoint x: 338, endPoint y: 377, distance: 15.1
click at [331, 388] on span "Eliminar" at bounding box center [328, 391] width 45 height 12
click at [263, 393] on input "Archivo CSV CUIL" at bounding box center [268, 392] width 76 height 12
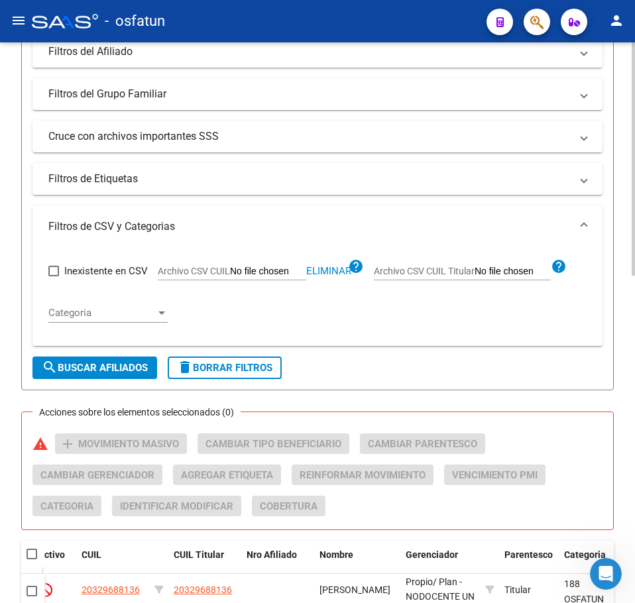
scroll to position [388, 0]
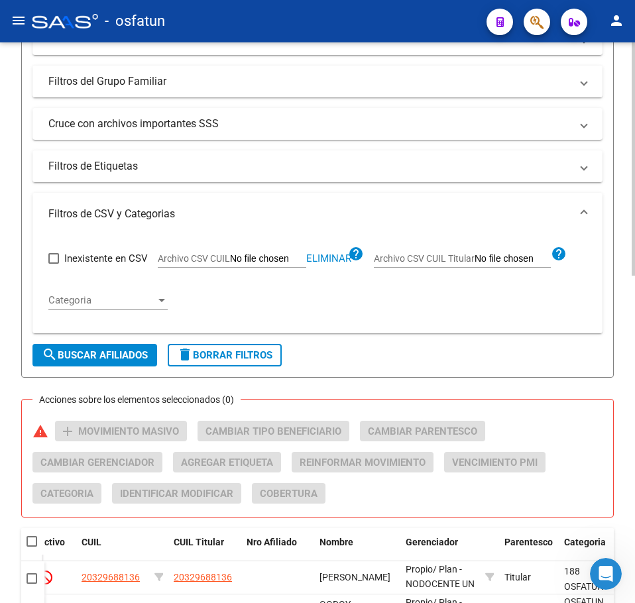
click at [117, 358] on span "search Buscar Afiliados" at bounding box center [95, 355] width 106 height 12
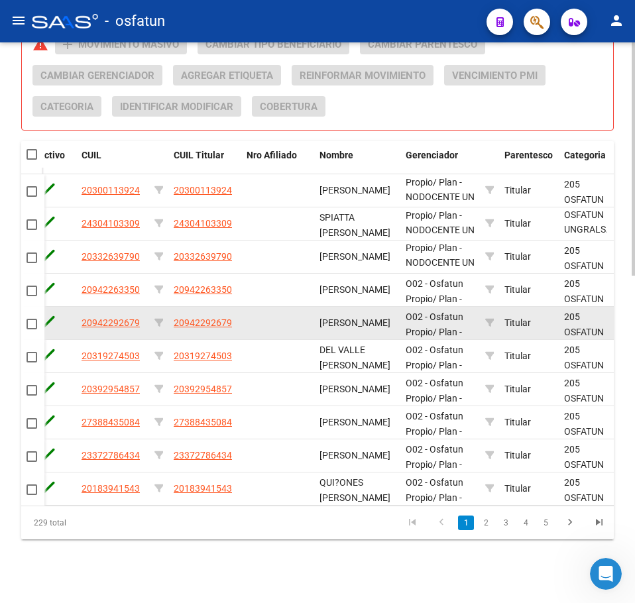
scroll to position [786, 0]
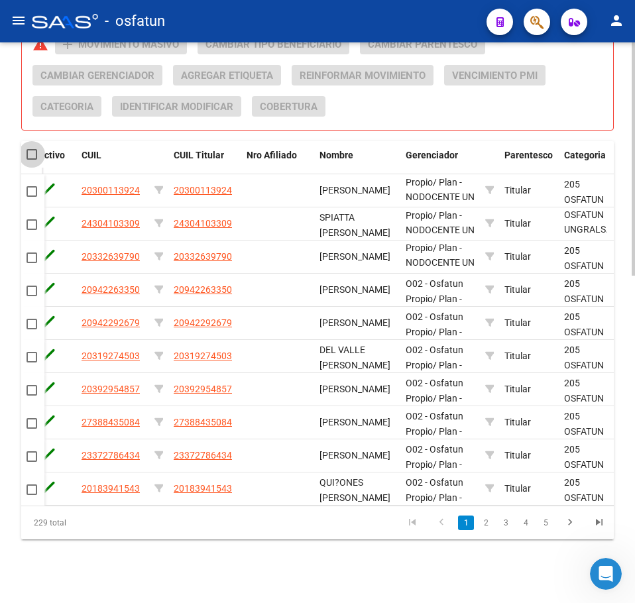
click at [30, 149] on span at bounding box center [32, 154] width 11 height 11
click at [31, 160] on input "checkbox" at bounding box center [31, 160] width 1 height 1
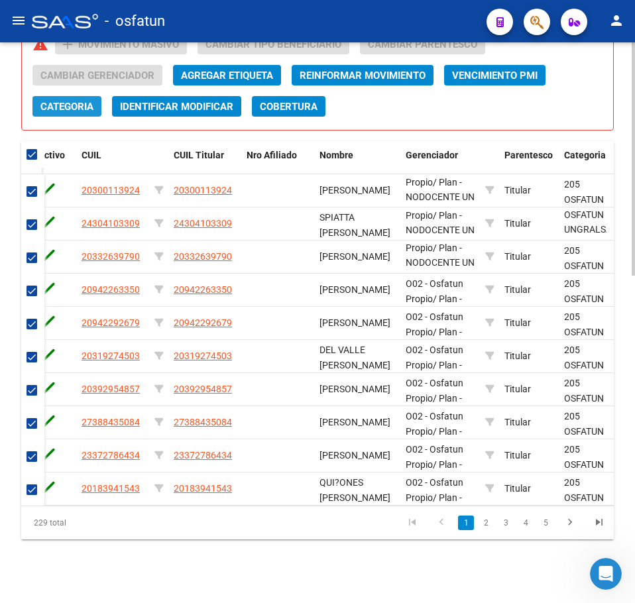
click at [79, 101] on span "Categoria" at bounding box center [66, 107] width 53 height 12
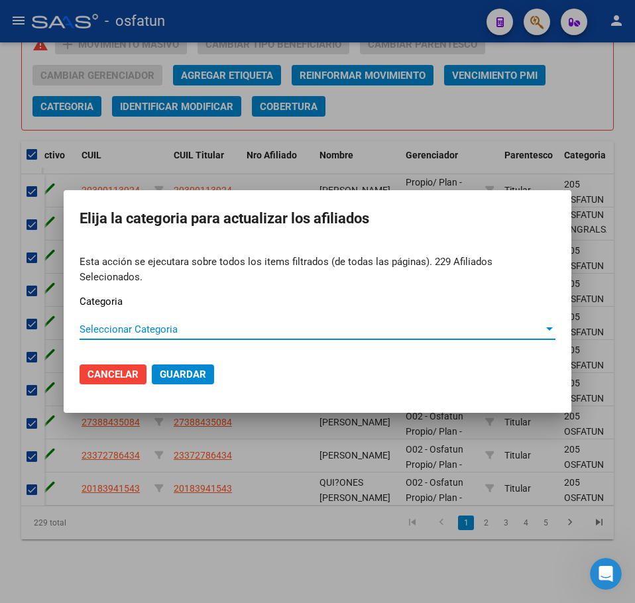
click at [218, 323] on span "Seleccionar Categoria" at bounding box center [312, 329] width 464 height 12
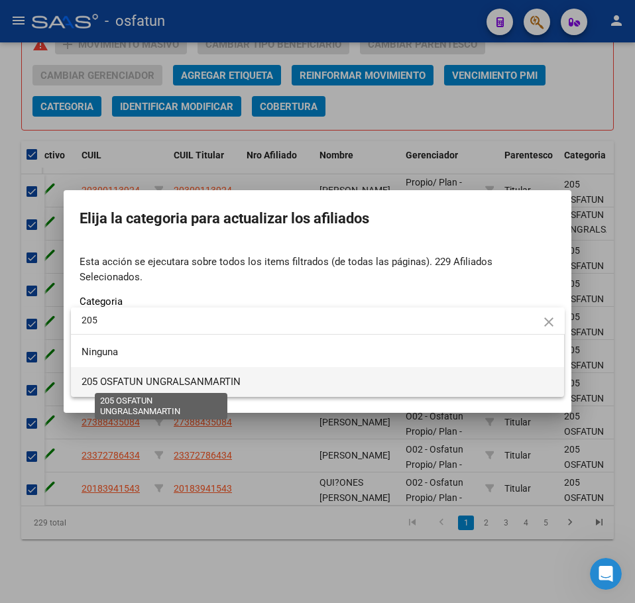
click at [229, 381] on span "205 OSFATUN UNGRALSANMARTIN" at bounding box center [161, 382] width 159 height 12
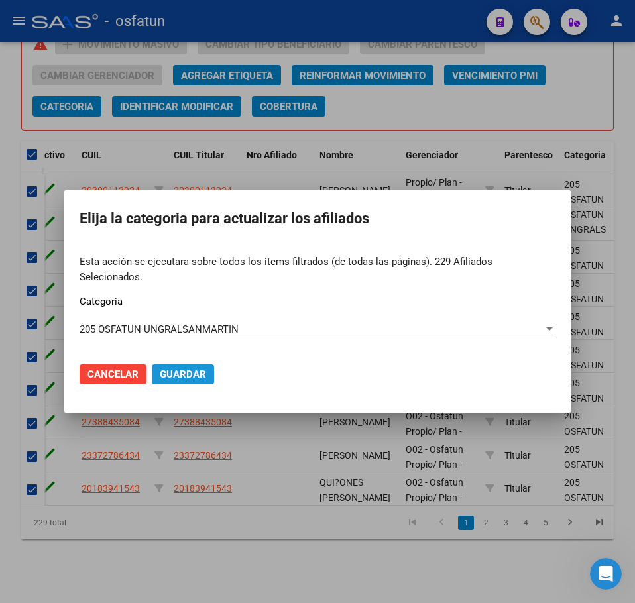
click at [189, 369] on span "Guardar" at bounding box center [183, 375] width 46 height 12
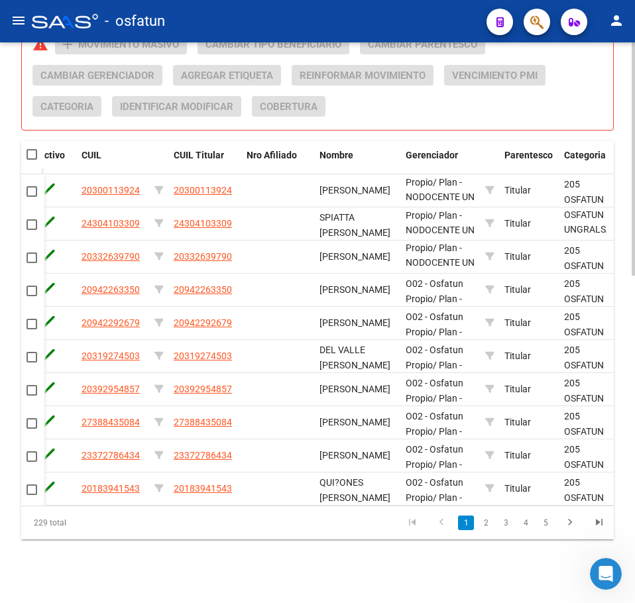
click at [572, 101] on div "Acciones sobre los elementos seleccionados (0) warning add Movimiento Masivo Ca…" at bounding box center [322, 80] width 581 height 93
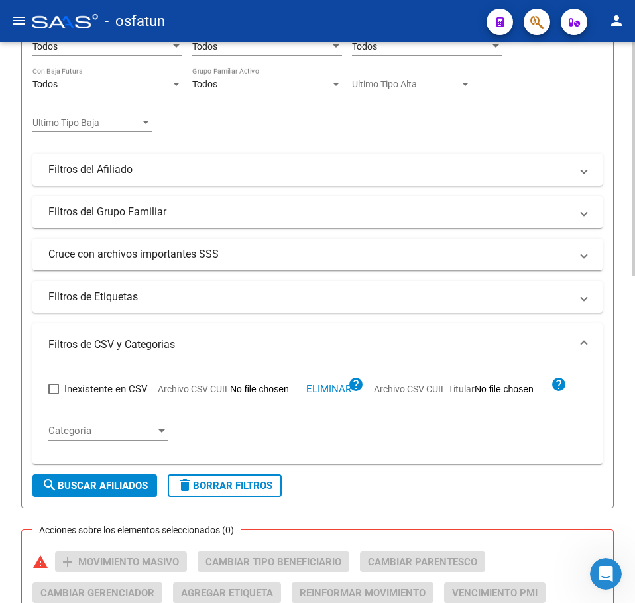
scroll to position [255, 0]
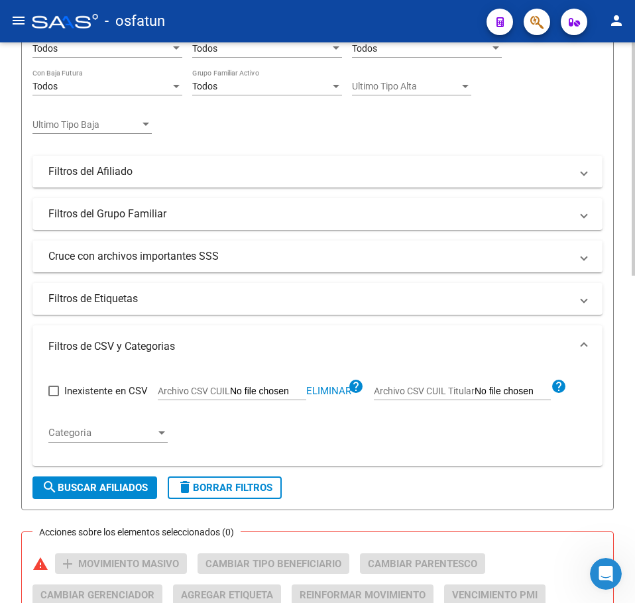
click at [339, 386] on span "Eliminar" at bounding box center [328, 391] width 45 height 12
click at [245, 392] on input "Archivo CSV CUIL" at bounding box center [268, 392] width 76 height 12
click at [99, 491] on span "search Buscar Afiliados" at bounding box center [95, 488] width 106 height 12
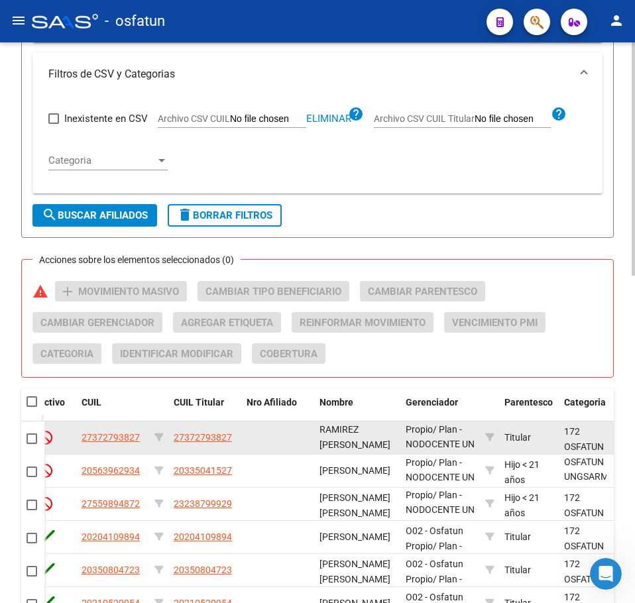
scroll to position [653, 0]
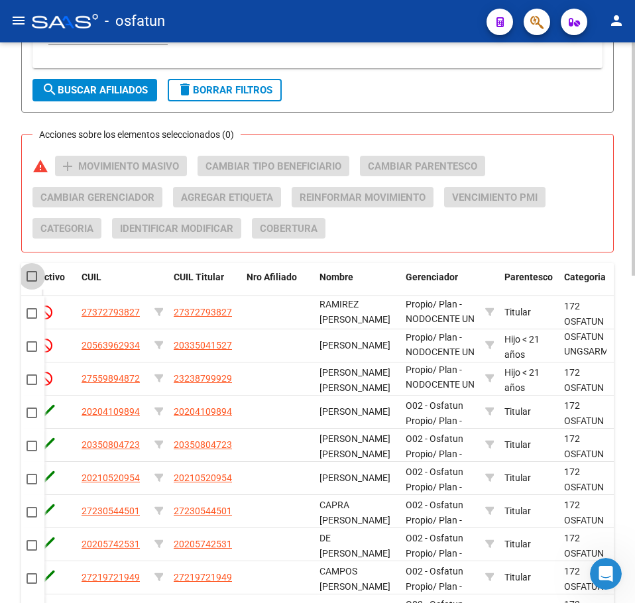
click at [35, 280] on span at bounding box center [32, 276] width 11 height 11
click at [32, 282] on input "checkbox" at bounding box center [31, 282] width 1 height 1
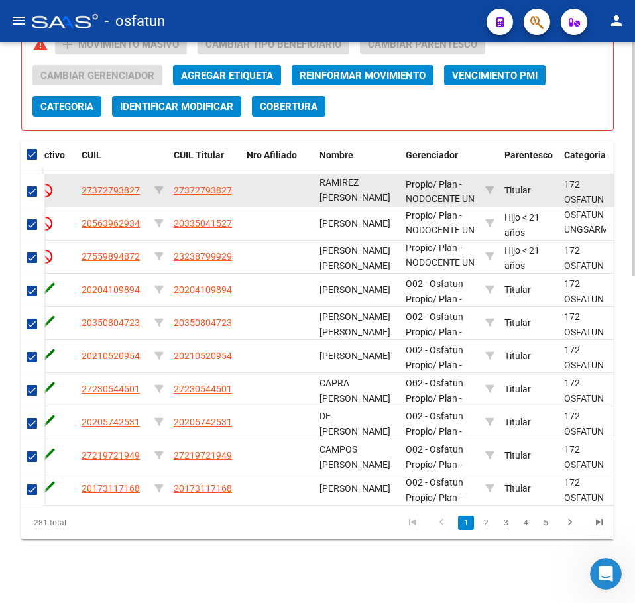
scroll to position [0, 0]
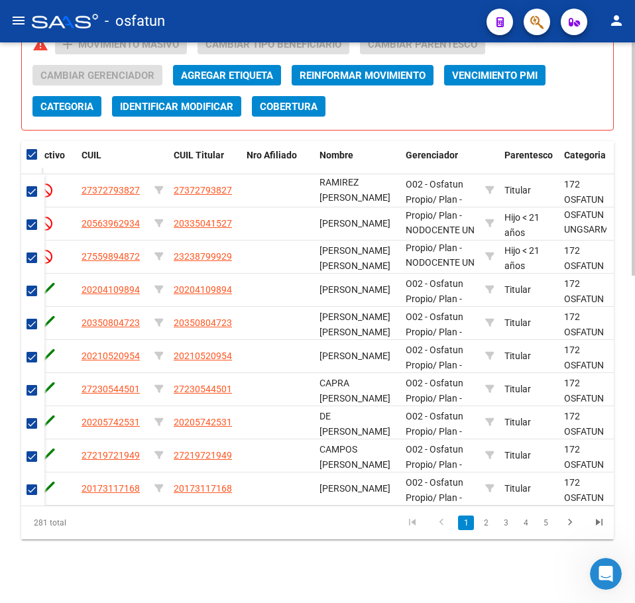
click at [50, 101] on span "Categoria" at bounding box center [66, 107] width 53 height 12
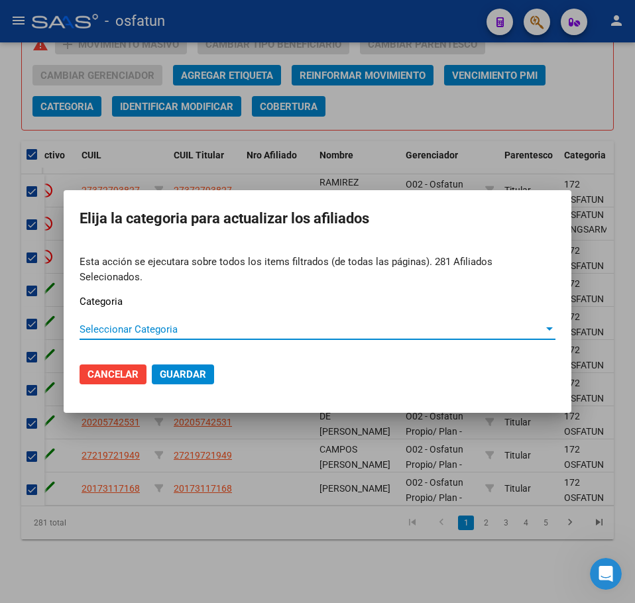
click at [101, 331] on div "Seleccionar Categoria Seleccionar Categoria" at bounding box center [318, 330] width 476 height 20
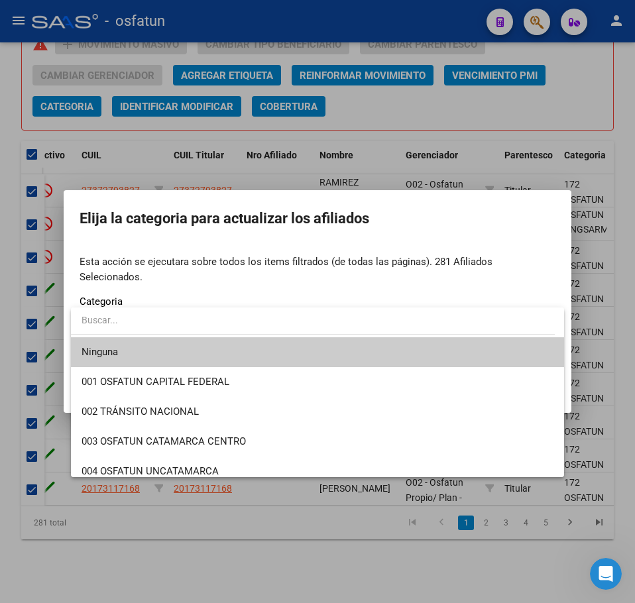
click at [109, 322] on input "dropdown search" at bounding box center [313, 320] width 484 height 28
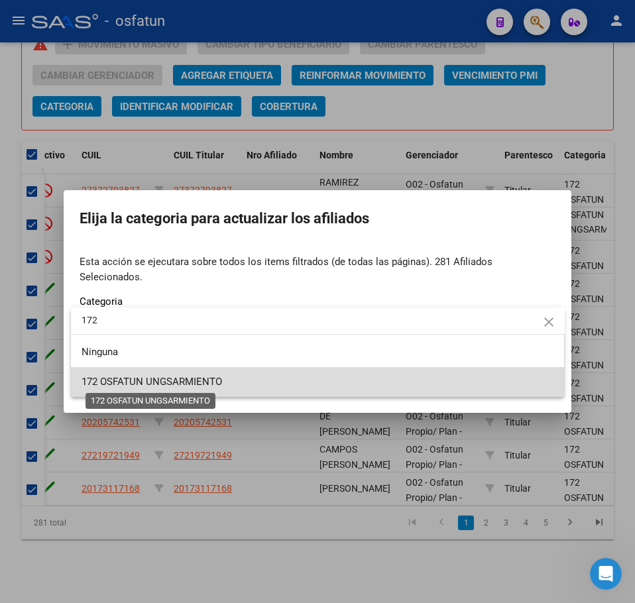
click at [180, 386] on span "172 OSFATUN UNGSARMIENTO" at bounding box center [152, 382] width 141 height 12
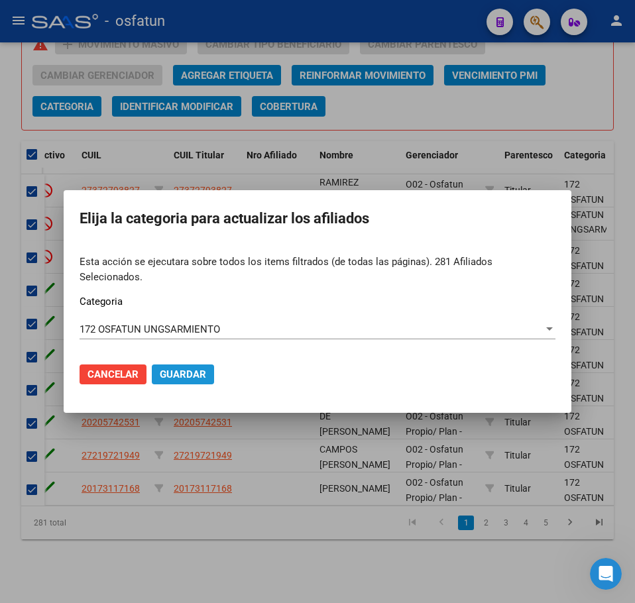
click at [202, 369] on span "Guardar" at bounding box center [183, 375] width 46 height 12
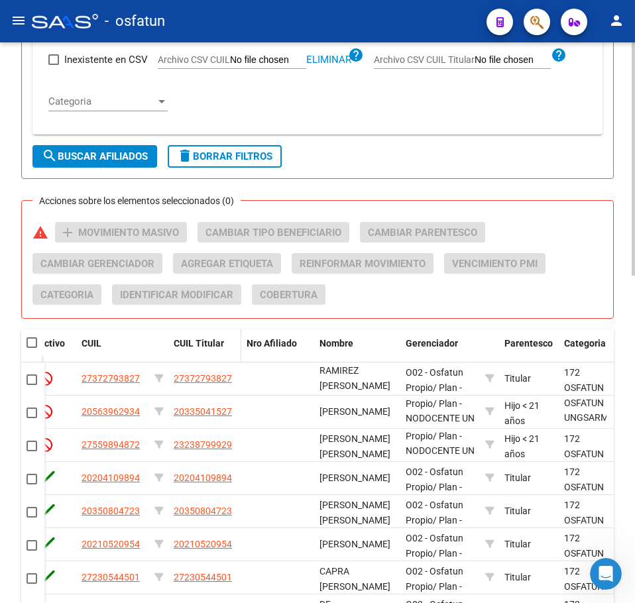
scroll to position [322, 0]
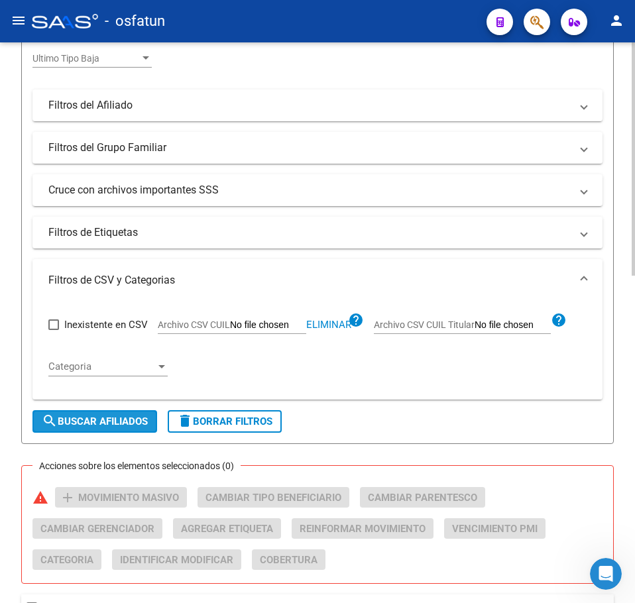
click at [93, 416] on span "search Buscar Afiliados" at bounding box center [95, 422] width 106 height 12
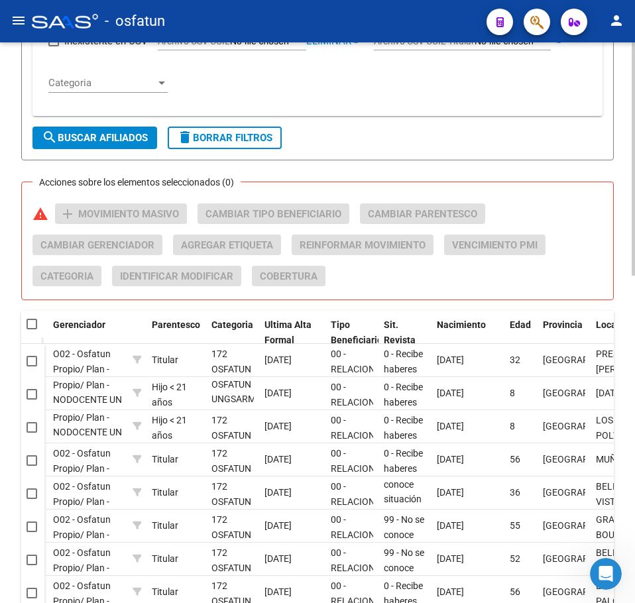
scroll to position [454, 0]
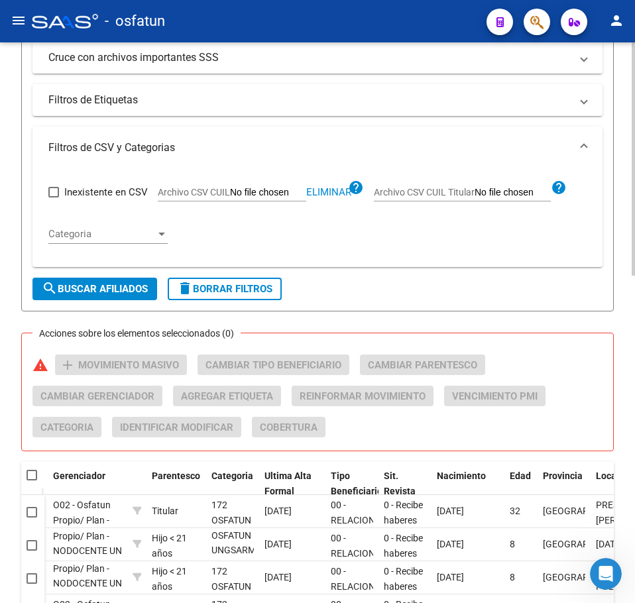
click at [620, 117] on div "PADRON -> Afiliados Empadronados (alt+a) add Crear Afiliado file_download Expor…" at bounding box center [317, 256] width 635 height 1336
click at [322, 187] on span "Eliminar" at bounding box center [328, 192] width 45 height 12
click at [277, 196] on input "Archivo CSV CUIL" at bounding box center [268, 193] width 76 height 12
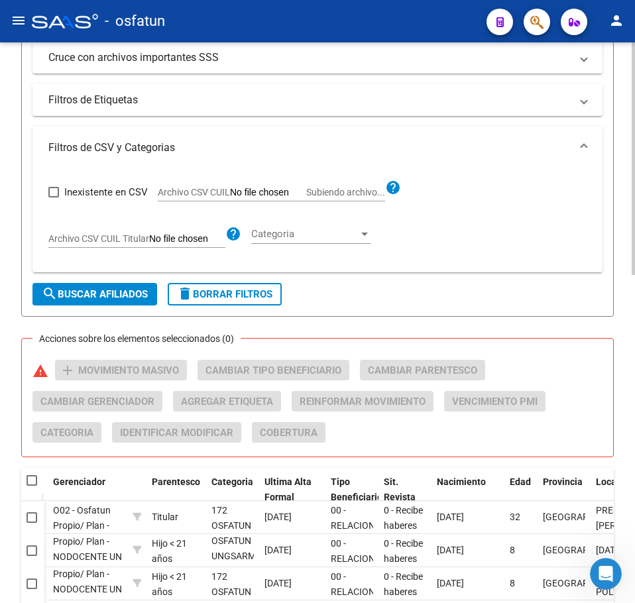
click at [103, 288] on span "search Buscar Afiliados" at bounding box center [95, 294] width 106 height 12
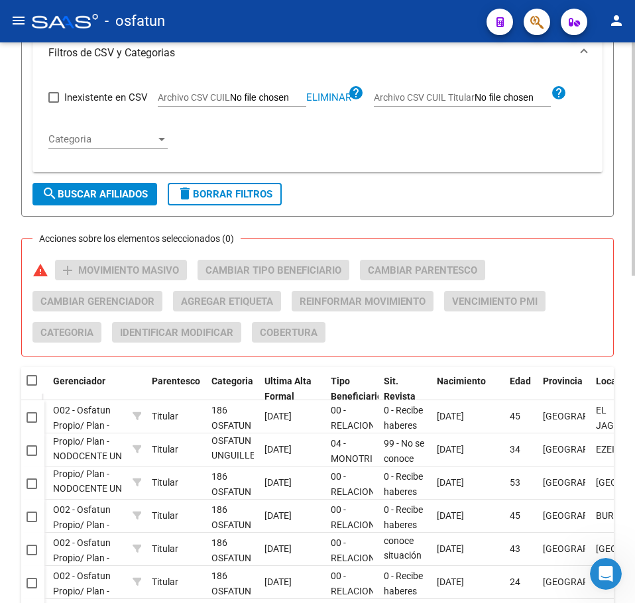
scroll to position [786, 0]
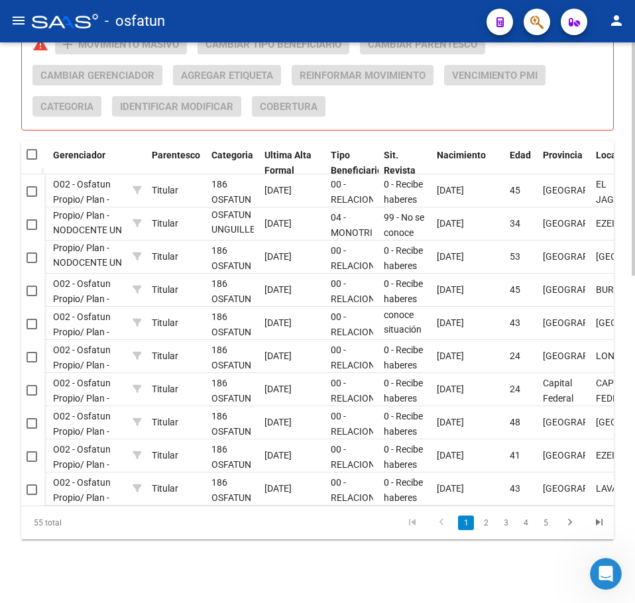
click at [34, 149] on span at bounding box center [32, 154] width 11 height 11
click at [32, 160] on input "checkbox" at bounding box center [31, 160] width 1 height 1
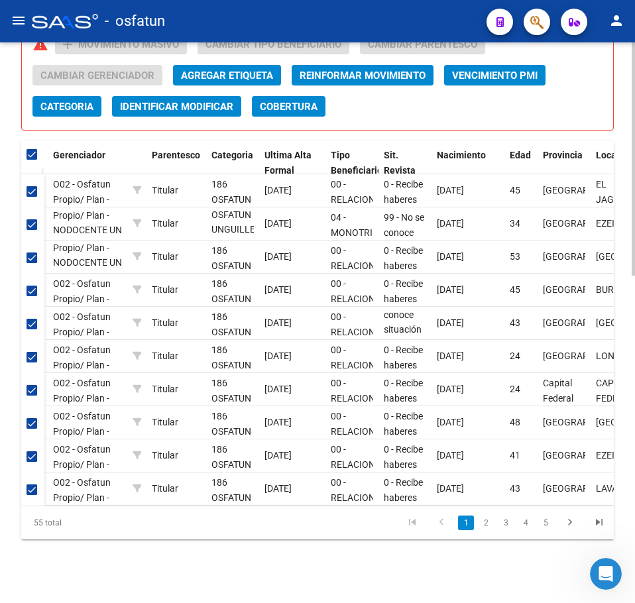
click at [74, 101] on span "Categoria" at bounding box center [66, 107] width 53 height 12
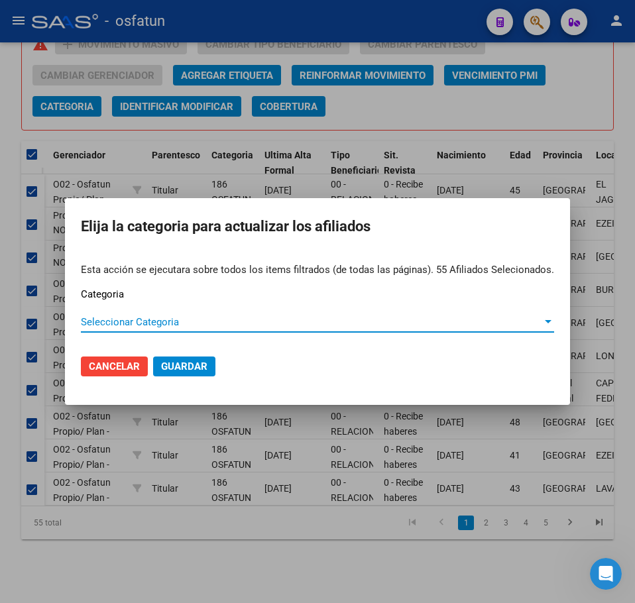
click at [124, 325] on span "Seleccionar Categoria" at bounding box center [311, 322] width 461 height 12
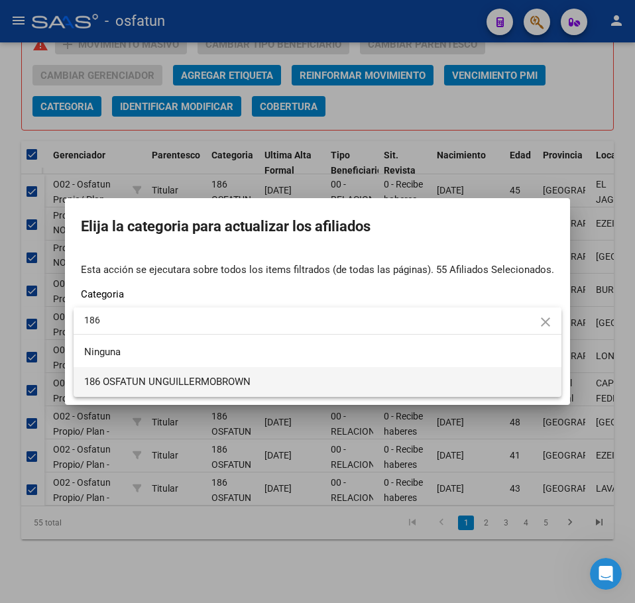
click at [221, 384] on span "186 OSFATUN UNGUILLERMOBROWN" at bounding box center [167, 382] width 166 height 12
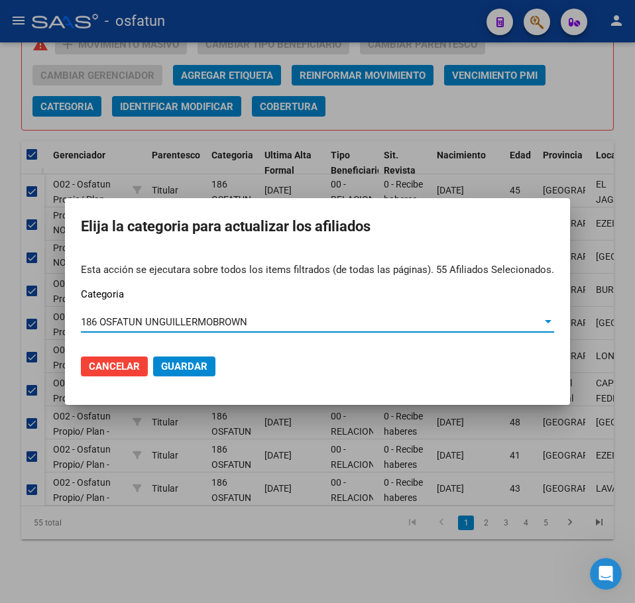
click at [194, 364] on span "Guardar" at bounding box center [184, 367] width 46 height 12
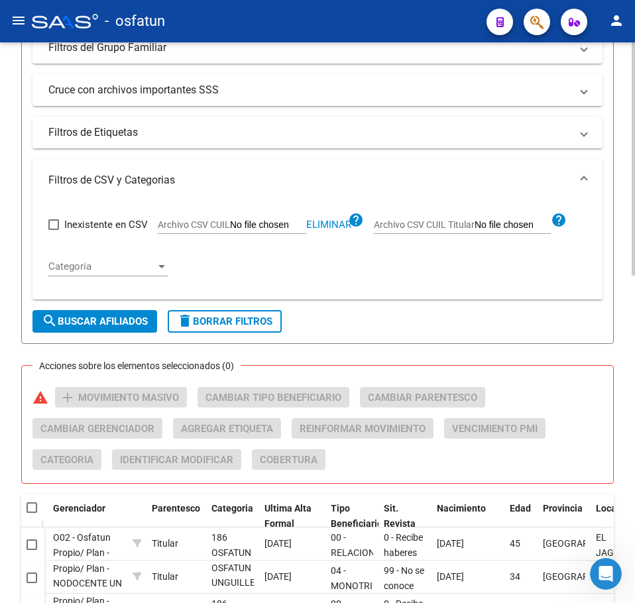
scroll to position [388, 0]
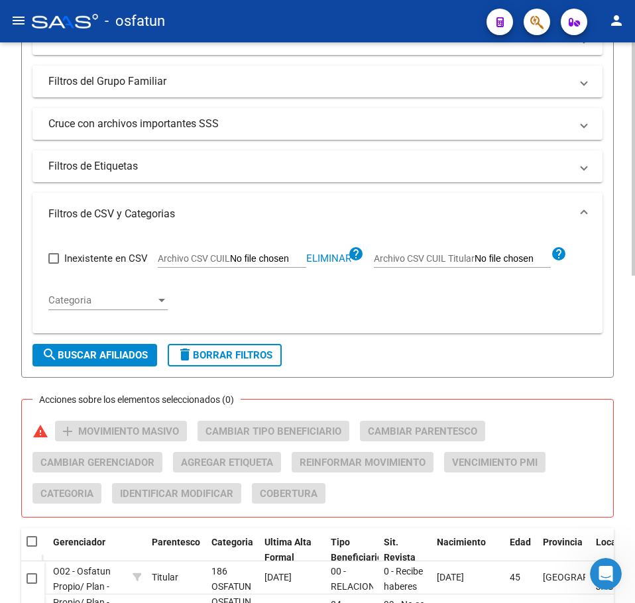
drag, startPoint x: 335, startPoint y: 257, endPoint x: 294, endPoint y: 255, distance: 41.1
click at [333, 255] on span "Eliminar" at bounding box center [328, 259] width 45 height 12
click at [282, 257] on input "Archivo CSV CUIL" at bounding box center [268, 259] width 76 height 12
click at [86, 359] on span "search Buscar Afiliados" at bounding box center [95, 355] width 106 height 12
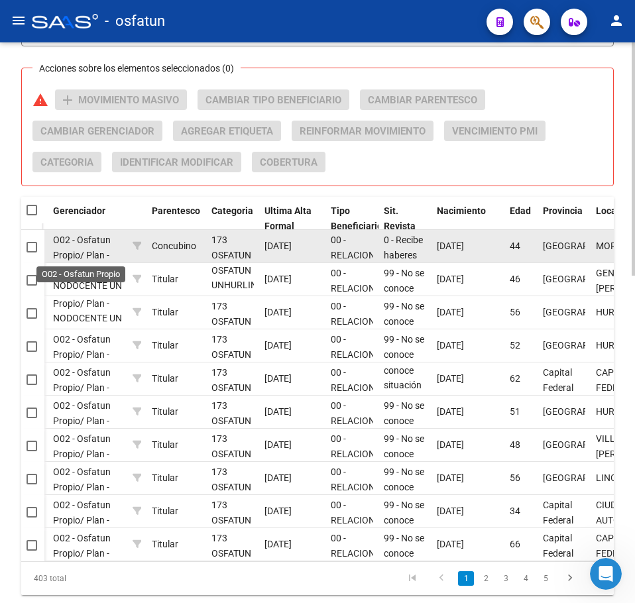
scroll to position [32, 0]
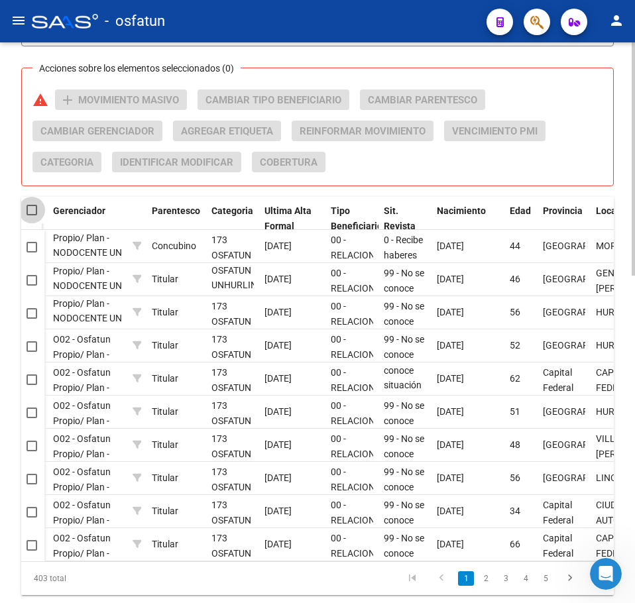
click at [32, 208] on span at bounding box center [32, 210] width 11 height 11
click at [32, 215] on input "checkbox" at bounding box center [31, 215] width 1 height 1
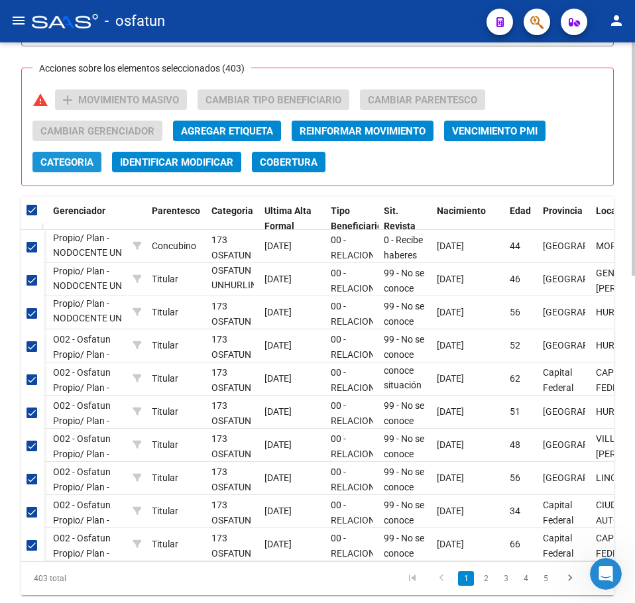
click at [81, 168] on span "Categoria" at bounding box center [66, 162] width 53 height 12
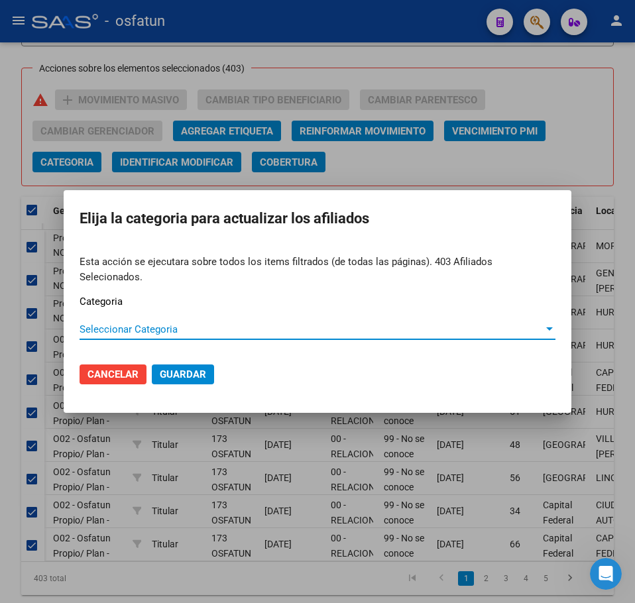
click at [151, 323] on span "Seleccionar Categoria" at bounding box center [312, 329] width 464 height 12
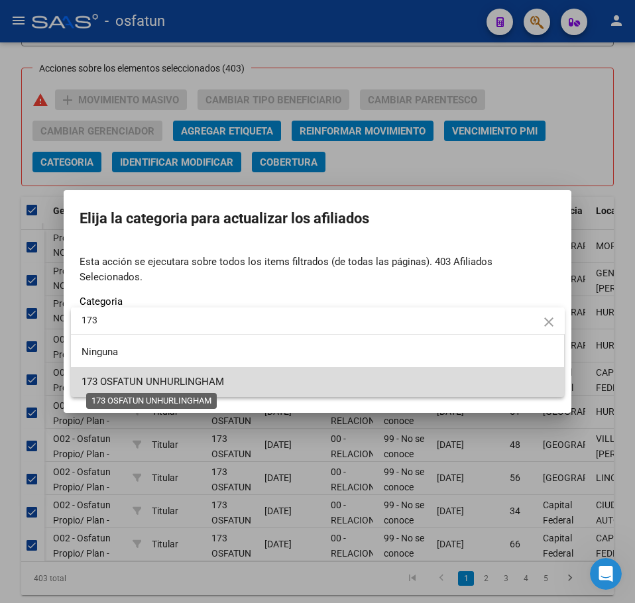
click at [154, 382] on span "173 OSFATUN UNHURLINGHAM" at bounding box center [153, 382] width 143 height 12
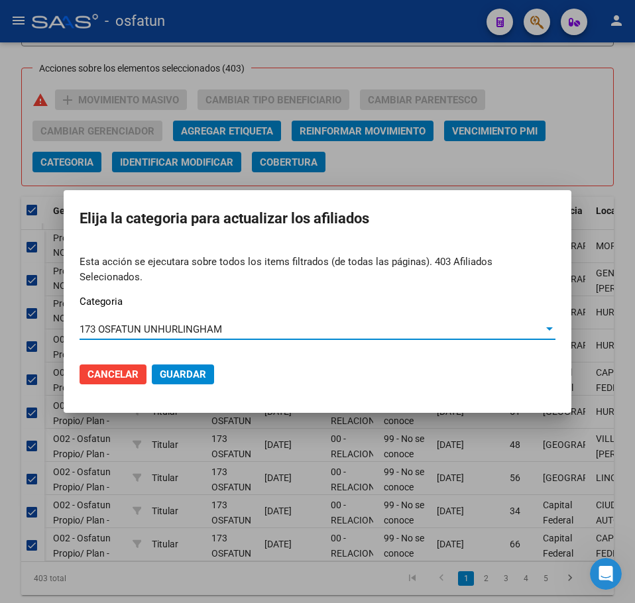
drag, startPoint x: 188, startPoint y: 367, endPoint x: 182, endPoint y: 363, distance: 7.4
click at [186, 369] on span "Guardar" at bounding box center [183, 375] width 46 height 12
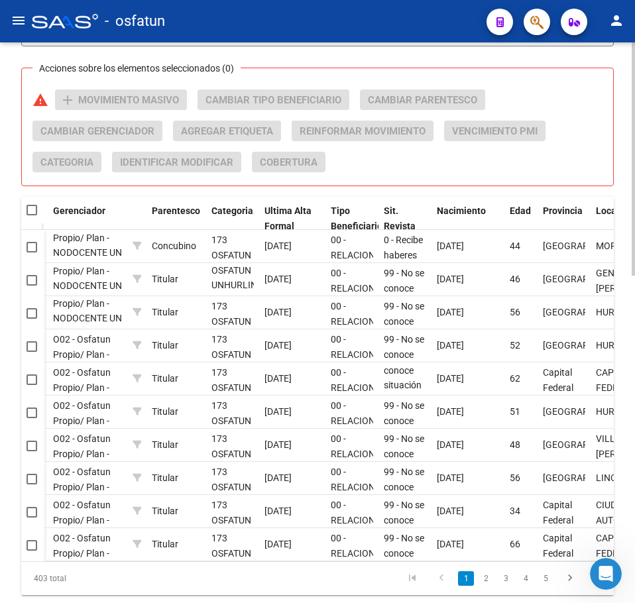
click at [599, 104] on div "Acciones sobre los elementos seleccionados (0) warning add Movimiento Masivo Ca…" at bounding box center [322, 135] width 581 height 93
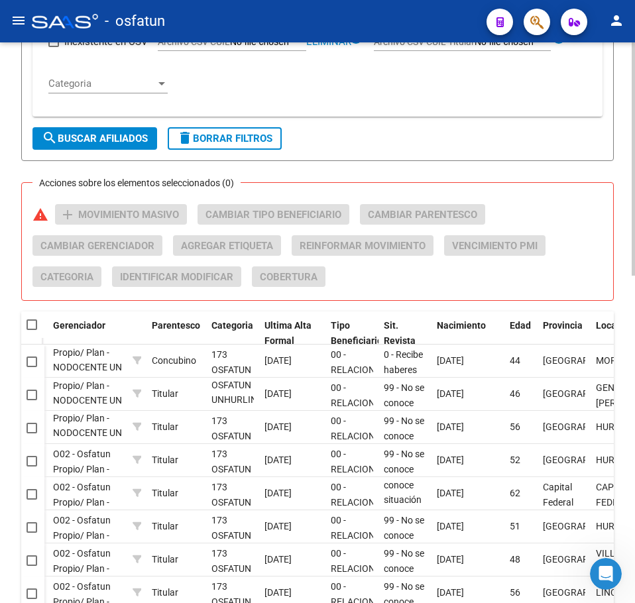
scroll to position [388, 0]
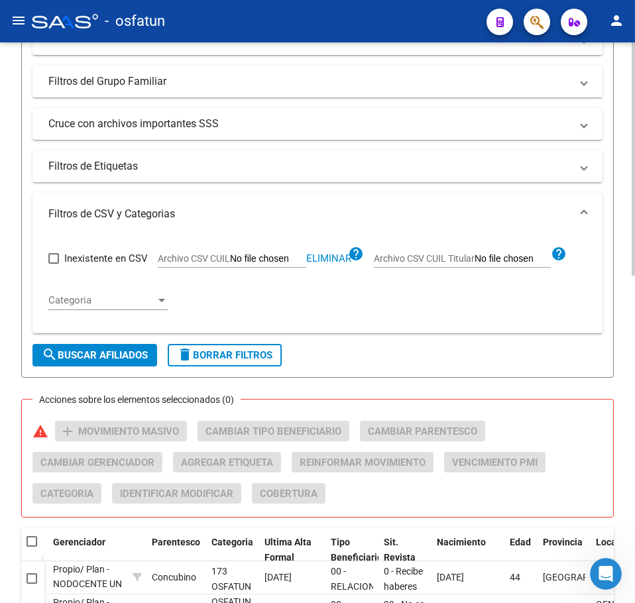
click at [321, 256] on span "Eliminar" at bounding box center [328, 259] width 45 height 12
click at [276, 254] on input "Archivo CSV CUIL" at bounding box center [268, 259] width 76 height 12
click at [117, 355] on span "search Buscar Afiliados" at bounding box center [95, 355] width 106 height 12
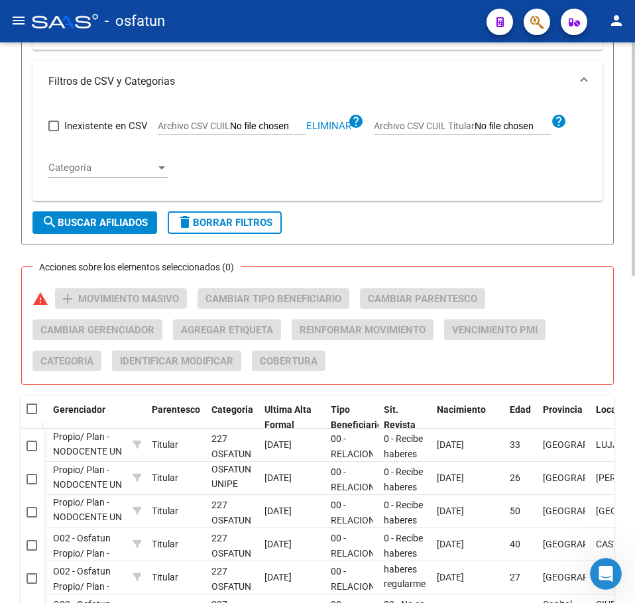
scroll to position [786, 0]
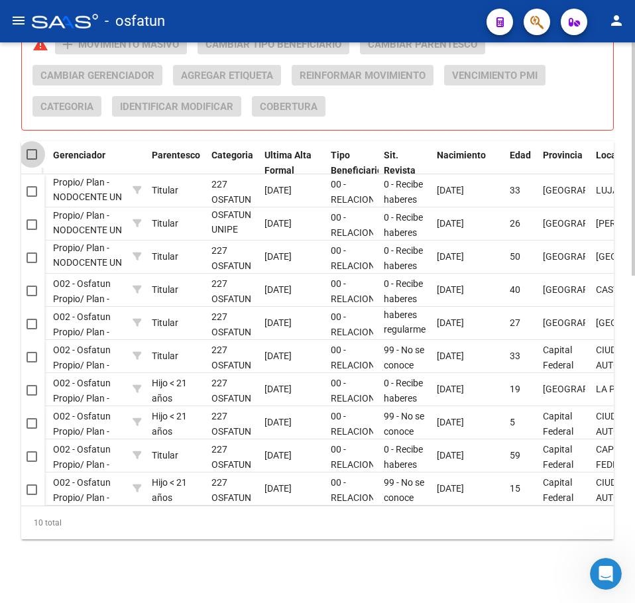
click at [30, 149] on span at bounding box center [32, 154] width 11 height 11
click at [31, 160] on input "checkbox" at bounding box center [31, 160] width 1 height 1
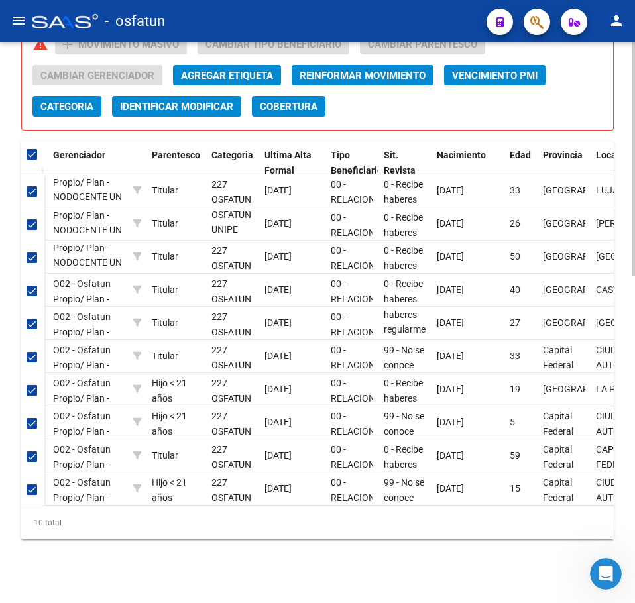
click at [76, 101] on span "Categoria" at bounding box center [66, 107] width 53 height 12
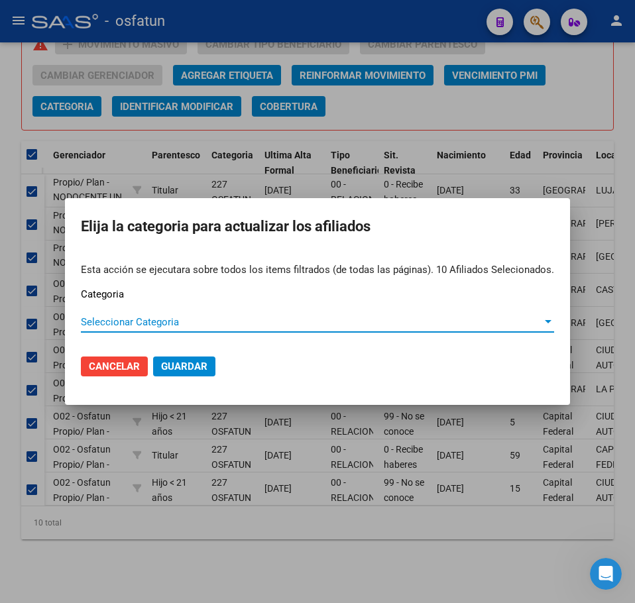
click at [113, 320] on span "Seleccionar Categoria" at bounding box center [311, 322] width 461 height 12
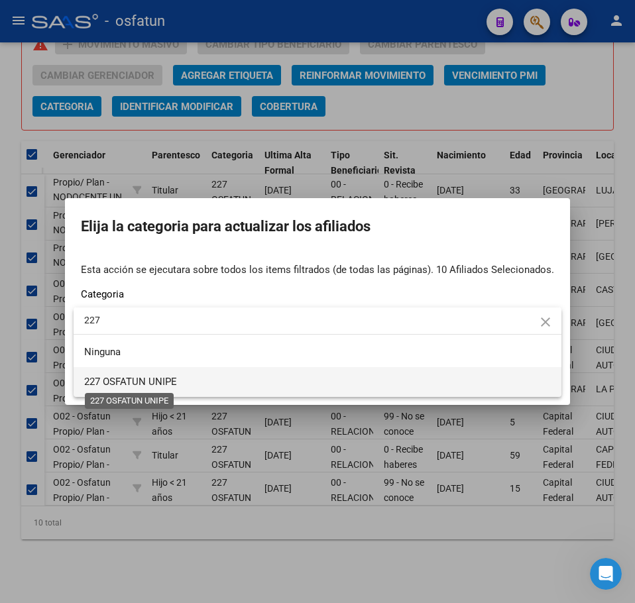
click at [162, 382] on span "227 OSFATUN UNIPE" at bounding box center [130, 382] width 93 height 12
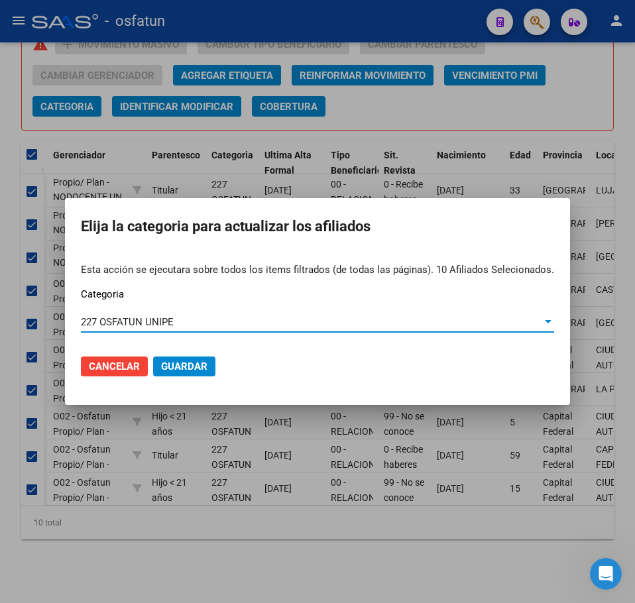
click at [183, 363] on span "Guardar" at bounding box center [184, 367] width 46 height 12
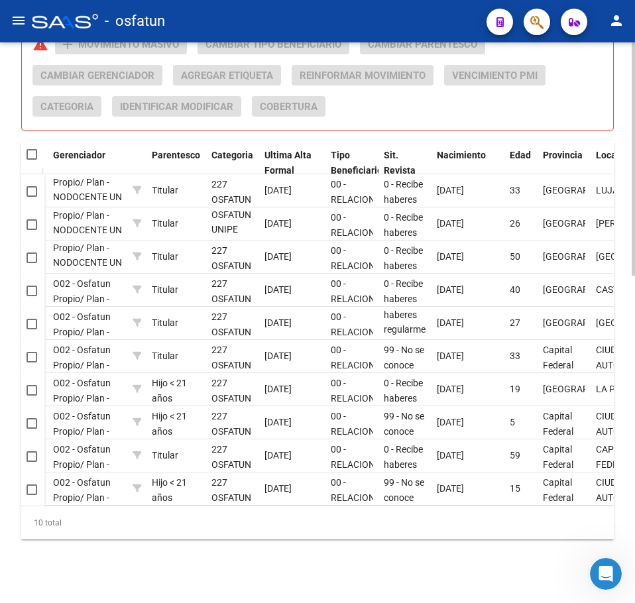
click at [595, 102] on div "Acciones sobre los elementos seleccionados (0) warning add Movimiento Masivo Ca…" at bounding box center [322, 80] width 581 height 93
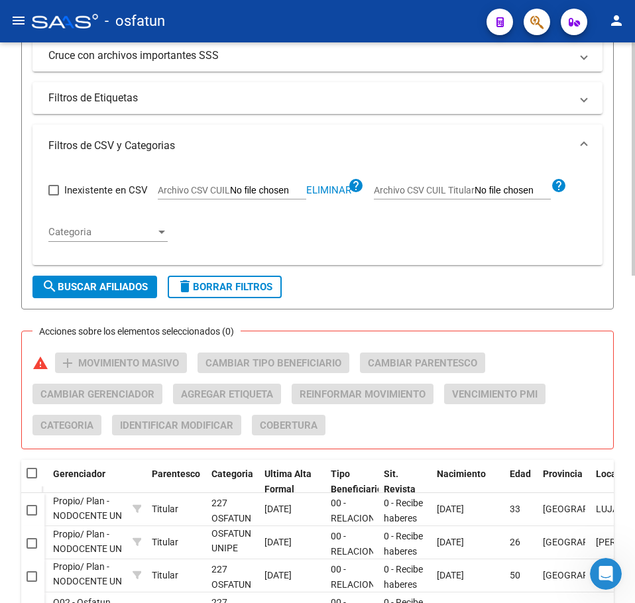
scroll to position [454, 0]
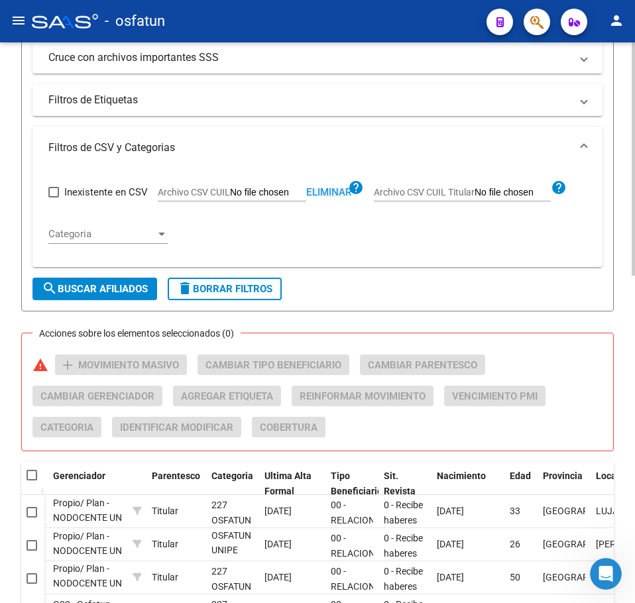
drag, startPoint x: 341, startPoint y: 188, endPoint x: 266, endPoint y: 190, distance: 75.6
click at [330, 188] on span "Eliminar" at bounding box center [328, 192] width 45 height 12
click at [257, 192] on input "Archivo CSV CUIL" at bounding box center [268, 193] width 76 height 12
click at [109, 284] on span "search Buscar Afiliados" at bounding box center [95, 289] width 106 height 12
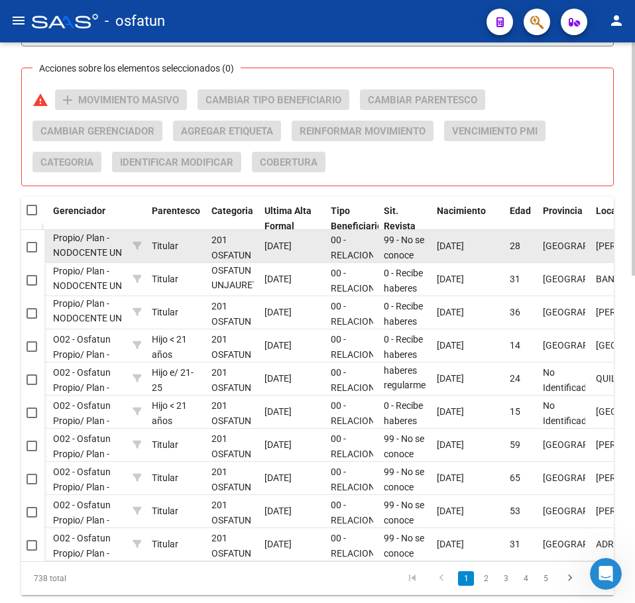
scroll to position [1, 0]
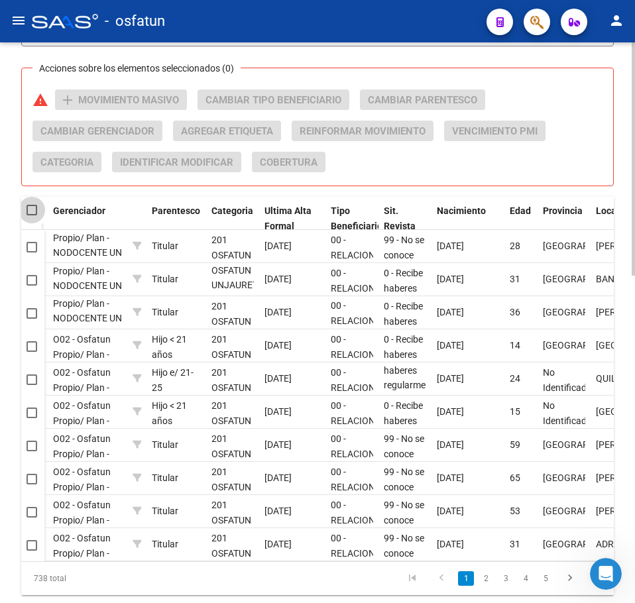
click at [33, 208] on span at bounding box center [32, 210] width 11 height 11
click at [32, 215] on input "checkbox" at bounding box center [31, 215] width 1 height 1
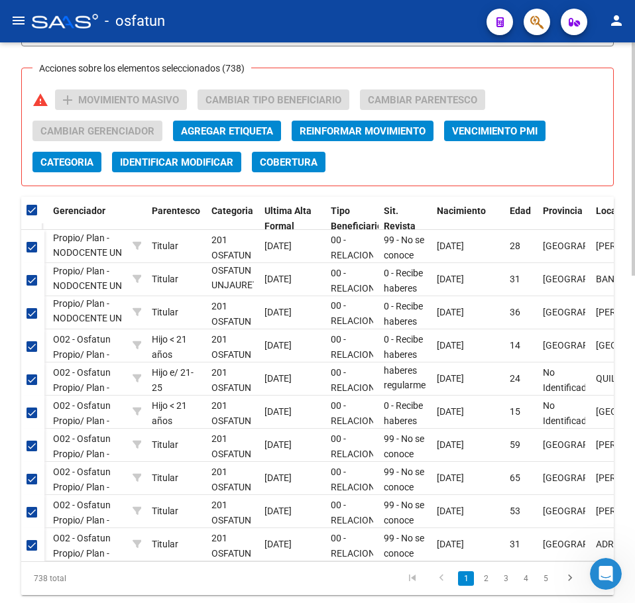
click at [74, 162] on span "Categoria" at bounding box center [66, 162] width 53 height 12
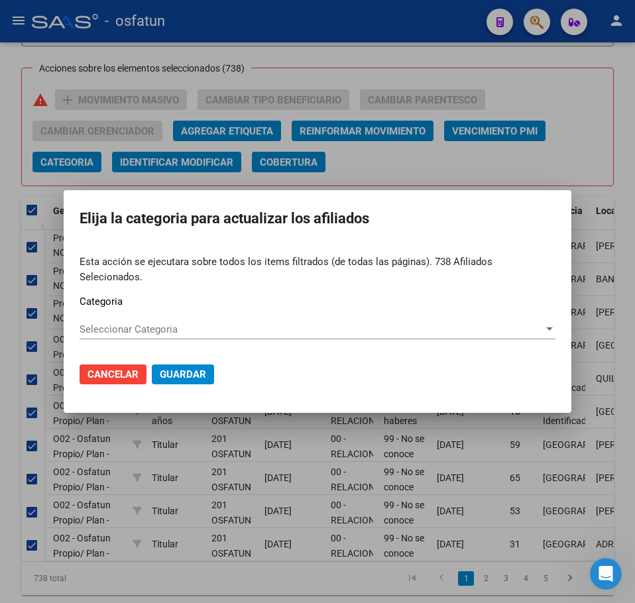
drag, startPoint x: 132, startPoint y: 332, endPoint x: 134, endPoint y: 323, distance: 8.8
click at [132, 331] on div "Seleccionar Categoria Seleccionar Categoria" at bounding box center [318, 336] width 476 height 32
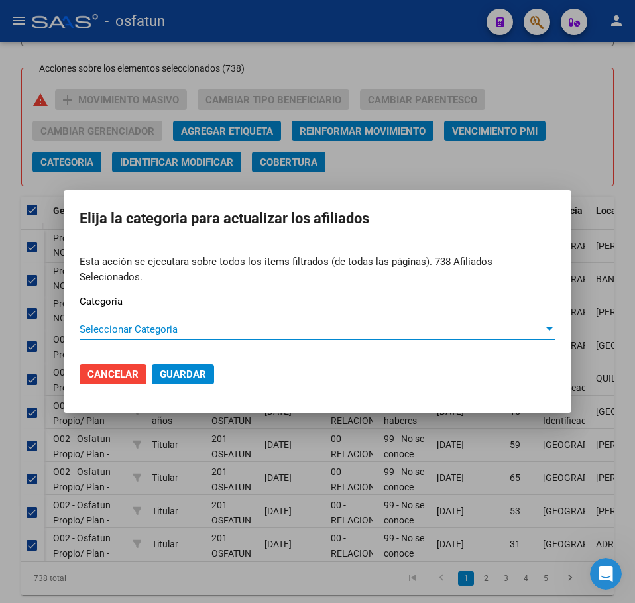
click at [136, 323] on span "Seleccionar Categoria" at bounding box center [312, 329] width 464 height 12
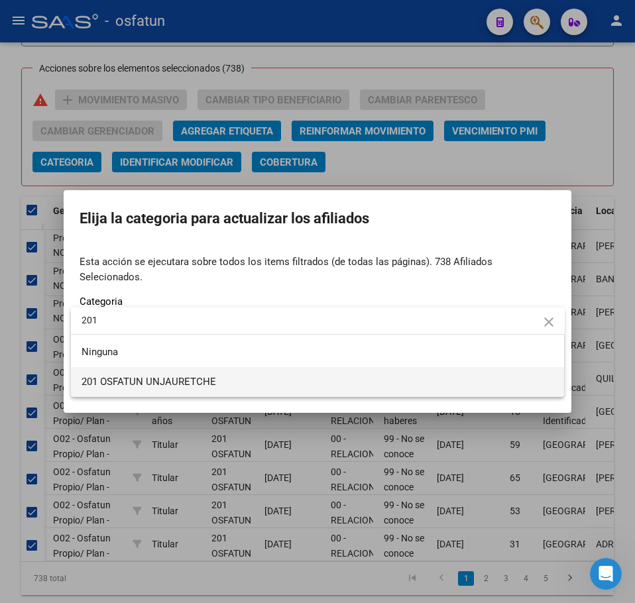
click at [179, 379] on span "201 OSFATUN UNJAURETCHE" at bounding box center [149, 382] width 135 height 12
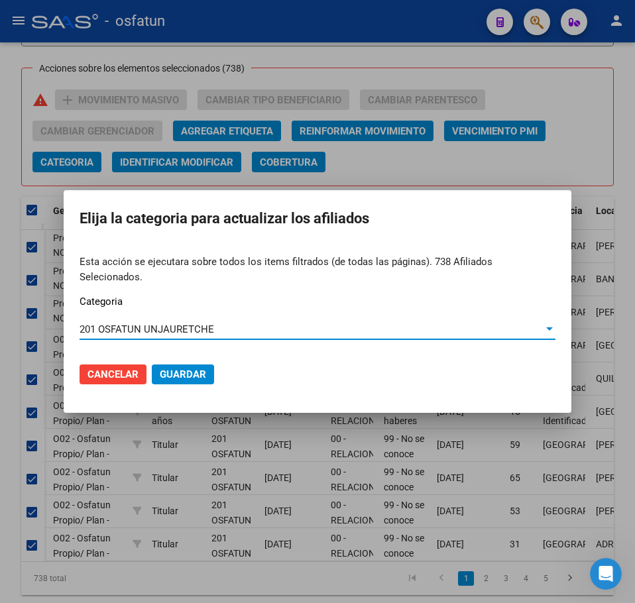
click at [180, 369] on span "Guardar" at bounding box center [183, 375] width 46 height 12
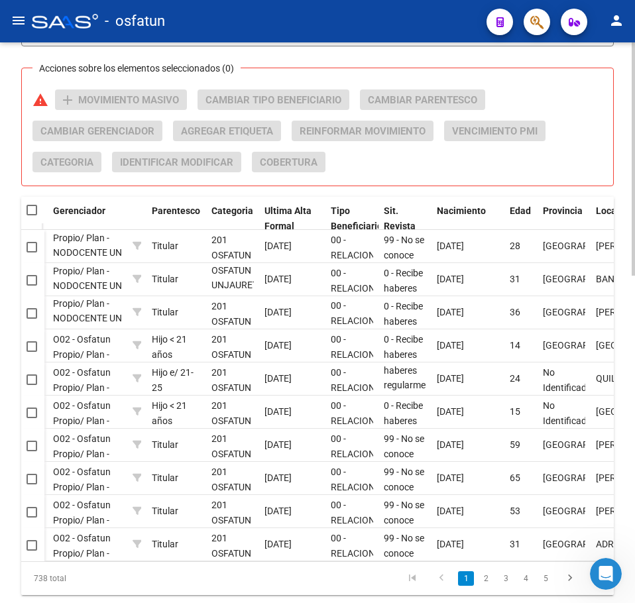
click at [588, 125] on div "Acciones sobre los elementos seleccionados (0) warning add Movimiento Masivo Ca…" at bounding box center [322, 135] width 581 height 93
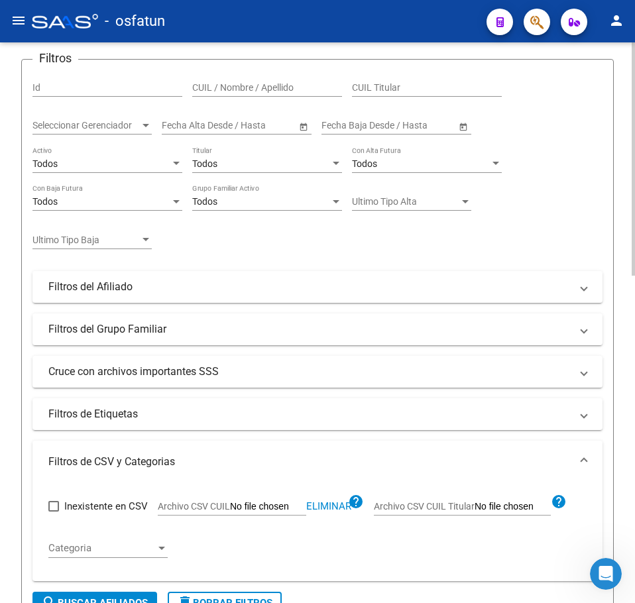
scroll to position [322, 0]
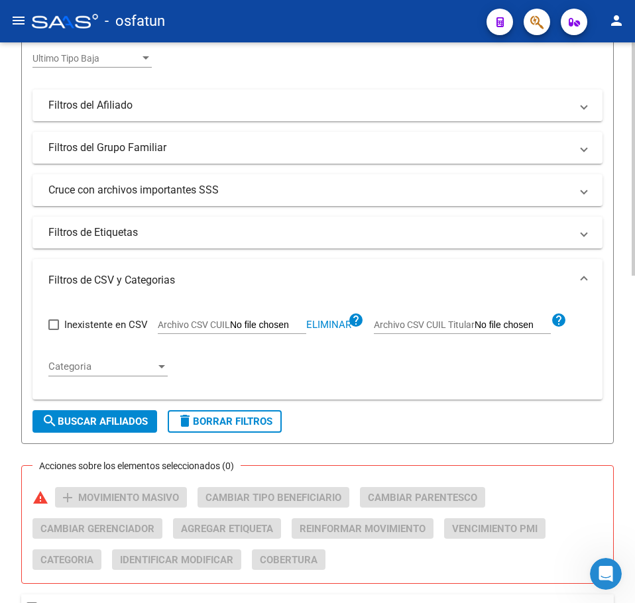
click at [329, 323] on span "Eliminar" at bounding box center [328, 325] width 45 height 12
click at [241, 322] on input "Archivo CSV CUIL" at bounding box center [268, 326] width 76 height 12
drag, startPoint x: 96, startPoint y: 414, endPoint x: 106, endPoint y: 416, distance: 10.1
click at [96, 414] on button "search Buscar Afiliados" at bounding box center [94, 421] width 125 height 23
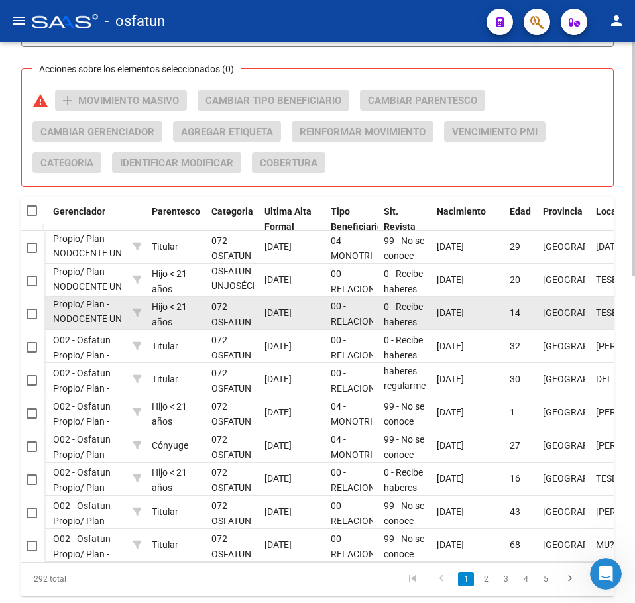
scroll to position [719, 0]
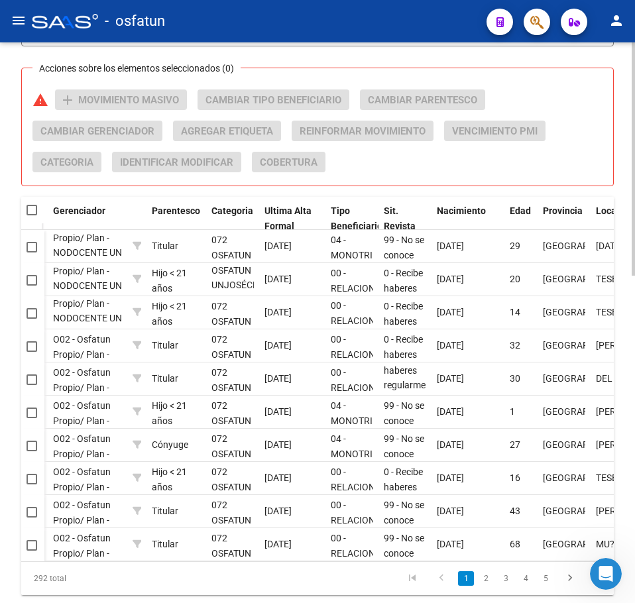
click at [33, 211] on span at bounding box center [32, 210] width 11 height 11
click at [32, 215] on input "checkbox" at bounding box center [31, 215] width 1 height 1
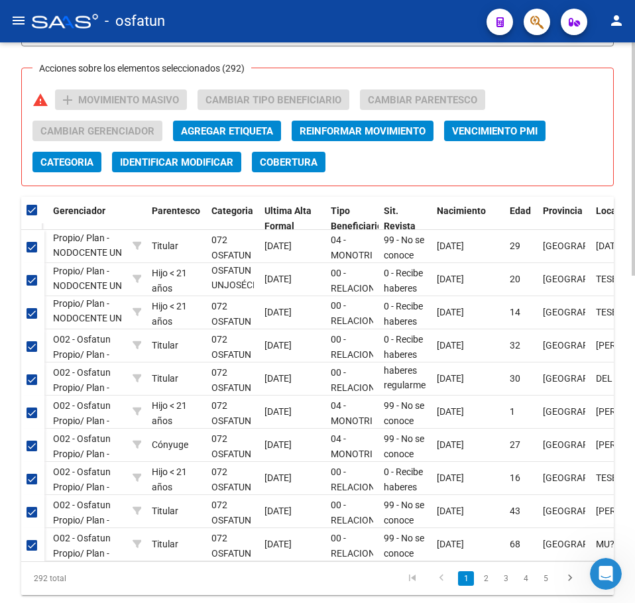
click at [72, 162] on span "Categoria" at bounding box center [66, 162] width 53 height 12
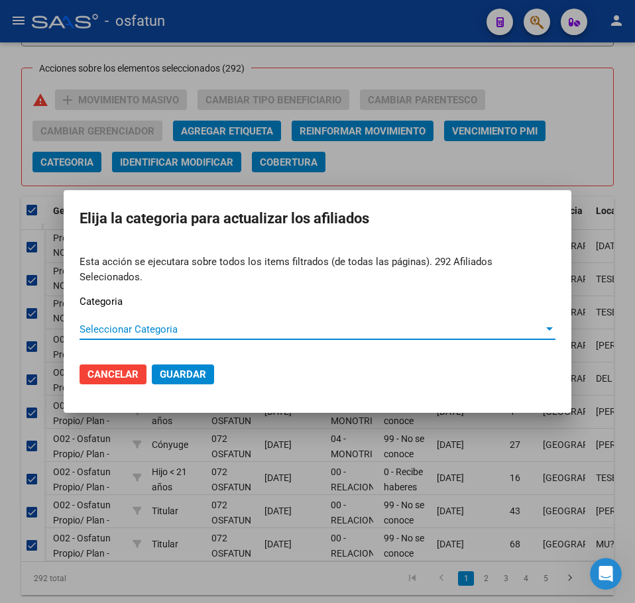
click at [170, 323] on span "Seleccionar Categoria" at bounding box center [312, 329] width 464 height 12
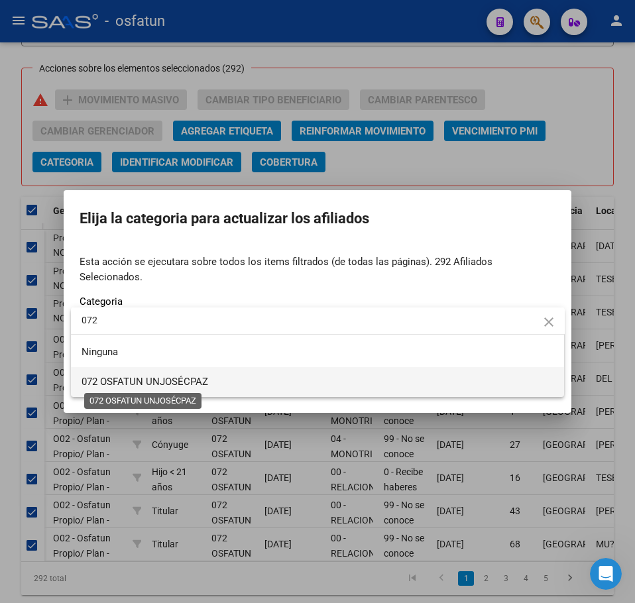
click at [175, 385] on span "072 OSFATUN UNJOSÉCPAZ" at bounding box center [145, 382] width 127 height 12
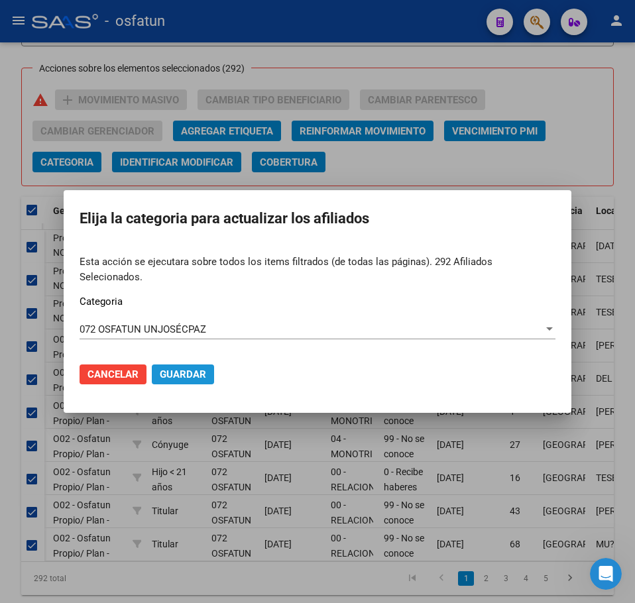
click at [202, 369] on span "Guardar" at bounding box center [183, 375] width 46 height 12
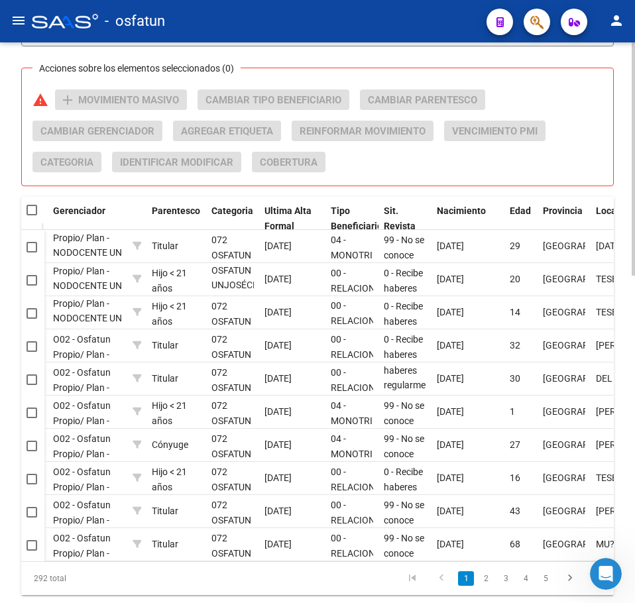
click at [603, 107] on div "Acciones sobre los elementos seleccionados (0) warning add Movimiento Masivo Ca…" at bounding box center [322, 135] width 581 height 93
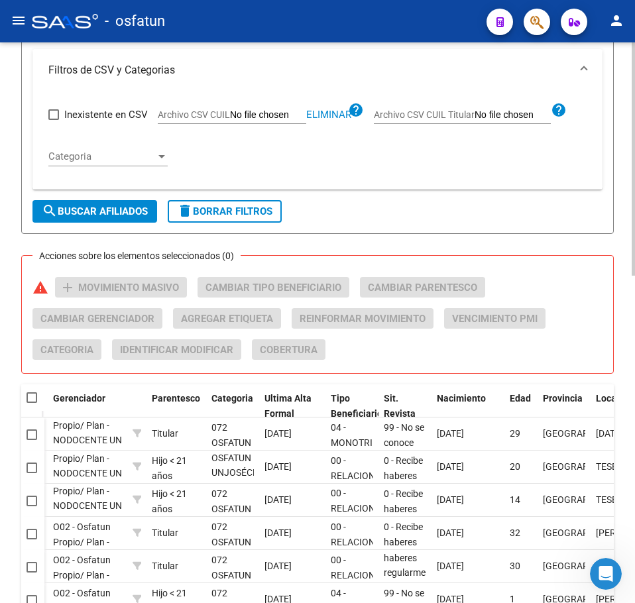
scroll to position [322, 0]
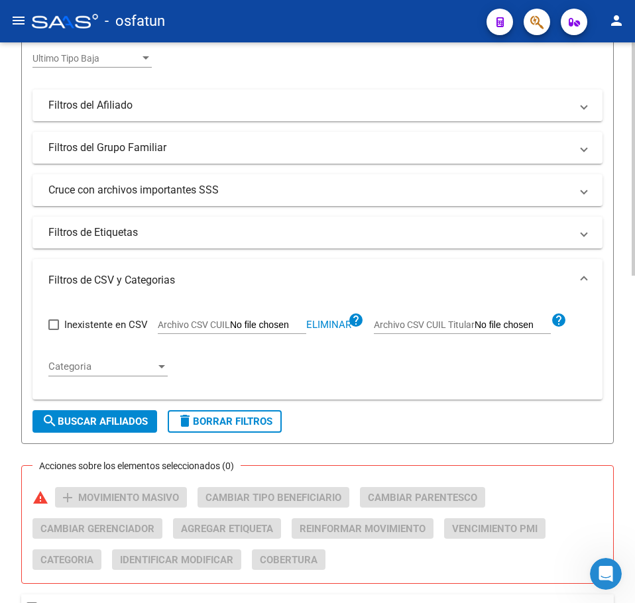
drag, startPoint x: 334, startPoint y: 326, endPoint x: 322, endPoint y: 322, distance: 13.2
click at [332, 324] on span "Eliminar" at bounding box center [328, 325] width 45 height 12
click at [280, 326] on input "Archivo CSV CUIL" at bounding box center [268, 326] width 76 height 12
click at [97, 418] on span "search Buscar Afiliados" at bounding box center [95, 422] width 106 height 12
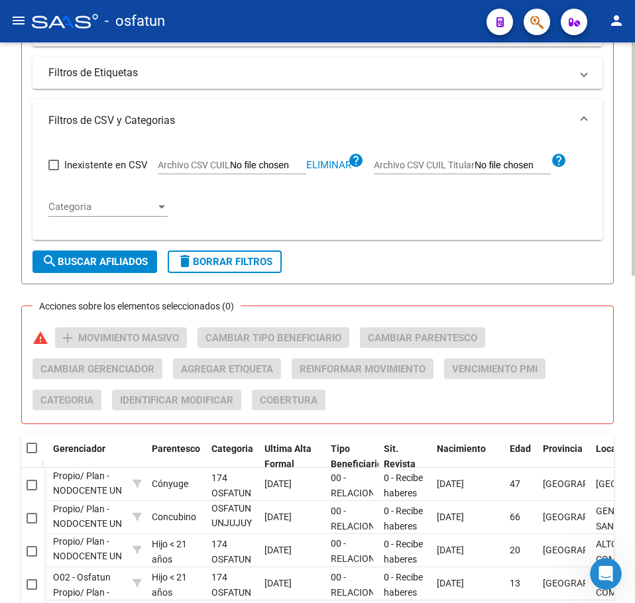
scroll to position [587, 0]
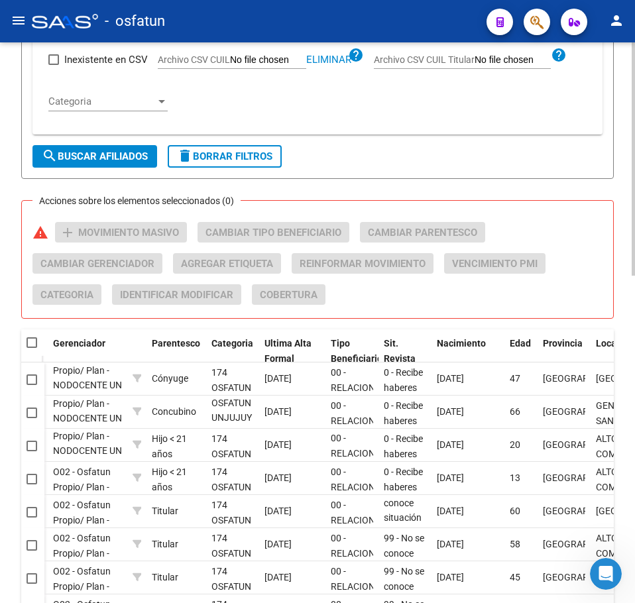
click at [32, 343] on span at bounding box center [32, 342] width 11 height 11
click at [32, 348] on input "checkbox" at bounding box center [31, 348] width 1 height 1
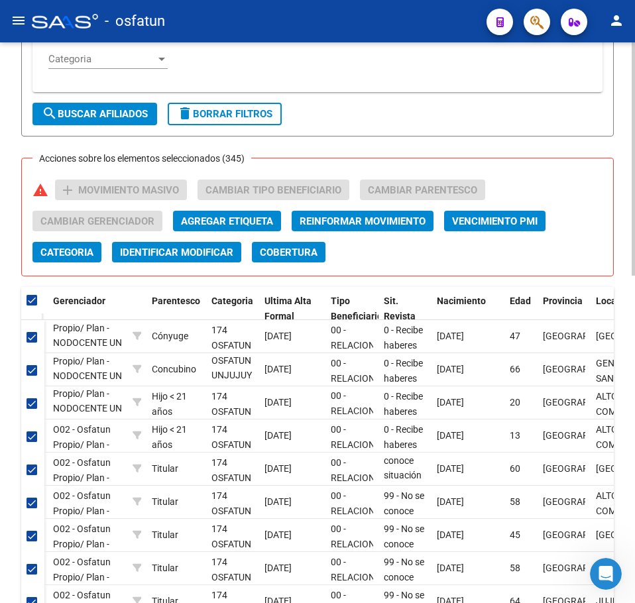
scroll to position [454, 0]
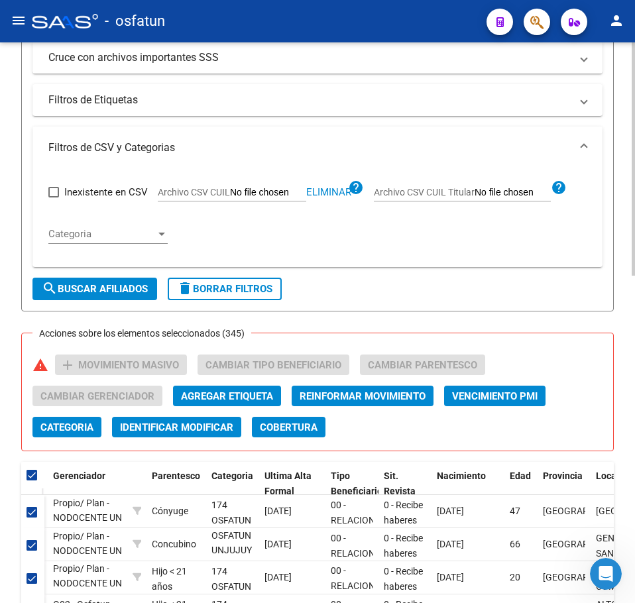
click at [71, 430] on span "Categoria" at bounding box center [66, 428] width 53 height 12
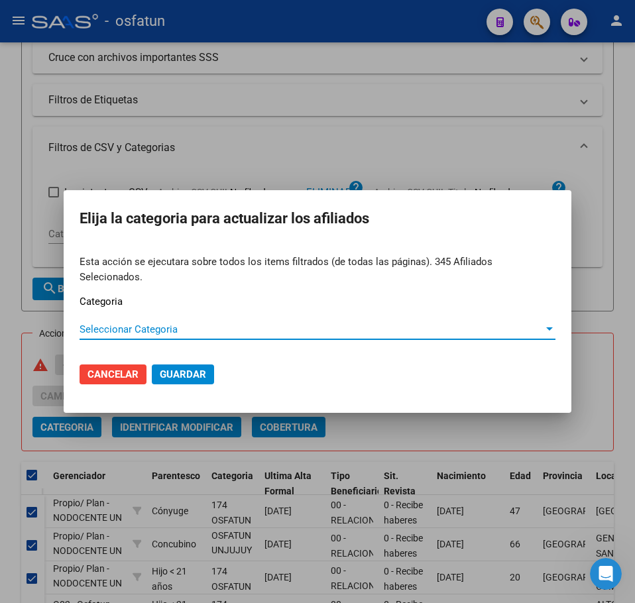
click at [118, 323] on span "Seleccionar Categoria" at bounding box center [312, 329] width 464 height 12
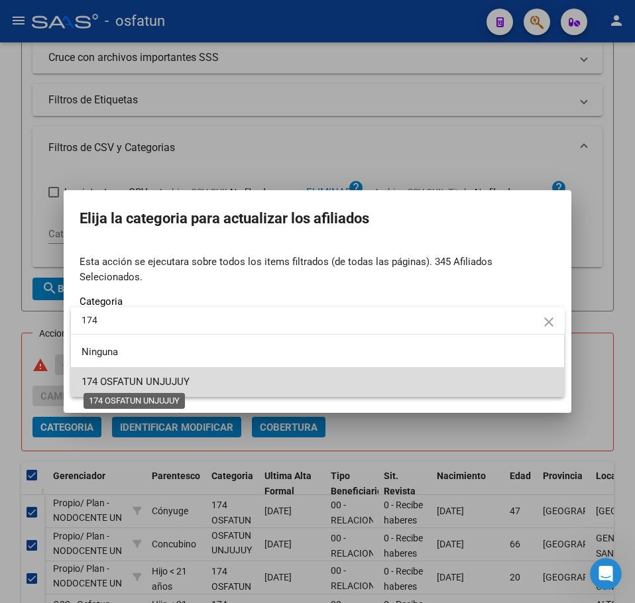
click at [145, 384] on span "174 OSFATUN UNJUJUY" at bounding box center [136, 382] width 108 height 12
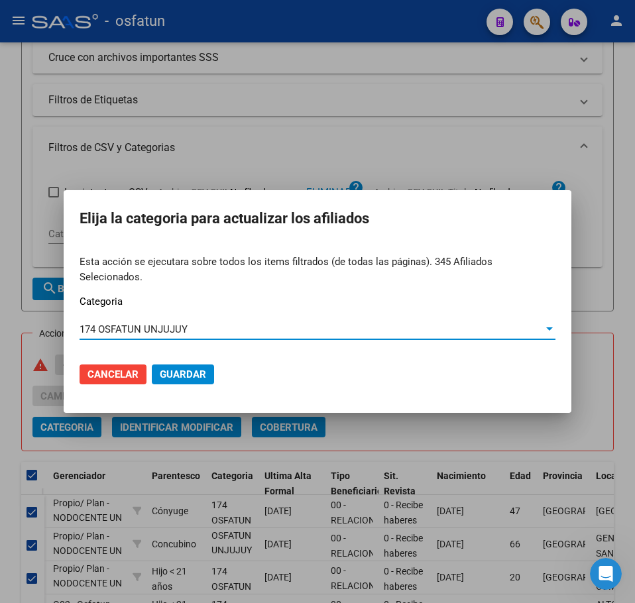
click at [181, 369] on span "Guardar" at bounding box center [183, 375] width 46 height 12
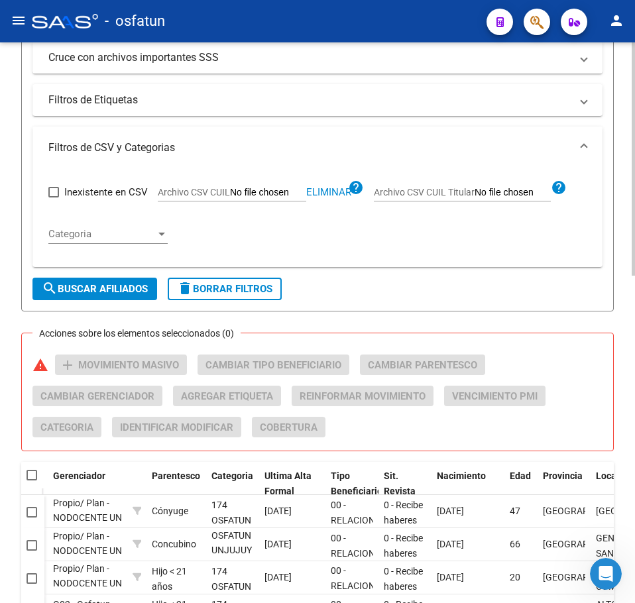
drag, startPoint x: 620, startPoint y: 145, endPoint x: 567, endPoint y: 165, distance: 57.5
click at [620, 145] on div "PADRON -> Afiliados Empadronados (alt+a) add Crear Afiliado file_download Expor…" at bounding box center [317, 256] width 635 height 1336
click at [327, 186] on app-file-filter "Archivo CSV CUIL Eliminar help" at bounding box center [261, 190] width 206 height 20
click at [325, 189] on span "Eliminar" at bounding box center [328, 192] width 45 height 12
click at [257, 187] on input "Archivo CSV CUIL" at bounding box center [268, 193] width 76 height 12
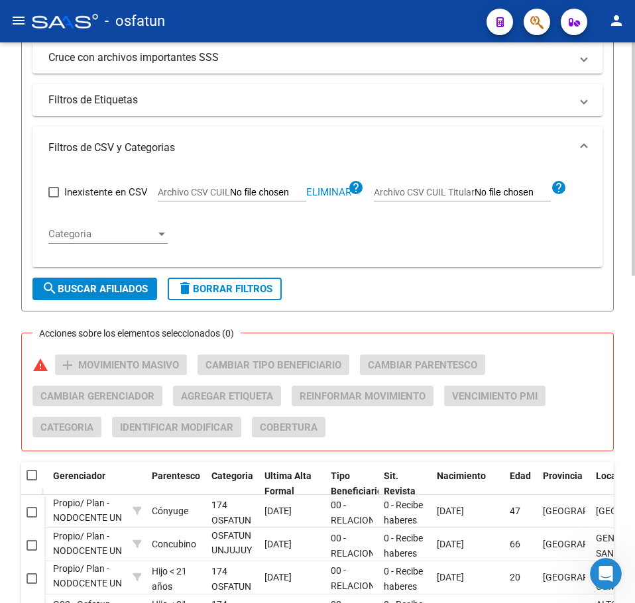
click at [98, 291] on span "search Buscar Afiliados" at bounding box center [95, 289] width 106 height 12
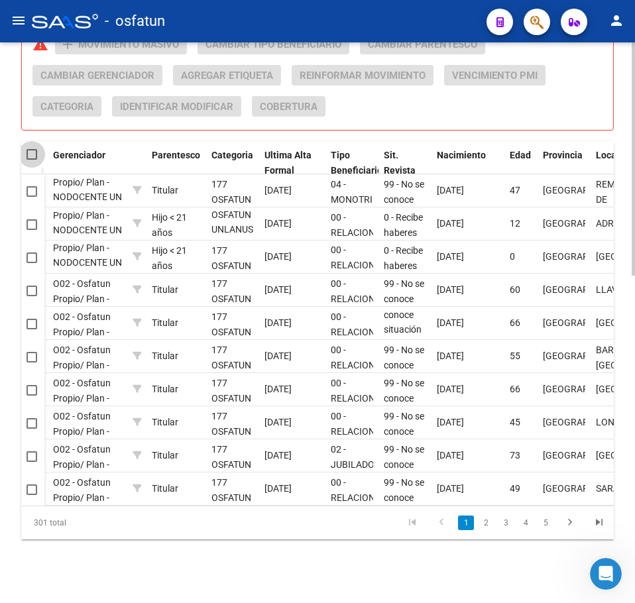
click at [35, 149] on span at bounding box center [32, 154] width 11 height 11
click at [32, 160] on input "checkbox" at bounding box center [31, 160] width 1 height 1
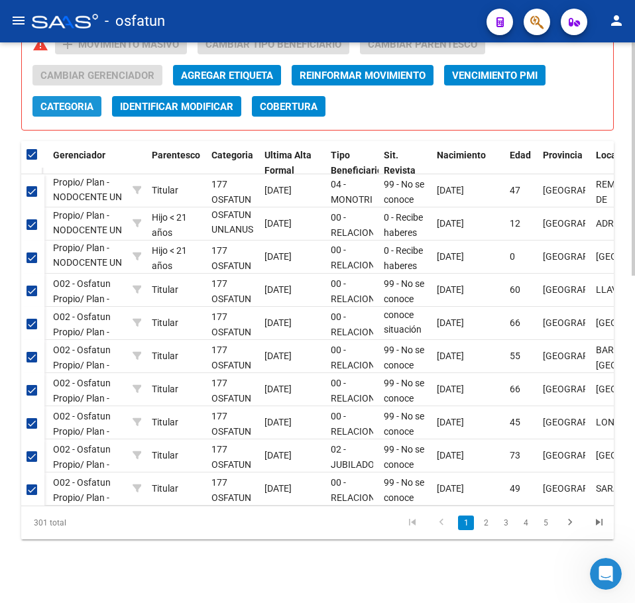
click at [67, 101] on span "Categoria" at bounding box center [66, 107] width 53 height 12
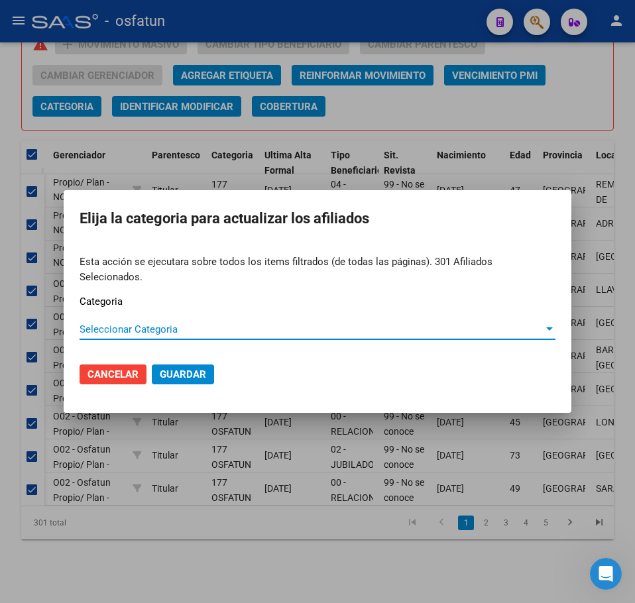
click at [145, 323] on span "Seleccionar Categoria" at bounding box center [312, 329] width 464 height 12
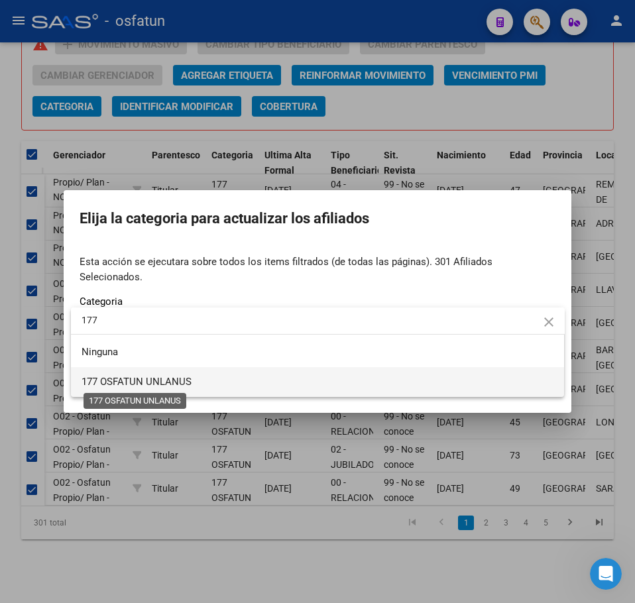
click at [155, 378] on span "177 OSFATUN UNLANUS" at bounding box center [137, 382] width 110 height 12
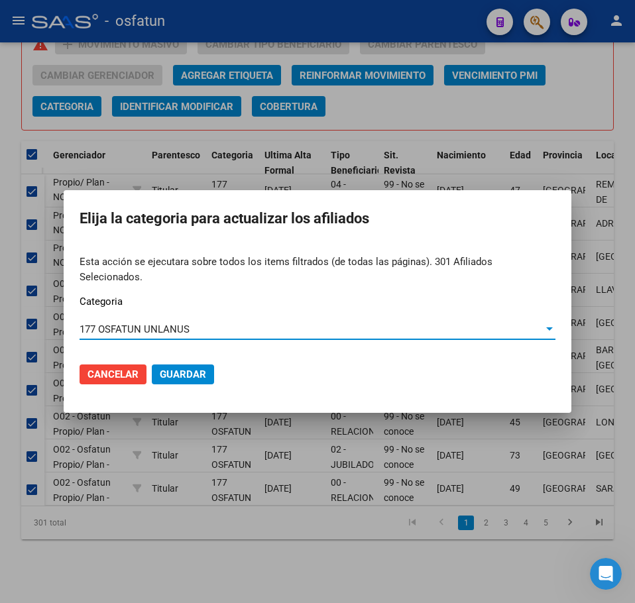
drag, startPoint x: 198, startPoint y: 368, endPoint x: 178, endPoint y: 365, distance: 19.5
click at [192, 369] on span "Guardar" at bounding box center [183, 375] width 46 height 12
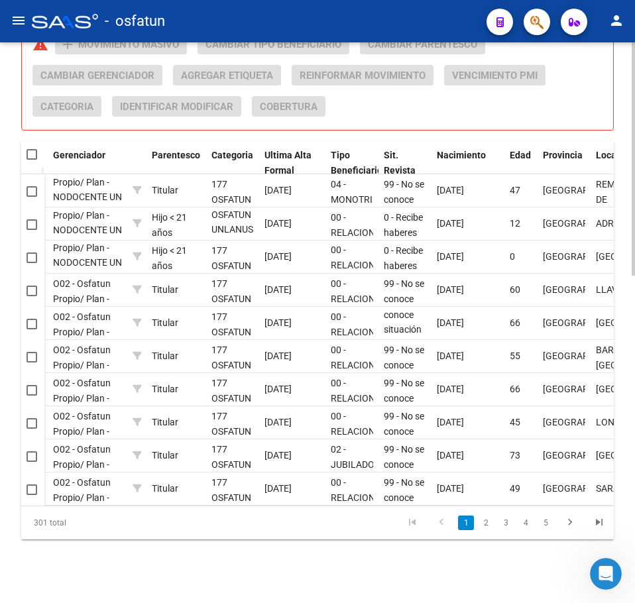
click at [598, 73] on div "Acciones sobre los elementos seleccionados (0) warning add Movimiento Masivo Ca…" at bounding box center [322, 80] width 581 height 93
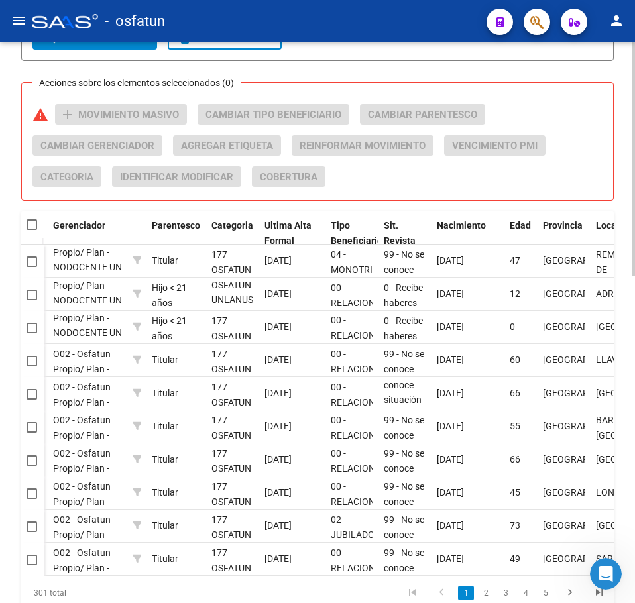
scroll to position [454, 0]
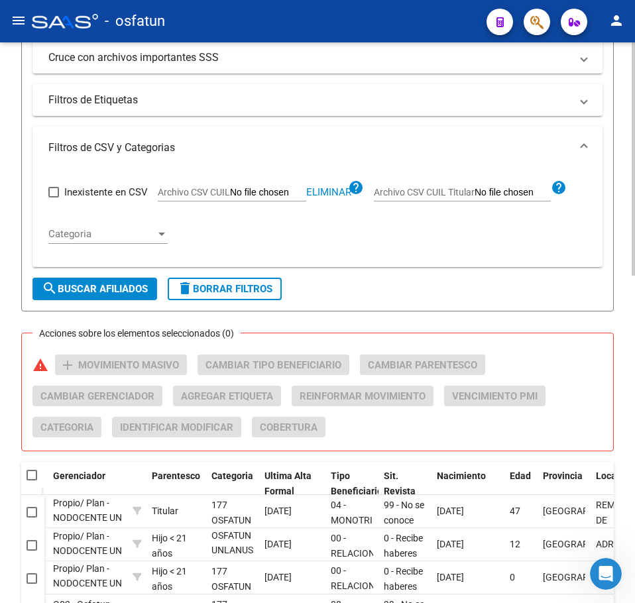
click at [300, 194] on input "Archivo CSV CUIL" at bounding box center [268, 193] width 76 height 12
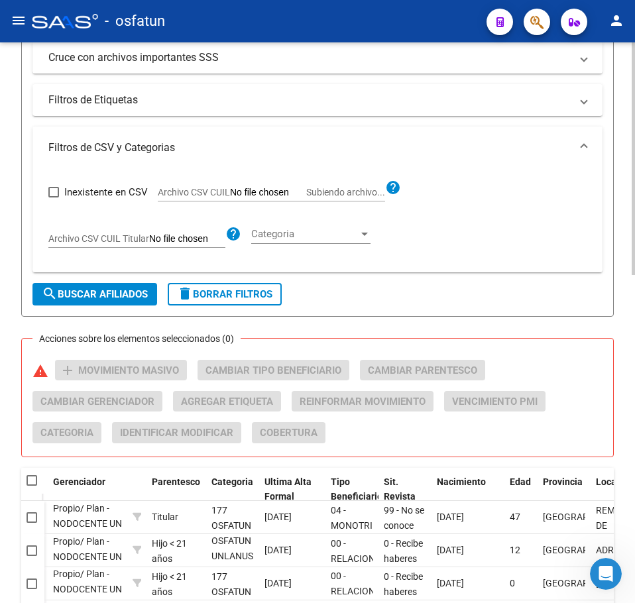
click at [116, 292] on span "search Buscar Afiliados" at bounding box center [95, 294] width 106 height 12
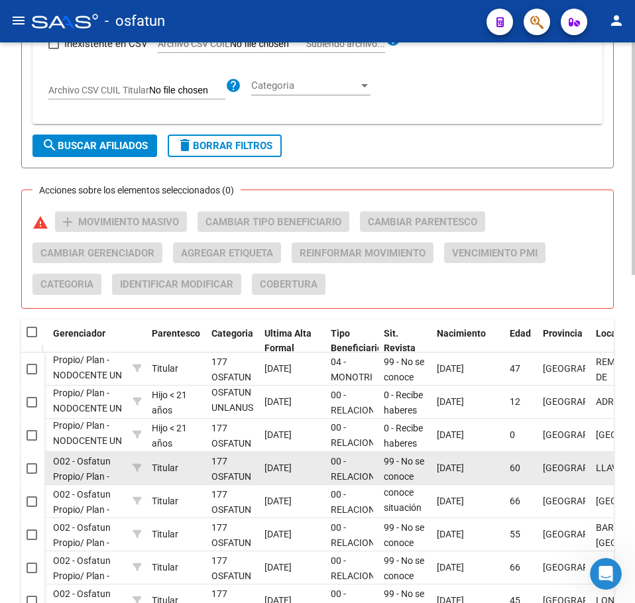
scroll to position [792, 0]
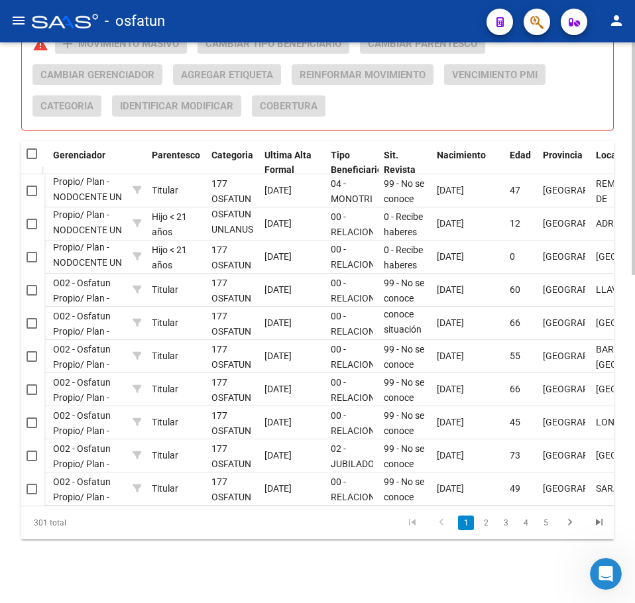
click at [30, 148] on span at bounding box center [32, 153] width 11 height 11
click at [31, 159] on input "checkbox" at bounding box center [31, 159] width 1 height 1
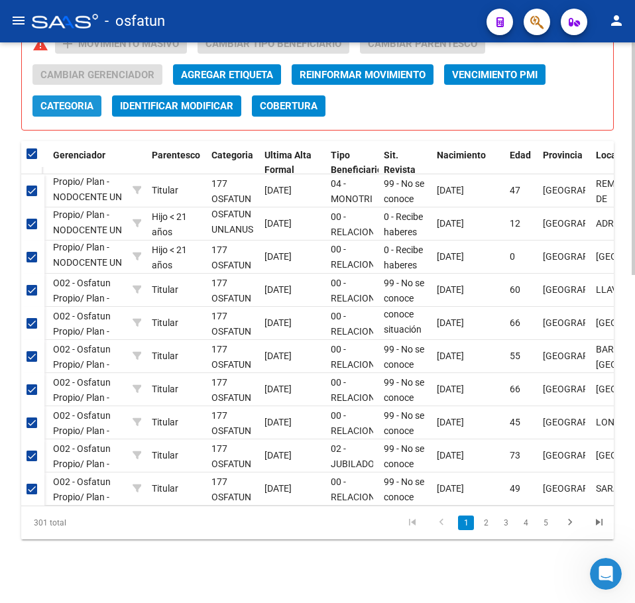
click at [64, 101] on span "Categoria" at bounding box center [66, 107] width 53 height 12
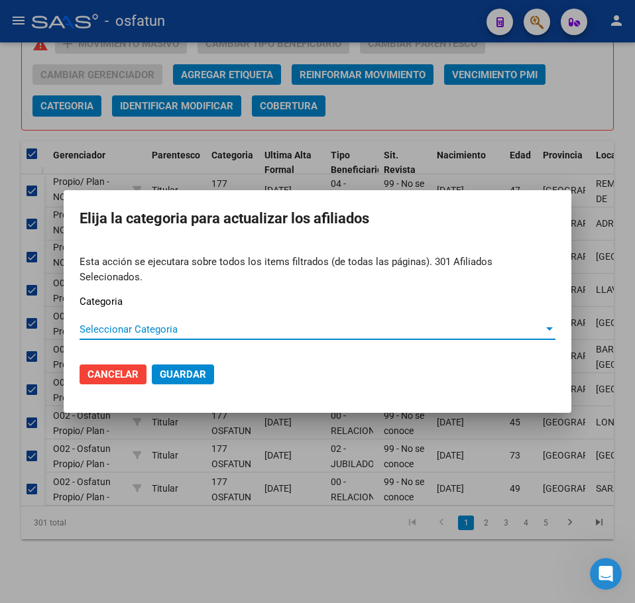
click at [145, 323] on span "Seleccionar Categoria" at bounding box center [312, 329] width 464 height 12
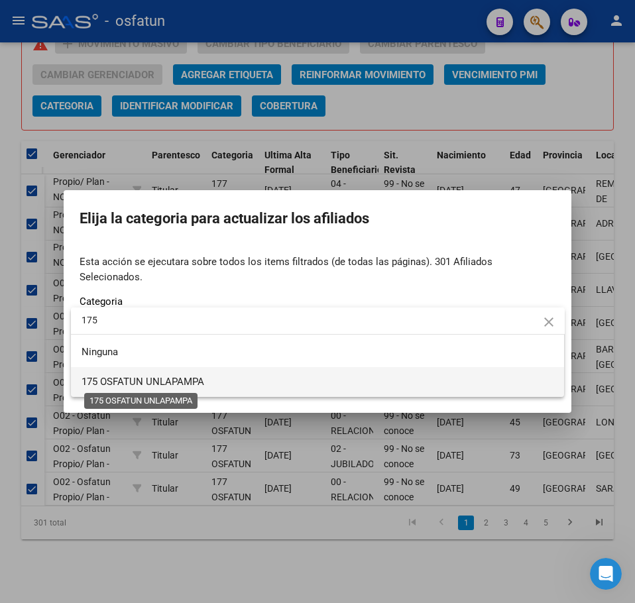
click at [137, 379] on span "175 OSFATUN UNLAPAMPA" at bounding box center [143, 382] width 123 height 12
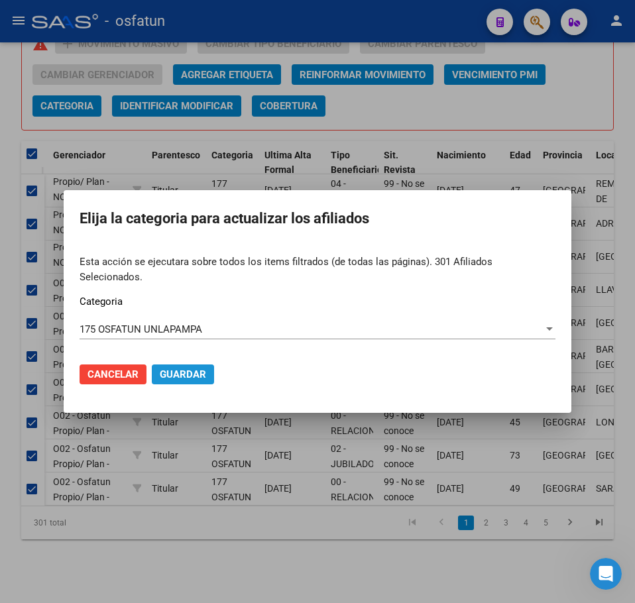
click at [200, 371] on span "Guardar" at bounding box center [183, 375] width 46 height 12
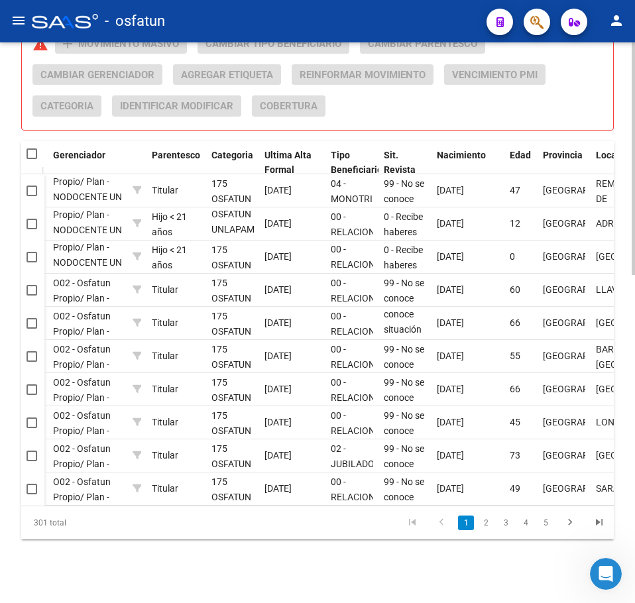
click at [583, 99] on div "Acciones sobre los elementos seleccionados (0) warning add Movimiento Masivo Ca…" at bounding box center [322, 79] width 581 height 93
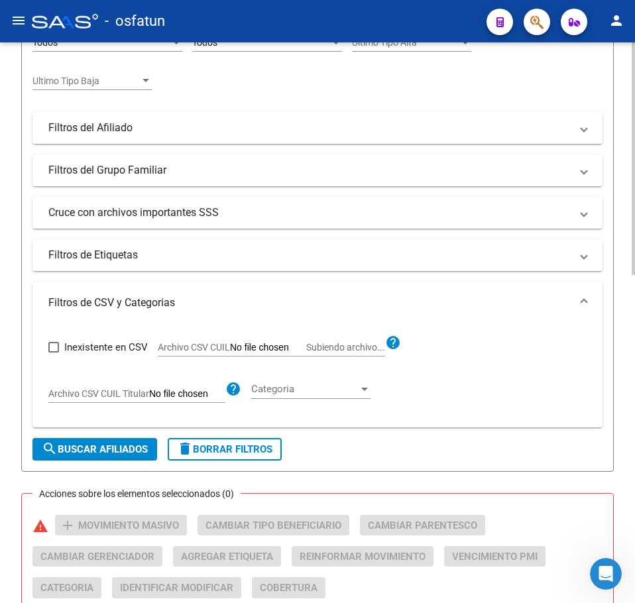
scroll to position [262, 0]
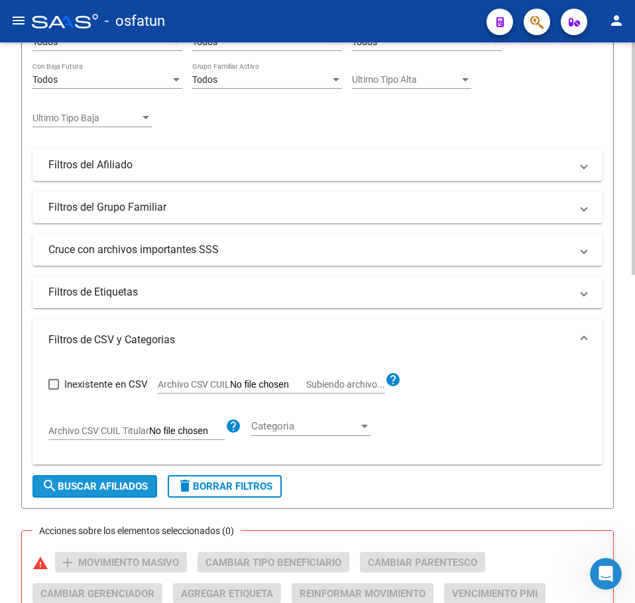
click at [114, 490] on span "search Buscar Afiliados" at bounding box center [95, 487] width 106 height 12
click at [336, 377] on app-file-filter "Archivo CSV CUIL Subiendo archivo... help" at bounding box center [279, 382] width 243 height 20
drag, startPoint x: 312, startPoint y: 384, endPoint x: 304, endPoint y: 384, distance: 7.3
click at [304, 384] on label "Archivo CSV CUIL Subiendo archivo..." at bounding box center [271, 386] width 227 height 15
click at [304, 384] on input "Archivo CSV CUIL Subiendo archivo..." at bounding box center [268, 385] width 76 height 12
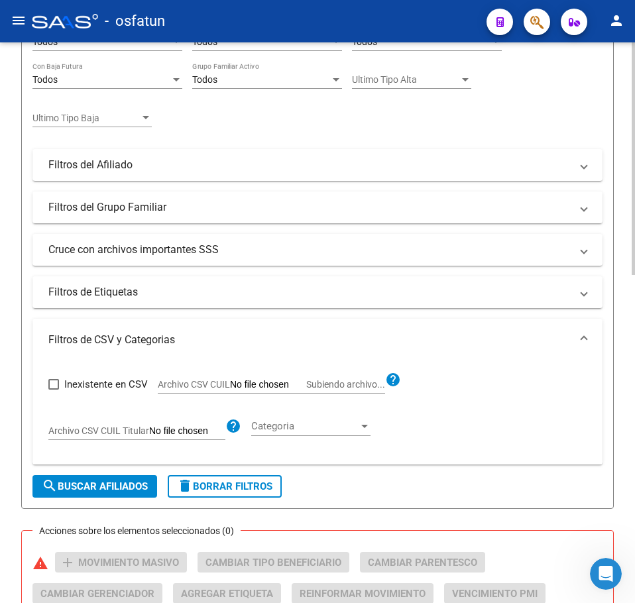
click at [102, 488] on span "search Buscar Afiliados" at bounding box center [95, 487] width 106 height 12
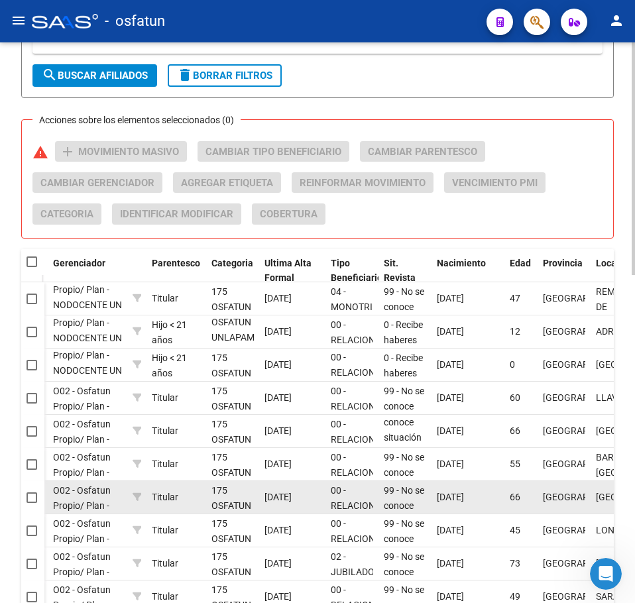
scroll to position [726, 0]
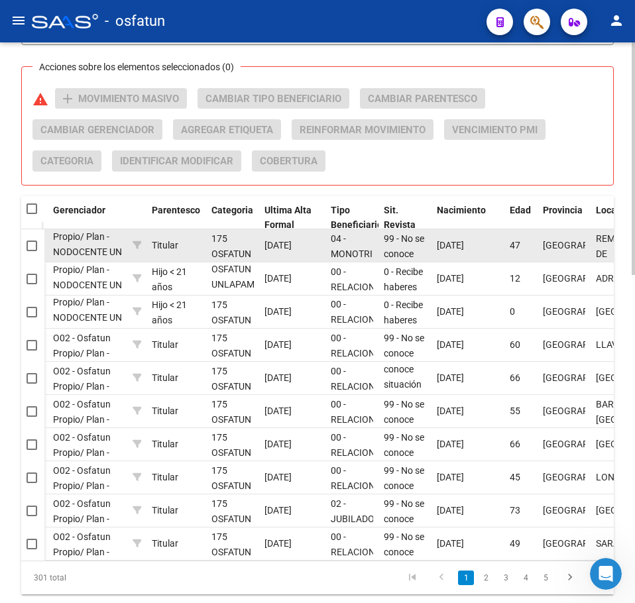
click at [340, 314] on datatable-body-cell "00 - RELACION DE DEPENDENCIA" at bounding box center [351, 312] width 53 height 32
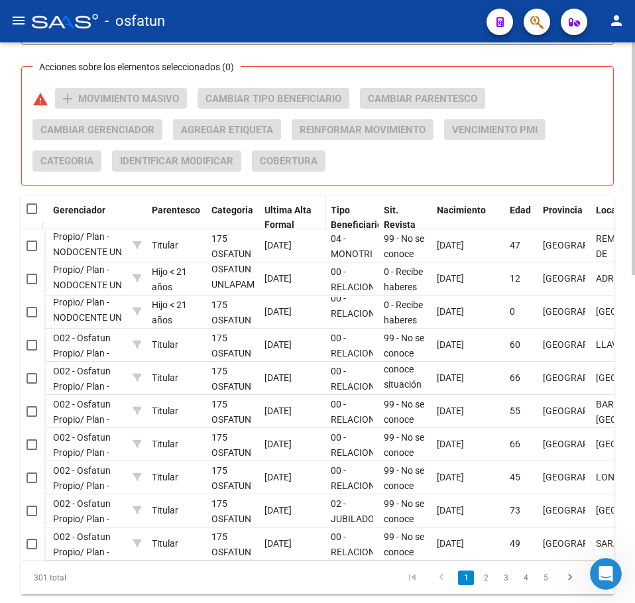
scroll to position [262, 0]
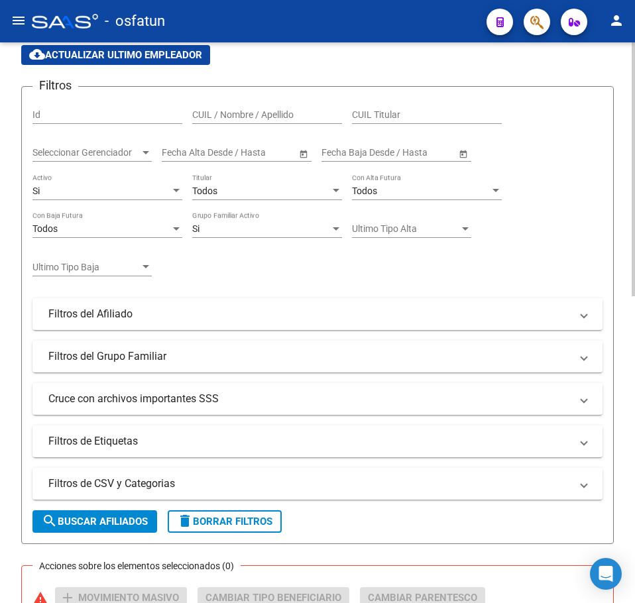
scroll to position [133, 0]
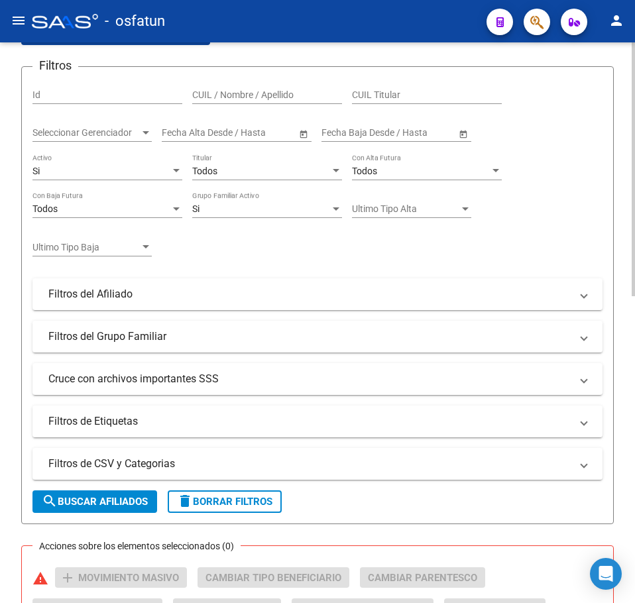
click at [96, 170] on div "Si" at bounding box center [101, 171] width 138 height 11
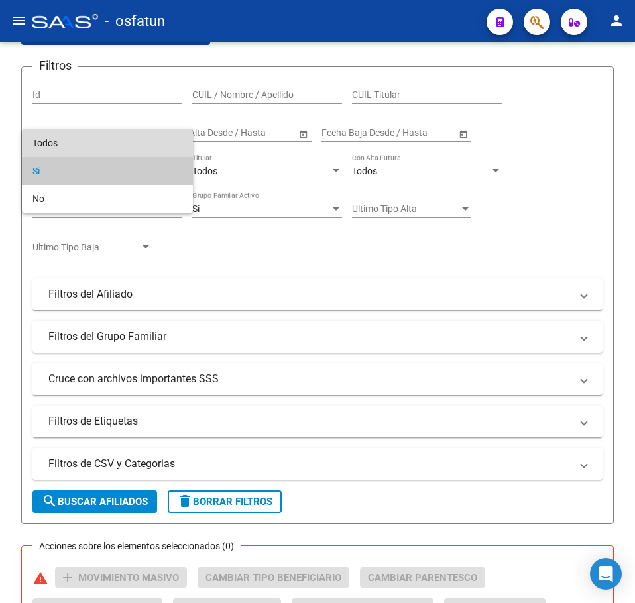
click at [89, 148] on span "Todos" at bounding box center [107, 143] width 150 height 28
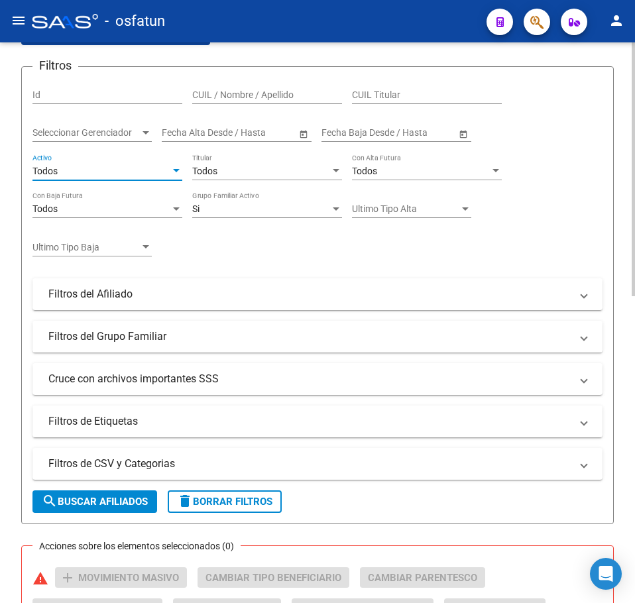
click at [209, 203] on div "Si Grupo Familiar Activo" at bounding box center [267, 205] width 150 height 27
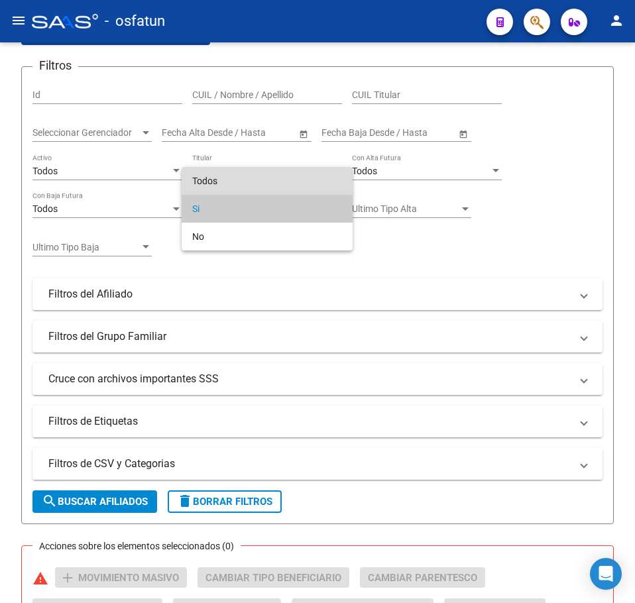
click at [217, 170] on span "Todos" at bounding box center [267, 181] width 150 height 28
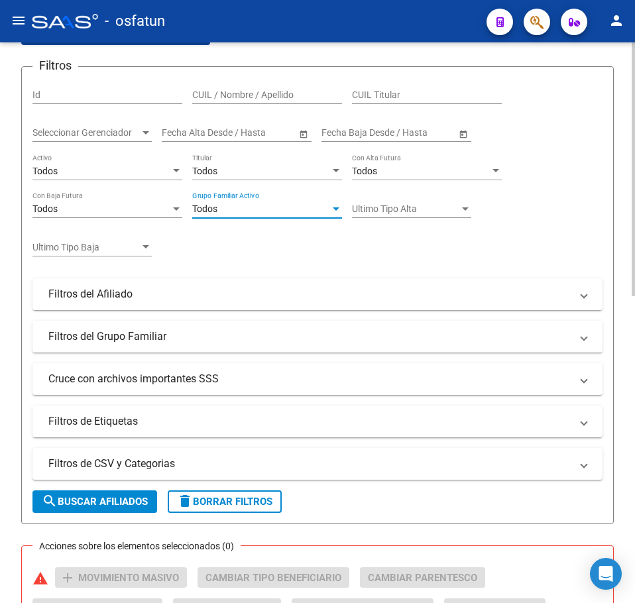
click at [268, 254] on div "Filtros Id CUIL / Nombre / Apellido CUIL Titular Seleccionar Gerenciador Selecc…" at bounding box center [317, 258] width 570 height 360
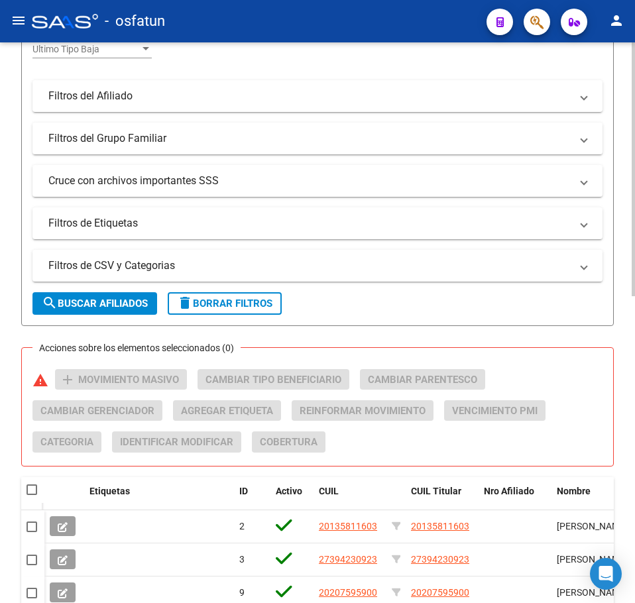
scroll to position [331, 0]
click at [179, 265] on mat-panel-title "Filtros de CSV y Categorias" at bounding box center [309, 265] width 522 height 15
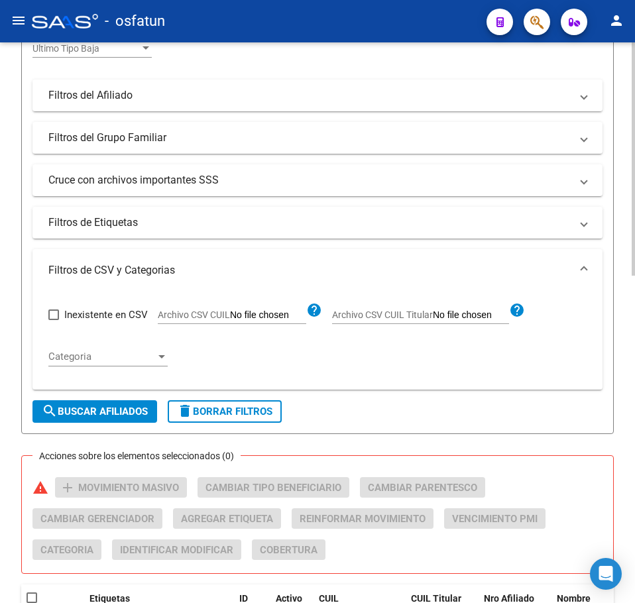
click at [281, 316] on input "Archivo CSV CUIL" at bounding box center [268, 316] width 76 height 12
type input "C:\fakepath\Filtro.csv"
click at [105, 396] on form "Filtros Id CUIL / Nombre / Apellido CUIL Titular Seleccionar Gerenciador Selecc…" at bounding box center [317, 150] width 593 height 567
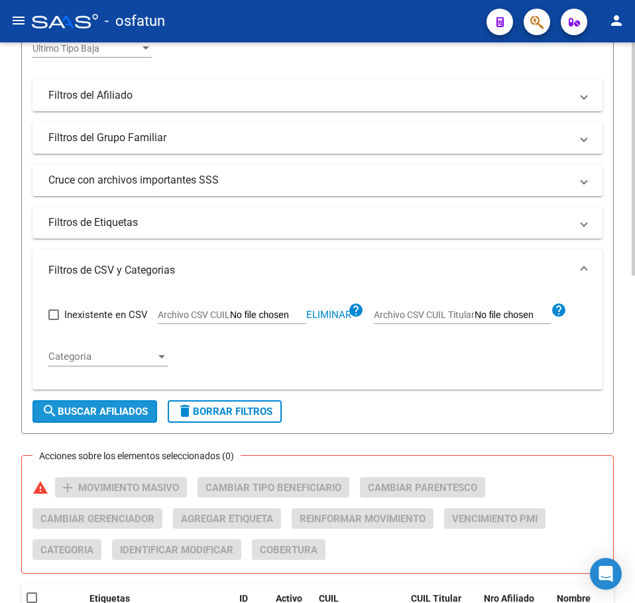
click at [111, 410] on span "search Buscar Afiliados" at bounding box center [95, 412] width 106 height 12
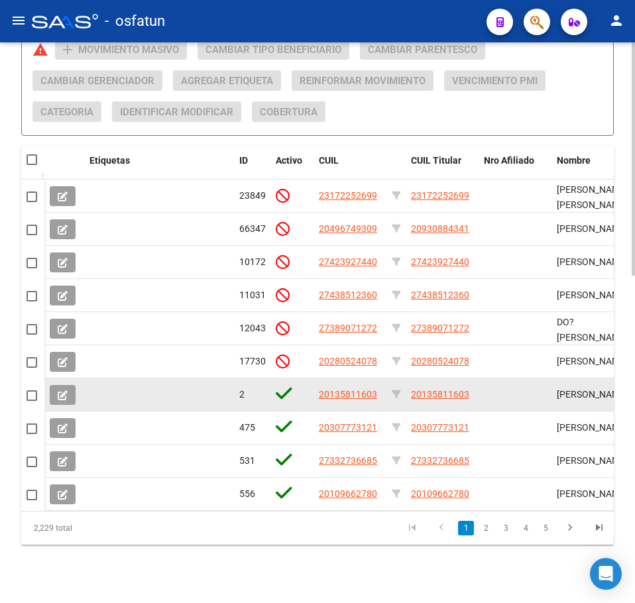
scroll to position [786, 0]
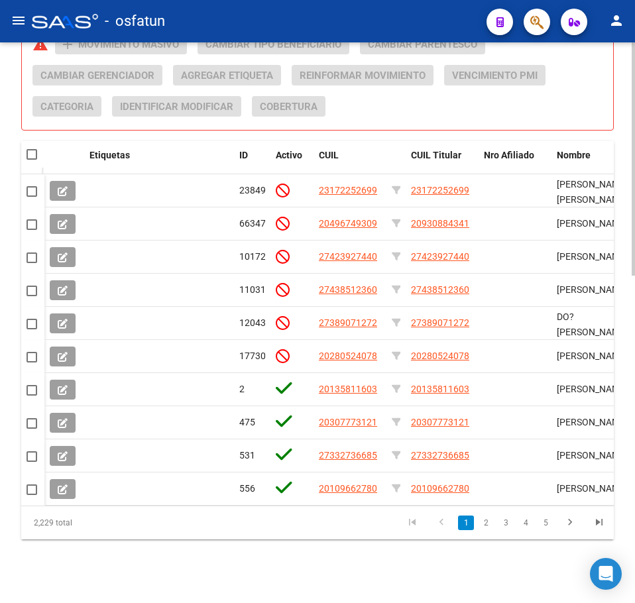
click at [34, 149] on span at bounding box center [32, 154] width 11 height 11
click at [32, 160] on input "checkbox" at bounding box center [31, 160] width 1 height 1
checkbox input "true"
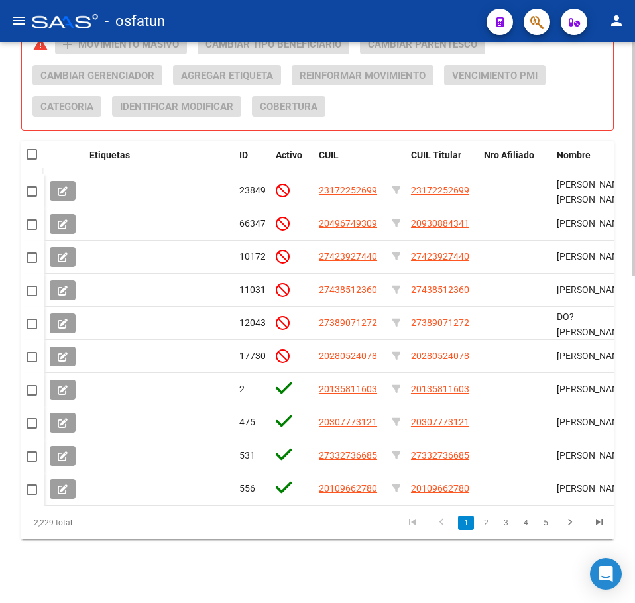
checkbox input "true"
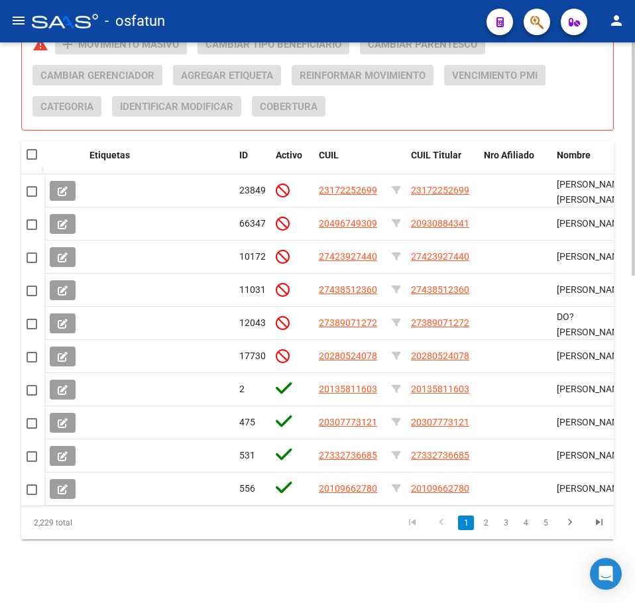
checkbox input "true"
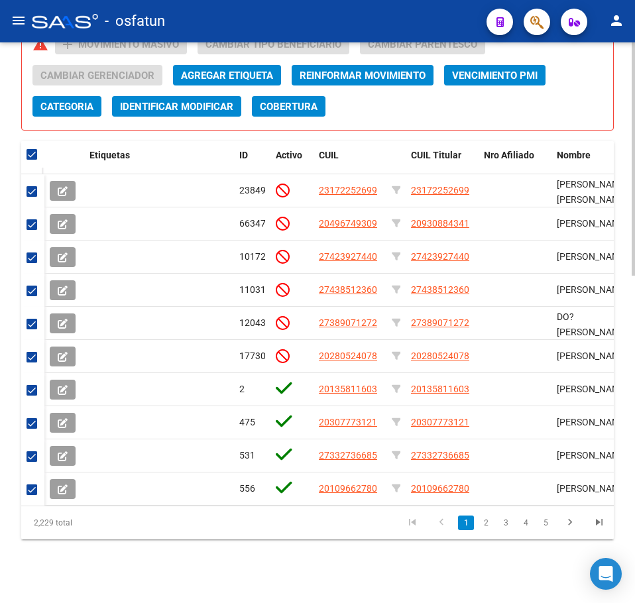
click at [74, 101] on span "Categoria" at bounding box center [66, 107] width 53 height 12
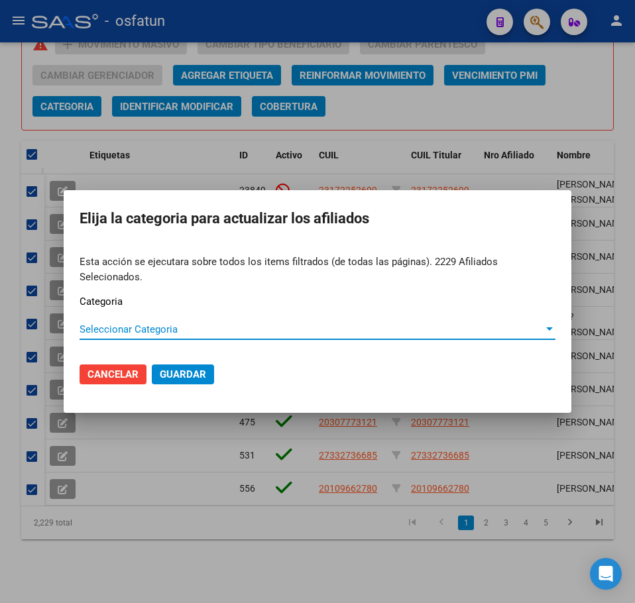
click at [128, 329] on span "Seleccionar Categoria" at bounding box center [312, 329] width 464 height 12
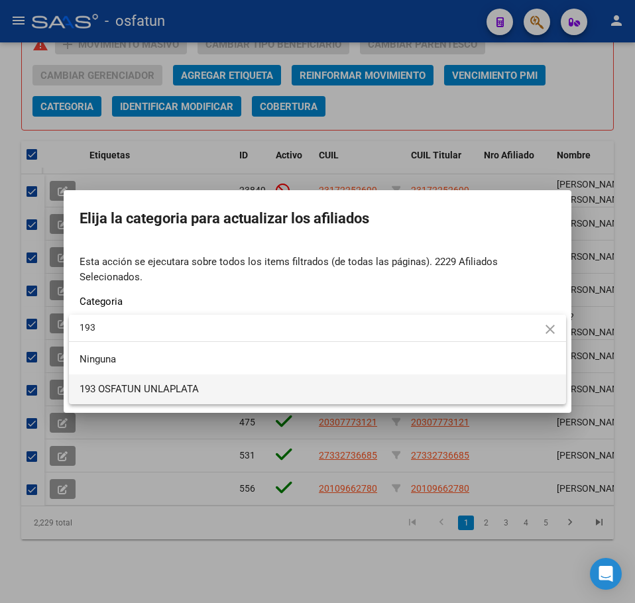
type input "193"
click at [158, 386] on span "193 OSFATUN UNLAPLATA" at bounding box center [139, 389] width 119 height 12
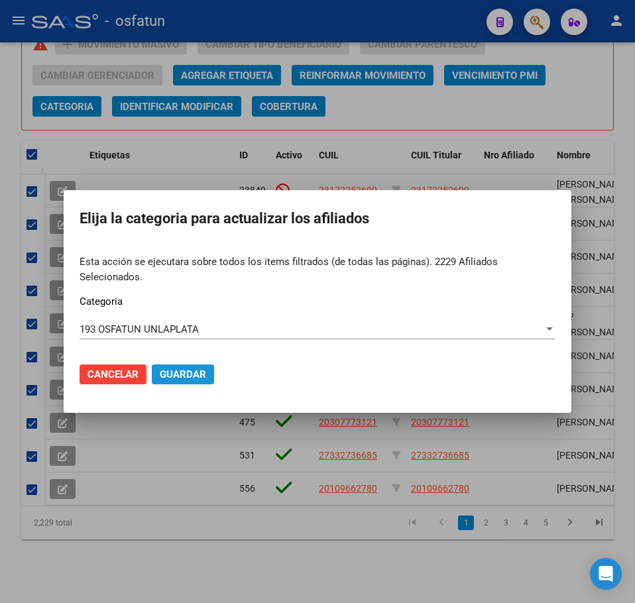
click at [202, 375] on span "Guardar" at bounding box center [183, 375] width 46 height 12
checkbox input "false"
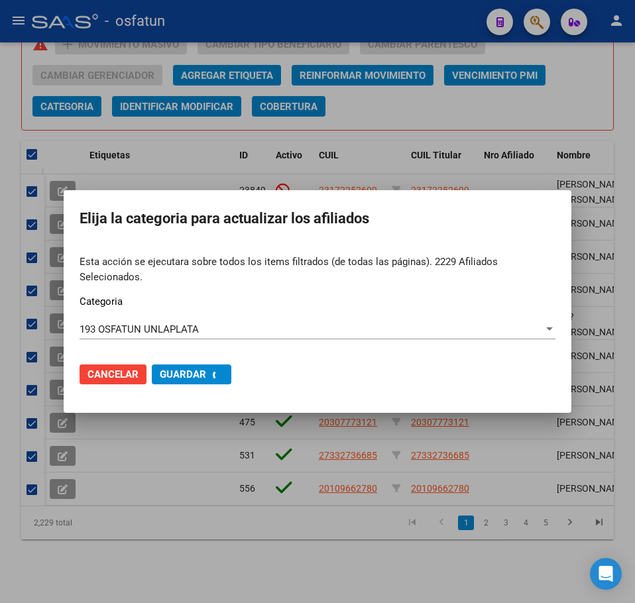
checkbox input "false"
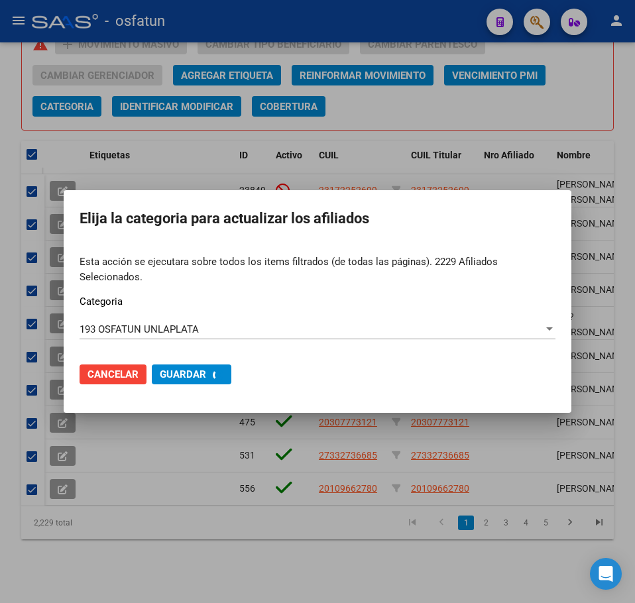
checkbox input "false"
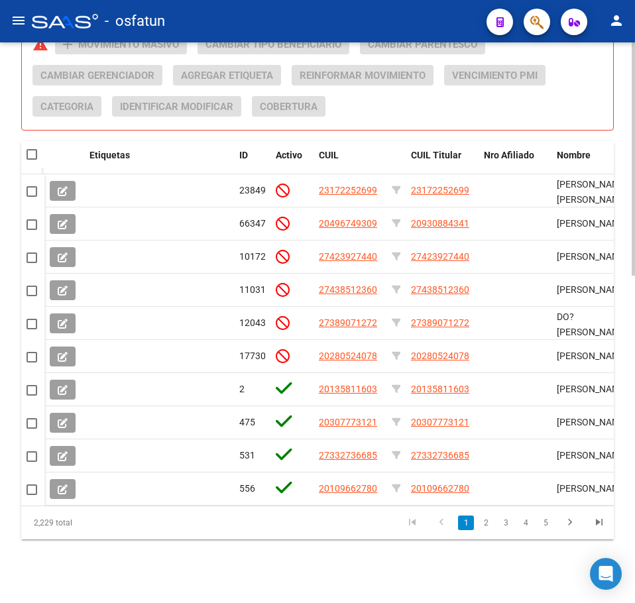
drag, startPoint x: 615, startPoint y: 108, endPoint x: 604, endPoint y: 117, distance: 14.1
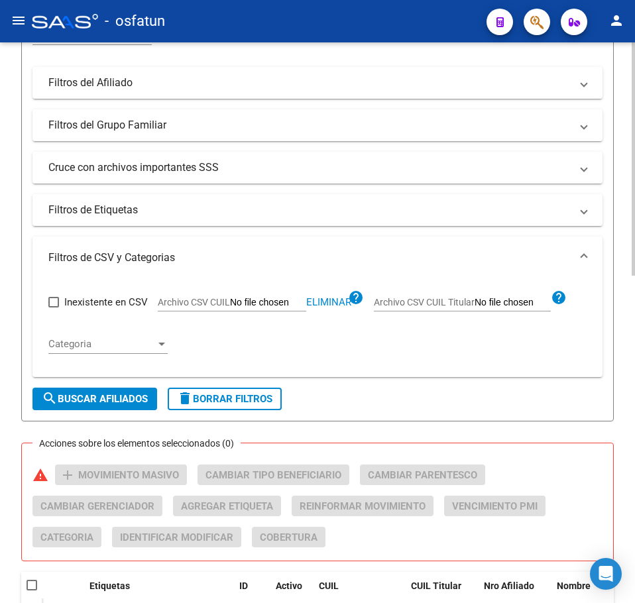
scroll to position [322, 0]
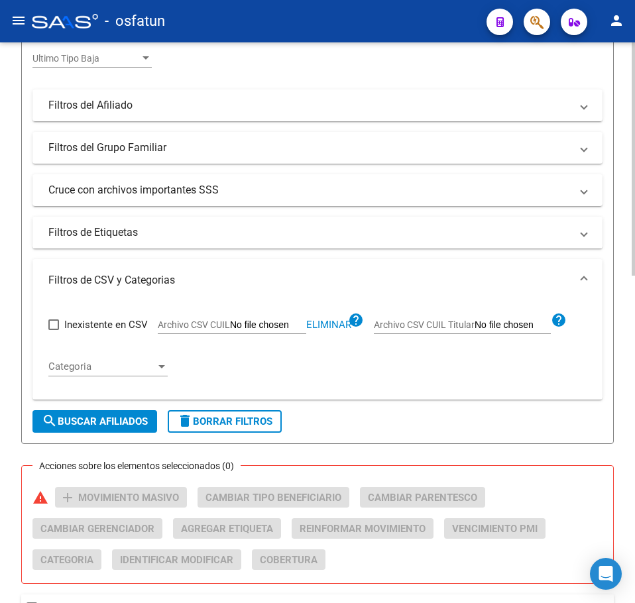
drag, startPoint x: 324, startPoint y: 322, endPoint x: 314, endPoint y: 321, distance: 10.6
click at [322, 321] on span "Eliminar" at bounding box center [328, 325] width 45 height 12
click at [254, 320] on input "Archivo CSV CUIL" at bounding box center [268, 326] width 76 height 12
type input "C:\fakepath\Filtro.csv"
click at [95, 419] on span "search Buscar Afiliados" at bounding box center [95, 422] width 106 height 12
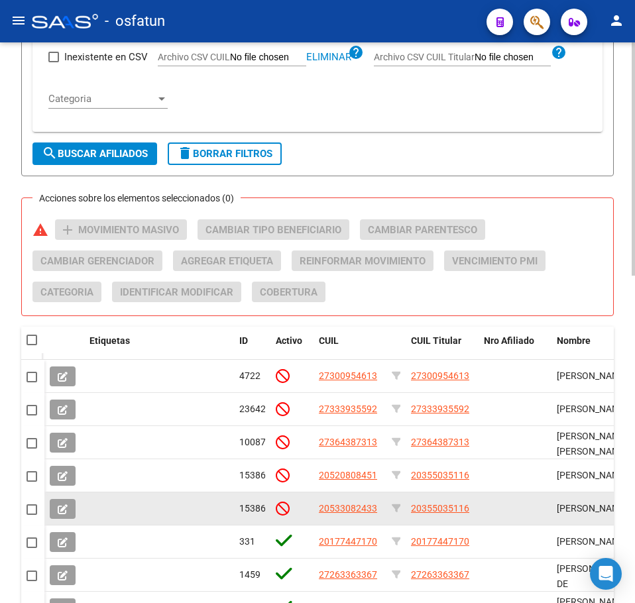
scroll to position [719, 0]
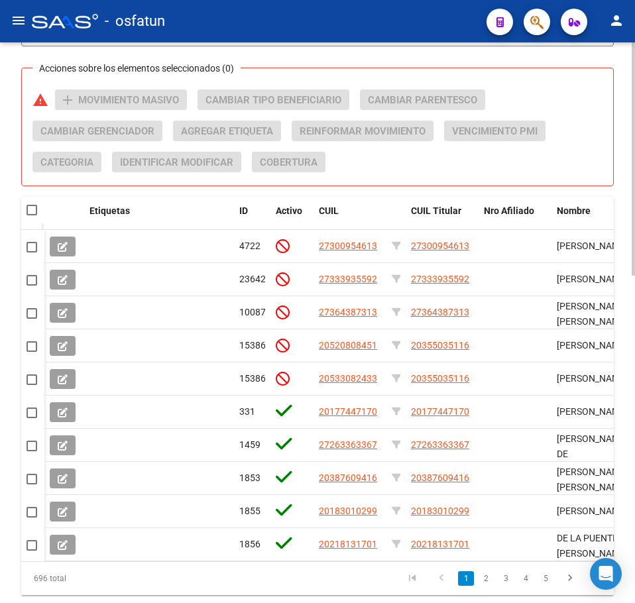
click at [34, 212] on span at bounding box center [32, 210] width 11 height 11
click at [32, 215] on input "checkbox" at bounding box center [31, 215] width 1 height 1
checkbox input "true"
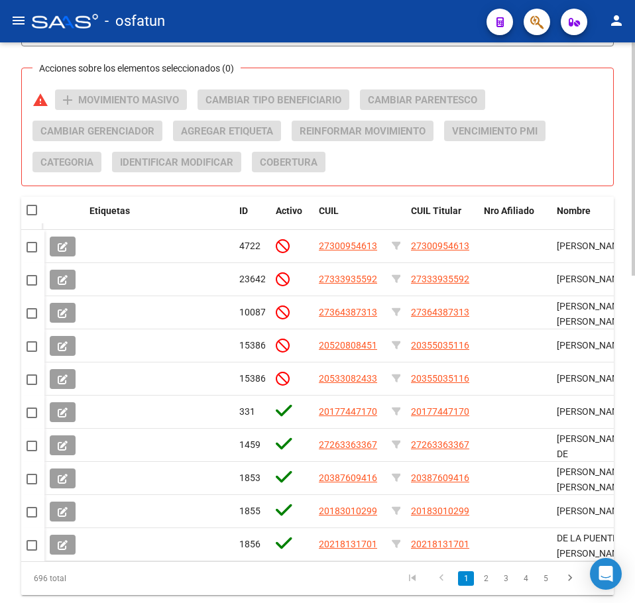
checkbox input "true"
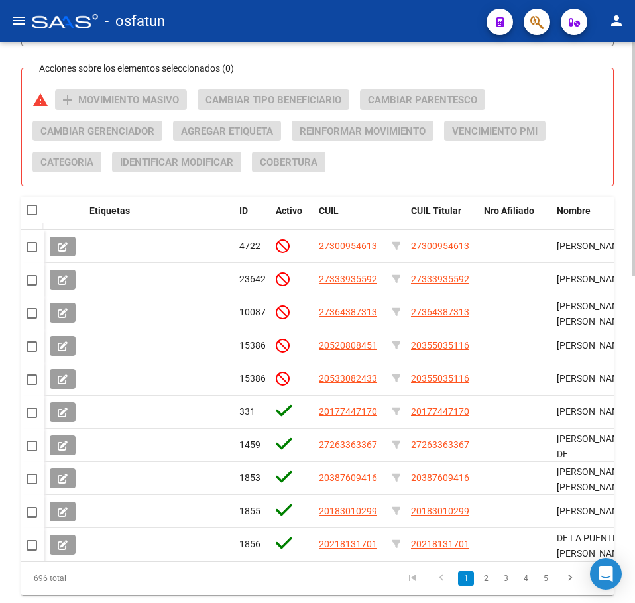
checkbox input "true"
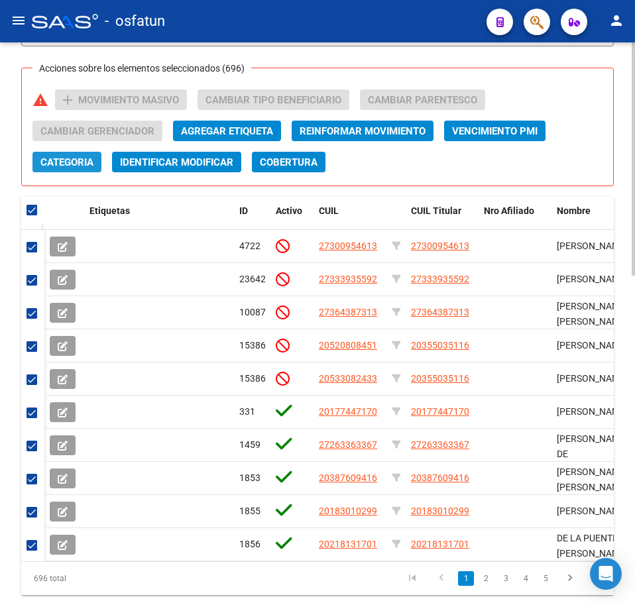
click at [72, 164] on span "Categoria" at bounding box center [66, 162] width 53 height 12
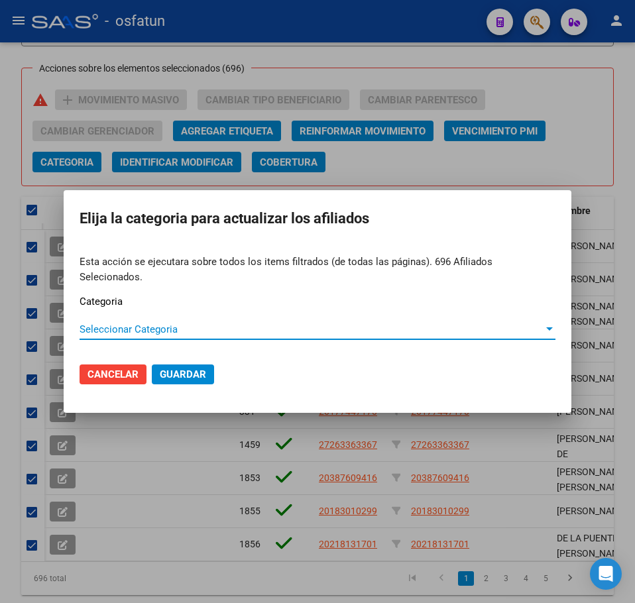
click at [91, 323] on span "Seleccionar Categoria" at bounding box center [312, 329] width 464 height 12
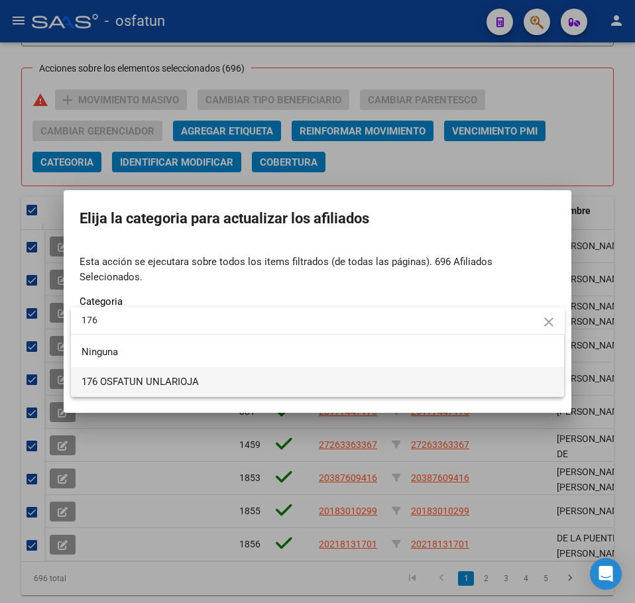
type input "176"
click at [154, 390] on span "176 OSFATUN UNLARIOJA" at bounding box center [318, 382] width 473 height 30
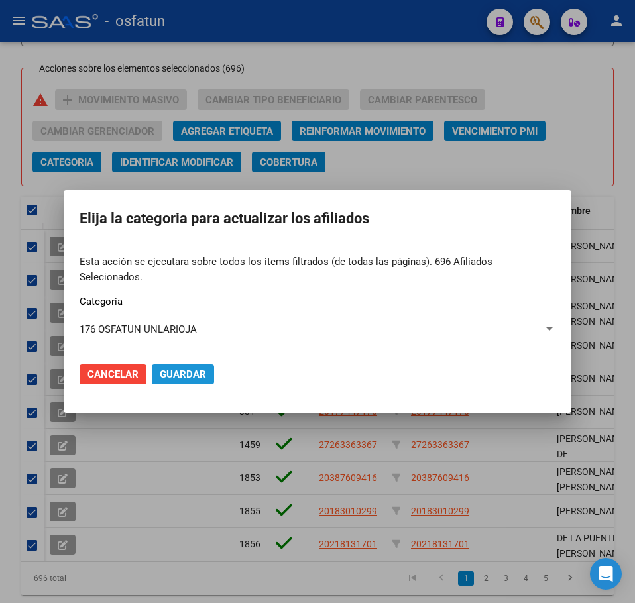
click at [186, 369] on span "Guardar" at bounding box center [183, 375] width 46 height 12
checkbox input "false"
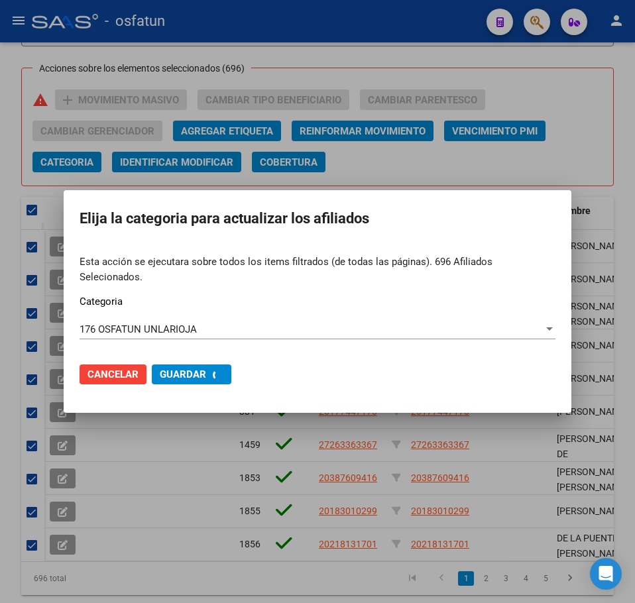
checkbox input "false"
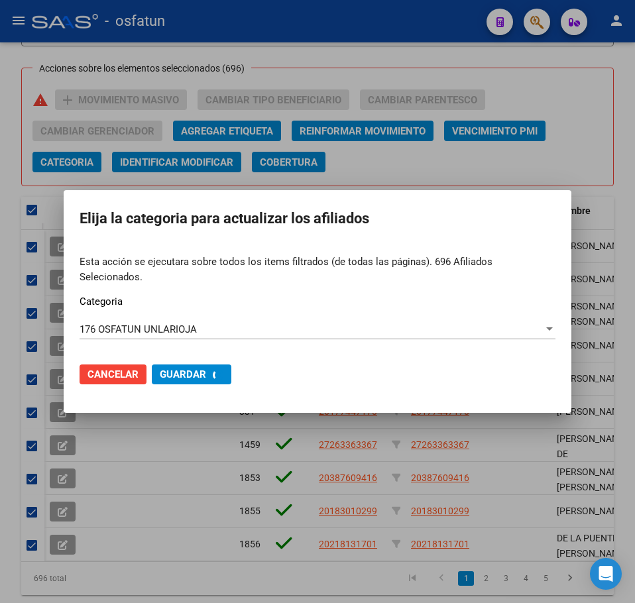
checkbox input "false"
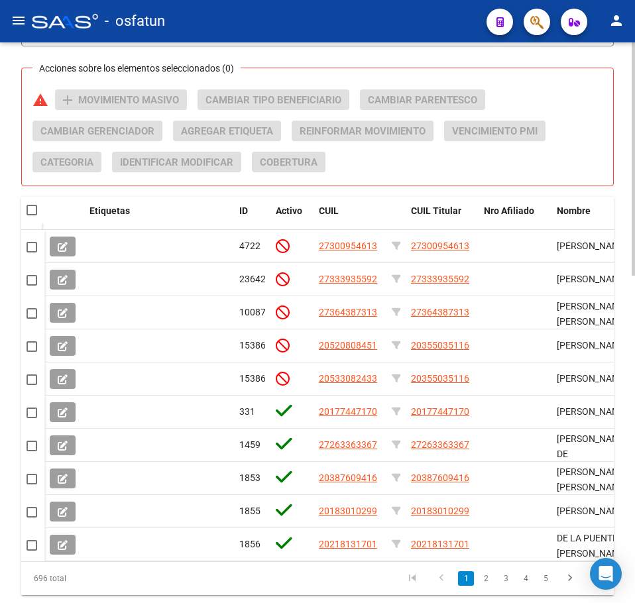
click at [592, 101] on div "Acciones sobre los elementos seleccionados (0) warning add Movimiento Masivo Ca…" at bounding box center [322, 135] width 581 height 93
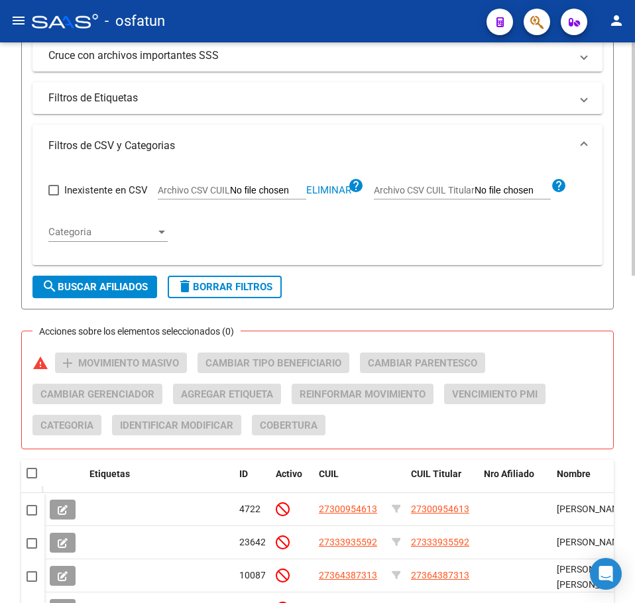
scroll to position [454, 0]
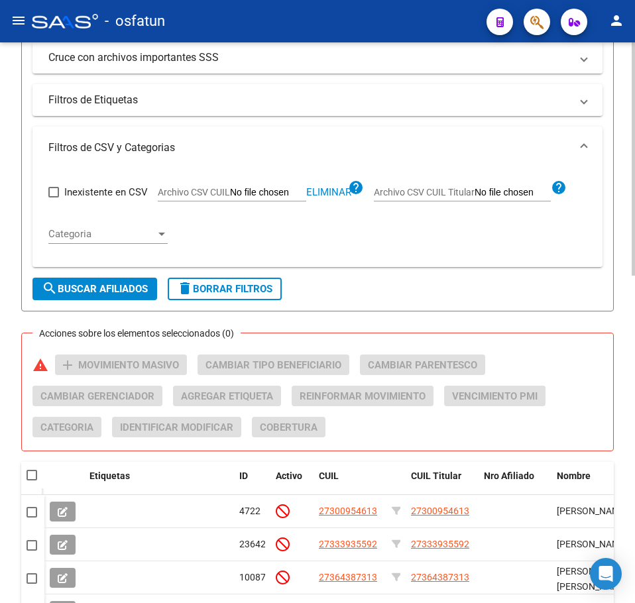
click at [333, 184] on app-file-filter "Archivo CSV CUIL Eliminar help" at bounding box center [261, 190] width 206 height 20
drag, startPoint x: 333, startPoint y: 188, endPoint x: 325, endPoint y: 181, distance: 9.9
click at [333, 188] on span "Eliminar" at bounding box center [328, 192] width 45 height 12
click at [254, 195] on input "Archivo CSV CUIL" at bounding box center [268, 193] width 76 height 12
type input "C:\fakepath\Filtro.csv"
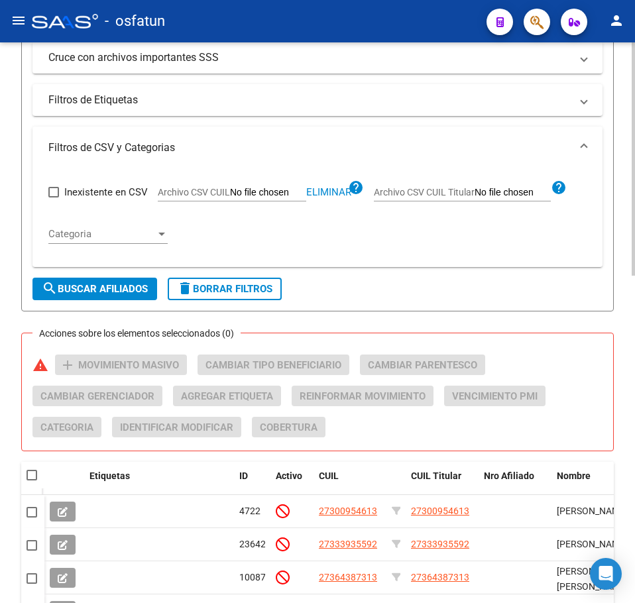
click at [117, 290] on span "search Buscar Afiliados" at bounding box center [95, 289] width 106 height 12
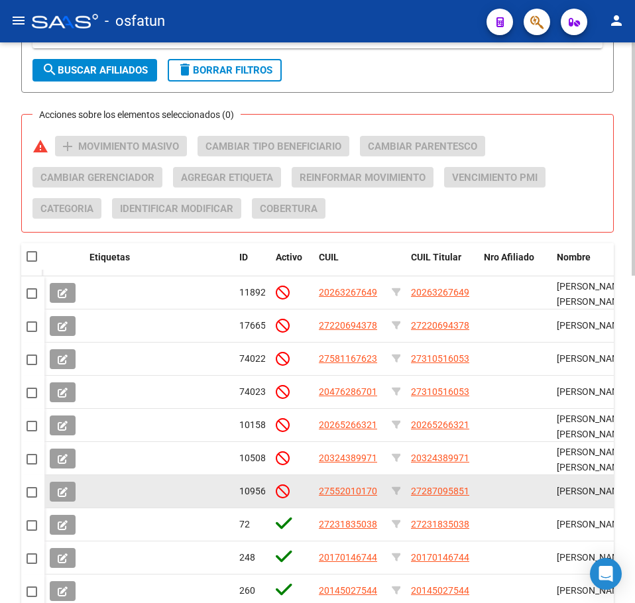
scroll to position [786, 0]
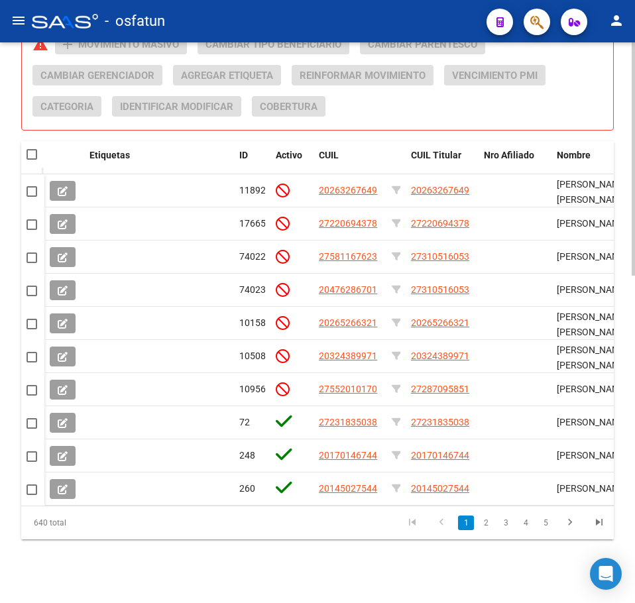
click at [28, 149] on span at bounding box center [32, 154] width 11 height 11
click at [31, 160] on input "checkbox" at bounding box center [31, 160] width 1 height 1
checkbox input "true"
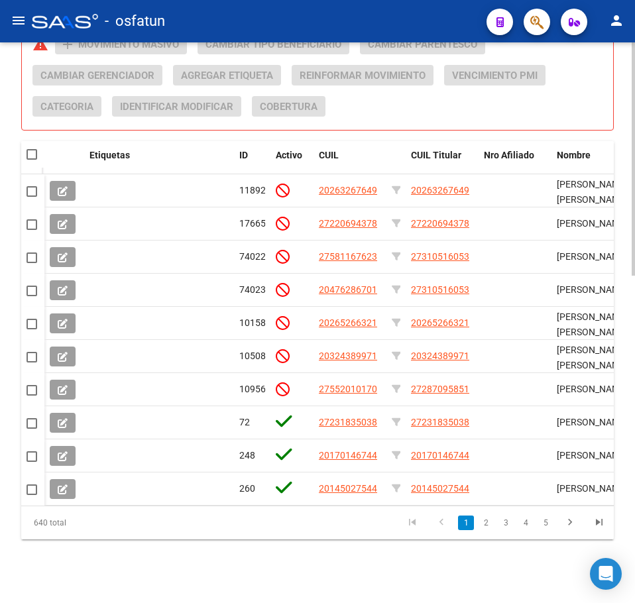
checkbox input "true"
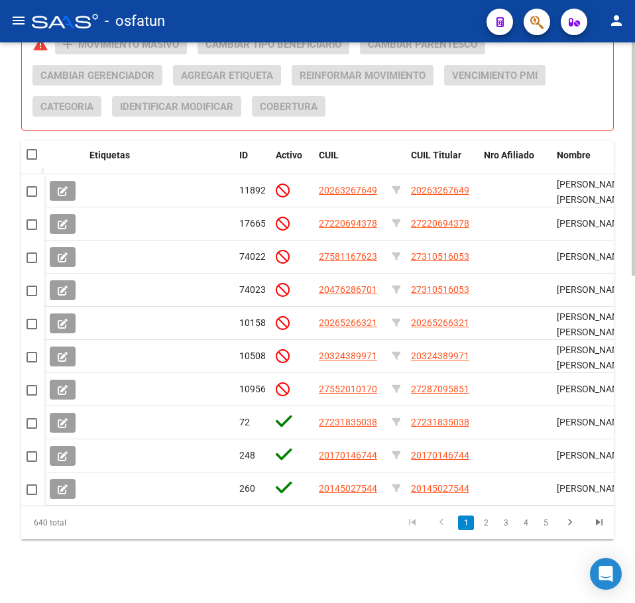
checkbox input "true"
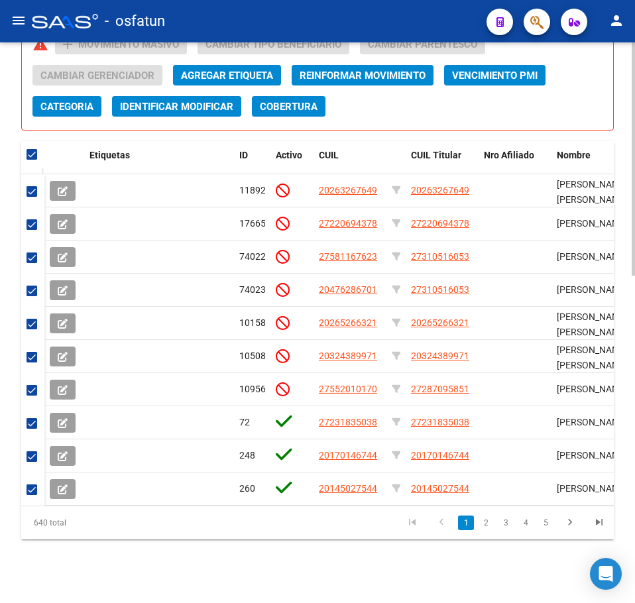
click at [77, 101] on span "Categoria" at bounding box center [66, 107] width 53 height 12
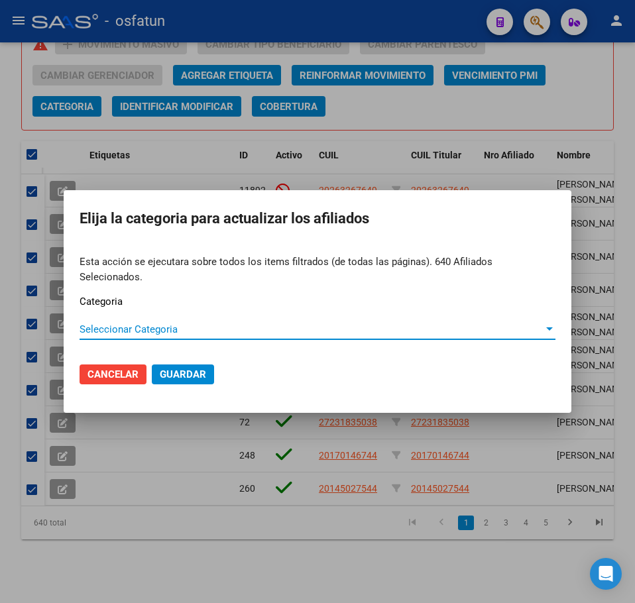
click at [155, 323] on span "Seleccionar Categoria" at bounding box center [312, 329] width 464 height 12
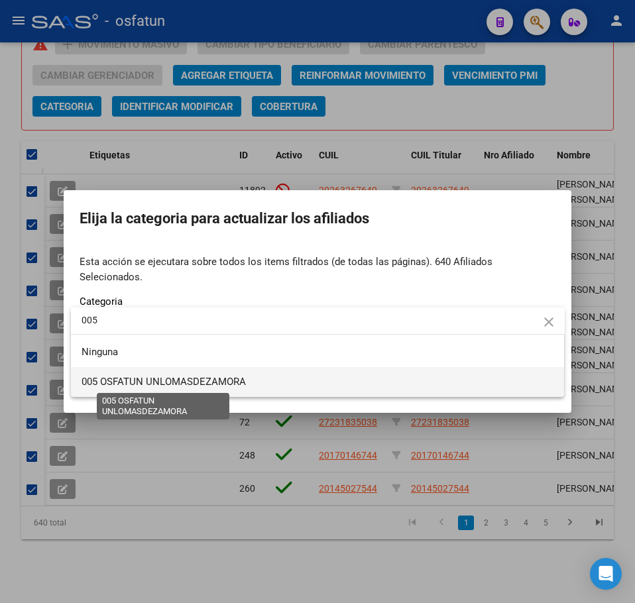
type input "005"
click at [231, 382] on span "005 OSFATUN UNLOMASDEZAMORA" at bounding box center [164, 382] width 164 height 12
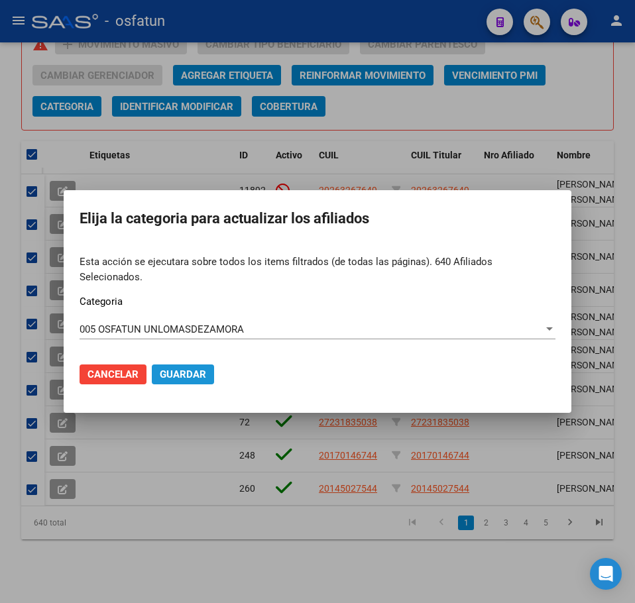
click at [184, 369] on span "Guardar" at bounding box center [183, 375] width 46 height 12
checkbox input "false"
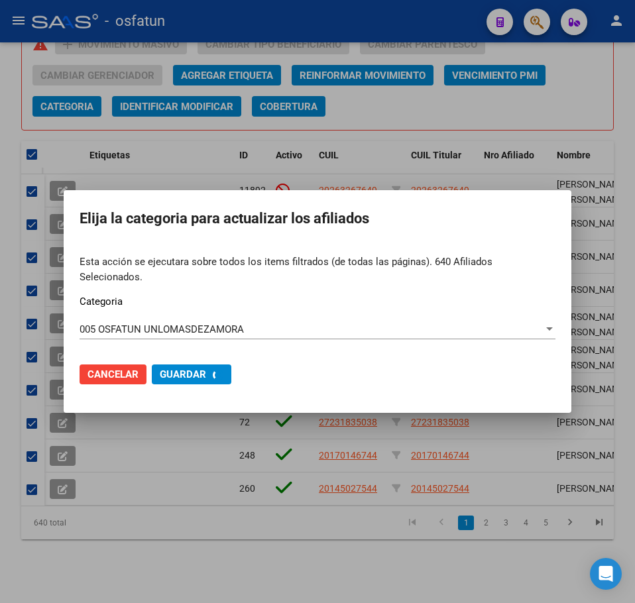
checkbox input "false"
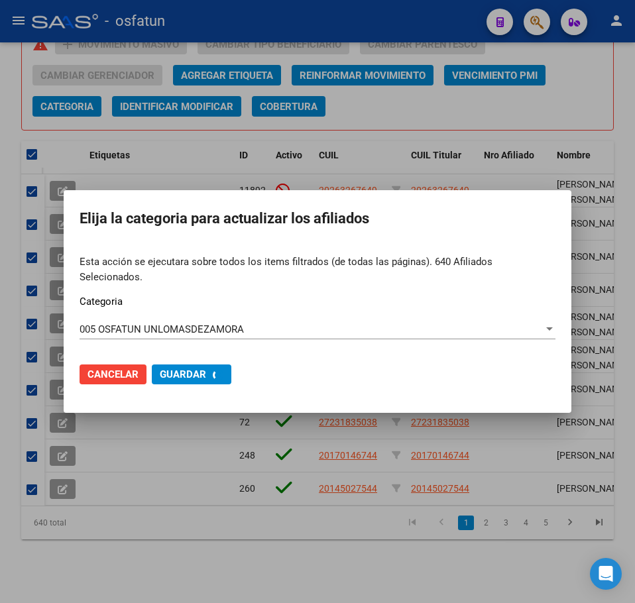
checkbox input "false"
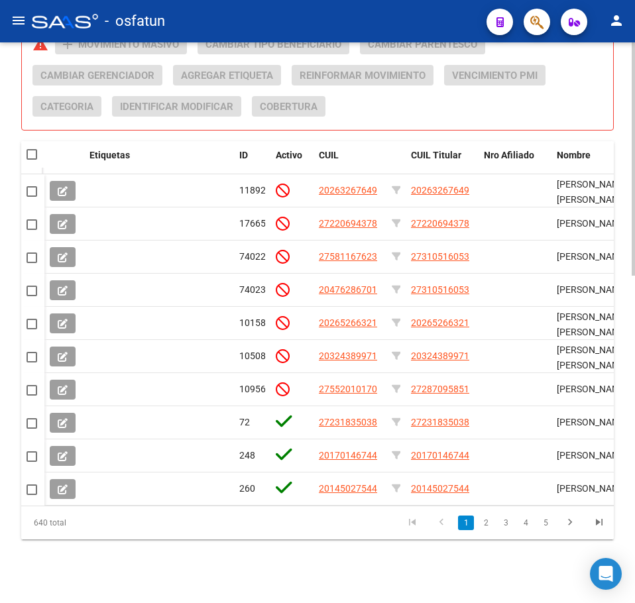
drag, startPoint x: 617, startPoint y: 107, endPoint x: 603, endPoint y: 111, distance: 14.7
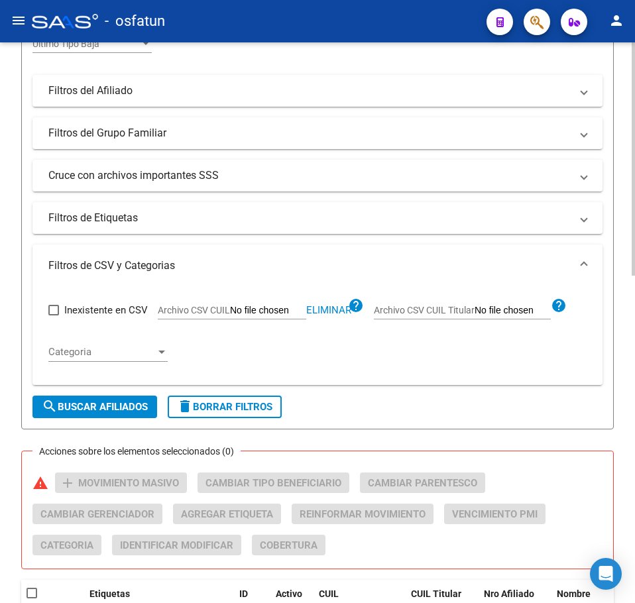
scroll to position [322, 0]
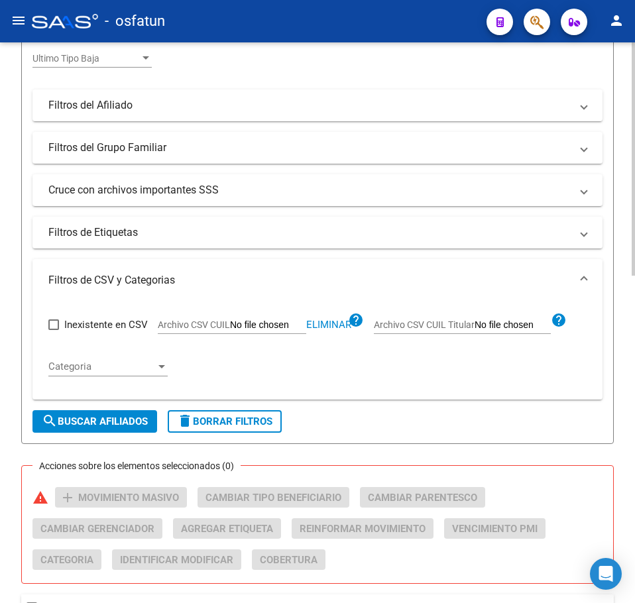
click at [330, 327] on span "Eliminar" at bounding box center [328, 325] width 45 height 12
click at [278, 327] on input "Archivo CSV CUIL" at bounding box center [268, 326] width 76 height 12
type input "C:\fakepath\Filtro.csv"
click at [97, 421] on span "search Buscar Afiliados" at bounding box center [95, 422] width 106 height 12
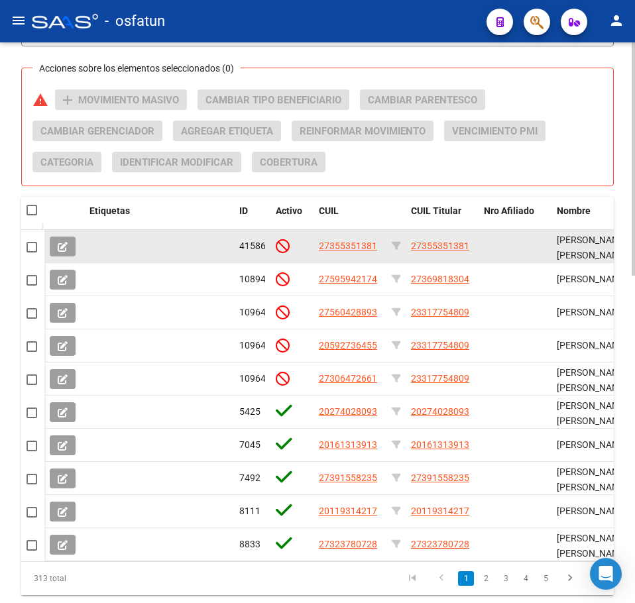
scroll to position [653, 0]
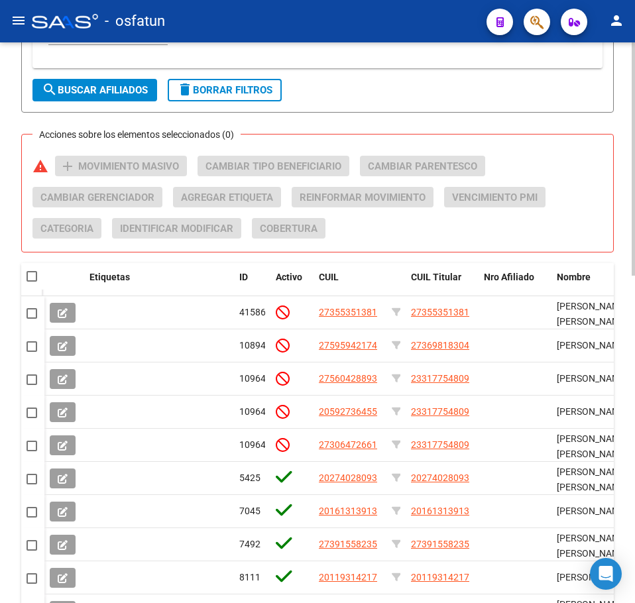
click at [40, 279] on span at bounding box center [41, 276] width 5 height 27
click at [35, 279] on span at bounding box center [32, 276] width 11 height 11
click at [32, 282] on input "checkbox" at bounding box center [31, 282] width 1 height 1
checkbox input "true"
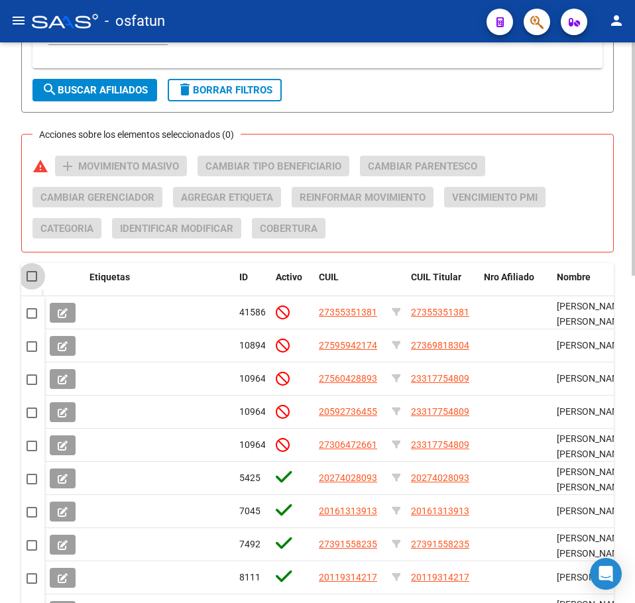
checkbox input "true"
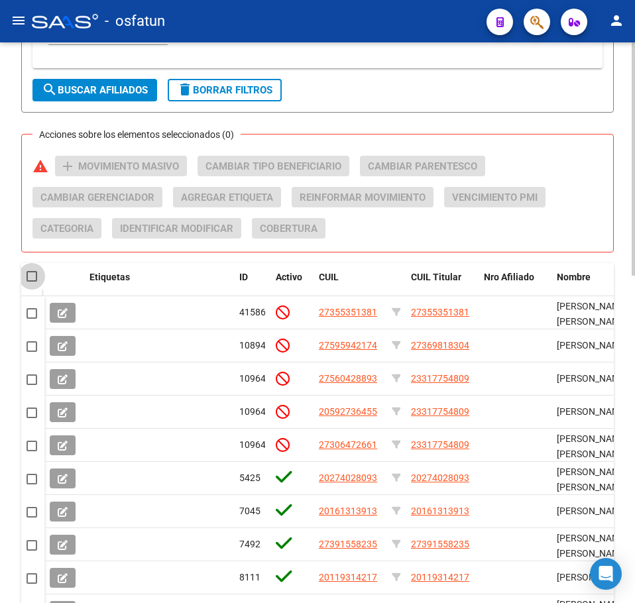
checkbox input "true"
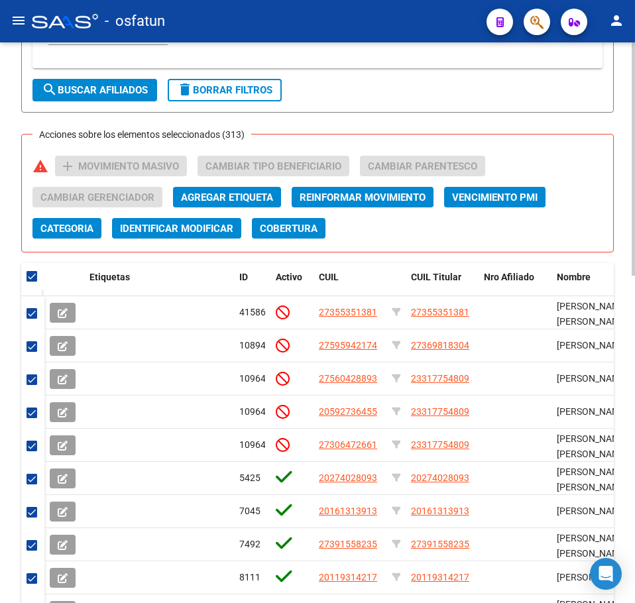
click at [69, 229] on span "Categoria" at bounding box center [66, 229] width 53 height 12
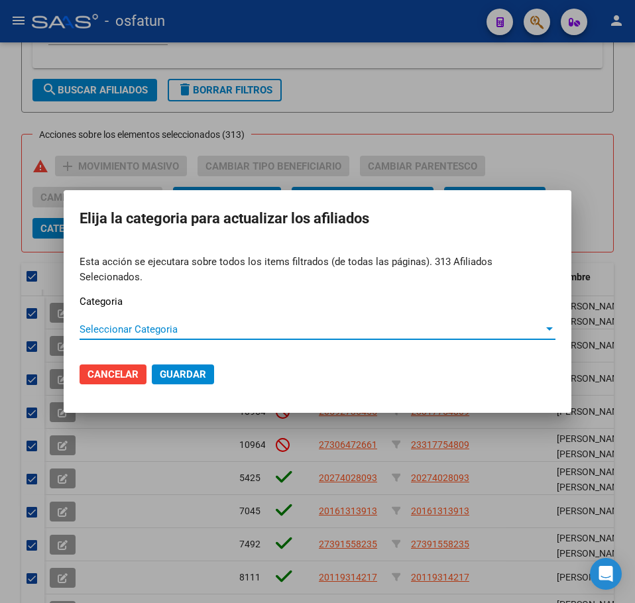
click at [93, 325] on span "Seleccionar Categoria" at bounding box center [312, 329] width 464 height 12
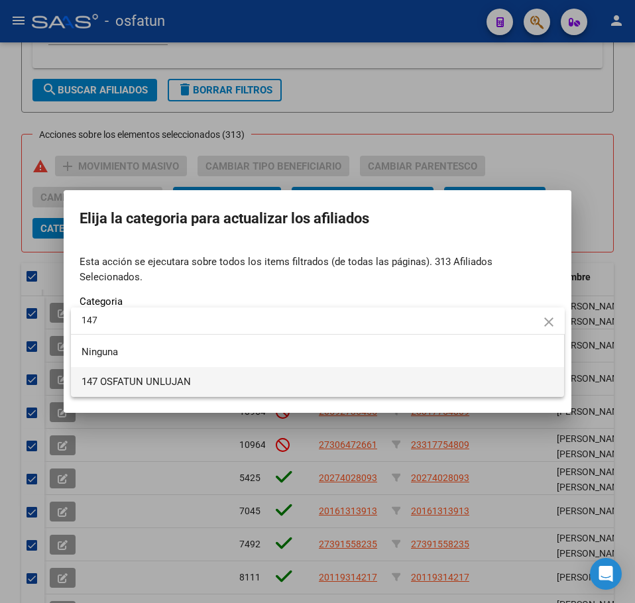
type input "147"
click at [134, 387] on span "147 OSFATUN UNLUJAN" at bounding box center [136, 382] width 109 height 12
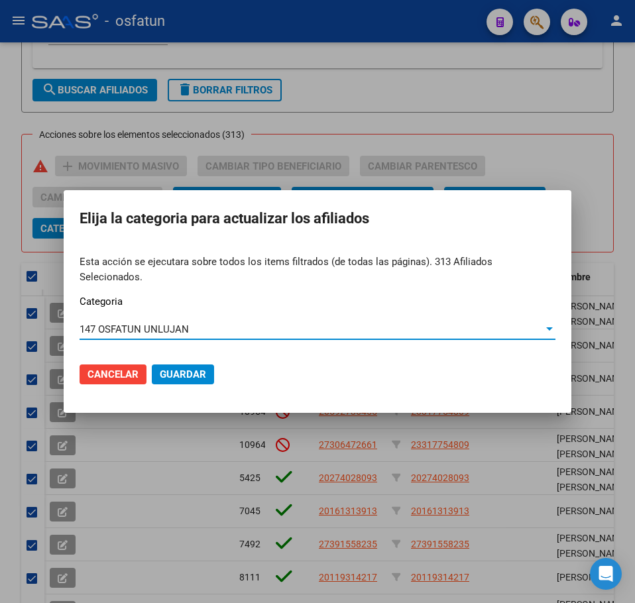
click at [166, 376] on mat-dialog-actions "Cancelar Guardar" at bounding box center [318, 374] width 476 height 45
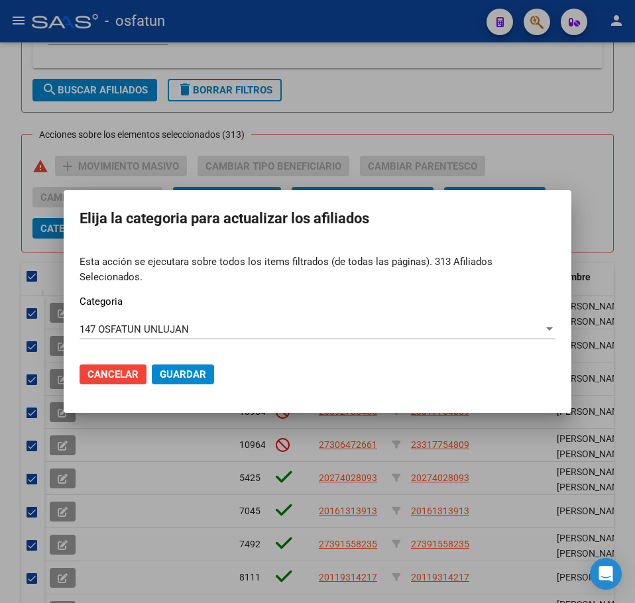
click at [178, 370] on span "Guardar" at bounding box center [183, 375] width 46 height 12
checkbox input "false"
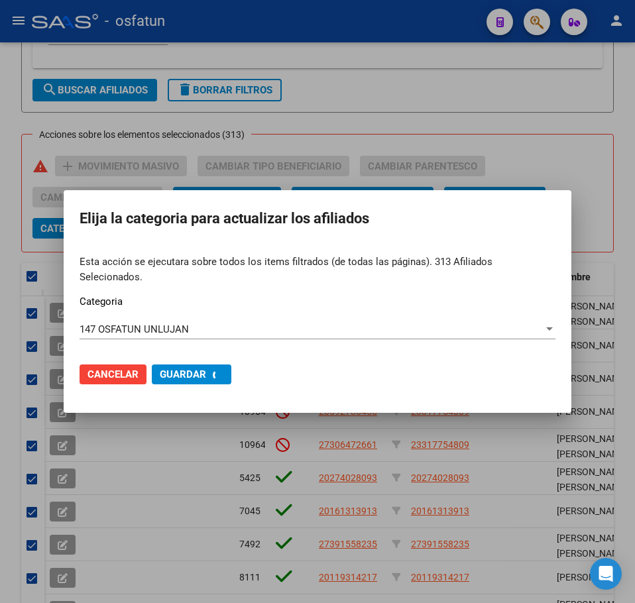
checkbox input "false"
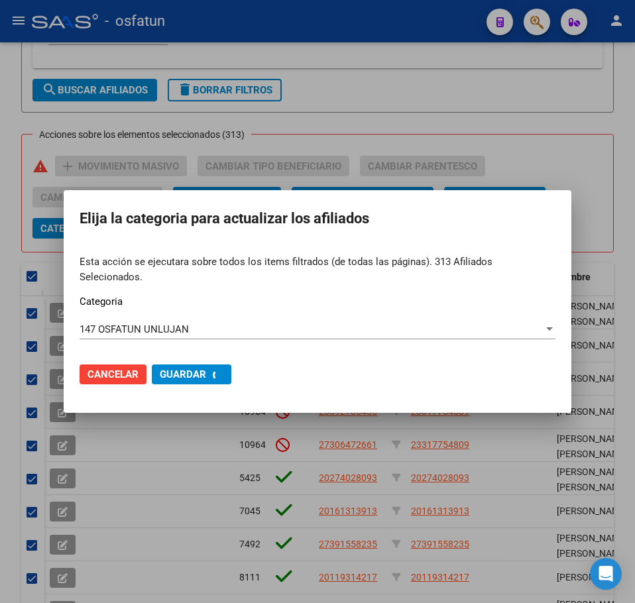
checkbox input "false"
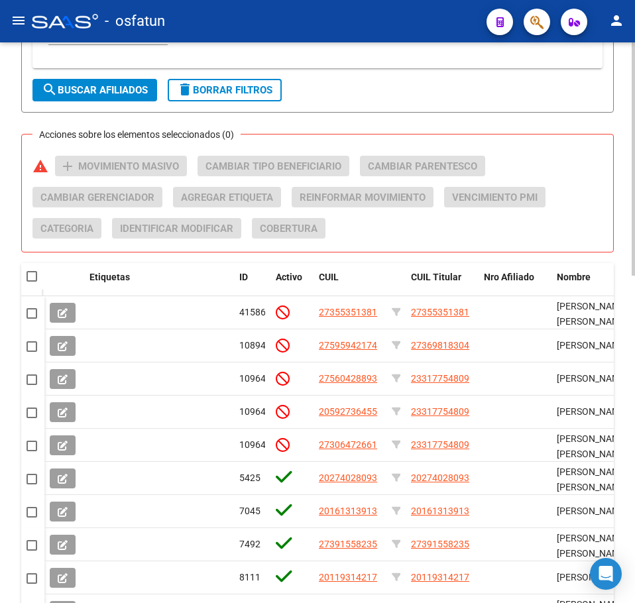
click at [605, 117] on div "PADRON -> Afiliados Empadronados (alt+a) add Crear Afiliado file_download Expor…" at bounding box center [317, 36] width 593 height 1251
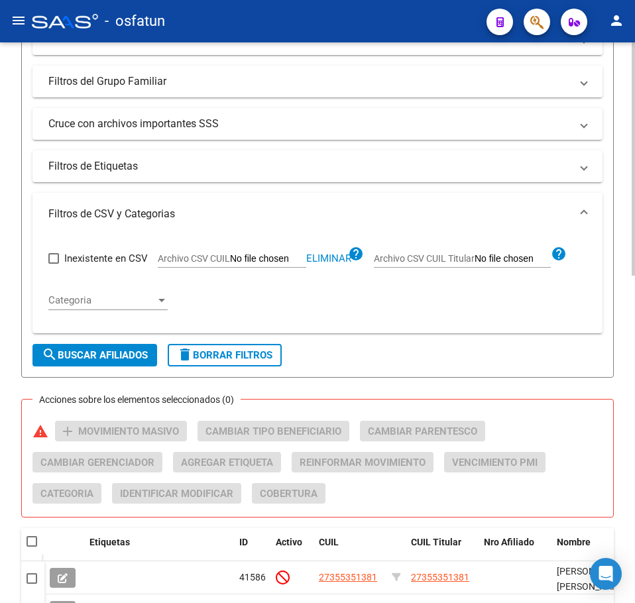
click at [335, 256] on span "Eliminar" at bounding box center [328, 259] width 45 height 12
click at [263, 257] on input "Archivo CSV CUIL" at bounding box center [268, 259] width 76 height 12
type input "C:\fakepath\Filtro.csv"
click at [102, 353] on span "search Buscar Afiliados" at bounding box center [95, 355] width 106 height 12
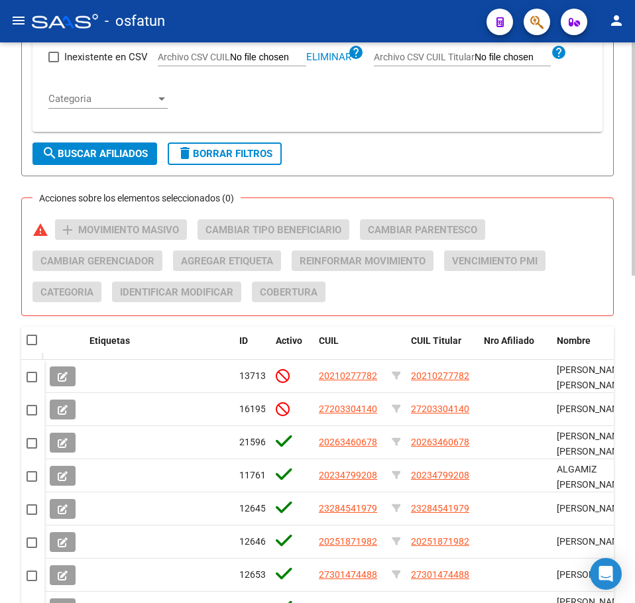
scroll to position [587, 0]
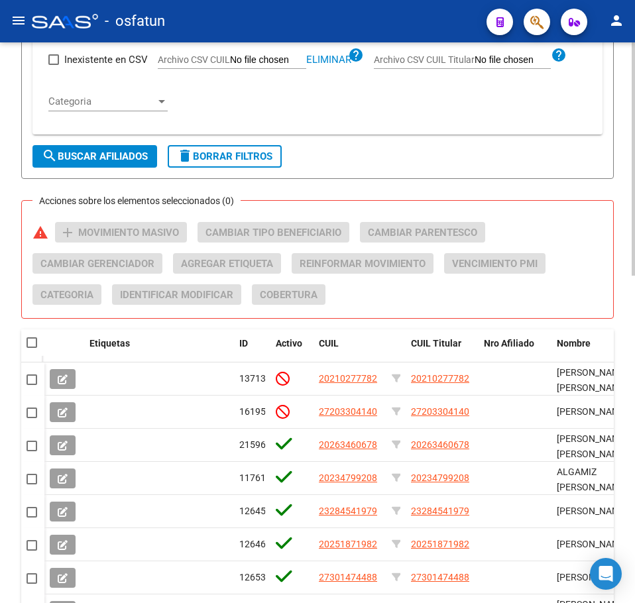
click at [27, 342] on span at bounding box center [32, 342] width 11 height 11
click at [31, 348] on input "checkbox" at bounding box center [31, 348] width 1 height 1
checkbox input "true"
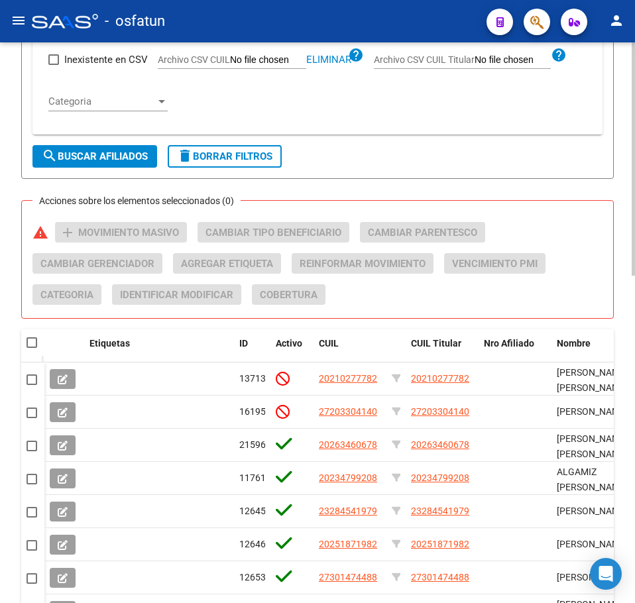
checkbox input "true"
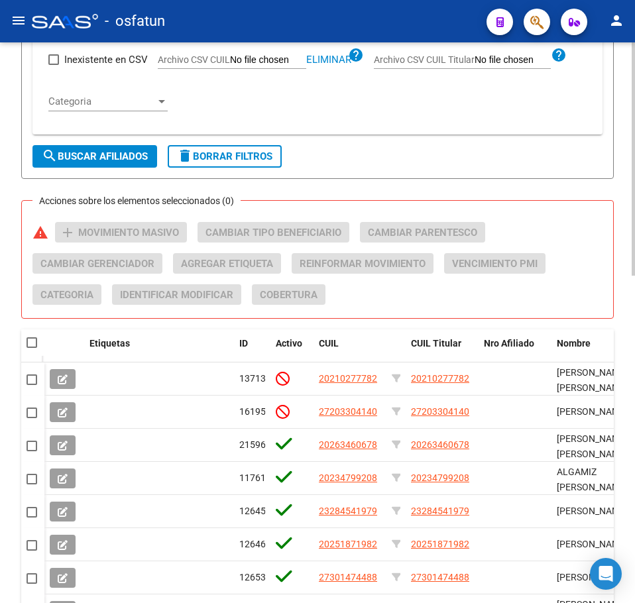
checkbox input "true"
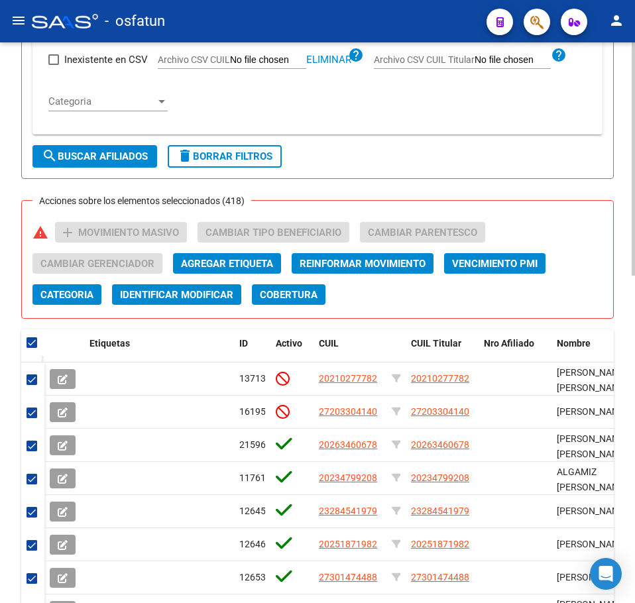
click at [68, 297] on span "Categoria" at bounding box center [66, 295] width 53 height 12
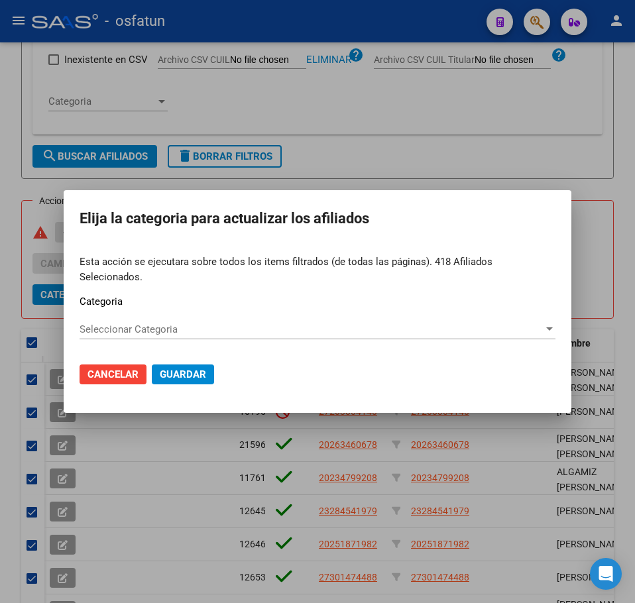
drag, startPoint x: 103, startPoint y: 310, endPoint x: 104, endPoint y: 319, distance: 8.6
click at [103, 314] on div "Esta acción se ejecutara sobre todos los items filtrados (de todas las páginas)…" at bounding box center [318, 303] width 476 height 97
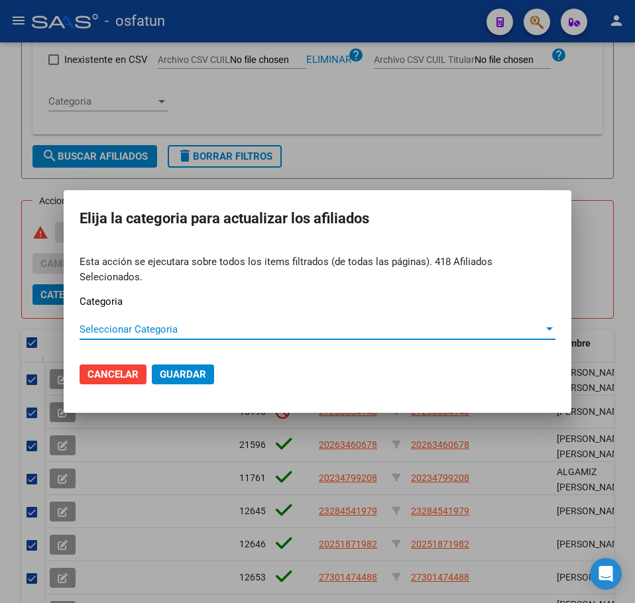
click at [104, 323] on span "Seleccionar Categoria" at bounding box center [312, 329] width 464 height 12
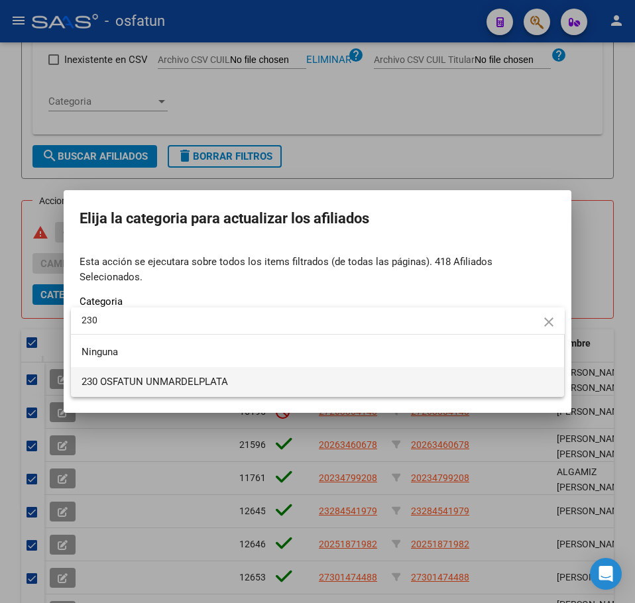
type input "230"
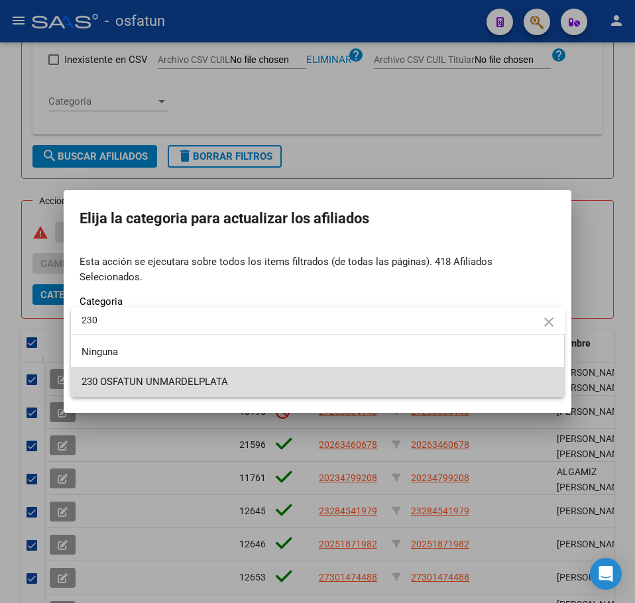
click at [115, 373] on span "230 OSFATUN UNMARDELPLATA" at bounding box center [318, 382] width 473 height 30
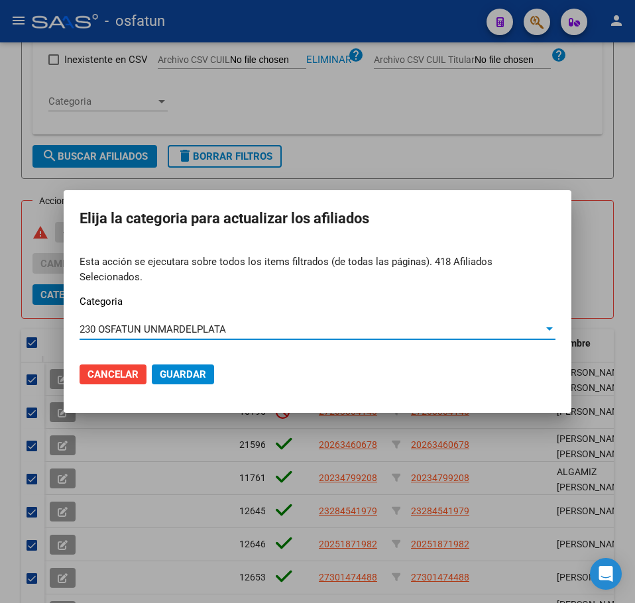
click at [202, 375] on button "Guardar" at bounding box center [183, 375] width 62 height 20
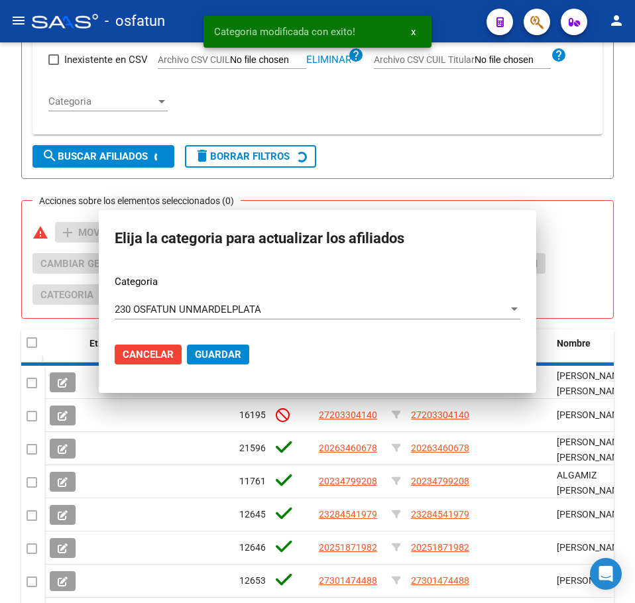
checkbox input "false"
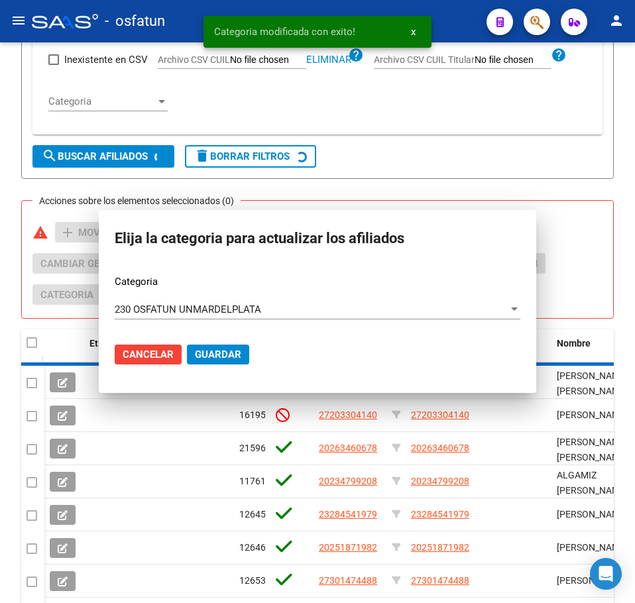
checkbox input "false"
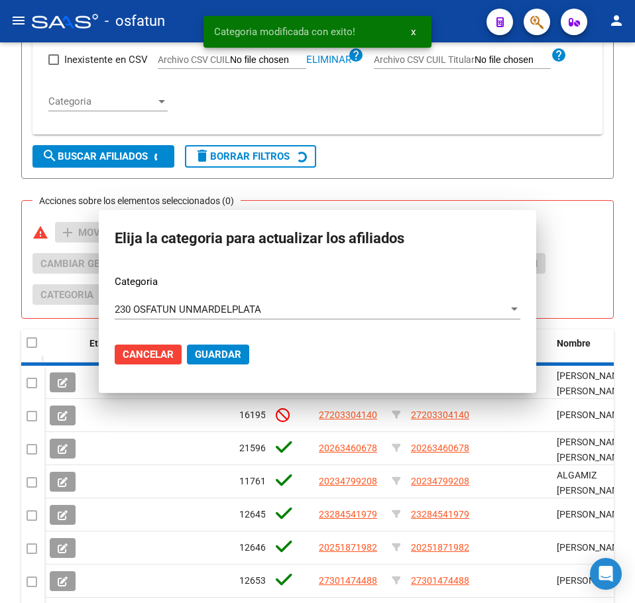
checkbox input "false"
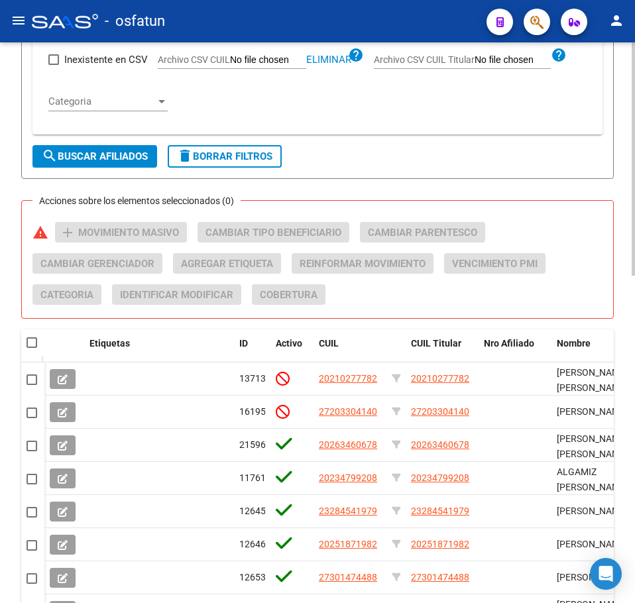
click at [563, 124] on div "Inexistente en CSV Archivo CSV CUIL Eliminar help Archivo CSV CUIL Titular help…" at bounding box center [317, 80] width 538 height 88
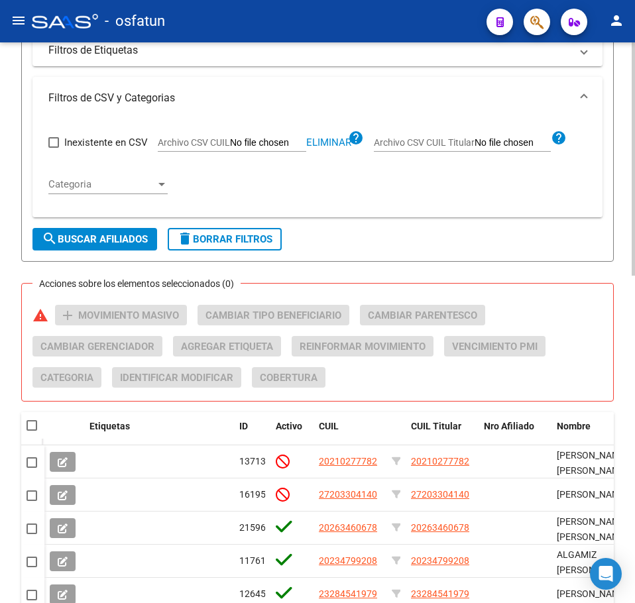
scroll to position [454, 0]
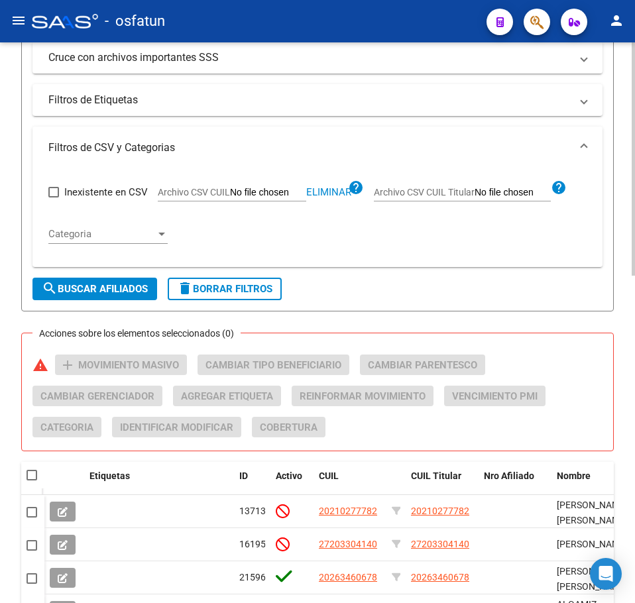
click at [328, 184] on app-file-filter "Archivo CSV CUIL Eliminar help" at bounding box center [261, 190] width 206 height 20
click at [329, 190] on span "Eliminar" at bounding box center [328, 192] width 45 height 12
click at [274, 194] on input "Archivo CSV CUIL" at bounding box center [268, 193] width 76 height 12
type input "C:\fakepath\Filtro.csv"
click at [104, 290] on span "search Buscar Afiliados" at bounding box center [95, 289] width 106 height 12
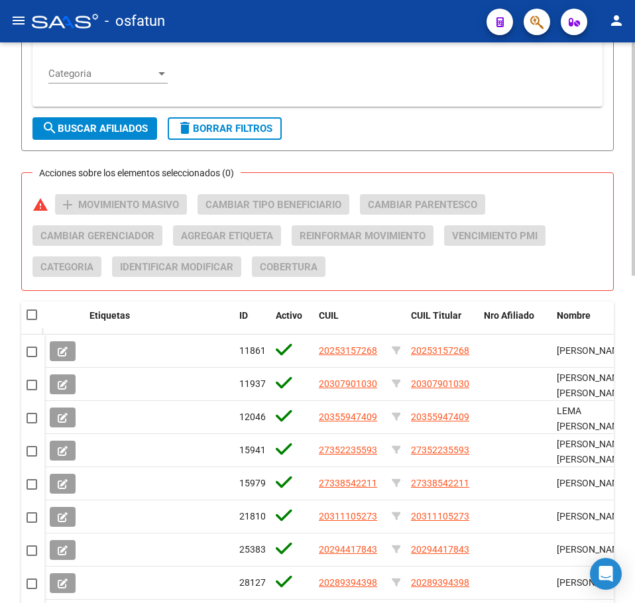
scroll to position [786, 0]
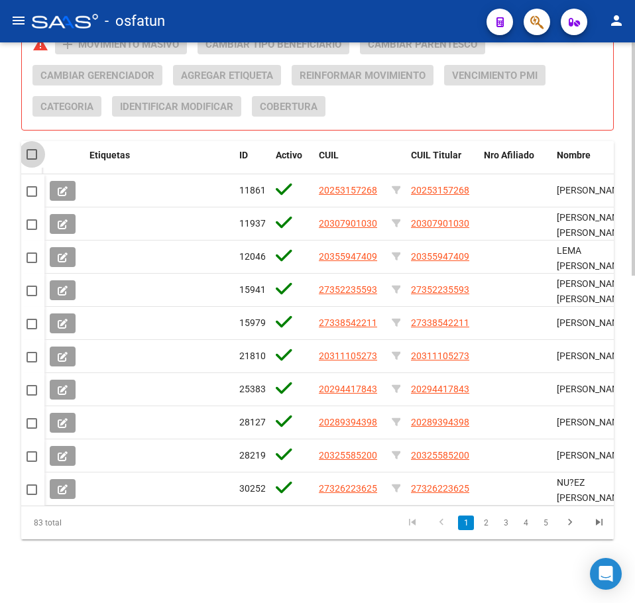
click at [31, 149] on span at bounding box center [32, 154] width 11 height 11
click at [31, 160] on input "checkbox" at bounding box center [31, 160] width 1 height 1
checkbox input "true"
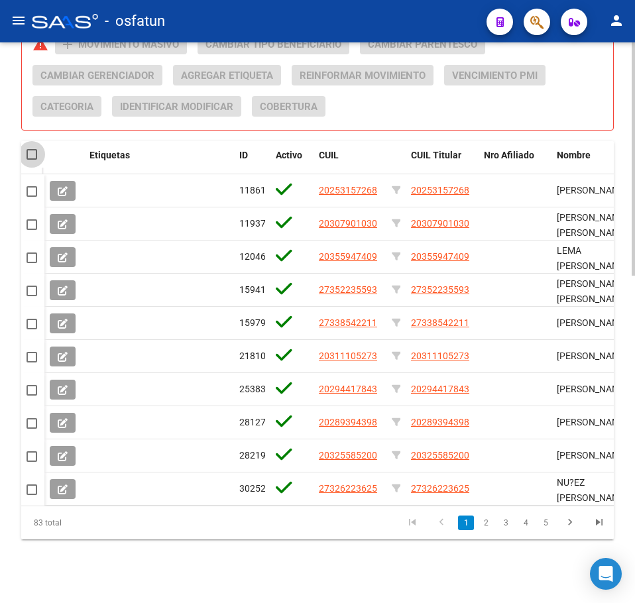
checkbox input "true"
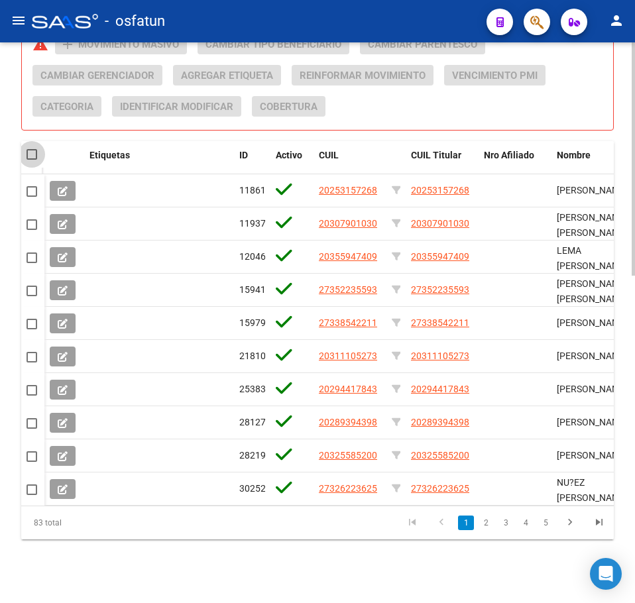
checkbox input "true"
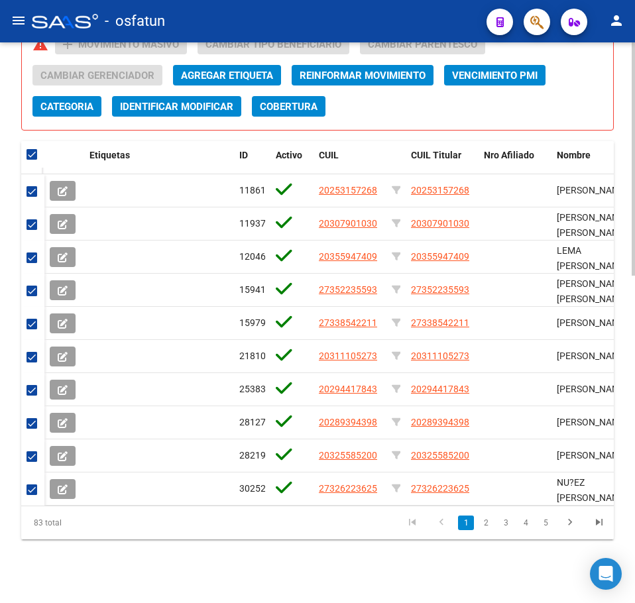
click at [74, 101] on span "Categoria" at bounding box center [66, 107] width 53 height 12
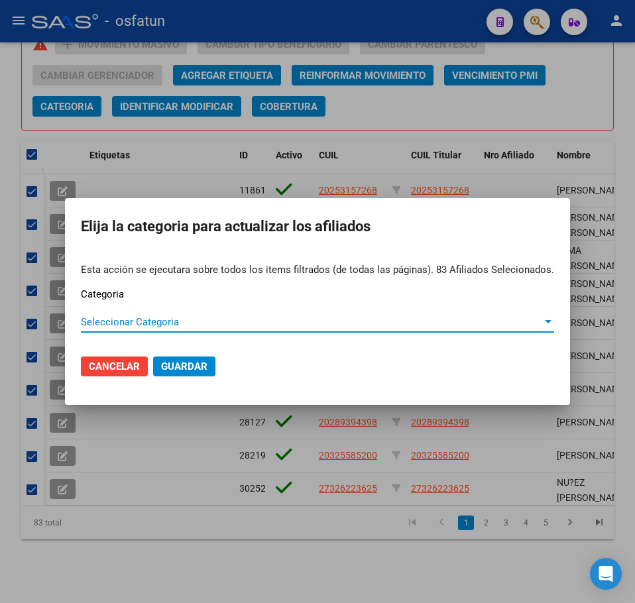
click at [154, 325] on span "Seleccionar Categoria" at bounding box center [311, 322] width 461 height 12
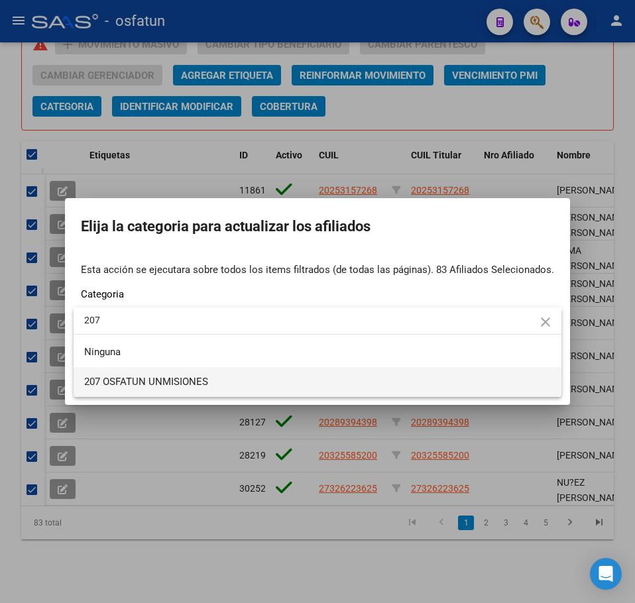
type input "207"
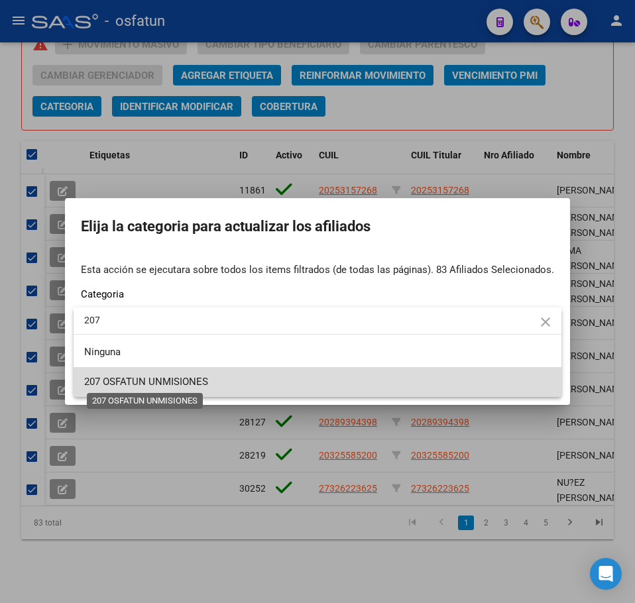
click at [190, 385] on span "207 OSFATUN UNMISIONES" at bounding box center [146, 382] width 124 height 12
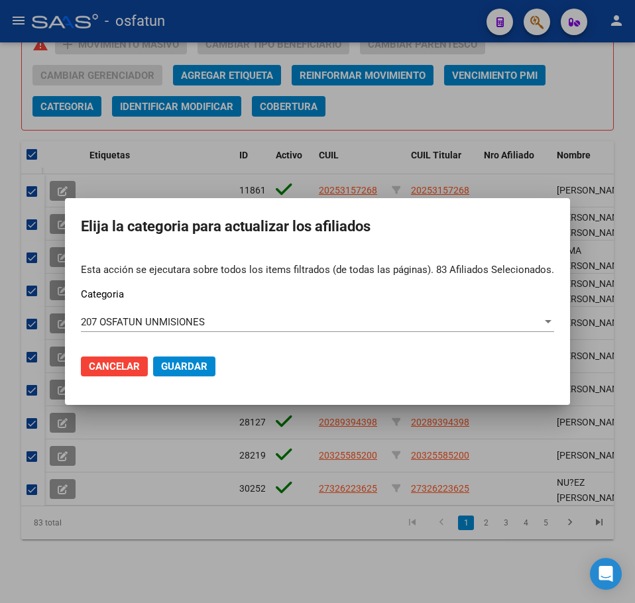
drag, startPoint x: 214, startPoint y: 353, endPoint x: 199, endPoint y: 363, distance: 18.2
click at [208, 355] on mat-dialog-actions "Cancelar Guardar" at bounding box center [317, 366] width 473 height 45
click at [198, 363] on span "Guardar" at bounding box center [184, 367] width 46 height 12
checkbox input "false"
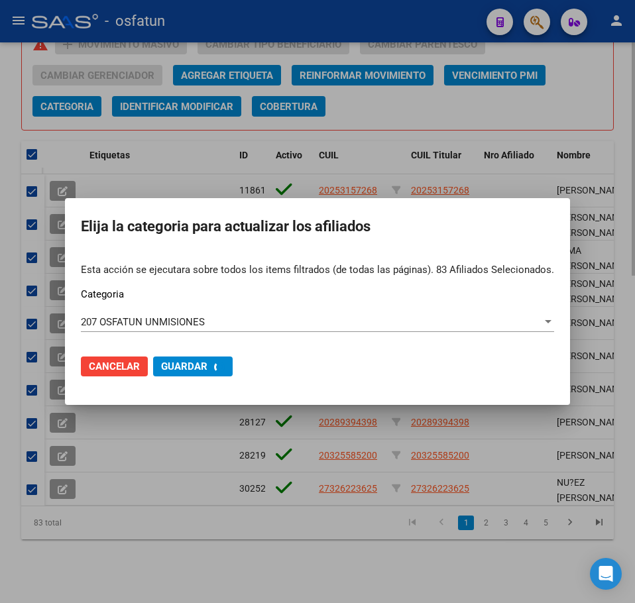
checkbox input "false"
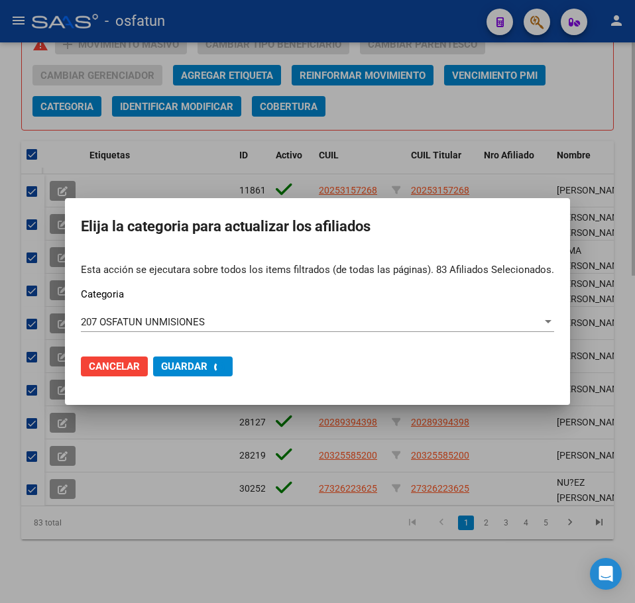
checkbox input "false"
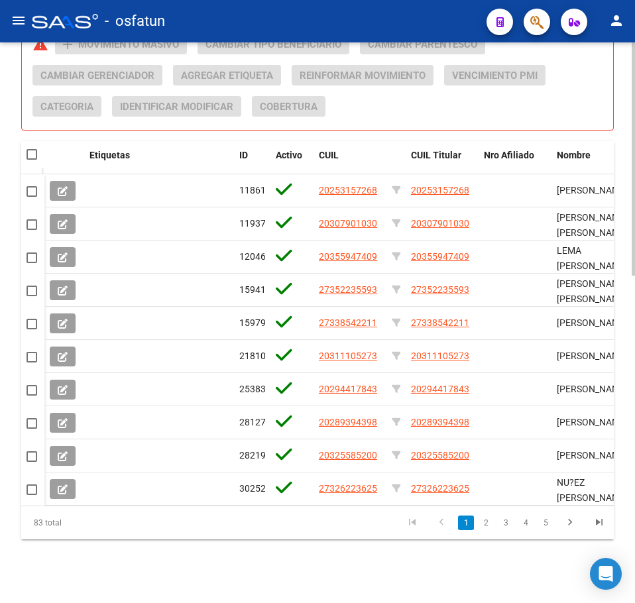
click at [590, 117] on div "Acciones sobre los elementos seleccionados (0) warning add Movimiento Masivo Ca…" at bounding box center [322, 80] width 581 height 93
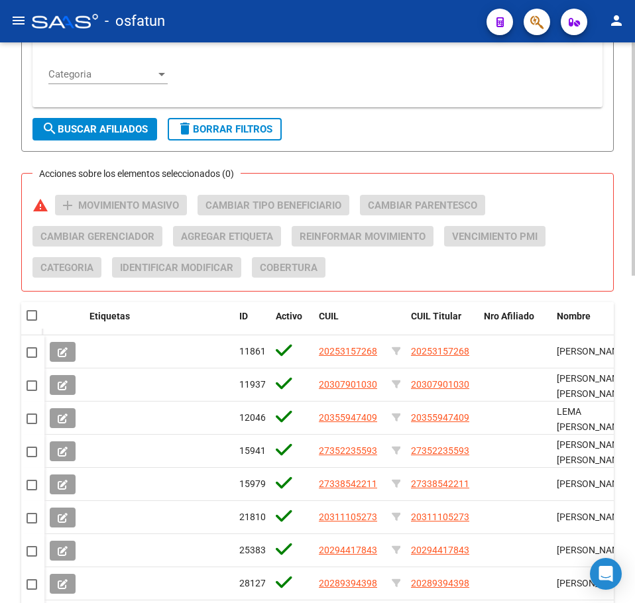
scroll to position [388, 0]
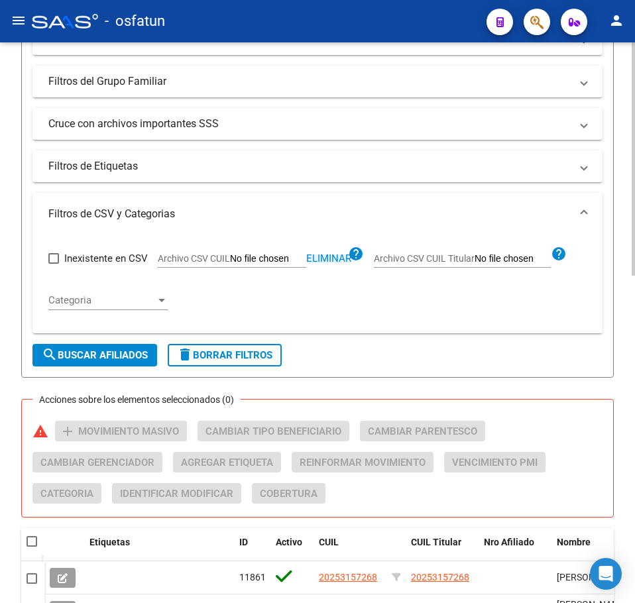
drag, startPoint x: 323, startPoint y: 261, endPoint x: 316, endPoint y: 261, distance: 8.0
click at [322, 261] on span "Eliminar" at bounding box center [328, 259] width 45 height 12
click at [257, 261] on input "Archivo CSV CUIL" at bounding box center [268, 259] width 76 height 12
type input "C:\fakepath\Filtro.csv"
click at [132, 354] on span "search Buscar Afiliados" at bounding box center [95, 355] width 106 height 12
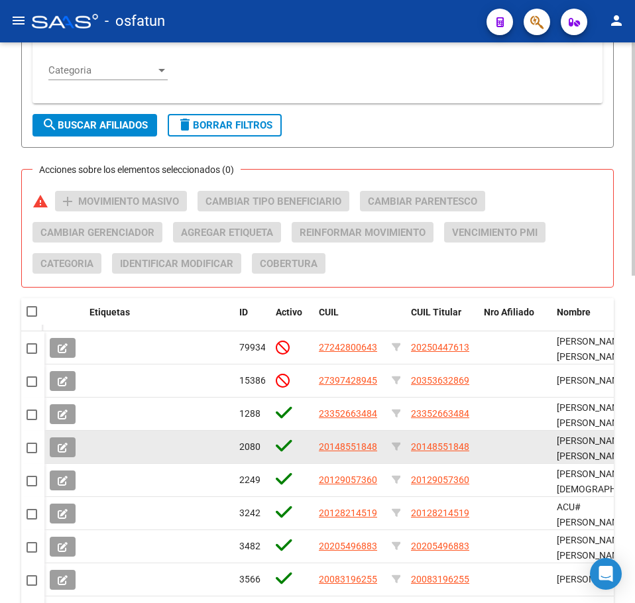
scroll to position [719, 0]
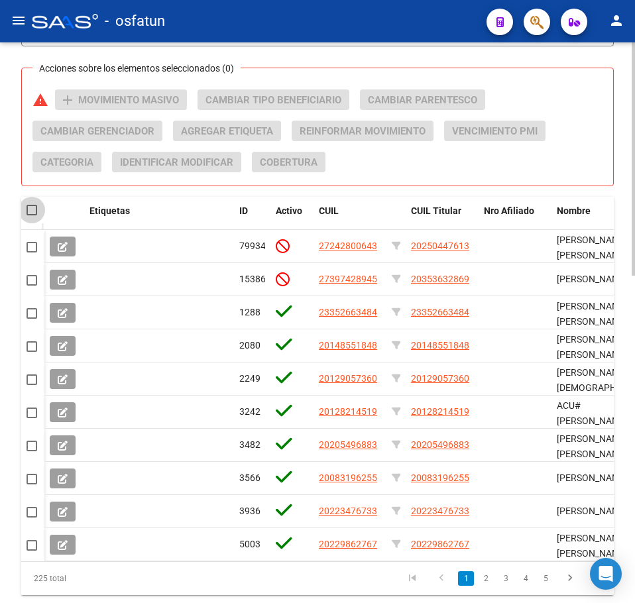
drag, startPoint x: 32, startPoint y: 210, endPoint x: 32, endPoint y: 217, distance: 6.7
click at [32, 210] on span at bounding box center [32, 210] width 11 height 11
click at [32, 215] on input "checkbox" at bounding box center [31, 215] width 1 height 1
checkbox input "true"
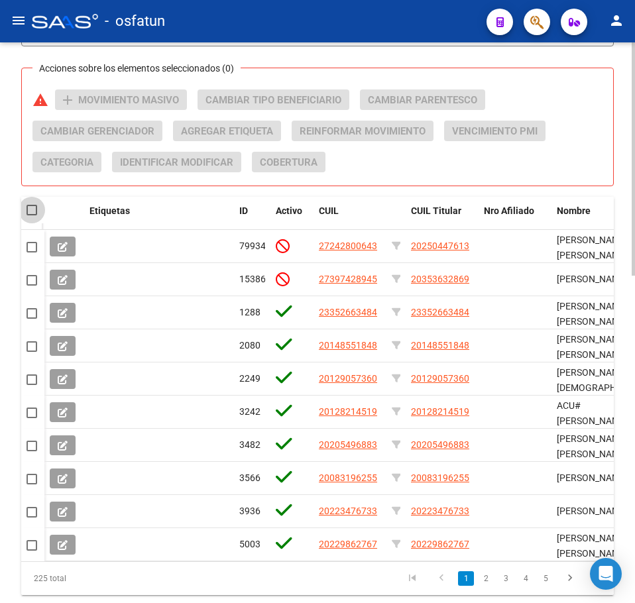
checkbox input "true"
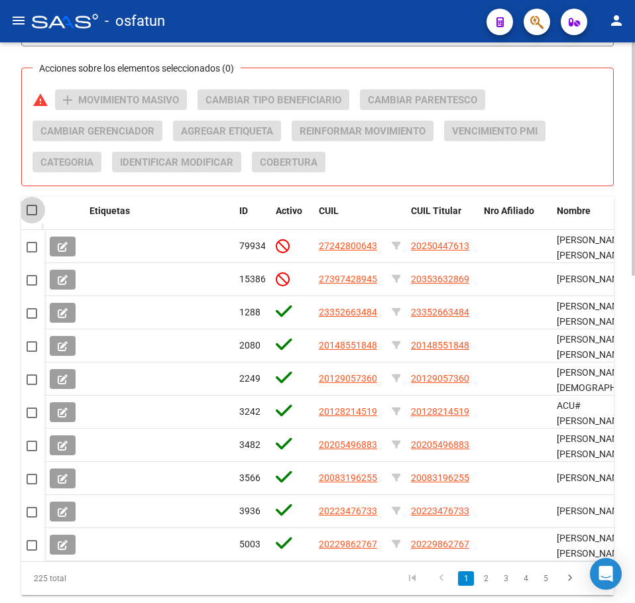
checkbox input "true"
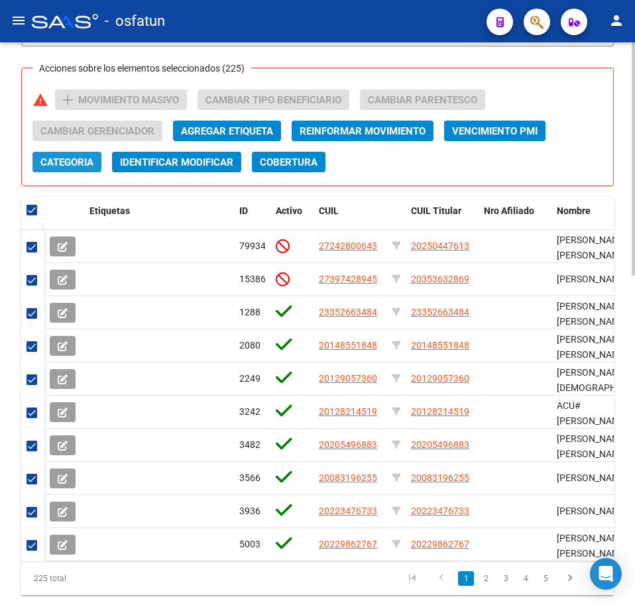
click at [78, 160] on span "Categoria" at bounding box center [66, 162] width 53 height 12
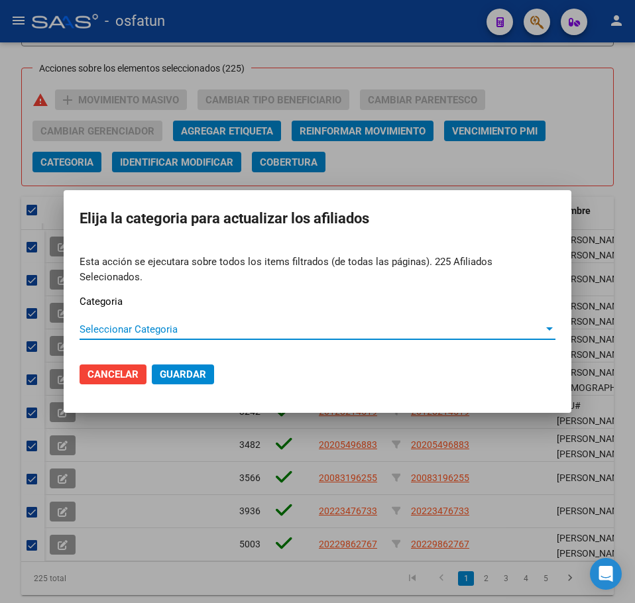
click at [114, 323] on span "Seleccionar Categoria" at bounding box center [312, 329] width 464 height 12
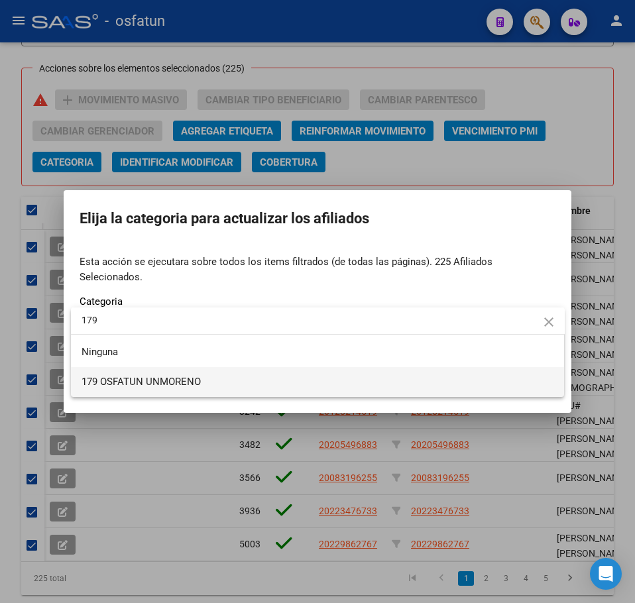
type input "179"
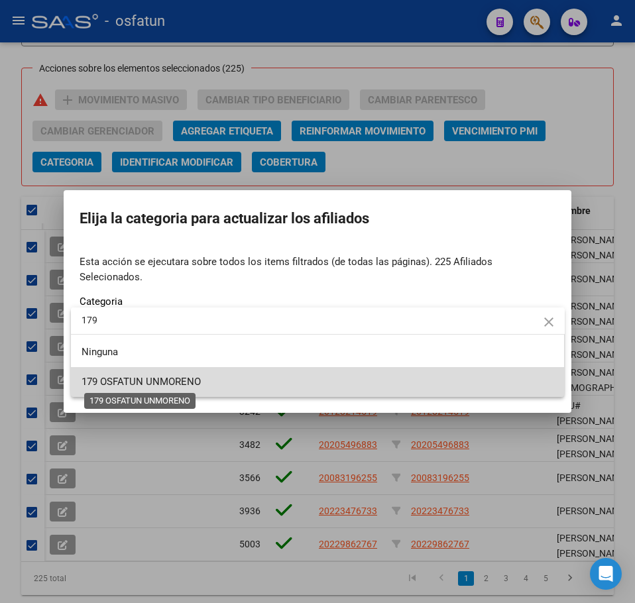
click at [169, 379] on span "179 OSFATUN UNMORENO" at bounding box center [141, 382] width 119 height 12
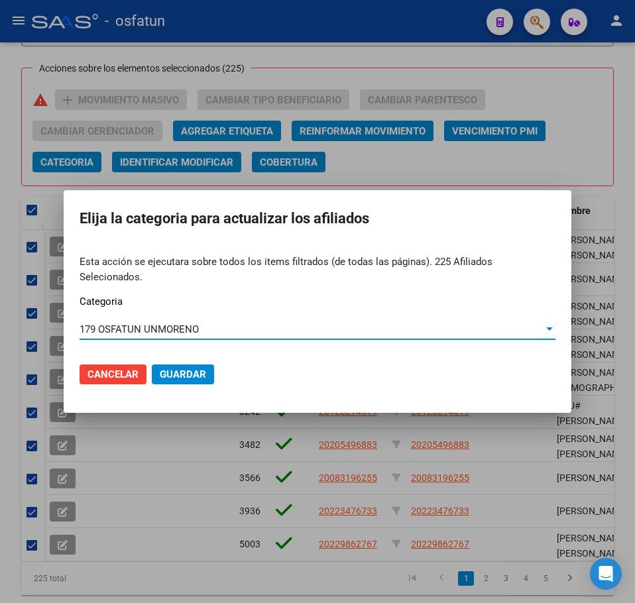
click at [187, 371] on span "Guardar" at bounding box center [183, 375] width 46 height 12
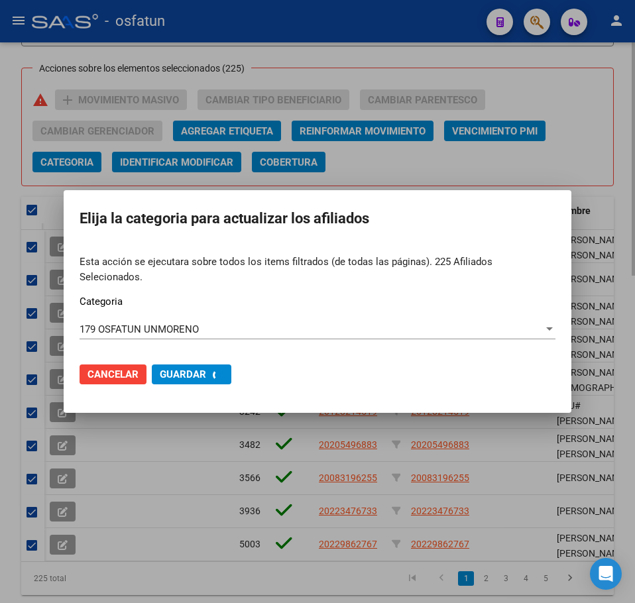
checkbox input "false"
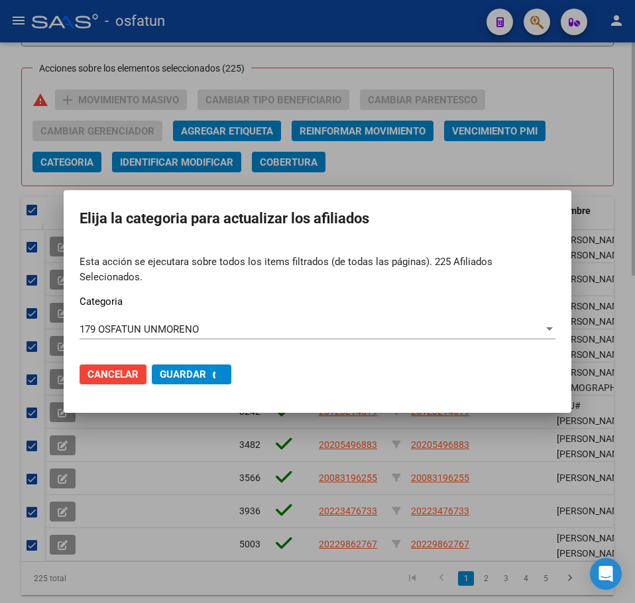
checkbox input "false"
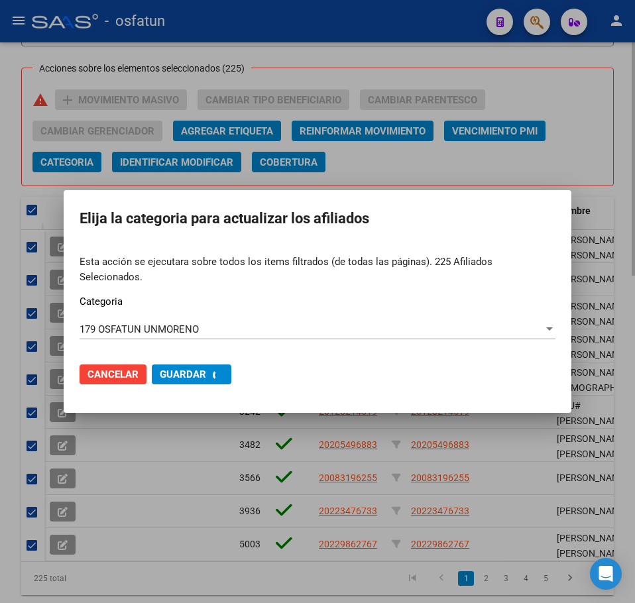
checkbox input "false"
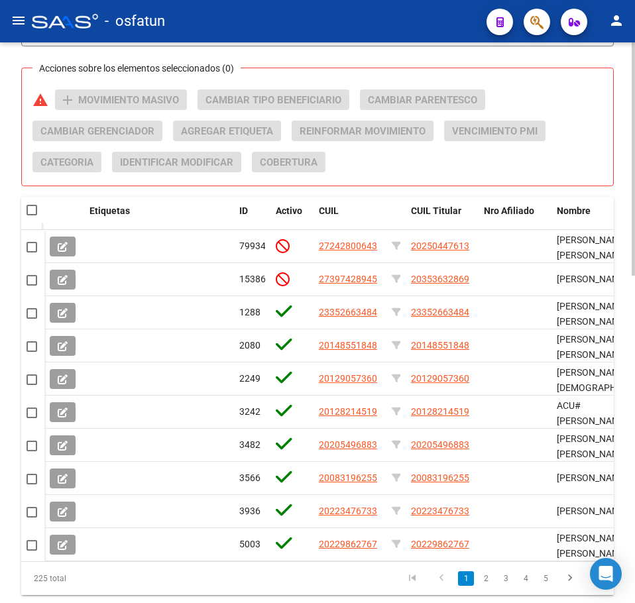
click at [589, 117] on div "Acciones sobre los elementos seleccionados (0) warning add Movimiento Masivo Ca…" at bounding box center [322, 135] width 581 height 93
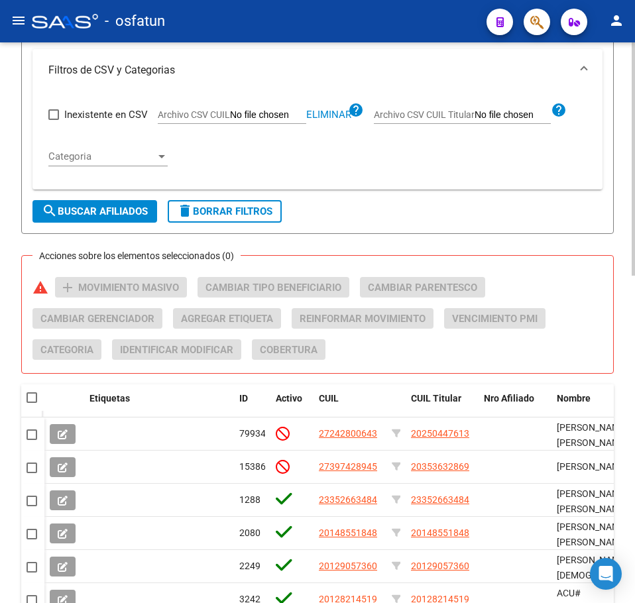
scroll to position [322, 0]
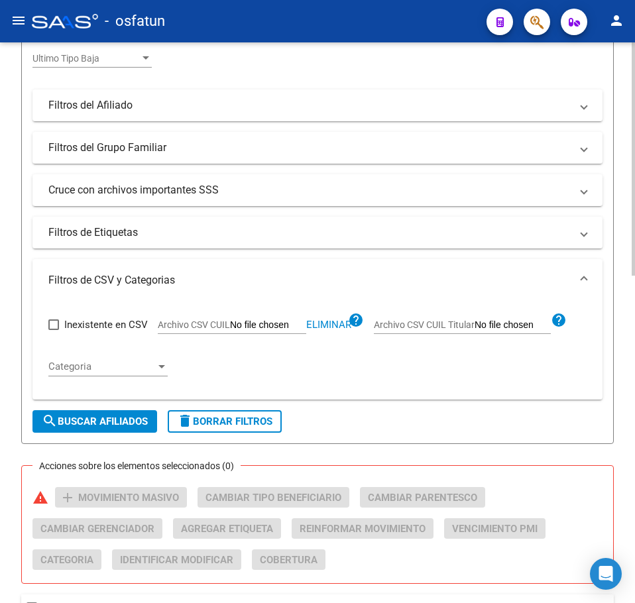
drag, startPoint x: 343, startPoint y: 324, endPoint x: 337, endPoint y: 323, distance: 6.7
click at [339, 323] on span "Eliminar" at bounding box center [328, 325] width 45 height 12
click at [283, 323] on input "Archivo CSV CUIL" at bounding box center [268, 326] width 76 height 12
type input "C:\fakepath\Filtro.csv"
click at [124, 420] on span "search Buscar Afiliados" at bounding box center [95, 422] width 106 height 12
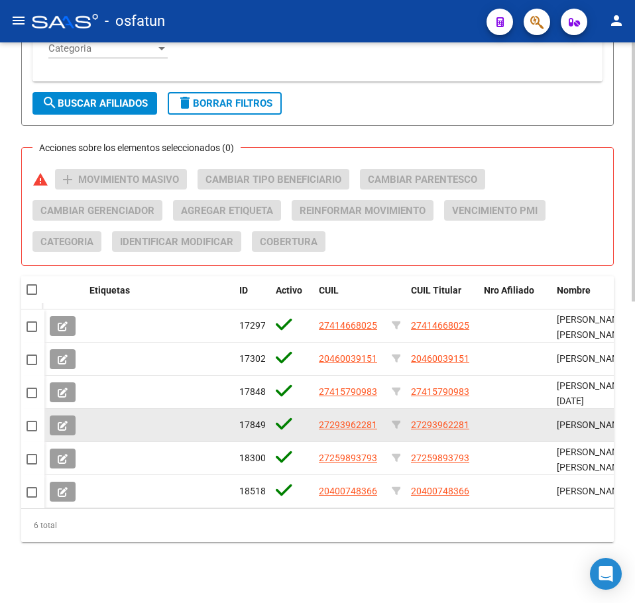
scroll to position [653, 0]
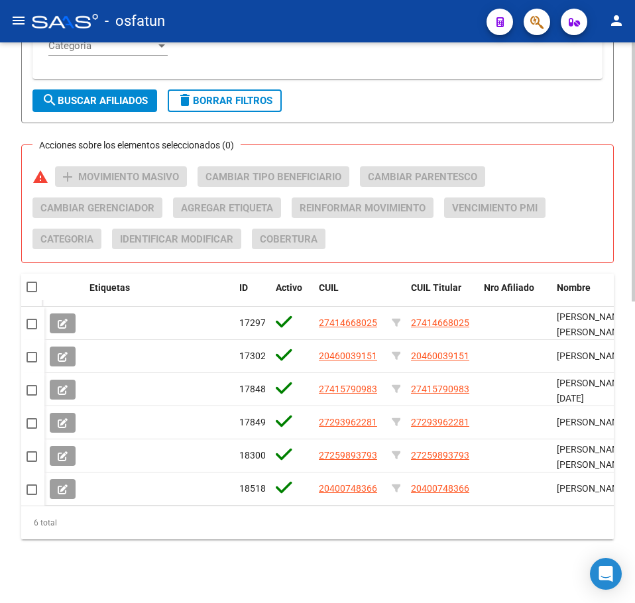
click at [27, 282] on span at bounding box center [32, 287] width 11 height 11
click at [31, 292] on input "checkbox" at bounding box center [31, 292] width 1 height 1
checkbox input "true"
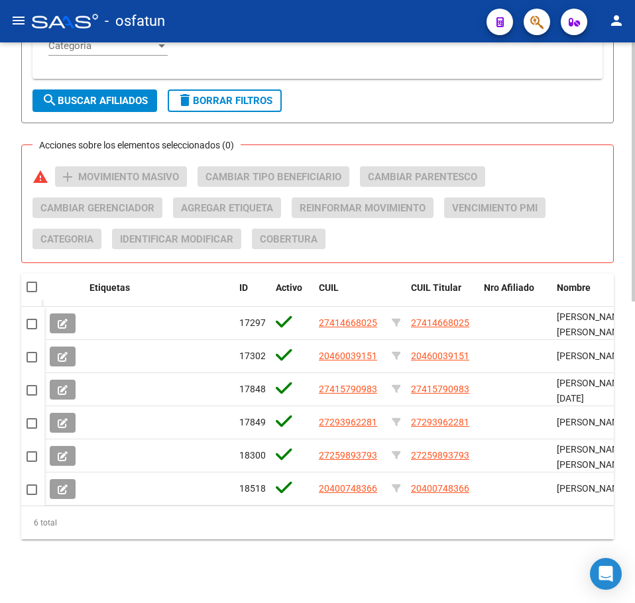
checkbox input "true"
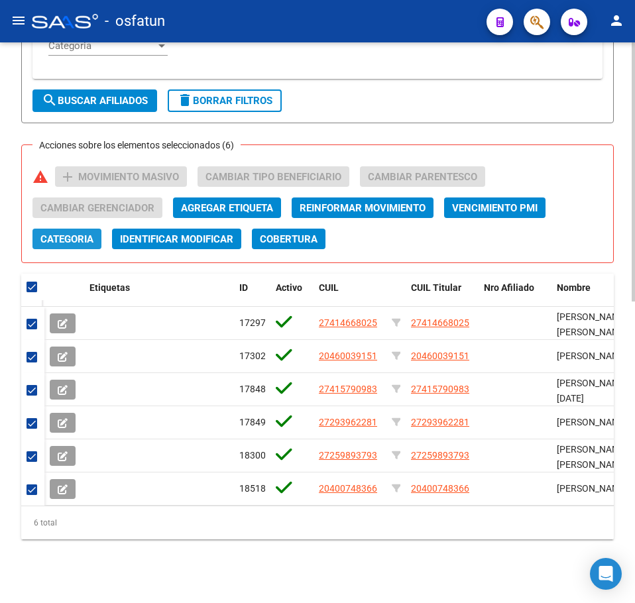
click at [74, 233] on span "Categoria" at bounding box center [66, 239] width 53 height 12
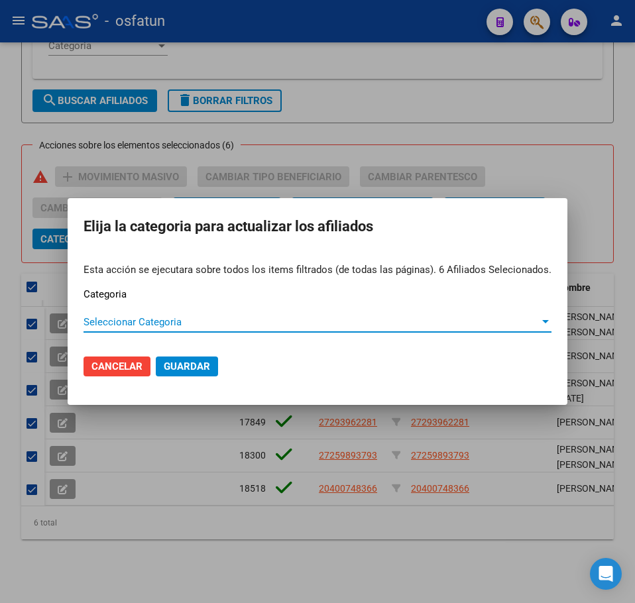
click at [152, 327] on span "Seleccionar Categoria" at bounding box center [312, 322] width 456 height 12
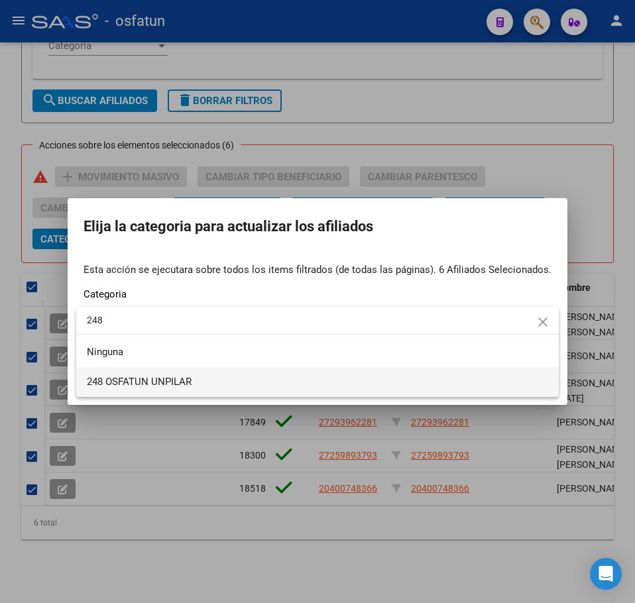
type input "248"
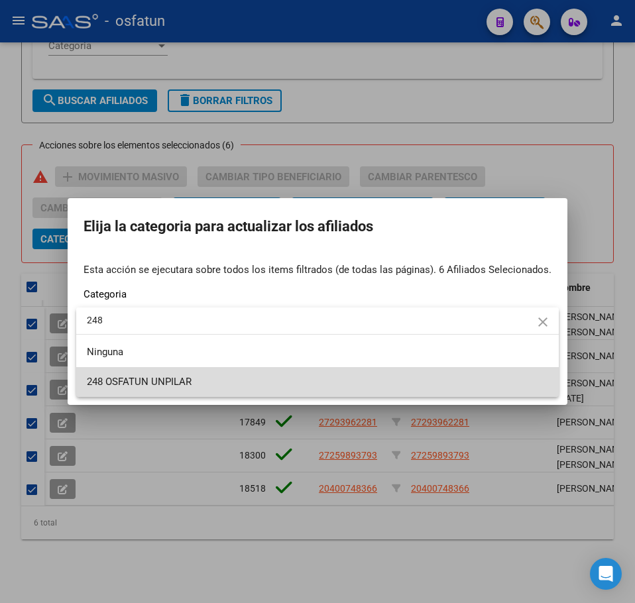
click at [199, 376] on span "248 OSFATUN UNPILAR" at bounding box center [317, 382] width 461 height 30
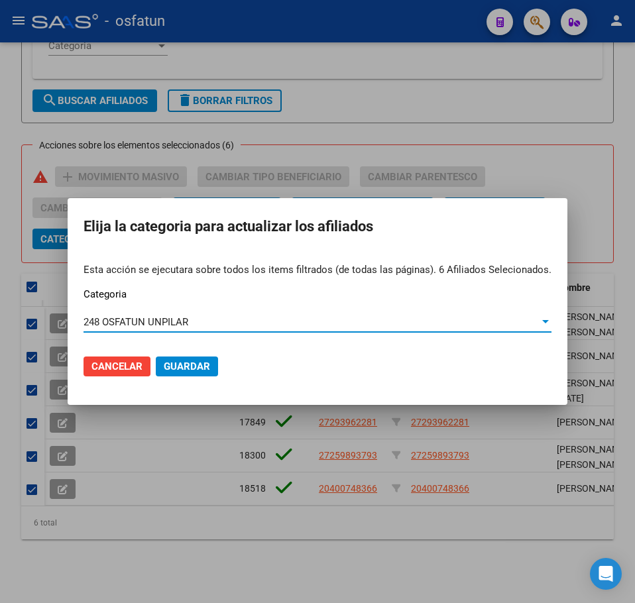
click at [194, 359] on button "Guardar" at bounding box center [187, 367] width 62 height 20
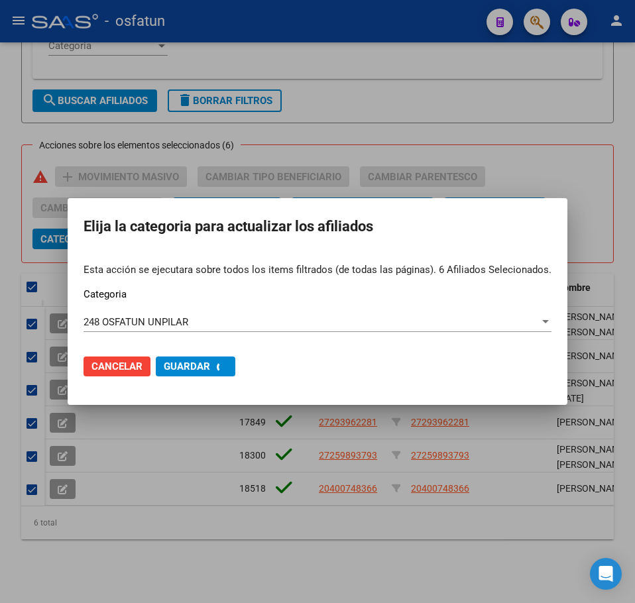
checkbox input "false"
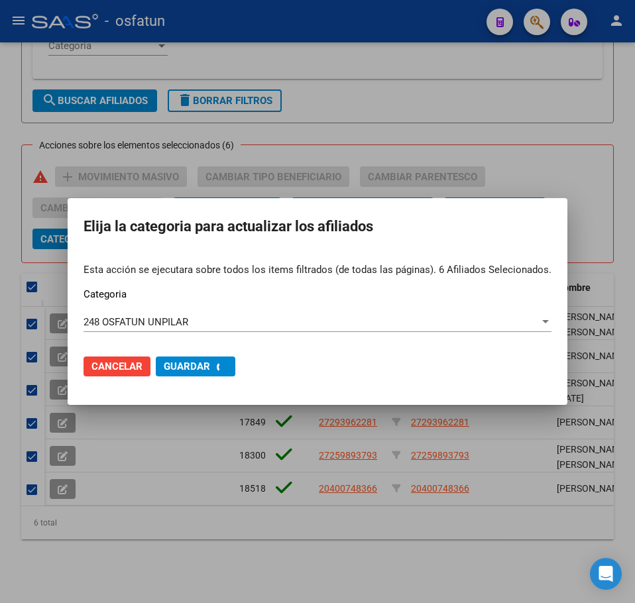
checkbox input "false"
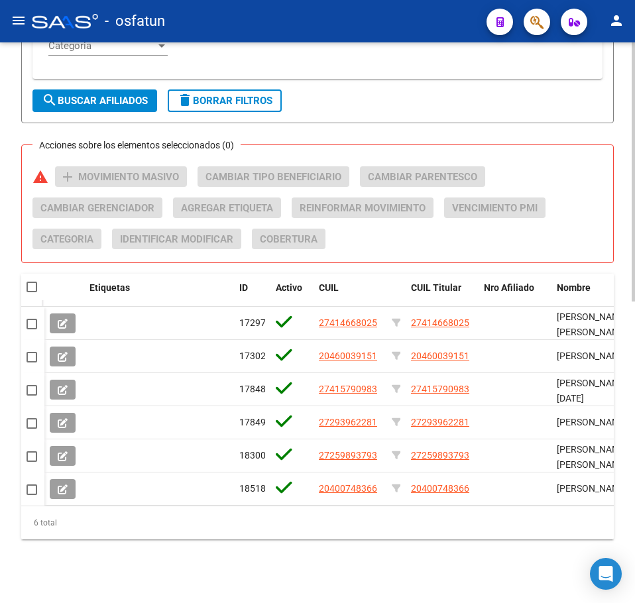
drag, startPoint x: 598, startPoint y: 116, endPoint x: 560, endPoint y: 150, distance: 51.1
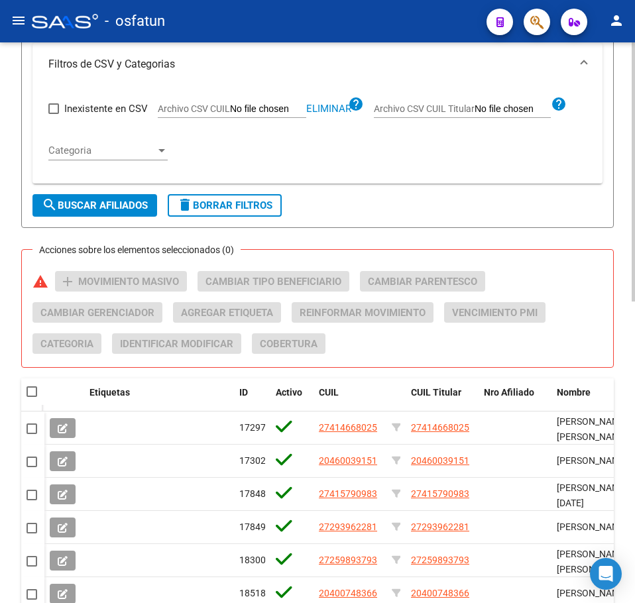
scroll to position [388, 0]
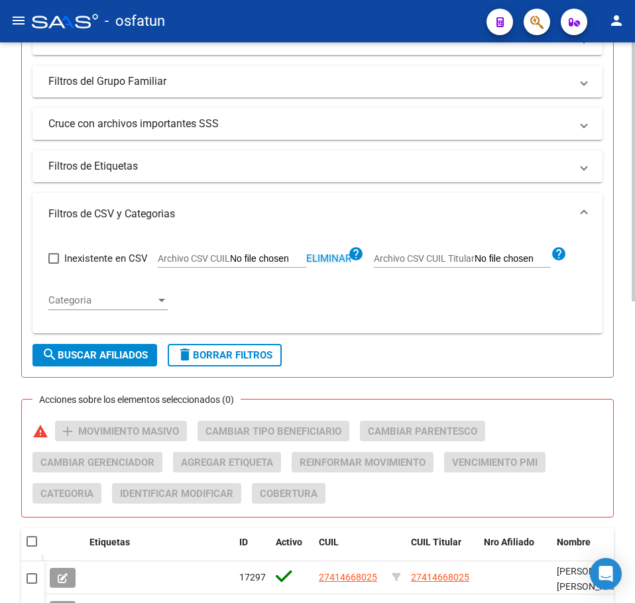
click at [330, 256] on span "Eliminar" at bounding box center [328, 259] width 45 height 12
click at [251, 259] on input "Archivo CSV CUIL" at bounding box center [268, 259] width 76 height 12
type input "C:\fakepath\Filtro.csv"
click at [118, 354] on span "search Buscar Afiliados" at bounding box center [95, 355] width 106 height 12
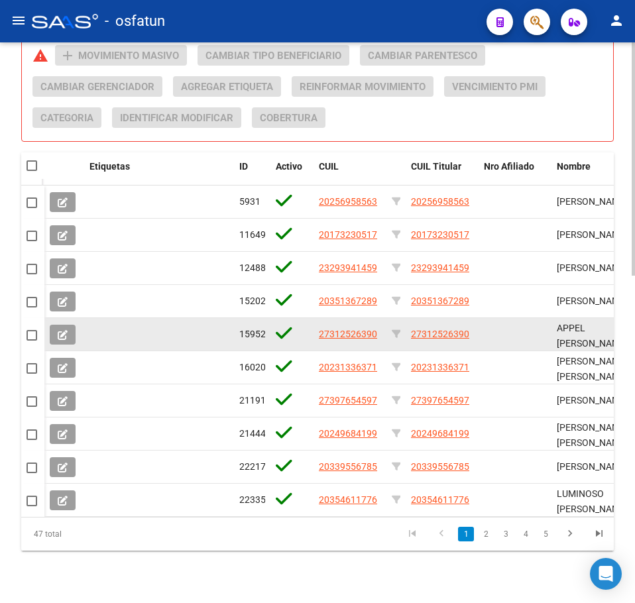
scroll to position [786, 0]
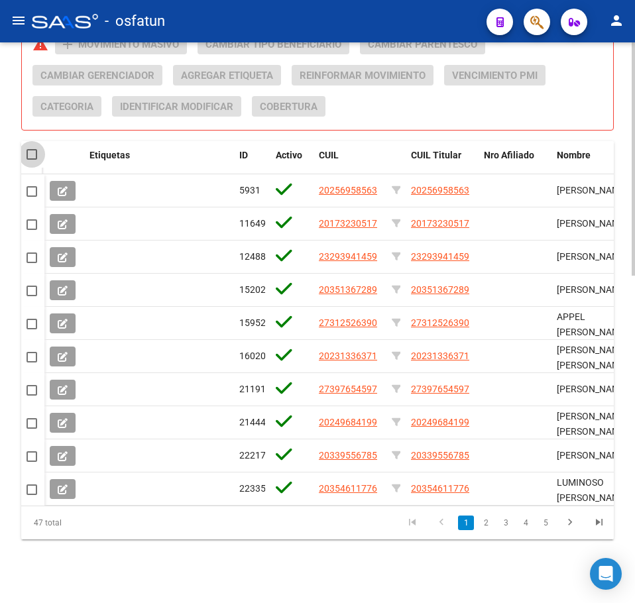
drag, startPoint x: 29, startPoint y: 145, endPoint x: 40, endPoint y: 145, distance: 12.0
click at [31, 149] on span at bounding box center [32, 154] width 11 height 11
click at [31, 160] on input "checkbox" at bounding box center [31, 160] width 1 height 1
checkbox input "true"
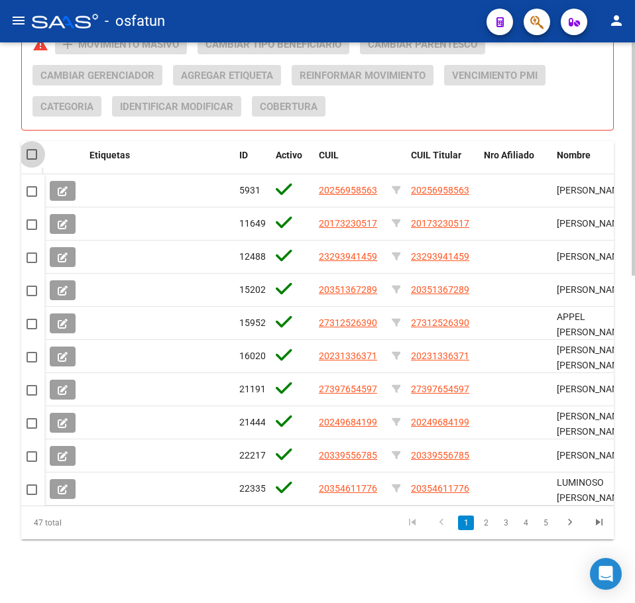
checkbox input "true"
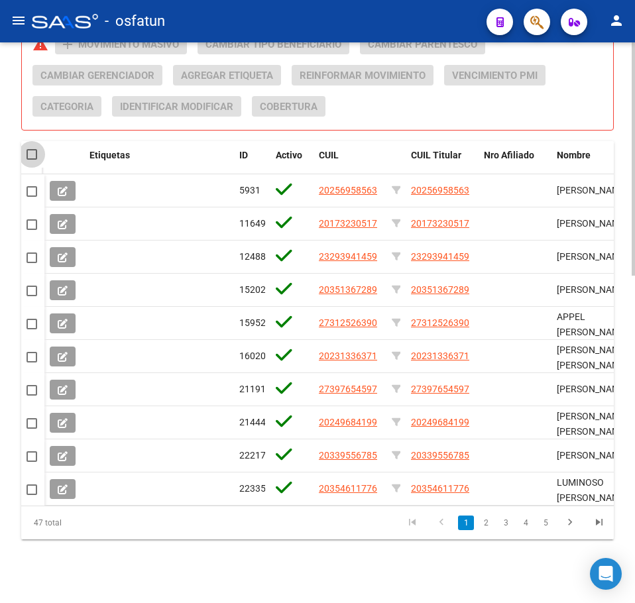
checkbox input "true"
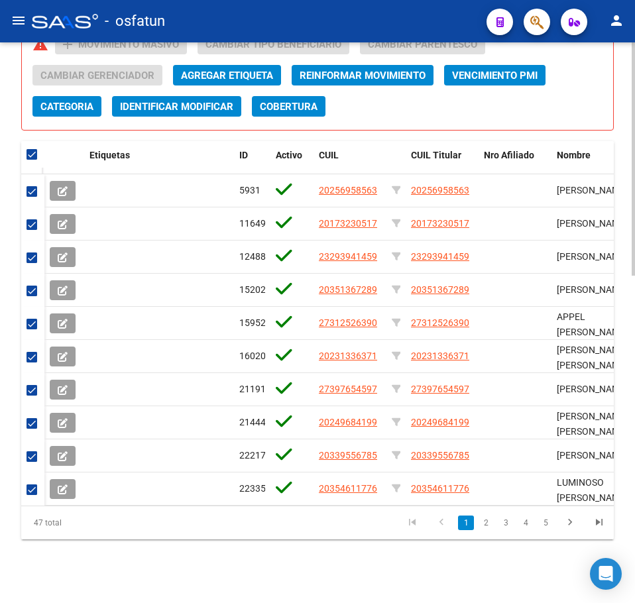
click at [73, 101] on span "Categoria" at bounding box center [66, 107] width 53 height 12
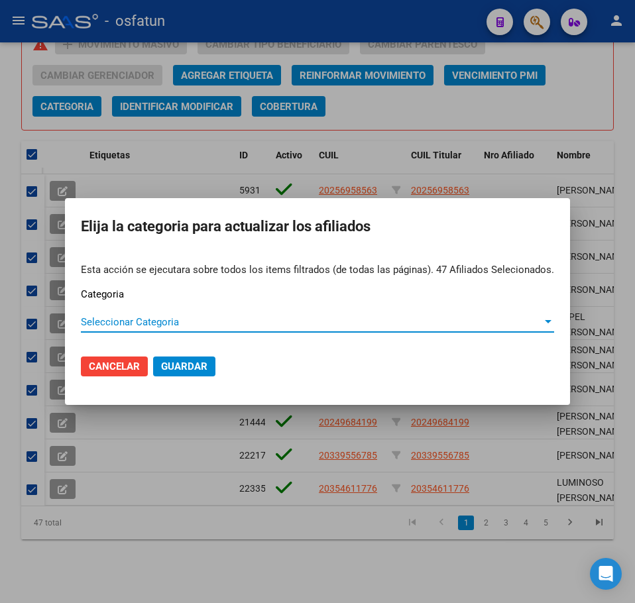
click at [119, 323] on span "Seleccionar Categoria" at bounding box center [311, 322] width 461 height 12
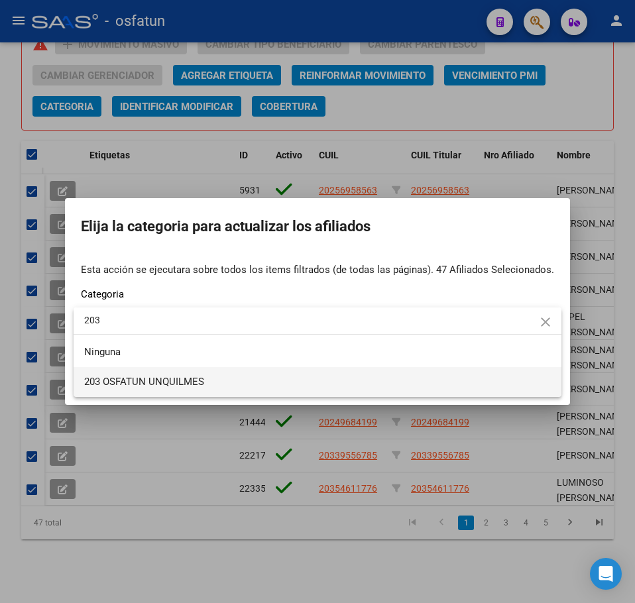
type input "203"
drag, startPoint x: 140, startPoint y: 371, endPoint x: 147, endPoint y: 374, distance: 8.0
click at [140, 371] on span "203 OSFATUN UNQUILMES" at bounding box center [317, 382] width 467 height 30
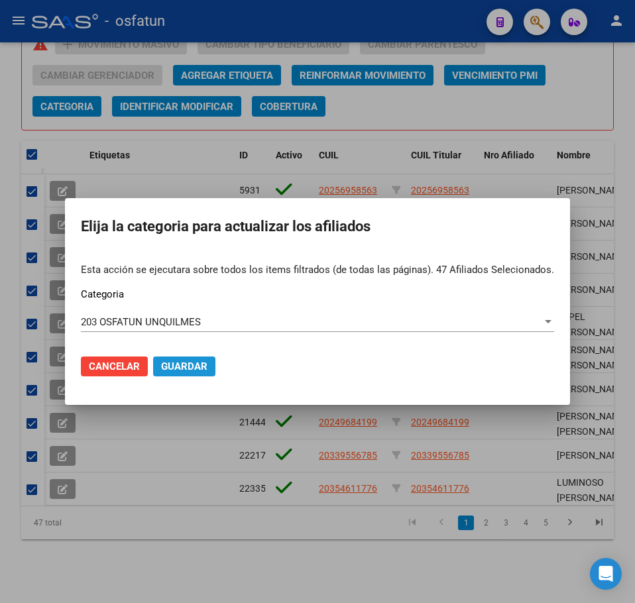
drag, startPoint x: 186, startPoint y: 370, endPoint x: 40, endPoint y: 335, distance: 149.4
click at [185, 368] on span "Guardar" at bounding box center [184, 367] width 46 height 12
checkbox input "false"
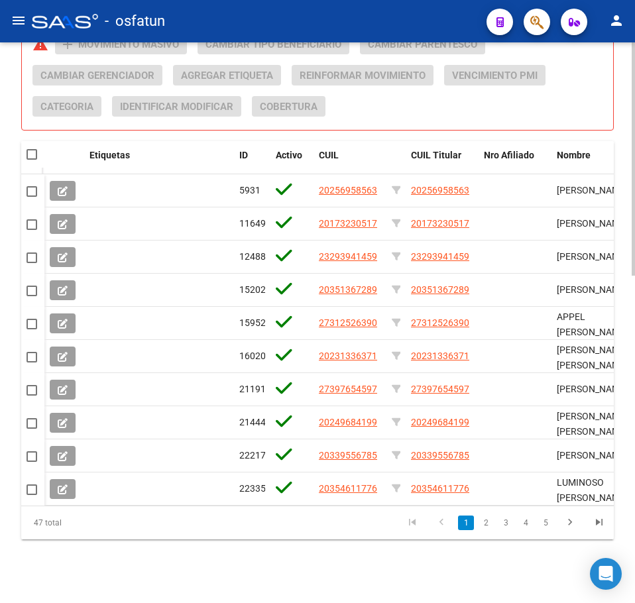
drag, startPoint x: 609, startPoint y: 115, endPoint x: 584, endPoint y: 111, distance: 25.5
click at [609, 115] on div "Acciones sobre los elementos seleccionados (0) warning add Movimiento Masivo Ca…" at bounding box center [322, 80] width 581 height 93
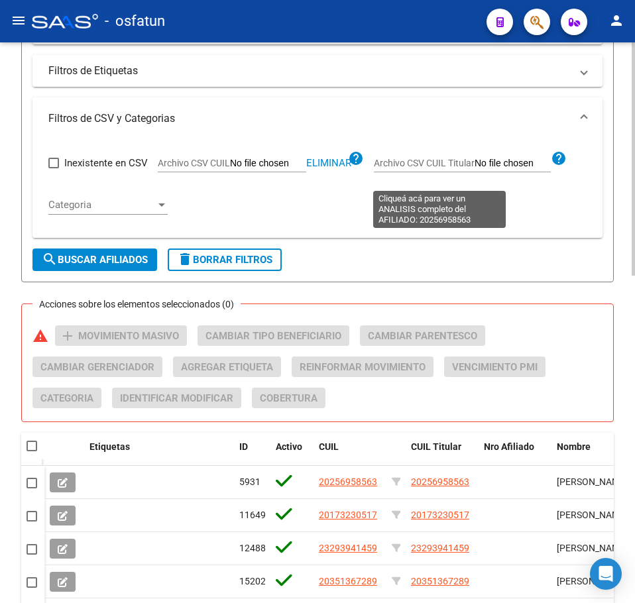
scroll to position [388, 0]
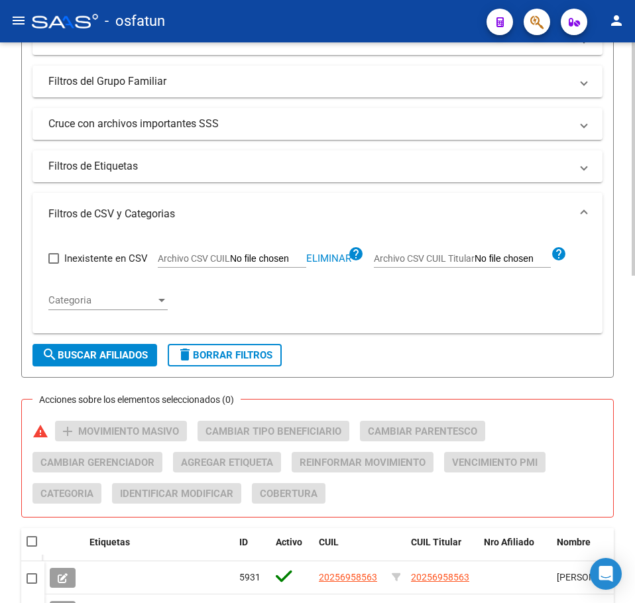
click at [345, 259] on span "Eliminar" at bounding box center [328, 259] width 45 height 12
click at [270, 257] on input "Archivo CSV CUIL" at bounding box center [268, 259] width 76 height 12
click at [127, 355] on span "search Buscar Afiliados" at bounding box center [95, 355] width 106 height 12
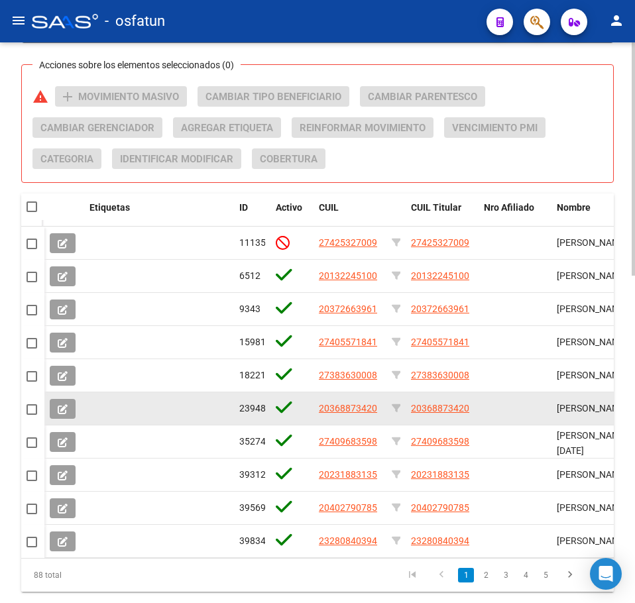
scroll to position [786, 0]
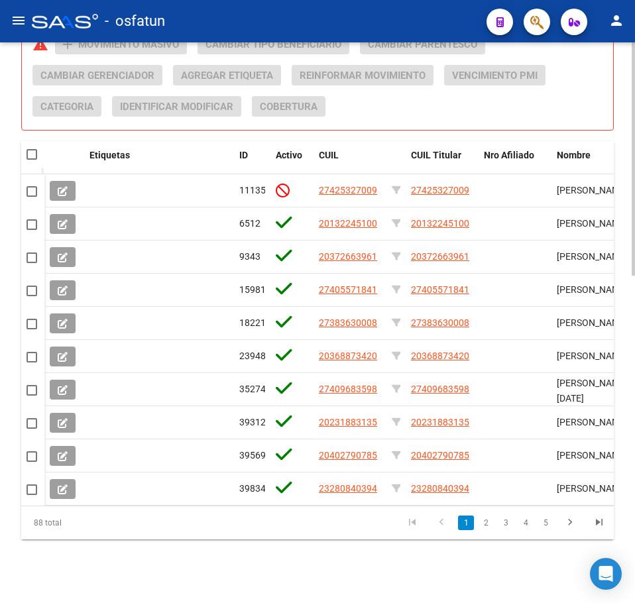
click at [30, 149] on span at bounding box center [32, 154] width 11 height 11
click at [31, 160] on input "checkbox" at bounding box center [31, 160] width 1 height 1
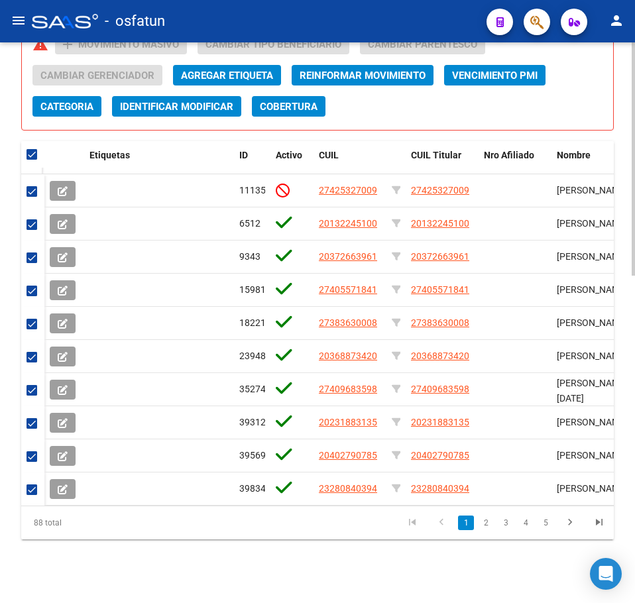
click at [70, 101] on span "Categoria" at bounding box center [66, 107] width 53 height 12
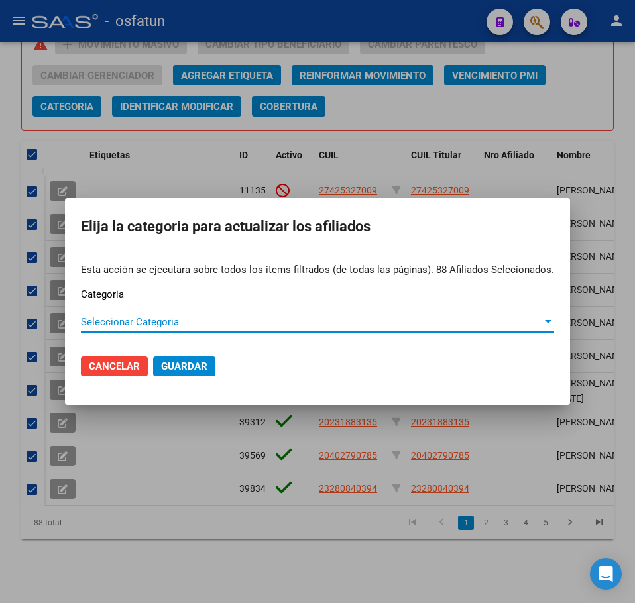
click at [135, 317] on span "Seleccionar Categoria" at bounding box center [311, 322] width 461 height 12
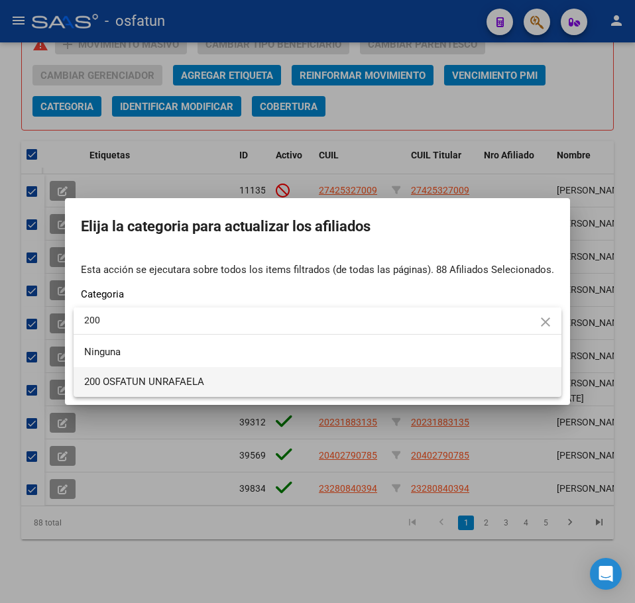
click at [215, 384] on span "200 OSFATUN UNRAFAELA" at bounding box center [317, 382] width 467 height 30
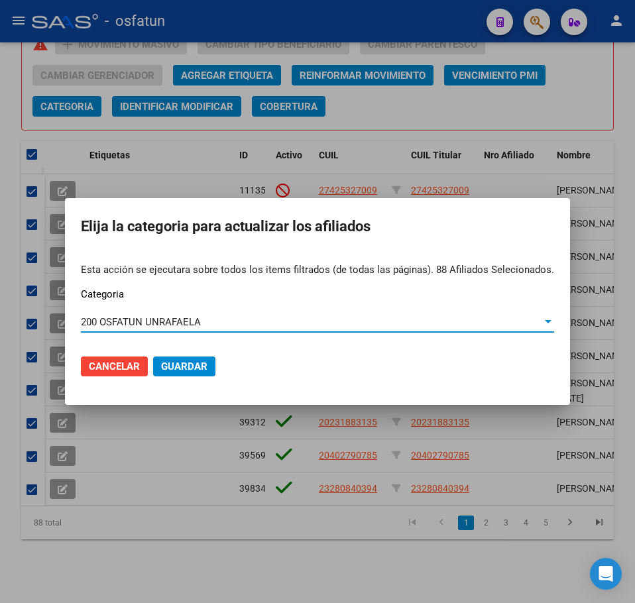
click at [196, 361] on span "Guardar" at bounding box center [184, 367] width 46 height 12
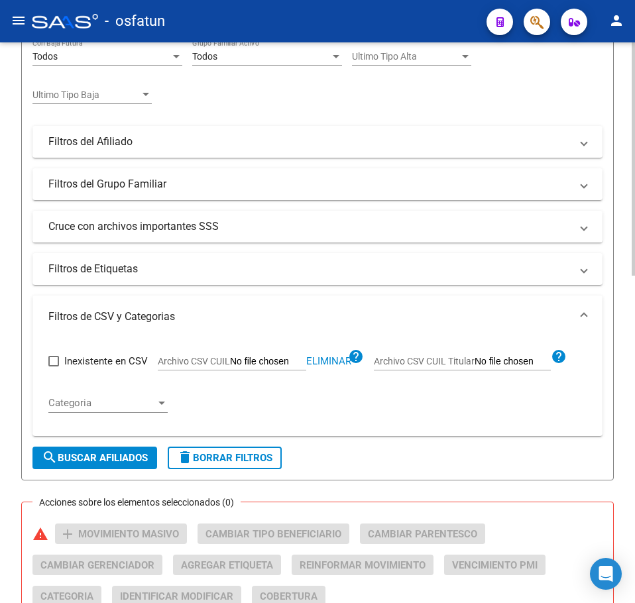
scroll to position [388, 0]
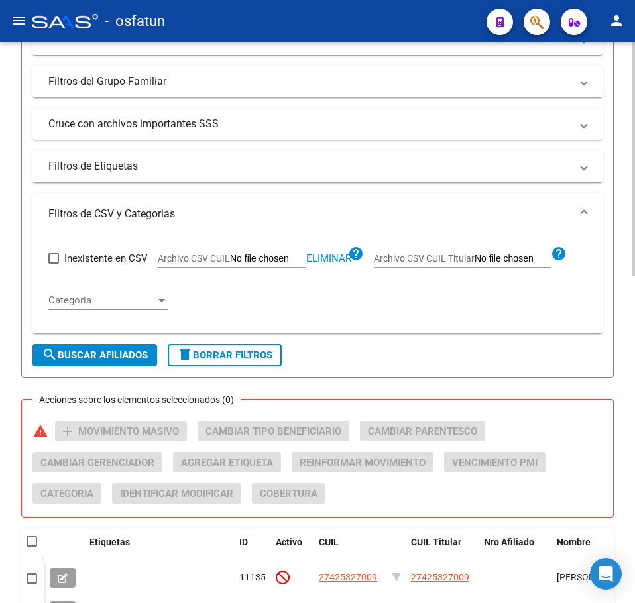
click at [626, 143] on div "PADRON -> Afiliados Empadronados (alt+a) add Crear Afiliado file_download Expor…" at bounding box center [317, 323] width 635 height 1336
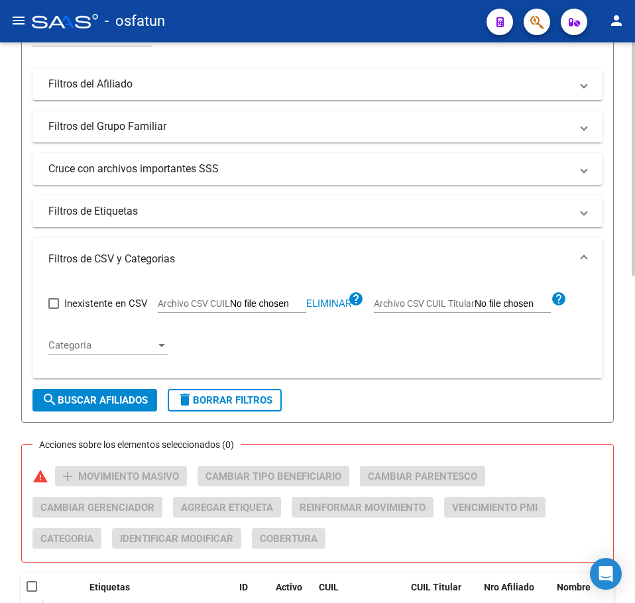
scroll to position [322, 0]
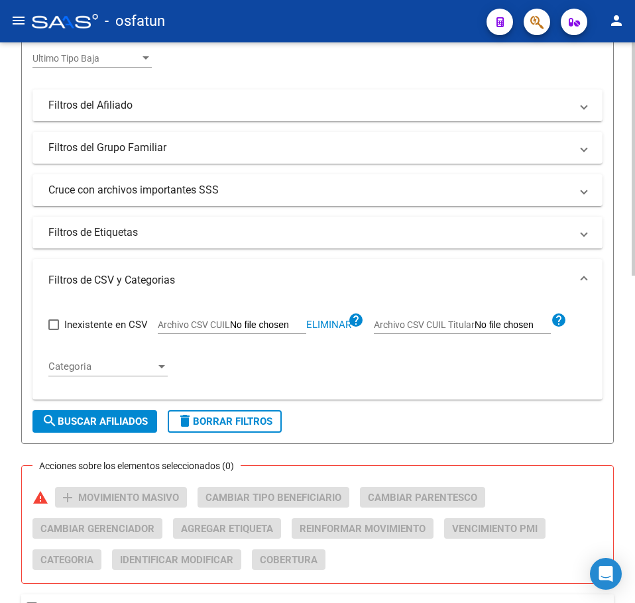
click at [328, 325] on span "Eliminar" at bounding box center [328, 325] width 45 height 12
click at [268, 330] on input "Archivo CSV CUIL" at bounding box center [268, 326] width 76 height 12
click at [111, 418] on span "search Buscar Afiliados" at bounding box center [95, 422] width 106 height 12
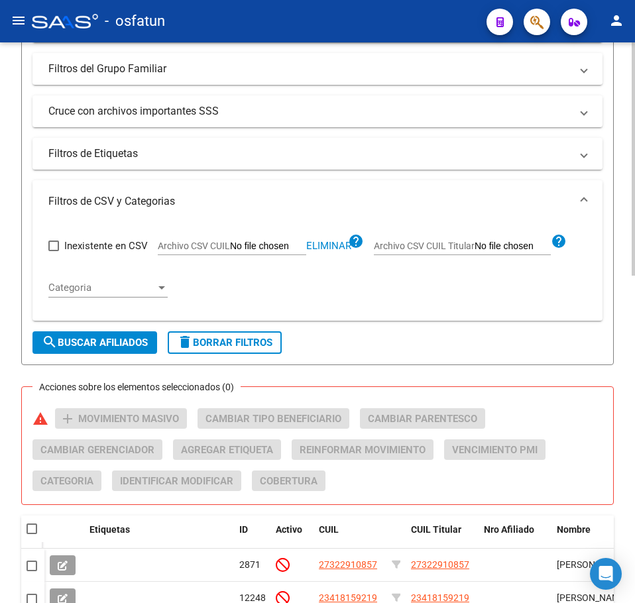
scroll to position [719, 0]
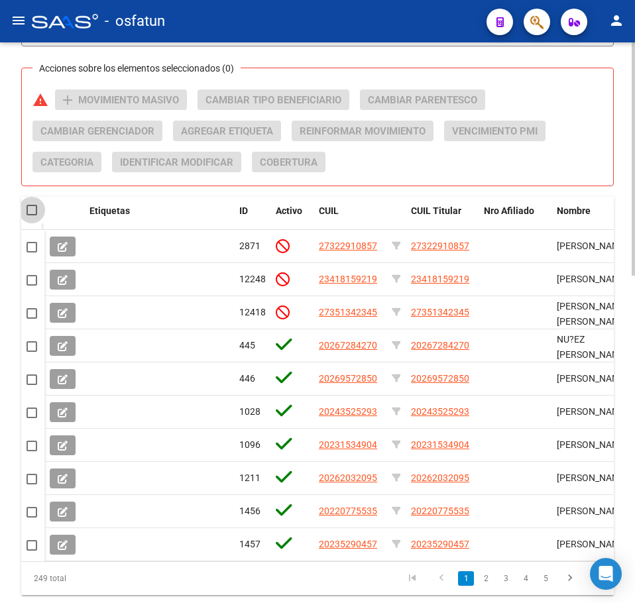
click at [29, 209] on span at bounding box center [32, 210] width 11 height 11
click at [31, 215] on input "checkbox" at bounding box center [31, 215] width 1 height 1
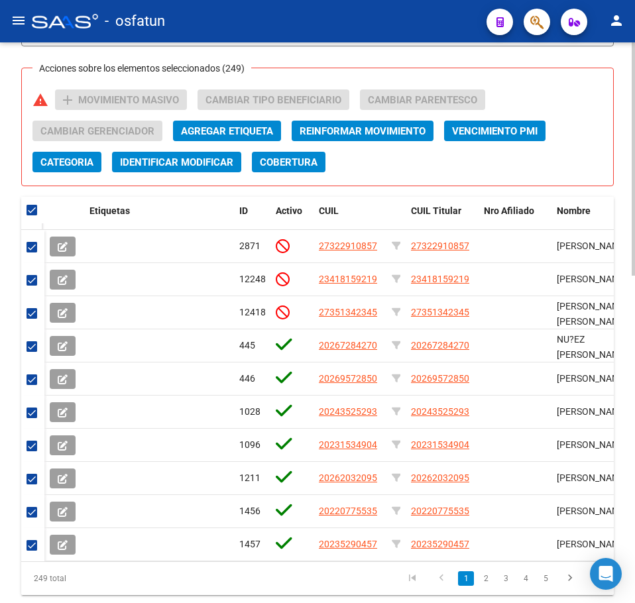
click at [72, 163] on span "Categoria" at bounding box center [66, 162] width 53 height 12
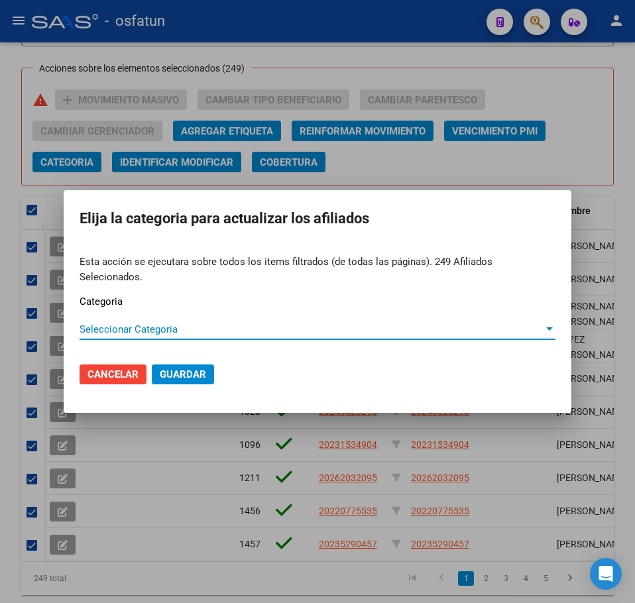
click at [106, 327] on span "Seleccionar Categoria" at bounding box center [312, 329] width 464 height 12
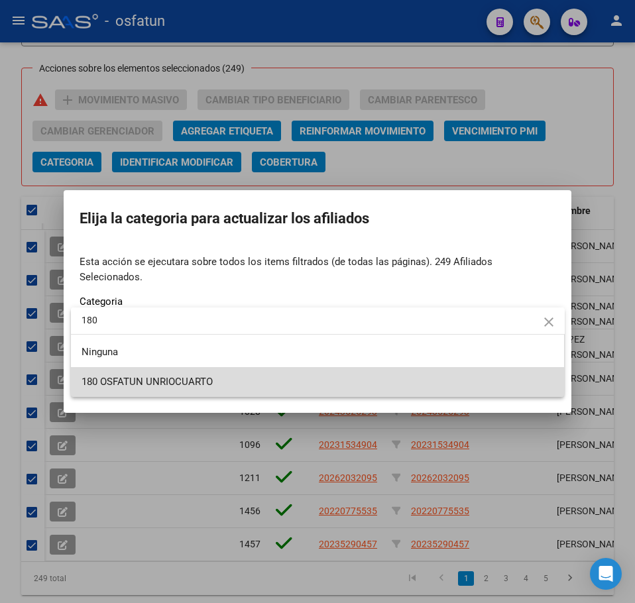
click at [213, 388] on span "180 OSFATUN UNRIOCUARTO" at bounding box center [318, 382] width 473 height 30
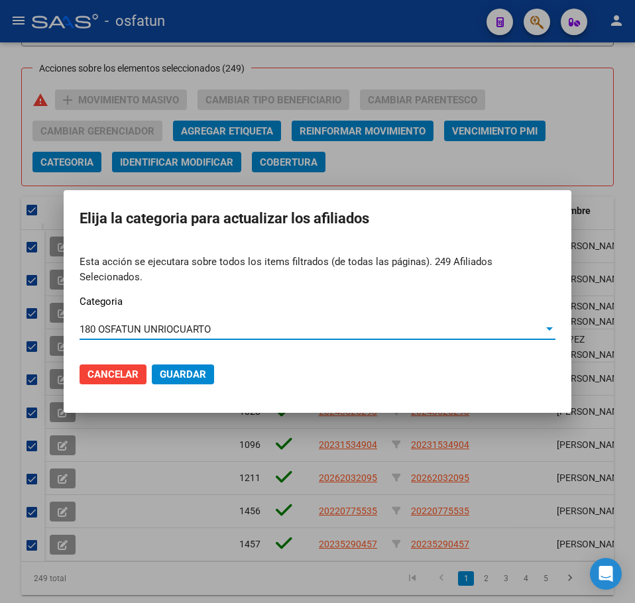
drag, startPoint x: 207, startPoint y: 371, endPoint x: 198, endPoint y: 369, distance: 9.5
click at [205, 371] on button "Guardar" at bounding box center [183, 375] width 62 height 20
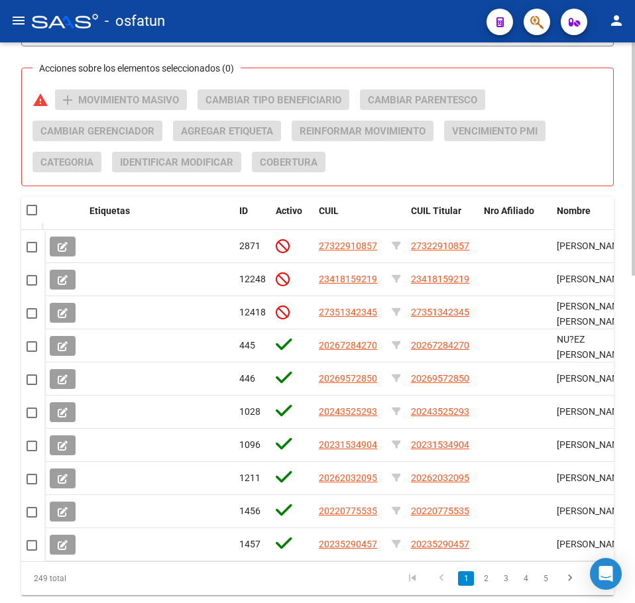
click at [601, 115] on div "Acciones sobre los elementos seleccionados (0) warning add Movimiento Masivo Ca…" at bounding box center [322, 135] width 581 height 93
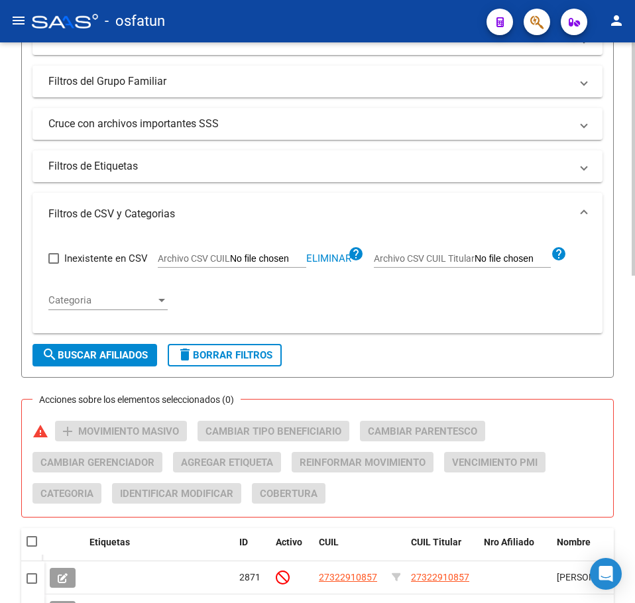
click at [334, 259] on span "Eliminar" at bounding box center [328, 259] width 45 height 12
click at [263, 259] on input "Archivo CSV CUIL" at bounding box center [268, 259] width 76 height 12
click at [92, 357] on span "search Buscar Afiliados" at bounding box center [95, 355] width 106 height 12
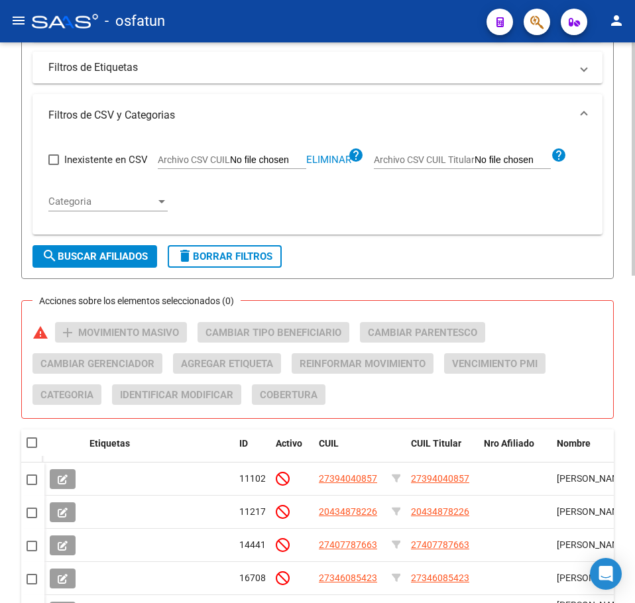
scroll to position [786, 0]
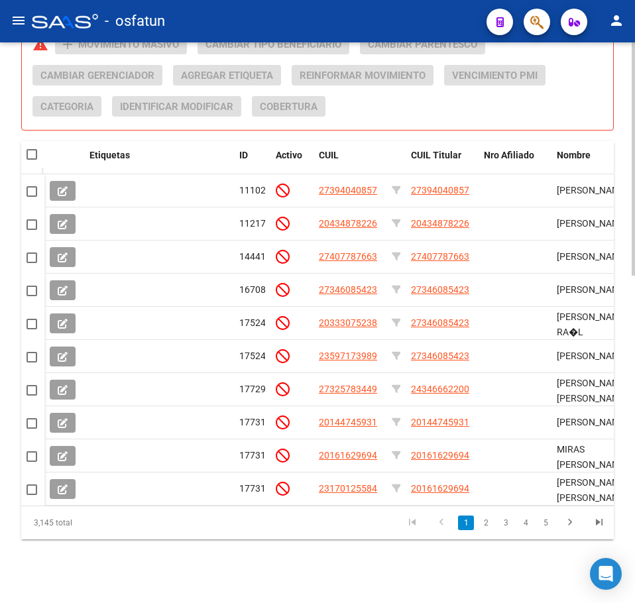
click at [33, 149] on span at bounding box center [32, 154] width 11 height 11
click at [32, 160] on input "checkbox" at bounding box center [31, 160] width 1 height 1
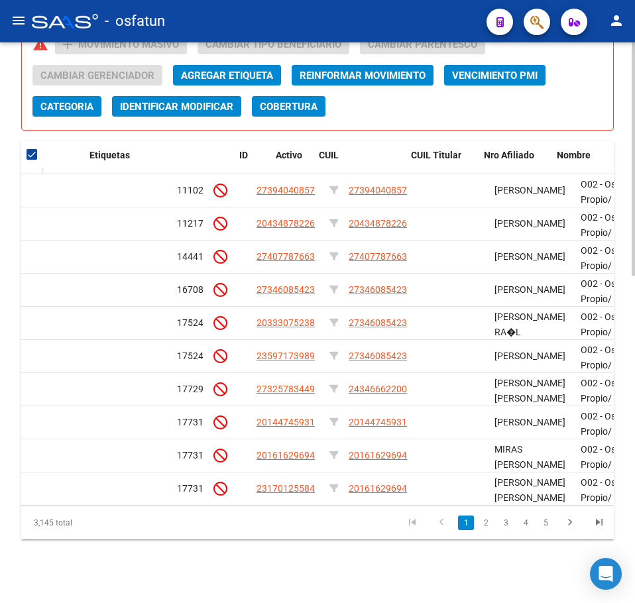
scroll to position [0, 0]
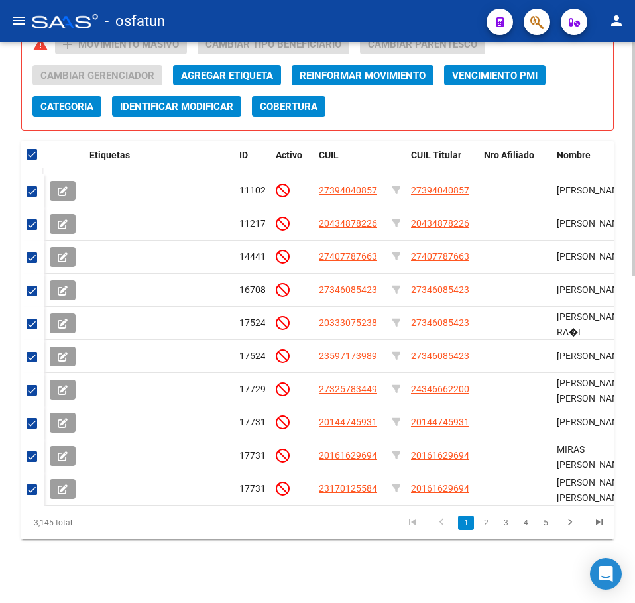
click at [84, 101] on span "Categoria" at bounding box center [66, 107] width 53 height 12
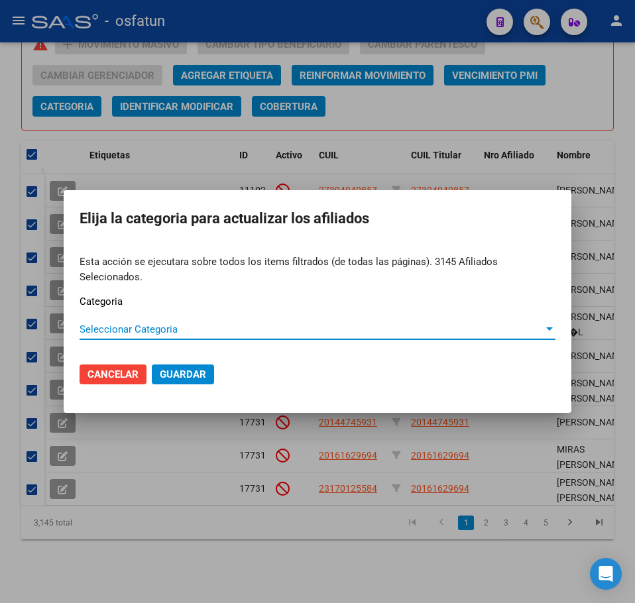
click at [187, 323] on span "Seleccionar Categoria" at bounding box center [312, 329] width 464 height 12
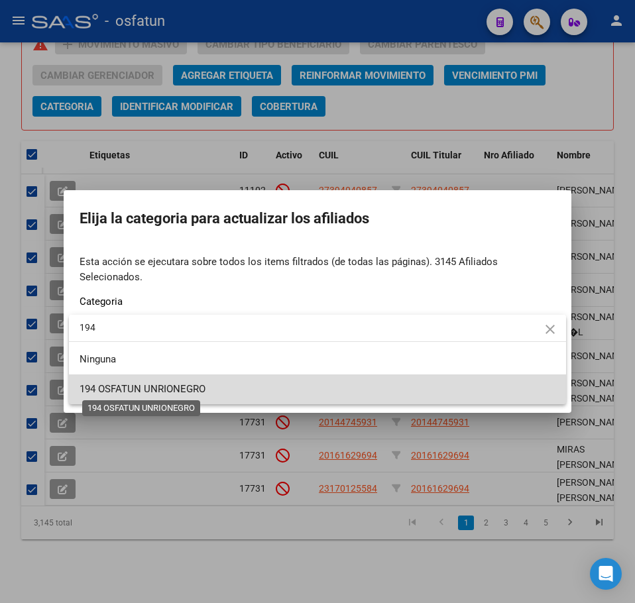
click at [194, 387] on span "194 OSFATUN UNRIONEGRO" at bounding box center [143, 389] width 126 height 12
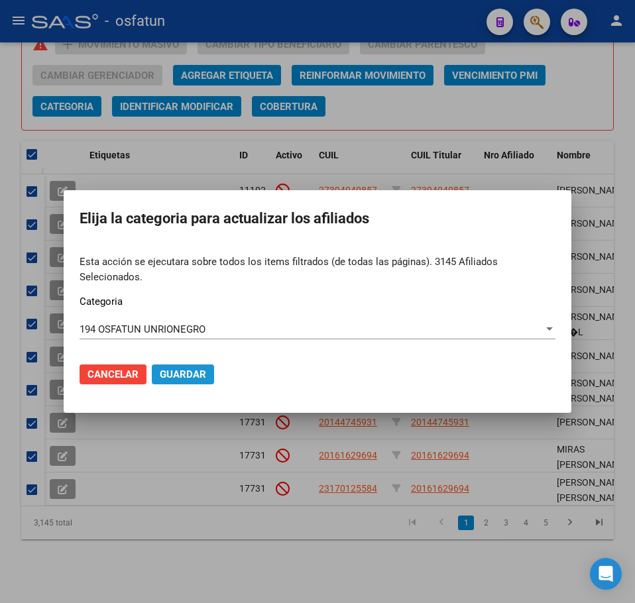
click at [188, 379] on span "Guardar" at bounding box center [183, 375] width 46 height 12
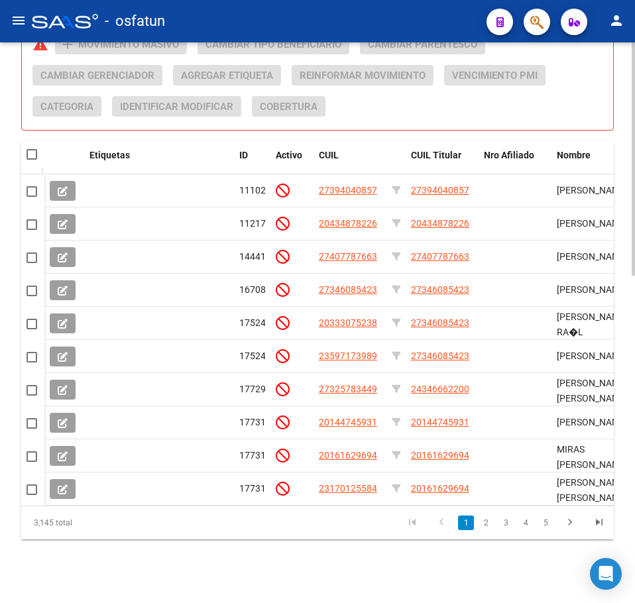
drag, startPoint x: 620, startPoint y: 118, endPoint x: 609, endPoint y: 117, distance: 11.3
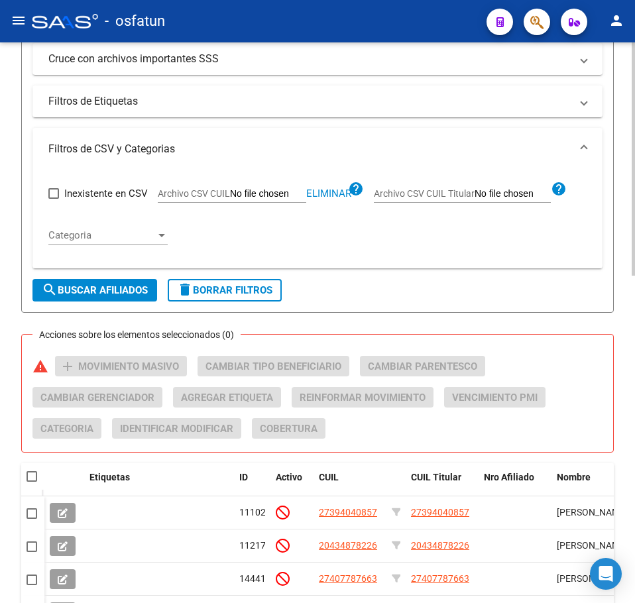
scroll to position [454, 0]
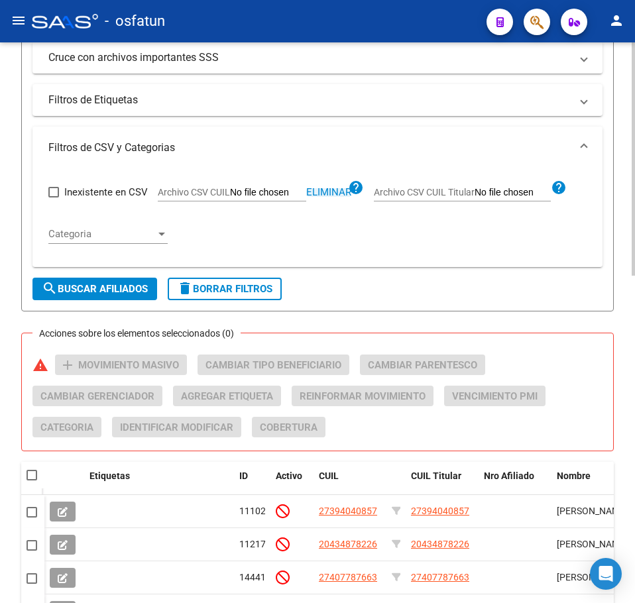
click at [337, 192] on span "Eliminar" at bounding box center [328, 192] width 45 height 12
click at [264, 195] on input "Archivo CSV CUIL" at bounding box center [268, 193] width 76 height 12
click at [122, 290] on span "search Buscar Afiliados" at bounding box center [95, 289] width 106 height 12
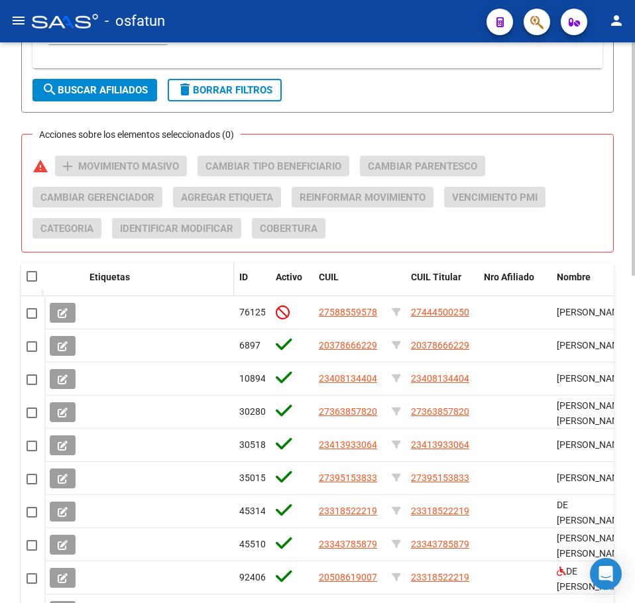
scroll to position [786, 0]
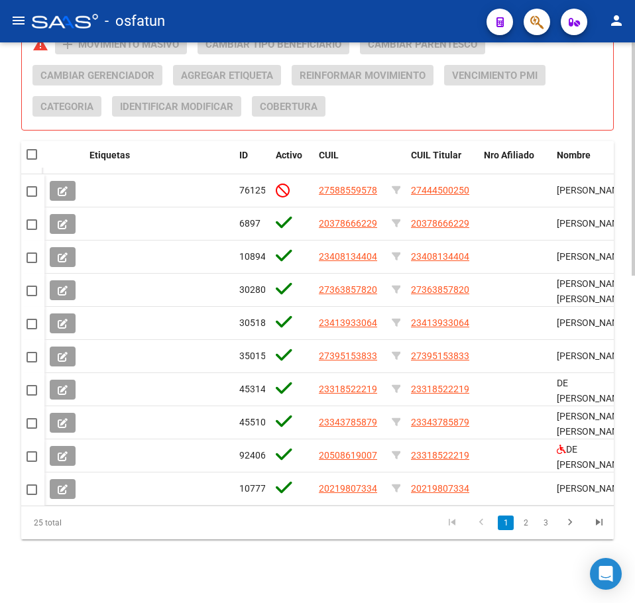
click at [32, 149] on span at bounding box center [32, 154] width 11 height 11
click at [32, 160] on input "checkbox" at bounding box center [31, 160] width 1 height 1
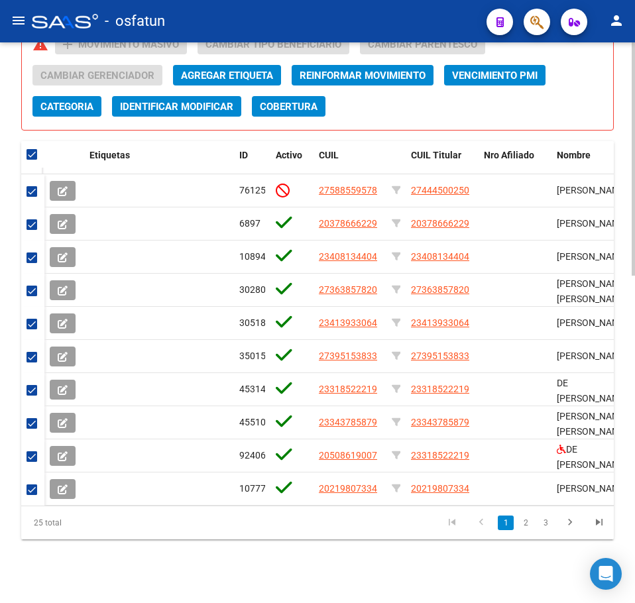
click at [72, 101] on span "Categoria" at bounding box center [66, 107] width 53 height 12
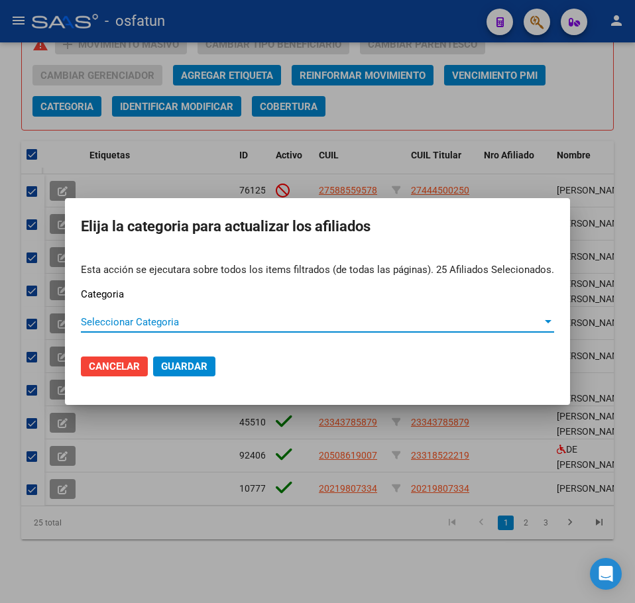
click at [131, 320] on span "Seleccionar Categoria" at bounding box center [311, 322] width 461 height 12
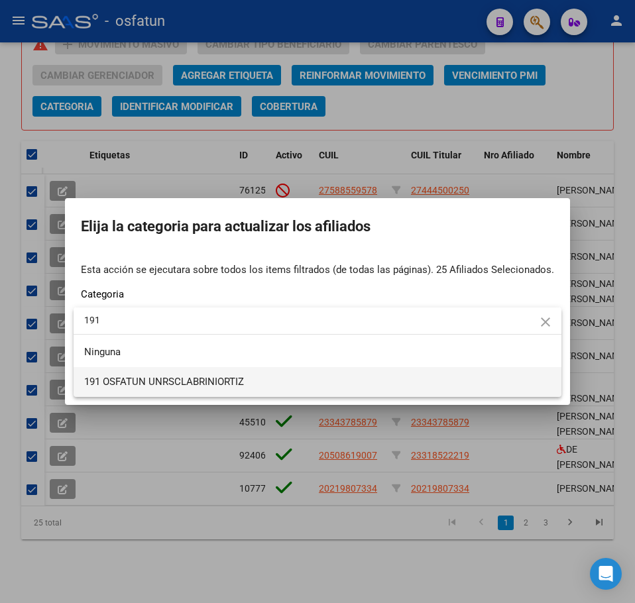
click at [200, 387] on span "191 OSFATUN UNRSCLABRINIORTIZ" at bounding box center [317, 382] width 467 height 30
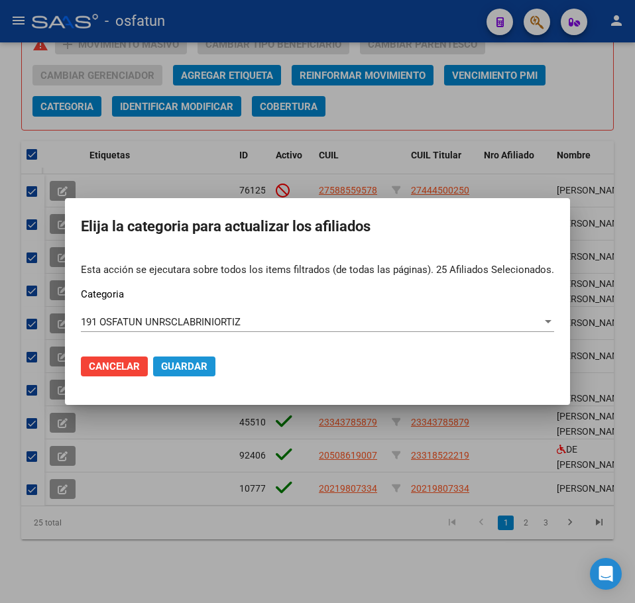
click at [207, 372] on span "Guardar" at bounding box center [184, 367] width 46 height 12
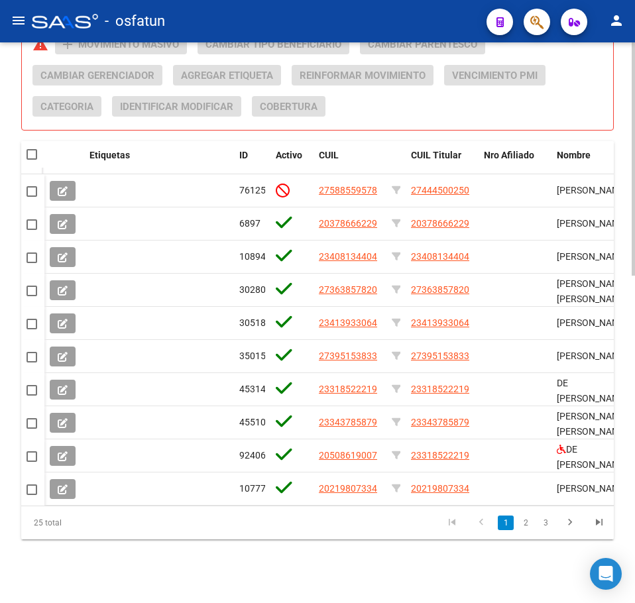
drag, startPoint x: 624, startPoint y: 120, endPoint x: 559, endPoint y: 141, distance: 67.5
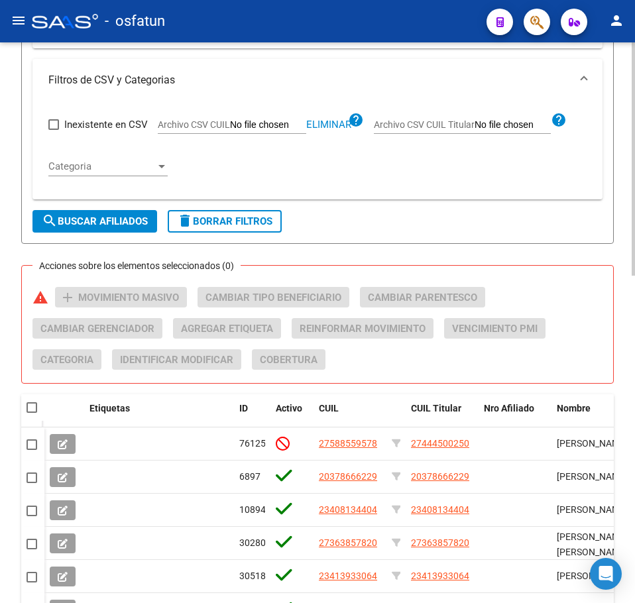
scroll to position [520, 0]
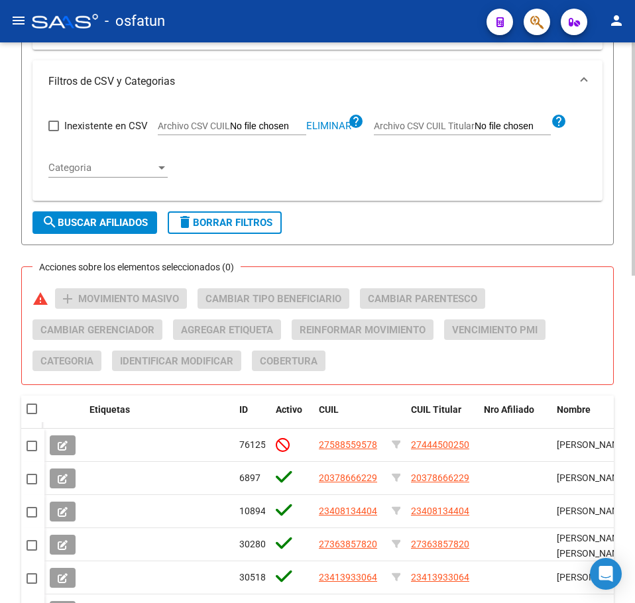
click at [328, 126] on span "Eliminar" at bounding box center [328, 126] width 45 height 12
click at [285, 127] on input "Archivo CSV CUIL" at bounding box center [268, 127] width 76 height 12
click at [96, 228] on button "search Buscar Afiliados" at bounding box center [94, 222] width 125 height 23
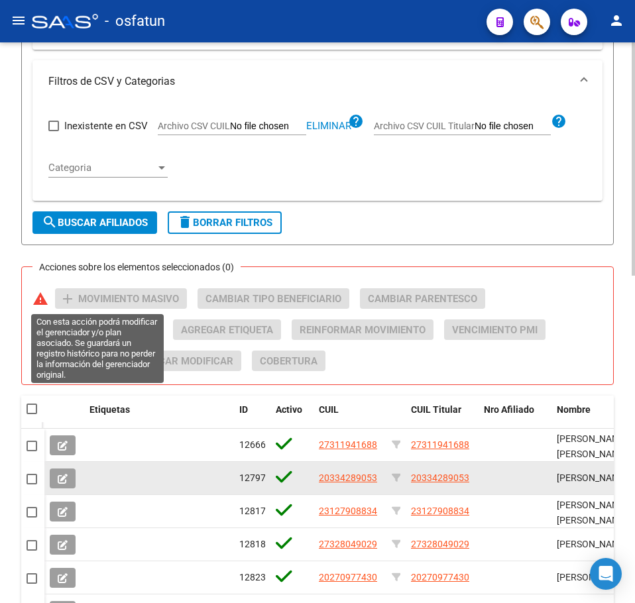
scroll to position [786, 0]
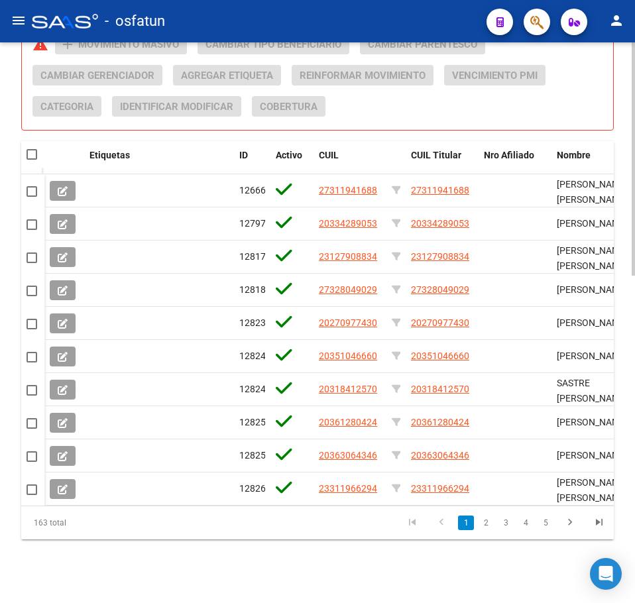
click at [35, 149] on span at bounding box center [32, 154] width 11 height 11
click at [32, 160] on input "checkbox" at bounding box center [31, 160] width 1 height 1
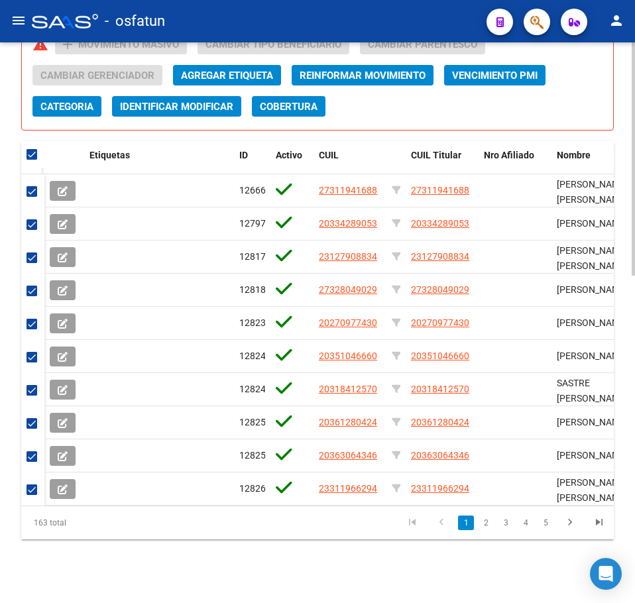
click at [74, 101] on span "Categoria" at bounding box center [66, 107] width 53 height 12
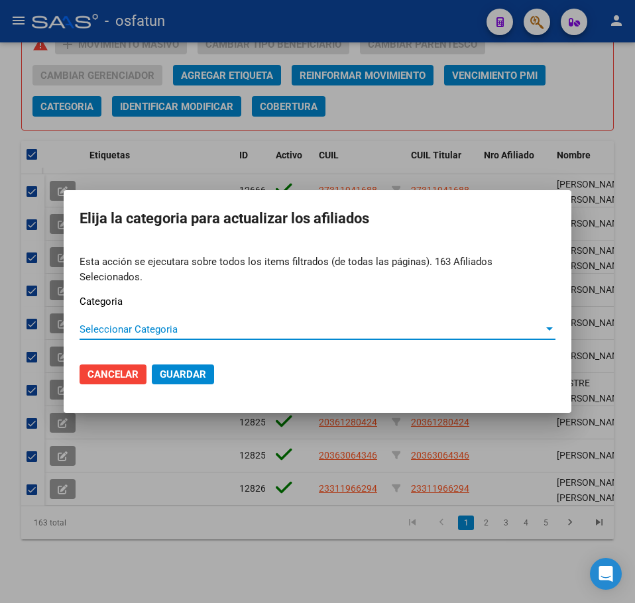
click at [111, 327] on span "Seleccionar Categoria" at bounding box center [312, 329] width 464 height 12
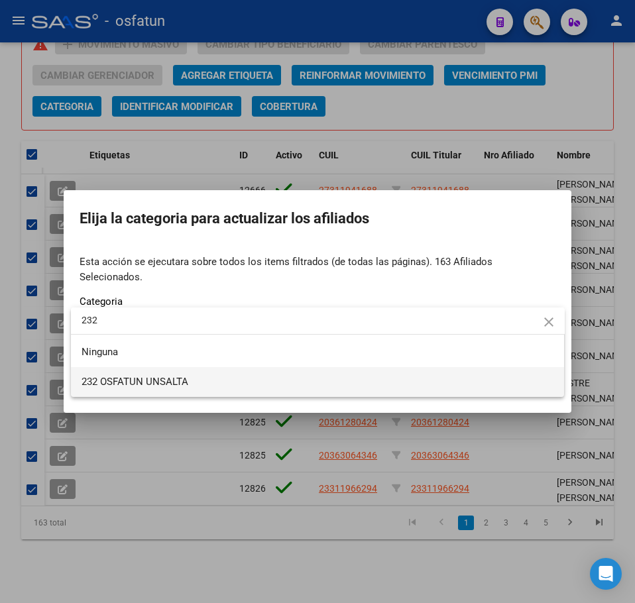
click at [213, 386] on span "232 OSFATUN UNSALTA" at bounding box center [318, 382] width 473 height 30
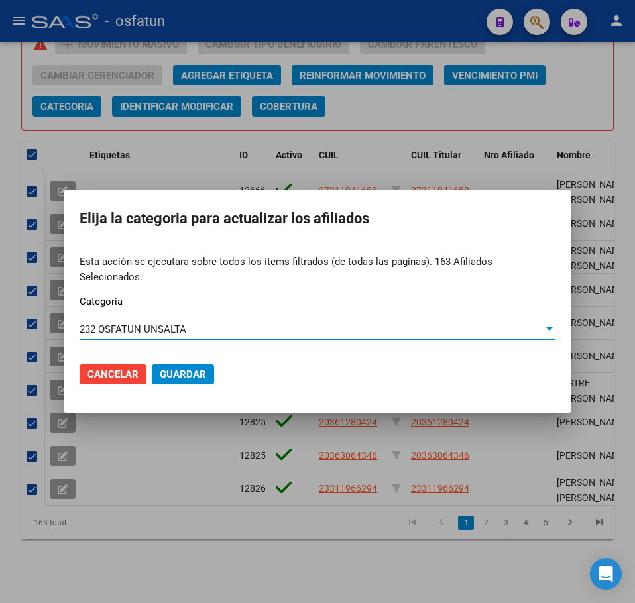
click at [190, 369] on span "Guardar" at bounding box center [183, 375] width 46 height 12
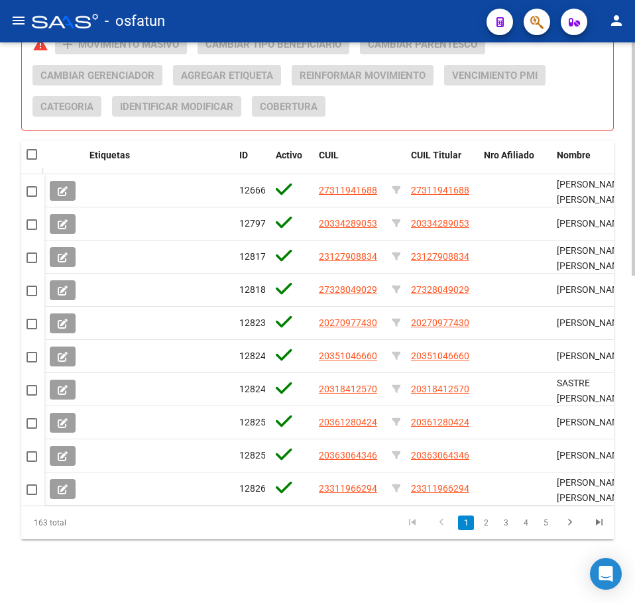
click at [595, 114] on div "Acciones sobre los elementos seleccionados (0) warning add Movimiento Masivo Ca…" at bounding box center [322, 80] width 581 height 93
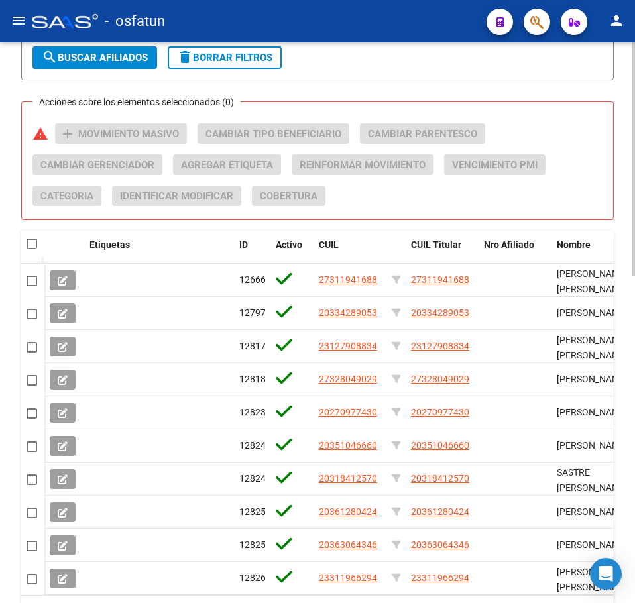
scroll to position [520, 0]
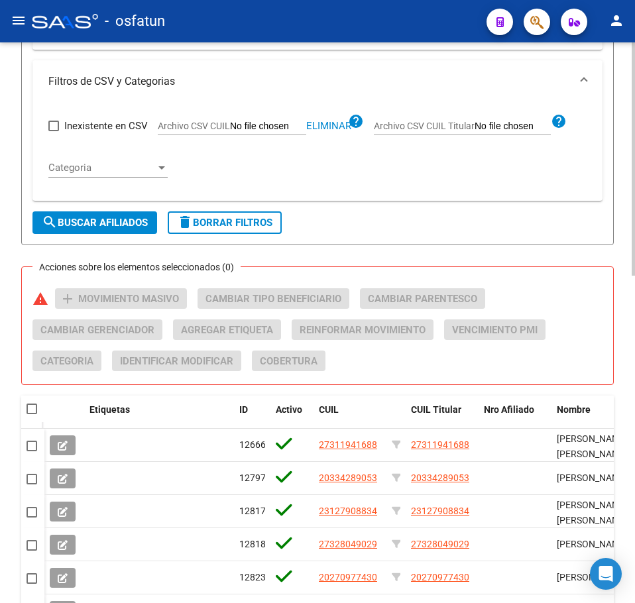
click at [335, 124] on span "Eliminar" at bounding box center [328, 126] width 45 height 12
click at [292, 128] on input "Archivo CSV CUIL" at bounding box center [268, 127] width 76 height 12
click at [121, 224] on span "search Buscar Afiliados" at bounding box center [95, 223] width 106 height 12
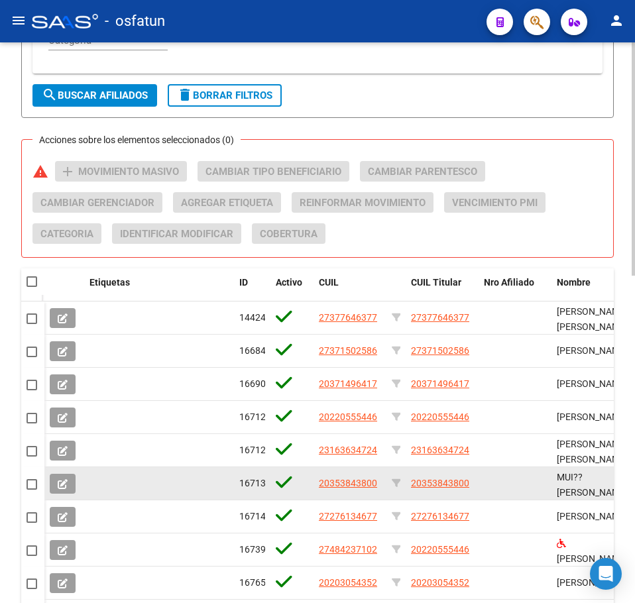
scroll to position [786, 0]
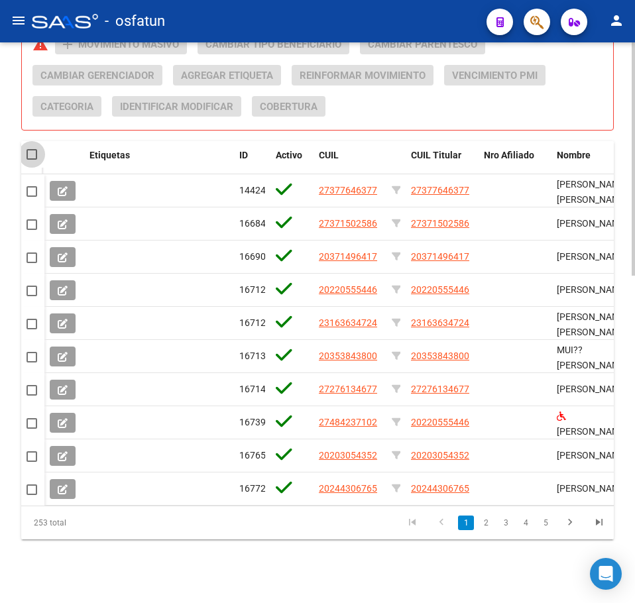
click at [33, 149] on span at bounding box center [32, 154] width 11 height 11
click at [32, 160] on input "checkbox" at bounding box center [31, 160] width 1 height 1
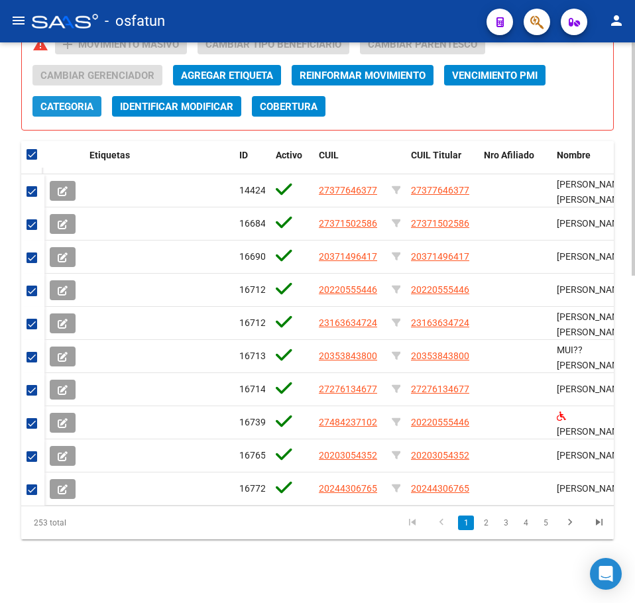
click at [75, 101] on span "Categoria" at bounding box center [66, 107] width 53 height 12
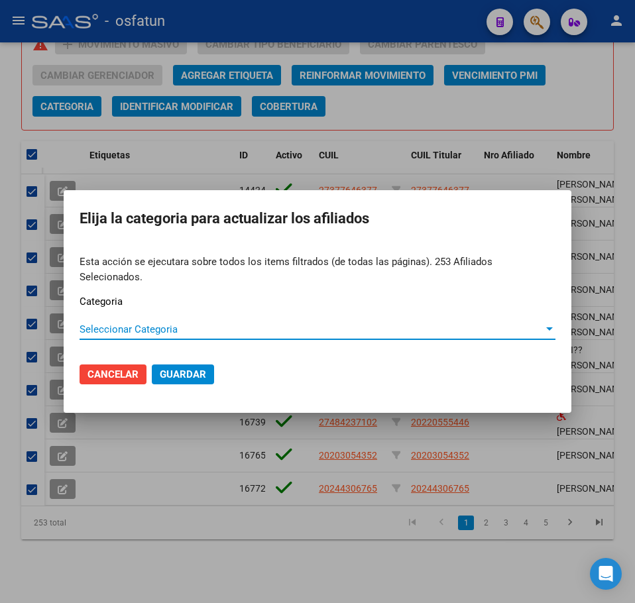
click at [118, 324] on span "Seleccionar Categoria" at bounding box center [312, 329] width 464 height 12
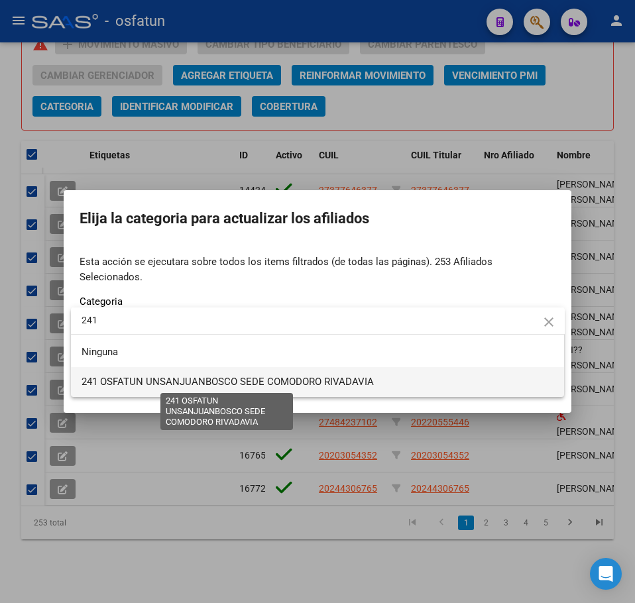
click at [142, 386] on span "241 OSFATUN UNSANJUANBOSCO SEDE COMODORO RIVADAVIA" at bounding box center [228, 382] width 292 height 12
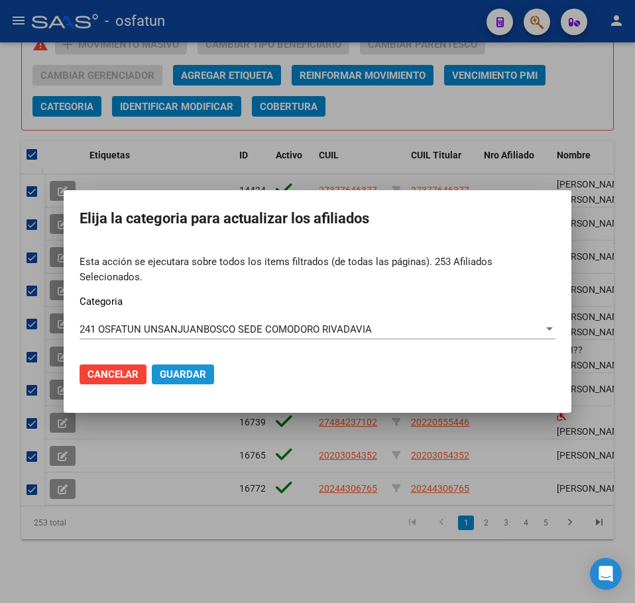
click at [188, 365] on button "Guardar" at bounding box center [183, 375] width 62 height 20
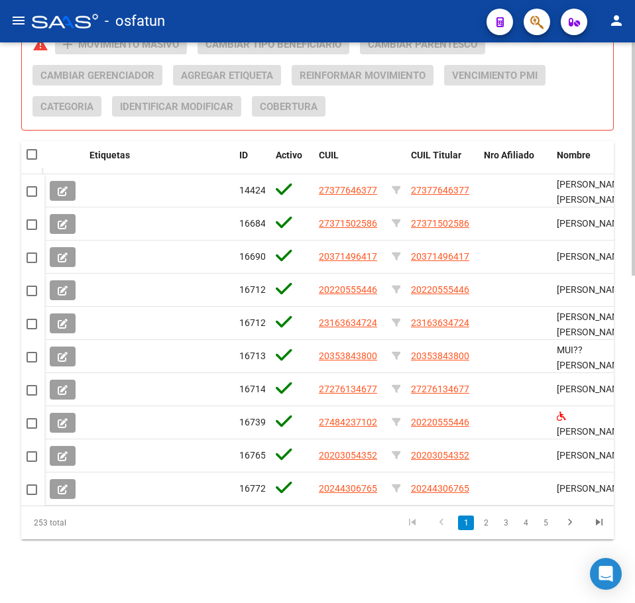
click at [546, 103] on div "Acciones sobre los elementos seleccionados (0) warning add Movimiento Masivo Ca…" at bounding box center [322, 80] width 581 height 93
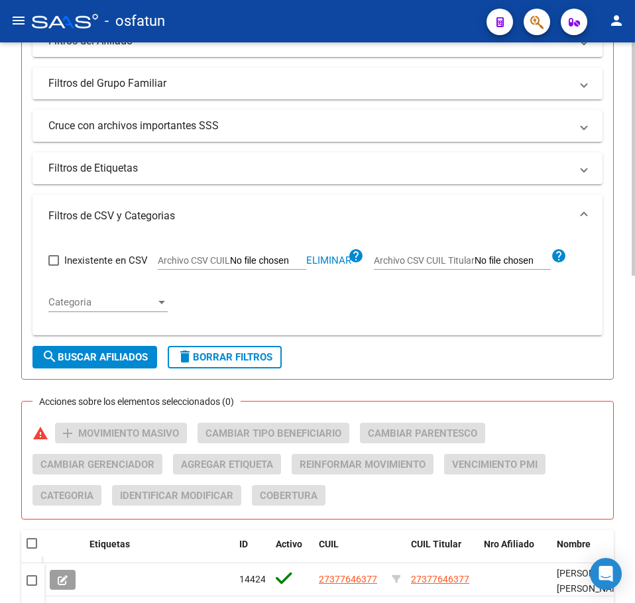
scroll to position [388, 0]
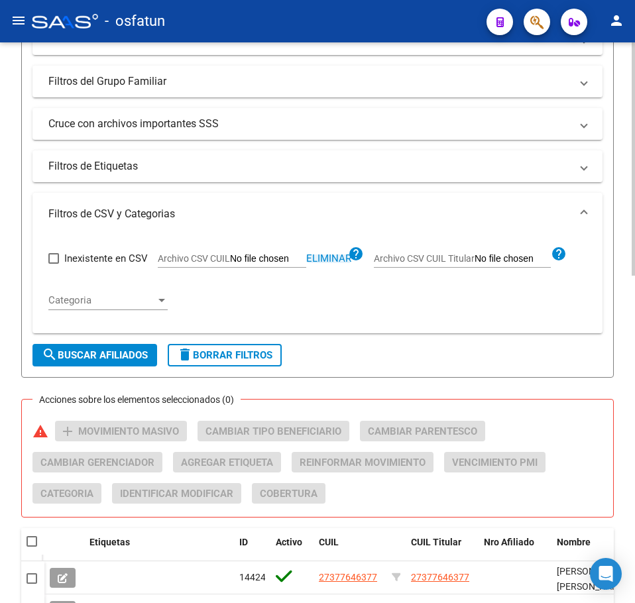
click at [337, 261] on span "Eliminar" at bounding box center [328, 259] width 45 height 12
click at [314, 297] on div "Inexistente en CSV Archivo CSV CUIL help Archivo CSV CUIL Titular help Categori…" at bounding box center [317, 279] width 538 height 88
click at [275, 254] on input "Archivo CSV CUIL" at bounding box center [268, 259] width 76 height 12
click at [109, 354] on span "search Buscar Afiliados" at bounding box center [95, 355] width 106 height 12
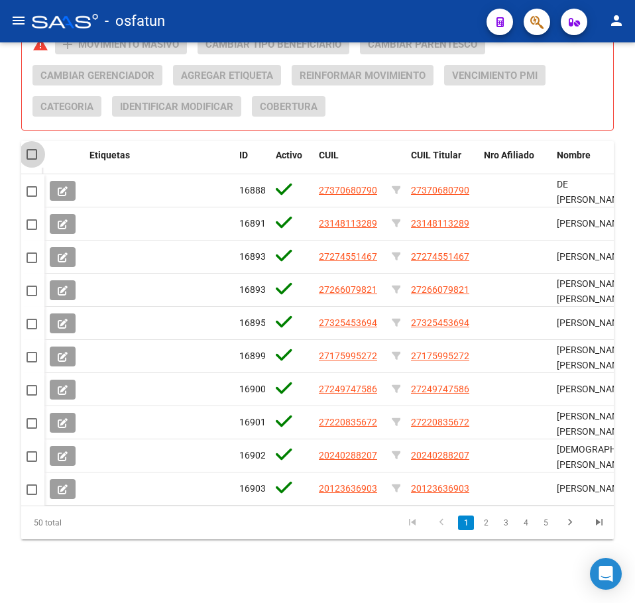
drag, startPoint x: 27, startPoint y: 145, endPoint x: 33, endPoint y: 149, distance: 7.6
click at [29, 149] on span at bounding box center [32, 154] width 11 height 11
click at [31, 160] on input "checkbox" at bounding box center [31, 160] width 1 height 1
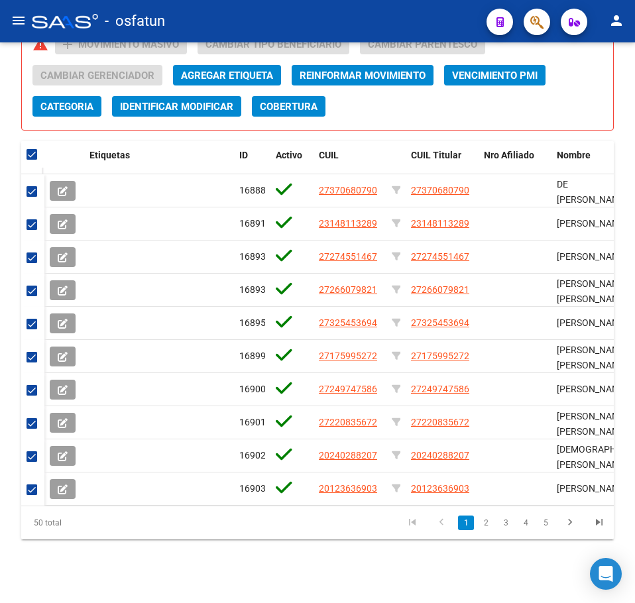
click at [74, 101] on span "Categoria" at bounding box center [66, 107] width 53 height 12
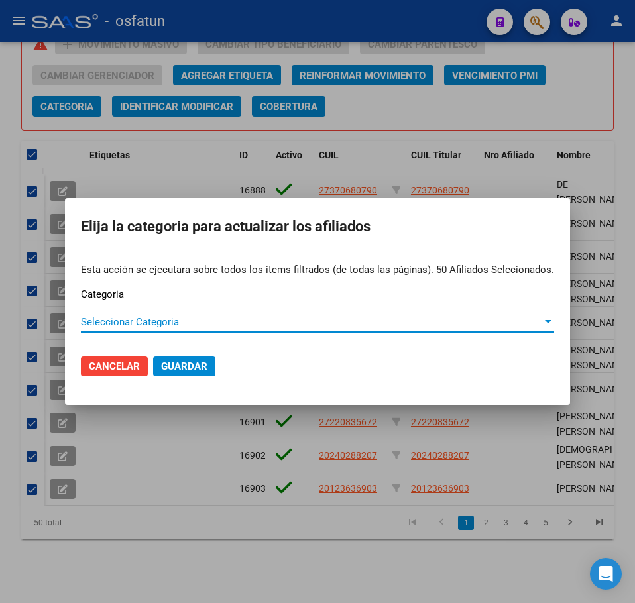
click at [127, 320] on span "Seleccionar Categoria" at bounding box center [311, 322] width 461 height 12
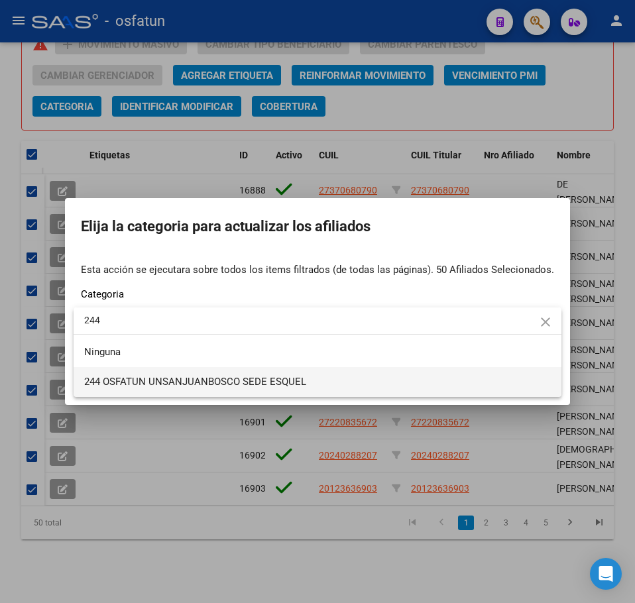
click at [251, 388] on span "244 OSFATUN UNSANJUANBOSCO SEDE ESQUEL" at bounding box center [317, 382] width 467 height 30
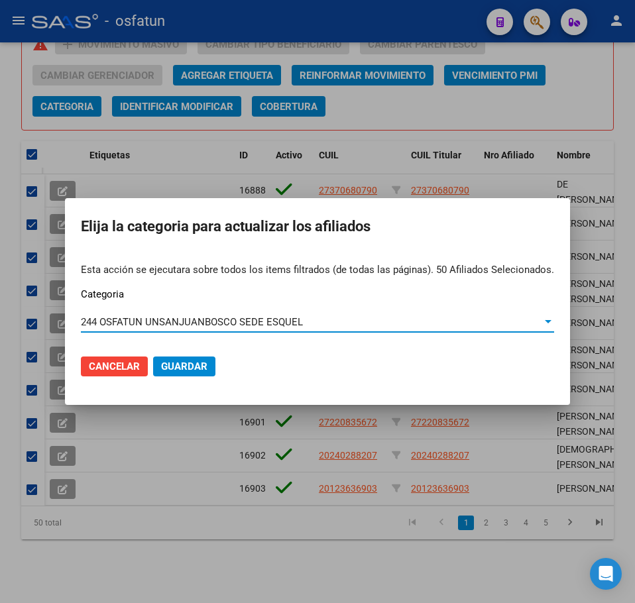
click at [207, 363] on span "Guardar" at bounding box center [184, 367] width 46 height 12
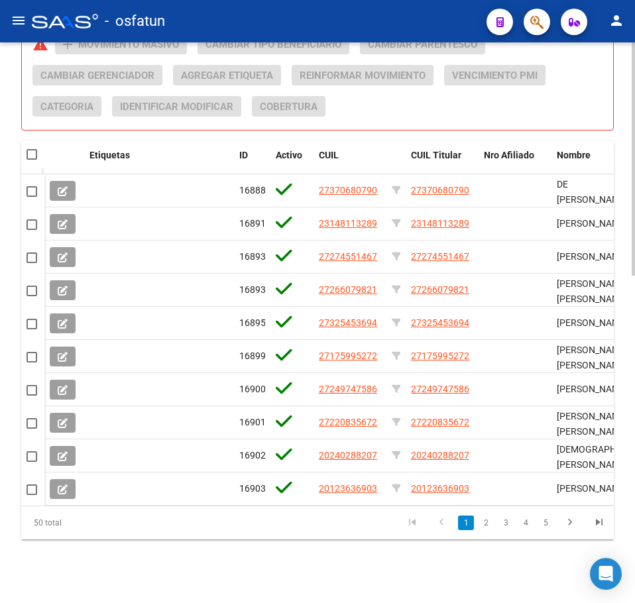
click at [575, 105] on div "Acciones sobre los elementos seleccionados (0) warning add Movimiento Masivo Ca…" at bounding box center [322, 80] width 581 height 93
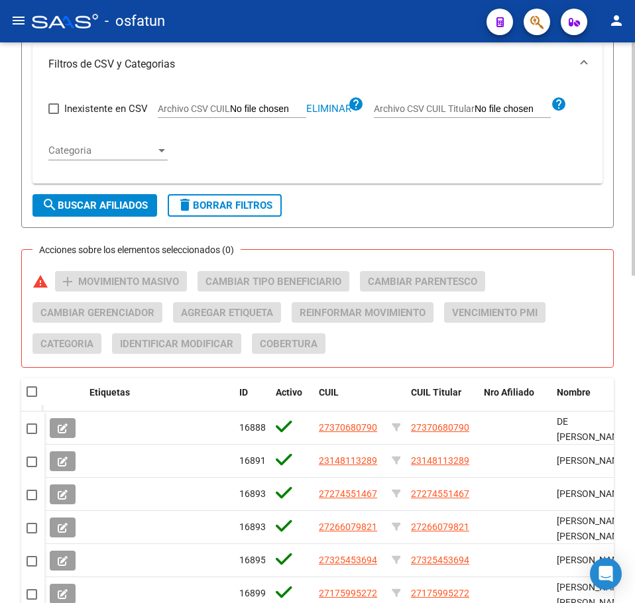
scroll to position [454, 0]
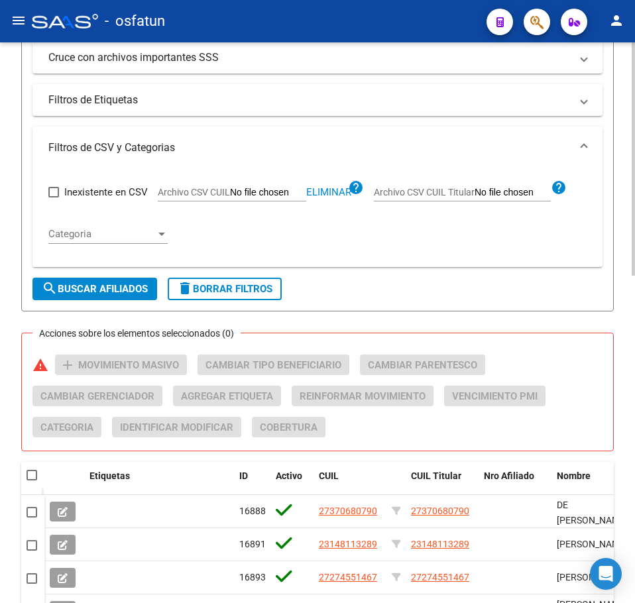
click at [333, 190] on span "Eliminar" at bounding box center [328, 192] width 45 height 12
click at [282, 192] on input "Archivo CSV CUIL" at bounding box center [268, 193] width 76 height 12
click at [109, 278] on form "Filtros Id CUIL / Nombre / Apellido CUIL Titular Seleccionar Gerenciador Selecc…" at bounding box center [317, 28] width 593 height 567
click at [113, 287] on span "search Buscar Afiliados" at bounding box center [95, 289] width 106 height 12
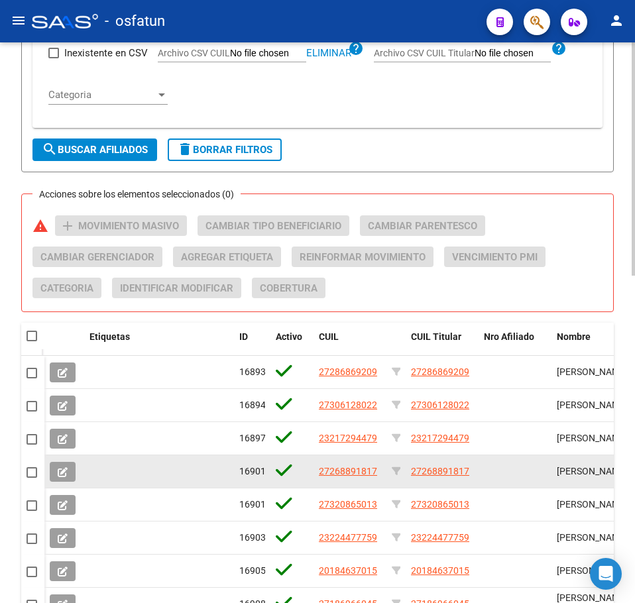
scroll to position [786, 0]
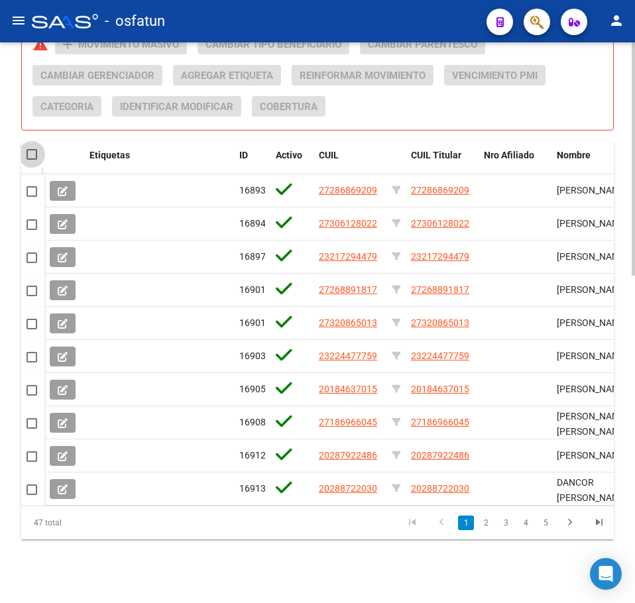
click at [31, 149] on span at bounding box center [32, 154] width 11 height 11
click at [31, 160] on input "checkbox" at bounding box center [31, 160] width 1 height 1
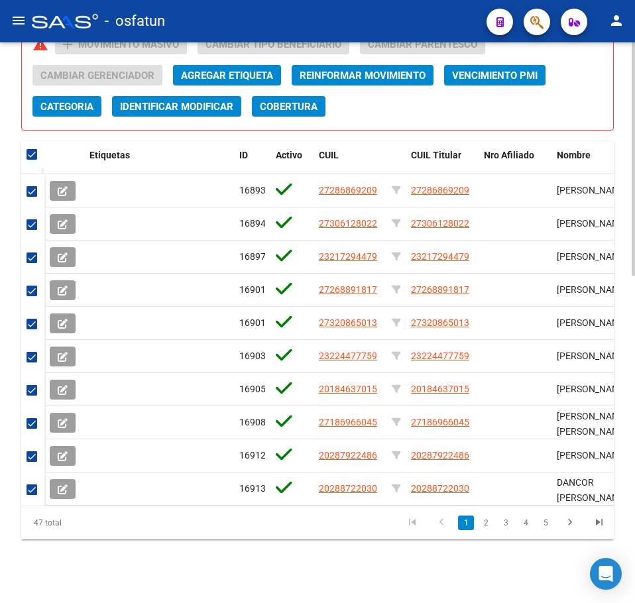
click at [73, 101] on span "Categoria" at bounding box center [66, 107] width 53 height 12
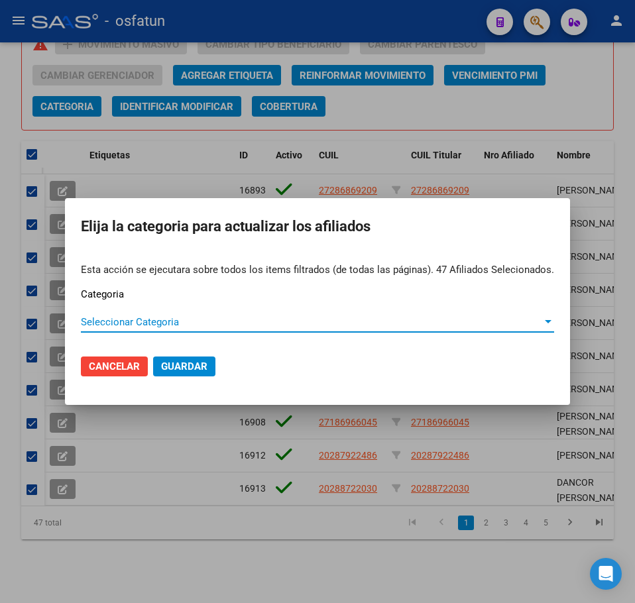
click at [132, 325] on span "Seleccionar Categoria" at bounding box center [311, 322] width 461 height 12
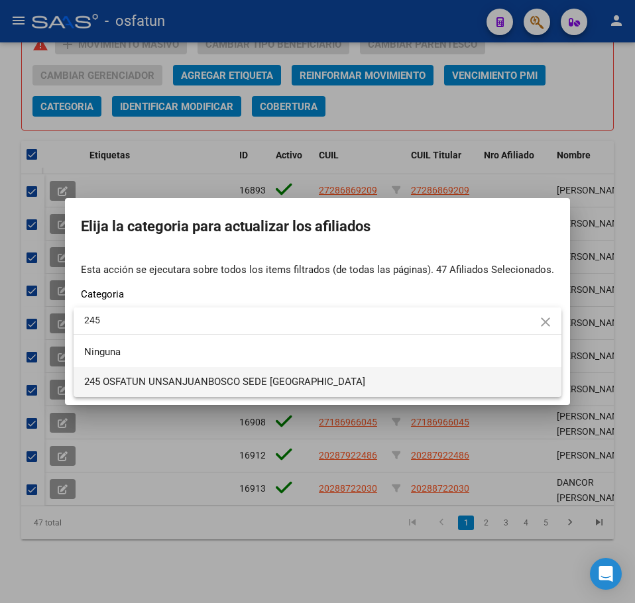
click at [166, 377] on span "245 OSFATUN UNSANJUANBOSCO SEDE PUERTO MADRYN" at bounding box center [224, 382] width 281 height 12
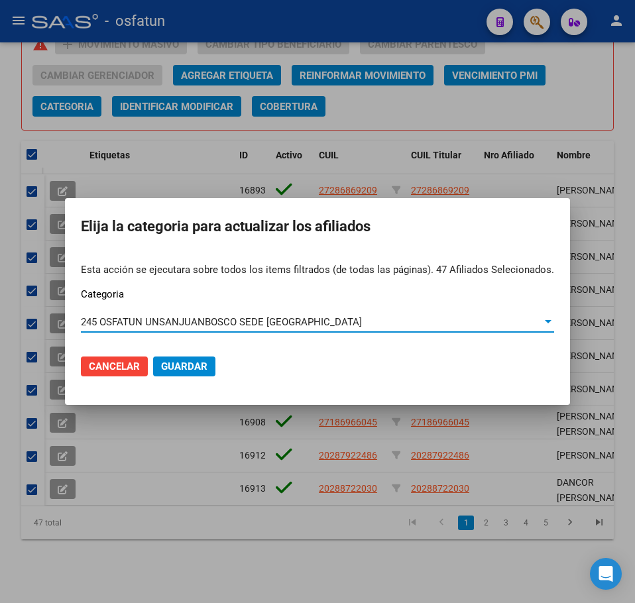
click at [210, 361] on button "Guardar" at bounding box center [184, 367] width 62 height 20
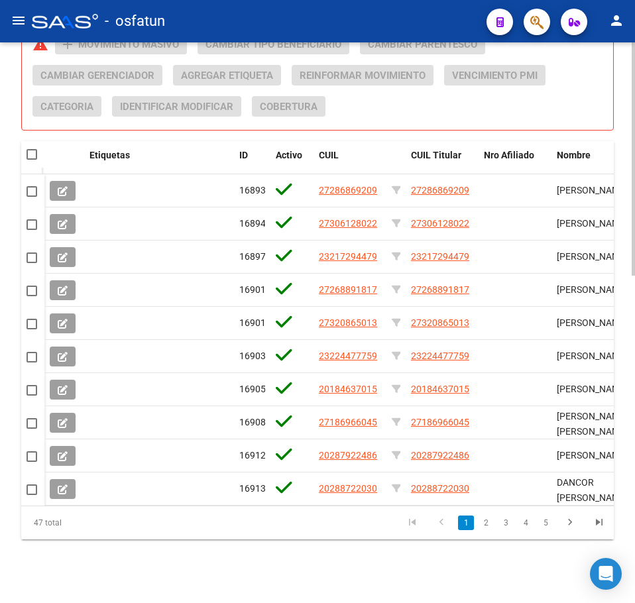
drag, startPoint x: 630, startPoint y: 116, endPoint x: 595, endPoint y: 127, distance: 36.9
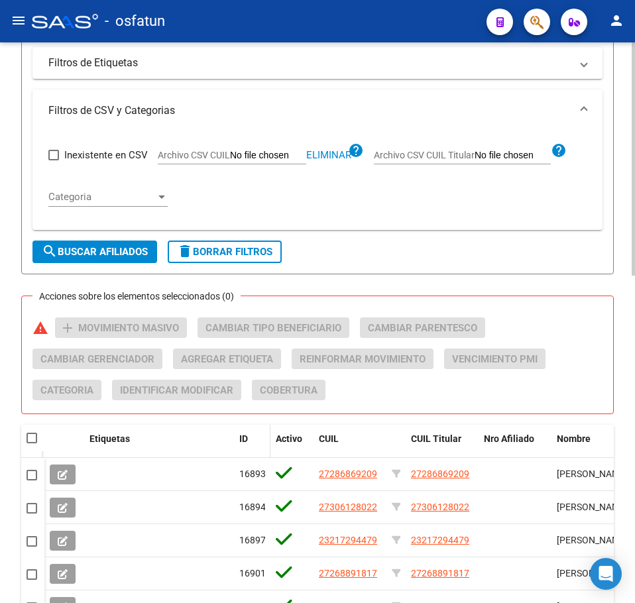
scroll to position [388, 0]
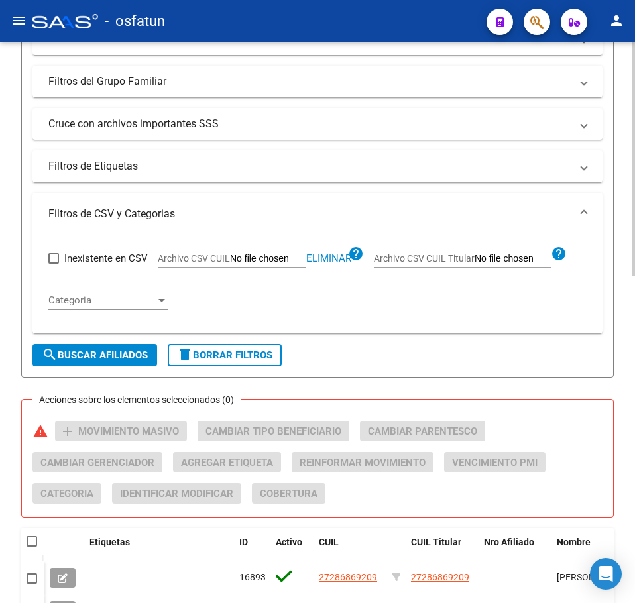
drag, startPoint x: 341, startPoint y: 257, endPoint x: 329, endPoint y: 257, distance: 12.6
click at [341, 257] on span "Eliminar" at bounding box center [328, 259] width 45 height 12
click at [268, 261] on input "Archivo CSV CUIL" at bounding box center [268, 259] width 76 height 12
click at [125, 356] on span "search Buscar Afiliados" at bounding box center [95, 355] width 106 height 12
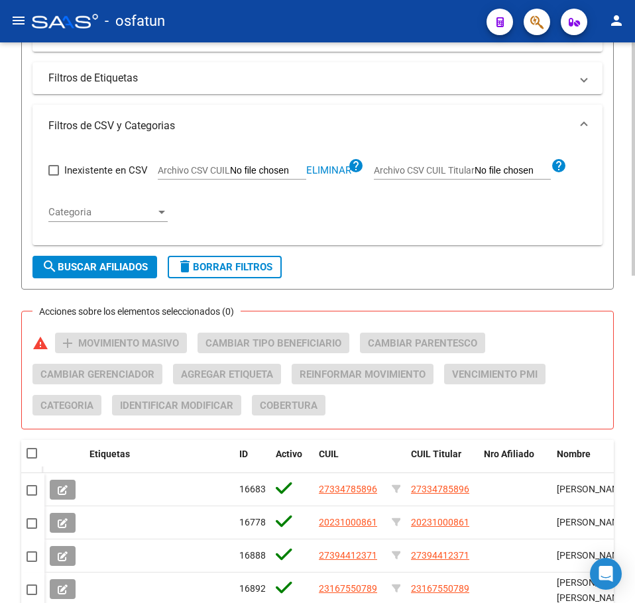
scroll to position [719, 0]
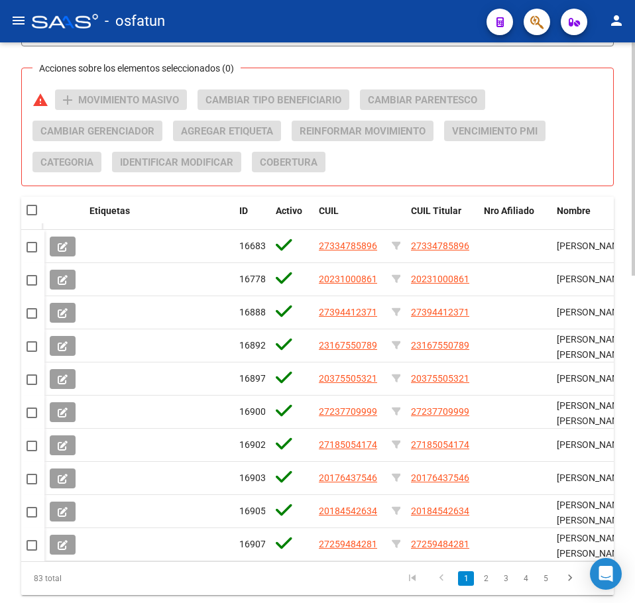
click at [38, 209] on div at bounding box center [33, 210] width 13 height 13
click at [30, 213] on span at bounding box center [32, 210] width 11 height 11
click at [31, 215] on input "checkbox" at bounding box center [31, 215] width 1 height 1
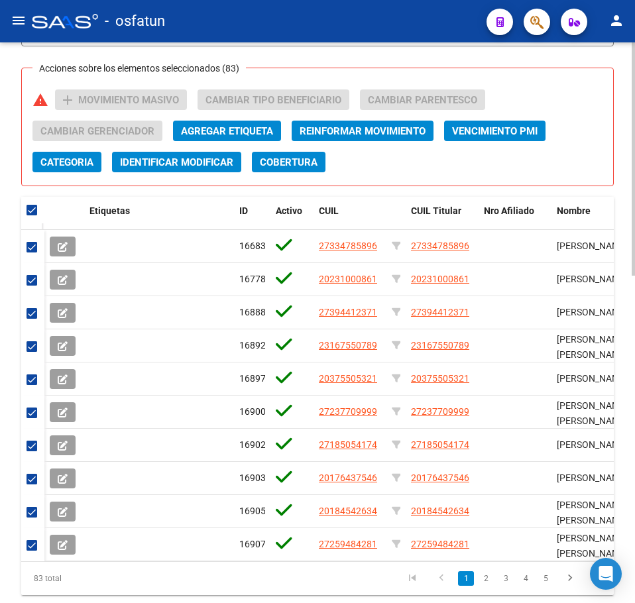
click at [74, 161] on span "Categoria" at bounding box center [66, 162] width 53 height 12
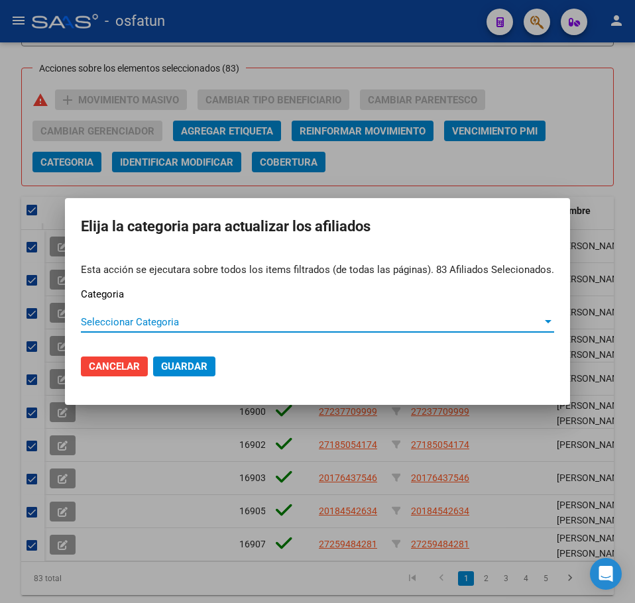
click at [168, 323] on span "Seleccionar Categoria" at bounding box center [311, 322] width 461 height 12
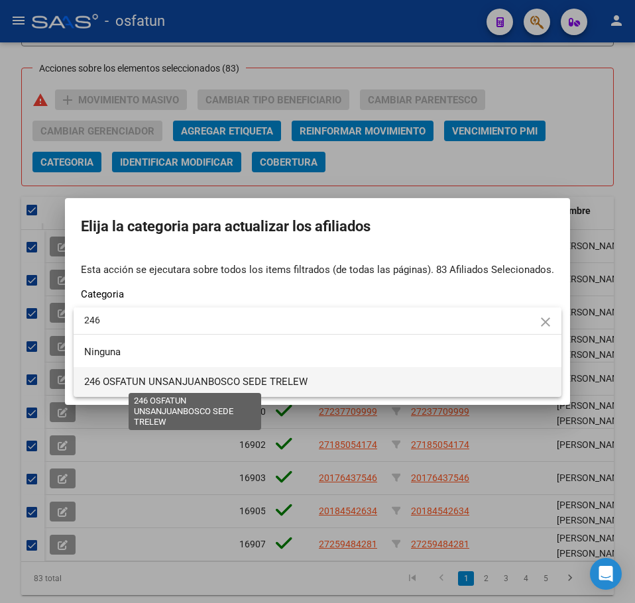
click at [206, 382] on span "246 OSFATUN UNSANJUANBOSCO SEDE TRELEW" at bounding box center [195, 382] width 223 height 12
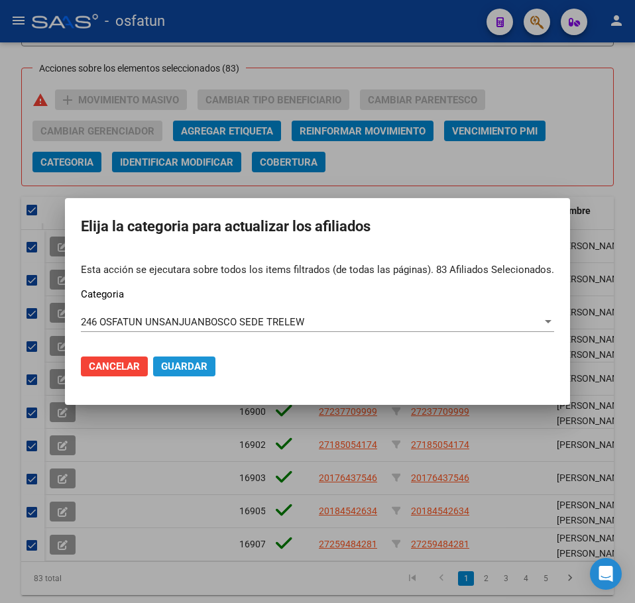
drag, startPoint x: 213, startPoint y: 377, endPoint x: 207, endPoint y: 370, distance: 8.9
click at [209, 372] on button "Guardar" at bounding box center [184, 367] width 62 height 20
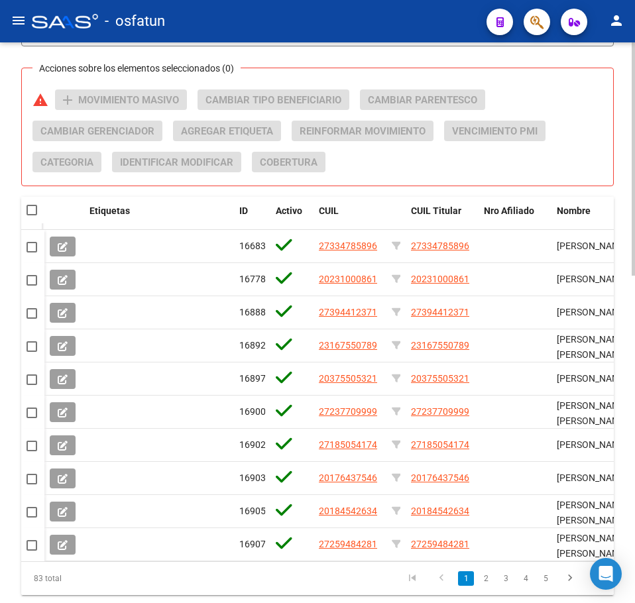
click at [591, 138] on div "Acciones sobre los elementos seleccionados (0) warning add Movimiento Masivo Ca…" at bounding box center [322, 135] width 581 height 93
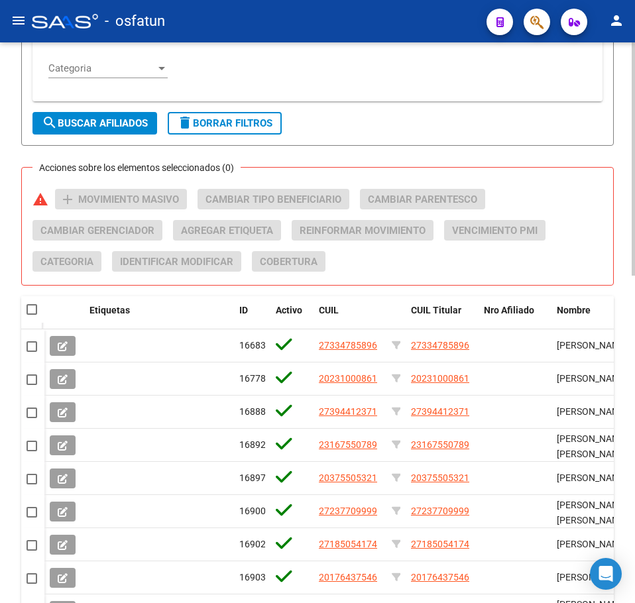
scroll to position [388, 0]
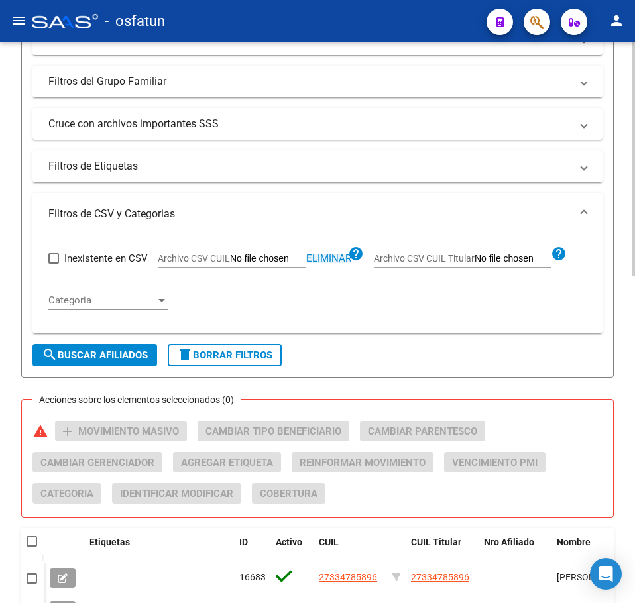
click at [327, 255] on span "Eliminar" at bounding box center [328, 259] width 45 height 12
click at [265, 263] on input "Archivo CSV CUIL" at bounding box center [268, 259] width 76 height 12
click at [103, 351] on span "search Buscar Afiliados" at bounding box center [95, 355] width 106 height 12
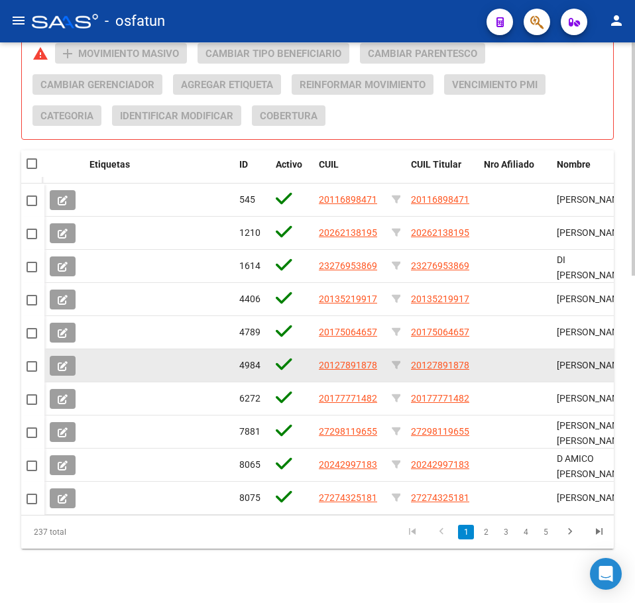
scroll to position [786, 0]
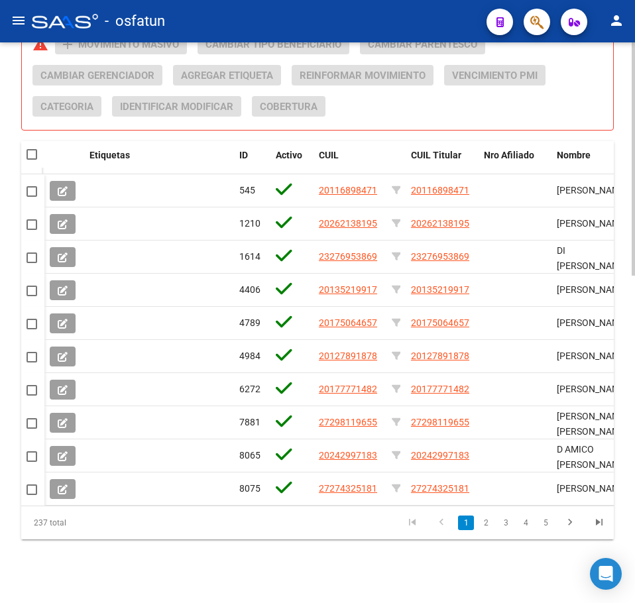
click at [32, 149] on span at bounding box center [32, 154] width 11 height 11
click at [32, 160] on input "checkbox" at bounding box center [31, 160] width 1 height 1
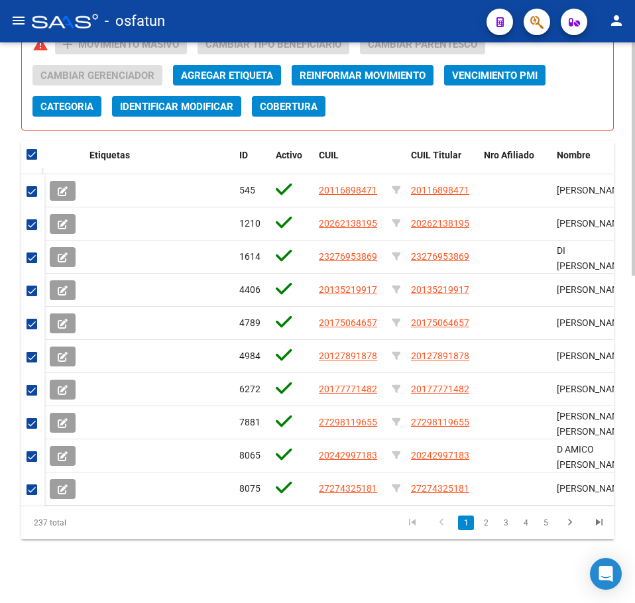
click at [75, 101] on span "Categoria" at bounding box center [66, 107] width 53 height 12
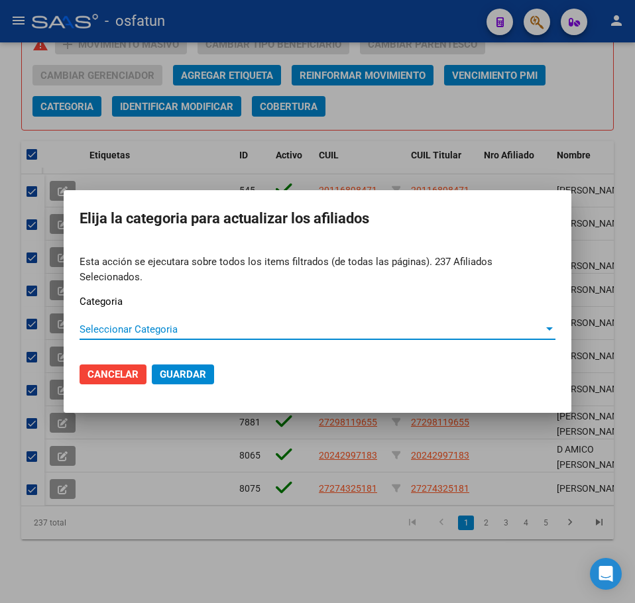
click at [136, 323] on span "Seleccionar Categoria" at bounding box center [312, 329] width 464 height 12
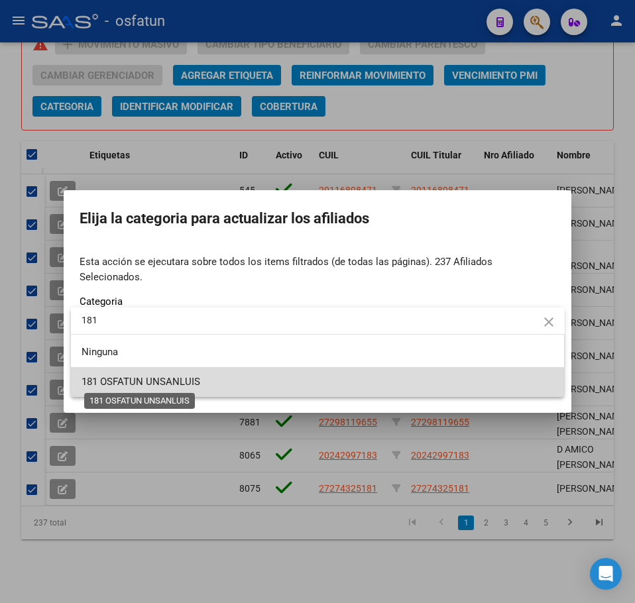
click at [178, 381] on span "181 OSFATUN UNSANLUIS" at bounding box center [141, 382] width 119 height 12
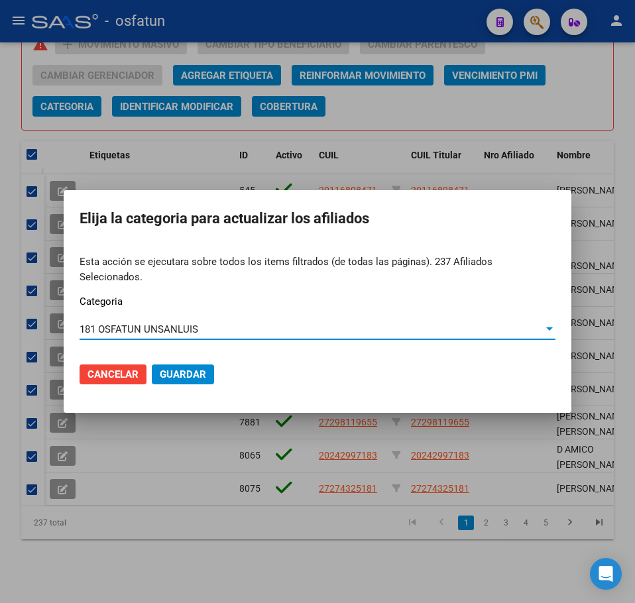
click at [178, 370] on span "Guardar" at bounding box center [183, 375] width 46 height 12
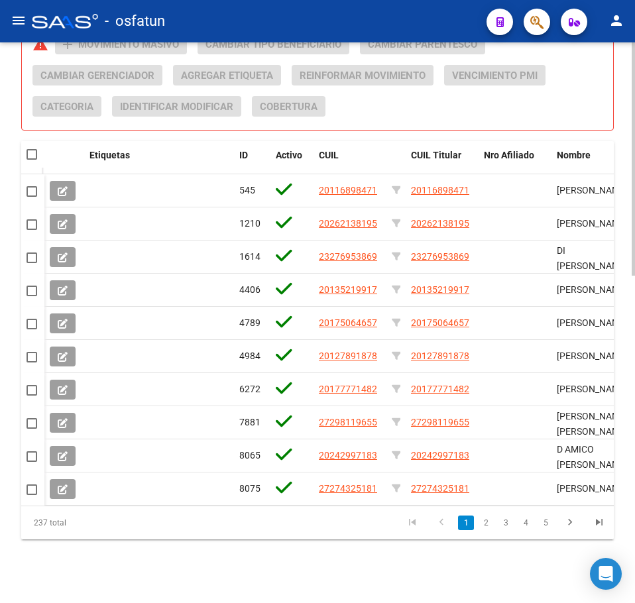
drag, startPoint x: 597, startPoint y: 114, endPoint x: 591, endPoint y: 117, distance: 7.4
click at [597, 114] on div "Acciones sobre los elementos seleccionados (0) warning add Movimiento Masivo Ca…" at bounding box center [322, 80] width 581 height 93
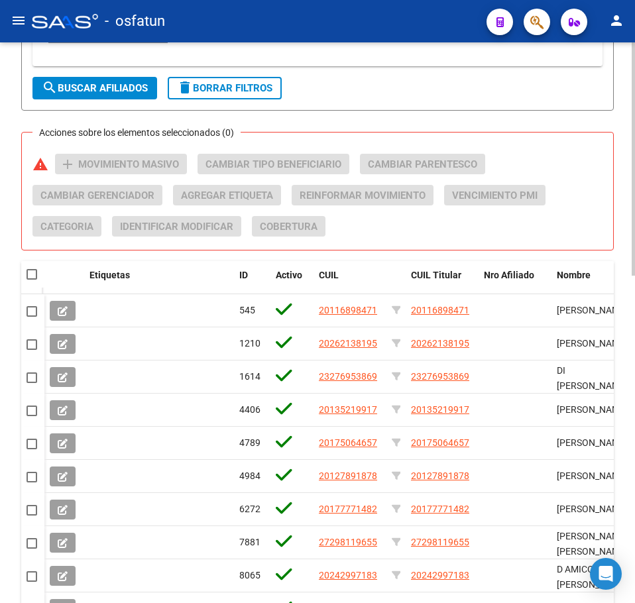
scroll to position [520, 0]
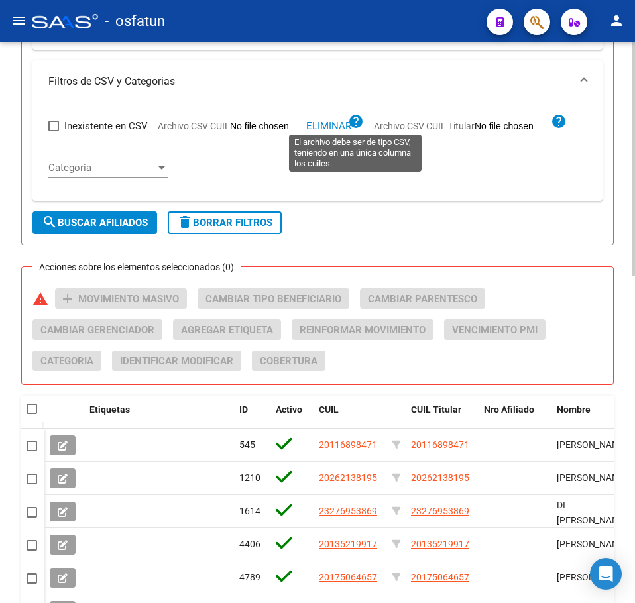
click at [347, 124] on span "Eliminar" at bounding box center [328, 126] width 45 height 12
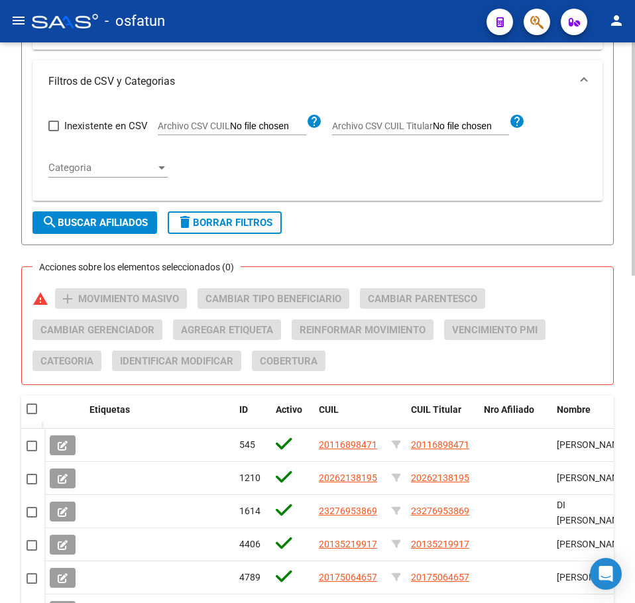
click at [276, 127] on input "Archivo CSV CUIL" at bounding box center [268, 127] width 76 height 12
drag, startPoint x: 119, startPoint y: 217, endPoint x: 125, endPoint y: 228, distance: 12.2
click at [117, 217] on span "search Buscar Afiliados" at bounding box center [95, 223] width 106 height 12
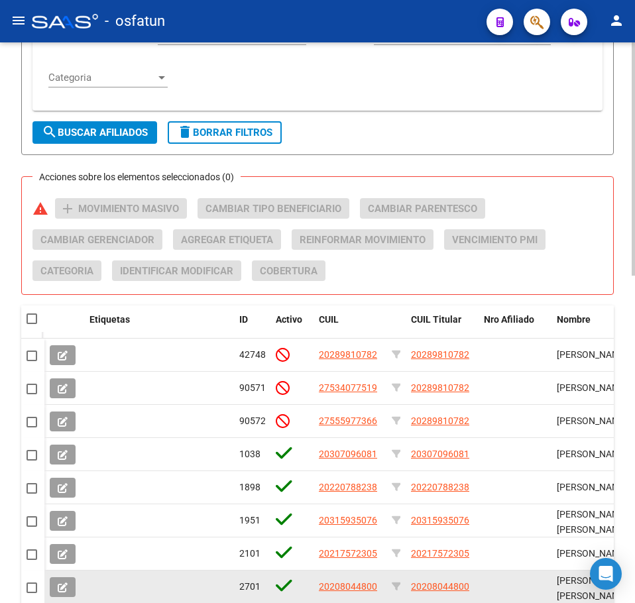
scroll to position [786, 0]
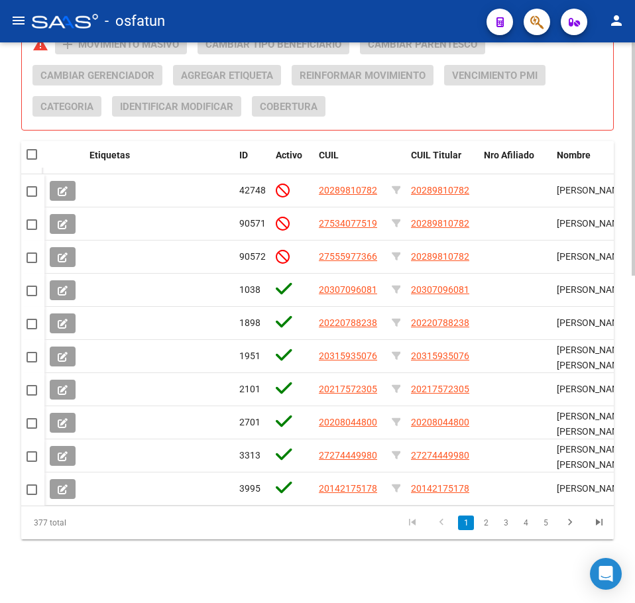
click at [29, 149] on span at bounding box center [32, 154] width 11 height 11
click at [31, 160] on input "checkbox" at bounding box center [31, 160] width 1 height 1
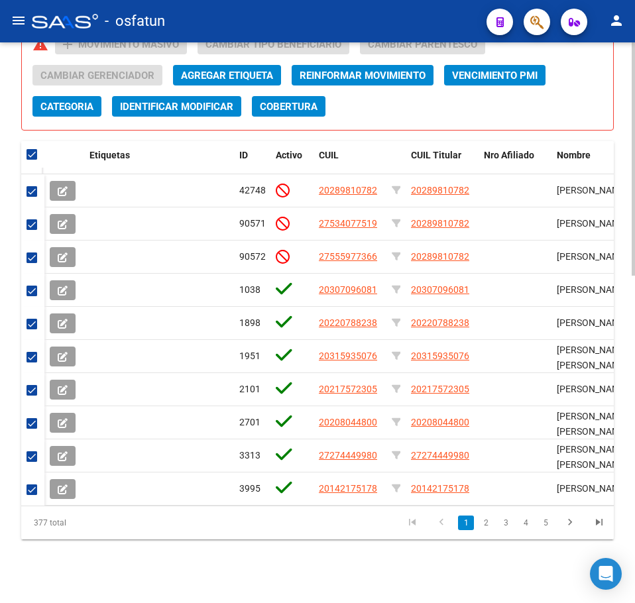
click at [74, 101] on span "Categoria" at bounding box center [66, 107] width 53 height 12
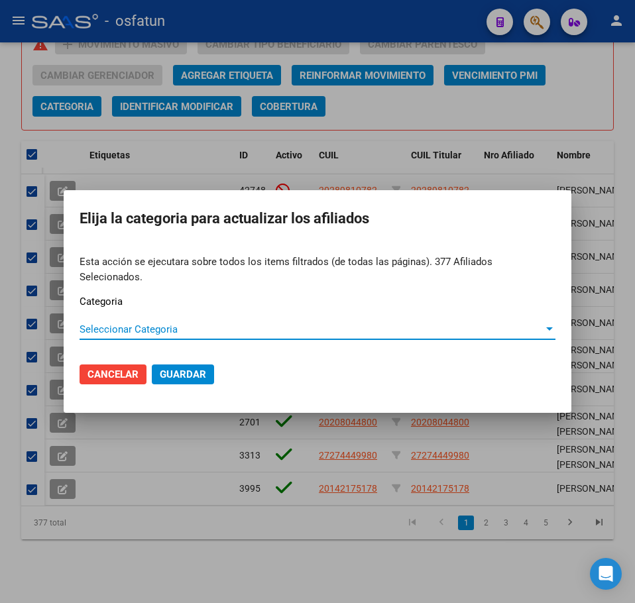
click at [135, 324] on span "Seleccionar Categoria" at bounding box center [312, 329] width 464 height 12
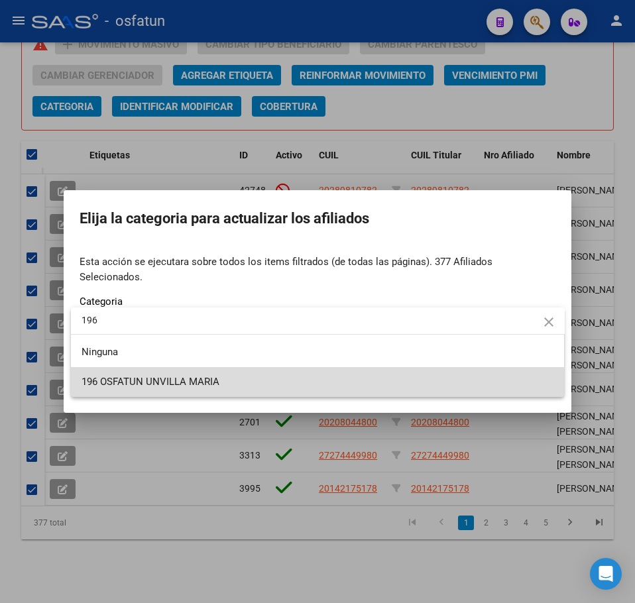
click at [153, 388] on span "196 OSFATUN UNVILLA MARIA" at bounding box center [318, 382] width 473 height 30
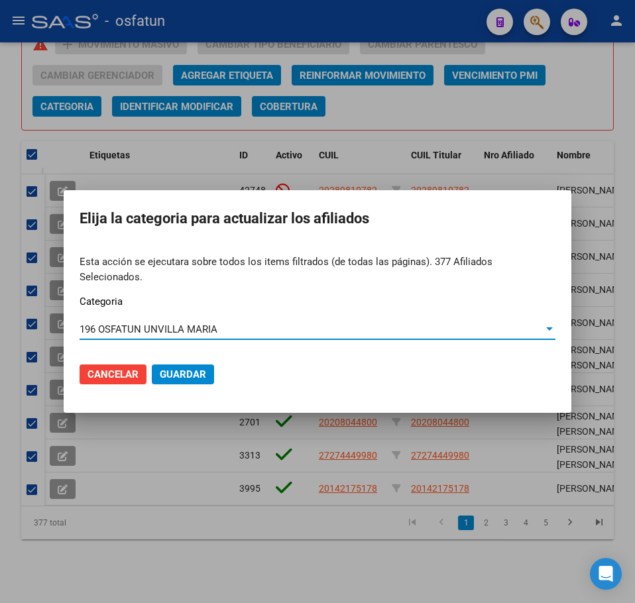
click at [185, 369] on span "Guardar" at bounding box center [183, 375] width 46 height 12
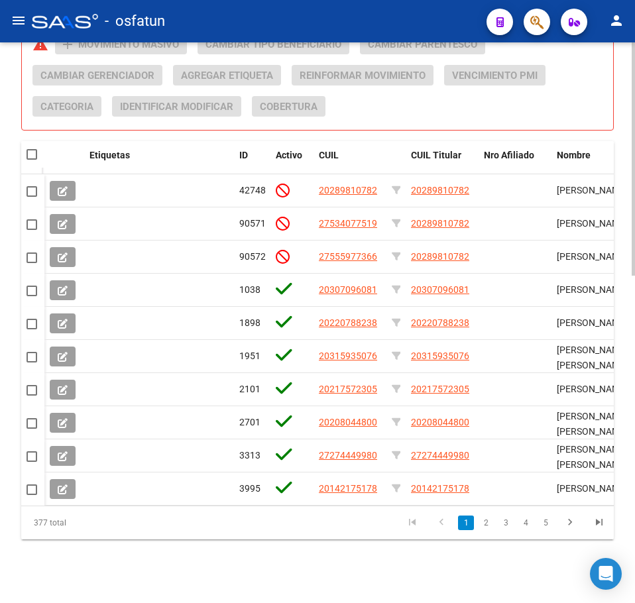
click at [605, 117] on div "Acciones sobre los elementos seleccionados (0) warning add Movimiento Masivo Ca…" at bounding box center [322, 80] width 581 height 93
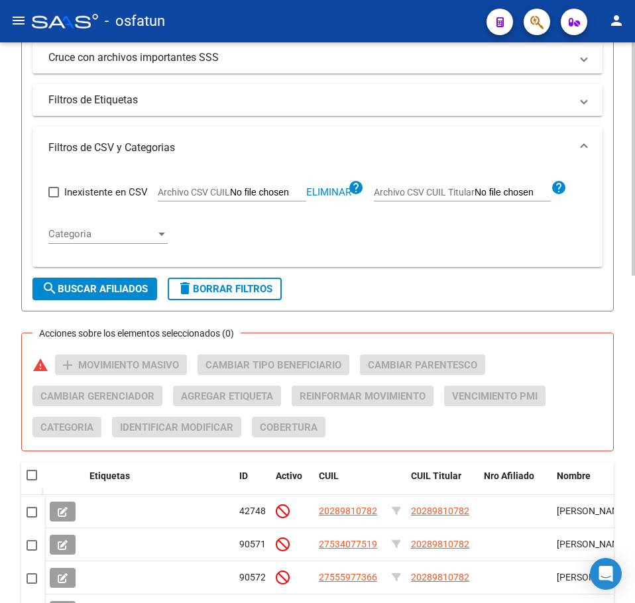
scroll to position [255, 0]
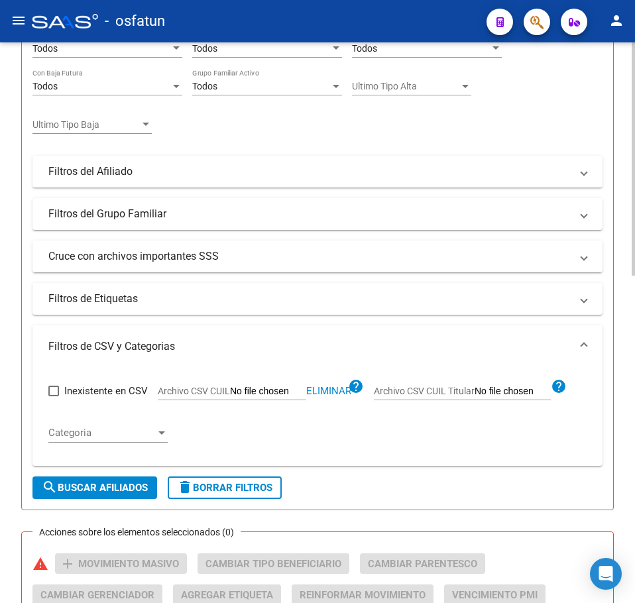
drag, startPoint x: 334, startPoint y: 390, endPoint x: 327, endPoint y: 389, distance: 7.3
click at [332, 390] on span "Eliminar" at bounding box center [328, 391] width 45 height 12
click at [262, 395] on input "Archivo CSV CUIL" at bounding box center [268, 392] width 76 height 12
click at [127, 488] on span "search Buscar Afiliados" at bounding box center [95, 488] width 106 height 12
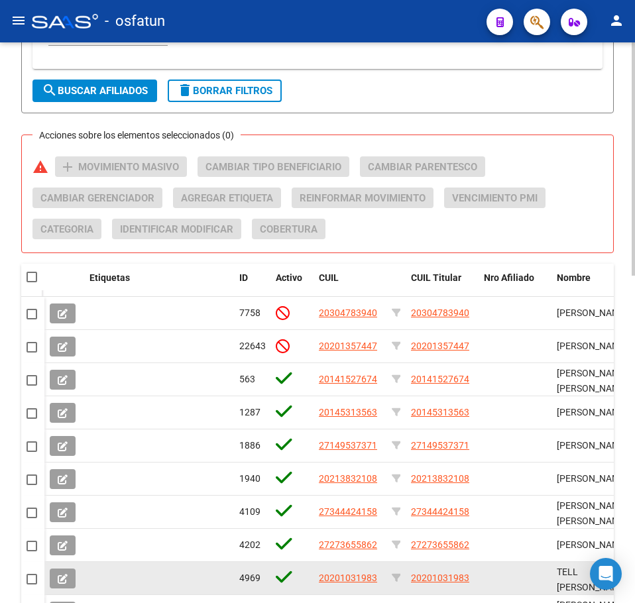
scroll to position [786, 0]
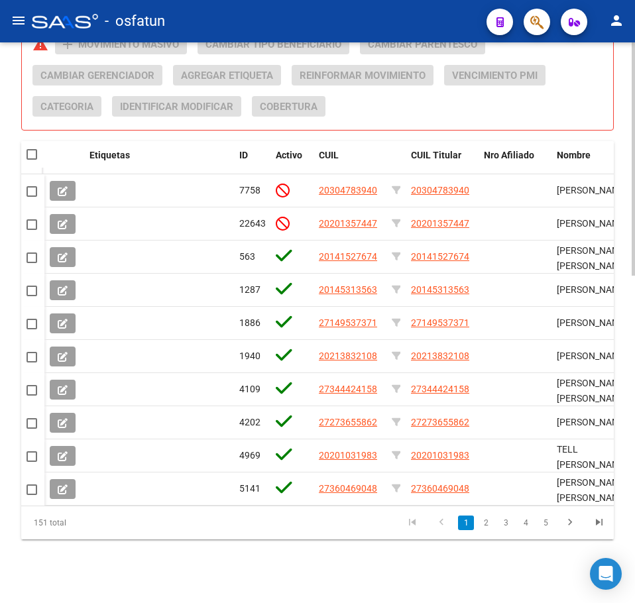
click at [34, 149] on span at bounding box center [32, 154] width 11 height 11
click at [32, 160] on input "checkbox" at bounding box center [31, 160] width 1 height 1
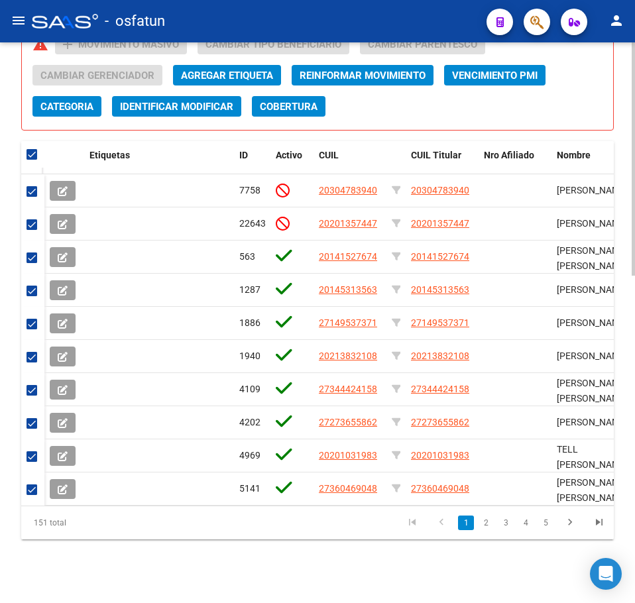
click at [63, 101] on span "Categoria" at bounding box center [66, 107] width 53 height 12
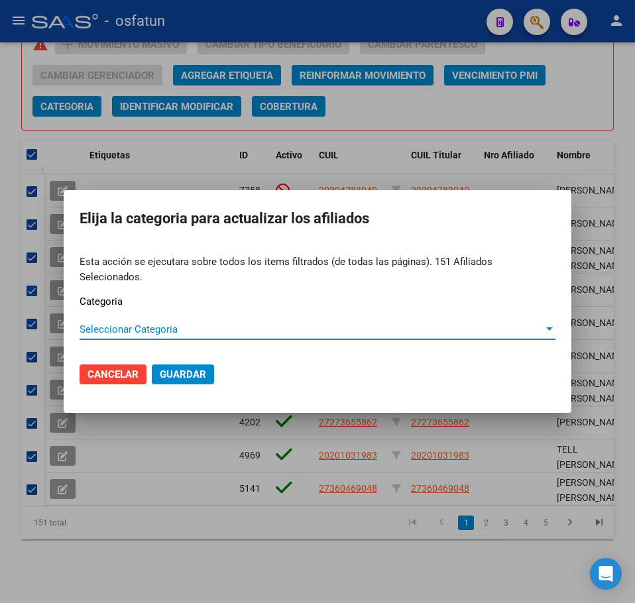
click at [142, 323] on span "Seleccionar Categoria" at bounding box center [312, 329] width 464 height 12
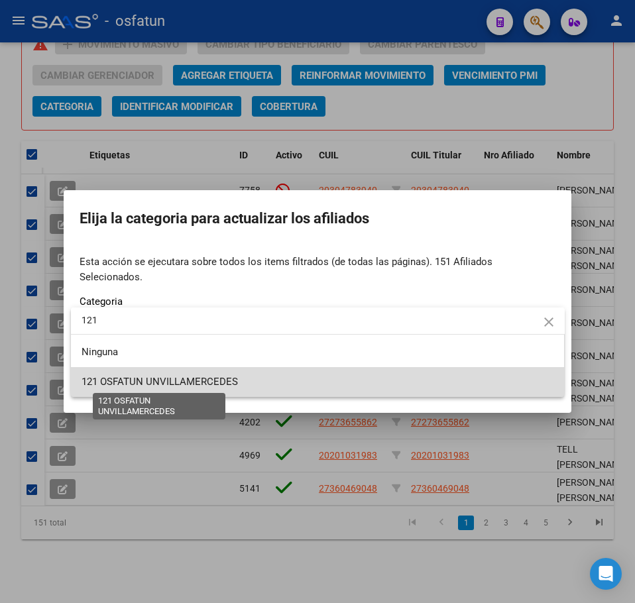
click at [223, 383] on span "121 OSFATUN UNVILLAMERCEDES" at bounding box center [160, 382] width 156 height 12
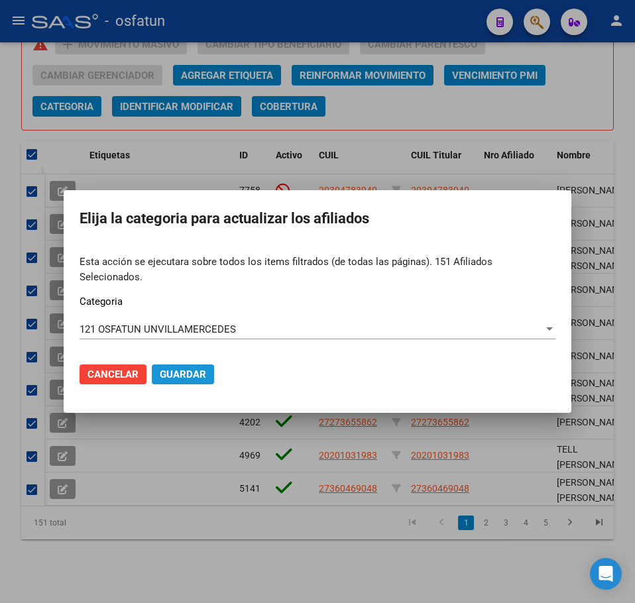
click at [204, 369] on span "Guardar" at bounding box center [183, 375] width 46 height 12
click at [116, 337] on form "Esta acción se ejecutara sobre todos los items filtrados (de todas las páginas)…" at bounding box center [318, 326] width 476 height 142
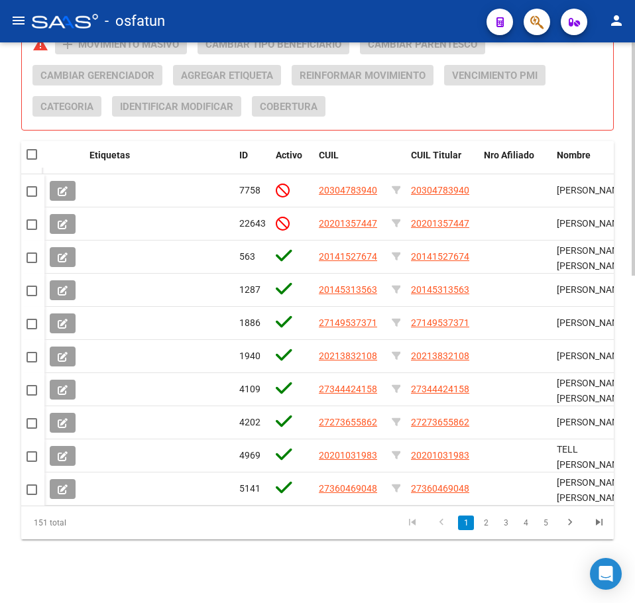
click at [591, 103] on div "Acciones sobre los elementos seleccionados (0) warning add Movimiento Masivo Ca…" at bounding box center [322, 80] width 581 height 93
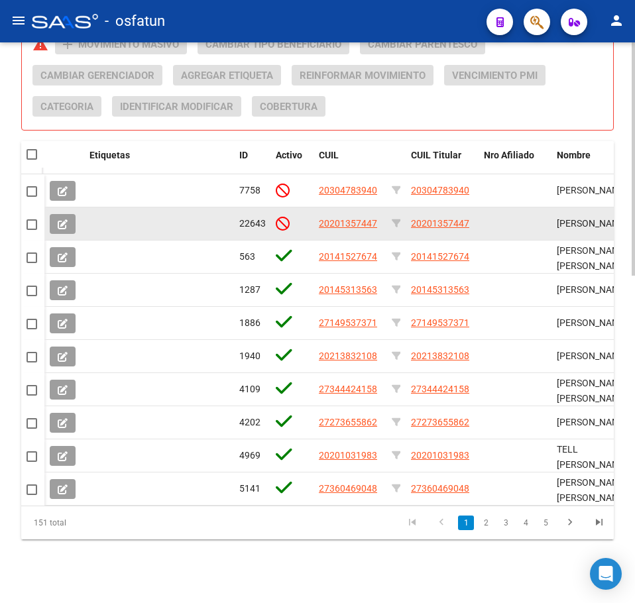
scroll to position [520, 0]
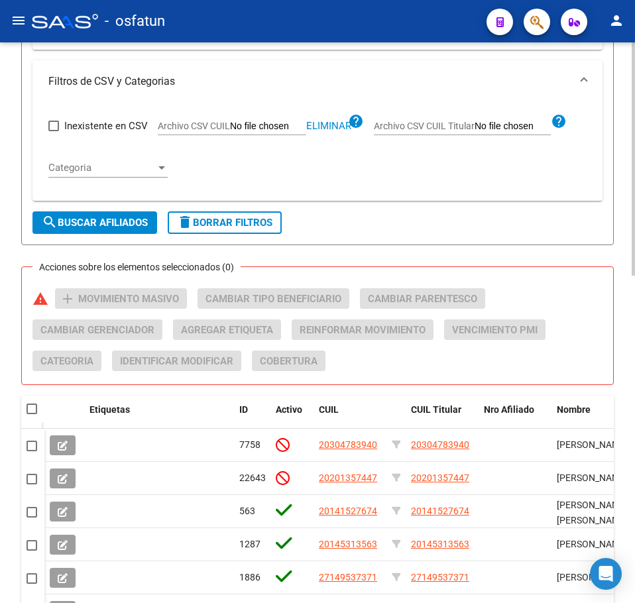
click at [318, 123] on span "Eliminar" at bounding box center [328, 126] width 45 height 12
click at [247, 125] on input "Archivo CSV CUIL" at bounding box center [268, 127] width 76 height 12
click at [130, 219] on span "search Buscar Afiliados" at bounding box center [95, 223] width 106 height 12
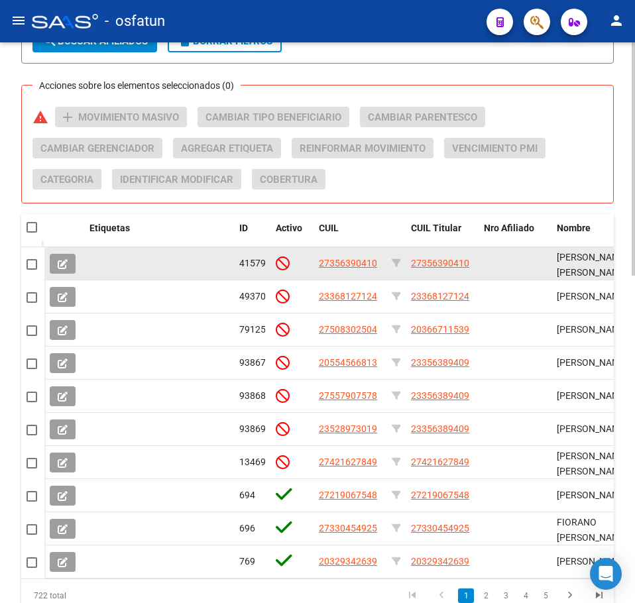
scroll to position [719, 0]
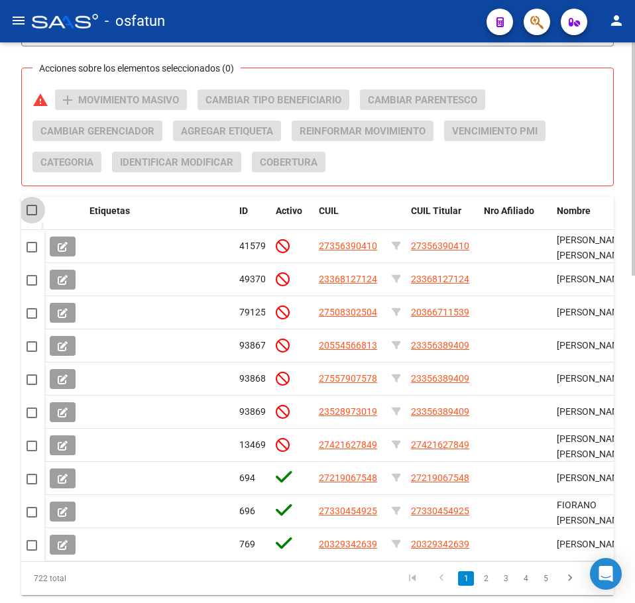
click at [34, 211] on span at bounding box center [32, 210] width 11 height 11
click at [32, 215] on input "checkbox" at bounding box center [31, 215] width 1 height 1
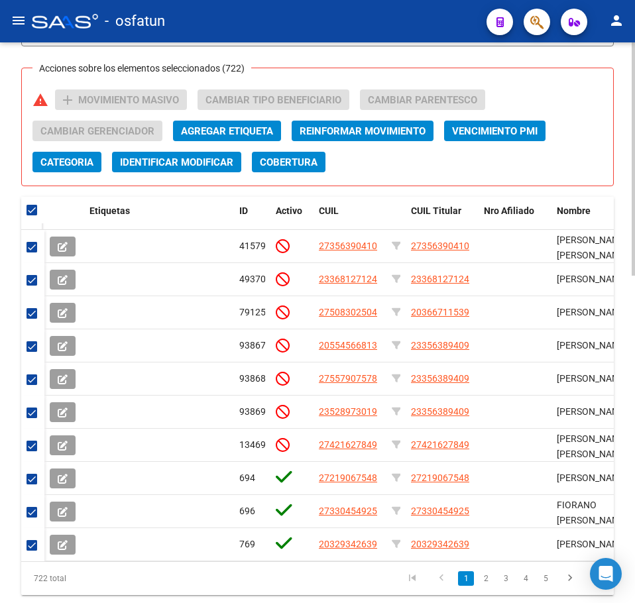
click at [84, 158] on span "Categoria" at bounding box center [66, 162] width 53 height 12
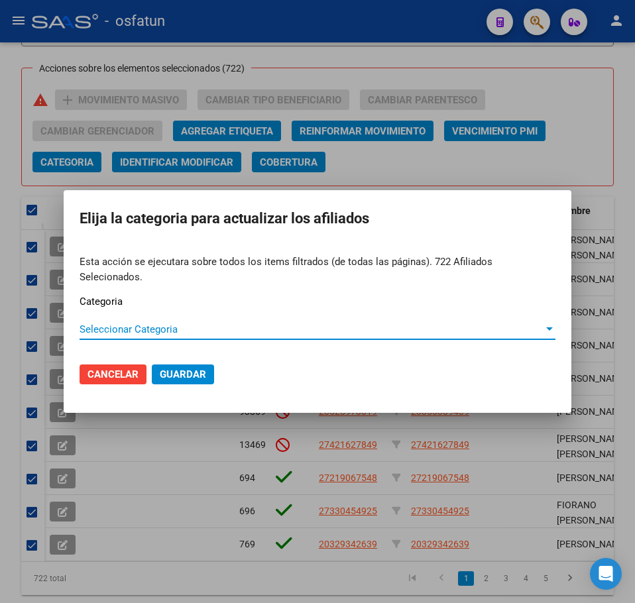
click at [145, 327] on span "Seleccionar Categoria" at bounding box center [312, 329] width 464 height 12
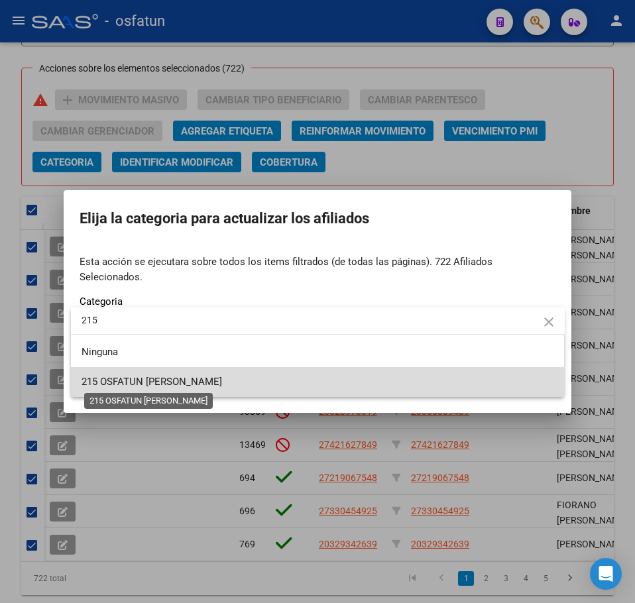
click at [167, 382] on span "215 OSFATUN VILLA MARIA" at bounding box center [152, 382] width 141 height 12
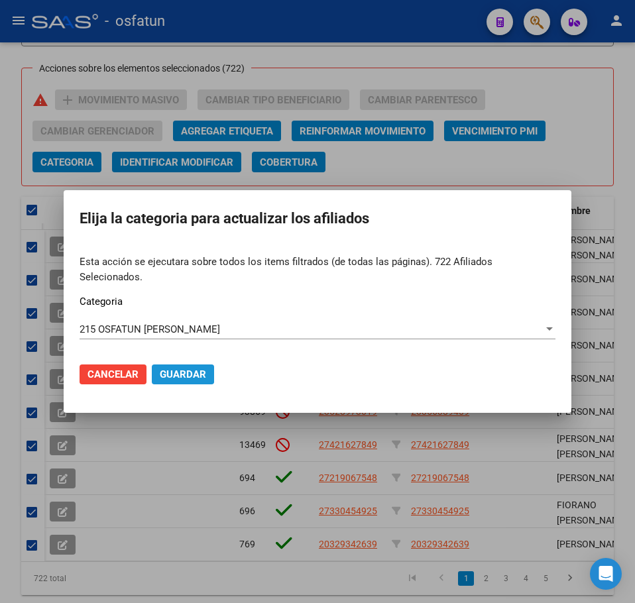
drag, startPoint x: 179, startPoint y: 367, endPoint x: 186, endPoint y: 367, distance: 6.7
click at [179, 369] on span "Guardar" at bounding box center [183, 375] width 46 height 12
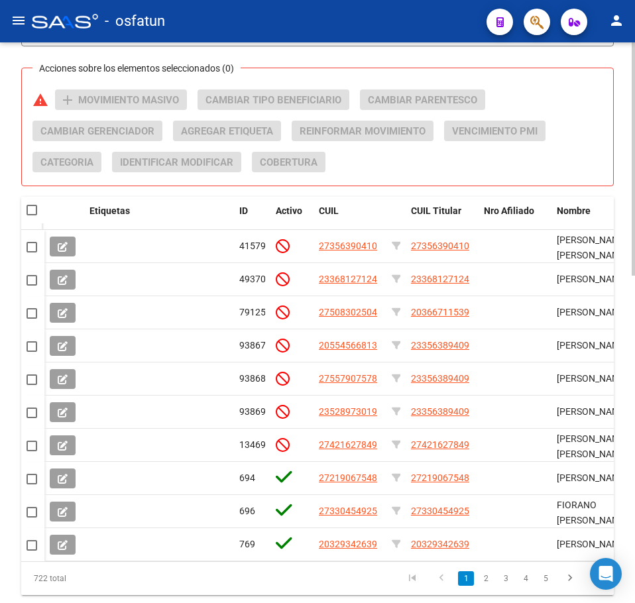
click at [593, 114] on div "Acciones sobre los elementos seleccionados (0) warning add Movimiento Masivo Ca…" at bounding box center [322, 135] width 581 height 93
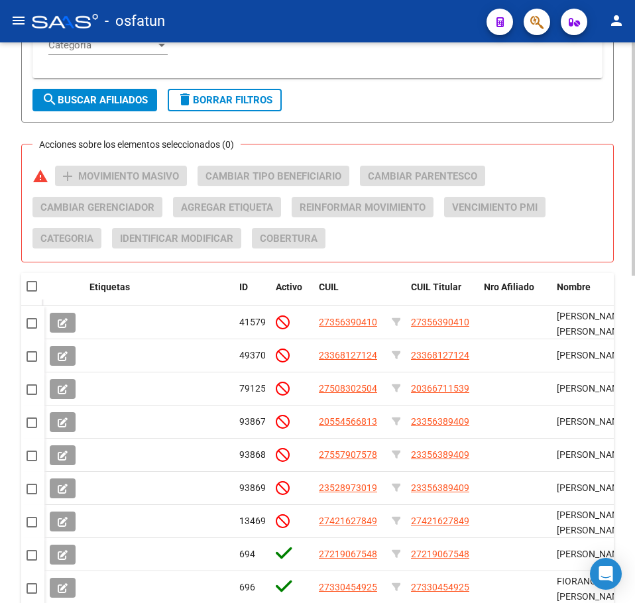
scroll to position [388, 0]
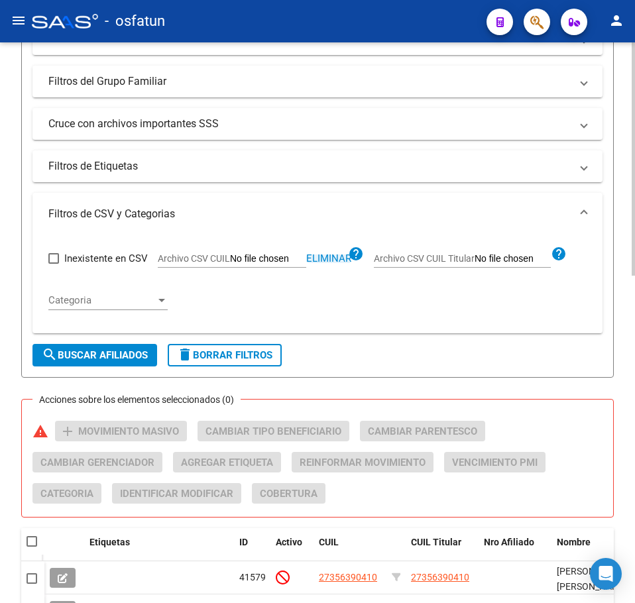
drag, startPoint x: 329, startPoint y: 255, endPoint x: 317, endPoint y: 255, distance: 12.6
click at [327, 255] on span "Eliminar" at bounding box center [328, 259] width 45 height 12
click at [284, 255] on input "Archivo CSV CUIL" at bounding box center [268, 259] width 76 height 12
click at [113, 353] on span "search Buscar Afiliados" at bounding box center [95, 355] width 106 height 12
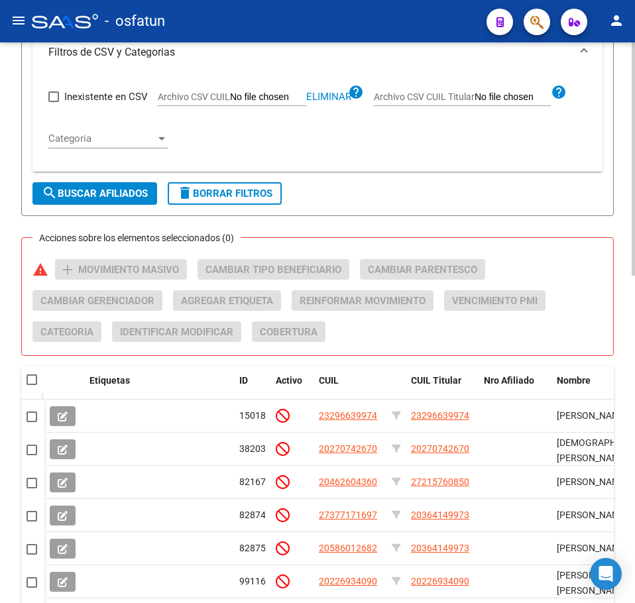
scroll to position [719, 0]
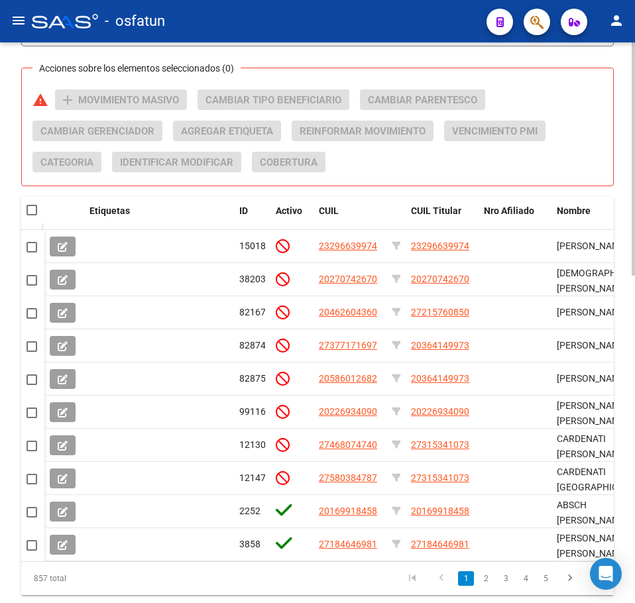
click at [32, 214] on span at bounding box center [32, 210] width 11 height 11
click at [32, 215] on input "checkbox" at bounding box center [31, 215] width 1 height 1
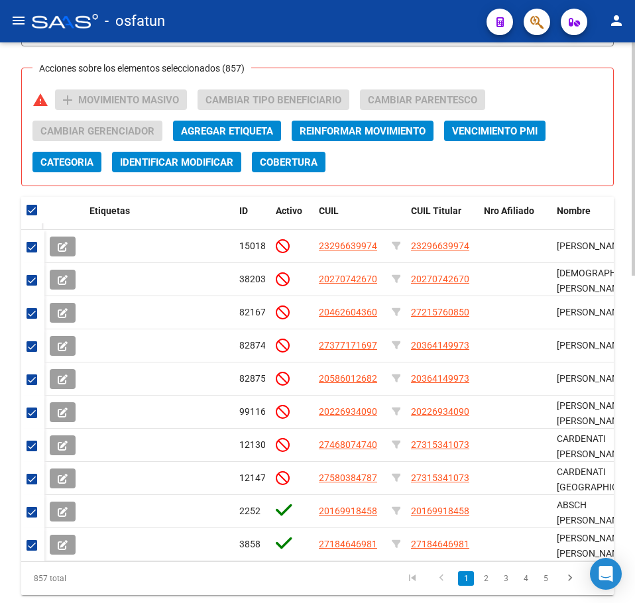
click at [70, 165] on span "Categoria" at bounding box center [66, 162] width 53 height 12
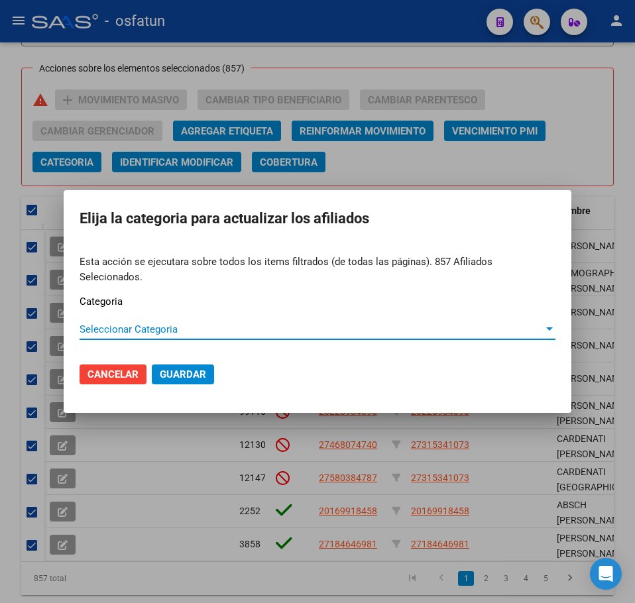
click at [113, 323] on span "Seleccionar Categoria" at bounding box center [312, 329] width 464 height 12
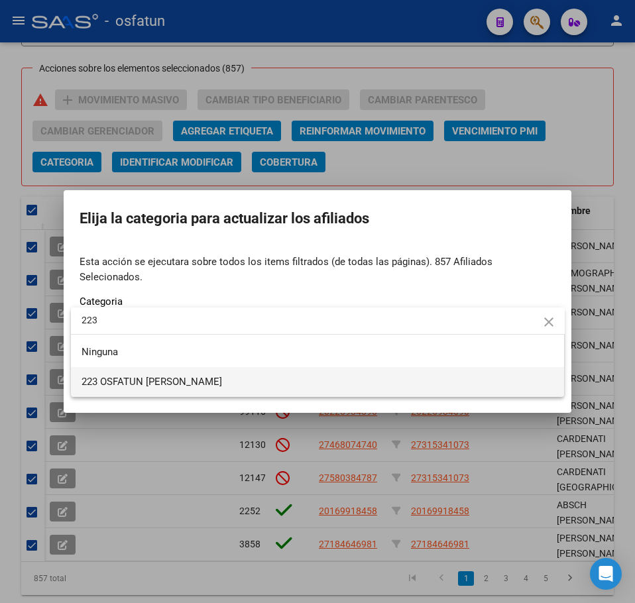
click at [231, 382] on span "223 OSFATUN VILLA MERCEDES" at bounding box center [318, 382] width 473 height 30
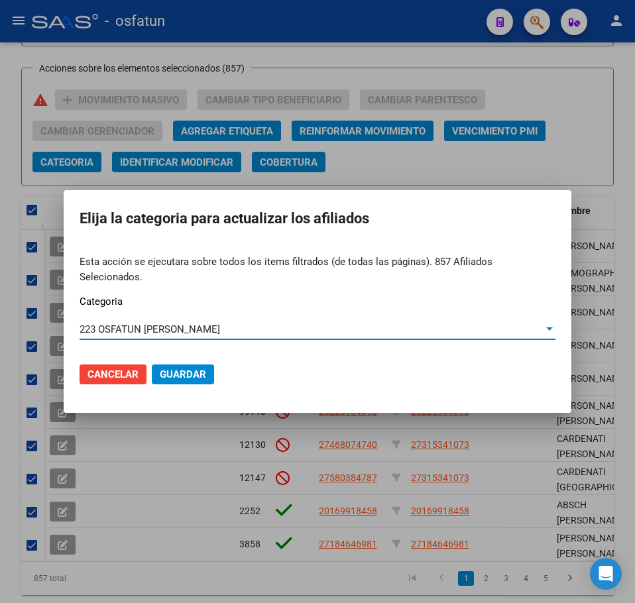
click at [191, 369] on span "Guardar" at bounding box center [183, 375] width 46 height 12
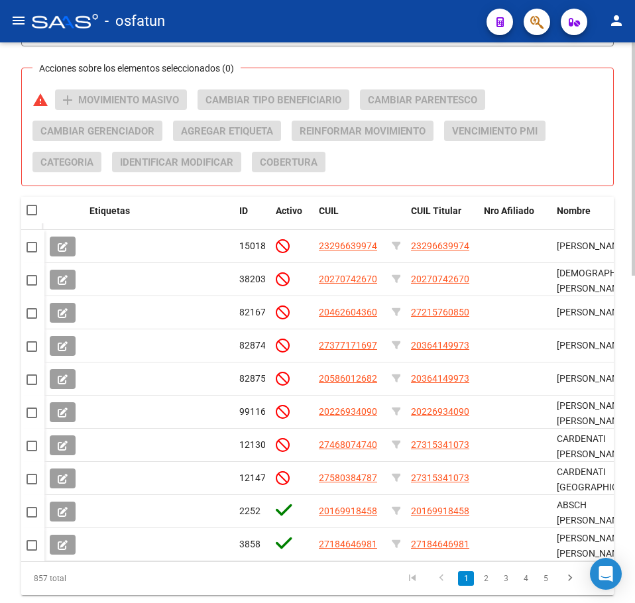
drag, startPoint x: 601, startPoint y: 103, endPoint x: 593, endPoint y: 105, distance: 7.8
click at [600, 103] on div "Acciones sobre los elementos seleccionados (0) warning add Movimiento Masivo Ca…" at bounding box center [322, 135] width 581 height 93
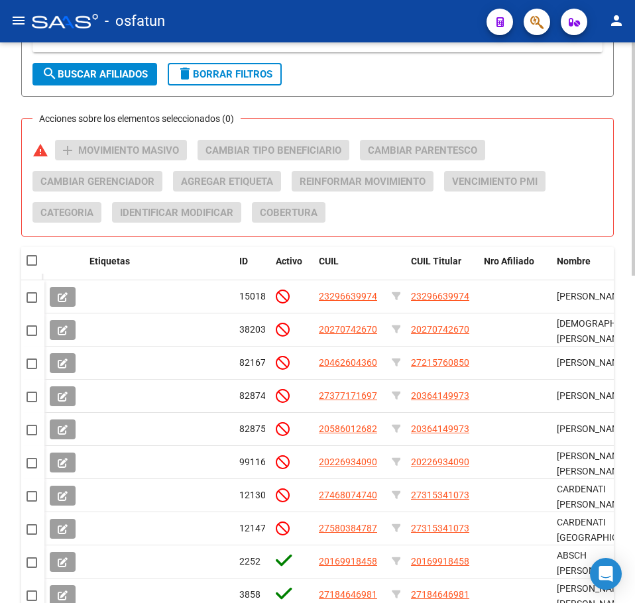
scroll to position [454, 0]
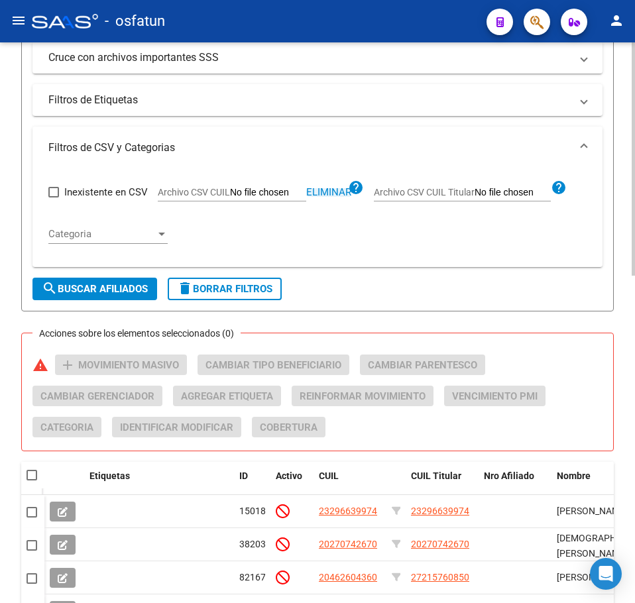
click at [317, 190] on span "Eliminar" at bounding box center [328, 192] width 45 height 12
click at [272, 191] on input "Archivo CSV CUIL" at bounding box center [268, 193] width 76 height 12
click at [145, 285] on span "search Buscar Afiliados" at bounding box center [95, 289] width 106 height 12
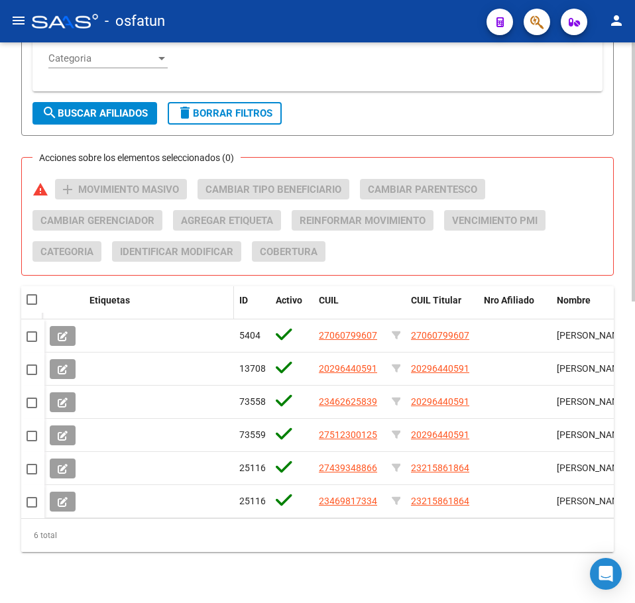
scroll to position [653, 0]
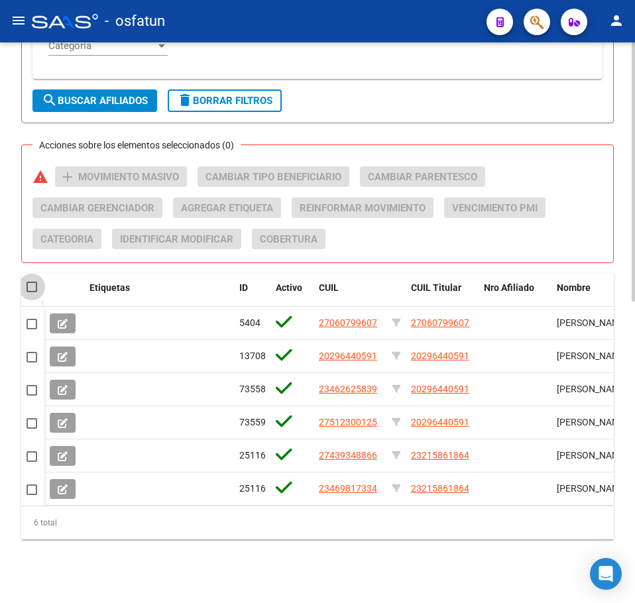
click at [28, 282] on span at bounding box center [32, 287] width 11 height 11
click at [31, 292] on input "checkbox" at bounding box center [31, 292] width 1 height 1
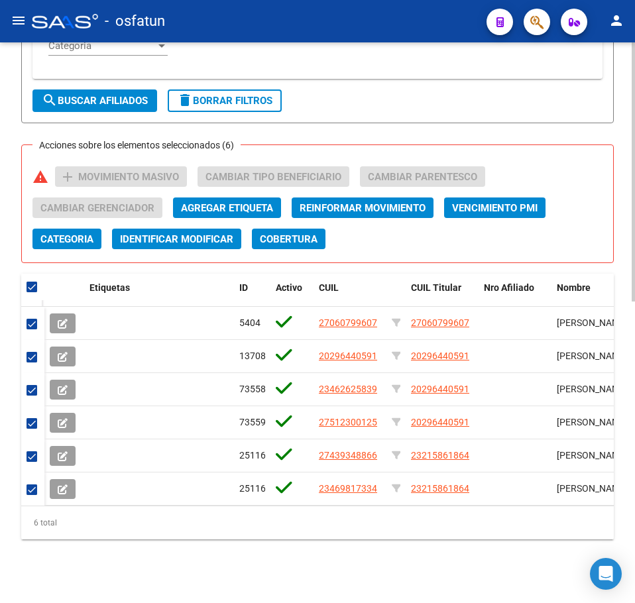
click at [82, 233] on span "Categoria" at bounding box center [66, 239] width 53 height 12
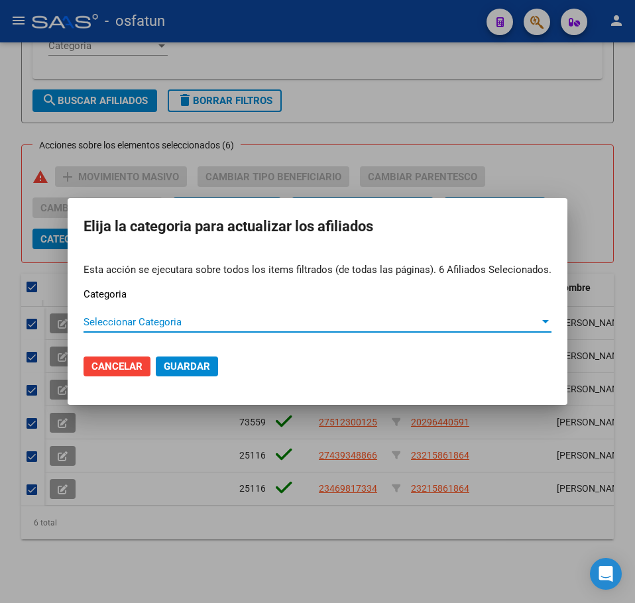
click at [171, 324] on span "Seleccionar Categoria" at bounding box center [312, 322] width 456 height 12
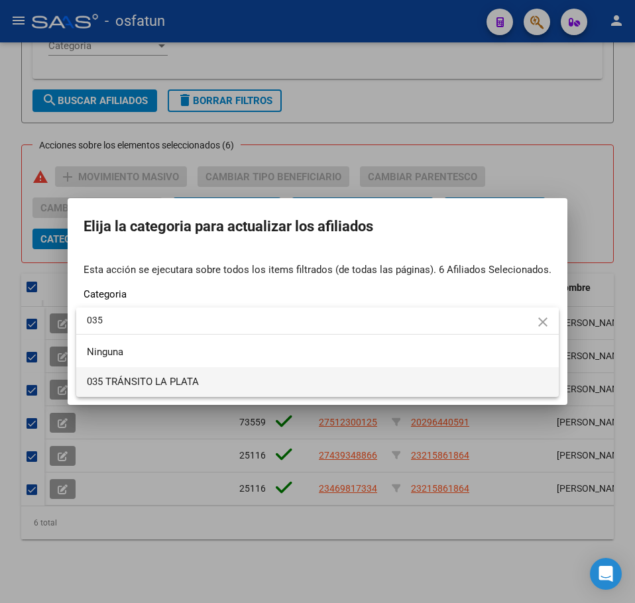
click at [130, 379] on span "035 TRÁNSITO LA PLATA" at bounding box center [143, 382] width 112 height 12
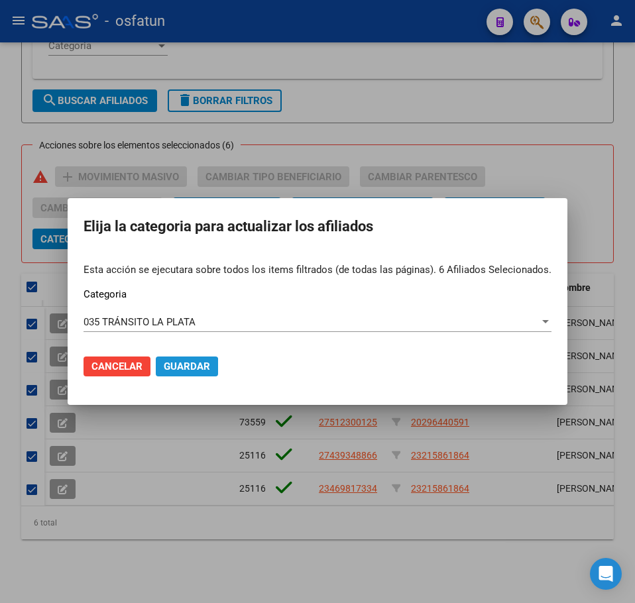
drag, startPoint x: 166, startPoint y: 375, endPoint x: 173, endPoint y: 372, distance: 8.0
click at [169, 373] on button "Guardar" at bounding box center [187, 367] width 62 height 20
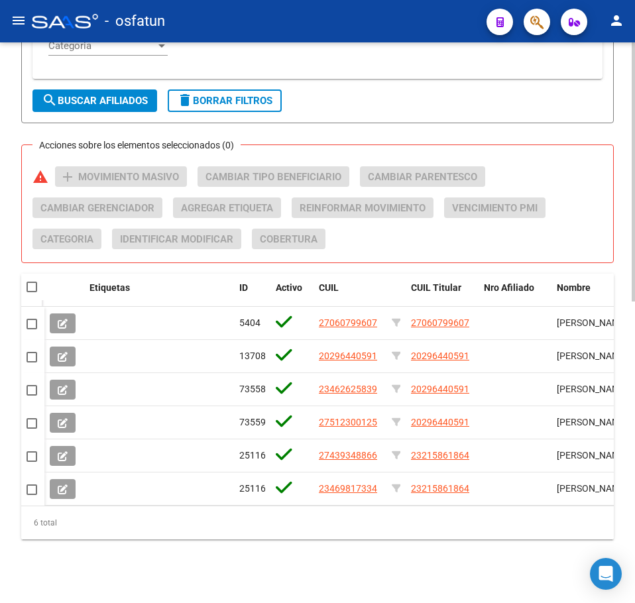
drag, startPoint x: 607, startPoint y: 184, endPoint x: 594, endPoint y: 190, distance: 14.8
click at [607, 184] on div "Acciones sobre los elementos seleccionados (0) warning add Movimiento Masivo Ca…" at bounding box center [322, 212] width 581 height 93
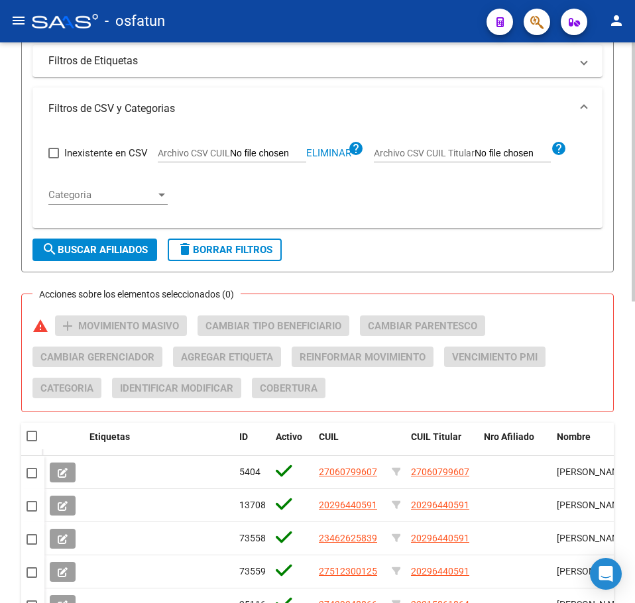
scroll to position [322, 0]
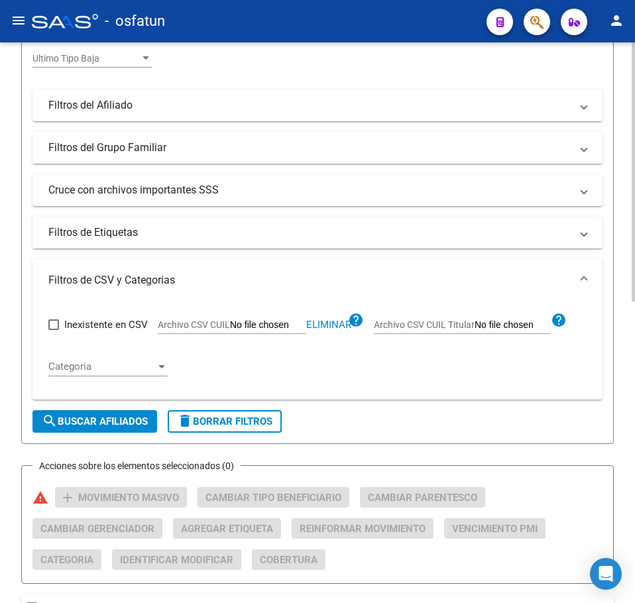
drag, startPoint x: 332, startPoint y: 325, endPoint x: 323, endPoint y: 325, distance: 9.3
click at [323, 325] on span "Eliminar" at bounding box center [328, 325] width 45 height 12
click at [274, 325] on input "Archivo CSV CUIL" at bounding box center [268, 326] width 76 height 12
click at [72, 414] on button "search Buscar Afiliados" at bounding box center [94, 421] width 125 height 23
click at [414, 429] on form "Filtros Id CUIL / Nombre / Apellido CUIL Titular Seleccionar Gerenciador Selecc…" at bounding box center [317, 160] width 593 height 567
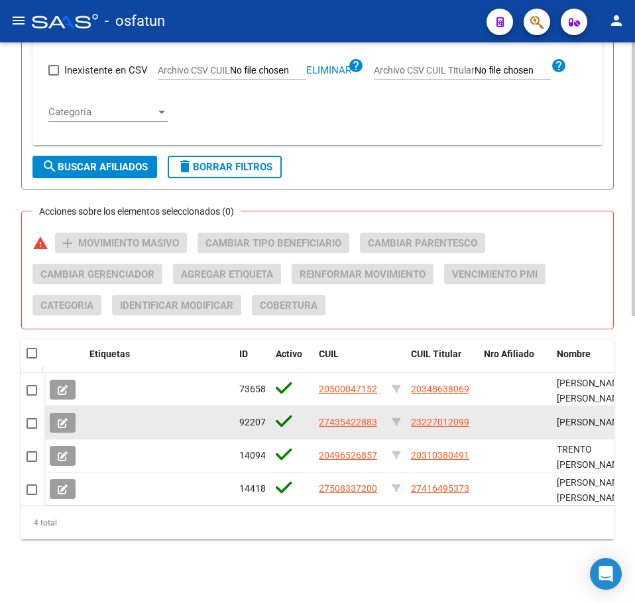
scroll to position [587, 0]
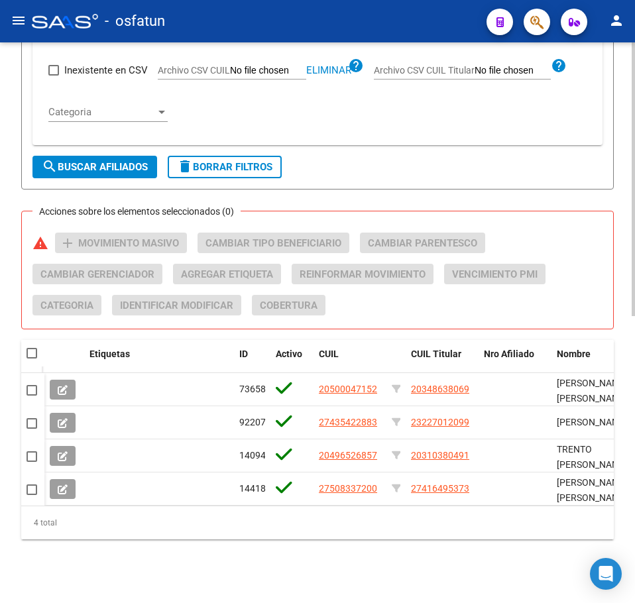
click at [36, 347] on div at bounding box center [33, 353] width 13 height 13
drag, startPoint x: 23, startPoint y: 341, endPoint x: 30, endPoint y: 343, distance: 7.1
click at [24, 341] on datatable-header-cell at bounding box center [32, 353] width 23 height 27
click at [32, 348] on span at bounding box center [32, 353] width 11 height 11
click at [32, 359] on input "checkbox" at bounding box center [31, 359] width 1 height 1
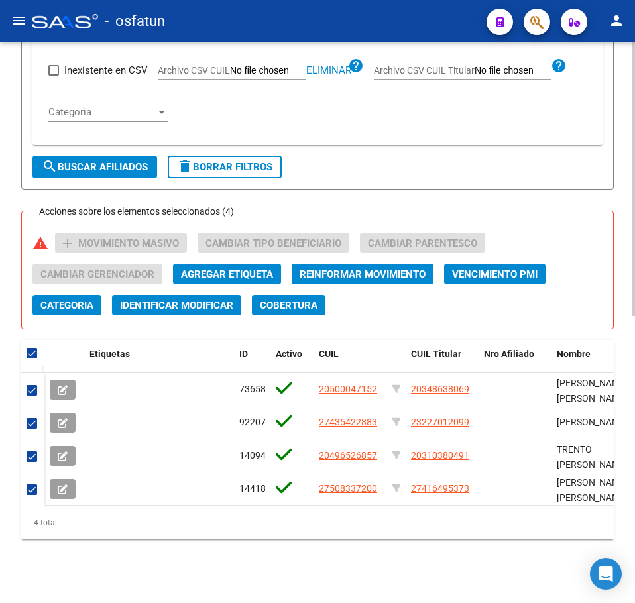
click at [84, 300] on span "Categoria" at bounding box center [66, 306] width 53 height 12
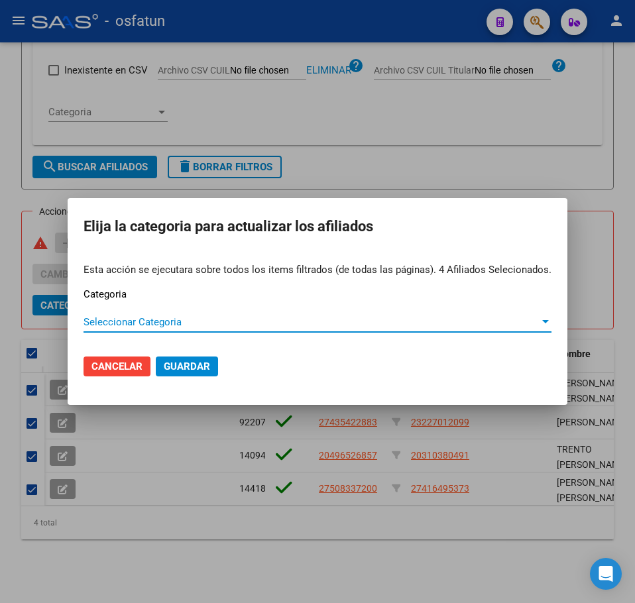
click at [150, 317] on span "Seleccionar Categoria" at bounding box center [312, 322] width 456 height 12
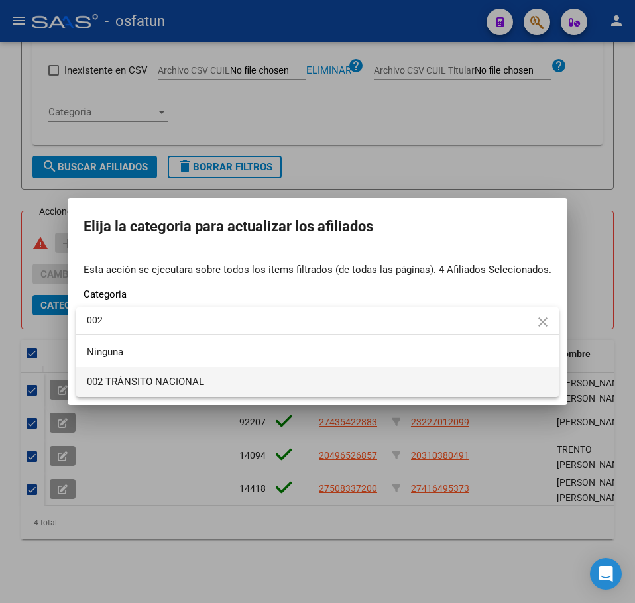
click at [162, 378] on span "002 TRÁNSITO NACIONAL" at bounding box center [145, 382] width 117 height 12
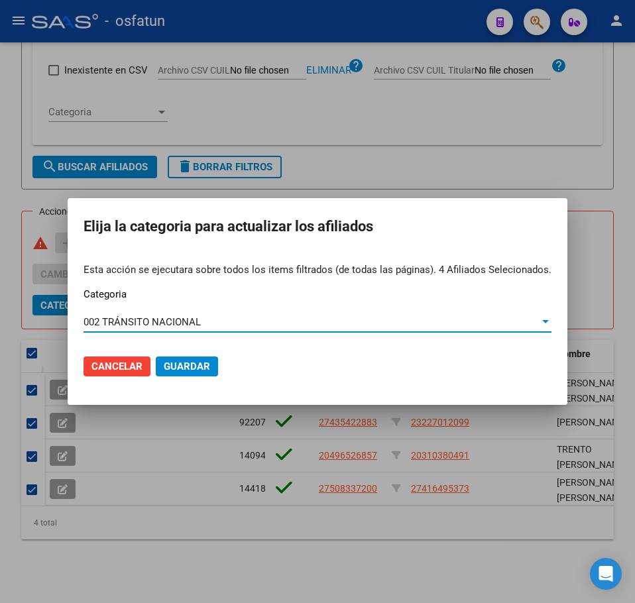
drag, startPoint x: 180, startPoint y: 365, endPoint x: 166, endPoint y: 365, distance: 13.9
click at [176, 365] on span "Guardar" at bounding box center [187, 367] width 46 height 12
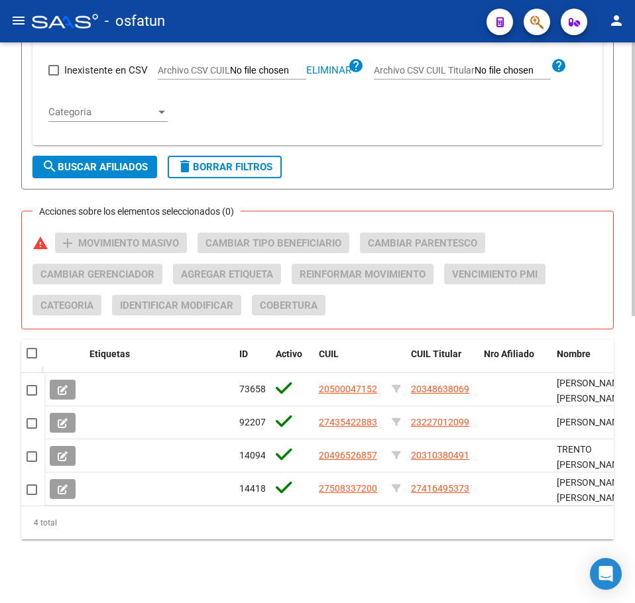
drag, startPoint x: 524, startPoint y: 152, endPoint x: 504, endPoint y: 152, distance: 19.9
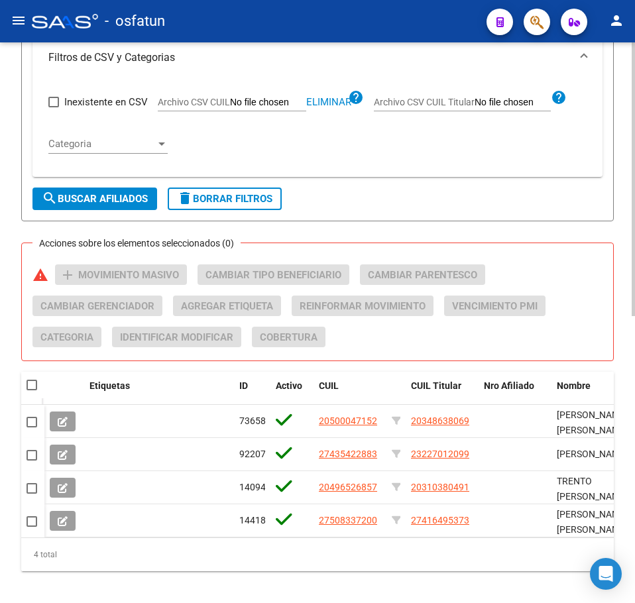
scroll to position [520, 0]
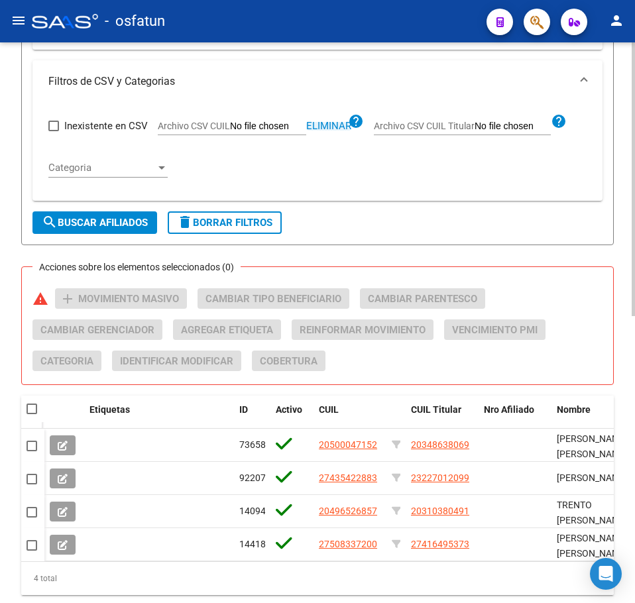
drag, startPoint x: 331, startPoint y: 125, endPoint x: 314, endPoint y: 124, distance: 16.6
click at [327, 124] on span "Eliminar" at bounding box center [328, 126] width 45 height 12
click at [274, 125] on input "Archivo CSV CUIL" at bounding box center [268, 127] width 76 height 12
click at [102, 223] on span "search Buscar Afiliados" at bounding box center [95, 223] width 106 height 12
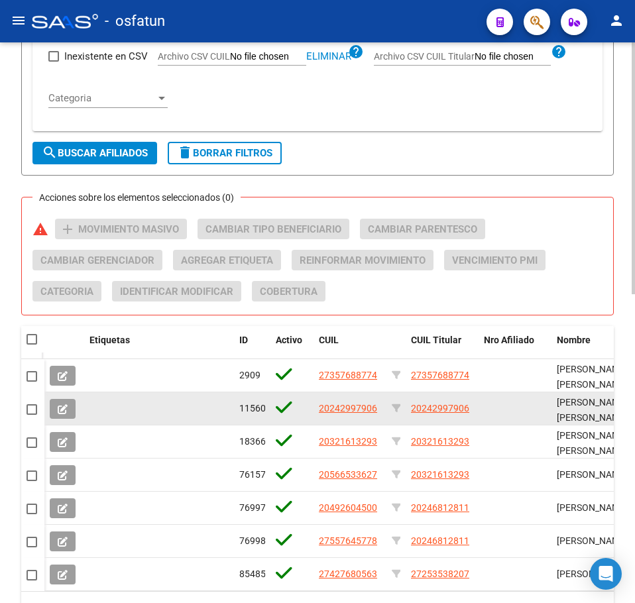
scroll to position [686, 0]
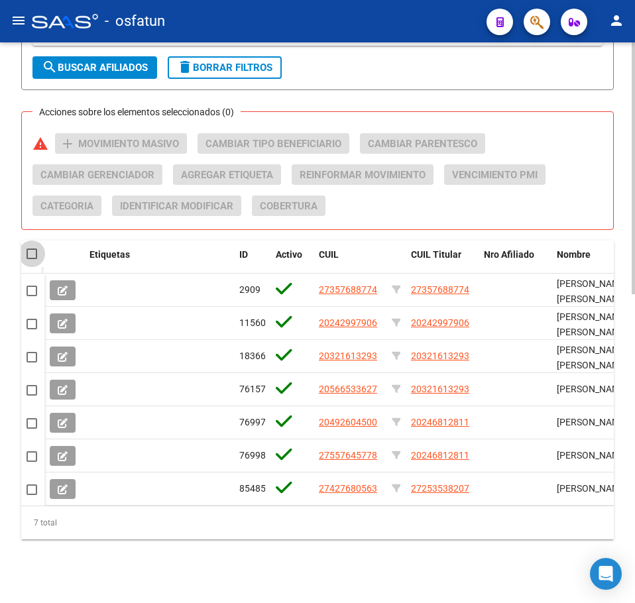
click at [32, 249] on span at bounding box center [32, 254] width 11 height 11
click at [32, 259] on input "checkbox" at bounding box center [31, 259] width 1 height 1
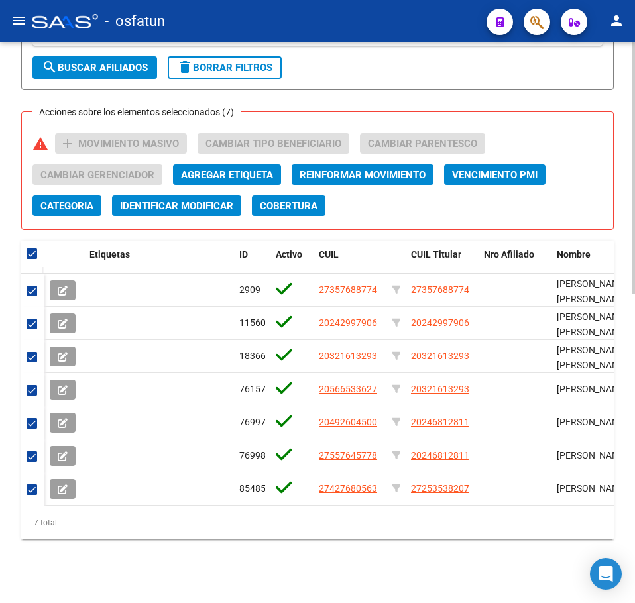
click at [77, 200] on span "Categoria" at bounding box center [66, 206] width 53 height 12
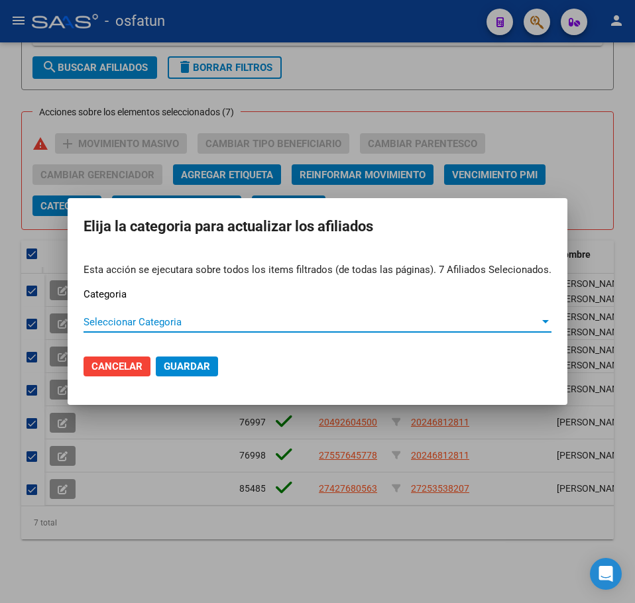
click at [148, 323] on span "Seleccionar Categoria" at bounding box center [312, 322] width 456 height 12
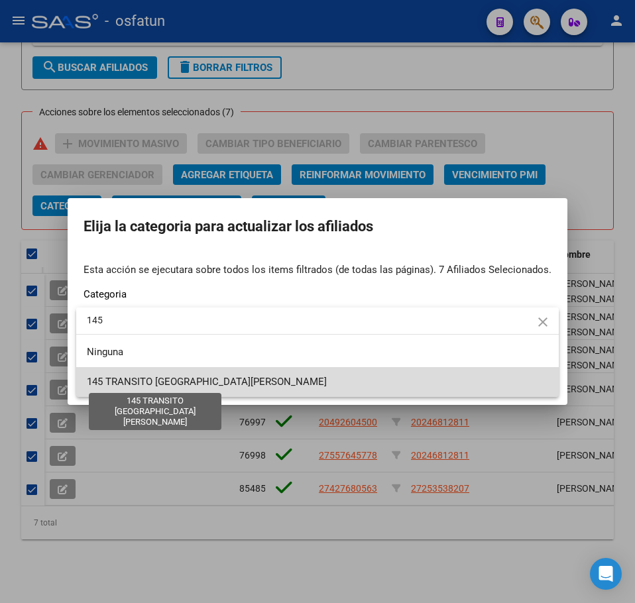
click at [127, 386] on span "145 TRANSITO SAN LUIS" at bounding box center [207, 382] width 240 height 12
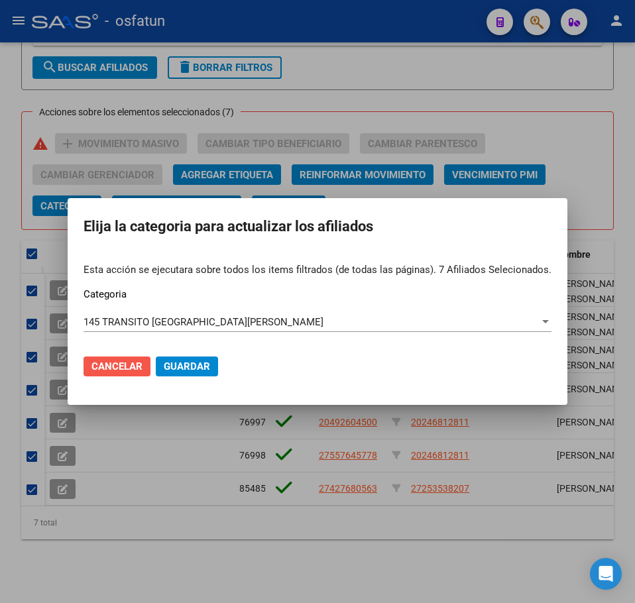
click at [133, 366] on span "Cancelar" at bounding box center [116, 367] width 51 height 12
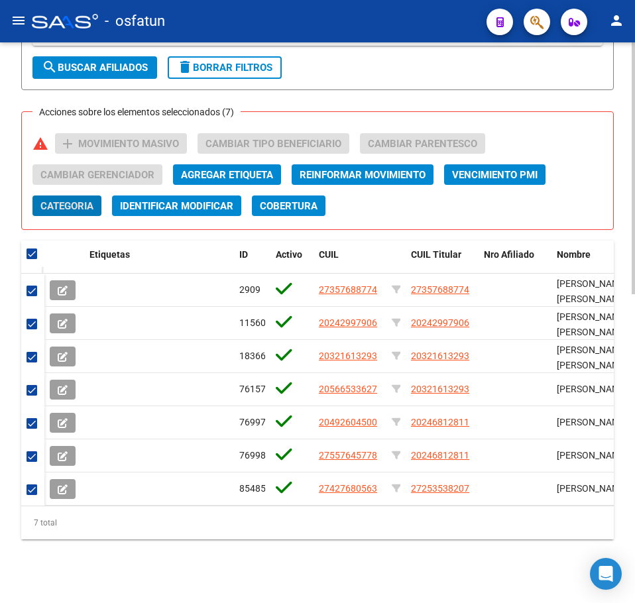
click at [77, 200] on span "Categoria" at bounding box center [66, 206] width 53 height 12
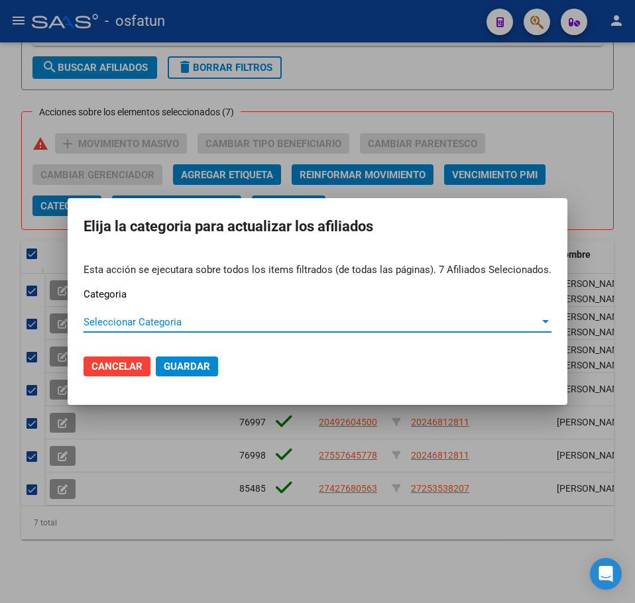
click at [159, 324] on span "Seleccionar Categoria" at bounding box center [312, 322] width 456 height 12
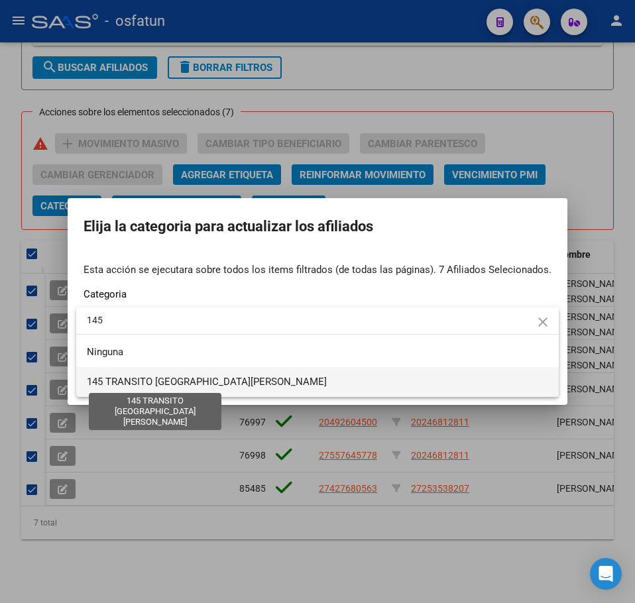
click at [191, 378] on span "145 TRANSITO SAN LUIS" at bounding box center [207, 382] width 240 height 12
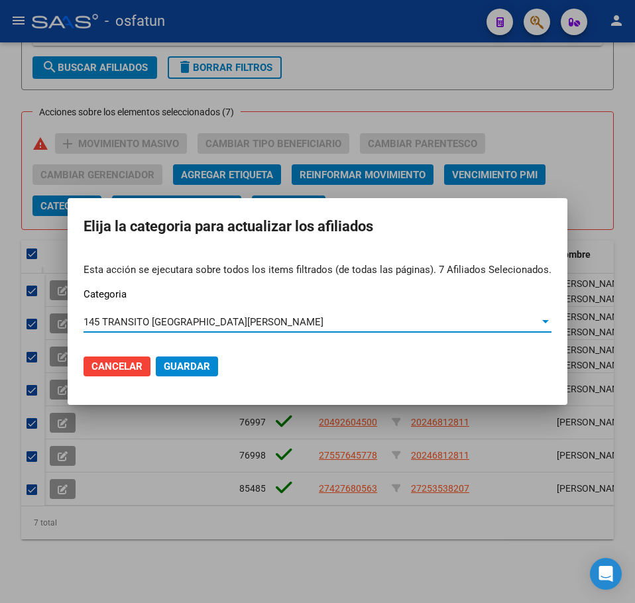
click at [190, 368] on span "Guardar" at bounding box center [187, 367] width 46 height 12
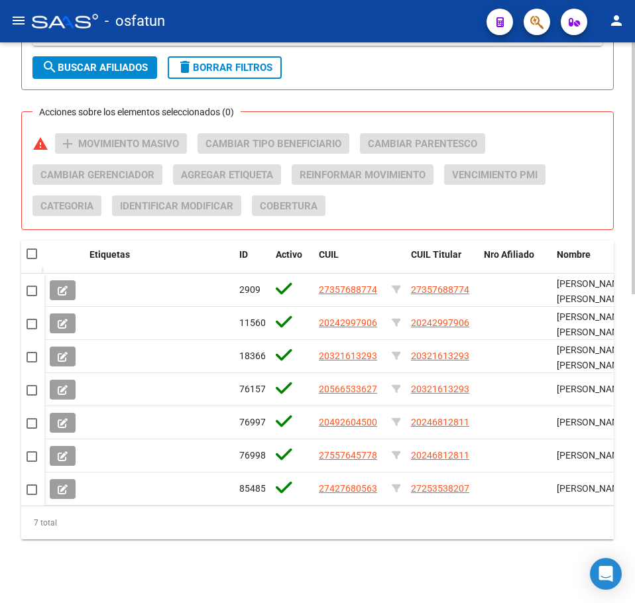
drag, startPoint x: 610, startPoint y: 164, endPoint x: 595, endPoint y: 150, distance: 20.6
click at [609, 161] on div "Acciones sobre los elementos seleccionados (0) warning add Movimiento Masivo Ca…" at bounding box center [322, 179] width 581 height 93
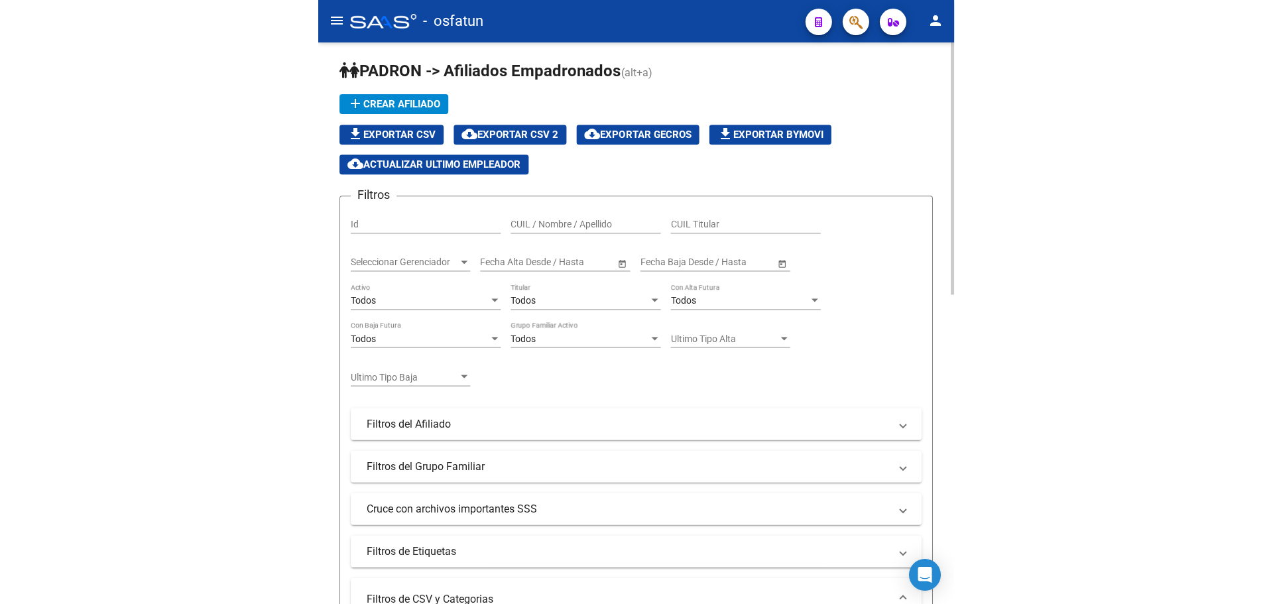
scroll to position [0, 0]
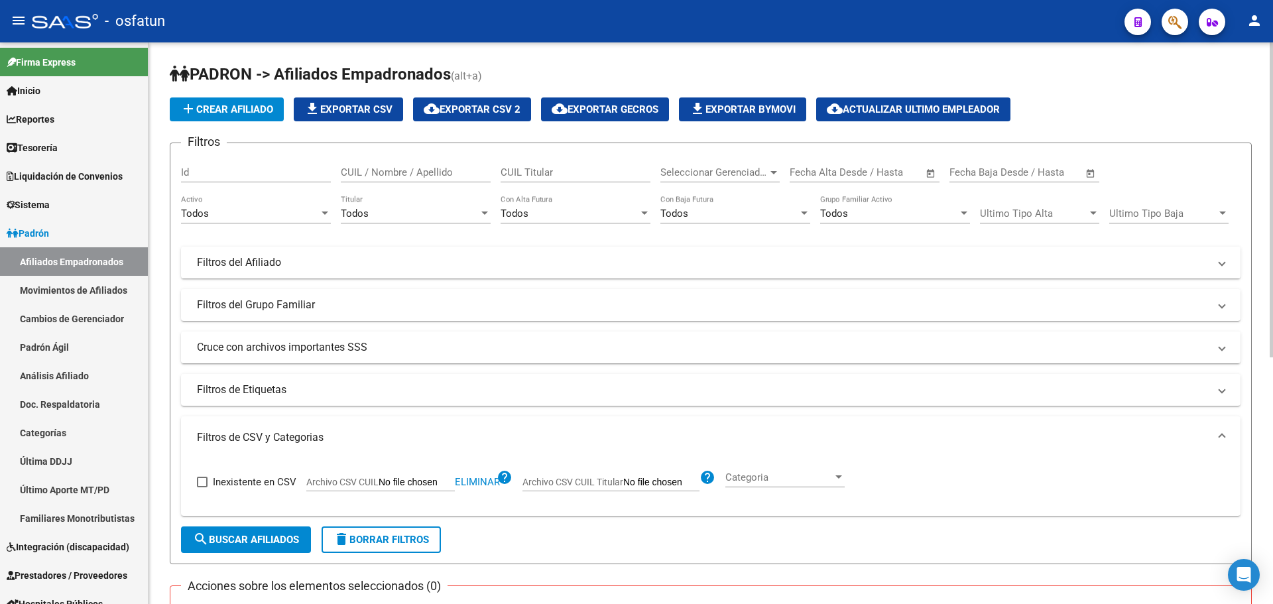
click at [634, 105] on div "add Crear Afiliado file_download Exportar CSV cloud_download Exportar CSV 2 clo…" at bounding box center [711, 109] width 1082 height 24
click at [634, 438] on mat-panel-title "Filtros de CSV y Categorias" at bounding box center [703, 437] width 1012 height 15
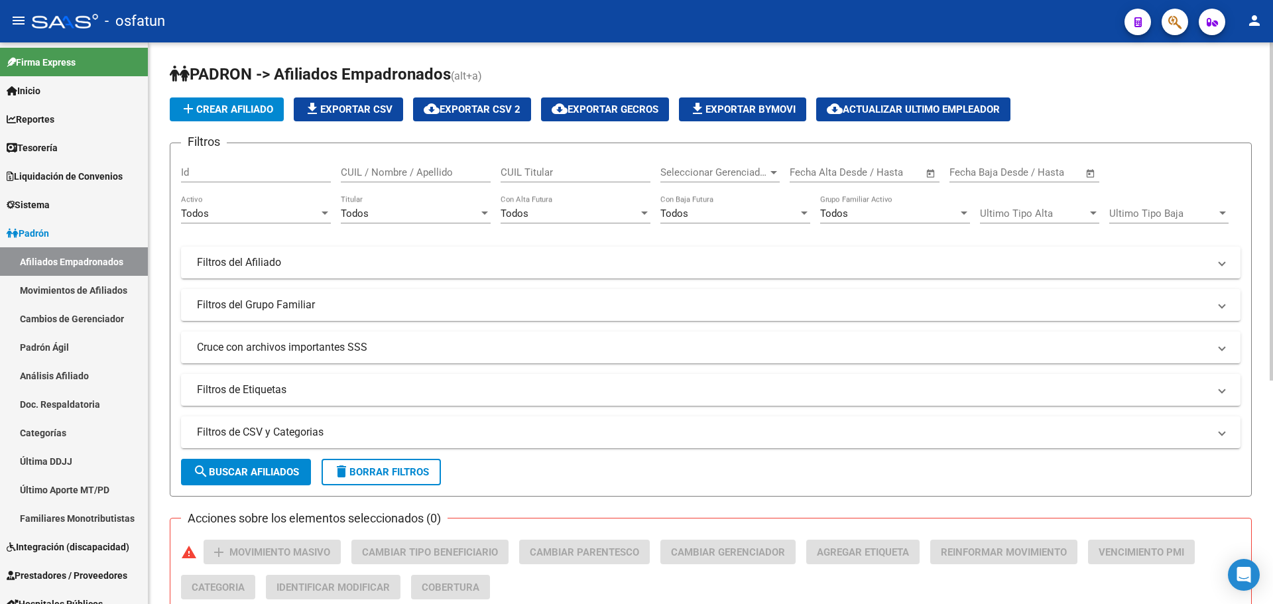
drag, startPoint x: 888, startPoint y: 54, endPoint x: 882, endPoint y: 58, distance: 7.7
click at [634, 54] on div "PADRON -> Afiliados Empadronados (alt+a) add Crear Afiliado file_download Expor…" at bounding box center [710, 503] width 1124 height 923
click at [634, 74] on h1 "PADRON -> Afiliados Empadronados (alt+a)" at bounding box center [711, 75] width 1082 height 23
click at [634, 91] on app-list-header "PADRON -> Afiliados Empadronados (alt+a) add Crear Afiliado file_download Expor…" at bounding box center [711, 280] width 1082 height 433
click at [634, 99] on div "add Crear Afiliado file_download Exportar CSV cloud_download Exportar CSV 2 clo…" at bounding box center [711, 109] width 1082 height 24
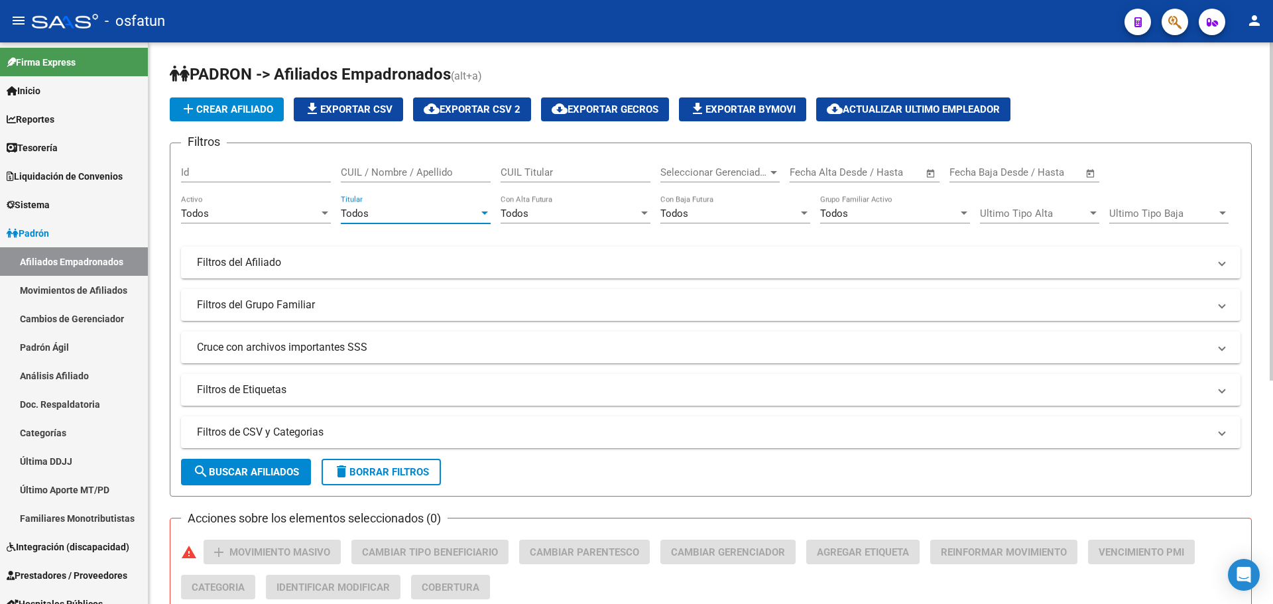
click at [469, 212] on div "Todos" at bounding box center [410, 213] width 138 height 12
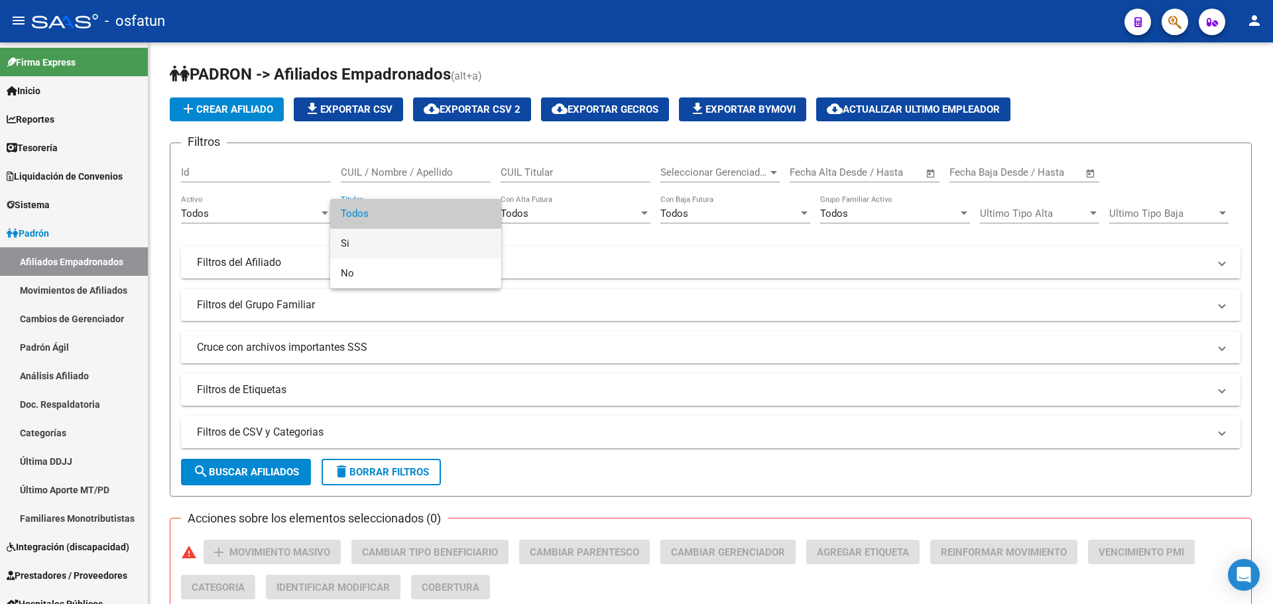
click at [380, 243] on span "Si" at bounding box center [416, 244] width 150 height 30
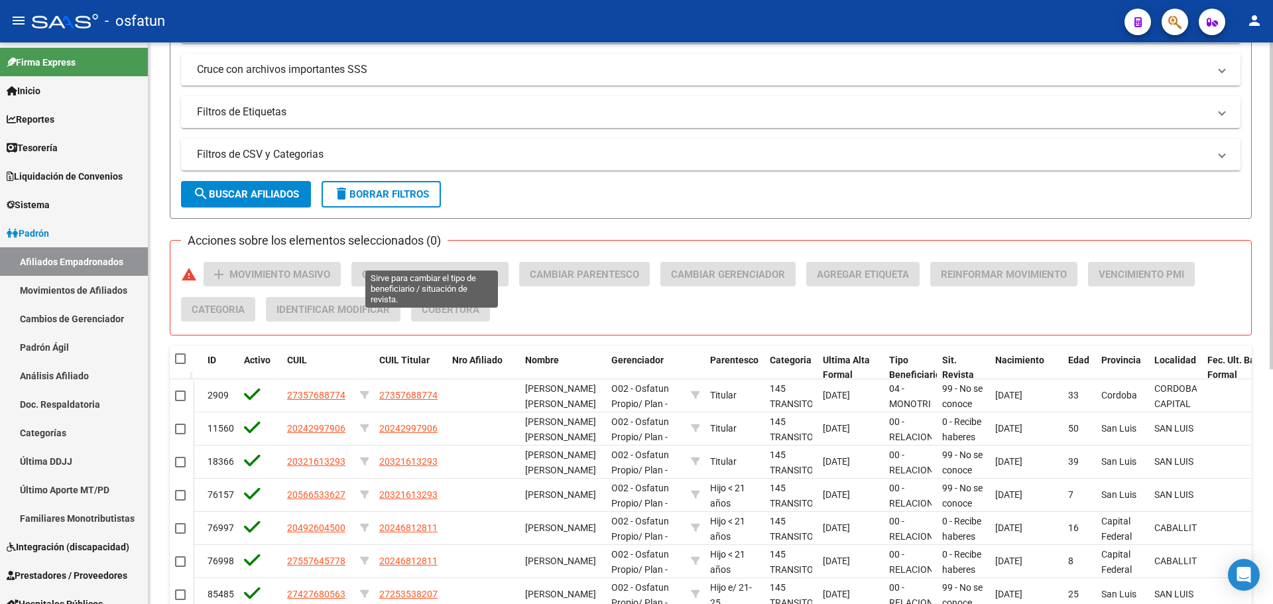
scroll to position [331, 0]
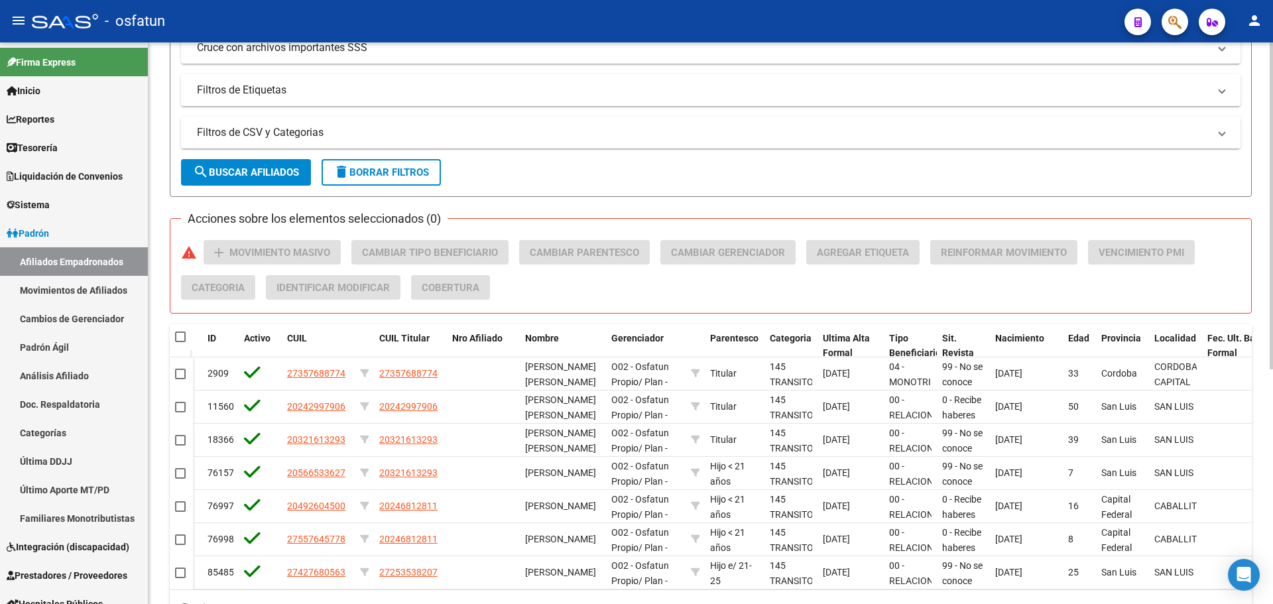
click at [286, 131] on mat-panel-title "Filtros de CSV y Categorias" at bounding box center [703, 132] width 1012 height 15
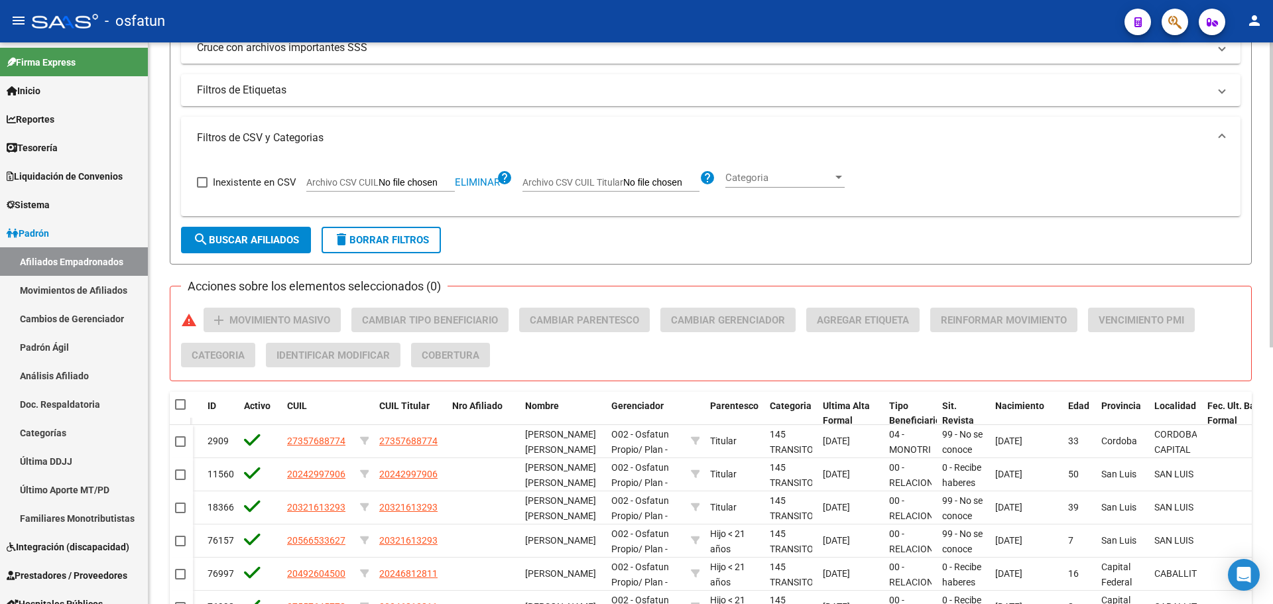
click at [634, 183] on input "Archivo CSV CUIL Titular" at bounding box center [661, 183] width 76 height 12
click at [247, 241] on span "search Buscar Afiliados" at bounding box center [246, 240] width 106 height 12
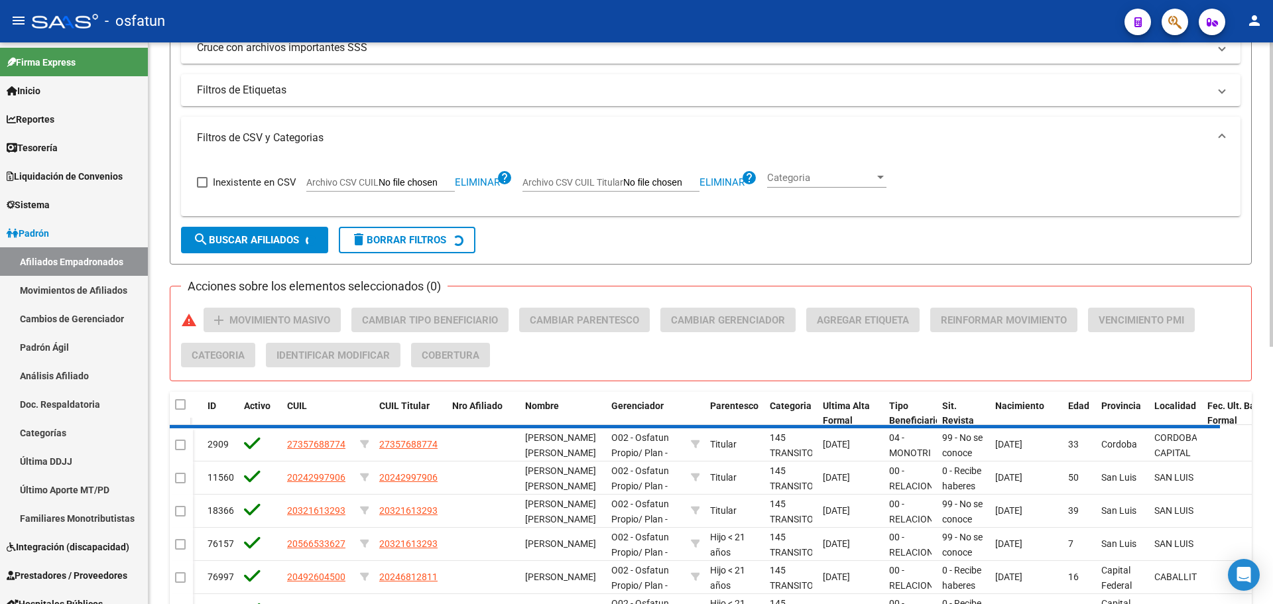
scroll to position [263, 0]
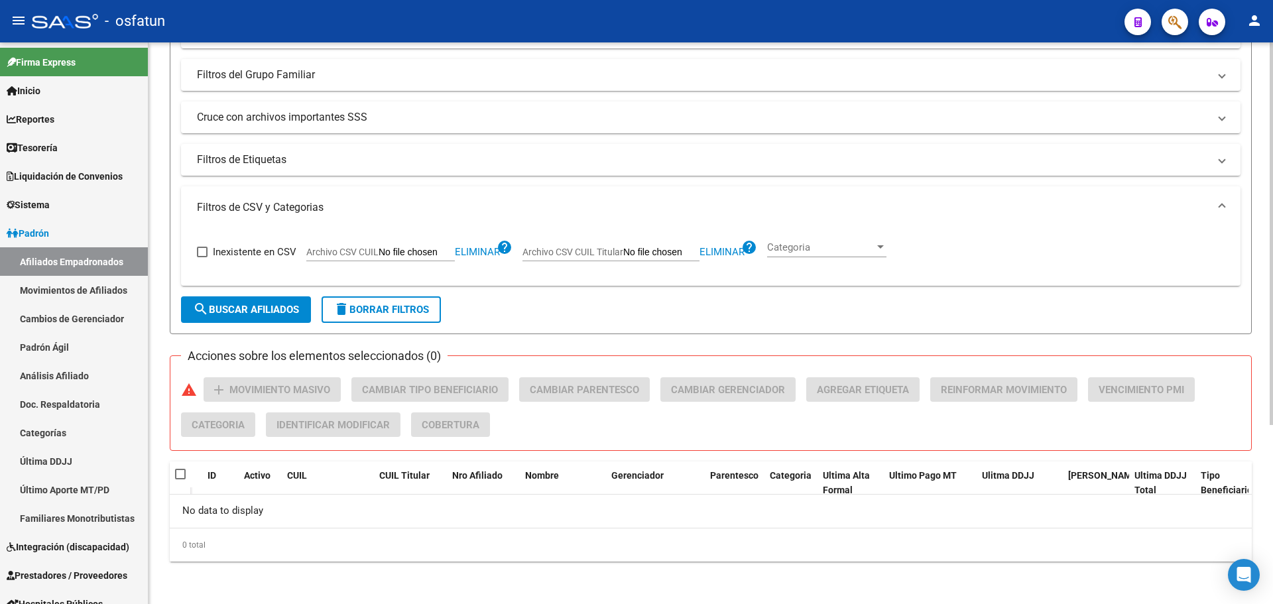
click at [481, 249] on span "Eliminar" at bounding box center [477, 252] width 45 height 12
drag, startPoint x: 691, startPoint y: 253, endPoint x: 669, endPoint y: 253, distance: 22.5
click at [634, 253] on span "Eliminar" at bounding box center [680, 252] width 45 height 12
click at [612, 253] on input "Archivo CSV CUIL Titular" at bounding box center [619, 253] width 76 height 12
click at [265, 311] on span "search Buscar Afiliados" at bounding box center [246, 310] width 106 height 12
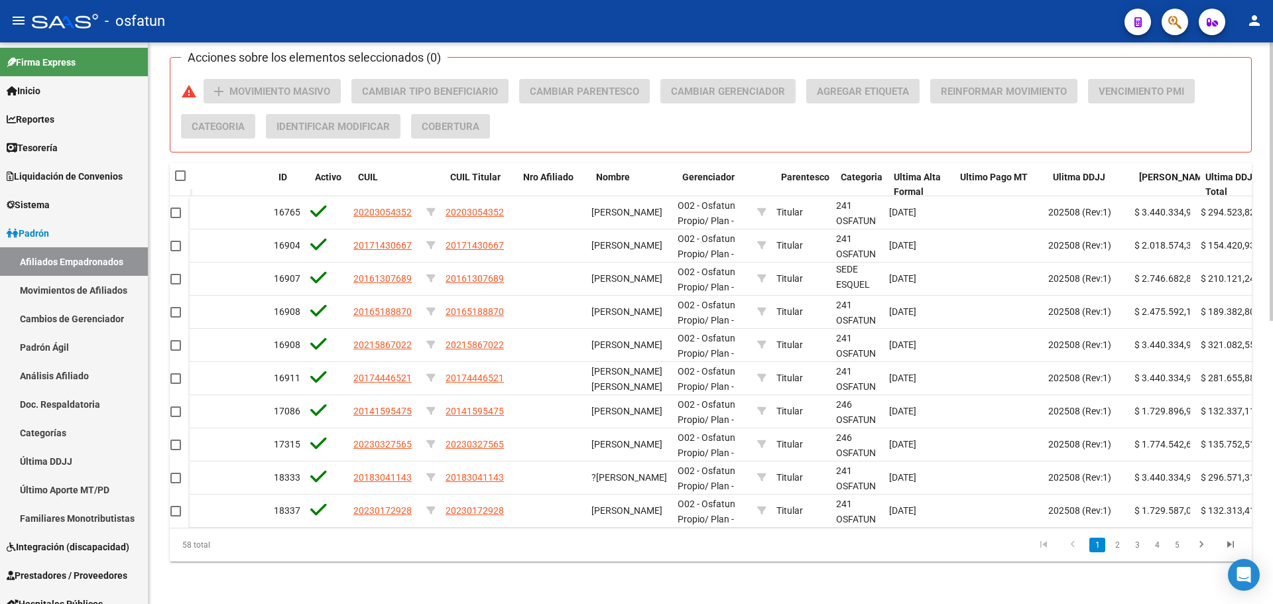
scroll to position [0, 0]
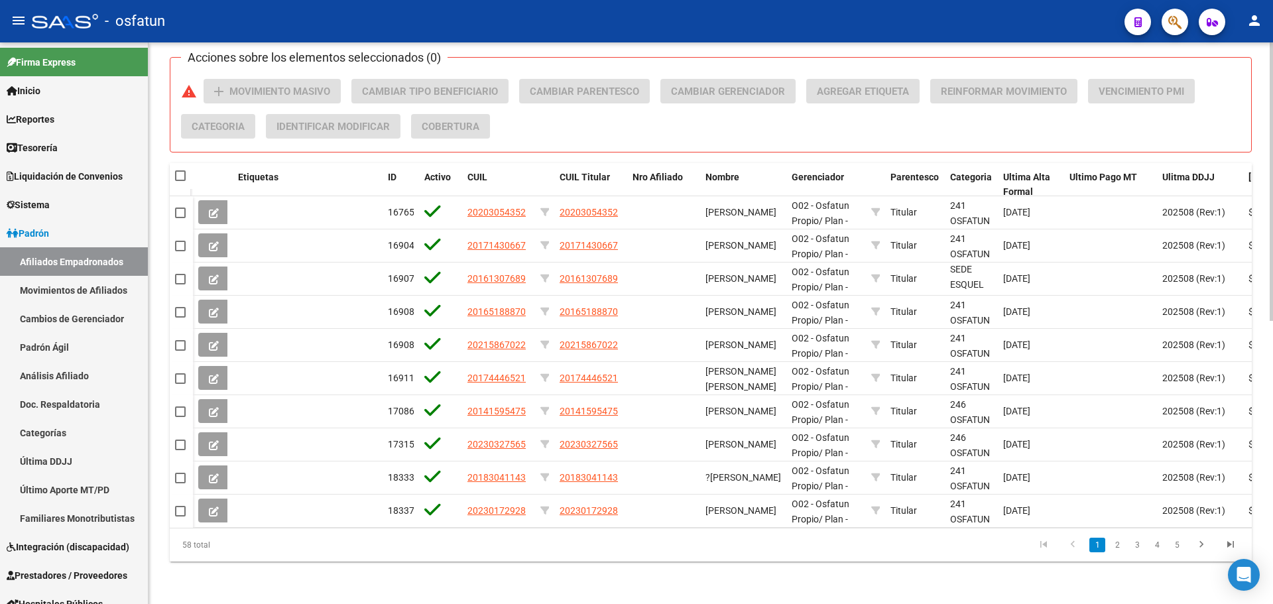
click at [177, 170] on mat-checkbox at bounding box center [180, 176] width 11 height 13
click at [181, 170] on span at bounding box center [180, 175] width 11 height 11
click at [180, 181] on input "checkbox" at bounding box center [180, 181] width 1 height 1
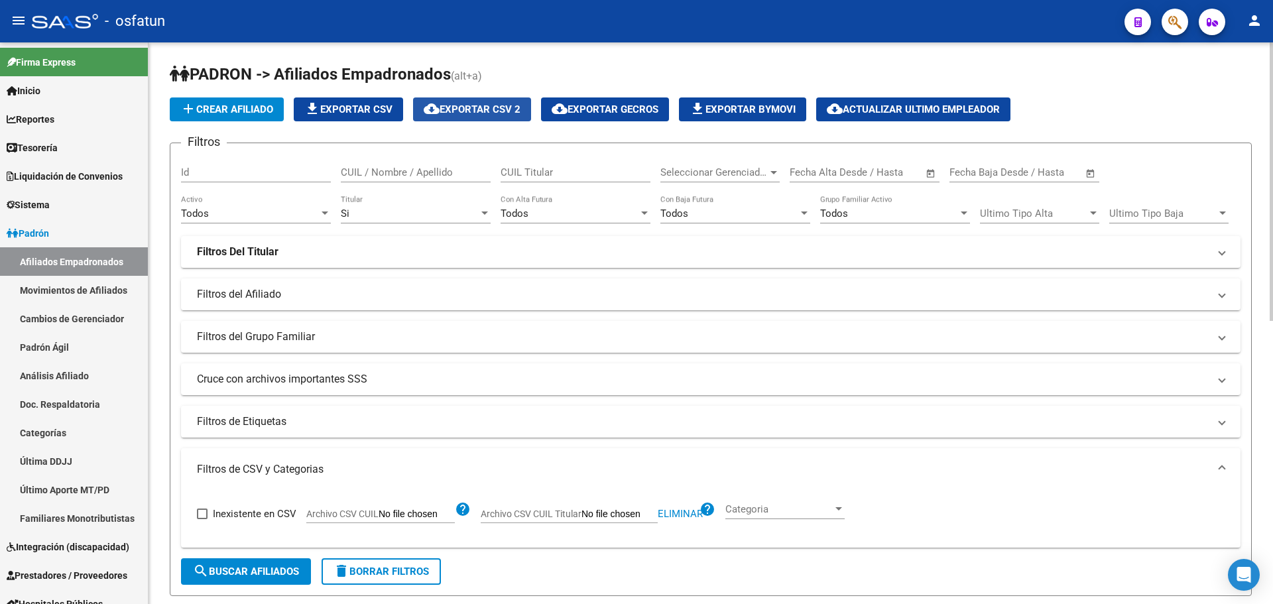
click at [505, 103] on span "cloud_download Exportar CSV 2" at bounding box center [472, 109] width 97 height 12
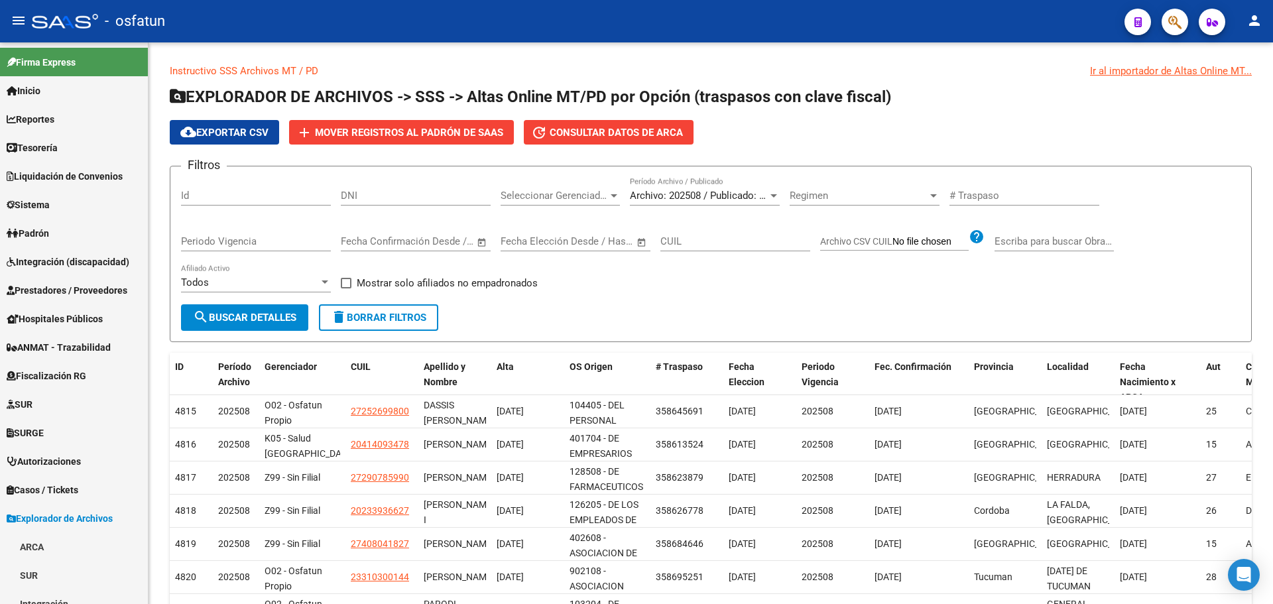
scroll to position [488, 0]
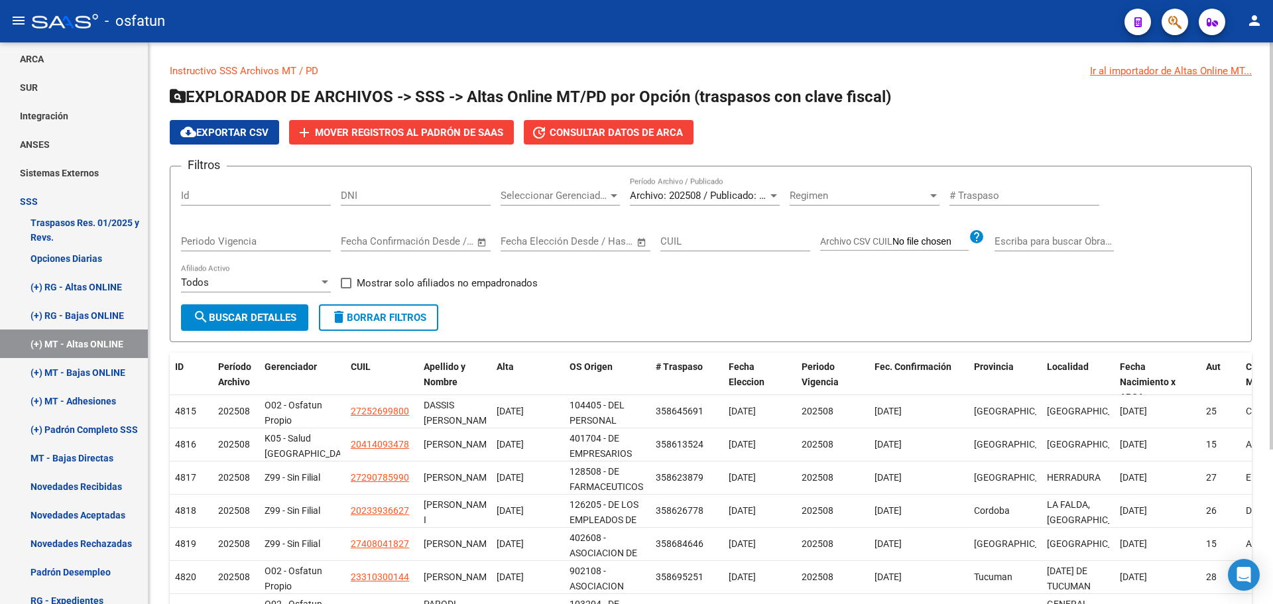
click at [645, 296] on div "Filtros Id DNI Seleccionar Gerenciador Seleccionar Gerenciador Archivo: 202508 …" at bounding box center [710, 240] width 1059 height 127
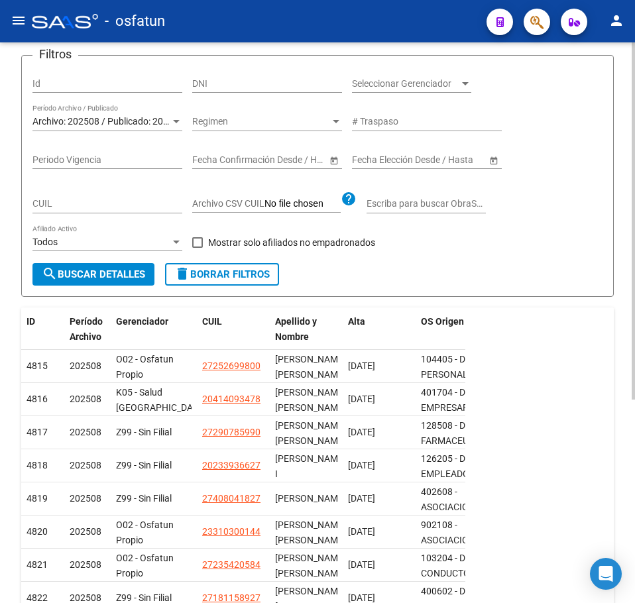
scroll to position [319, 0]
